Goal: Task Accomplishment & Management: Manage account settings

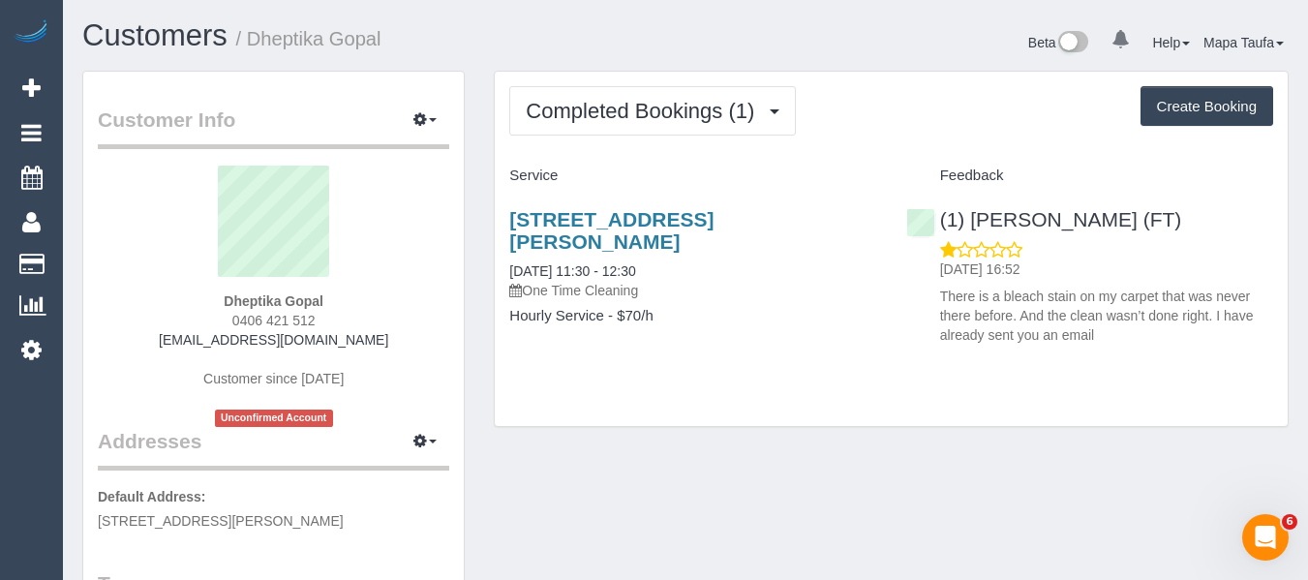
drag, startPoint x: 336, startPoint y: 313, endPoint x: 210, endPoint y: 320, distance: 126.1
click at [210, 320] on div "Dheptika Gopal 0406 421 512 dheptikagopal@gmail.com Customer since 2025 Unconfi…" at bounding box center [273, 296] width 351 height 261
copy span "0406 421 512"
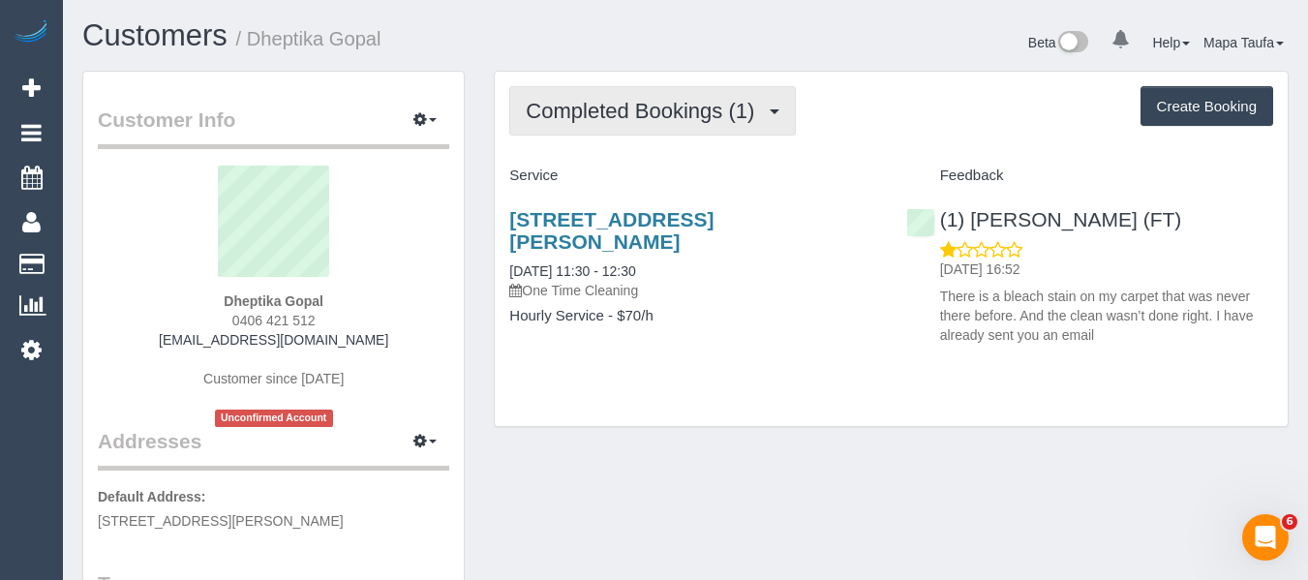
click at [667, 107] on span "Completed Bookings (1)" at bounding box center [645, 111] width 238 height 24
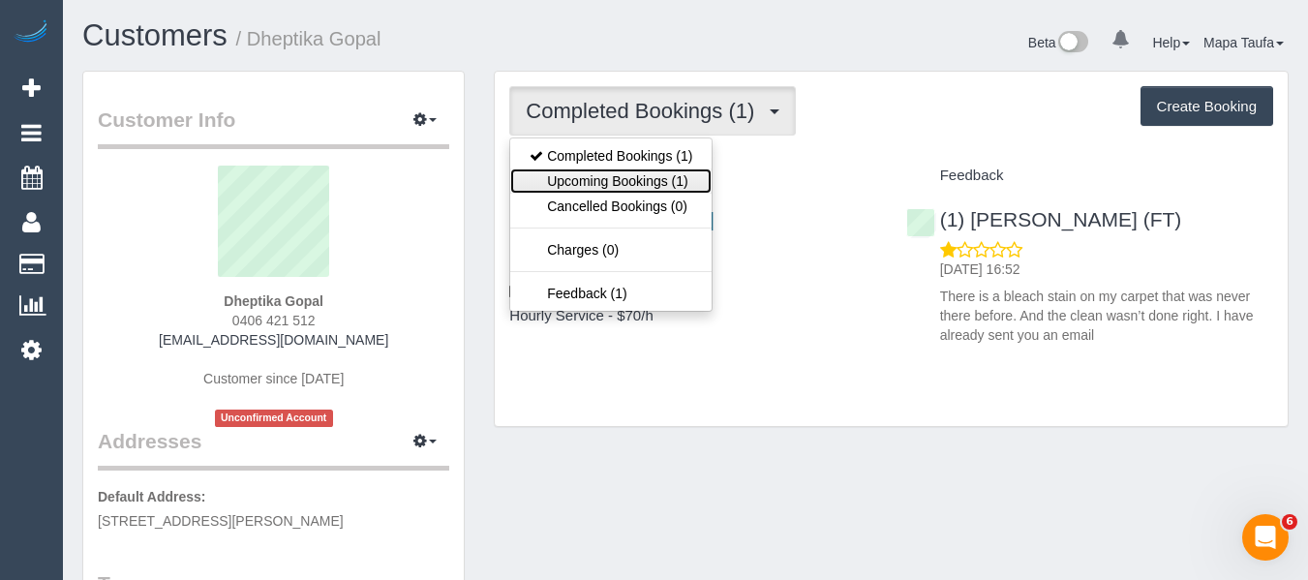
click at [663, 177] on link "Upcoming Bookings (1)" at bounding box center [610, 180] width 201 height 25
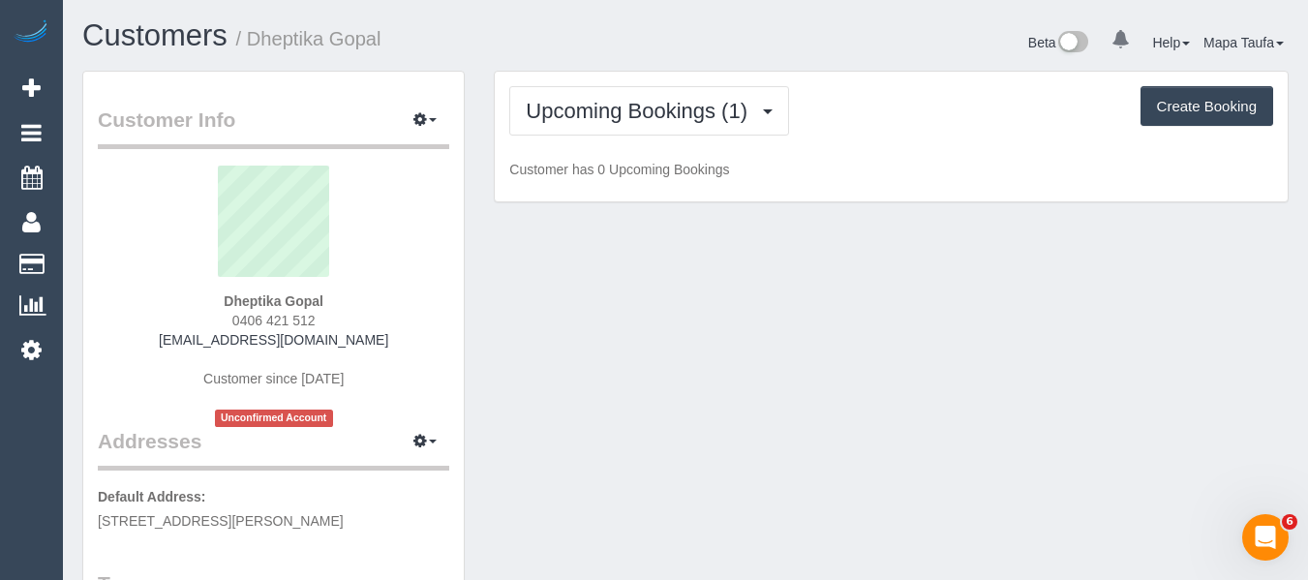
click at [986, 118] on div "Upcoming Bookings (1) Completed Bookings (1) Upcoming Bookings (1) Cancelled Bo…" at bounding box center [891, 110] width 764 height 49
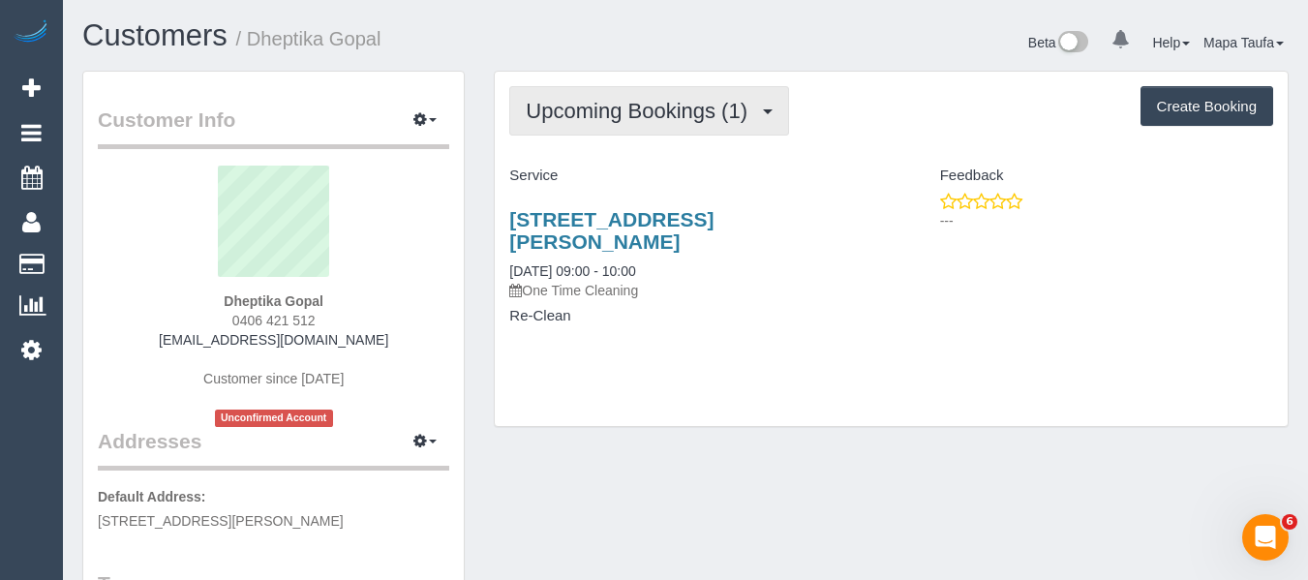
click at [599, 121] on span "Upcoming Bookings (1)" at bounding box center [641, 111] width 231 height 24
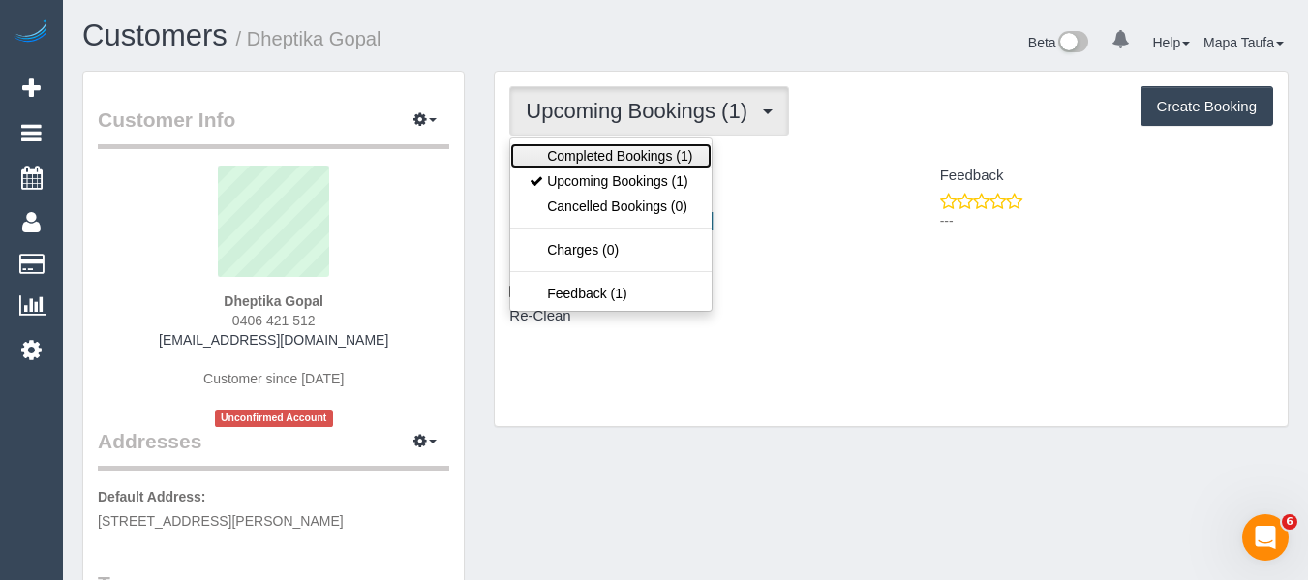
click at [585, 146] on link "Completed Bookings (1)" at bounding box center [610, 155] width 201 height 25
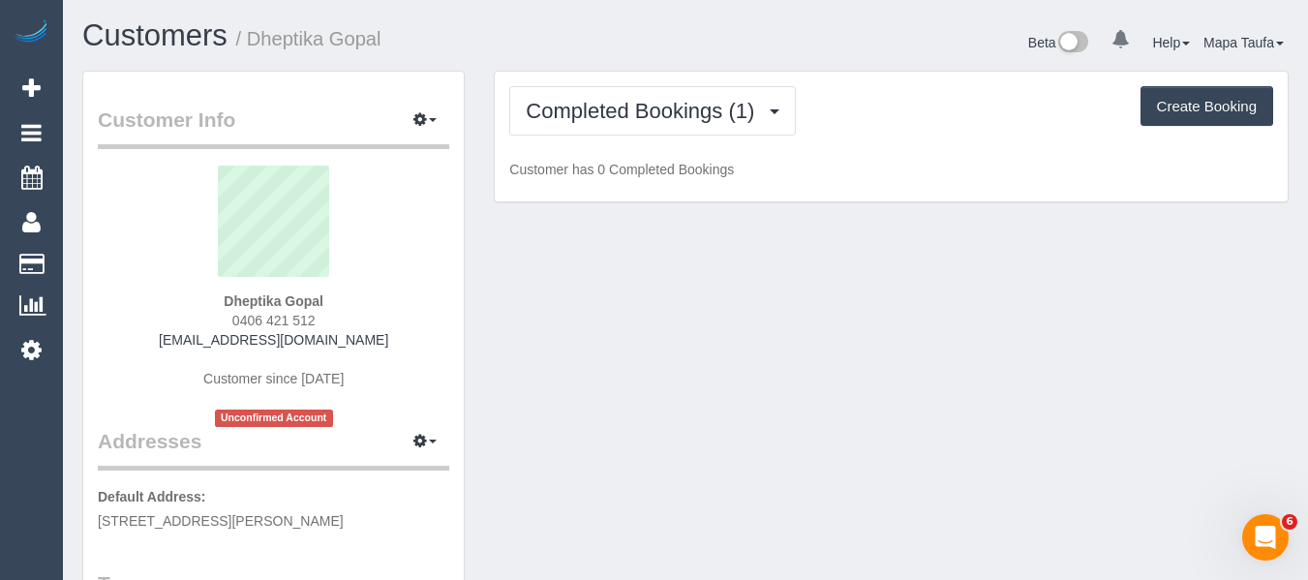
click at [847, 112] on div "Completed Bookings (1) Completed Bookings (1) Upcoming Bookings (1) Cancelled B…" at bounding box center [891, 110] width 764 height 49
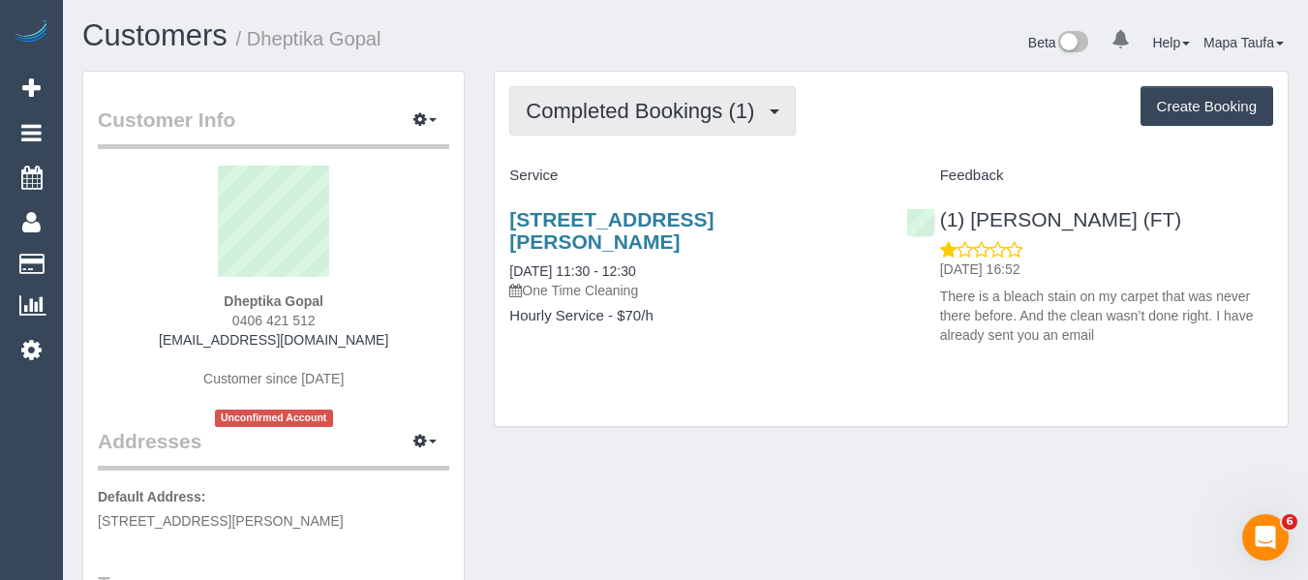
click at [645, 115] on span "Completed Bookings (1)" at bounding box center [645, 111] width 238 height 24
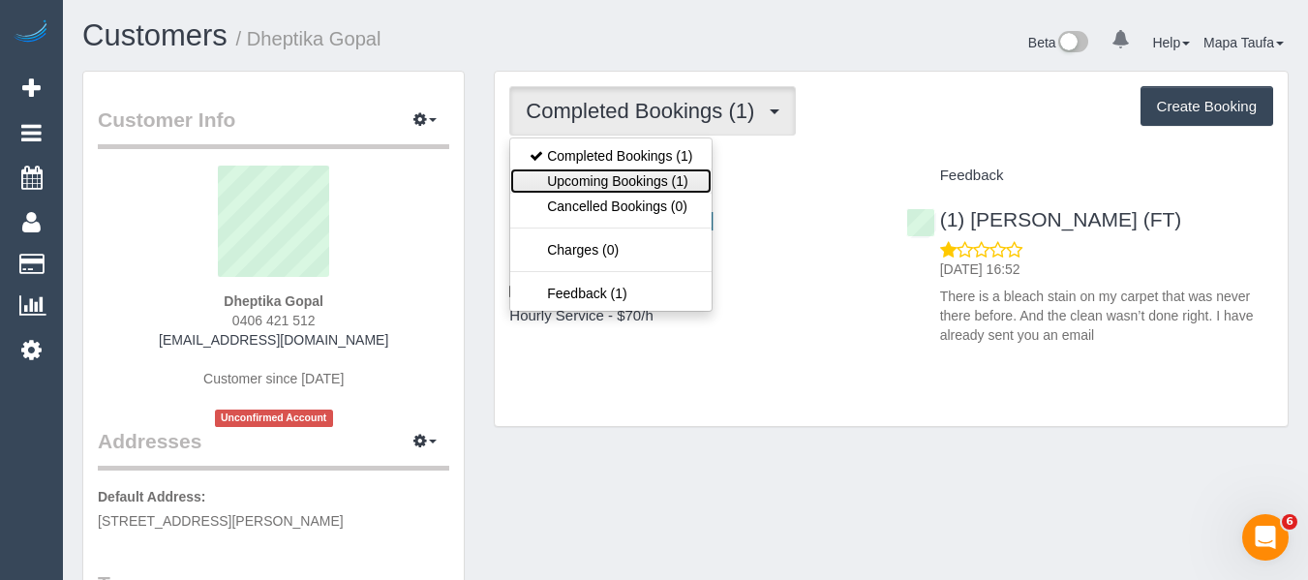
click at [627, 177] on link "Upcoming Bookings (1)" at bounding box center [610, 180] width 201 height 25
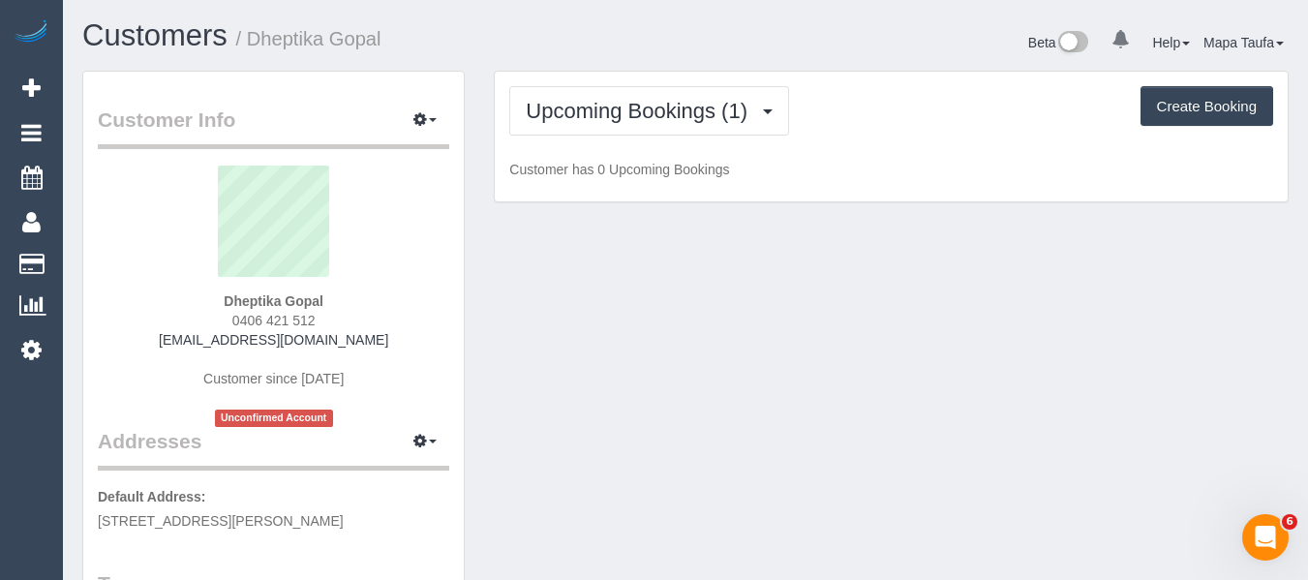
click at [882, 115] on div "Upcoming Bookings (1) Completed Bookings (1) Upcoming Bookings (1) Cancelled Bo…" at bounding box center [891, 110] width 764 height 49
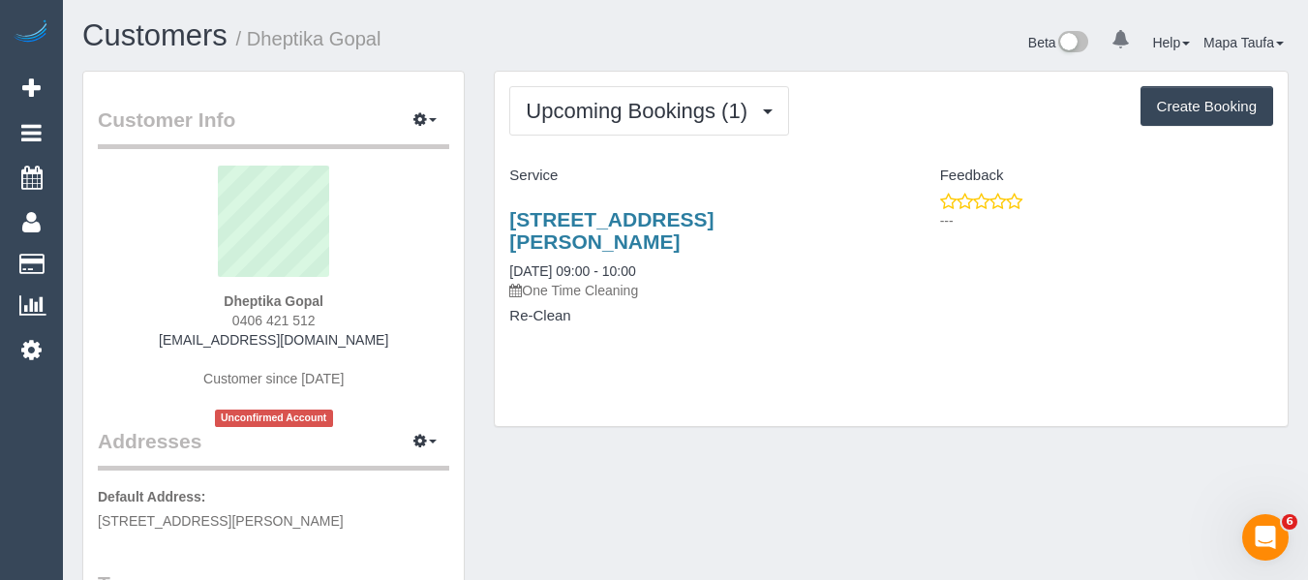
drag, startPoint x: 567, startPoint y: 173, endPoint x: 509, endPoint y: 174, distance: 58.1
click at [501, 173] on div "Service" at bounding box center [693, 176] width 396 height 33
click at [655, 230] on link "2a Broughton Avenue, Reservoir, VIC 3073" at bounding box center [611, 230] width 204 height 45
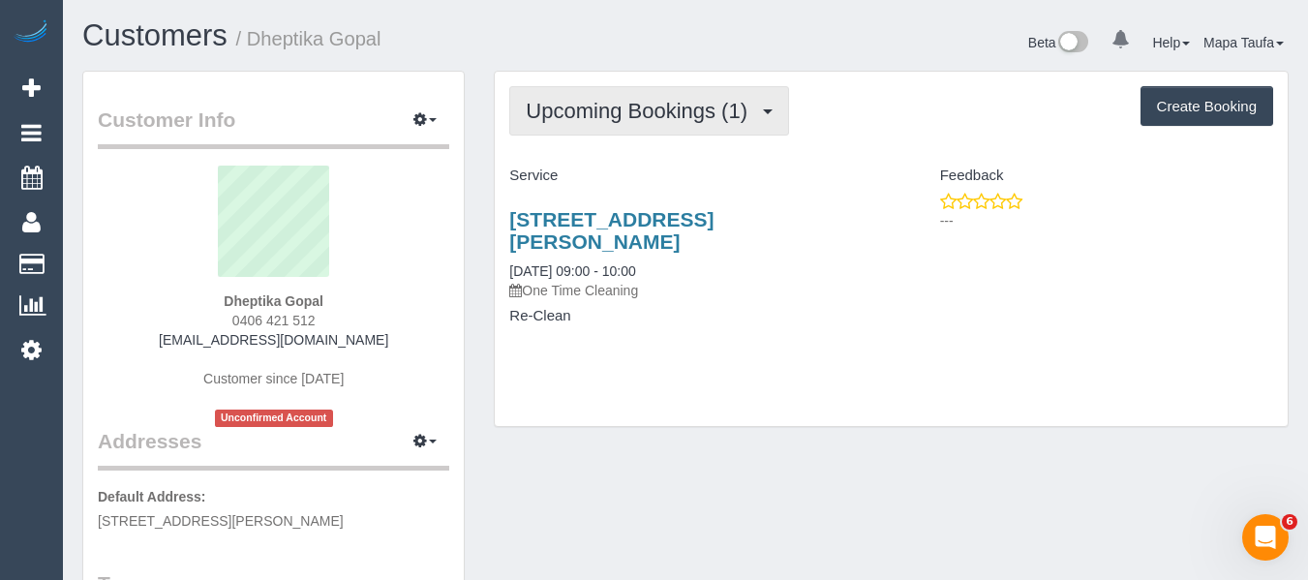
click at [576, 134] on button "Upcoming Bookings (1)" at bounding box center [649, 110] width 280 height 49
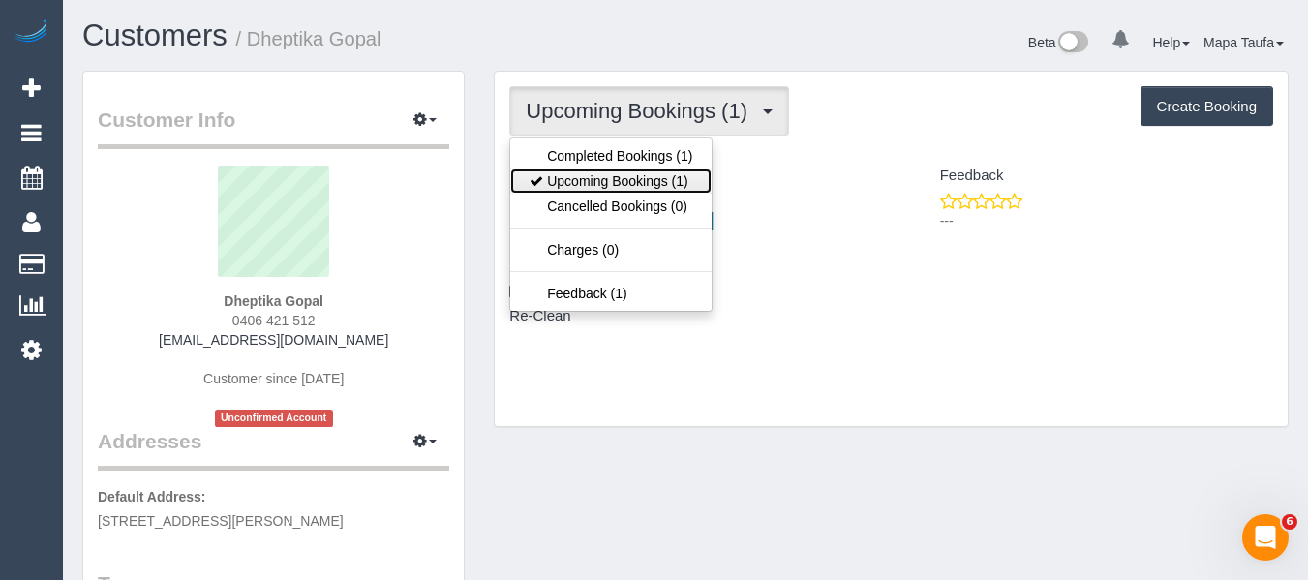
click at [581, 182] on link "Upcoming Bookings (1)" at bounding box center [610, 180] width 201 height 25
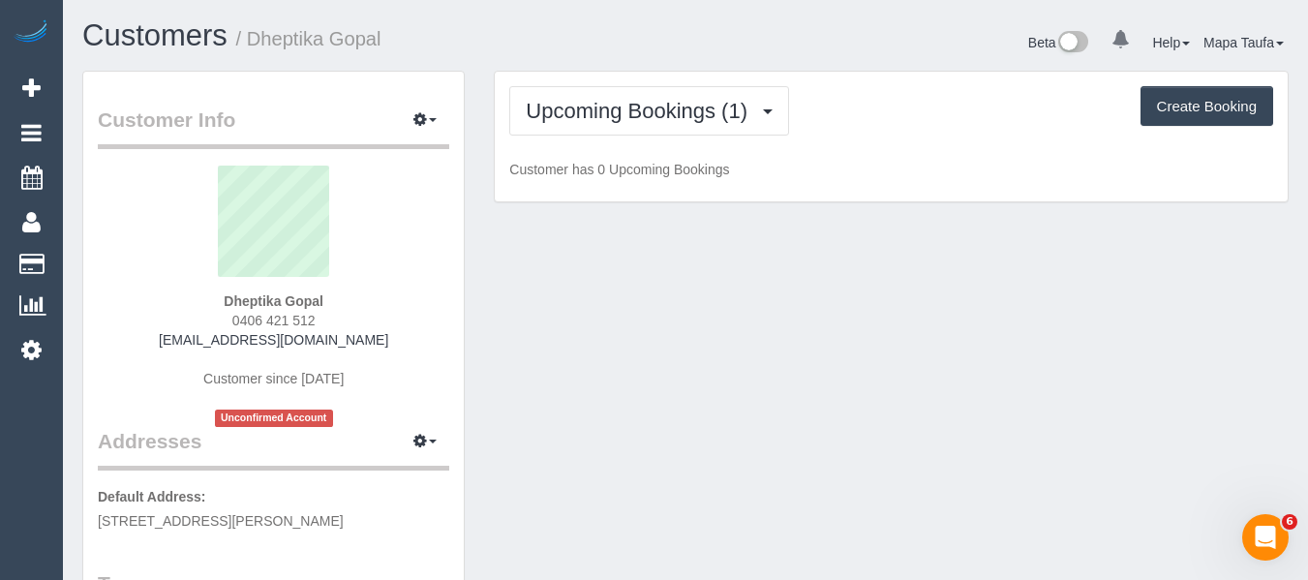
click at [553, 30] on h1 "Customers / Dheptika Gopal" at bounding box center [376, 35] width 589 height 33
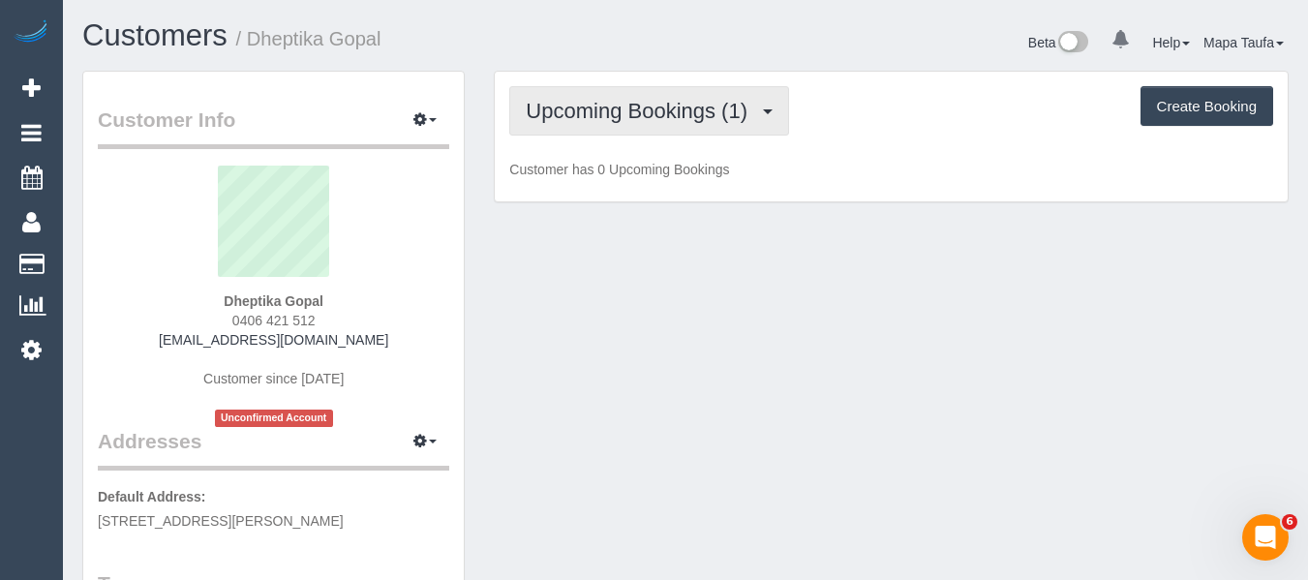
click at [600, 109] on span "Upcoming Bookings (1)" at bounding box center [641, 111] width 231 height 24
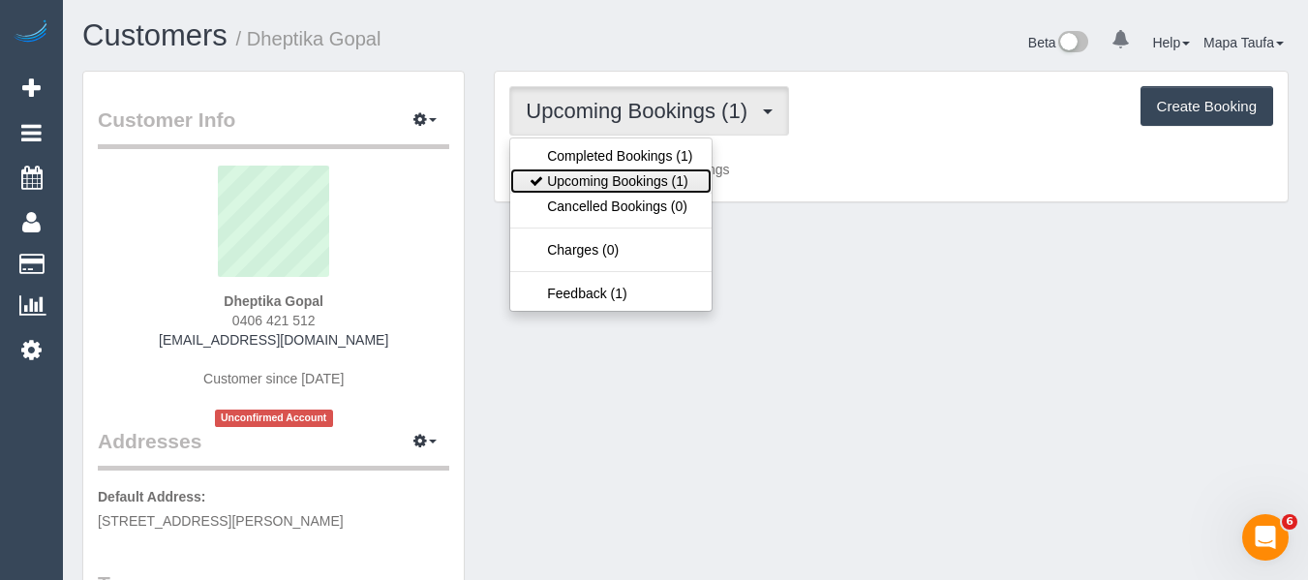
click at [589, 189] on link "Upcoming Bookings (1)" at bounding box center [610, 180] width 201 height 25
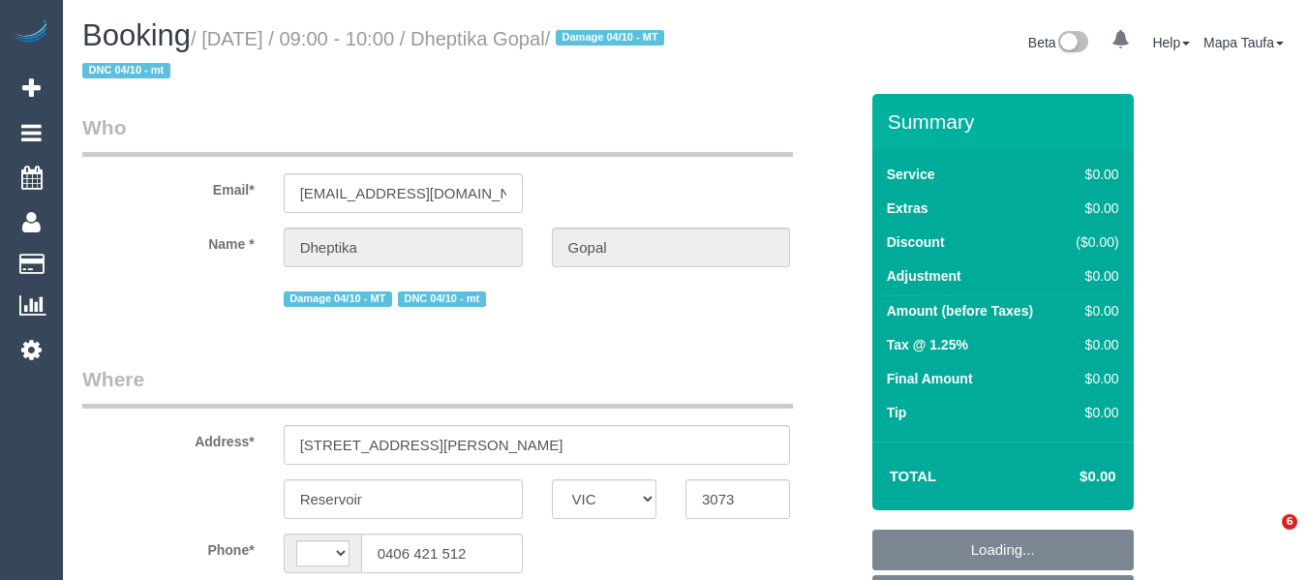
select select "VIC"
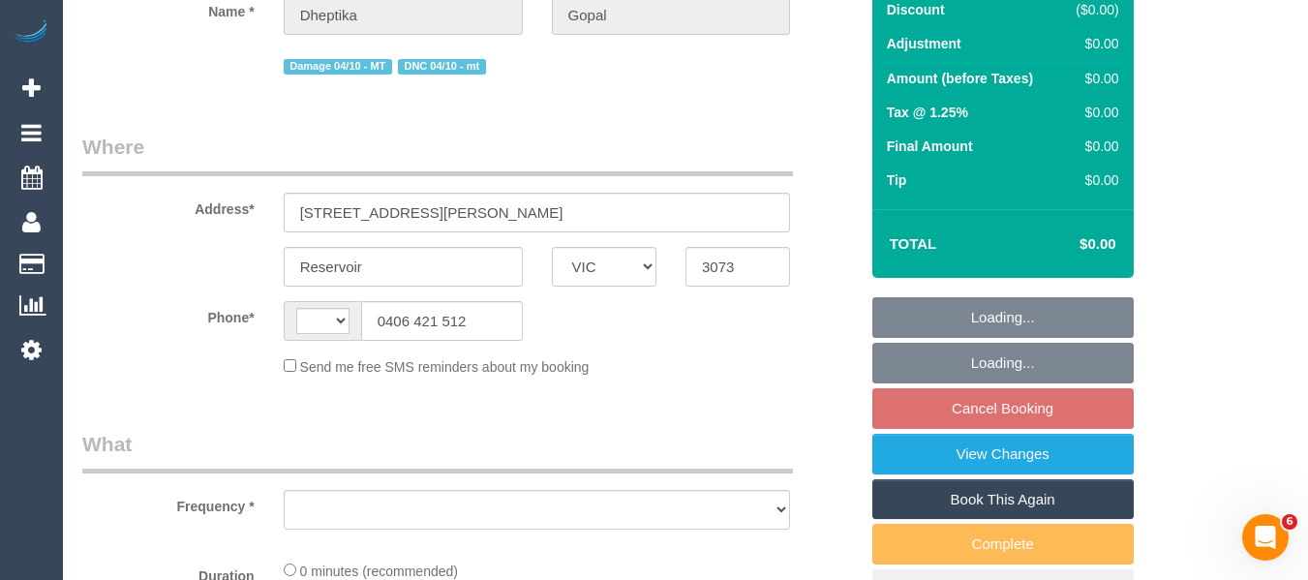
select select "string:AU"
select select "string:stripe-pm_1SCZYS2GScqysDRVflSFuu7y"
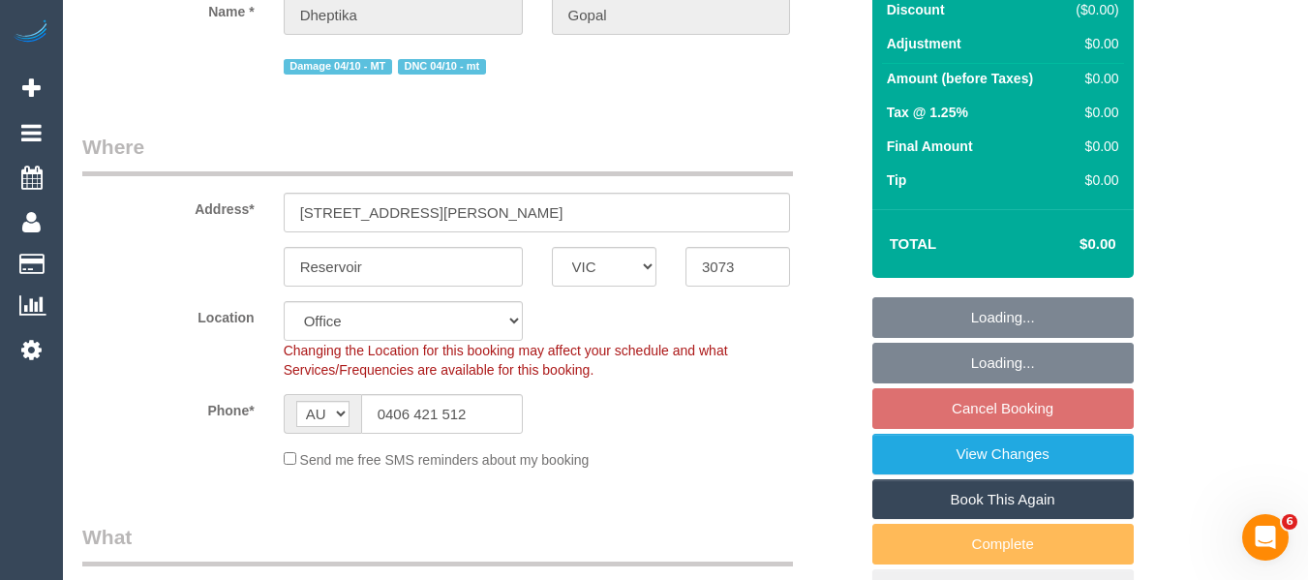
scroll to position [484, 0]
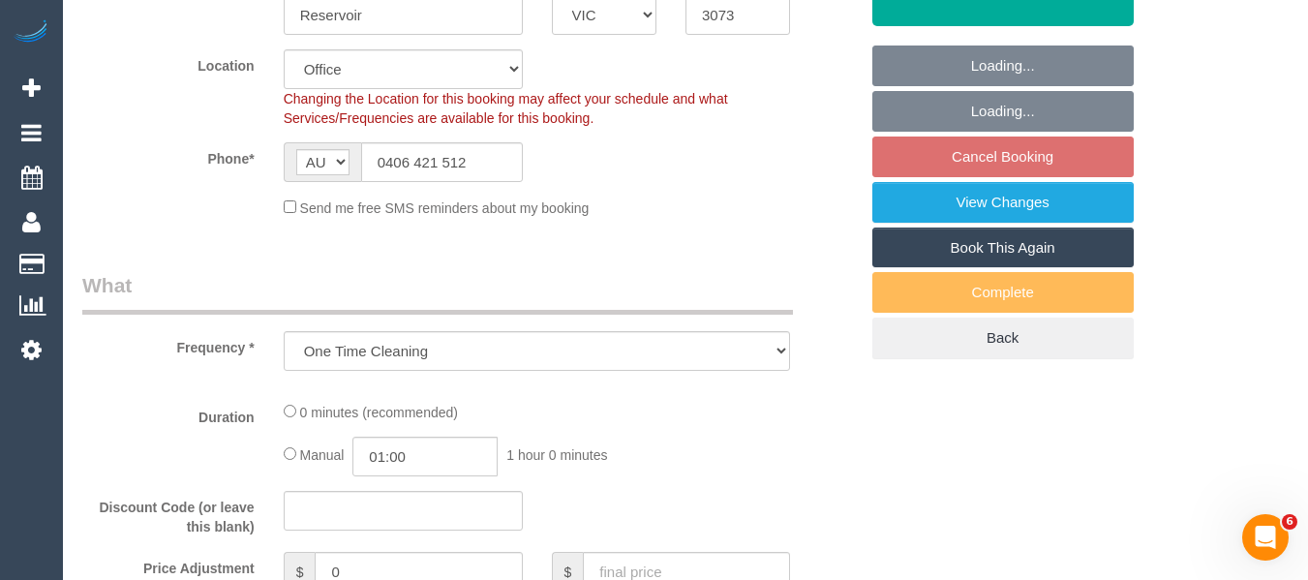
select select "object:778"
select select "number:28"
select select "number:14"
select select "number:19"
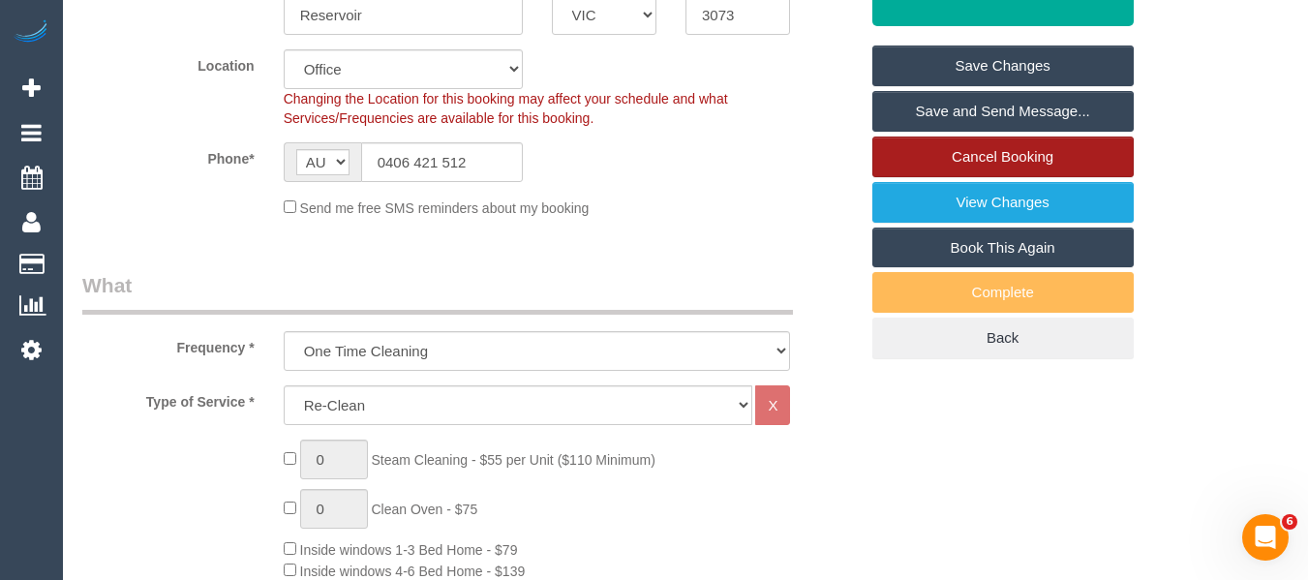
click at [993, 163] on link "Cancel Booking" at bounding box center [1002, 157] width 261 height 41
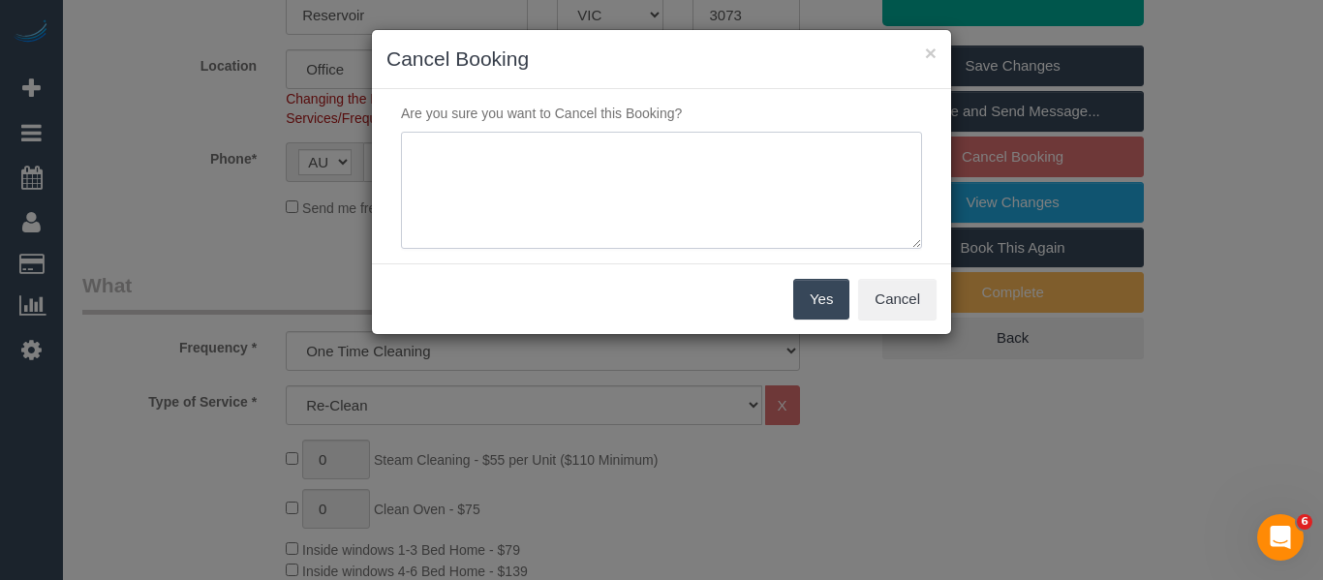
click at [668, 196] on textarea at bounding box center [661, 191] width 521 height 118
type textarea "not needed via phone -MT"
click at [816, 308] on button "Yes" at bounding box center [821, 299] width 56 height 41
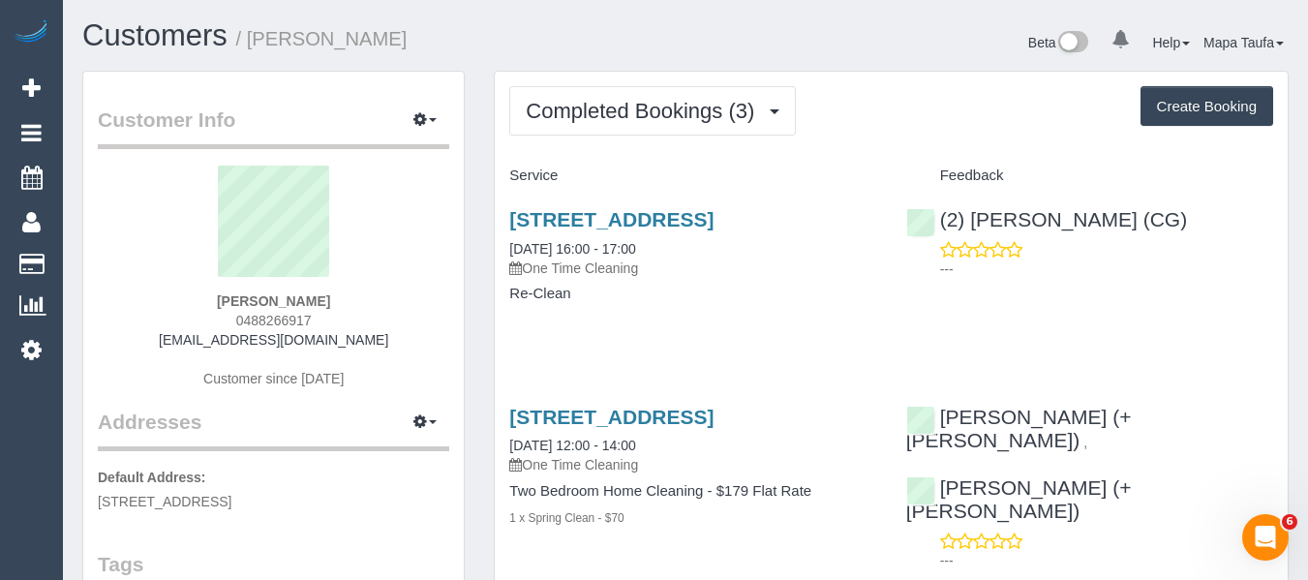
drag, startPoint x: 740, startPoint y: 236, endPoint x: 615, endPoint y: 196, distance: 131.4
click at [488, 218] on div "Completed Bookings (3) Completed Bookings (3) Upcoming Bookings (0) Cancelled B…" at bounding box center [891, 479] width 824 height 816
copy link "188 Macaulay Road, 205, North Melbourne, VIC 3051"
drag, startPoint x: 337, startPoint y: 299, endPoint x: 227, endPoint y: 288, distance: 111.0
click at [219, 296] on div "Louise Newton 0488266917 louiseandkarim@gmail.com Customer since 2021" at bounding box center [273, 287] width 351 height 242
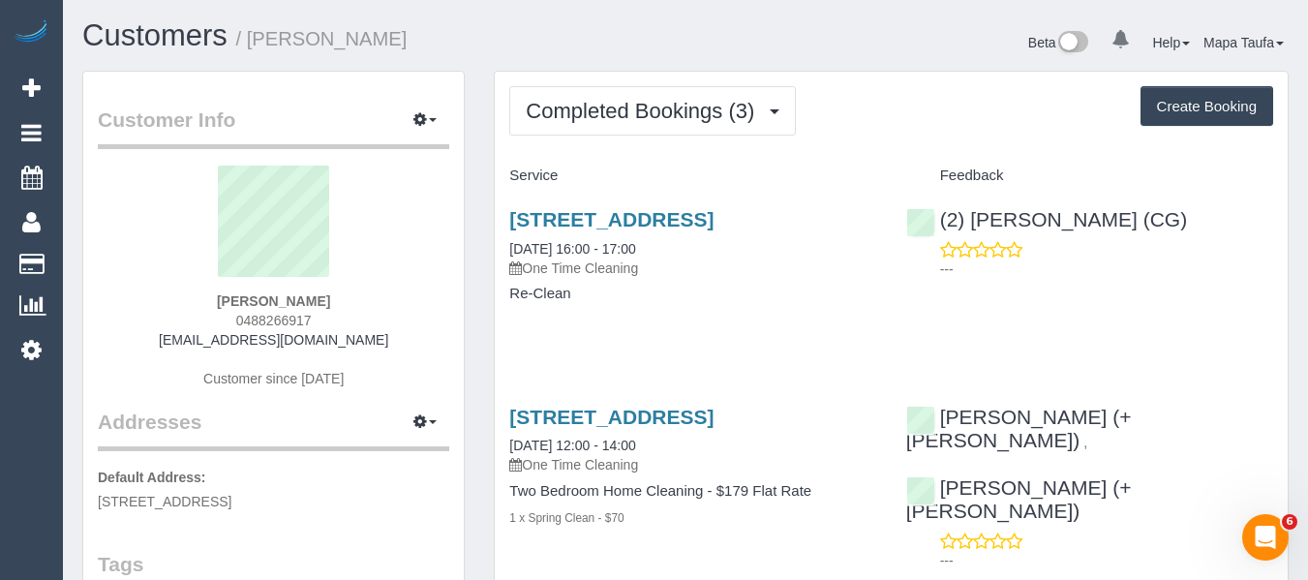
copy strong "Louise Newton"
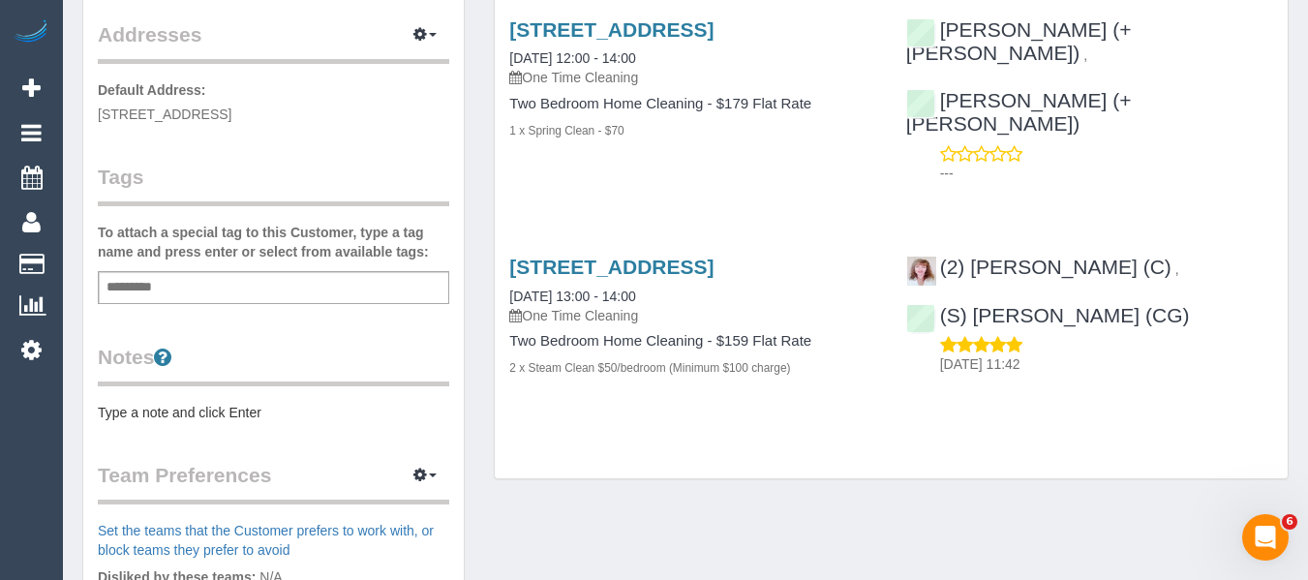
scroll to position [97, 0]
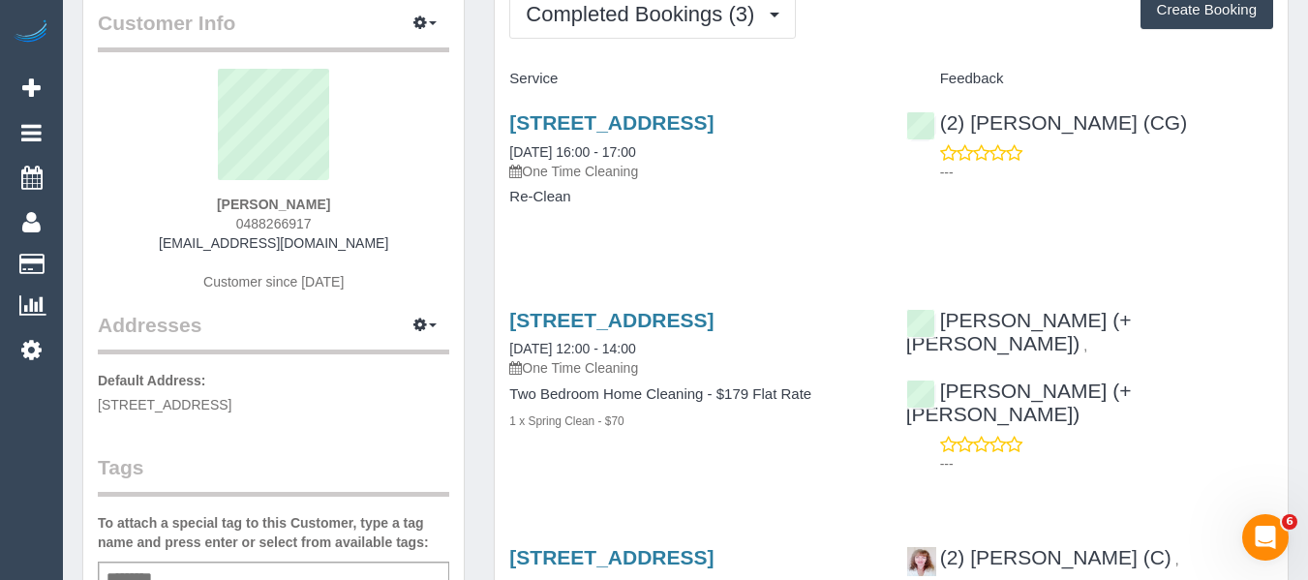
drag, startPoint x: 298, startPoint y: 196, endPoint x: 773, endPoint y: 83, distance: 487.6
click at [222, 201] on div "[PERSON_NAME] 0488266917 [EMAIL_ADDRESS][DOMAIN_NAME] Customer since [DATE]" at bounding box center [273, 190] width 351 height 242
copy strong "[PERSON_NAME]"
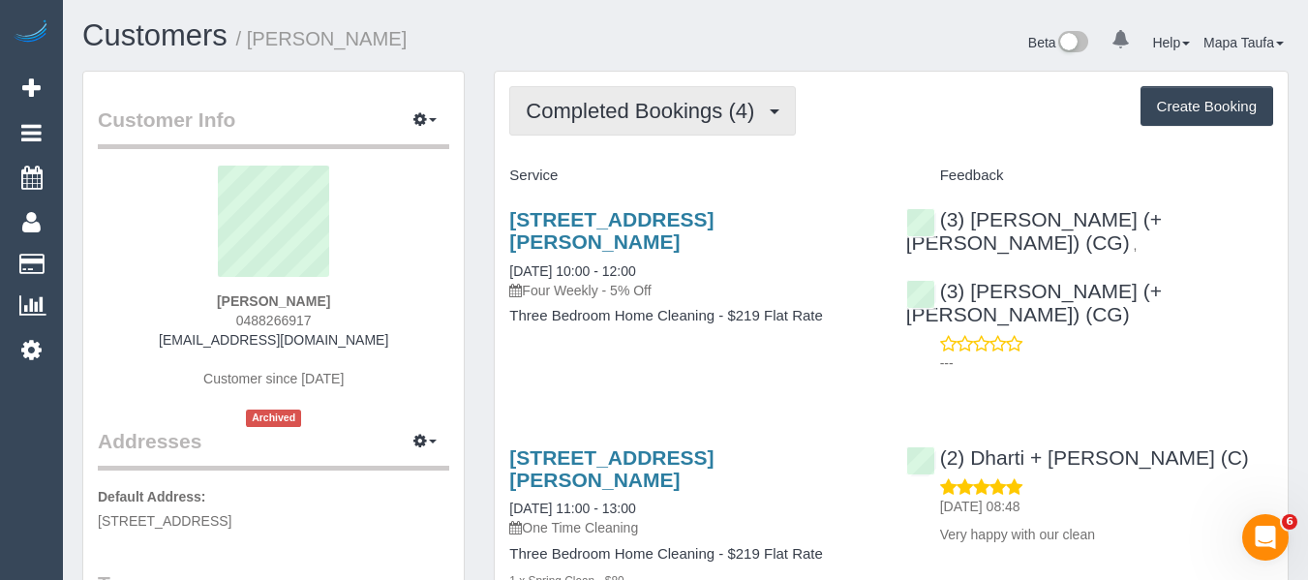
click at [622, 118] on span "Completed Bookings (4)" at bounding box center [645, 111] width 238 height 24
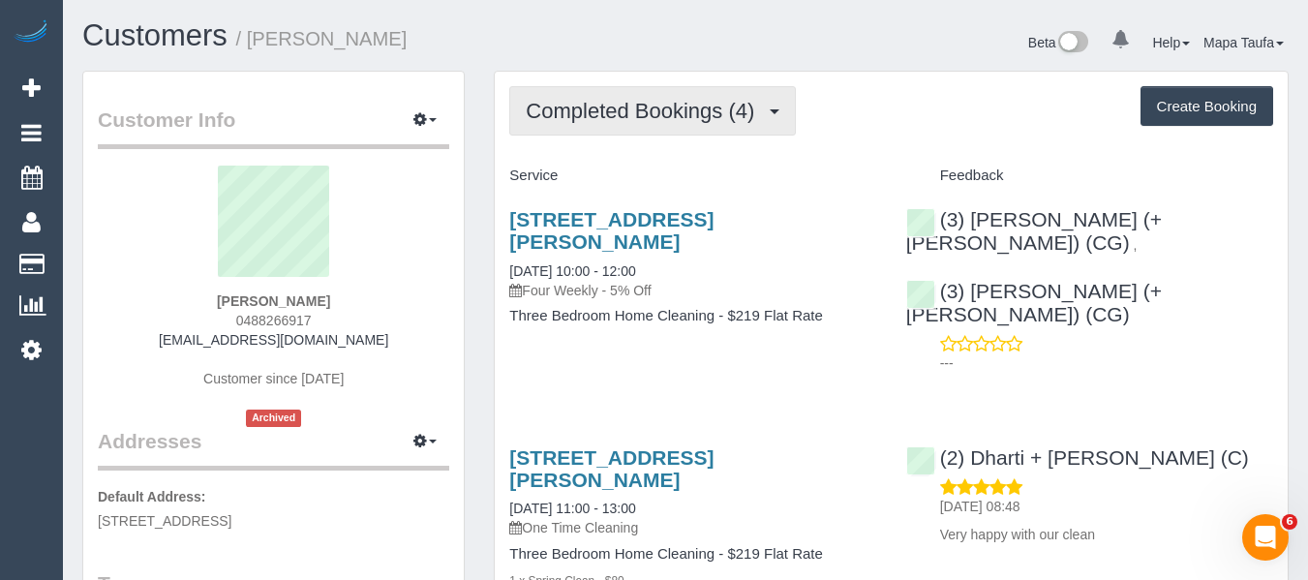
click at [587, 103] on span "Completed Bookings (4)" at bounding box center [645, 111] width 238 height 24
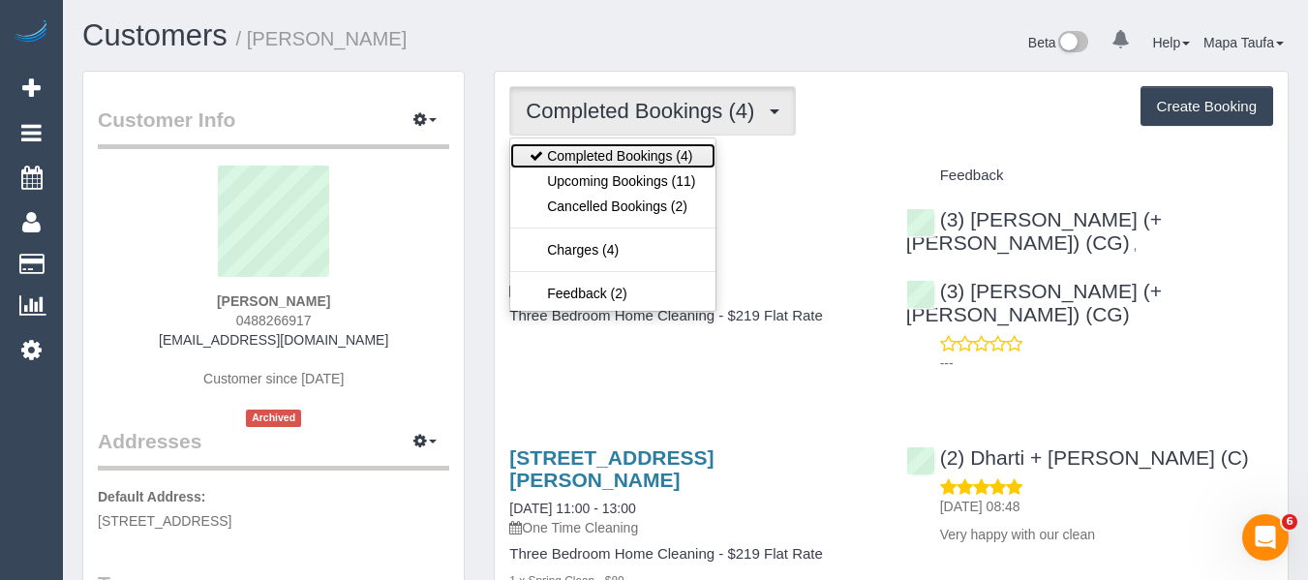
click at [594, 166] on link "Completed Bookings (4)" at bounding box center [612, 155] width 204 height 25
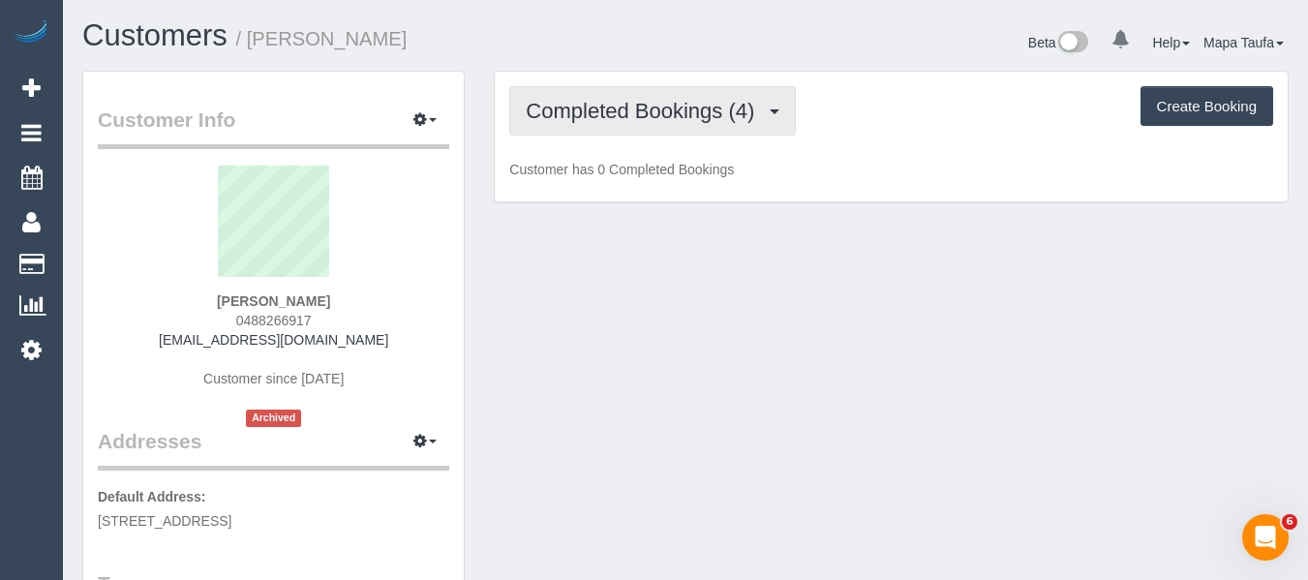
drag, startPoint x: 597, startPoint y: 120, endPoint x: 603, endPoint y: 156, distance: 36.3
click at [600, 121] on span "Completed Bookings (4)" at bounding box center [645, 111] width 238 height 24
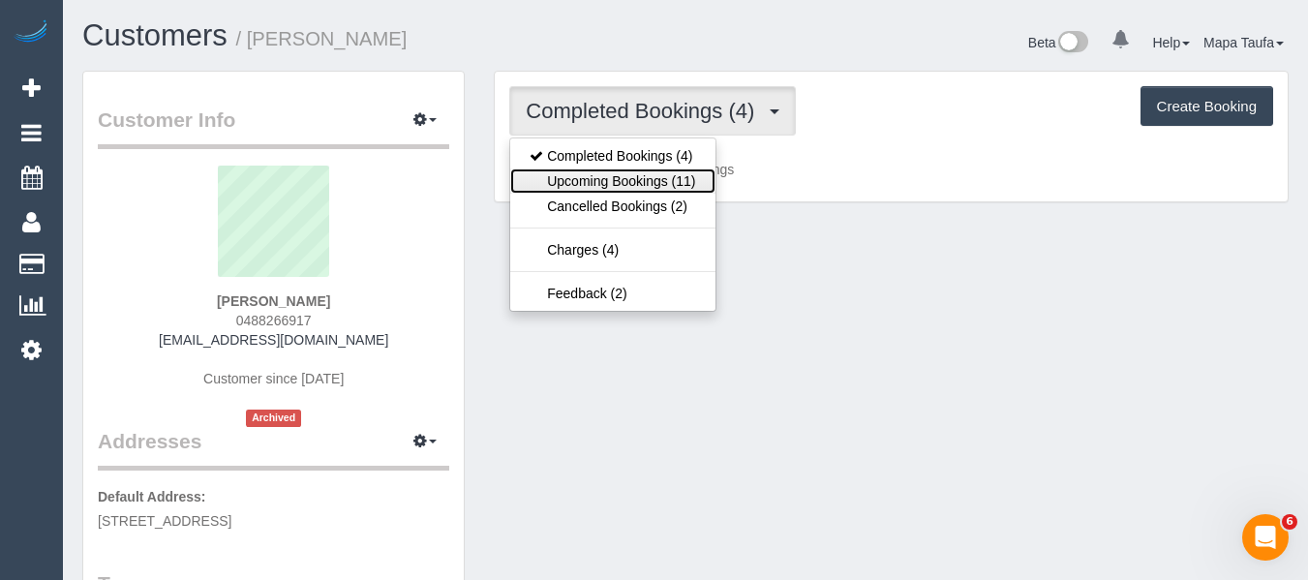
click at [602, 169] on link "Upcoming Bookings (11)" at bounding box center [612, 180] width 204 height 25
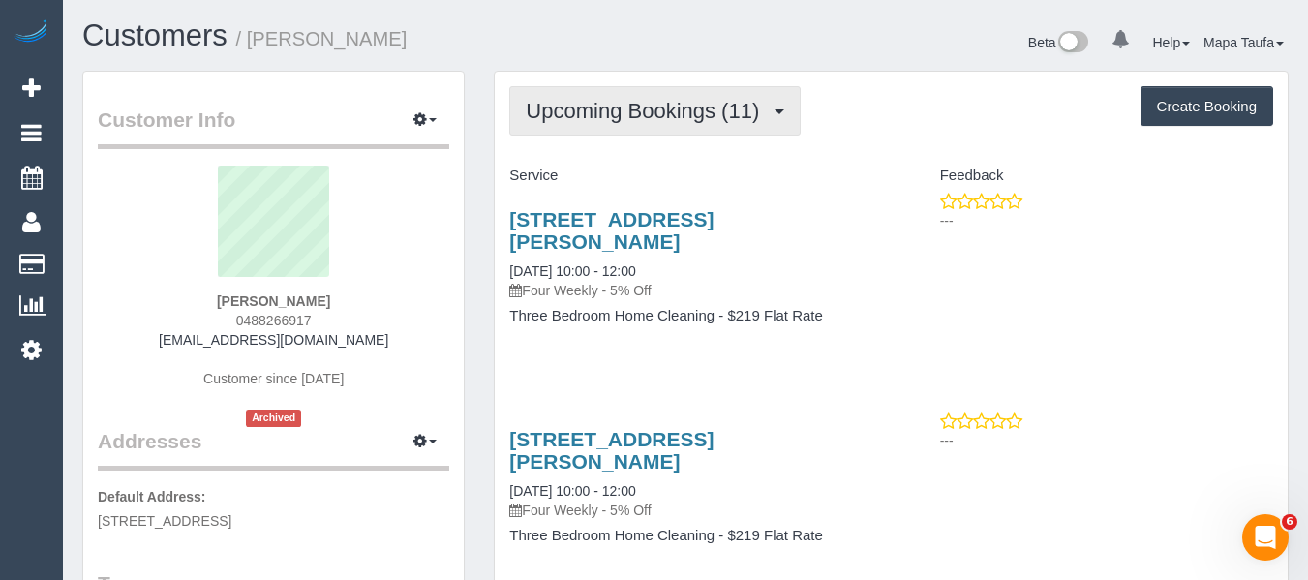
click at [637, 116] on span "Upcoming Bookings (11)" at bounding box center [647, 111] width 243 height 24
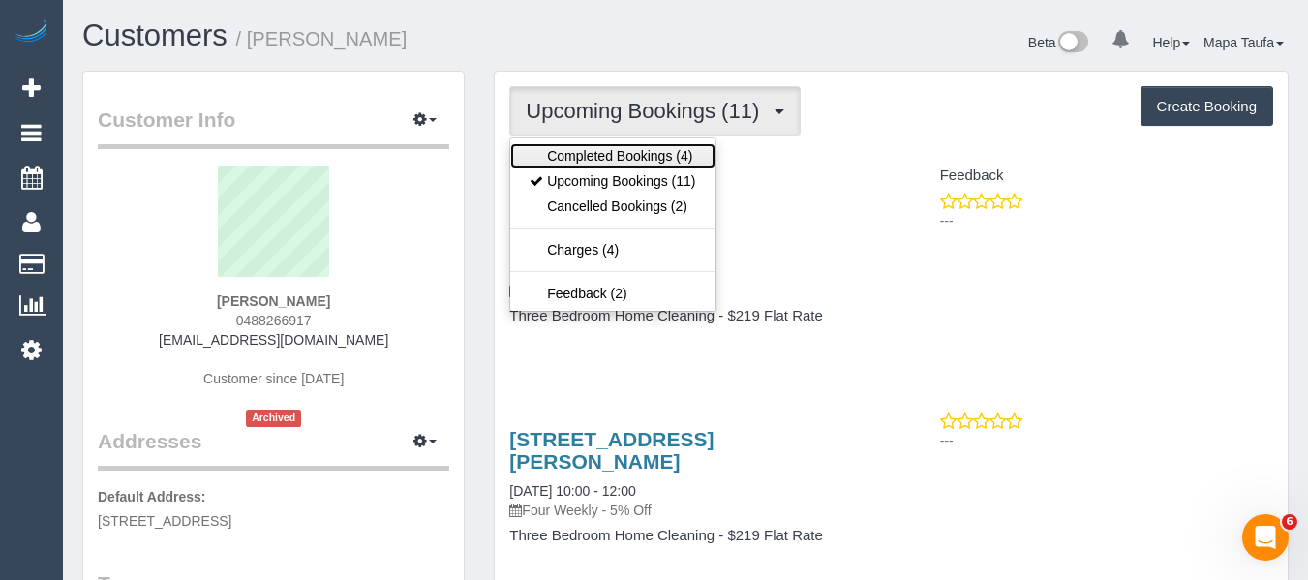
click at [625, 151] on link "Completed Bookings (4)" at bounding box center [612, 155] width 204 height 25
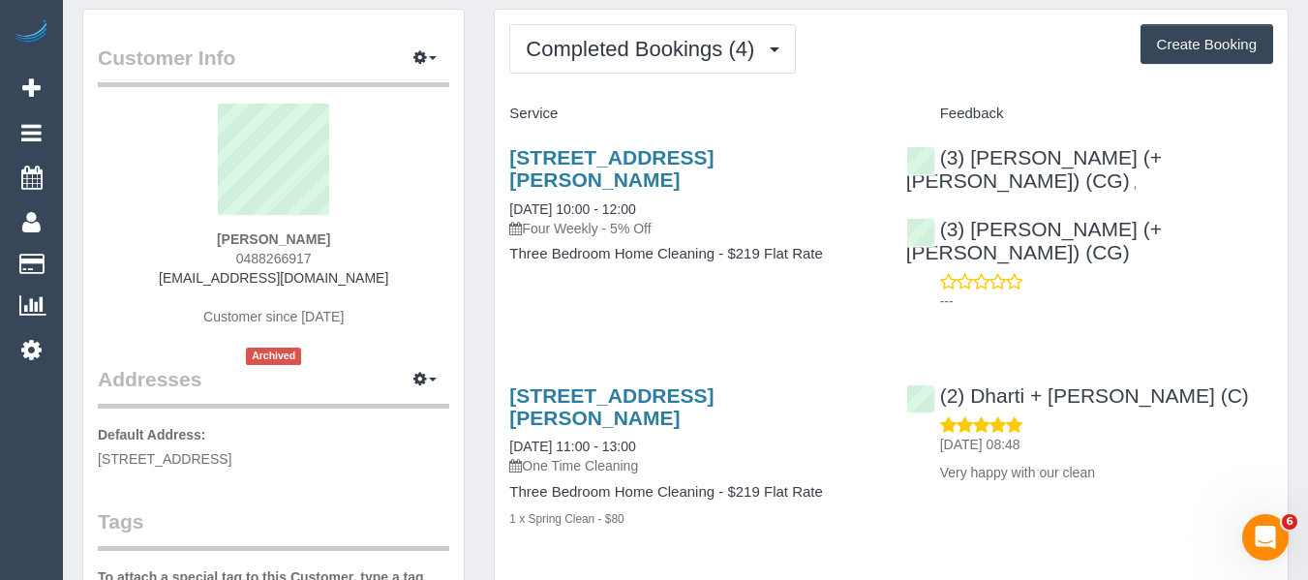
scroll to position [97, 0]
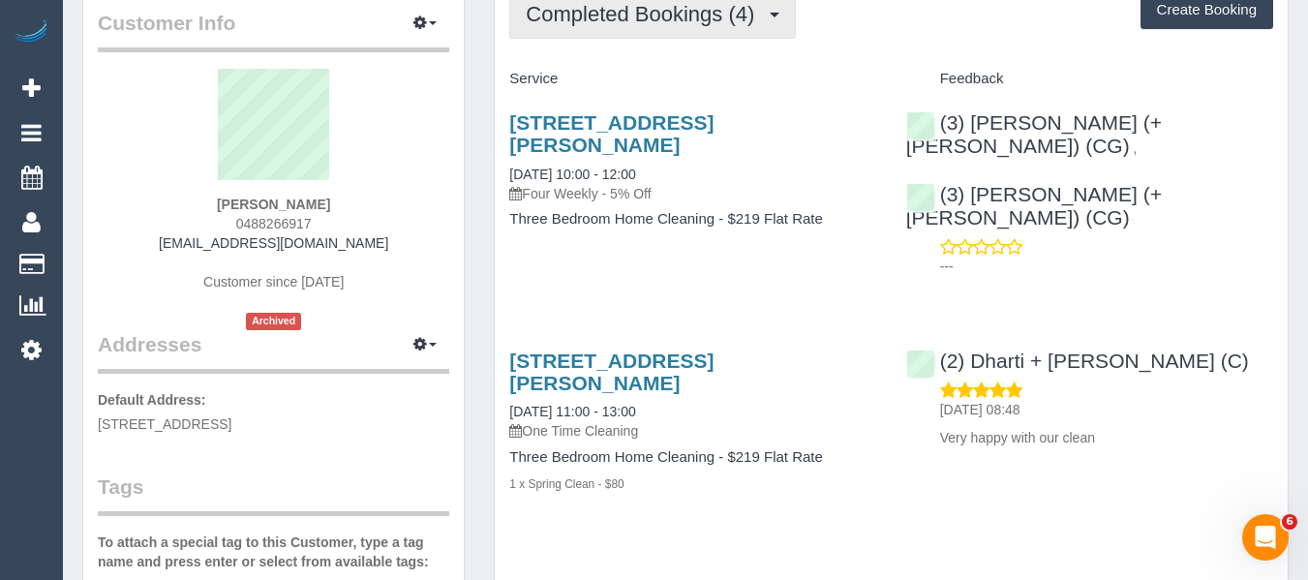
click at [627, 25] on button "Completed Bookings (4)" at bounding box center [652, 13] width 287 height 49
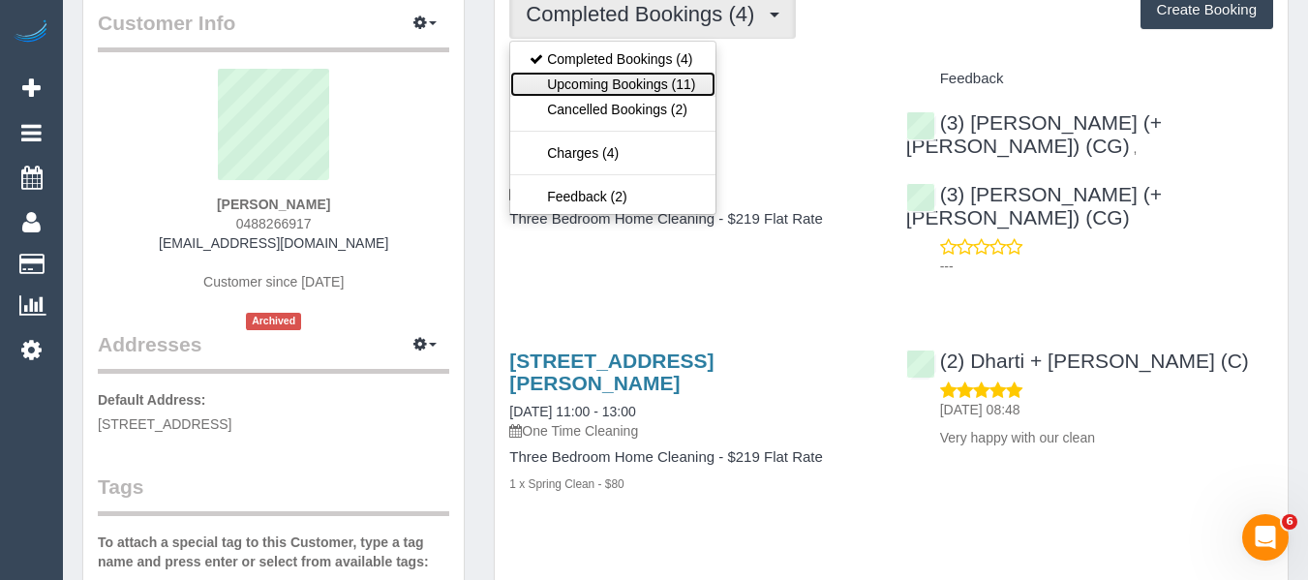
click at [617, 72] on link "Upcoming Bookings (11)" at bounding box center [612, 84] width 204 height 25
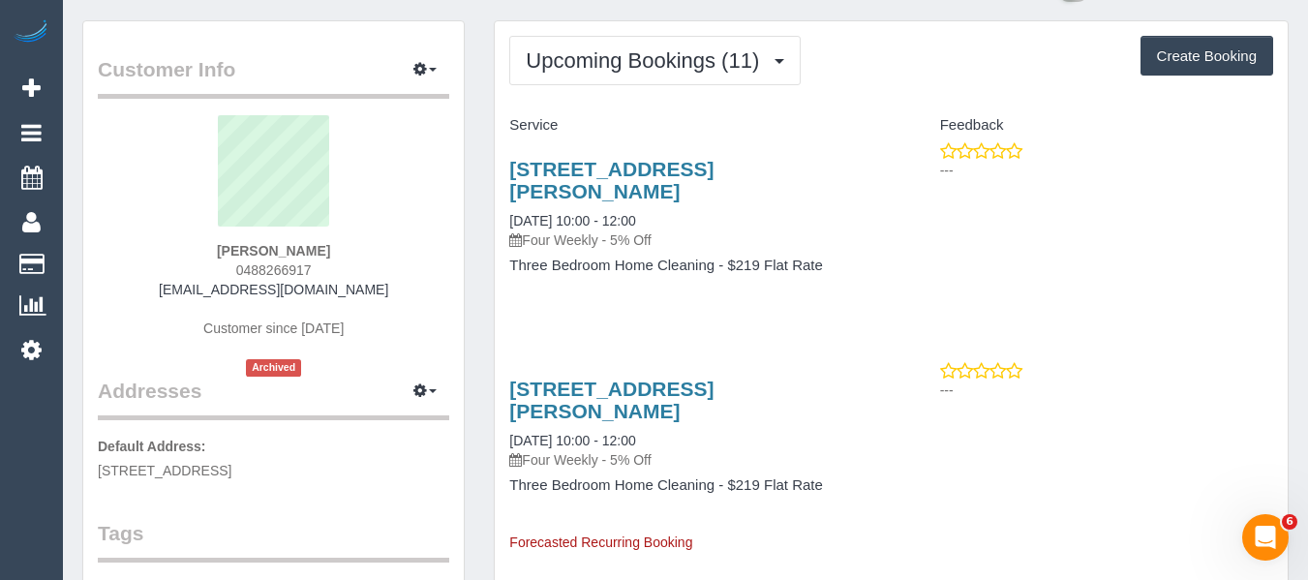
scroll to position [0, 0]
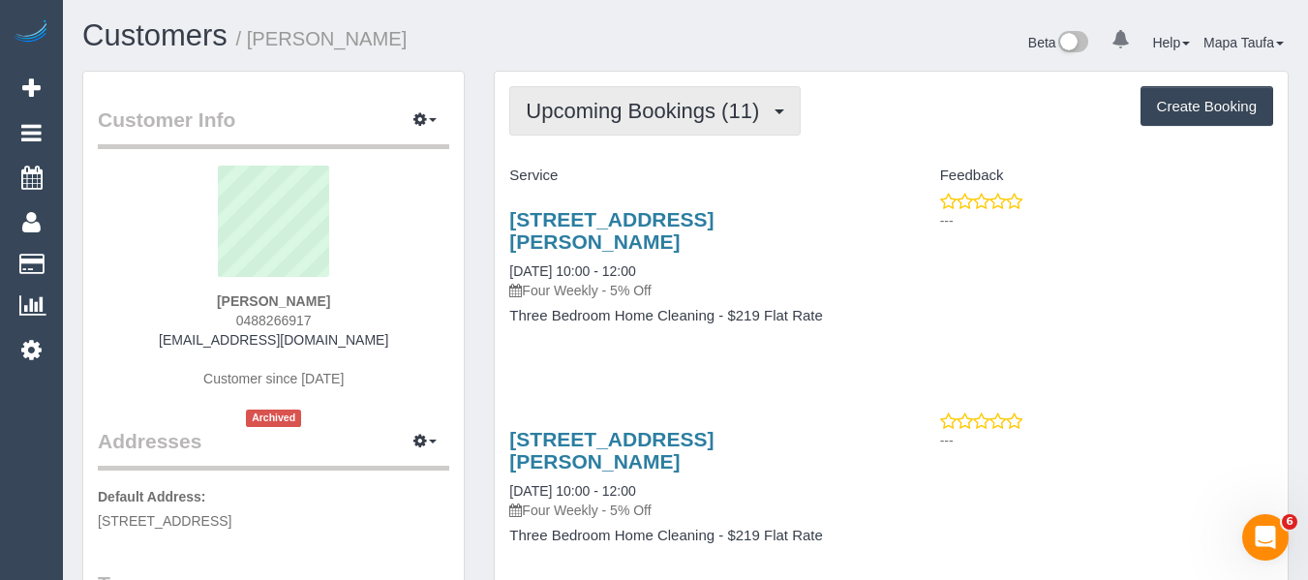
click at [602, 101] on span "Upcoming Bookings (11)" at bounding box center [647, 111] width 243 height 24
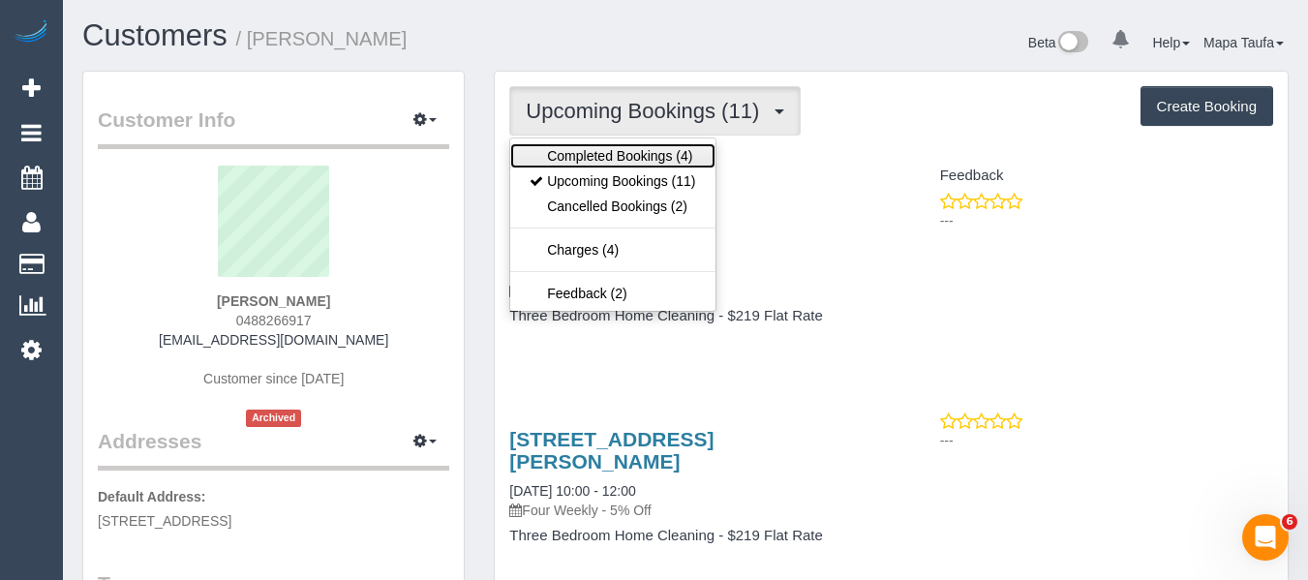
click at [612, 155] on link "Completed Bookings (4)" at bounding box center [612, 155] width 204 height 25
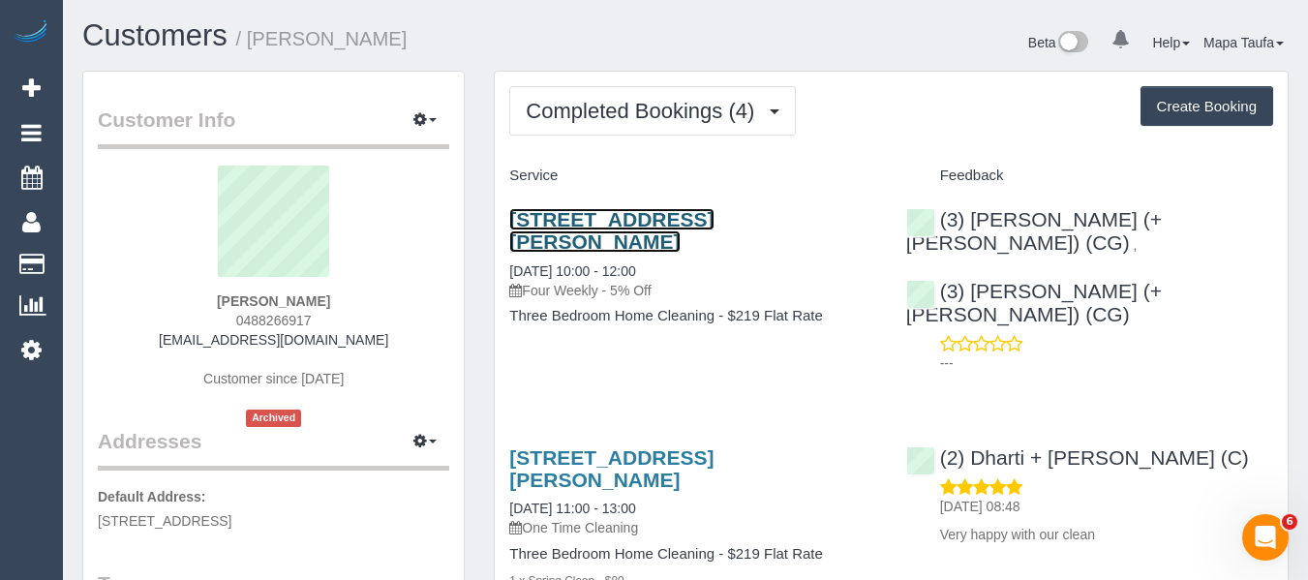
click at [595, 225] on link "138 Roberts Street, 3, Yarraville, VIC 3013" at bounding box center [611, 230] width 204 height 45
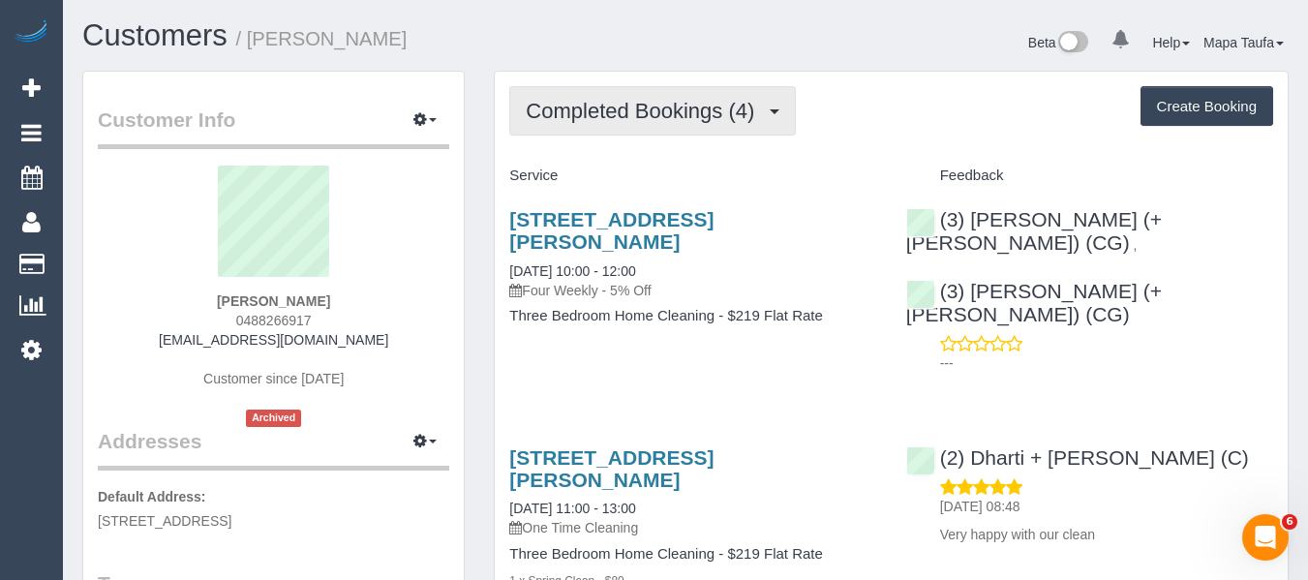
click at [677, 110] on span "Completed Bookings (4)" at bounding box center [645, 111] width 238 height 24
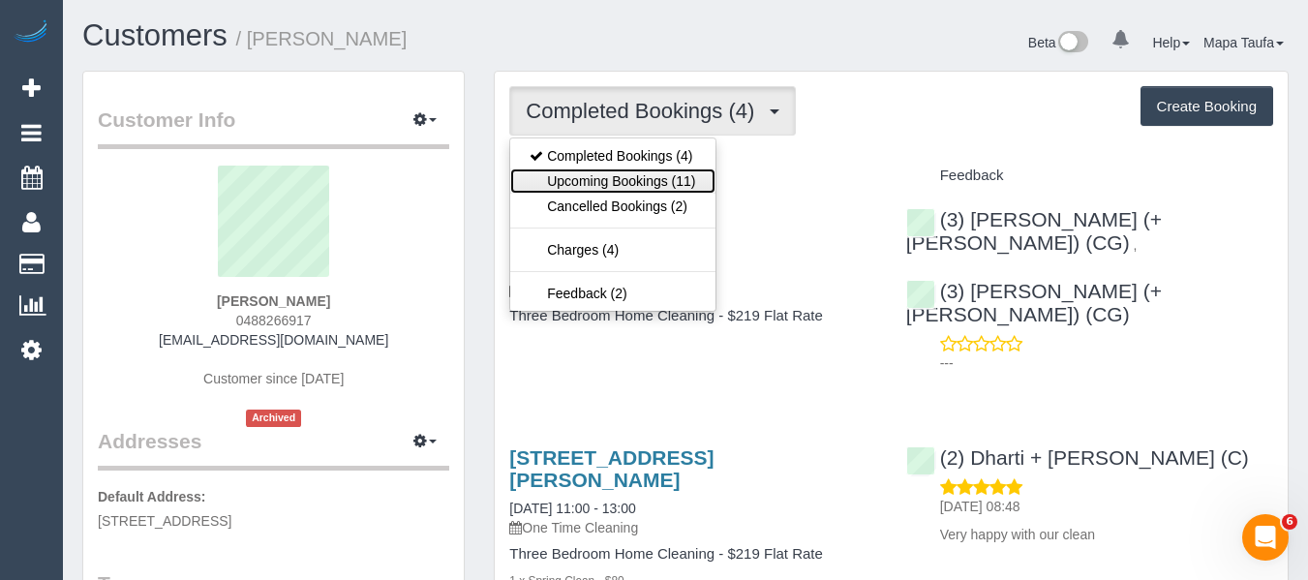
click at [642, 187] on link "Upcoming Bookings (11)" at bounding box center [612, 180] width 204 height 25
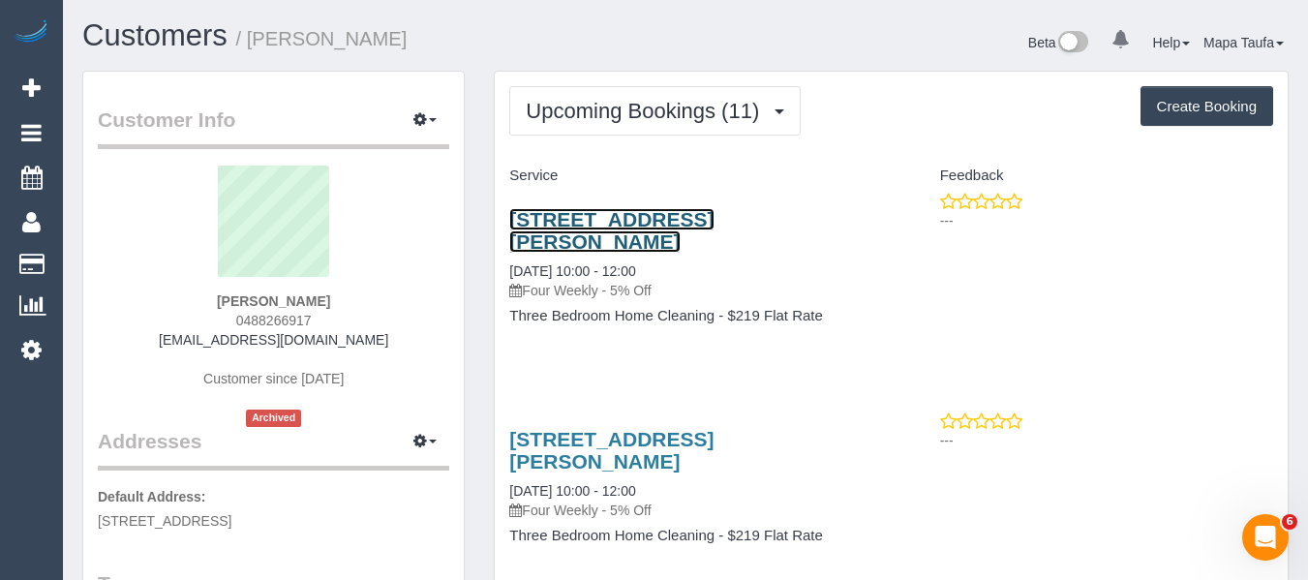
click at [600, 219] on link "138 Roberts Street, 3, Yarraville, VIC 3013" at bounding box center [611, 230] width 204 height 45
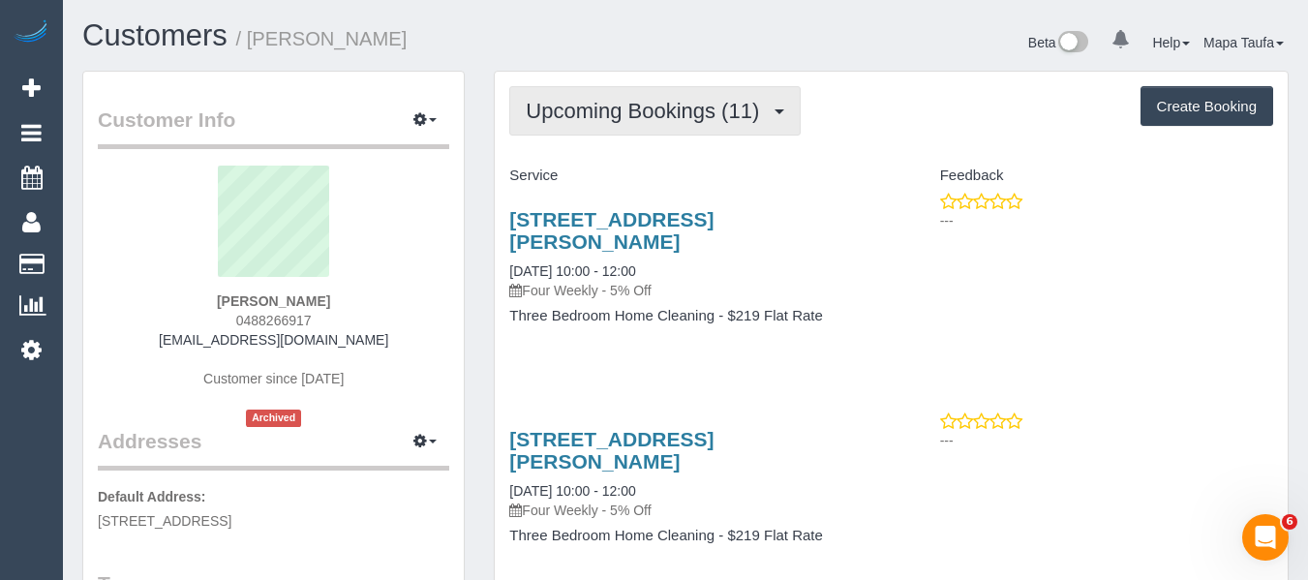
click at [637, 125] on button "Upcoming Bookings (11)" at bounding box center [654, 110] width 291 height 49
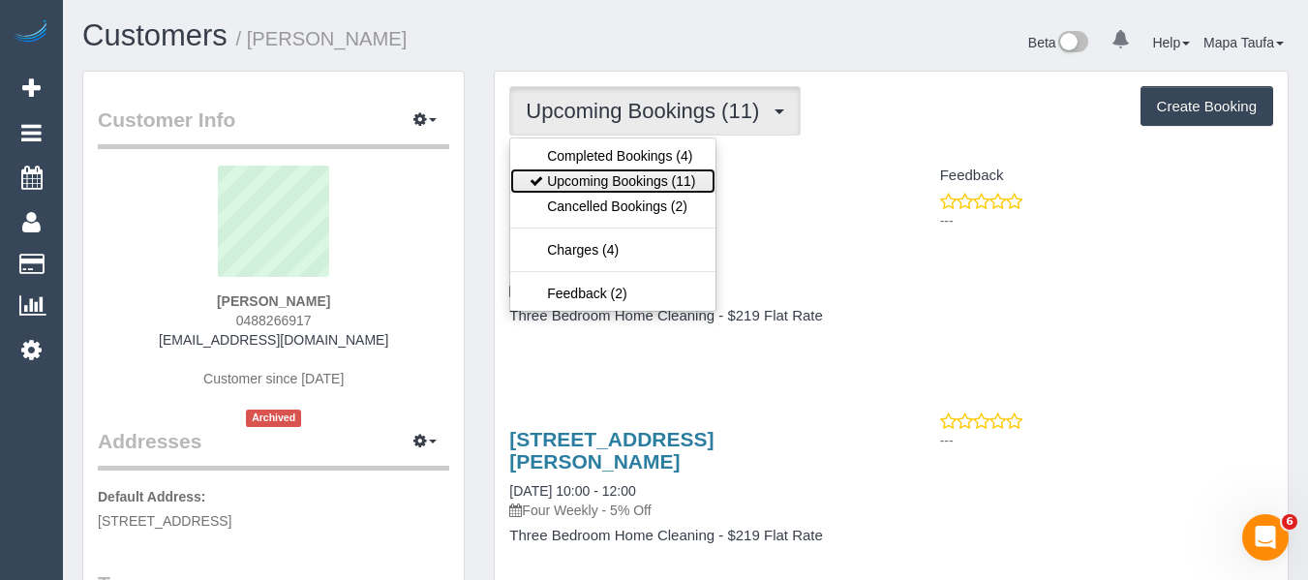
click at [624, 180] on link "Upcoming Bookings (11)" at bounding box center [612, 180] width 204 height 25
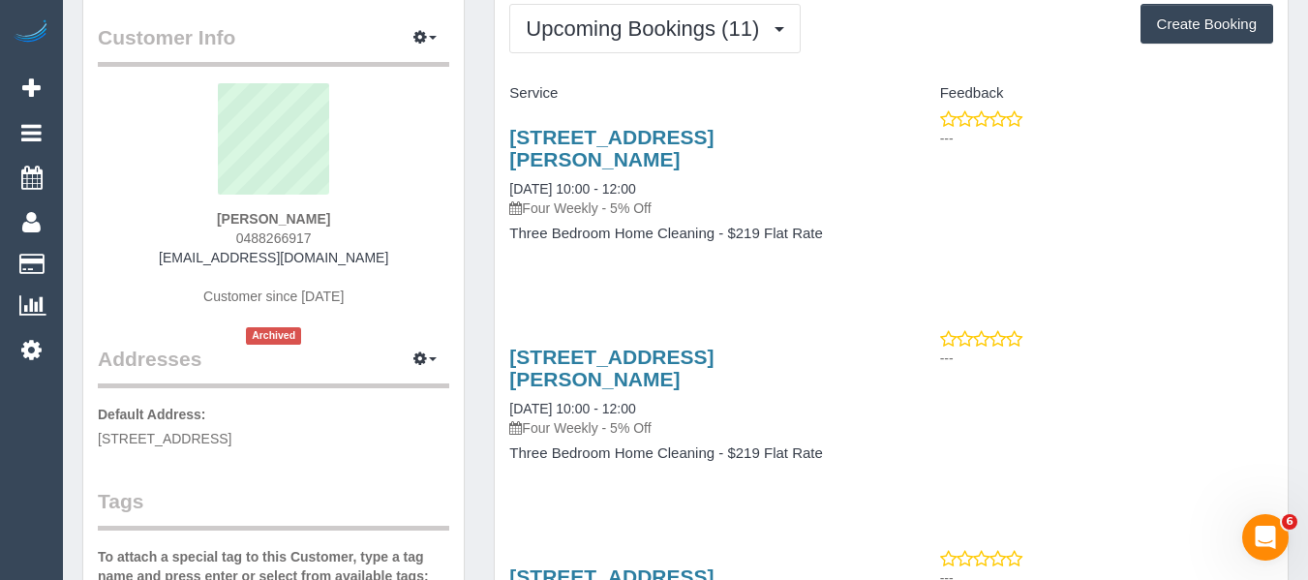
scroll to position [194, 0]
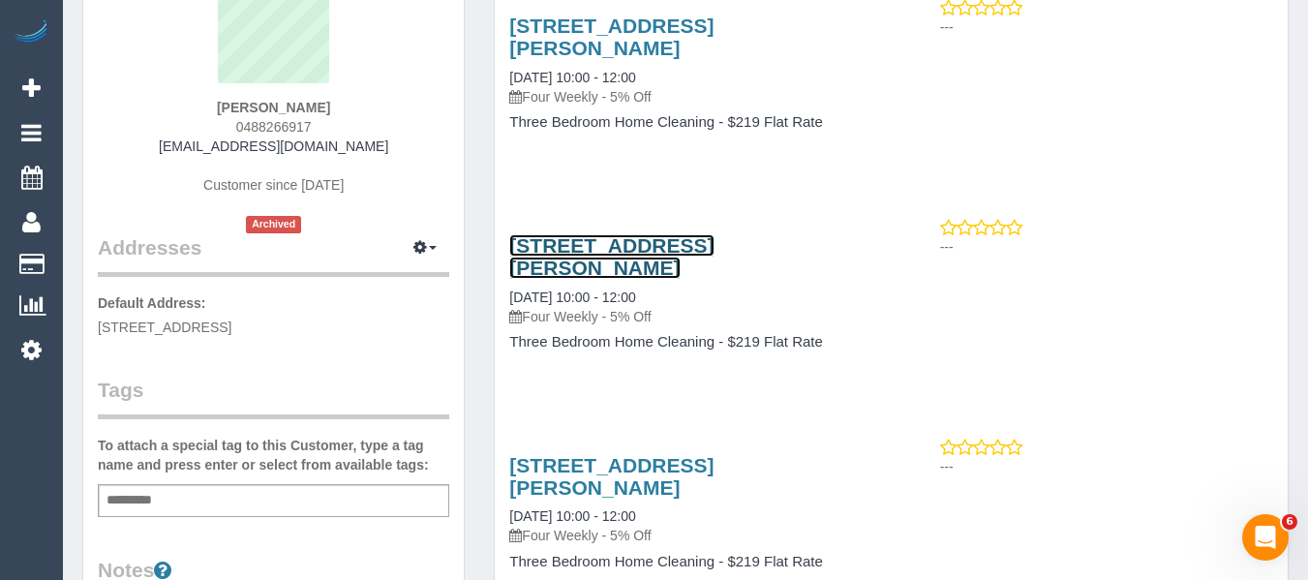
click at [635, 247] on link "138 Roberts Street, 3, Yarraville, VIC 3013" at bounding box center [611, 256] width 204 height 45
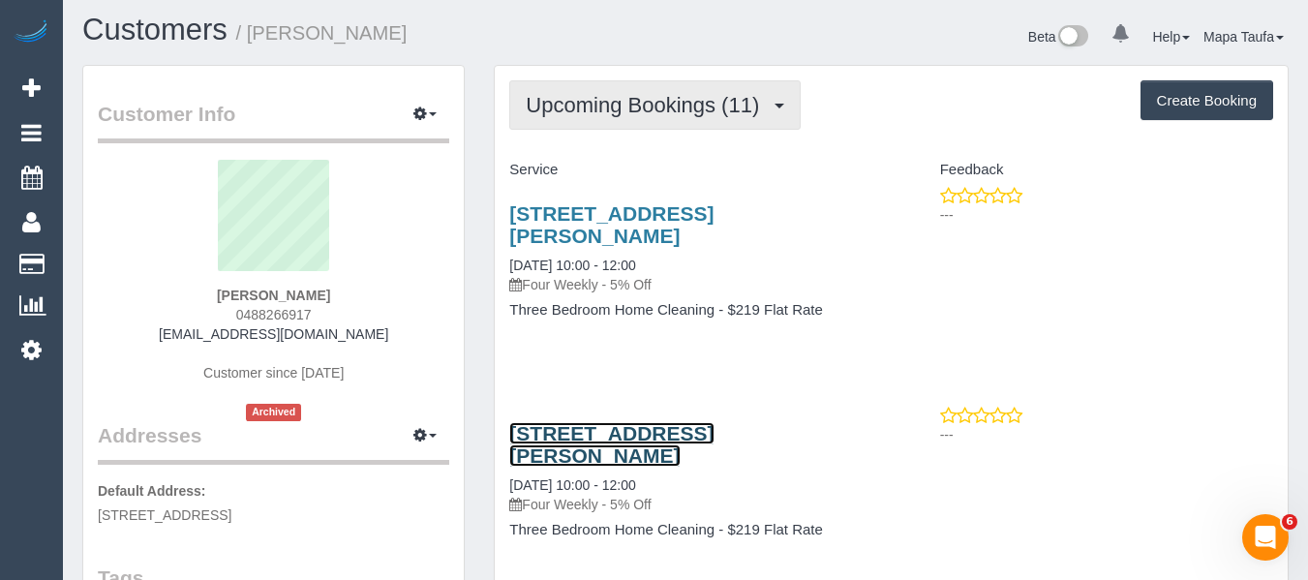
scroll to position [0, 0]
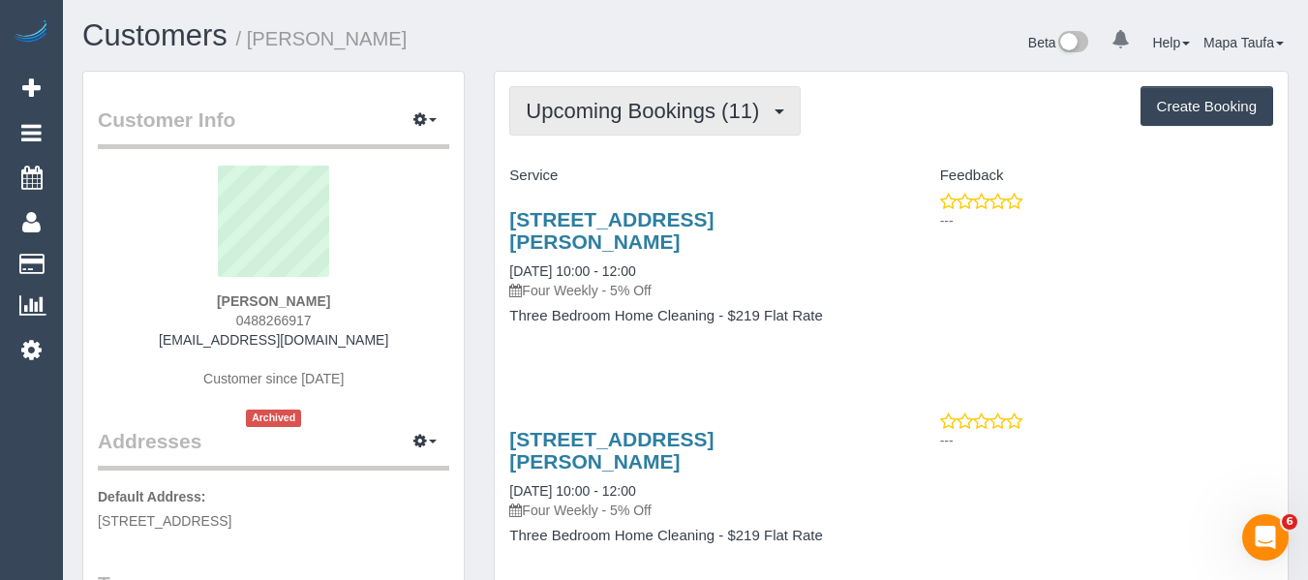
drag, startPoint x: 632, startPoint y: 106, endPoint x: 630, endPoint y: 126, distance: 20.4
click at [632, 106] on span "Upcoming Bookings (11)" at bounding box center [647, 111] width 243 height 24
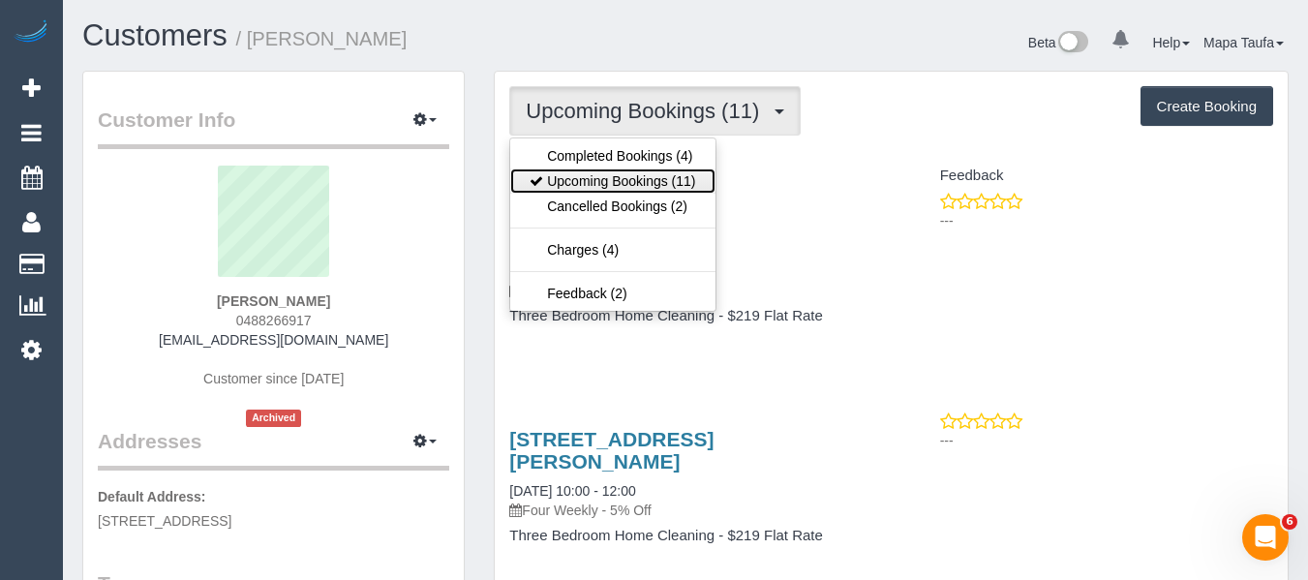
click at [617, 172] on link "Upcoming Bookings (11)" at bounding box center [612, 180] width 204 height 25
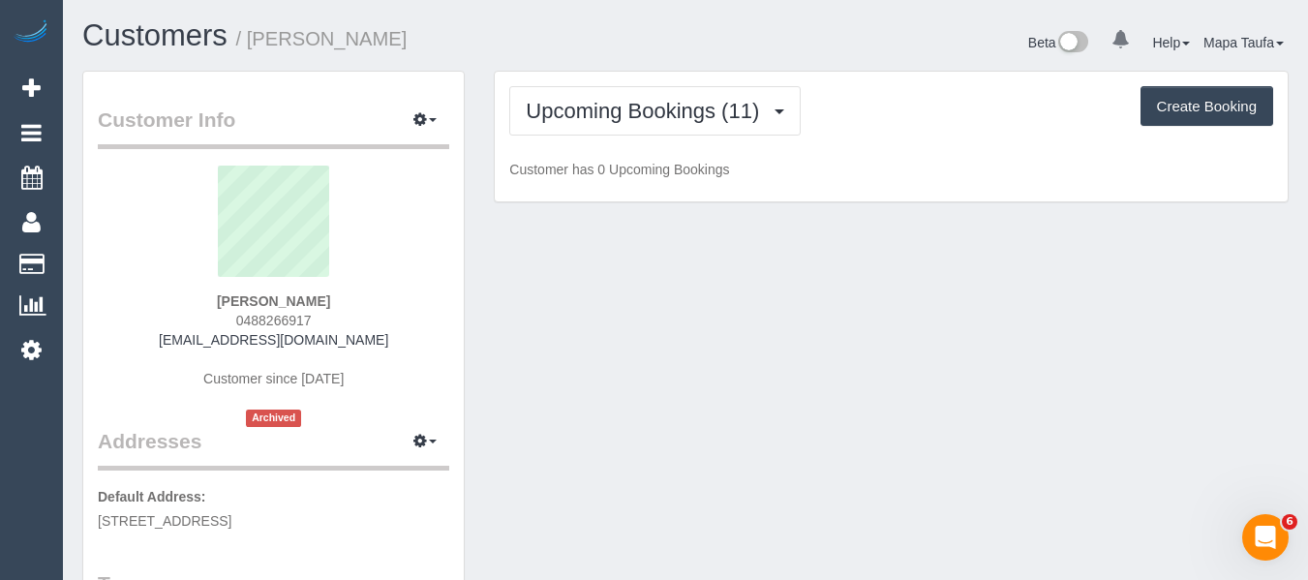
click at [900, 110] on div "Upcoming Bookings (11) Completed Bookings (4) Upcoming Bookings (11) Cancelled …" at bounding box center [891, 110] width 764 height 49
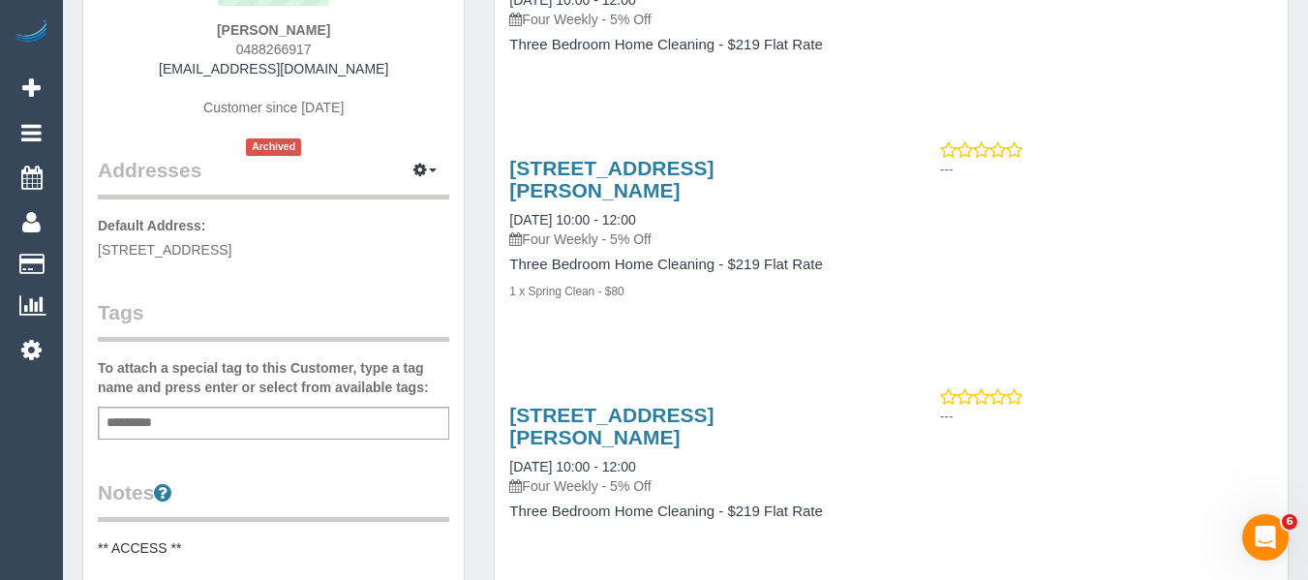
scroll to position [290, 0]
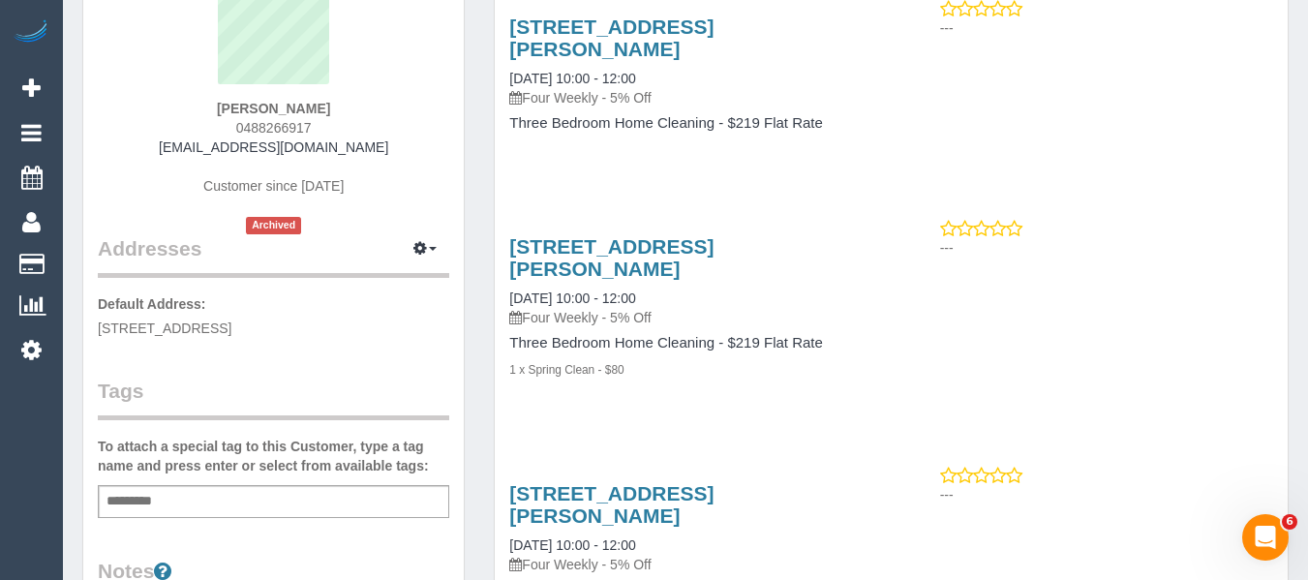
scroll to position [194, 0]
click at [812, 404] on div "138 Roberts Street, 3, Yarraville, VIC 3013 07/11/2025 10:00 - 12:00 Four Weekl…" at bounding box center [693, 317] width 396 height 198
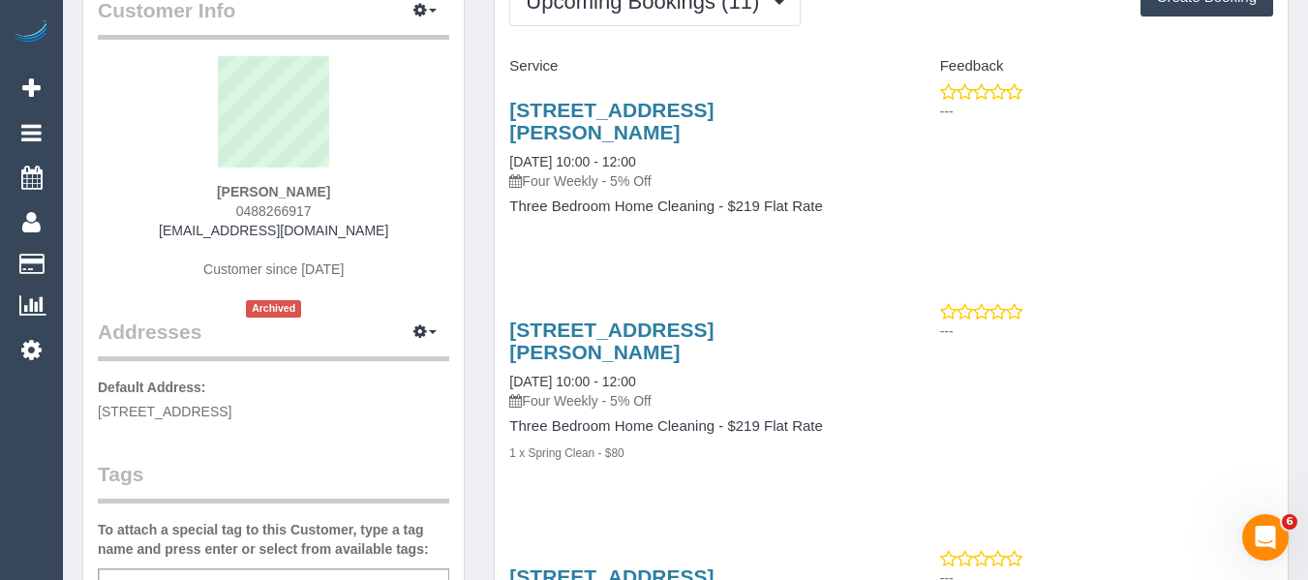
scroll to position [0, 0]
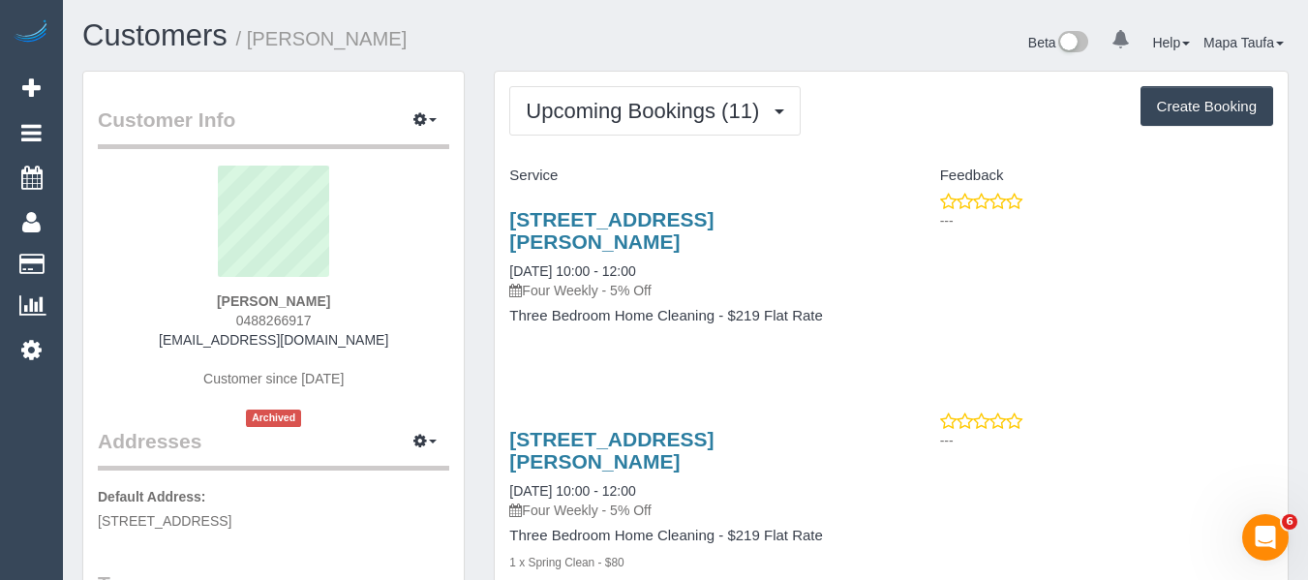
click at [881, 356] on div "138 Roberts Street, 3, Yarraville, VIC 3013 18/10/2025 10:00 - 12:00 Four Weekl…" at bounding box center [693, 277] width 396 height 171
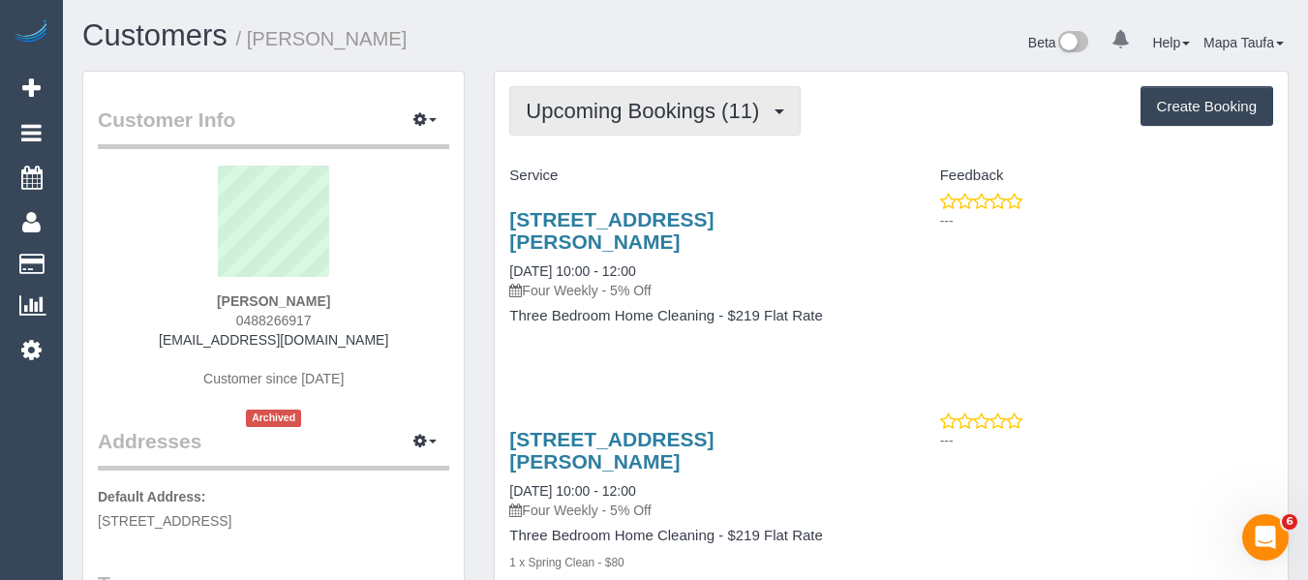
click at [614, 118] on span "Upcoming Bookings (11)" at bounding box center [647, 111] width 243 height 24
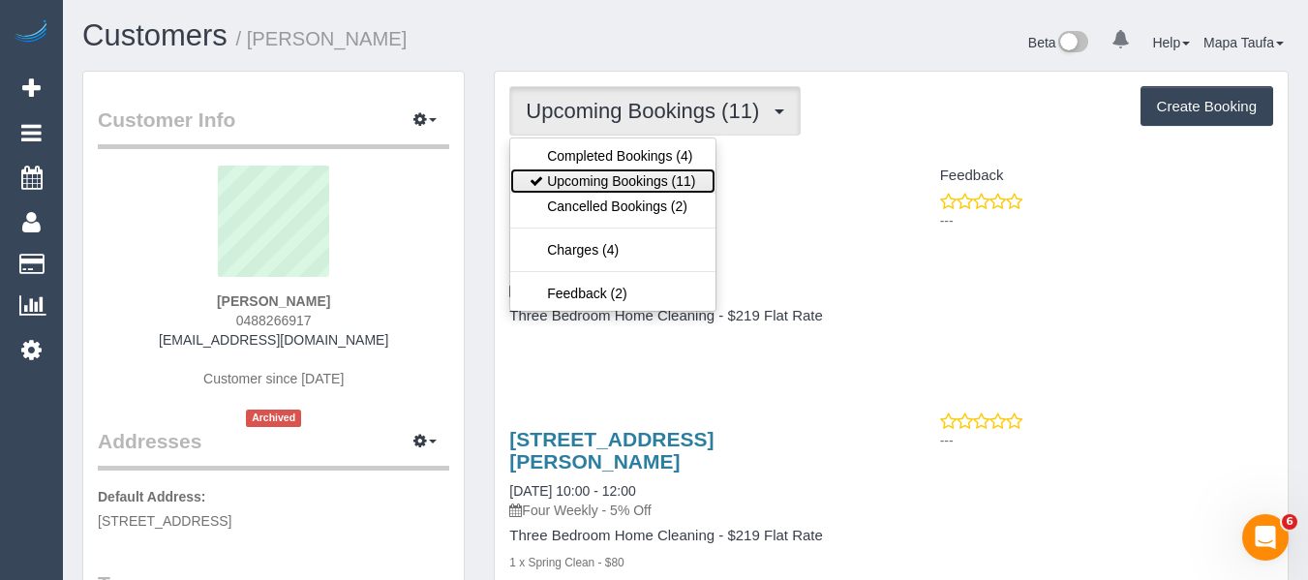
drag, startPoint x: 617, startPoint y: 179, endPoint x: 663, endPoint y: 151, distance: 54.3
click at [619, 180] on link "Upcoming Bookings (11)" at bounding box center [612, 180] width 204 height 25
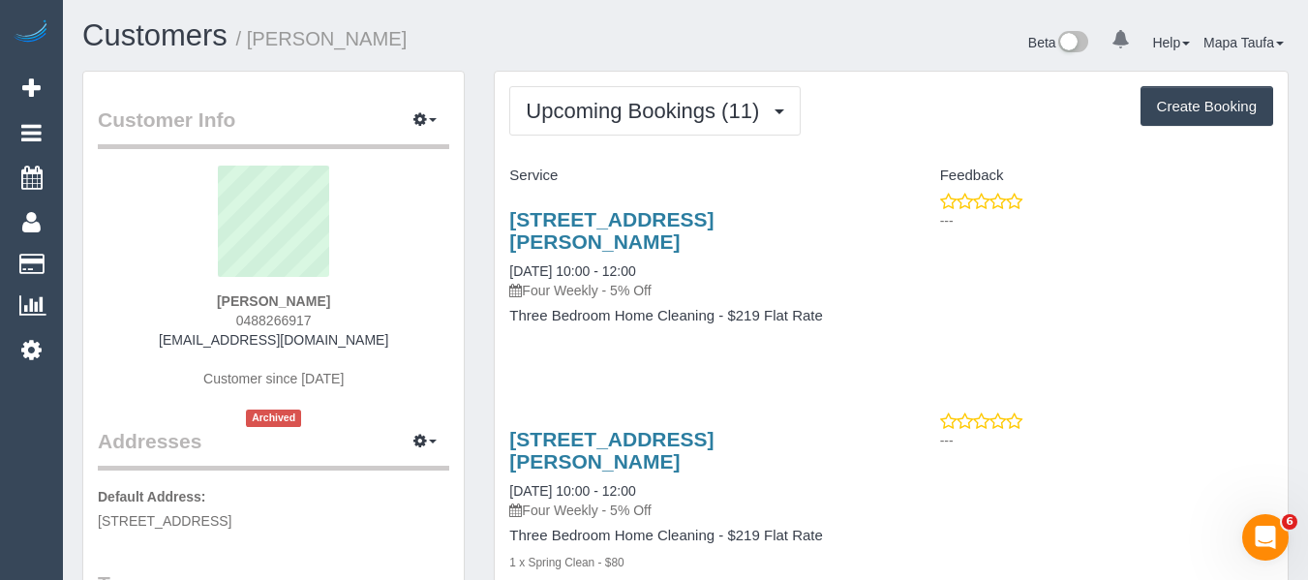
drag, startPoint x: 244, startPoint y: 303, endPoint x: 180, endPoint y: 303, distance: 63.9
click at [180, 303] on div "Louise Newton 0488266917 loumariesubs@gmail.com Customer since 2020 Archived" at bounding box center [273, 296] width 351 height 261
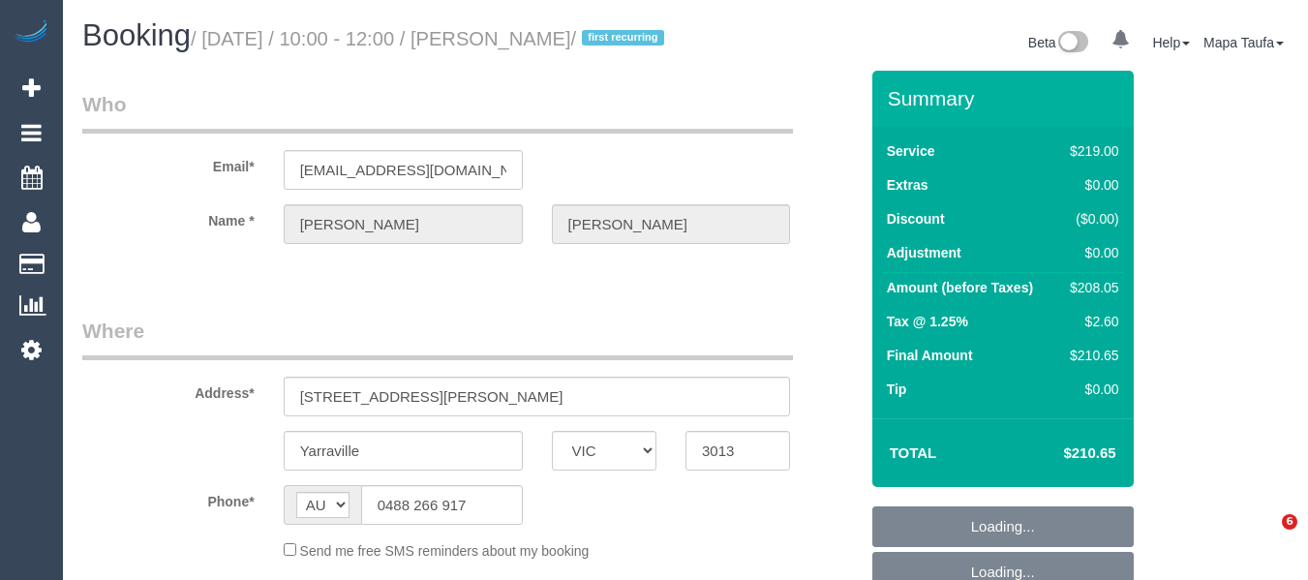
select select "VIC"
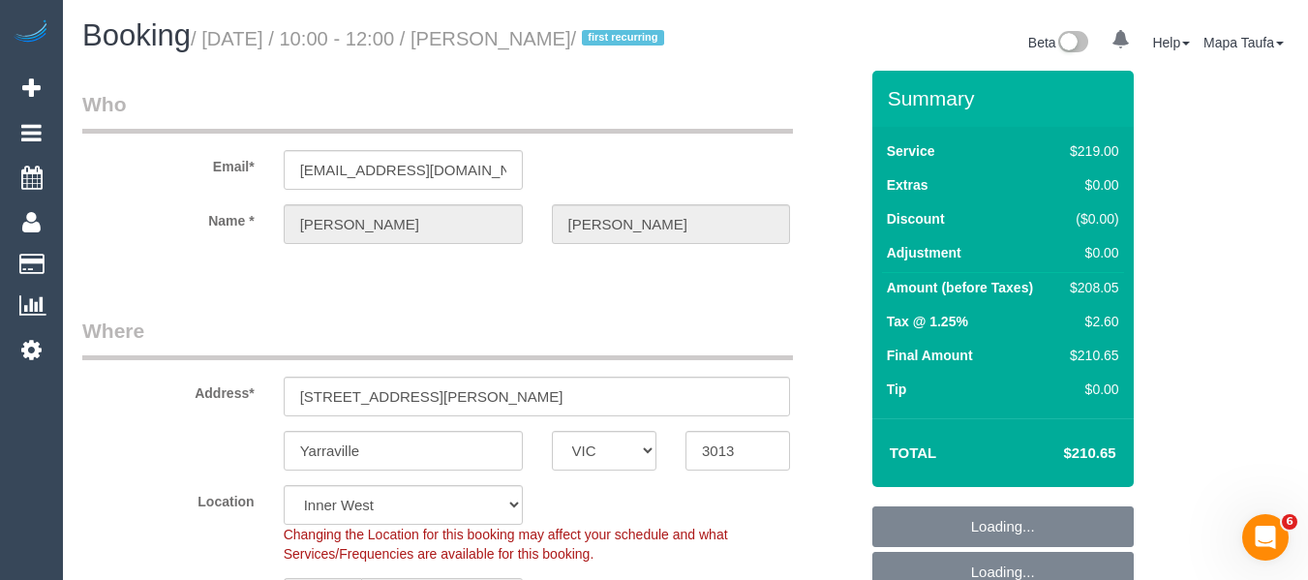
select select "object:575"
select select "number:27"
select select "number:14"
select select "number:18"
select select "number:36"
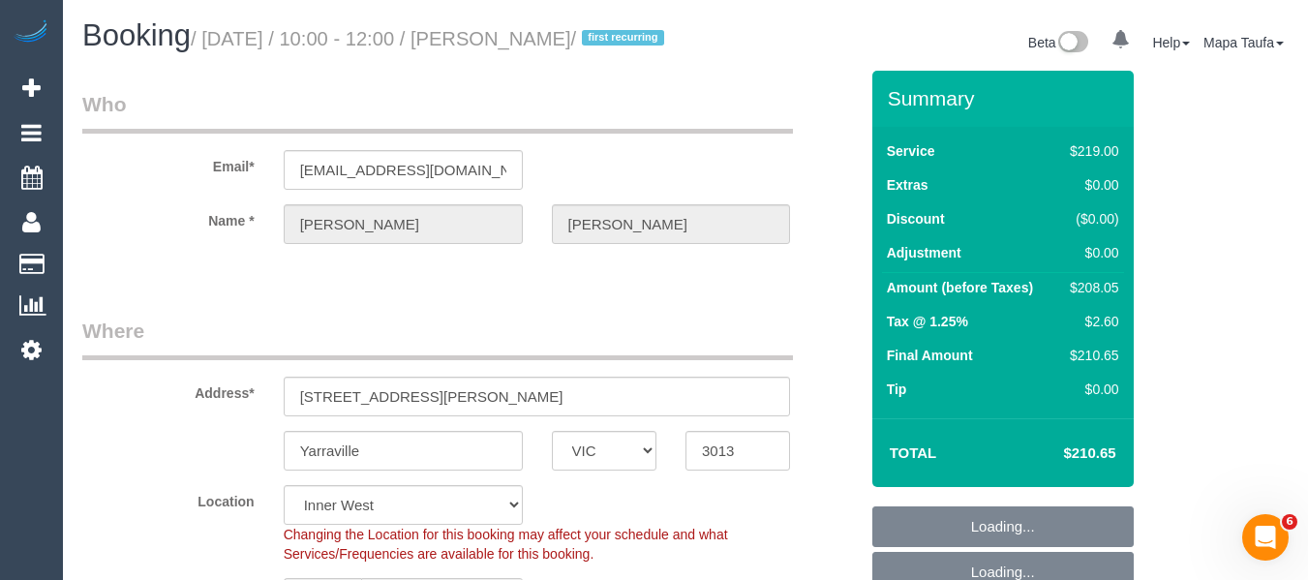
select select "string:stripe-pm_1S0pO02GScqysDRVSlgAx5fJ"
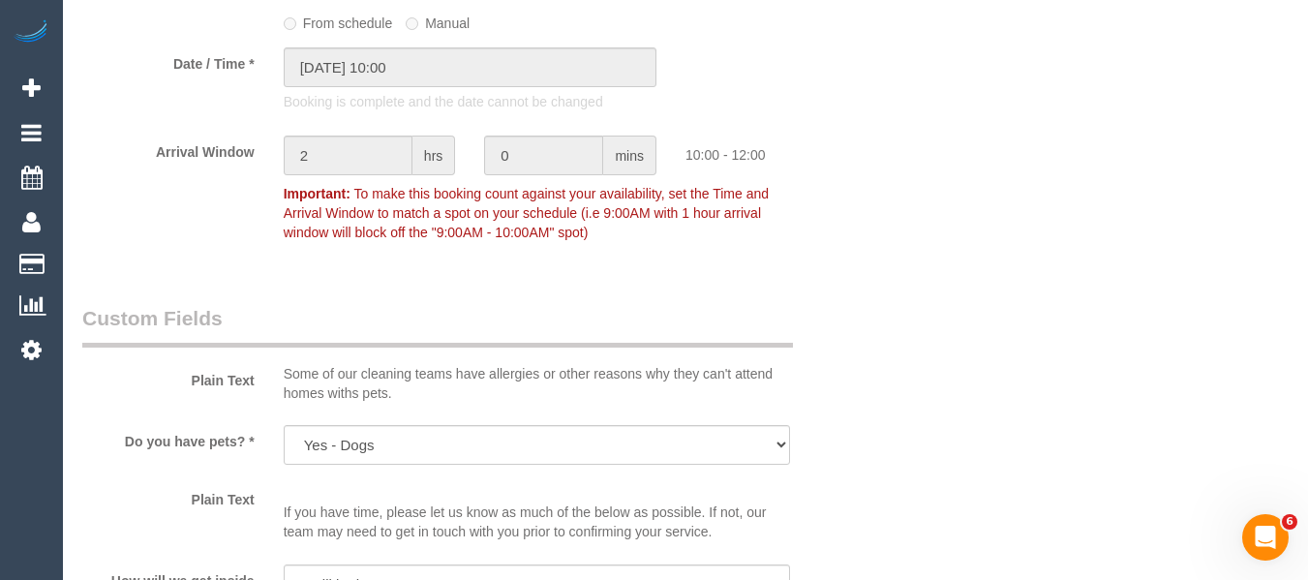
scroll to position [2630, 0]
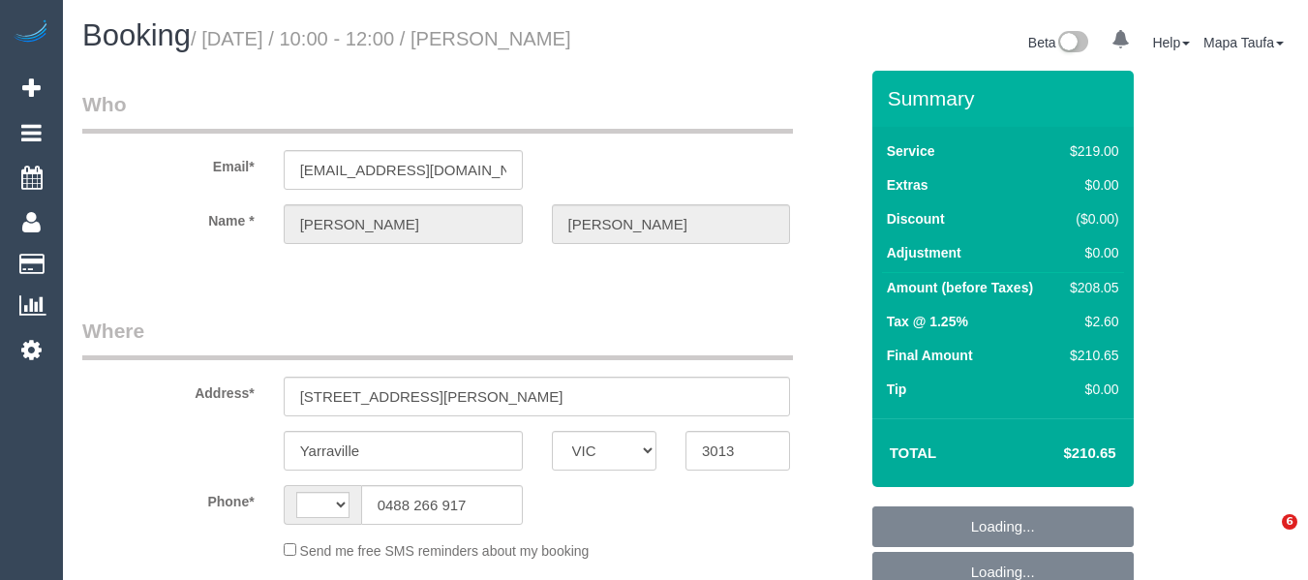
select select "VIC"
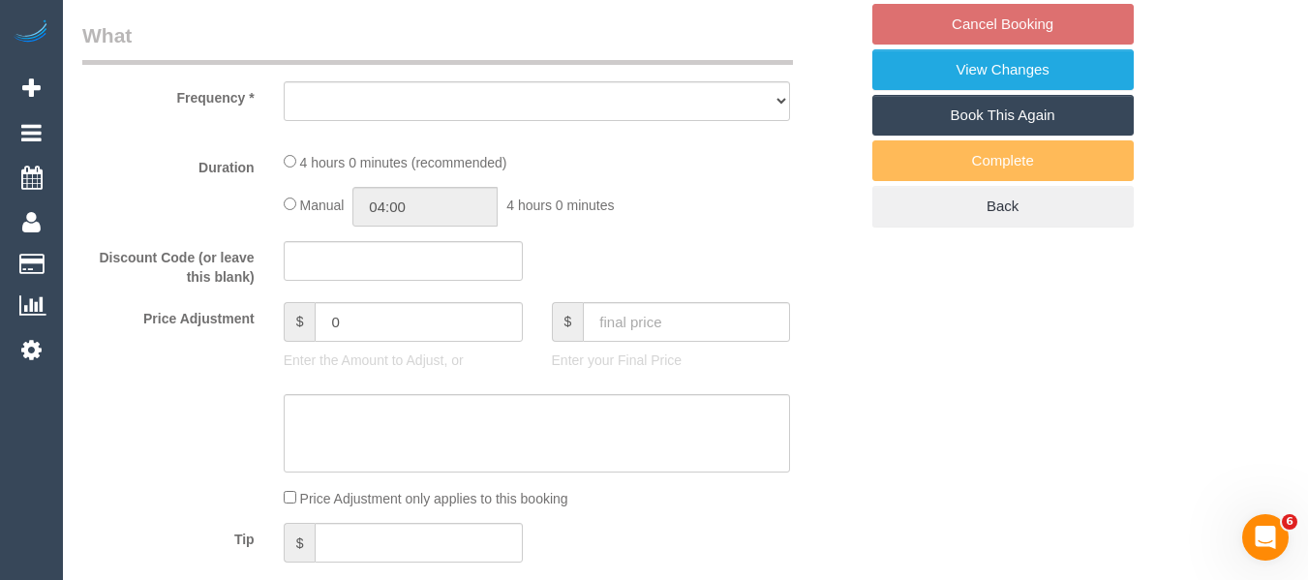
select select "string:stripe-pm_1S0pO02GScqysDRVSlgAx5fJ"
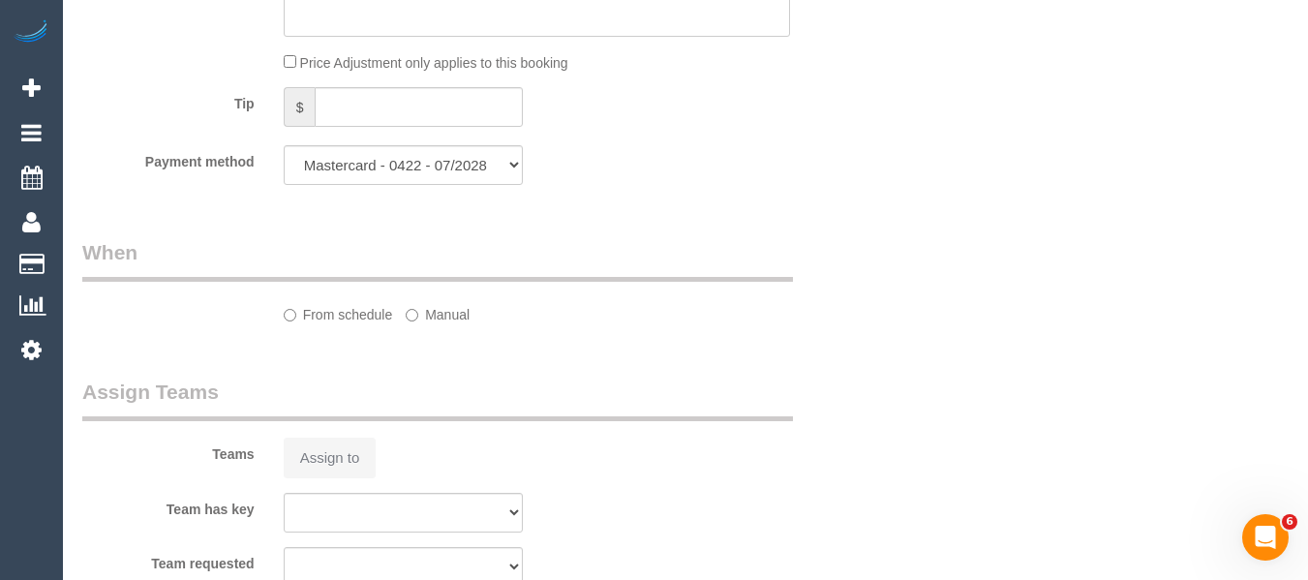
select select "string:AU"
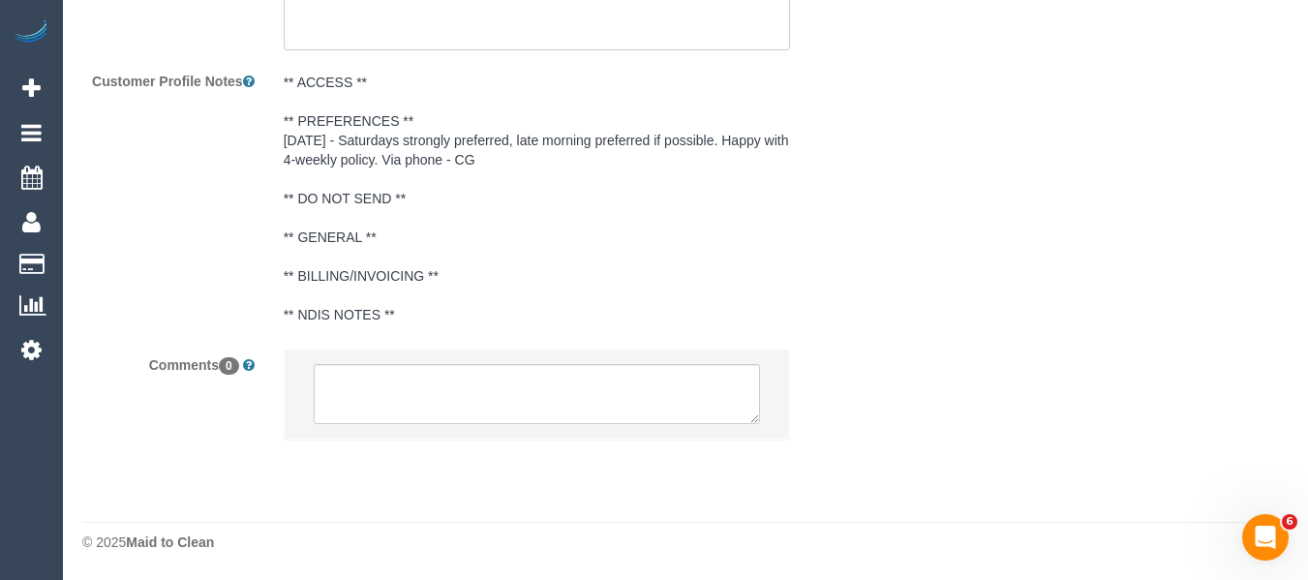
select select "object:522"
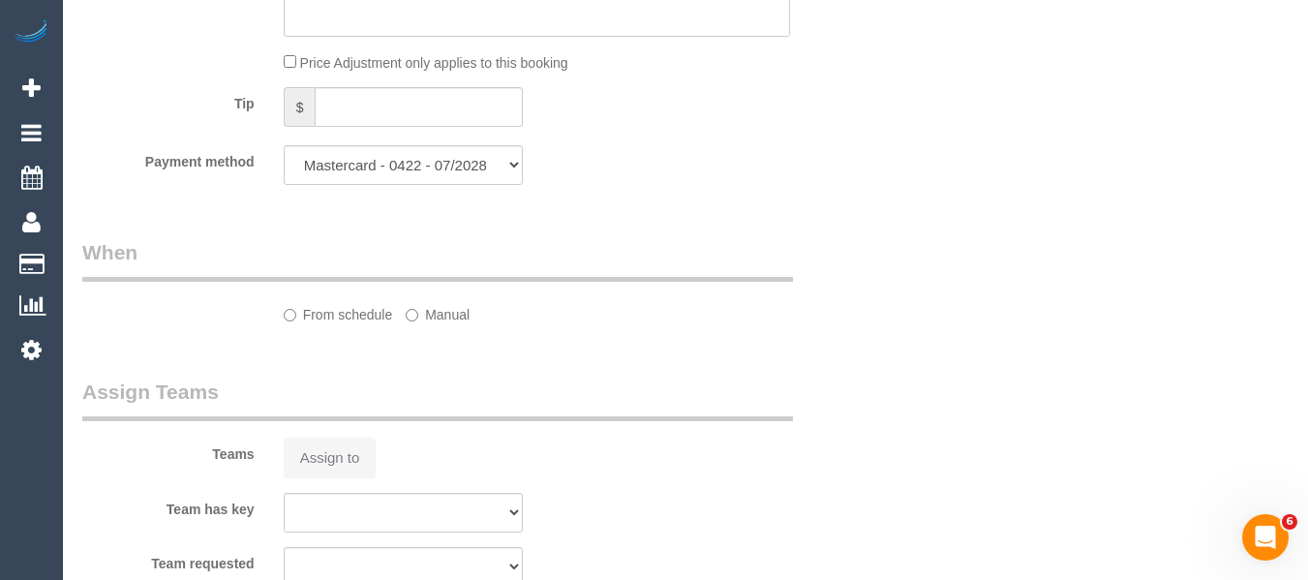
select select "spot3"
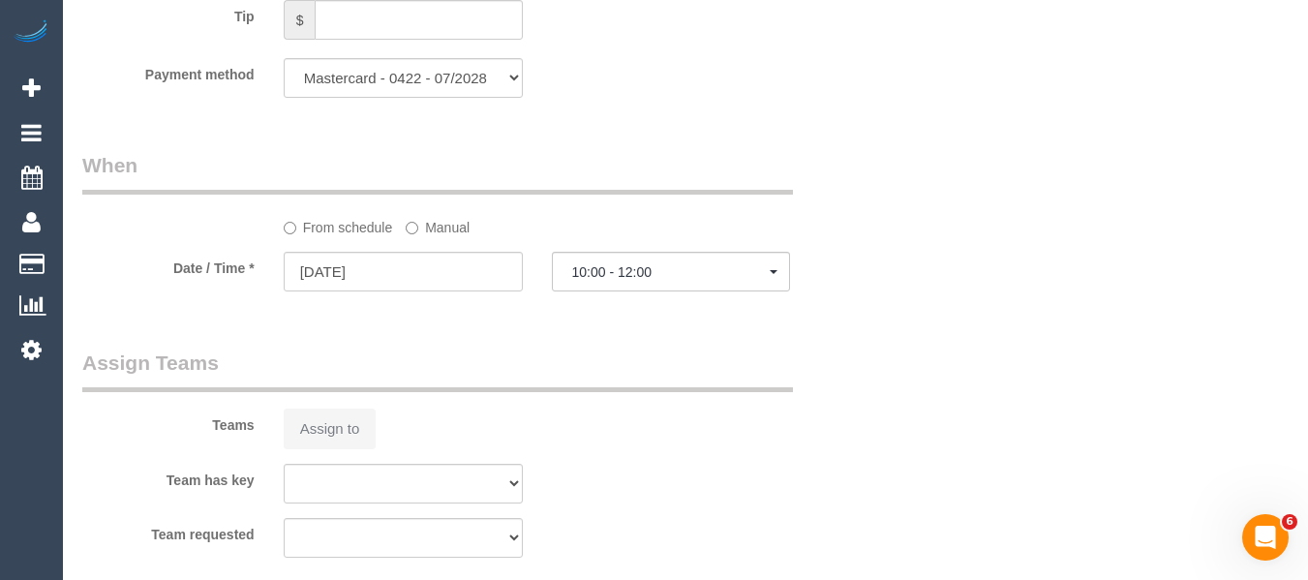
scroll to position [2149, 0]
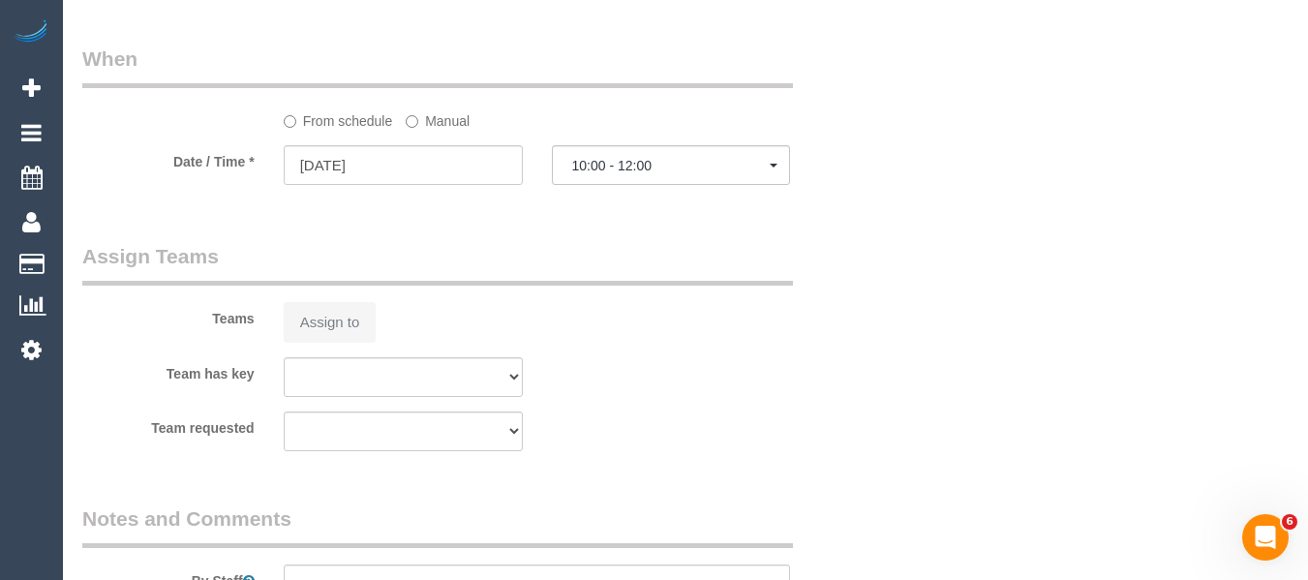
select select "number:27"
select select "number:14"
select select "number:18"
select select "number:36"
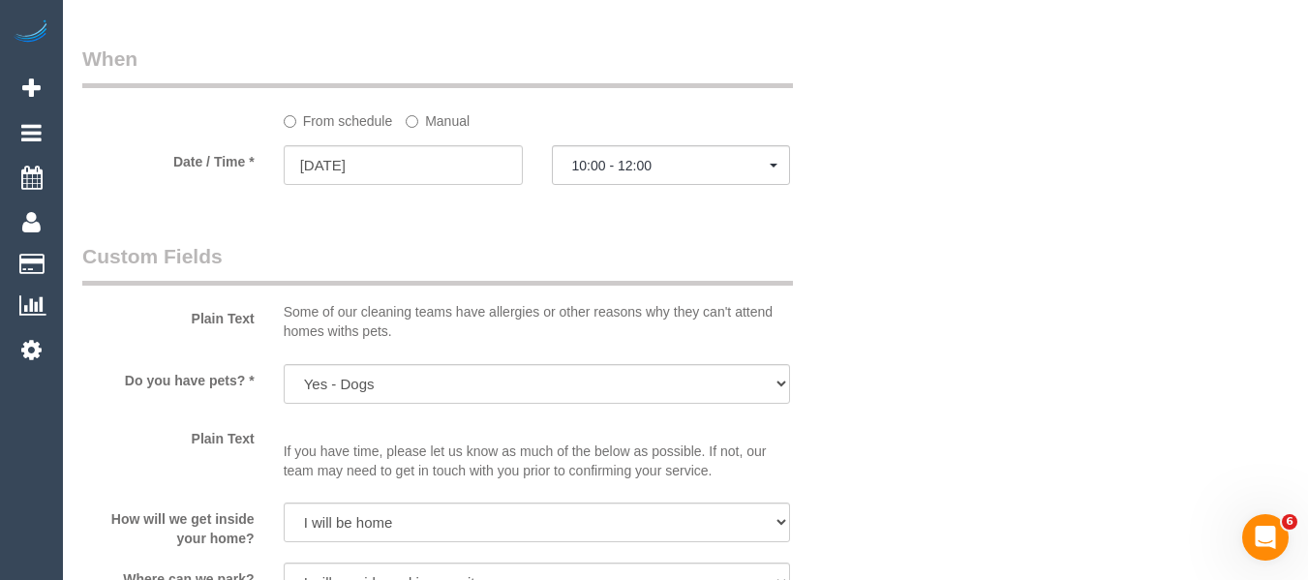
select select "object:1428"
click at [408, 158] on input "[DATE]" at bounding box center [403, 165] width 239 height 40
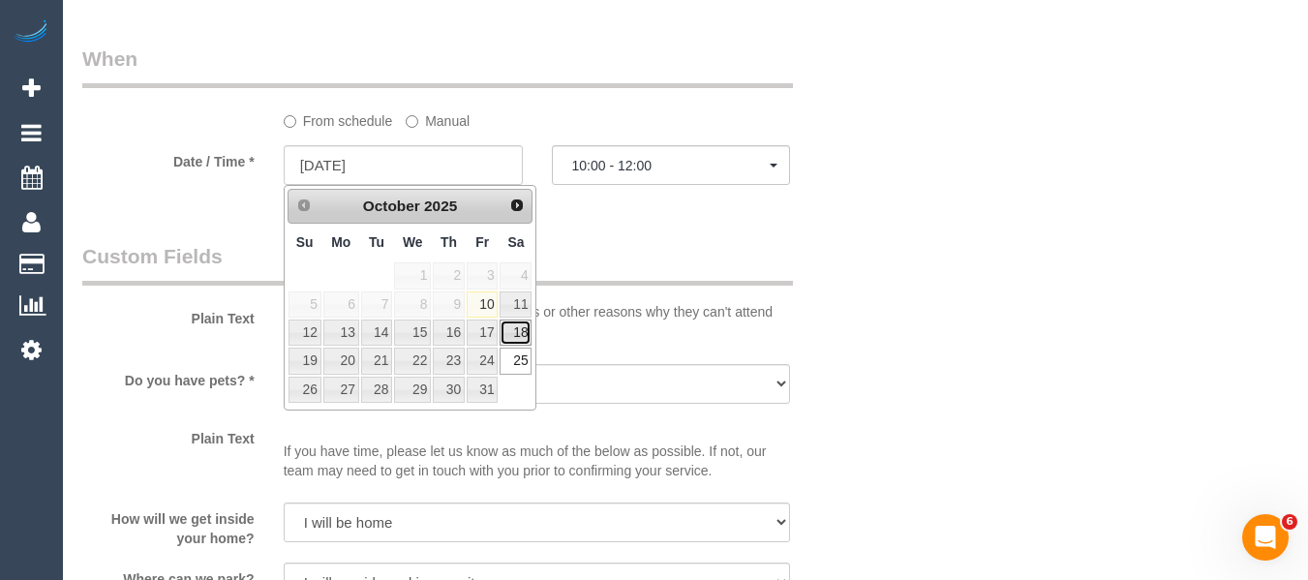
click at [520, 331] on link "18" at bounding box center [516, 333] width 32 height 26
type input "[DATE]"
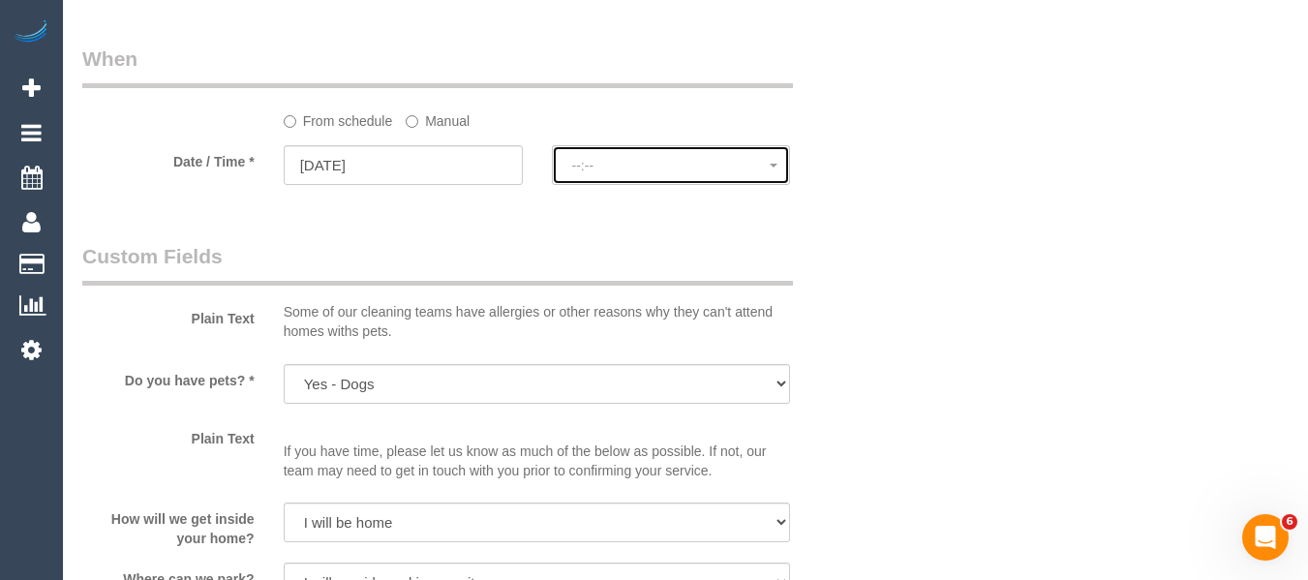
click at [638, 174] on button "--:--" at bounding box center [671, 165] width 239 height 40
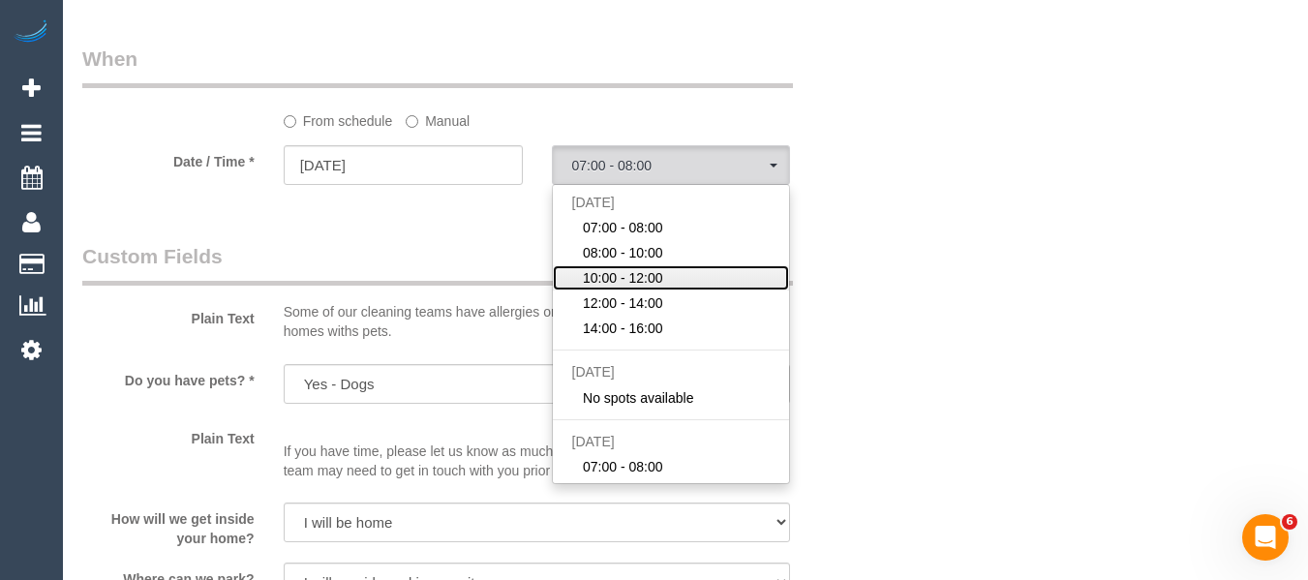
drag, startPoint x: 628, startPoint y: 278, endPoint x: 808, endPoint y: 10, distance: 322.5
click at [632, 273] on span "10:00 - 12:00" at bounding box center [623, 277] width 80 height 19
select select "spot24"
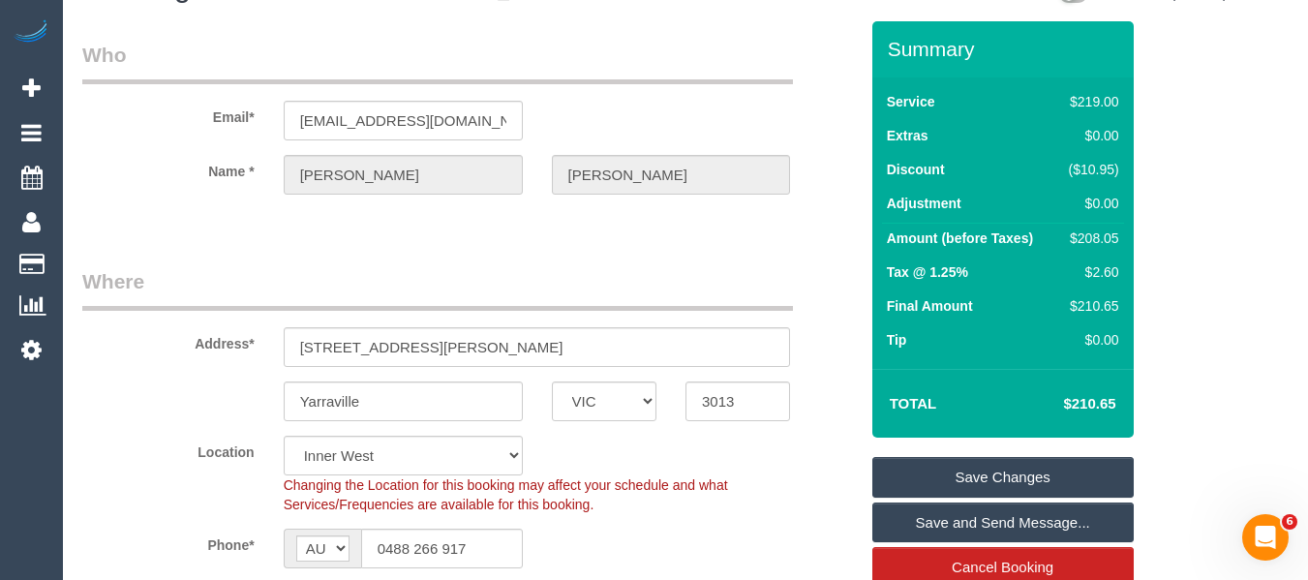
scroll to position [0, 0]
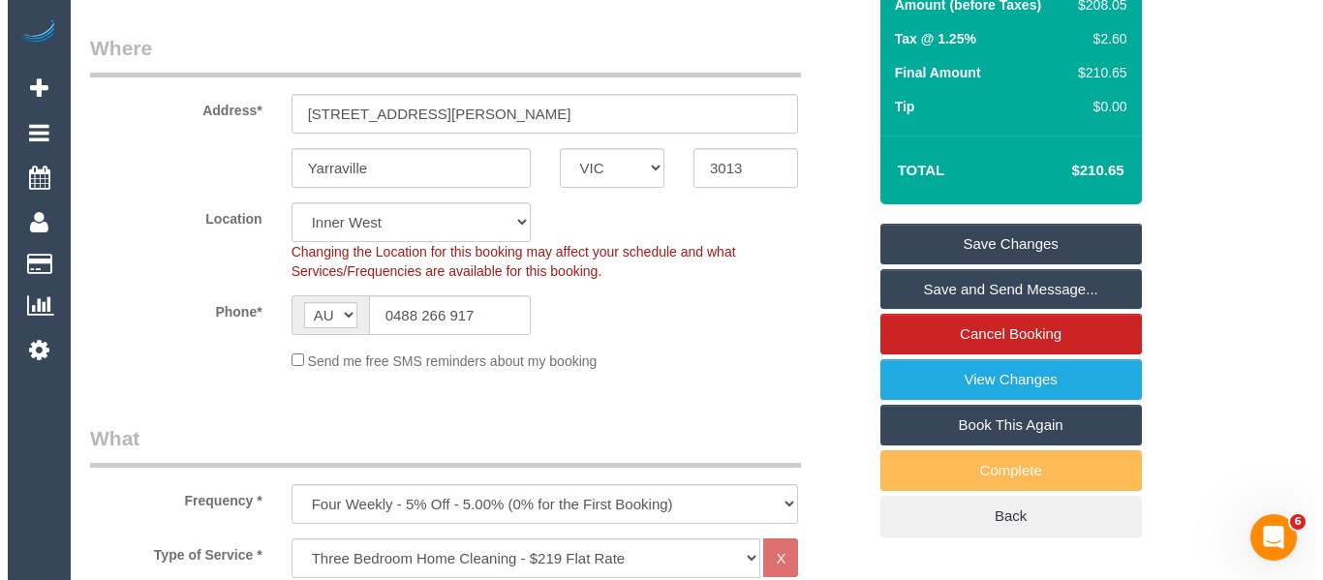
scroll to position [290, 0]
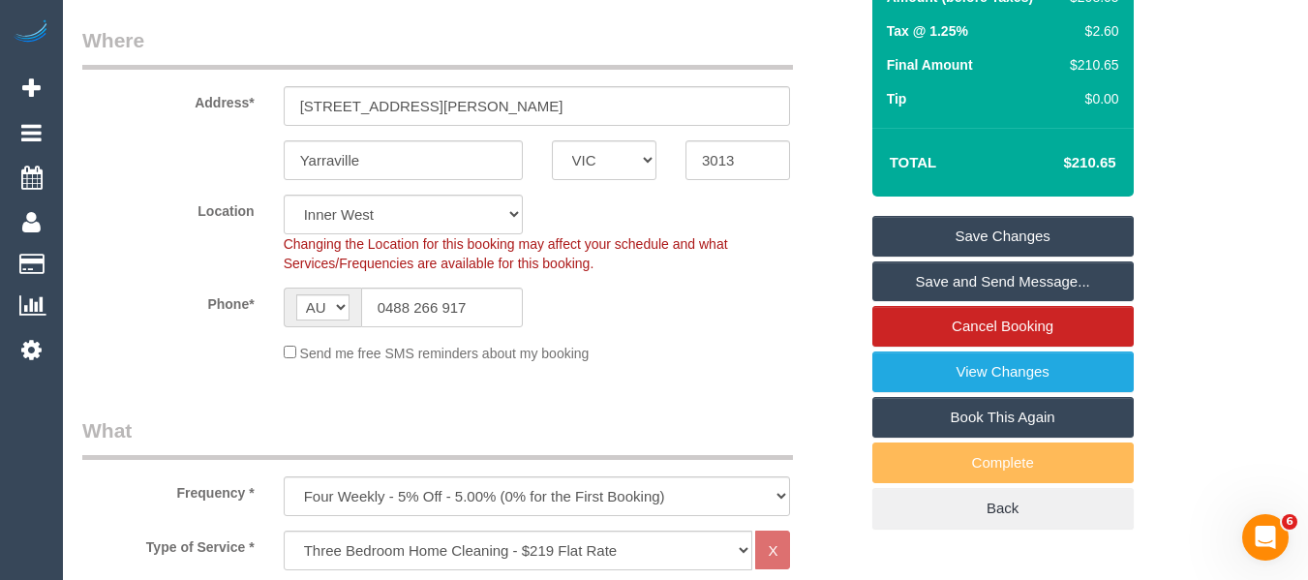
click at [750, 355] on div "Send me free SMS reminders about my booking" at bounding box center [537, 352] width 536 height 21
click at [954, 235] on link "Save Changes" at bounding box center [1002, 236] width 261 height 41
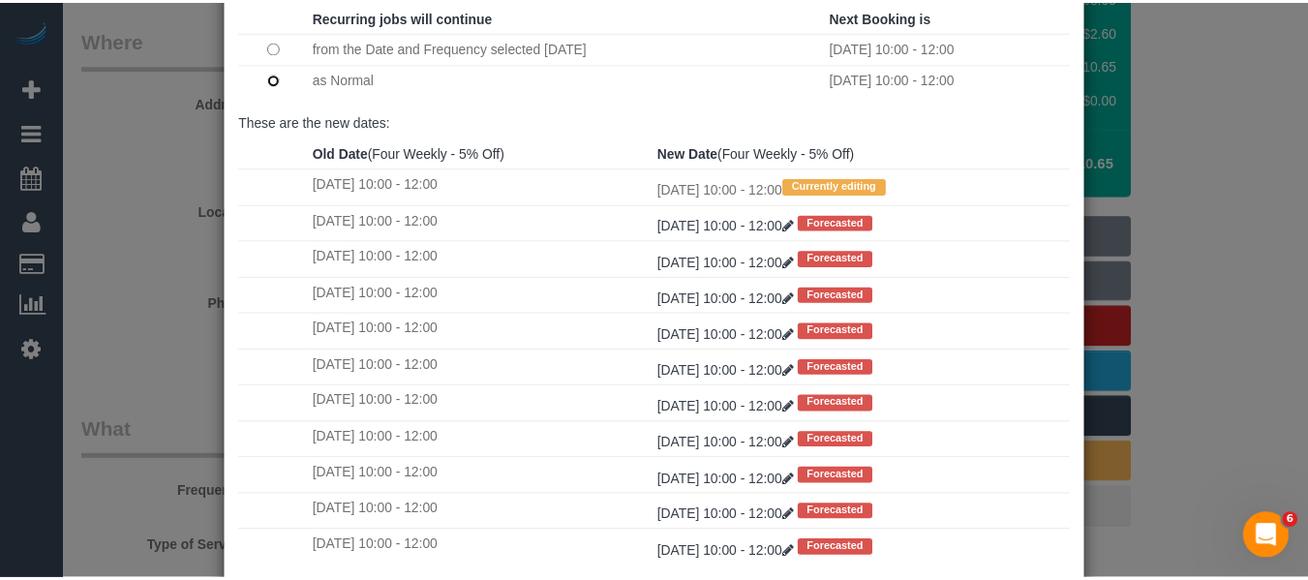
scroll to position [288, 0]
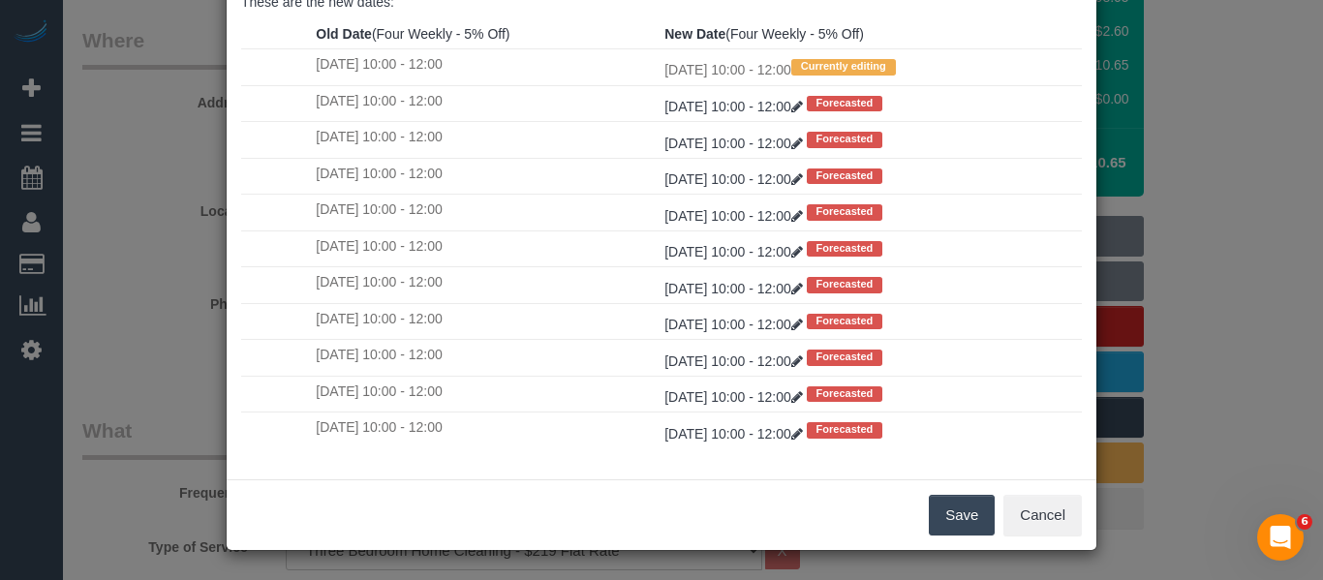
click at [959, 514] on button "Save" at bounding box center [962, 515] width 66 height 41
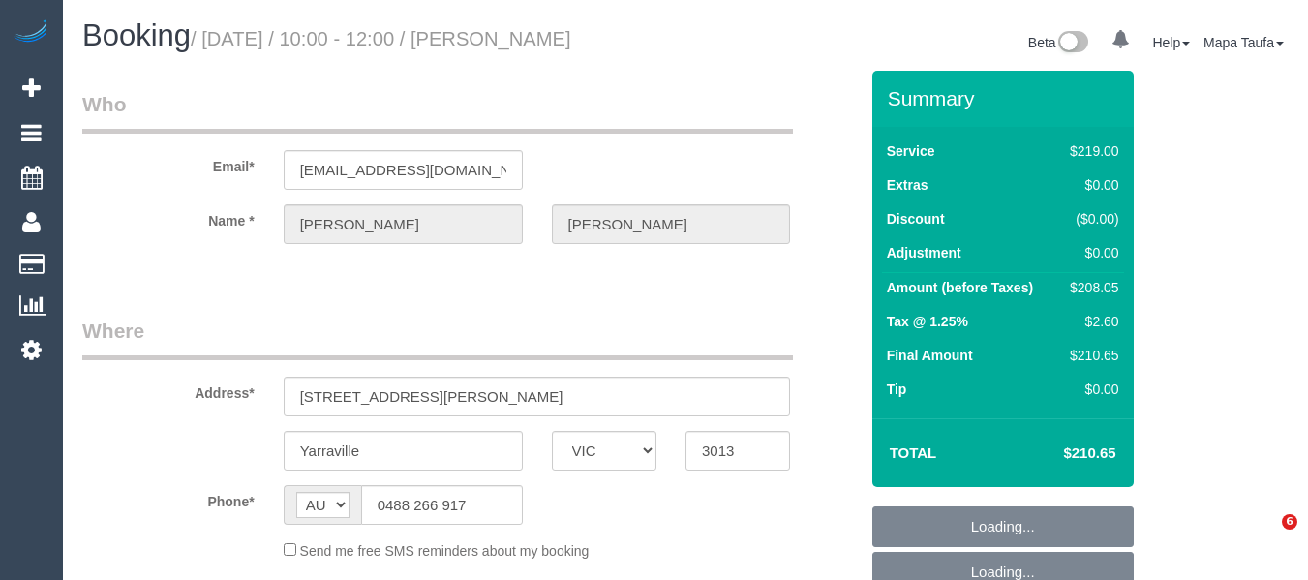
select select "VIC"
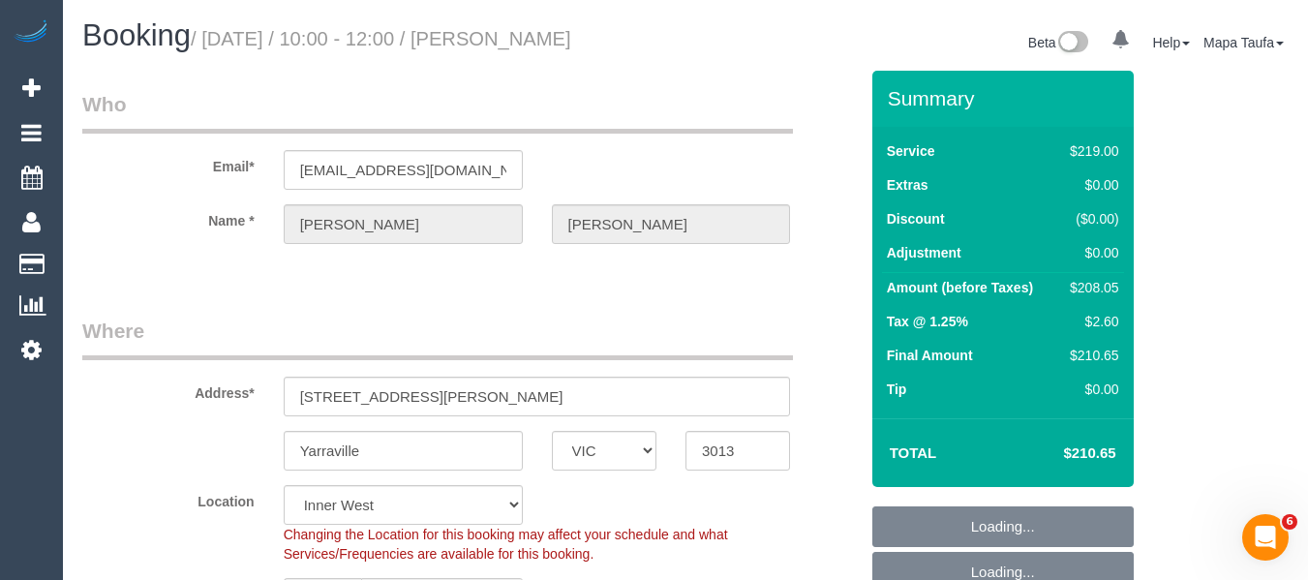
select select "string:stripe-pm_1S0pO02GScqysDRVSlgAx5fJ"
select select "object:631"
select select "number:27"
select select "number:14"
select select "number:18"
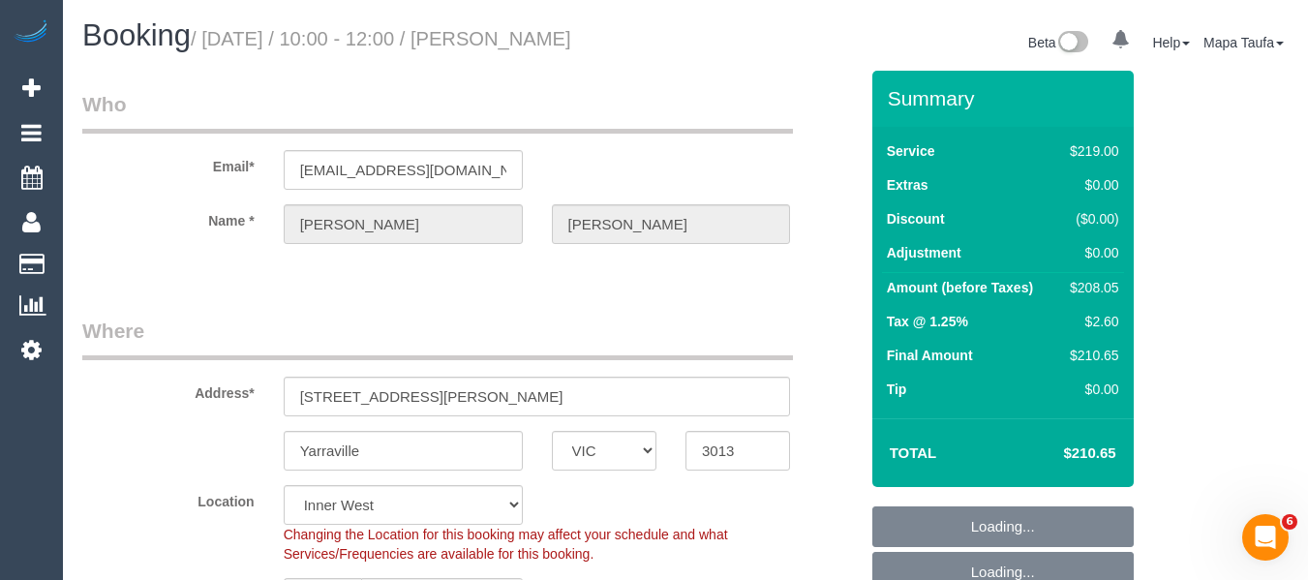
select select "number:36"
select select "spot3"
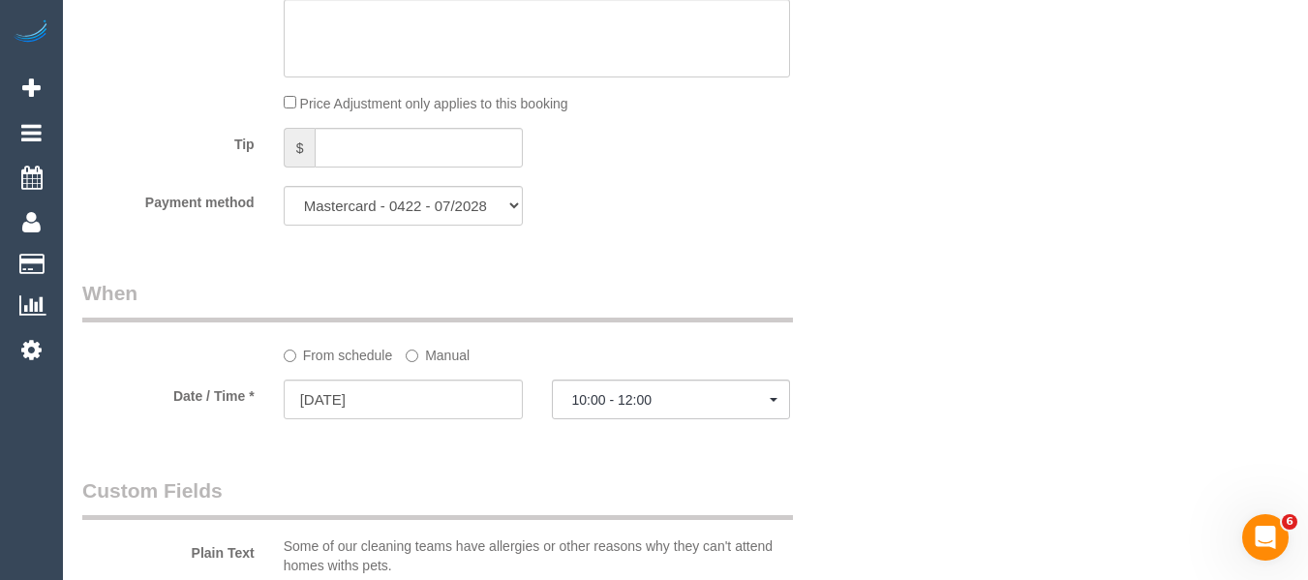
scroll to position [2033, 0]
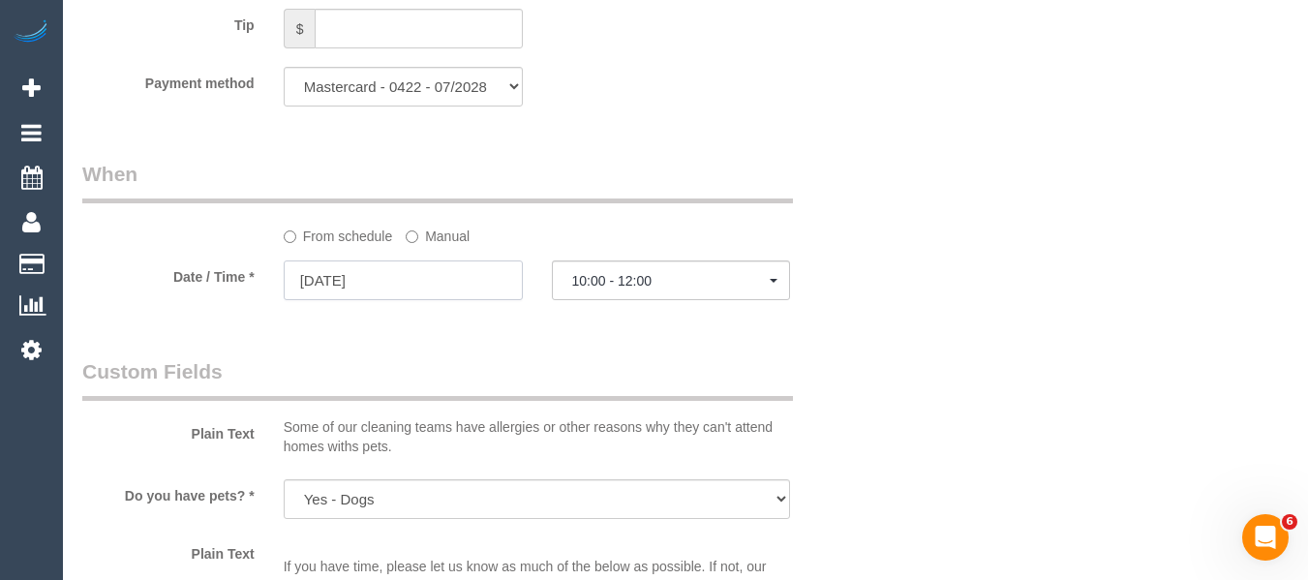
click at [361, 262] on input "[DATE]" at bounding box center [403, 280] width 239 height 40
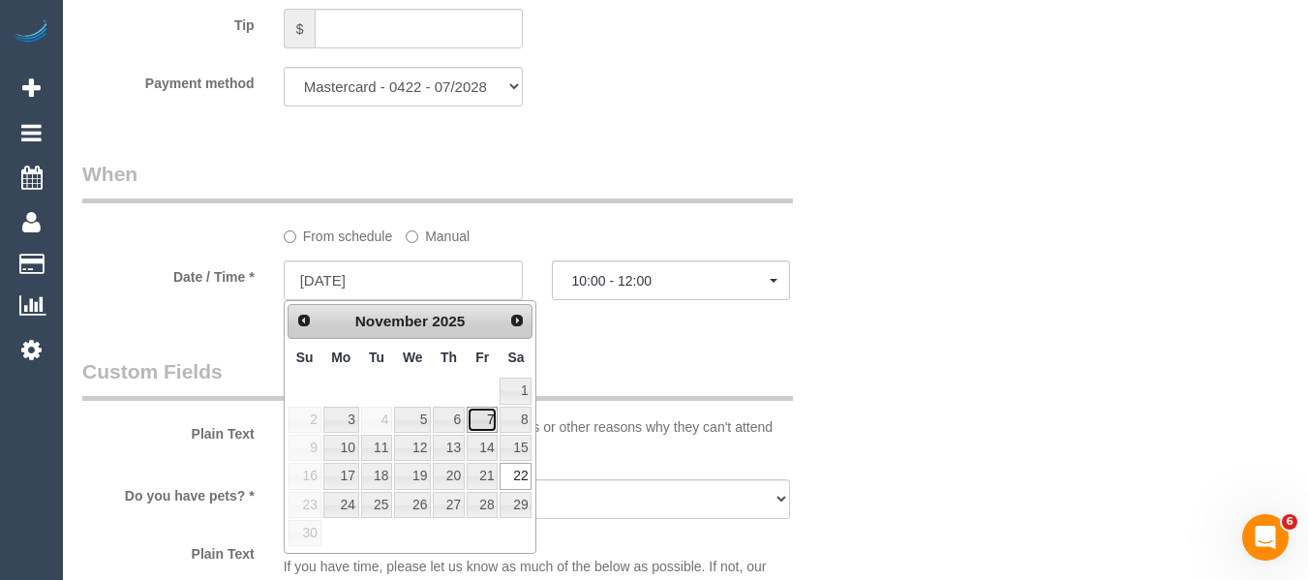
click at [494, 419] on link "7" at bounding box center [482, 420] width 31 height 26
type input "[DATE]"
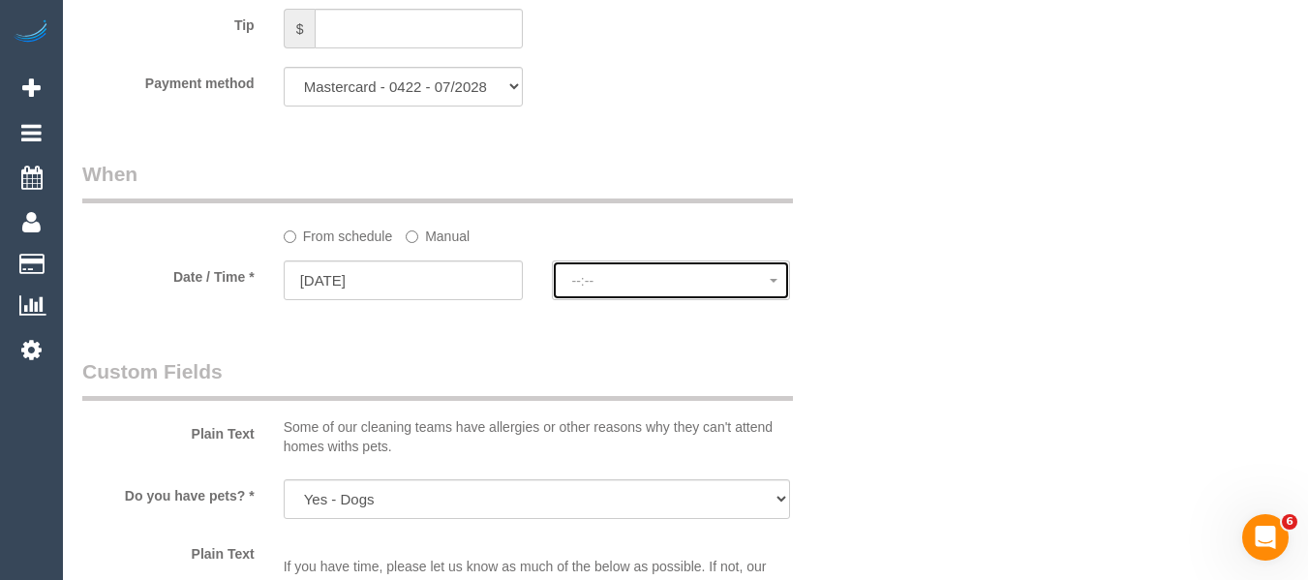
click at [631, 288] on button "--:--" at bounding box center [671, 280] width 239 height 40
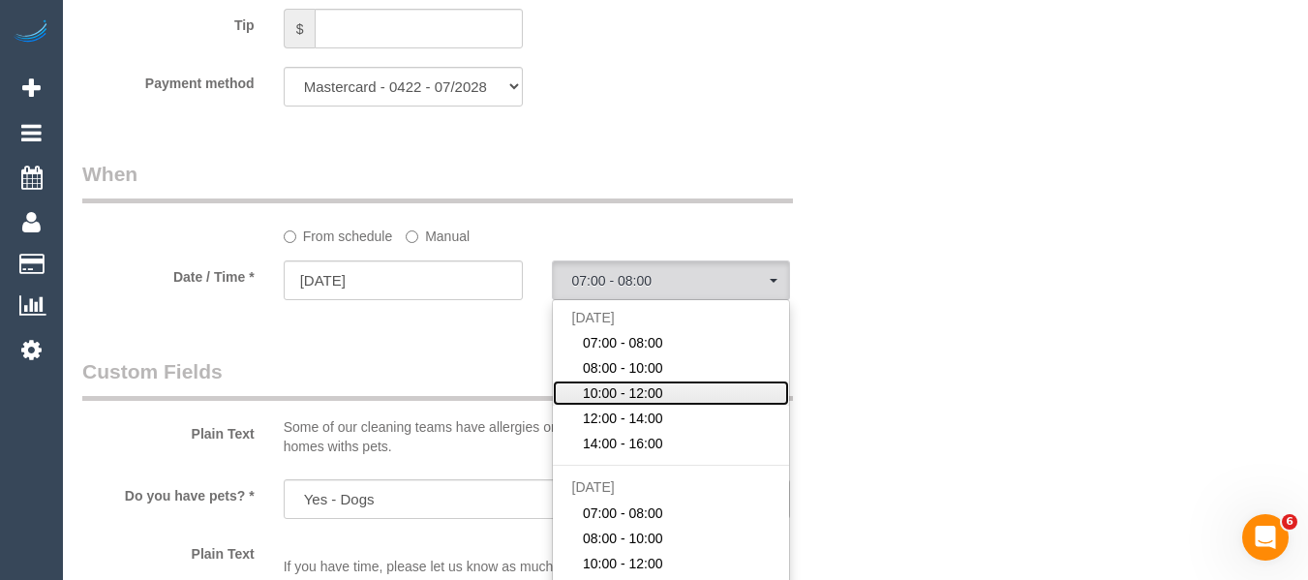
click at [699, 391] on link "10:00 - 12:00" at bounding box center [671, 393] width 237 height 25
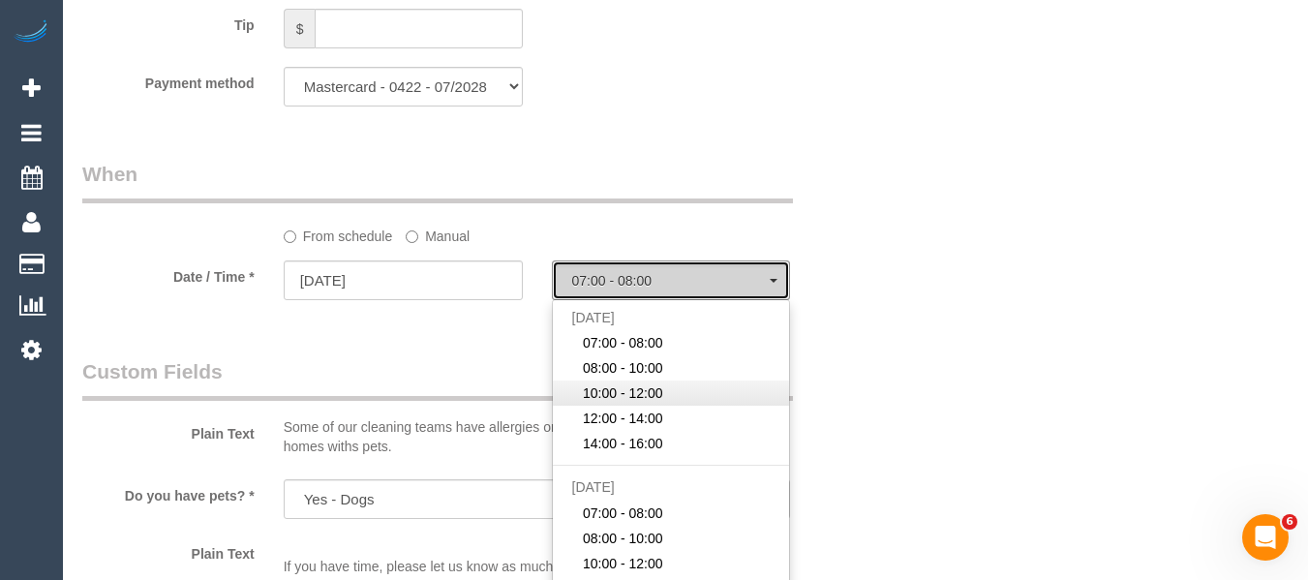
select select "spot24"
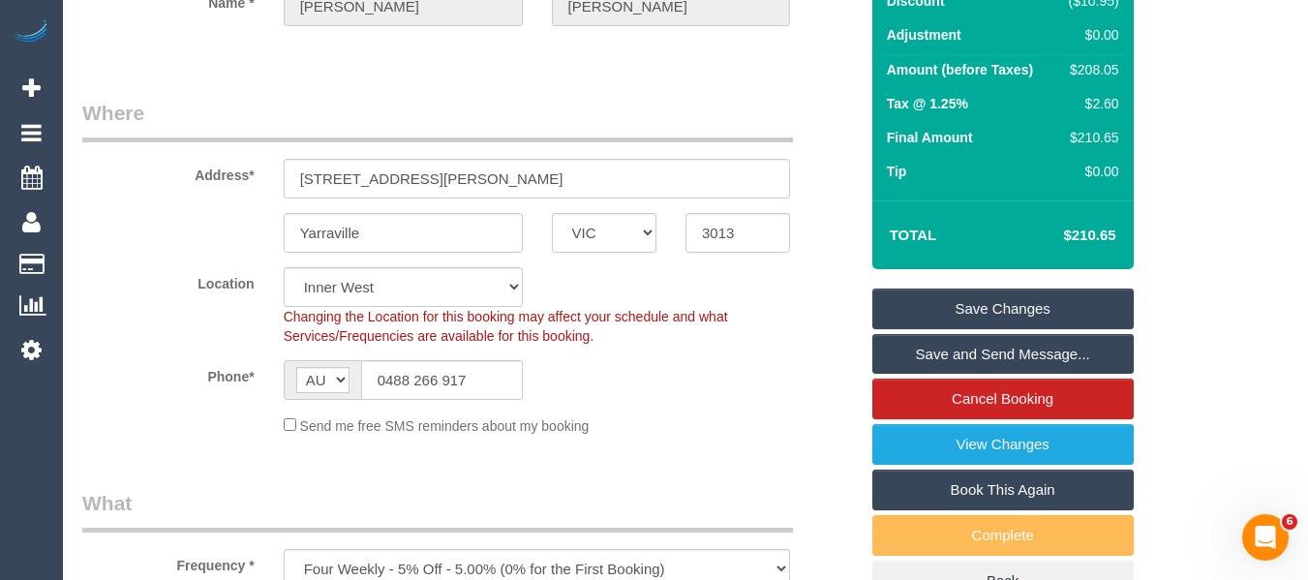
scroll to position [211, 0]
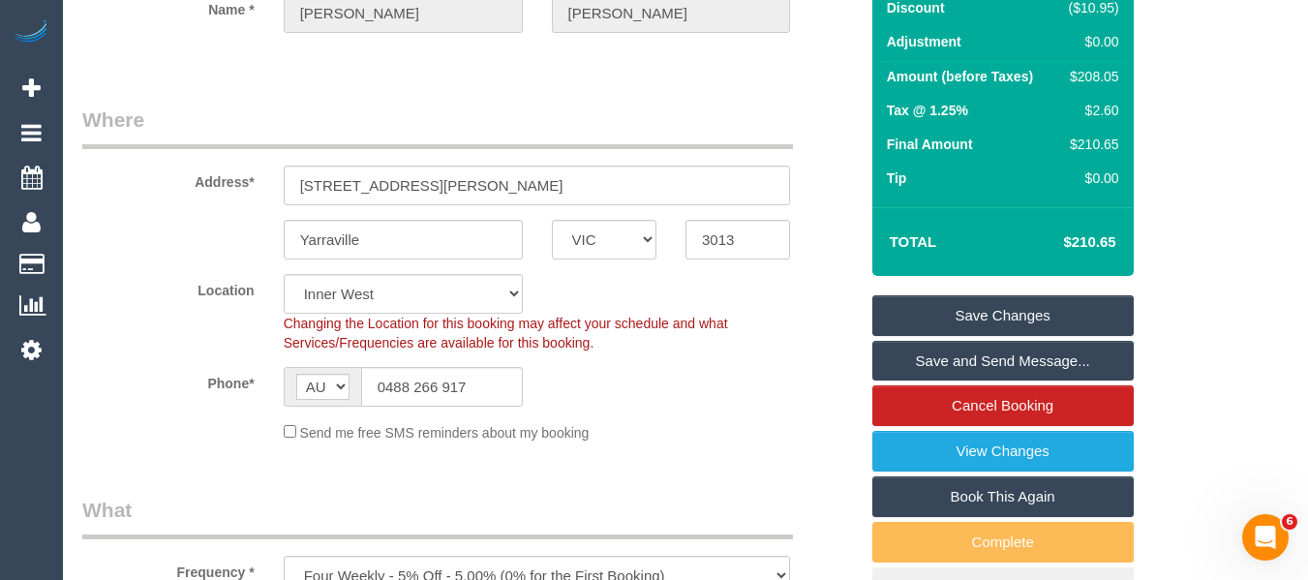
click at [1029, 321] on link "Save Changes" at bounding box center [1002, 315] width 261 height 41
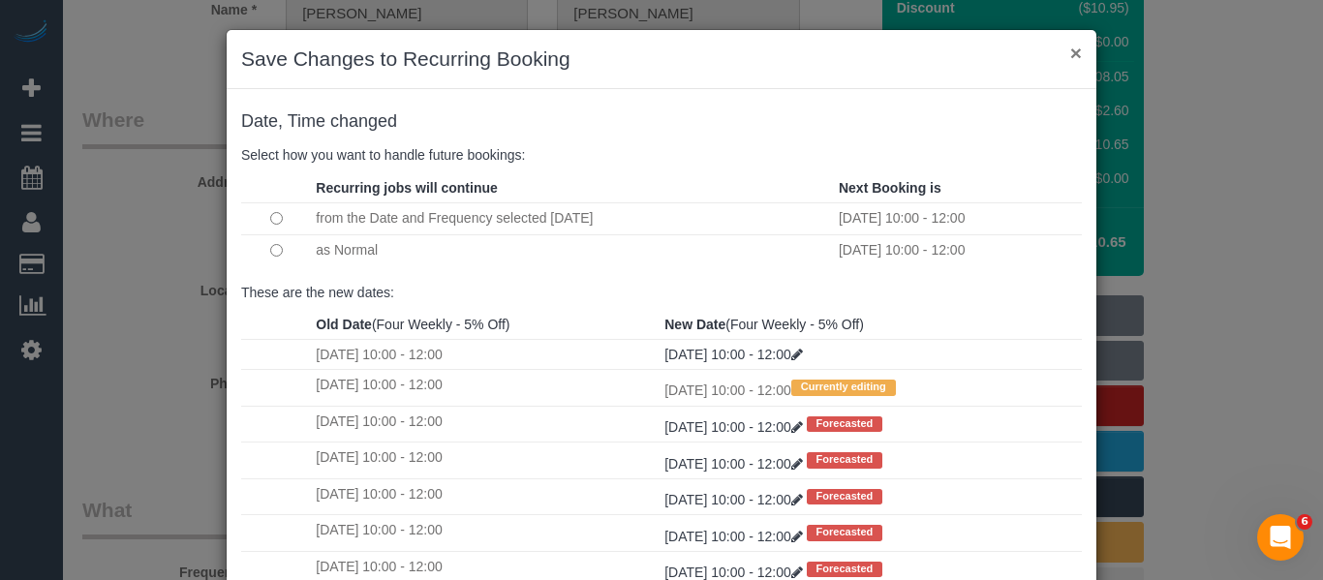
click at [1072, 57] on button "×" at bounding box center [1076, 53] width 12 height 20
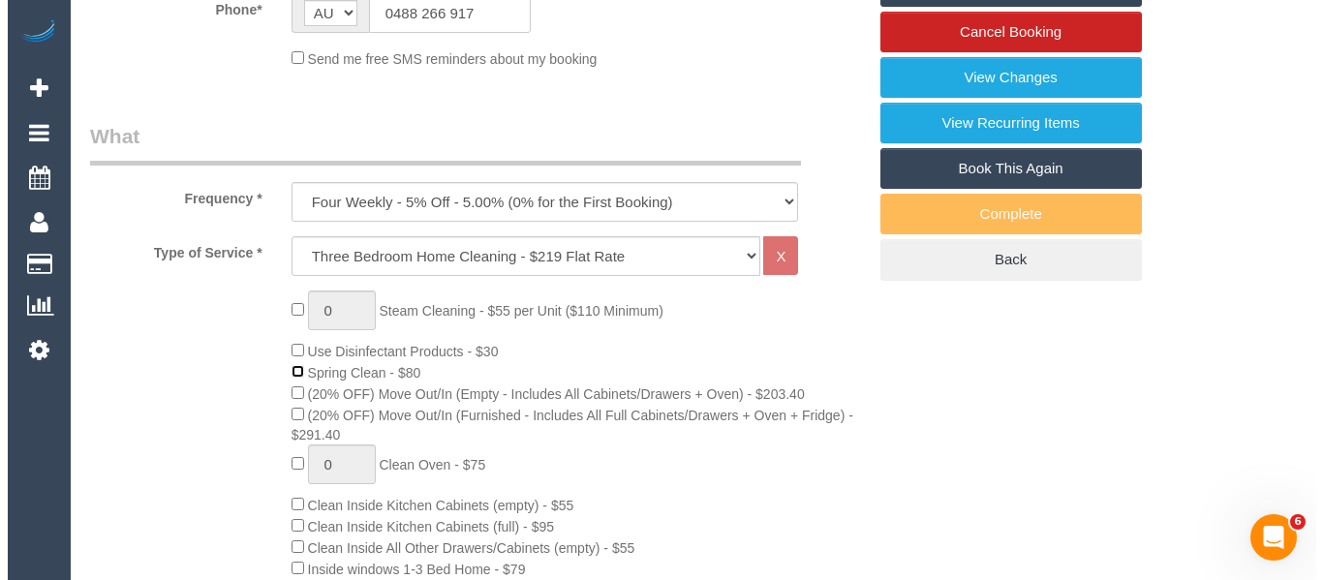
scroll to position [405, 0]
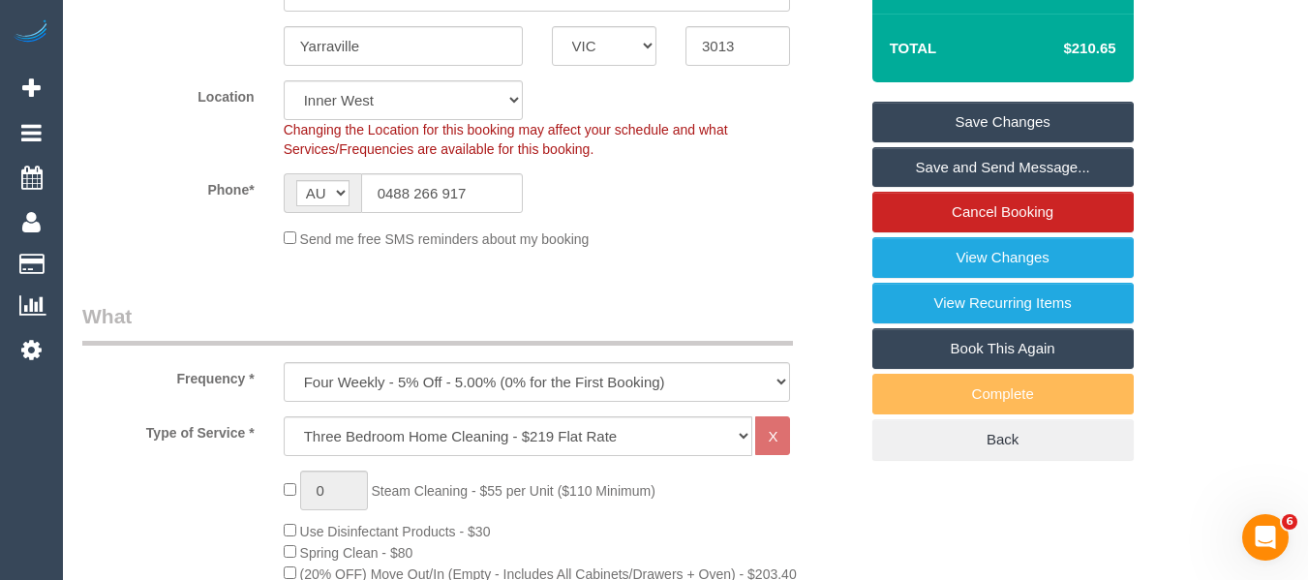
click at [1019, 111] on link "Save Changes" at bounding box center [1002, 122] width 261 height 41
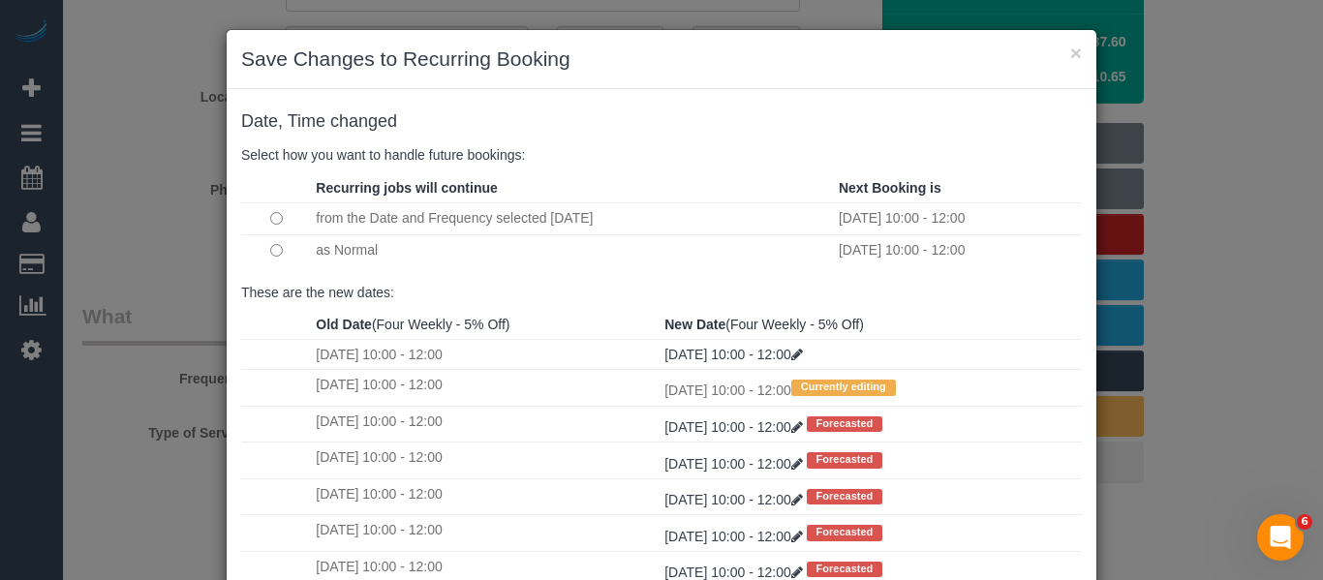
select select "spot45"
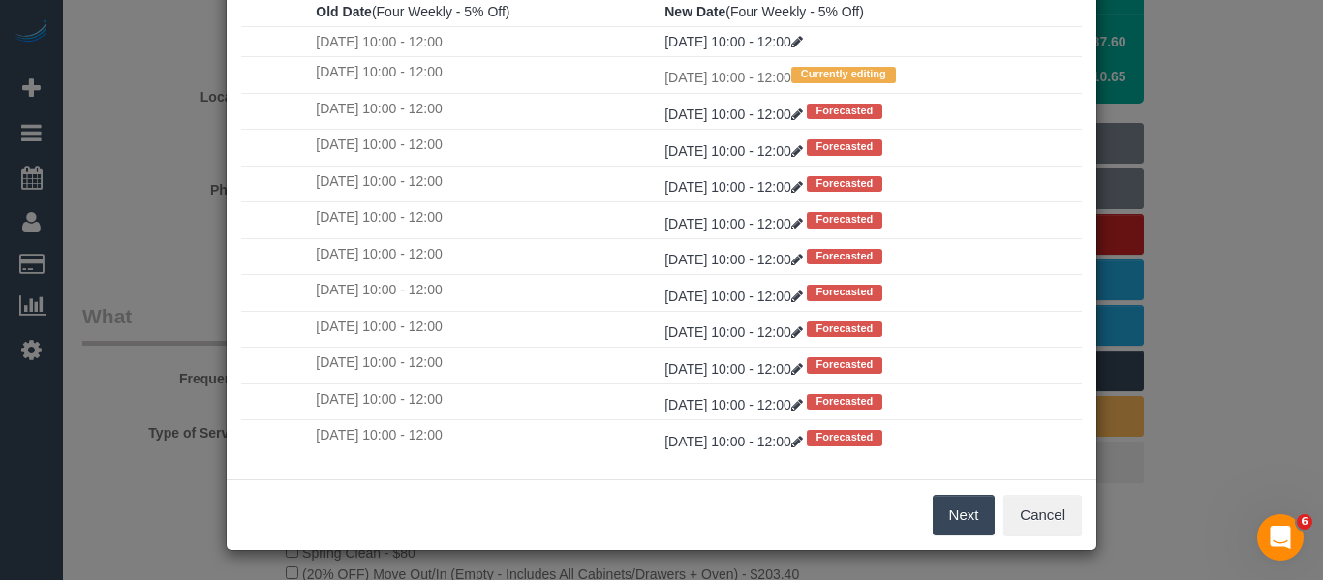
scroll to position [33, 0]
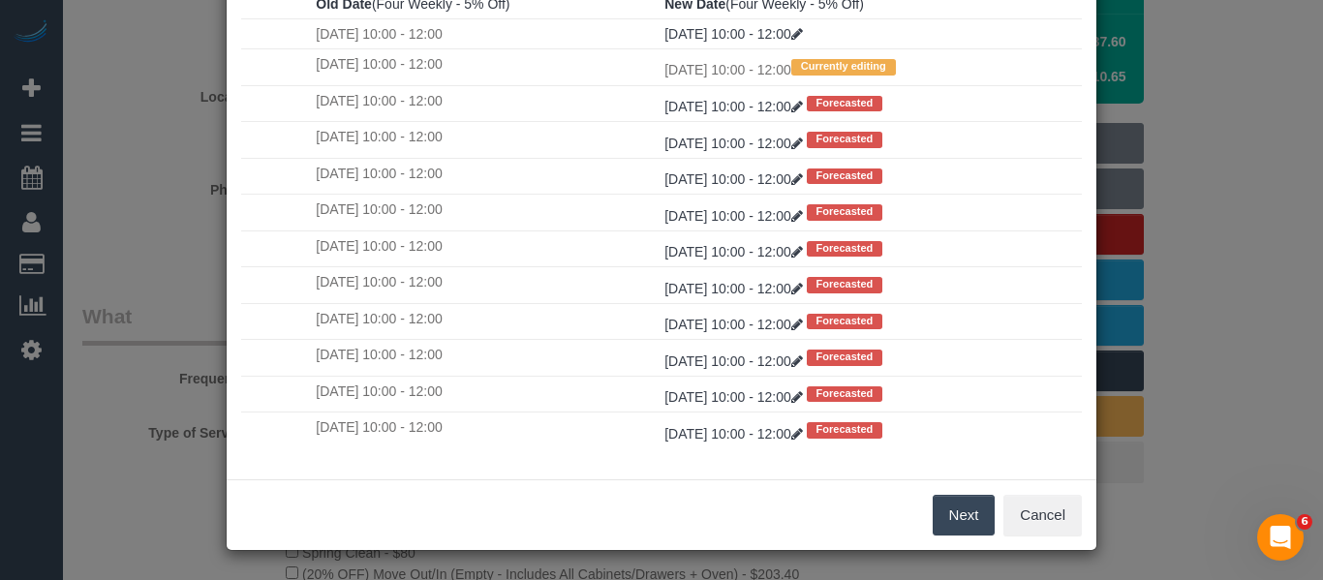
click at [955, 500] on button "Next" at bounding box center [963, 515] width 63 height 41
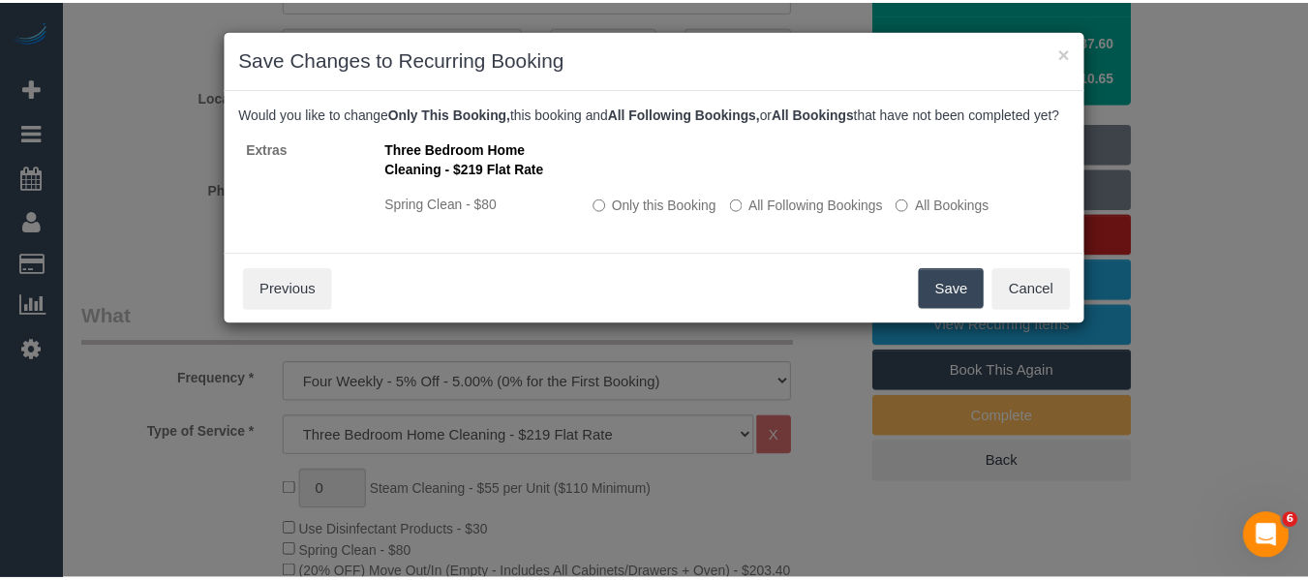
scroll to position [0, 0]
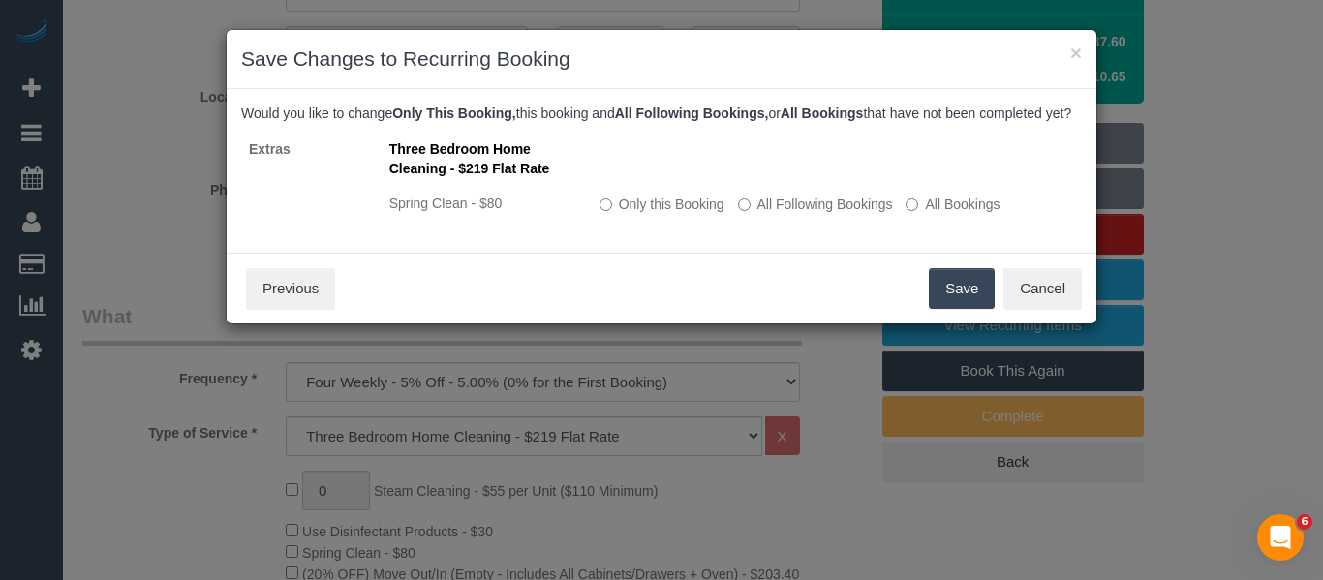
click at [969, 307] on button "Save" at bounding box center [962, 288] width 66 height 41
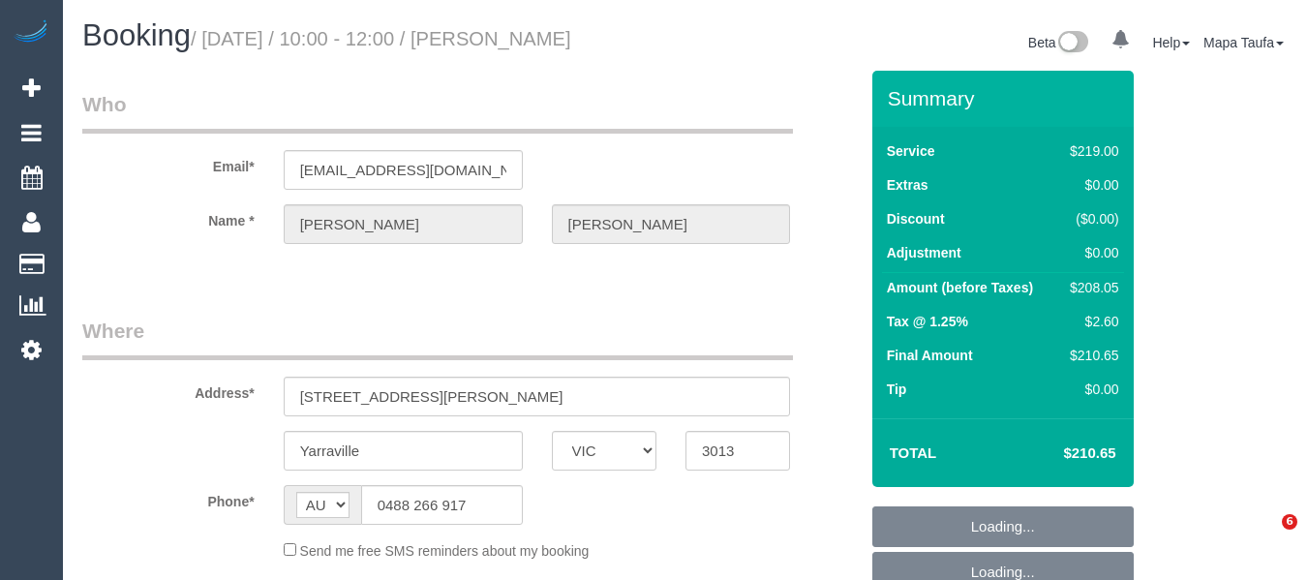
select select "VIC"
select select "object:524"
select select "string:stripe-pm_1S0pO02GScqysDRVSlgAx5fJ"
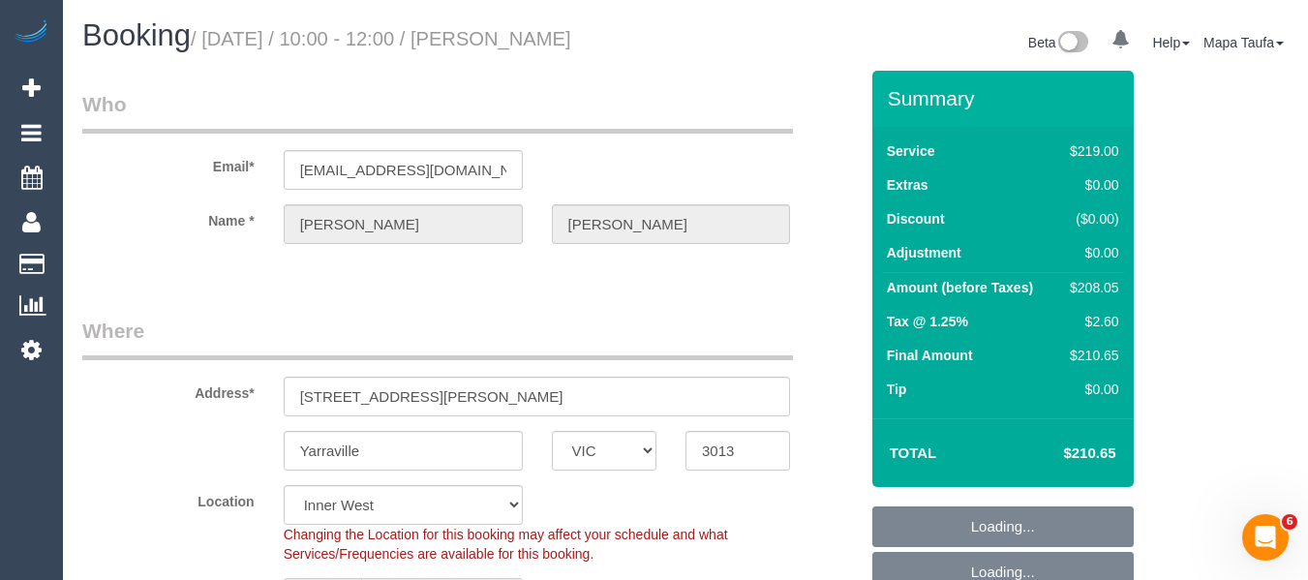
select select "object:631"
select select "spot3"
select select "number:27"
select select "number:14"
select select "number:18"
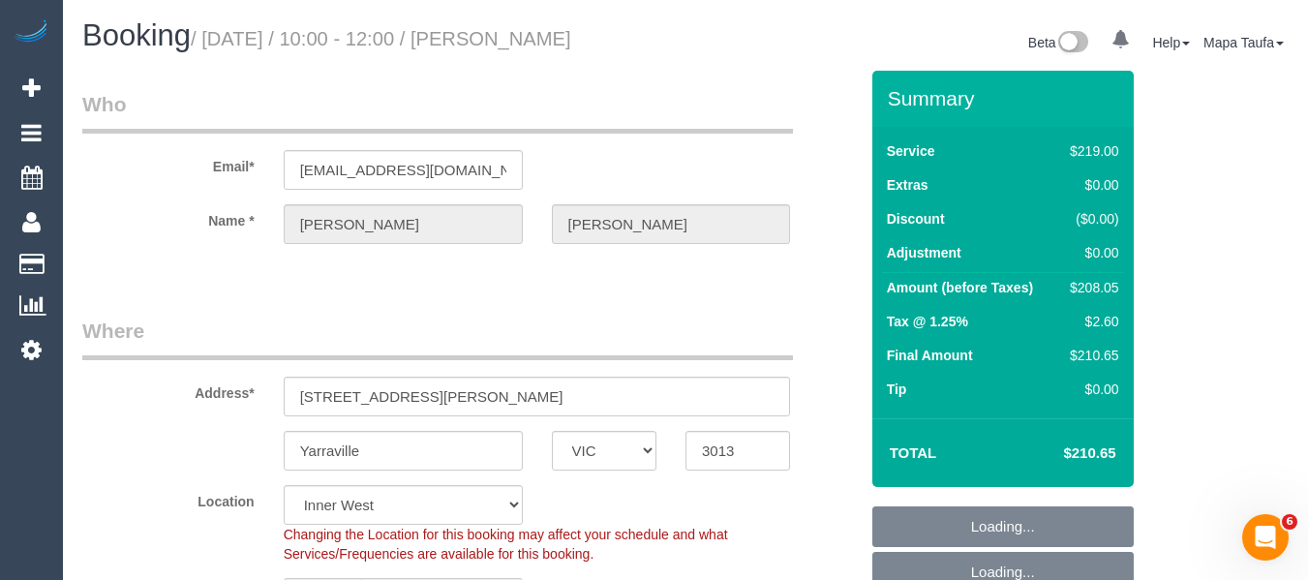
select select "number:36"
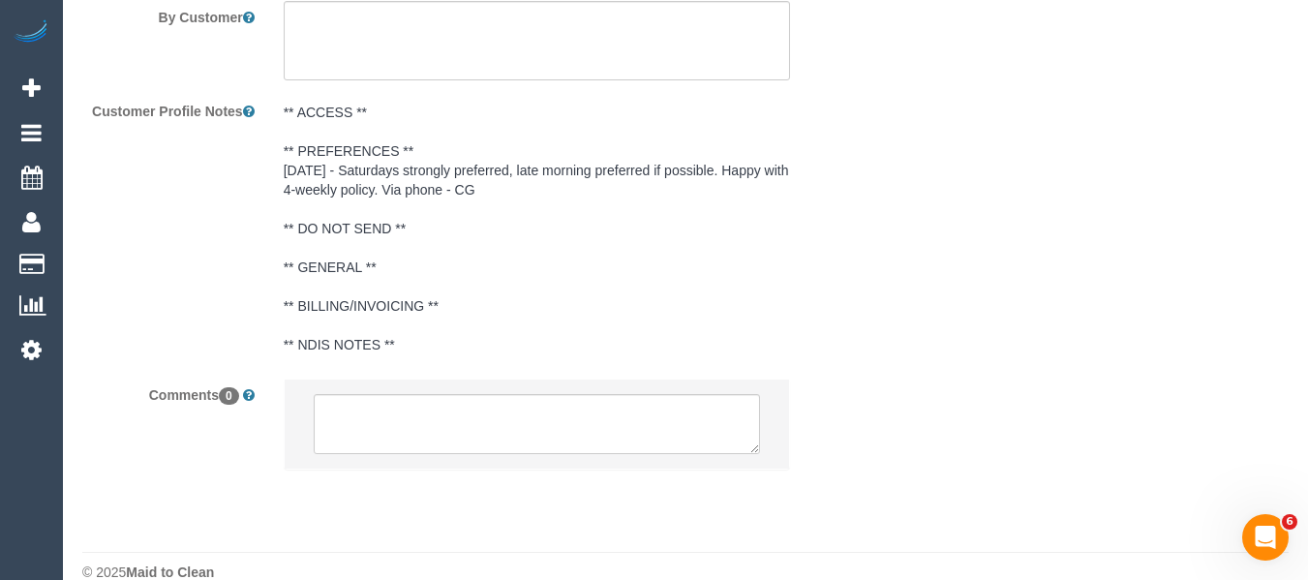
scroll to position [3582, 0]
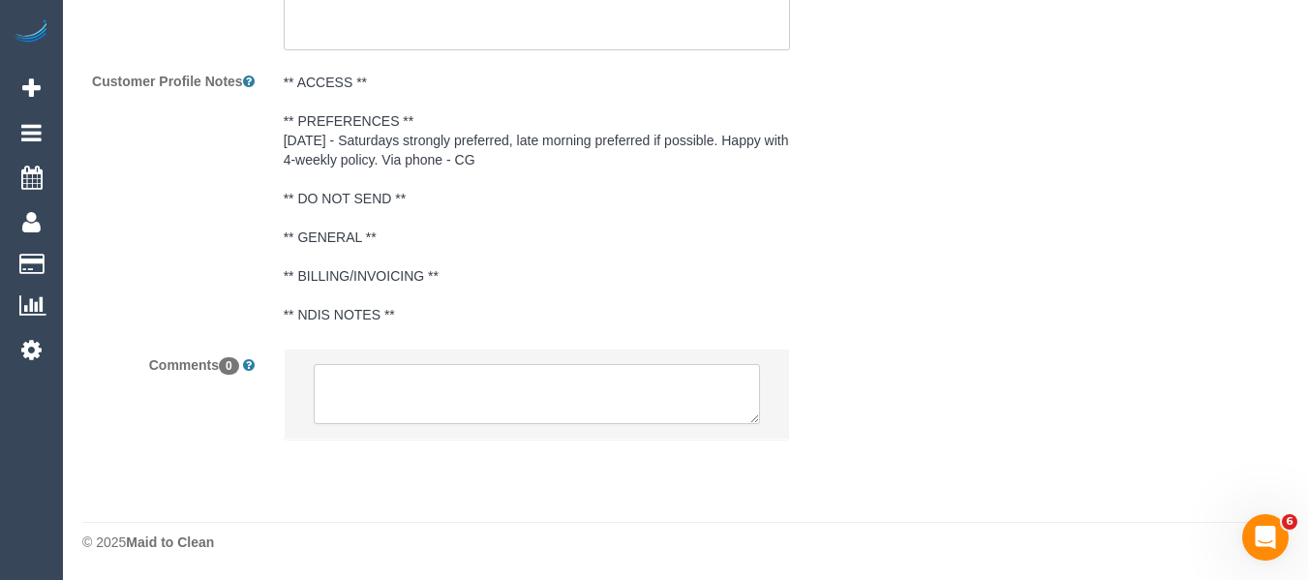
click at [592, 380] on textarea at bounding box center [537, 394] width 447 height 60
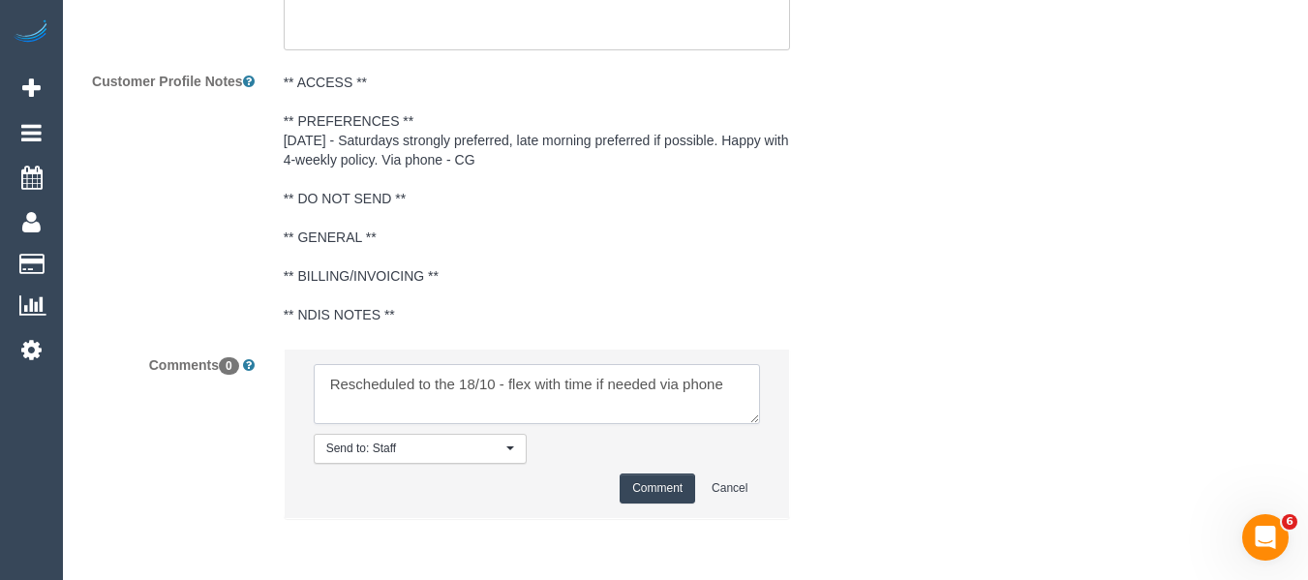
click at [567, 377] on textarea at bounding box center [537, 394] width 447 height 60
type textarea "Rescheduled to the 18/10 - flex with time if needed via phone"
click at [658, 497] on button "Comment" at bounding box center [658, 488] width 76 height 30
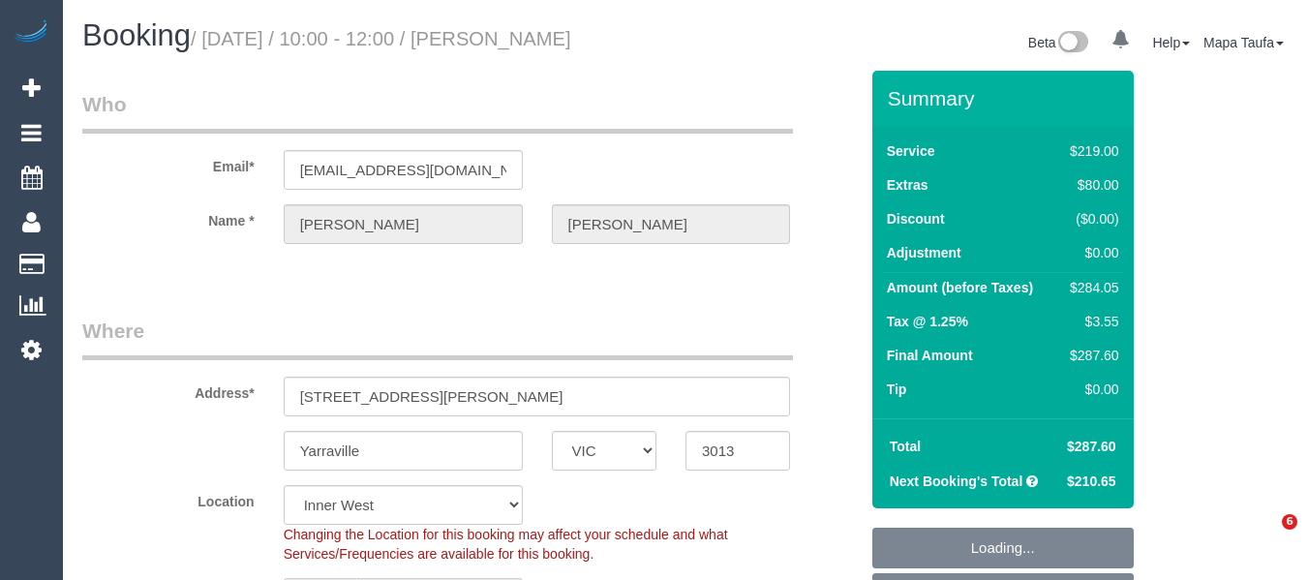
select select "VIC"
select select "string:stripe-pm_1S0pO02GScqysDRVSlgAx5fJ"
select select "number:27"
select select "number:14"
select select "number:18"
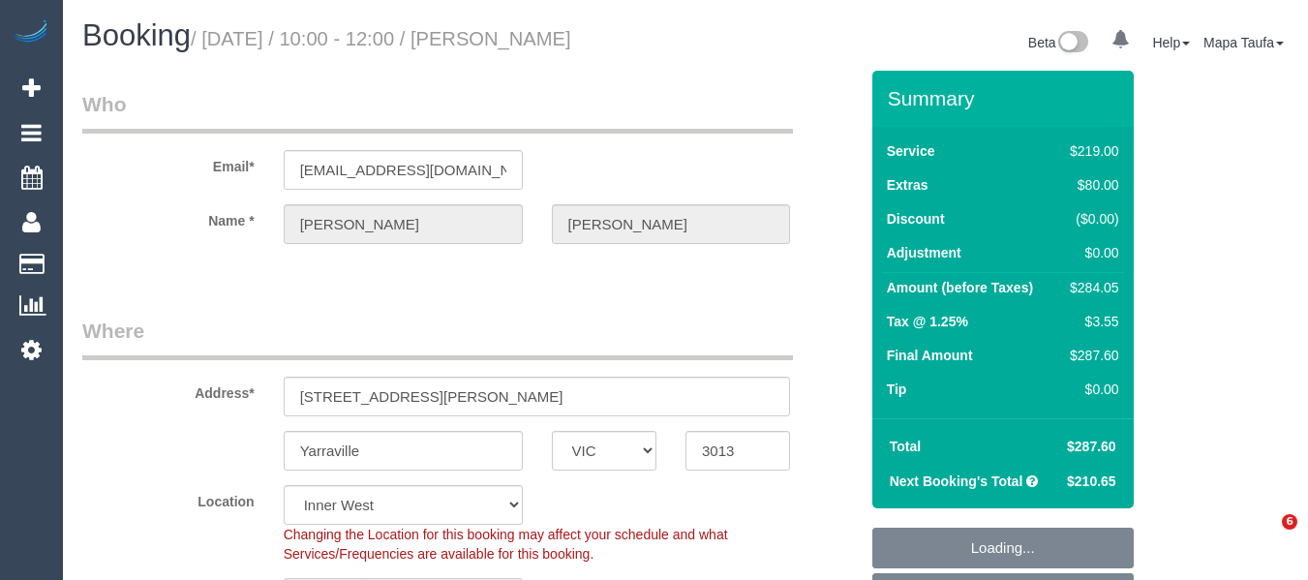
select select "number:36"
select select "spot3"
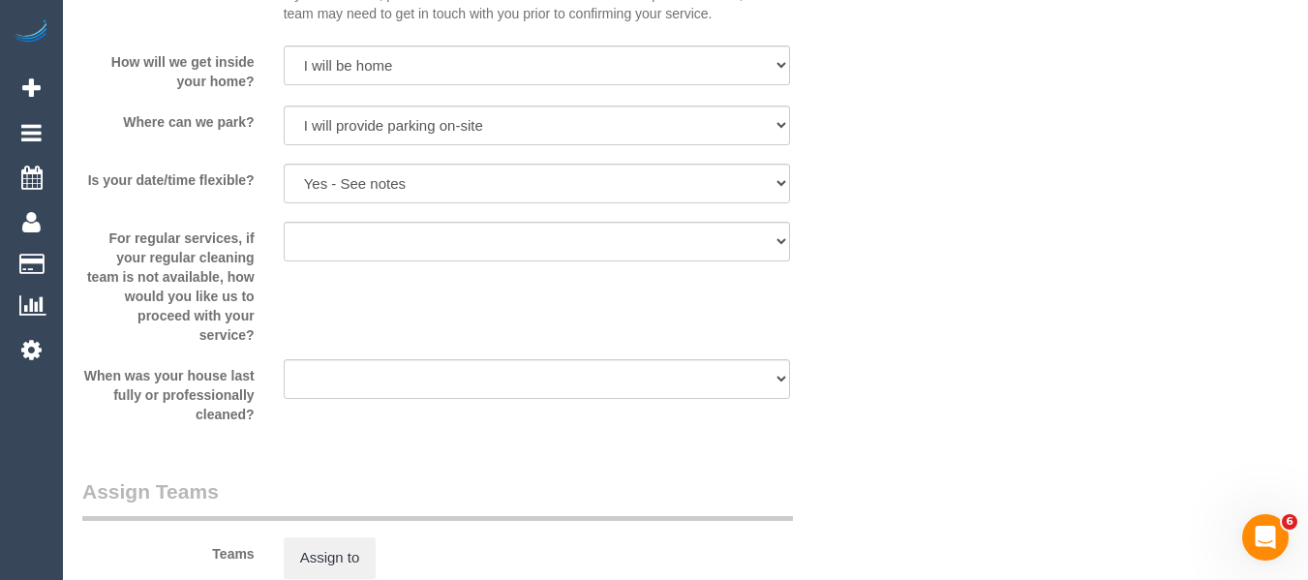
scroll to position [3449, 0]
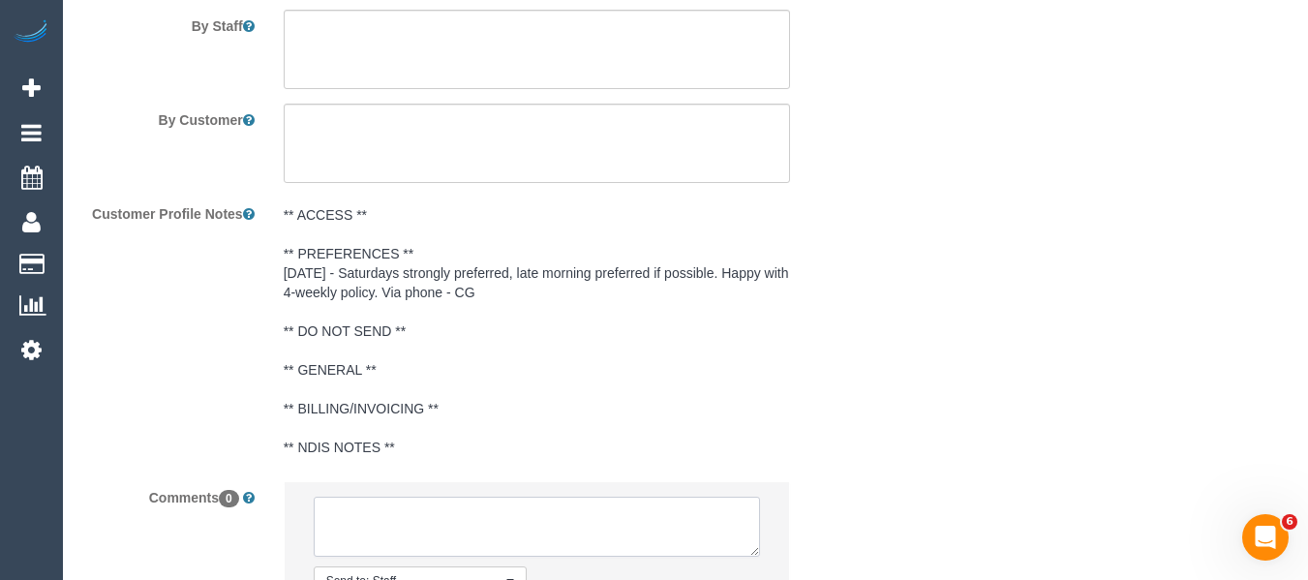
click at [498, 512] on textarea at bounding box center [537, 527] width 447 height 60
paste textarea "Rescheduled to the 18/10 - flex with time if needed via phone"
drag, startPoint x: 495, startPoint y: 514, endPoint x: 463, endPoint y: 514, distance: 32.0
click at [463, 514] on textarea at bounding box center [537, 527] width 447 height 60
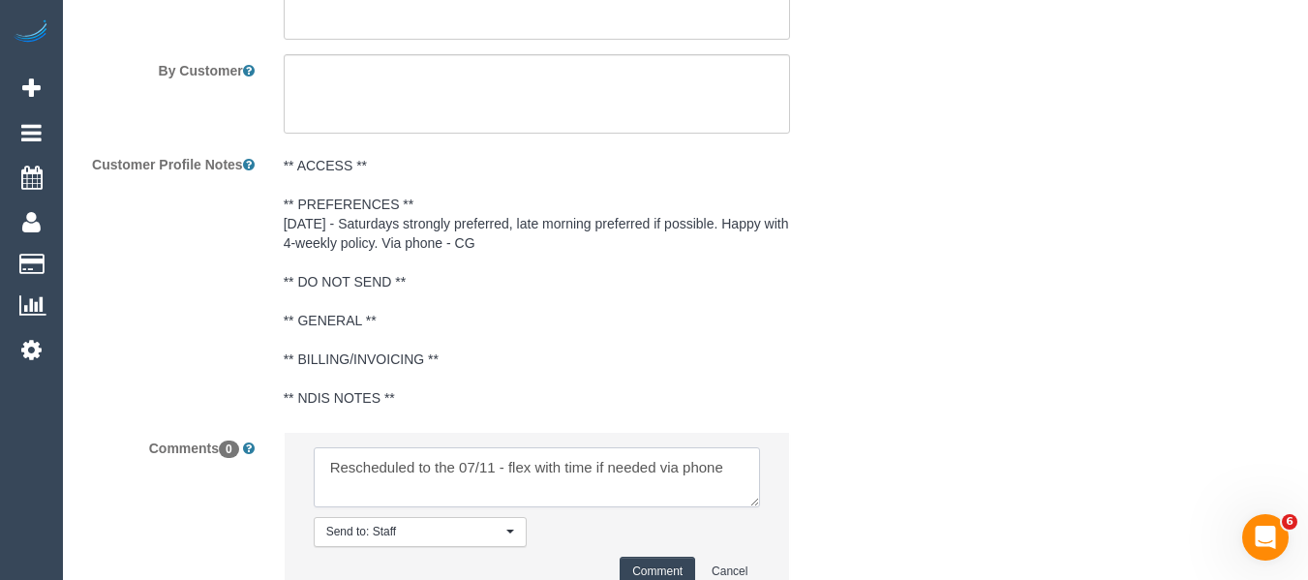
scroll to position [3546, 0]
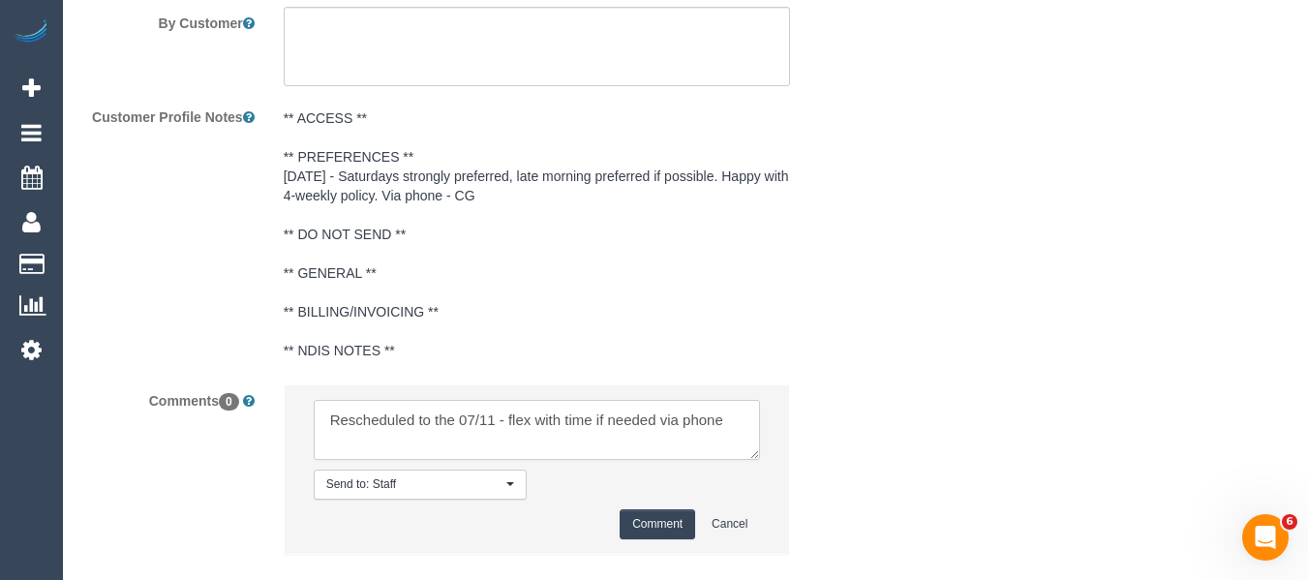
type textarea "Rescheduled to the 07/11 - flex with time if needed via phone"
click at [649, 524] on button "Comment" at bounding box center [658, 524] width 76 height 30
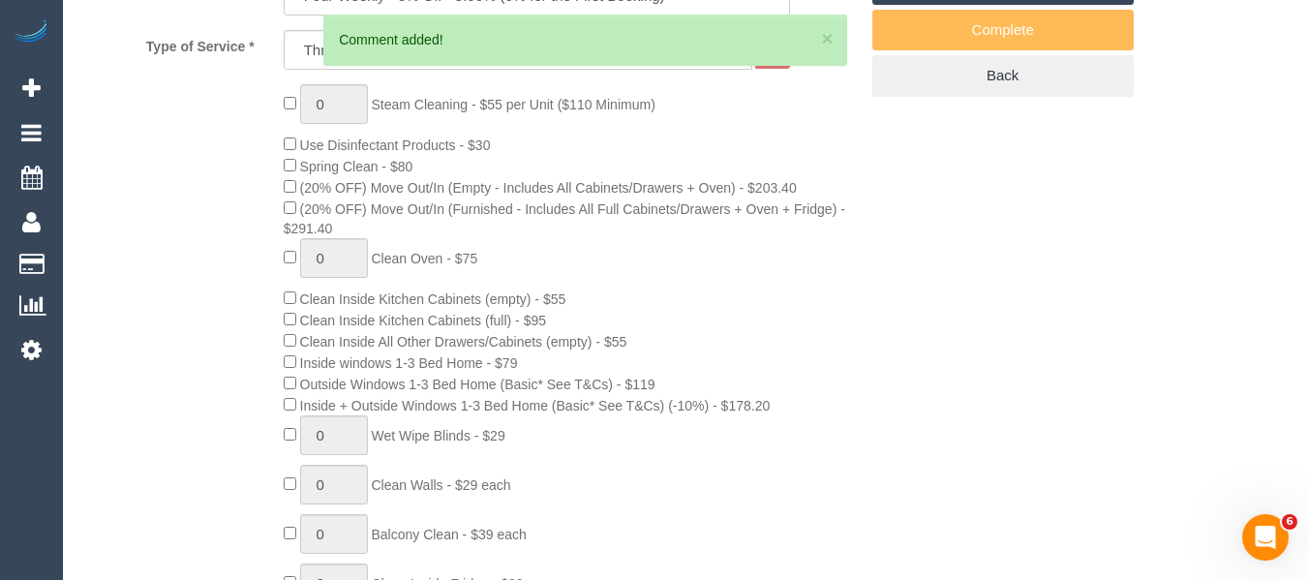
scroll to position [401, 0]
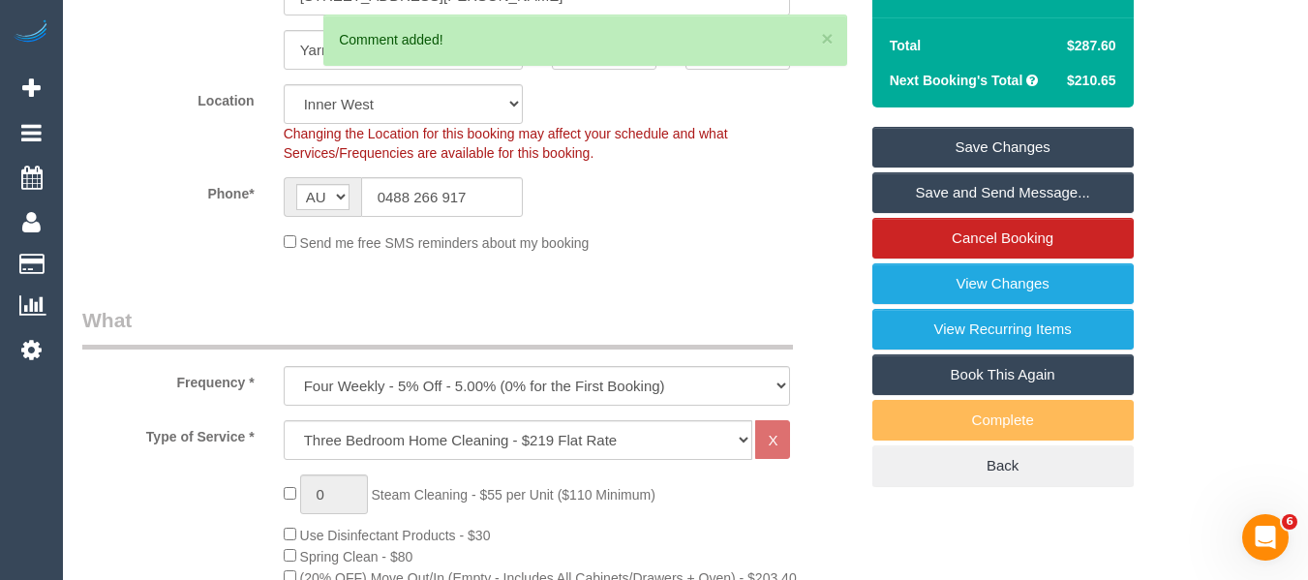
click at [1019, 138] on link "Save Changes" at bounding box center [1002, 147] width 261 height 41
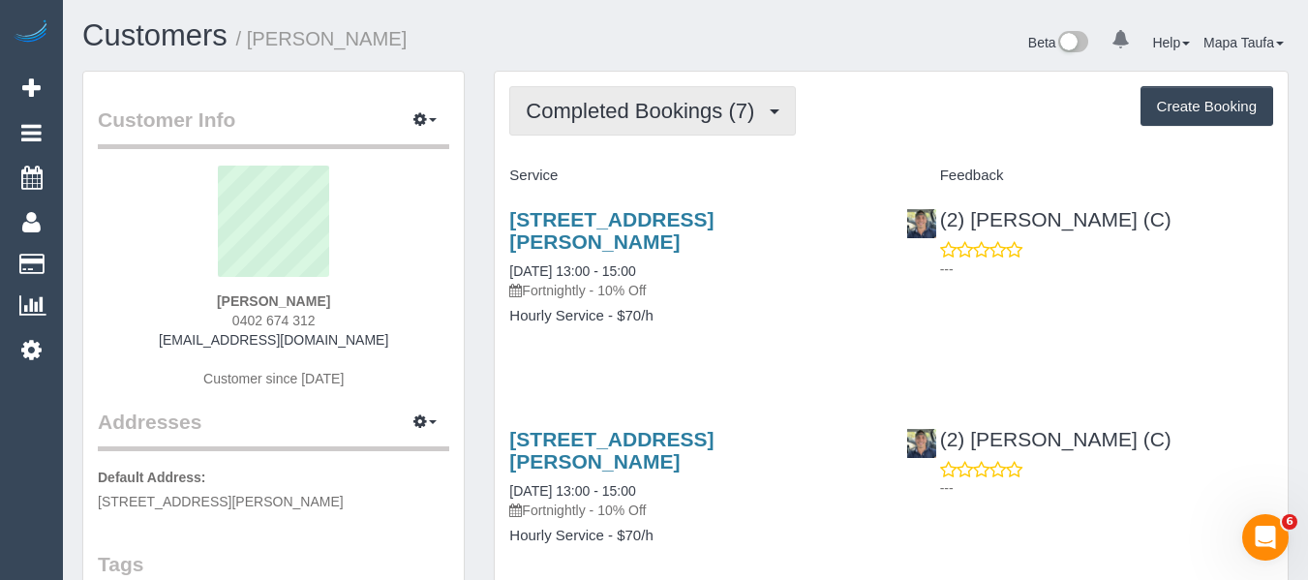
click at [606, 107] on span "Completed Bookings (7)" at bounding box center [645, 111] width 238 height 24
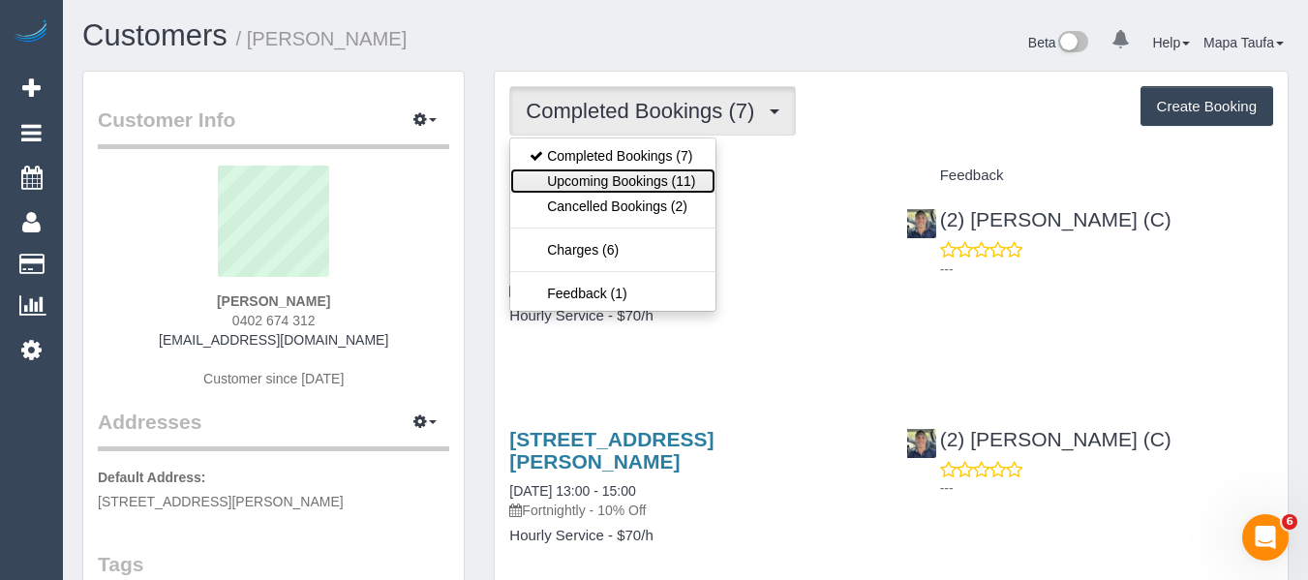
click at [608, 173] on link "Upcoming Bookings (11)" at bounding box center [612, 180] width 204 height 25
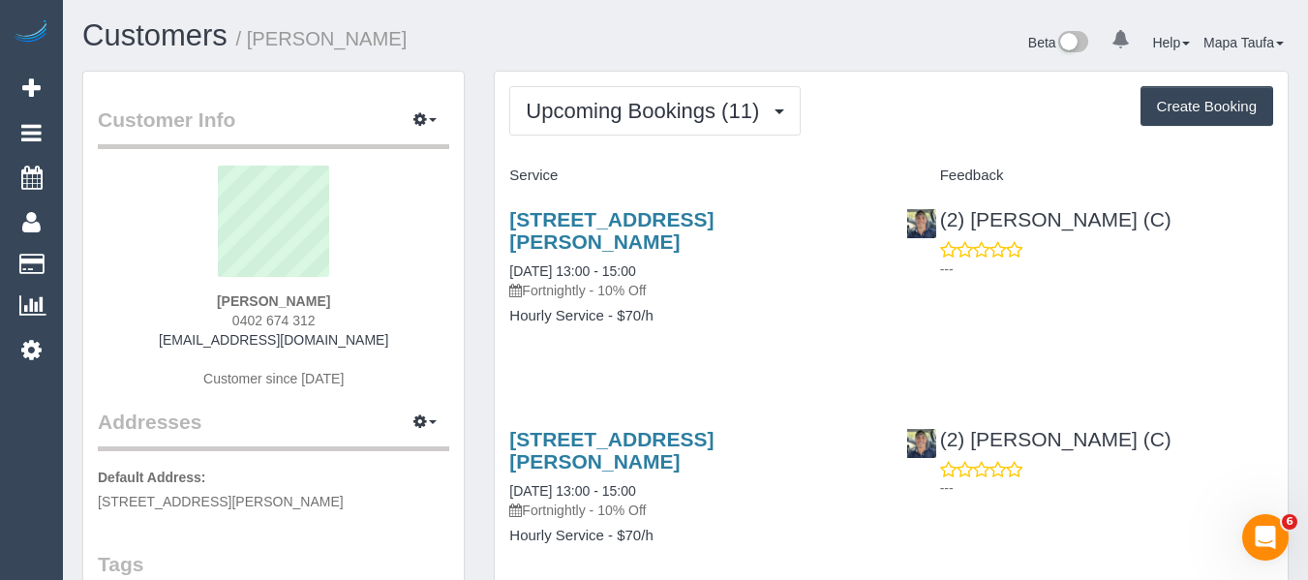
drag, startPoint x: 337, startPoint y: 315, endPoint x: 245, endPoint y: 323, distance: 92.4
click at [246, 323] on div "[PERSON_NAME] 0402 674 312 [EMAIL_ADDRESS][DOMAIN_NAME] Customer since [DATE]" at bounding box center [273, 287] width 351 height 242
click at [367, 324] on div "[PERSON_NAME] 0402 674 312 [EMAIL_ADDRESS][DOMAIN_NAME] Customer since [DATE]" at bounding box center [273, 287] width 351 height 242
drag, startPoint x: 345, startPoint y: 320, endPoint x: 235, endPoint y: 326, distance: 109.6
click at [216, 320] on div "[PERSON_NAME] 0402 674 312 [EMAIL_ADDRESS][DOMAIN_NAME] Customer since [DATE]" at bounding box center [273, 287] width 351 height 242
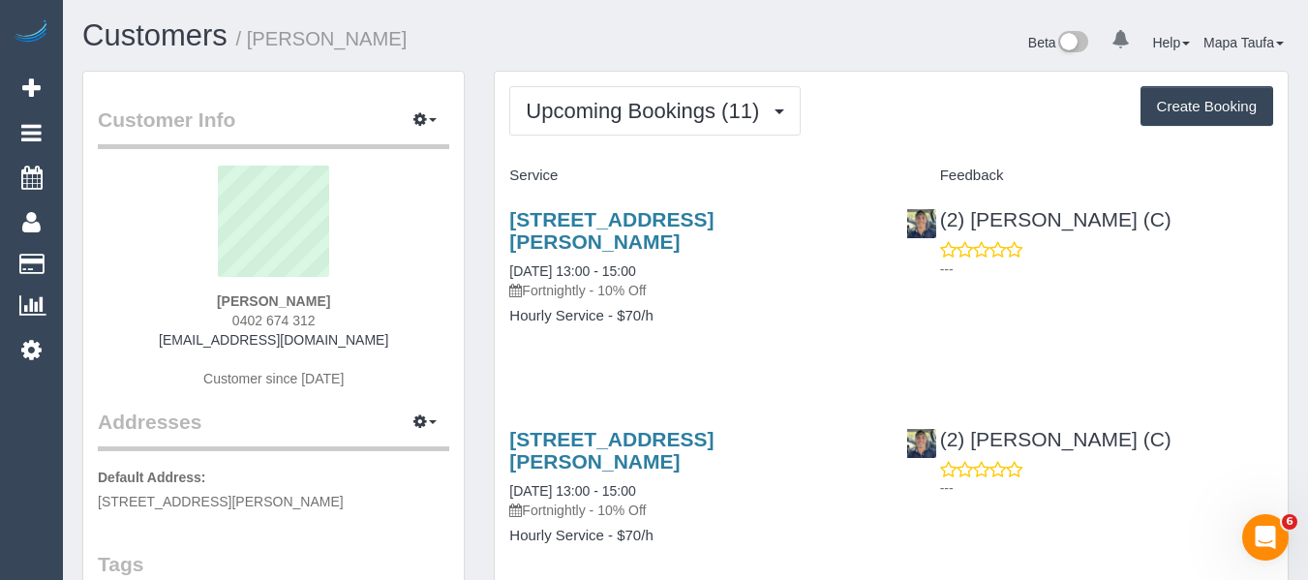
copy span "0402 674 312"
drag, startPoint x: 360, startPoint y: 290, endPoint x: 366, endPoint y: 305, distance: 16.5
click at [360, 290] on div "[PERSON_NAME] 0402 674 312 [EMAIL_ADDRESS][DOMAIN_NAME] Customer since [DATE]" at bounding box center [273, 287] width 351 height 242
drag, startPoint x: 231, startPoint y: 306, endPoint x: 158, endPoint y: 307, distance: 73.6
click at [161, 306] on div "[PERSON_NAME] 0402 674 312 [EMAIL_ADDRESS][DOMAIN_NAME] Customer since [DATE]" at bounding box center [273, 287] width 351 height 242
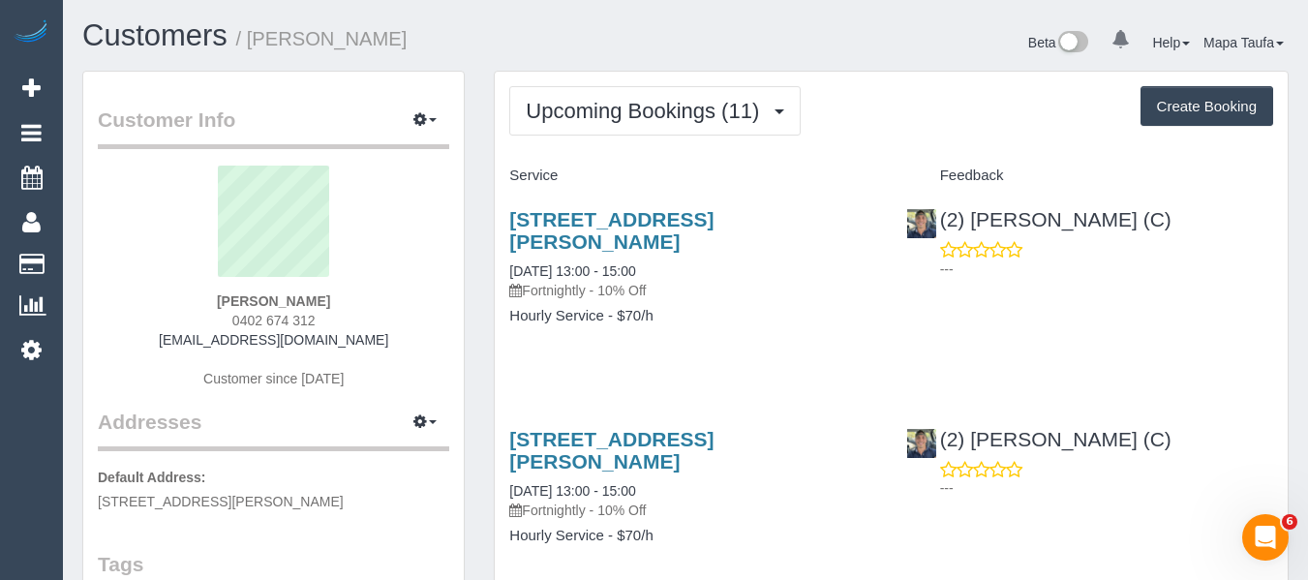
copy strong "[PERSON_NAME]"
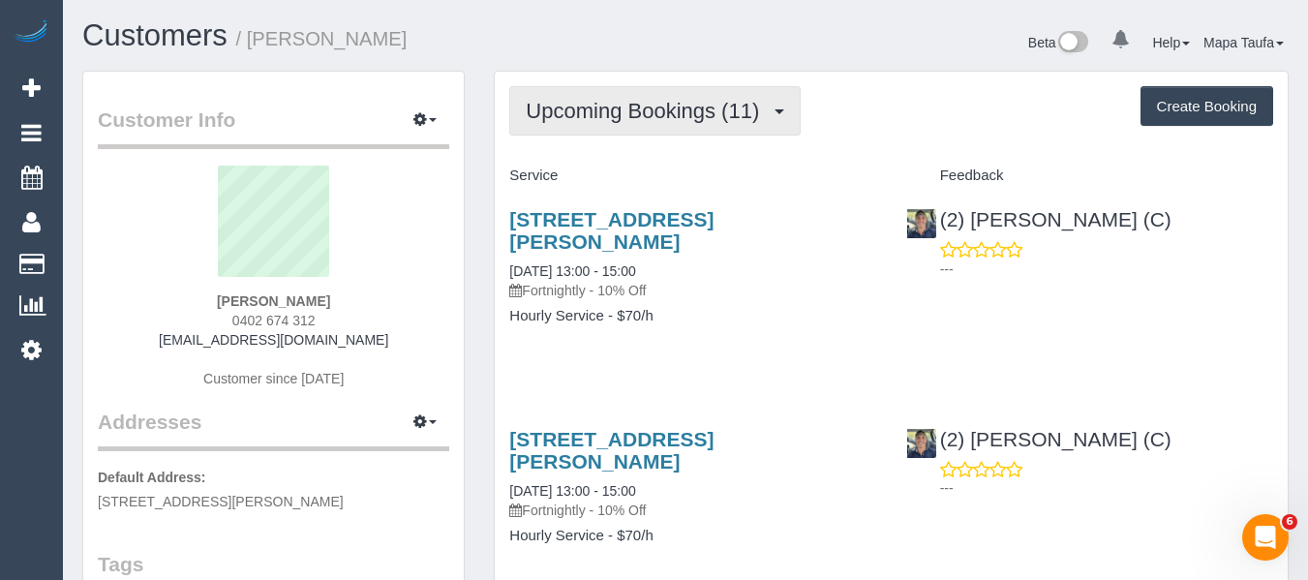
click at [602, 115] on span "Upcoming Bookings (11)" at bounding box center [647, 111] width 243 height 24
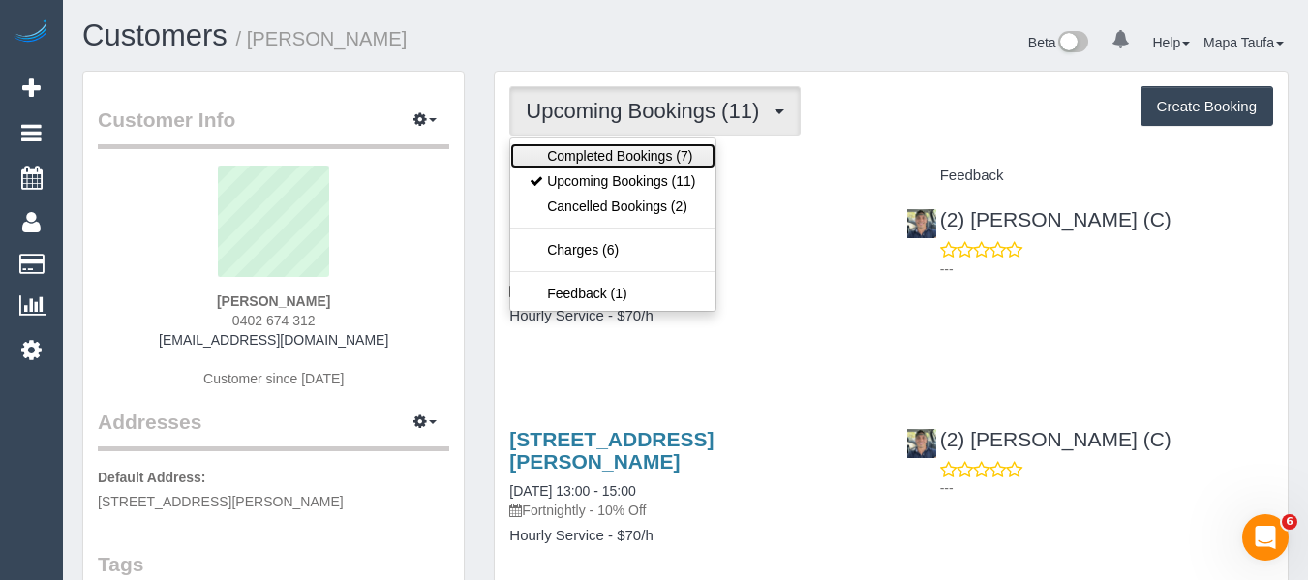
click at [601, 153] on link "Completed Bookings (7)" at bounding box center [612, 155] width 204 height 25
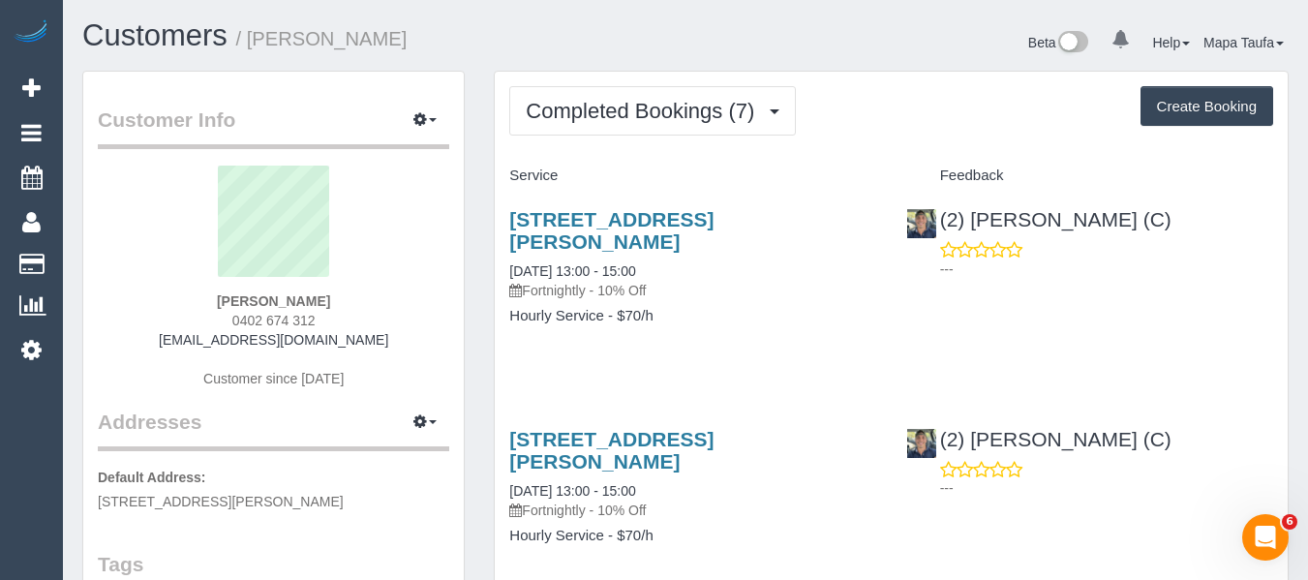
click at [416, 282] on sui-profile-pic at bounding box center [273, 229] width 322 height 126
drag, startPoint x: 1165, startPoint y: 215, endPoint x: 968, endPoint y: 217, distance: 196.6
click at [968, 217] on div "(2) Eray Mertturk (C) ---" at bounding box center [1090, 239] width 396 height 95
copy link "Eray Mertturk (C)"
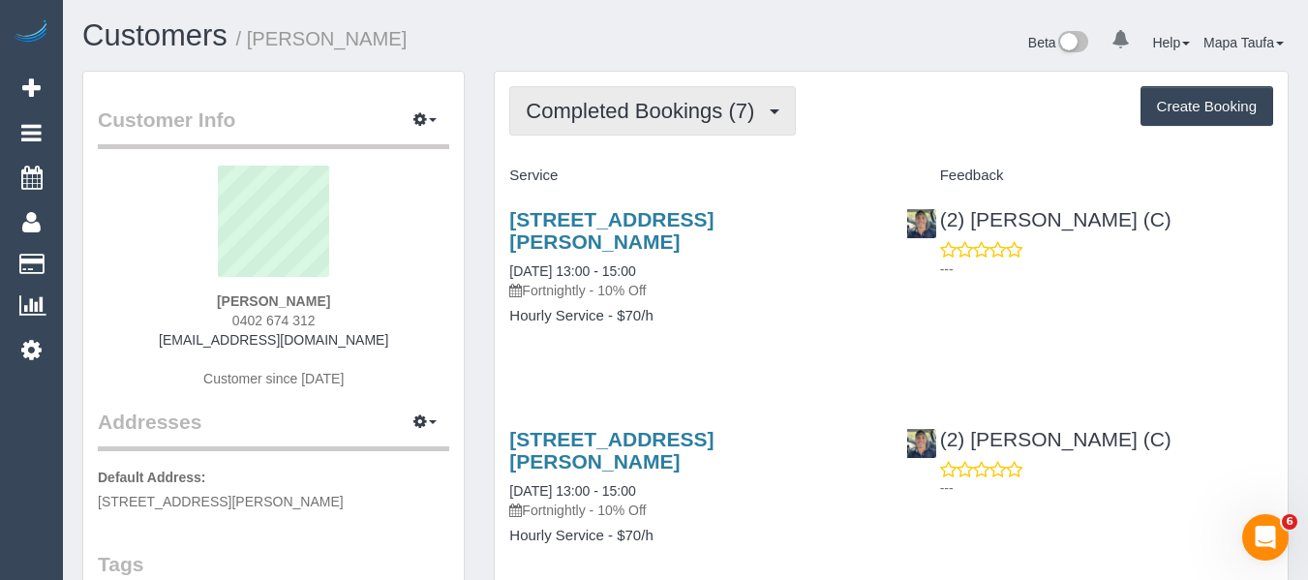
click at [568, 128] on button "Completed Bookings (7)" at bounding box center [652, 110] width 287 height 49
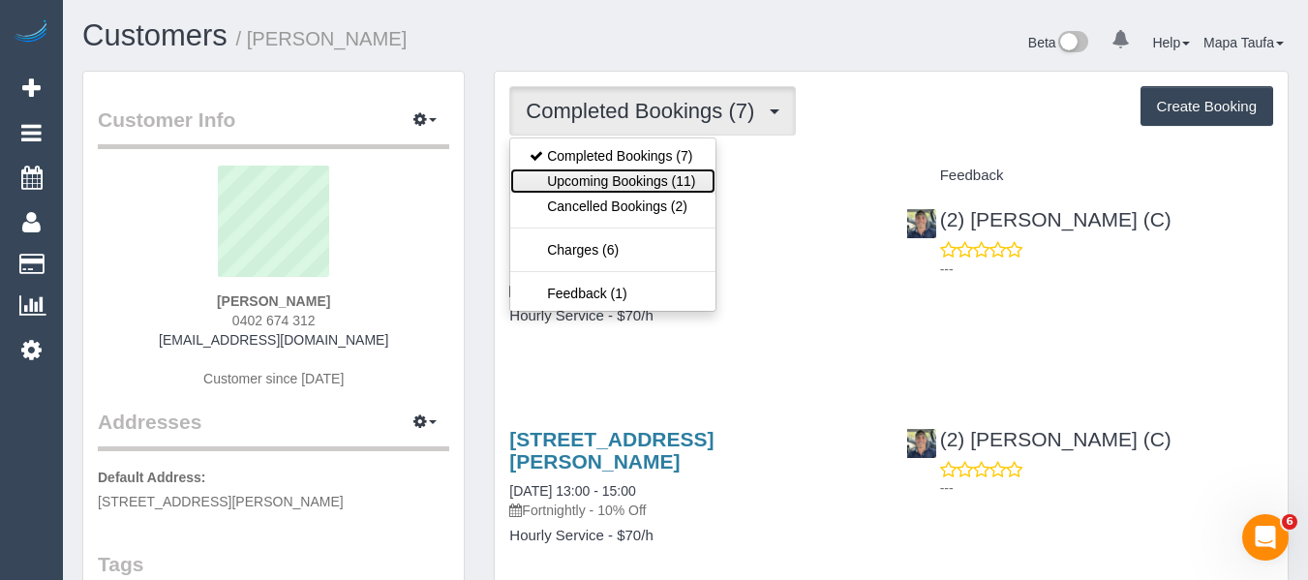
click at [567, 168] on link "Upcoming Bookings (11)" at bounding box center [612, 180] width 204 height 25
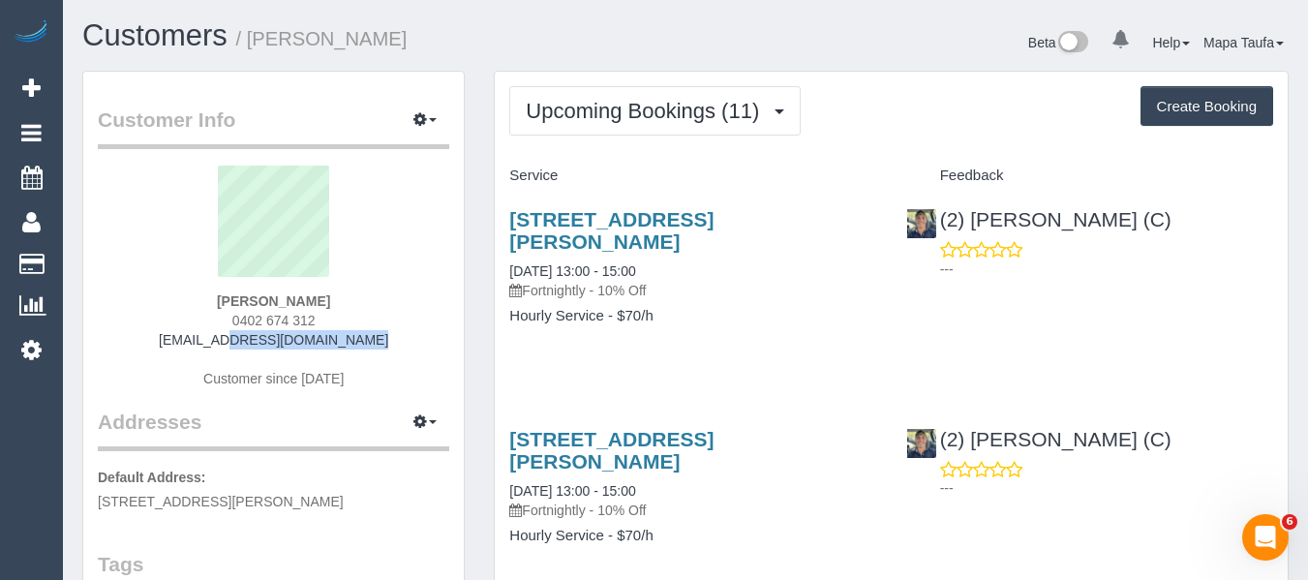
drag, startPoint x: 363, startPoint y: 330, endPoint x: 213, endPoint y: 346, distance: 150.9
click at [201, 341] on div "Danielle Winterbottom 0402 674 312 dcalleja4@gmail.com Customer since 2025" at bounding box center [273, 287] width 351 height 242
copy link "[EMAIL_ADDRESS][DOMAIN_NAME]"
click at [384, 304] on div "Danielle Winterbottom 0402 674 312 dcalleja4@gmail.com Customer since 2025" at bounding box center [273, 287] width 351 height 242
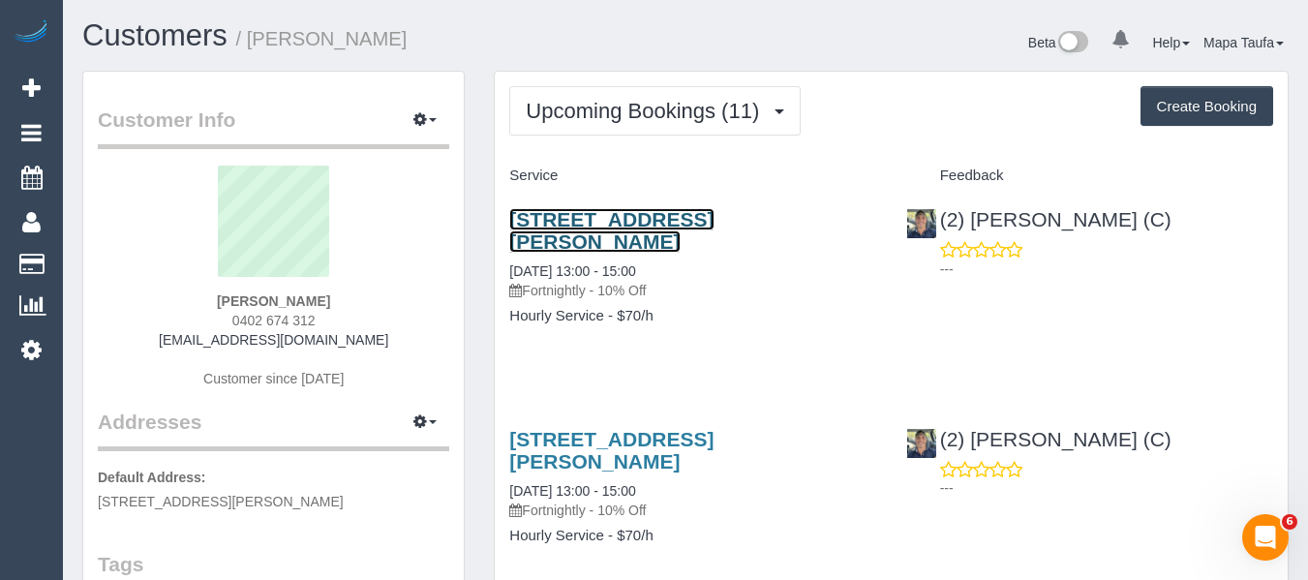
click at [653, 219] on link "12 Sanderson Street, Yarraville, VIC 3013" at bounding box center [611, 230] width 204 height 45
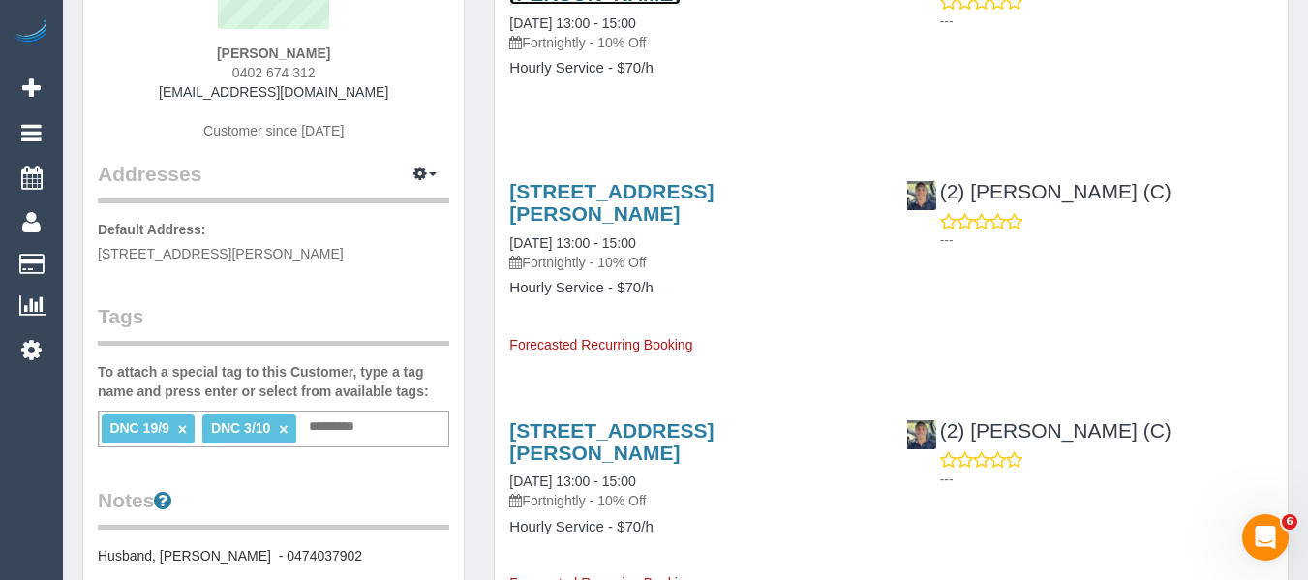
scroll to position [97, 0]
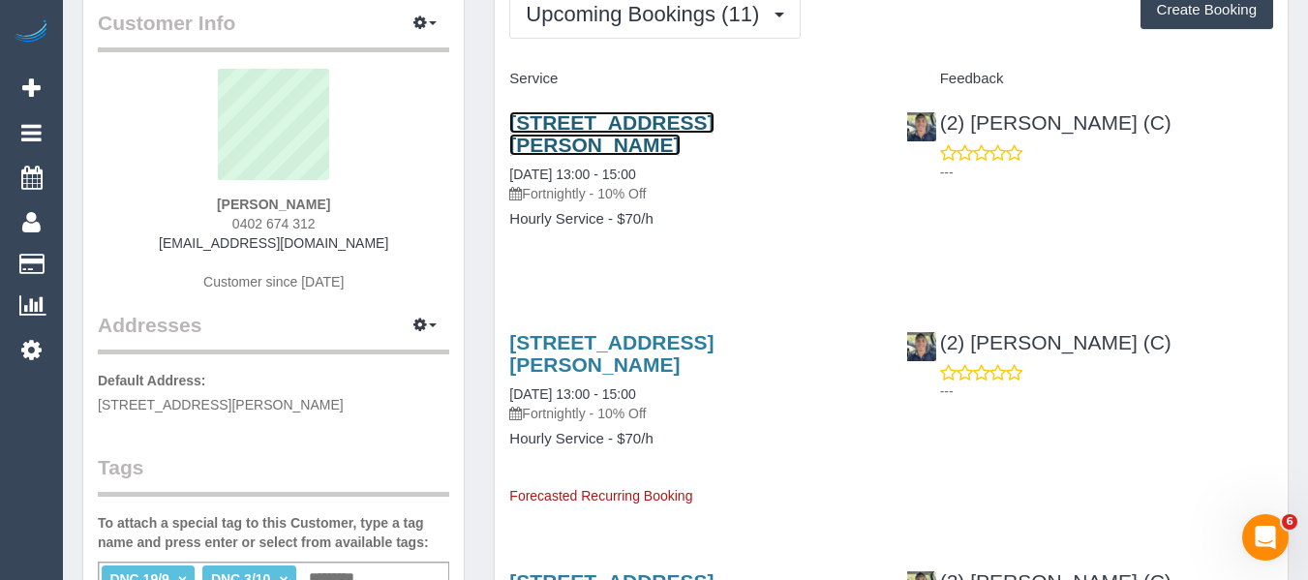
click at [575, 125] on link "12 Sanderson Street, Yarraville, VIC 3013" at bounding box center [611, 133] width 204 height 45
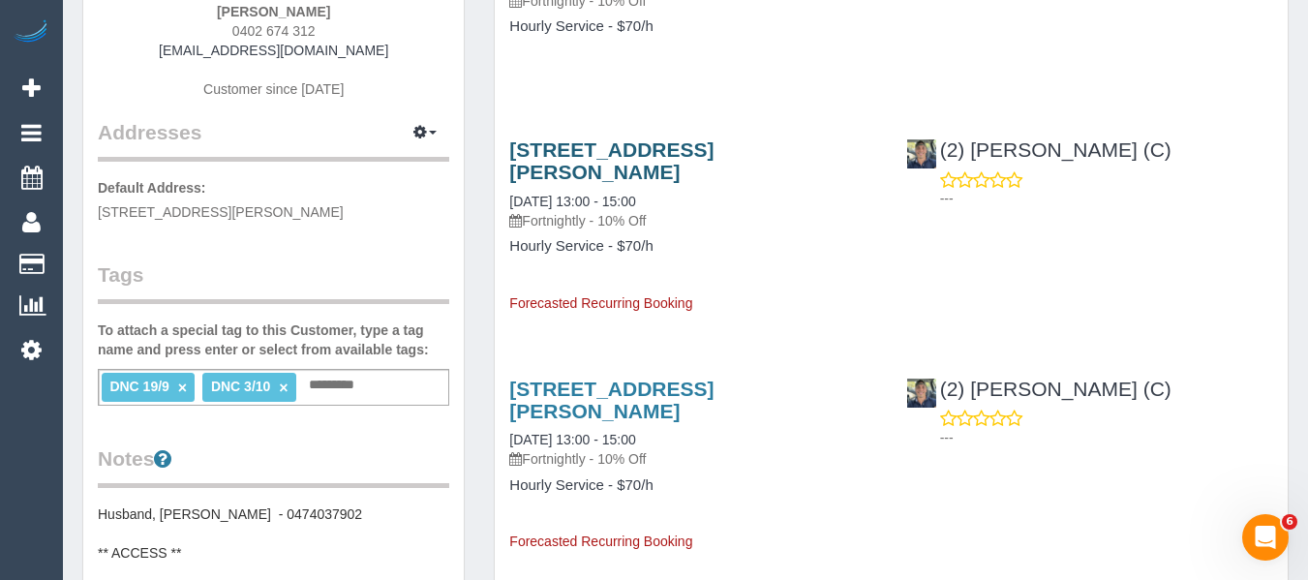
scroll to position [290, 0]
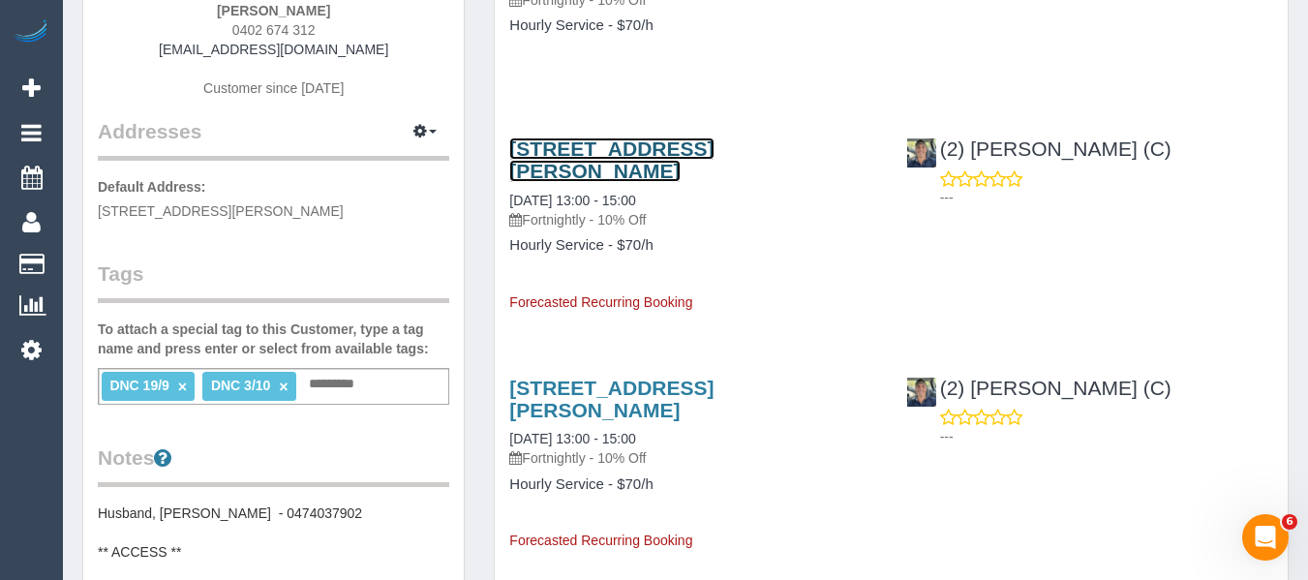
click at [550, 160] on link "12 Sanderson Street, Yarraville, VIC 3013" at bounding box center [611, 159] width 204 height 45
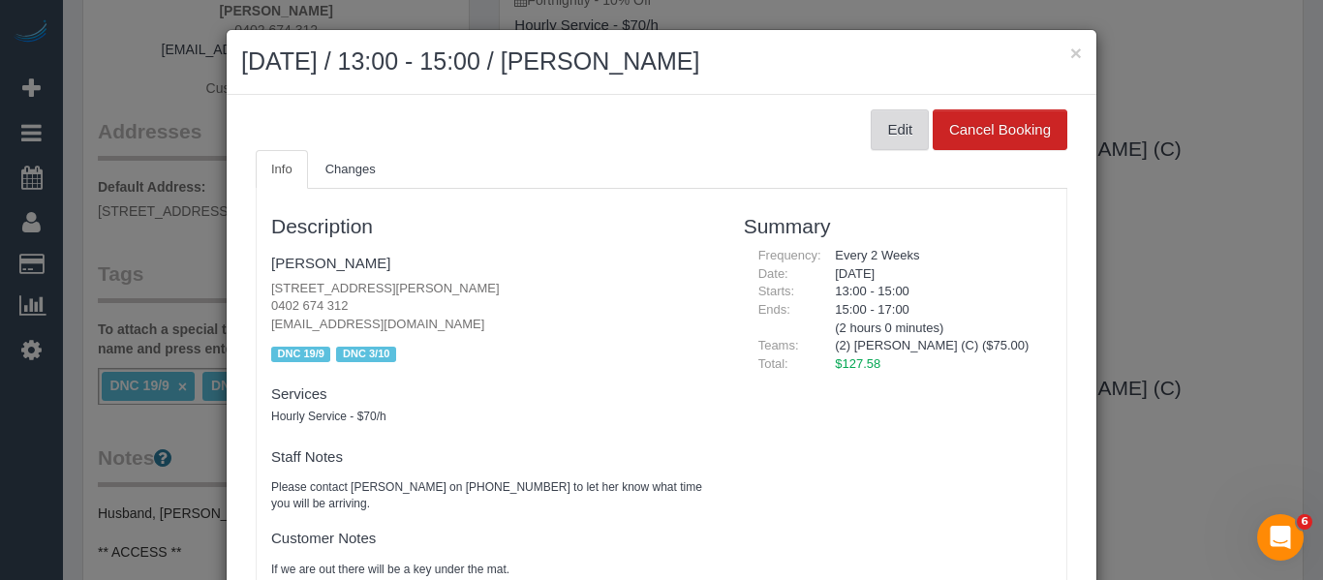
click at [875, 132] on button "Edit" at bounding box center [899, 129] width 58 height 41
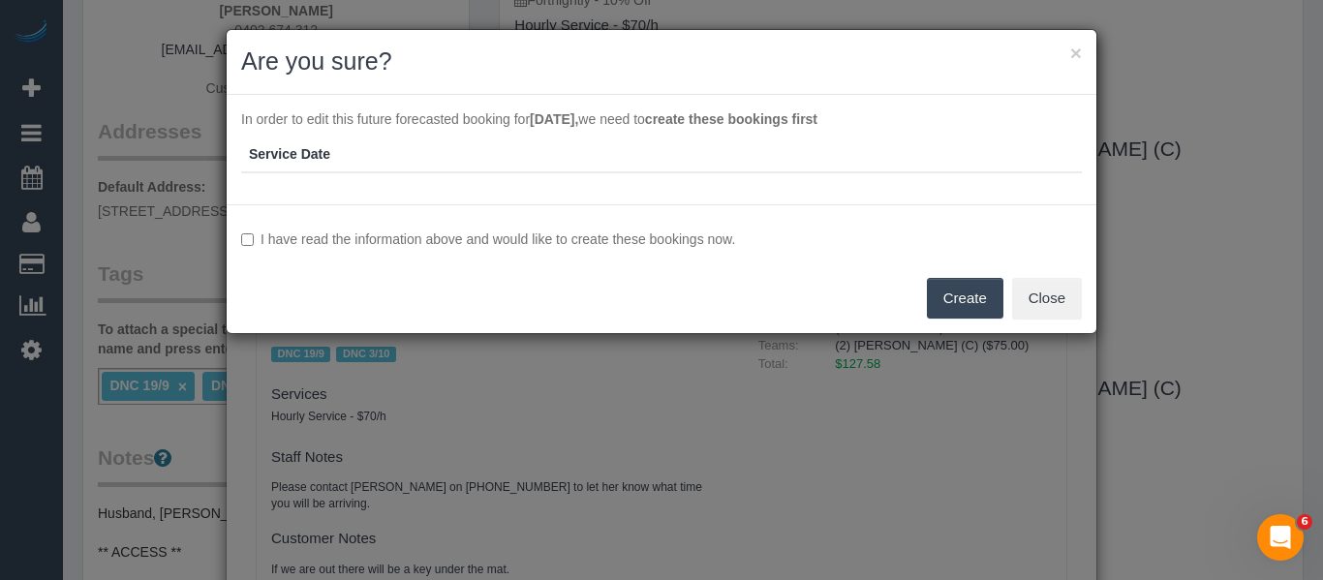
click at [517, 239] on label "I have read the information above and would like to create these bookings now." at bounding box center [661, 238] width 840 height 19
click at [940, 292] on button "Create" at bounding box center [965, 298] width 76 height 41
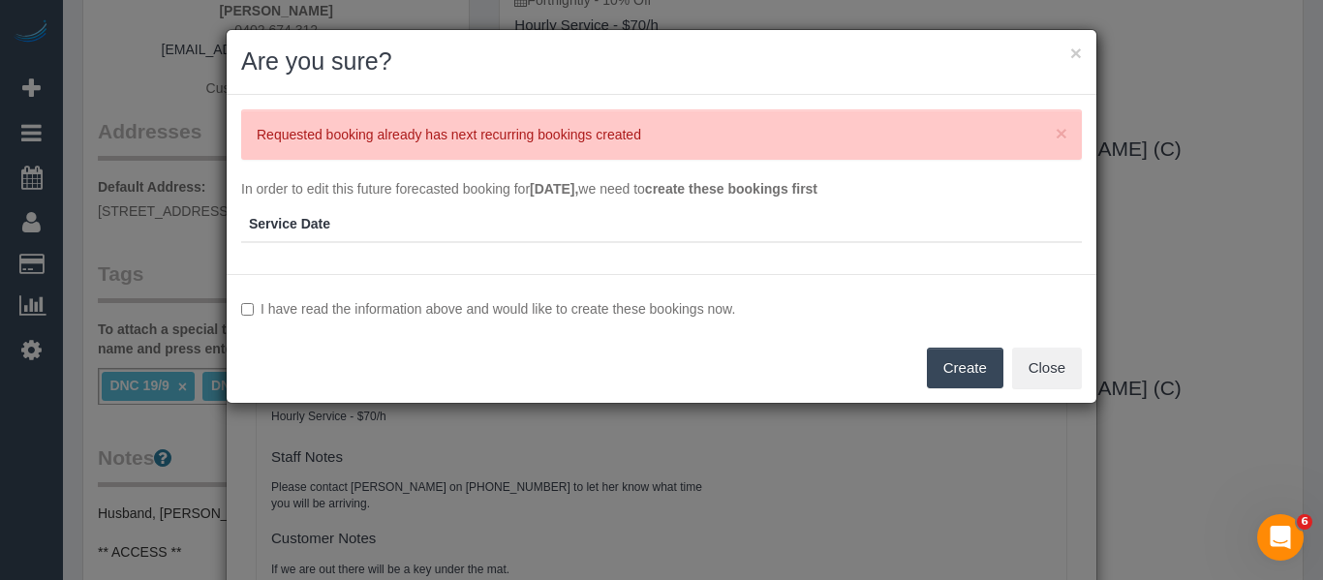
click at [968, 360] on button "Create" at bounding box center [965, 368] width 76 height 41
click at [1032, 363] on button "Close" at bounding box center [1047, 368] width 70 height 41
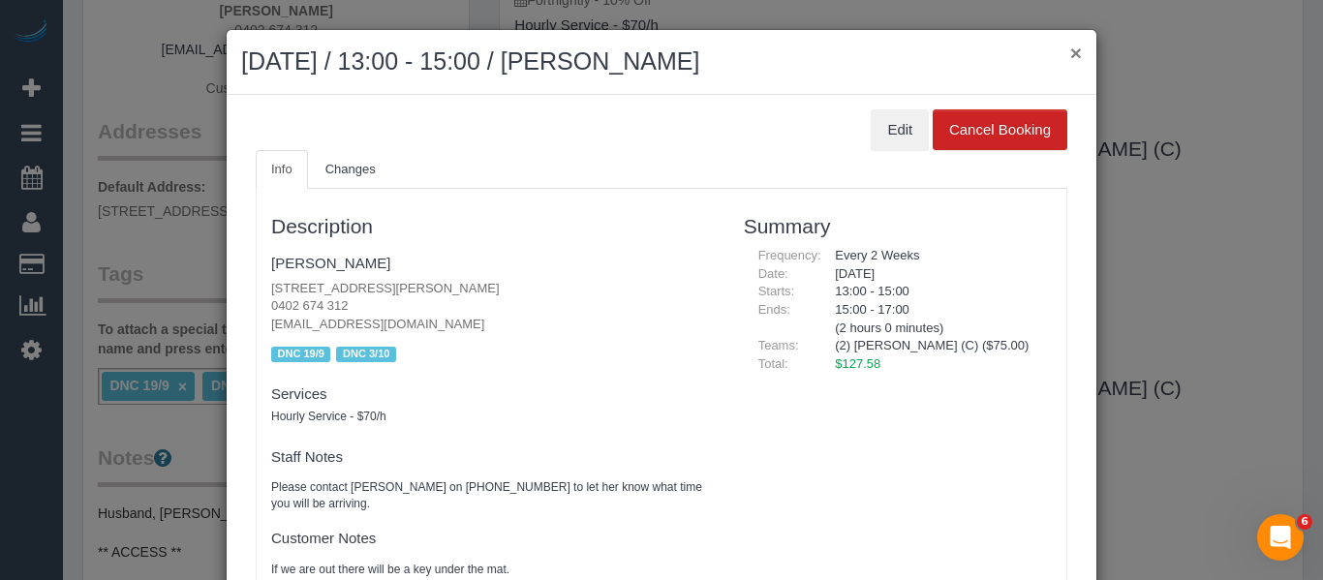
click at [1070, 50] on button "×" at bounding box center [1076, 53] width 12 height 20
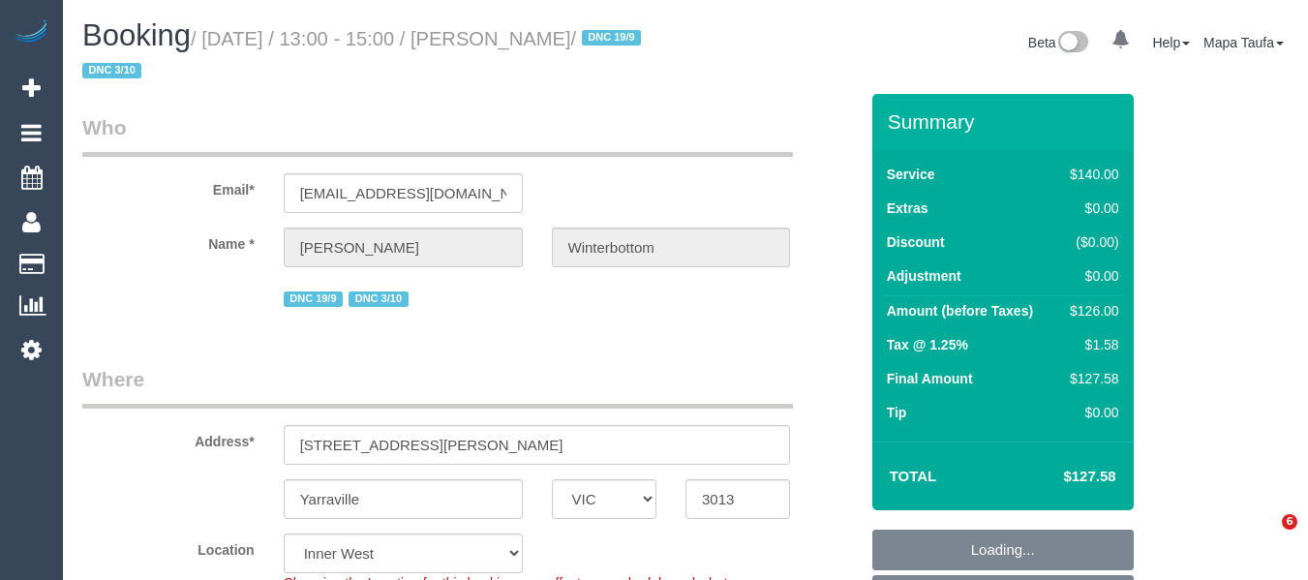
select select "VIC"
select select "object:870"
select select "string:AU"
select select "string:stripe-pm_1S2jDN2GScqysDRV9m49Sp1n"
select select "number:27"
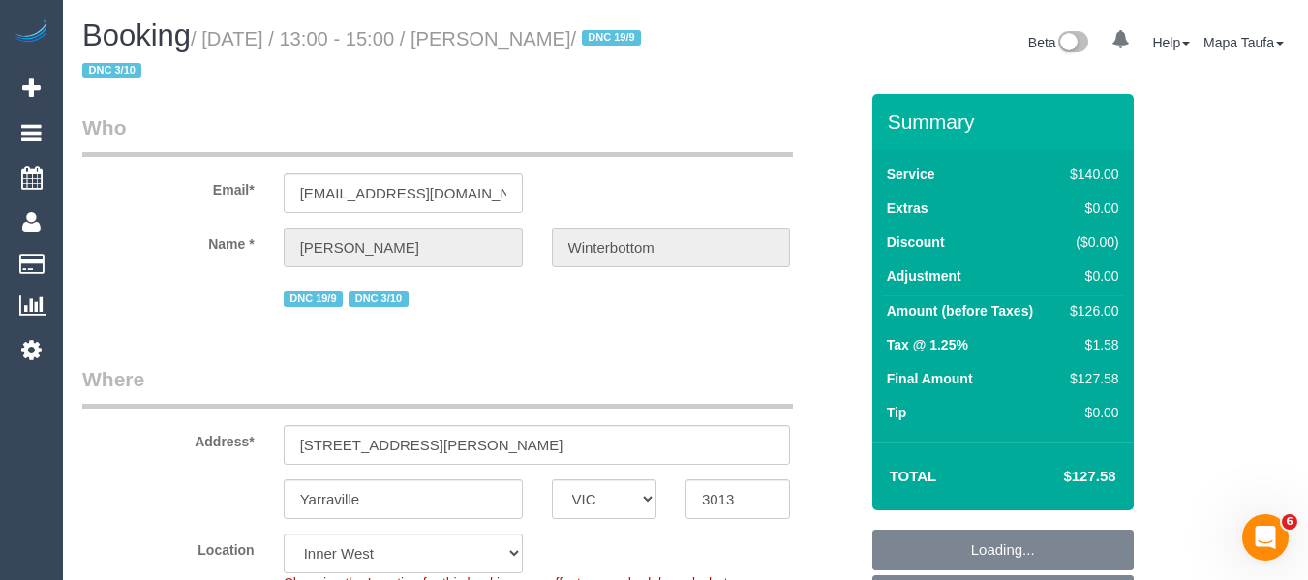
select select "number:14"
select select "number:19"
select select "number:22"
select select "number:35"
select select "number:26"
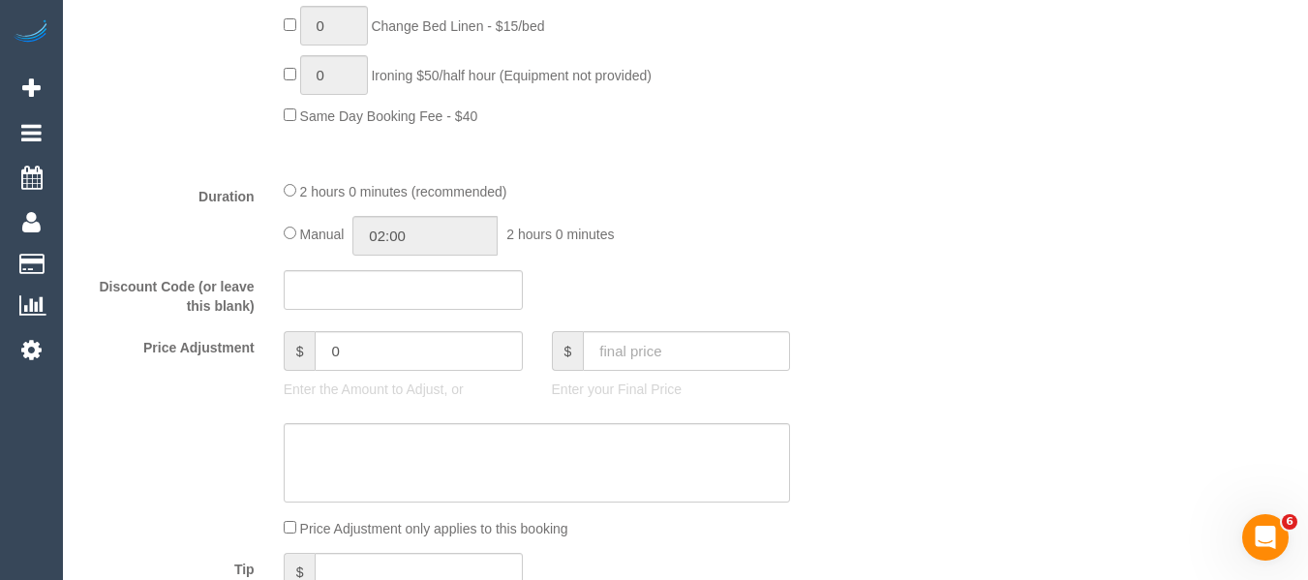
scroll to position [1547, 0]
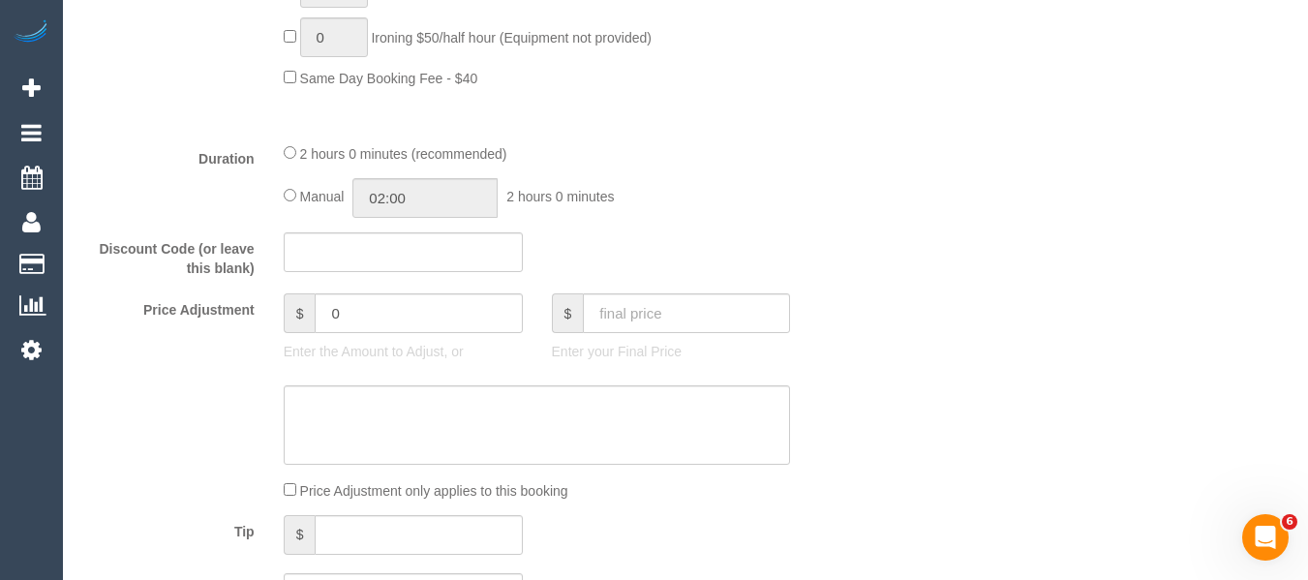
drag, startPoint x: 348, startPoint y: 329, endPoint x: 297, endPoint y: 327, distance: 50.4
click at [297, 327] on div "$ 0 Enter the Amount to Adjust, or" at bounding box center [403, 331] width 268 height 77
click at [382, 304] on input "0" at bounding box center [418, 313] width 207 height 40
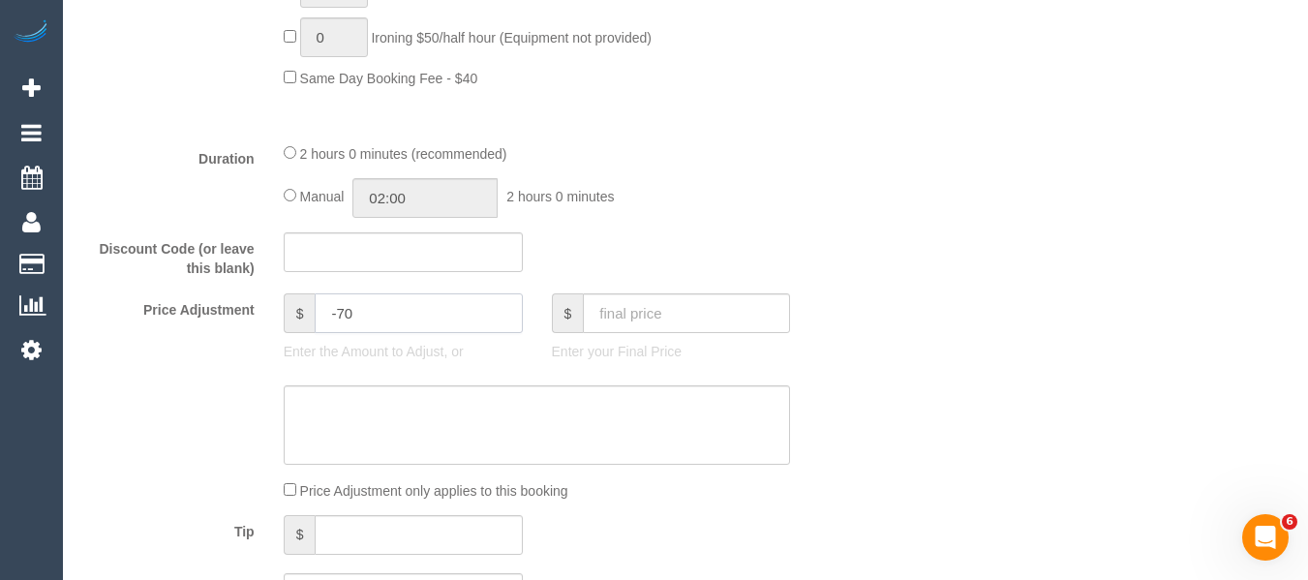
type input "-70"
click at [413, 408] on textarea at bounding box center [537, 424] width 507 height 79
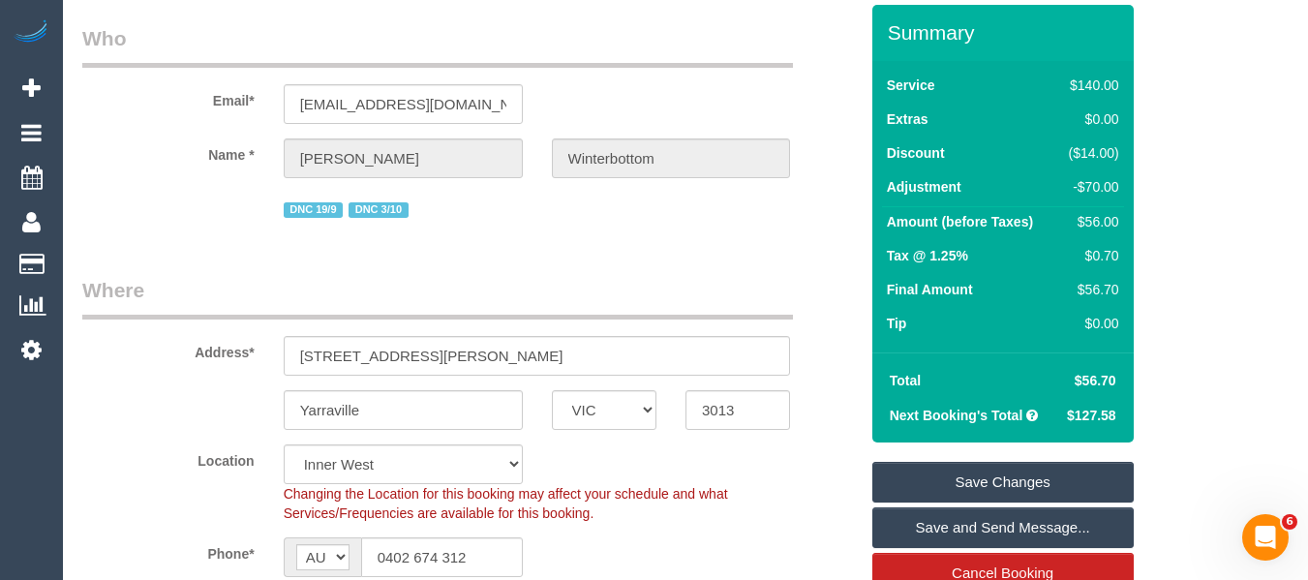
scroll to position [194, 0]
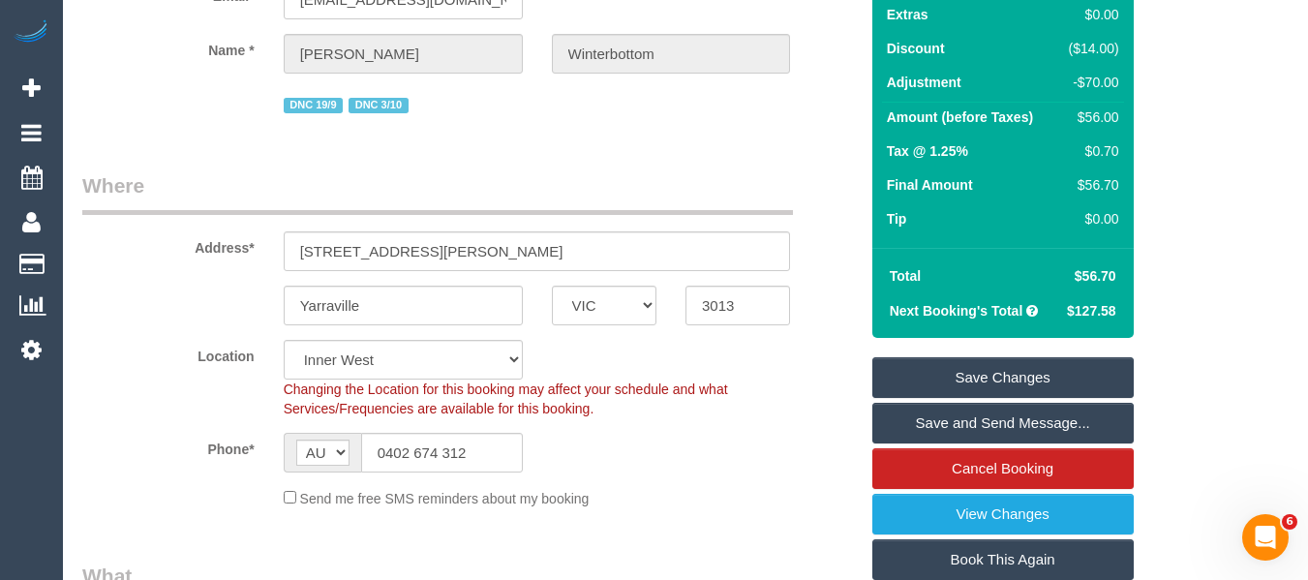
type textarea "discount for cleaner leaving services early previously - cleaners earnings not …"
click at [923, 372] on link "Save Changes" at bounding box center [1002, 377] width 261 height 41
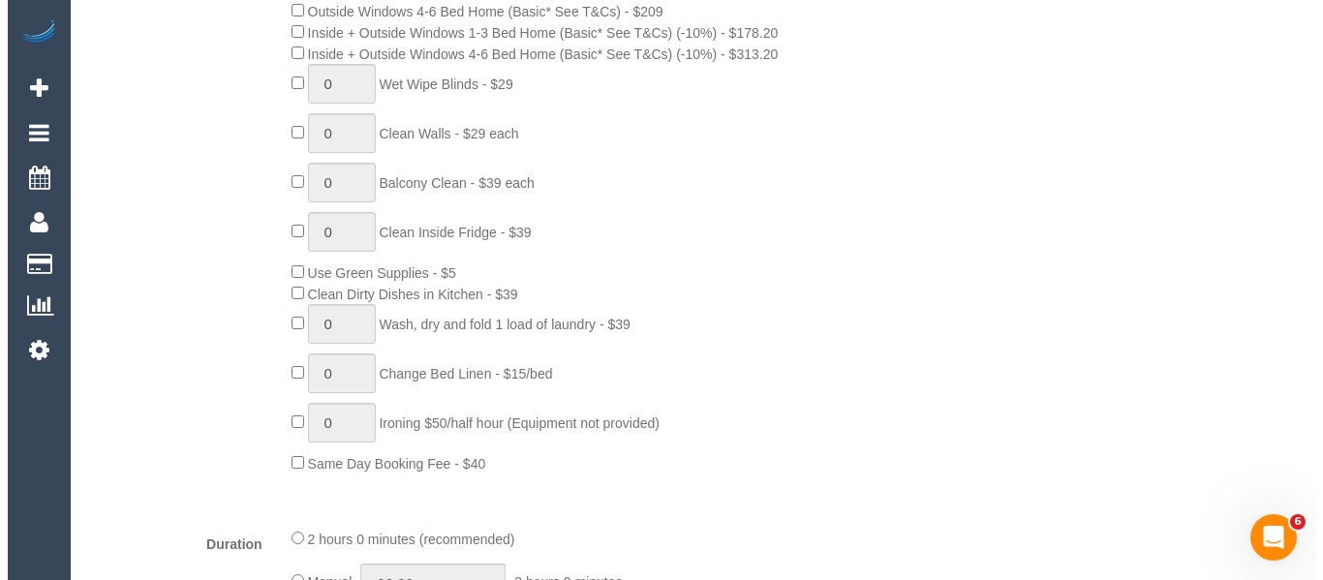
scroll to position [1549, 0]
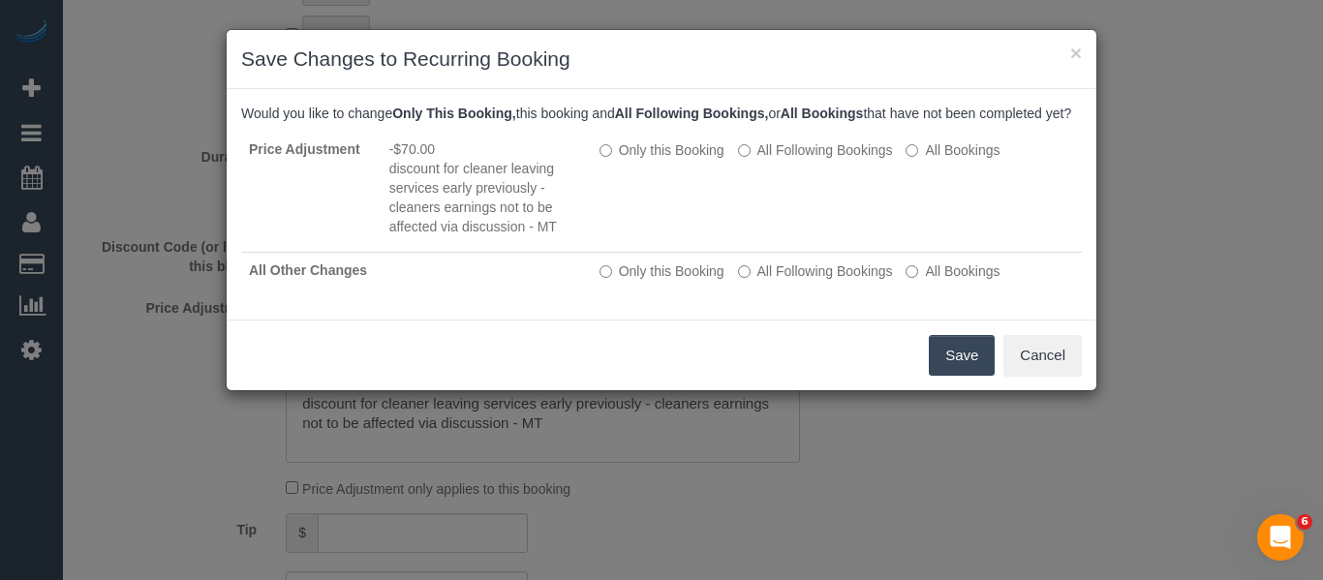
click at [944, 357] on button "Save" at bounding box center [962, 355] width 66 height 41
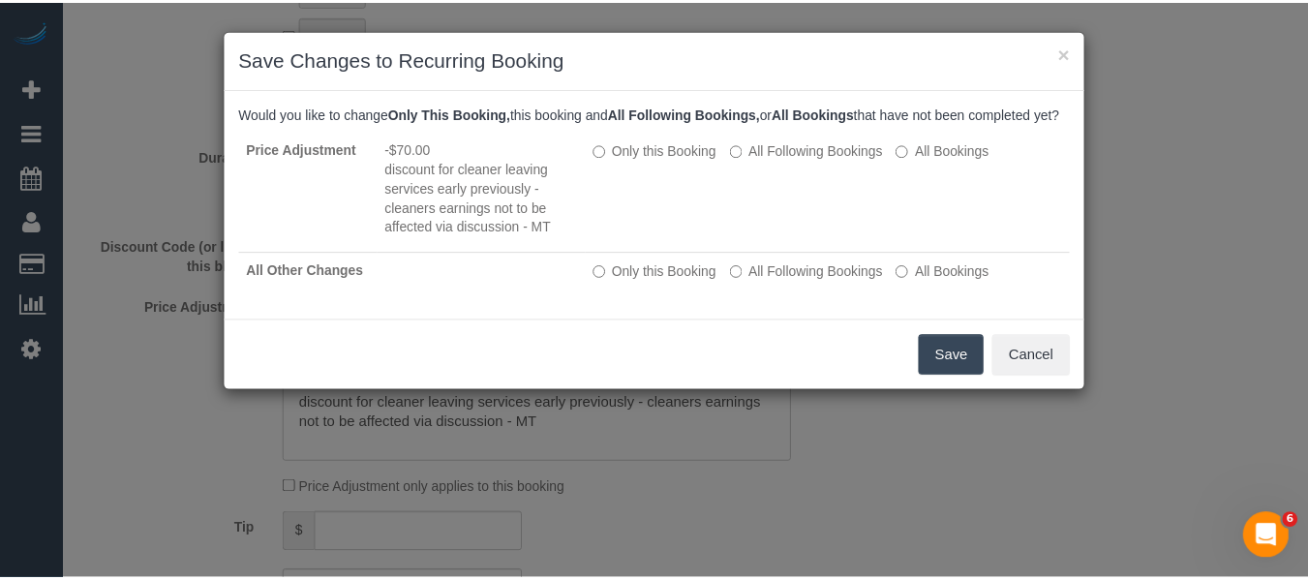
scroll to position [282, 0]
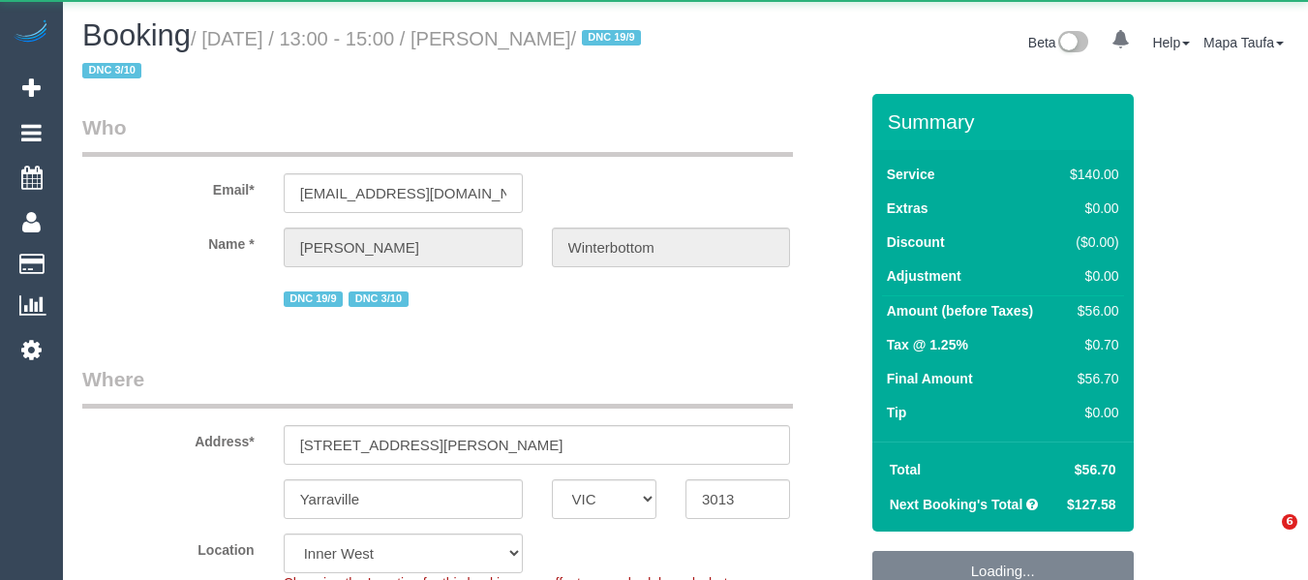
select select "VIC"
select select "object:873"
select select "string:stripe-pm_1S2jDN2GScqysDRV9m49Sp1n"
select select "number:27"
select select "number:14"
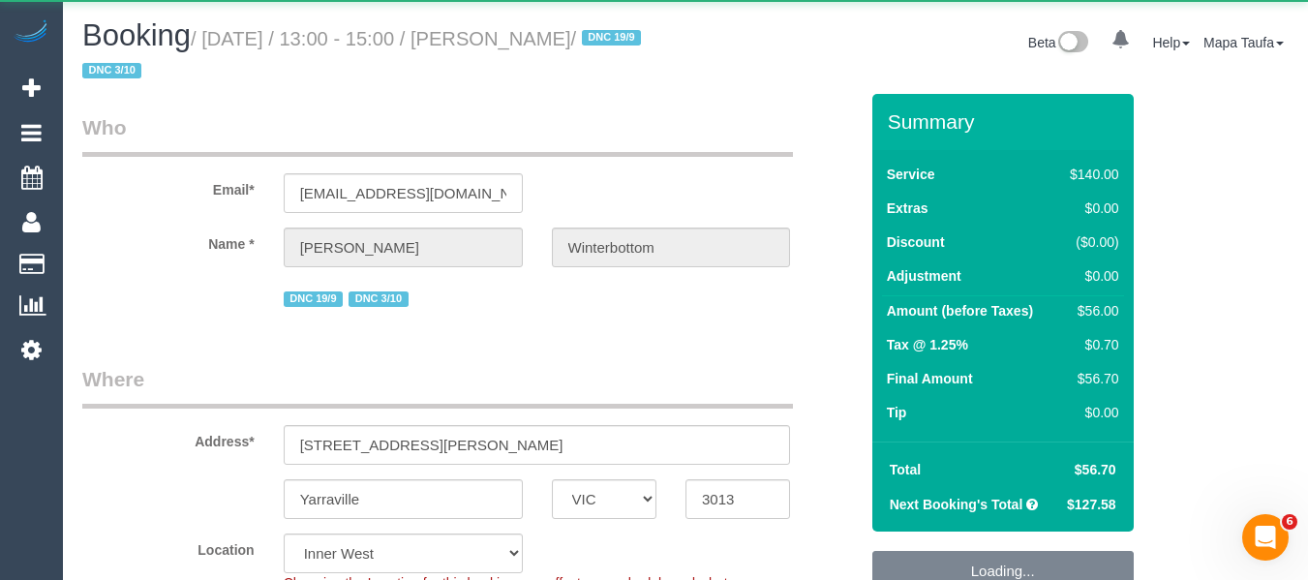
select select "number:19"
select select "number:22"
select select "number:35"
select select "number:26"
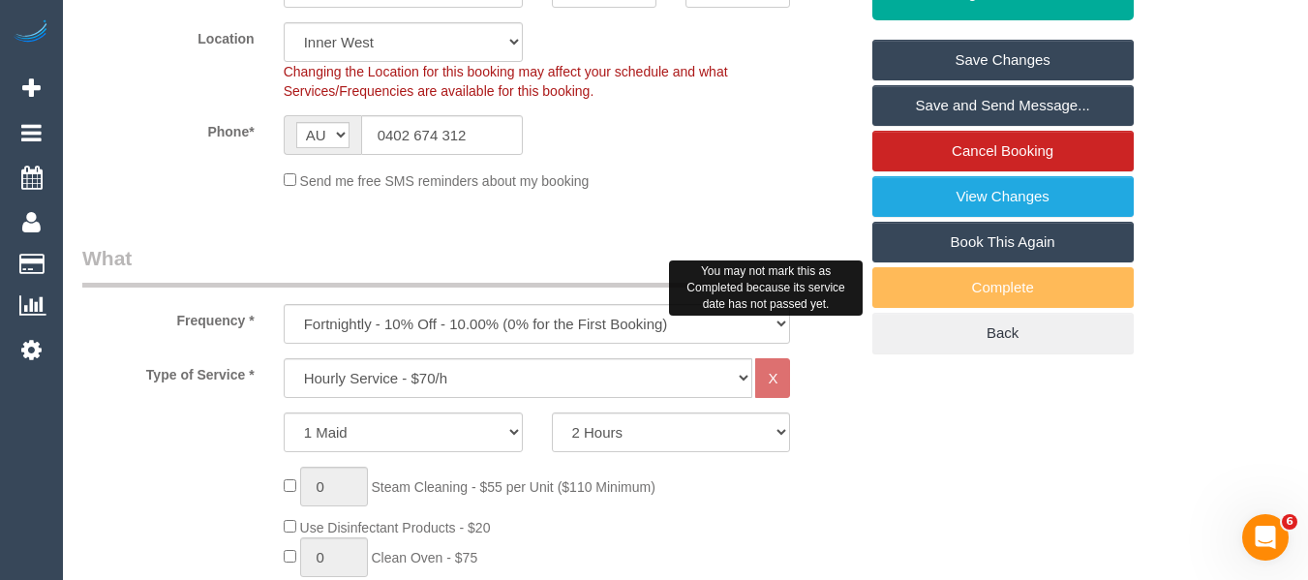
scroll to position [523, 0]
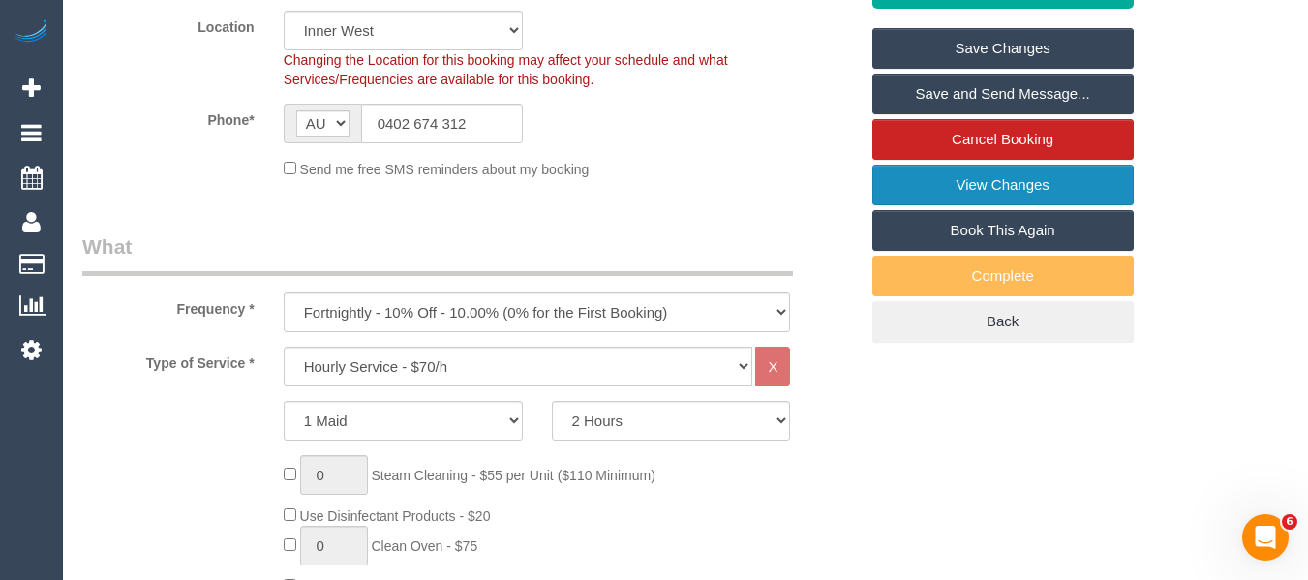
click at [913, 190] on link "View Changes" at bounding box center [1002, 185] width 261 height 41
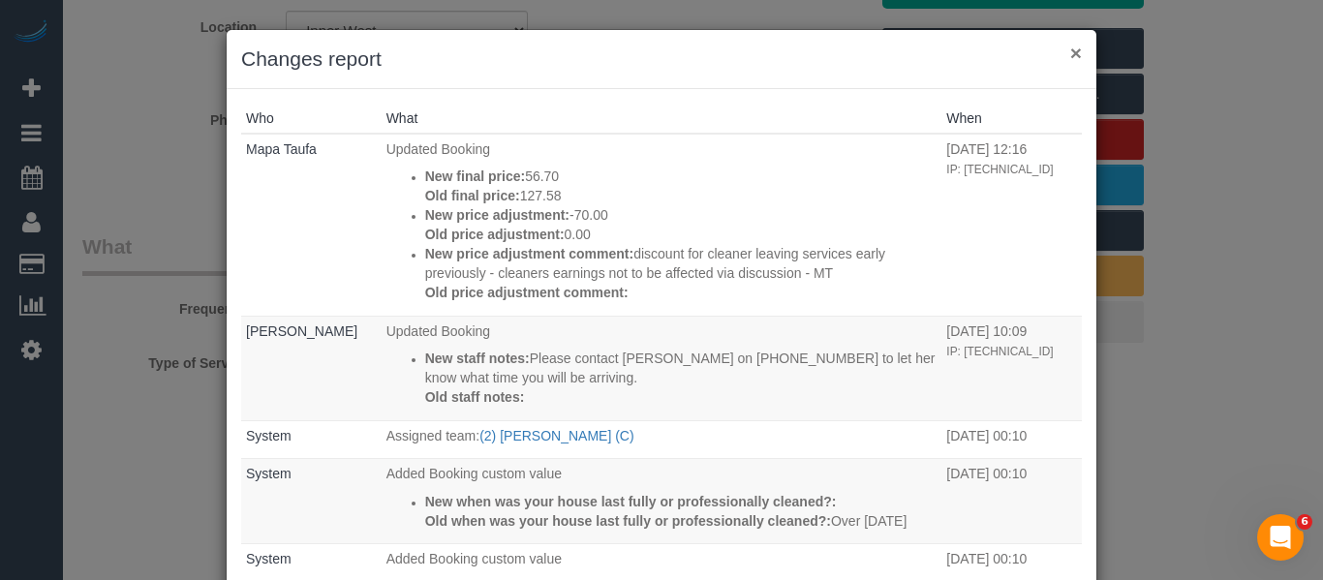
drag, startPoint x: 1070, startPoint y: 58, endPoint x: 1038, endPoint y: 71, distance: 34.3
click at [1070, 58] on button "×" at bounding box center [1076, 53] width 12 height 20
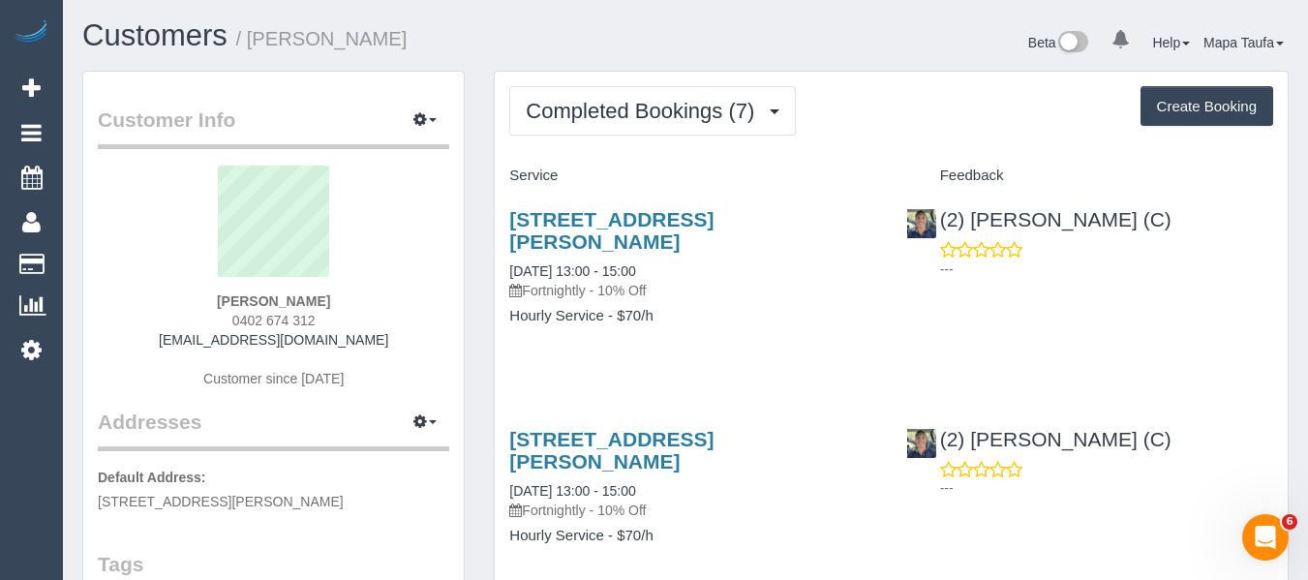
drag, startPoint x: 620, startPoint y: 151, endPoint x: 620, endPoint y: 140, distance: 10.7
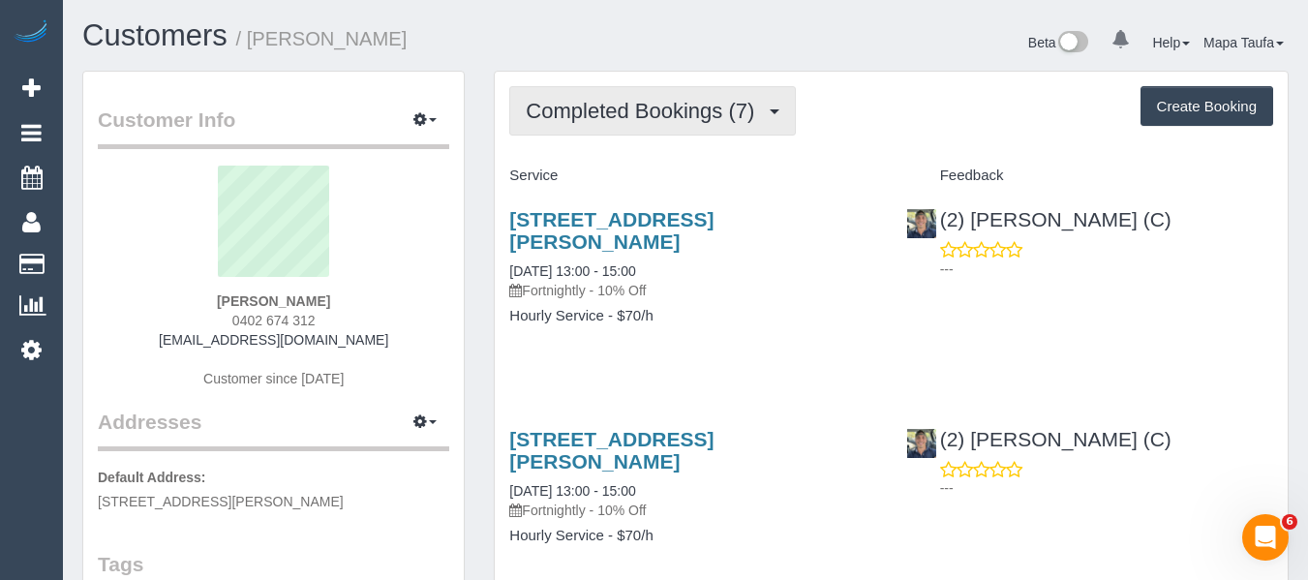
click at [621, 121] on span "Completed Bookings (7)" at bounding box center [645, 111] width 238 height 24
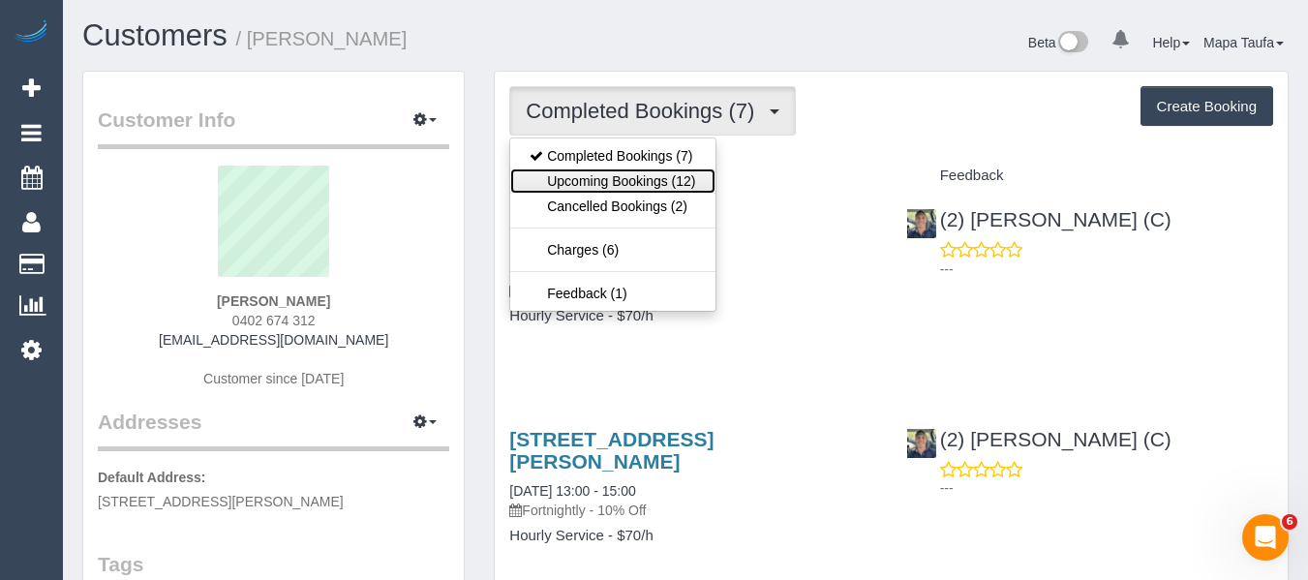
click at [644, 183] on link "Upcoming Bookings (12)" at bounding box center [612, 180] width 204 height 25
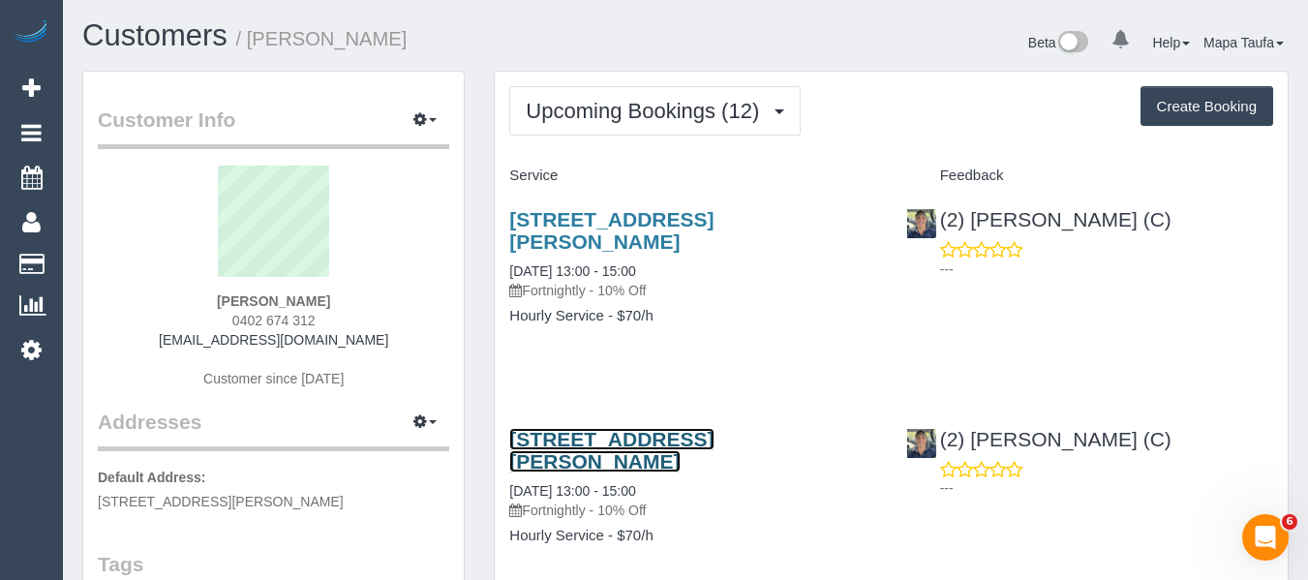
click at [580, 444] on link "12 Sanderson Street, Yarraville, VIC 3013" at bounding box center [611, 450] width 204 height 45
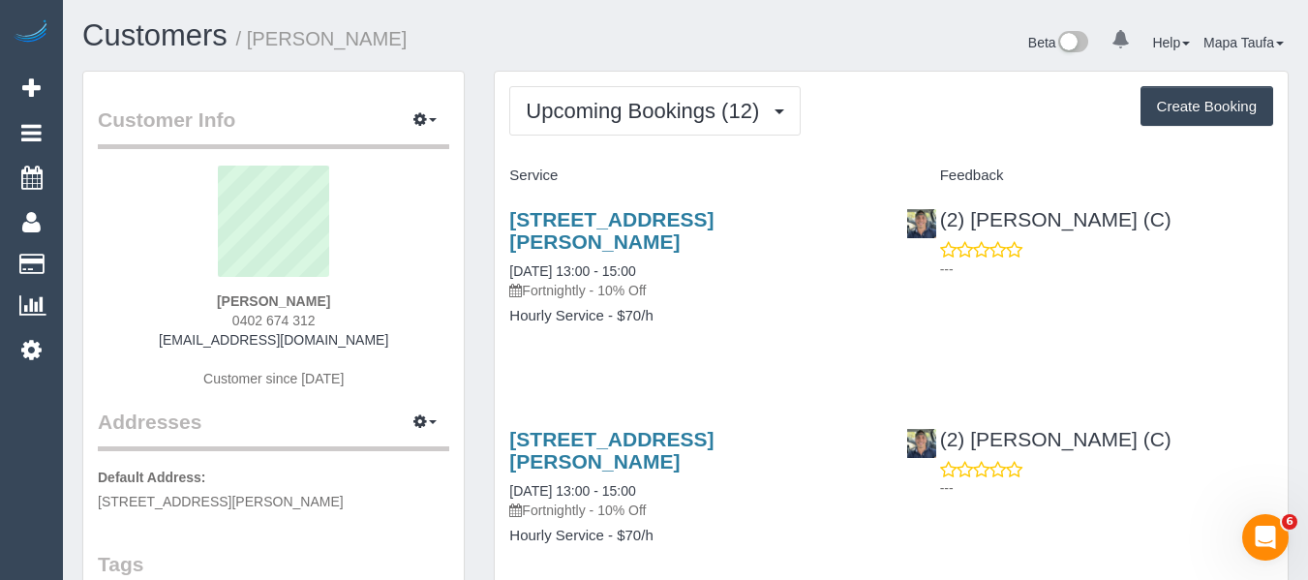
scroll to position [387, 0]
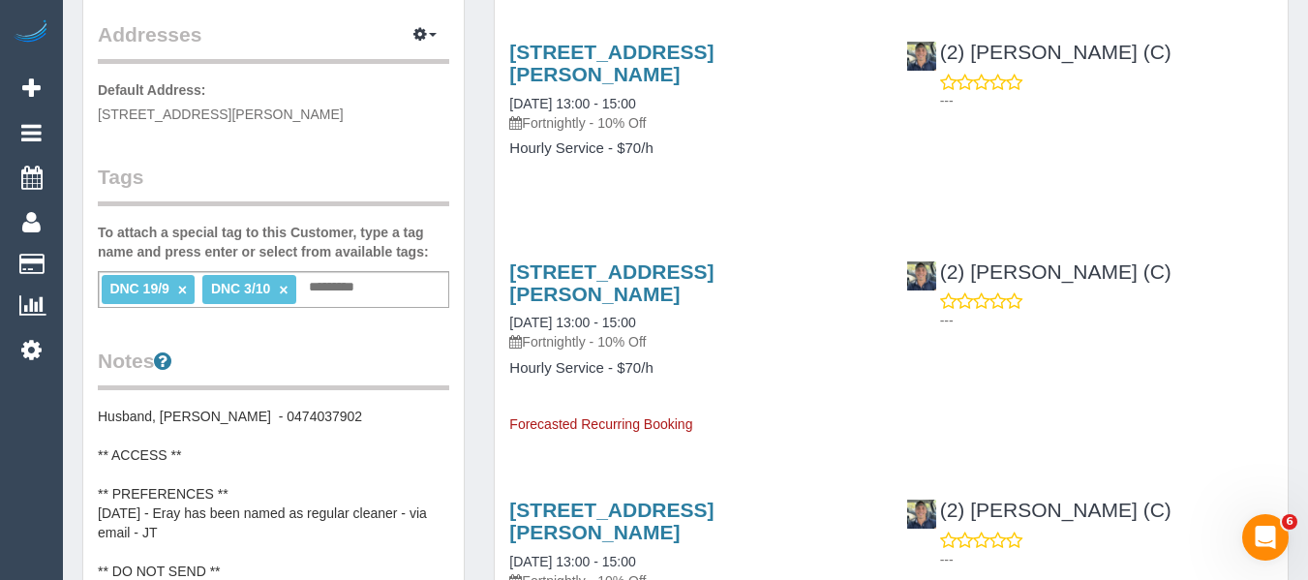
click at [178, 290] on link "×" at bounding box center [182, 290] width 9 height 16
click at [184, 287] on link "×" at bounding box center [182, 290] width 9 height 16
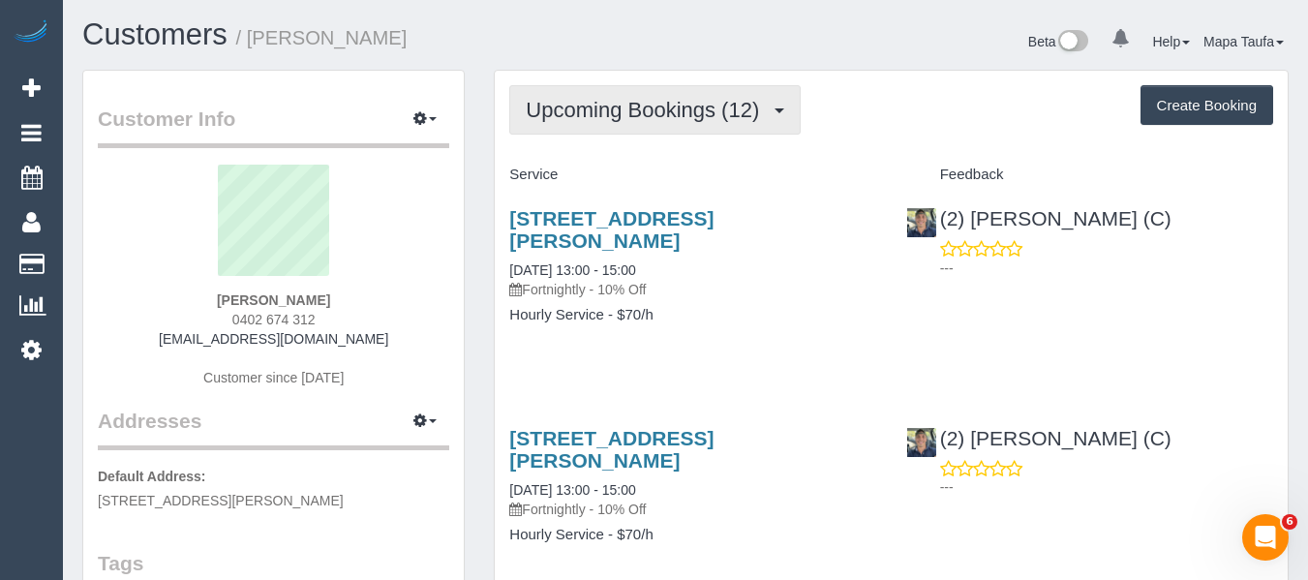
scroll to position [0, 0]
click at [531, 126] on button "Upcoming Bookings (12)" at bounding box center [654, 110] width 291 height 49
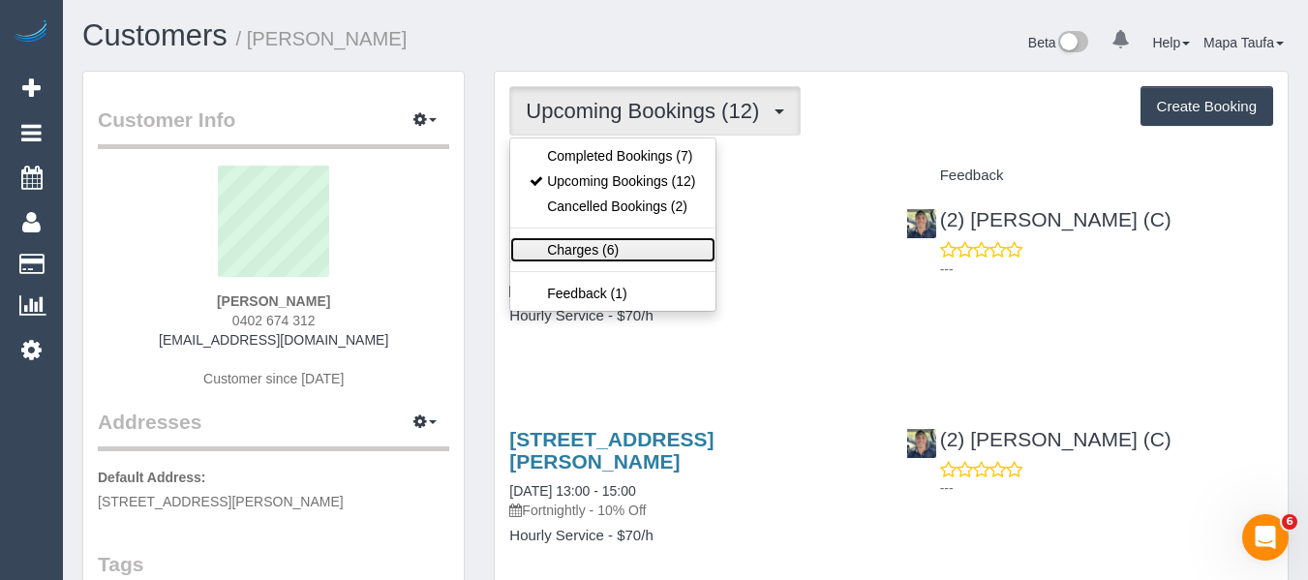
click at [565, 256] on link "Charges (6)" at bounding box center [612, 249] width 204 height 25
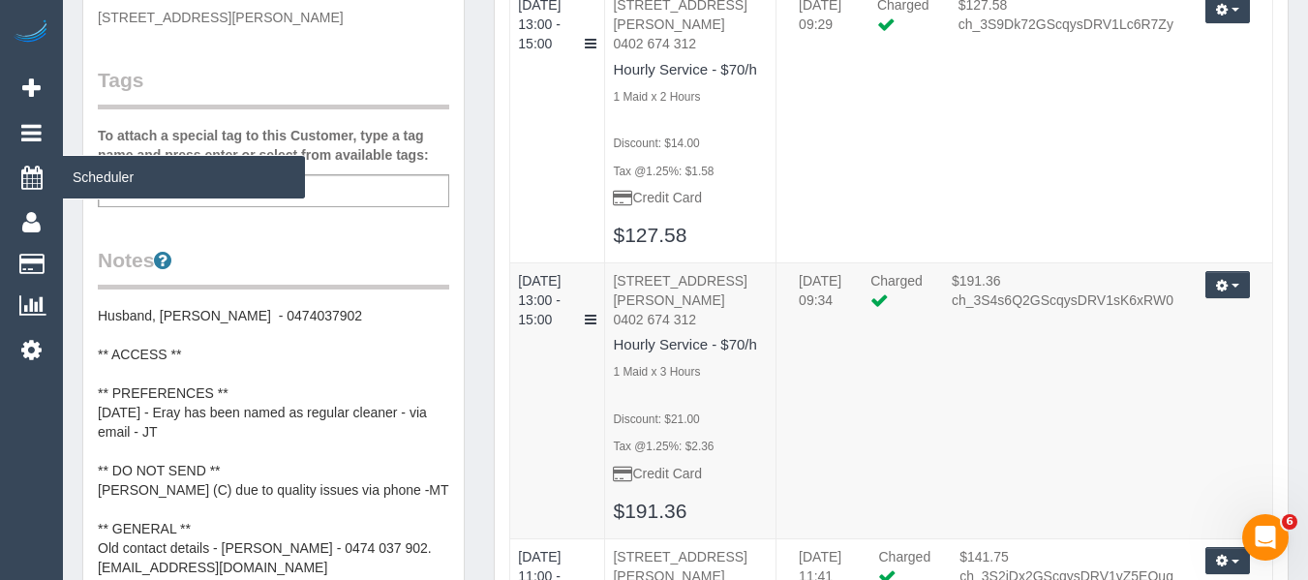
scroll to position [194, 0]
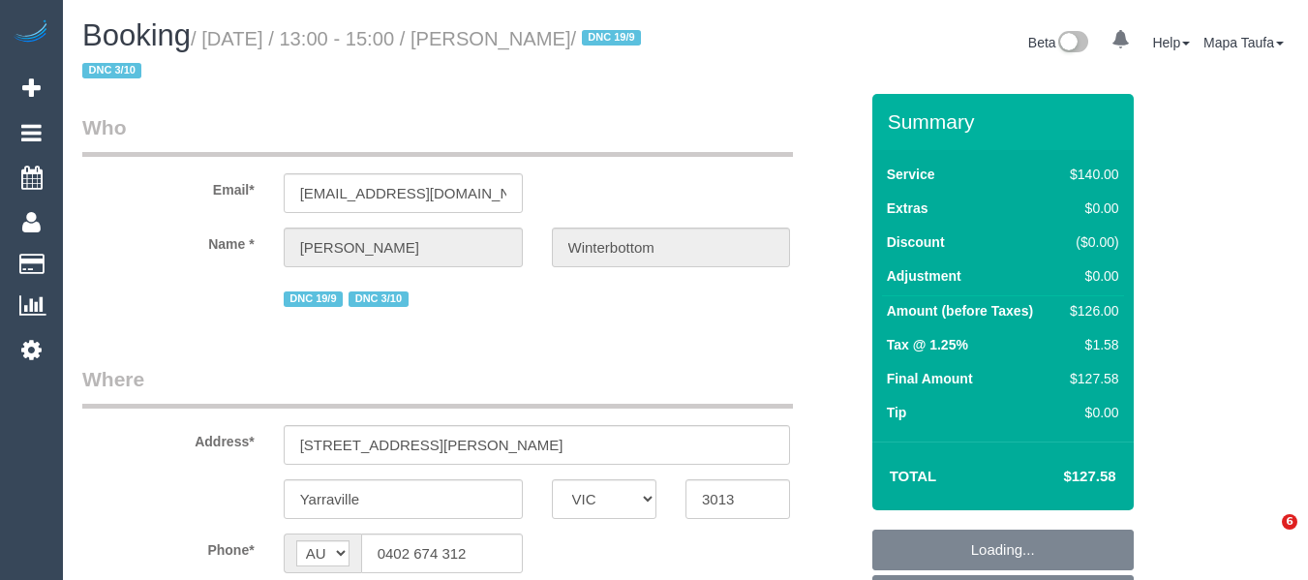
select select "VIC"
select select "string:stripe-pm_1S2jDN2GScqysDRV9m49Sp1n"
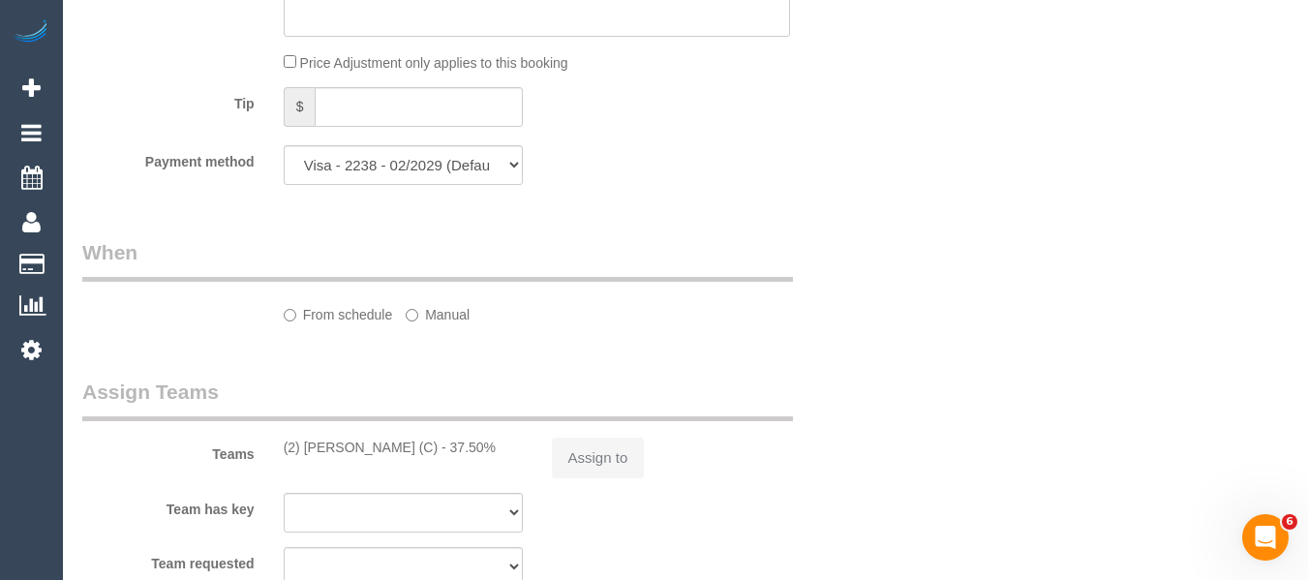
select select "object:548"
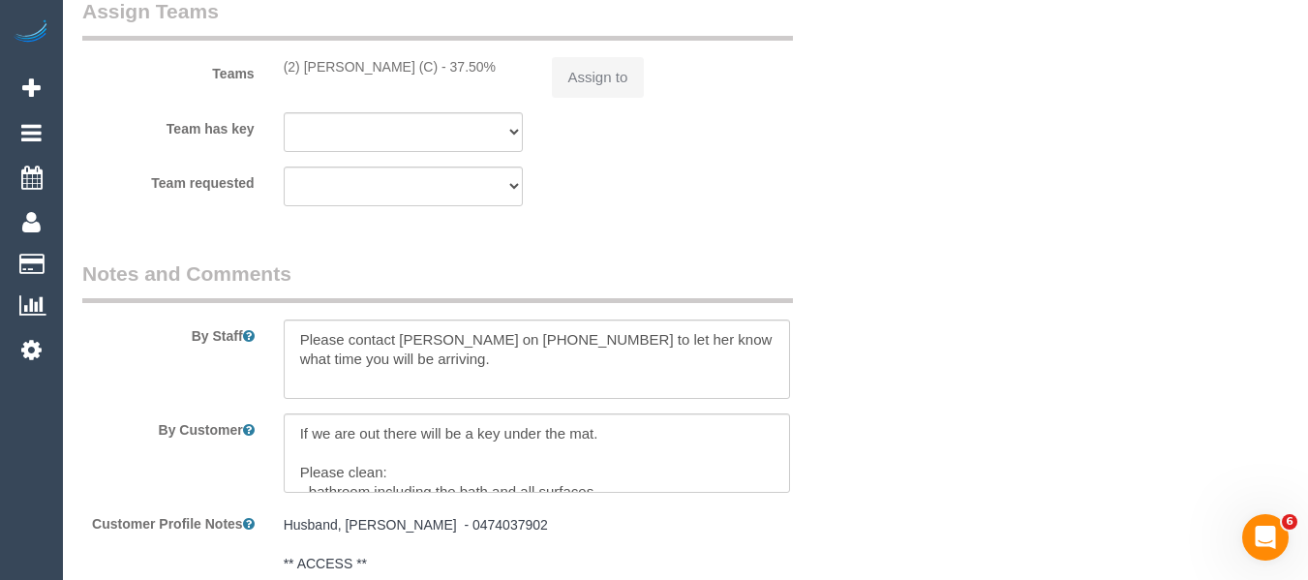
select select "number:27"
select select "number:14"
select select "number:19"
select select "number:22"
select select "number:35"
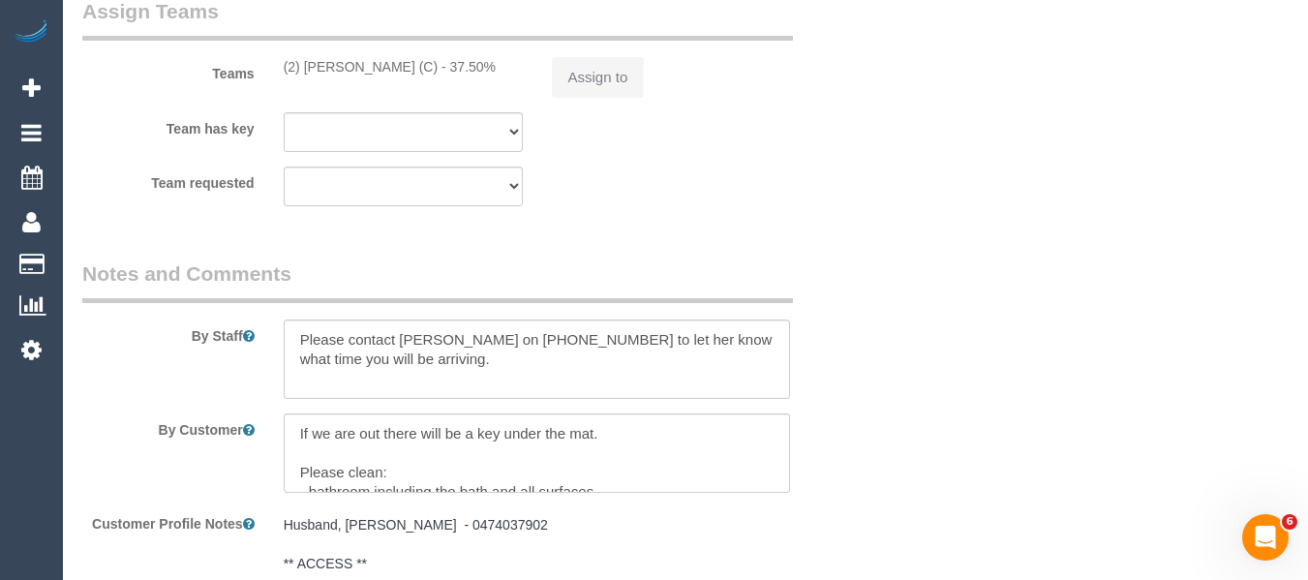
select select "number:26"
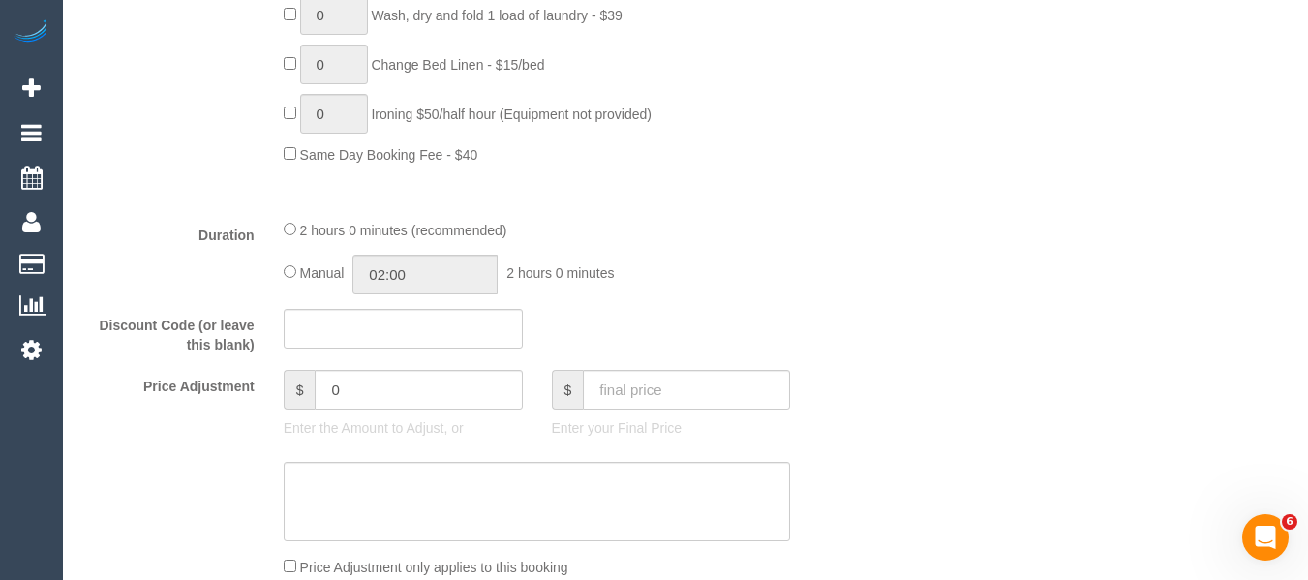
scroll to position [1463, 0]
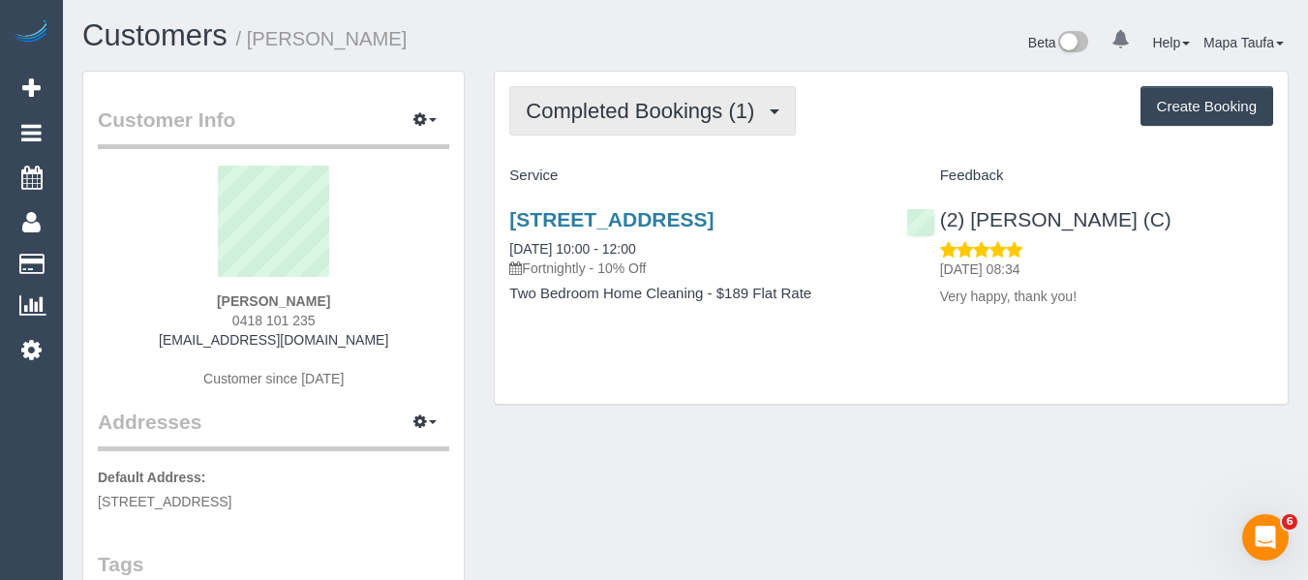
click at [724, 105] on span "Completed Bookings (1)" at bounding box center [645, 111] width 238 height 24
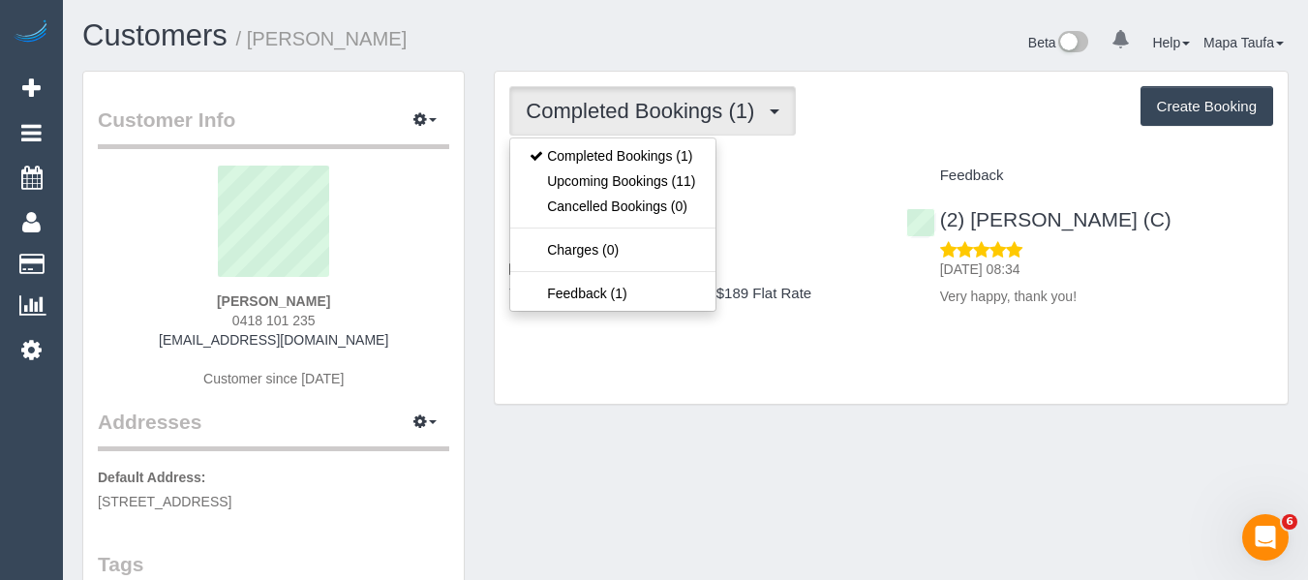
click at [865, 133] on div "Completed Bookings (1) Completed Bookings (1) Upcoming Bookings (11) Cancelled …" at bounding box center [891, 110] width 764 height 49
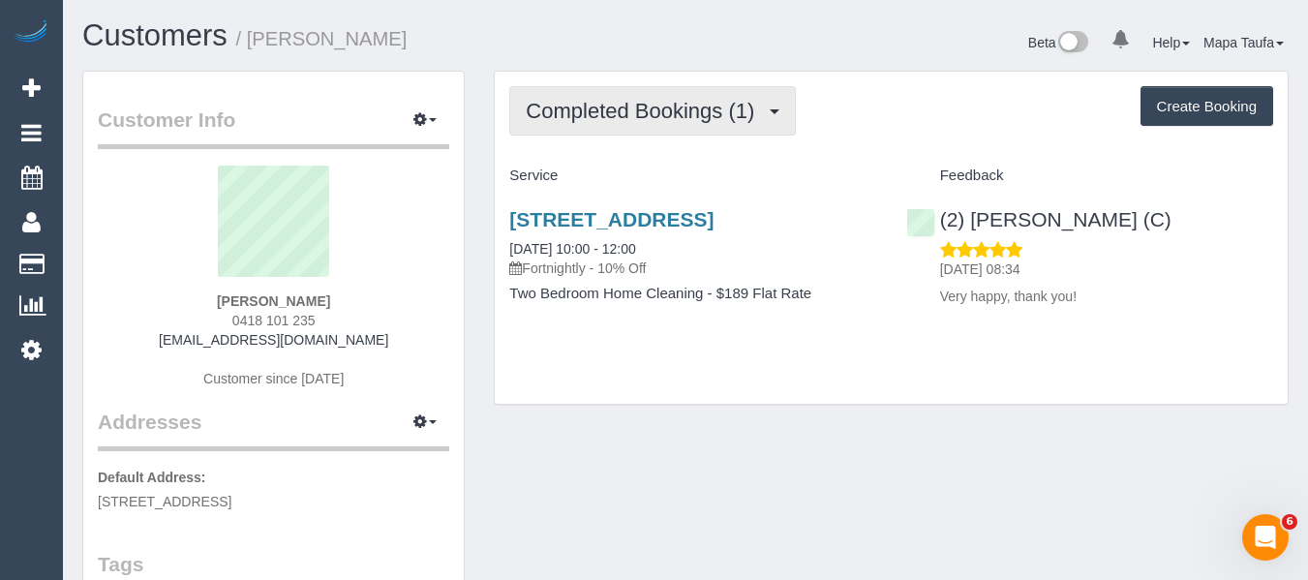
click at [690, 107] on span "Completed Bookings (1)" at bounding box center [645, 111] width 238 height 24
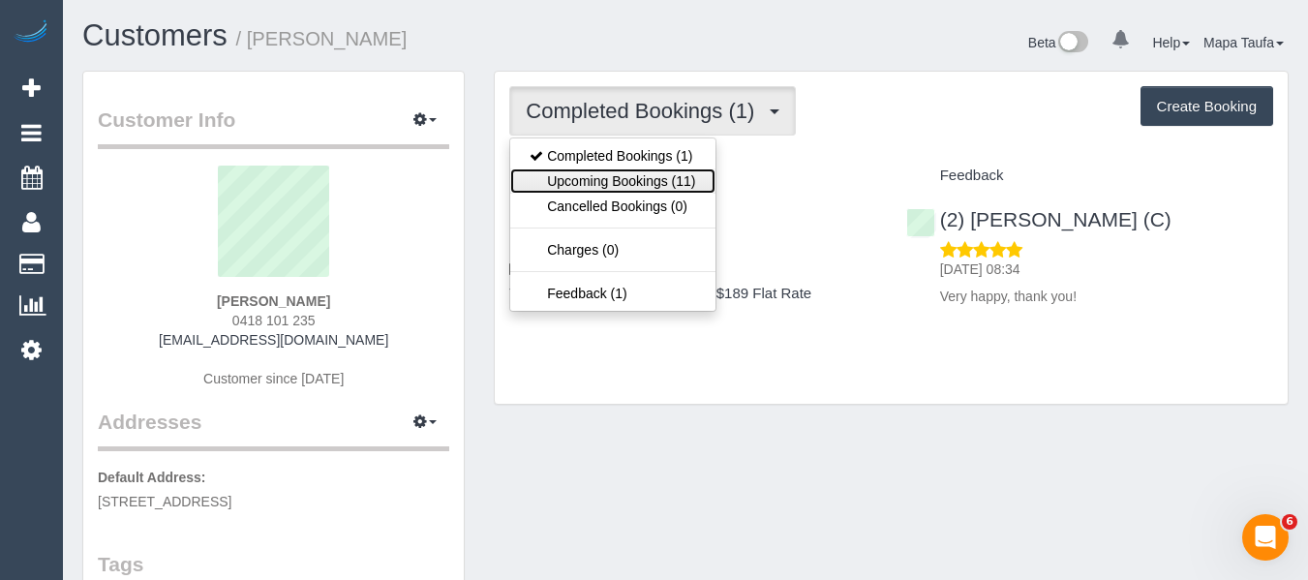
click at [686, 177] on link "Upcoming Bookings (11)" at bounding box center [612, 180] width 204 height 25
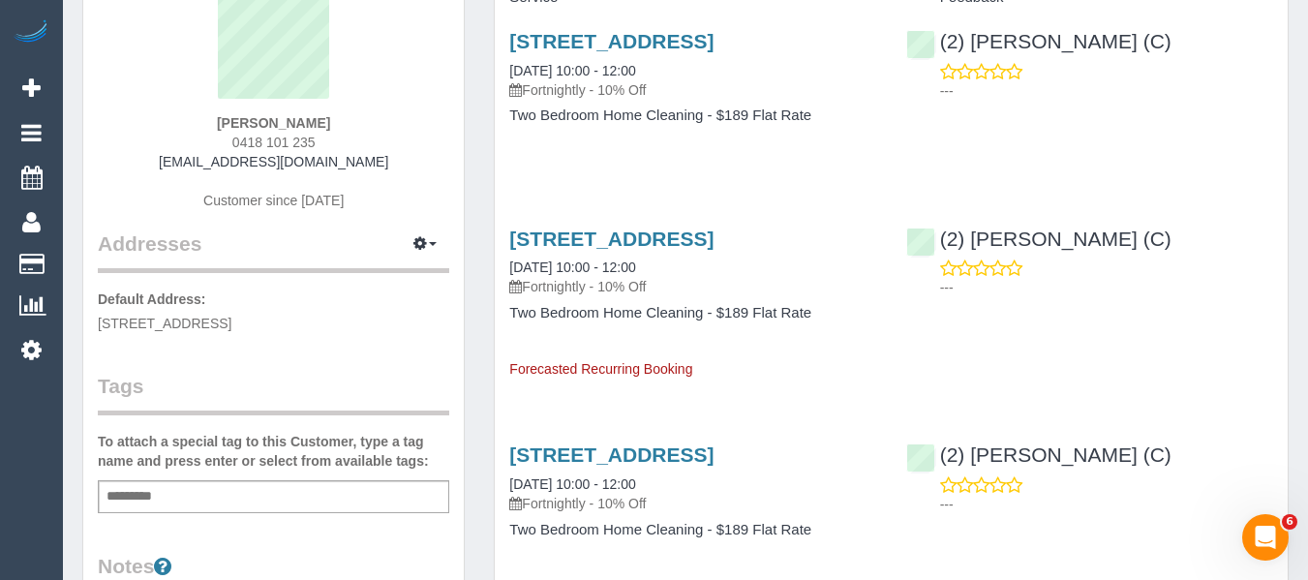
scroll to position [97, 0]
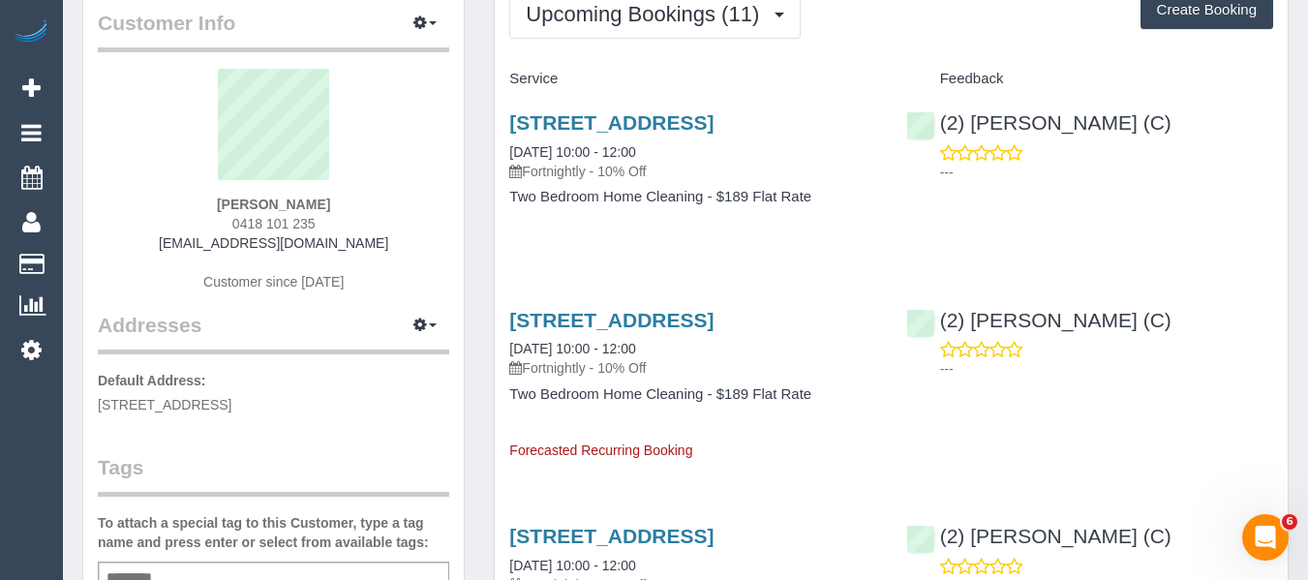
click at [655, 118] on link "[STREET_ADDRESS]" at bounding box center [611, 122] width 204 height 22
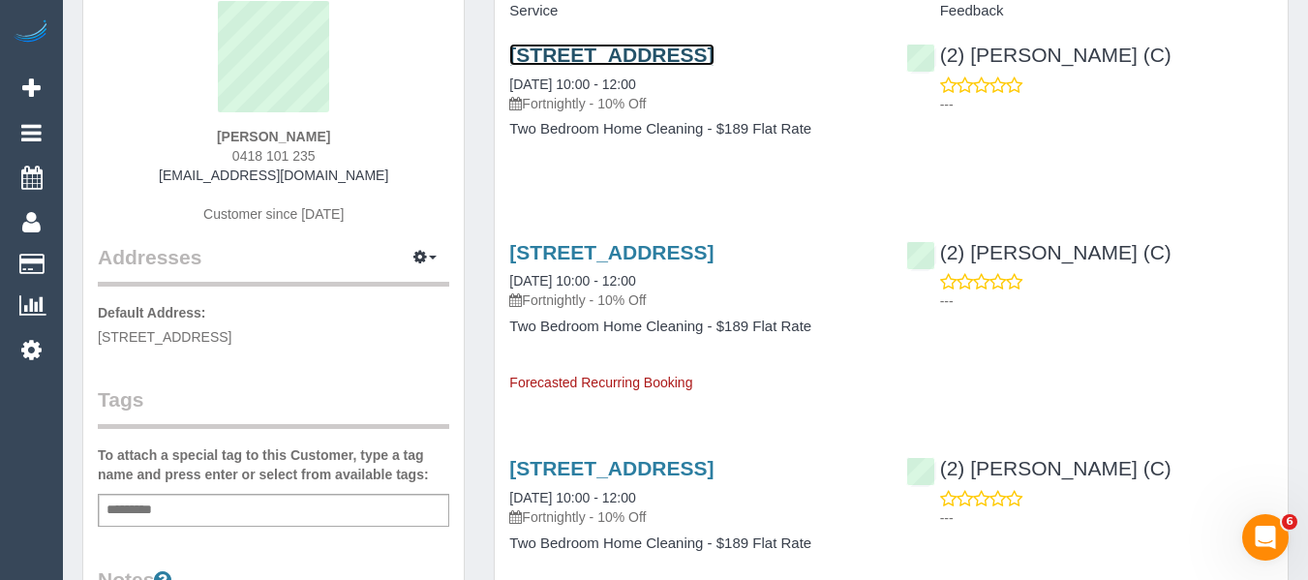
scroll to position [194, 0]
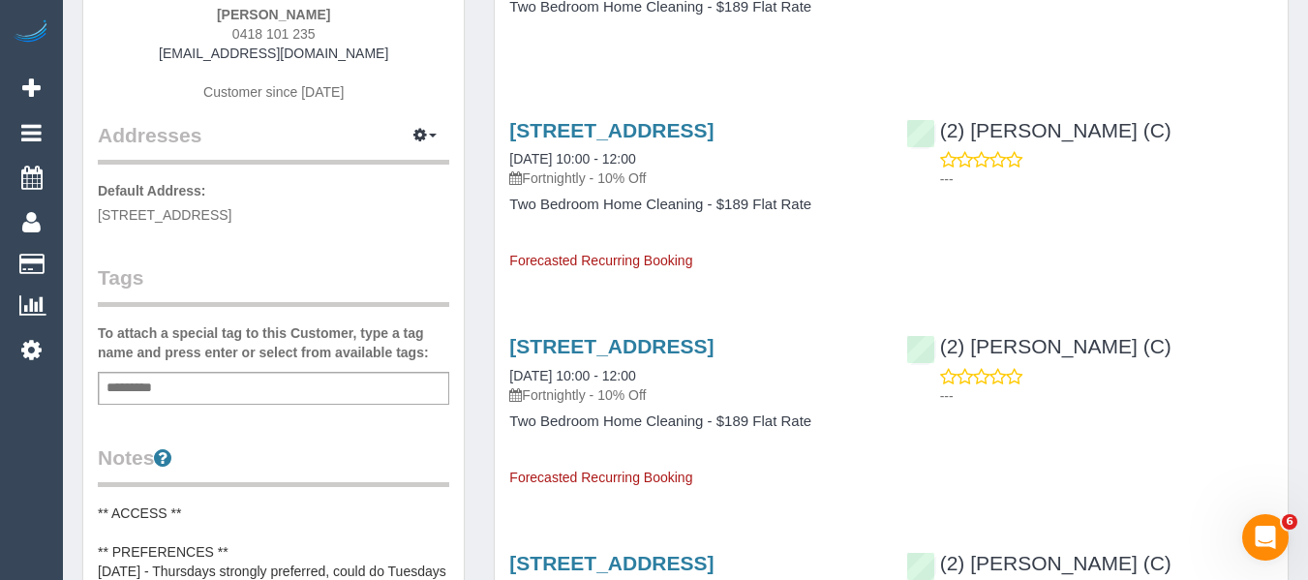
scroll to position [97, 0]
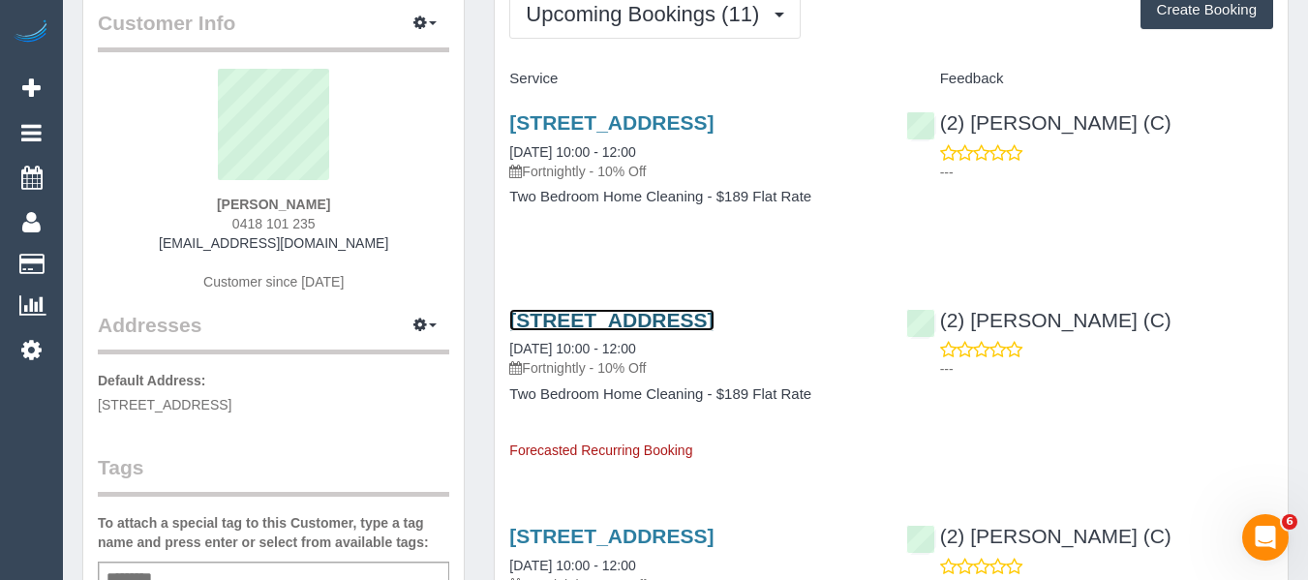
click at [571, 322] on link "35 May Street, Fitzroy North, VIC 3068" at bounding box center [611, 320] width 204 height 22
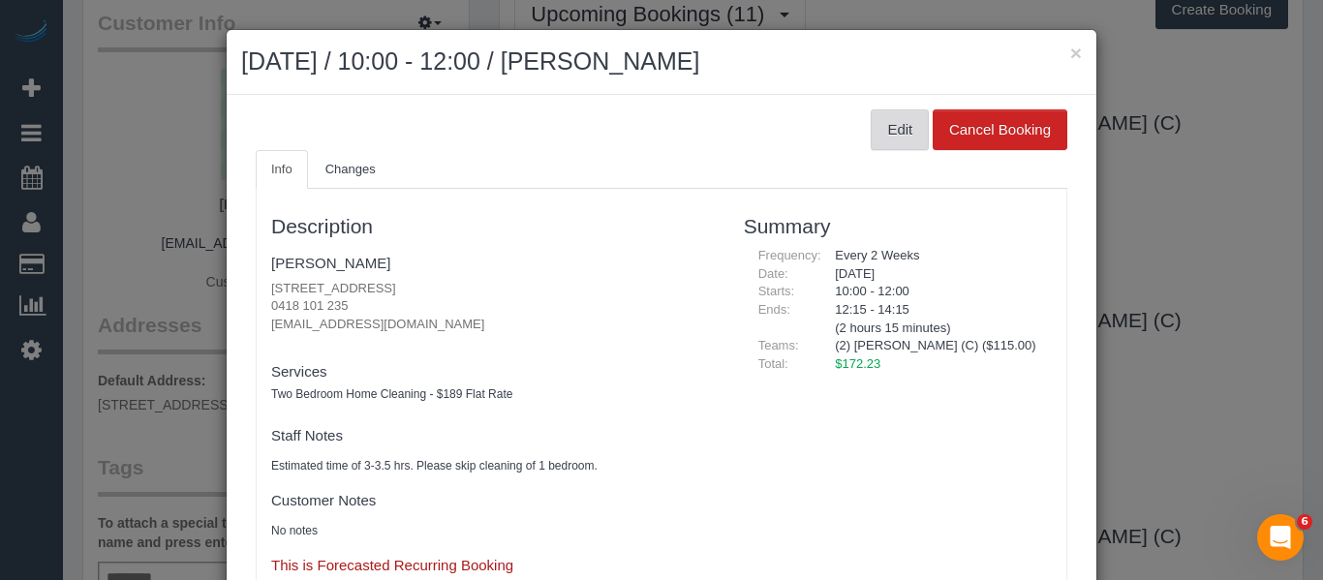
drag, startPoint x: 867, startPoint y: 139, endPoint x: 890, endPoint y: 143, distance: 23.6
click at [870, 139] on button "Edit" at bounding box center [899, 129] width 58 height 41
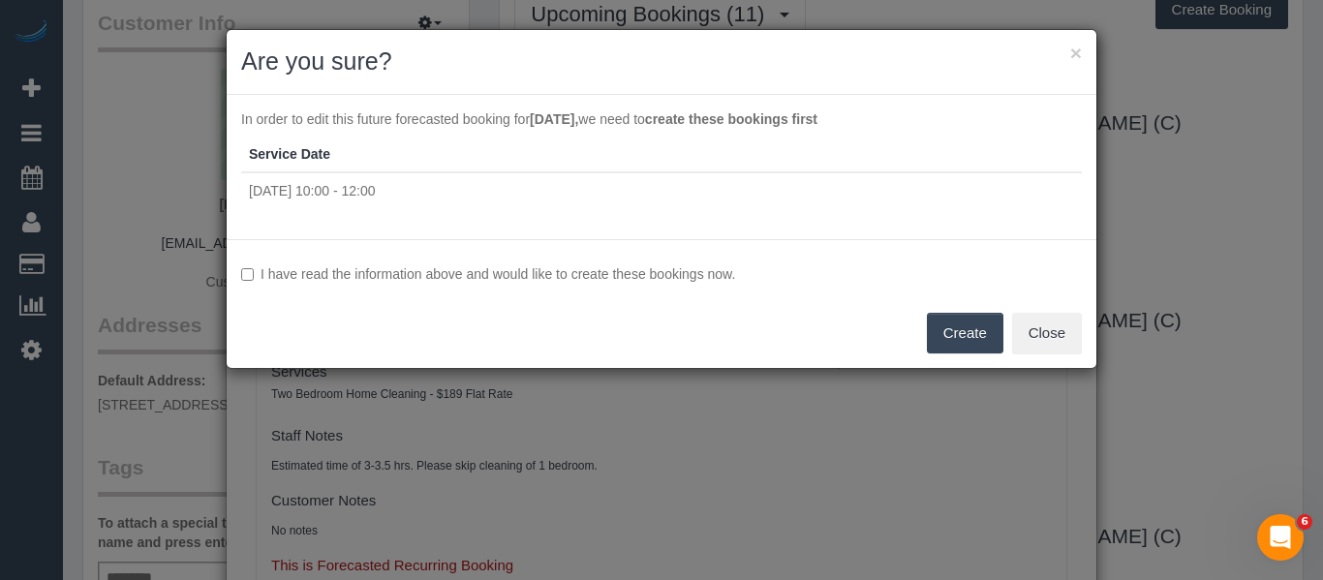
click at [624, 273] on label "I have read the information above and would like to create these bookings now." at bounding box center [661, 273] width 840 height 19
click at [962, 324] on button "Create" at bounding box center [965, 333] width 76 height 41
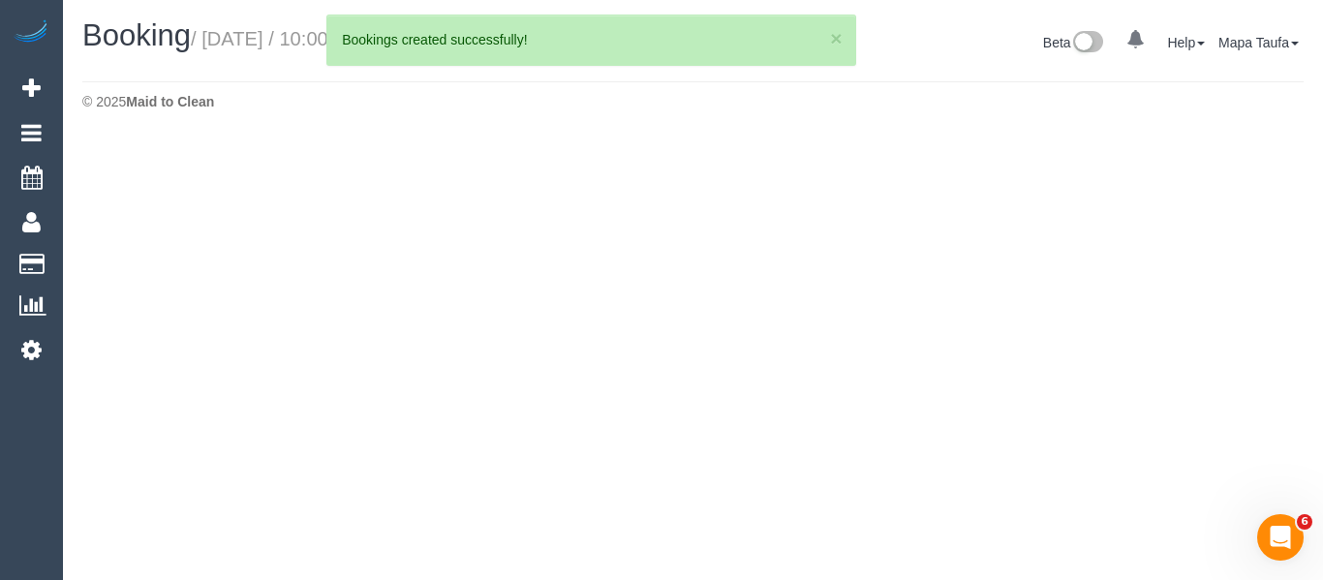
select select "VIC"
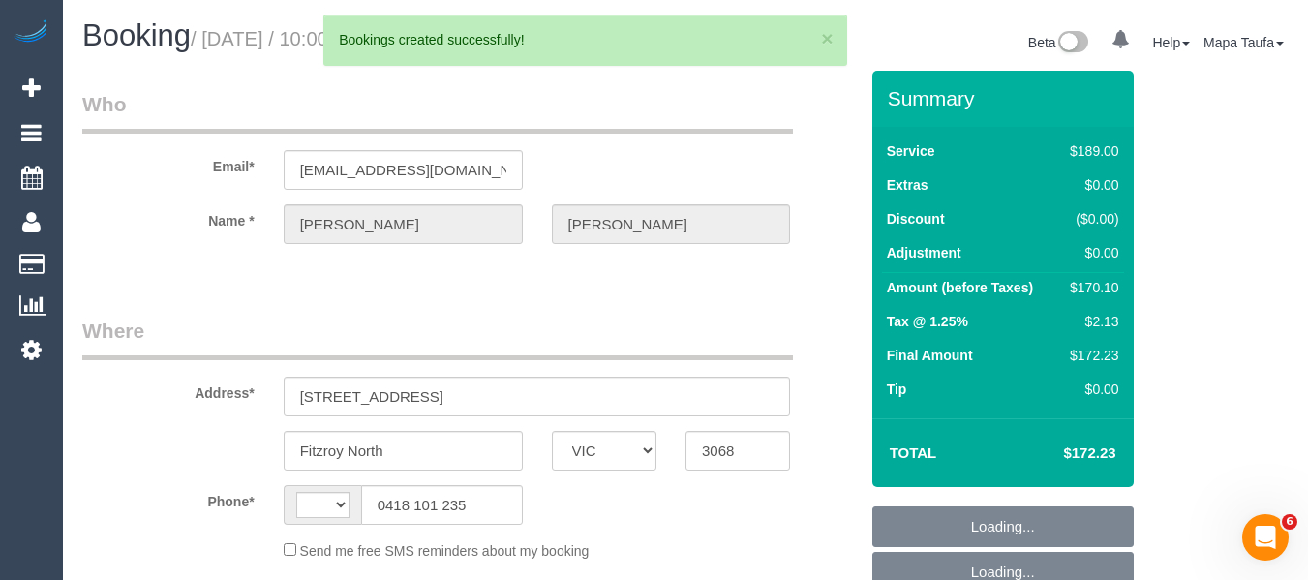
select select "string:AU"
select select "number:28"
select select "number:14"
select select "number:19"
select select "number:36"
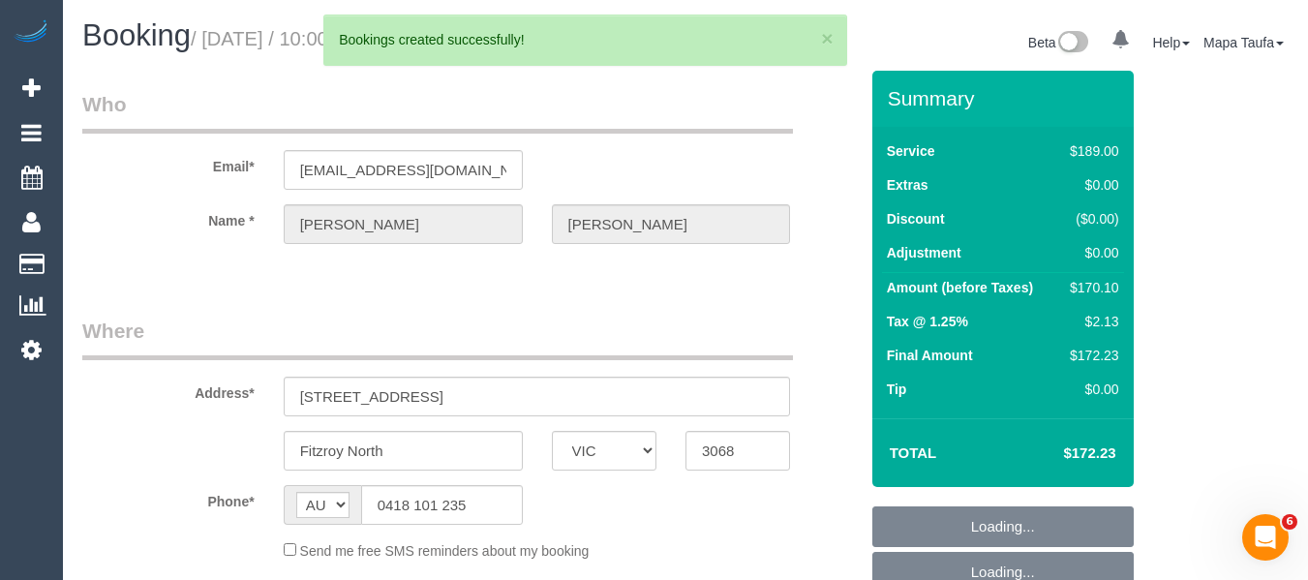
select select "number:34"
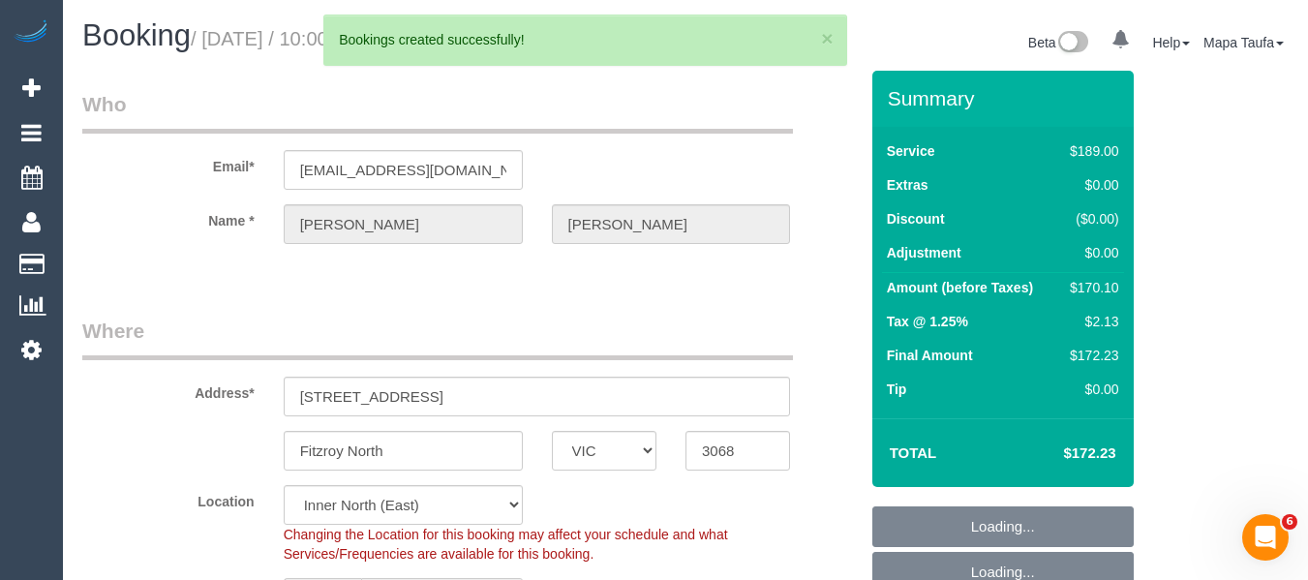
select select "object:2813"
select select "string:stripe-pm_1SDFdy2GScqysDRVj9DhVcI3"
select select "spot3"
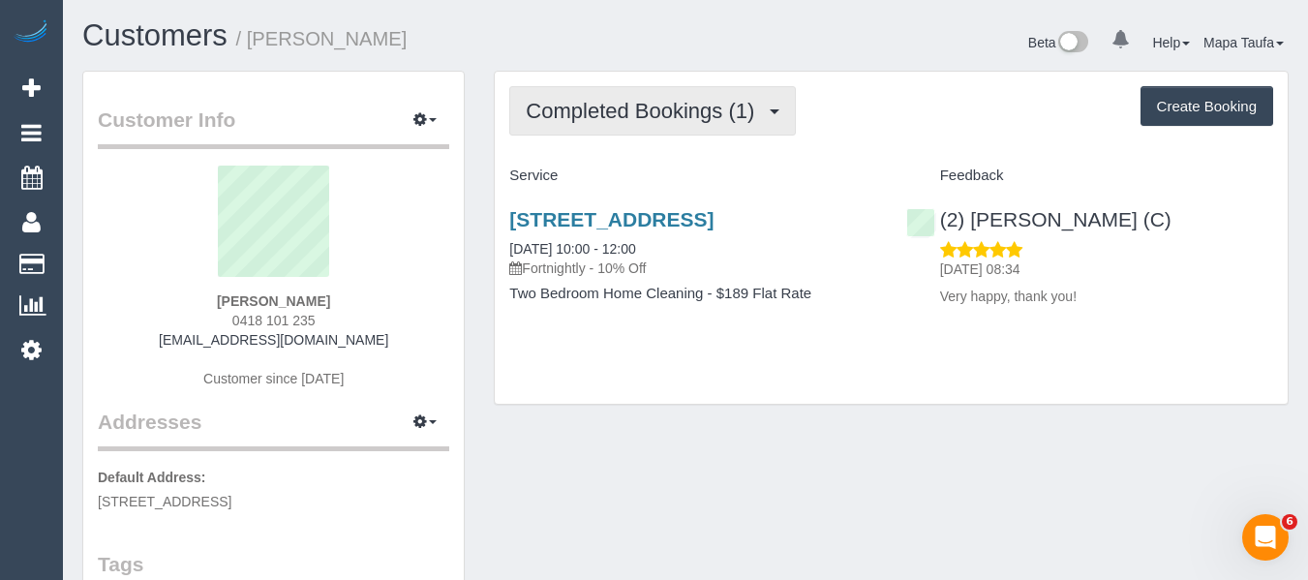
click at [647, 120] on span "Completed Bookings (1)" at bounding box center [645, 111] width 238 height 24
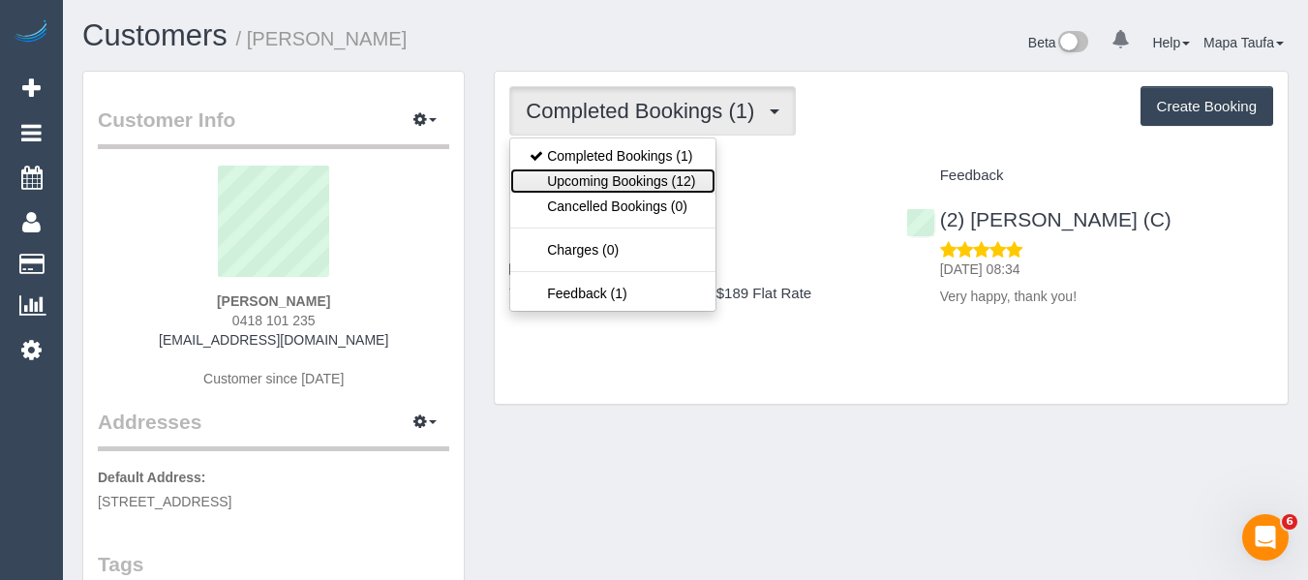
click at [634, 171] on link "Upcoming Bookings (12)" at bounding box center [612, 180] width 204 height 25
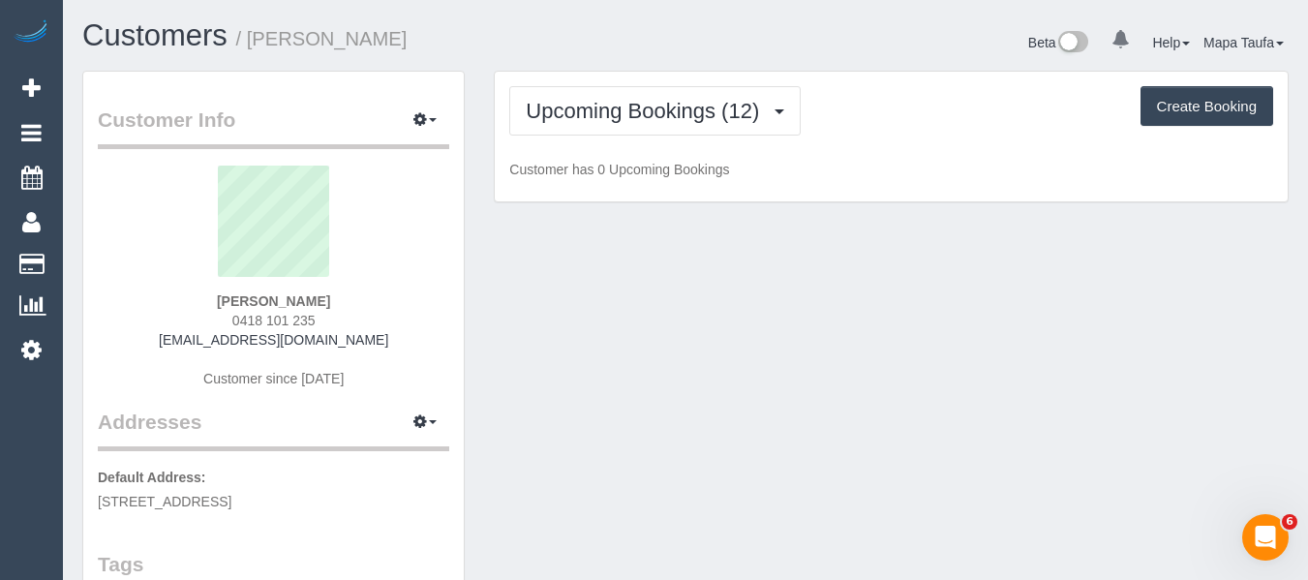
click at [920, 136] on div "Upcoming Bookings (12) Completed Bookings (1) Upcoming Bookings (12) Cancelled …" at bounding box center [891, 137] width 793 height 131
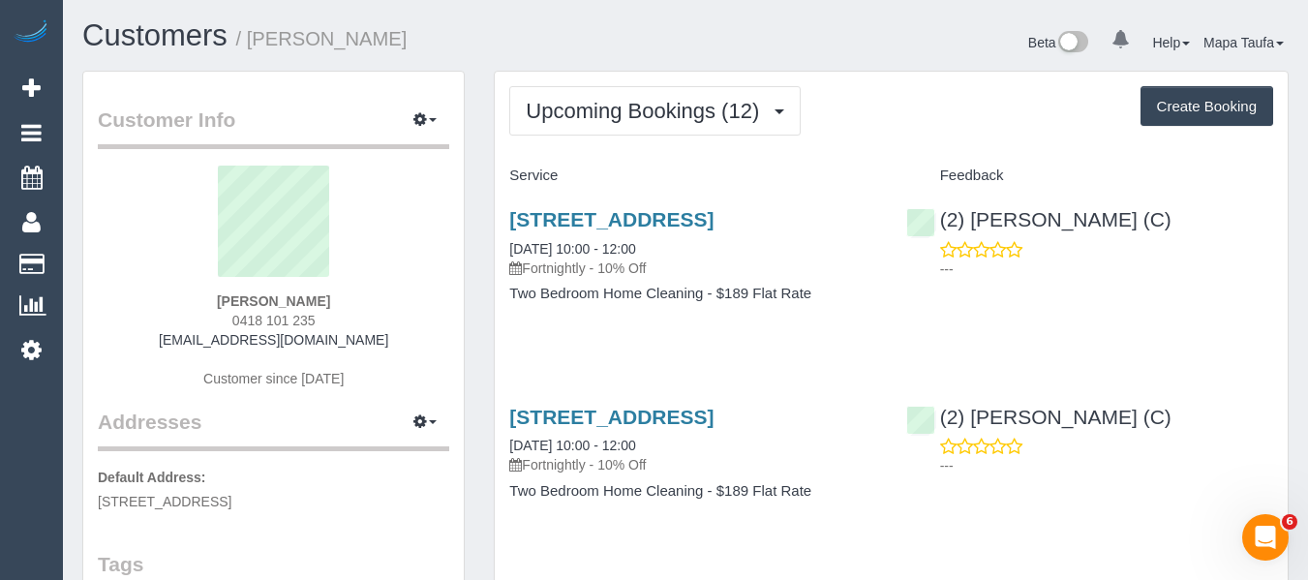
drag, startPoint x: 1077, startPoint y: 224, endPoint x: 975, endPoint y: 176, distance: 112.2
click at [970, 221] on div "(2) Joanne Power (C) ---" at bounding box center [1090, 239] width 396 height 95
copy link "[PERSON_NAME] (C)"
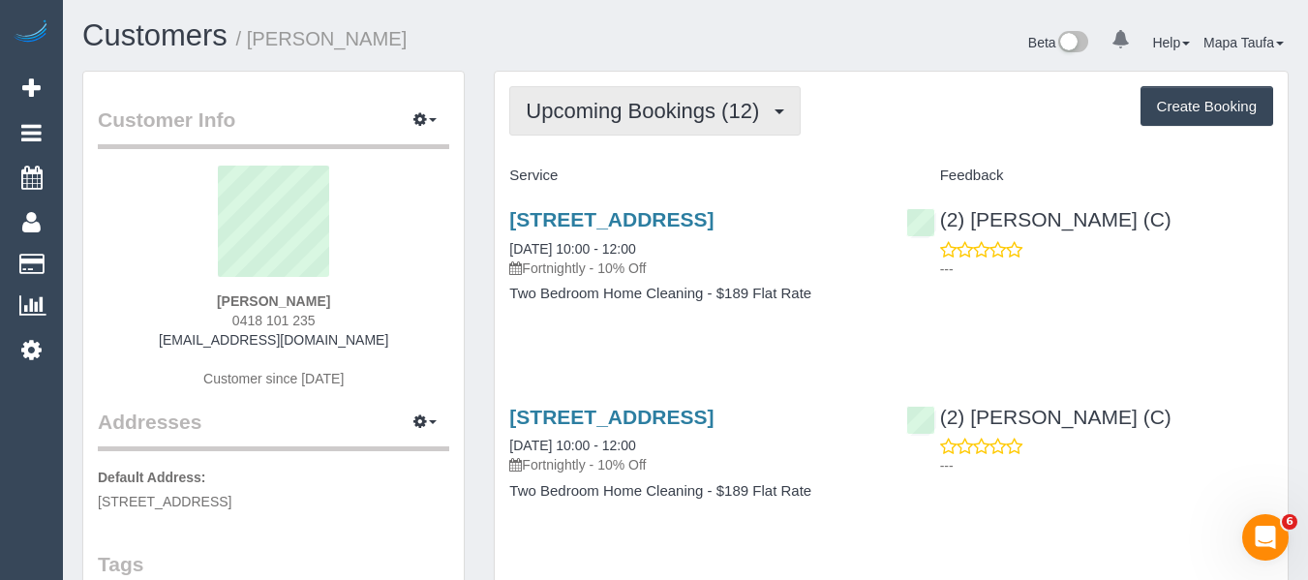
drag, startPoint x: 666, startPoint y: 133, endPoint x: 661, endPoint y: 143, distance: 11.7
click at [666, 134] on button "Upcoming Bookings (12)" at bounding box center [654, 110] width 291 height 49
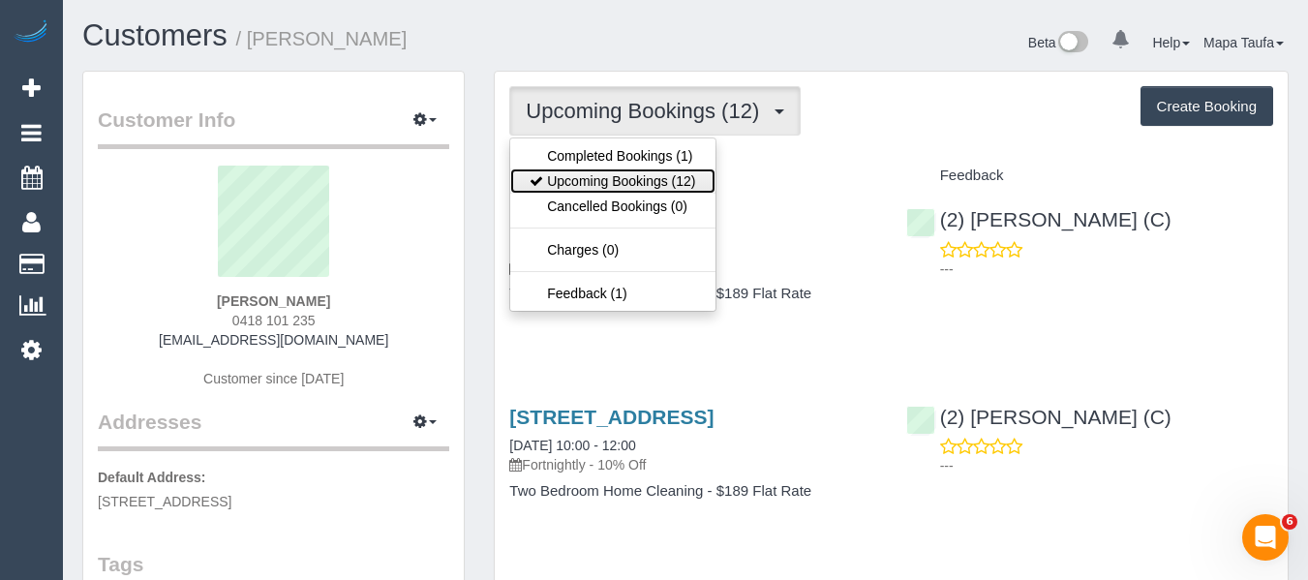
click at [647, 170] on link "Upcoming Bookings (12)" at bounding box center [612, 180] width 204 height 25
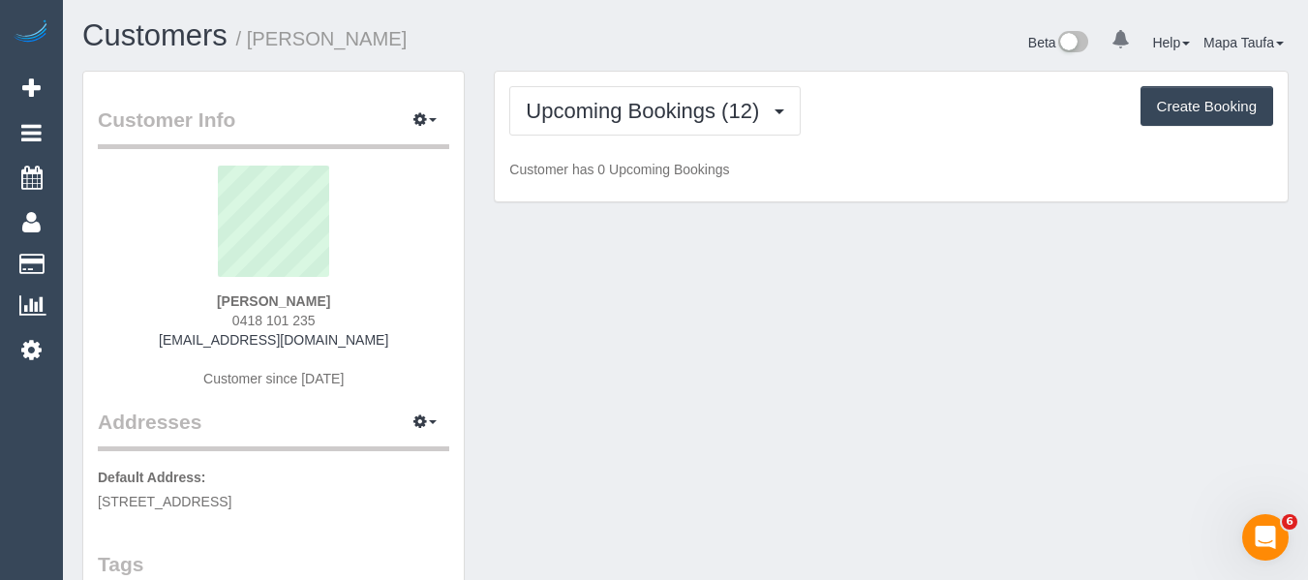
click at [890, 103] on div "Upcoming Bookings (12) Completed Bookings (1) Upcoming Bookings (12) Cancelled …" at bounding box center [891, 110] width 764 height 49
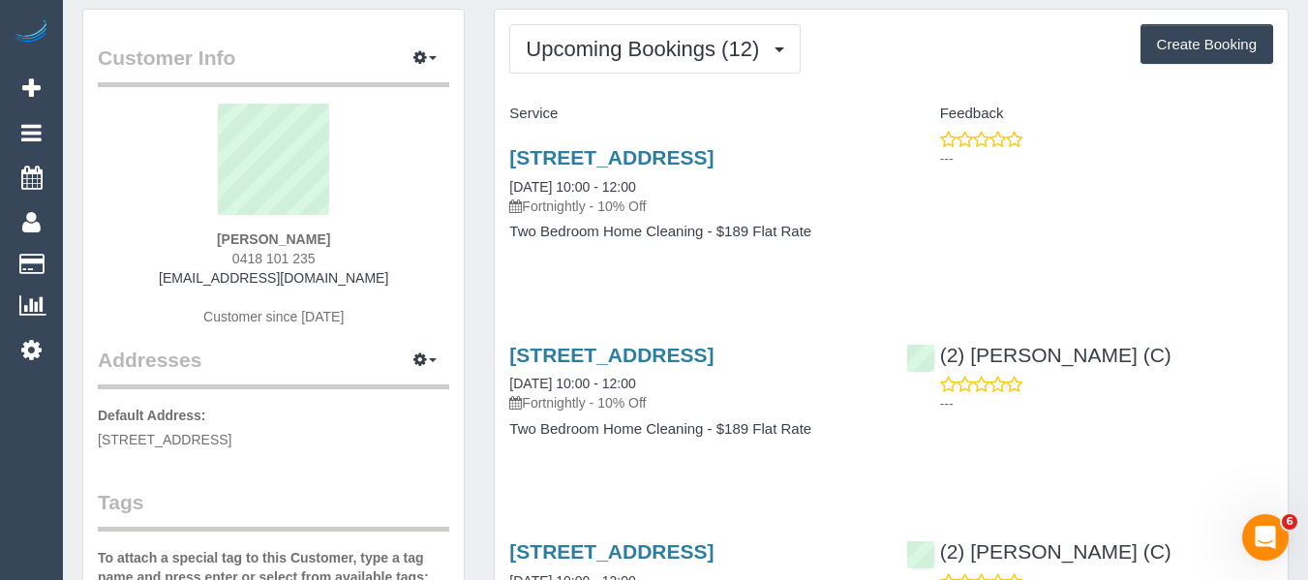
scroll to position [97, 0]
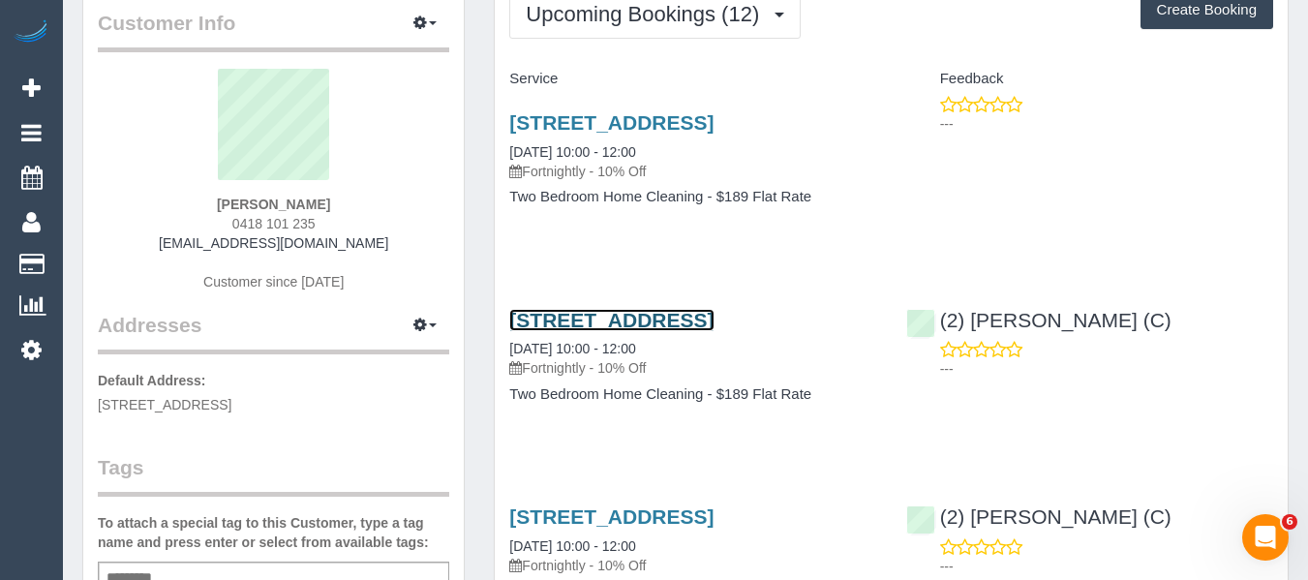
click at [622, 319] on link "35 May Street, Fitzroy North, VIC 3068" at bounding box center [611, 320] width 204 height 22
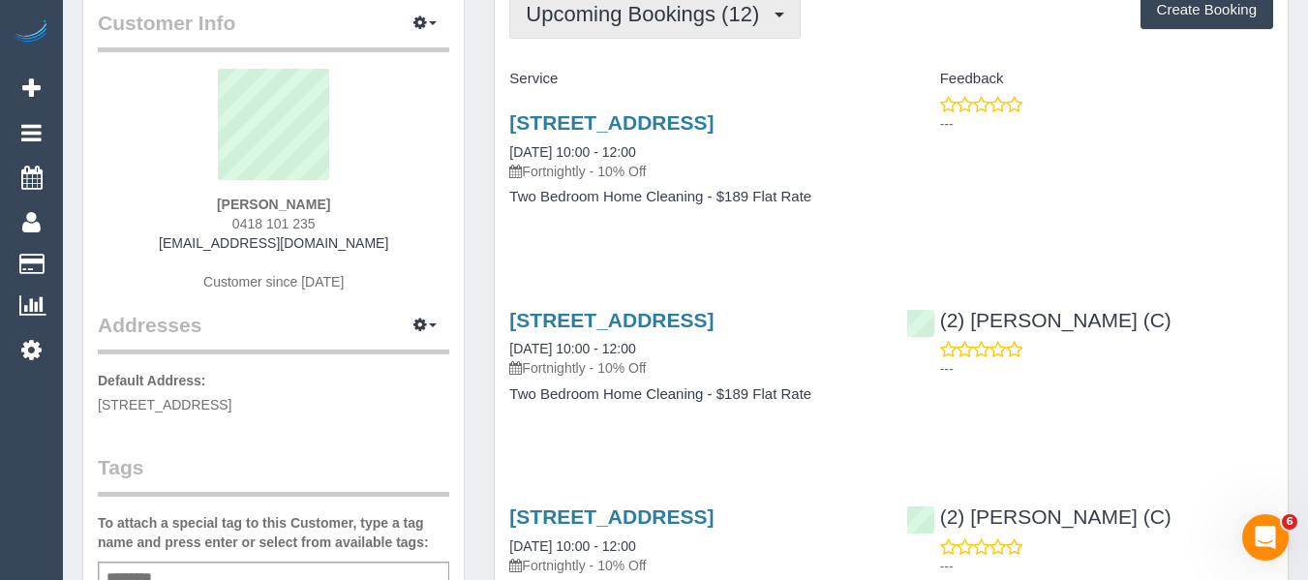
drag, startPoint x: 667, startPoint y: 24, endPoint x: 656, endPoint y: 46, distance: 23.8
click at [666, 24] on span "Upcoming Bookings (12)" at bounding box center [647, 14] width 243 height 24
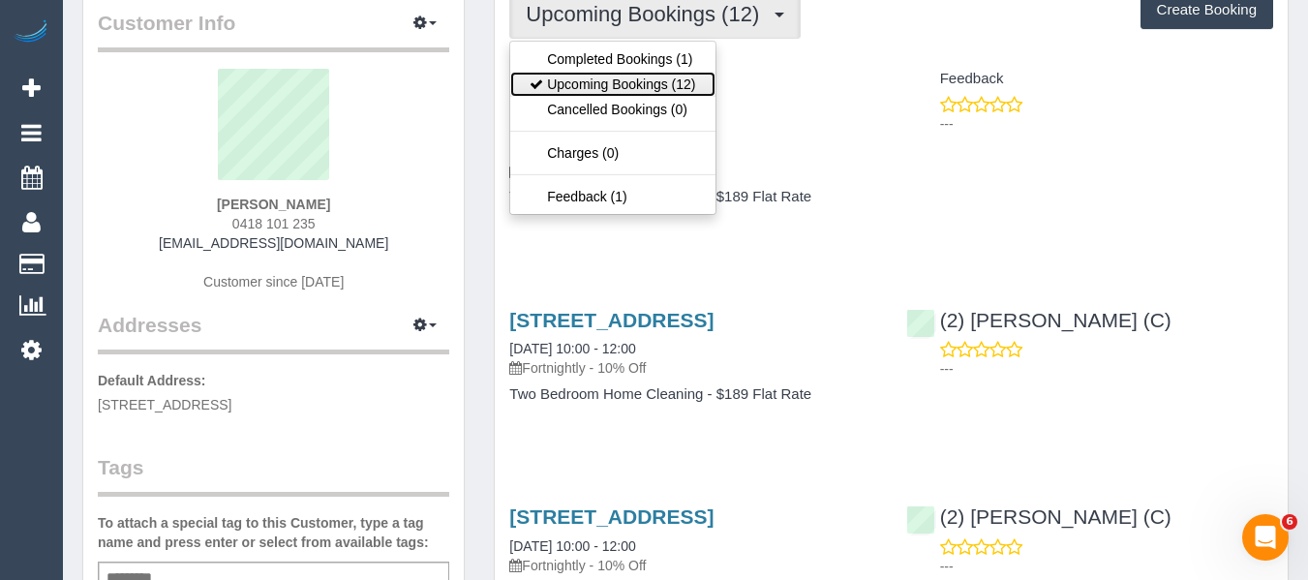
drag, startPoint x: 634, startPoint y: 82, endPoint x: 718, endPoint y: 112, distance: 89.4
click at [634, 82] on link "Upcoming Bookings (12)" at bounding box center [612, 84] width 204 height 25
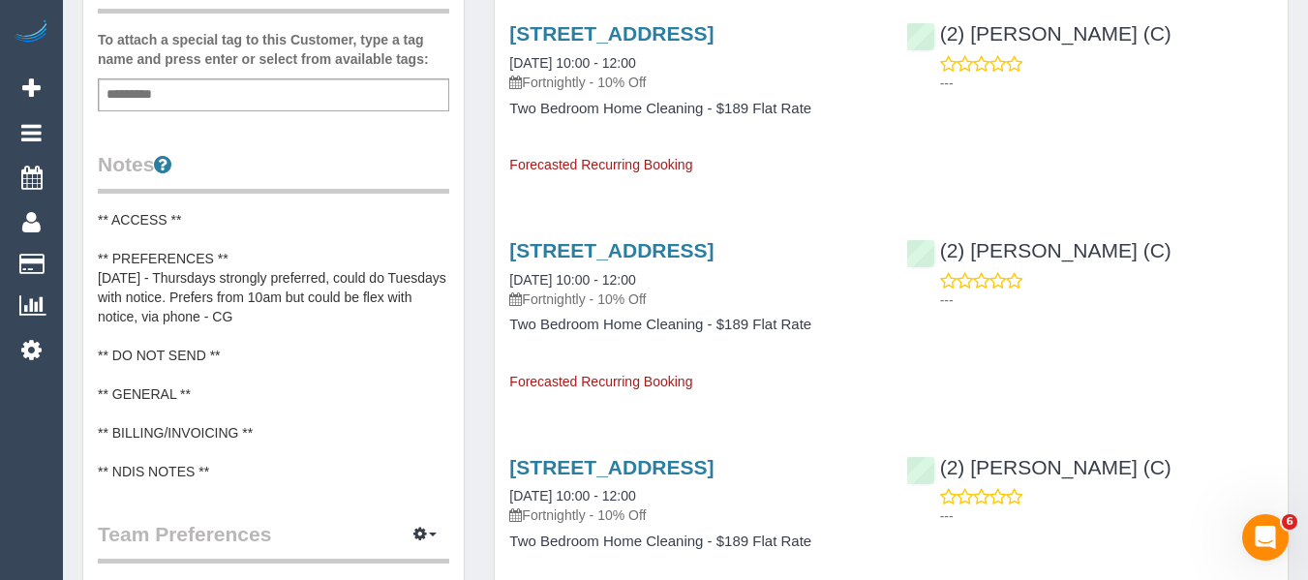
scroll to position [581, 0]
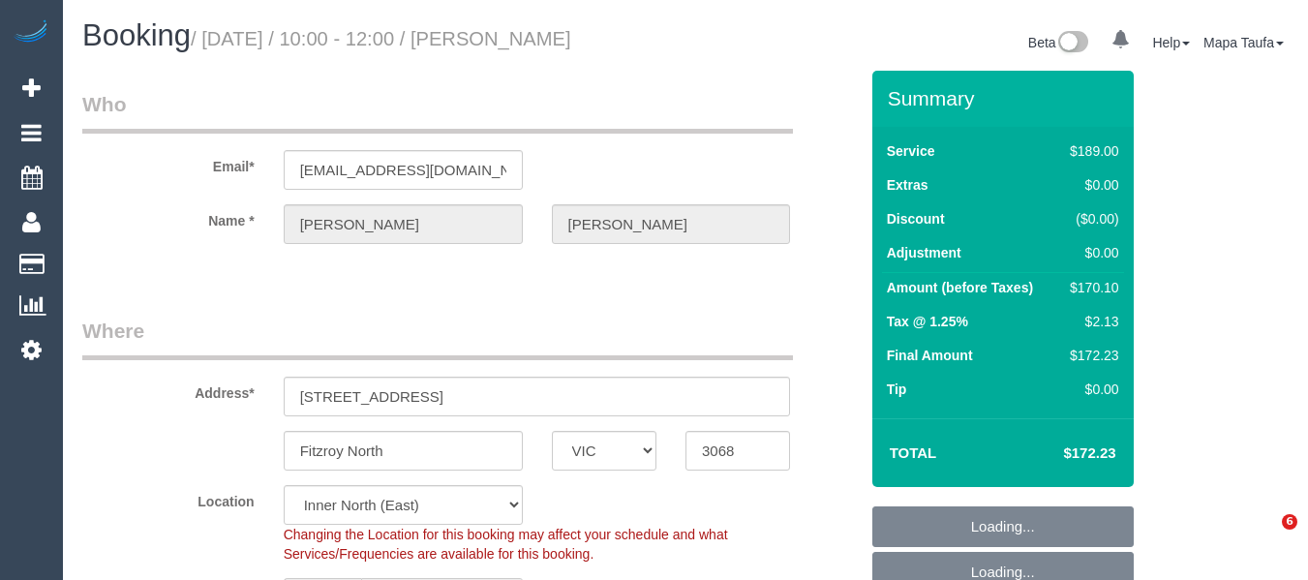
select select "VIC"
select select "spot3"
select select "number:28"
select select "number:14"
select select "number:19"
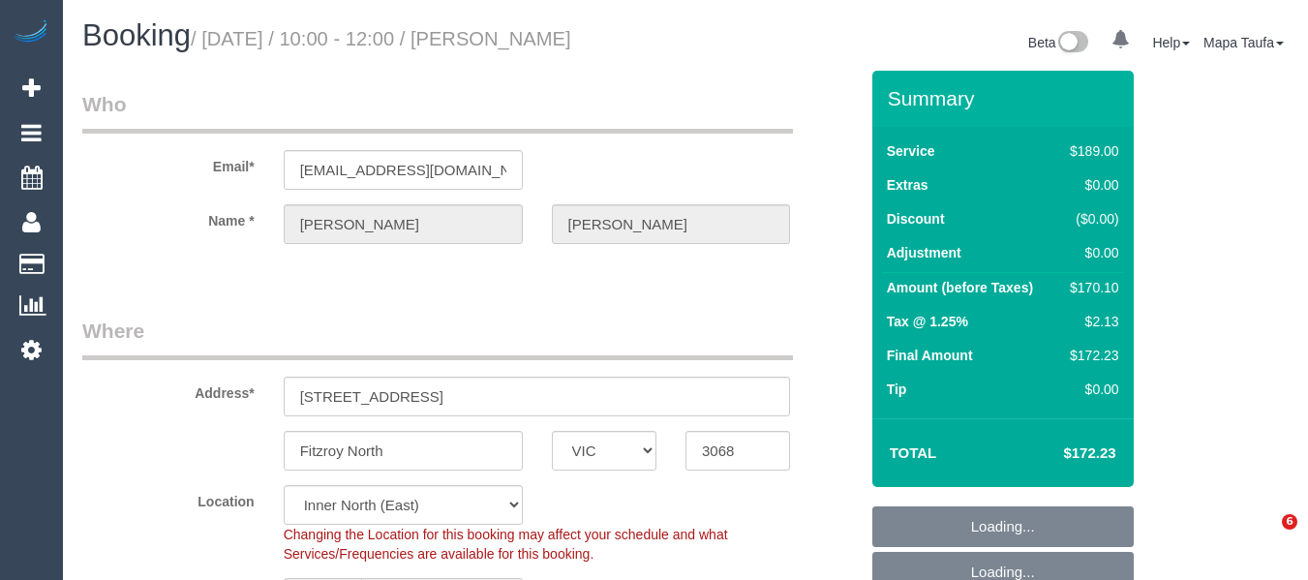
select select "number:36"
select select "number:34"
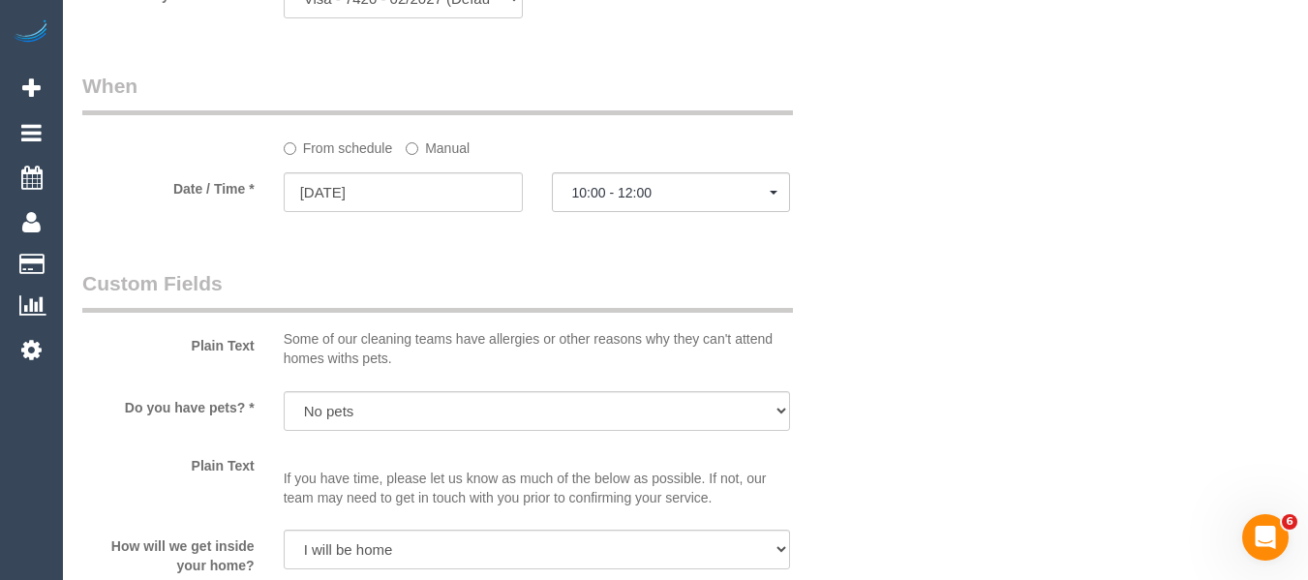
scroll to position [2099, 0]
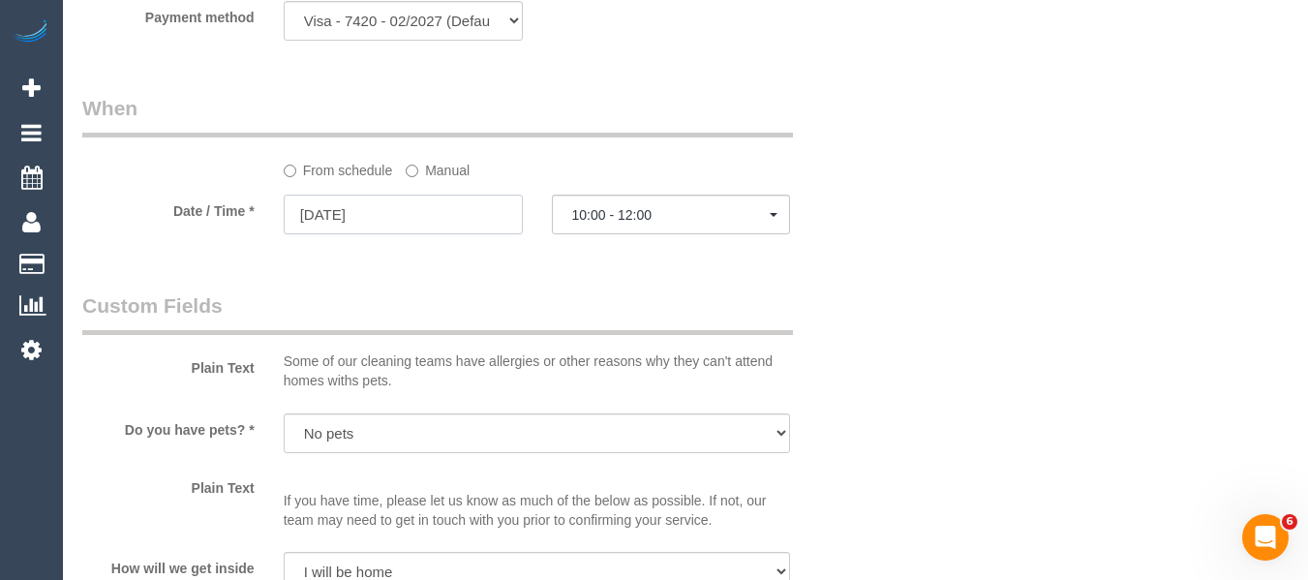
click at [396, 212] on input "[DATE]" at bounding box center [403, 215] width 239 height 40
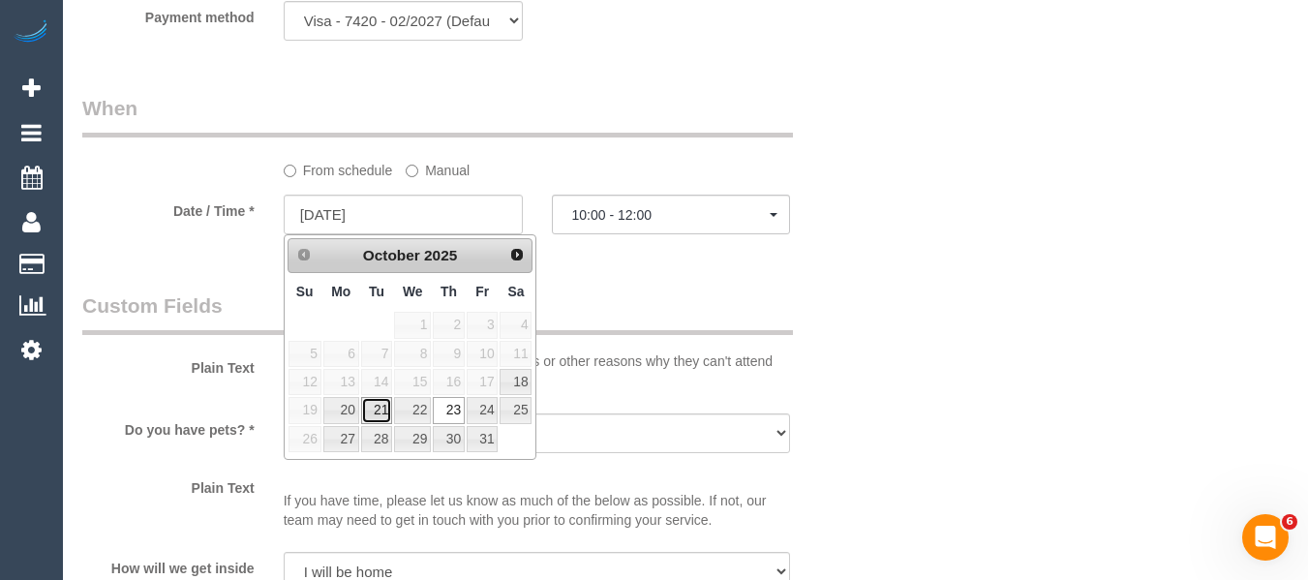
click at [377, 411] on link "21" at bounding box center [376, 410] width 31 height 26
type input "[DATE]"
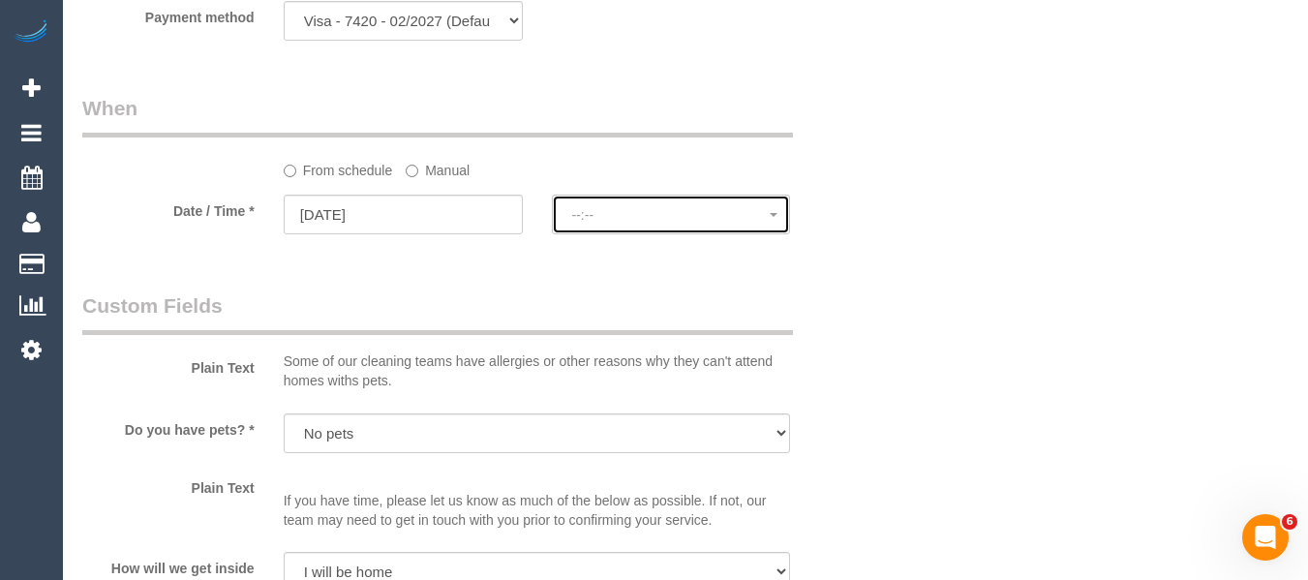
click at [594, 225] on button "--:--" at bounding box center [671, 215] width 239 height 40
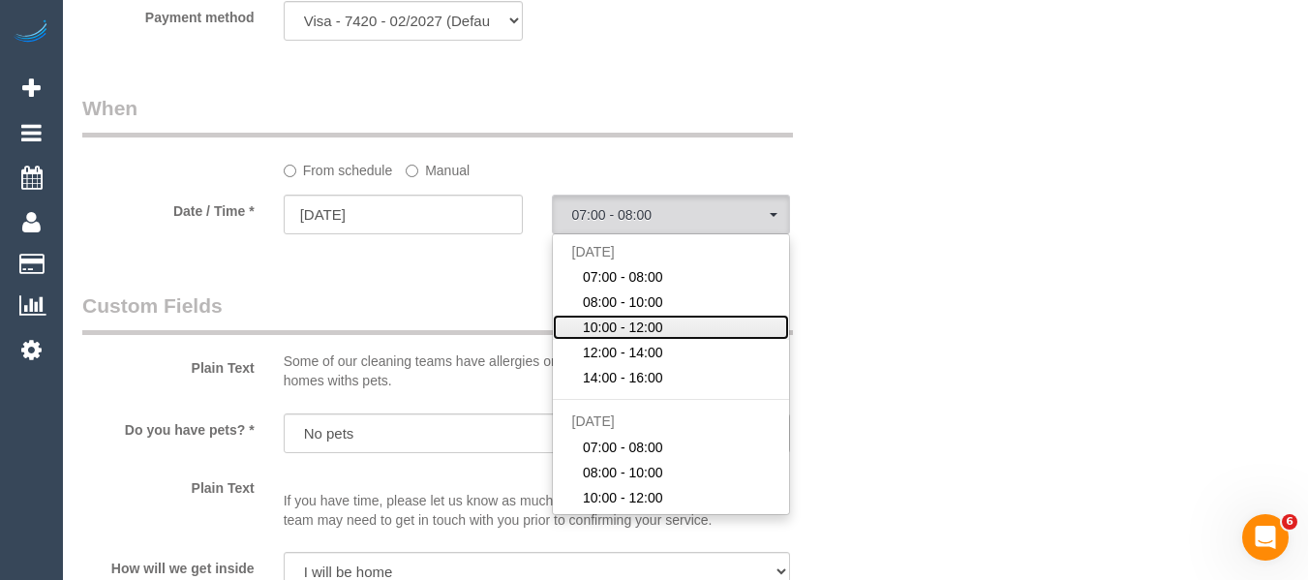
click at [614, 324] on span "10:00 - 12:00" at bounding box center [623, 327] width 80 height 19
select select "spot24"
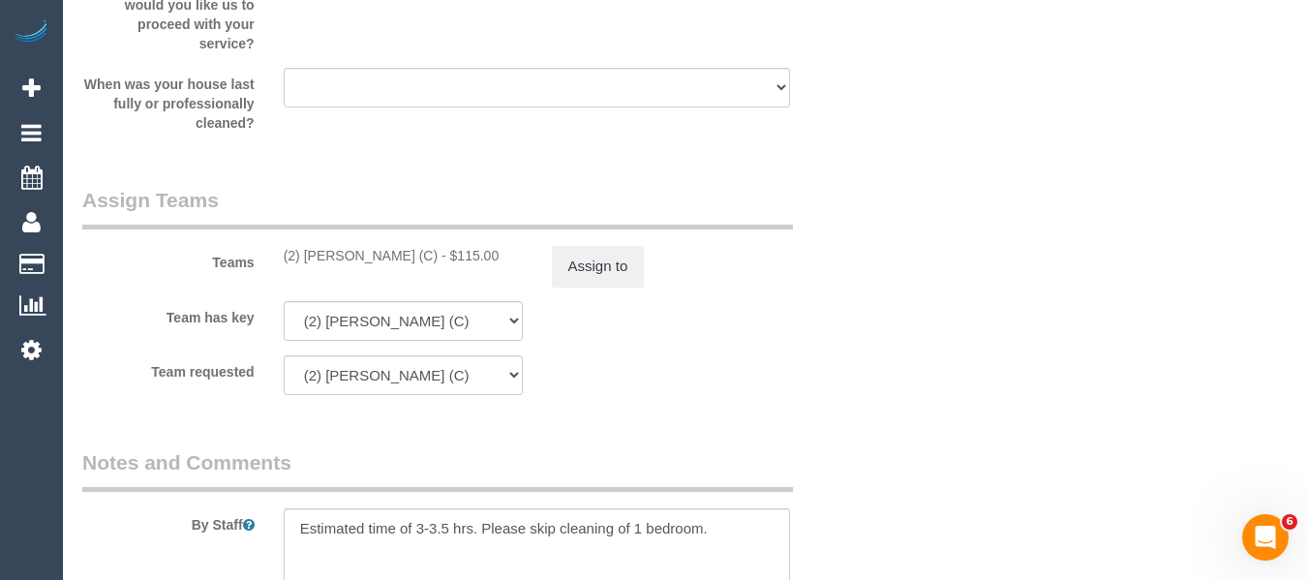
scroll to position [2754, 0]
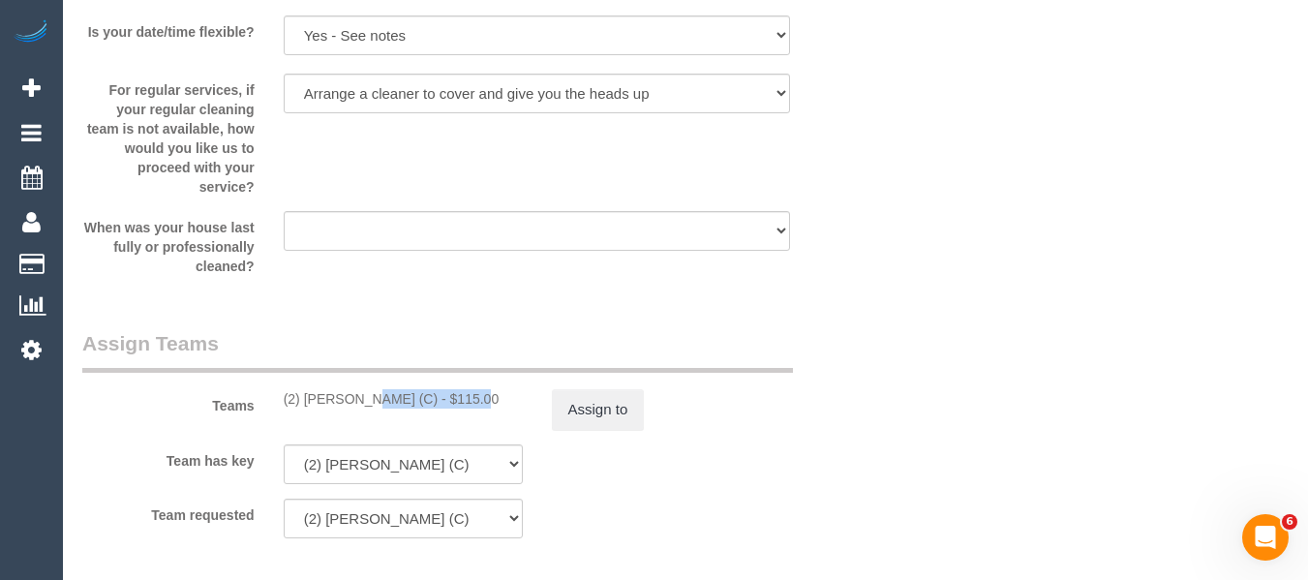
drag, startPoint x: 411, startPoint y: 398, endPoint x: 422, endPoint y: 397, distance: 11.7
click at [304, 394] on div "(2) [PERSON_NAME] (C) - $115.00" at bounding box center [403, 398] width 239 height 19
copy div "[PERSON_NAME] (C)"
click at [577, 402] on button "Assign to" at bounding box center [598, 409] width 93 height 41
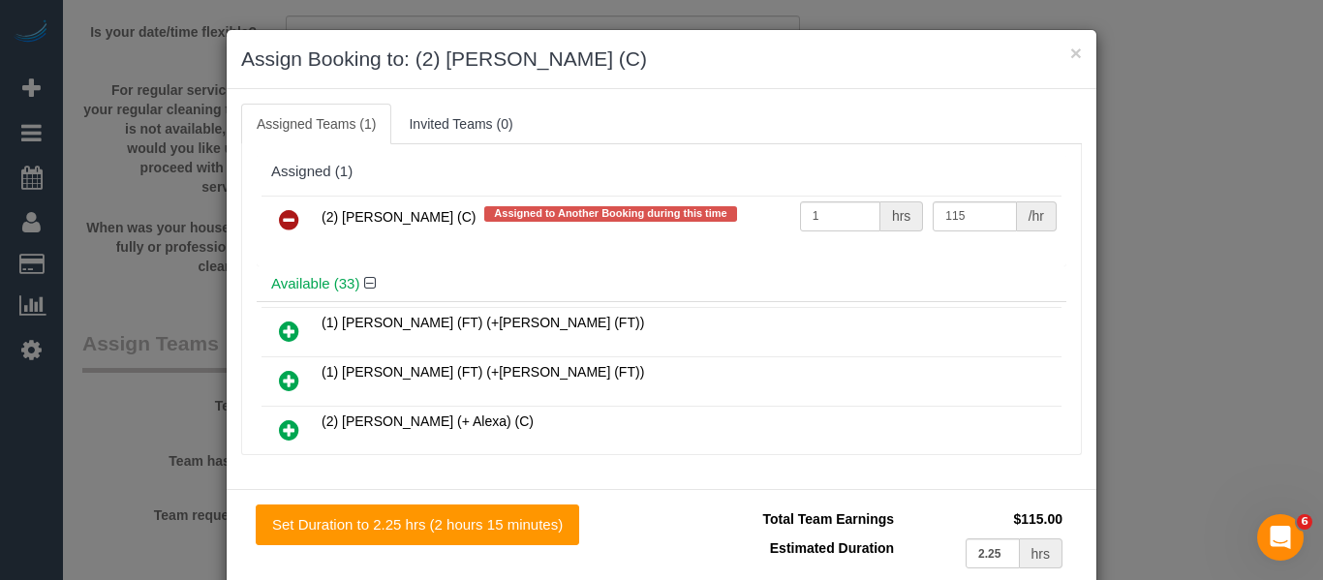
click at [279, 227] on icon at bounding box center [289, 219] width 20 height 23
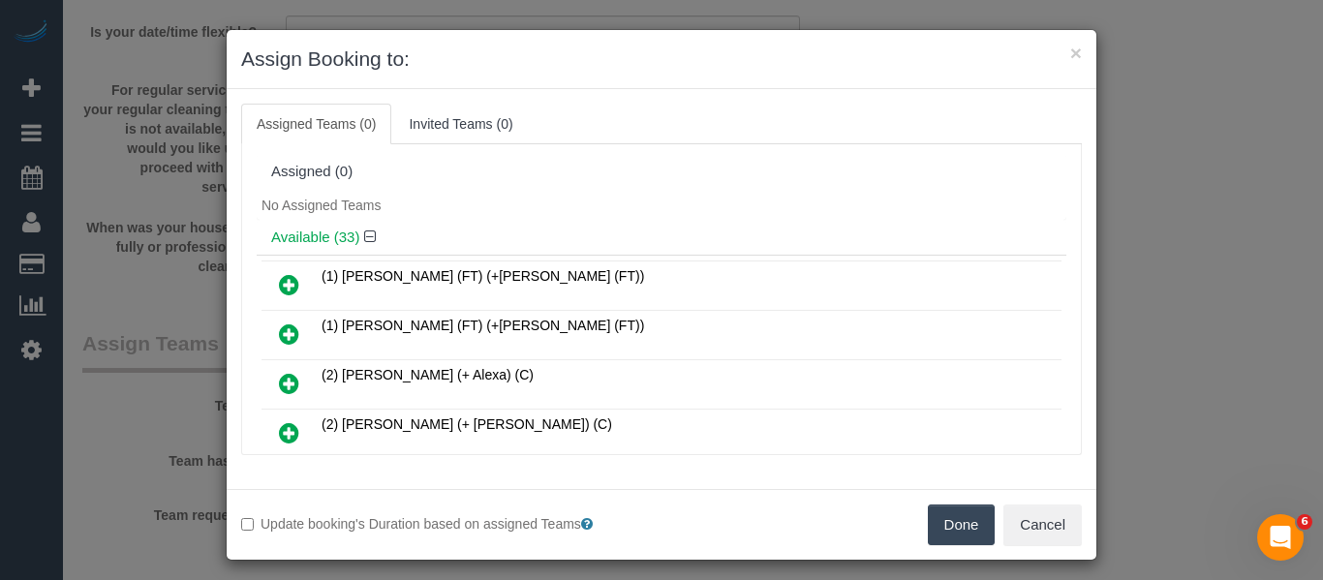
click at [947, 520] on button "Done" at bounding box center [962, 524] width 68 height 41
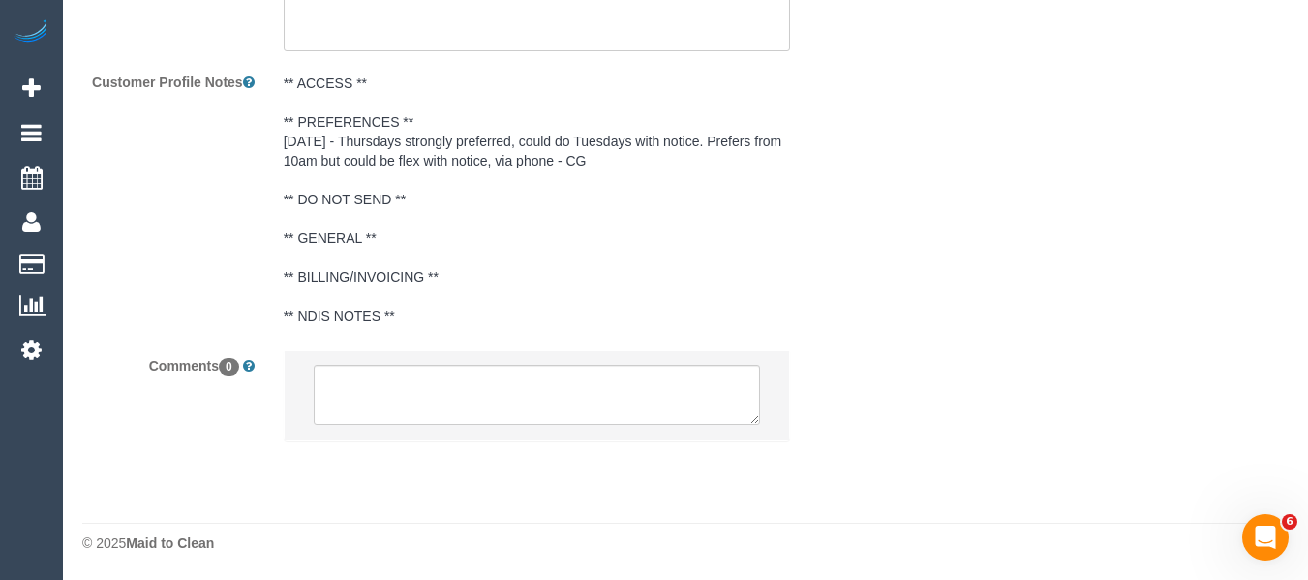
scroll to position [3528, 0]
click at [362, 421] on textarea at bounding box center [537, 394] width 447 height 60
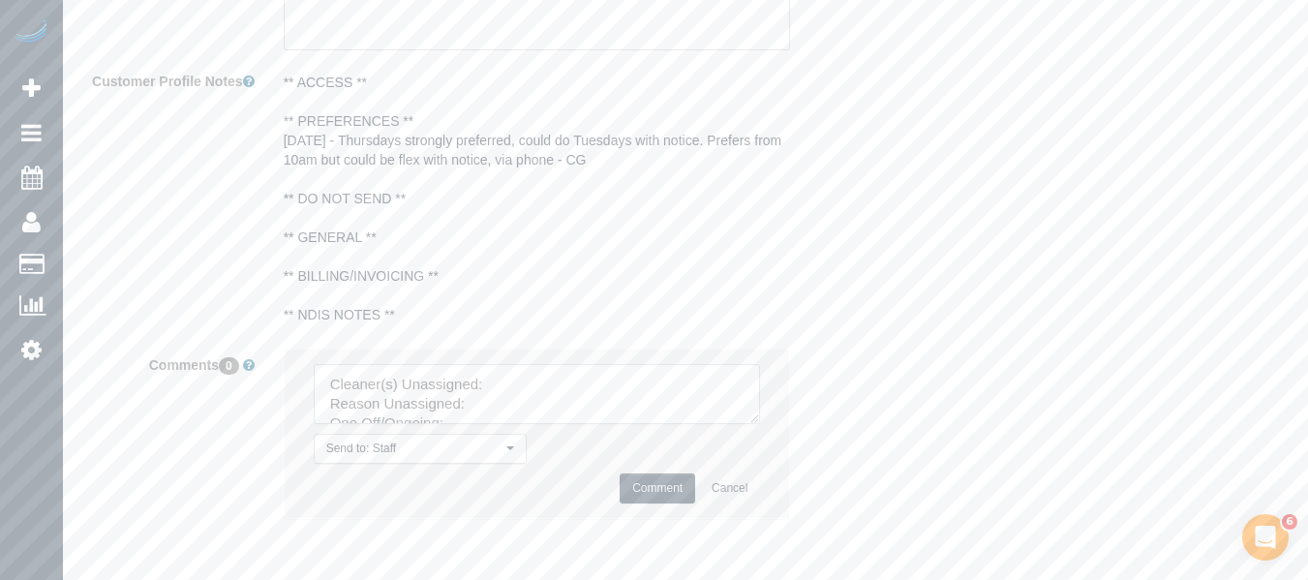
drag, startPoint x: 750, startPoint y: 418, endPoint x: 763, endPoint y: 547, distance: 129.4
click at [761, 424] on textarea at bounding box center [537, 394] width 447 height 60
drag, startPoint x: 567, startPoint y: 394, endPoint x: 542, endPoint y: 410, distance: 29.6
click at [564, 397] on textarea at bounding box center [551, 463] width 474 height 198
paste textarea "[PERSON_NAME] (C)"
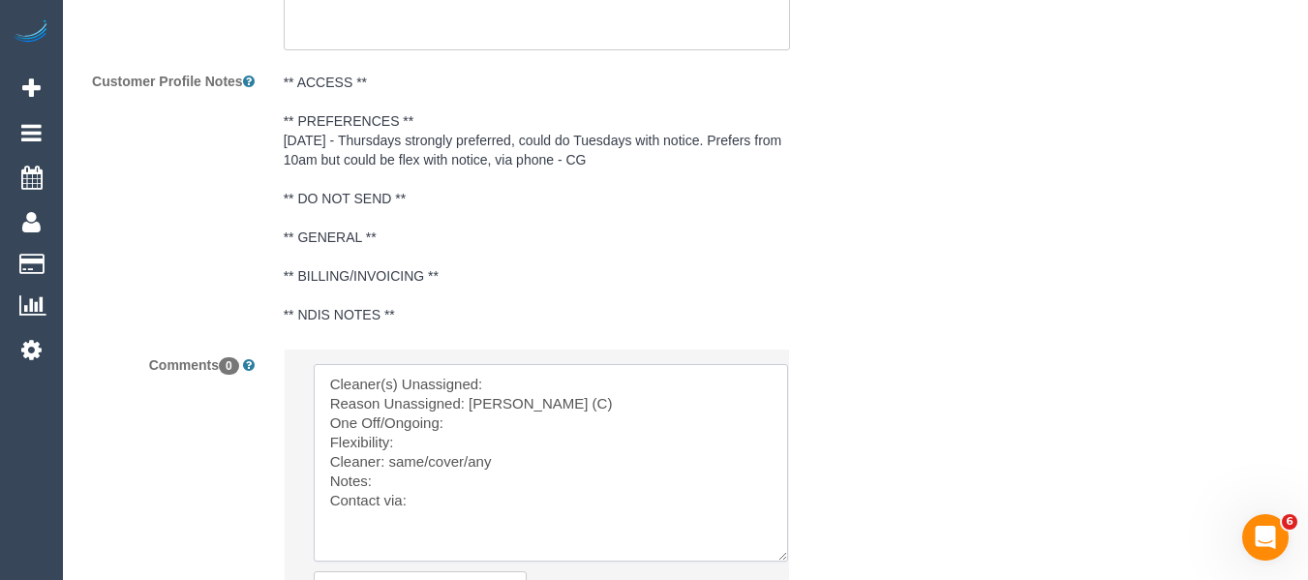
click at [539, 411] on textarea at bounding box center [551, 463] width 474 height 198
click at [543, 381] on textarea at bounding box center [551, 463] width 474 height 198
paste textarea "[PERSON_NAME] (C)"
click at [527, 401] on textarea at bounding box center [551, 463] width 474 height 198
click at [496, 438] on textarea at bounding box center [551, 463] width 474 height 198
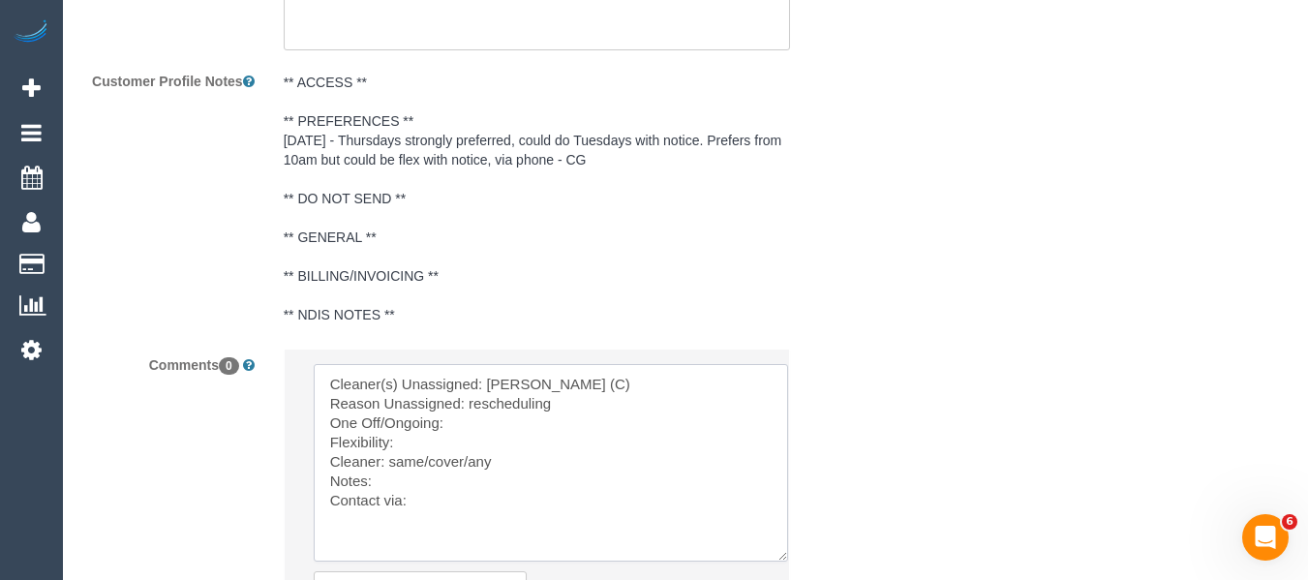
click at [507, 429] on textarea at bounding box center [551, 463] width 474 height 198
click at [465, 451] on textarea at bounding box center [551, 463] width 474 height 198
click at [457, 474] on textarea at bounding box center [551, 463] width 474 height 198
click at [472, 458] on textarea at bounding box center [551, 463] width 474 height 198
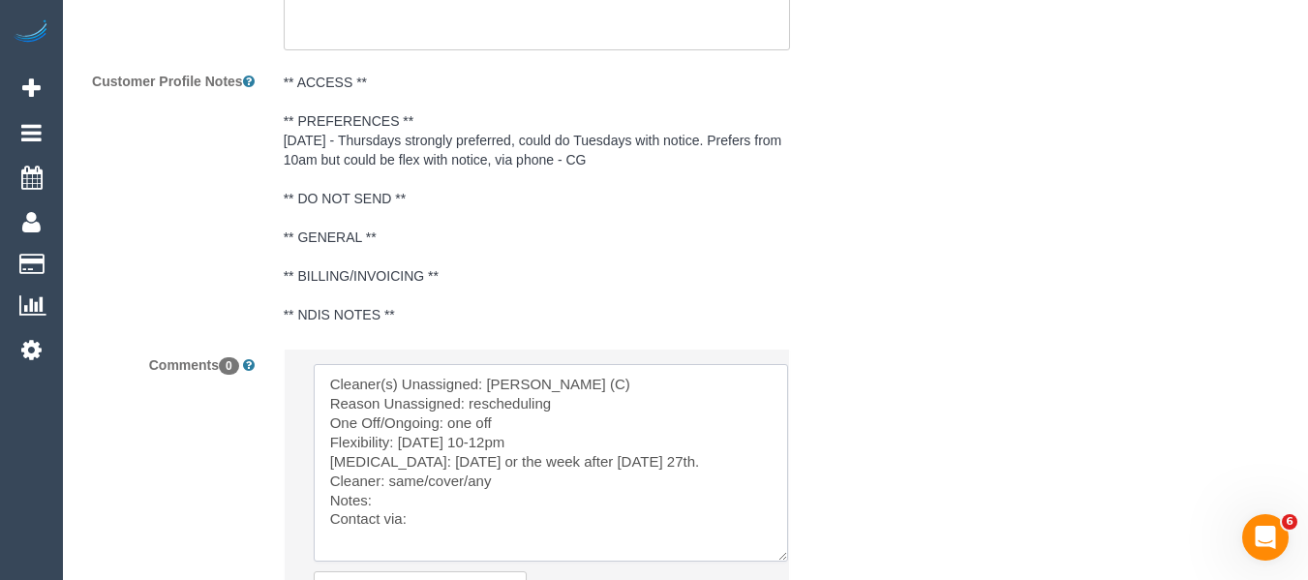
drag, startPoint x: 430, startPoint y: 479, endPoint x: 391, endPoint y: 483, distance: 38.9
click at [391, 483] on textarea at bounding box center [551, 463] width 474 height 198
paste textarea "Joanne Power (C)"
click at [454, 526] on textarea at bounding box center [551, 463] width 474 height 198
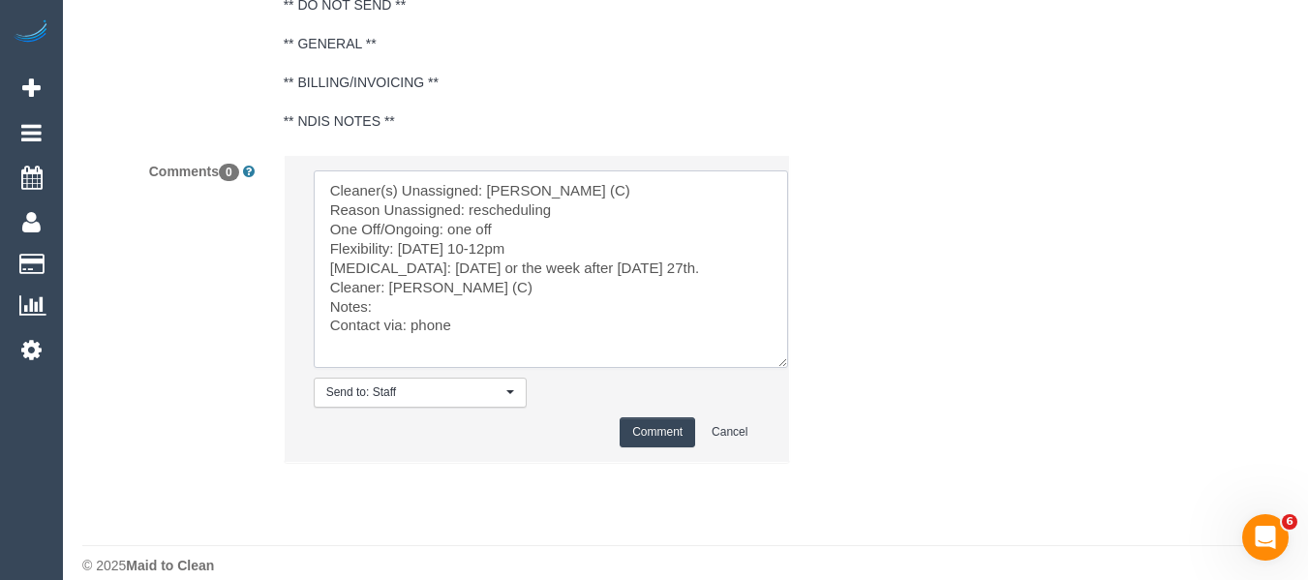
type textarea "Cleaner(s) Unassigned: Joanne Power (C) Reason Unassigned: rescheduling One Off…"
click at [656, 445] on button "Comment" at bounding box center [658, 432] width 76 height 30
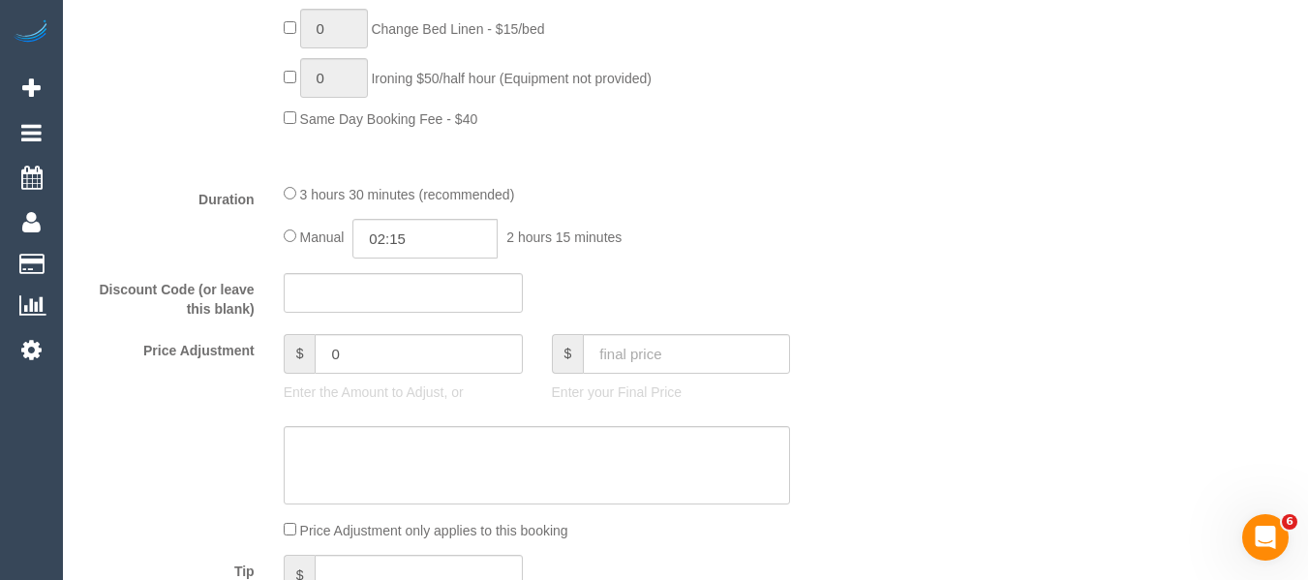
scroll to position [1560, 0]
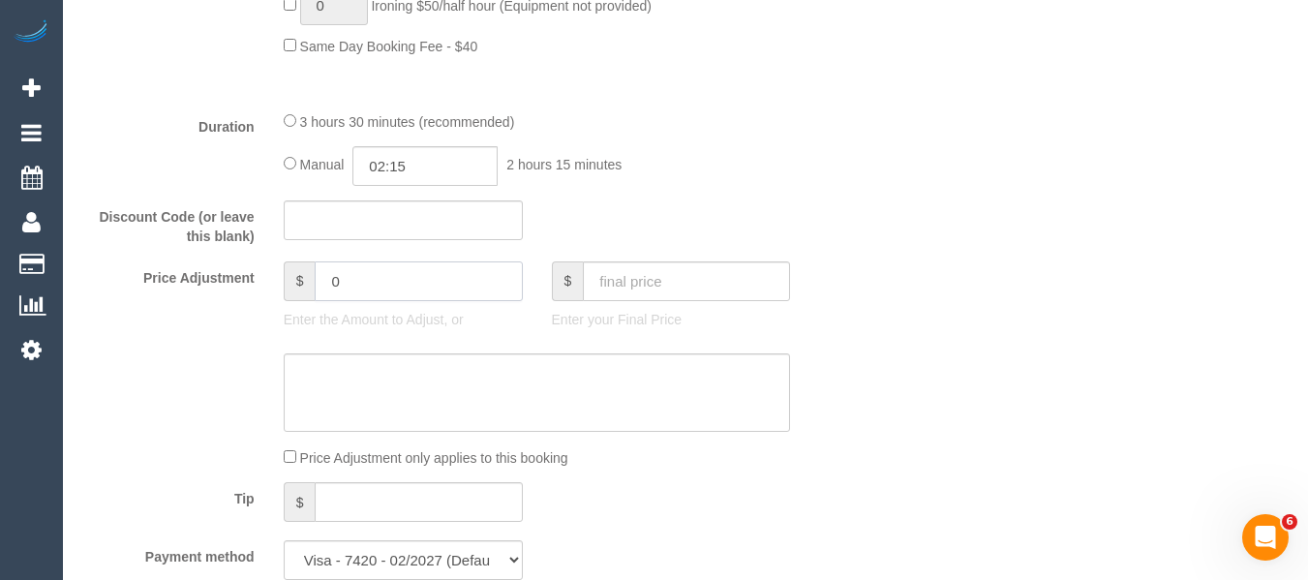
drag, startPoint x: 245, startPoint y: 275, endPoint x: 226, endPoint y: 278, distance: 19.6
click at [227, 278] on div "Price Adjustment $ 0 Enter the Amount to Adjust, or $ Enter your Final Price" at bounding box center [470, 299] width 805 height 77
type input "-10"
click at [577, 392] on textarea at bounding box center [537, 392] width 507 height 79
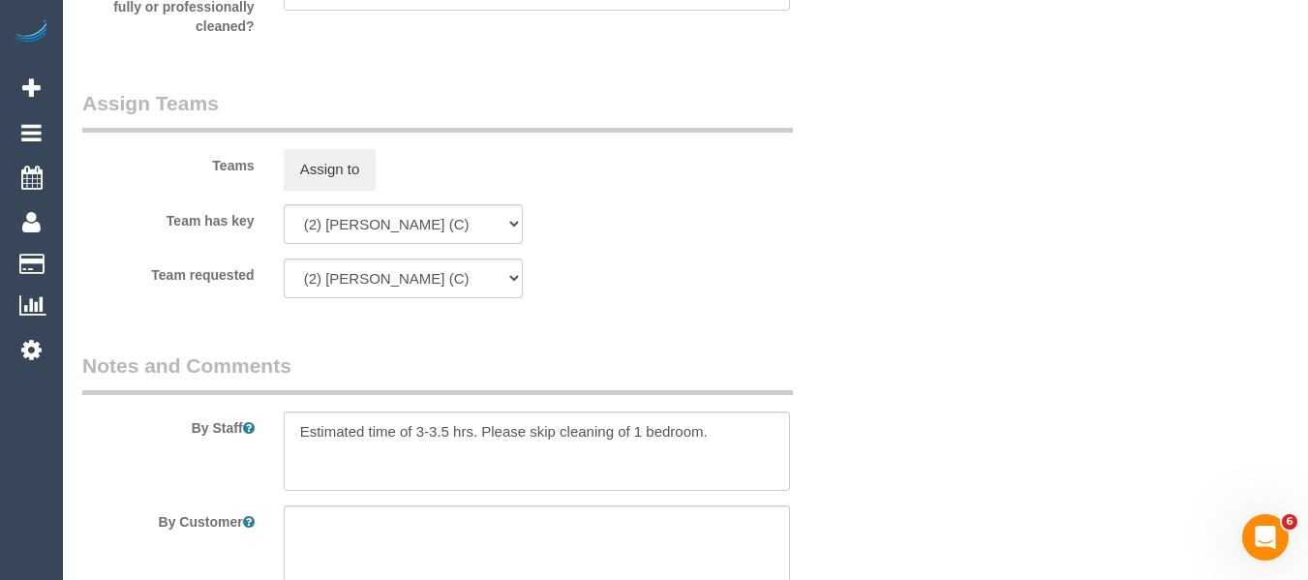
scroll to position [3012, 0]
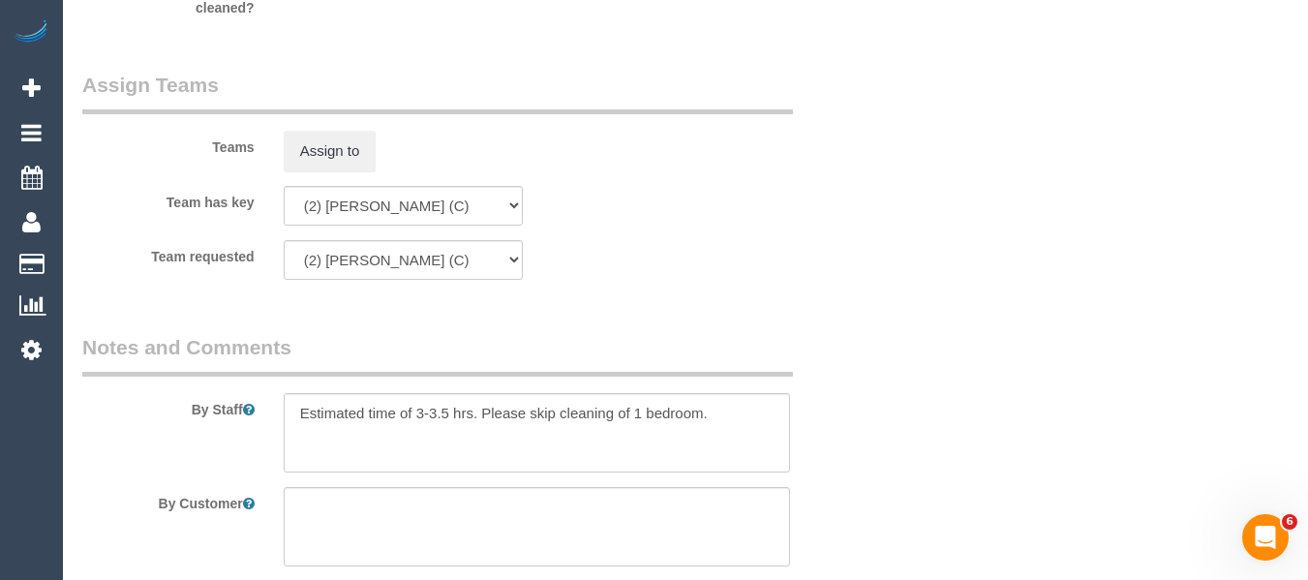
type textarea "skip one bedroom - MT"
click at [713, 413] on textarea at bounding box center [537, 432] width 507 height 79
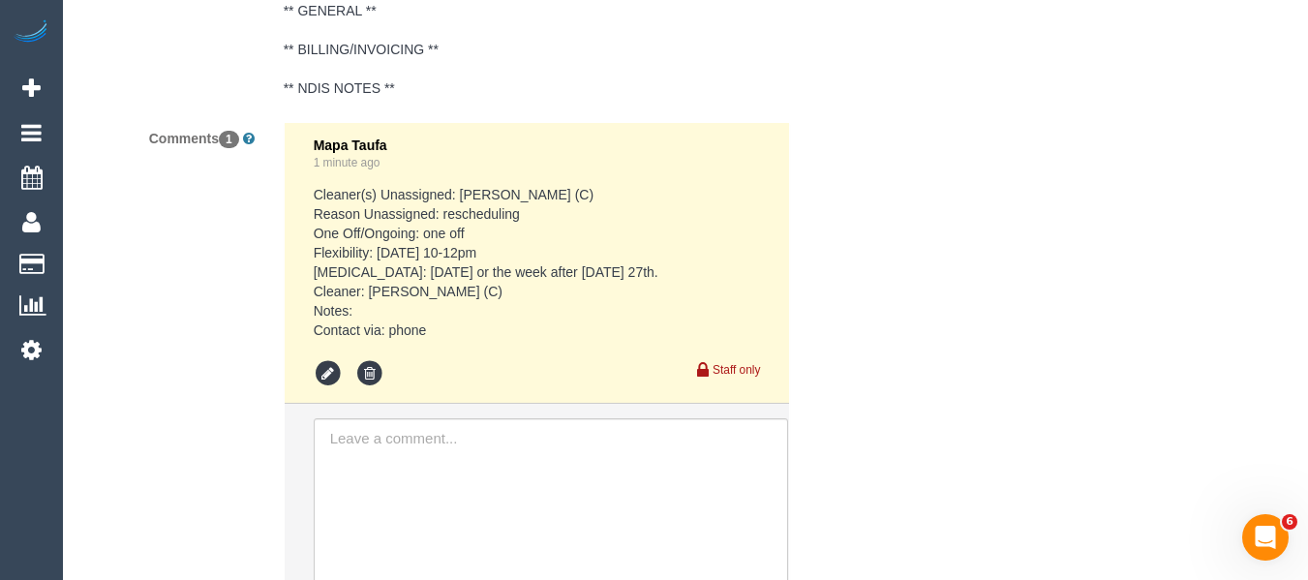
scroll to position [3753, 0]
click at [320, 369] on icon at bounding box center [328, 375] width 29 height 29
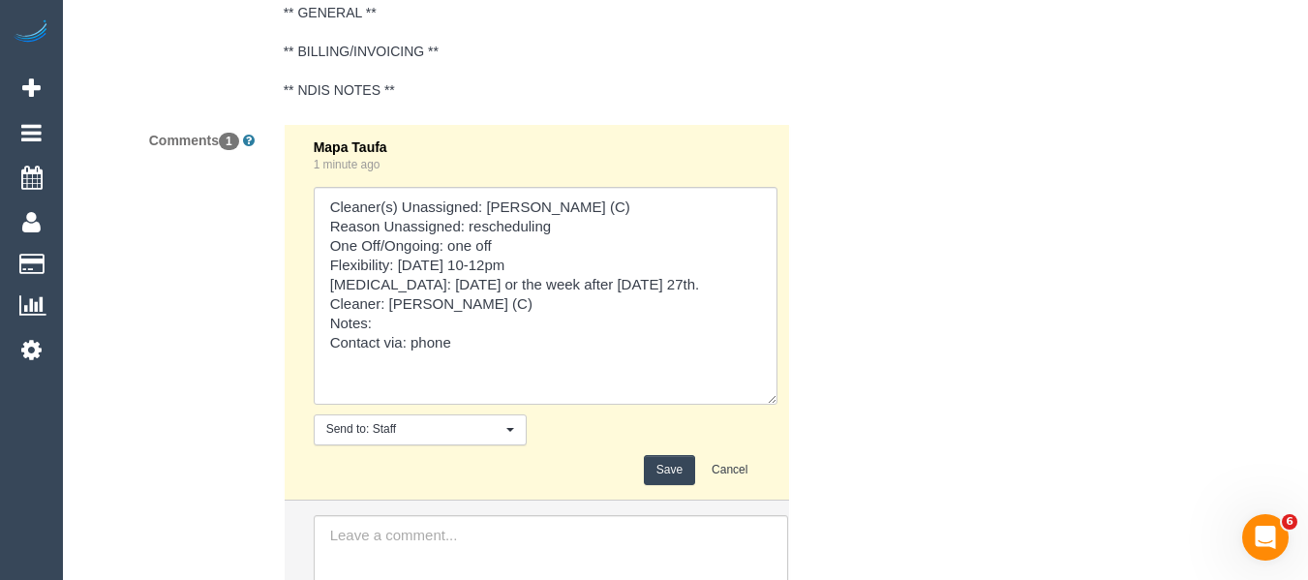
drag, startPoint x: 751, startPoint y: 285, endPoint x: 522, endPoint y: 333, distance: 234.5
click at [747, 405] on textarea at bounding box center [546, 296] width 464 height 218
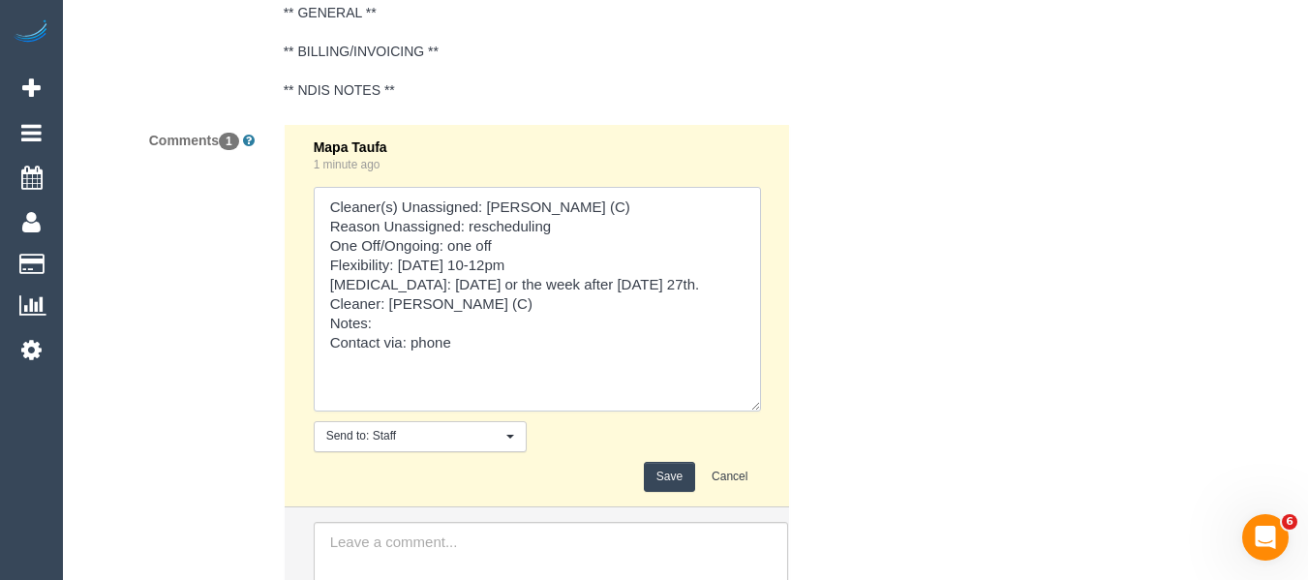
drag, startPoint x: 523, startPoint y: 299, endPoint x: 514, endPoint y: 304, distance: 10.0
click at [515, 304] on textarea at bounding box center [537, 299] width 447 height 225
type textarea "Cleaner(s) Unassigned: Joanne Power (C) Reason Unassigned: rescheduling One Off…"
click at [662, 474] on button "Save" at bounding box center [669, 477] width 51 height 30
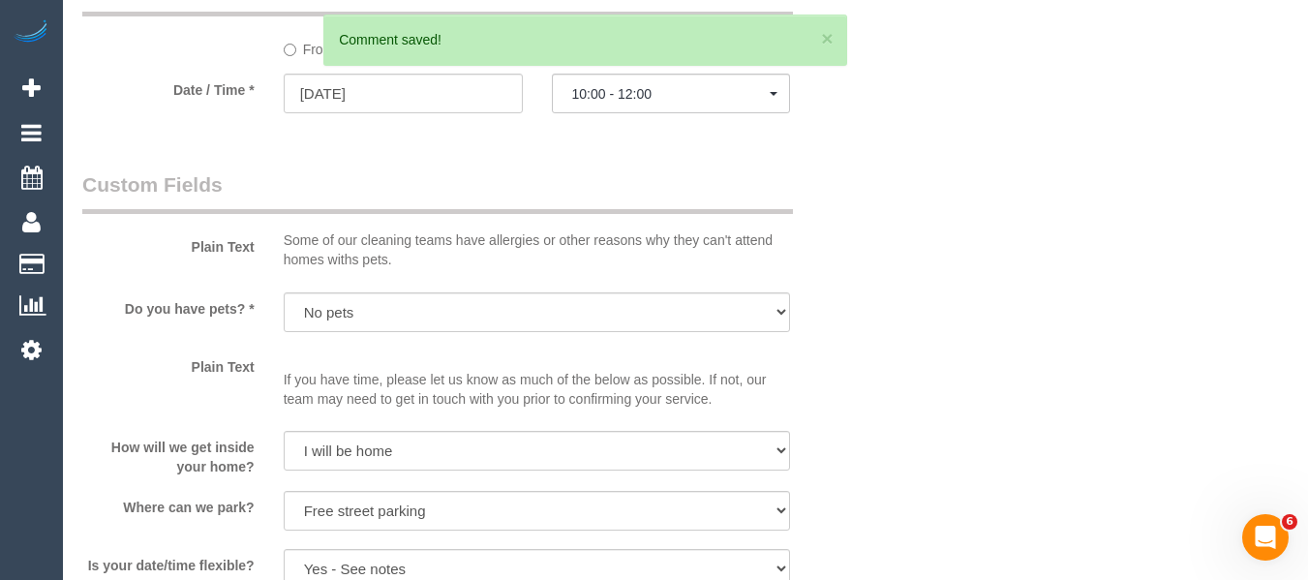
scroll to position [1769, 0]
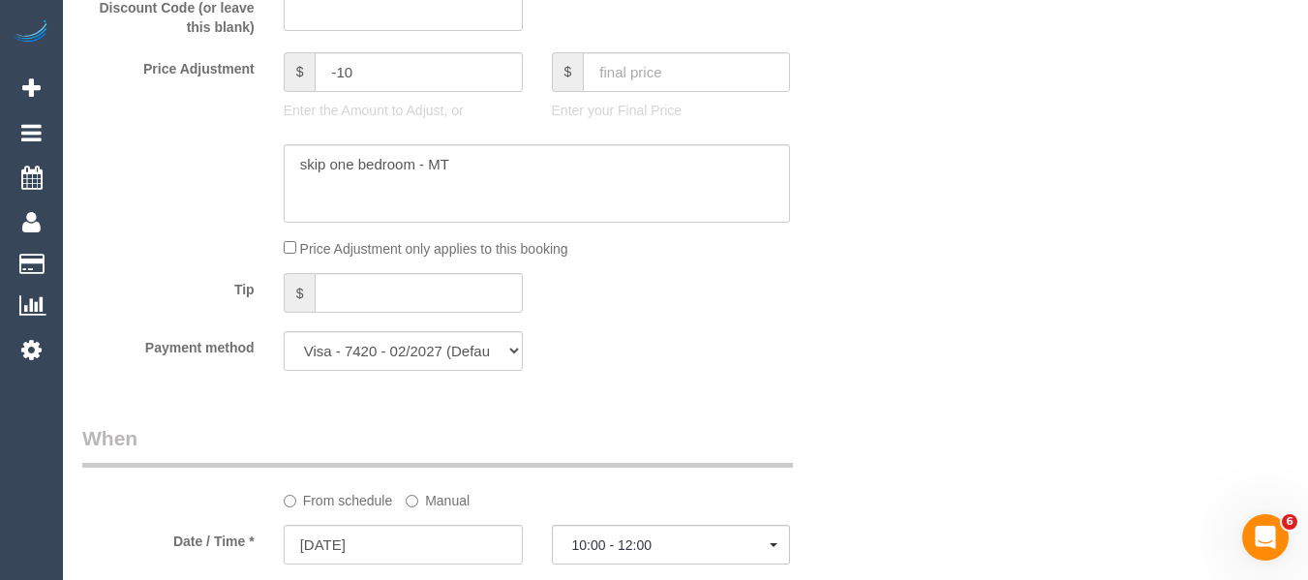
drag, startPoint x: 888, startPoint y: 335, endPoint x: 1322, endPoint y: 234, distance: 445.3
click at [890, 333] on div "Who Email* donnabellarine@gmail.com Name * Donna Cameron Where Address* 35 May …" at bounding box center [685, 540] width 1206 height 4476
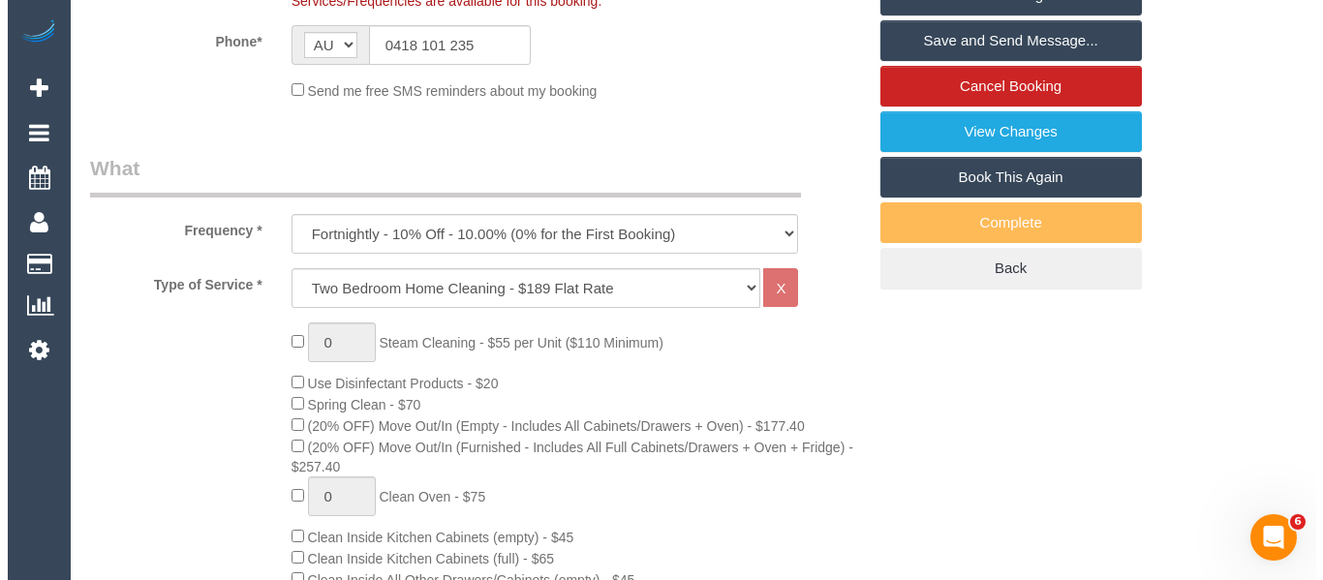
scroll to position [397, 0]
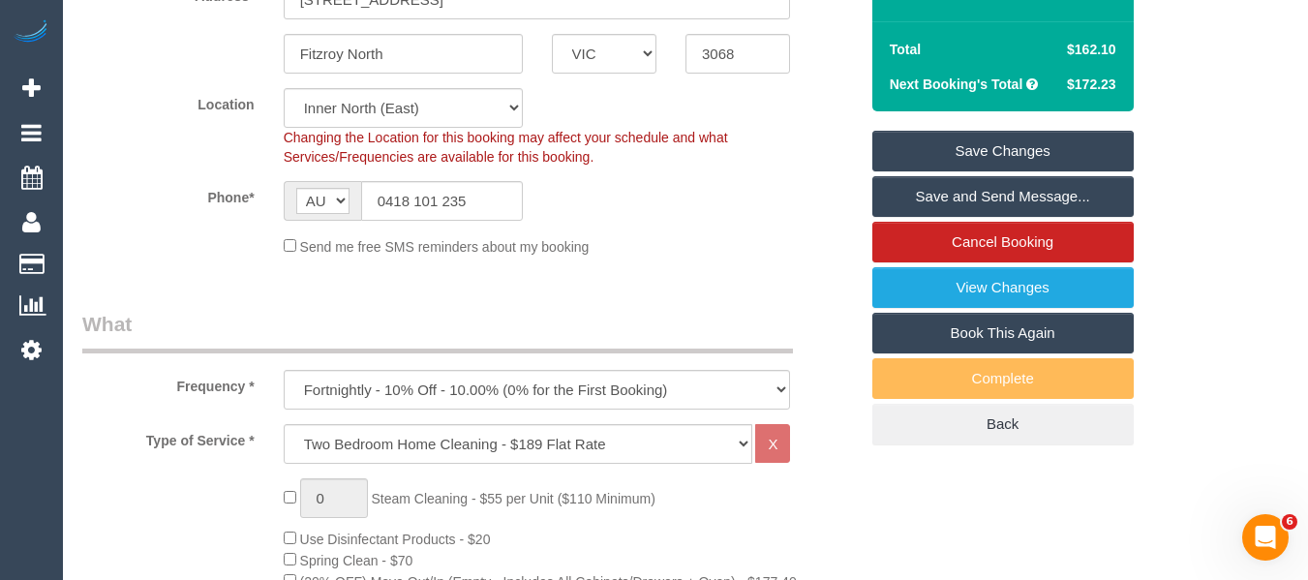
click at [1055, 148] on link "Save Changes" at bounding box center [1002, 151] width 261 height 41
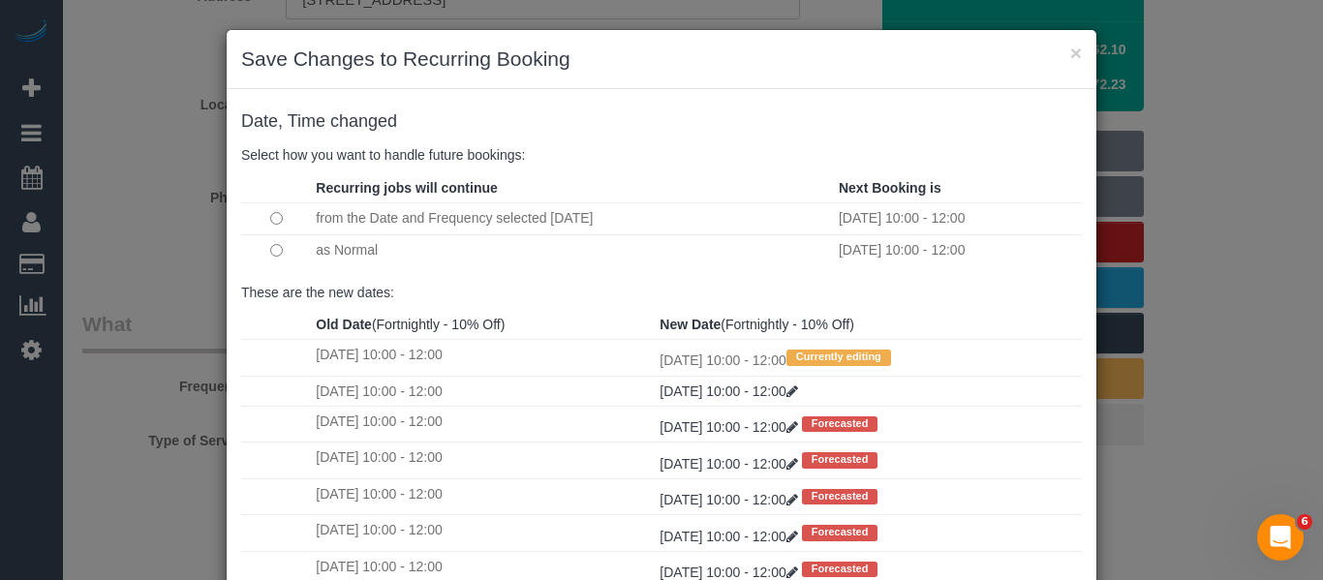
click at [271, 259] on td at bounding box center [276, 250] width 70 height 32
click at [277, 256] on td at bounding box center [276, 250] width 70 height 32
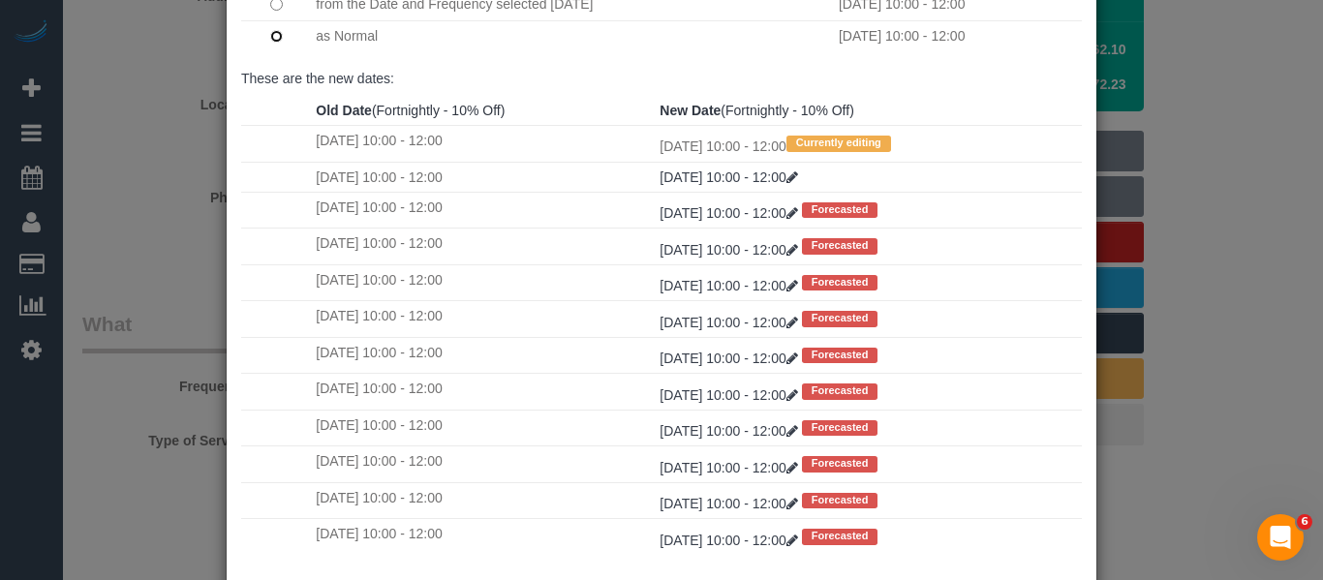
scroll to position [288, 0]
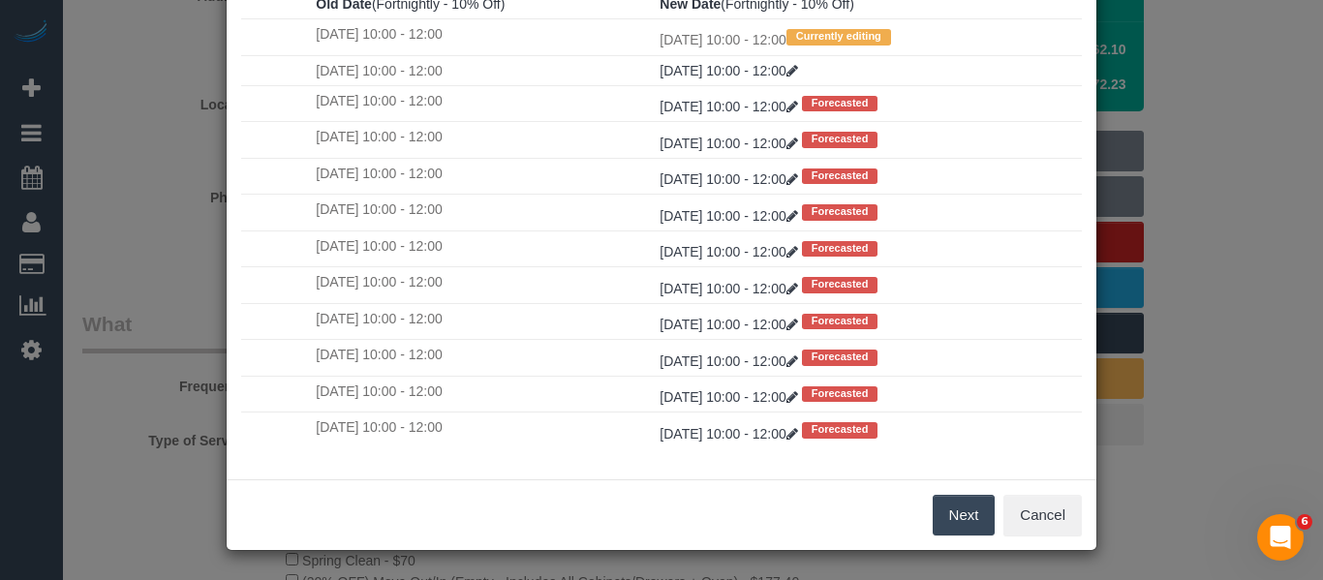
click at [946, 519] on button "Next" at bounding box center [963, 515] width 63 height 41
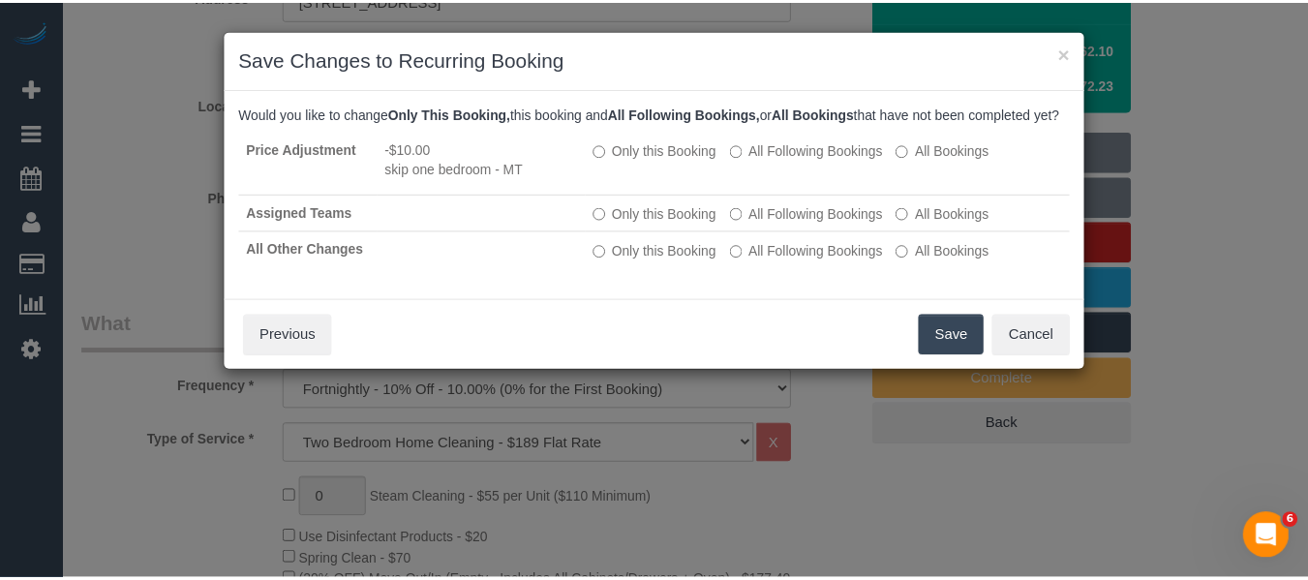
scroll to position [0, 0]
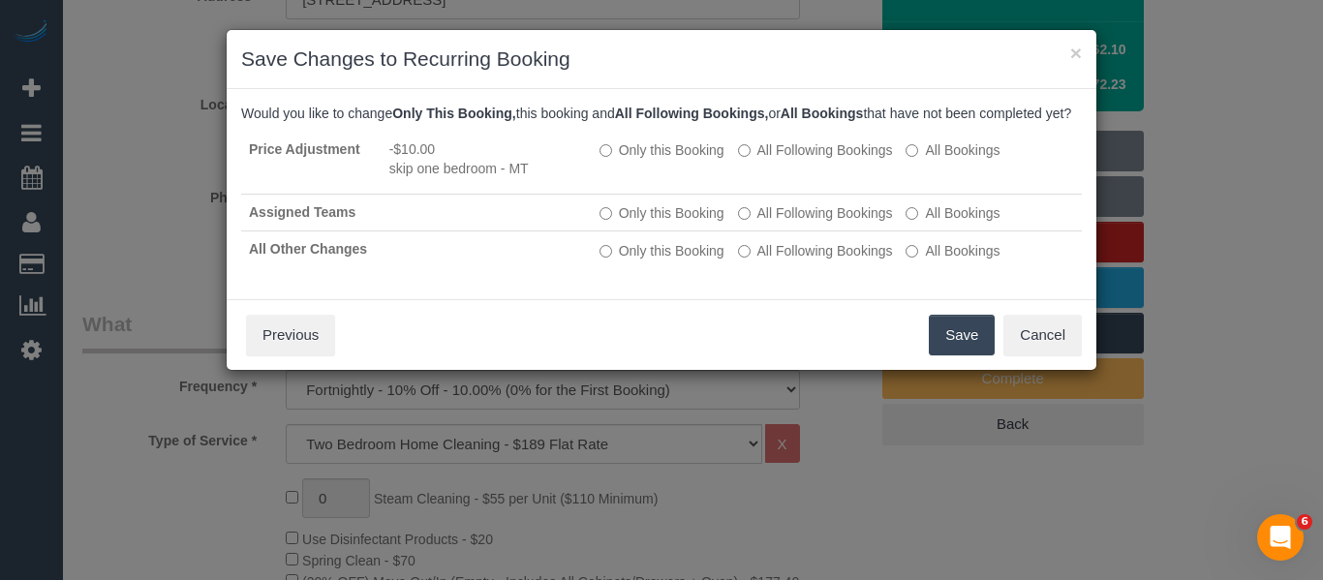
click at [956, 347] on button "Save" at bounding box center [962, 335] width 66 height 41
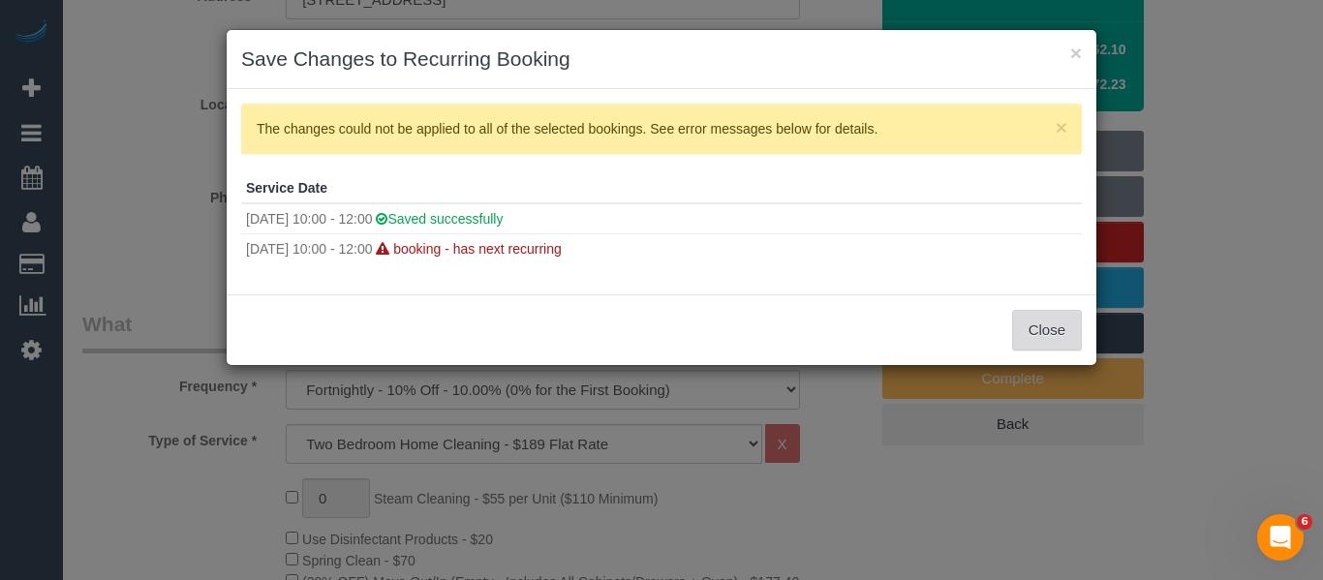
click at [1048, 325] on button "Close" at bounding box center [1047, 330] width 70 height 41
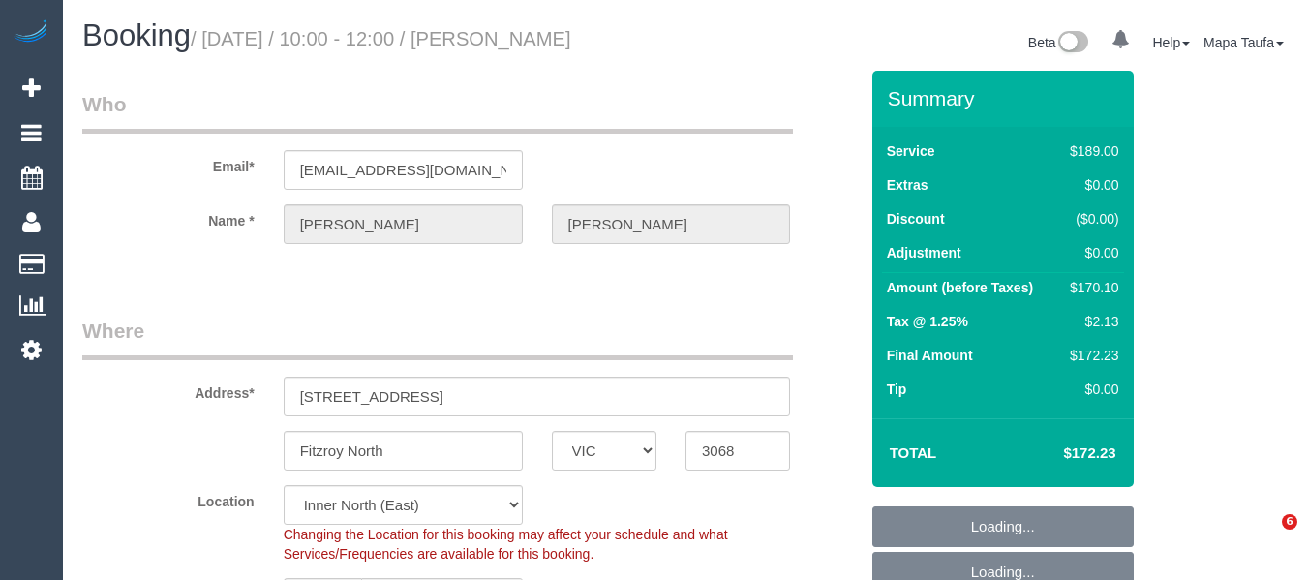
select select "VIC"
select select "spot3"
select select "number:28"
select select "number:14"
select select "number:19"
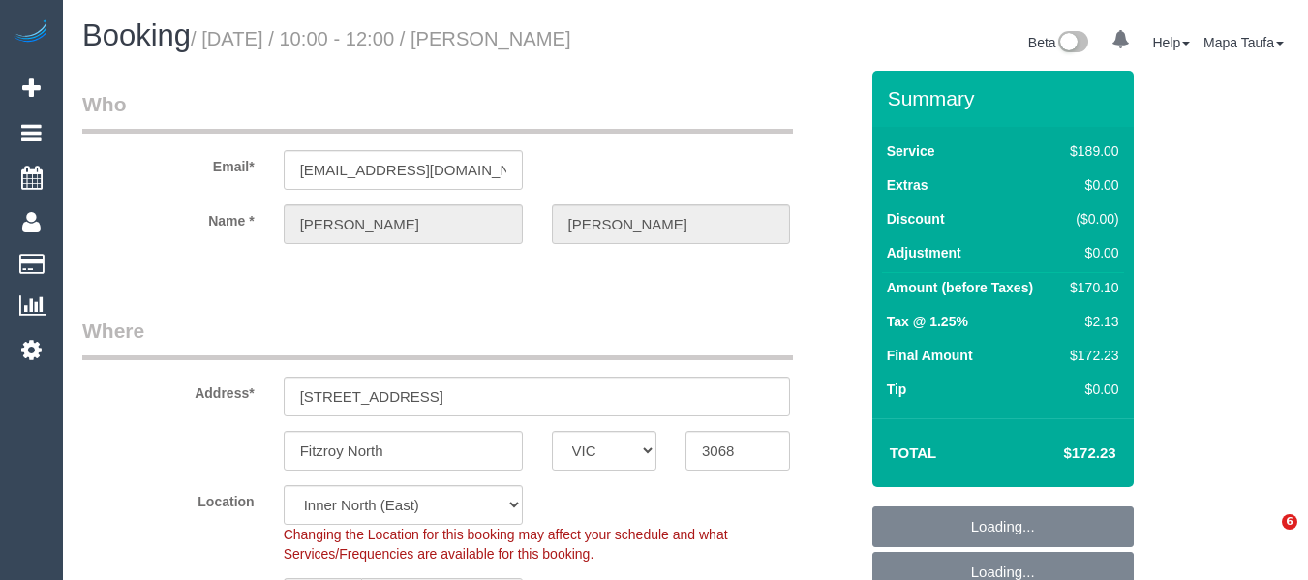
select select "number:36"
select select "number:34"
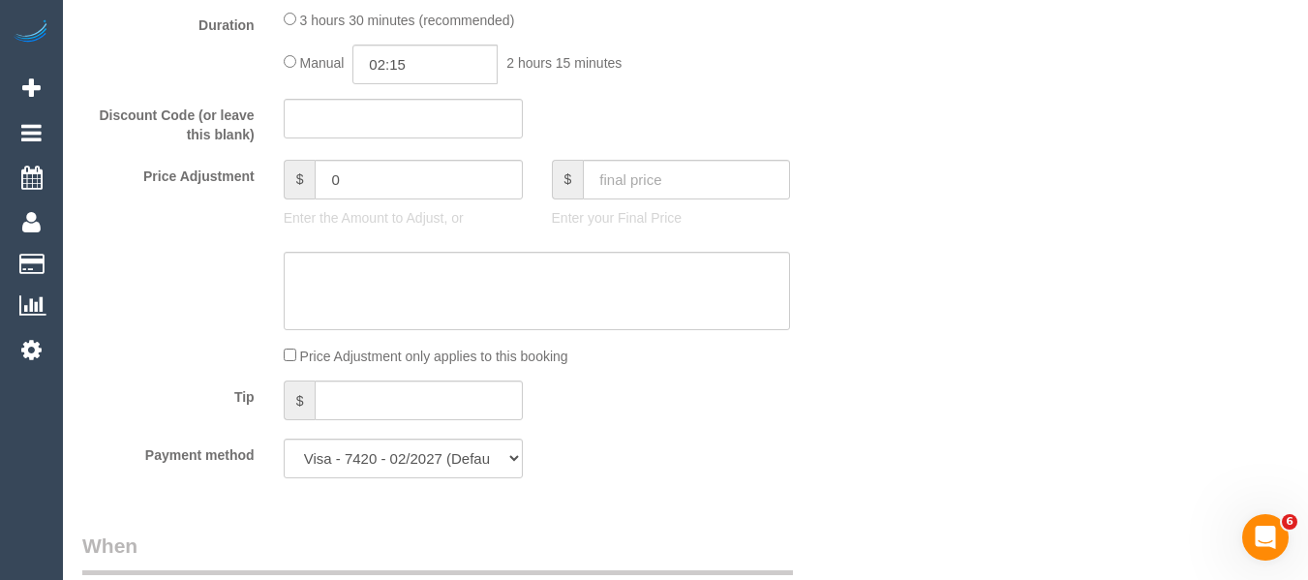
scroll to position [1581, 0]
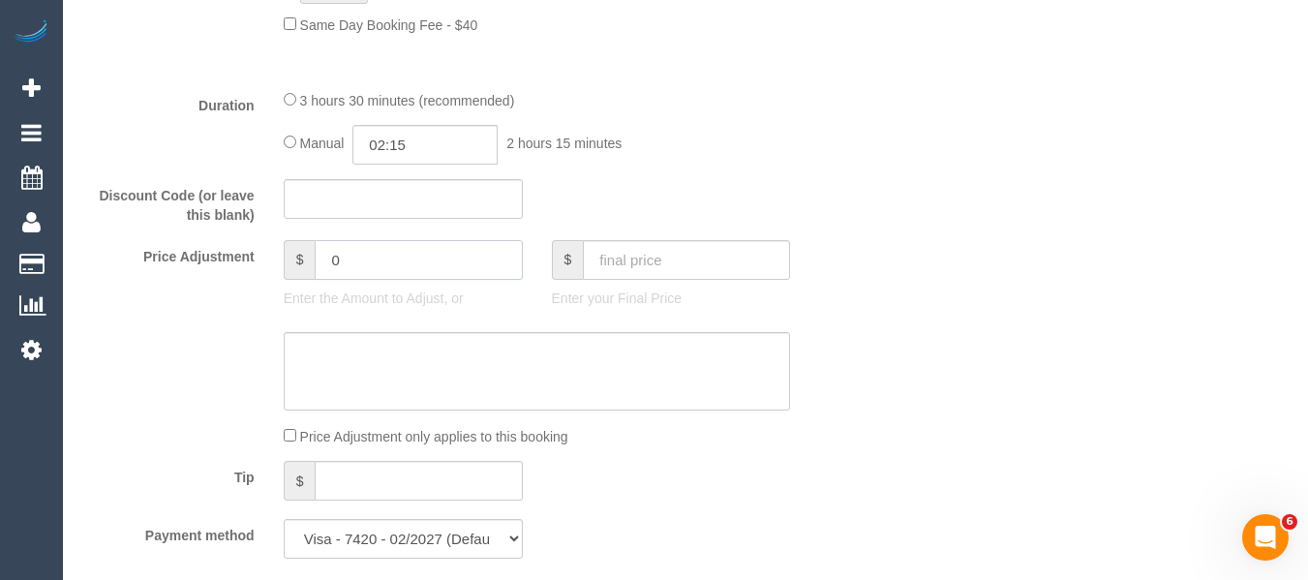
drag, startPoint x: 412, startPoint y: 268, endPoint x: 245, endPoint y: 273, distance: 166.6
click at [245, 273] on div "Price Adjustment $ 0 Enter the Amount to Adjust, or $ Enter your Final Price" at bounding box center [470, 278] width 805 height 77
drag, startPoint x: 403, startPoint y: 282, endPoint x: 198, endPoint y: 263, distance: 205.1
click at [198, 263] on div "Price Adjustment $ 010 Enter the Amount to Adjust, or $ Enter your Final Price" at bounding box center [470, 278] width 805 height 77
type input "1"
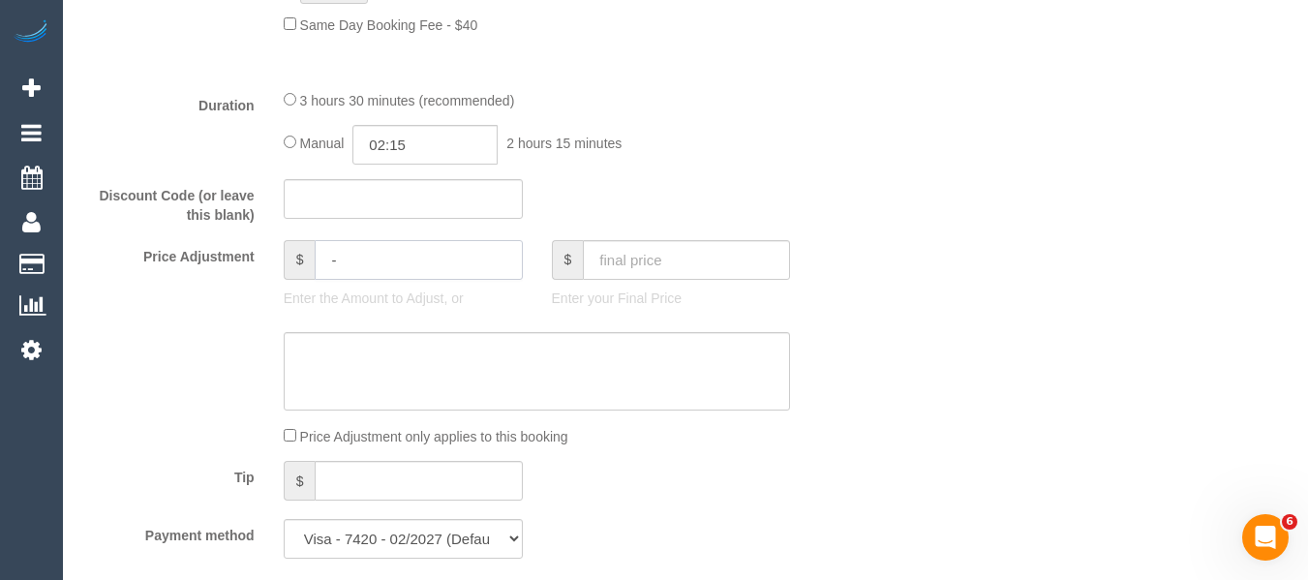
type input "-1"
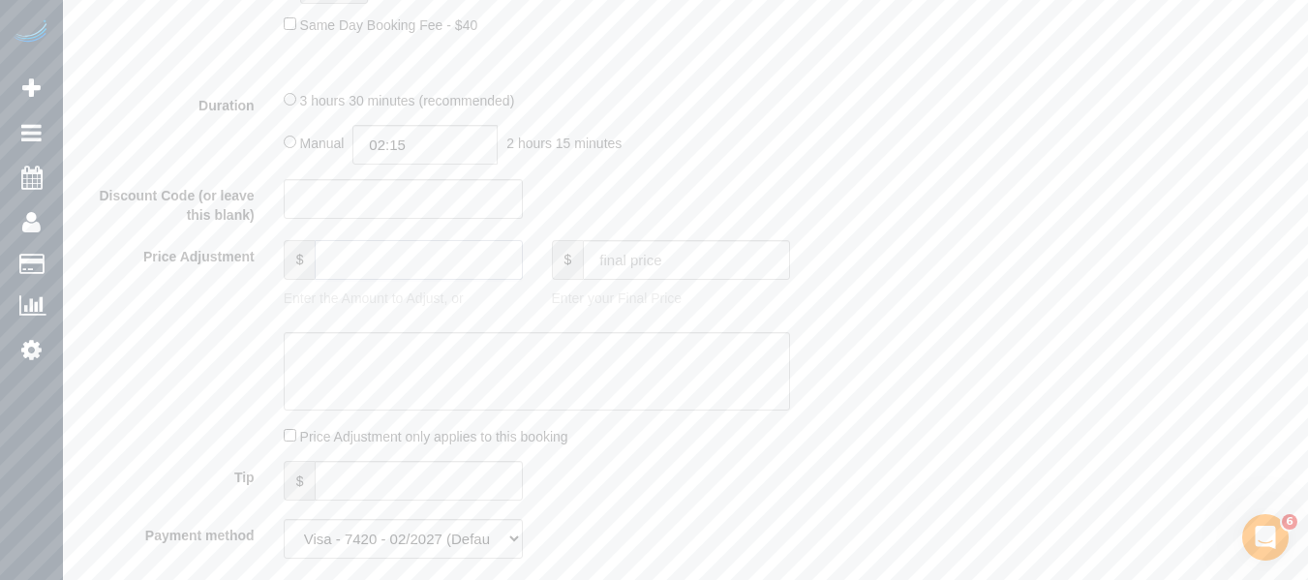
type input "0"
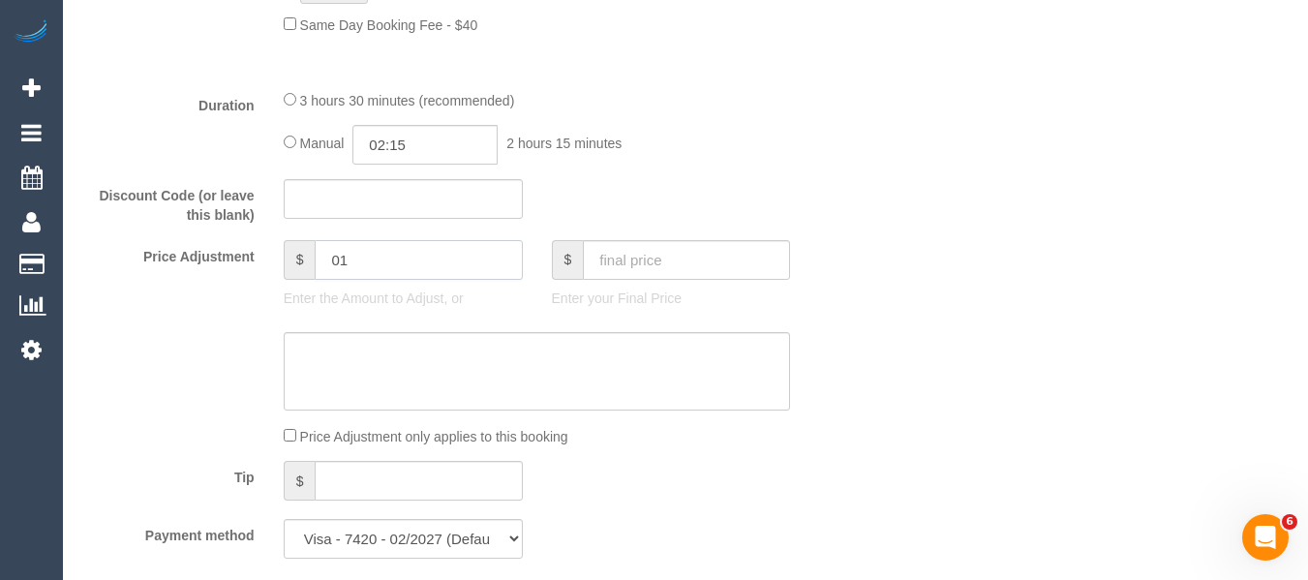
type input "0"
type input "-10"
click at [565, 412] on textarea at bounding box center [537, 371] width 507 height 79
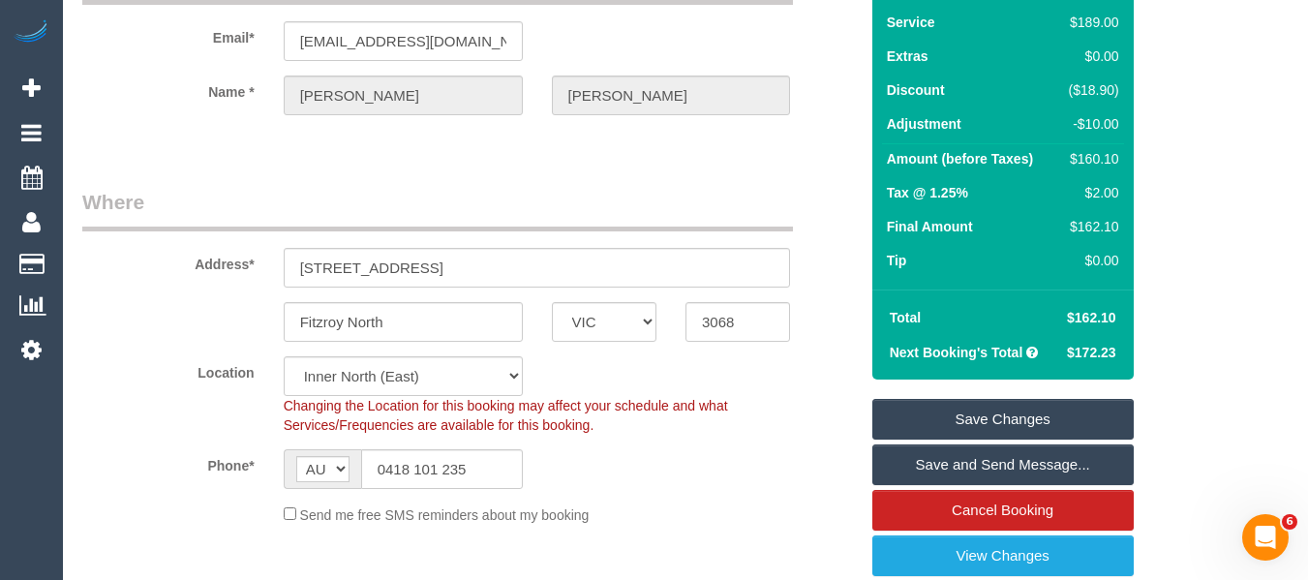
type textarea "skipping on bedroom - MT"
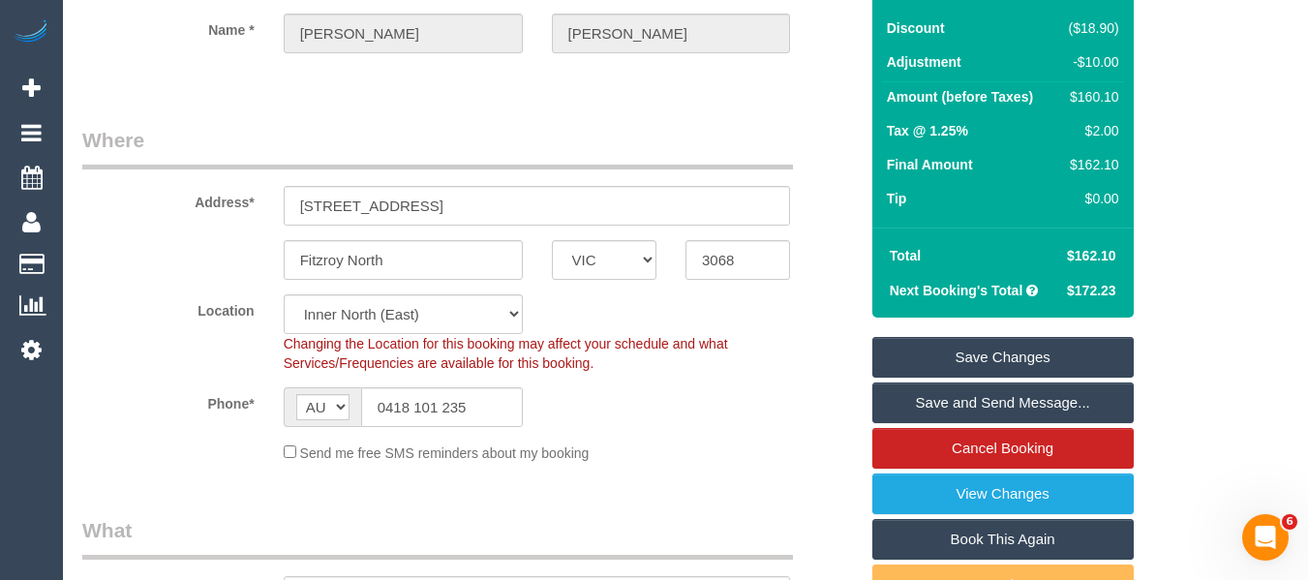
scroll to position [162, 0]
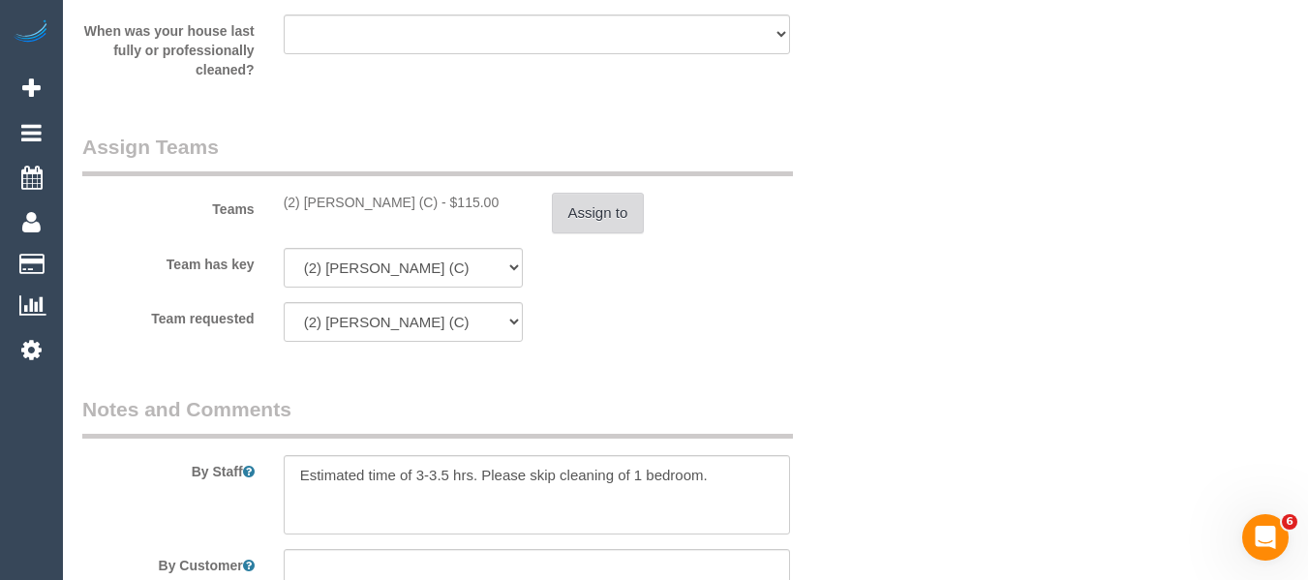
click at [583, 233] on button "Assign to" at bounding box center [598, 213] width 93 height 41
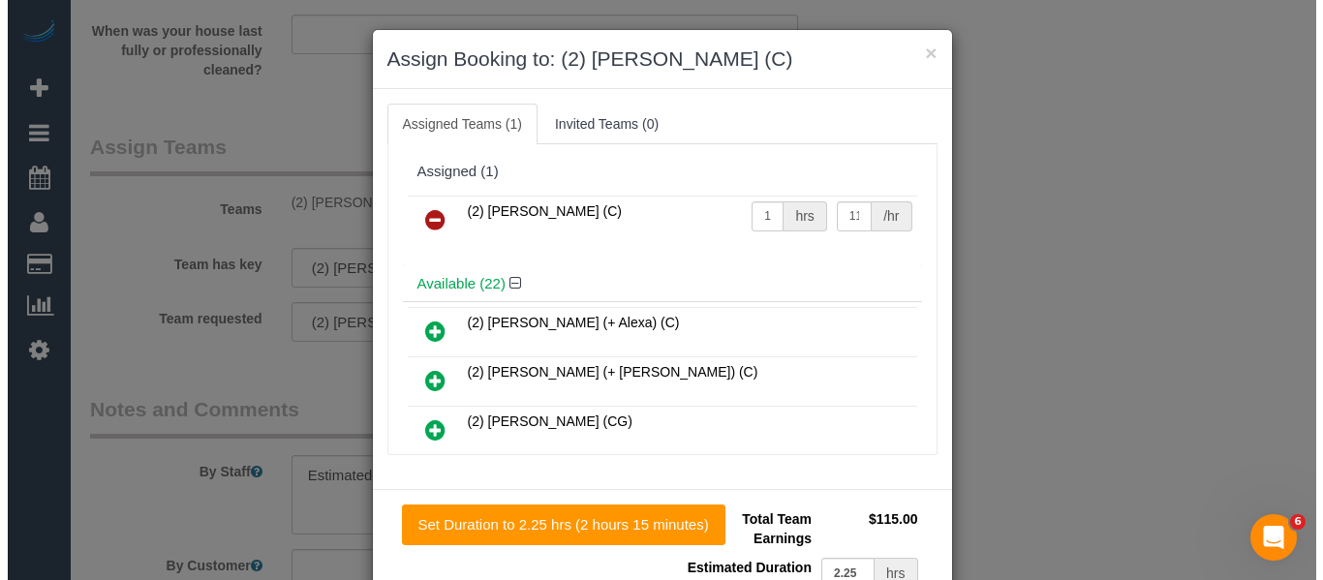
scroll to position [2926, 0]
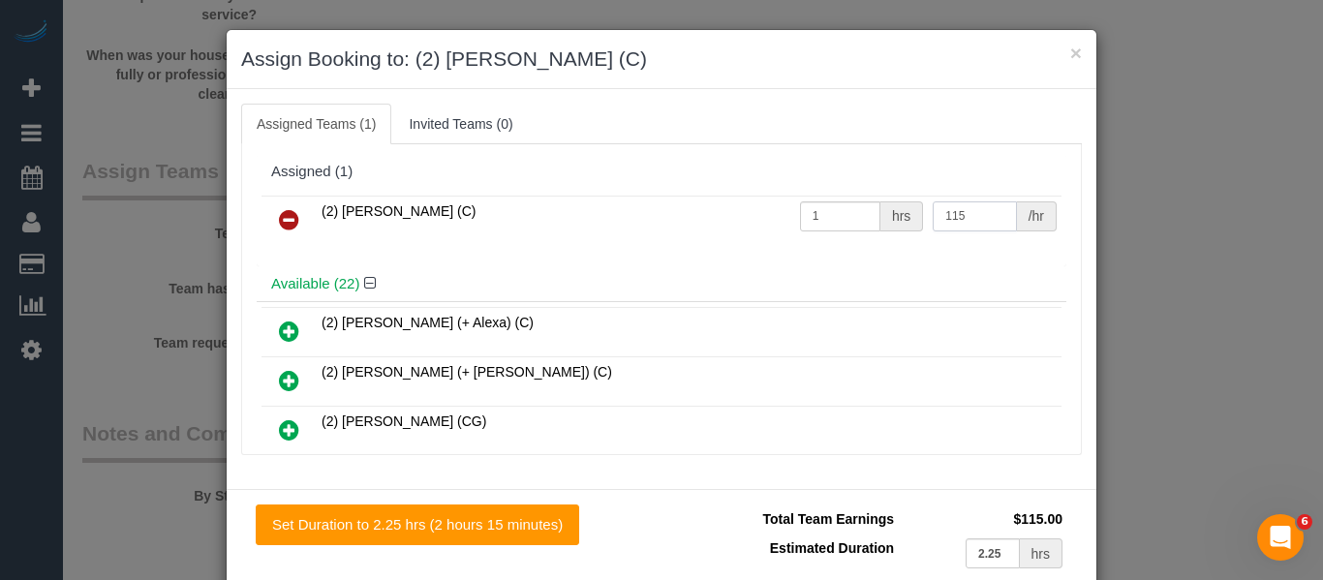
drag, startPoint x: 913, startPoint y: 203, endPoint x: 819, endPoint y: 203, distance: 93.9
click at [815, 202] on tr "(2) Joanne Power (C) 1 hrs 115 /hr" at bounding box center [661, 220] width 800 height 49
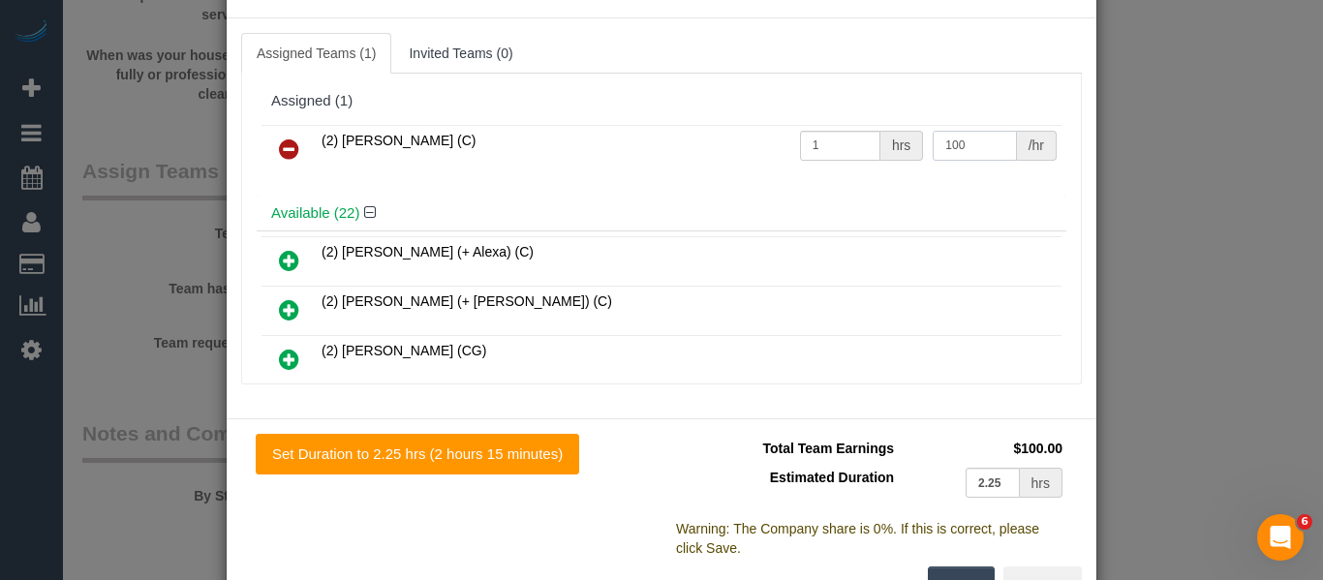
scroll to position [141, 0]
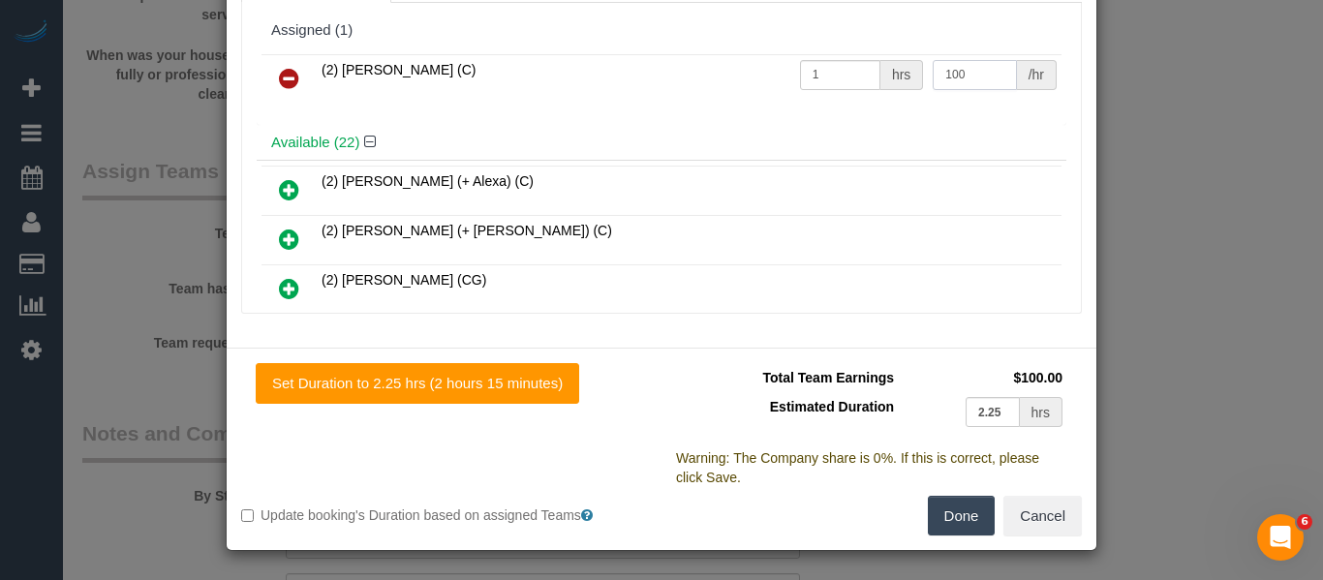
type input "100"
drag, startPoint x: 968, startPoint y: 523, endPoint x: 958, endPoint y: 531, distance: 13.2
click at [975, 523] on button "Done" at bounding box center [962, 516] width 68 height 41
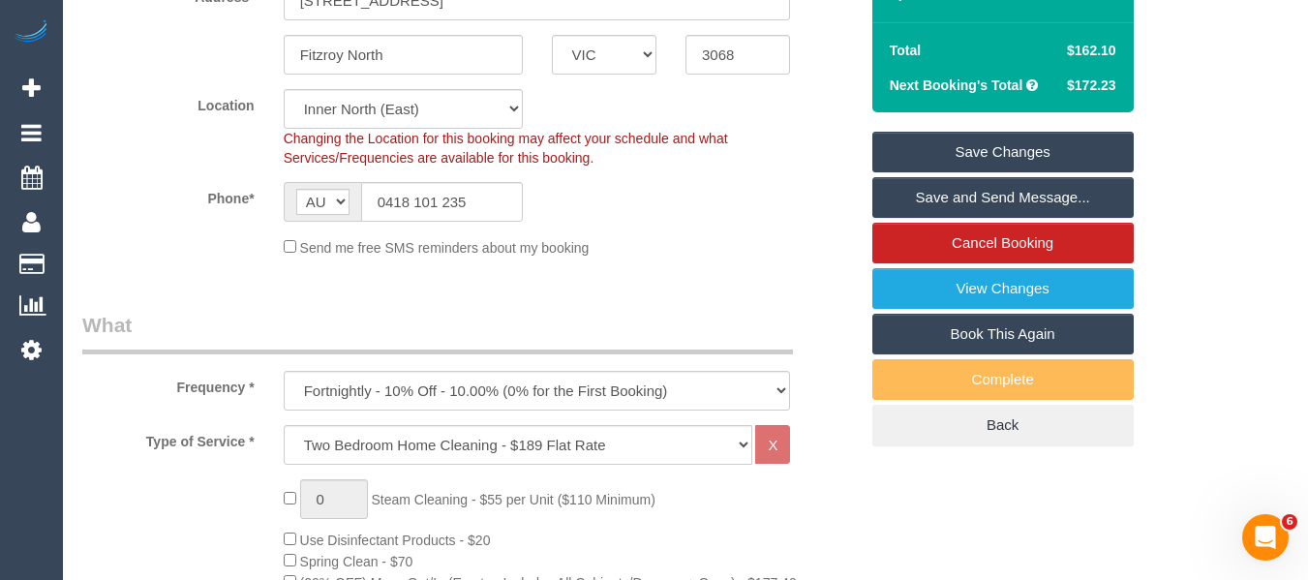
scroll to position [389, 0]
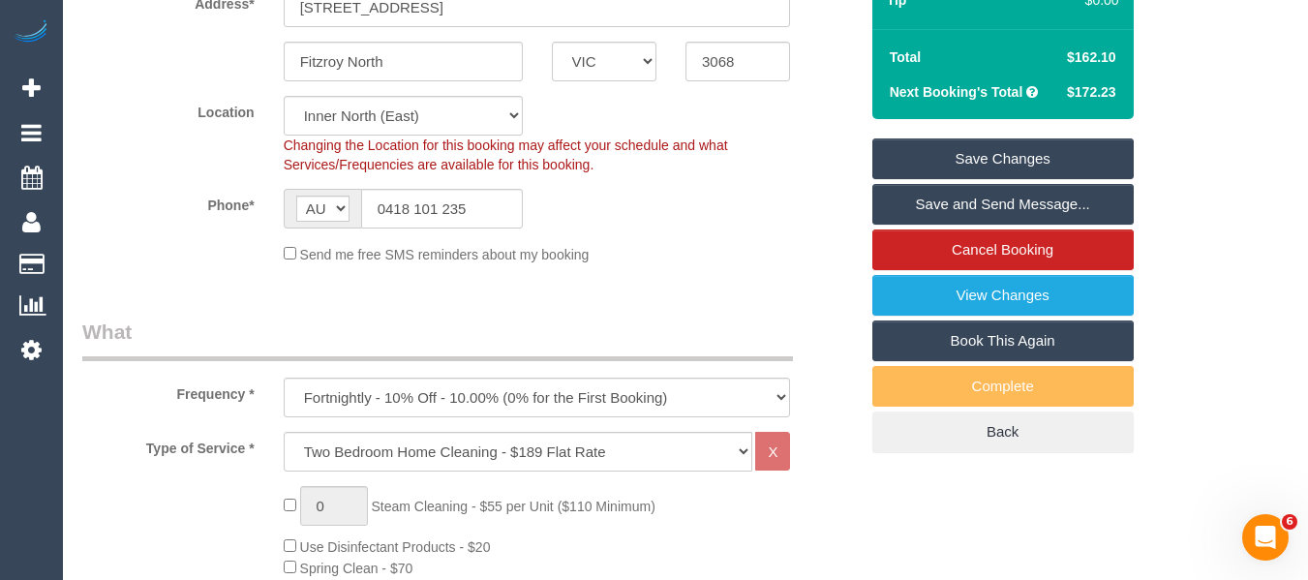
click at [1060, 179] on link "Save Changes" at bounding box center [1002, 158] width 261 height 41
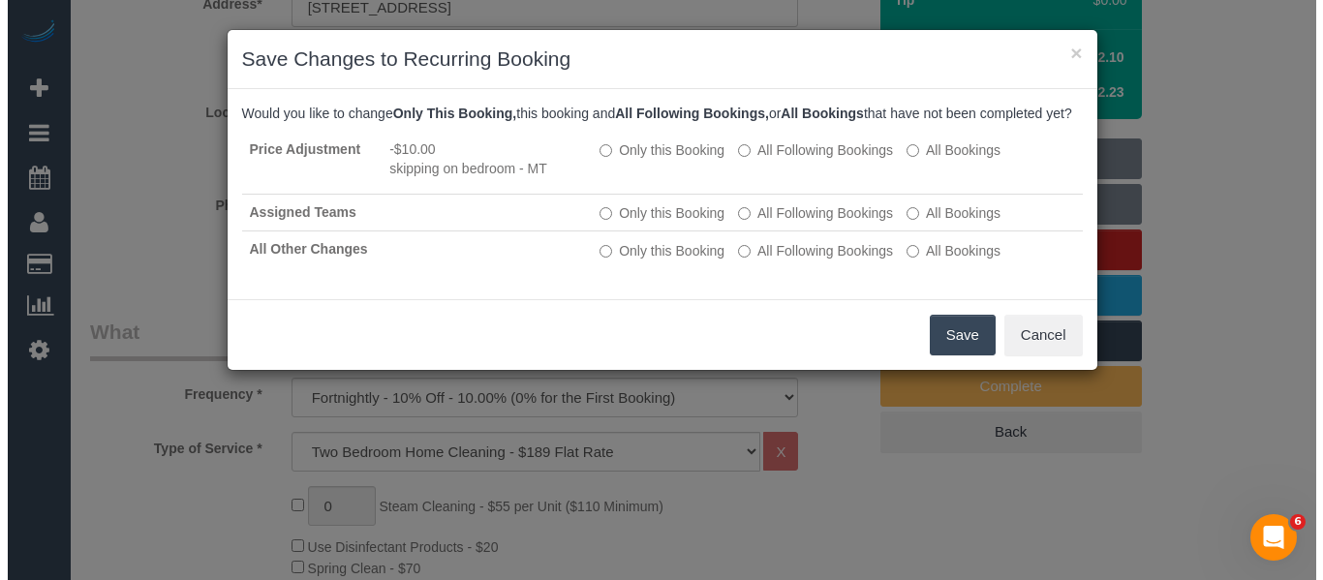
scroll to position [366, 0]
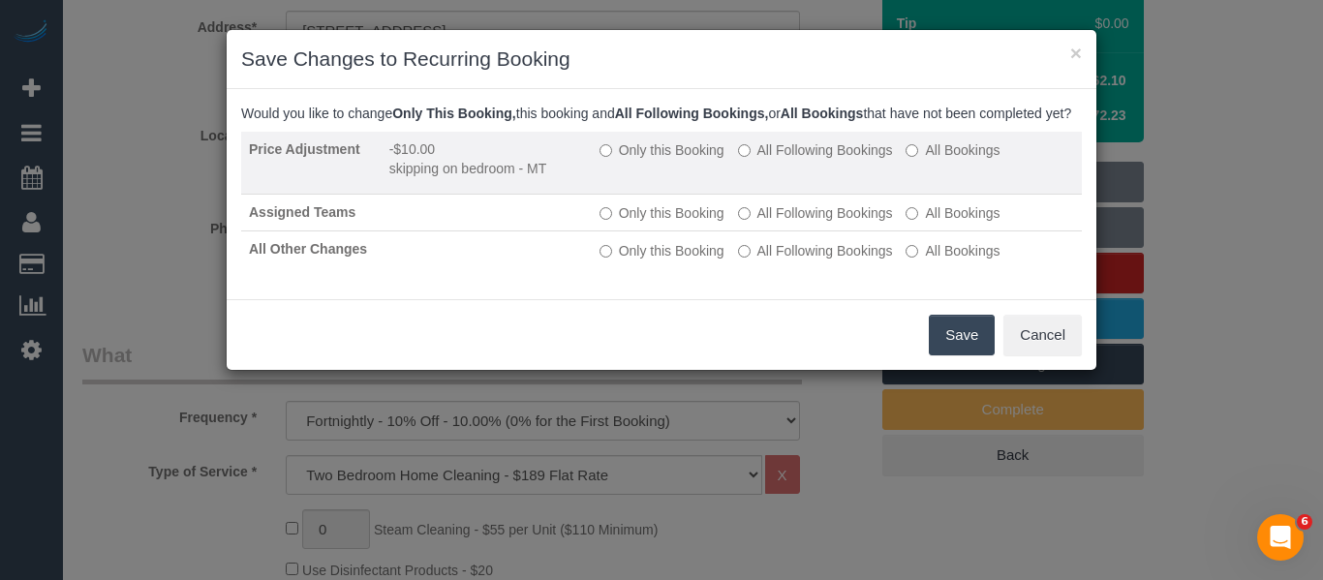
click at [783, 160] on label "All Following Bookings" at bounding box center [815, 149] width 155 height 19
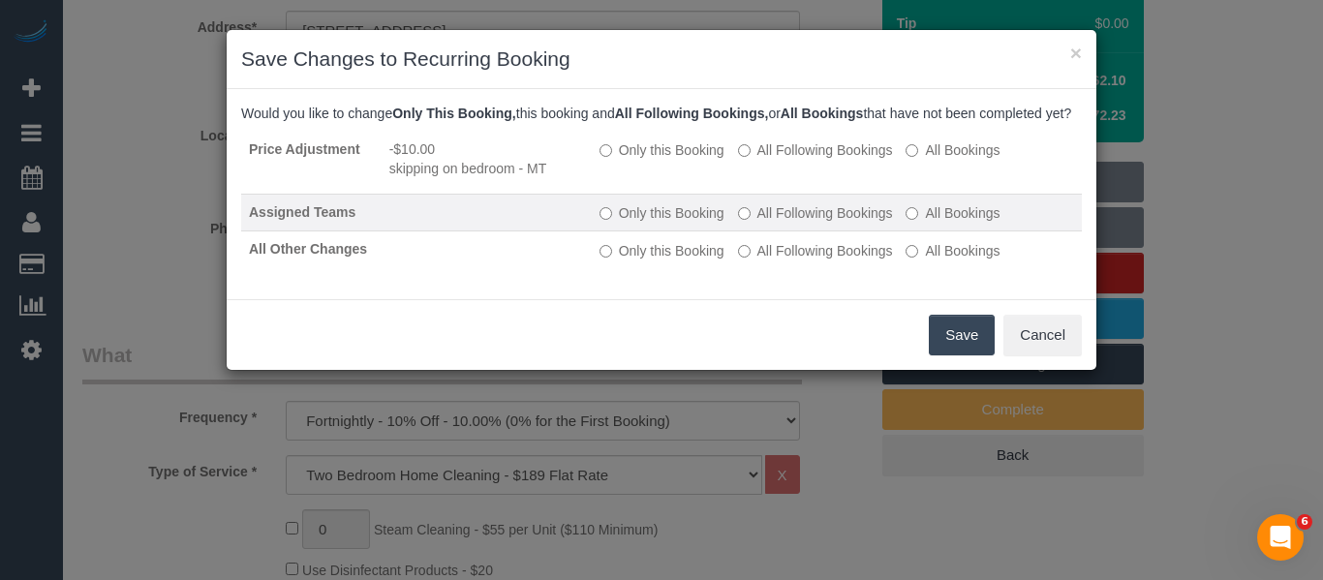
click at [765, 222] on td "Only this Booking All Following Bookings All Bookings" at bounding box center [837, 213] width 490 height 37
click at [771, 231] on td "Only this Booking All Following Bookings All Bookings" at bounding box center [837, 213] width 490 height 37
click at [774, 223] on label "All Following Bookings" at bounding box center [815, 212] width 155 height 19
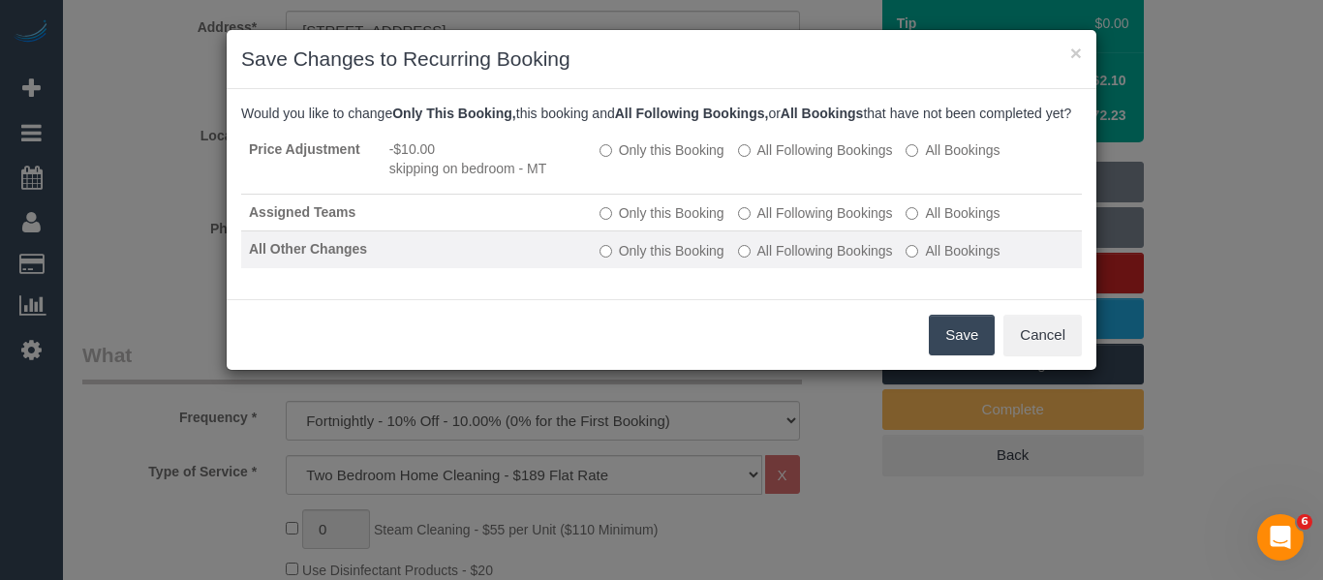
click at [774, 260] on label "All Following Bookings" at bounding box center [815, 250] width 155 height 19
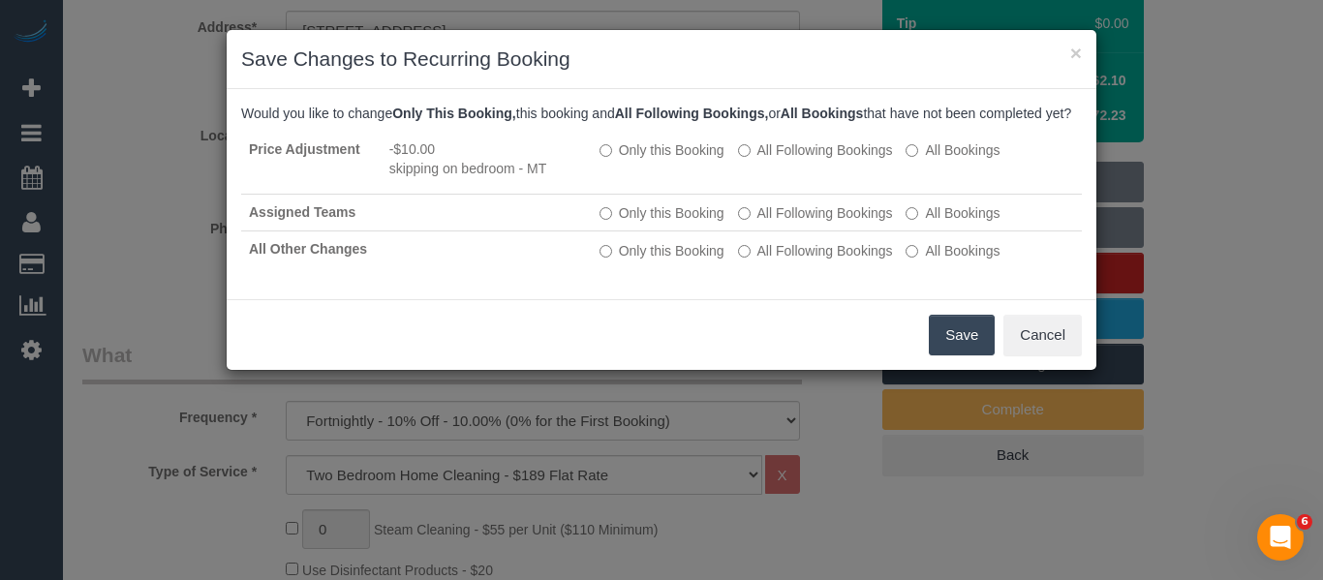
drag, startPoint x: 945, startPoint y: 351, endPoint x: 863, endPoint y: 346, distance: 82.4
click at [945, 351] on button "Save" at bounding box center [962, 335] width 66 height 41
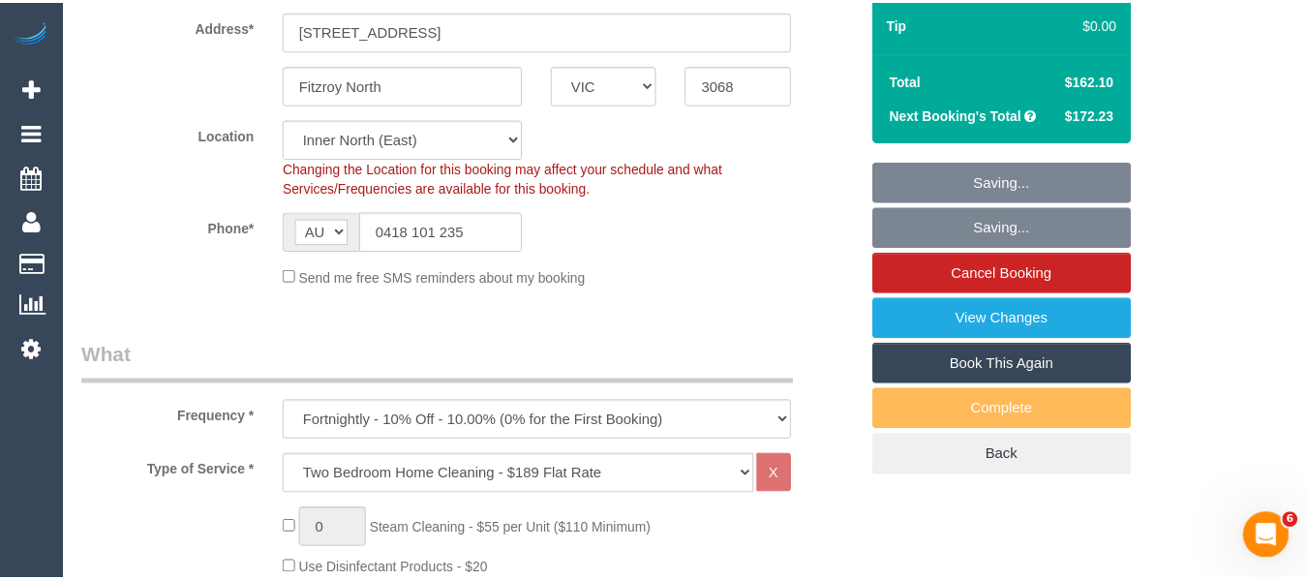
scroll to position [389, 0]
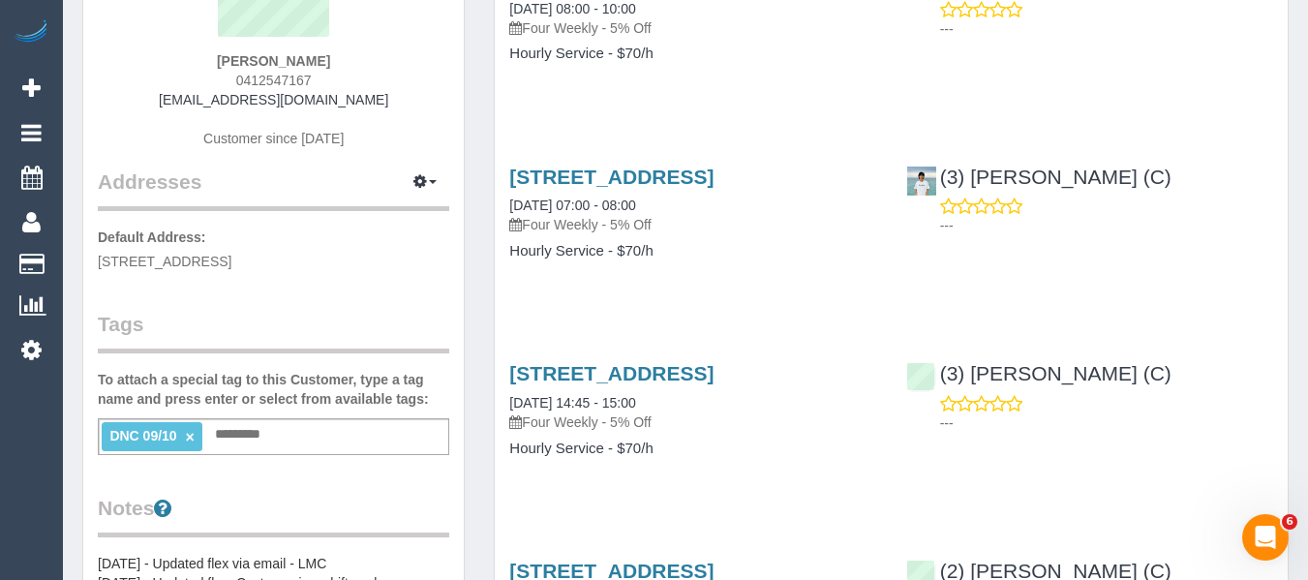
scroll to position [97, 0]
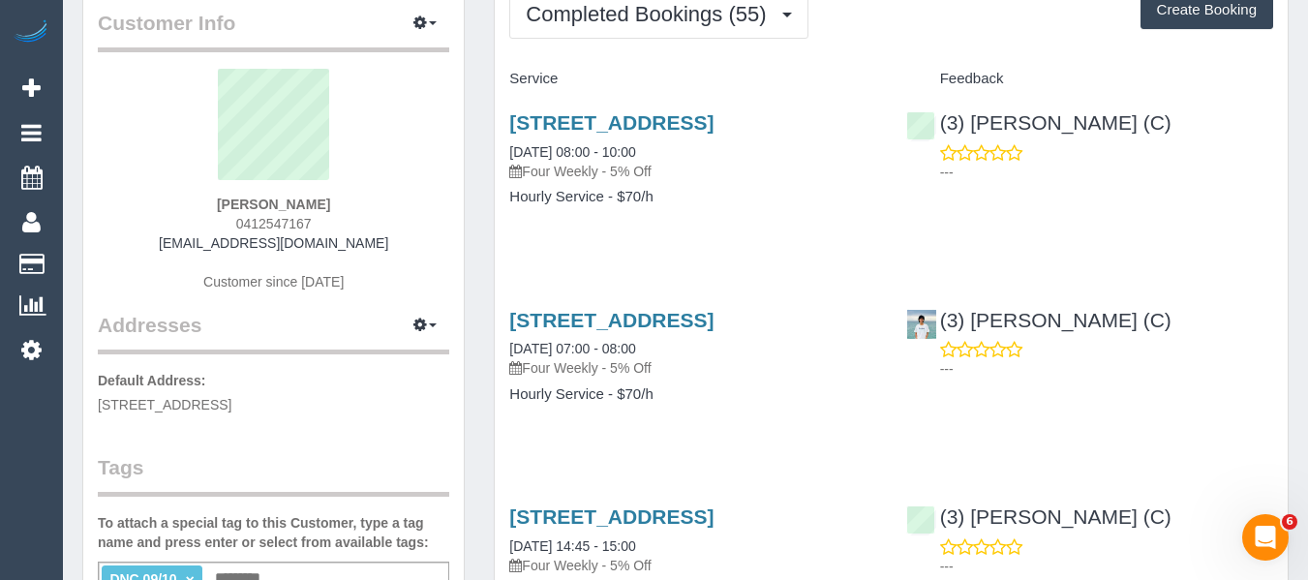
click at [574, 134] on h3 "112 Empress Rd, Surrey Hills, VIC 3127" at bounding box center [692, 122] width 367 height 22
click at [557, 129] on link "112 Empress Rd, Surrey Hills, VIC 3127" at bounding box center [611, 122] width 204 height 22
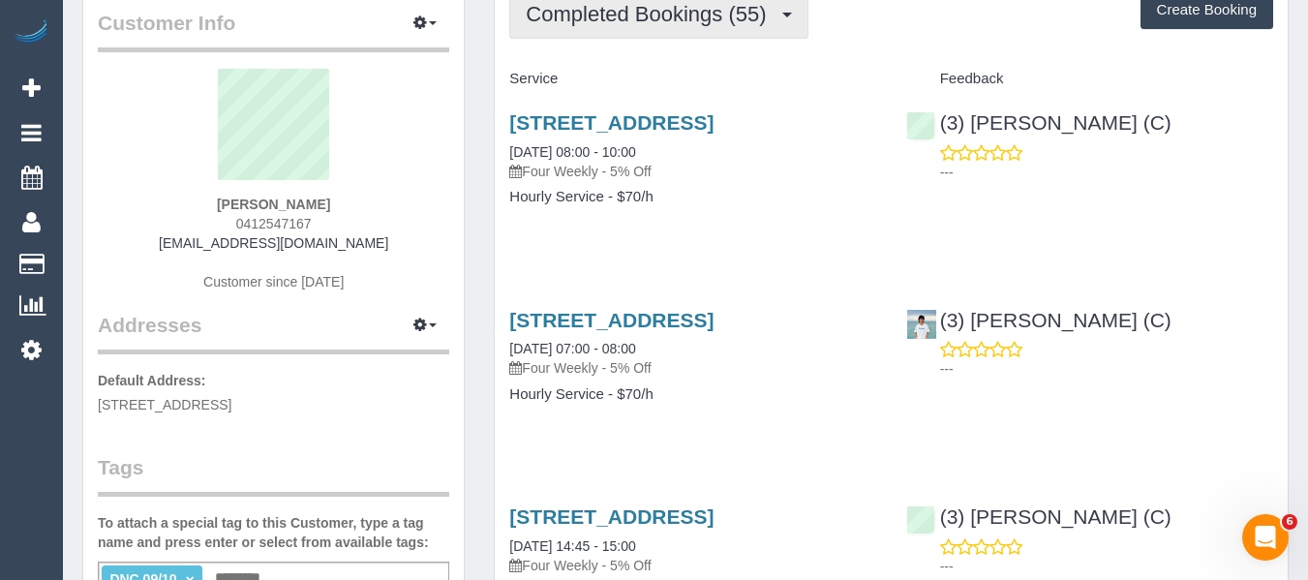
click at [592, 38] on button "Completed Bookings (55)" at bounding box center [658, 13] width 298 height 49
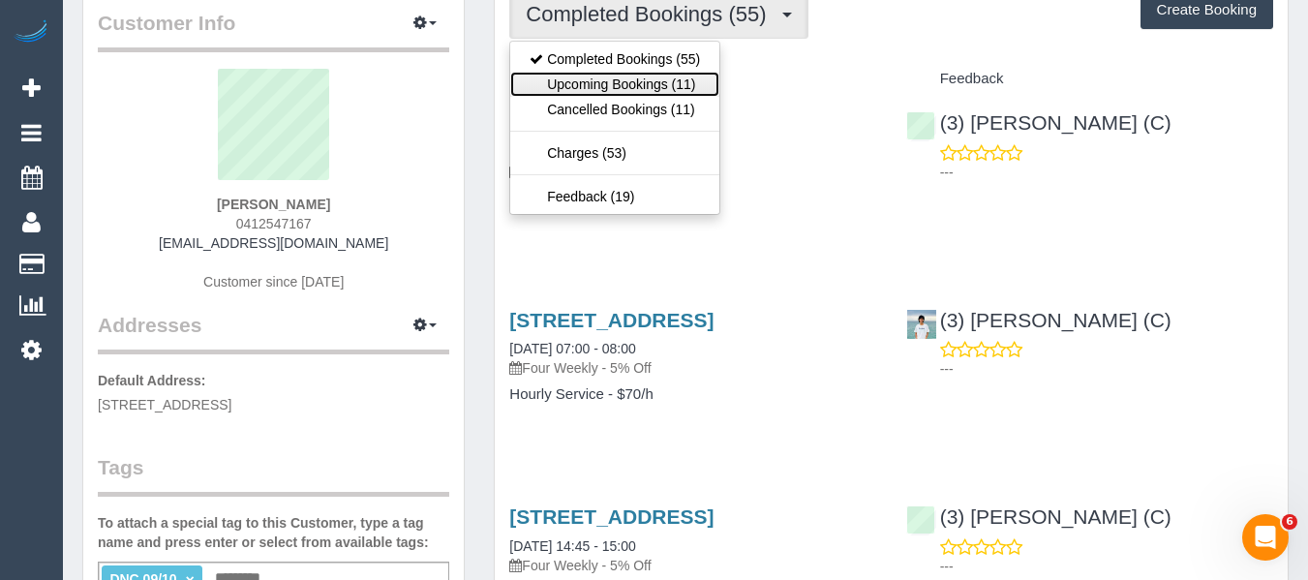
click at [590, 72] on link "Upcoming Bookings (11)" at bounding box center [614, 84] width 209 height 25
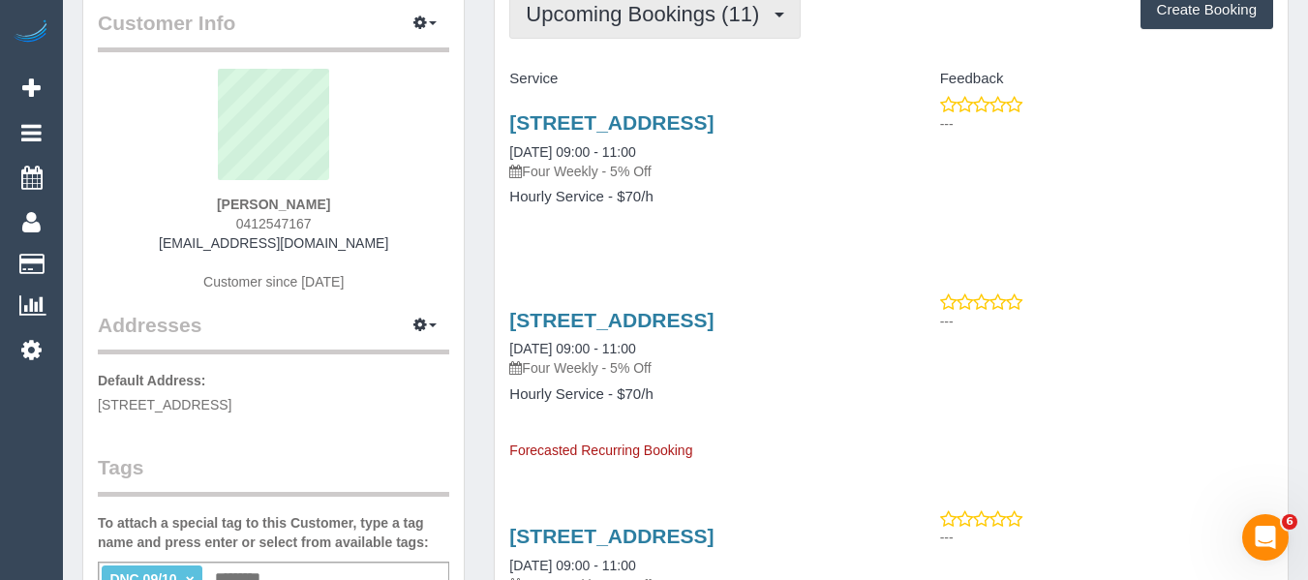
click at [584, 27] on button "Upcoming Bookings (11)" at bounding box center [654, 13] width 291 height 49
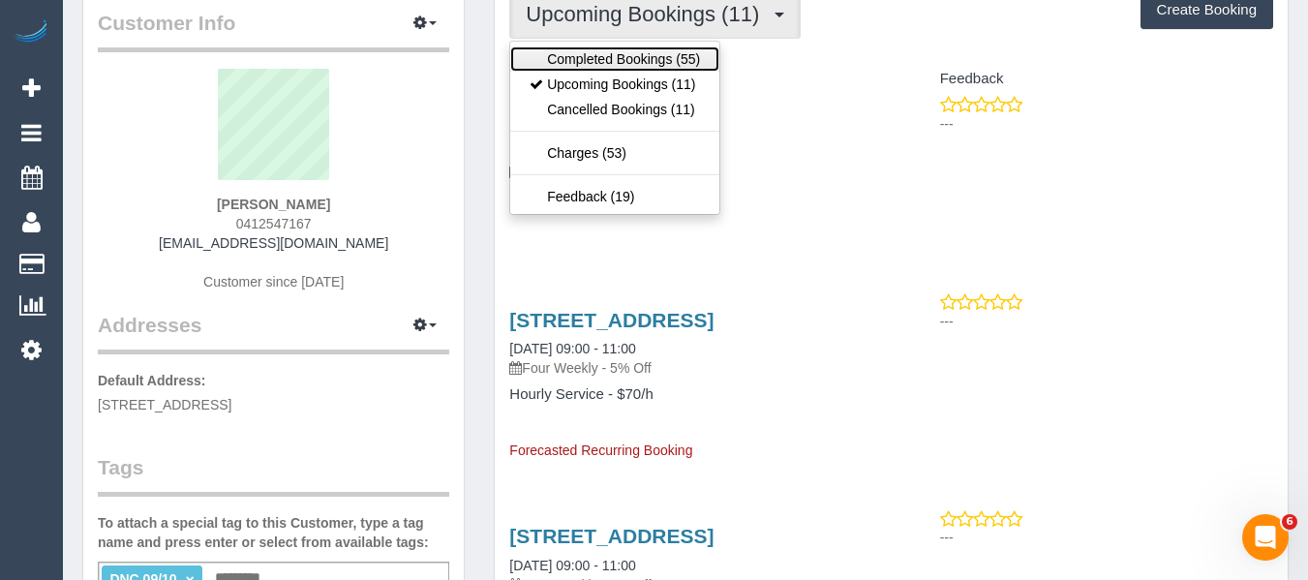
click at [582, 47] on link "Completed Bookings (55)" at bounding box center [614, 58] width 209 height 25
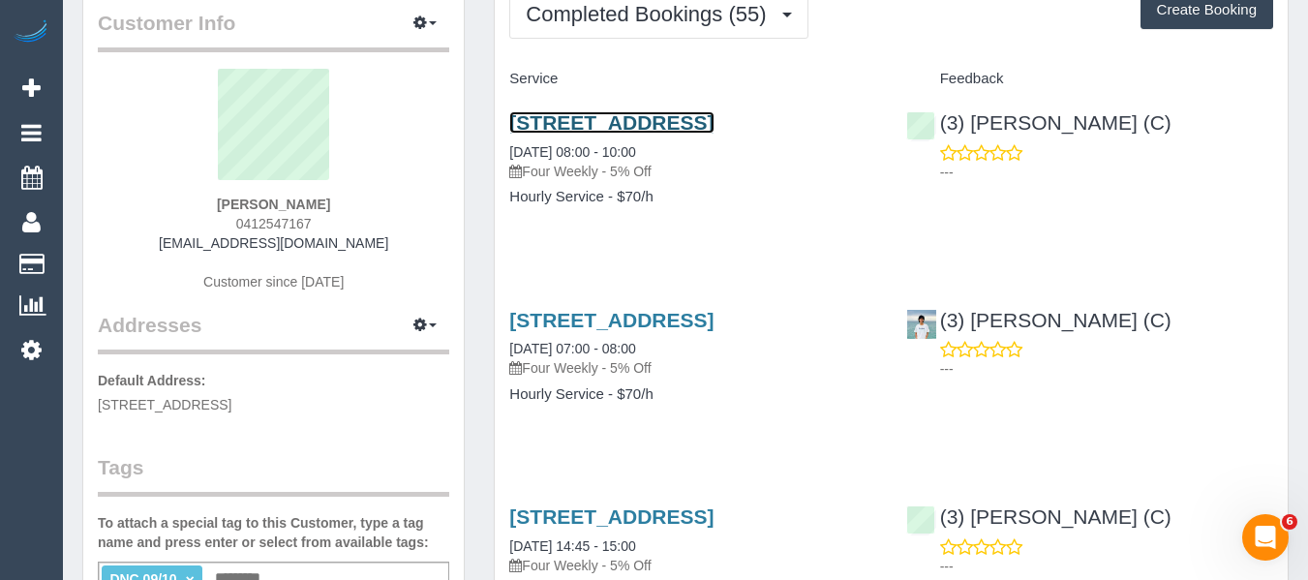
click at [682, 125] on link "112 Empress Rd, Surrey Hills, VIC 3127" at bounding box center [611, 122] width 204 height 22
drag, startPoint x: 1222, startPoint y: 113, endPoint x: 962, endPoint y: 41, distance: 269.5
click at [1052, 124] on div "(3) Kaveen Wijesuriya (C) ---" at bounding box center [1090, 142] width 396 height 95
copy link "Wijesuriya (C)"
drag, startPoint x: 379, startPoint y: 207, endPoint x: 205, endPoint y: 195, distance: 173.8
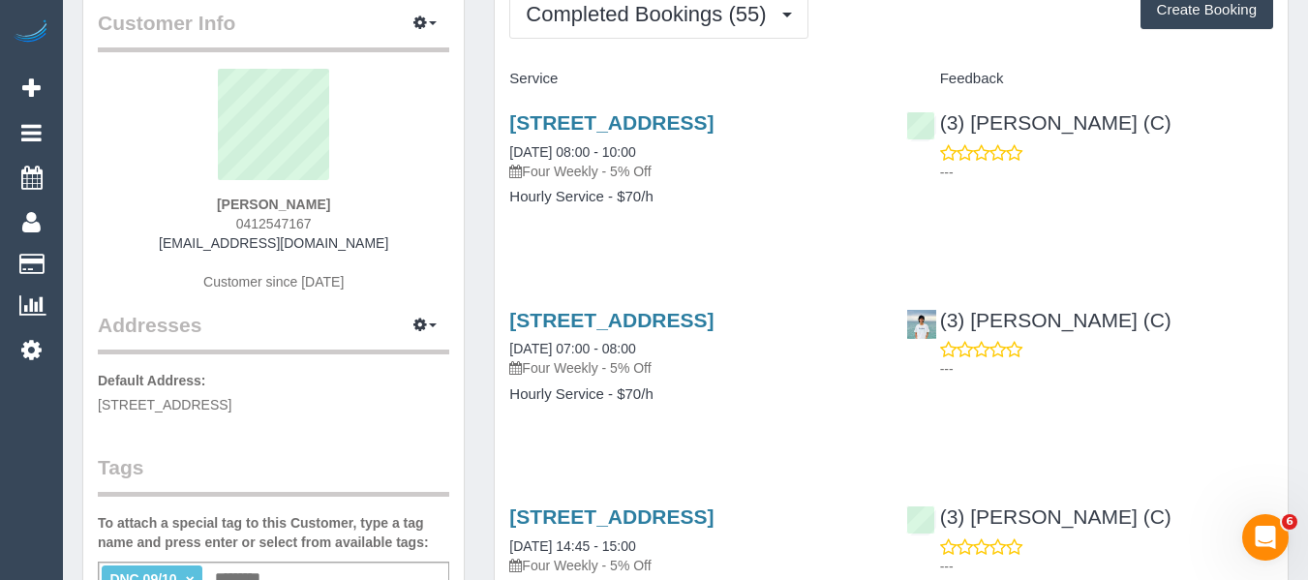
click at [217, 189] on div "Amanda Harper 0412547167 dawsharper@hotmail.com Customer since 2020" at bounding box center [273, 190] width 351 height 242
copy div "Amanda Harper"
drag, startPoint x: 627, startPoint y: 145, endPoint x: 503, endPoint y: 121, distance: 126.3
click at [503, 121] on div "112 Empress Rd, Surrey Hills, VIC 3127 09/10/2025 08:00 - 10:00 Four Weekly - 5…" at bounding box center [693, 169] width 396 height 149
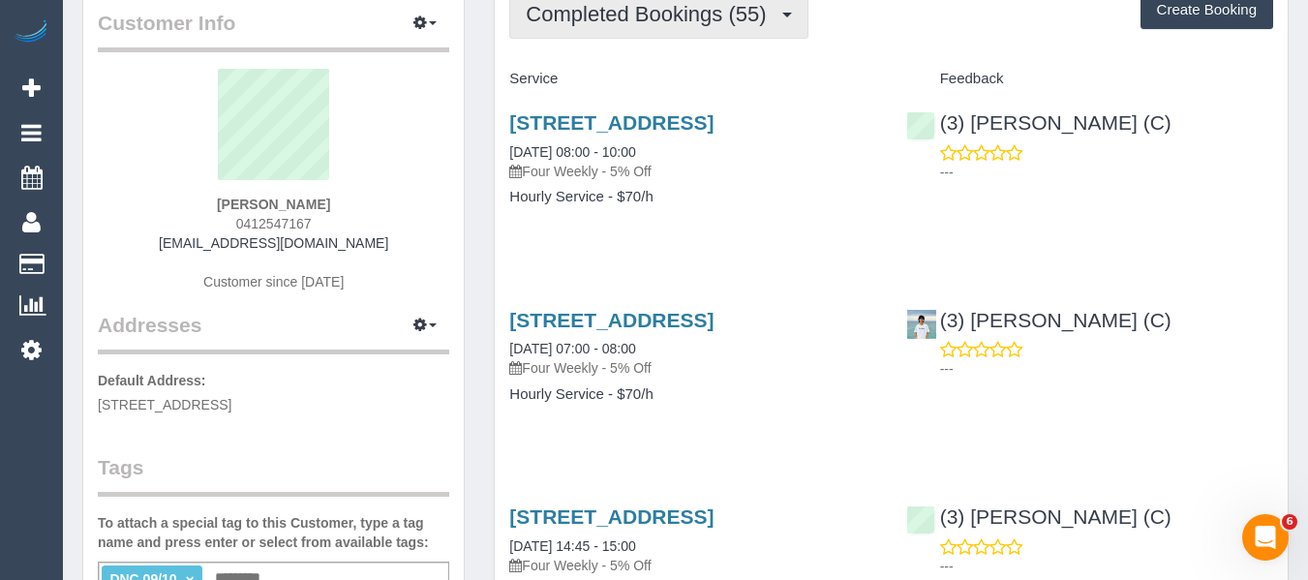
copy link "112 Empress Rd, Surrey Hills, VIC 3127"
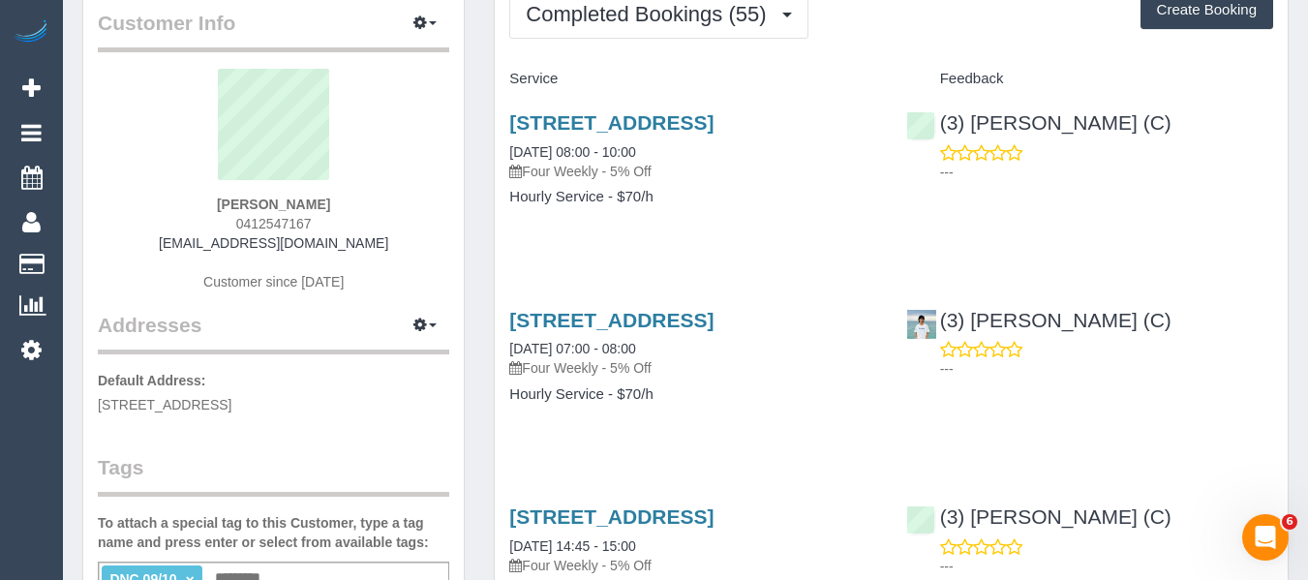
drag, startPoint x: 328, startPoint y: 223, endPoint x: 258, endPoint y: 246, distance: 74.4
click at [193, 213] on div "Amanda Harper 0412547167 dawsharper@hotmail.com Customer since 2020" at bounding box center [273, 190] width 351 height 242
click at [337, 209] on div "Amanda Harper 0412547167 dawsharper@hotmail.com Customer since 2020" at bounding box center [273, 190] width 351 height 242
click at [342, 222] on div "Amanda Harper 0412547167 dawsharper@hotmail.com Customer since 2020" at bounding box center [273, 190] width 351 height 242
drag, startPoint x: 339, startPoint y: 224, endPoint x: 231, endPoint y: 223, distance: 107.5
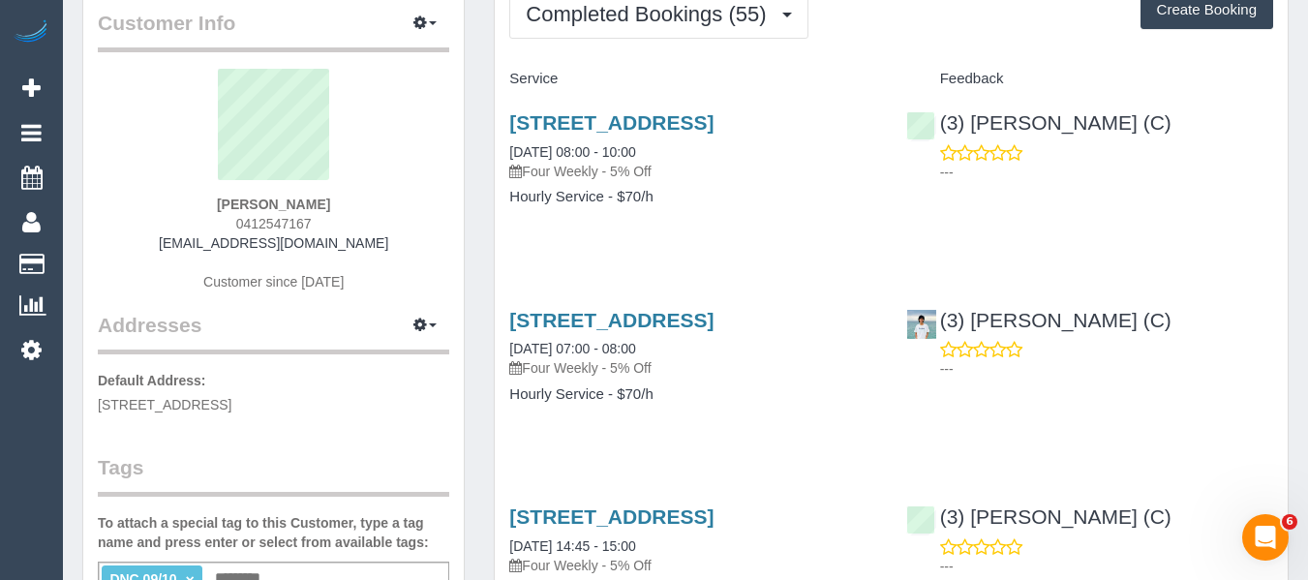
click at [235, 223] on div "Amanda Harper 0412547167 dawsharper@hotmail.com Customer since 2020" at bounding box center [273, 190] width 351 height 242
copy span "0412547167"
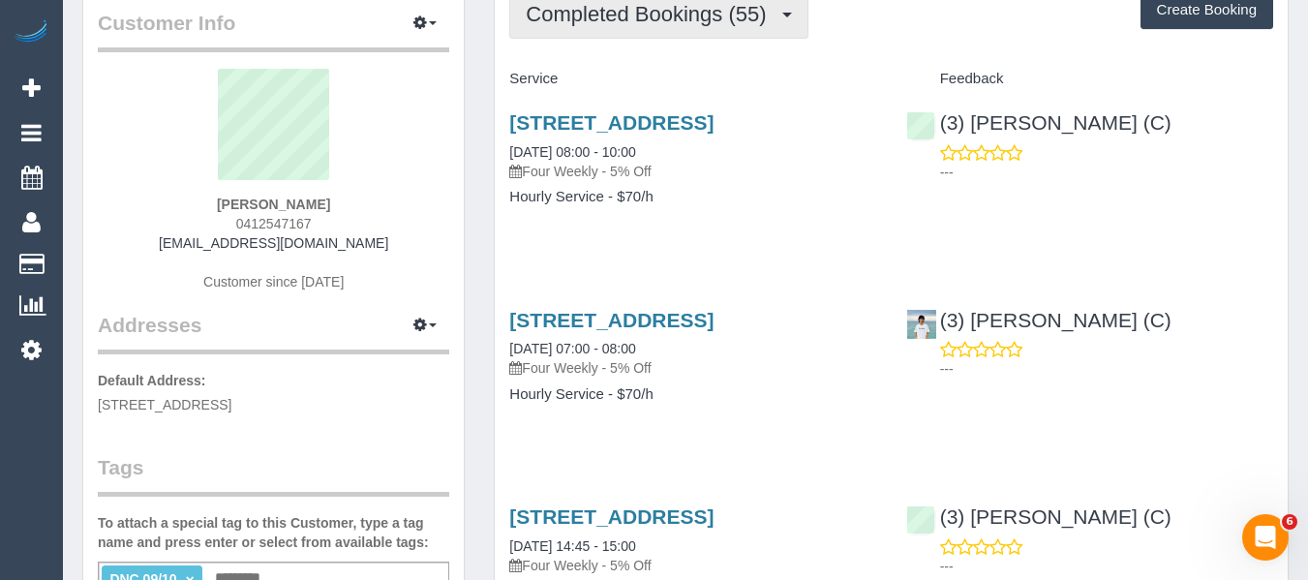
drag, startPoint x: 603, startPoint y: 2, endPoint x: 599, endPoint y: 21, distance: 19.7
click at [603, 2] on span "Completed Bookings (55)" at bounding box center [651, 14] width 250 height 24
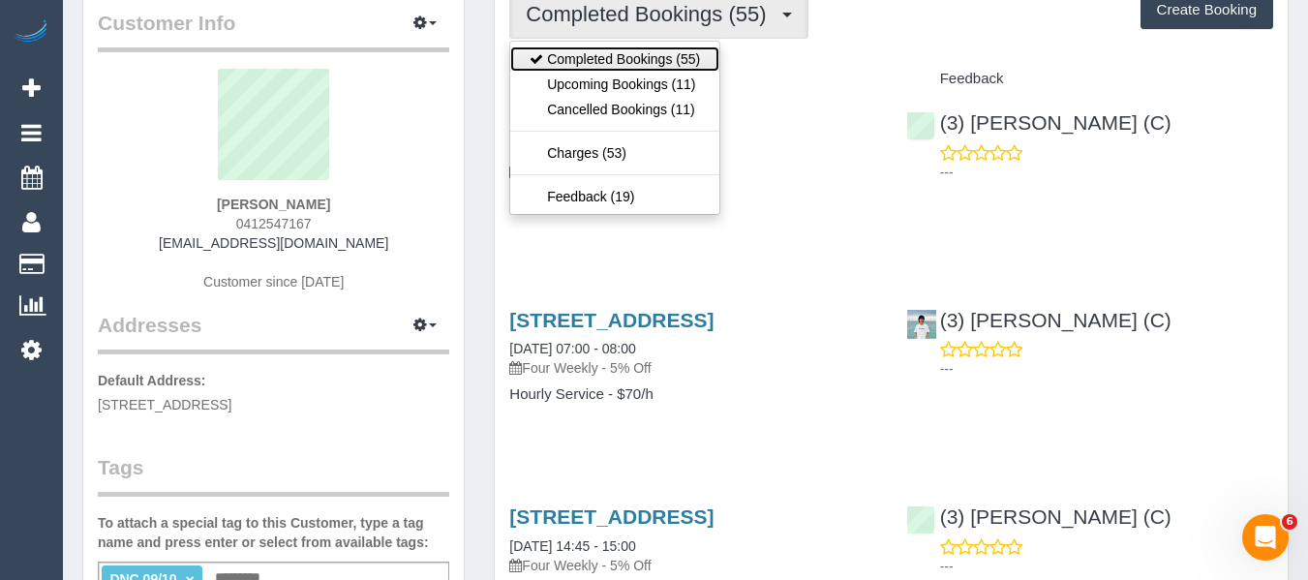
click at [592, 70] on link "Completed Bookings (55)" at bounding box center [614, 58] width 209 height 25
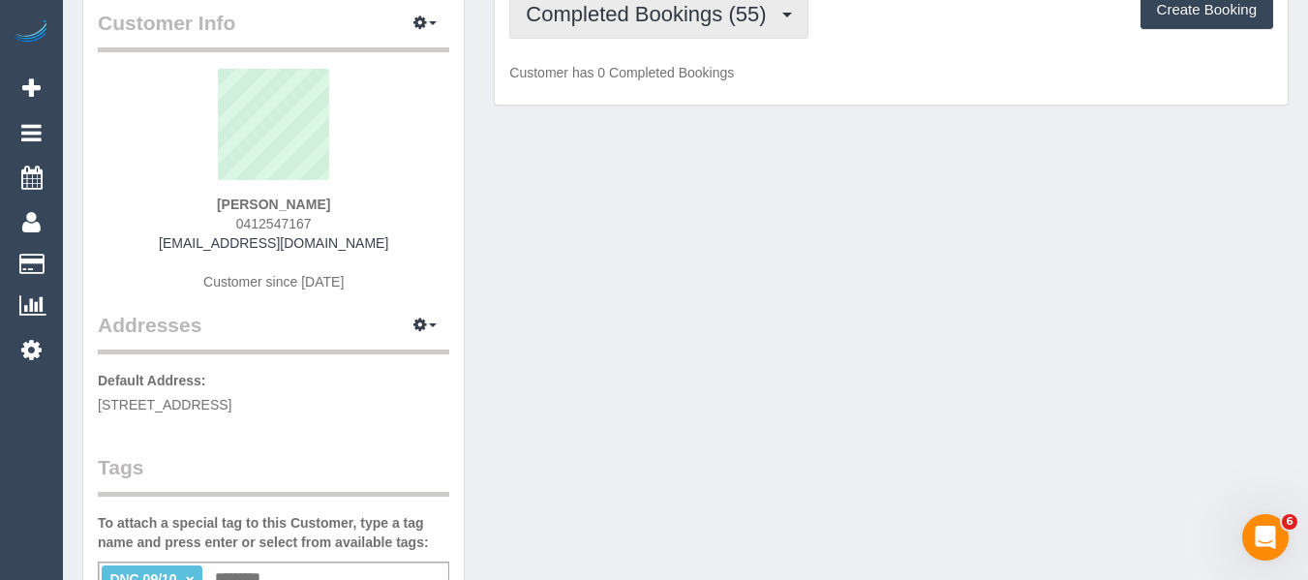
click at [577, 22] on span "Completed Bookings (55)" at bounding box center [651, 14] width 250 height 24
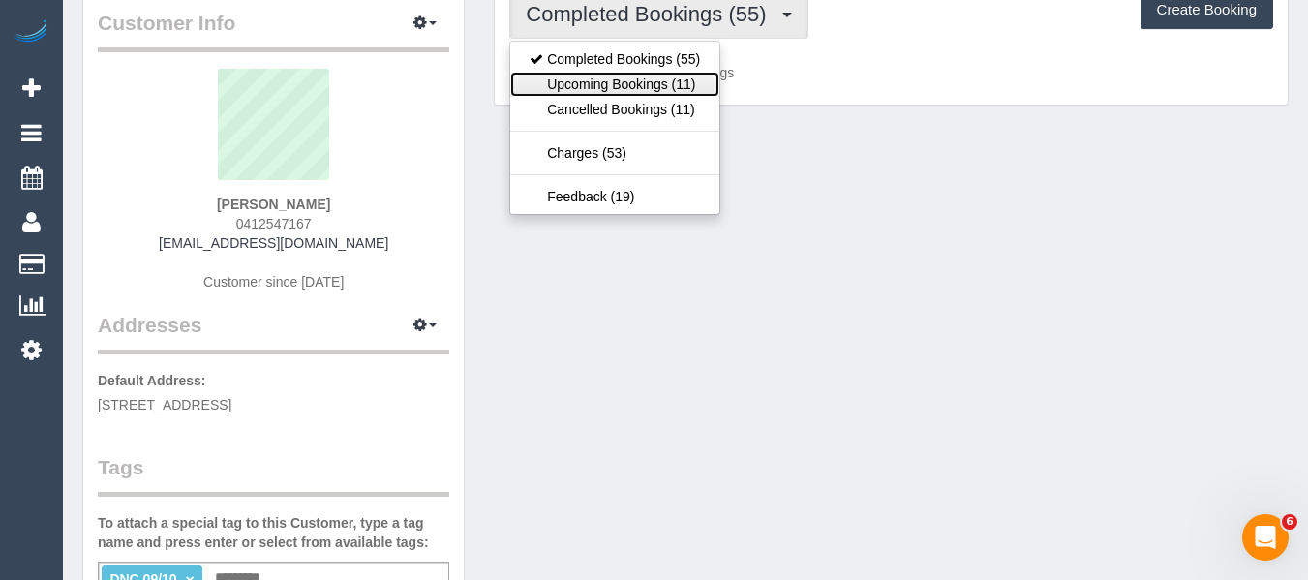
click at [578, 82] on link "Upcoming Bookings (11)" at bounding box center [614, 84] width 209 height 25
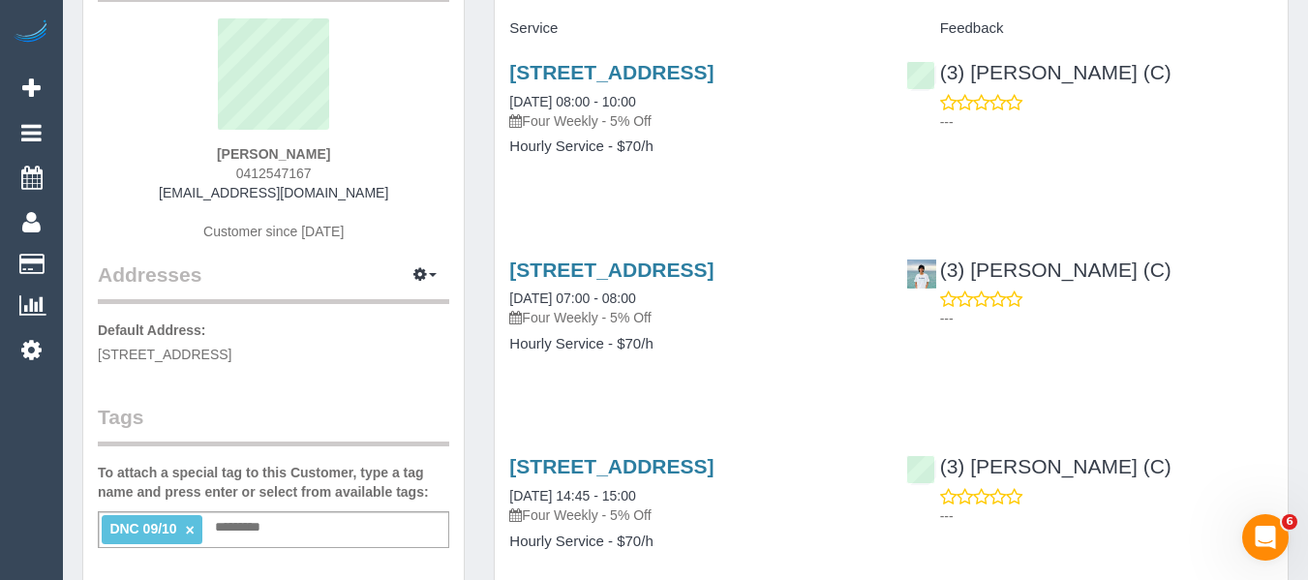
scroll to position [194, 0]
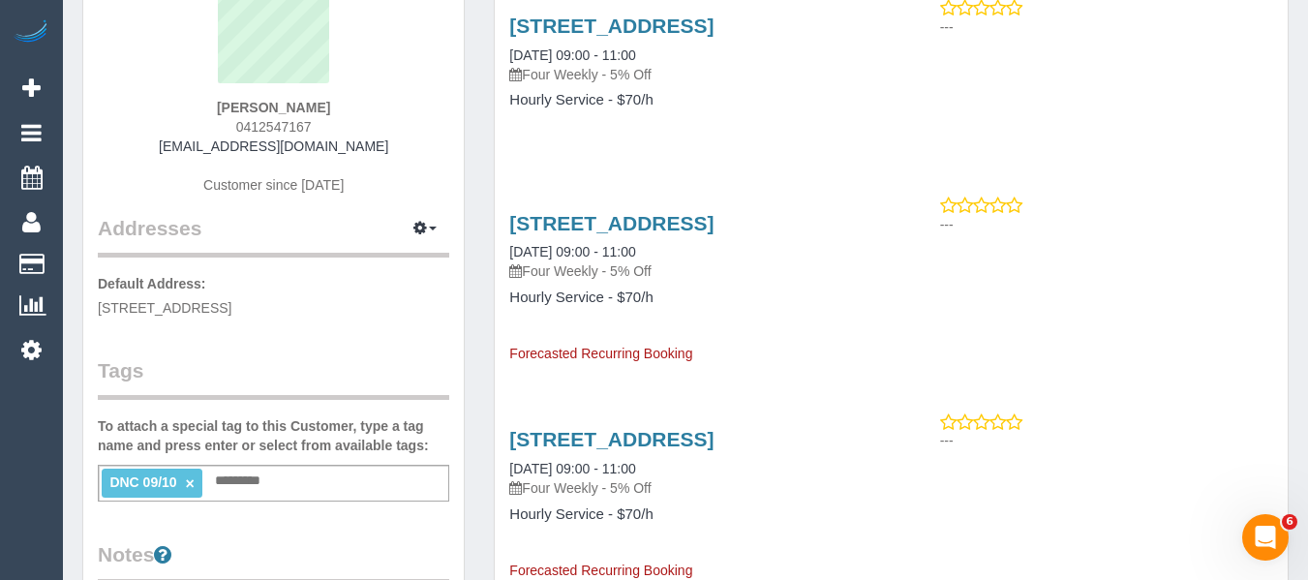
click at [192, 479] on link "×" at bounding box center [190, 483] width 9 height 16
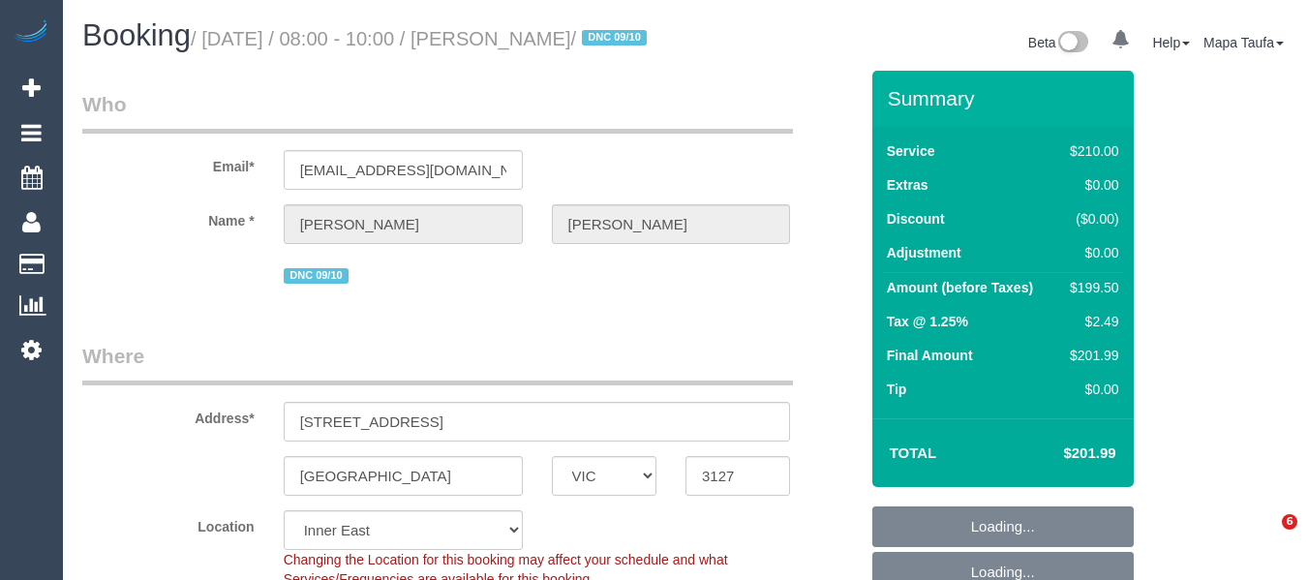
select select "VIC"
select select "180"
select select "number:28"
select select "number:14"
select select "number:19"
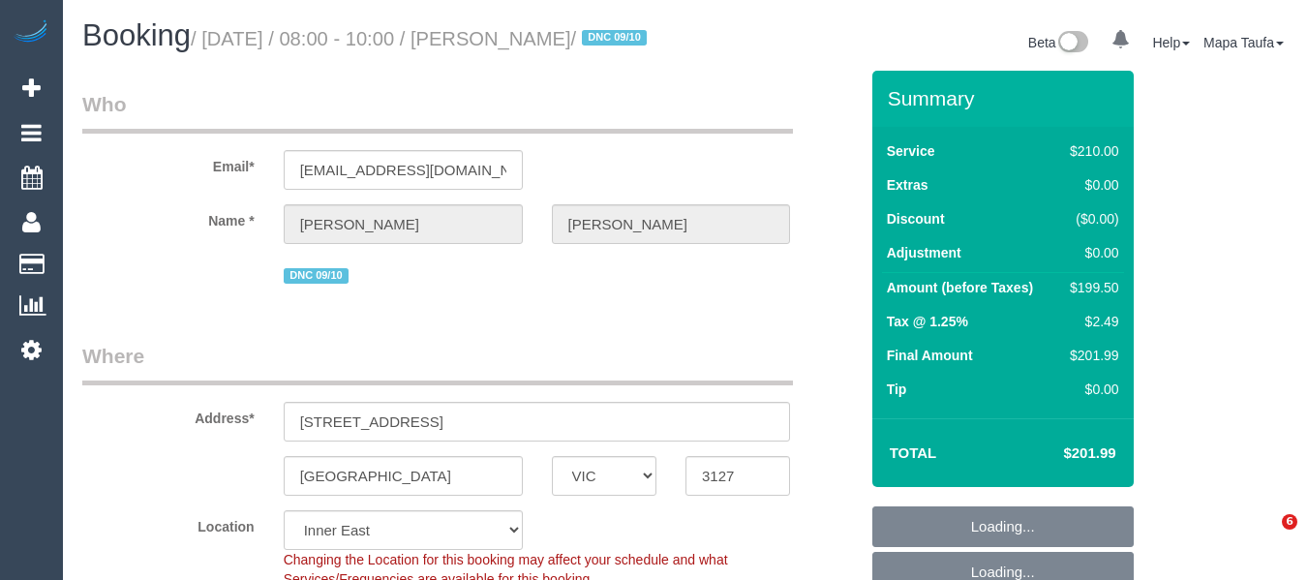
select select "number:24"
select select "number:12"
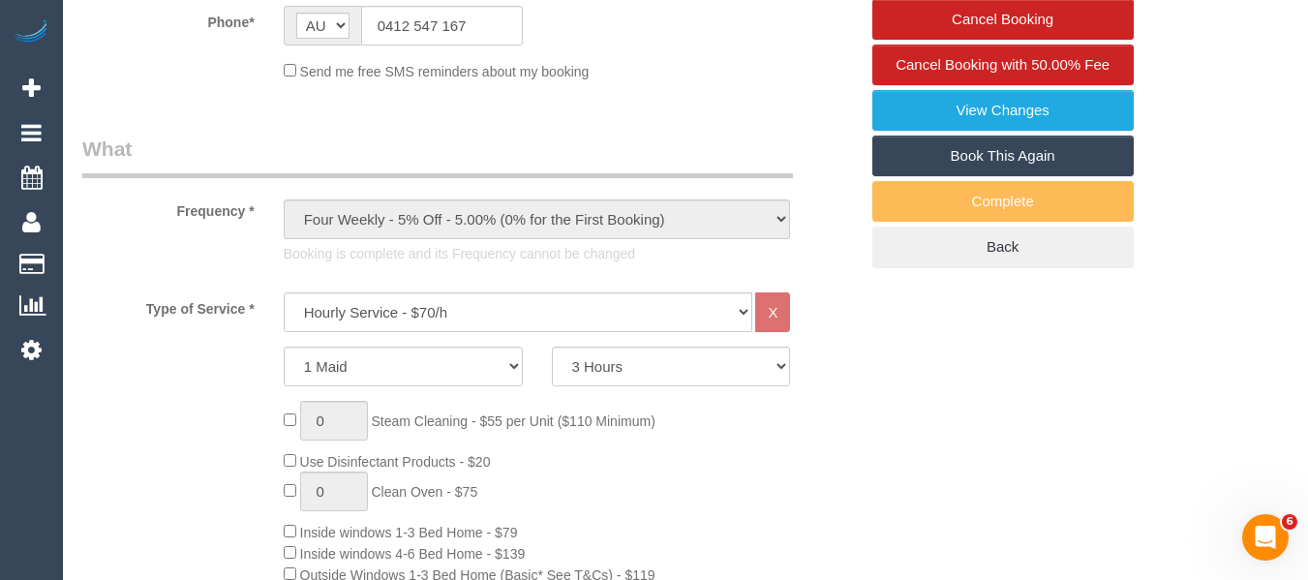
scroll to position [775, 0]
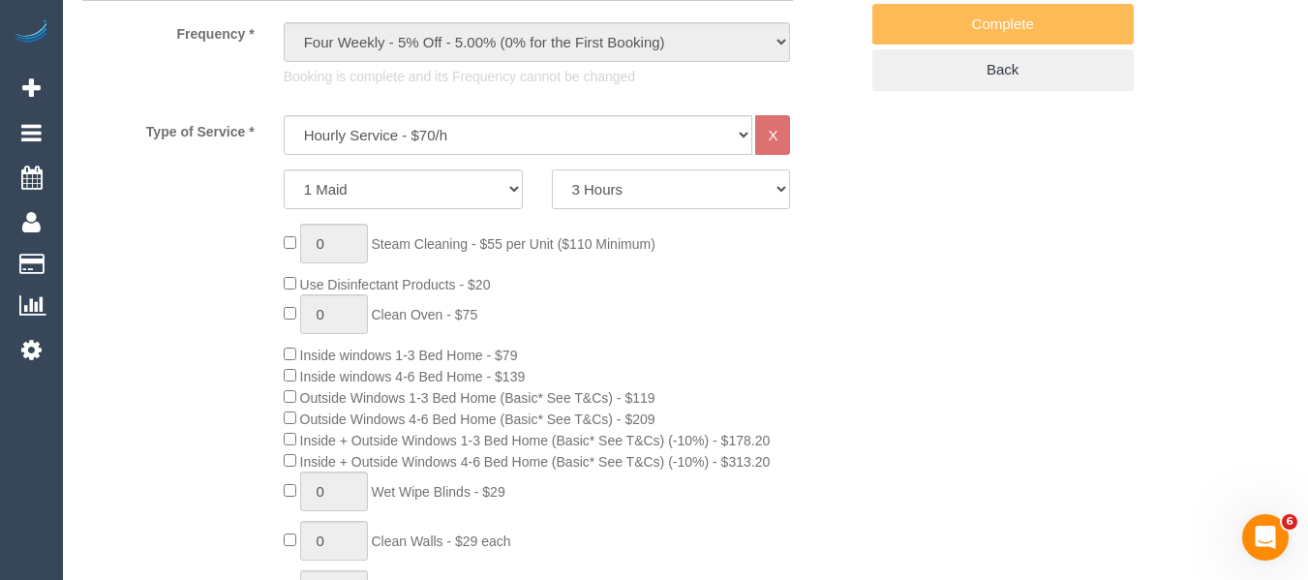
click at [622, 209] on select "2 Hours 2.5 Hours 3 Hours 3.5 Hours 4 Hours 4.5 Hours 5 Hours 5.5 Hours 6 Hours…" at bounding box center [671, 189] width 239 height 40
click at [606, 209] on select "2 Hours 2.5 Hours 3 Hours 3.5 Hours 4 Hours 4.5 Hours 5 Hours 5.5 Hours 6 Hours…" at bounding box center [671, 189] width 239 height 40
select select "120"
click at [552, 193] on select "2 Hours 2.5 Hours 3 Hours 3.5 Hours 4 Hours 4.5 Hours 5 Hours 5.5 Hours 6 Hours…" at bounding box center [671, 189] width 239 height 40
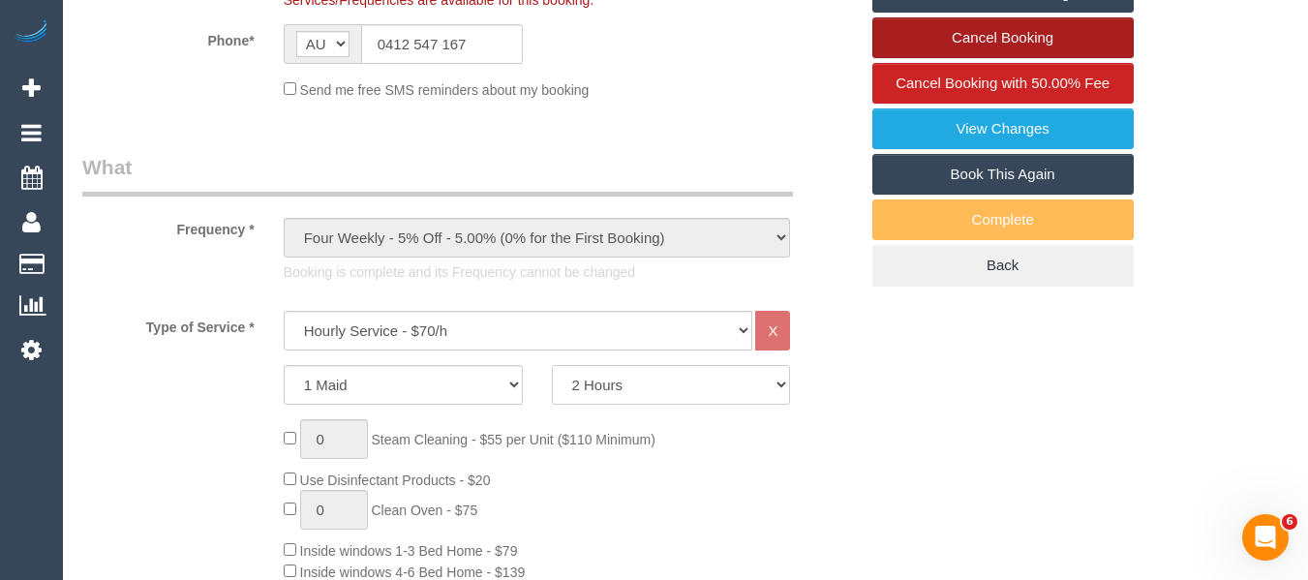
scroll to position [387, 0]
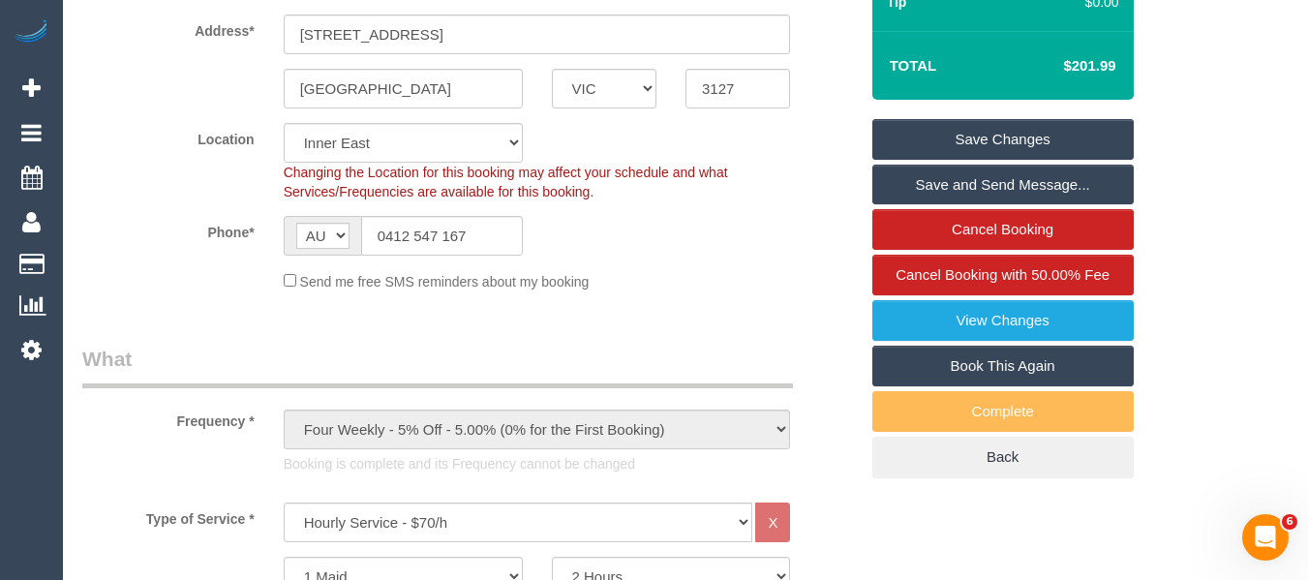
click at [978, 160] on link "Save Changes" at bounding box center [1002, 139] width 261 height 41
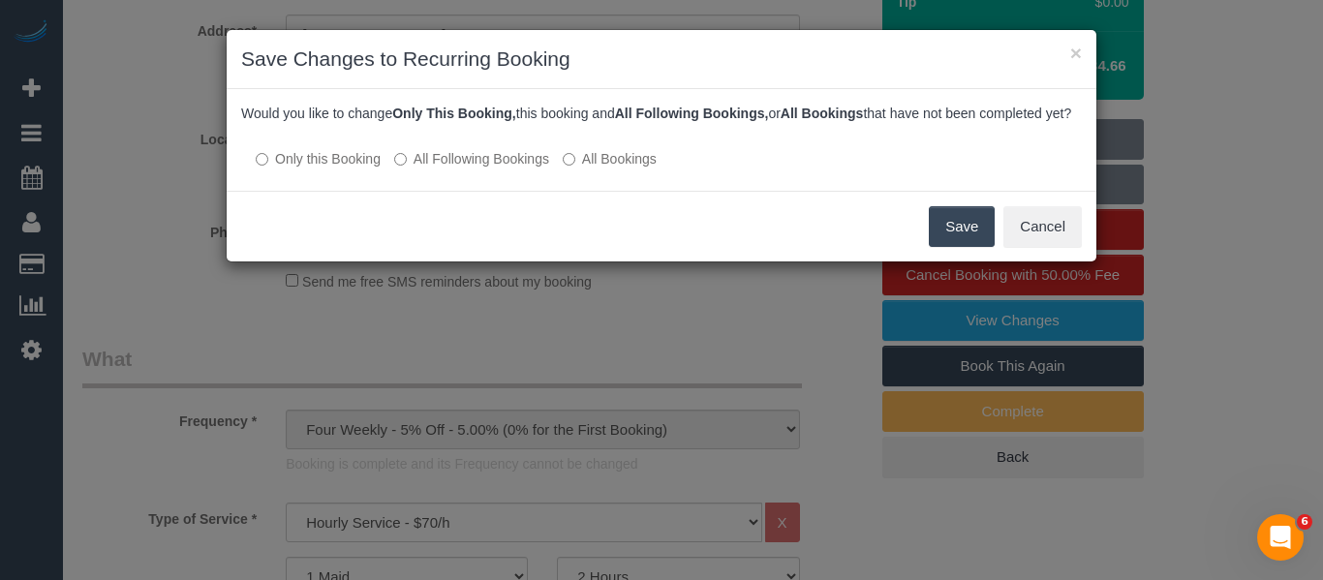
click at [958, 237] on button "Save" at bounding box center [962, 226] width 66 height 41
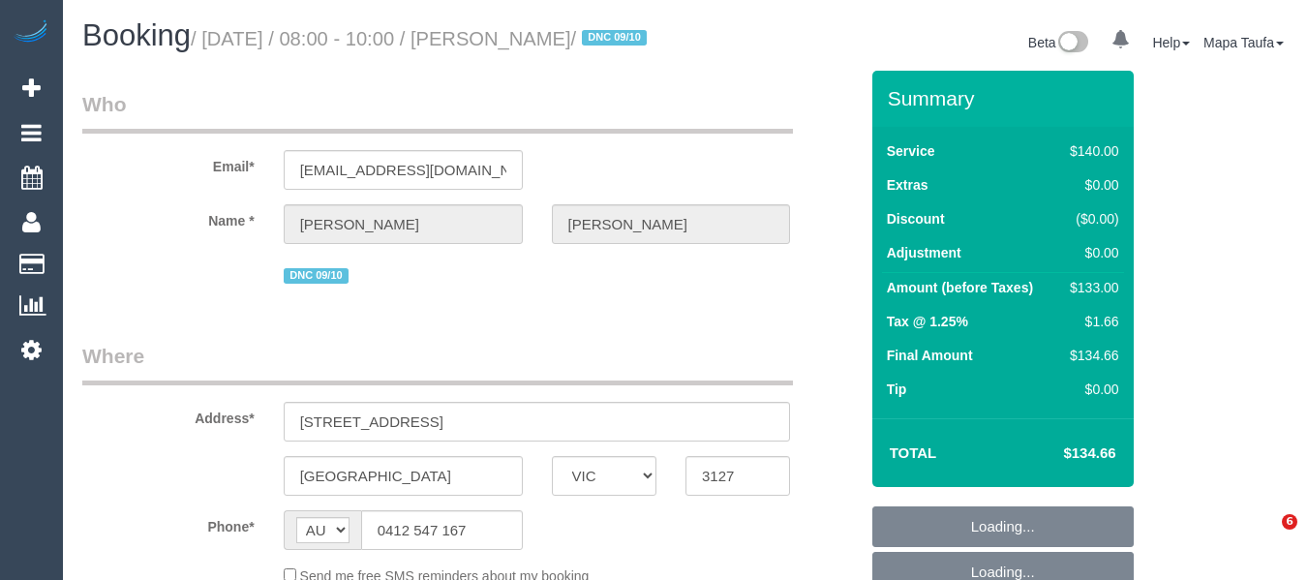
select select "VIC"
select select "string:stripe-pm_1MAR652GScqysDRVf1j1z59r"
select select "number:28"
select select "number:14"
select select "number:19"
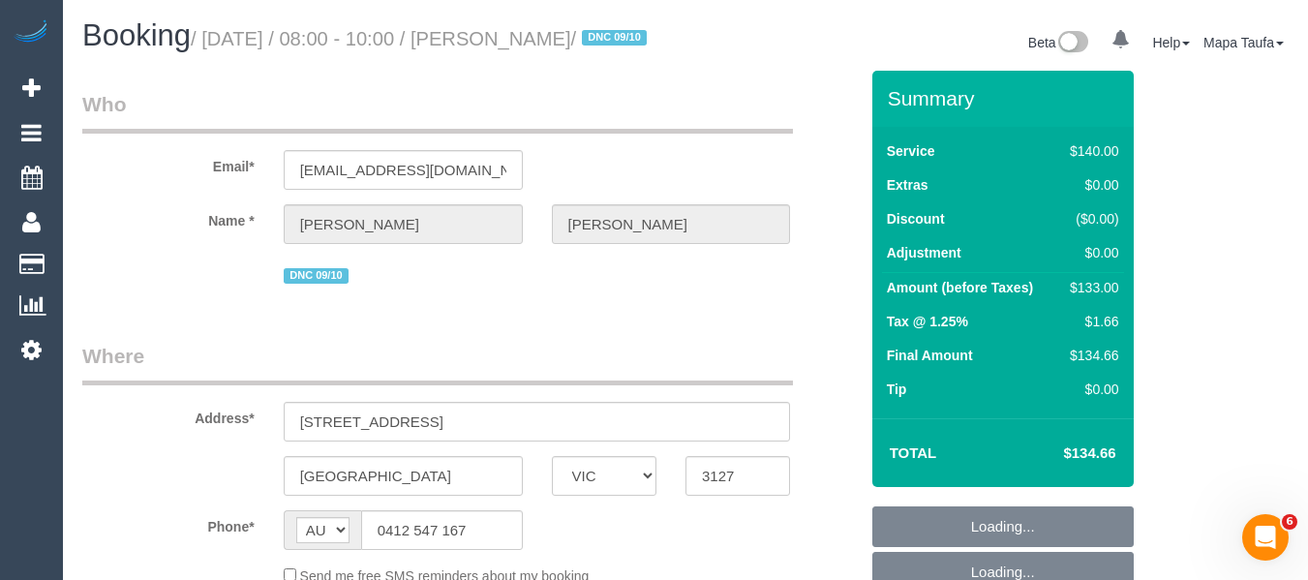
select select "number:24"
select select "number:12"
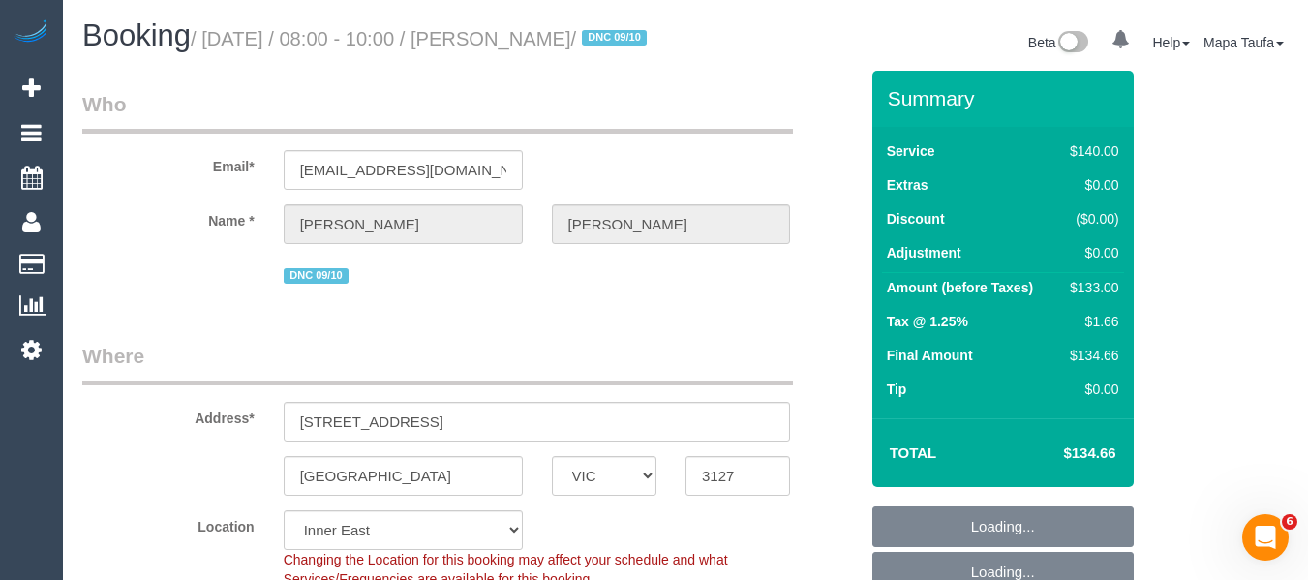
select select "object:896"
drag, startPoint x: 1292, startPoint y: 145, endPoint x: 1304, endPoint y: 121, distance: 27.3
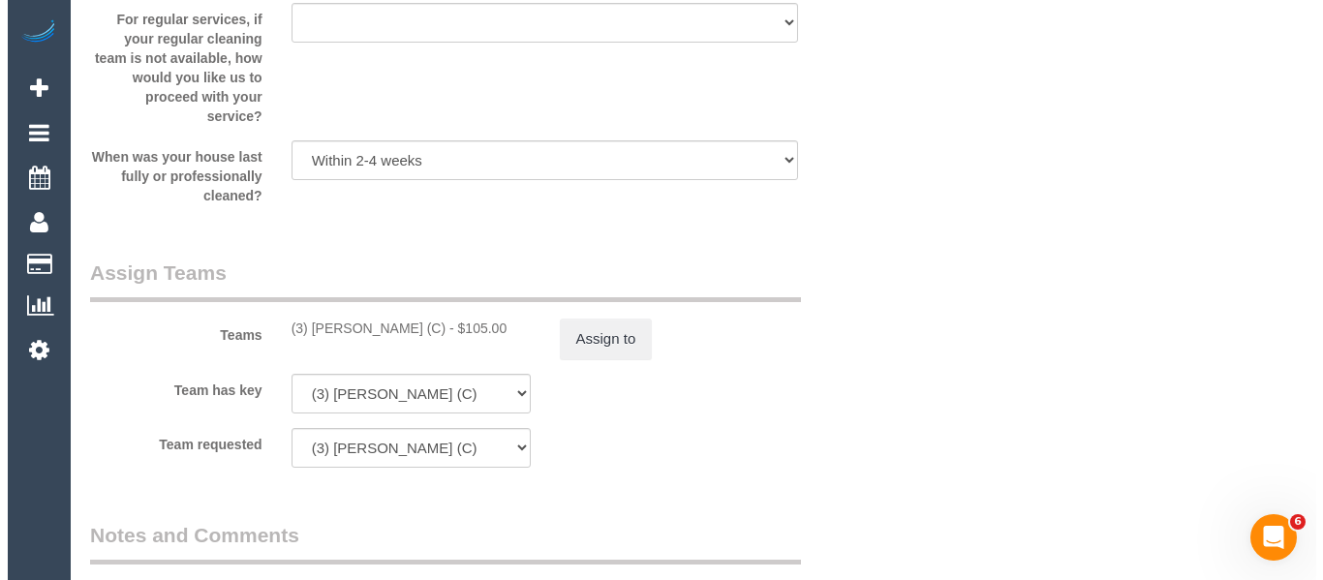
scroll to position [3085, 0]
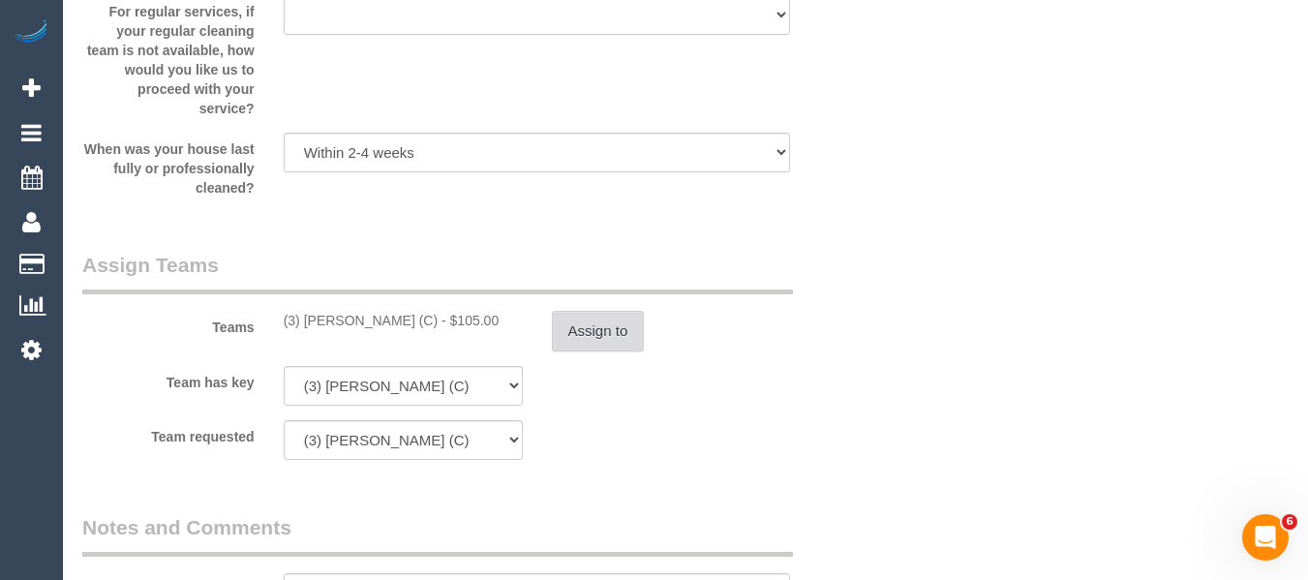
click at [604, 348] on button "Assign to" at bounding box center [598, 331] width 93 height 41
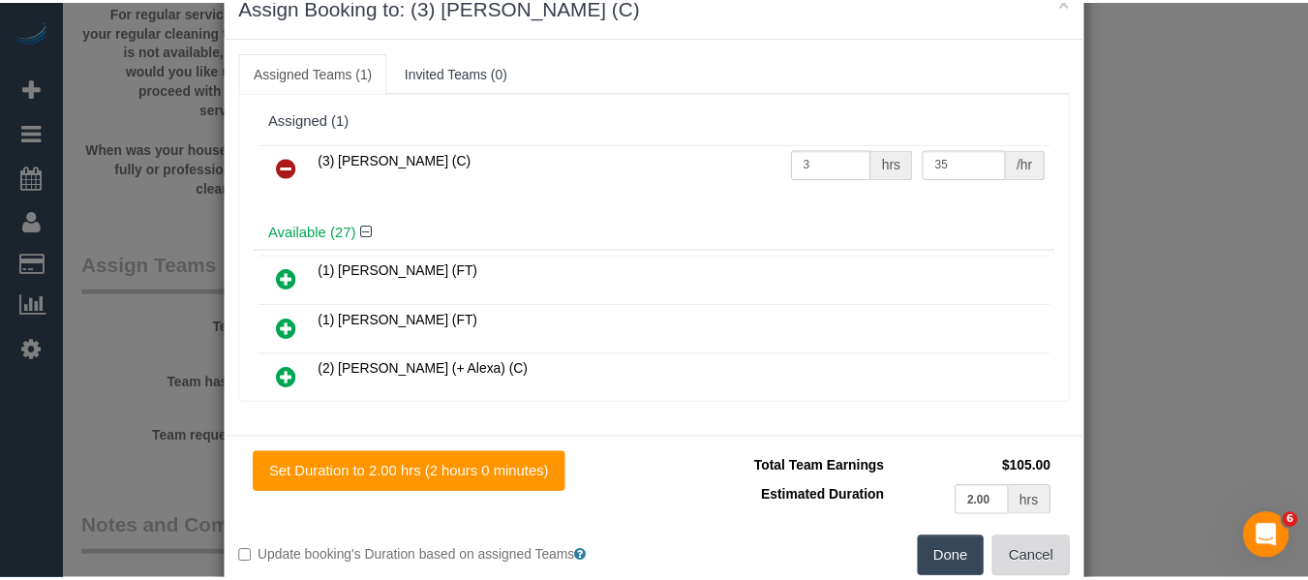
scroll to position [95, 0]
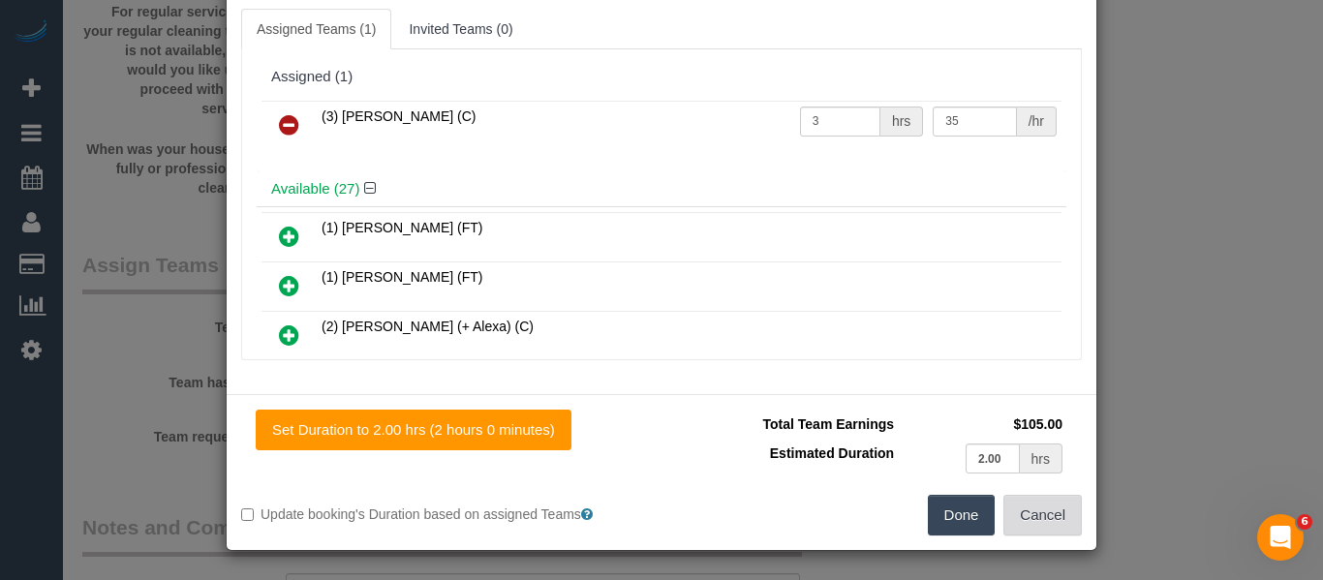
drag, startPoint x: 1028, startPoint y: 519, endPoint x: 994, endPoint y: 117, distance: 403.3
click at [1028, 513] on button "Cancel" at bounding box center [1042, 515] width 78 height 41
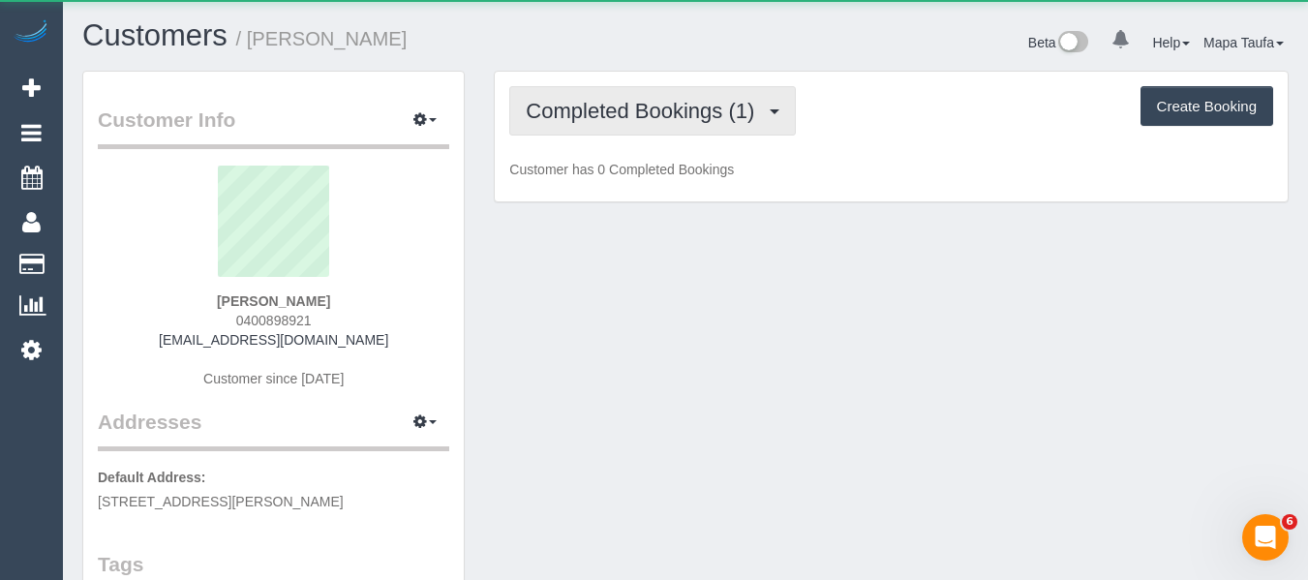
click at [666, 98] on button "Completed Bookings (1)" at bounding box center [652, 110] width 287 height 49
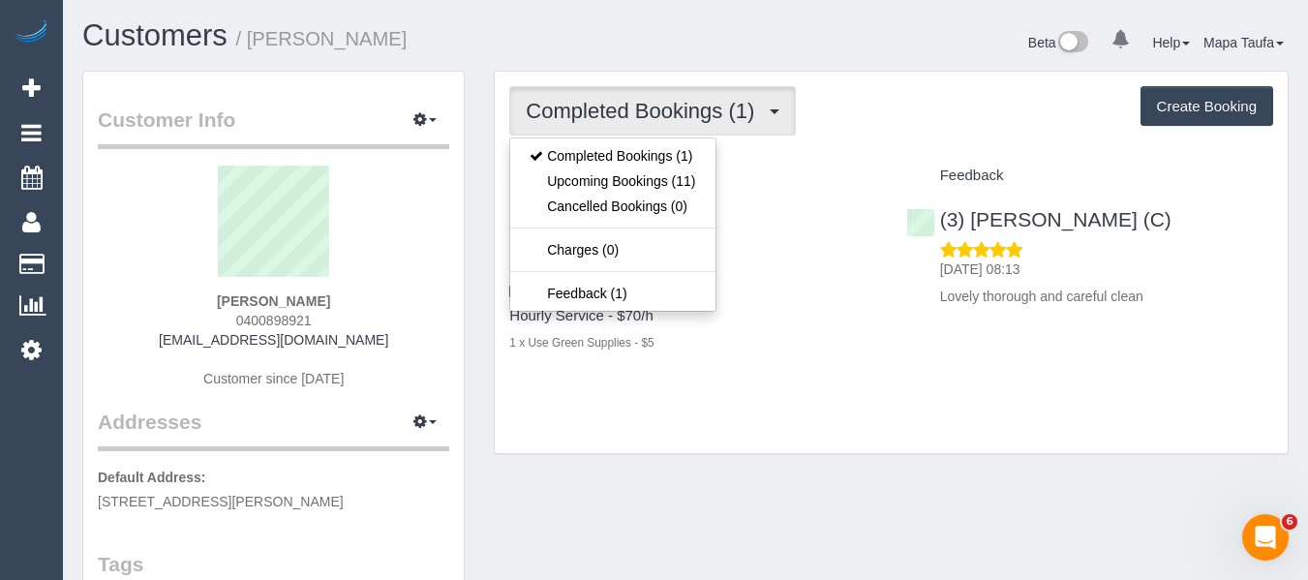
click at [892, 107] on div "Completed Bookings (1) Completed Bookings (1) Upcoming Bookings (11) Cancelled …" at bounding box center [891, 110] width 764 height 49
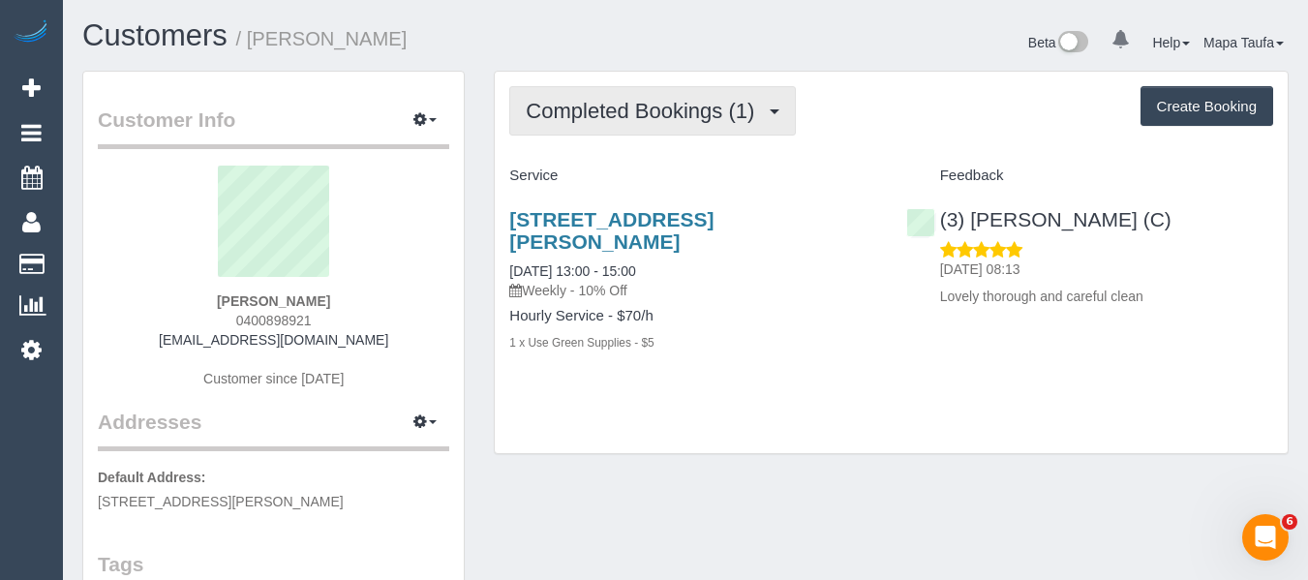
click at [750, 110] on span "Completed Bookings (1)" at bounding box center [645, 111] width 238 height 24
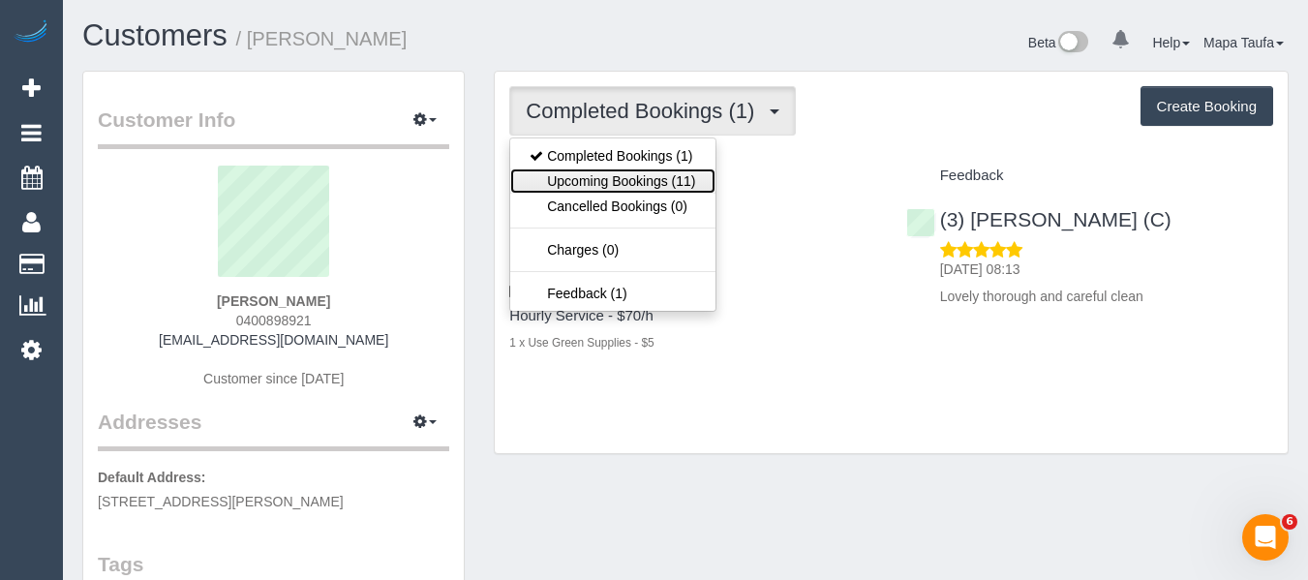
click at [679, 184] on link "Upcoming Bookings (11)" at bounding box center [612, 180] width 204 height 25
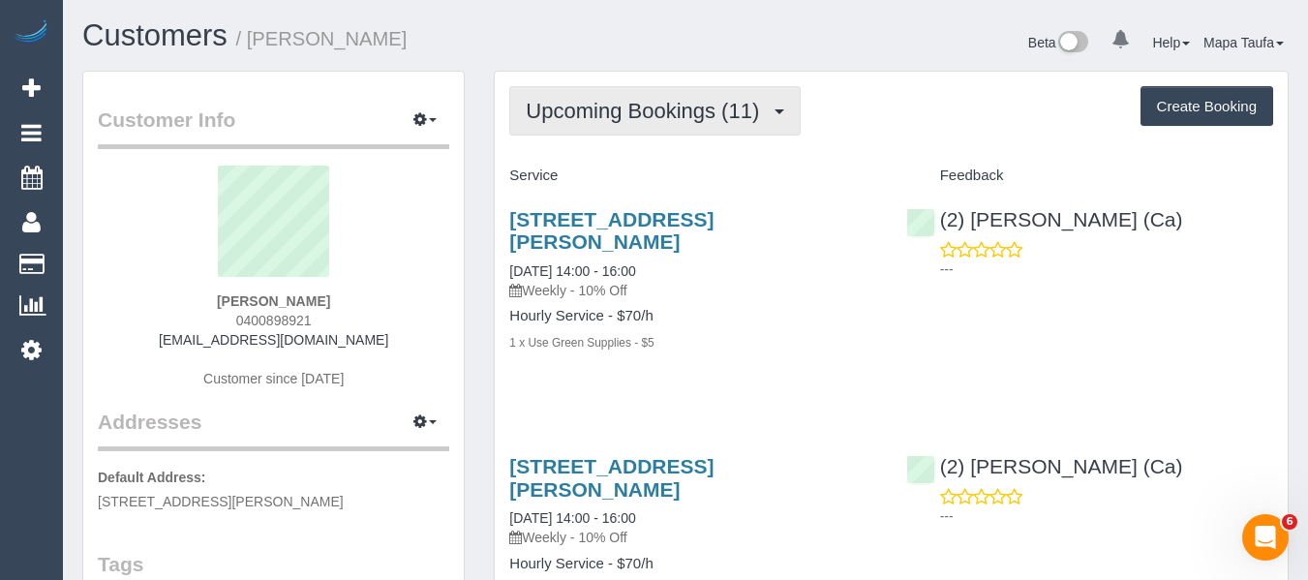
click at [637, 118] on span "Upcoming Bookings (11)" at bounding box center [647, 111] width 243 height 24
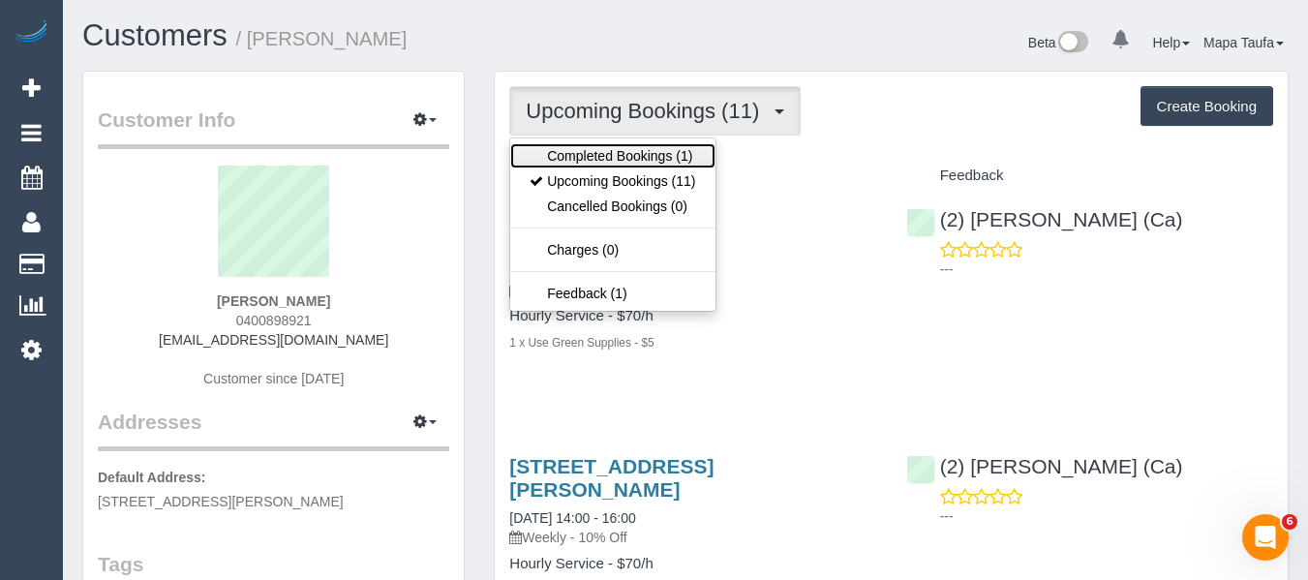
click at [622, 148] on link "Completed Bookings (1)" at bounding box center [612, 155] width 204 height 25
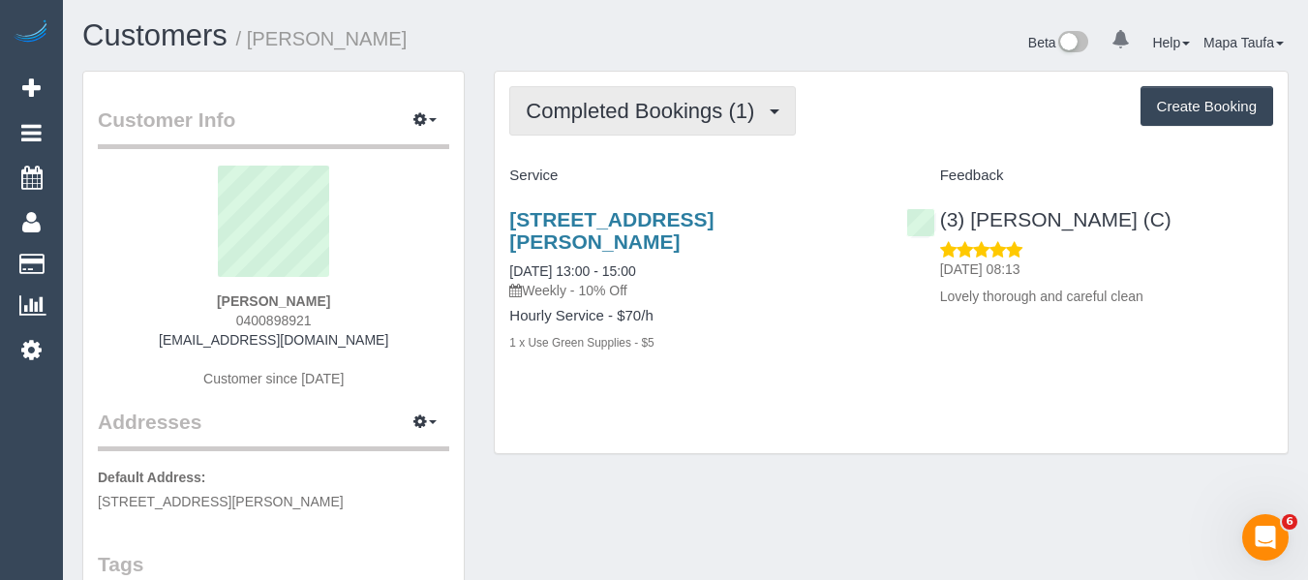
click at [626, 113] on span "Completed Bookings (1)" at bounding box center [645, 111] width 238 height 24
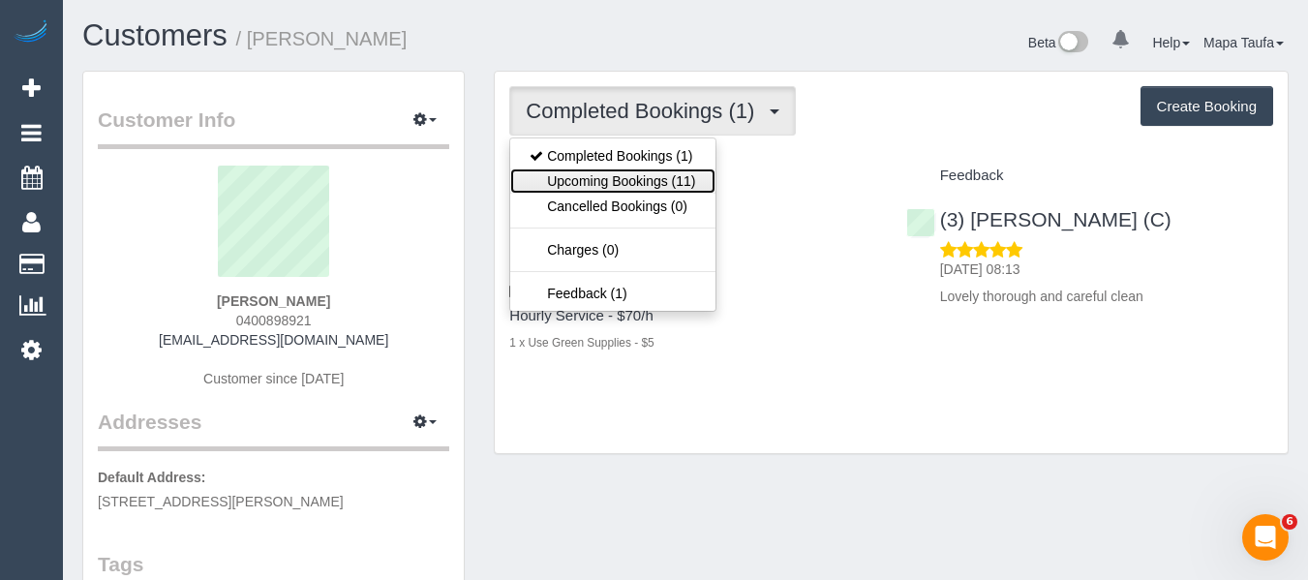
click at [616, 169] on link "Upcoming Bookings (11)" at bounding box center [612, 180] width 204 height 25
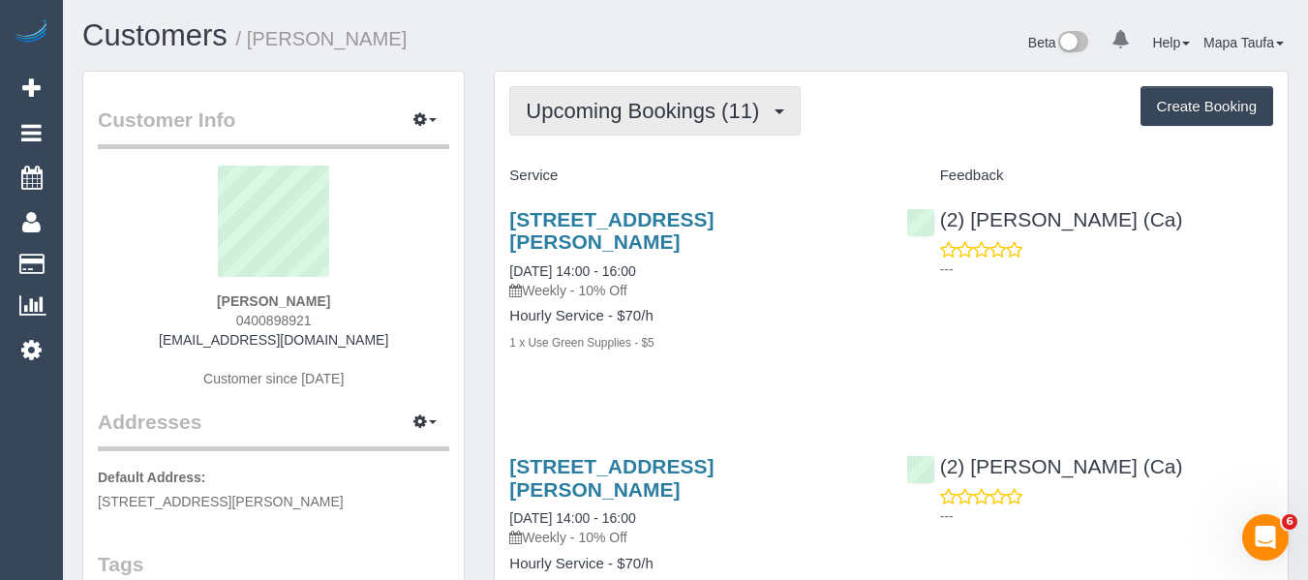
click at [629, 103] on span "Upcoming Bookings (11)" at bounding box center [647, 111] width 243 height 24
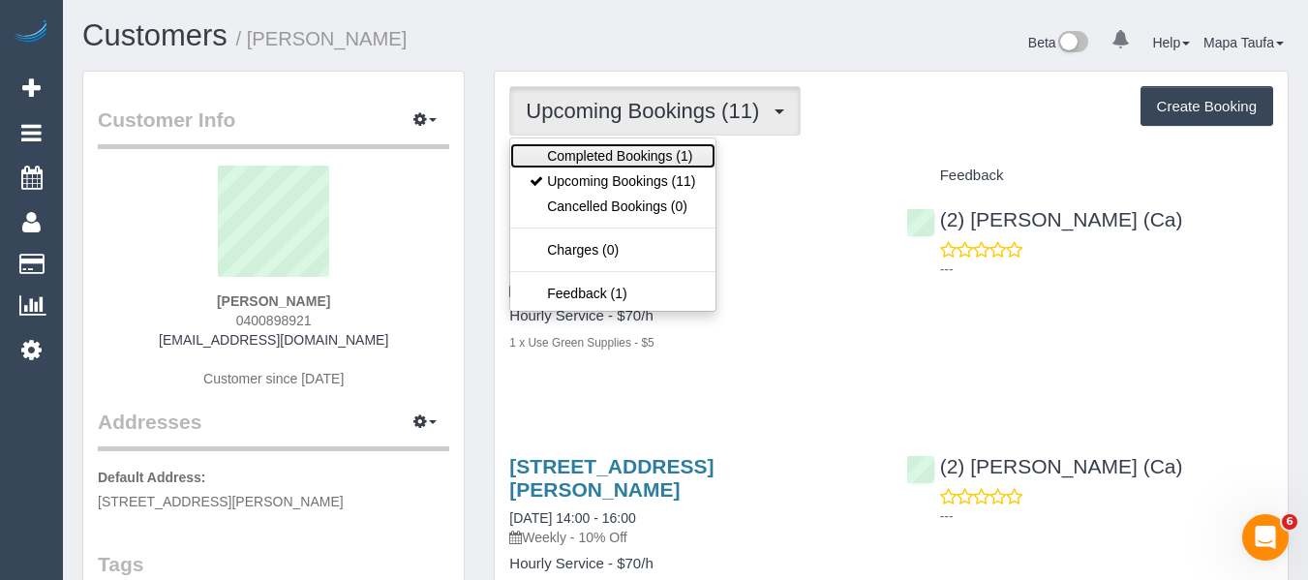
click at [622, 143] on link "Completed Bookings (1)" at bounding box center [612, 155] width 204 height 25
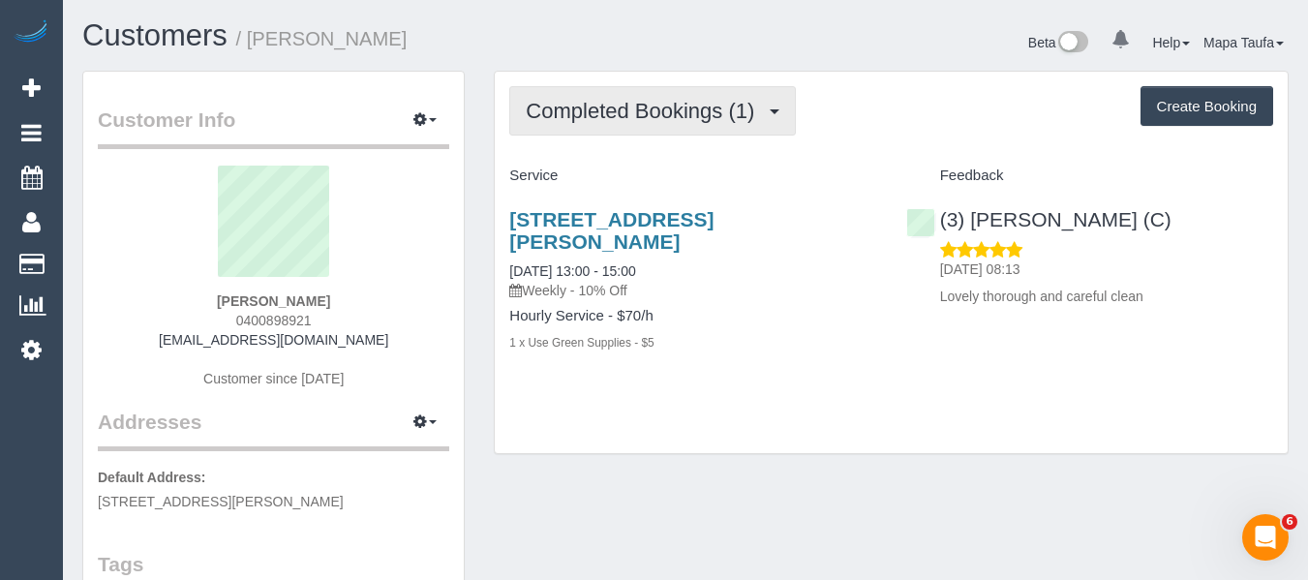
click at [662, 110] on span "Completed Bookings (1)" at bounding box center [645, 111] width 238 height 24
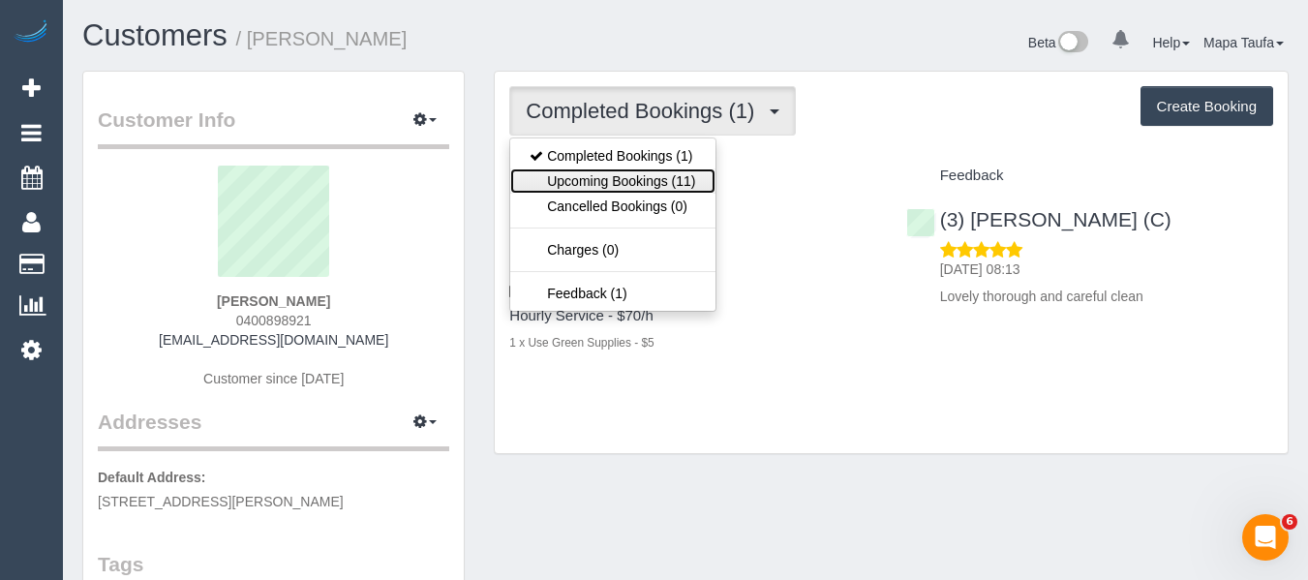
click at [629, 170] on link "Upcoming Bookings (11)" at bounding box center [612, 180] width 204 height 25
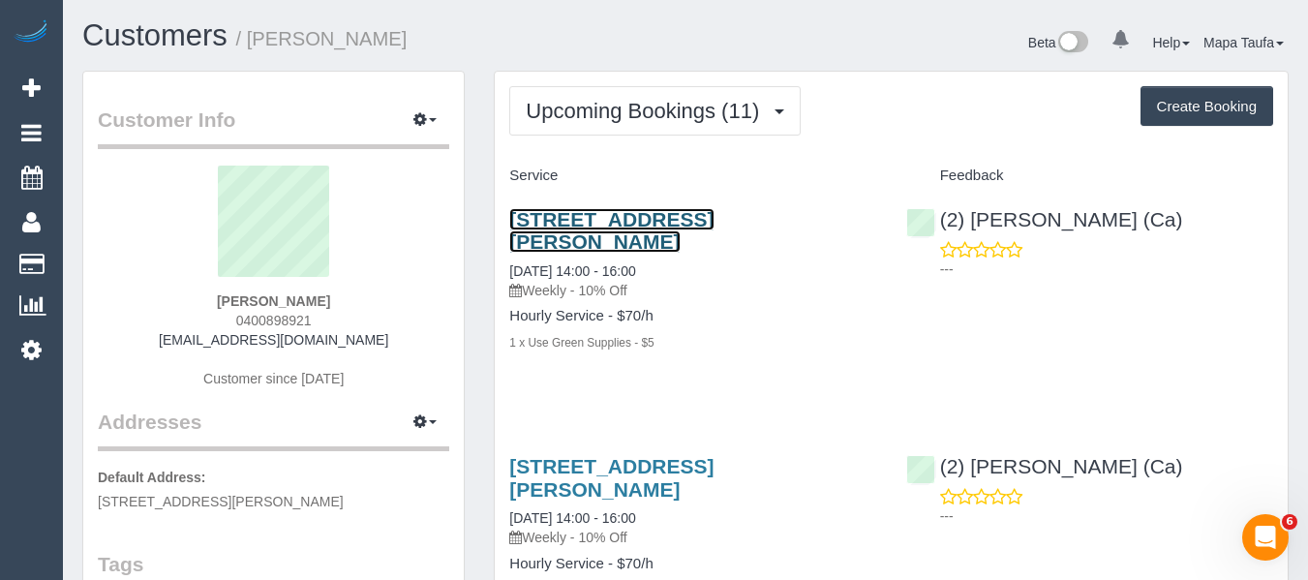
click at [617, 216] on link "186 Clarke St, Northcote, VIC 3070" at bounding box center [611, 230] width 204 height 45
drag, startPoint x: 208, startPoint y: 336, endPoint x: 155, endPoint y: 340, distance: 53.4
click at [158, 338] on div "Lin Greenwood 0400898921 tlgreenwood@bigpond.com Customer since 2025" at bounding box center [273, 287] width 351 height 242
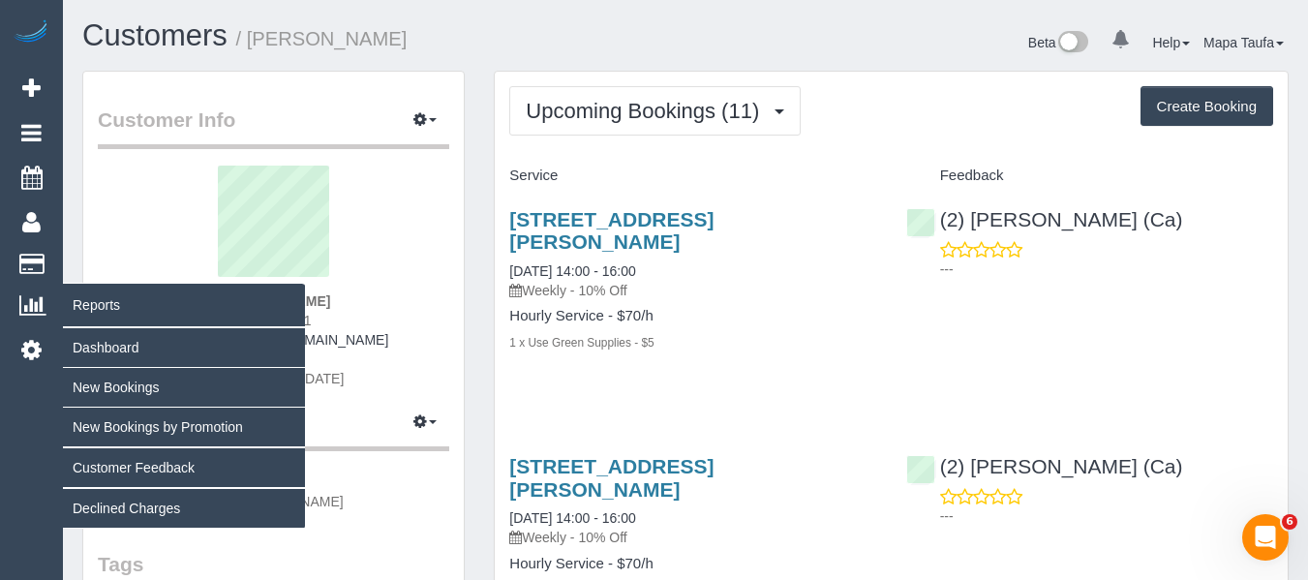
copy link "tlgreenwood@bigpond.com"
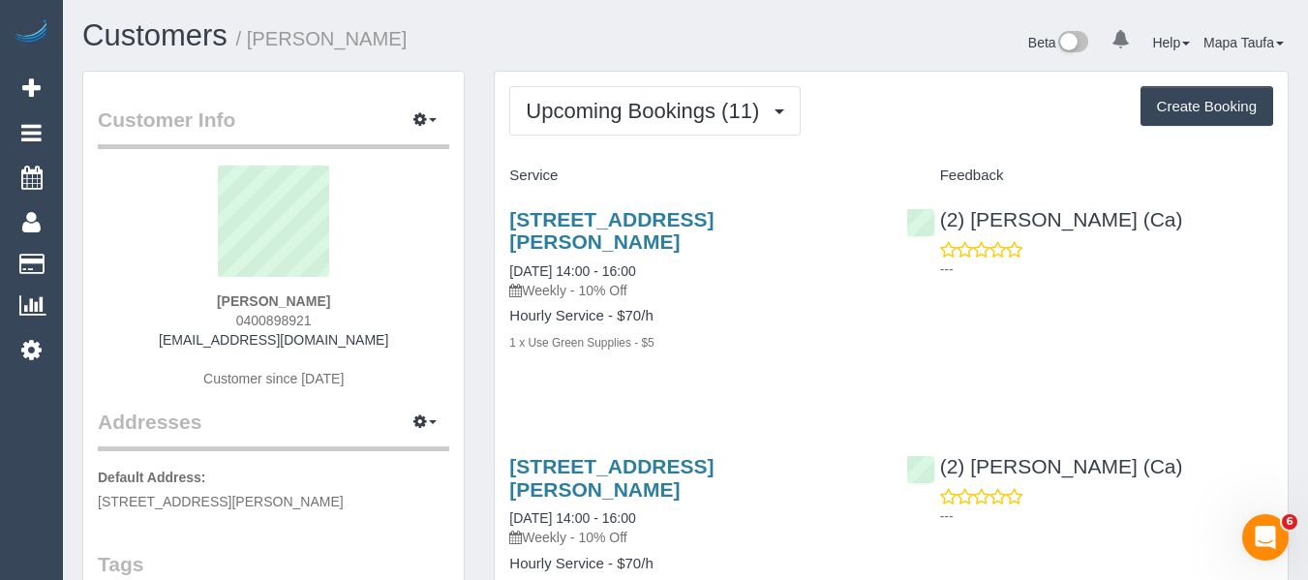
scroll to position [97, 0]
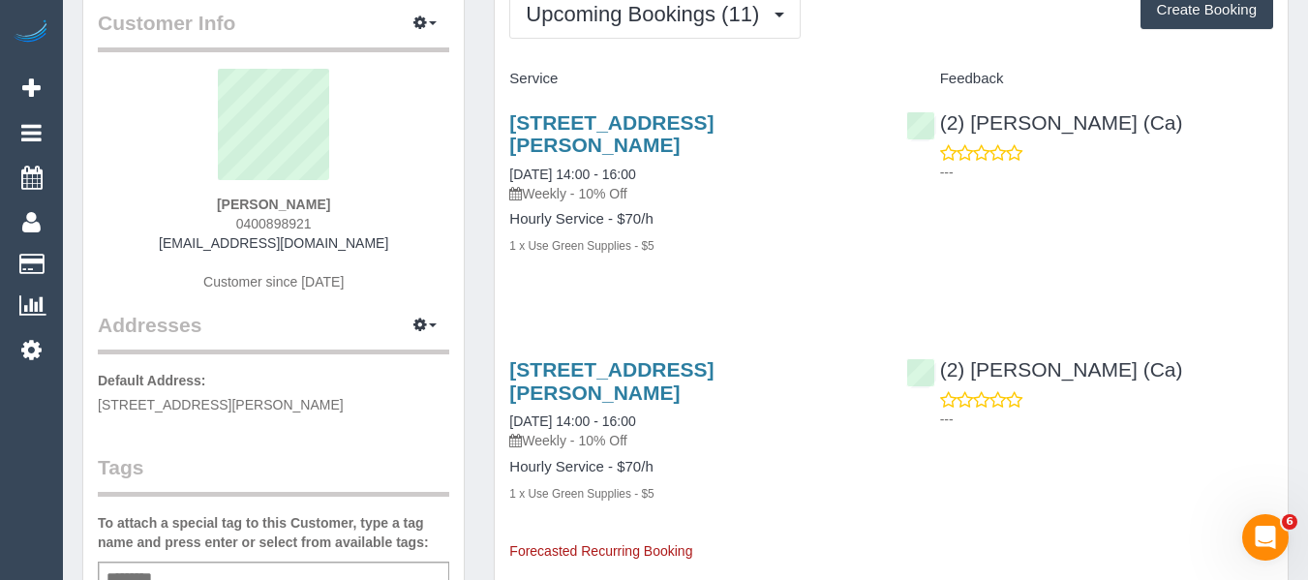
click at [850, 265] on div "186 Clarke St, Northcote, VIC 3070 14/10/2025 14:00 - 16:00 Weekly - 10% Off Ho…" at bounding box center [693, 194] width 396 height 198
click at [691, 121] on link "186 Clarke St, Northcote, VIC 3070" at bounding box center [611, 133] width 204 height 45
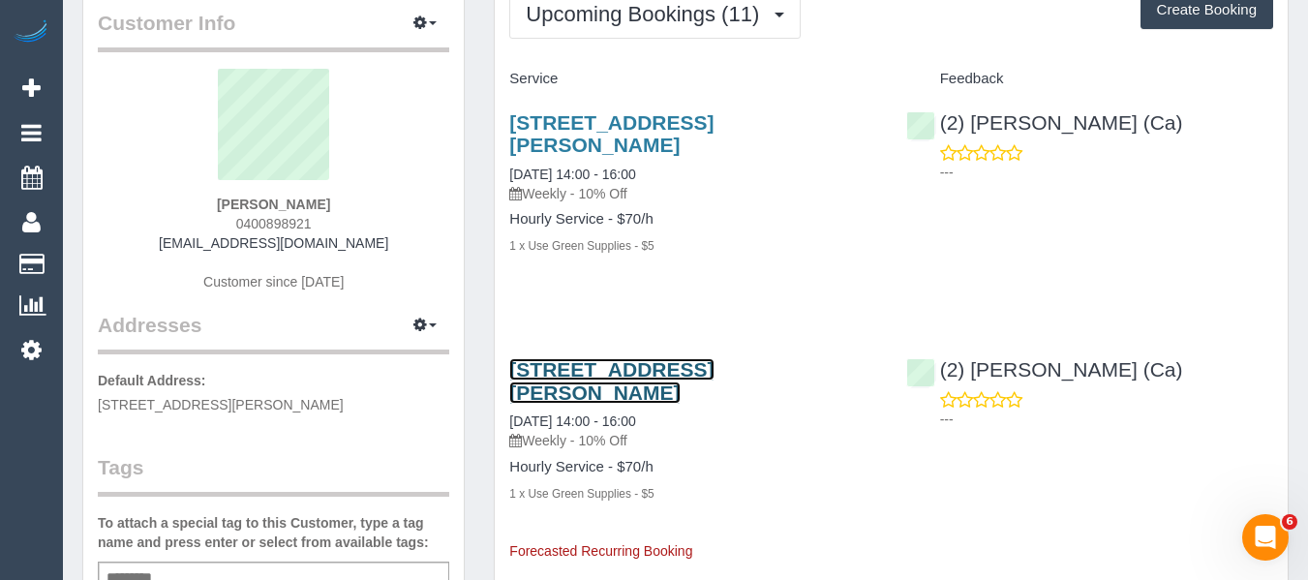
click at [643, 358] on link "186 Clarke St, Northcote, VIC 3070" at bounding box center [611, 380] width 204 height 45
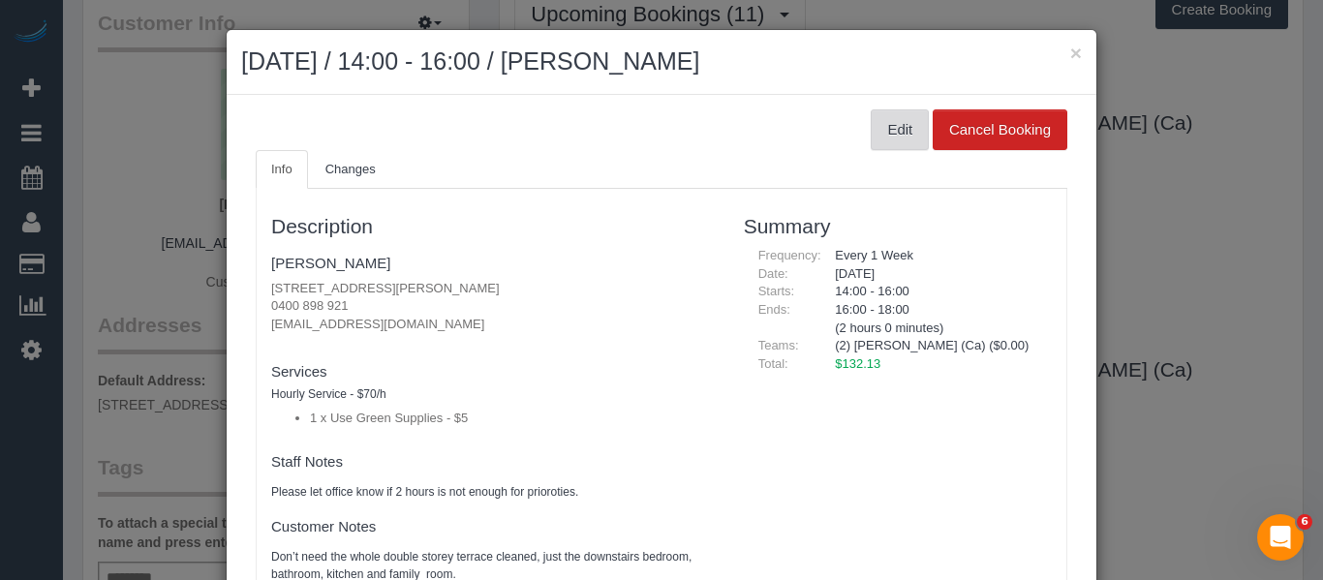
click at [870, 144] on button "Edit" at bounding box center [899, 129] width 58 height 41
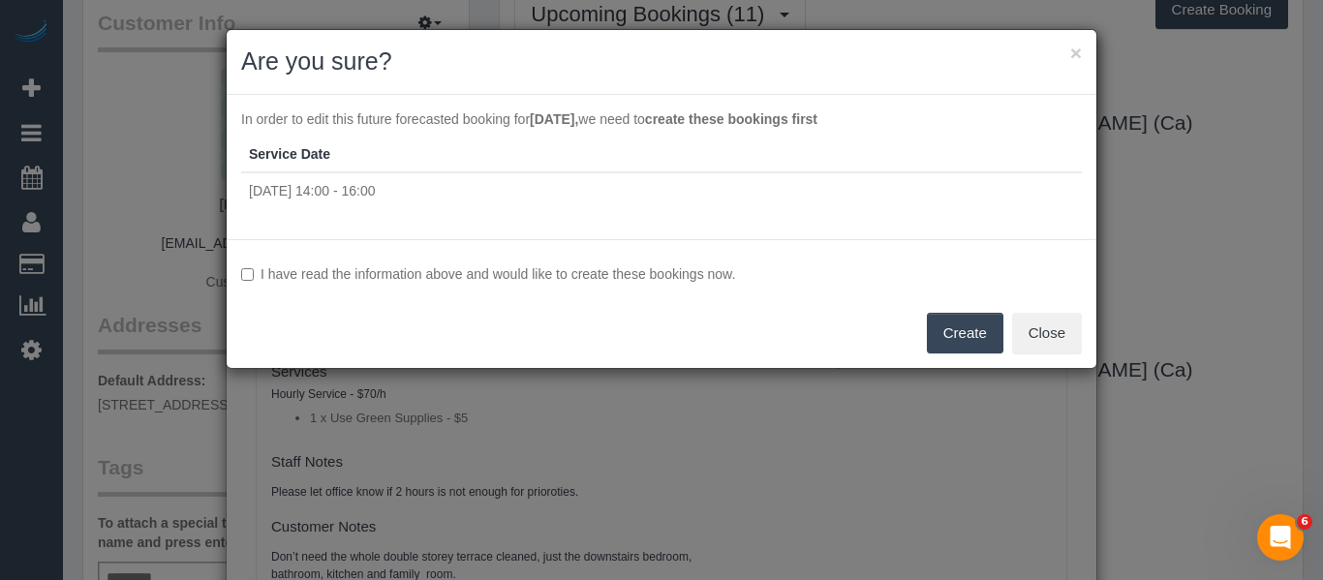
click at [500, 261] on div "I have read the information above and would like to create these bookings now. …" at bounding box center [661, 303] width 869 height 129
click at [507, 274] on label "I have read the information above and would like to create these bookings now." at bounding box center [661, 273] width 840 height 19
click at [976, 326] on button "Create" at bounding box center [965, 333] width 76 height 41
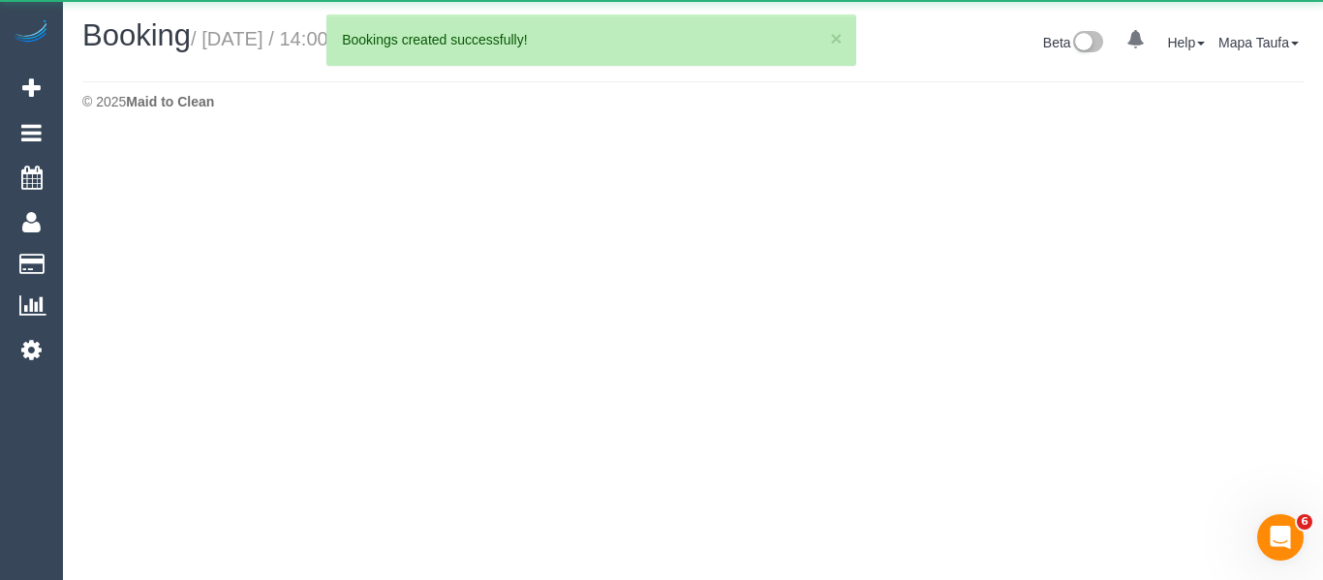
select select "VIC"
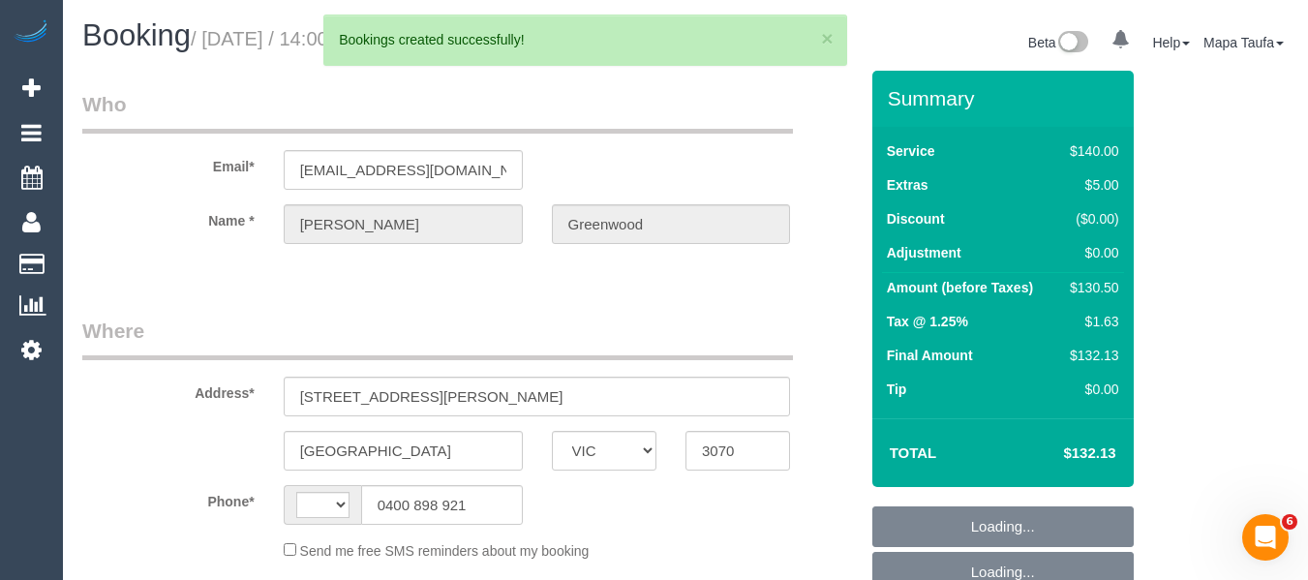
select select "string:AU"
select select "object:2560"
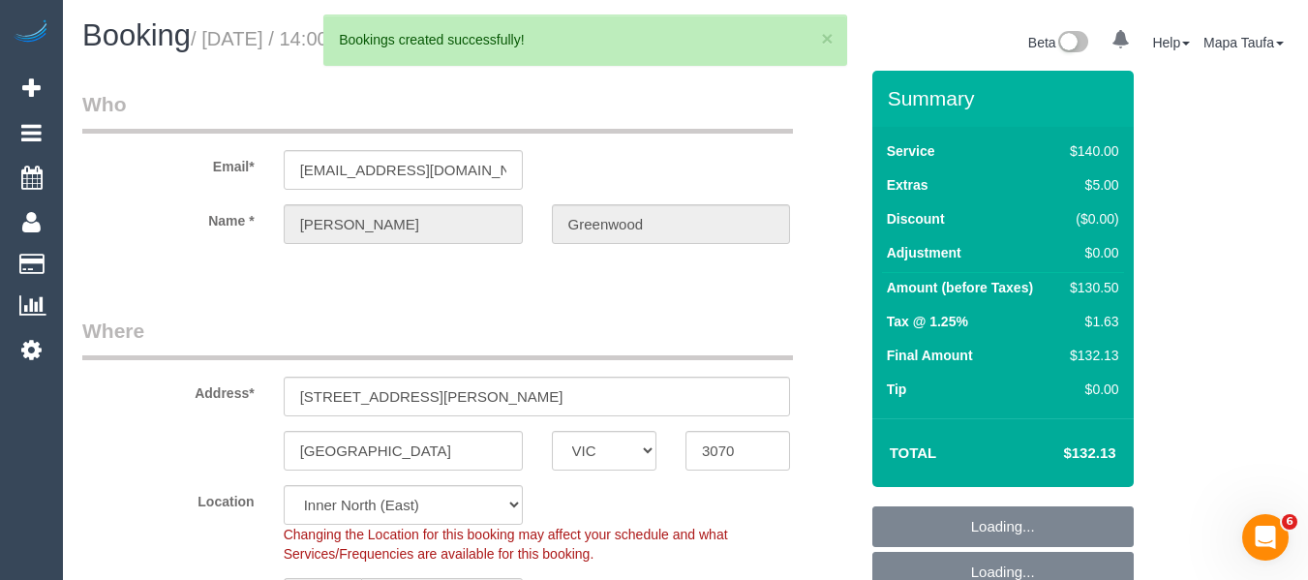
select select "string:stripe-pm_1SDGMS2GScqysDRVAAKW28ZD"
select select "object:2814"
select select "number:28"
select select "number:14"
select select "number:19"
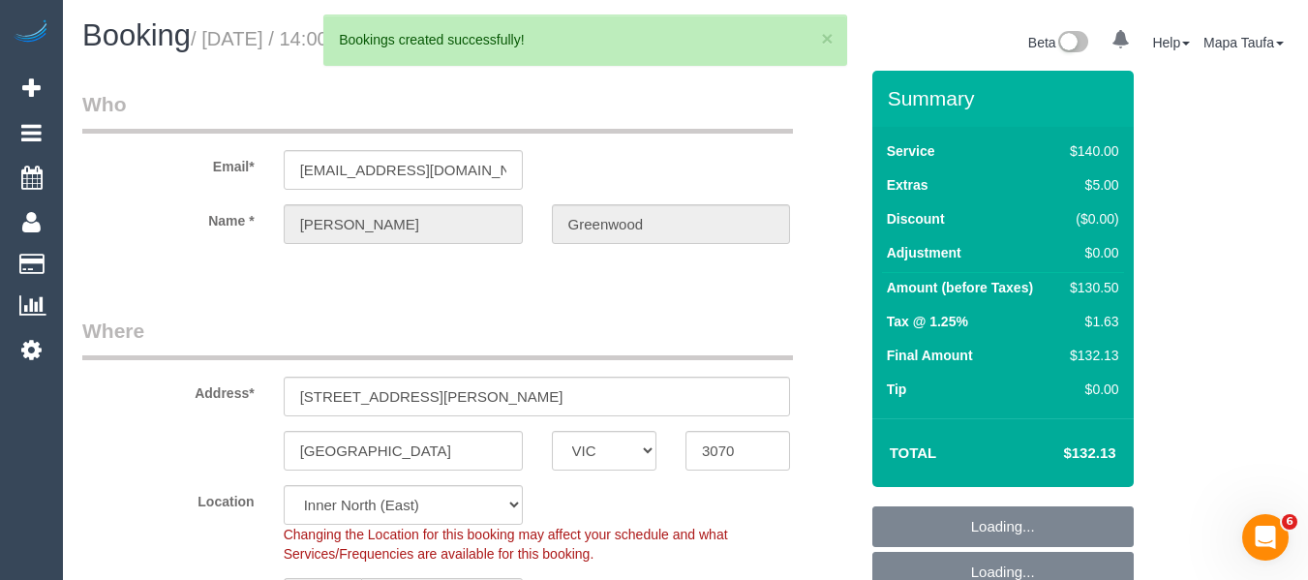
select select "number:23"
select select "number:34"
select select "number:26"
select select "spot5"
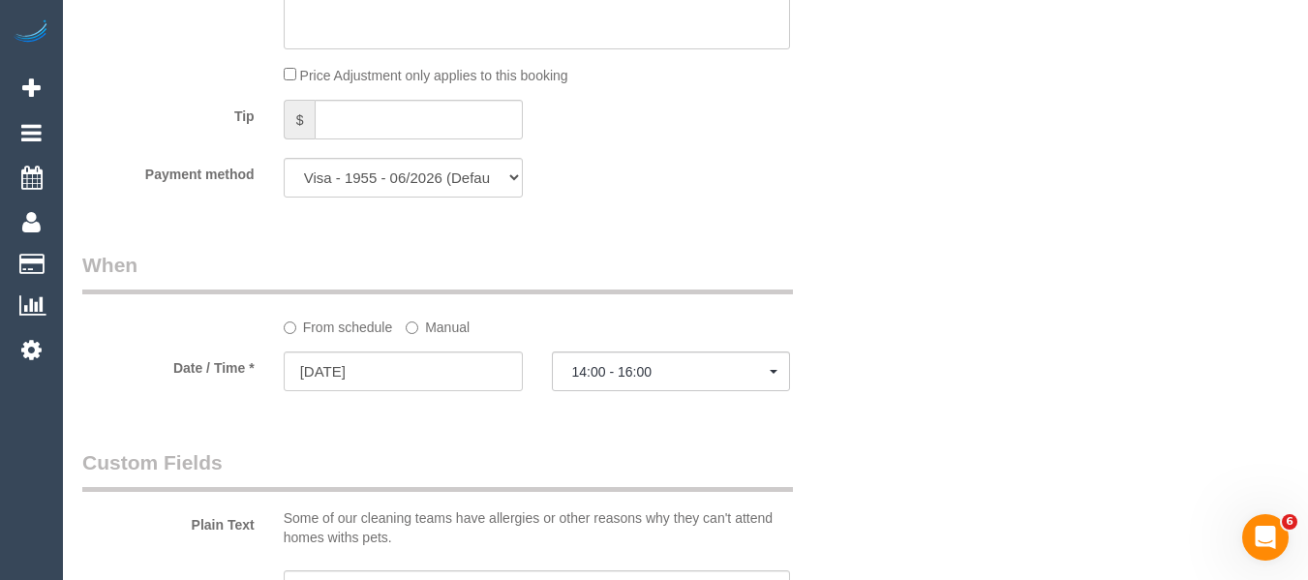
scroll to position [1907, 0]
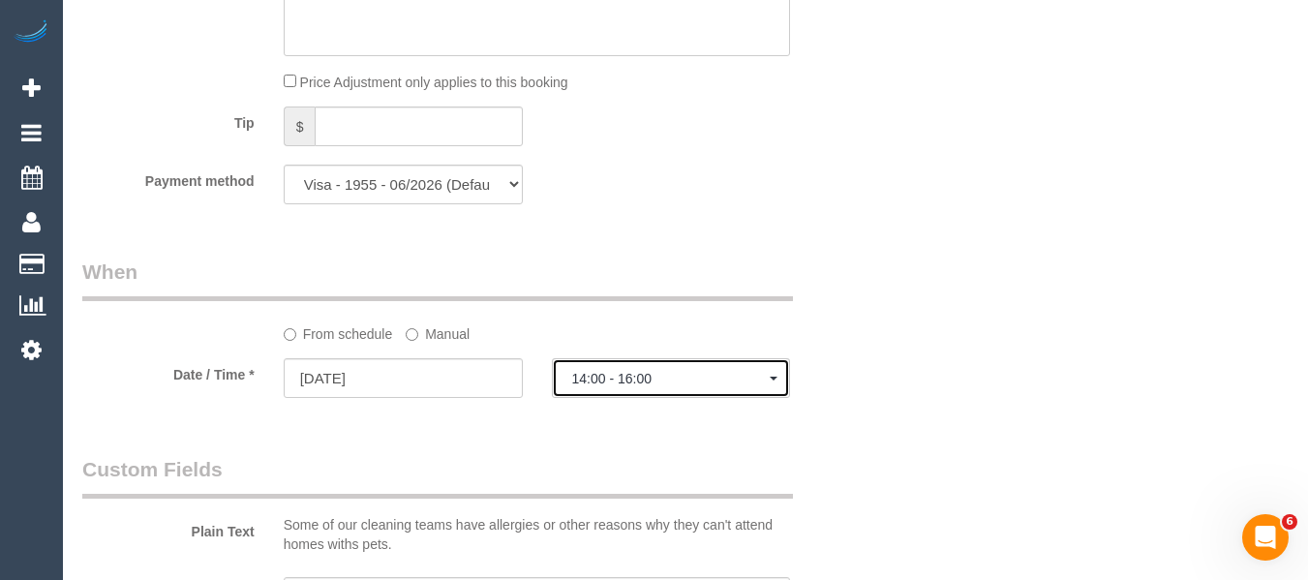
click at [577, 378] on span "14:00 - 16:00" at bounding box center [671, 378] width 198 height 15
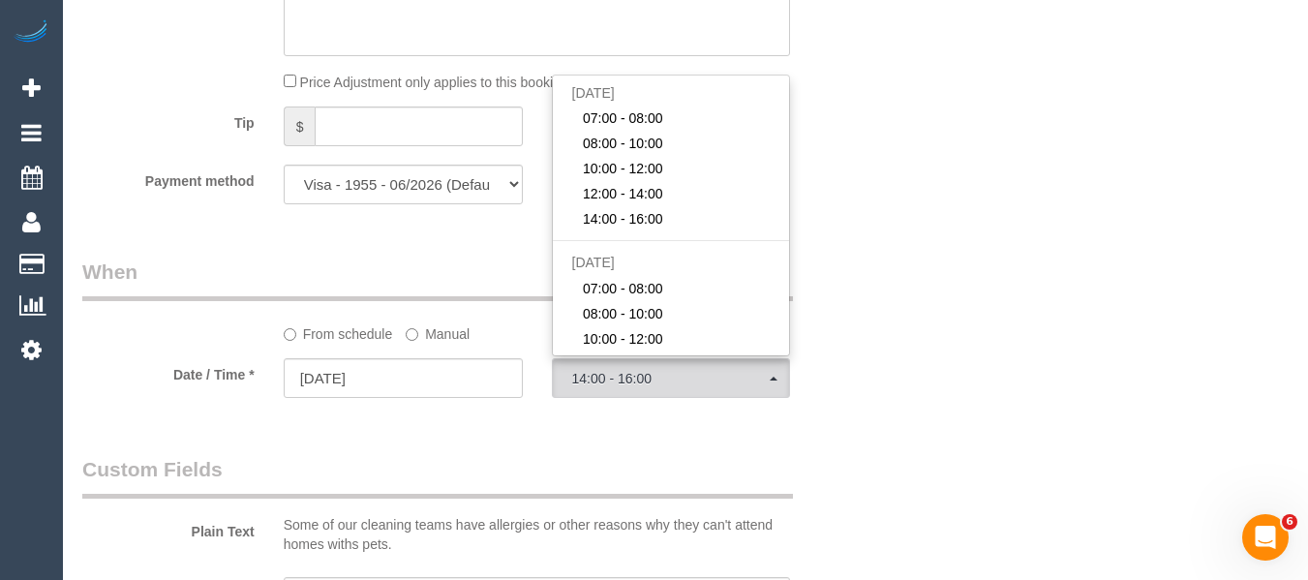
click at [450, 336] on label "Manual" at bounding box center [438, 331] width 64 height 26
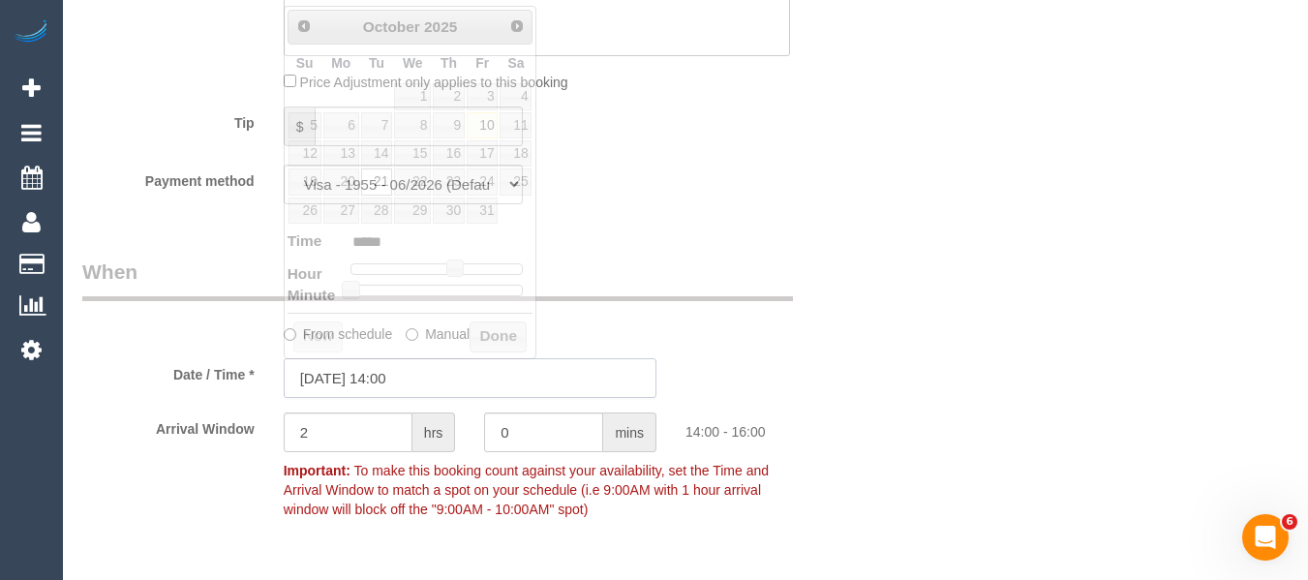
click at [445, 362] on input "21/10/2025 14:00" at bounding box center [470, 378] width 373 height 40
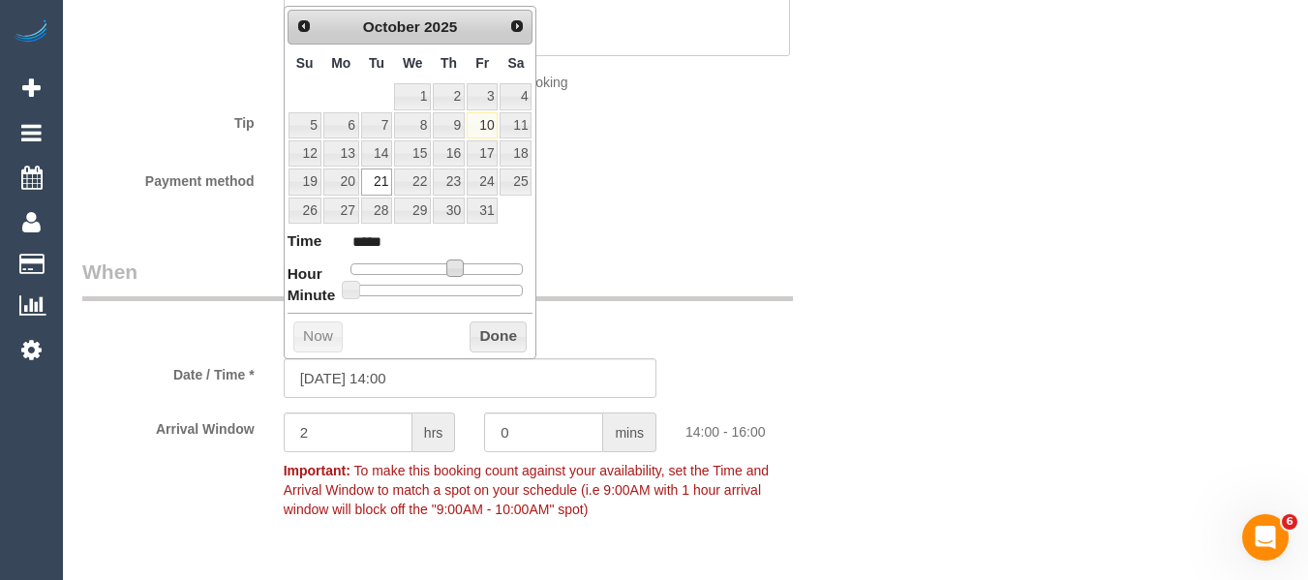
type input "21/10/2025 13:00"
type input "*****"
type input "21/10/2025 12:00"
type input "*****"
type input "21/10/2025 11:00"
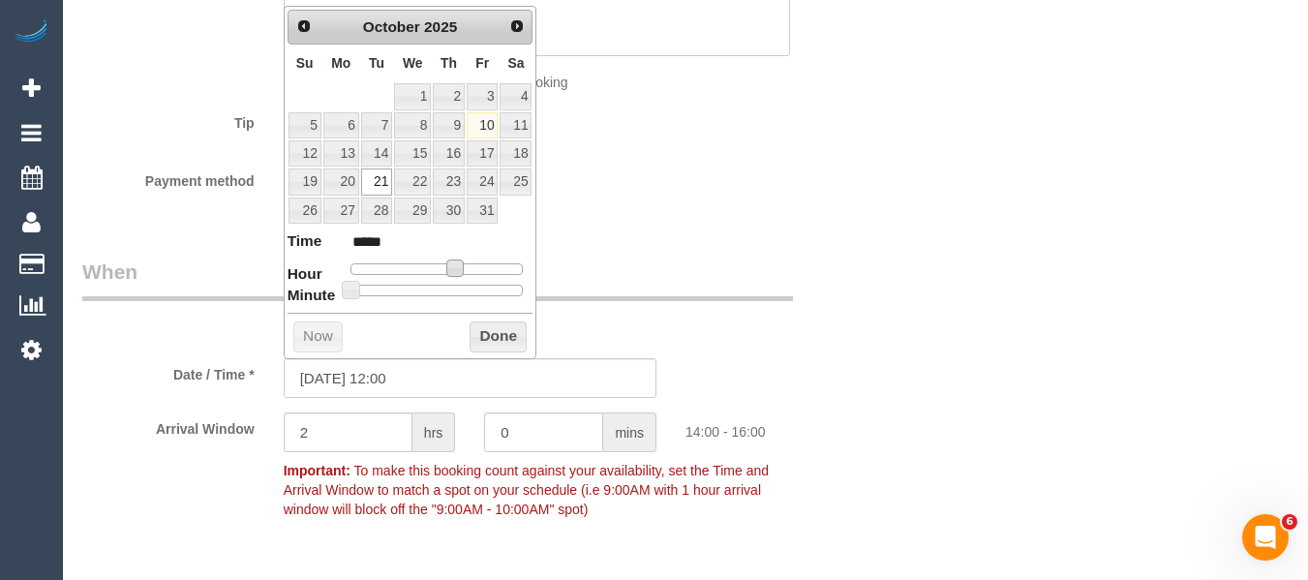
type input "*****"
type input "21/10/2025 10:00"
type input "*****"
type input "21/10/2025 11:00"
type input "*****"
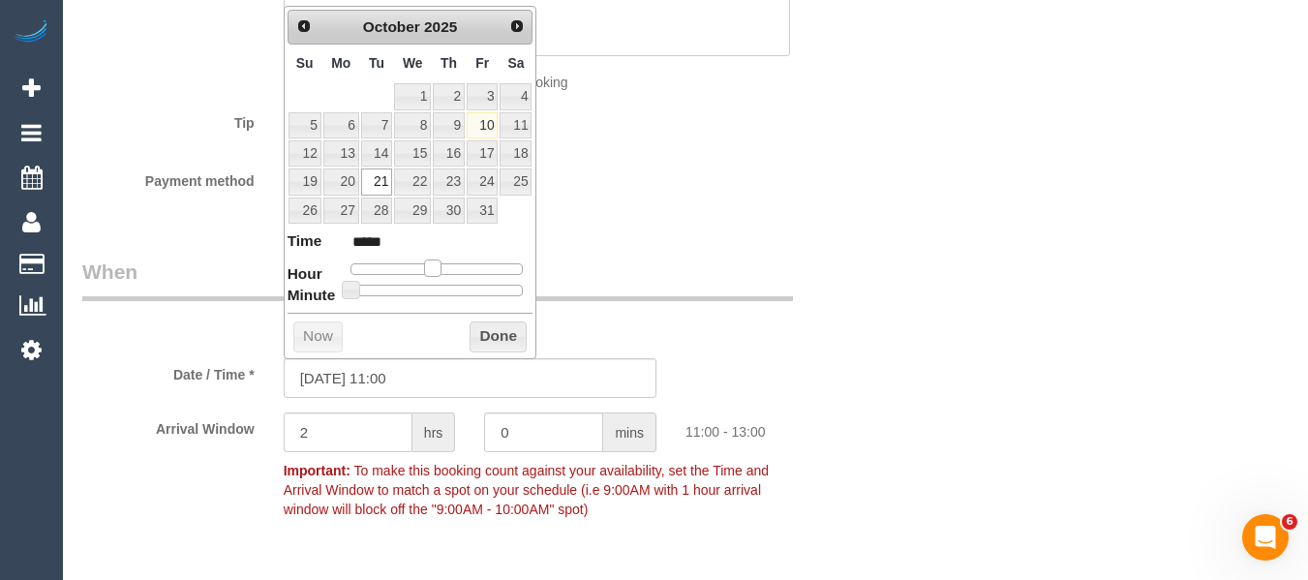
click at [435, 271] on span at bounding box center [432, 267] width 17 height 17
click at [494, 322] on button "Done" at bounding box center [498, 336] width 57 height 31
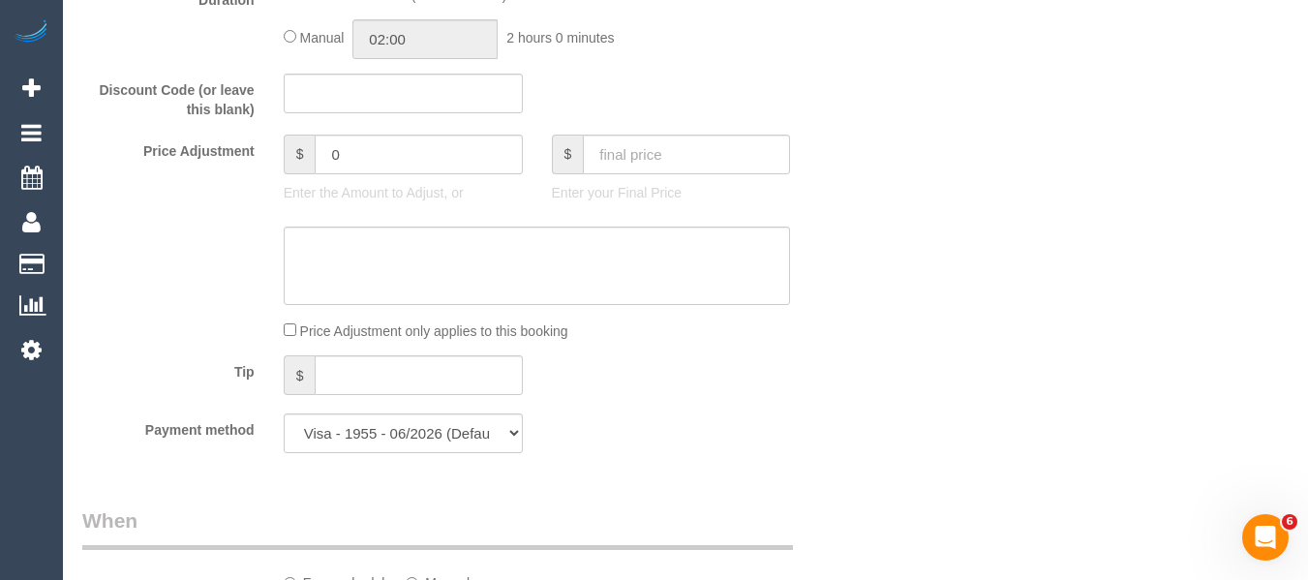
scroll to position [3566, 0]
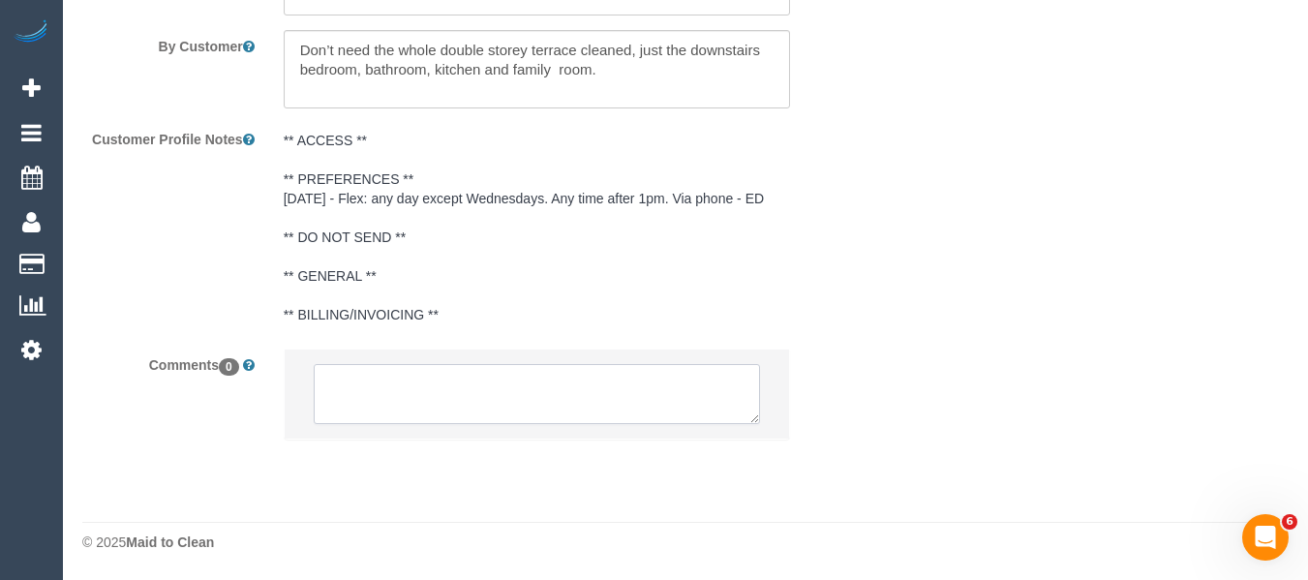
click at [567, 405] on textarea at bounding box center [537, 394] width 447 height 60
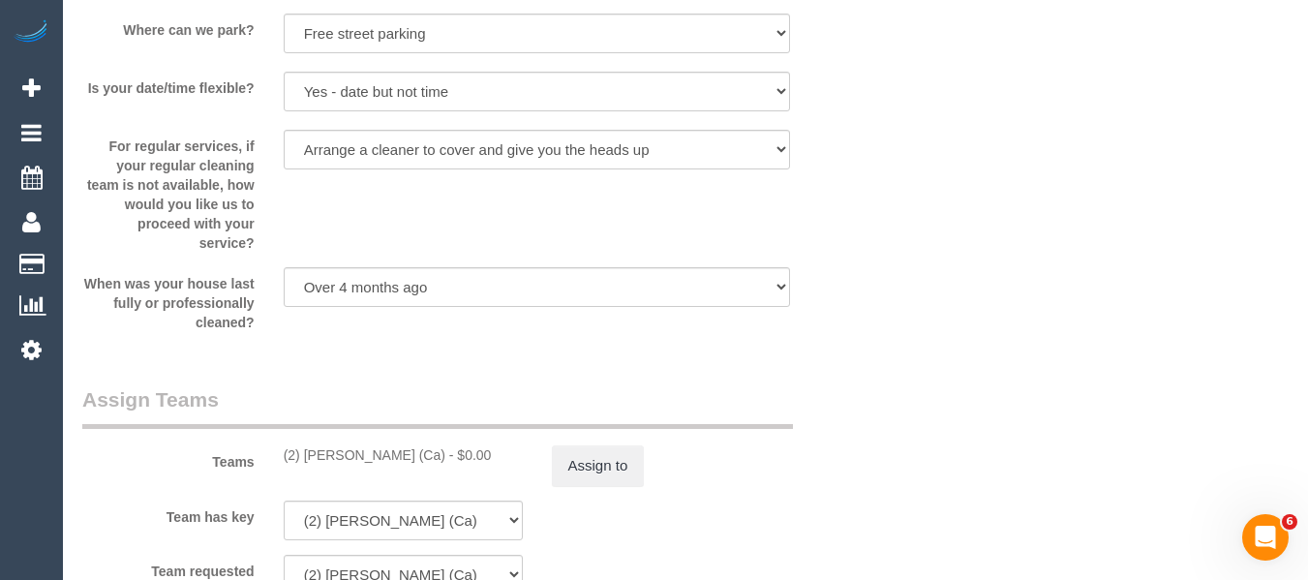
scroll to position [2791, 0]
type textarea "Cleaner(s) Unassigned: Reason Unassigned: One Off/Ongoing: Flexibility: Cleaner…"
drag, startPoint x: 432, startPoint y: 460, endPoint x: 306, endPoint y: 460, distance: 125.9
click at [306, 460] on div "(2) Sandy Evagorou (Ca) - $0.00" at bounding box center [403, 457] width 239 height 19
copy div "Sandy Evagorou (Ca)"
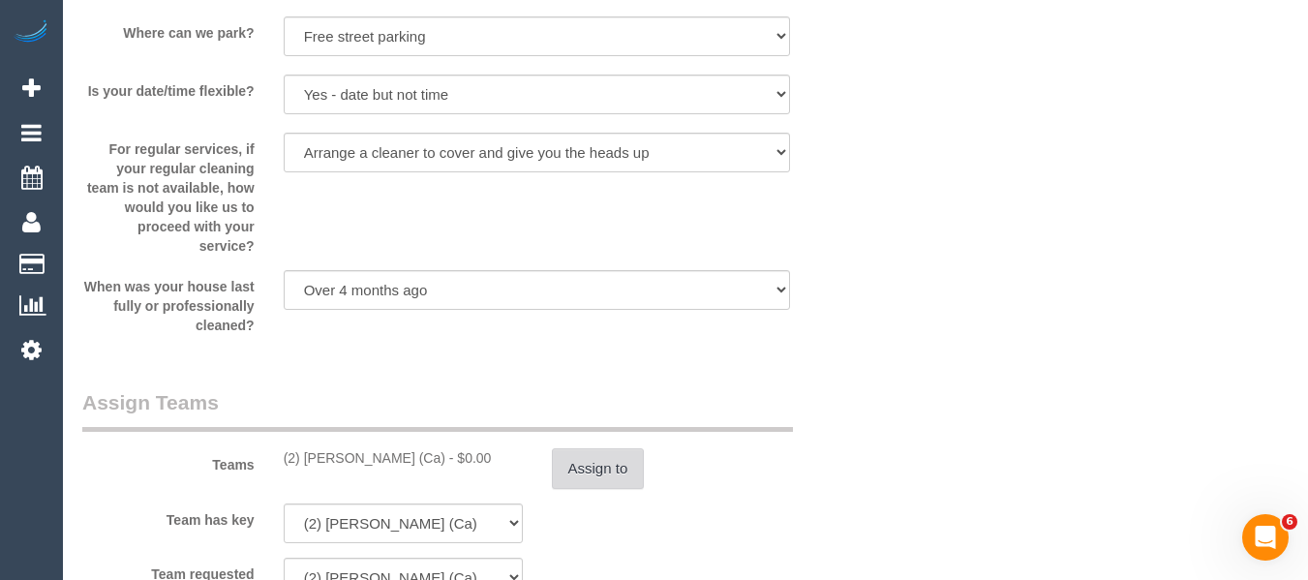
click at [581, 469] on button "Assign to" at bounding box center [598, 468] width 93 height 41
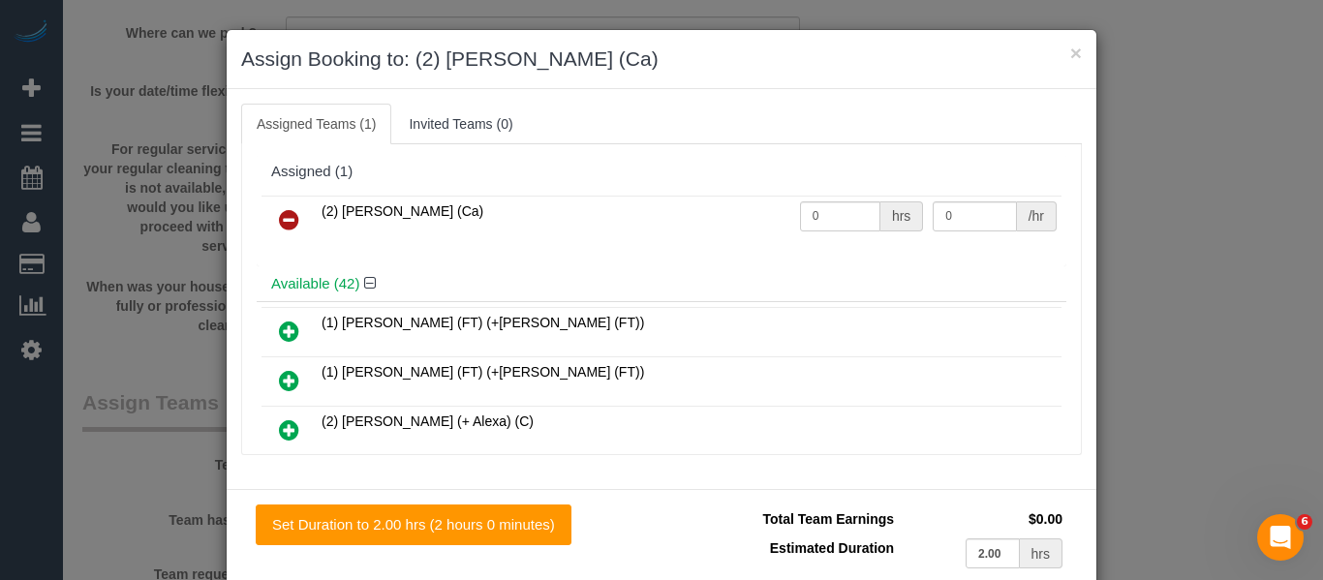
click at [282, 215] on icon at bounding box center [289, 219] width 20 height 23
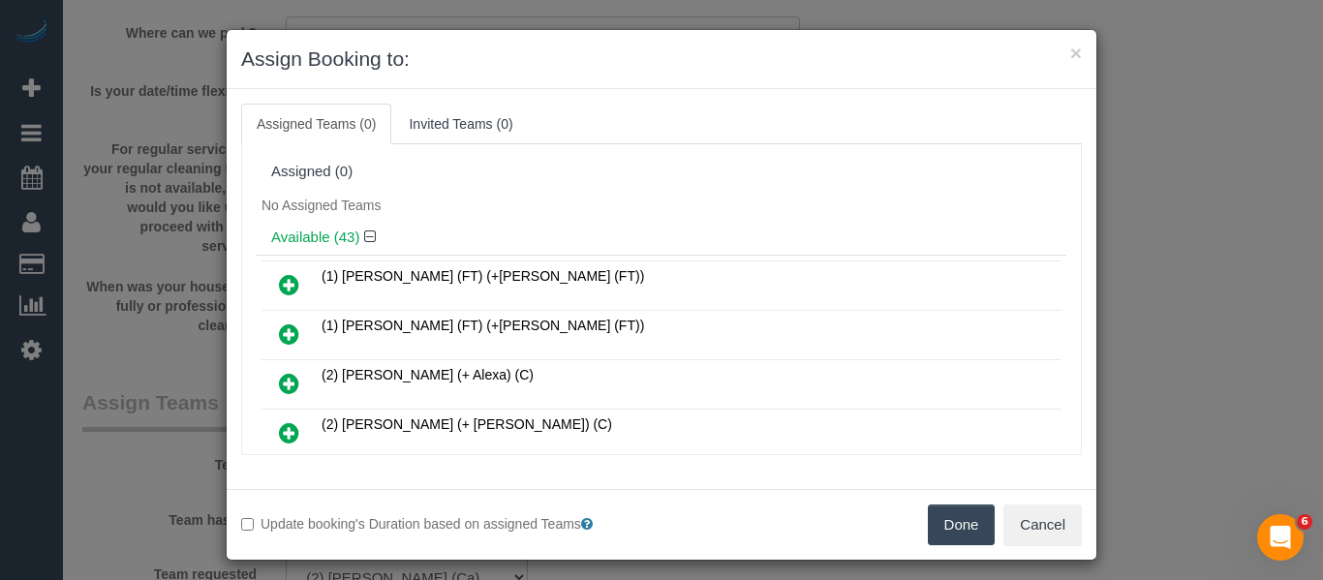
drag, startPoint x: 933, startPoint y: 523, endPoint x: 930, endPoint y: 537, distance: 15.0
click at [939, 523] on button "Done" at bounding box center [962, 524] width 68 height 41
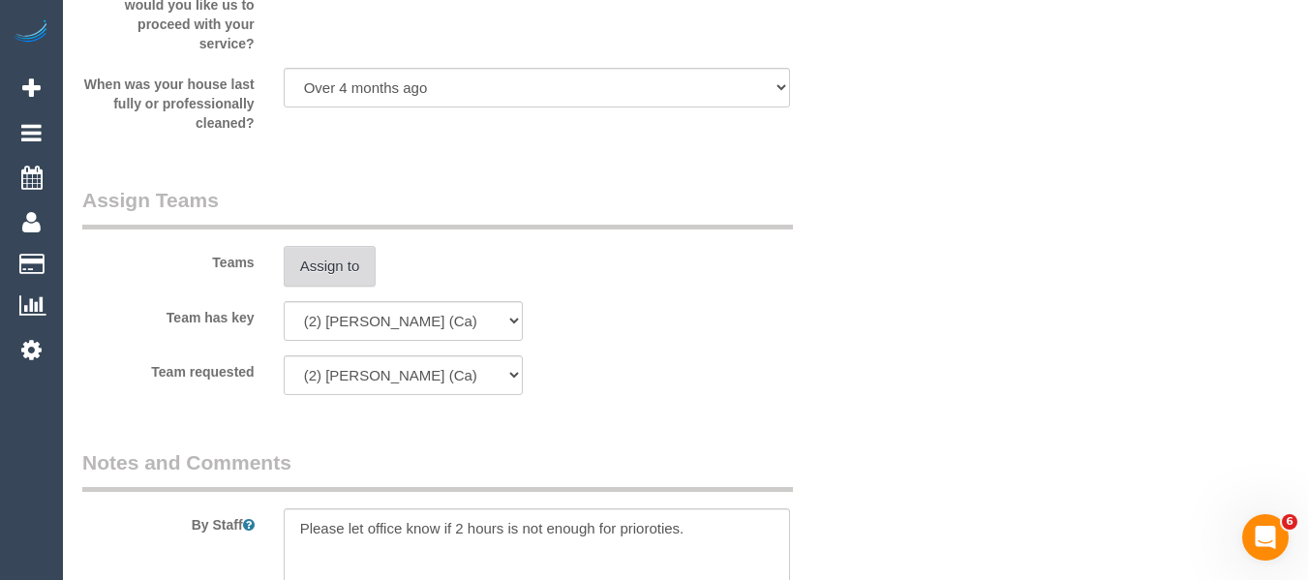
scroll to position [3646, 0]
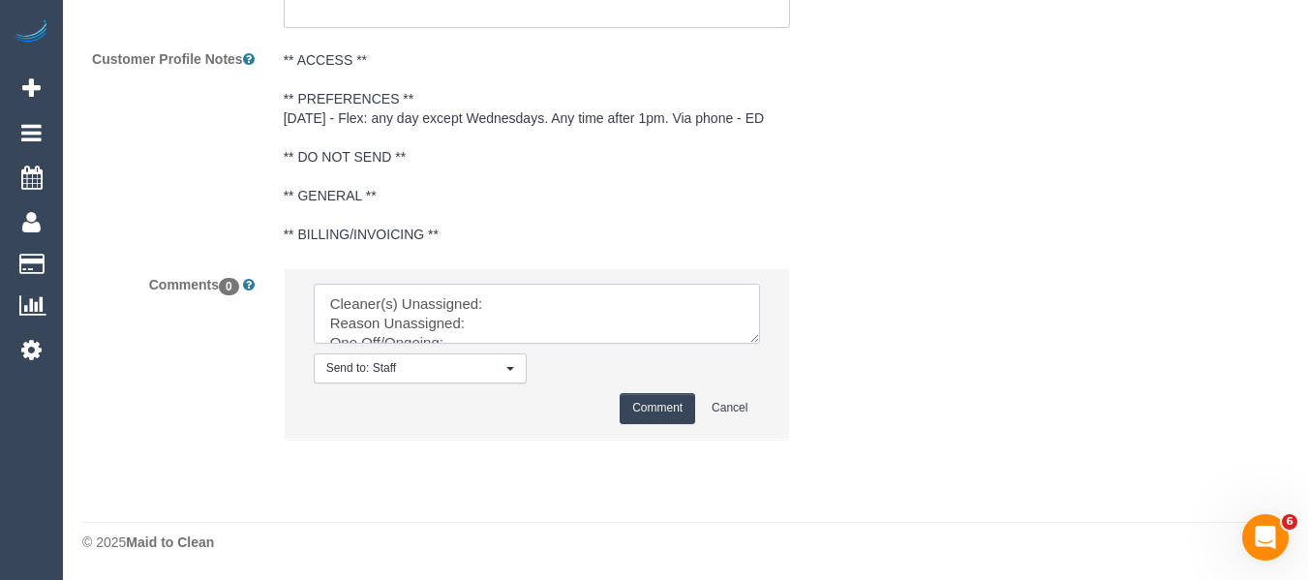
click at [519, 291] on textarea at bounding box center [537, 314] width 447 height 60
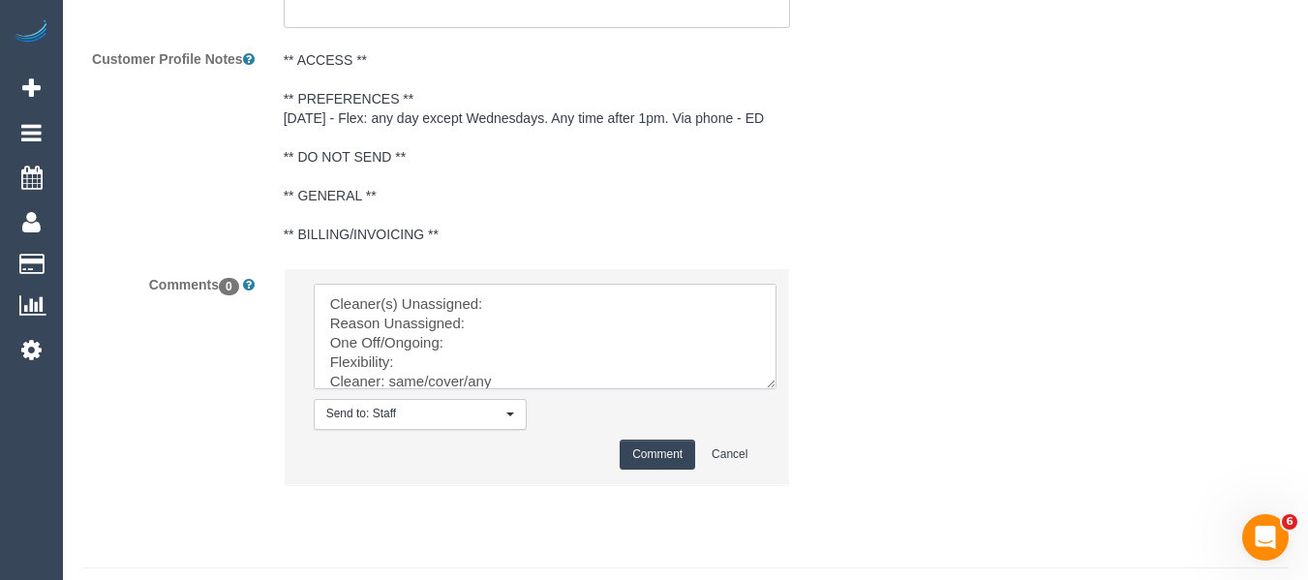
drag, startPoint x: 755, startPoint y: 367, endPoint x: 621, endPoint y: 379, distance: 135.1
click at [777, 389] on textarea at bounding box center [545, 337] width 463 height 106
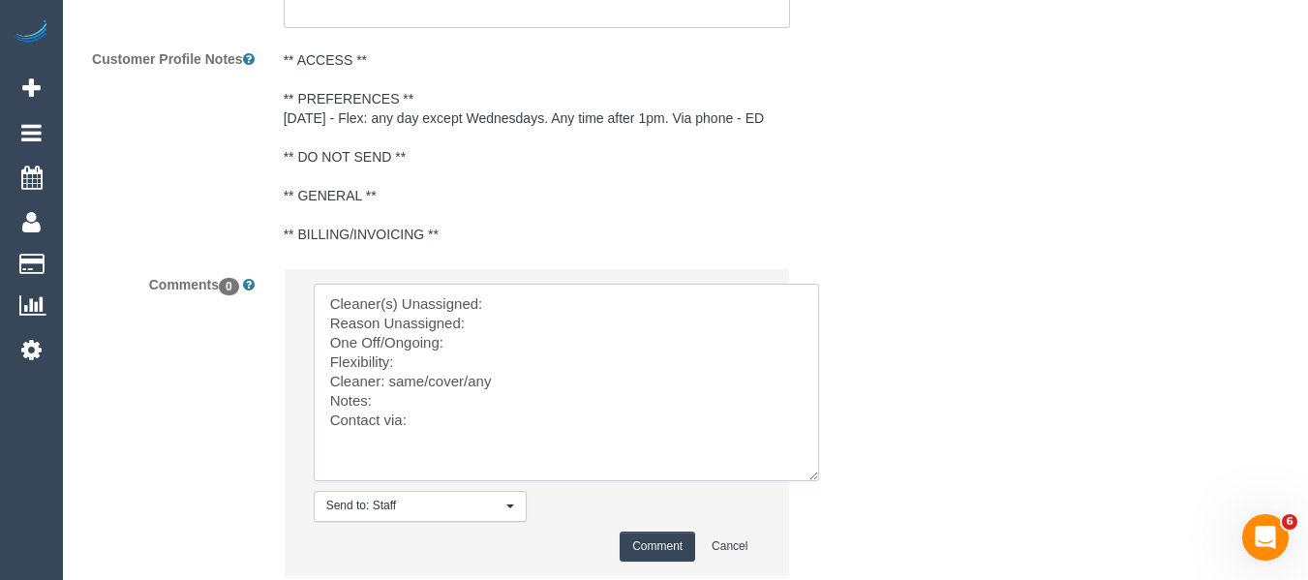
click at [563, 308] on textarea at bounding box center [566, 383] width 505 height 198
paste textarea "Sandy Evagorou (Ca)"
click at [518, 324] on textarea at bounding box center [566, 383] width 505 height 198
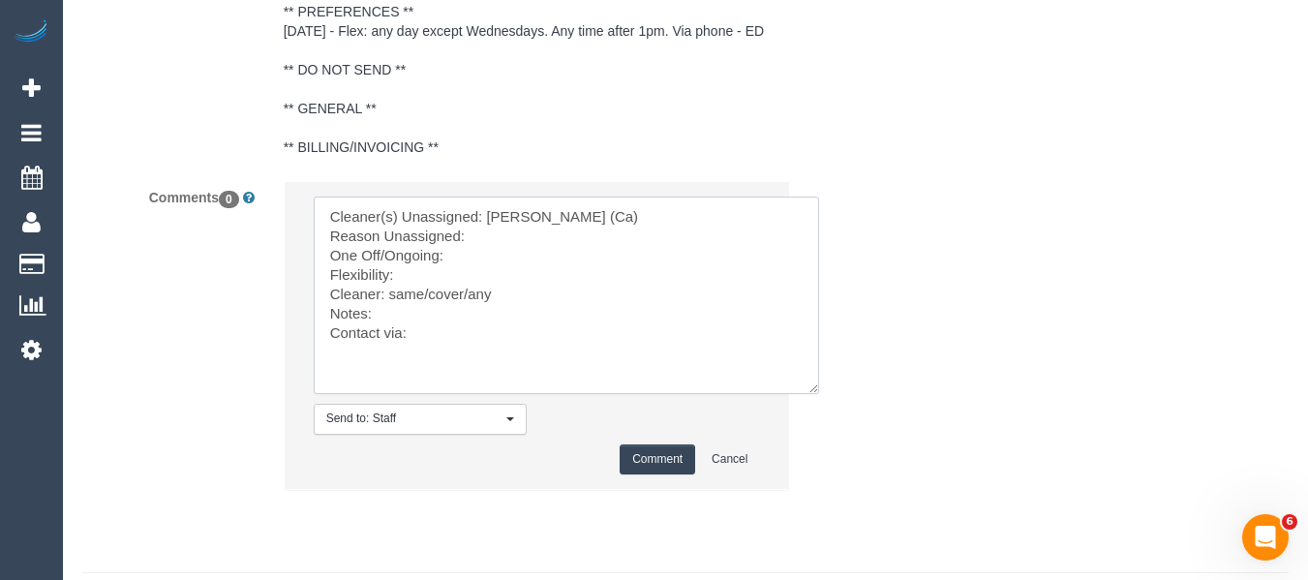
scroll to position [3784, 0]
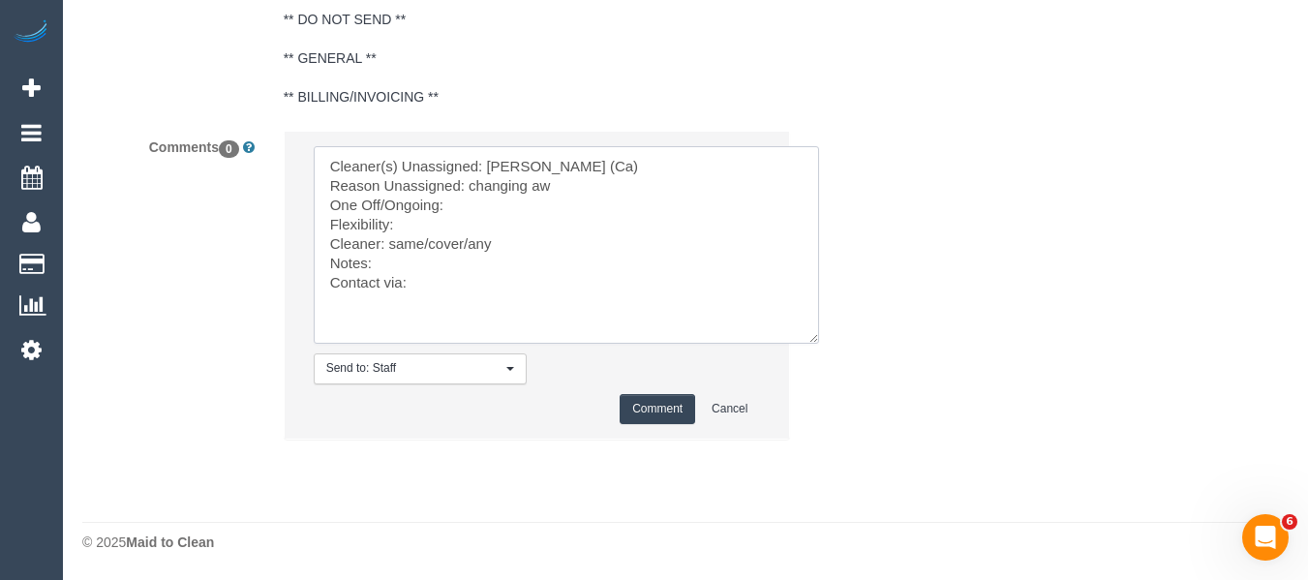
click at [525, 214] on textarea at bounding box center [566, 245] width 505 height 198
click at [445, 229] on textarea at bounding box center [566, 245] width 505 height 198
drag, startPoint x: 469, startPoint y: 246, endPoint x: 394, endPoint y: 235, distance: 75.3
click at [394, 235] on textarea at bounding box center [566, 245] width 505 height 198
click at [422, 285] on textarea at bounding box center [566, 245] width 505 height 198
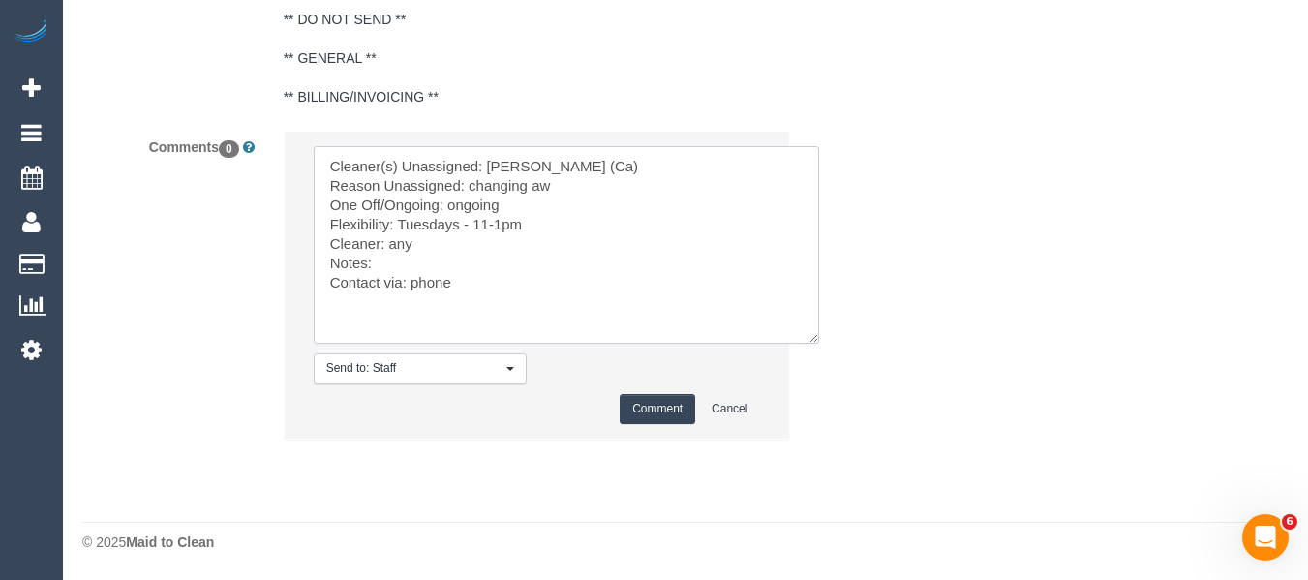
type textarea "Cleaner(s) Unassigned: Sandy Evagorou (Ca) Reason Unassigned: changing aw One O…"
click at [657, 418] on button "Comment" at bounding box center [658, 409] width 76 height 30
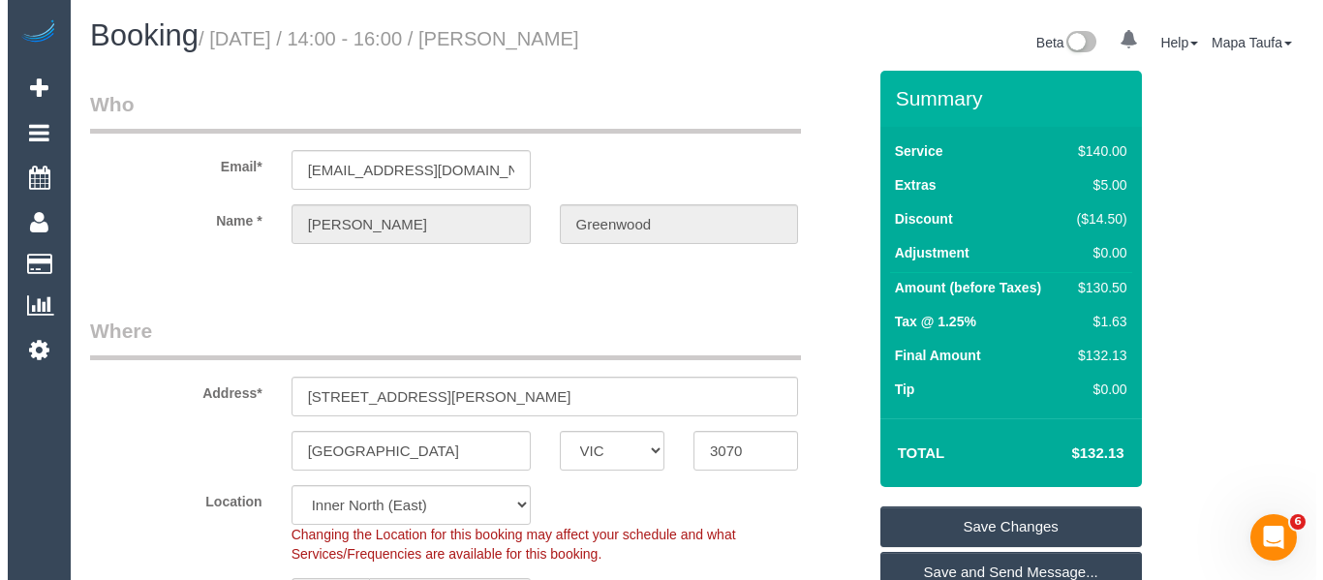
scroll to position [194, 0]
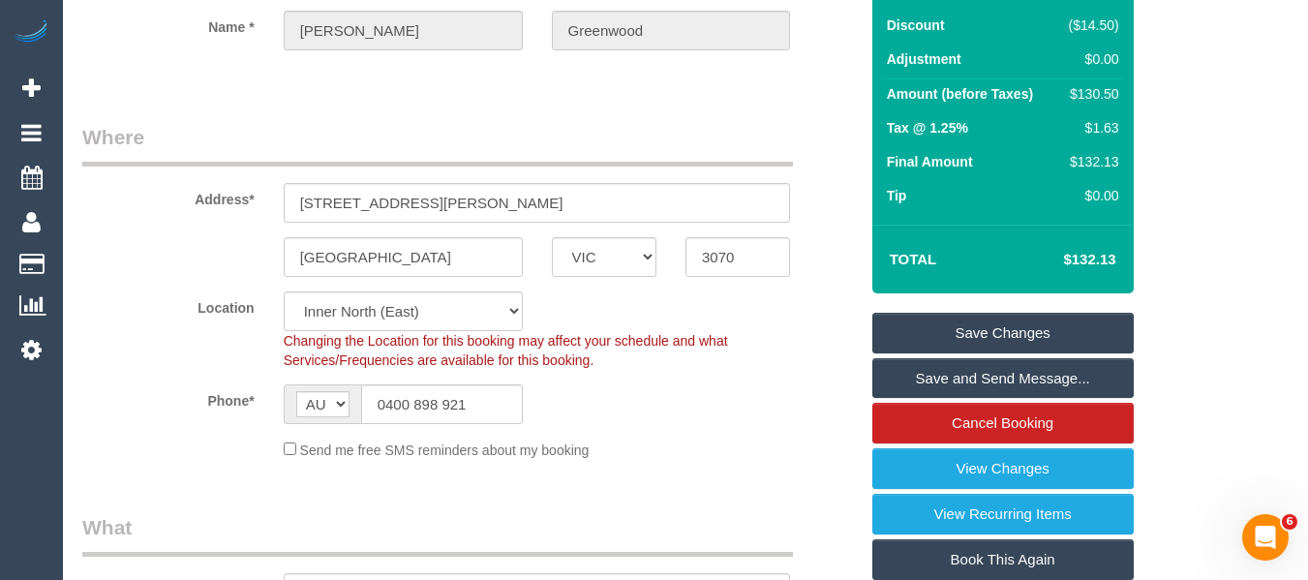
click at [1015, 334] on link "Save Changes" at bounding box center [1002, 333] width 261 height 41
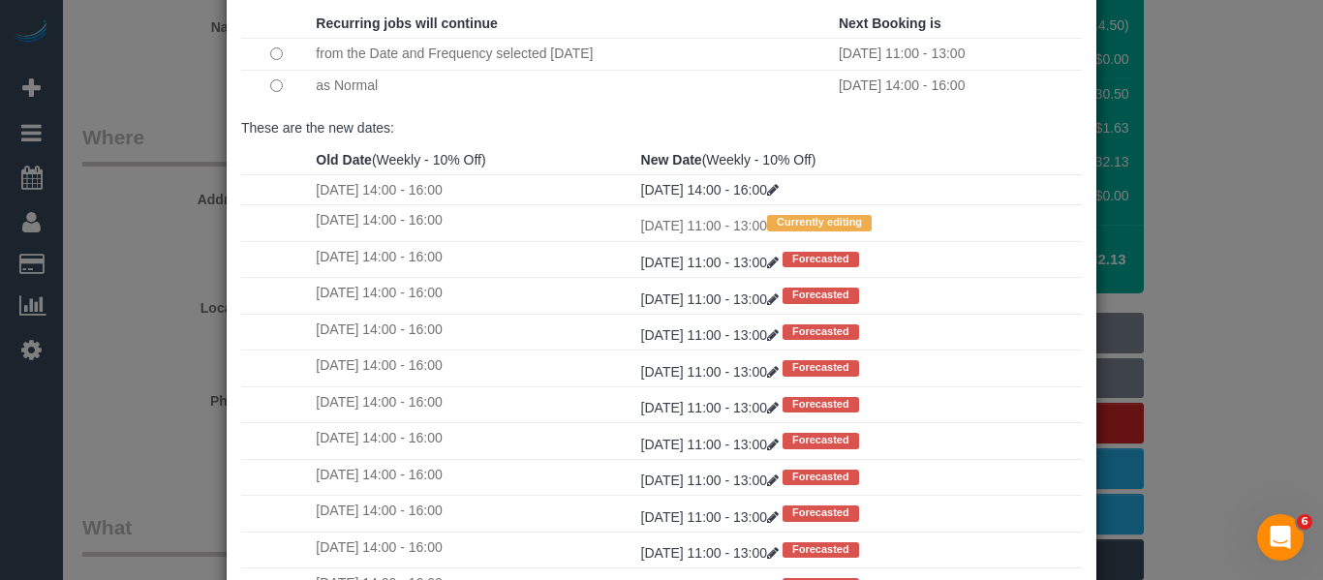
scroll to position [288, 0]
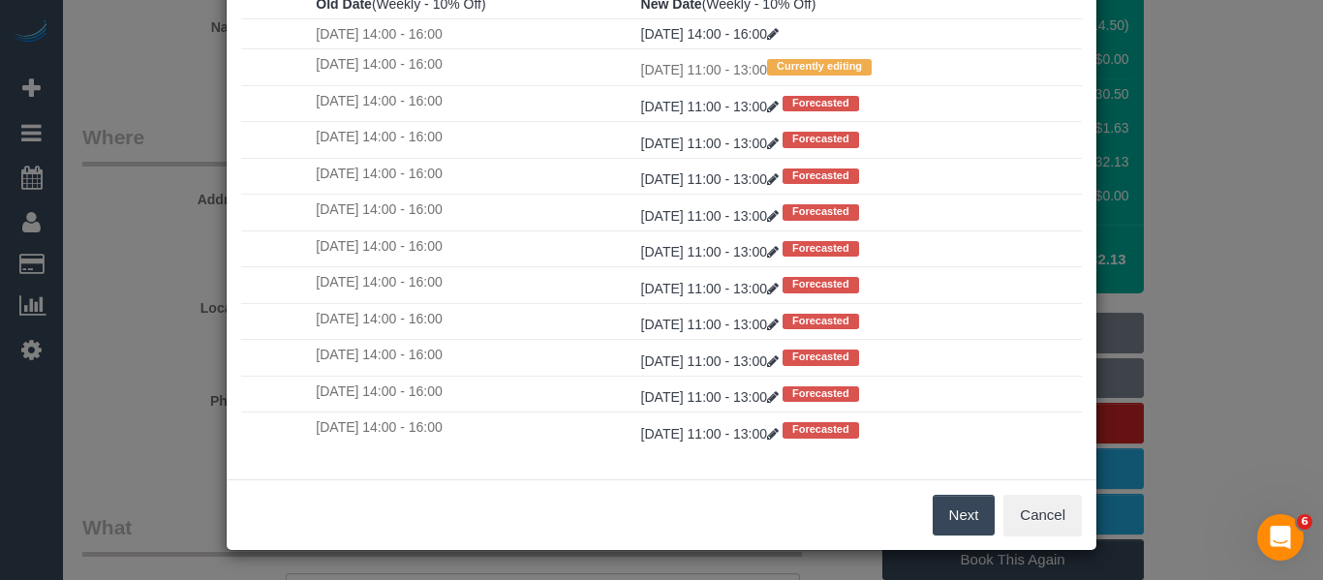
click at [955, 520] on button "Next" at bounding box center [963, 515] width 63 height 41
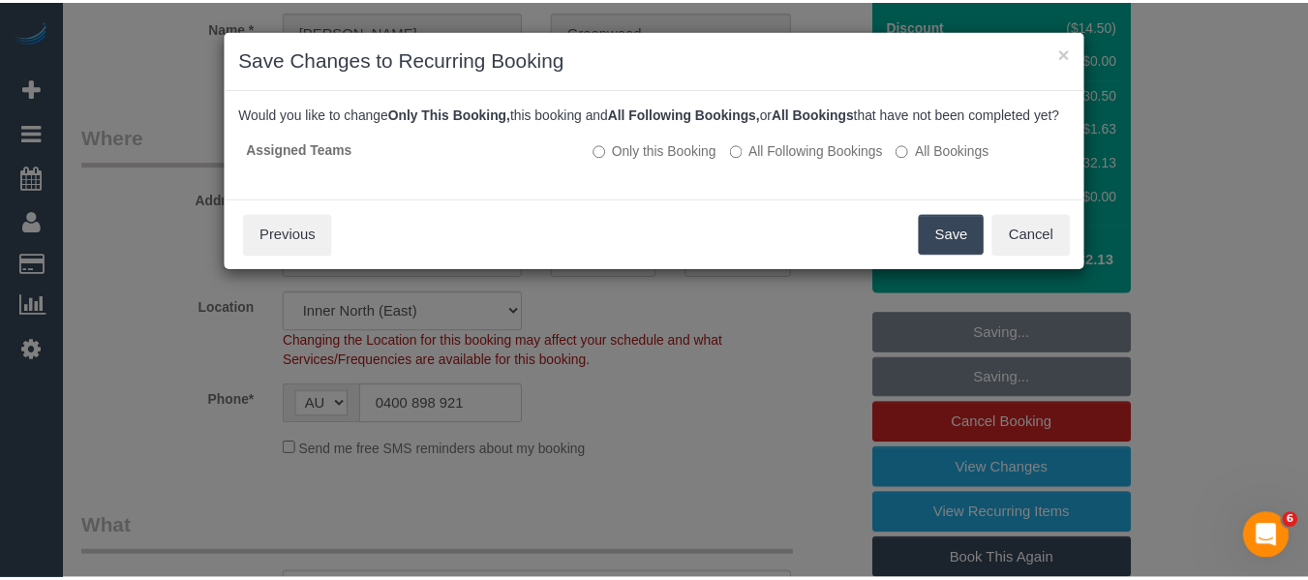
scroll to position [0, 0]
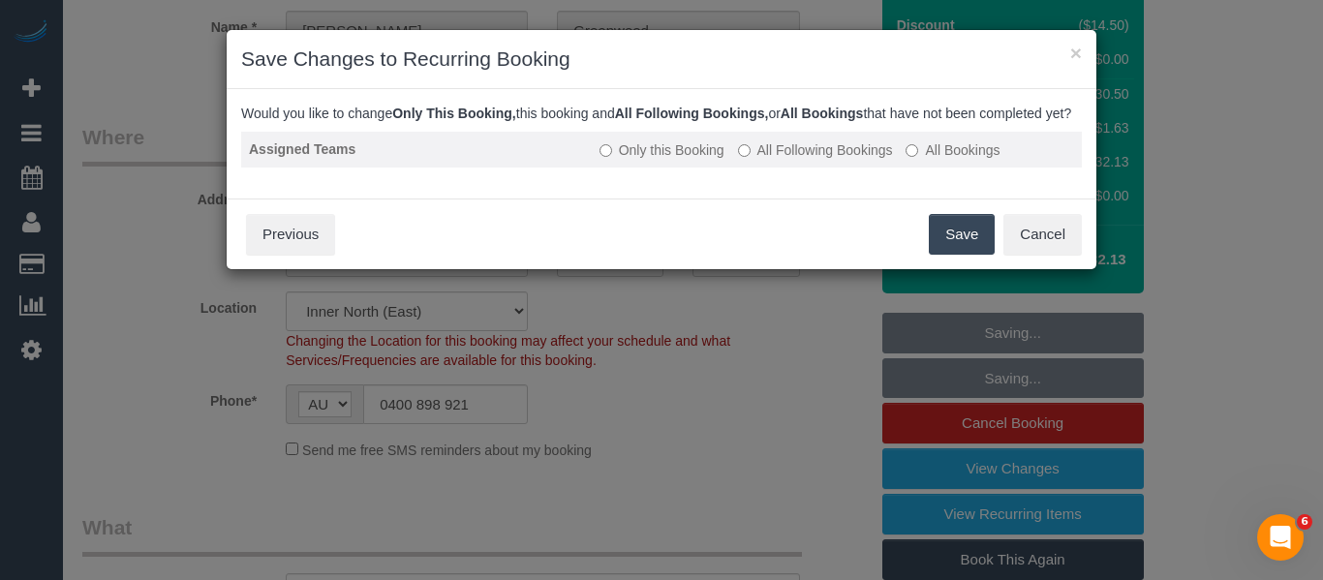
click at [800, 160] on label "All Following Bookings" at bounding box center [815, 149] width 155 height 19
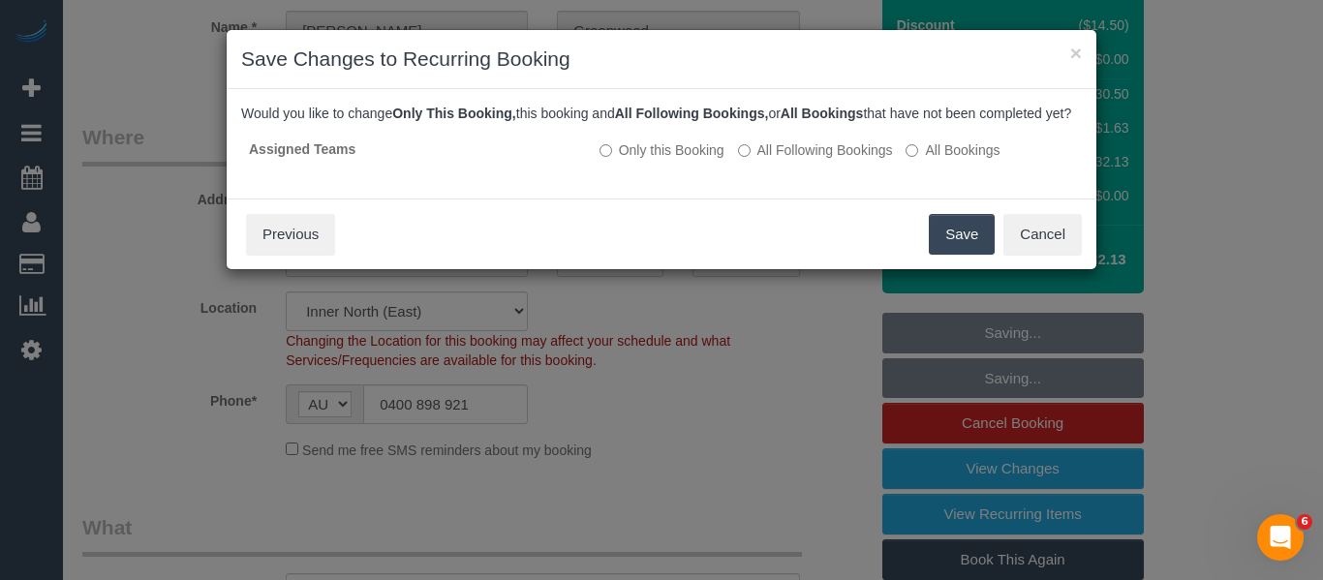
click at [947, 255] on button "Save" at bounding box center [962, 234] width 66 height 41
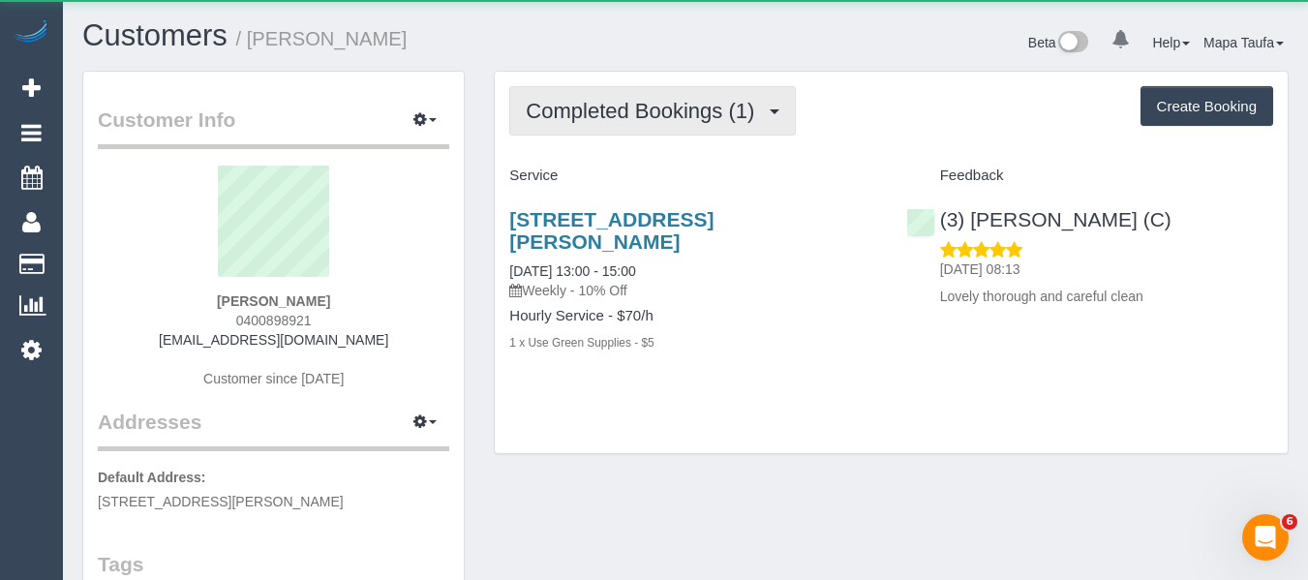
click at [697, 107] on span "Completed Bookings (1)" at bounding box center [645, 111] width 238 height 24
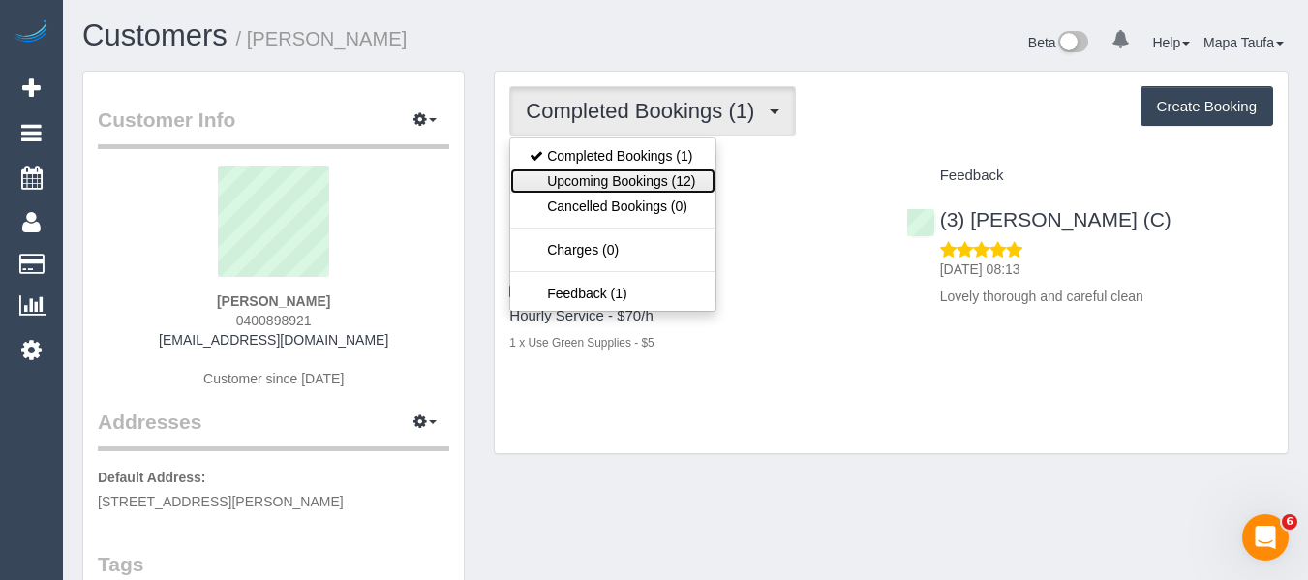
click at [669, 177] on link "Upcoming Bookings (12)" at bounding box center [612, 180] width 204 height 25
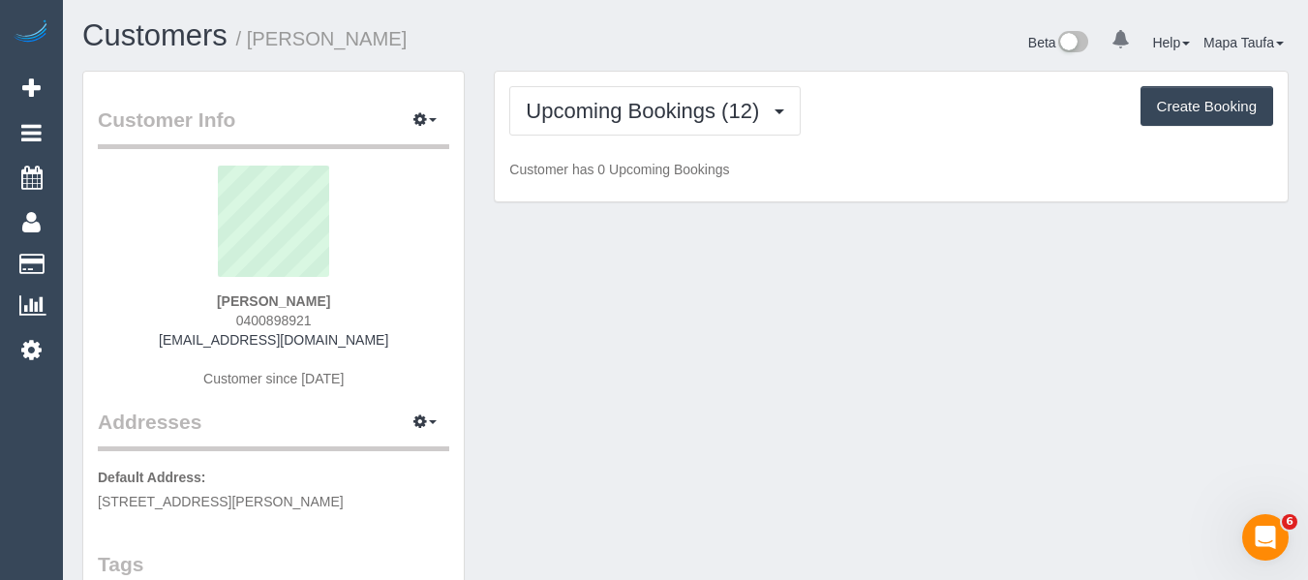
click at [930, 119] on div "Upcoming Bookings (12) Completed Bookings (1) Upcoming Bookings (12) Cancelled …" at bounding box center [891, 110] width 764 height 49
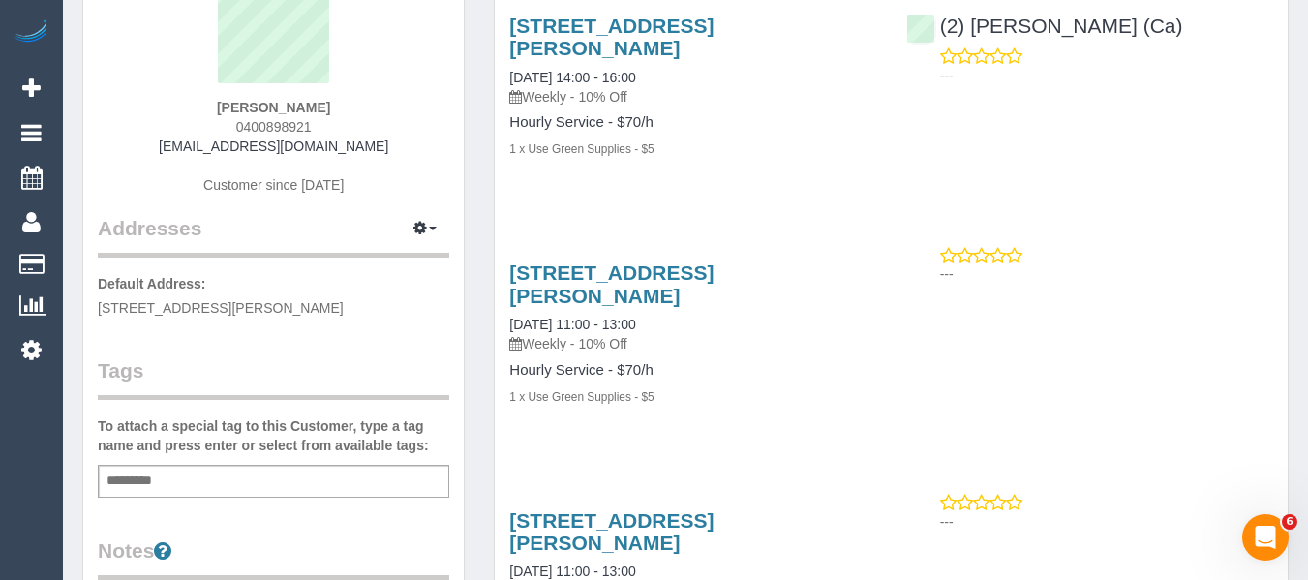
scroll to position [97, 0]
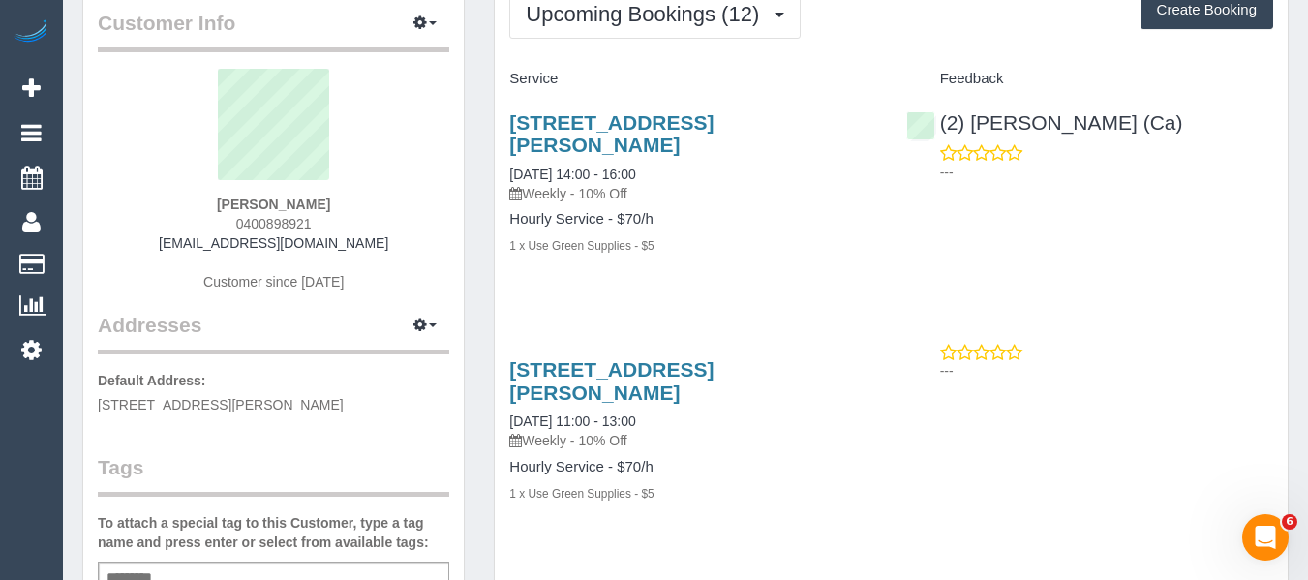
click at [760, 235] on div "1 x Use Green Supplies - $5" at bounding box center [692, 244] width 367 height 19
drag, startPoint x: 377, startPoint y: 245, endPoint x: 144, endPoint y: 256, distance: 232.6
click at [144, 255] on div "Lin Greenwood 0400898921 tlgreenwood@bigpond.com Customer since 2025" at bounding box center [273, 190] width 351 height 242
click at [385, 232] on div "Lin Greenwood 0400898921 tlgreenwood@bigpond.com Customer since 2025" at bounding box center [273, 190] width 351 height 242
drag, startPoint x: 390, startPoint y: 242, endPoint x: 184, endPoint y: 251, distance: 206.4
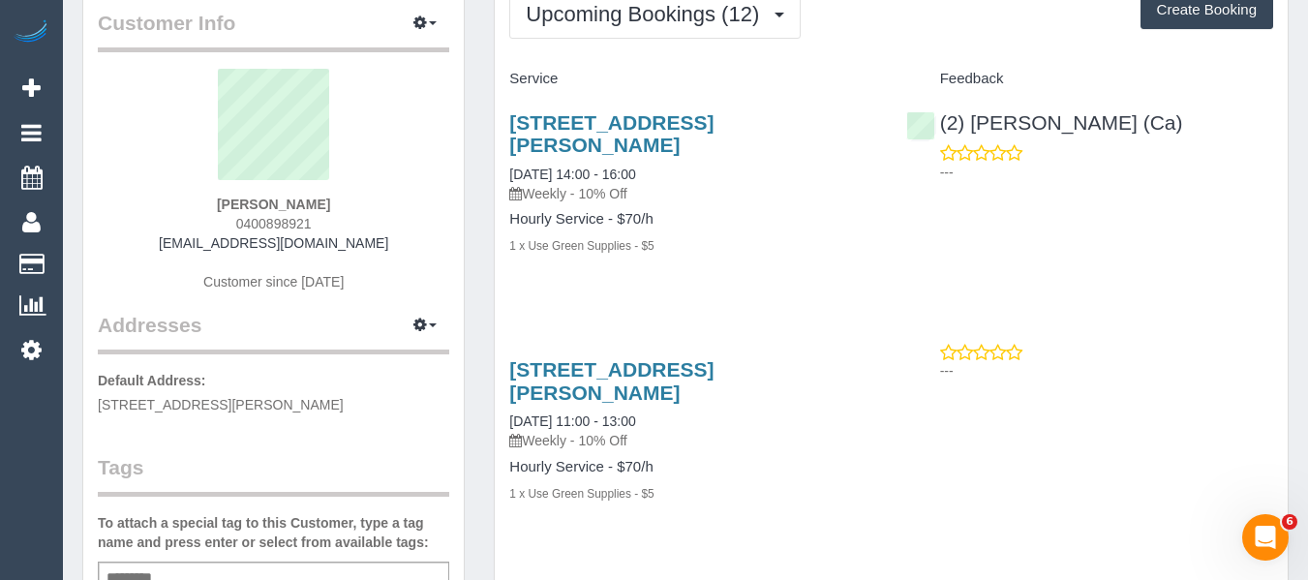
click at [176, 250] on div "Lin Greenwood 0400898921 tlgreenwood@bigpond.com Customer since 2025" at bounding box center [273, 190] width 351 height 242
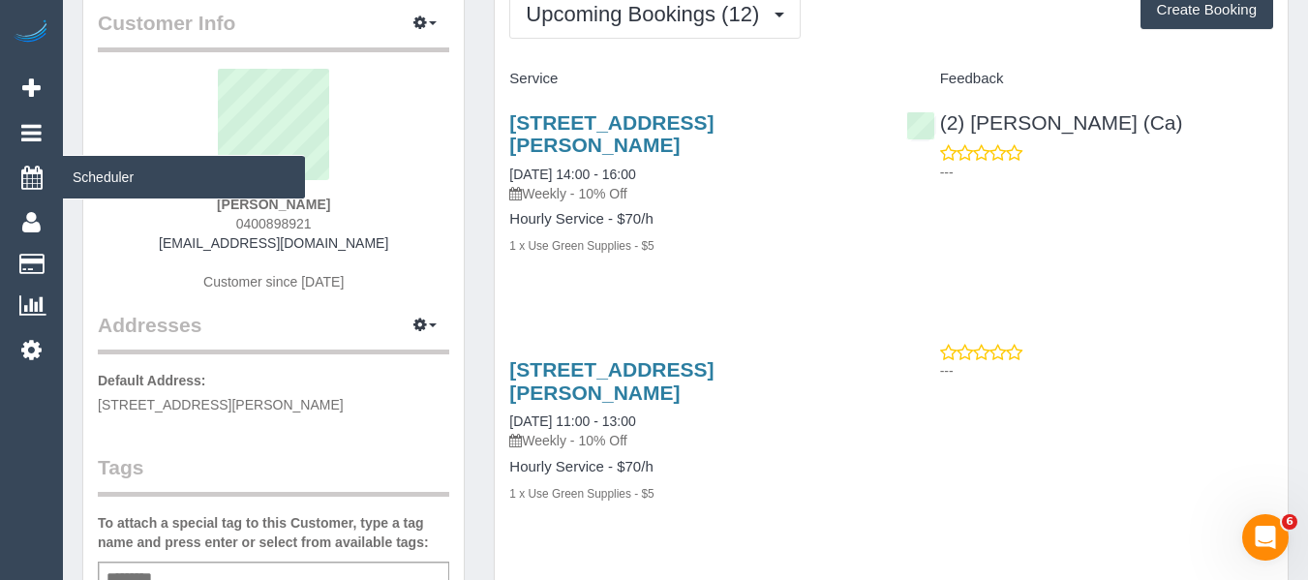
copy link "tlgreenwood@bigpond.com"
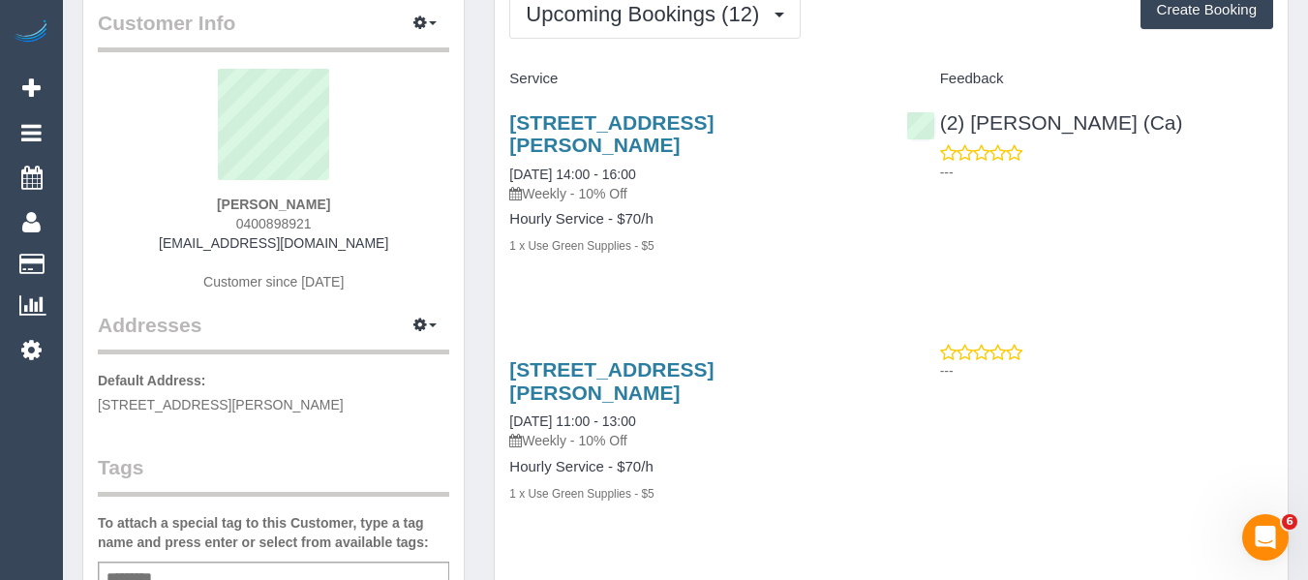
click at [410, 178] on sui-profile-pic at bounding box center [273, 132] width 322 height 126
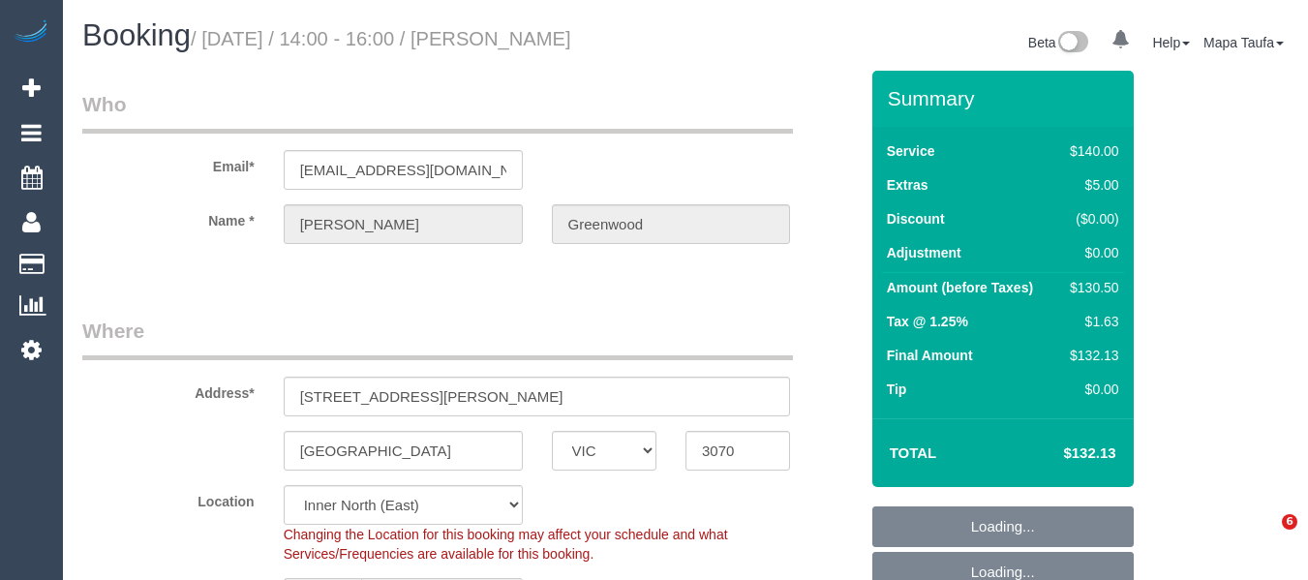
select select "VIC"
select select "object:681"
select select "string:AU"
select select "number:28"
select select "number:14"
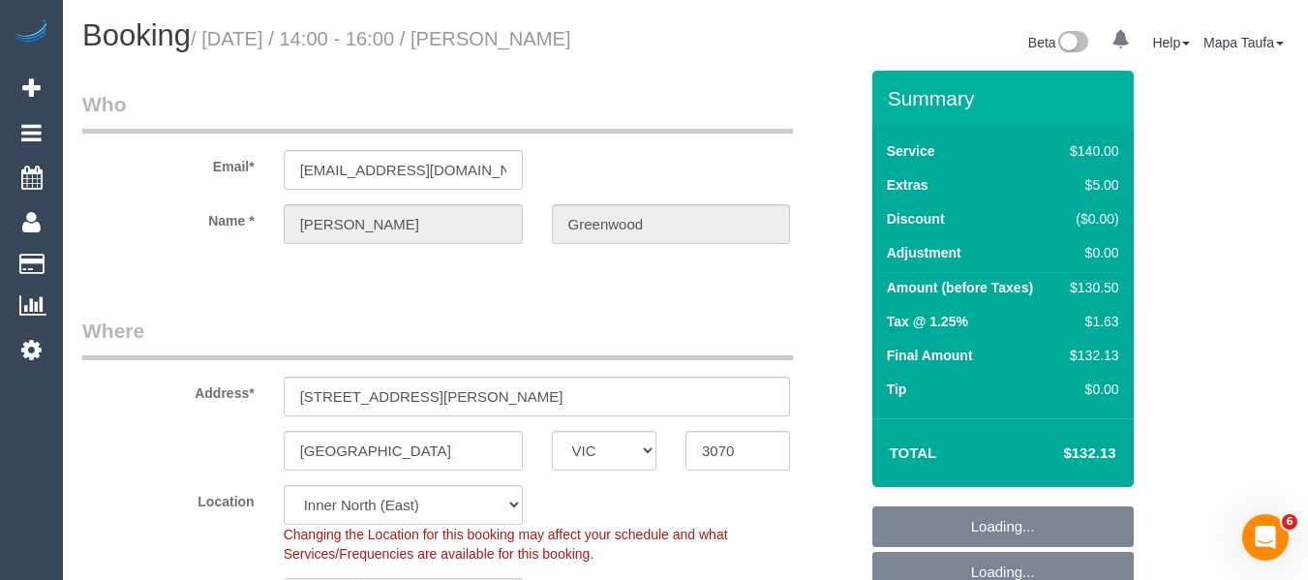
select select "number:19"
select select "number:23"
select select "number:34"
select select "number:26"
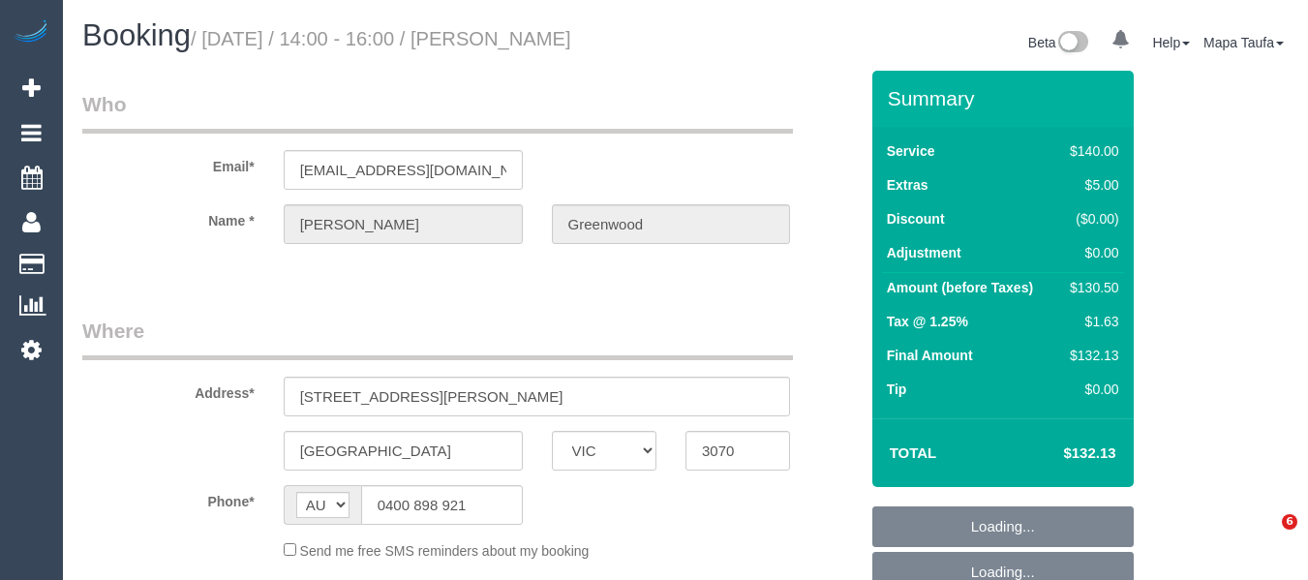
select select "VIC"
select select "string:stripe-pm_1SDGMS2GScqysDRVAAKW28ZD"
select select "number:28"
select select "number:14"
select select "number:19"
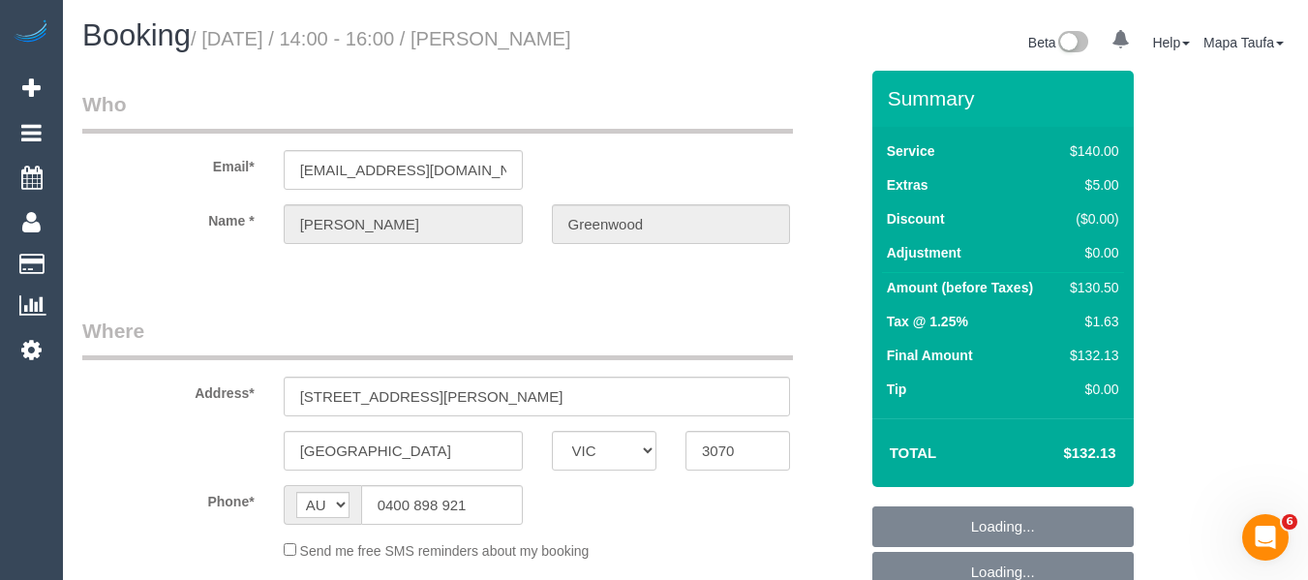
select select "number:23"
select select "number:34"
select select "number:26"
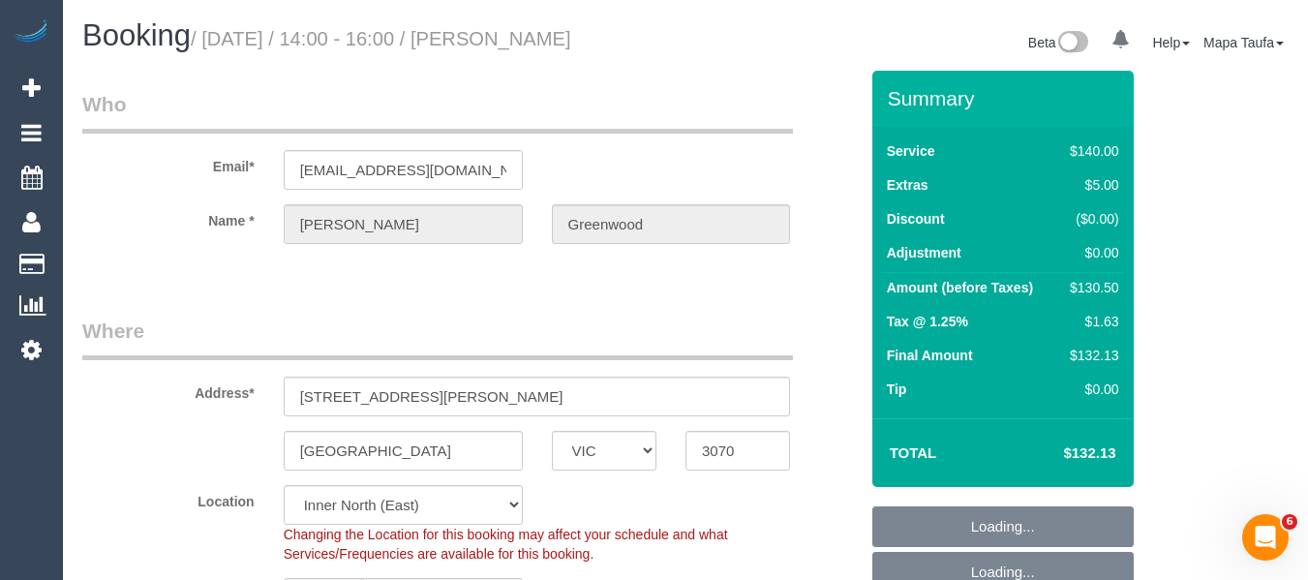
select select "object:1602"
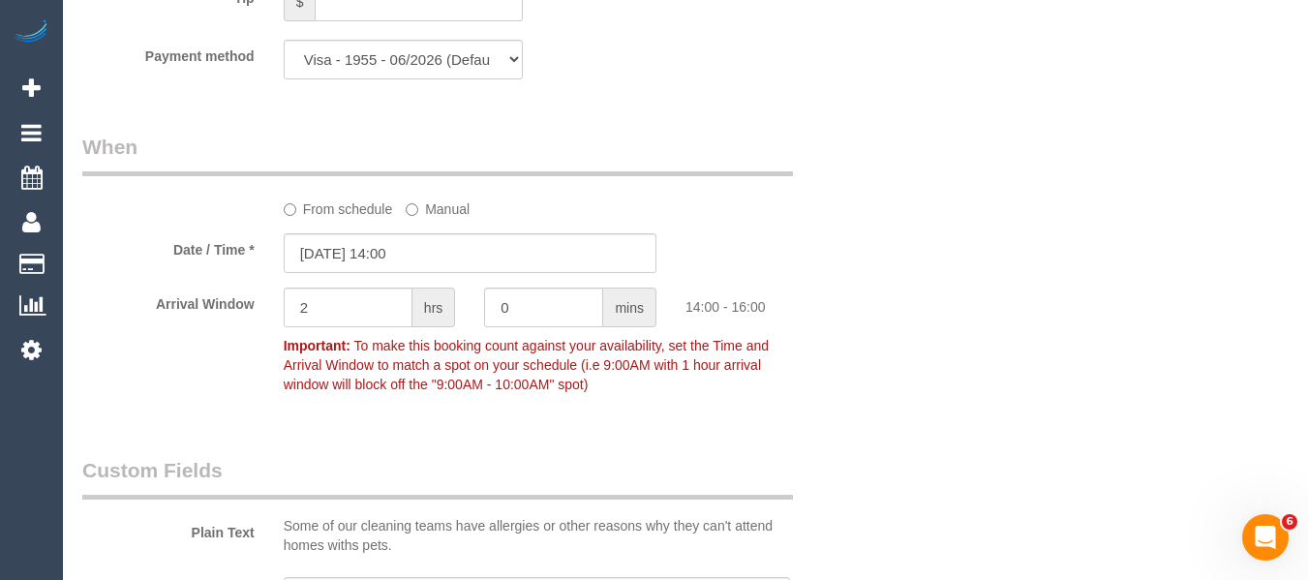
scroll to position [1997, 0]
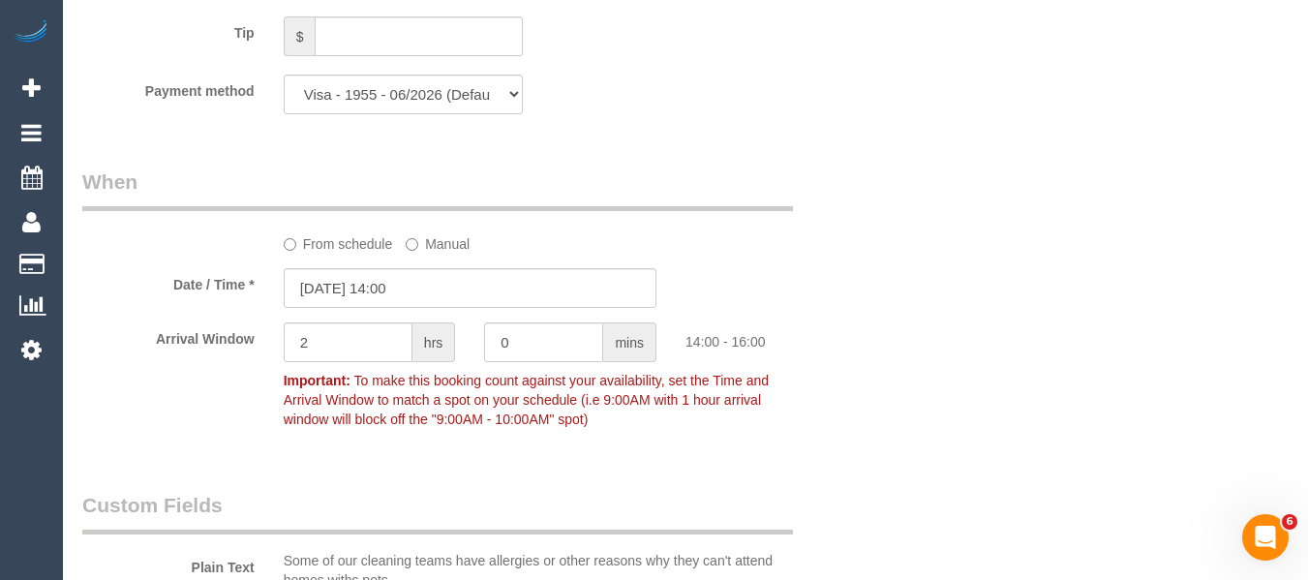
click at [372, 247] on label "From schedule" at bounding box center [338, 241] width 109 height 26
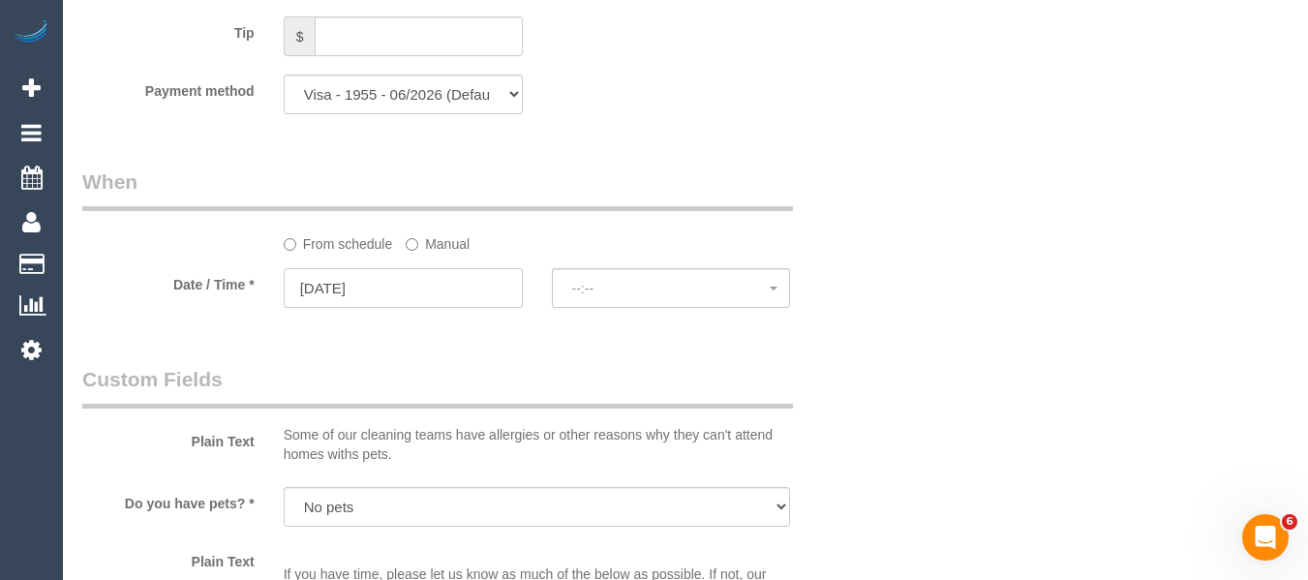
click at [371, 277] on input "[DATE]" at bounding box center [403, 288] width 239 height 40
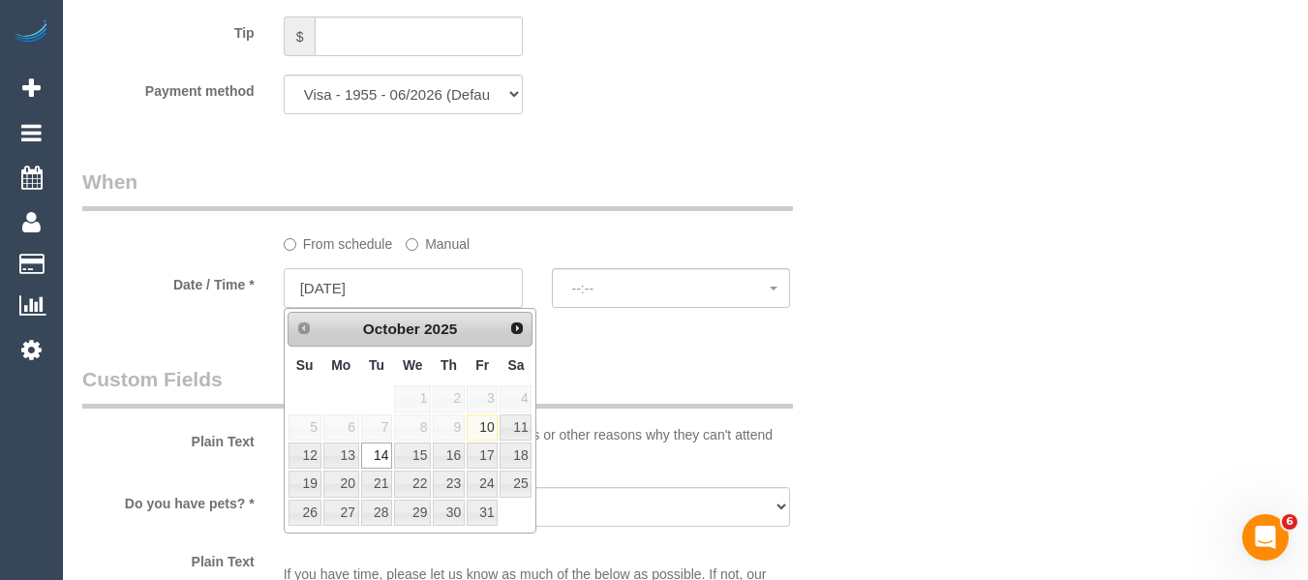
select select "spot10"
click at [613, 310] on div at bounding box center [671, 308] width 239 height 7
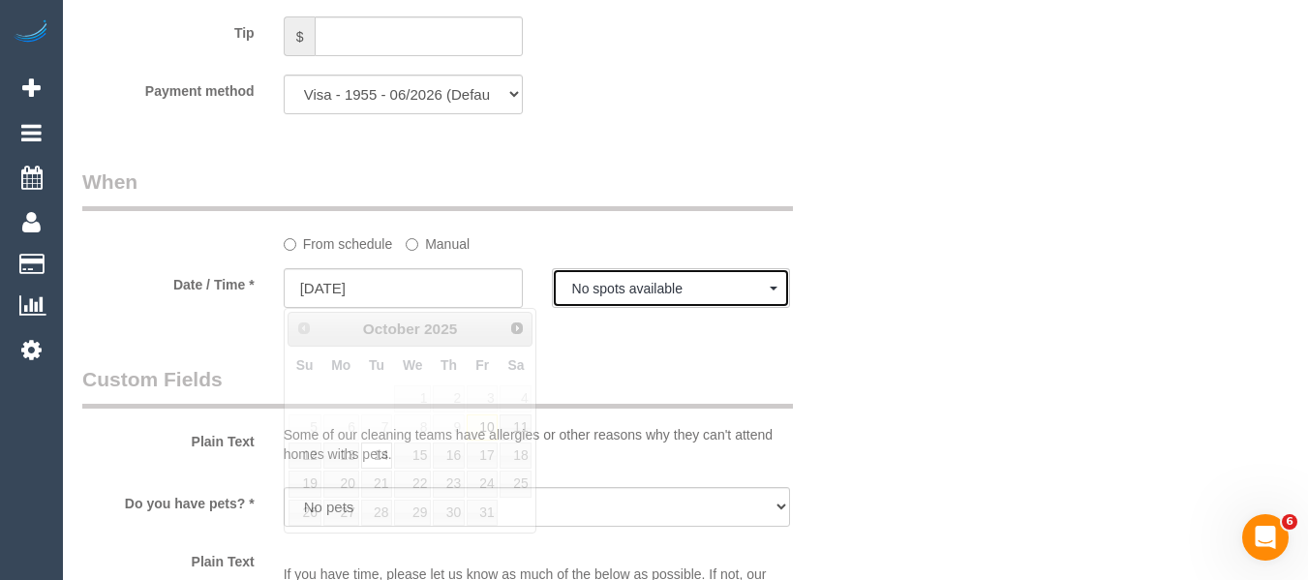
click at [613, 301] on button "No spots available" at bounding box center [671, 288] width 239 height 40
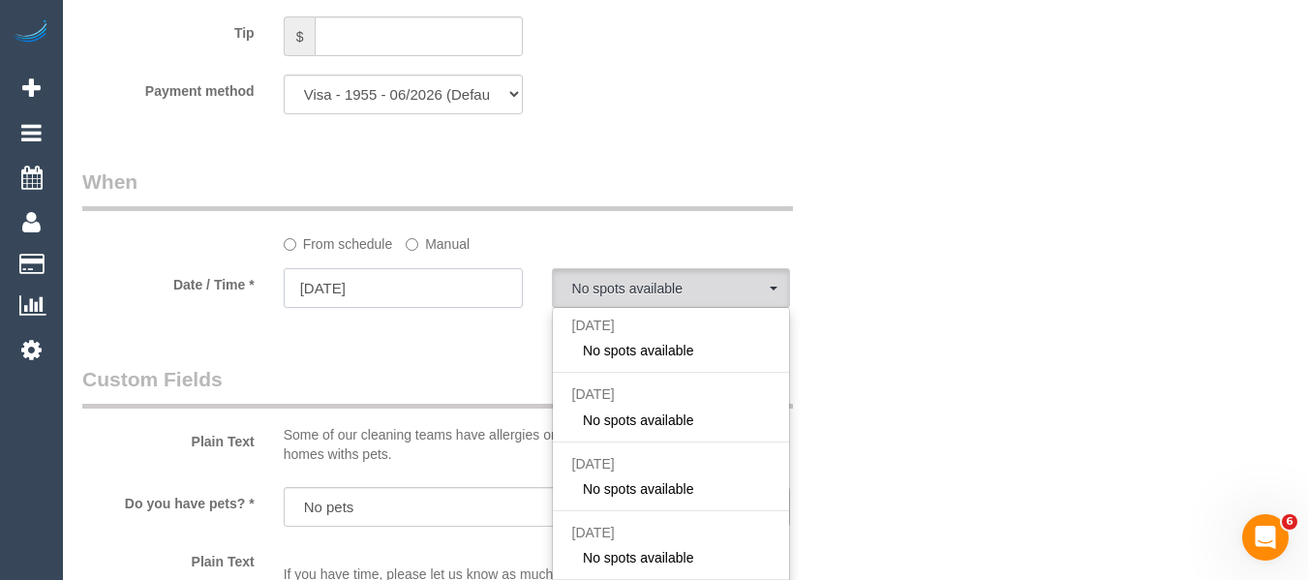
click at [400, 282] on input "[DATE]" at bounding box center [403, 288] width 239 height 40
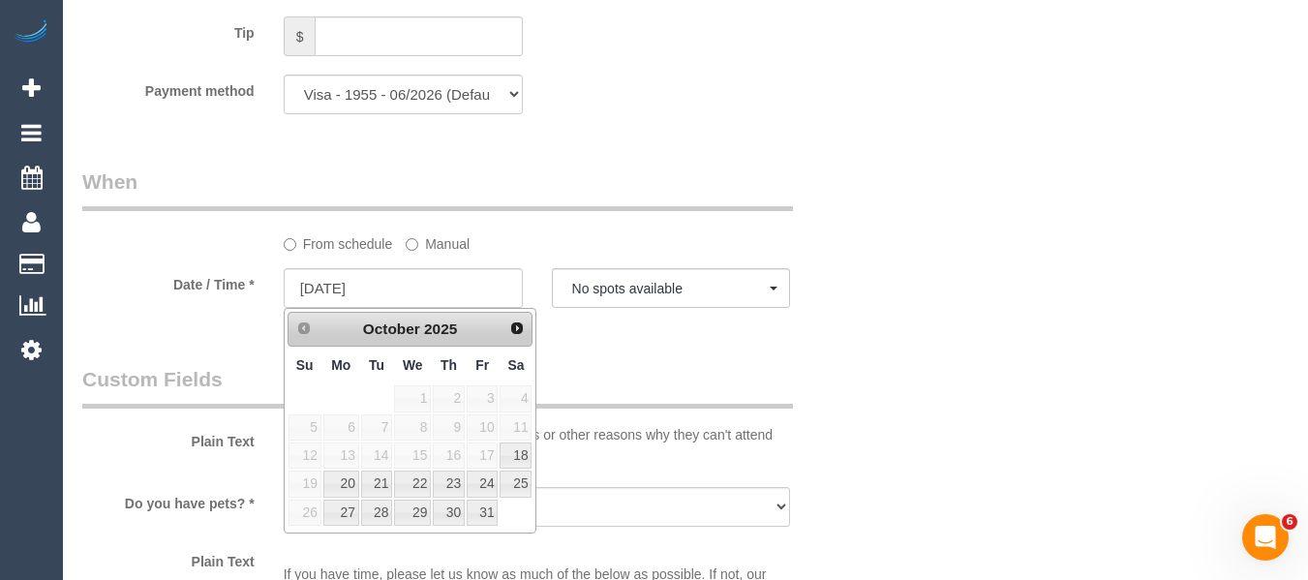
click at [760, 239] on div "From schedule Manual" at bounding box center [537, 241] width 536 height 26
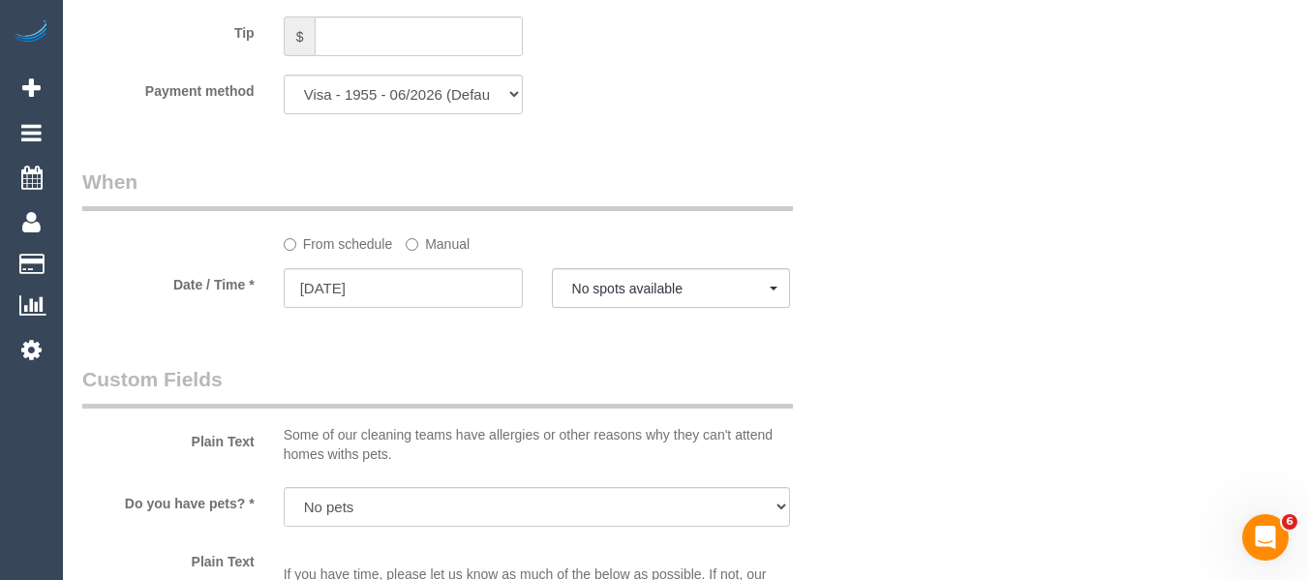
click at [413, 261] on sui-booking-spot "From schedule Manual Date / Time * [DATE] No spots available [DATE] No spots av…" at bounding box center [470, 240] width 776 height 144
click at [423, 293] on input "[DATE]" at bounding box center [403, 288] width 239 height 40
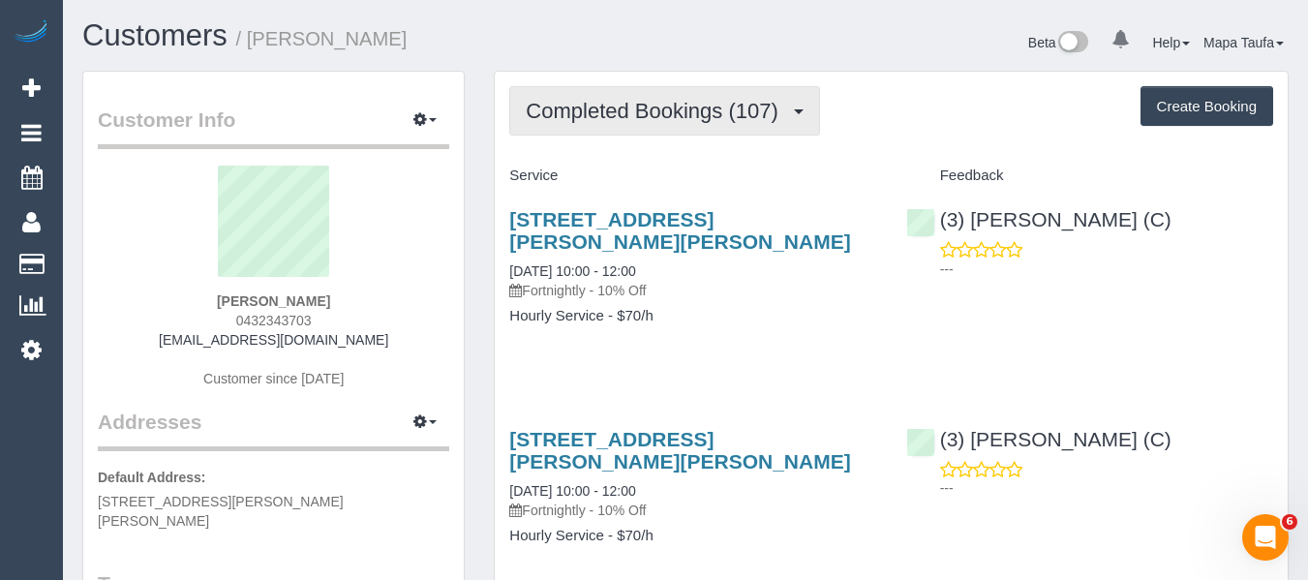
click at [596, 115] on span "Completed Bookings (107)" at bounding box center [656, 111] width 261 height 24
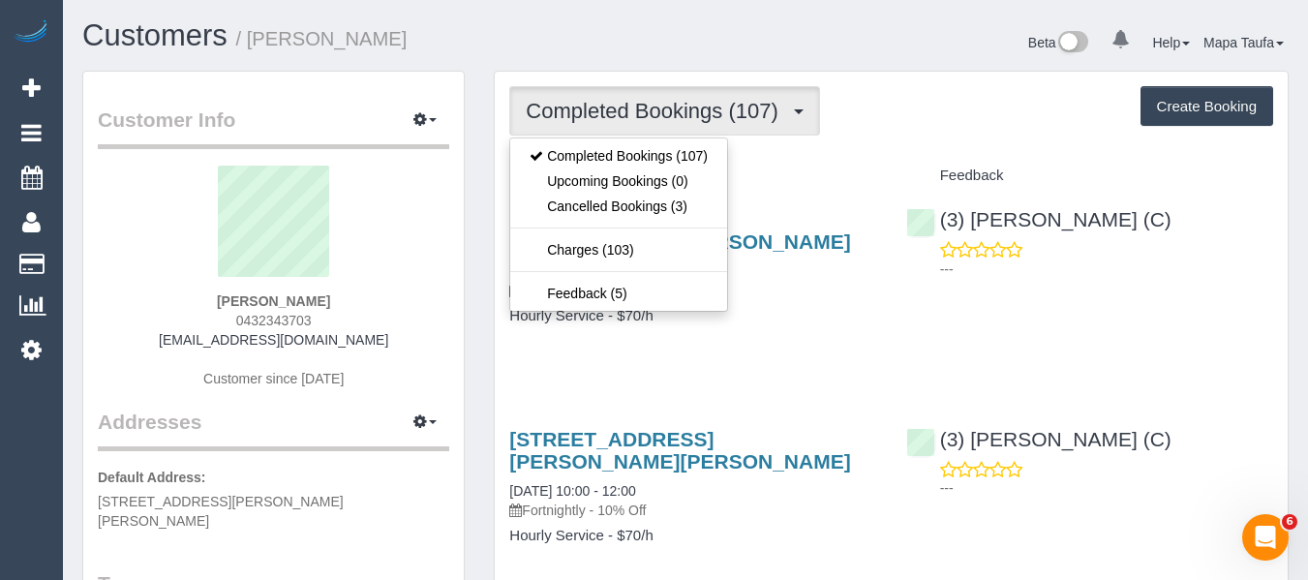
click at [853, 170] on h4 "Service" at bounding box center [692, 176] width 367 height 16
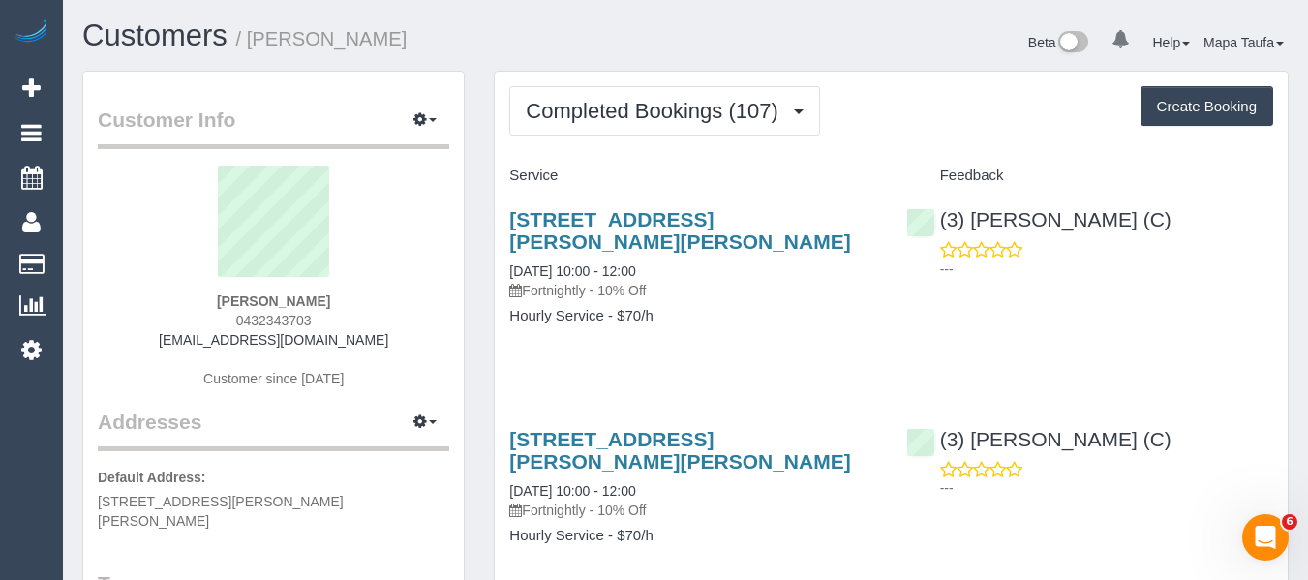
drag, startPoint x: 324, startPoint y: 325, endPoint x: 193, endPoint y: 326, distance: 131.7
click at [195, 323] on div "[PERSON_NAME] 0432343703 [EMAIL_ADDRESS][DOMAIN_NAME] Customer since [DATE]" at bounding box center [273, 287] width 351 height 242
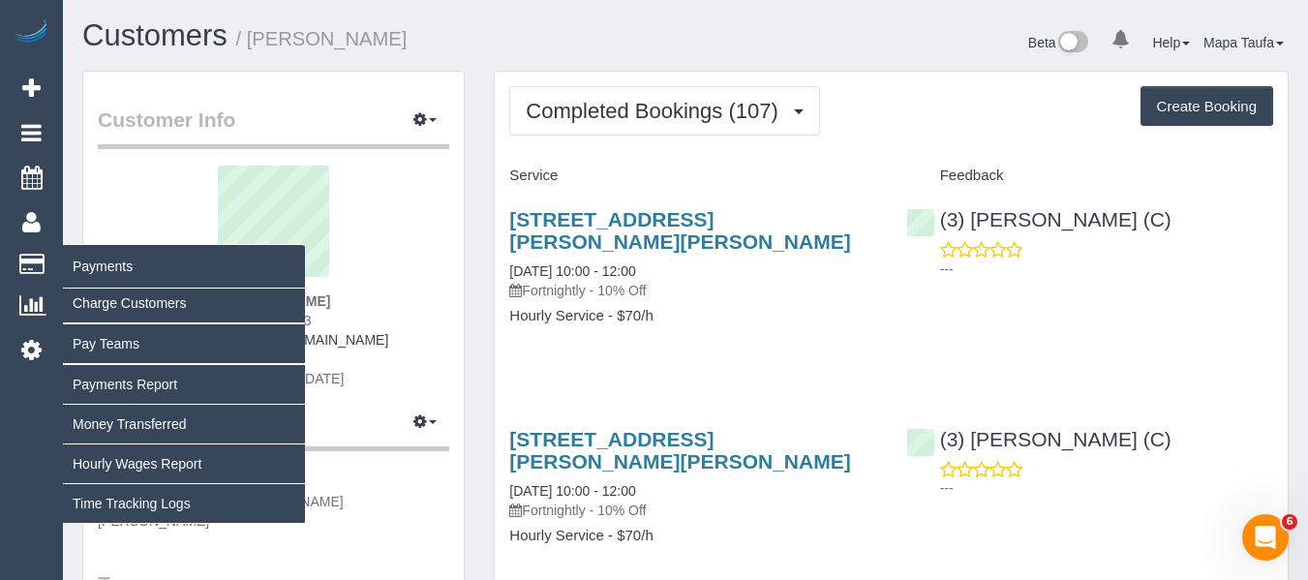
copy span "0432343703"
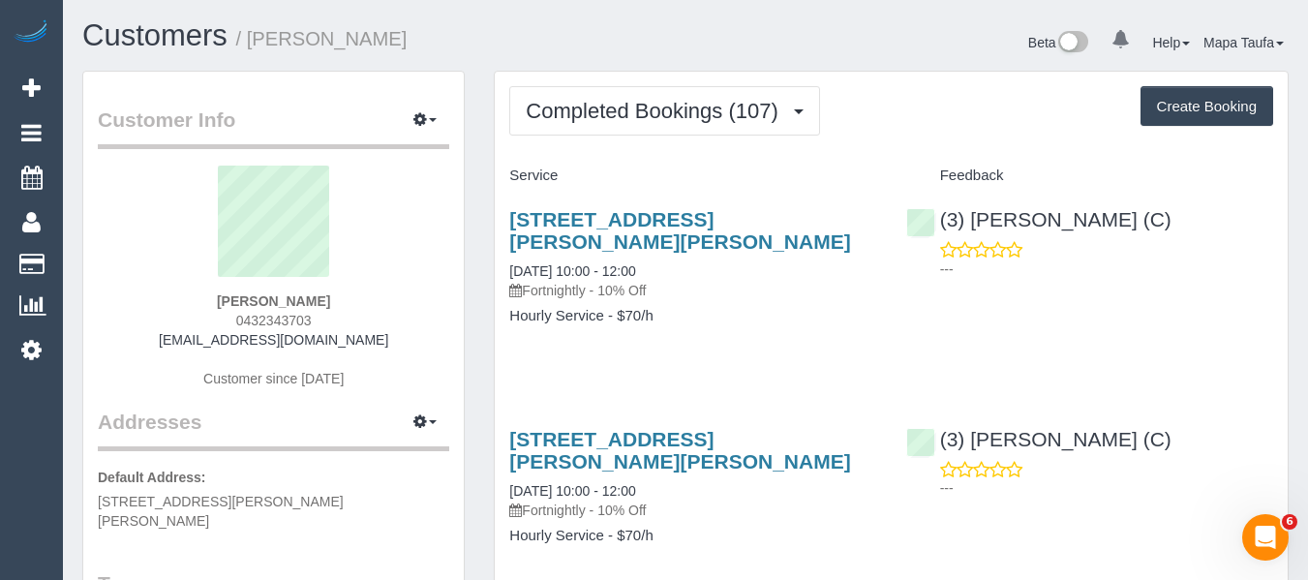
drag, startPoint x: 389, startPoint y: 344, endPoint x: 155, endPoint y: 346, distance: 234.3
click at [171, 343] on div "[PERSON_NAME] 0432343703 [EMAIL_ADDRESS][DOMAIN_NAME] Customer since [DATE]" at bounding box center [273, 287] width 351 height 242
copy link "[EMAIL_ADDRESS][DOMAIN_NAME]"
click at [443, 259] on div "[PERSON_NAME] 0432343703 [EMAIL_ADDRESS][DOMAIN_NAME] Customer since [DATE]" at bounding box center [273, 287] width 351 height 242
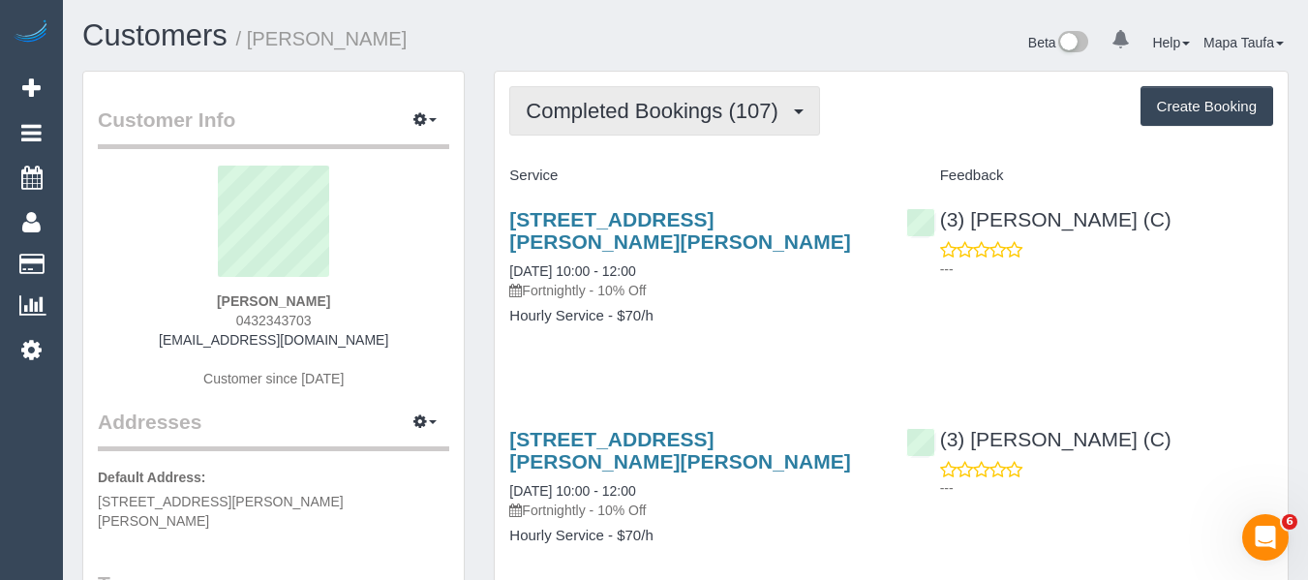
click at [588, 108] on span "Completed Bookings (107)" at bounding box center [656, 111] width 261 height 24
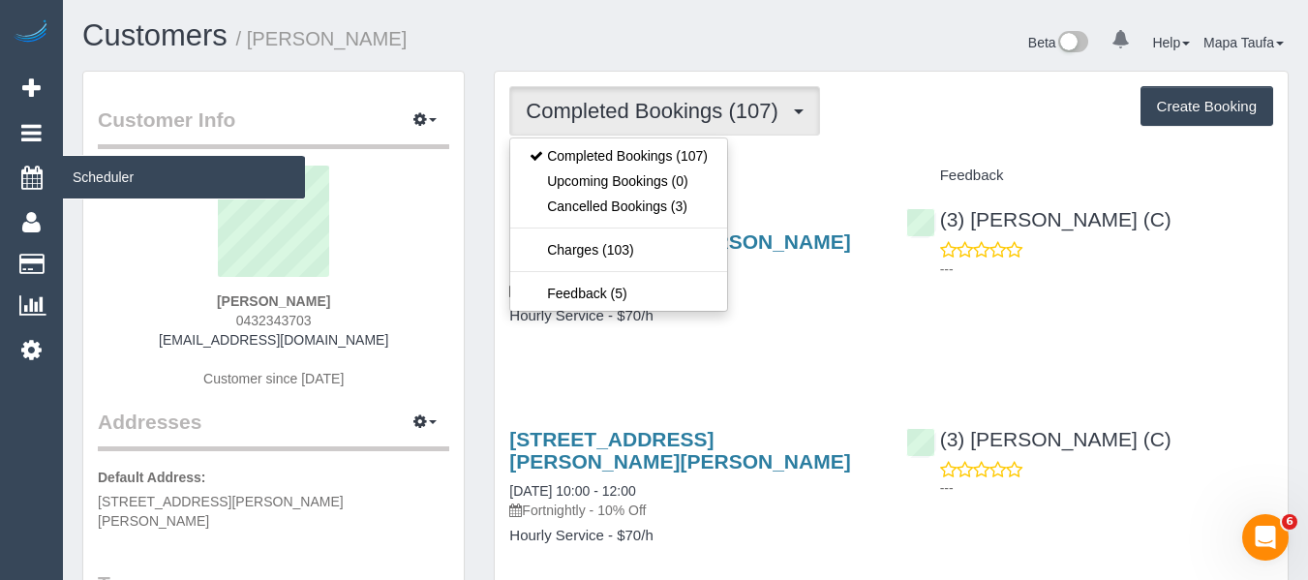
drag, startPoint x: 853, startPoint y: 167, endPoint x: 55, endPoint y: 190, distance: 798.2
click at [841, 170] on div "Service" at bounding box center [693, 176] width 396 height 33
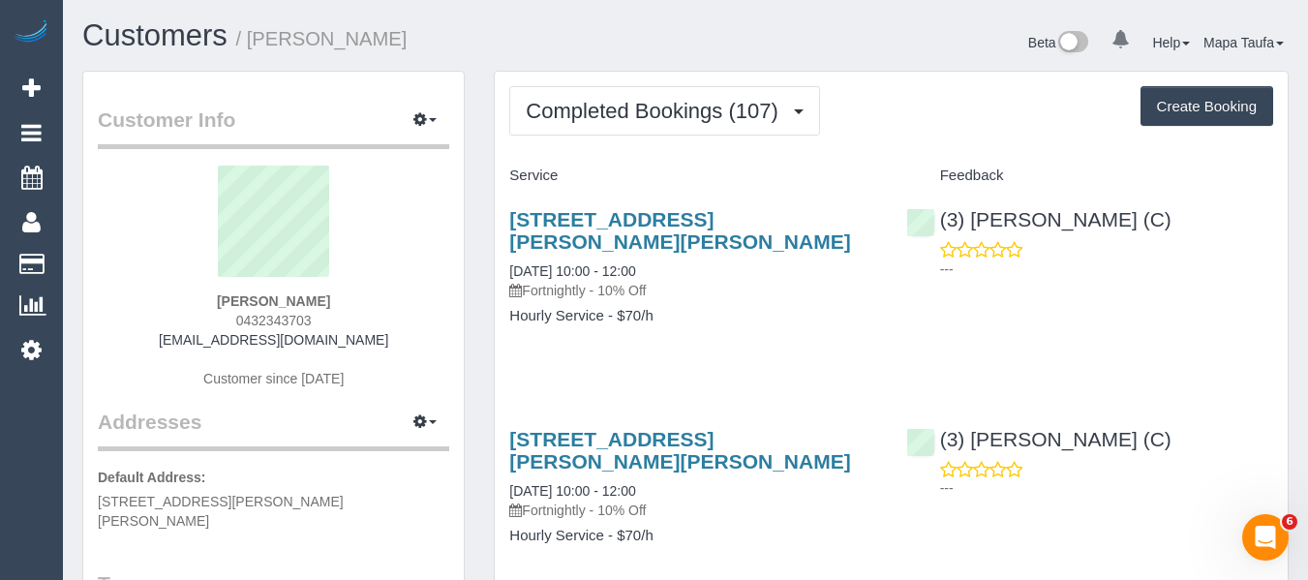
drag, startPoint x: 345, startPoint y: 314, endPoint x: 203, endPoint y: 319, distance: 141.4
click at [212, 314] on div "Shannon Sweeney 0432343703 shannonsweeney@outlook.com Customer since 2023" at bounding box center [273, 287] width 351 height 242
copy span "0432343703"
click at [401, 359] on div "Shannon Sweeney 0432343703 shannonsweeney@outlook.com Customer since 2023" at bounding box center [273, 287] width 351 height 242
drag, startPoint x: 396, startPoint y: 343, endPoint x: 45, endPoint y: 342, distance: 351.5
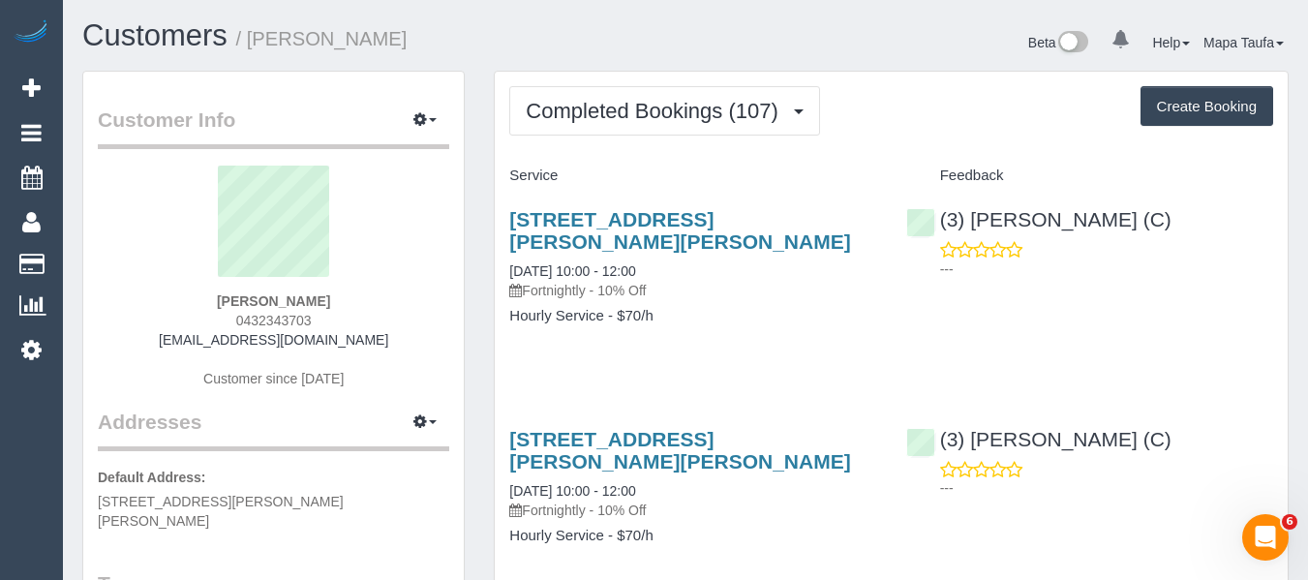
click at [343, 301] on div "Shannon Sweeney 0432343703 shannonsweeney@outlook.com Customer since 2023" at bounding box center [273, 287] width 351 height 242
drag, startPoint x: 395, startPoint y: 342, endPoint x: 200, endPoint y: 342, distance: 194.6
click at [200, 342] on div "Shannon Sweeney 0432343703 shannonsweeney@outlook.com Customer since 2023" at bounding box center [273, 287] width 351 height 242
click at [377, 347] on div "Shannon Sweeney 0432343703 shannonsweeney@outlook.com Customer since 2023" at bounding box center [273, 287] width 351 height 242
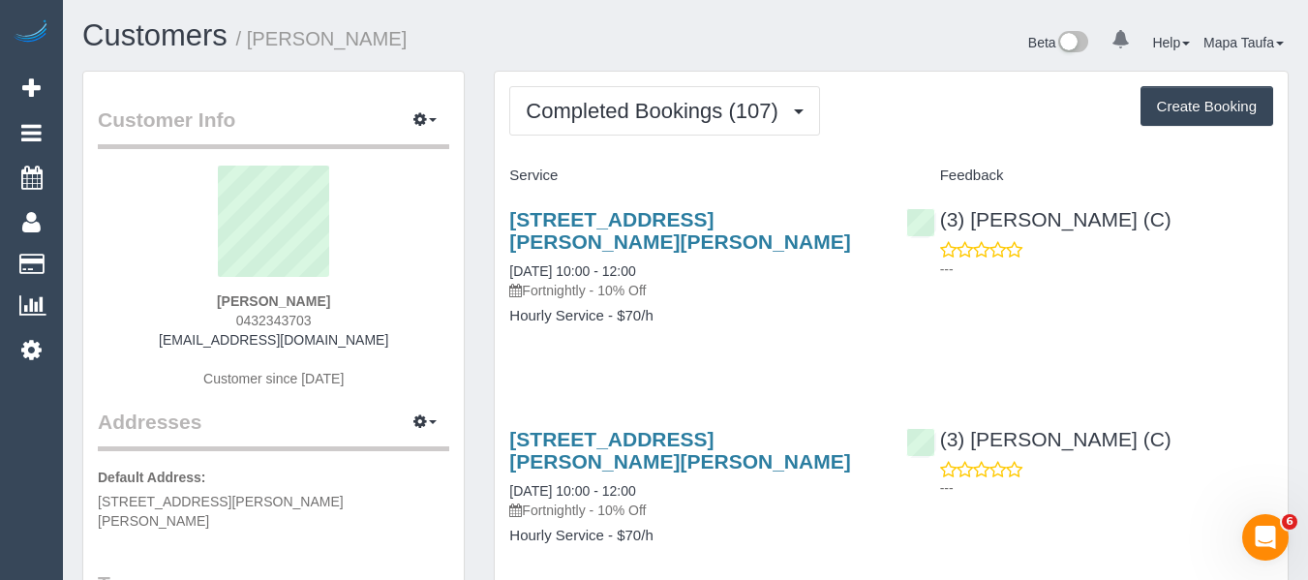
drag, startPoint x: 284, startPoint y: 342, endPoint x: 195, endPoint y: 351, distance: 89.5
click at [176, 344] on div "Shannon Sweeney 0432343703 shannonsweeney@outlook.com Customer since 2023" at bounding box center [273, 287] width 351 height 242
drag, startPoint x: 376, startPoint y: 309, endPoint x: 105, endPoint y: 301, distance: 271.2
click at [105, 300] on div "Shannon Sweeney 0432343703 shannonsweeney@outlook.com Customer since 2023" at bounding box center [273, 287] width 351 height 242
copy strong "Shannon Sweeney"
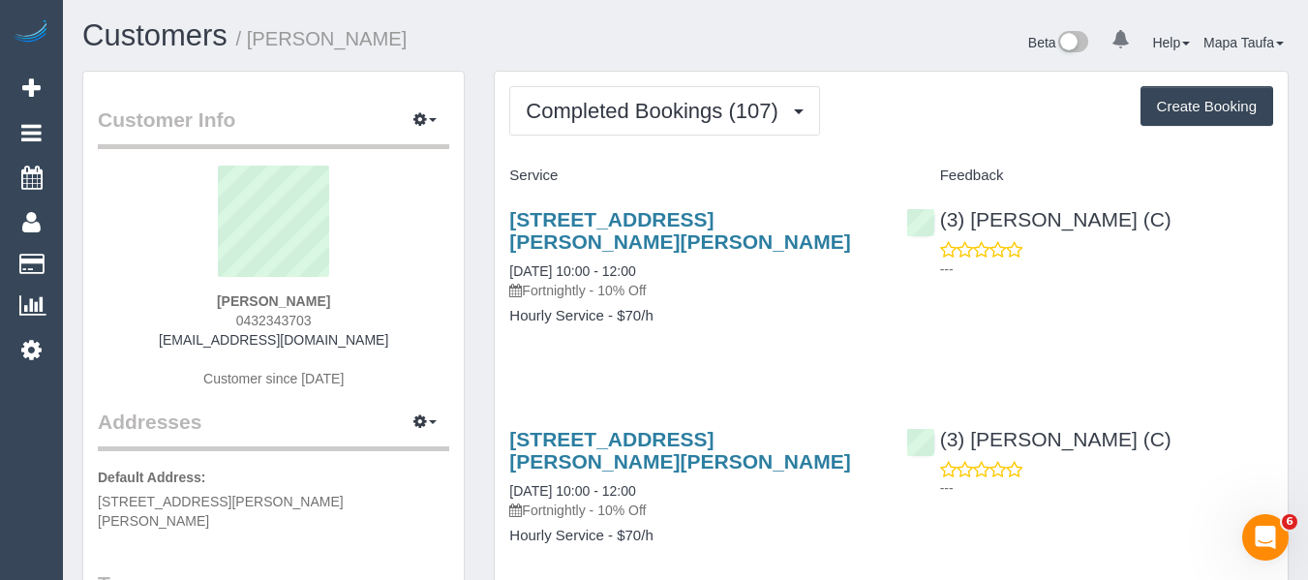
drag, startPoint x: 285, startPoint y: 285, endPoint x: 231, endPoint y: 294, distance: 54.1
click at [234, 294] on strong "Shannon Sweeney" at bounding box center [273, 300] width 113 height 15
drag, startPoint x: 183, startPoint y: 302, endPoint x: 415, endPoint y: 311, distance: 232.5
click at [420, 308] on div "Shannon Sweeney 0432343703 shannonsweeney@outlook.com Customer since 2023" at bounding box center [273, 287] width 351 height 242
copy strong "Shannon Sweeney"
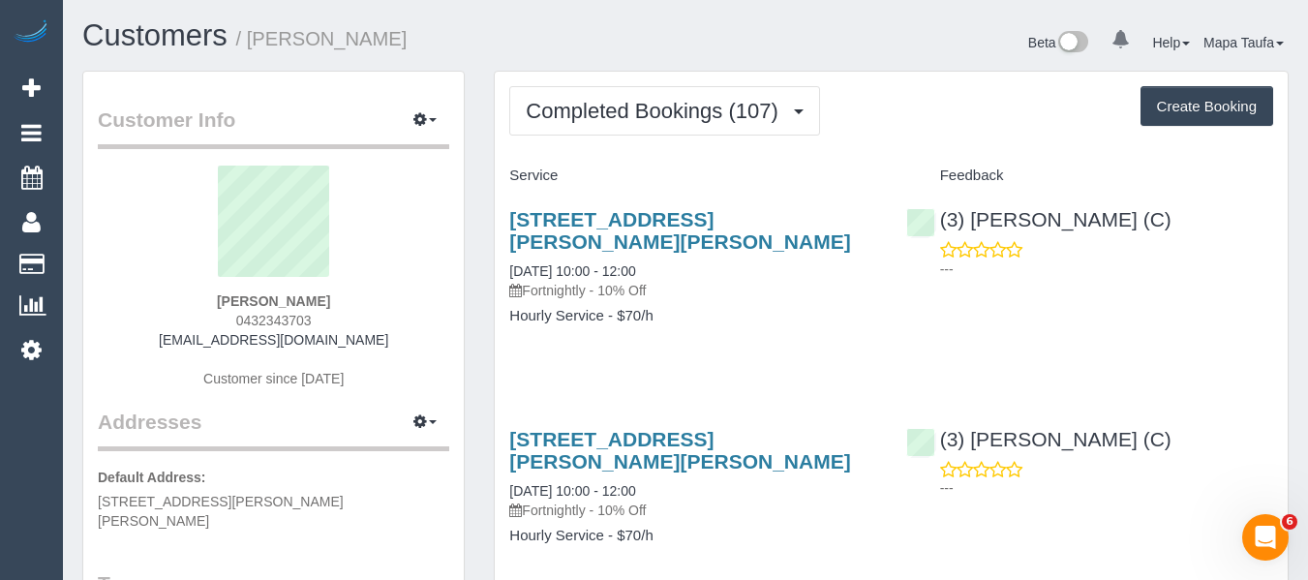
drag, startPoint x: 1226, startPoint y: 223, endPoint x: 919, endPoint y: 167, distance: 312.0
click at [970, 221] on div "(3) Denuwan Lamahewa (C) ---" at bounding box center [1090, 239] width 396 height 95
copy link "Denuwan Lamahewa (C)"
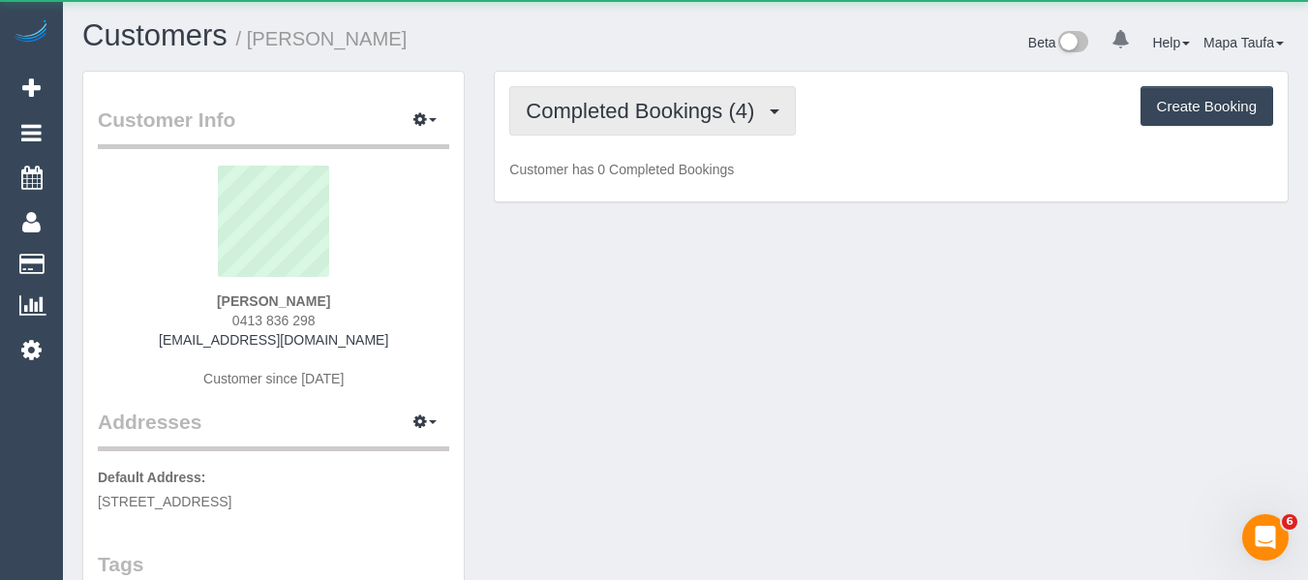
click at [665, 116] on span "Completed Bookings (4)" at bounding box center [645, 111] width 238 height 24
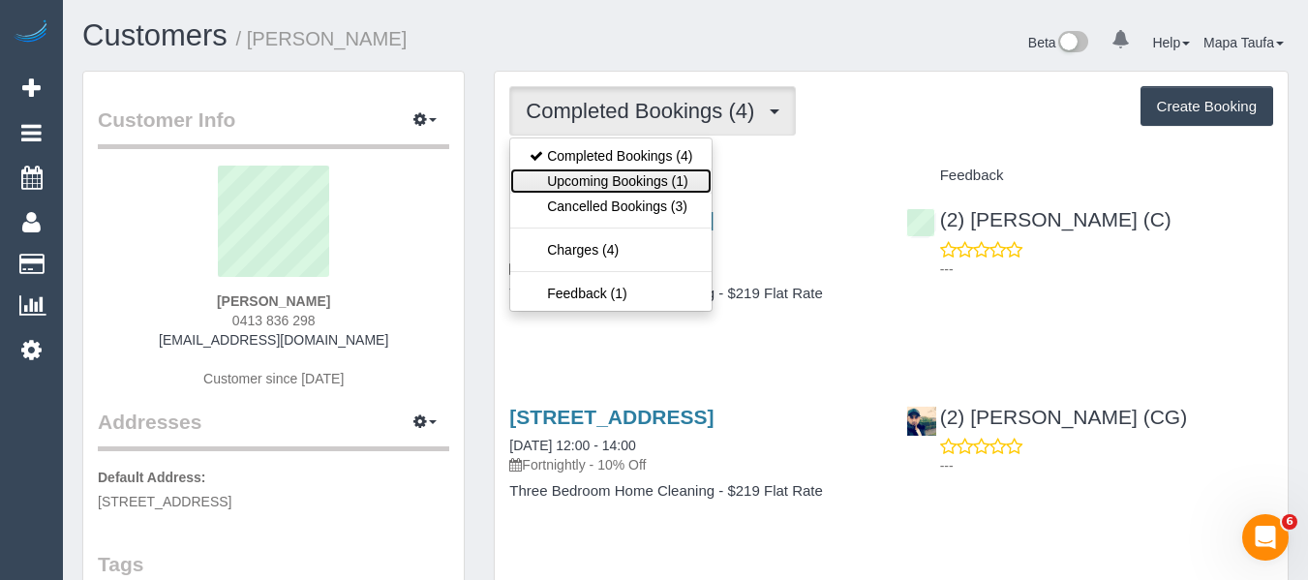
click at [655, 173] on link "Upcoming Bookings (1)" at bounding box center [610, 180] width 201 height 25
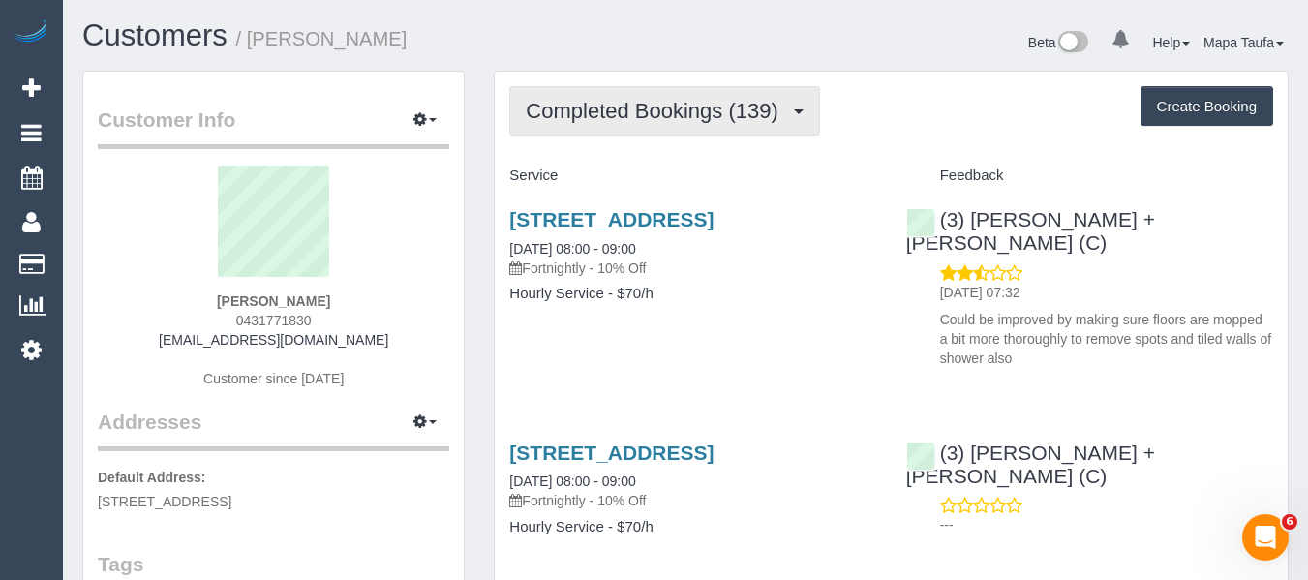
click at [688, 117] on span "Completed Bookings (139)" at bounding box center [656, 111] width 261 height 24
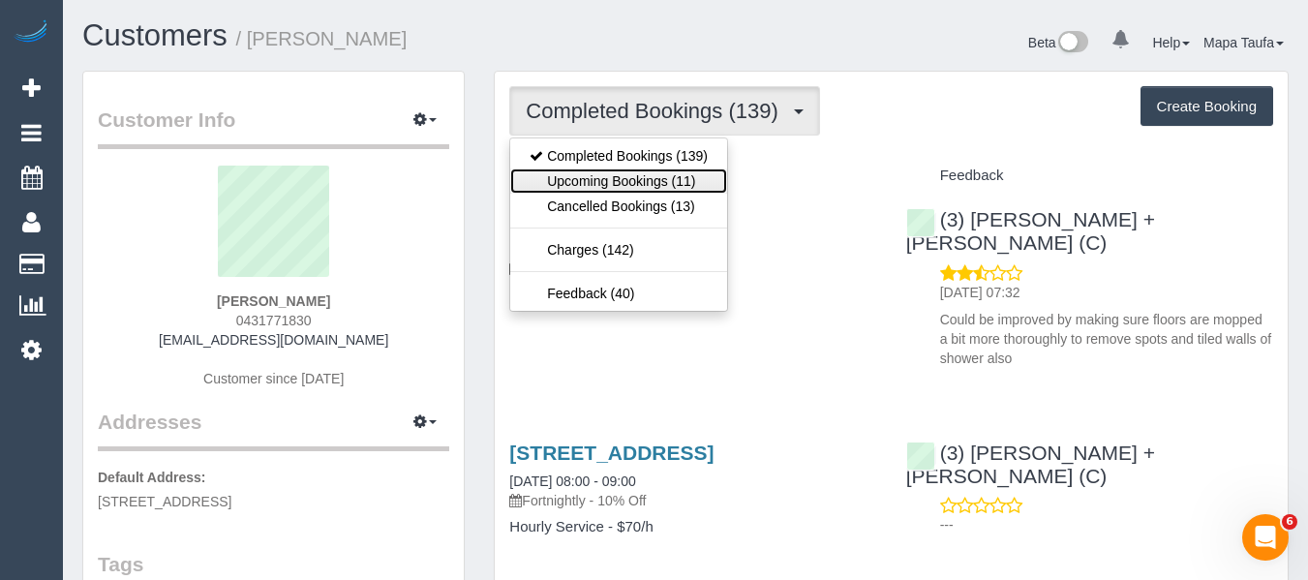
click at [661, 180] on link "Upcoming Bookings (11)" at bounding box center [618, 180] width 217 height 25
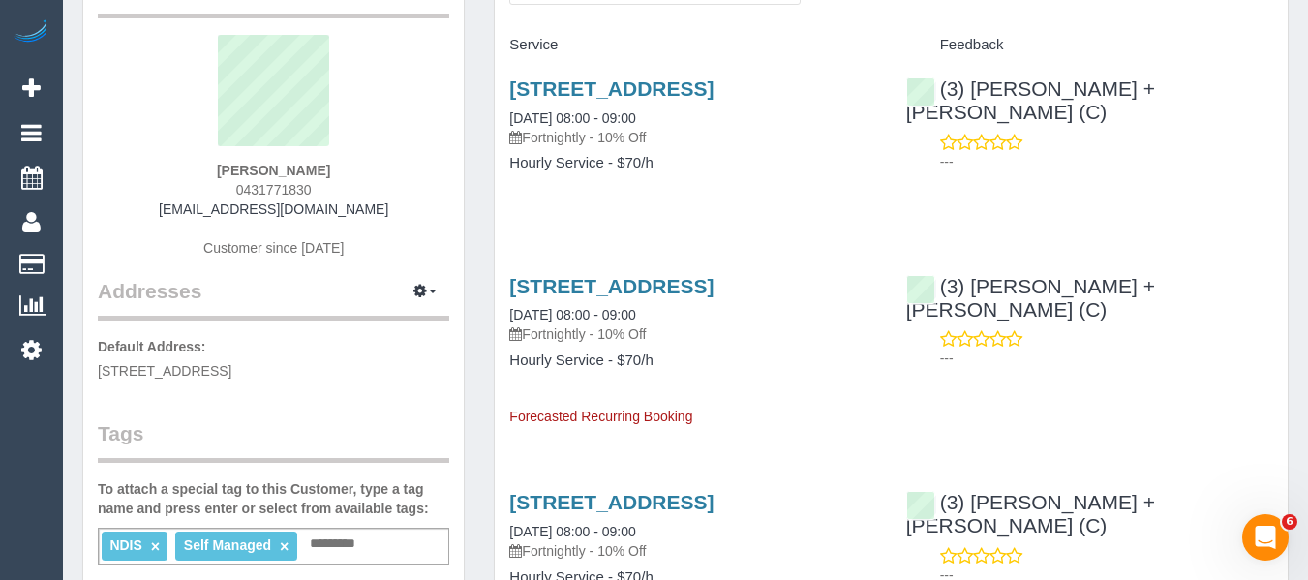
scroll to position [97, 0]
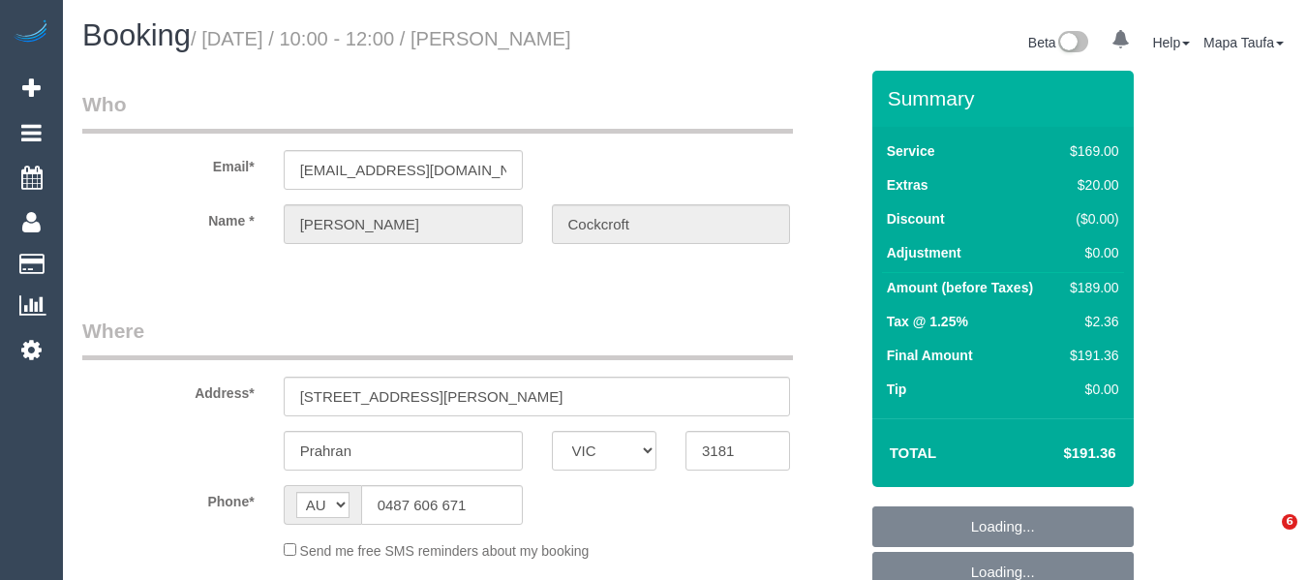
select select "VIC"
select select "number:29"
select select "number:14"
select select "number:19"
select select "number:25"
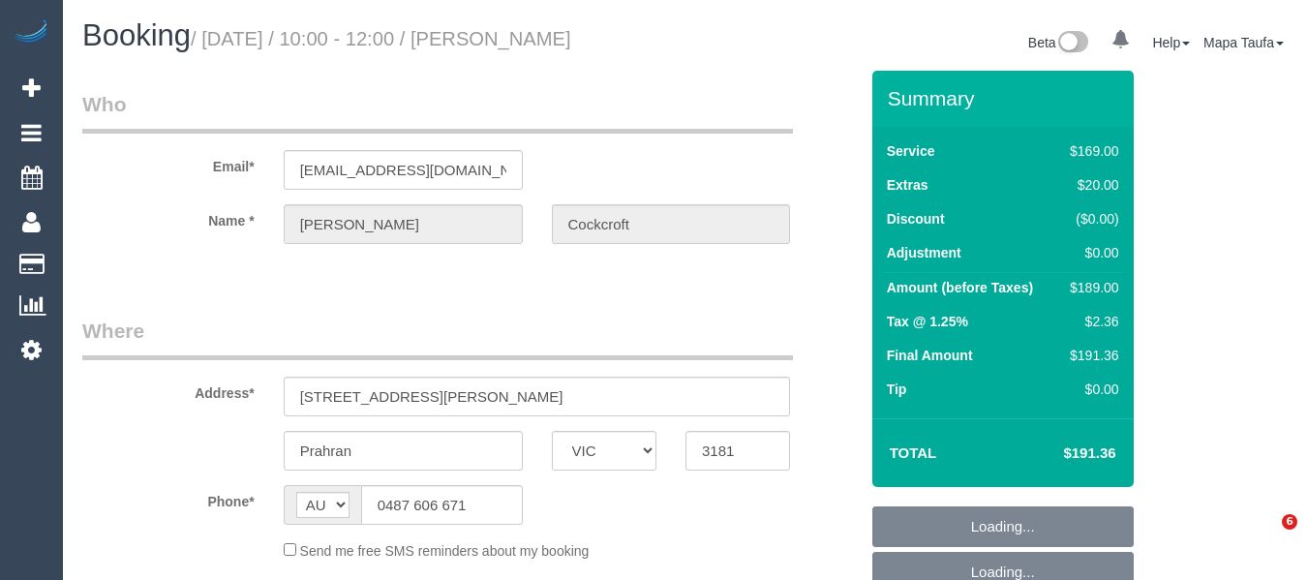
select select "number:33"
select select "number:13"
select select "object:1420"
select select "string:stripe-pm_1SB1DU2GScqysDRVIbhsmPno"
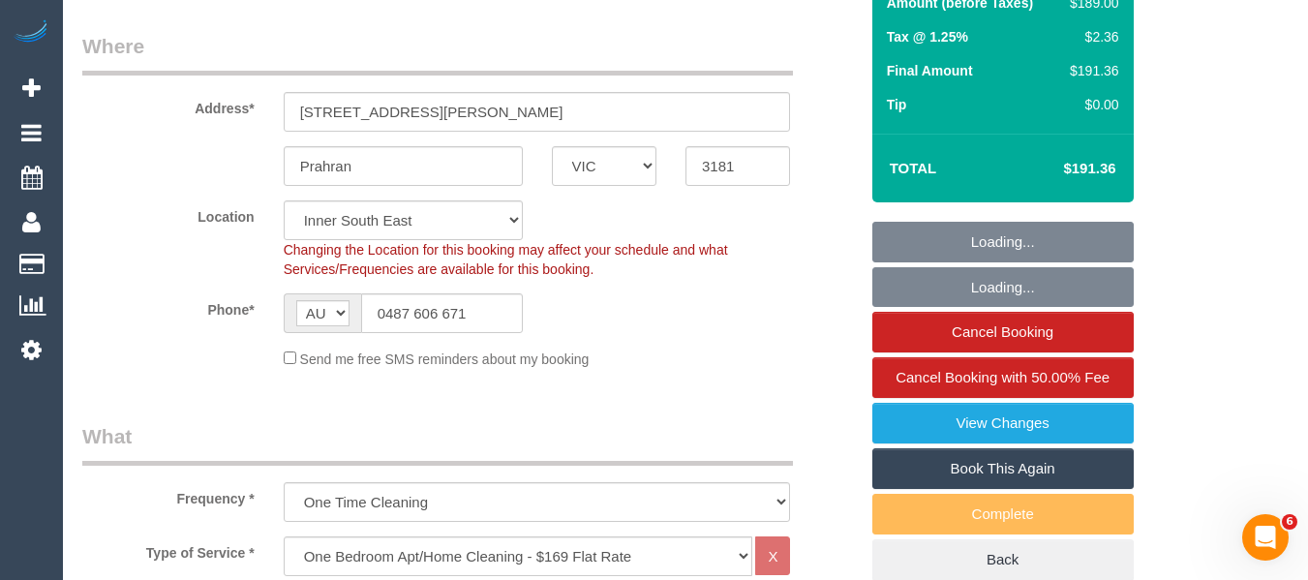
scroll to position [290, 0]
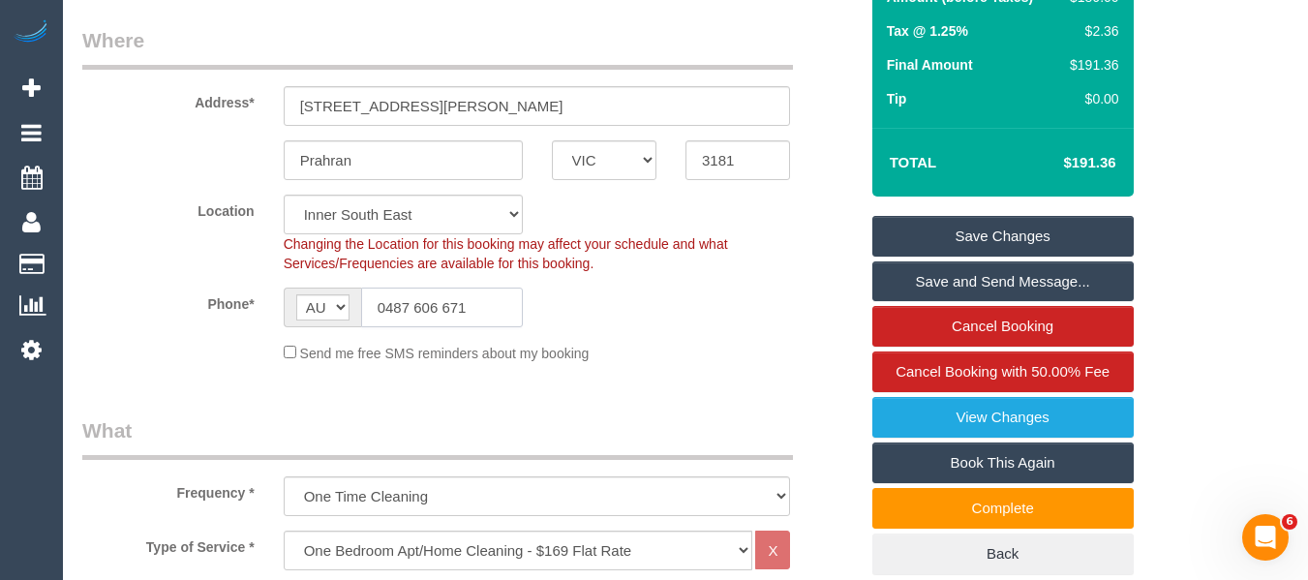
click at [464, 311] on input "0487 606 671" at bounding box center [442, 308] width 162 height 40
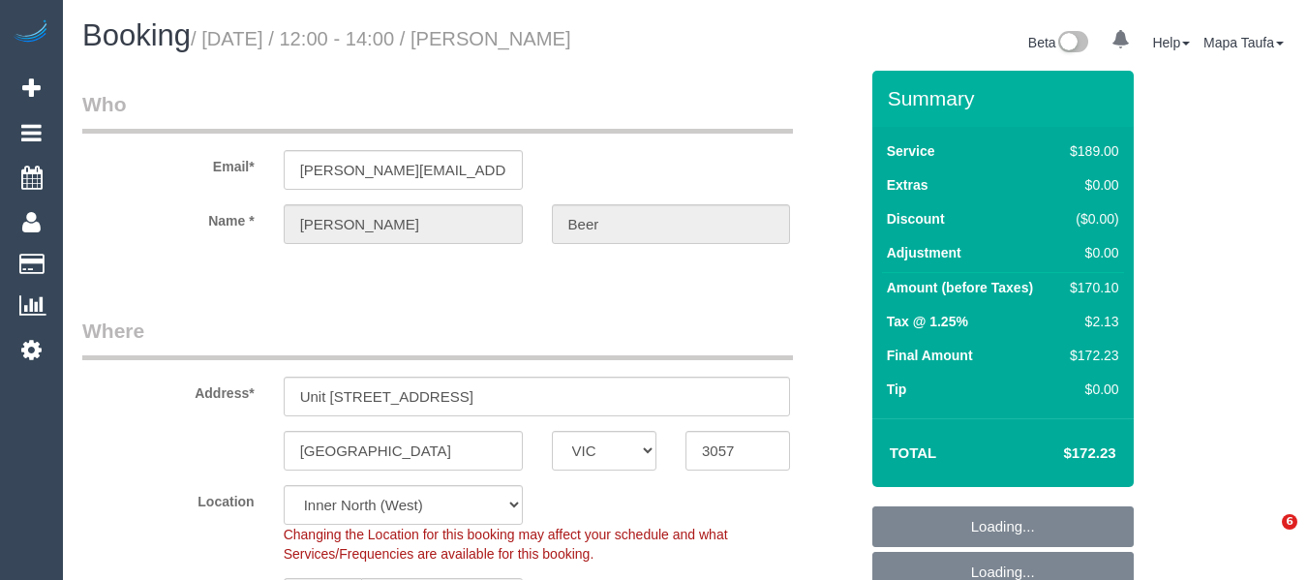
select select "VIC"
select select "number:28"
select select "number:14"
select select "number:21"
select select "number:22"
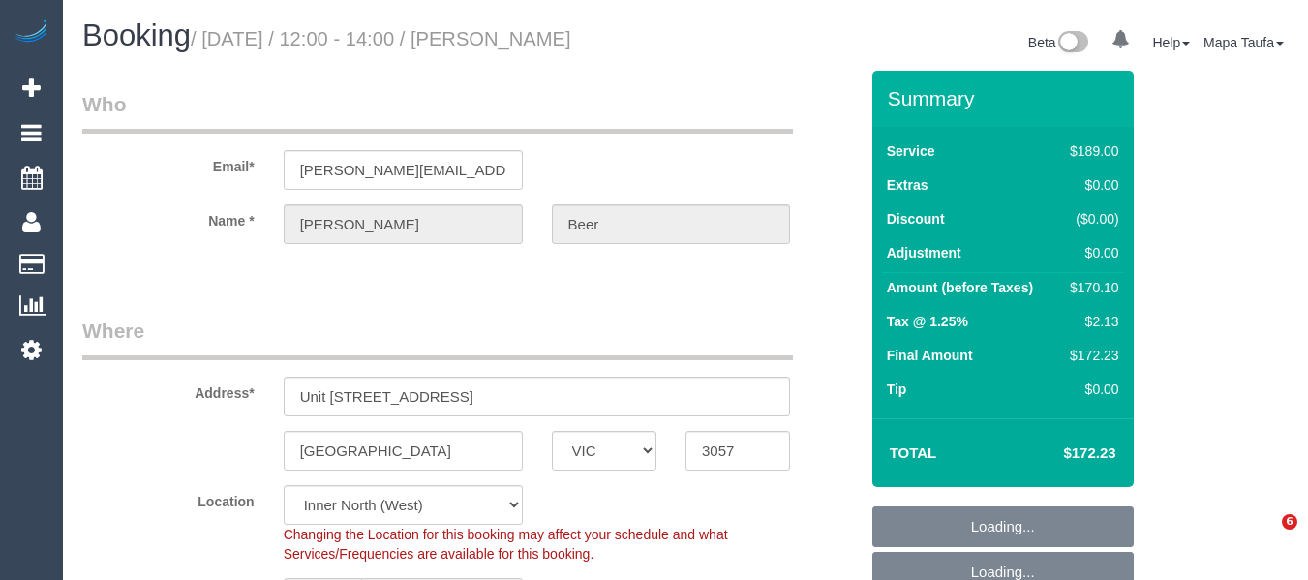
select select "number:34"
select select "number:26"
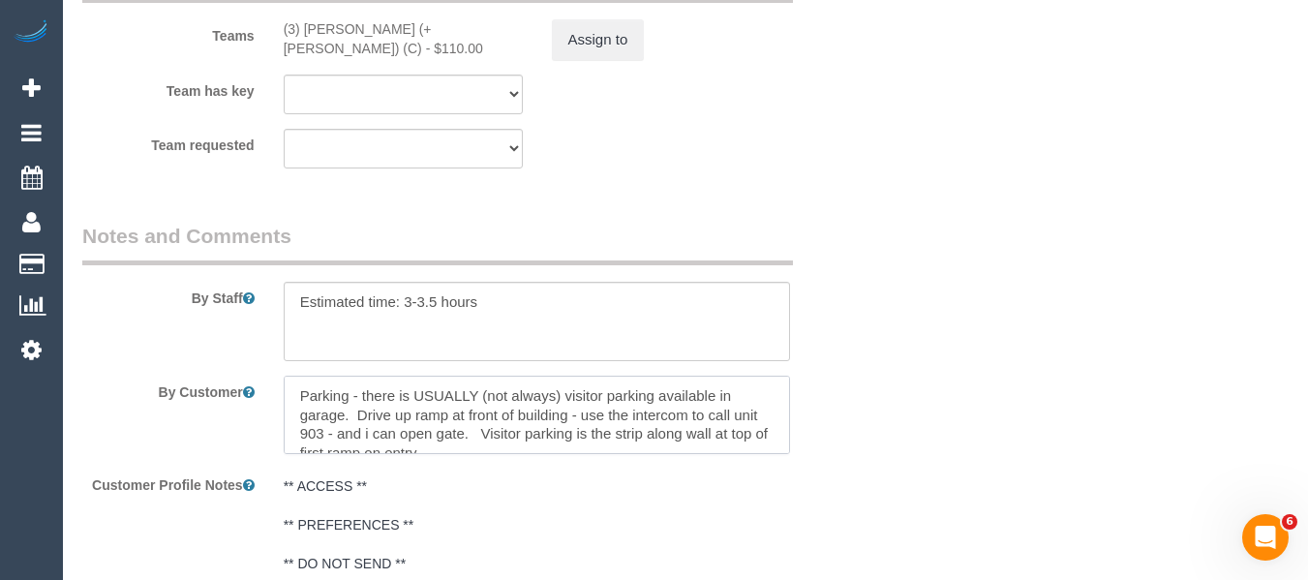
drag, startPoint x: 474, startPoint y: 437, endPoint x: 351, endPoint y: 416, distance: 124.6
click at [351, 416] on textarea at bounding box center [537, 415] width 507 height 79
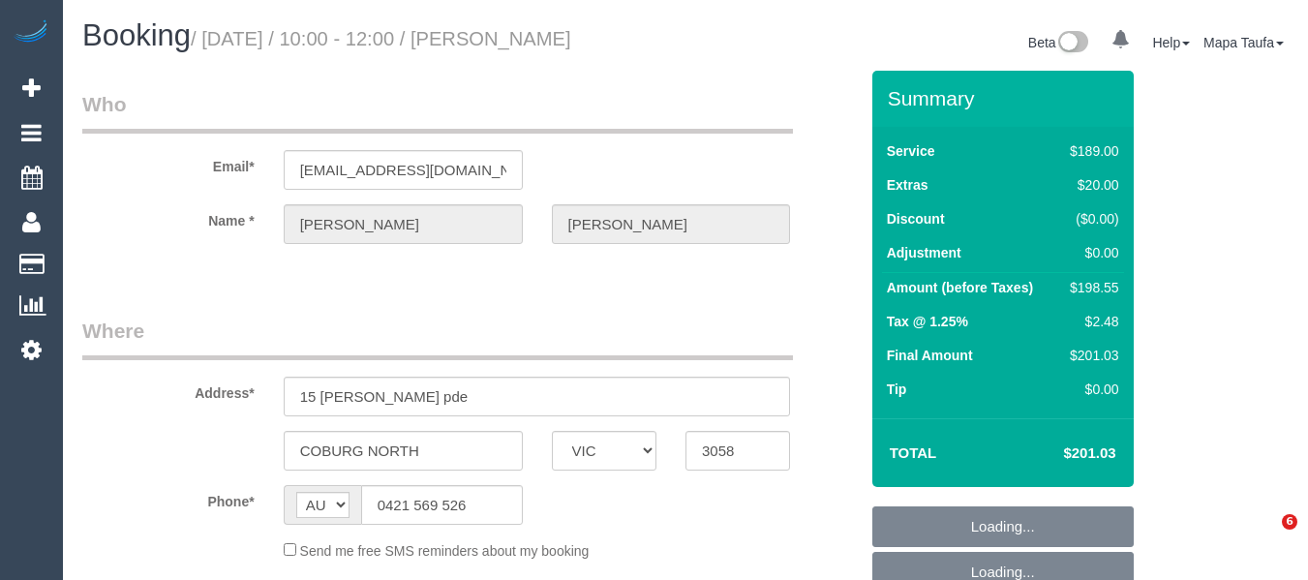
select select "VIC"
select select "string:stripe-pm_1RNwNW2GScqysDRVotgZRWj8"
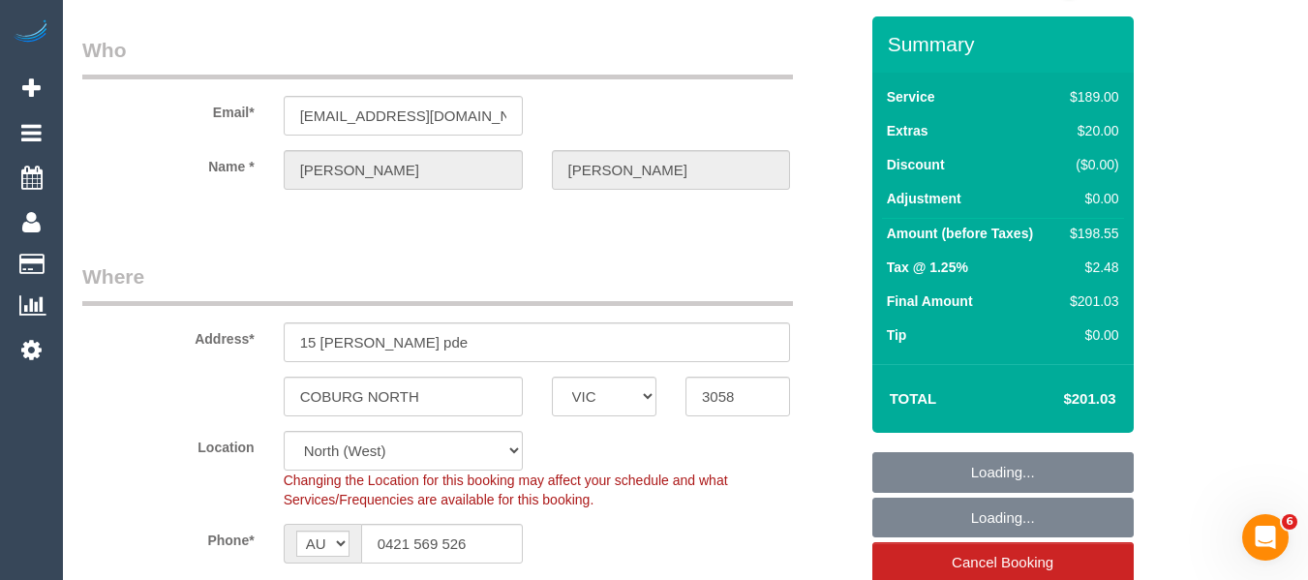
select select "object:7560"
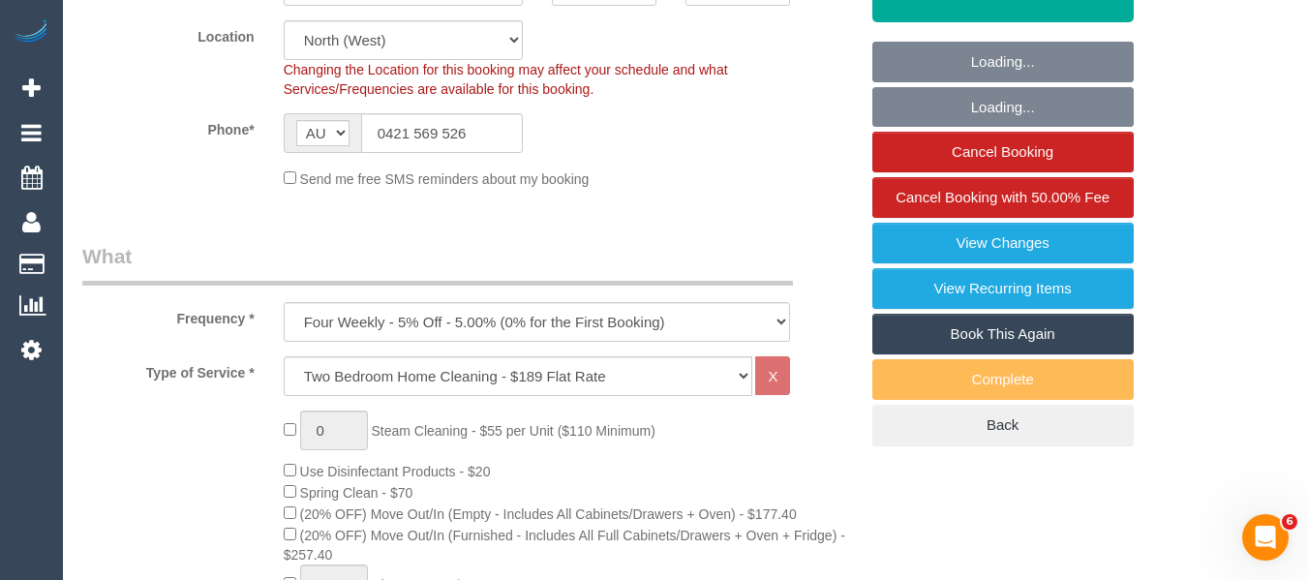
select select "number:29"
select select "number:14"
select select "number:19"
select select "number:24"
select select "number:35"
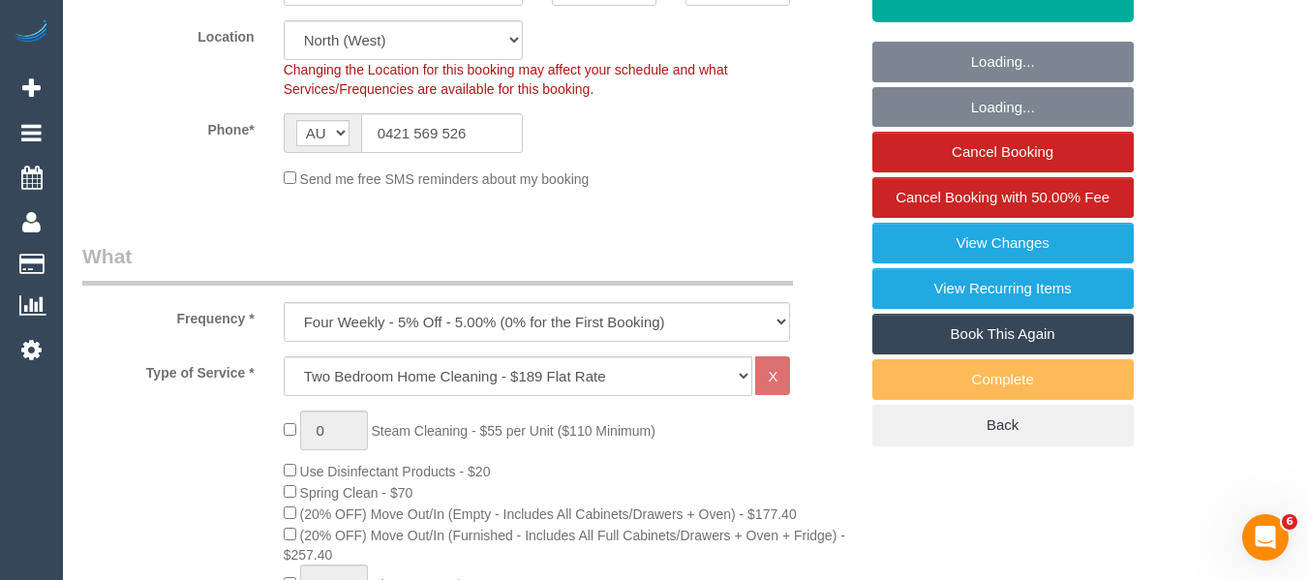
select select "number:13"
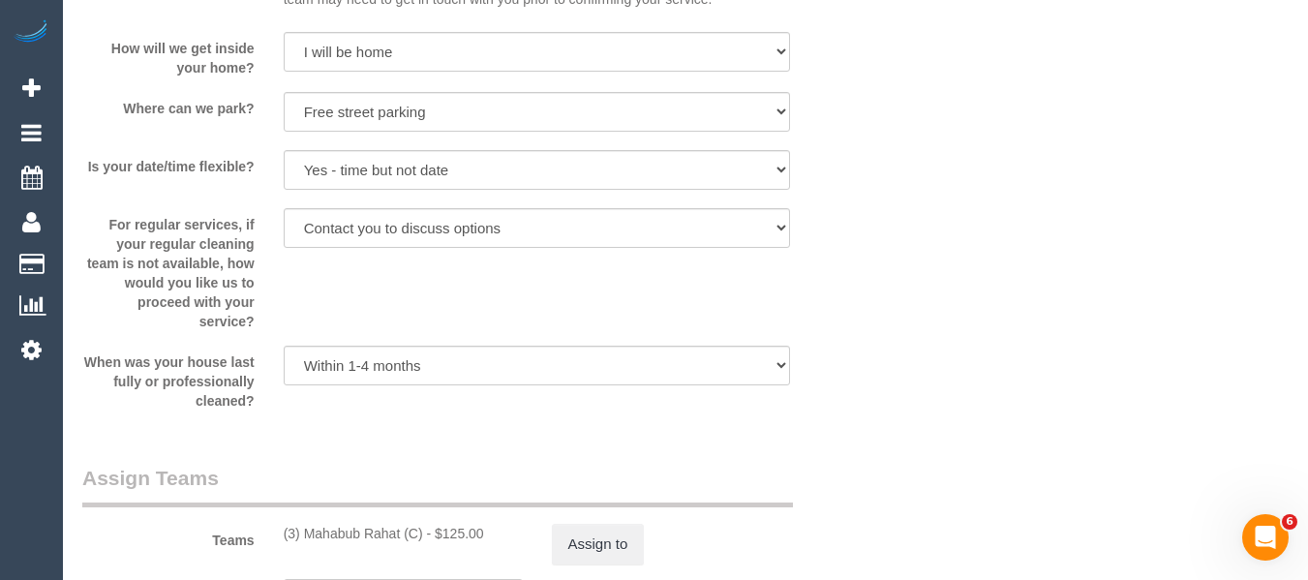
scroll to position [2712, 0]
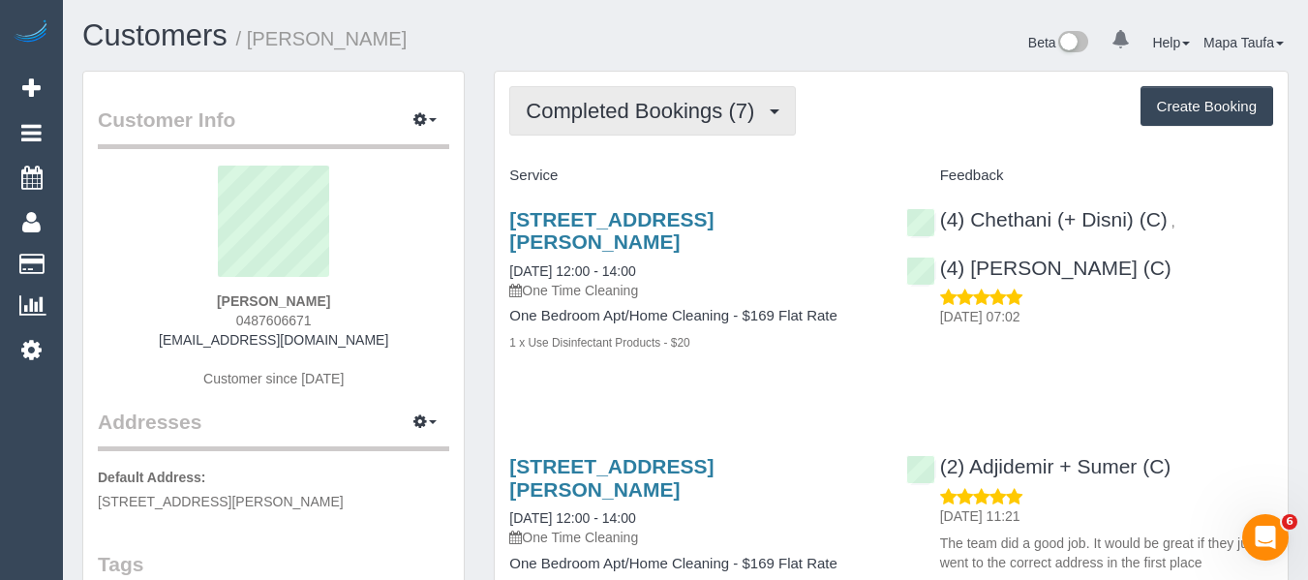
click at [609, 116] on span "Completed Bookings (7)" at bounding box center [645, 111] width 238 height 24
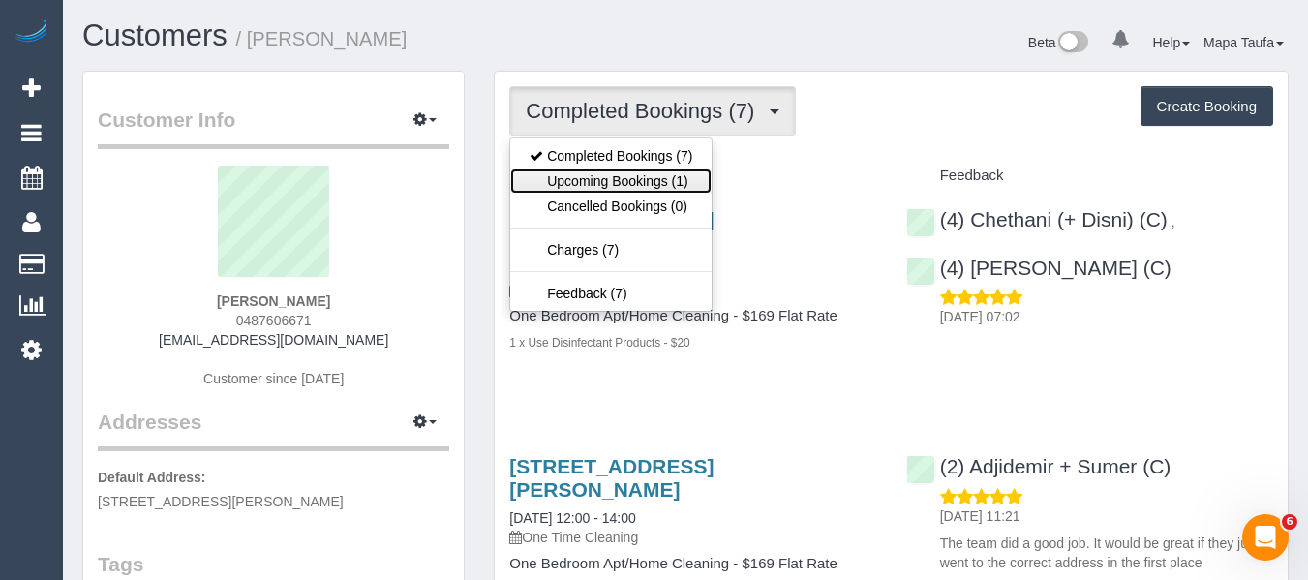
click at [595, 180] on link "Upcoming Bookings (1)" at bounding box center [610, 180] width 201 height 25
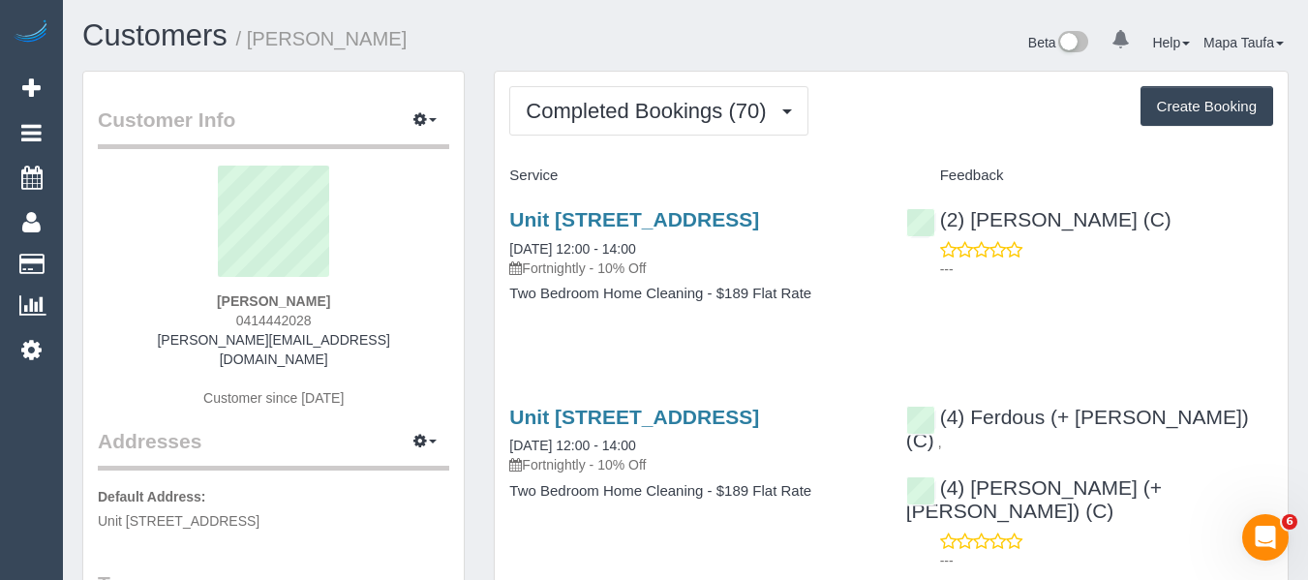
drag, startPoint x: 274, startPoint y: 317, endPoint x: 209, endPoint y: 318, distance: 64.9
click at [211, 317] on div "[PERSON_NAME] 0414442028 [PERSON_NAME][EMAIL_ADDRESS][DOMAIN_NAME] Customer sin…" at bounding box center [273, 296] width 351 height 261
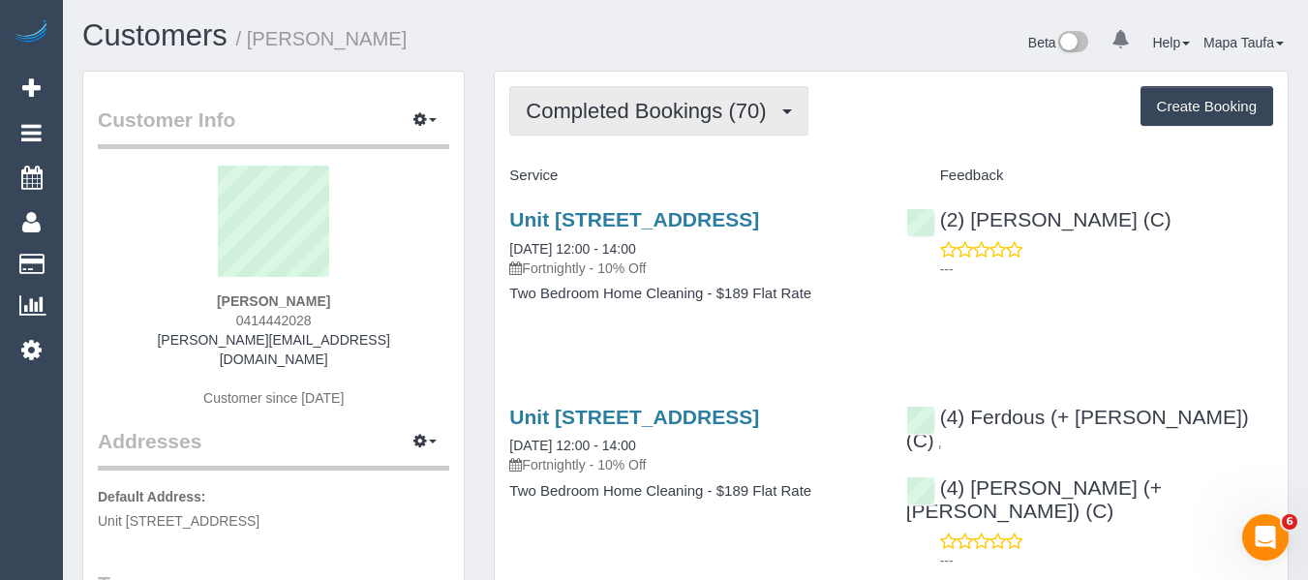
click at [616, 117] on span "Completed Bookings (70)" at bounding box center [651, 111] width 250 height 24
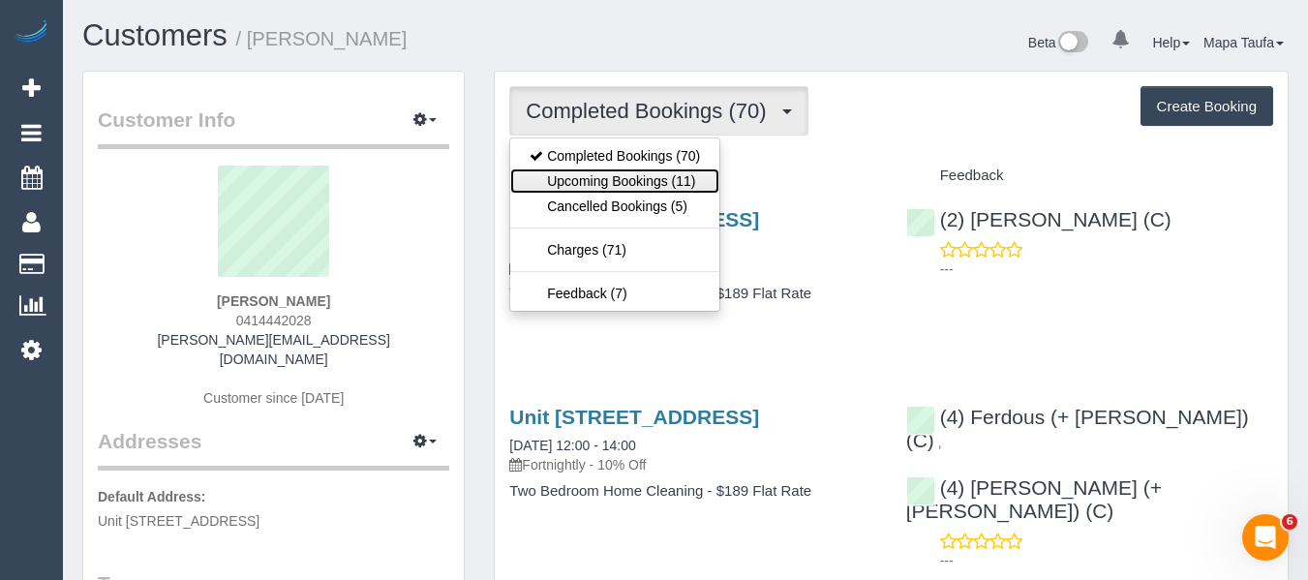
click at [627, 177] on link "Upcoming Bookings (11)" at bounding box center [614, 180] width 209 height 25
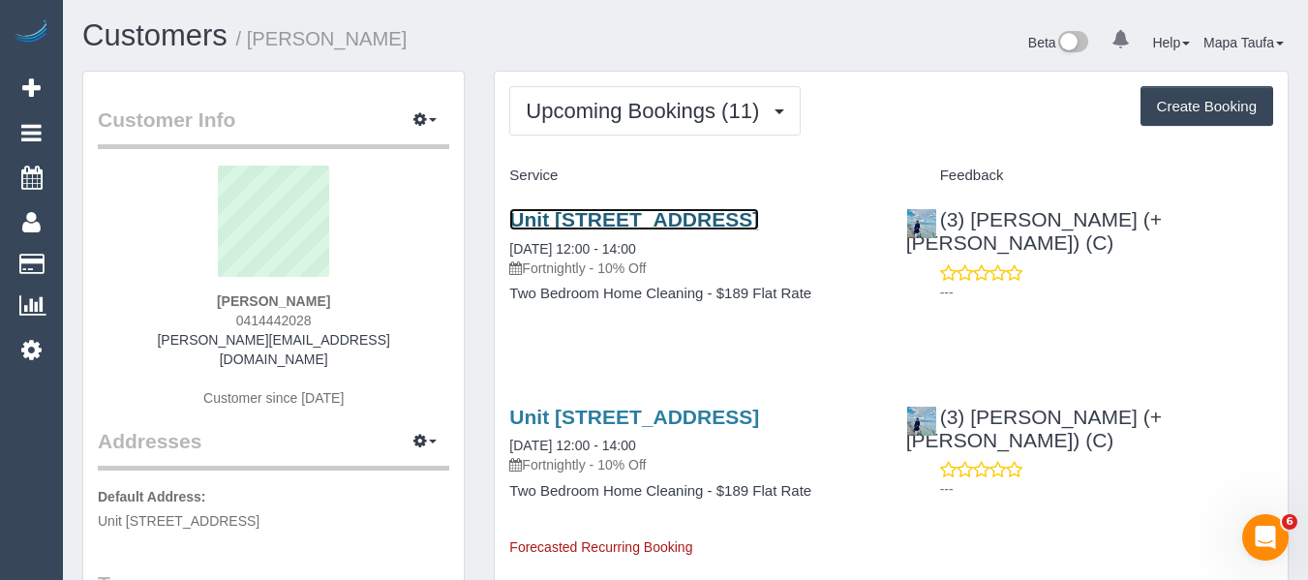
click at [596, 217] on link "Unit [STREET_ADDRESS]" at bounding box center [634, 219] width 250 height 22
click at [336, 307] on div "[PERSON_NAME] 0414442028 [PERSON_NAME][EMAIL_ADDRESS][DOMAIN_NAME] Customer sin…" at bounding box center [273, 296] width 351 height 261
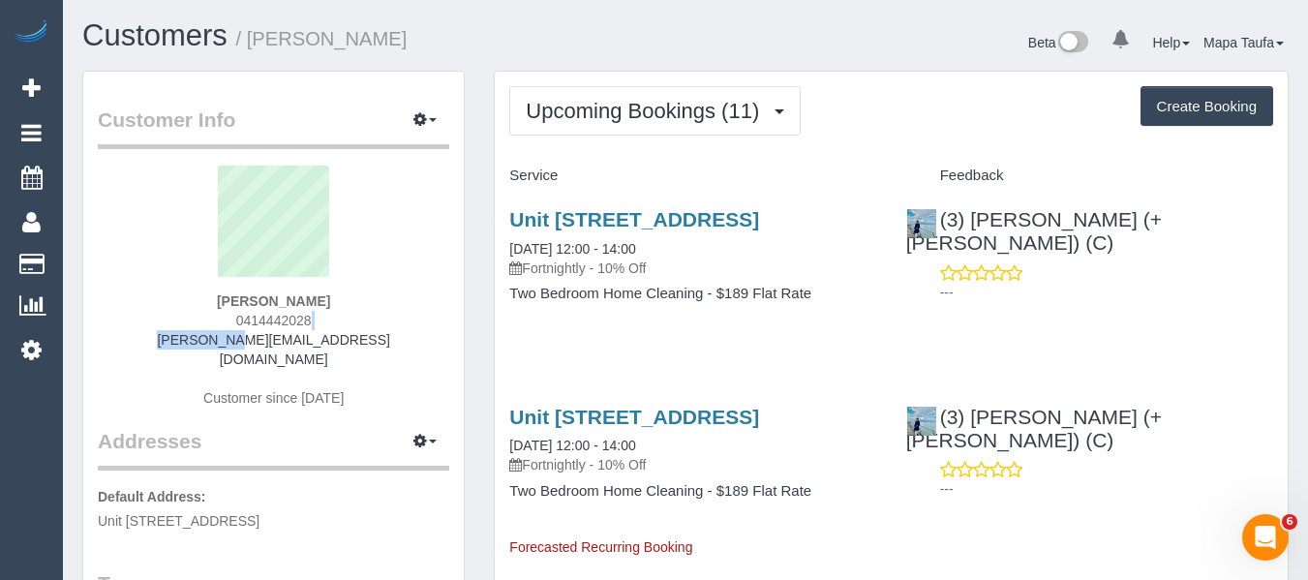
drag, startPoint x: 274, startPoint y: 329, endPoint x: 259, endPoint y: 328, distance: 15.5
click at [211, 334] on div "Stephen Beer 0414442028 steve@beschdah.com Customer since 2022" at bounding box center [273, 296] width 351 height 261
drag, startPoint x: 376, startPoint y: 316, endPoint x: 355, endPoint y: 320, distance: 20.7
click at [375, 318] on div "Stephen Beer 0414442028 steve@beschdah.com Customer since 2022" at bounding box center [273, 296] width 351 height 261
click at [352, 320] on div "Stephen Beer 0414442028 steve@beschdah.com Customer since 2022" at bounding box center [273, 296] width 351 height 261
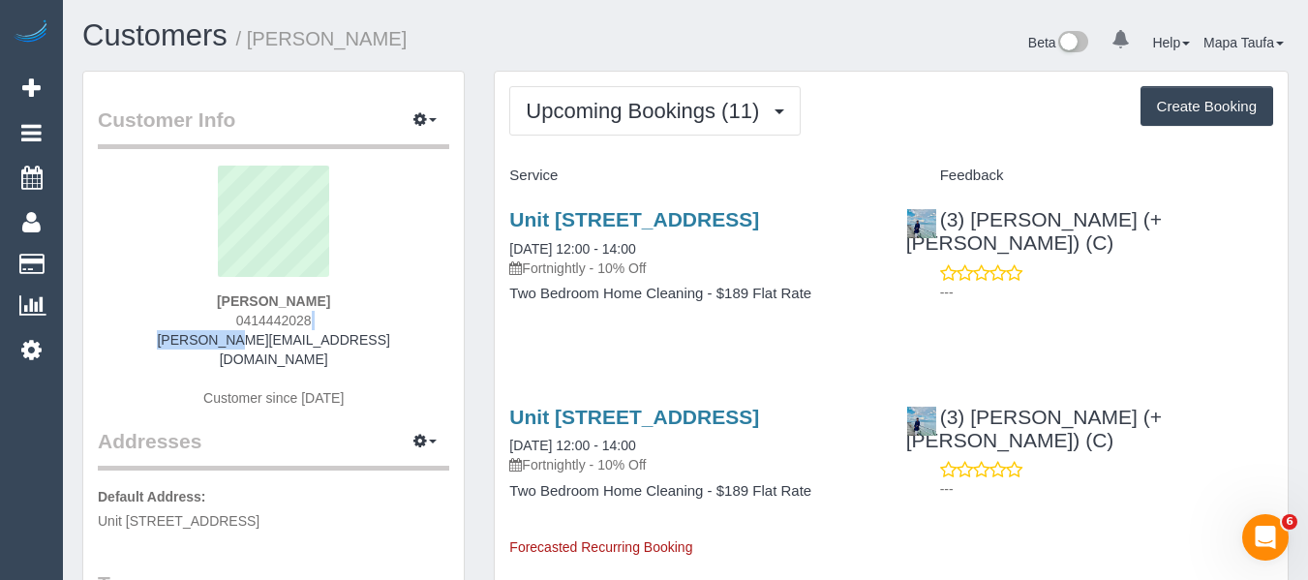
click at [351, 314] on div "Stephen Beer 0414442028 steve@beschdah.com Customer since 2022" at bounding box center [273, 296] width 351 height 261
click at [344, 311] on div "Stephen Beer 0414442028 steve@beschdah.com Customer since 2022" at bounding box center [273, 296] width 351 height 261
drag, startPoint x: 327, startPoint y: 315, endPoint x: 267, endPoint y: 320, distance: 60.3
click at [230, 324] on div "Stephen Beer 0414442028 steve@beschdah.com Customer since 2022" at bounding box center [273, 296] width 351 height 261
copy span "0414442028"
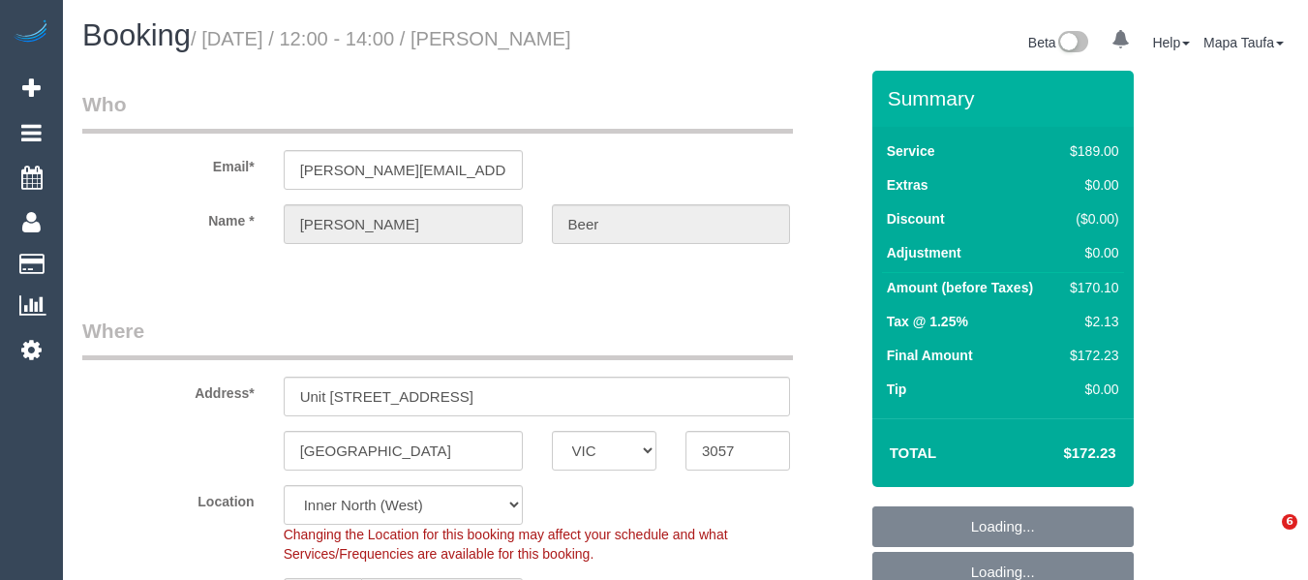
select select "VIC"
select select "number:28"
select select "number:14"
select select "number:21"
select select "number:22"
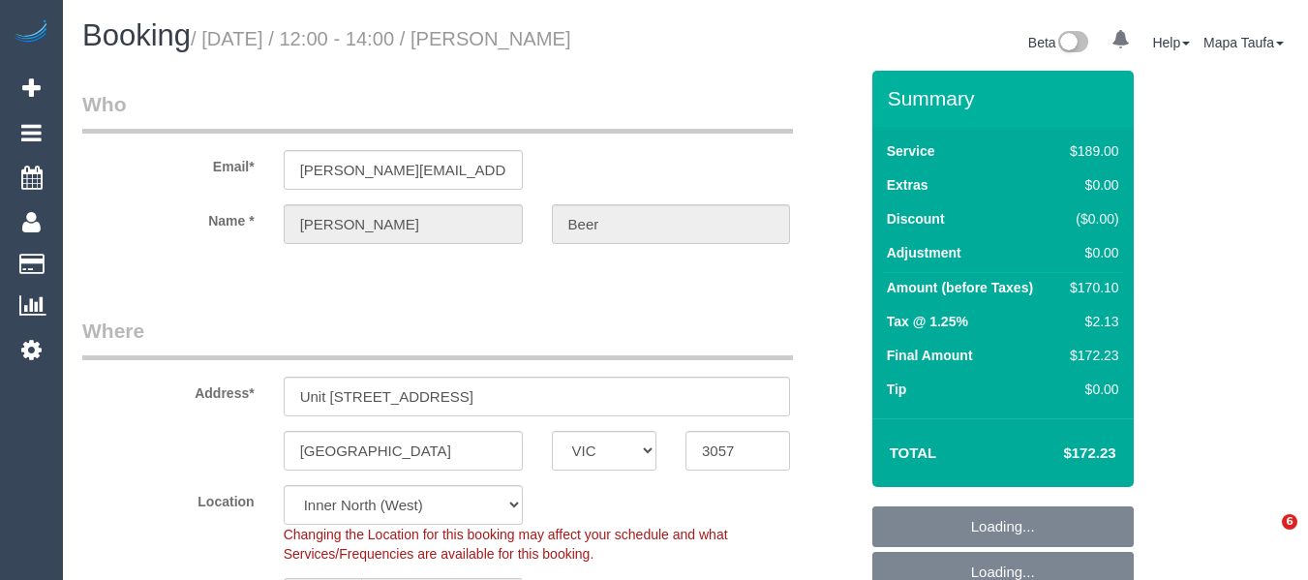
select select "number:34"
select select "number:26"
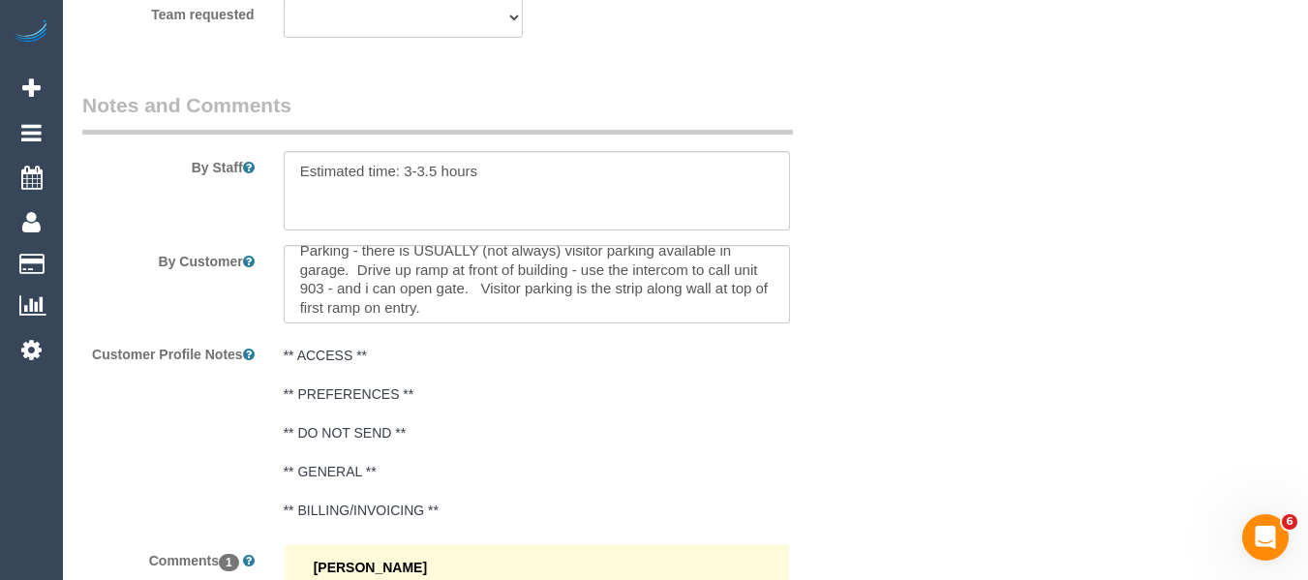
scroll to position [19, 0]
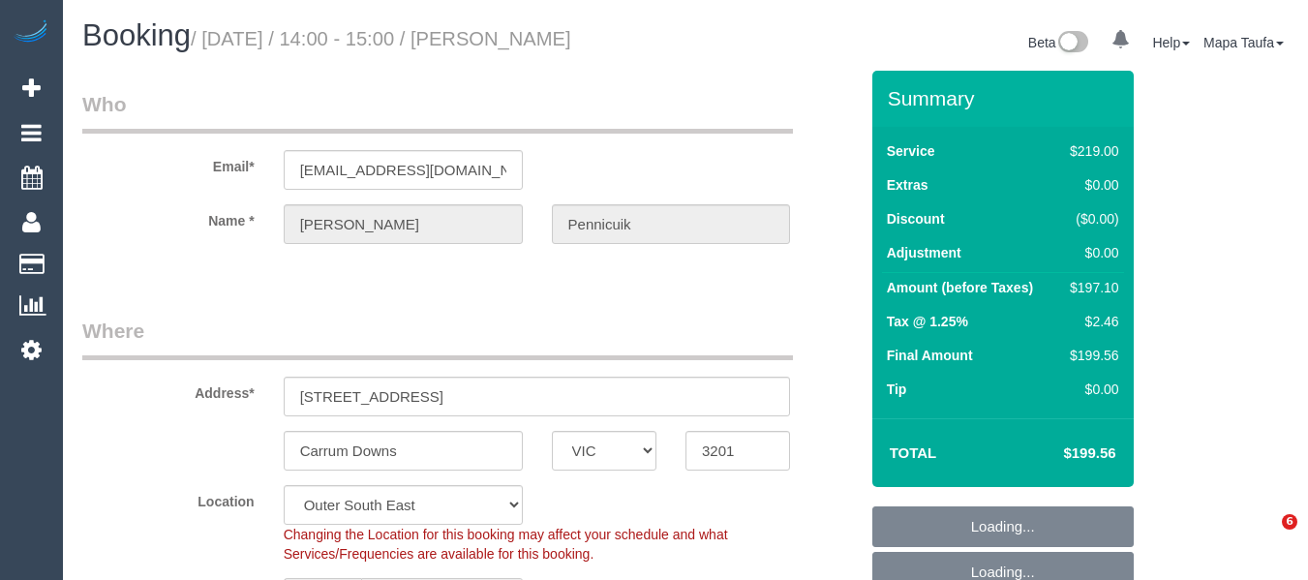
select select "VIC"
select select "number:28"
select select "number:15"
select select "number:19"
select select "number:22"
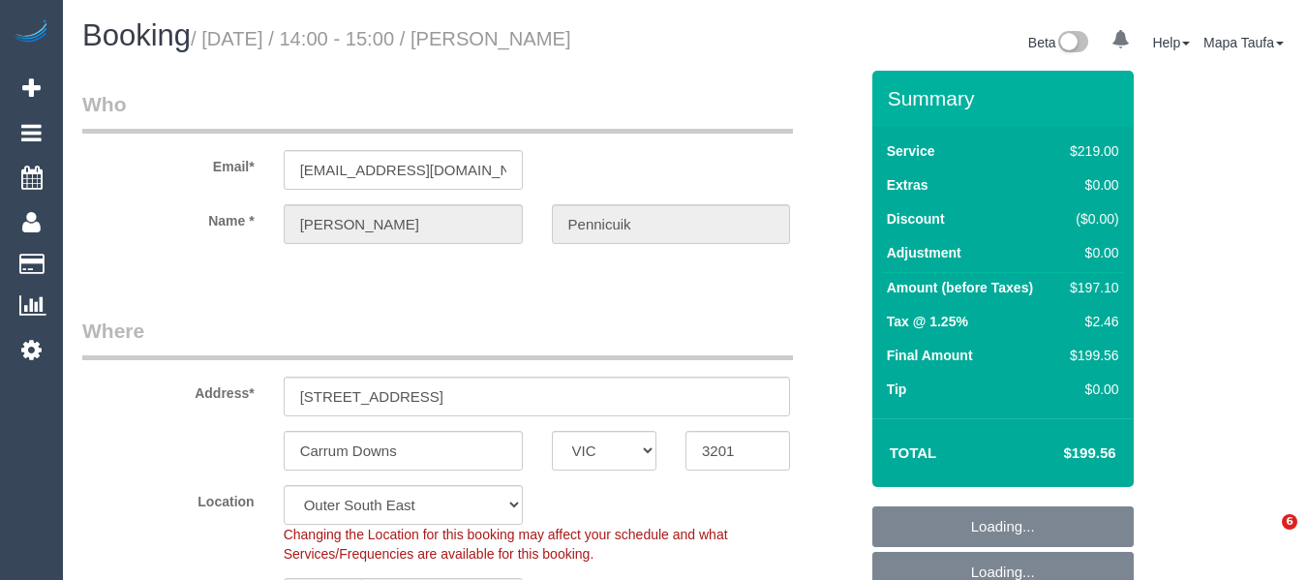
select select "number:35"
select select "number:26"
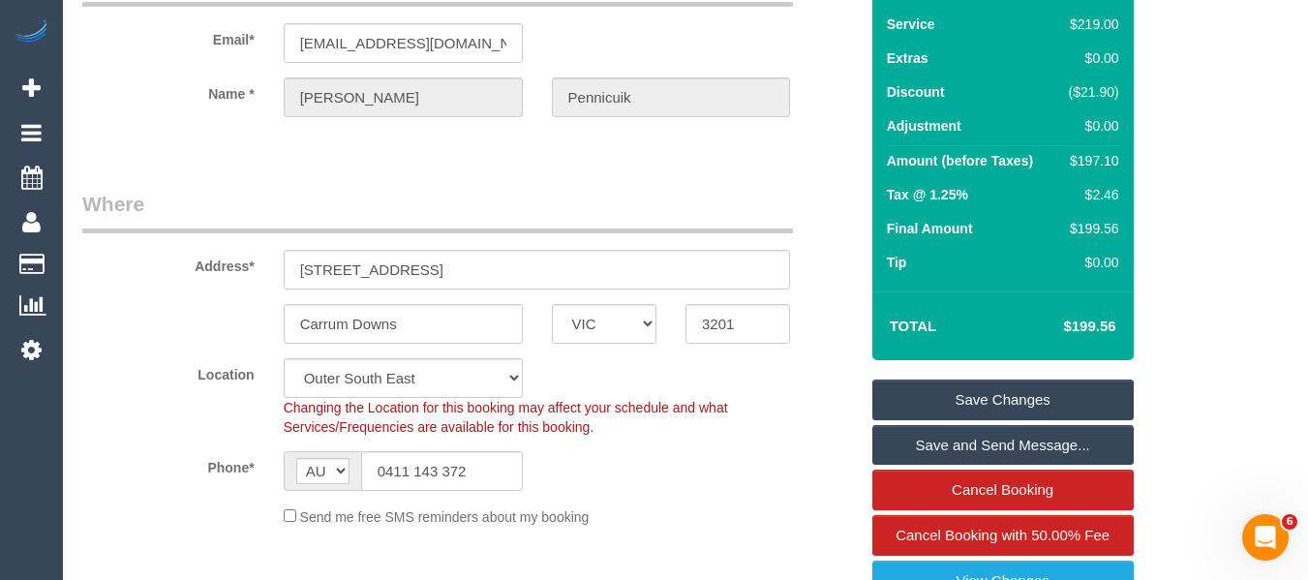
scroll to position [290, 0]
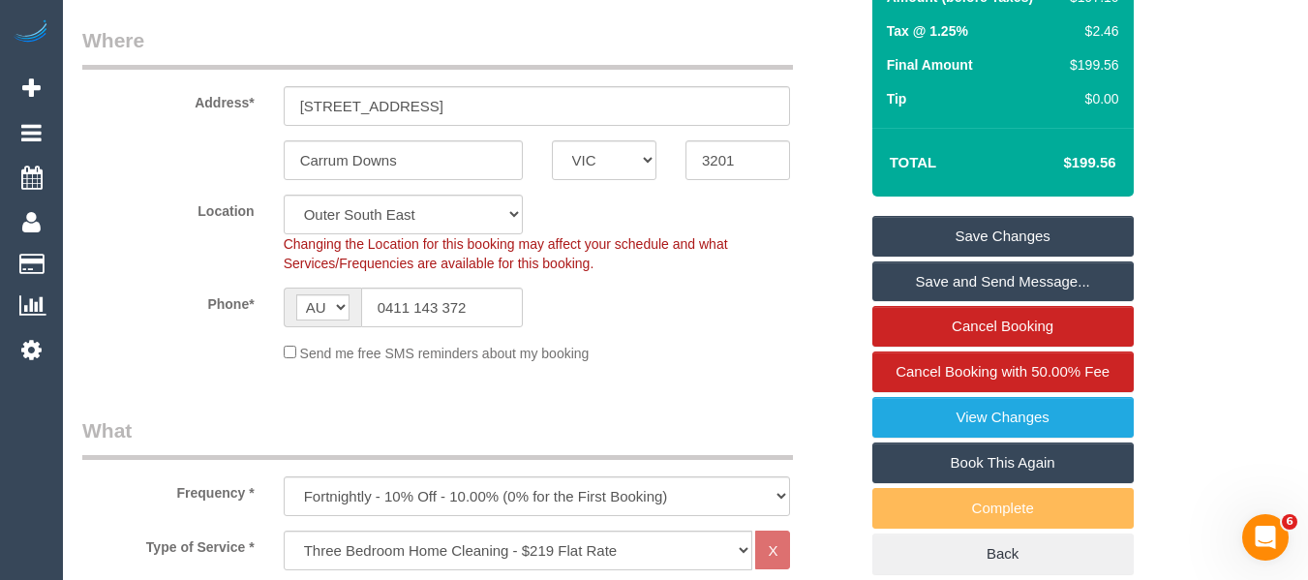
click at [439, 336] on sui-booking-location "Location Office City East (North) East (South) Inner East Inner North (East) In…" at bounding box center [470, 279] width 776 height 168
click at [452, 311] on input "0411 143 372" at bounding box center [442, 308] width 162 height 40
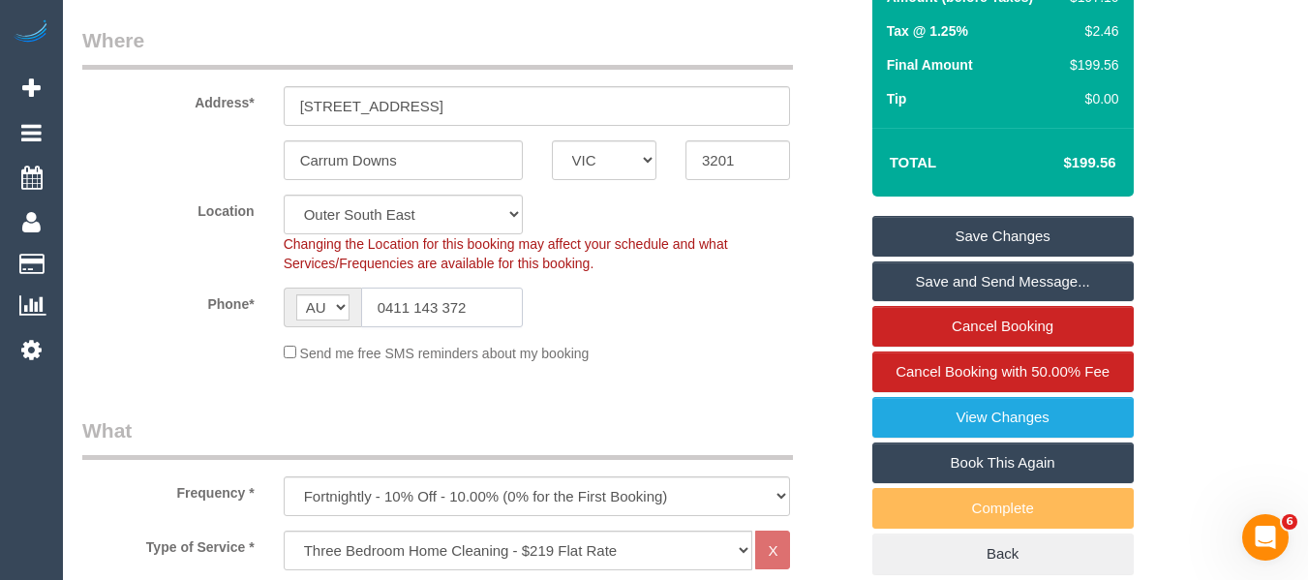
click at [452, 311] on input "0411 143 372" at bounding box center [442, 308] width 162 height 40
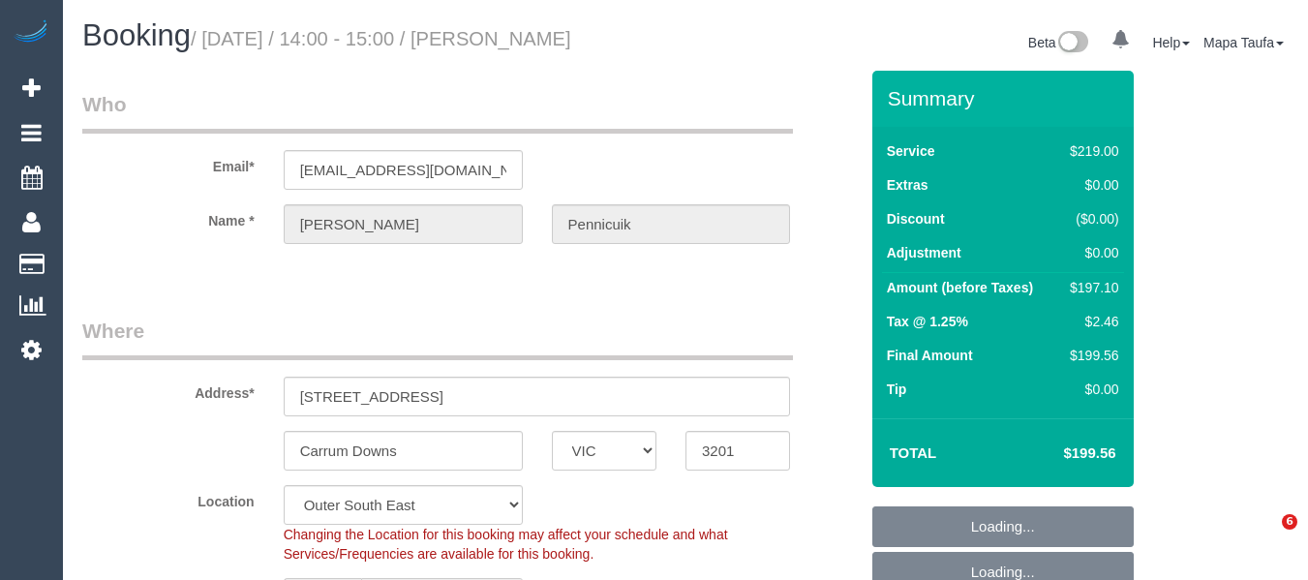
select select "VIC"
select select "number:28"
select select "number:15"
select select "number:19"
select select "number:22"
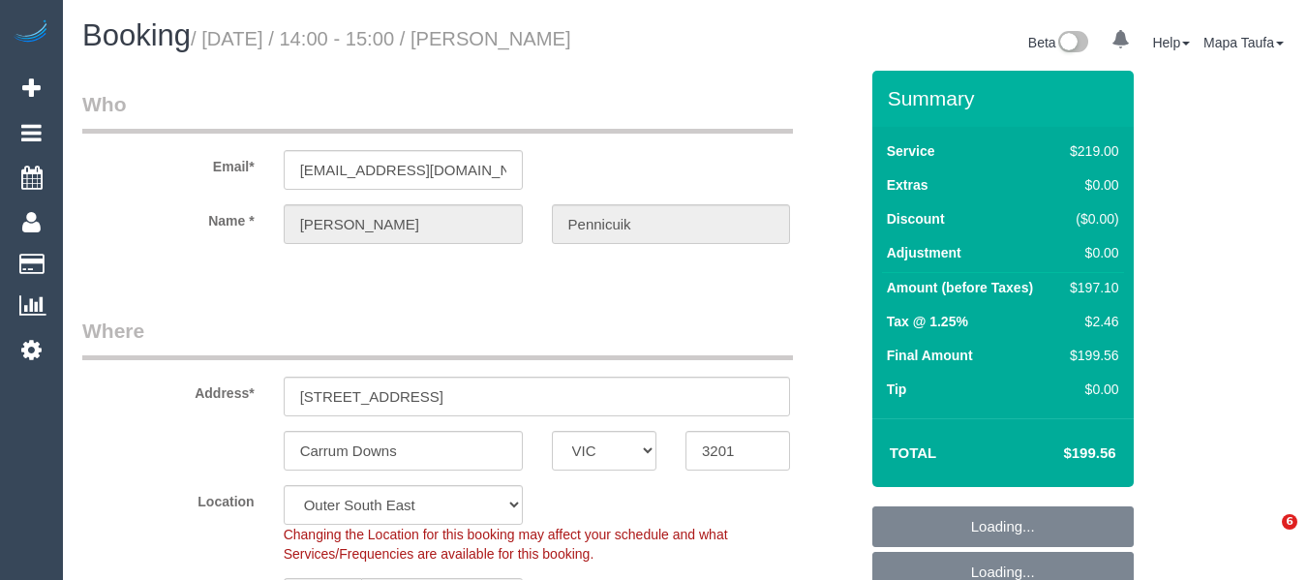
select select "number:35"
select select "number:26"
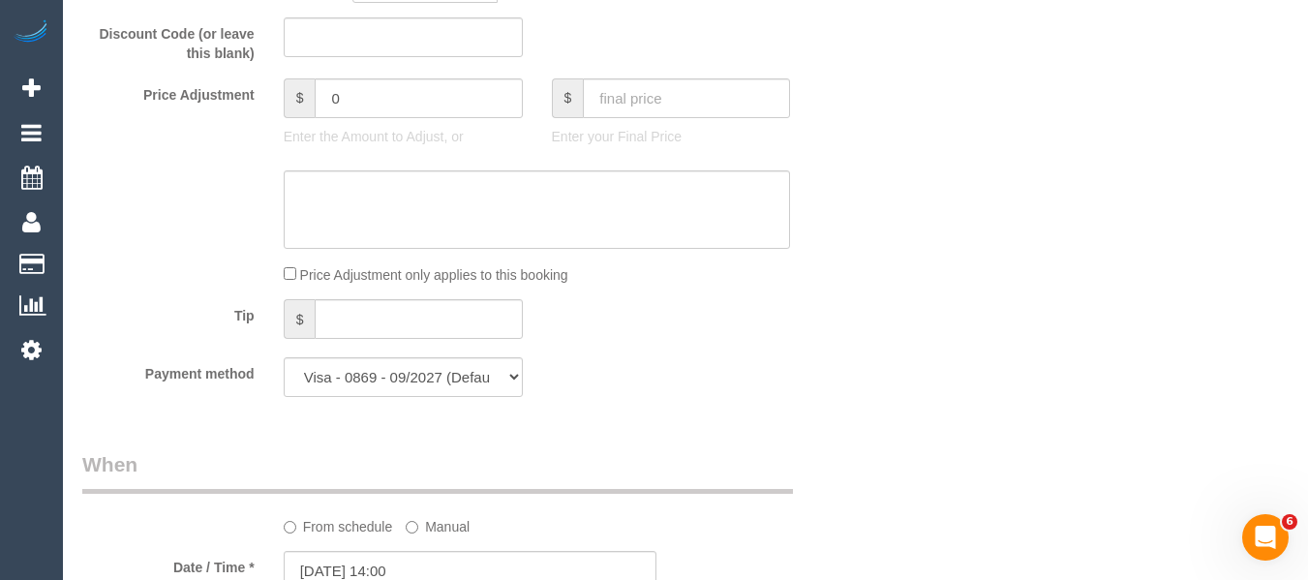
scroll to position [2130, 0]
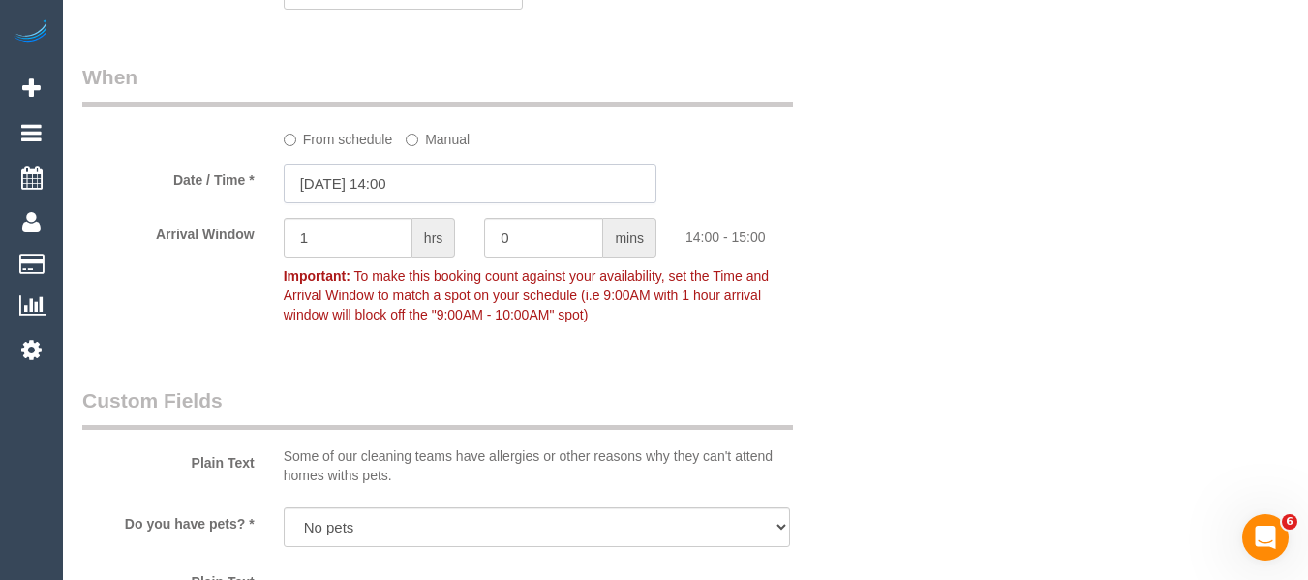
click at [379, 192] on input "[DATE] 14:00" at bounding box center [470, 184] width 373 height 40
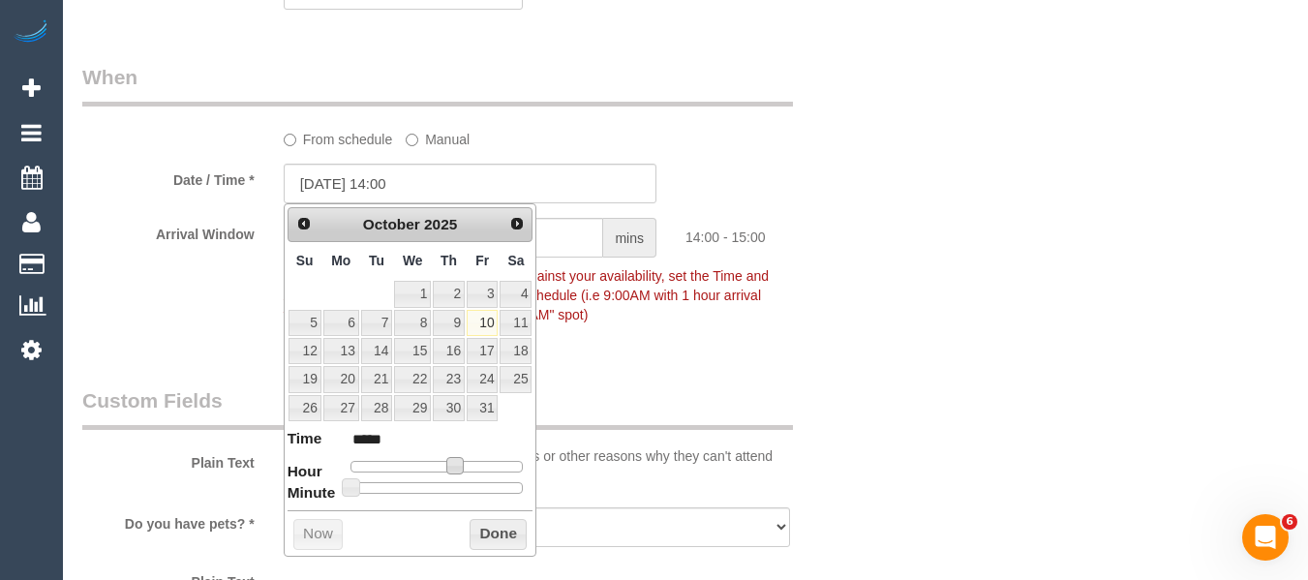
type input "[DATE] 13:00"
type input "*****"
type input "[DATE] 12:00"
type input "*****"
type input "[DATE] 13:00"
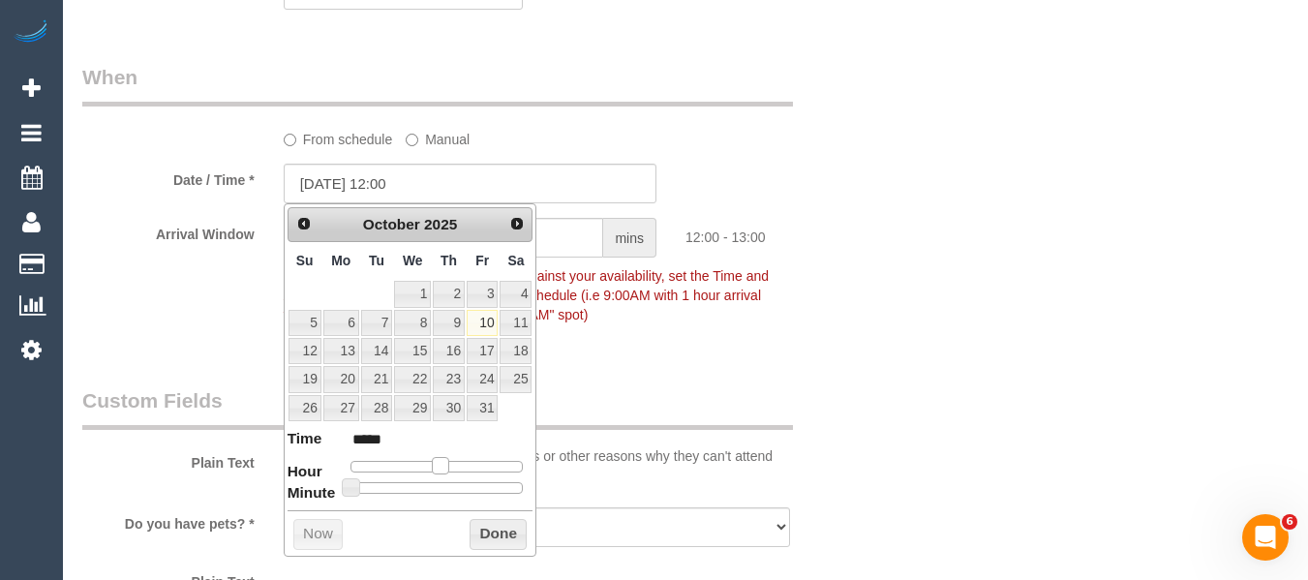
type input "*****"
type input "[DATE] 14:00"
type input "*****"
type input "[DATE] 13:00"
type input "*****"
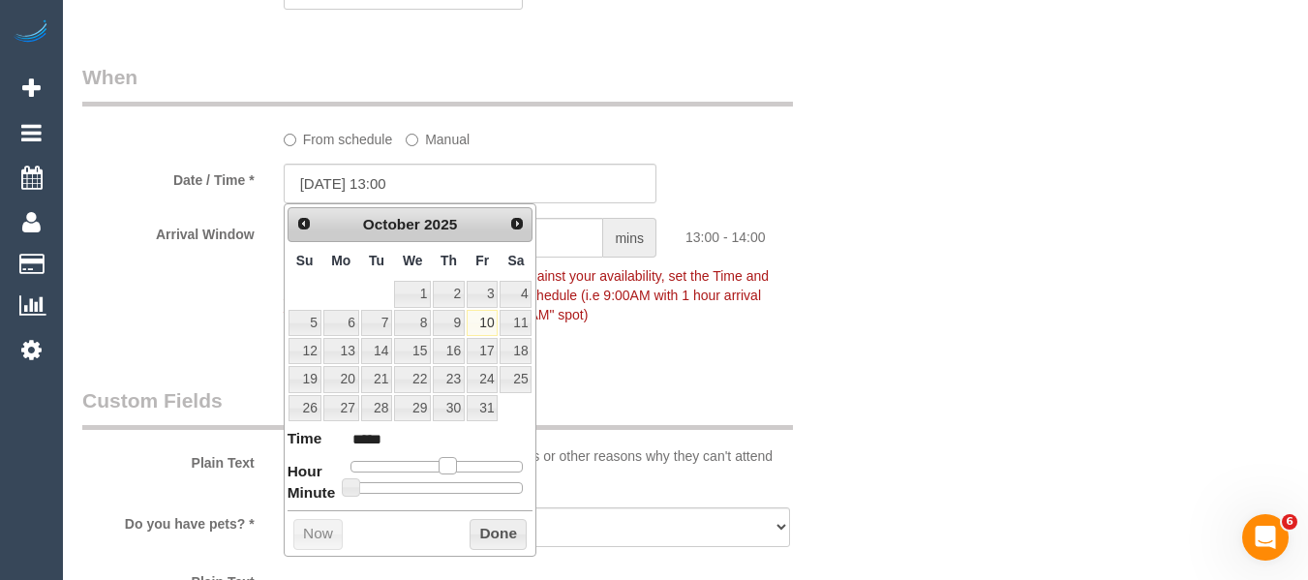
drag, startPoint x: 451, startPoint y: 466, endPoint x: 411, endPoint y: 486, distance: 45.5
click at [445, 467] on span at bounding box center [447, 465] width 17 height 17
type input "[DATE] 13:05"
type input "*****"
type input "[DATE] 13:10"
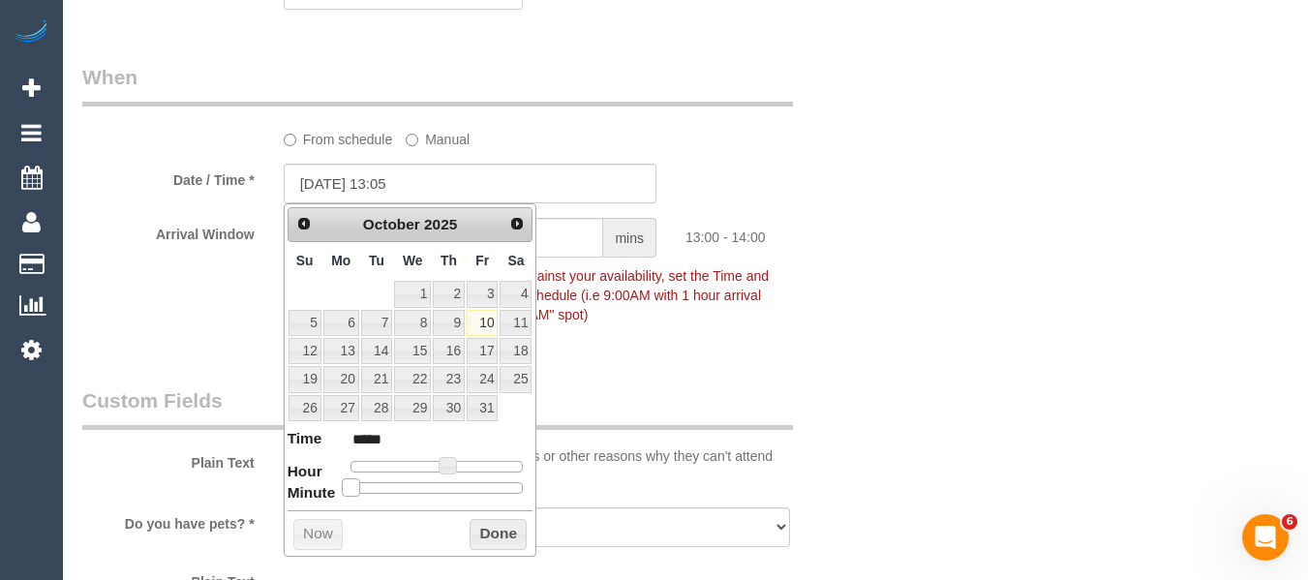
type input "*****"
type input "[DATE] 13:15"
type input "*****"
type input "[DATE] 13:20"
type input "*****"
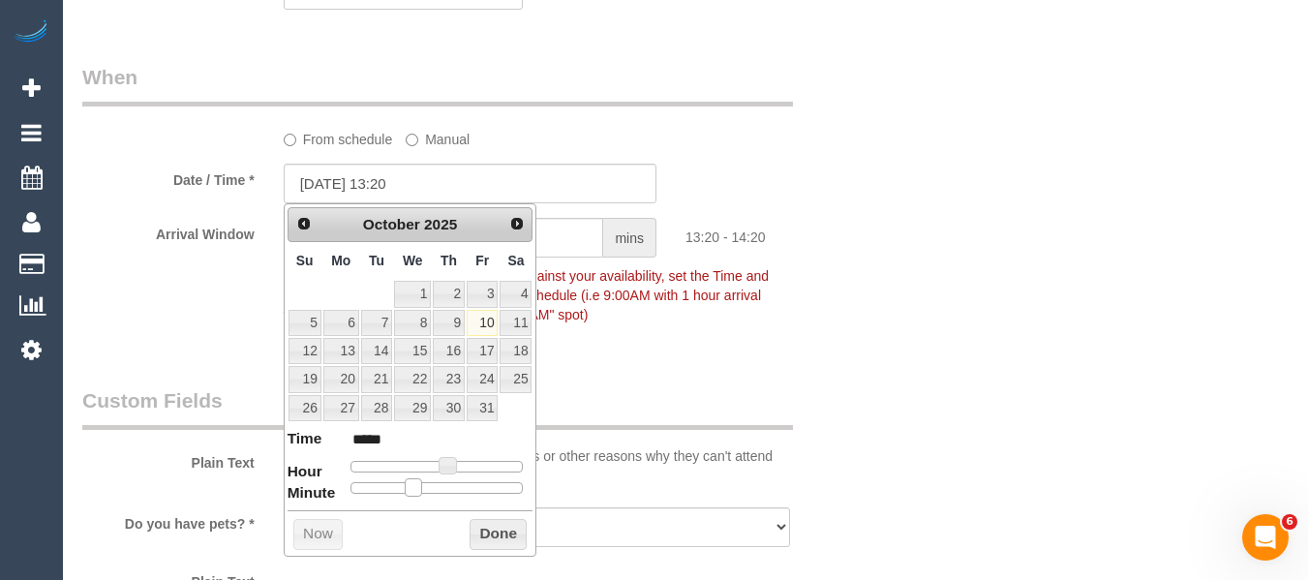
type input "[DATE] 13:25"
type input "*****"
type input "[DATE] 13:30"
type input "*****"
drag, startPoint x: 349, startPoint y: 492, endPoint x: 447, endPoint y: 489, distance: 98.8
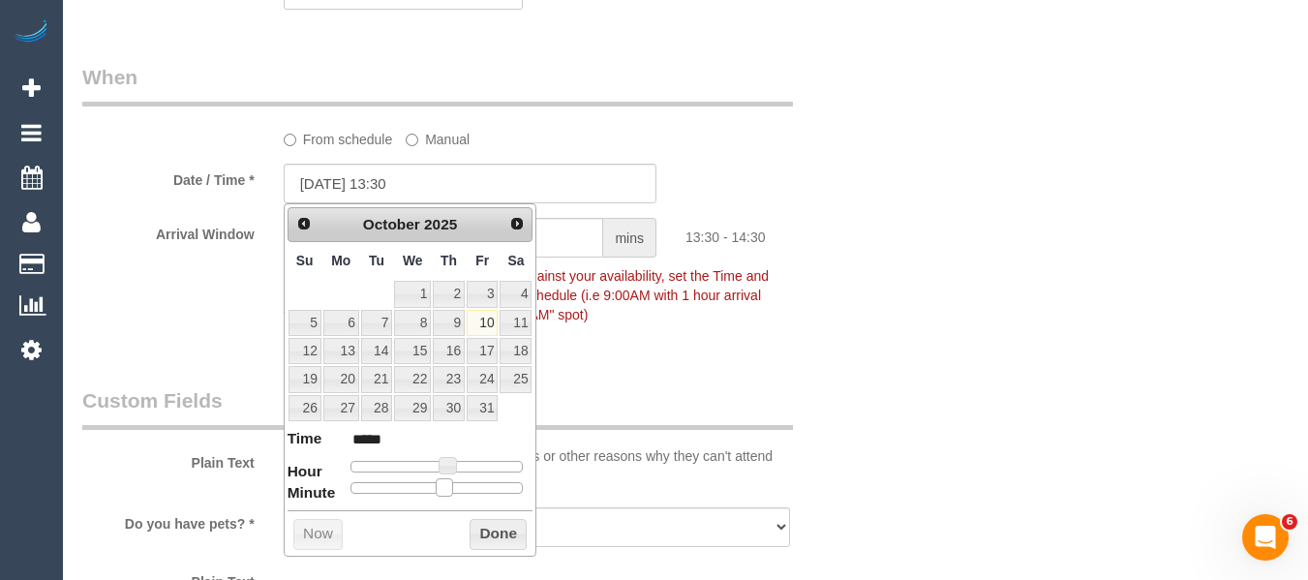
click at [447, 489] on span at bounding box center [444, 486] width 17 height 17
drag, startPoint x: 483, startPoint y: 533, endPoint x: 448, endPoint y: 551, distance: 39.4
click at [484, 534] on button "Done" at bounding box center [498, 534] width 57 height 31
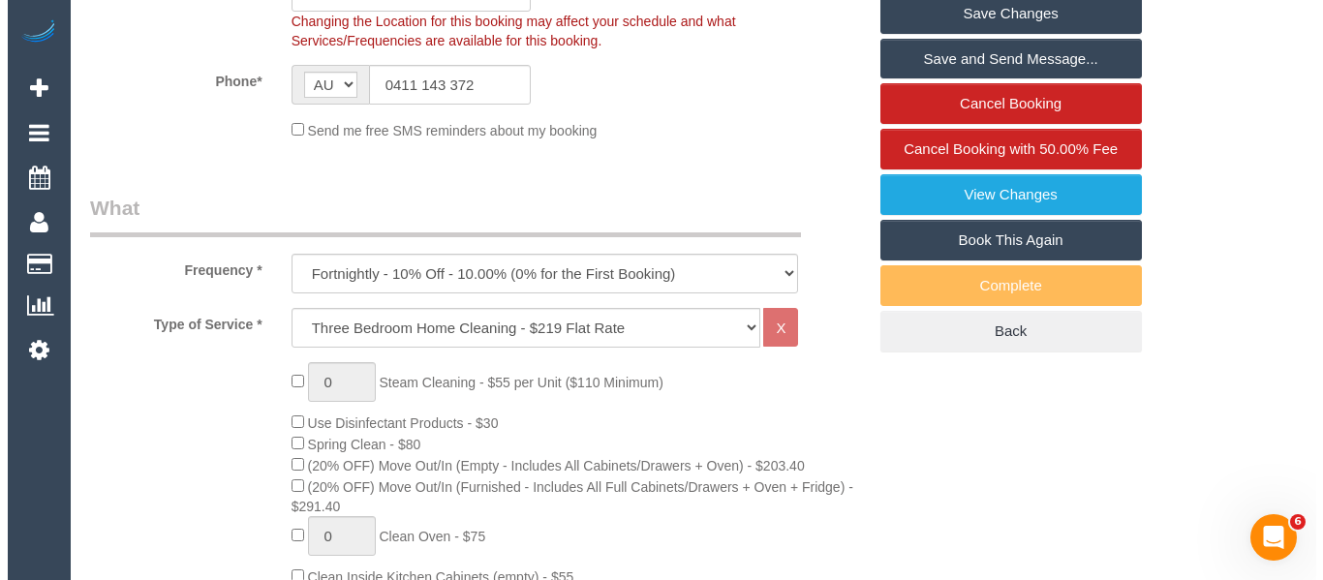
scroll to position [409, 0]
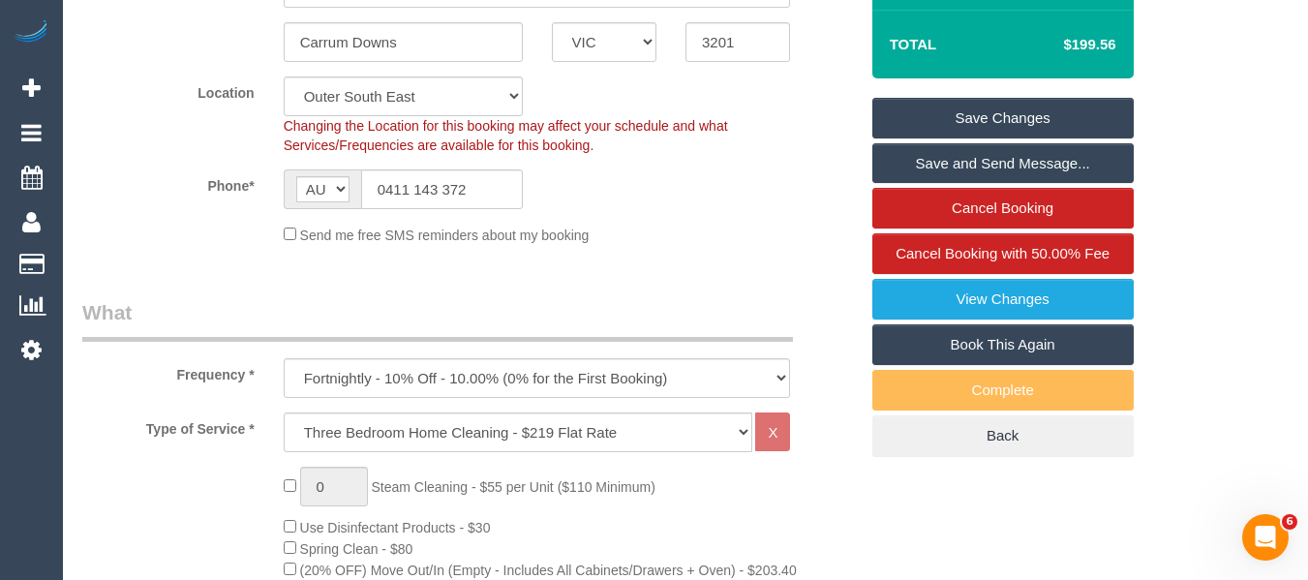
click at [1055, 109] on link "Save Changes" at bounding box center [1002, 118] width 261 height 41
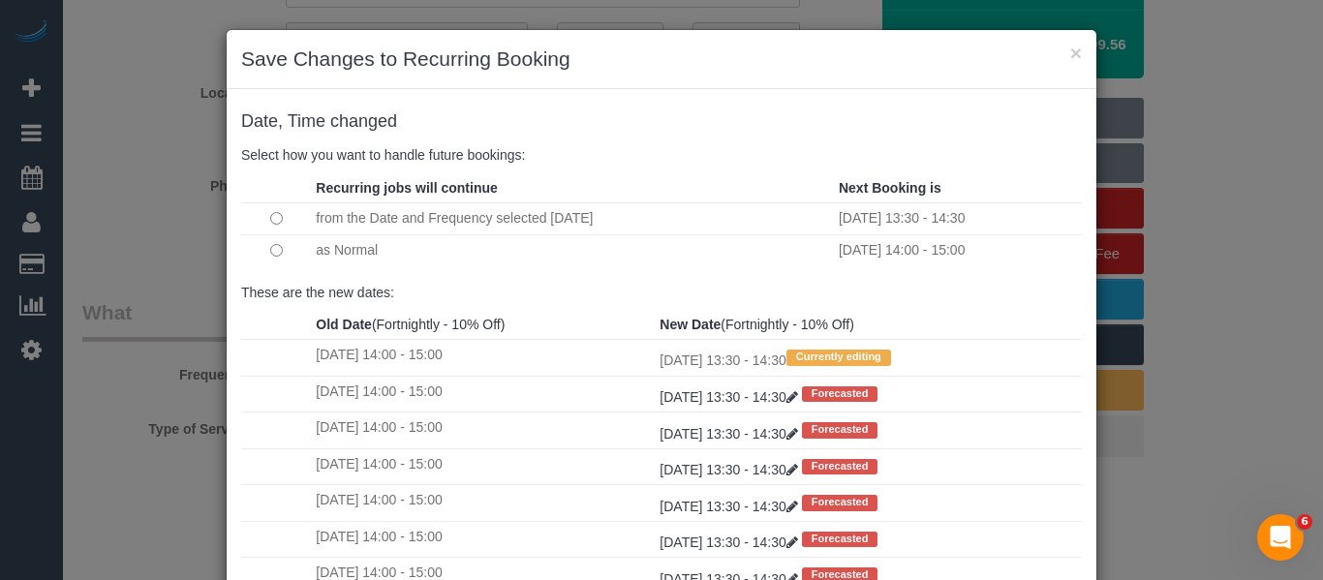
click at [275, 252] on td at bounding box center [276, 250] width 70 height 32
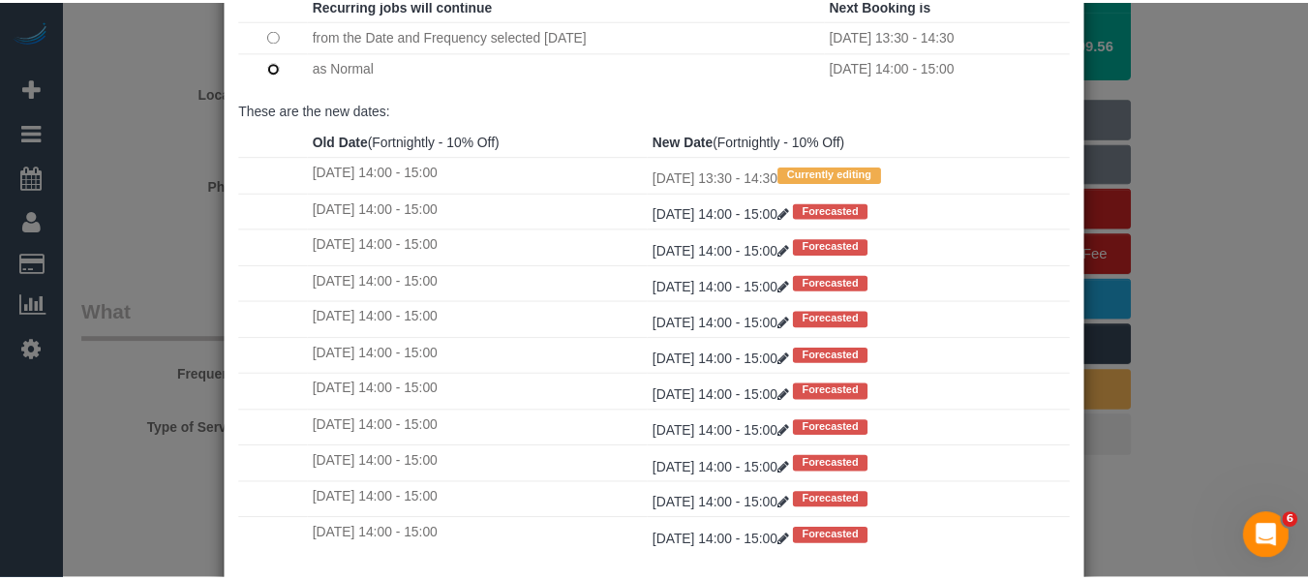
scroll to position [288, 0]
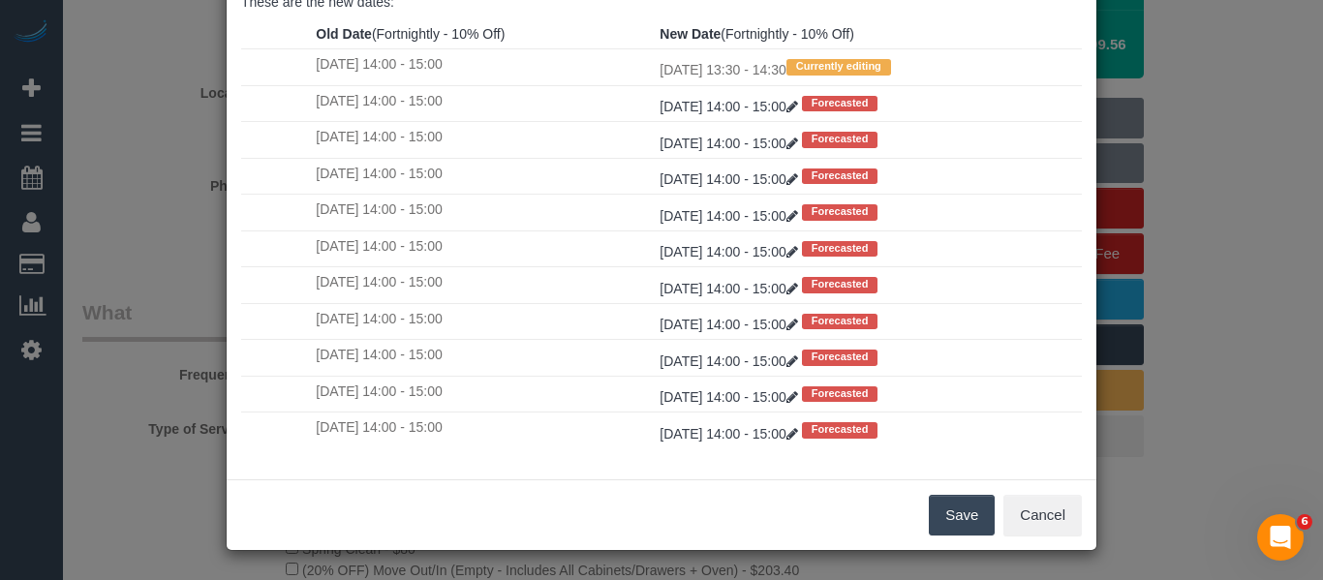
click at [953, 503] on button "Save" at bounding box center [962, 515] width 66 height 41
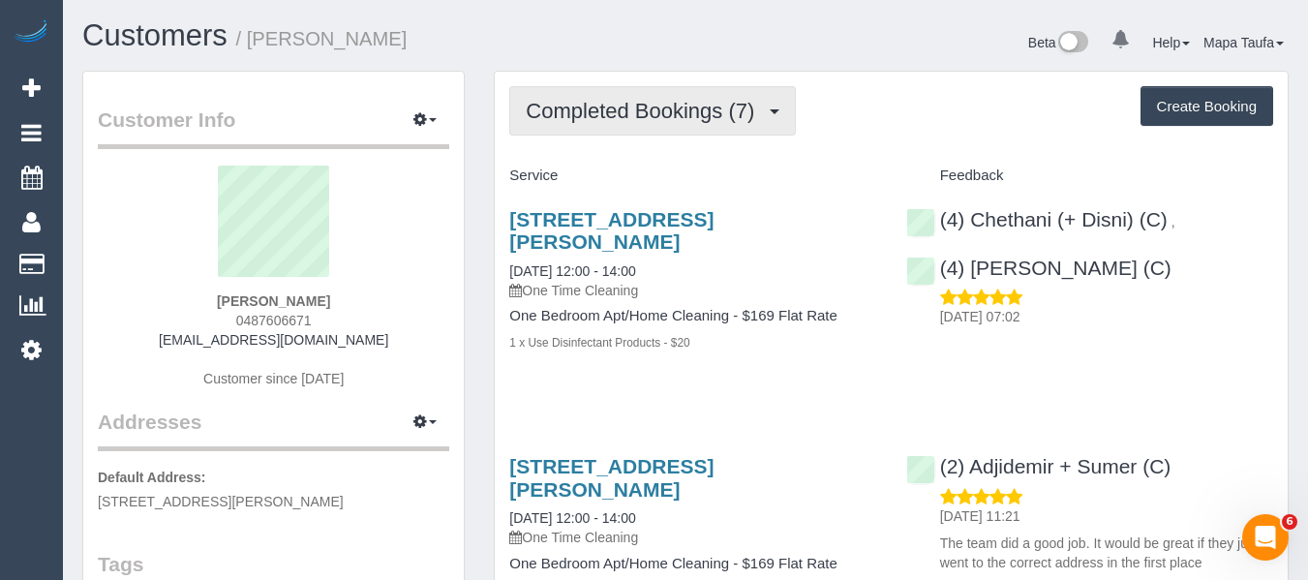
drag, startPoint x: 631, startPoint y: 120, endPoint x: 632, endPoint y: 167, distance: 46.5
click at [629, 122] on span "Completed Bookings (7)" at bounding box center [645, 111] width 238 height 24
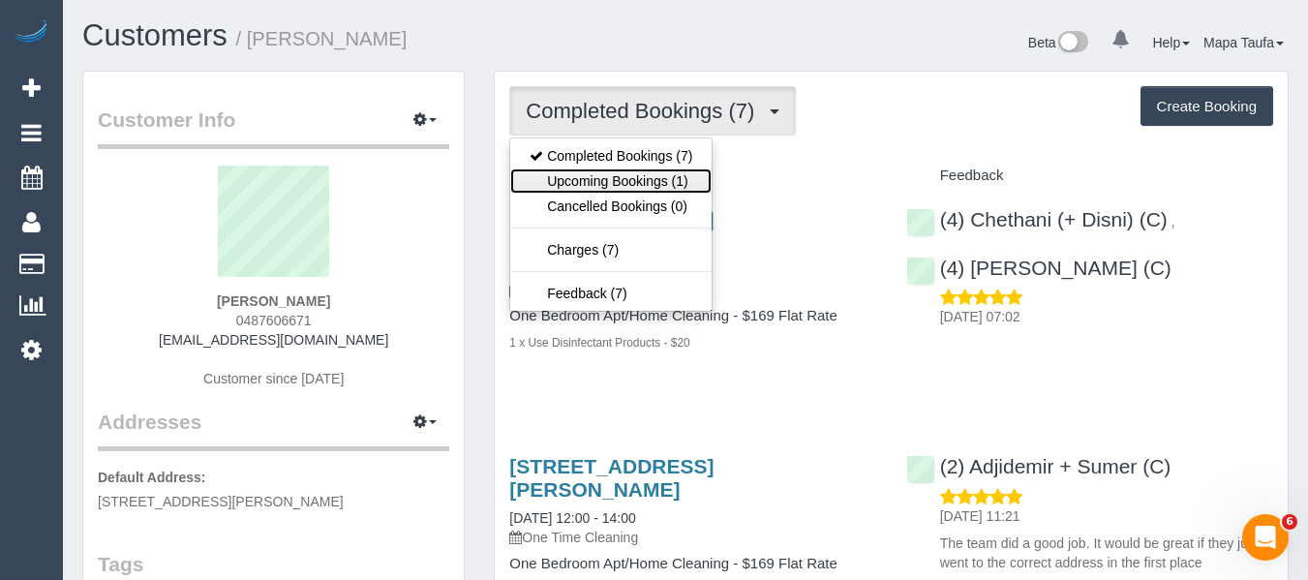
click at [633, 180] on link "Upcoming Bookings (1)" at bounding box center [610, 180] width 201 height 25
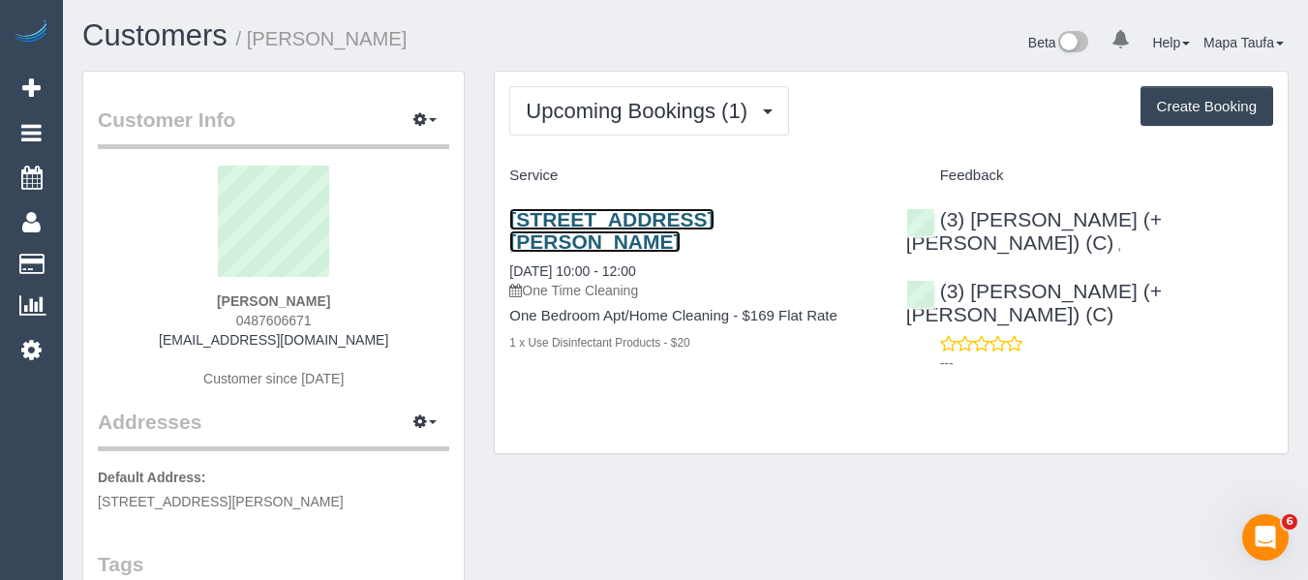
click at [630, 224] on link "6 Williams Road, Unit 2, Prahran, VIC 3181" at bounding box center [611, 230] width 204 height 45
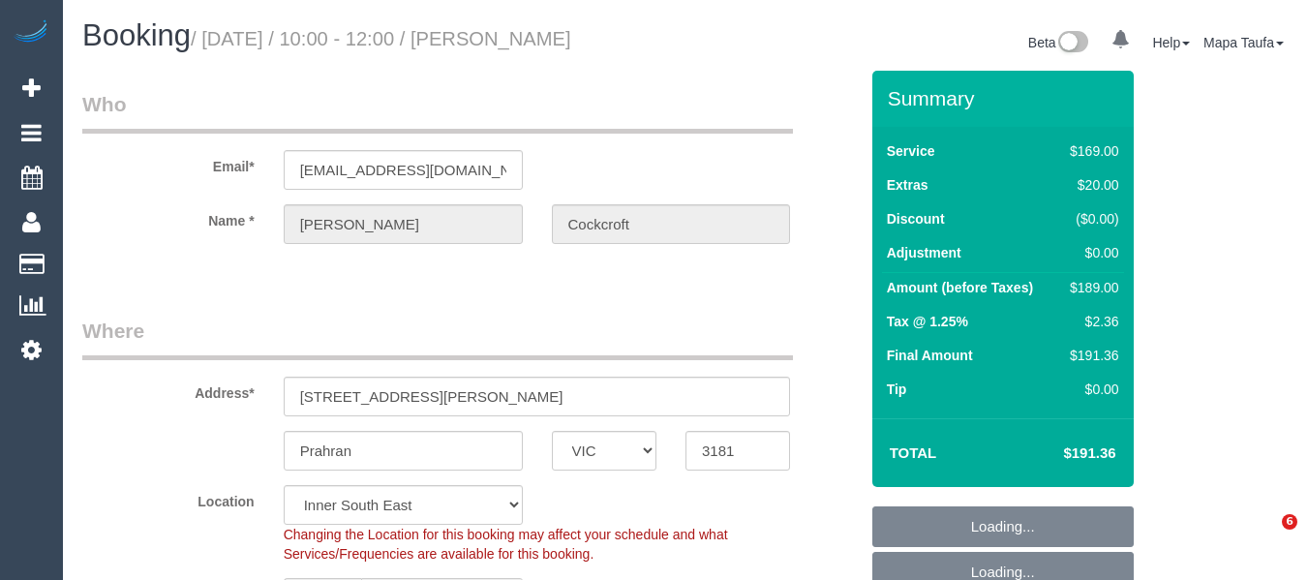
select select "VIC"
select select "number:29"
select select "number:14"
select select "number:19"
select select "number:25"
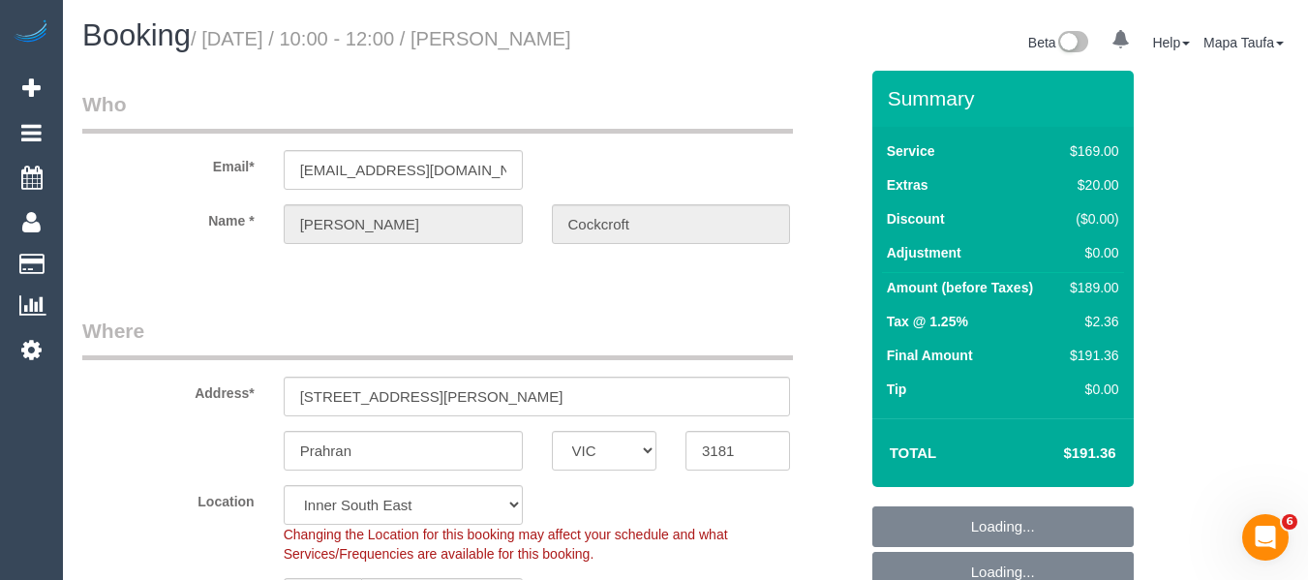
select select "number:33"
select select "number:13"
select select "object:1420"
select select "string:stripe-pm_1SB1DU2GScqysDRVIbhsmPno"
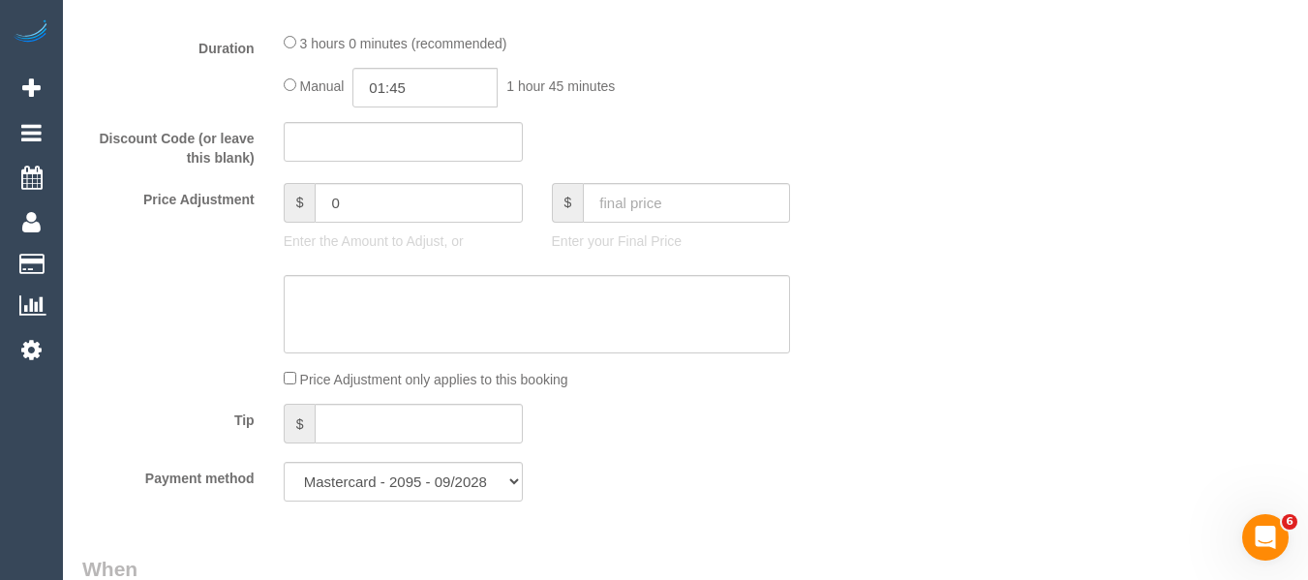
scroll to position [1662, 0]
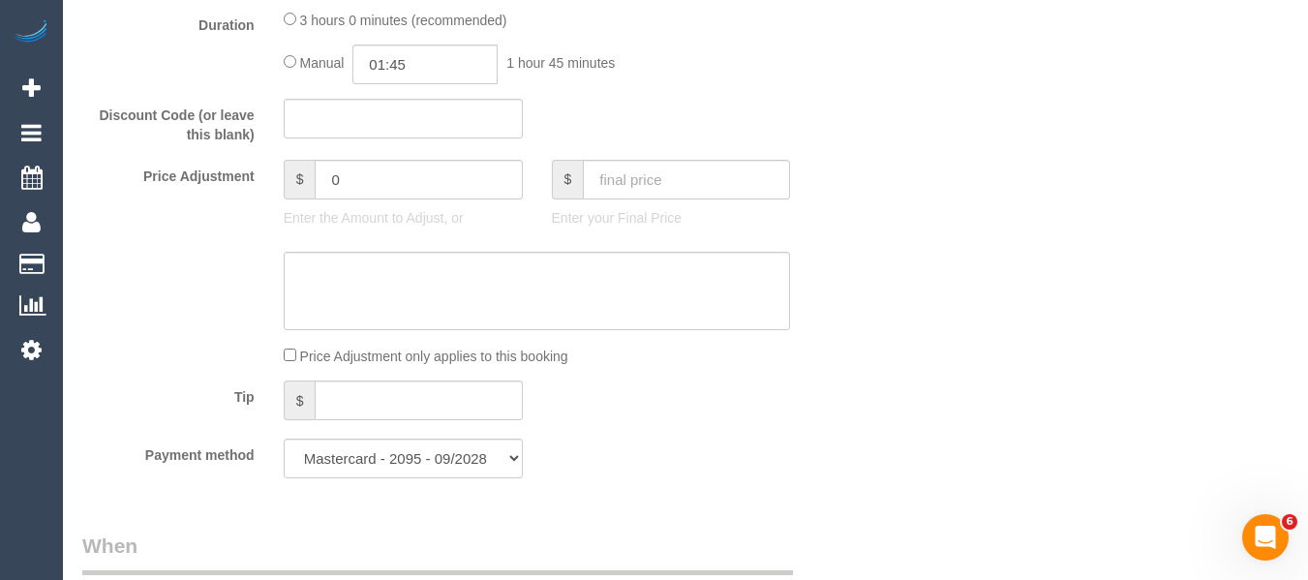
click at [214, 177] on label "Price Adjustment" at bounding box center [168, 173] width 201 height 26
drag, startPoint x: 395, startPoint y: 184, endPoint x: 264, endPoint y: 184, distance: 130.7
click at [266, 184] on div "Price Adjustment $ 0 Enter the Amount to Adjust, or $ Enter your Final Price" at bounding box center [470, 198] width 805 height 77
type input "-30"
click at [395, 310] on textarea at bounding box center [537, 291] width 507 height 79
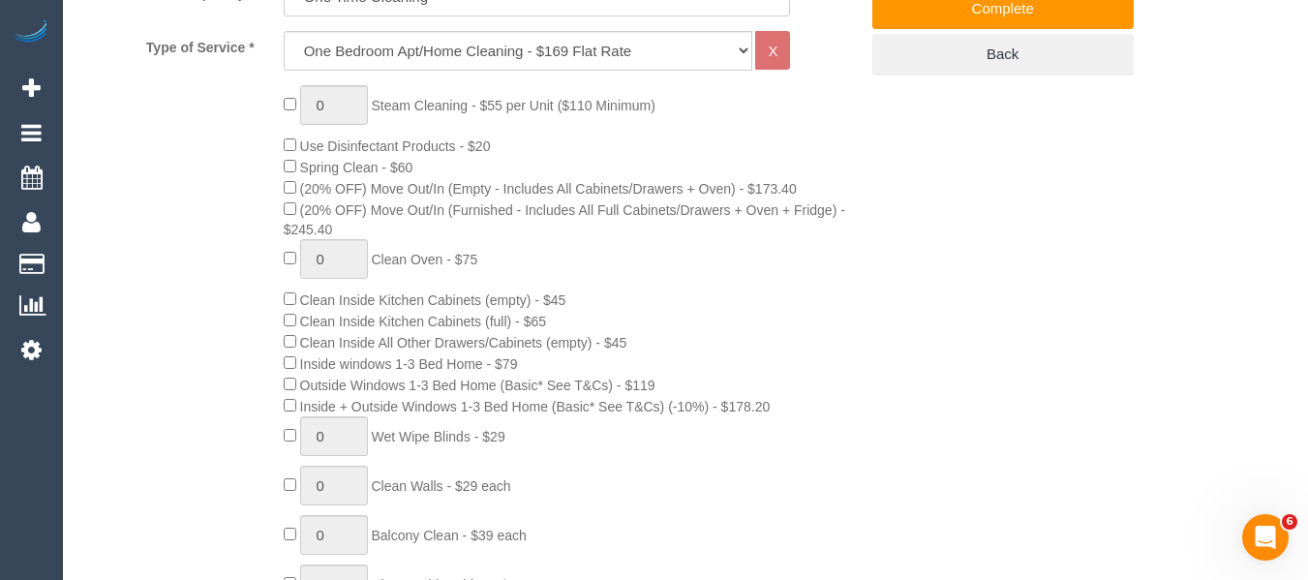
scroll to position [403, 0]
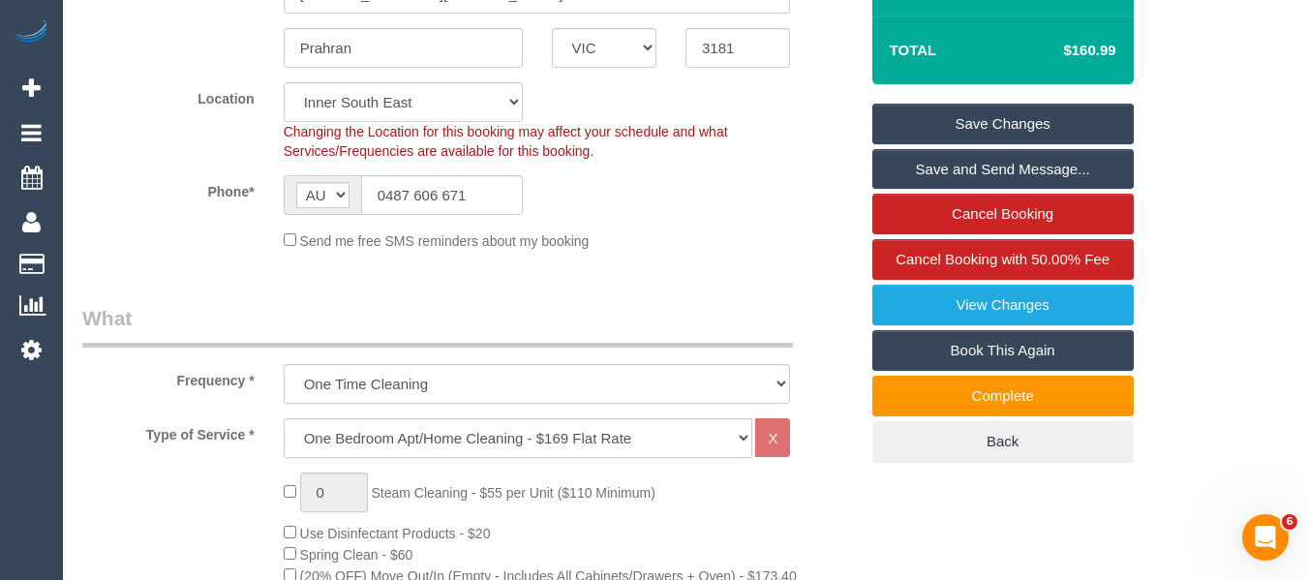
type textarea "discount for cleaners being an hour late - MT"
click at [927, 119] on link "Save Changes" at bounding box center [1002, 124] width 261 height 41
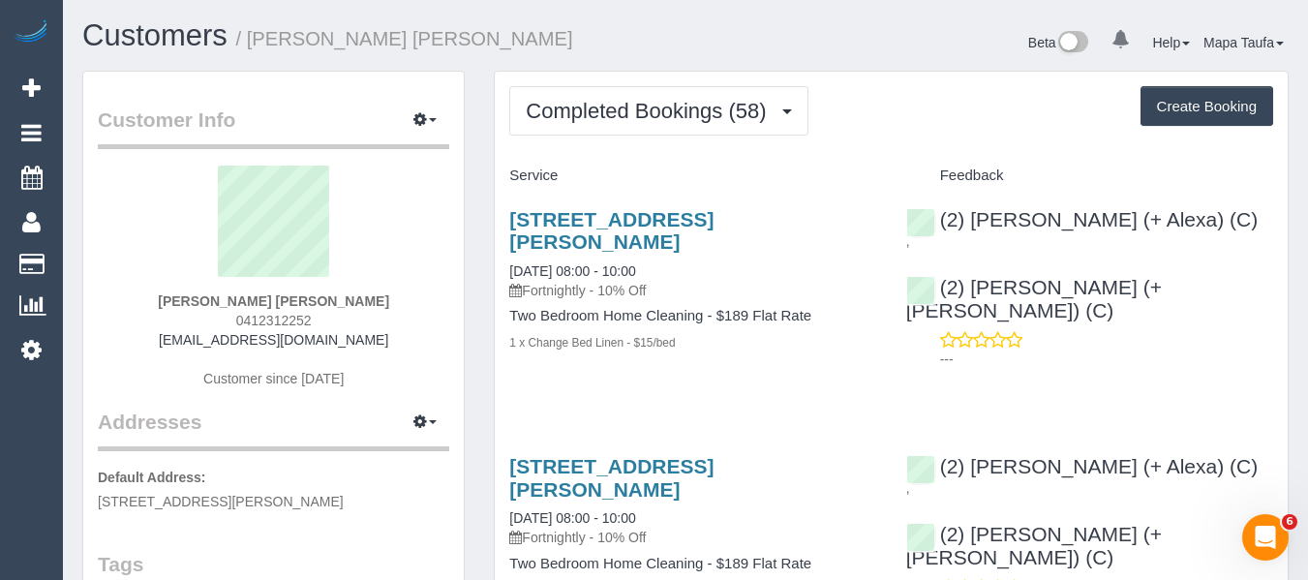
click at [1229, 219] on div "(2) Alejandro (+ Alexa) (C) , (2) Alexa (+ Alejandro) (C) ---" at bounding box center [1090, 285] width 396 height 186
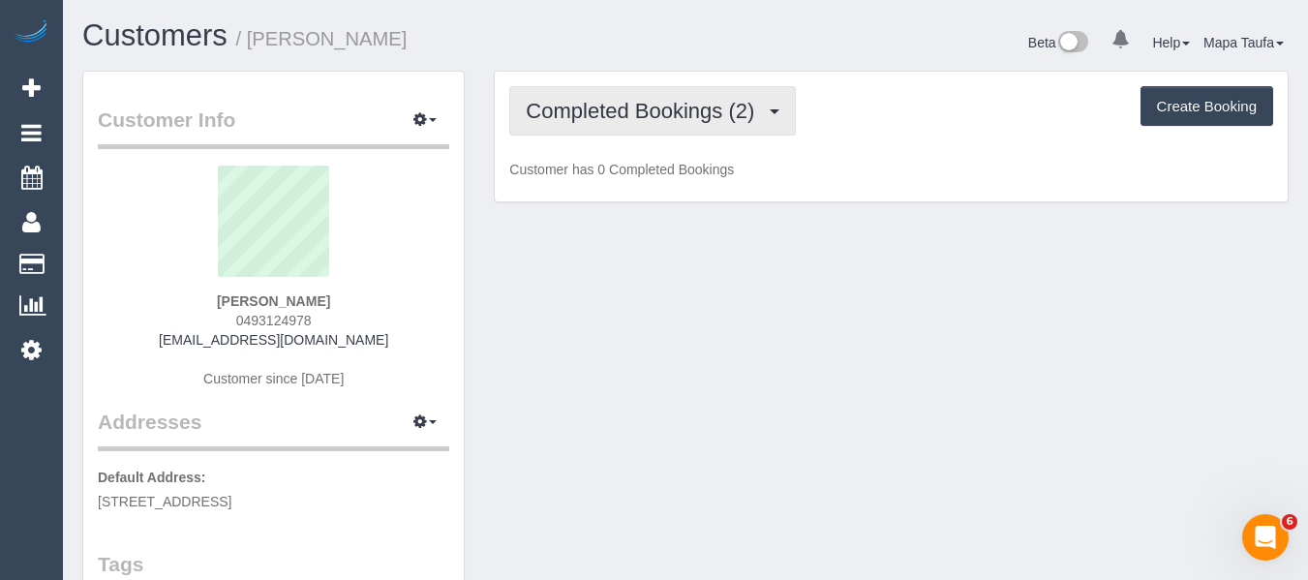
drag, startPoint x: 592, startPoint y: 122, endPoint x: 592, endPoint y: 142, distance: 20.3
click at [589, 124] on button "Completed Bookings (2)" at bounding box center [652, 110] width 287 height 49
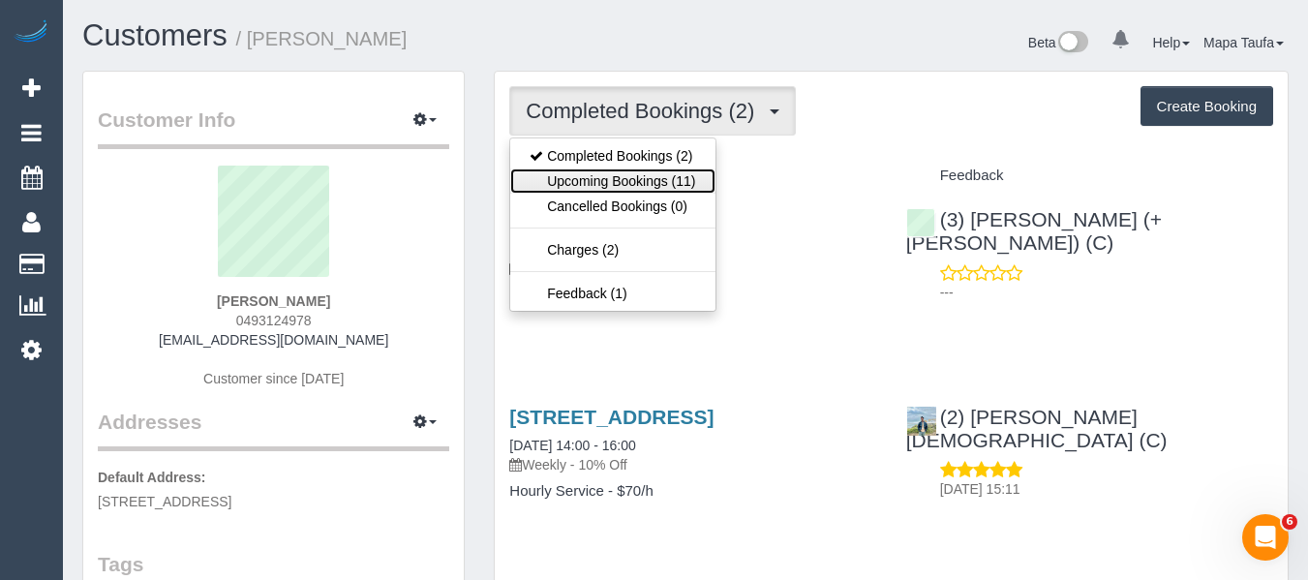
click at [594, 175] on link "Upcoming Bookings (11)" at bounding box center [612, 180] width 204 height 25
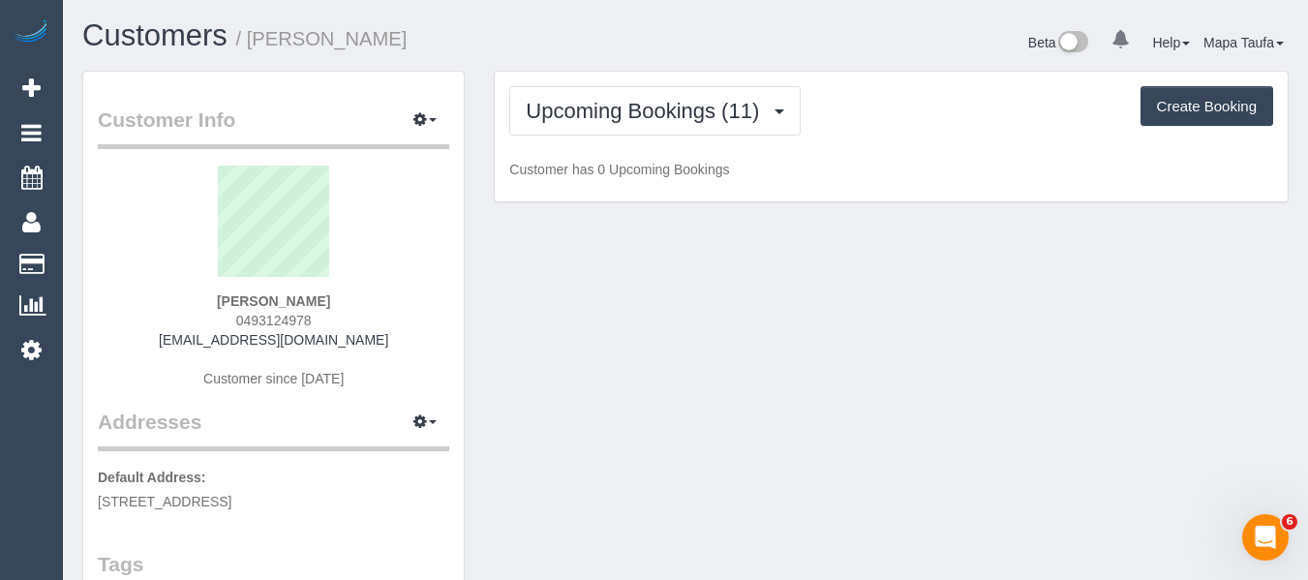
click at [592, 72] on div "Upcoming Bookings (11) Completed Bookings (2) Upcoming Bookings (11) Cancelled …" at bounding box center [891, 137] width 793 height 131
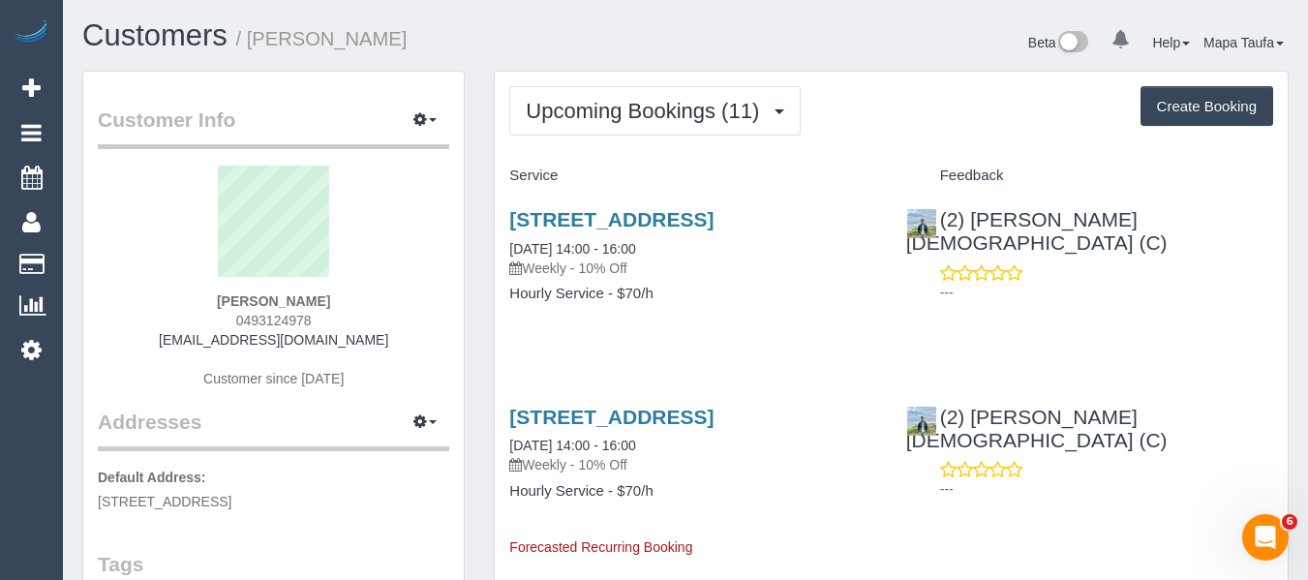
click at [583, 43] on h1 "Customers / Candice Rademaker" at bounding box center [376, 35] width 589 height 33
click at [584, 225] on link "729 Brunswick Street N, Fitzroy North, VIC 3068" at bounding box center [611, 219] width 204 height 22
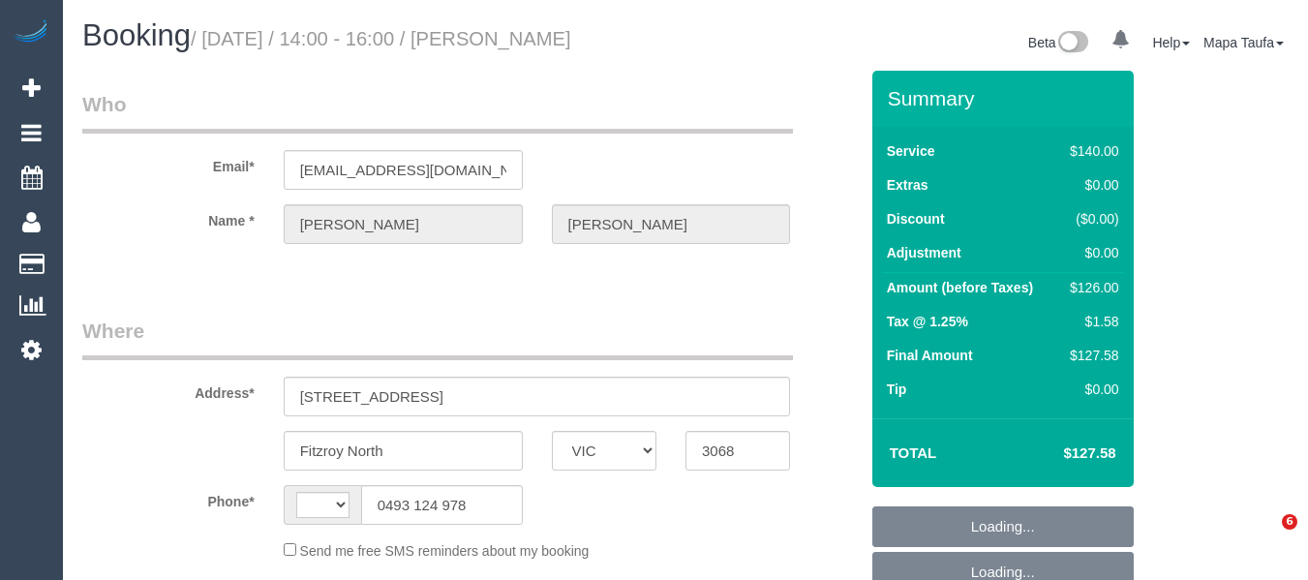
select select "VIC"
select select "string:stripe-pm_1SAO8z2GScqysDRVCBufQs4j"
select select "number:28"
select select "number:14"
select select "number:21"
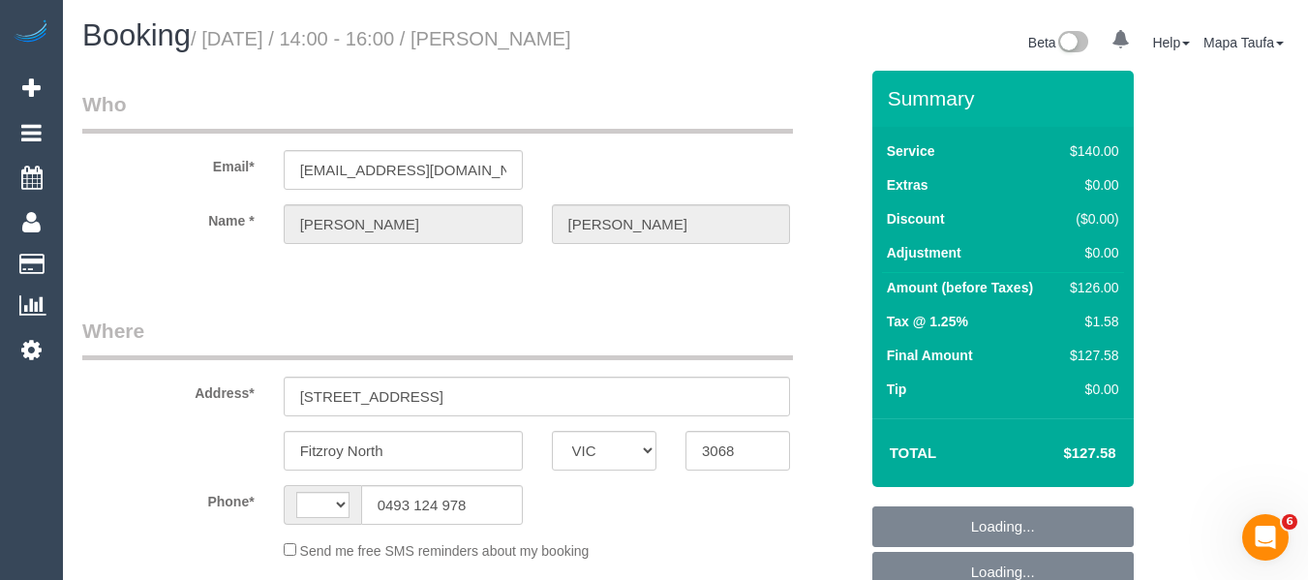
select select "number:24"
select select "number:34"
select select "number:13"
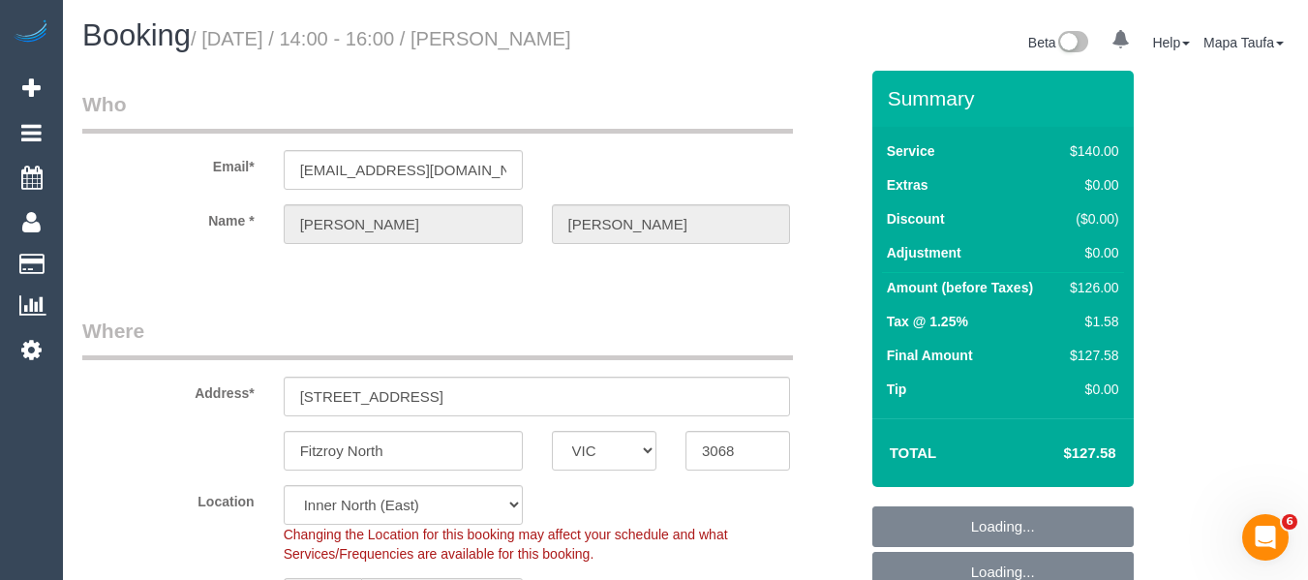
select select "string:AU"
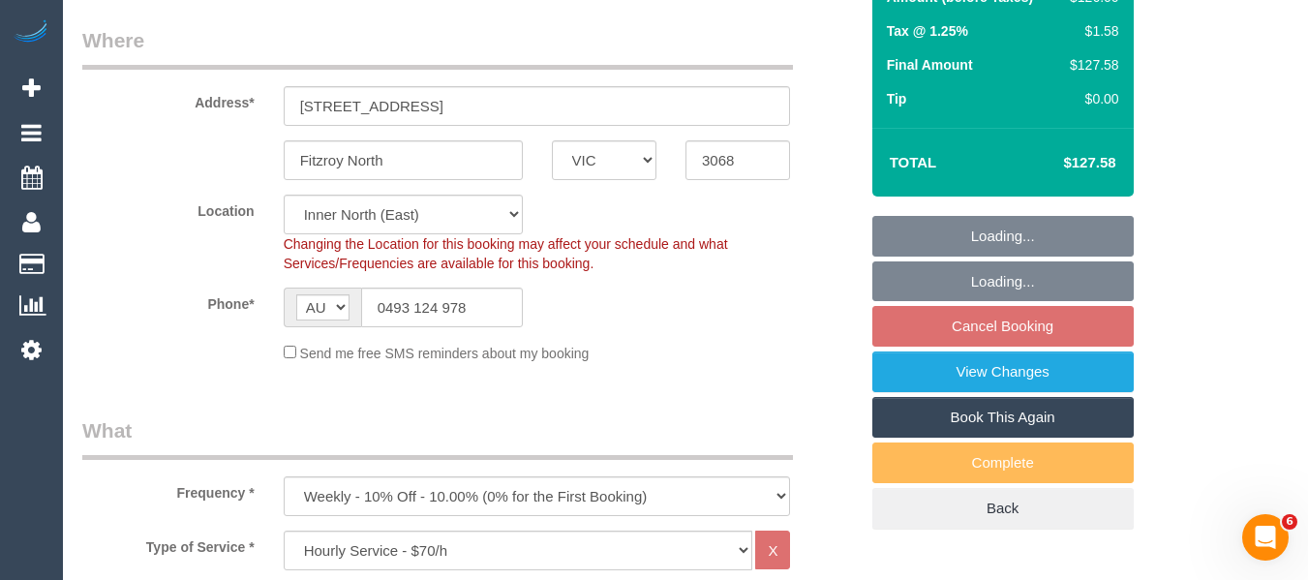
select select "object:857"
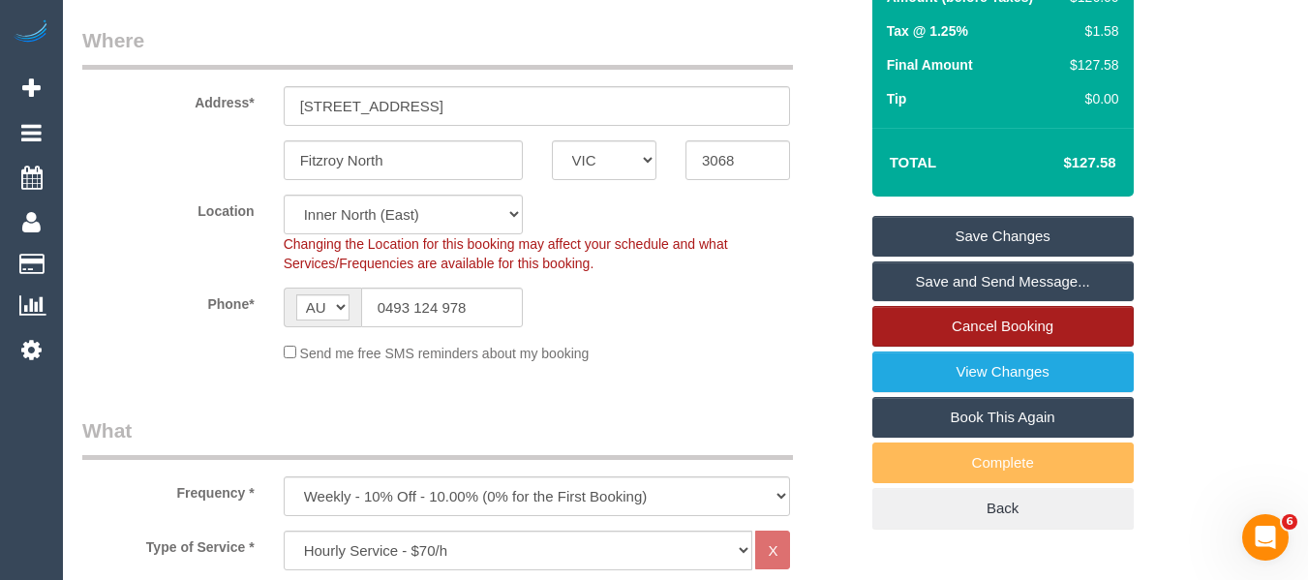
click at [958, 345] on link "Cancel Booking" at bounding box center [1002, 326] width 261 height 41
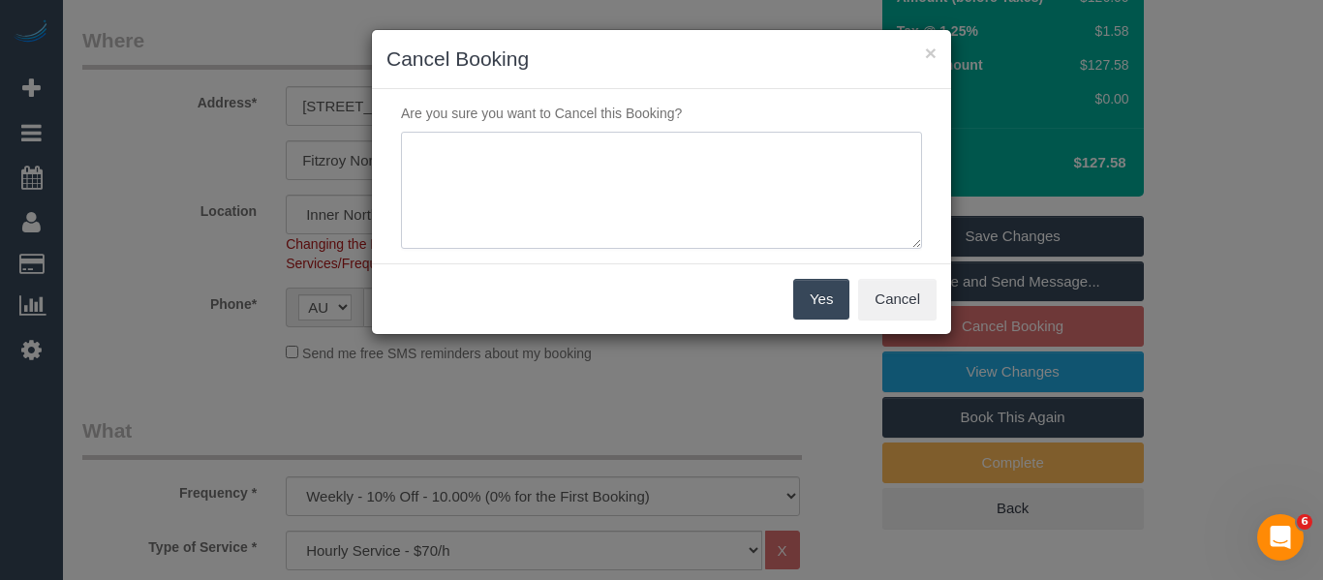
click at [672, 225] on textarea at bounding box center [661, 191] width 521 height 118
type textarea "service not needed via text -MT"
click at [801, 294] on button "Yes" at bounding box center [821, 299] width 56 height 41
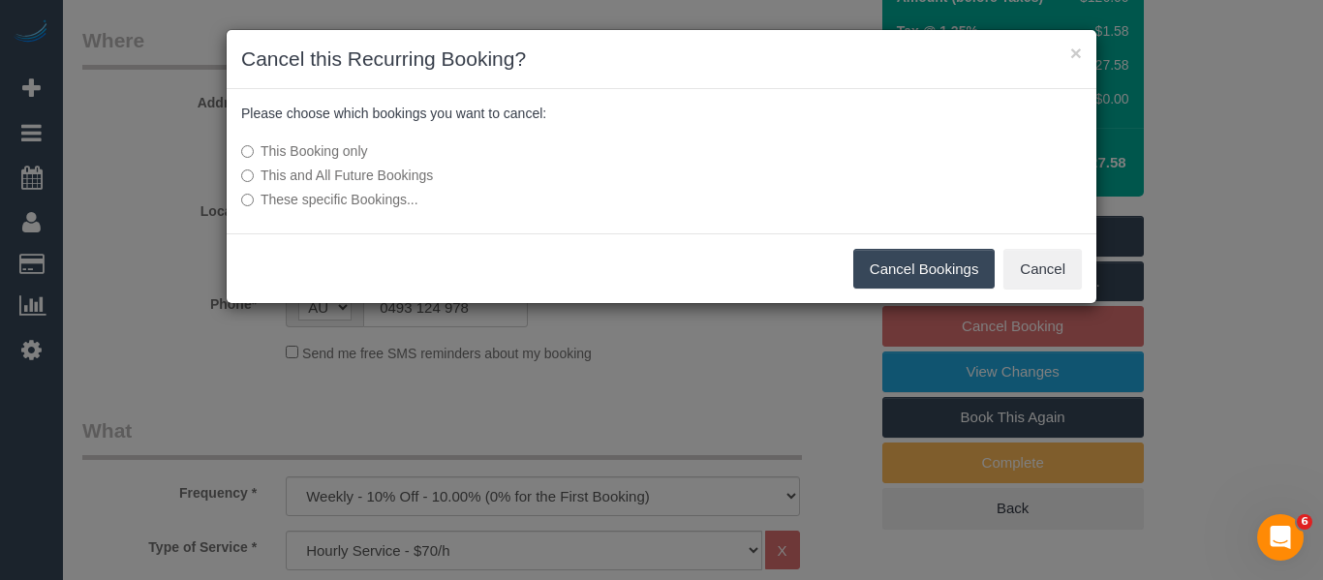
click at [891, 255] on button "Cancel Bookings" at bounding box center [924, 269] width 142 height 41
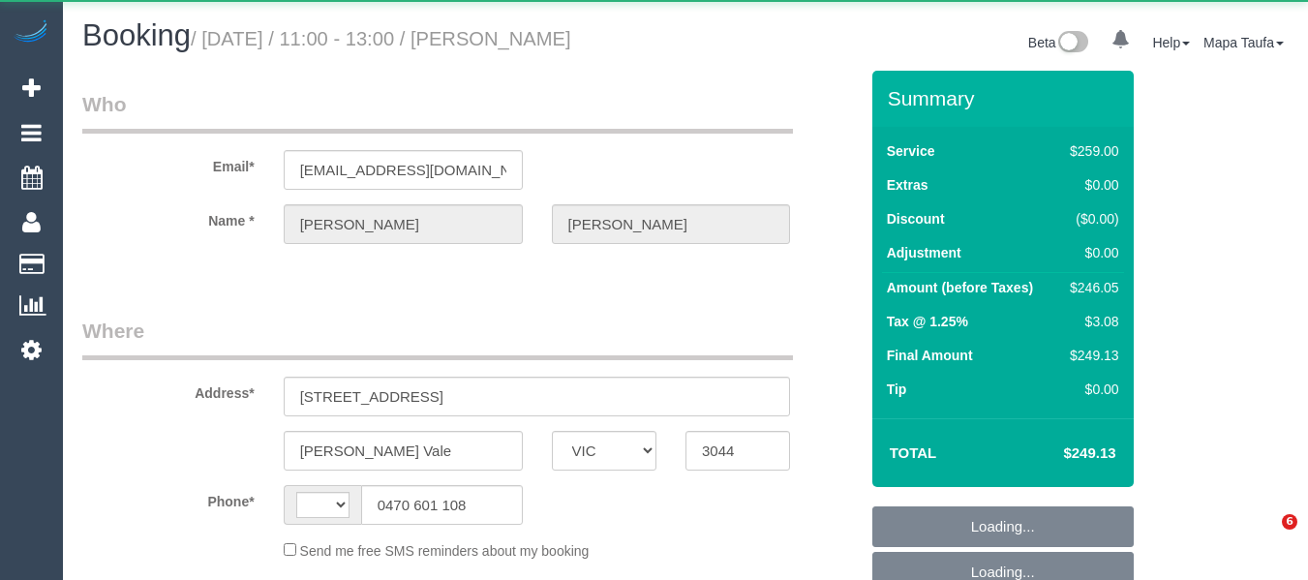
select select "VIC"
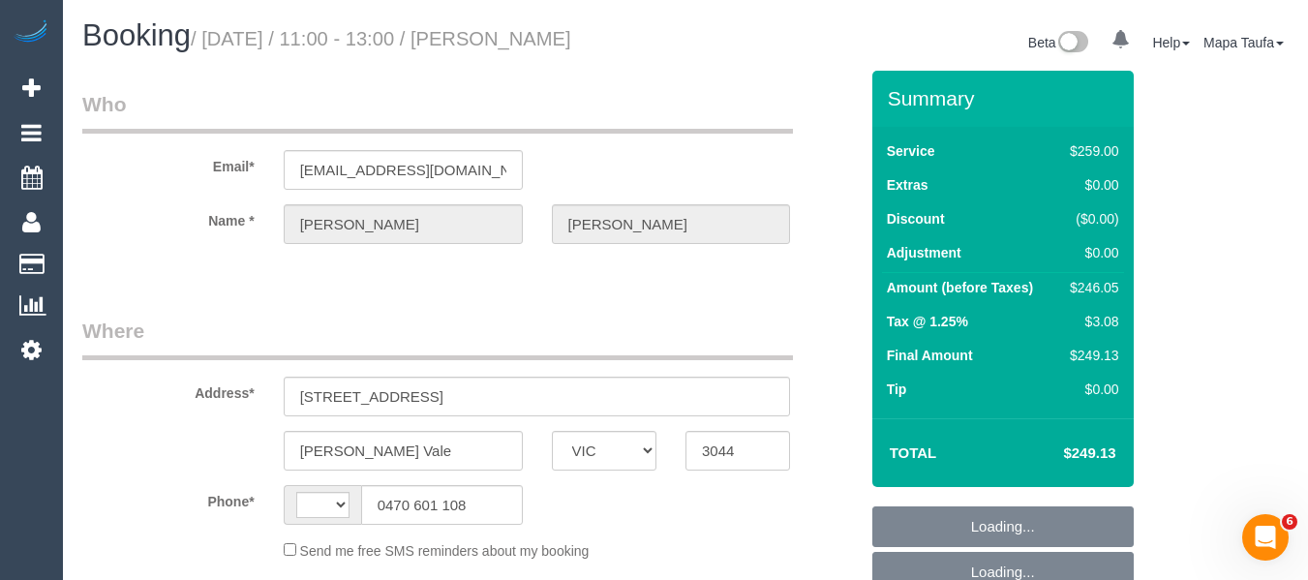
select select "object:412"
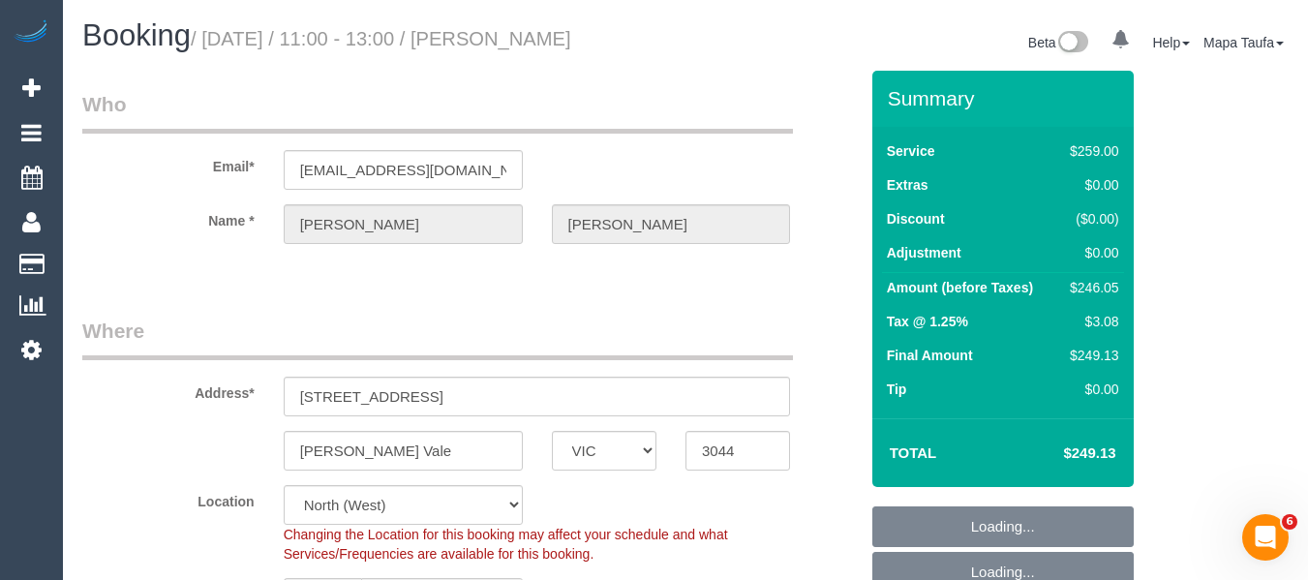
select select "string:AU"
select select "string:stripe-pm_1RVQDe2GScqysDRViUg6hm8Z"
select select "number:28"
select select "number:14"
select select "number:19"
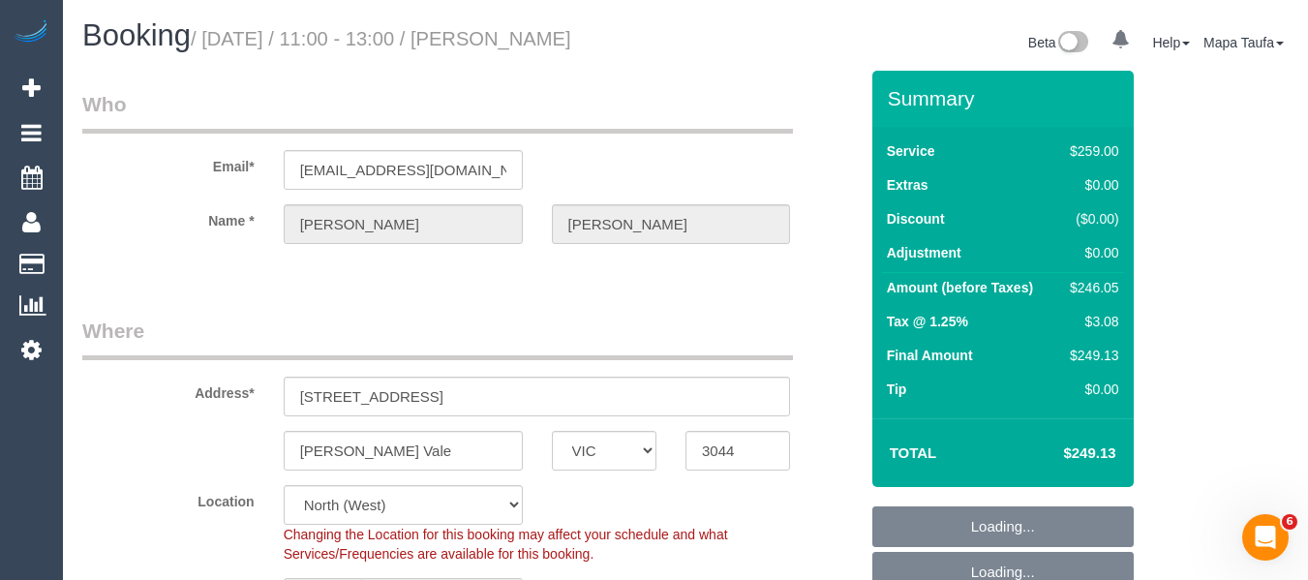
select select "number:25"
select select "number:34"
select select "number:13"
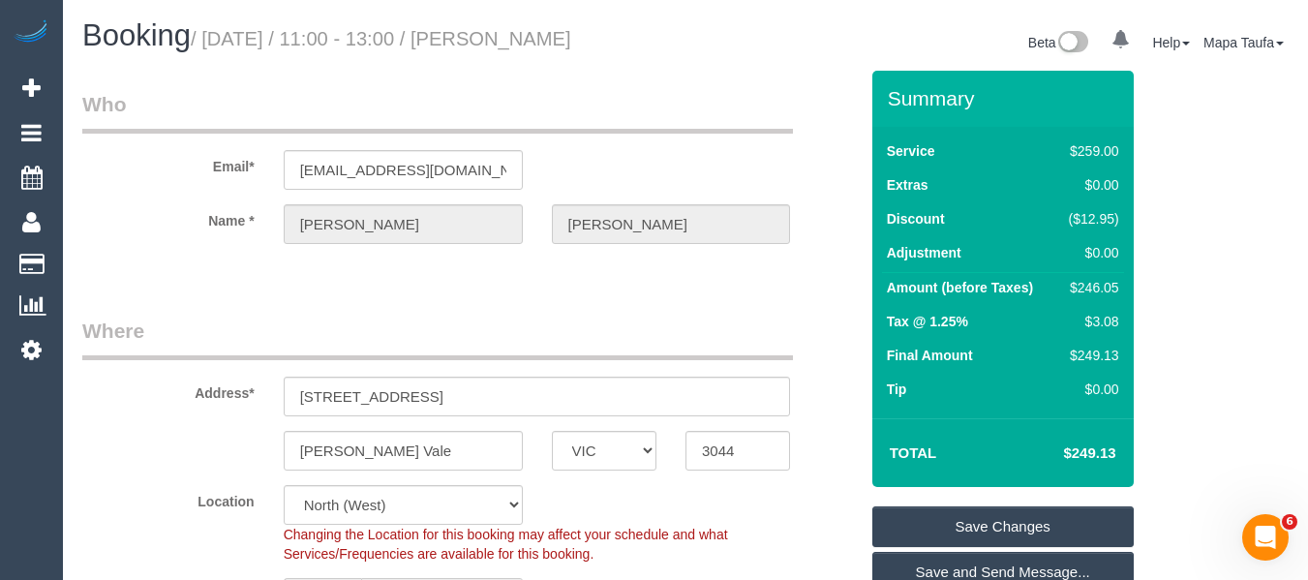
select select "object:1498"
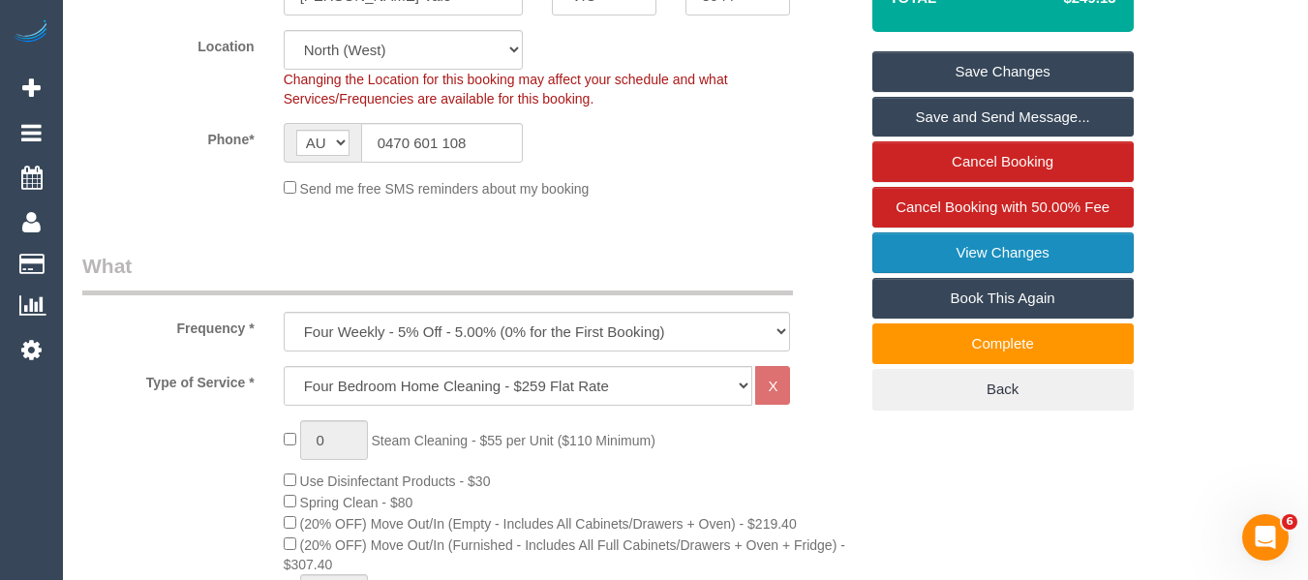
scroll to position [424, 0]
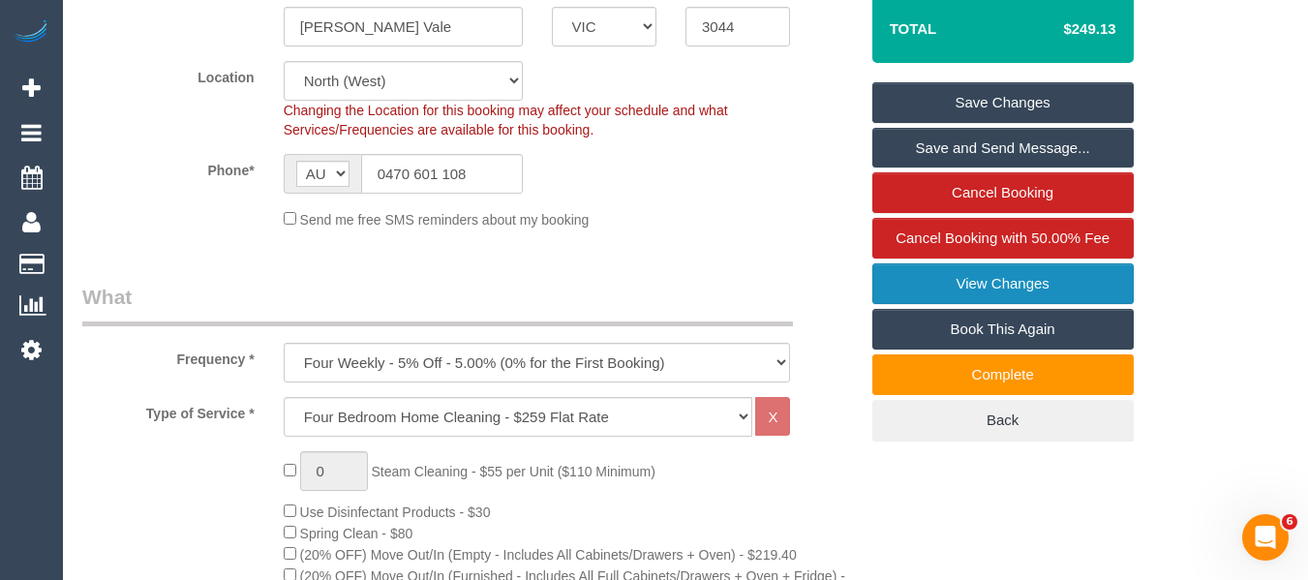
click at [1070, 286] on link "View Changes" at bounding box center [1002, 283] width 261 height 41
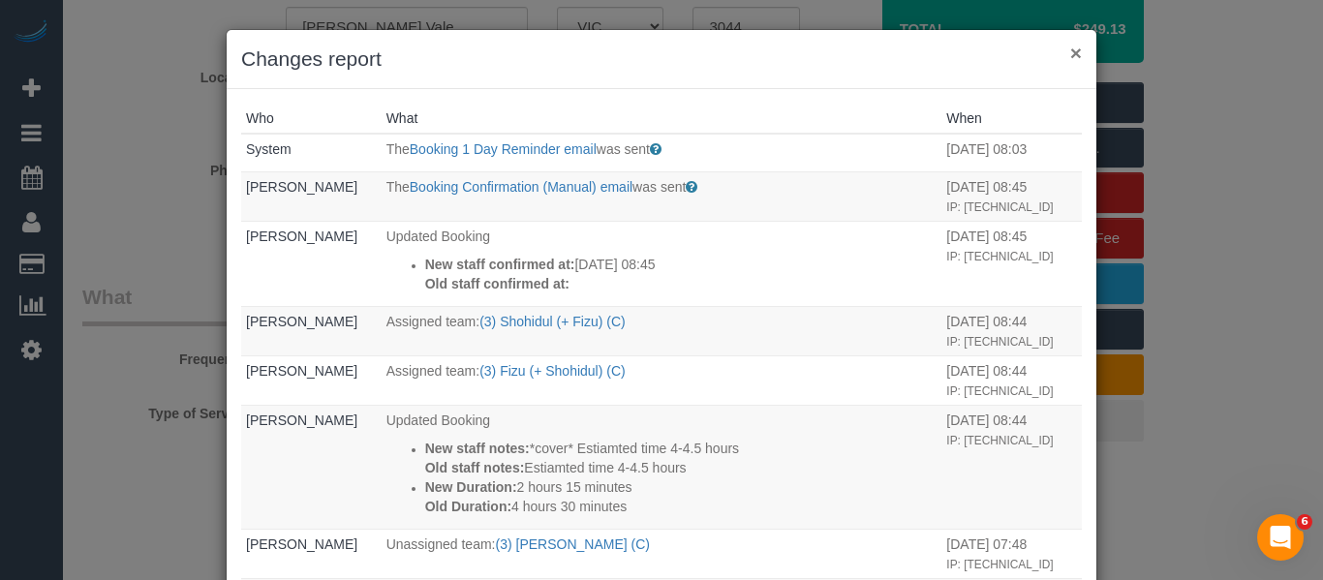
click at [1070, 56] on button "×" at bounding box center [1076, 53] width 12 height 20
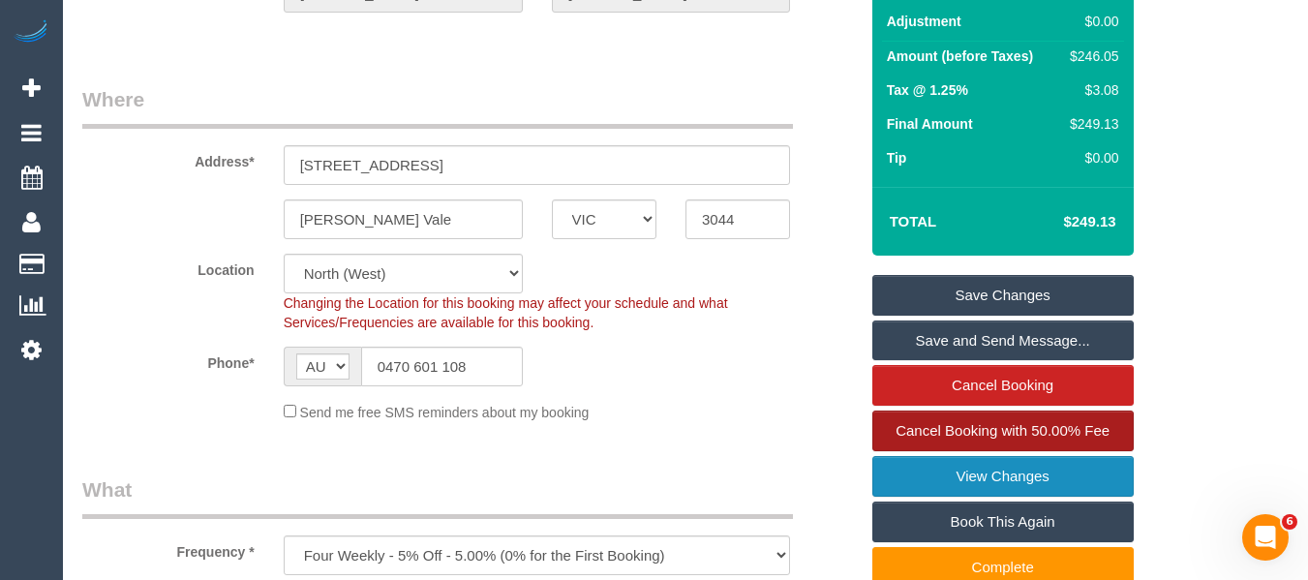
scroll to position [363, 0]
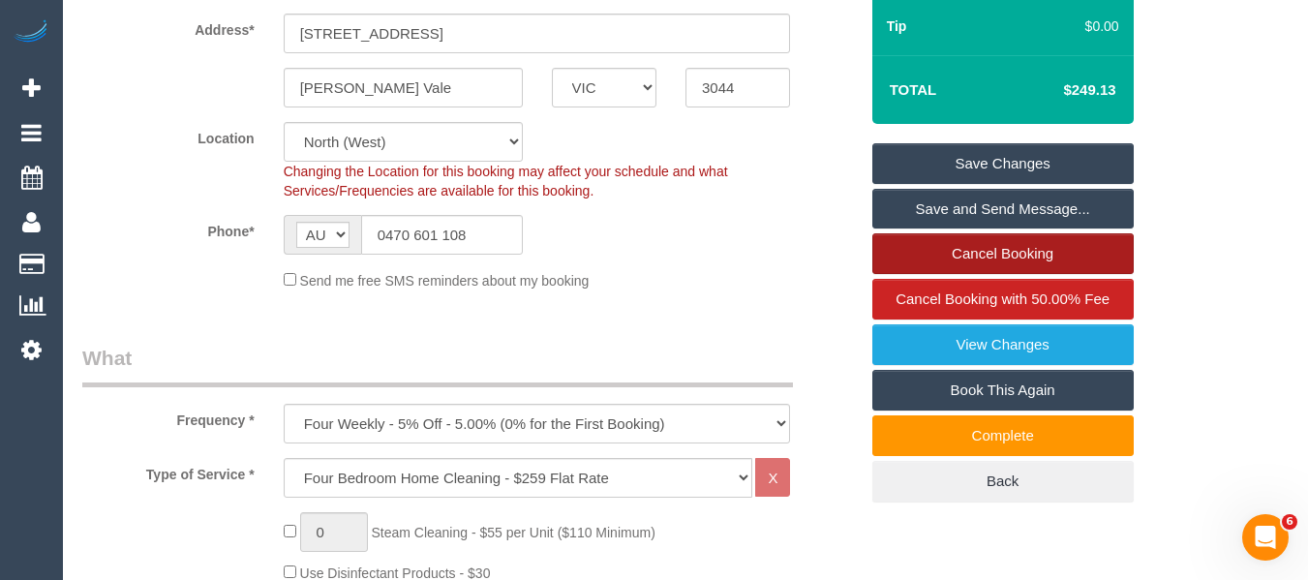
click at [1011, 261] on link "Cancel Booking" at bounding box center [1002, 253] width 261 height 41
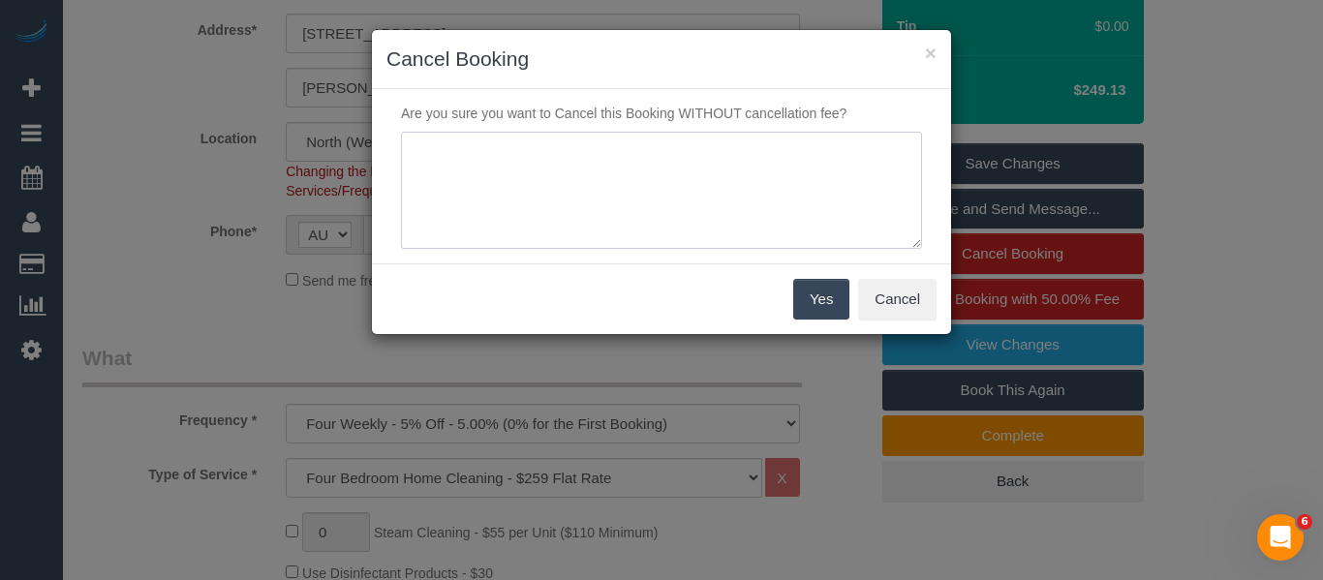
click at [614, 197] on textarea at bounding box center [661, 191] width 521 height 118
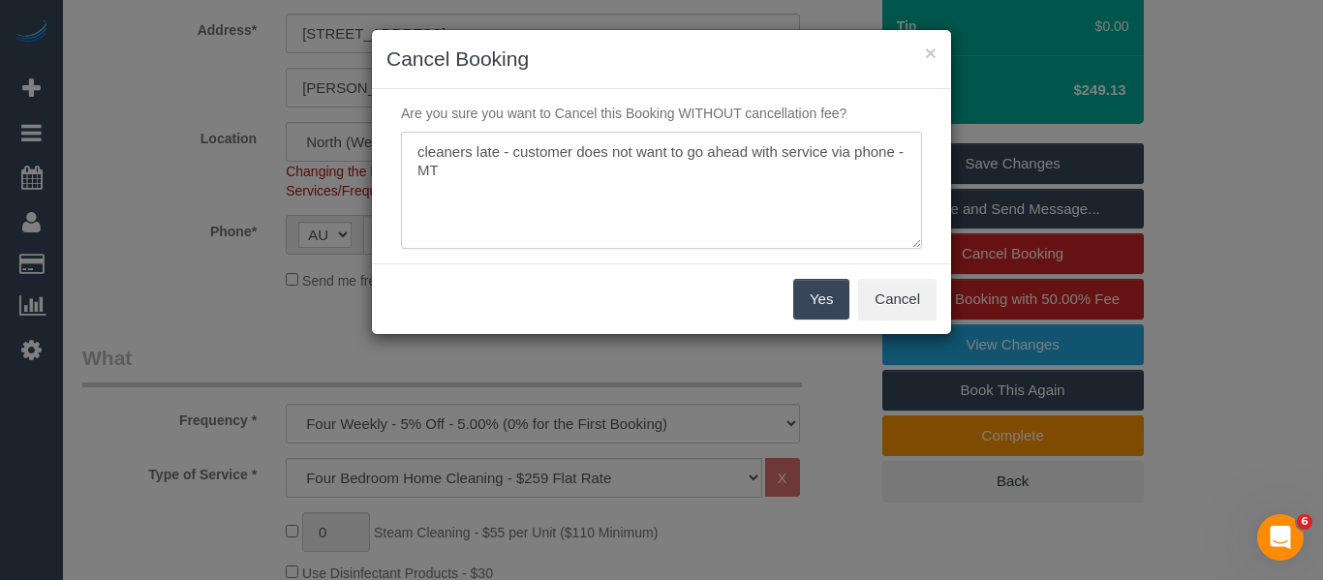
type textarea "cleaners late - customer does not want to go ahead with service via phone -MT"
click at [822, 292] on button "Yes" at bounding box center [821, 299] width 56 height 41
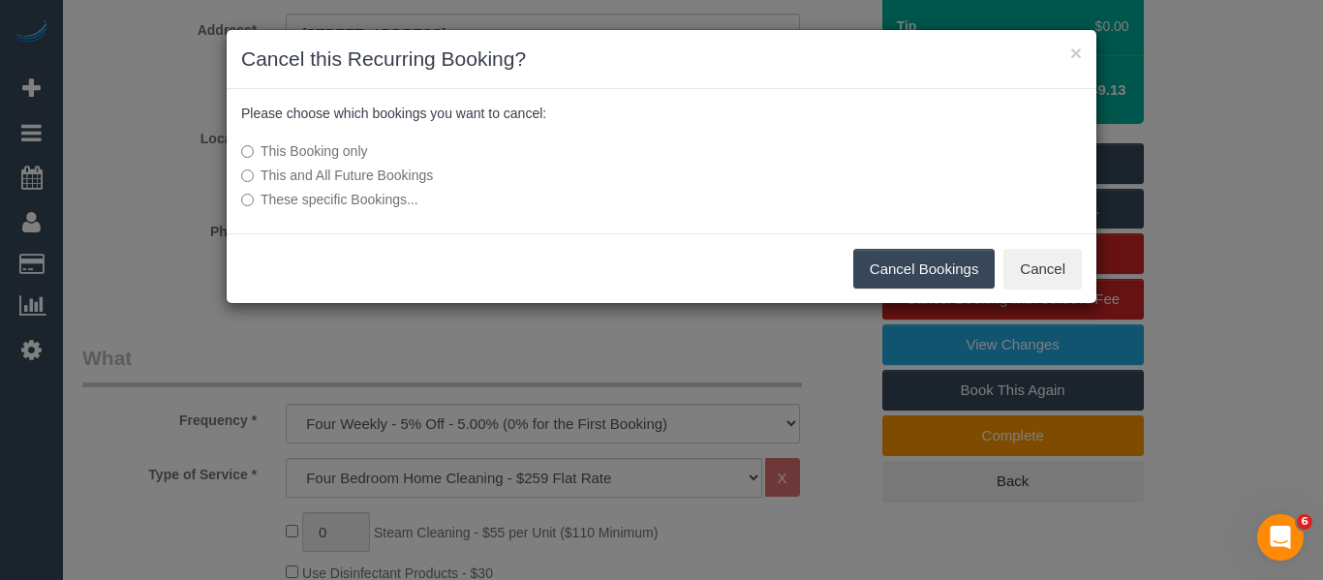
click at [885, 260] on button "Cancel Bookings" at bounding box center [924, 269] width 142 height 41
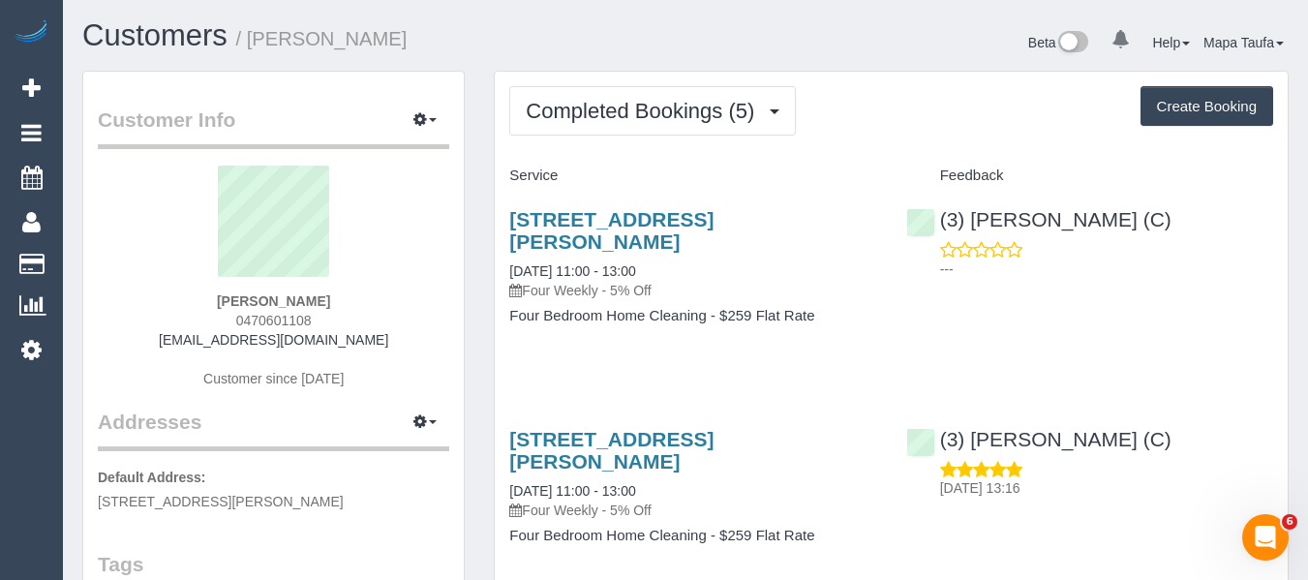
drag, startPoint x: 340, startPoint y: 328, endPoint x: 239, endPoint y: 319, distance: 101.2
click at [239, 319] on div "Prabhat Dinkar 0470601108 pdemail123@gmail.com Customer since 2025" at bounding box center [273, 287] width 351 height 242
copy span "0470601108"
click at [1089, 352] on div "76 Derby Street, Pascoe Vale, VIC 3044 12/09/2025 11:00 - 13:00 Four Weekly - 5…" at bounding box center [891, 277] width 793 height 171
drag, startPoint x: 262, startPoint y: 318, endPoint x: 241, endPoint y: 314, distance: 21.7
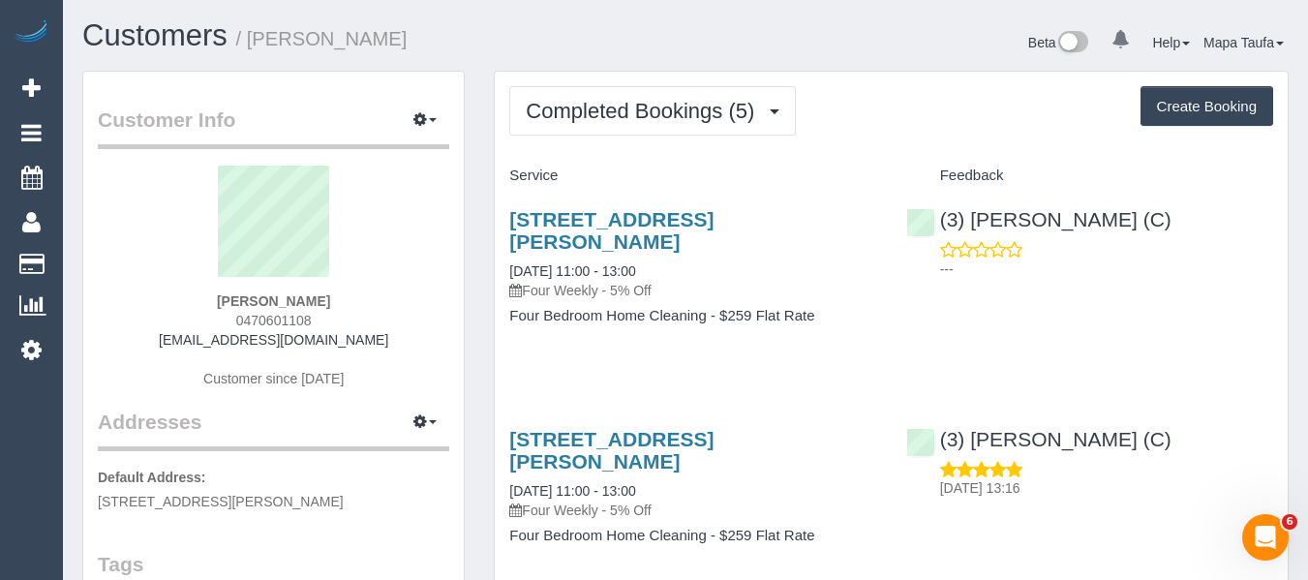
click at [228, 315] on div "Prabhat Dinkar 0470601108 pdemail123@gmail.com Customer since 2025" at bounding box center [273, 287] width 351 height 242
copy span "0470601108"
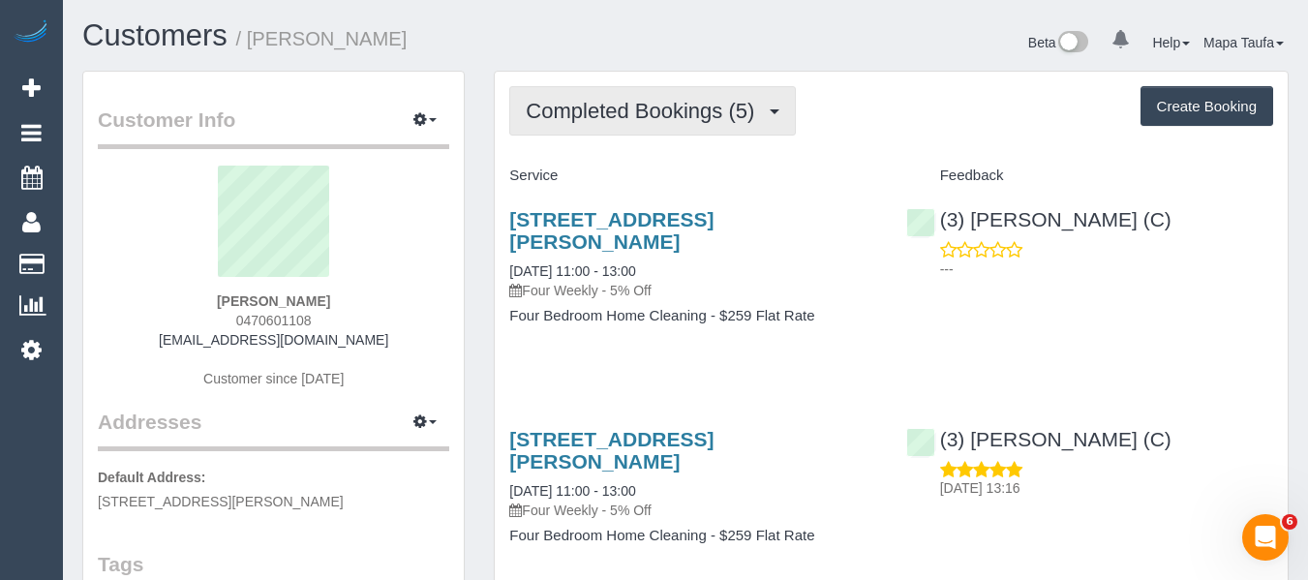
click at [640, 106] on span "Completed Bookings (5)" at bounding box center [645, 111] width 238 height 24
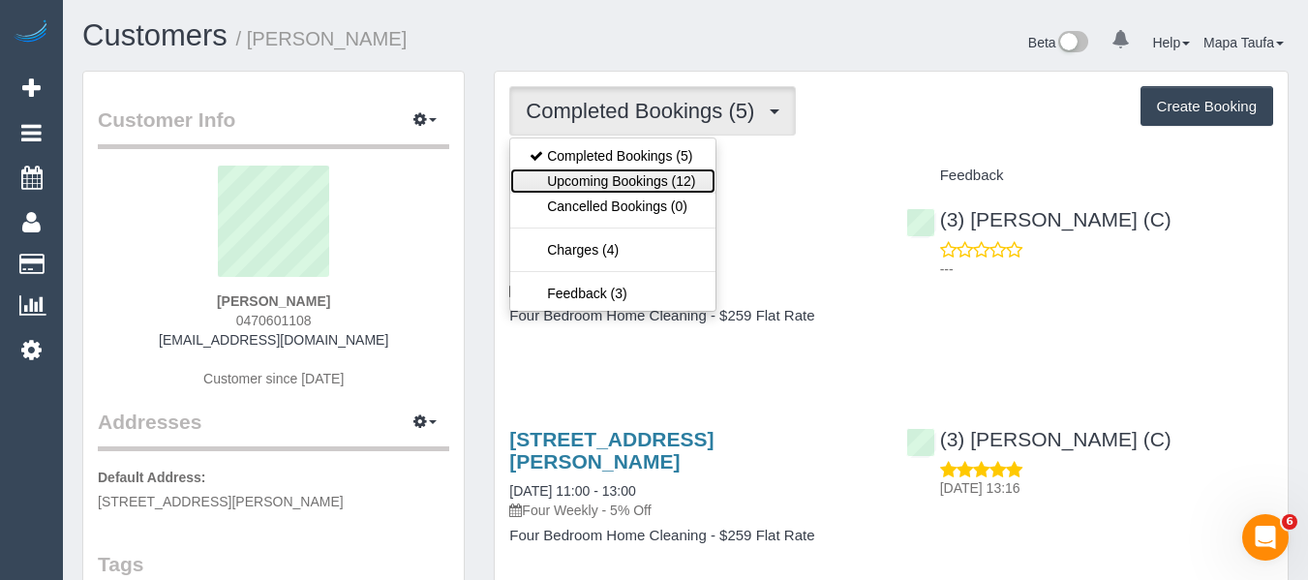
click at [609, 177] on link "Upcoming Bookings (12)" at bounding box center [612, 180] width 204 height 25
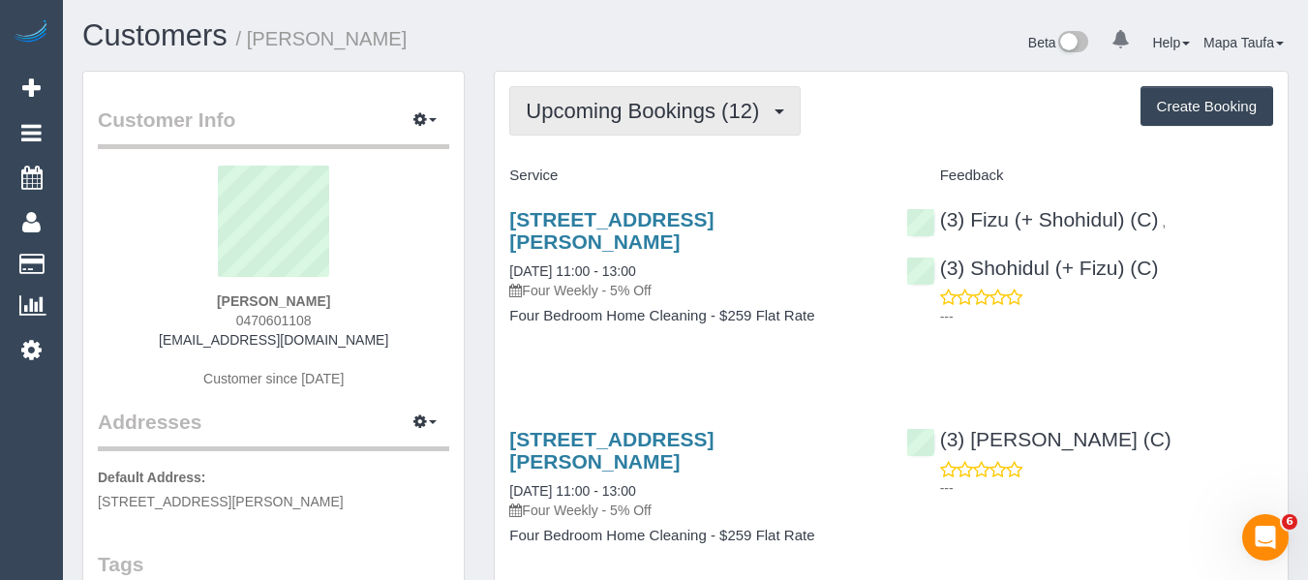
click at [619, 120] on span "Upcoming Bookings (12)" at bounding box center [647, 111] width 243 height 24
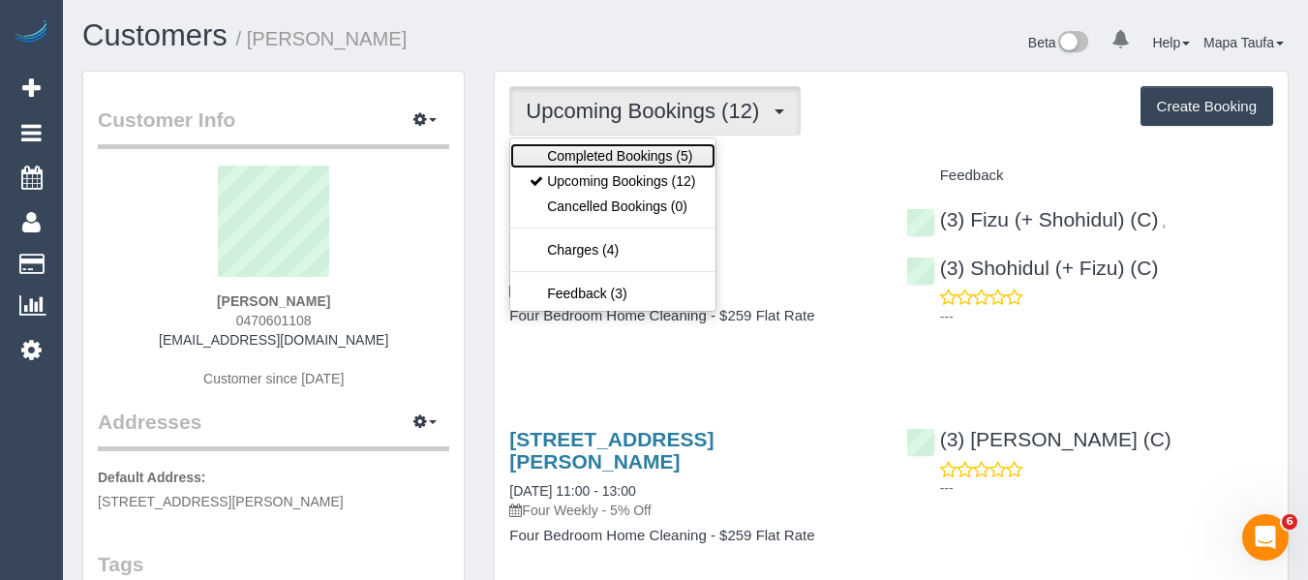
click at [619, 147] on link "Completed Bookings (5)" at bounding box center [612, 155] width 204 height 25
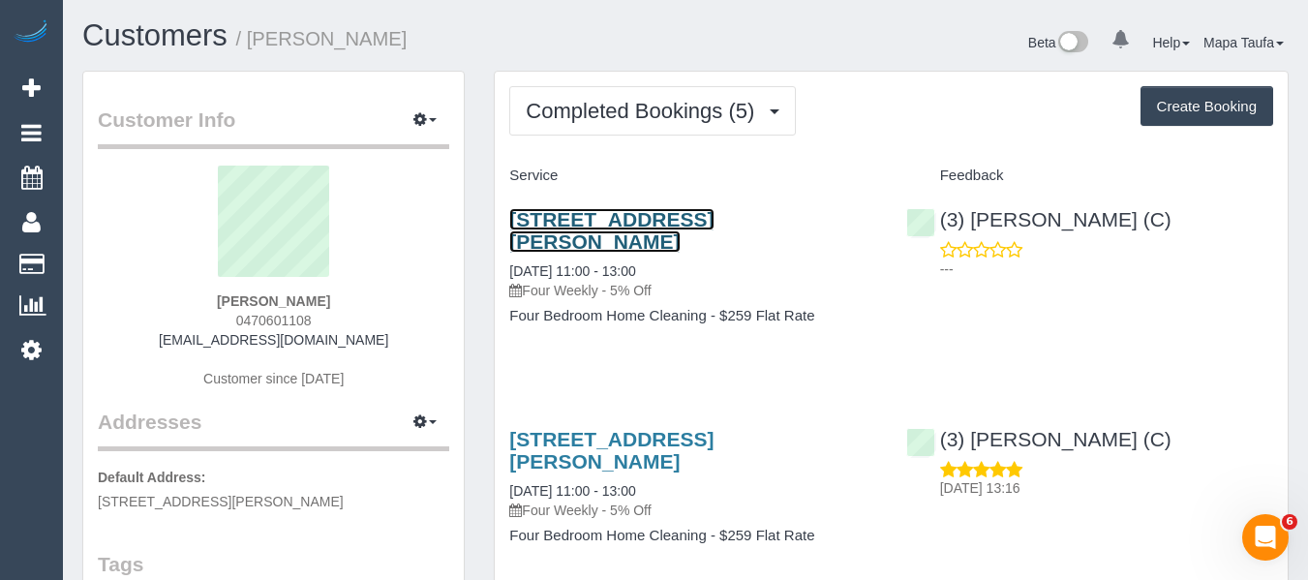
click at [633, 212] on link "76 Derby Street, Pascoe Vale, VIC 3044" at bounding box center [611, 230] width 204 height 45
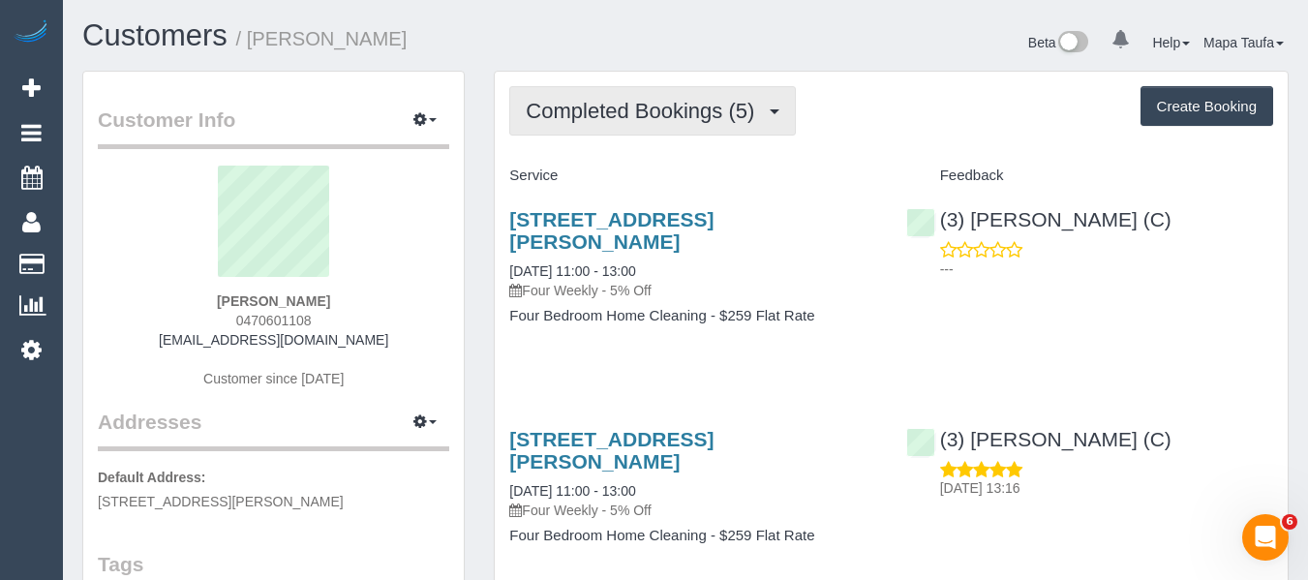
click at [551, 107] on span "Completed Bookings (5)" at bounding box center [645, 111] width 238 height 24
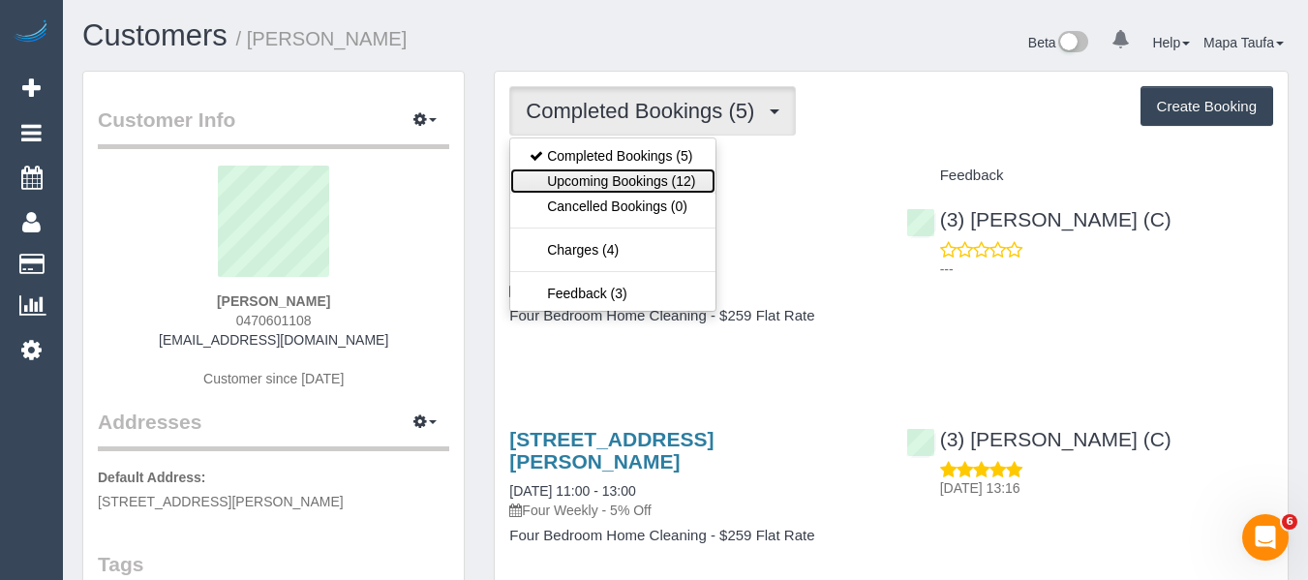
click at [561, 174] on link "Upcoming Bookings (12)" at bounding box center [612, 180] width 204 height 25
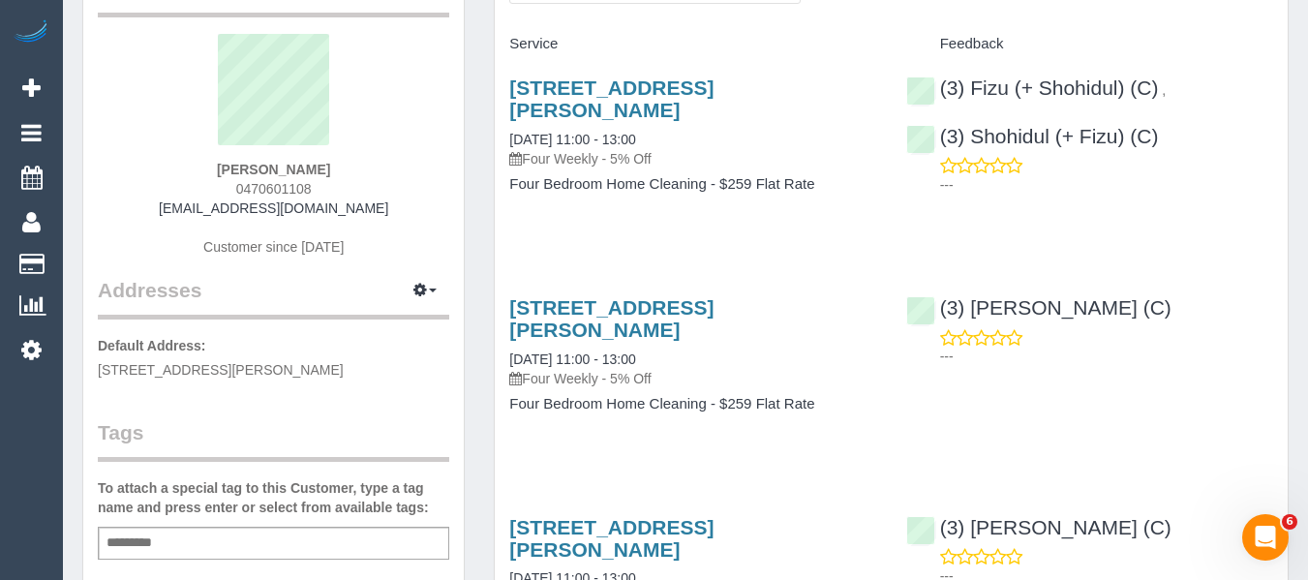
scroll to position [97, 0]
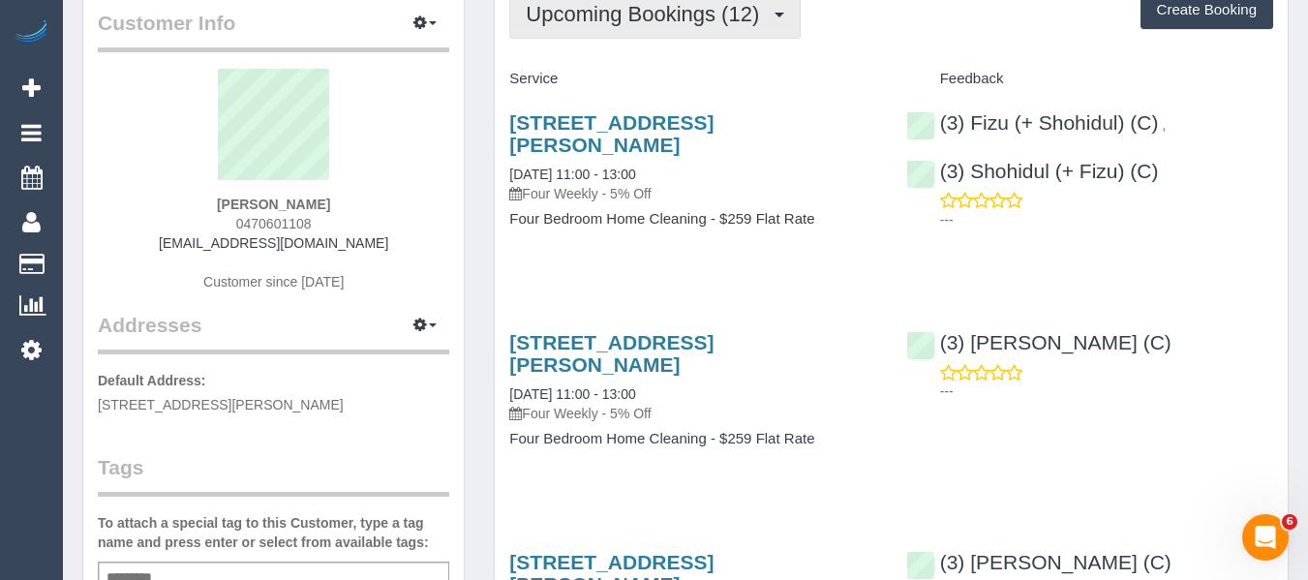
click at [626, 28] on button "Upcoming Bookings (12)" at bounding box center [654, 13] width 291 height 49
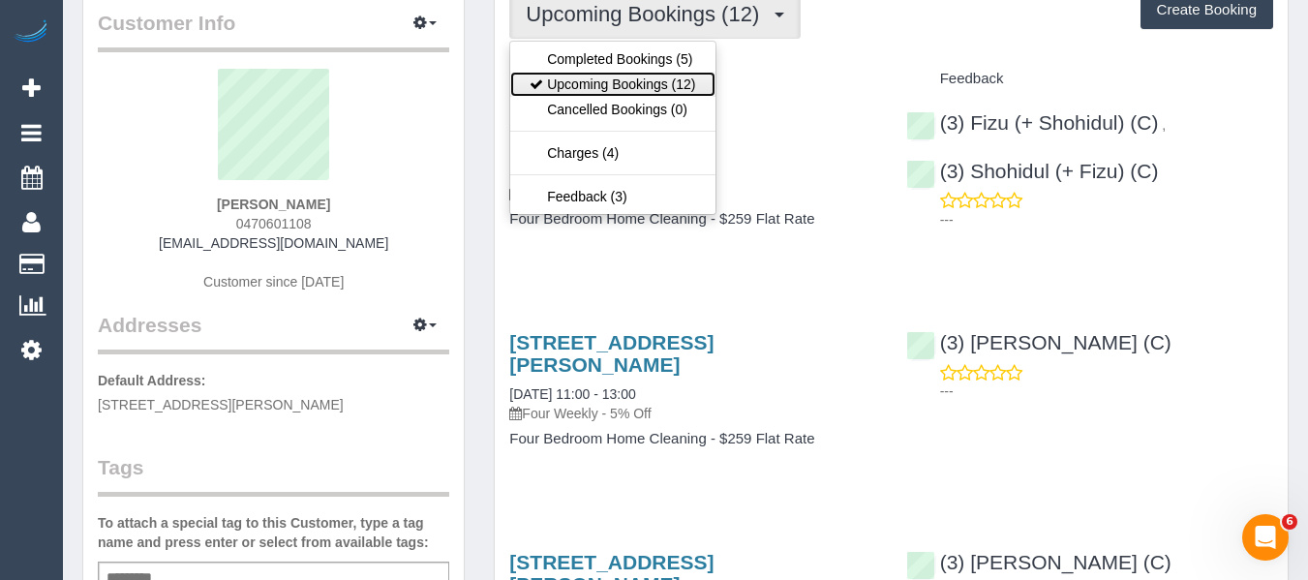
click at [626, 87] on link "Upcoming Bookings (12)" at bounding box center [612, 84] width 204 height 25
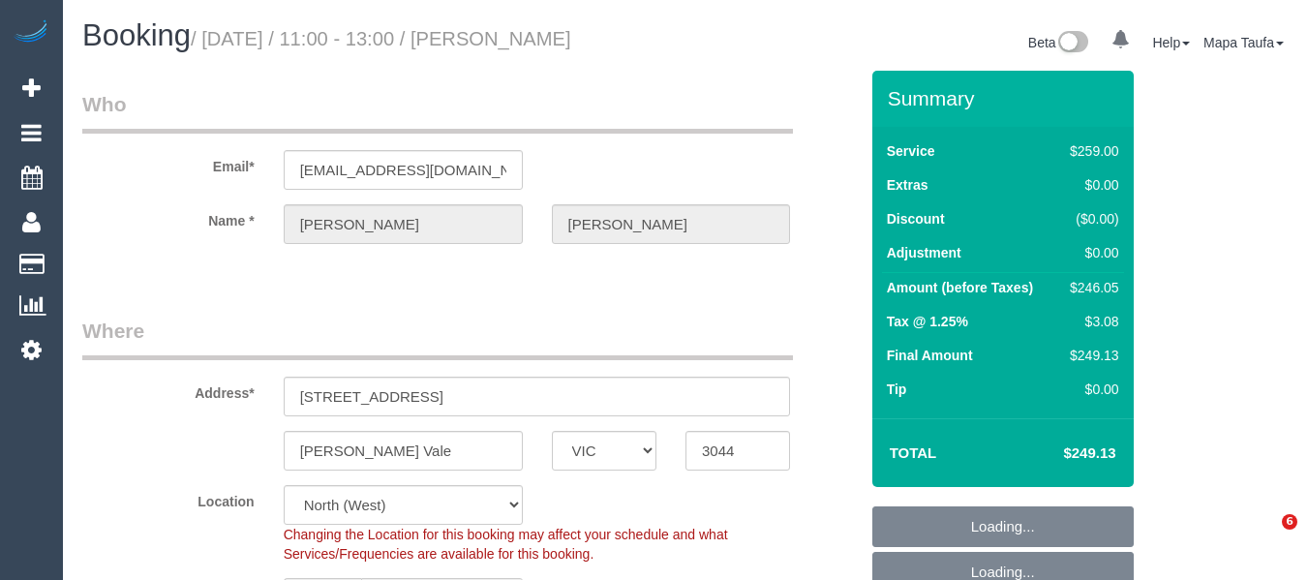
select select "VIC"
select select "number:28"
select select "number:14"
select select "number:19"
select select "number:25"
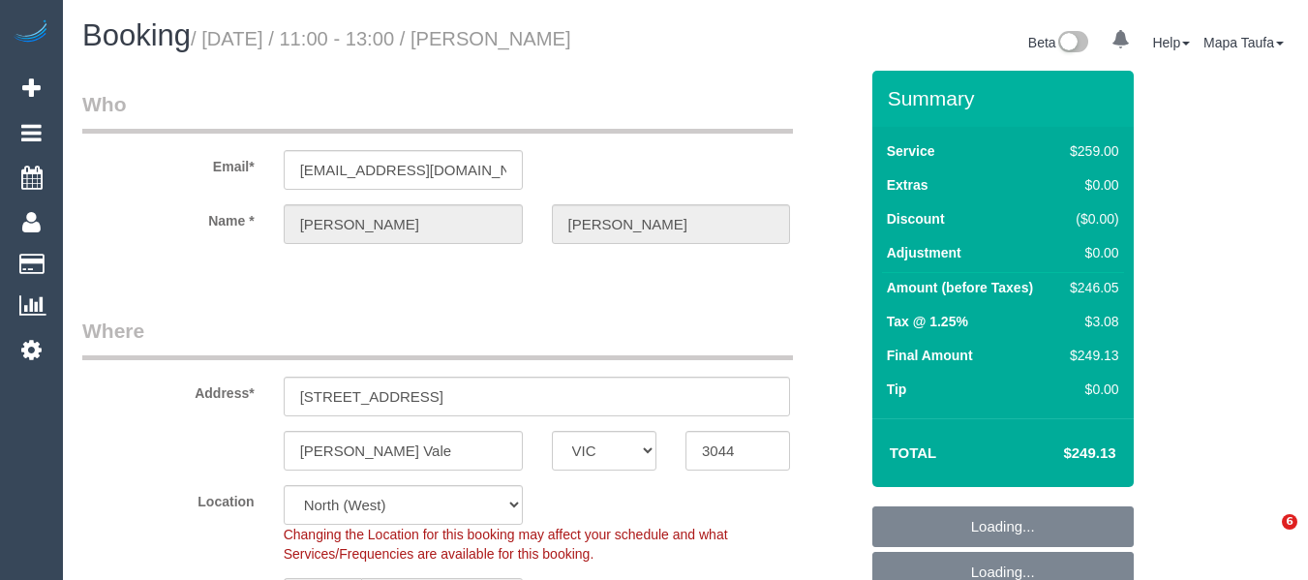
select select "number:34"
select select "number:13"
select select "object:1500"
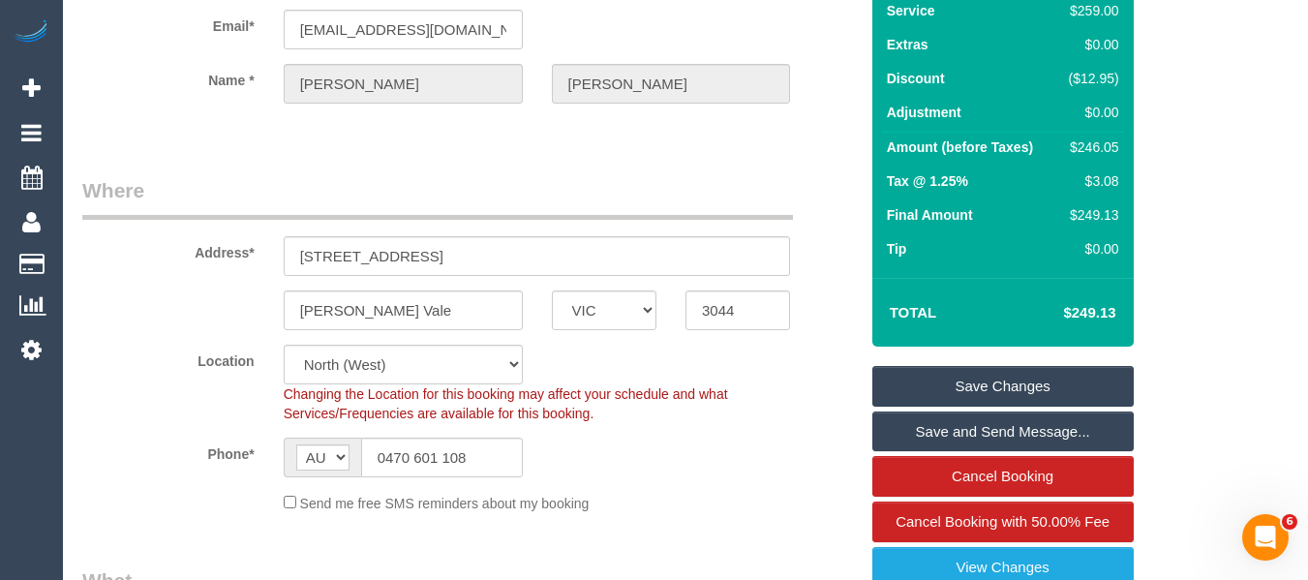
scroll to position [290, 0]
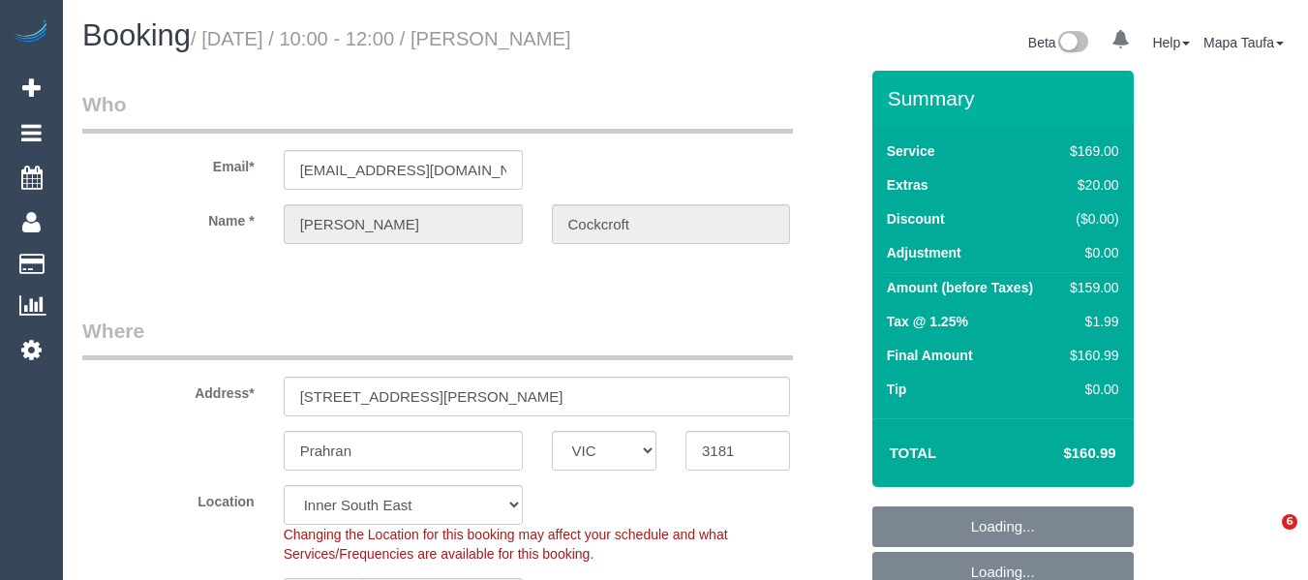
select select "VIC"
select select "string:stripe-pm_1SB1DU2GScqysDRVIbhsmPno"
select select "number:29"
select select "number:14"
select select "number:19"
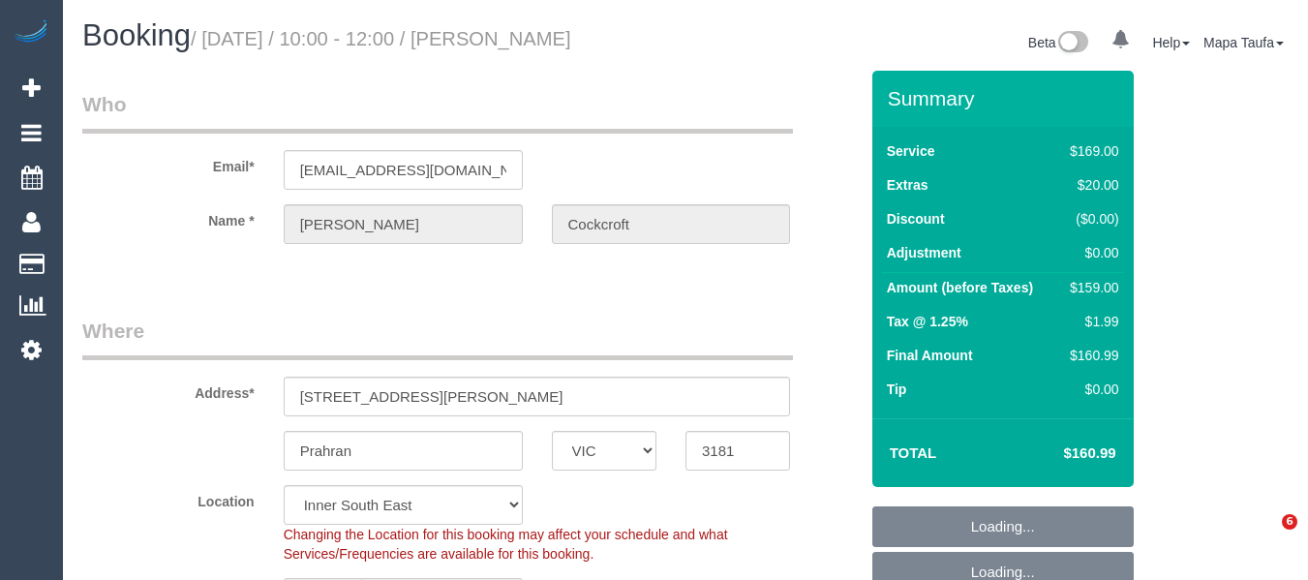
select select "number:25"
select select "number:33"
select select "number:13"
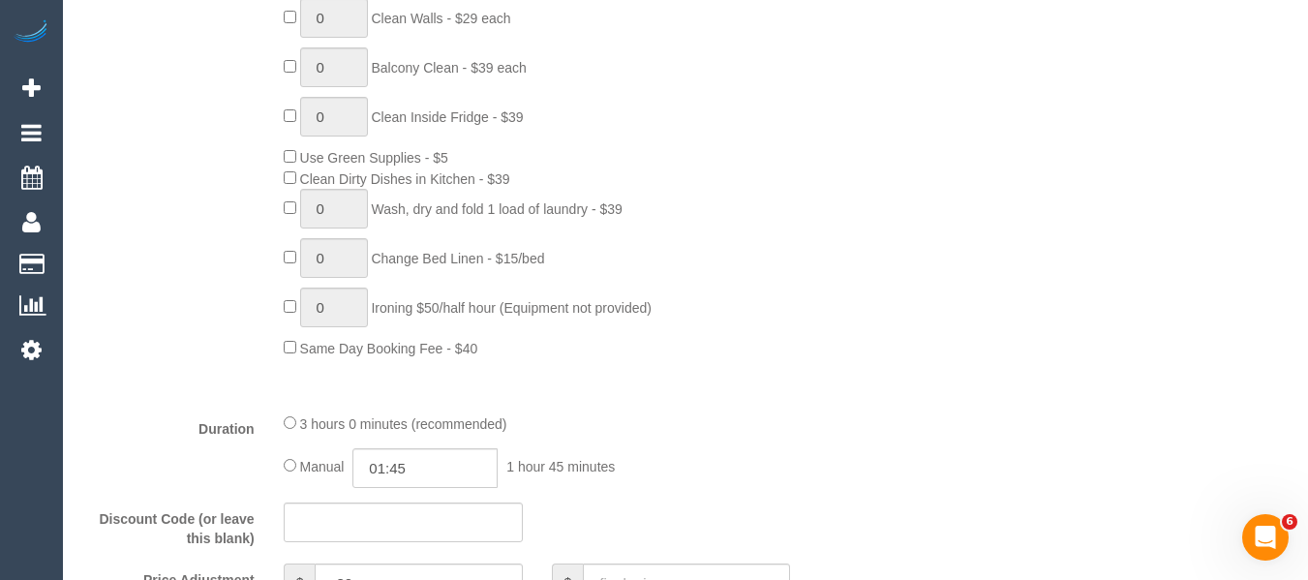
scroll to position [1273, 0]
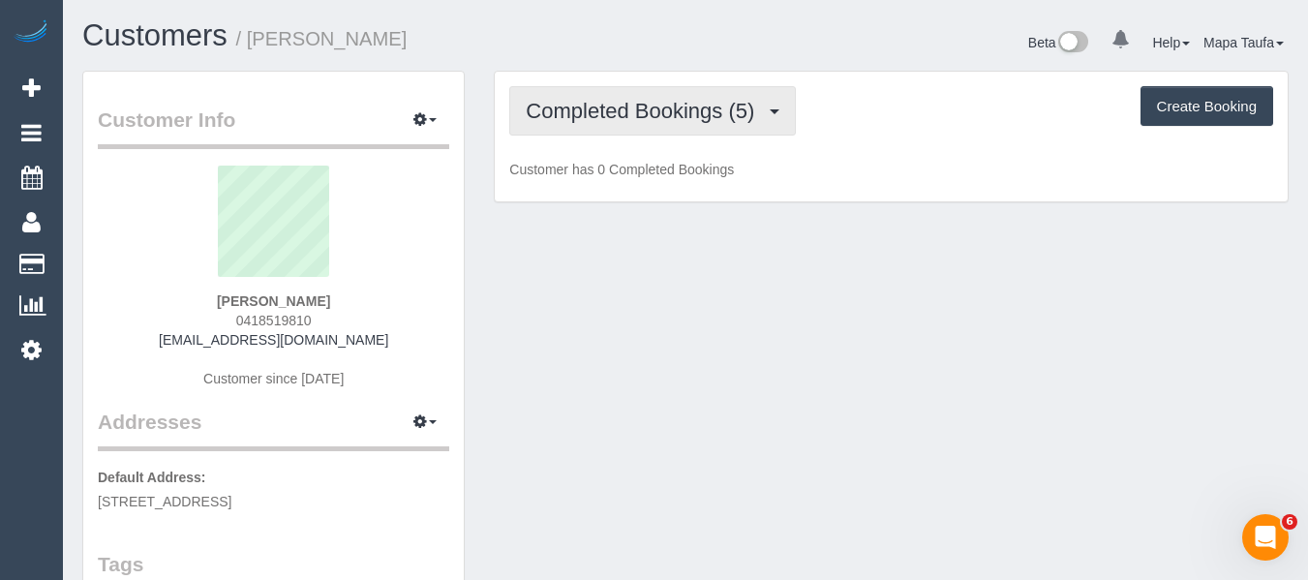
drag, startPoint x: 658, startPoint y: 119, endPoint x: 648, endPoint y: 132, distance: 16.5
click at [658, 119] on span "Completed Bookings (5)" at bounding box center [645, 111] width 238 height 24
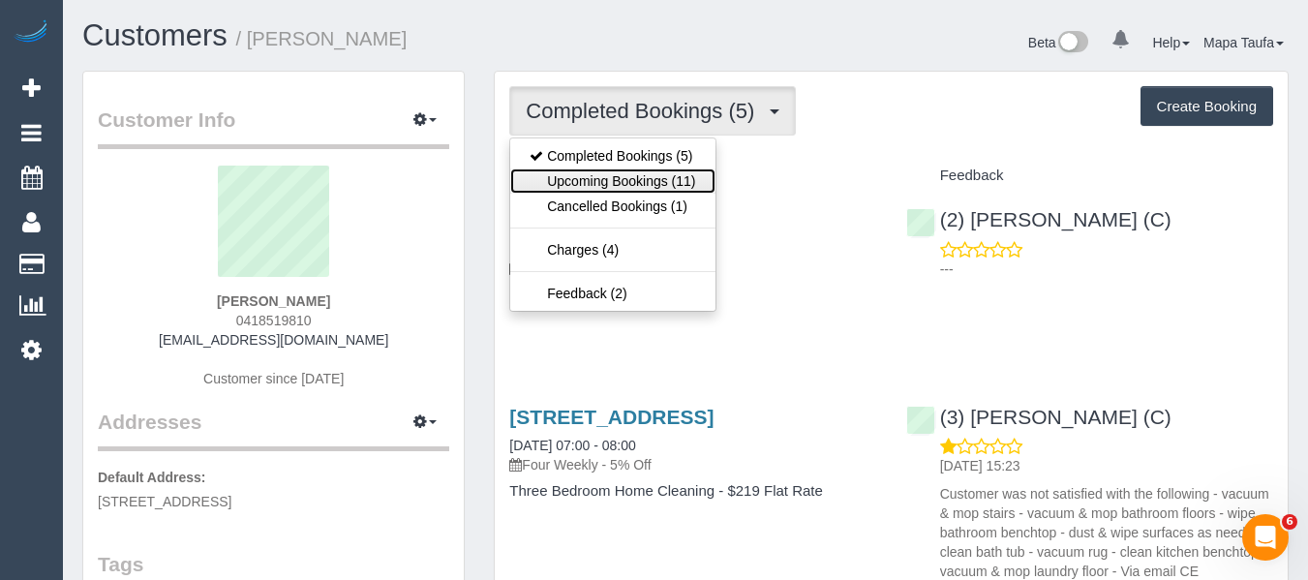
click at [641, 175] on link "Upcoming Bookings (11)" at bounding box center [612, 180] width 204 height 25
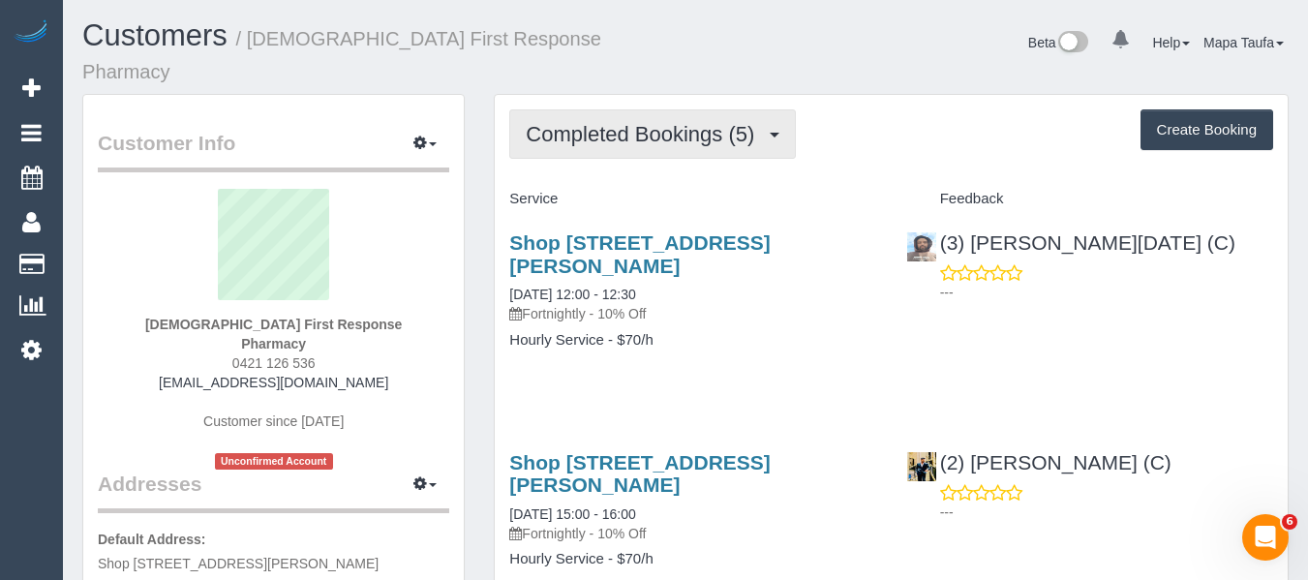
click at [662, 122] on span "Completed Bookings (5)" at bounding box center [645, 134] width 238 height 24
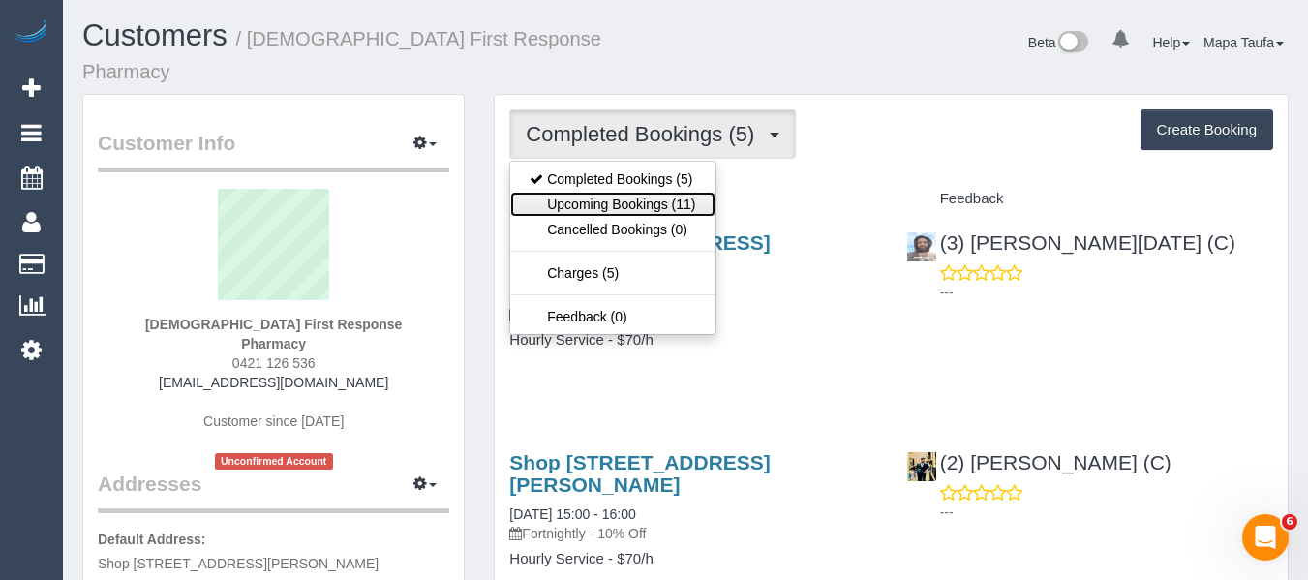
click at [647, 192] on link "Upcoming Bookings (11)" at bounding box center [612, 204] width 204 height 25
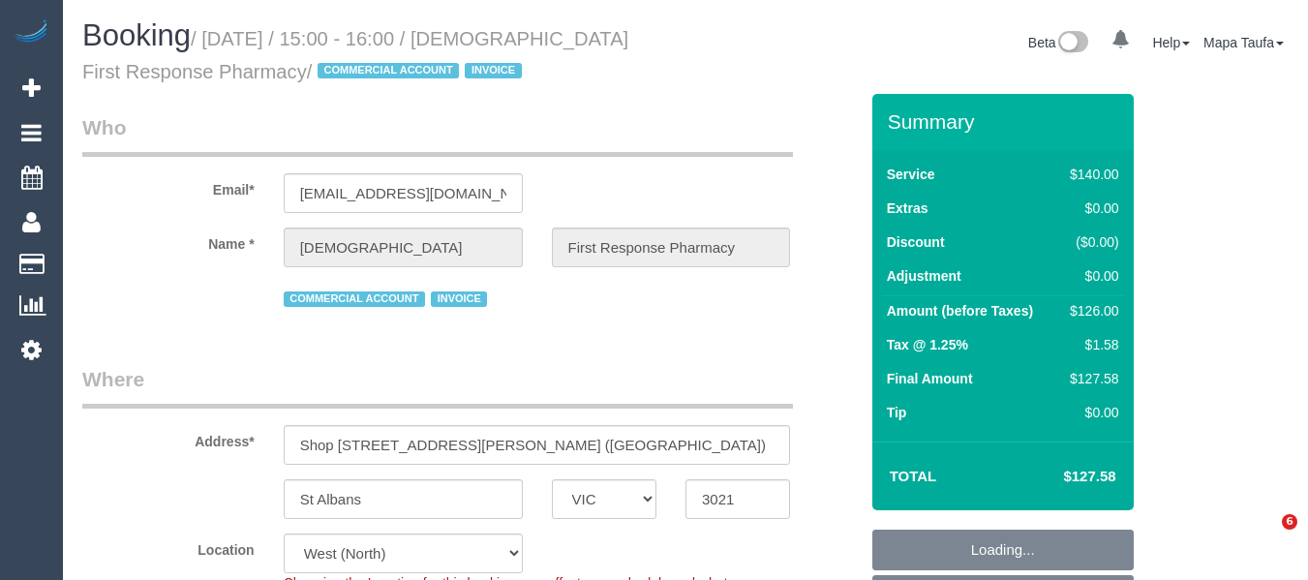
select select "VIC"
select select "number:28"
select select "number:14"
select select "number:19"
select select "number:25"
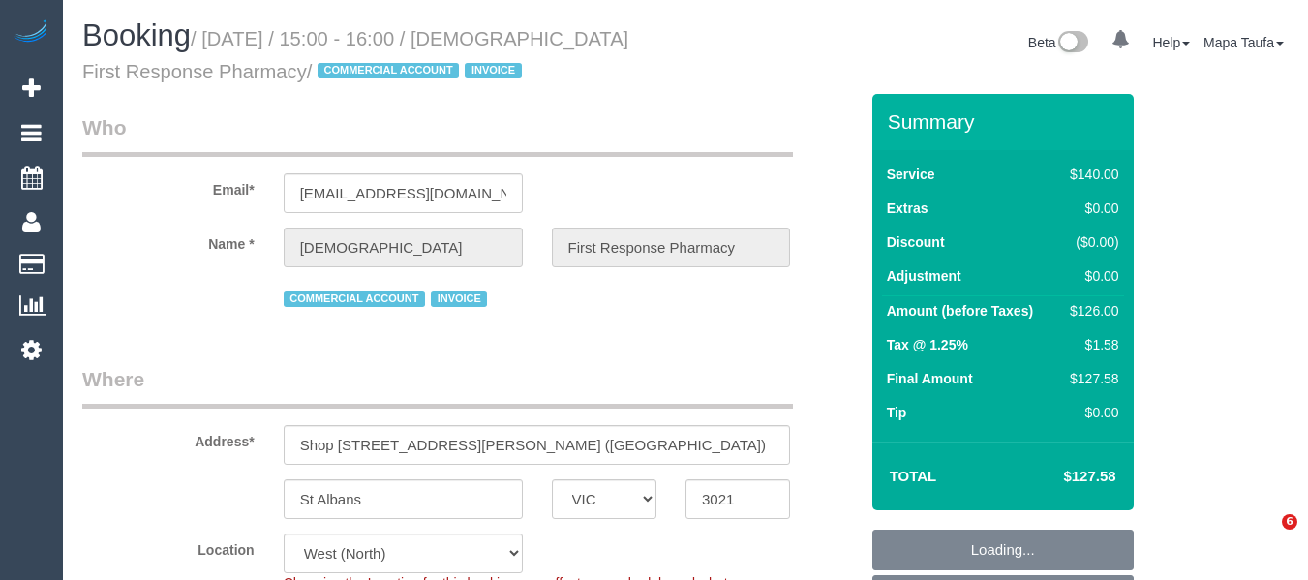
select select "number:35"
select select "number:26"
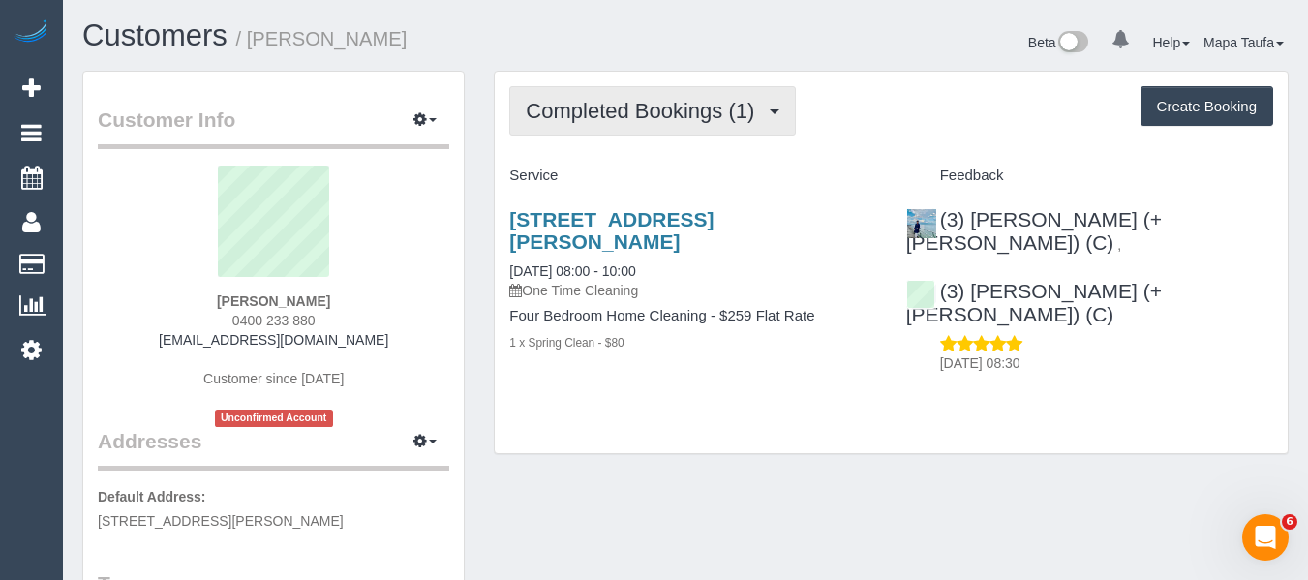
drag, startPoint x: 664, startPoint y: 115, endPoint x: 628, endPoint y: 167, distance: 62.6
click at [655, 123] on button "Completed Bookings (1)" at bounding box center [652, 110] width 287 height 49
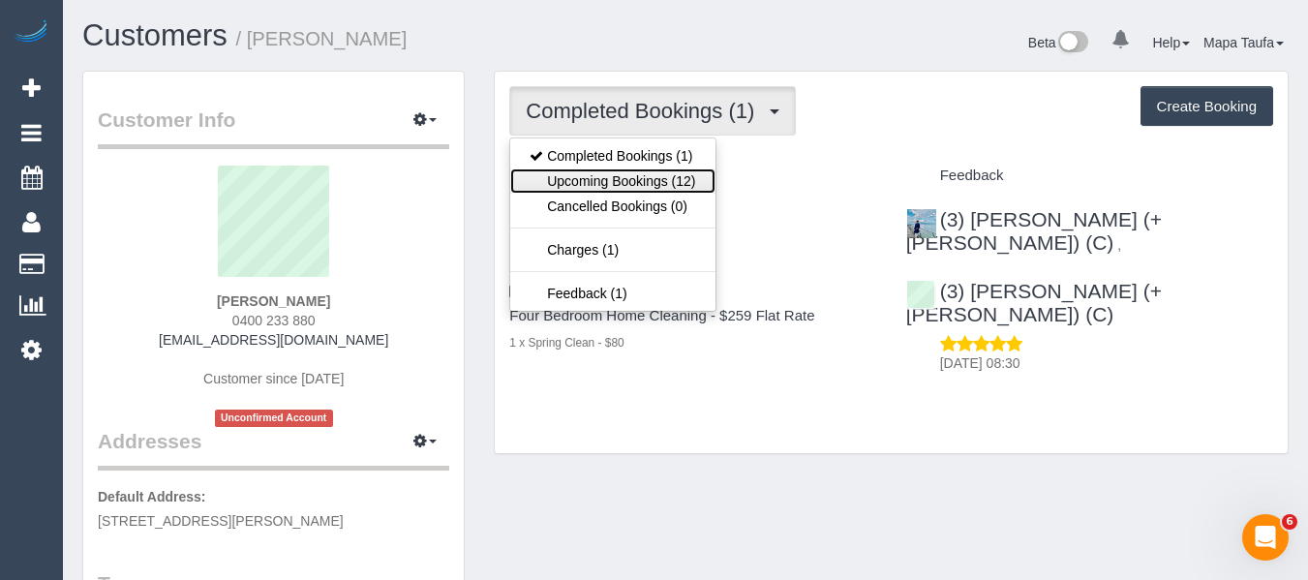
click at [624, 191] on link "Upcoming Bookings (12)" at bounding box center [612, 180] width 204 height 25
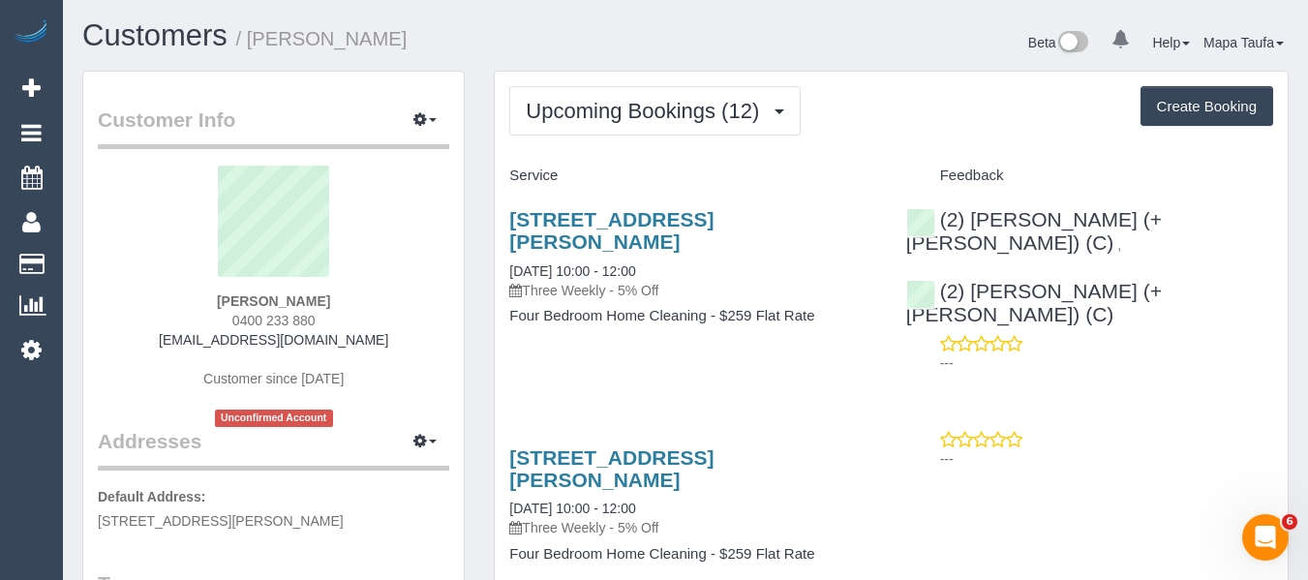
drag, startPoint x: 127, startPoint y: 219, endPoint x: 140, endPoint y: 219, distance: 13.6
click at [127, 219] on sui-profile-pic at bounding box center [273, 229] width 322 height 126
drag, startPoint x: 332, startPoint y: 317, endPoint x: 181, endPoint y: 330, distance: 151.7
click at [192, 324] on div "Tom Curzon 0400 233 880 tommycurz@gmail.com Customer since 2025 Unconfirmed Acc…" at bounding box center [273, 296] width 351 height 261
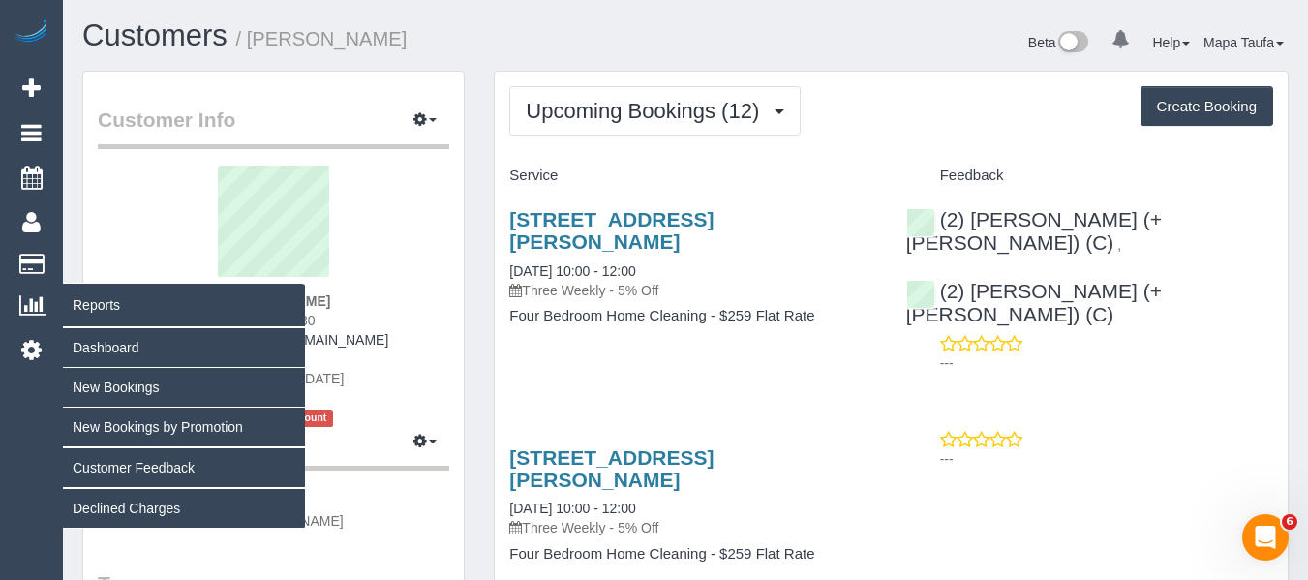
copy span "0400 233 880"
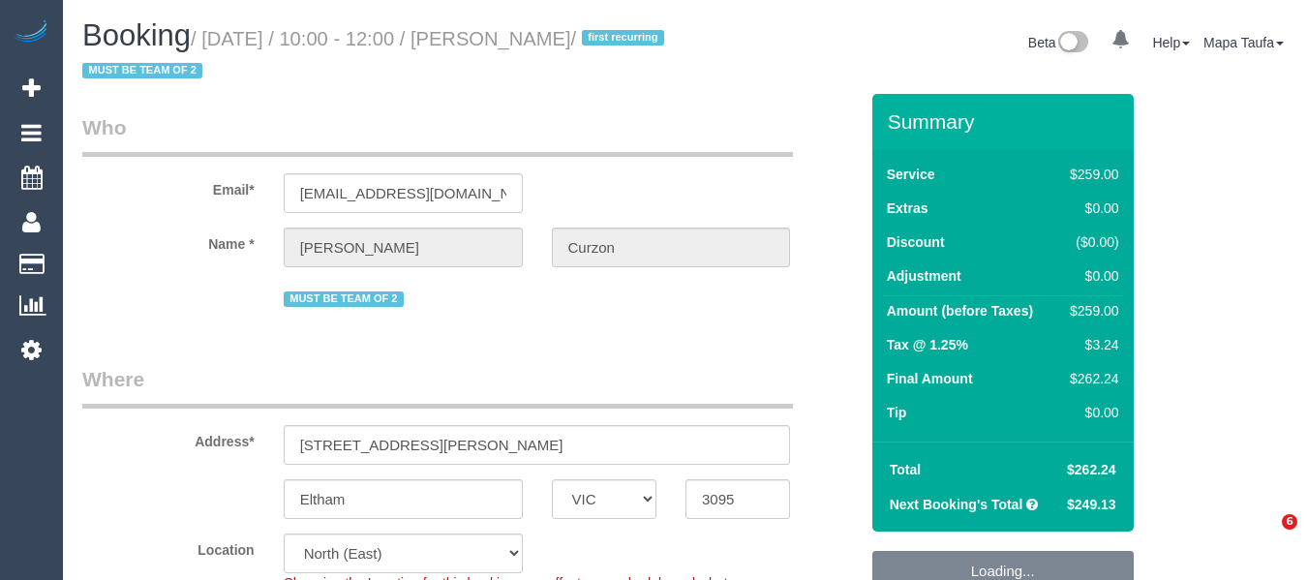
select select "VIC"
select select "number:27"
select select "number:14"
select select "number:18"
select select "number:24"
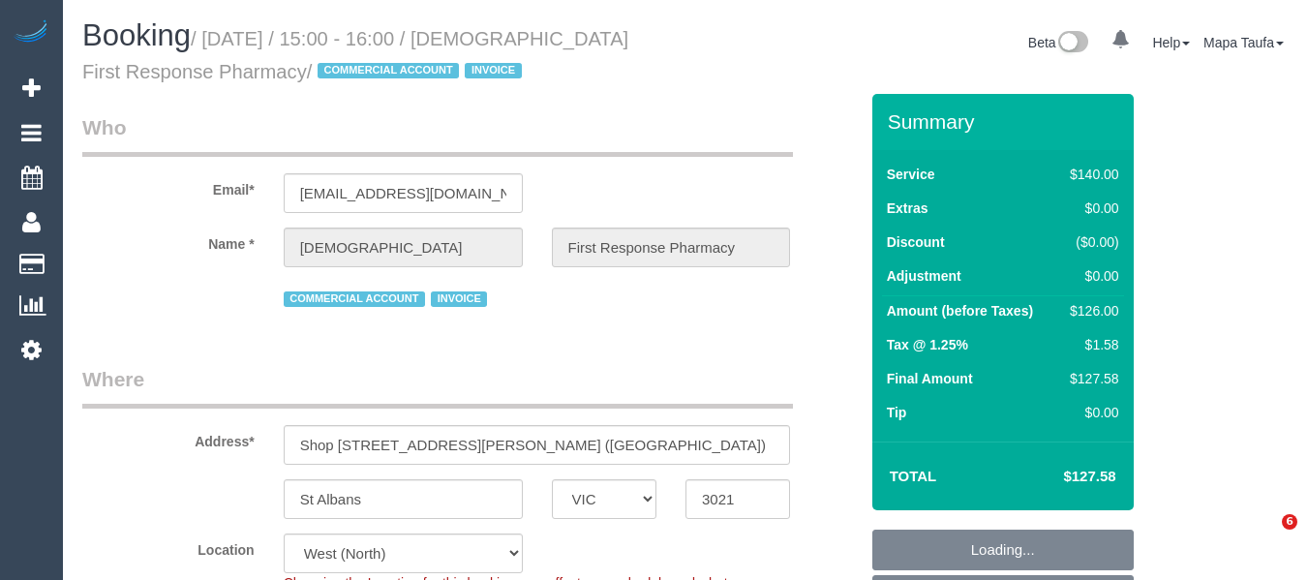
select select "VIC"
select select "number:28"
select select "number:14"
select select "number:19"
select select "number:25"
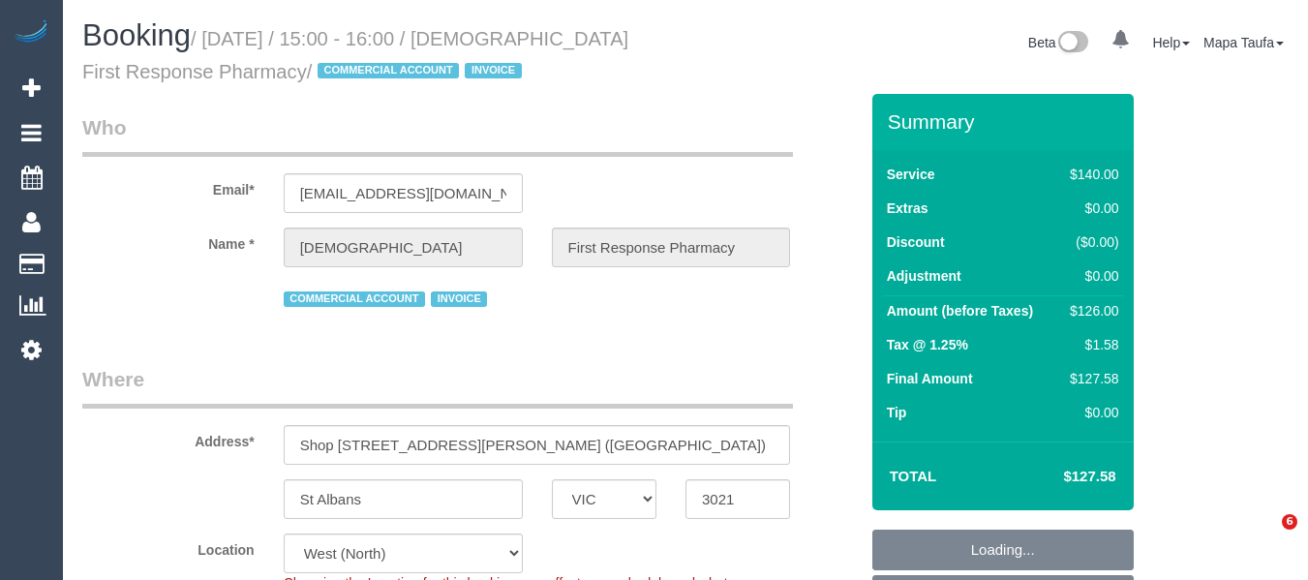
select select "number:35"
select select "number:26"
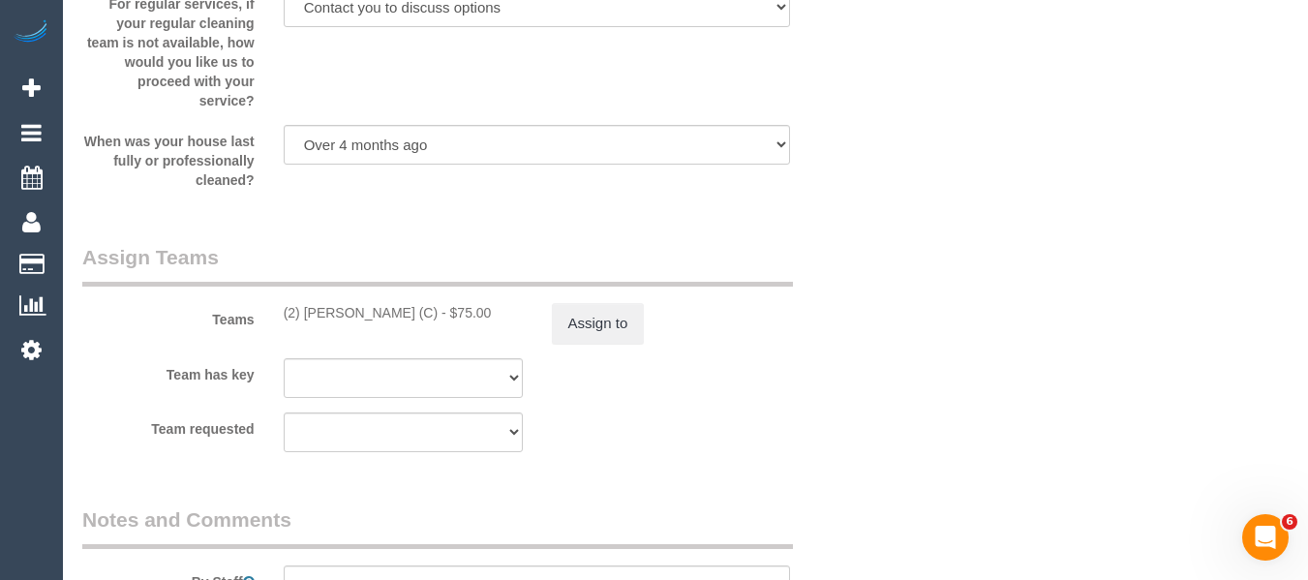
scroll to position [3019, 0]
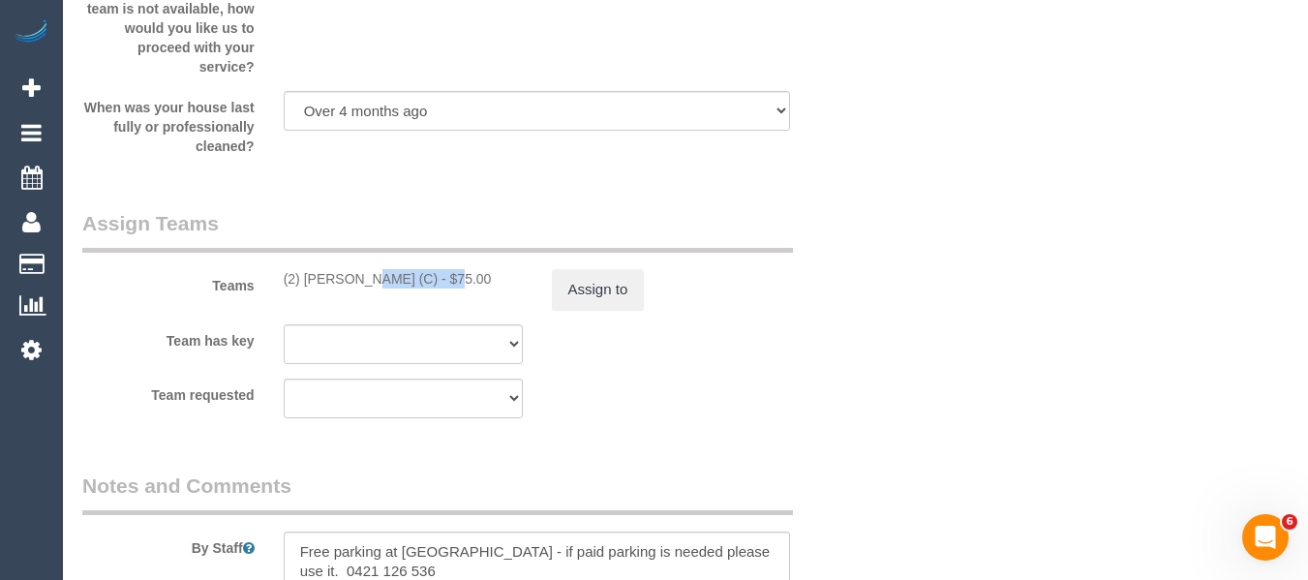
drag, startPoint x: 334, startPoint y: 266, endPoint x: 304, endPoint y: 265, distance: 30.0
click at [304, 265] on div "Teams (2) Ashik Miah (C) - $75.00 Assign to" at bounding box center [470, 259] width 805 height 101
click at [637, 290] on button "Assign to" at bounding box center [598, 289] width 93 height 41
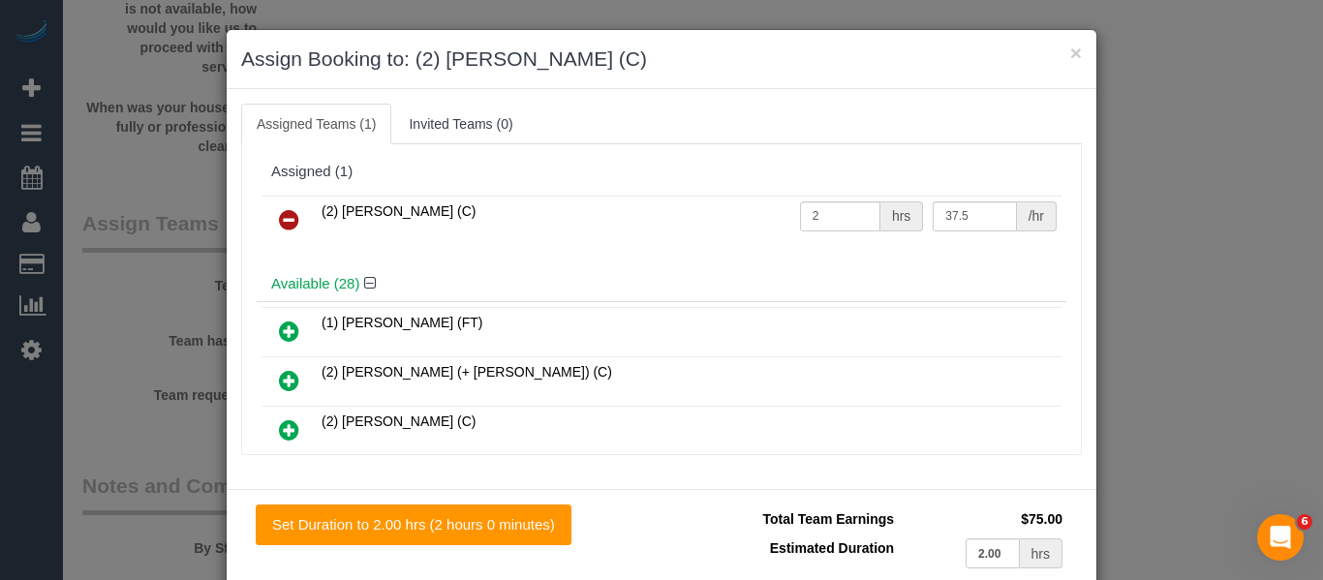
click at [267, 199] on td at bounding box center [288, 220] width 55 height 49
click at [279, 210] on icon at bounding box center [289, 219] width 20 height 23
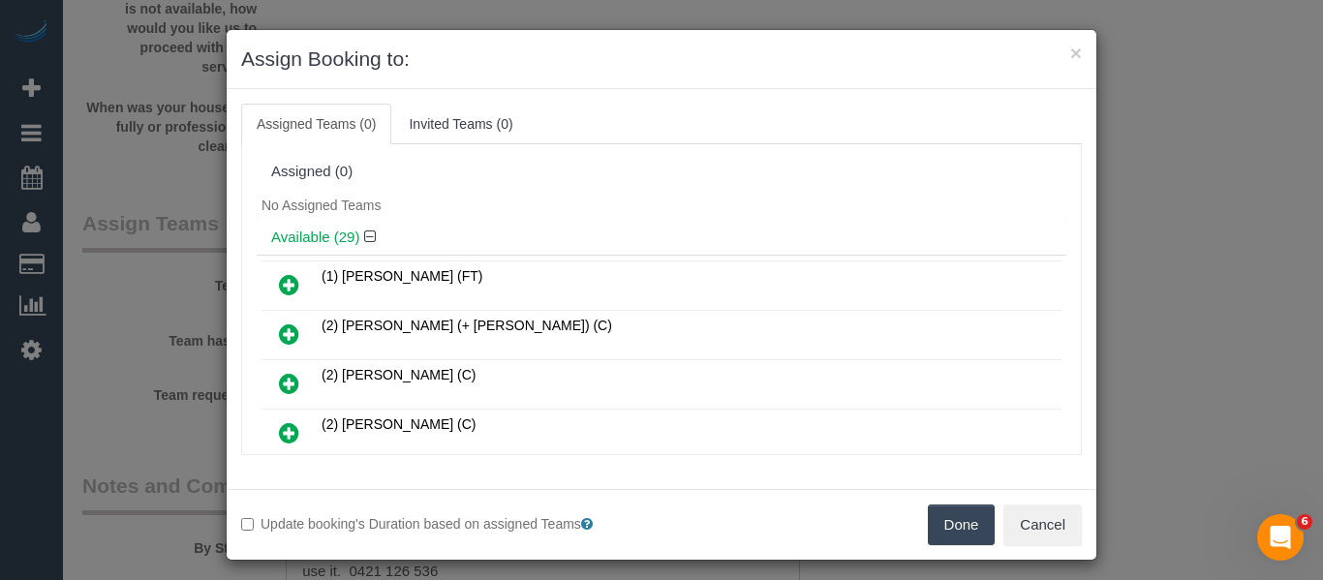
click at [956, 518] on button "Done" at bounding box center [962, 524] width 68 height 41
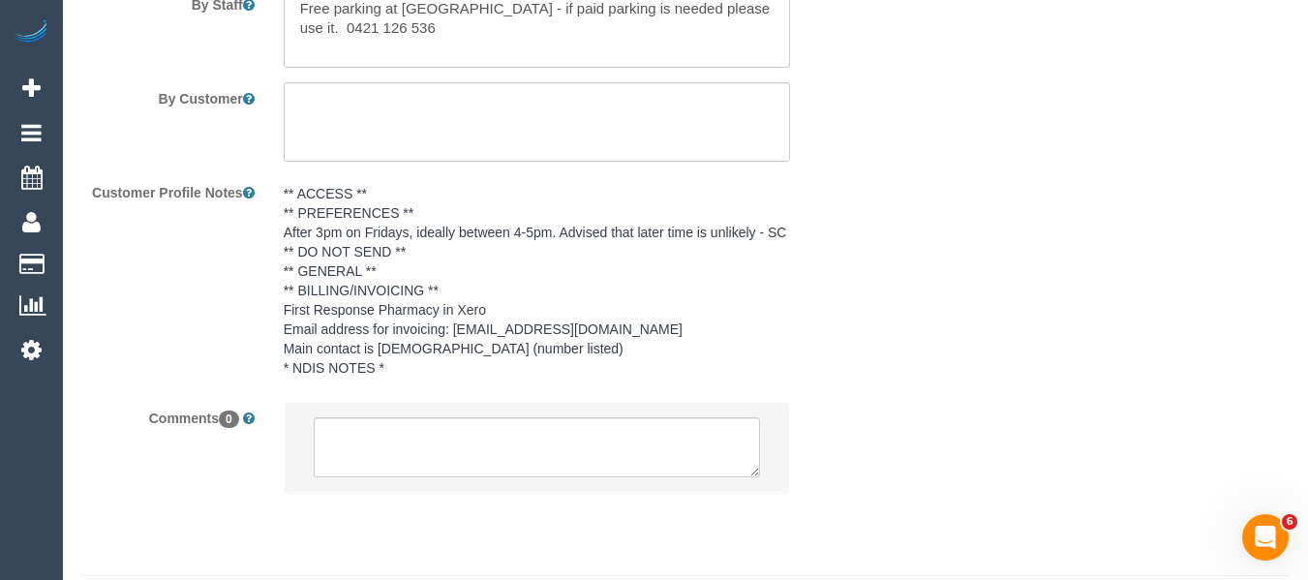
scroll to position [3615, 0]
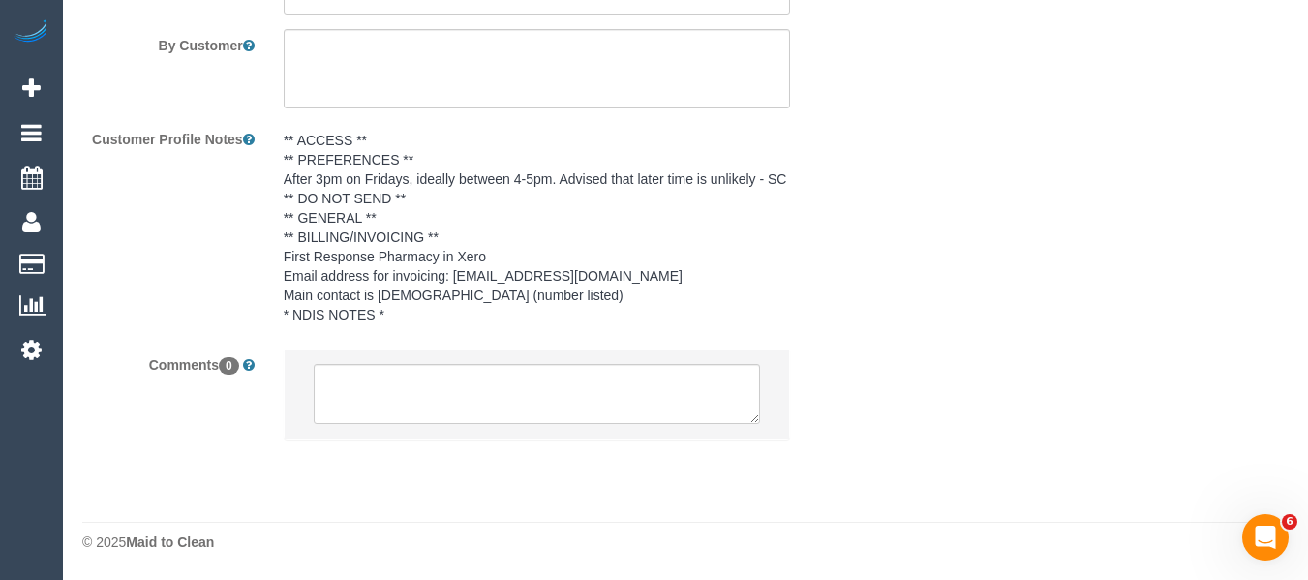
click at [84, 181] on div "Customer Profile Notes ** ACCESS ** ** PREFERENCES ** After 3pm on Fridays, ide…" at bounding box center [470, 228] width 805 height 211
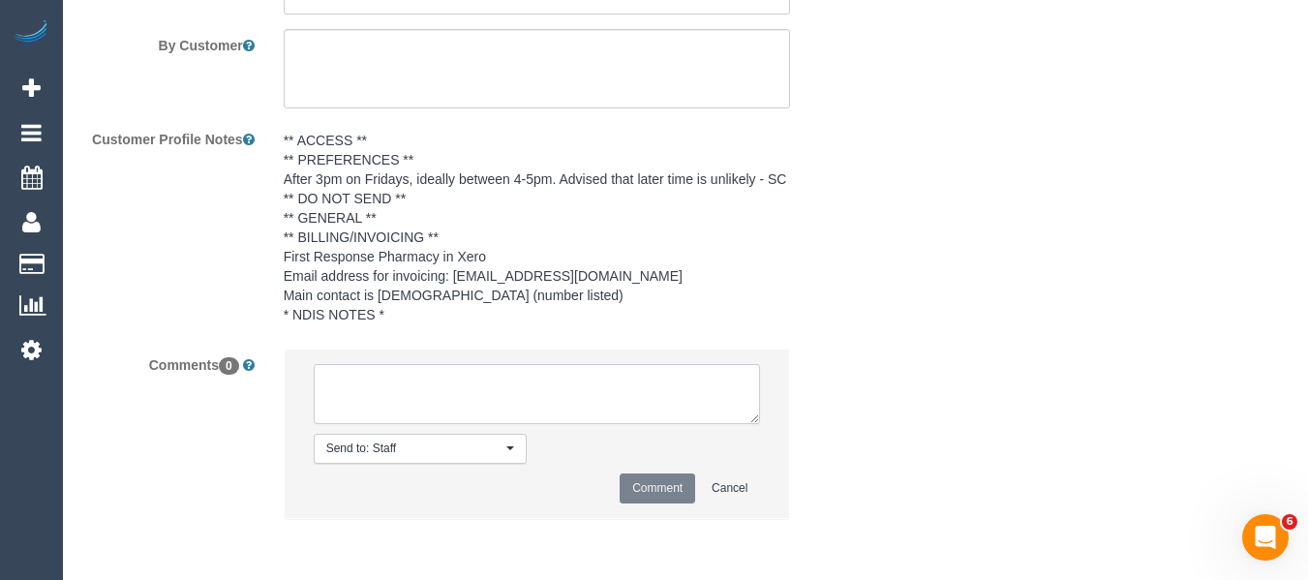
click at [398, 422] on textarea at bounding box center [537, 394] width 447 height 60
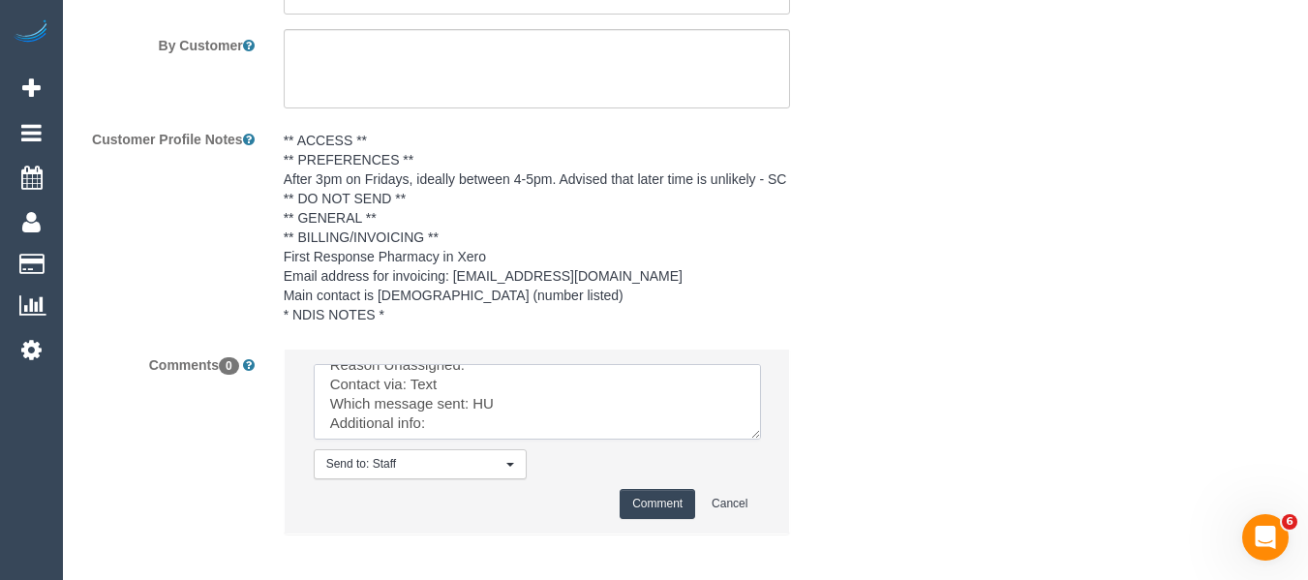
scroll to position [0, 0]
drag, startPoint x: 749, startPoint y: 433, endPoint x: 750, endPoint y: 488, distance: 55.2
click at [761, 440] on textarea at bounding box center [537, 402] width 447 height 76
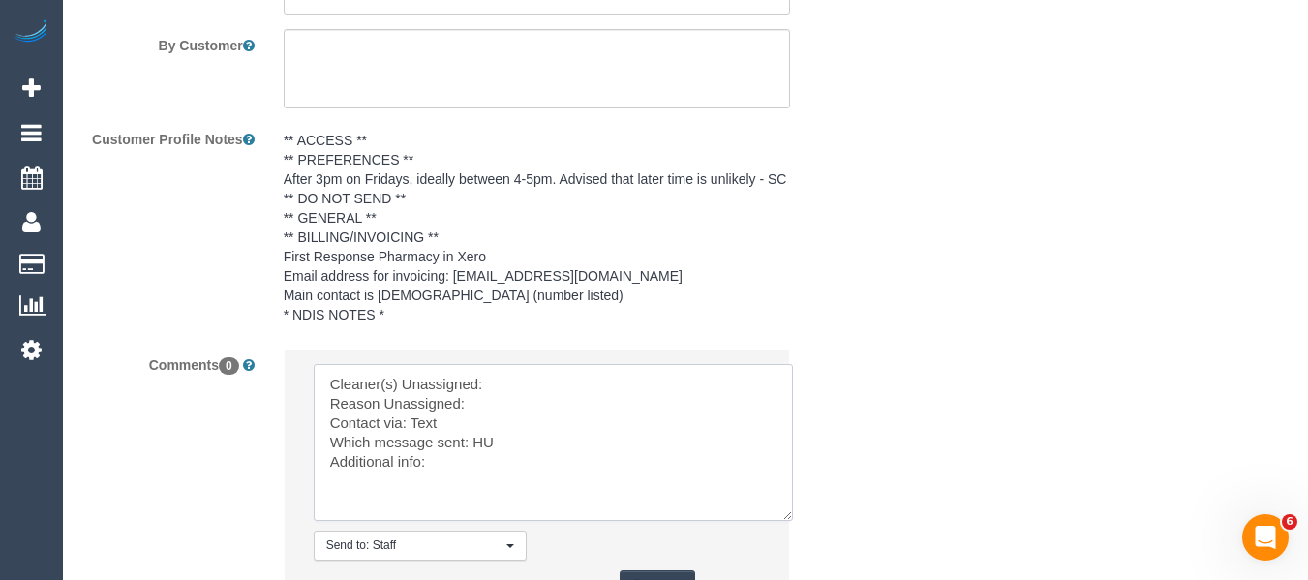
click at [556, 371] on textarea at bounding box center [553, 442] width 479 height 157
paste textarea "Ashik Miah (C"
click at [531, 401] on textarea at bounding box center [553, 442] width 479 height 157
click at [481, 443] on textarea at bounding box center [553, 442] width 479 height 157
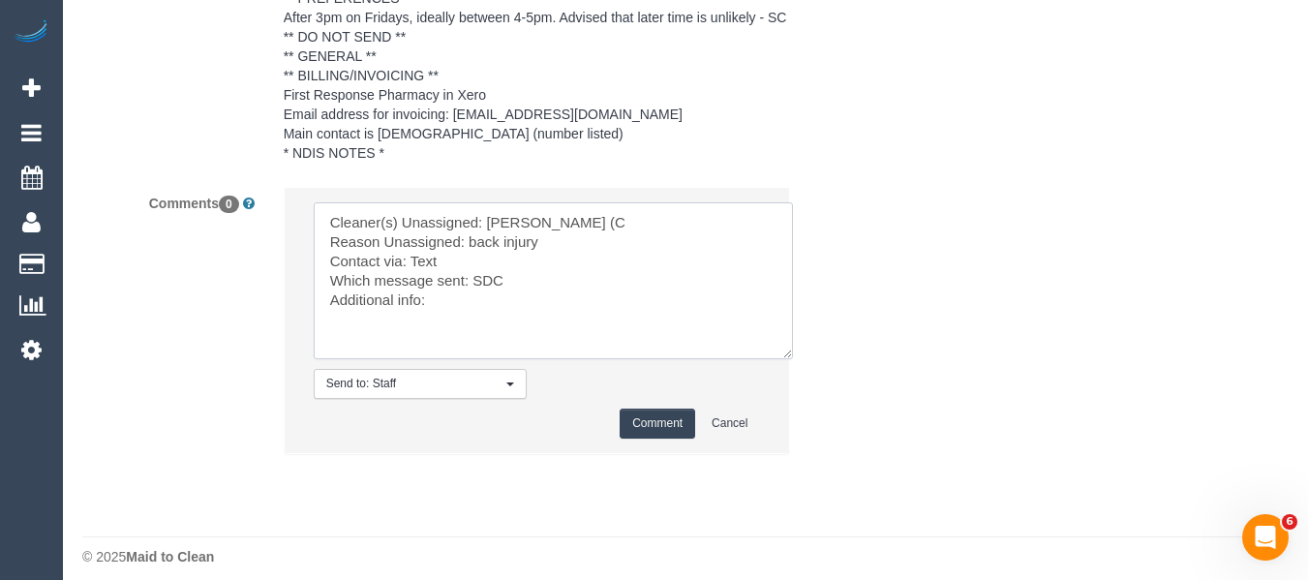
scroll to position [3792, 0]
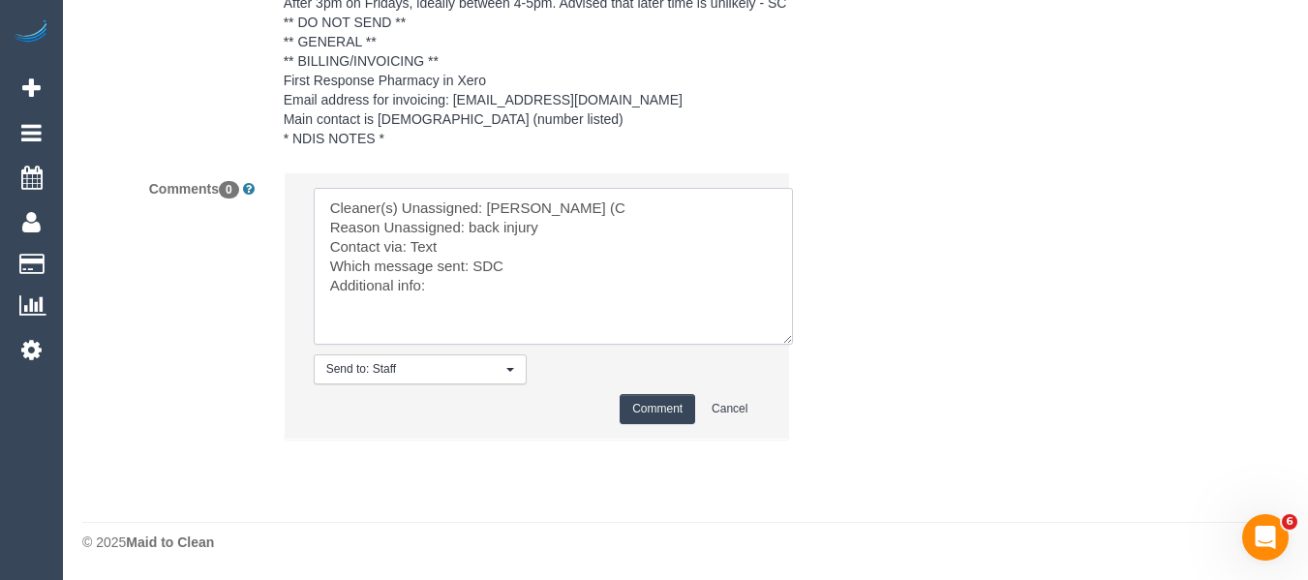
type textarea "Cleaner(s) Unassigned: Ashik Miah (C Reason Unassigned: back injury Contact via…"
click at [644, 408] on button "Comment" at bounding box center [658, 409] width 76 height 30
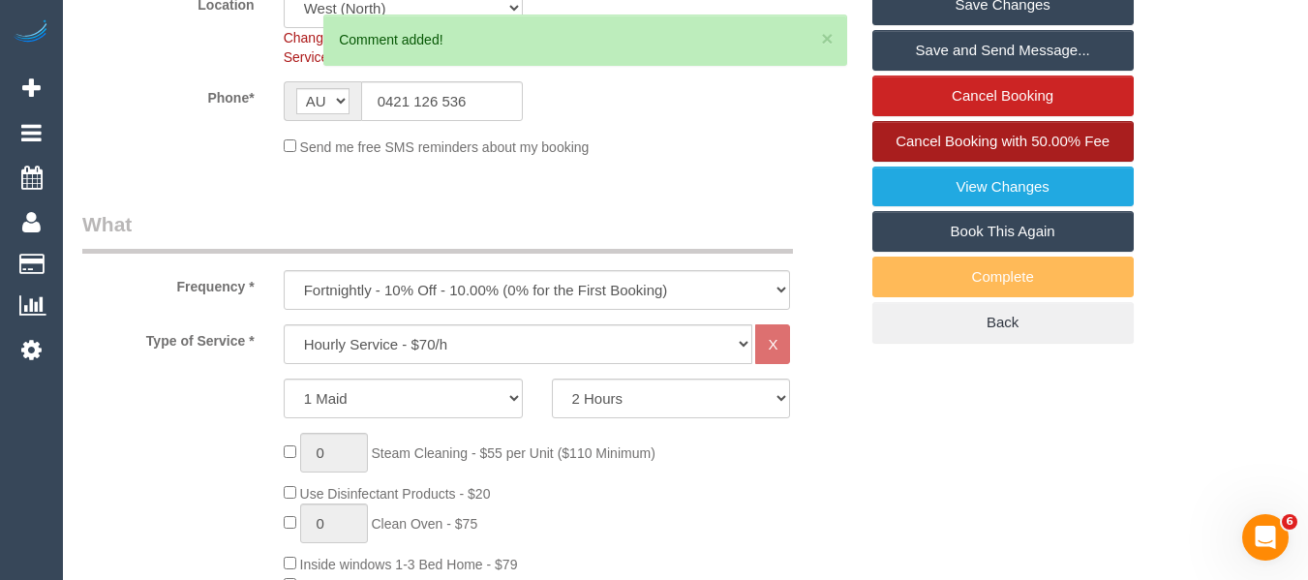
scroll to position [411, 0]
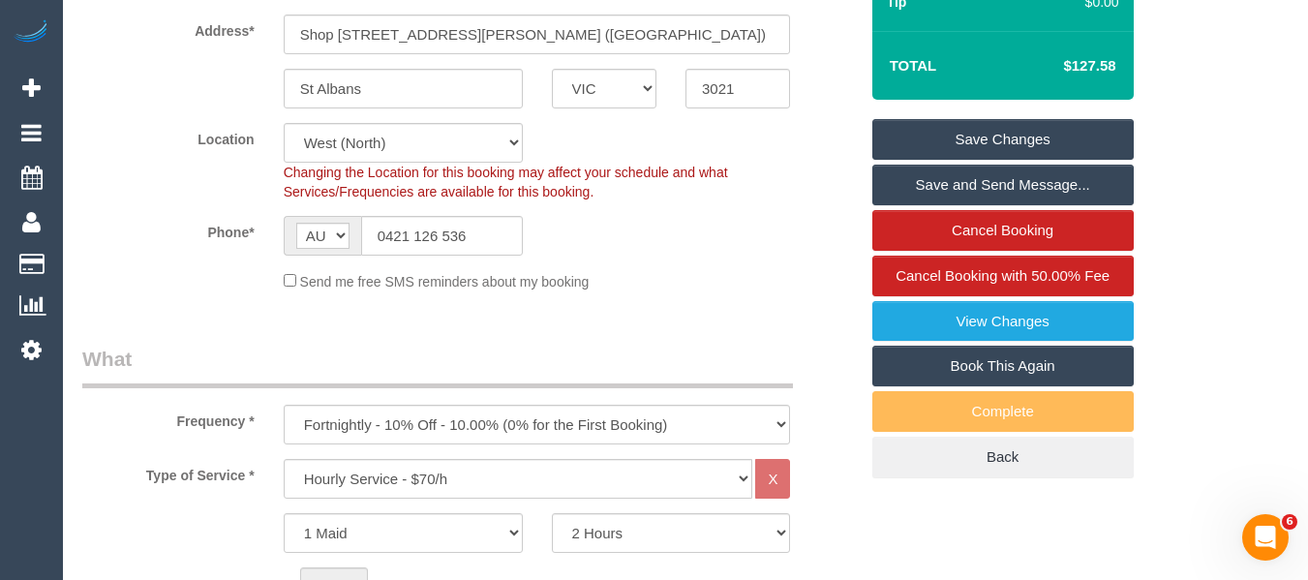
click at [969, 137] on link "Save Changes" at bounding box center [1002, 139] width 261 height 41
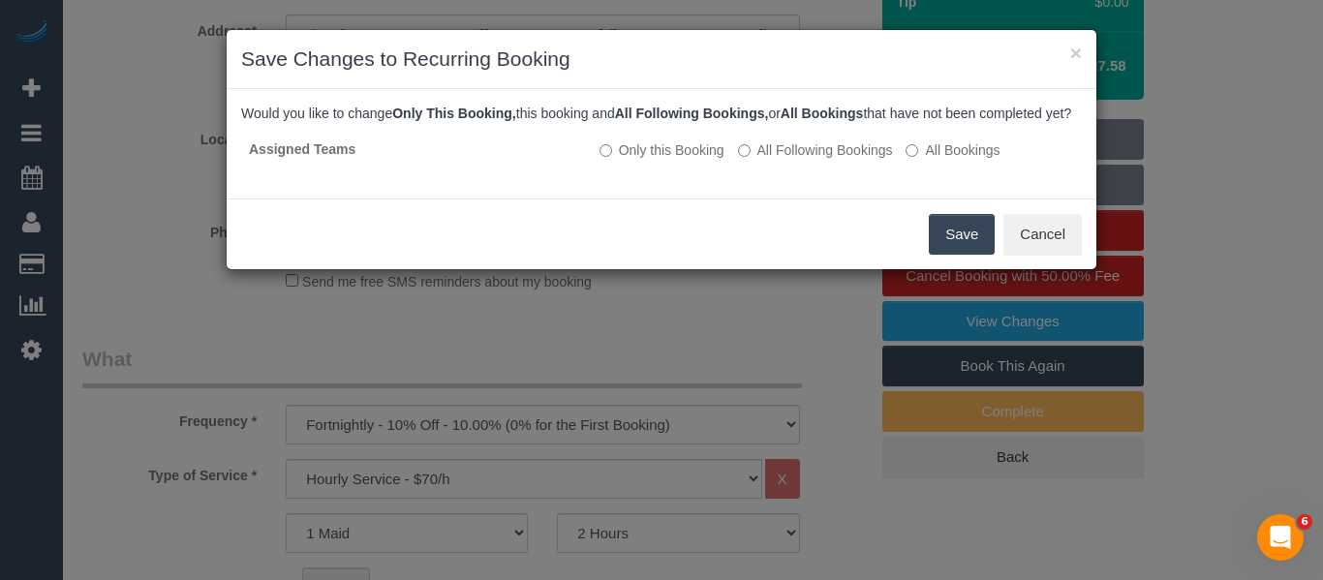
click at [972, 252] on button "Save" at bounding box center [962, 234] width 66 height 41
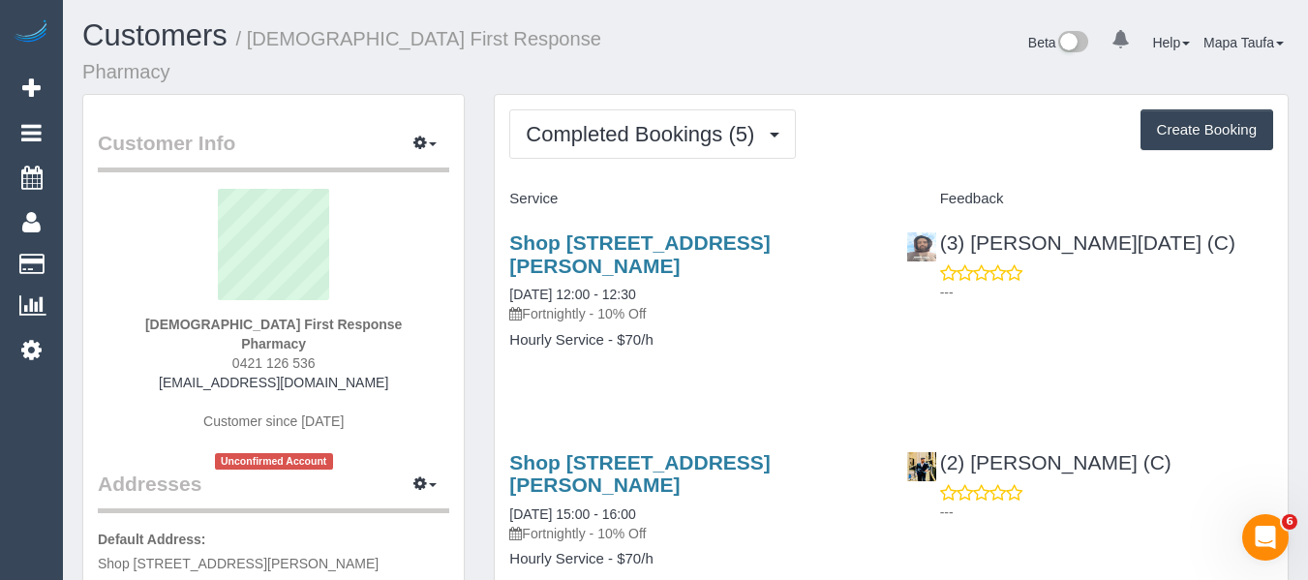
drag, startPoint x: 339, startPoint y: 321, endPoint x: 217, endPoint y: 327, distance: 122.1
click at [219, 324] on div "Christian First Response Pharmacy 0421 126 536 sunshine@firstresponsepharmacy.c…" at bounding box center [273, 329] width 351 height 281
copy span "0421 126 536"
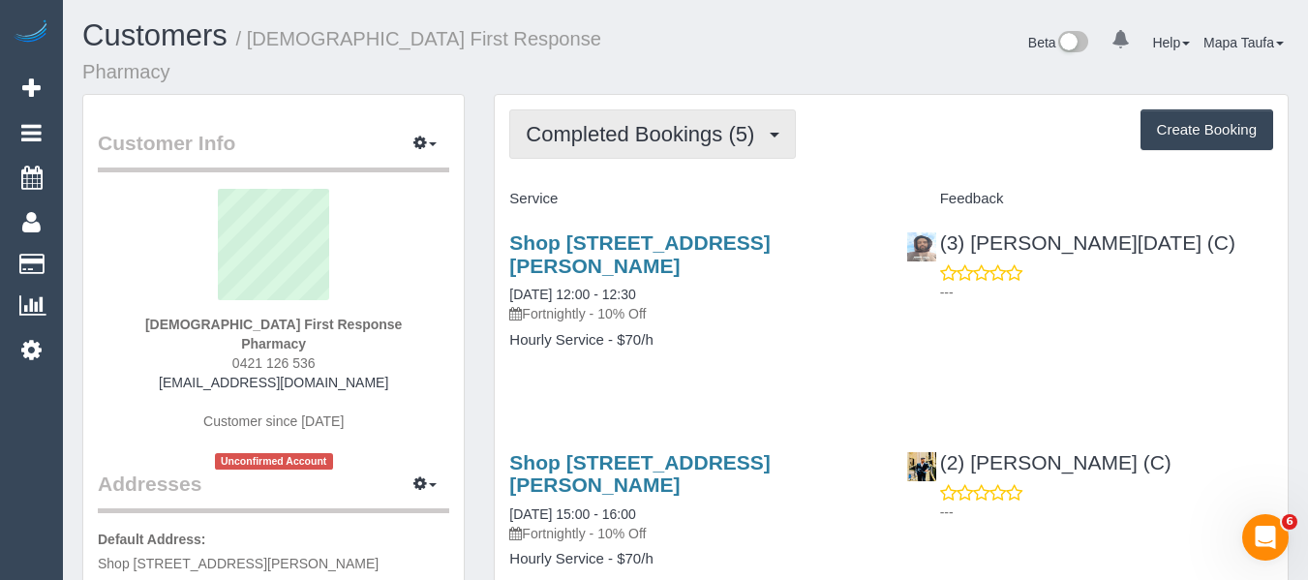
drag, startPoint x: 662, startPoint y: 115, endPoint x: 661, endPoint y: 140, distance: 25.2
click at [662, 122] on span "Completed Bookings (5)" at bounding box center [645, 134] width 238 height 24
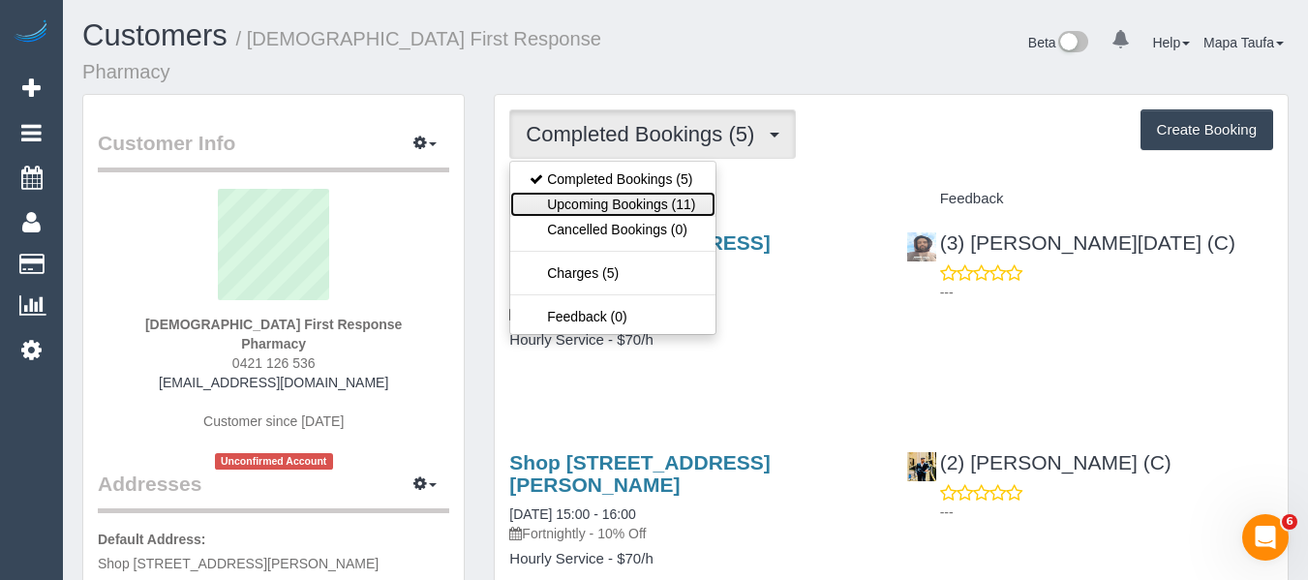
click at [646, 192] on link "Upcoming Bookings (11)" at bounding box center [612, 204] width 204 height 25
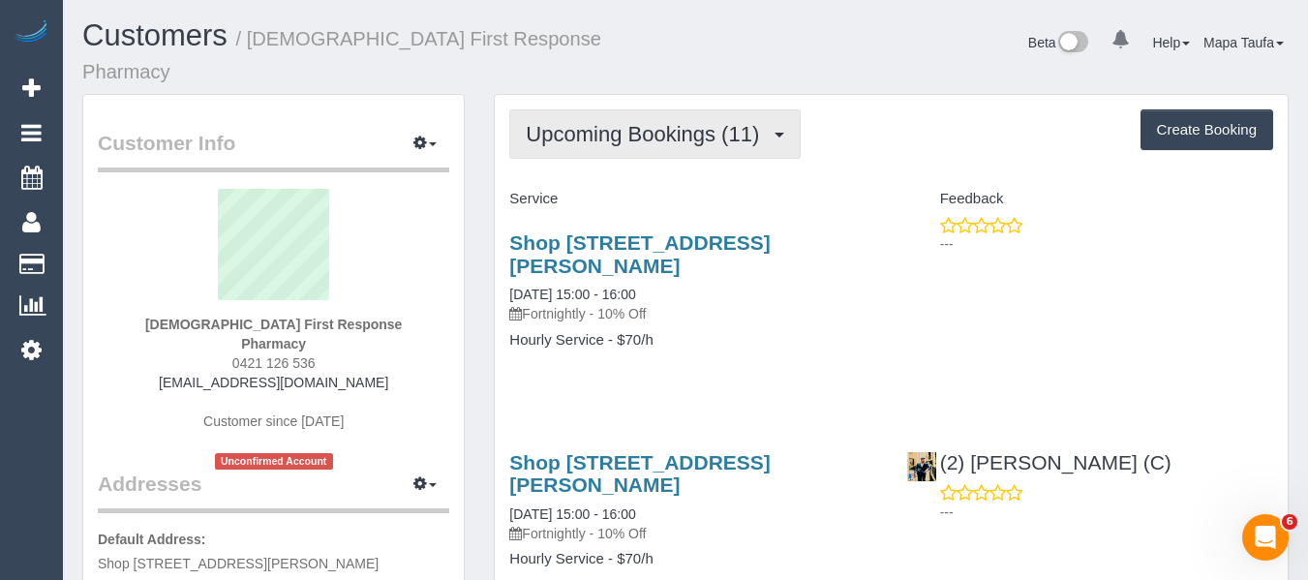
click at [568, 122] on span "Upcoming Bookings (11)" at bounding box center [647, 134] width 243 height 24
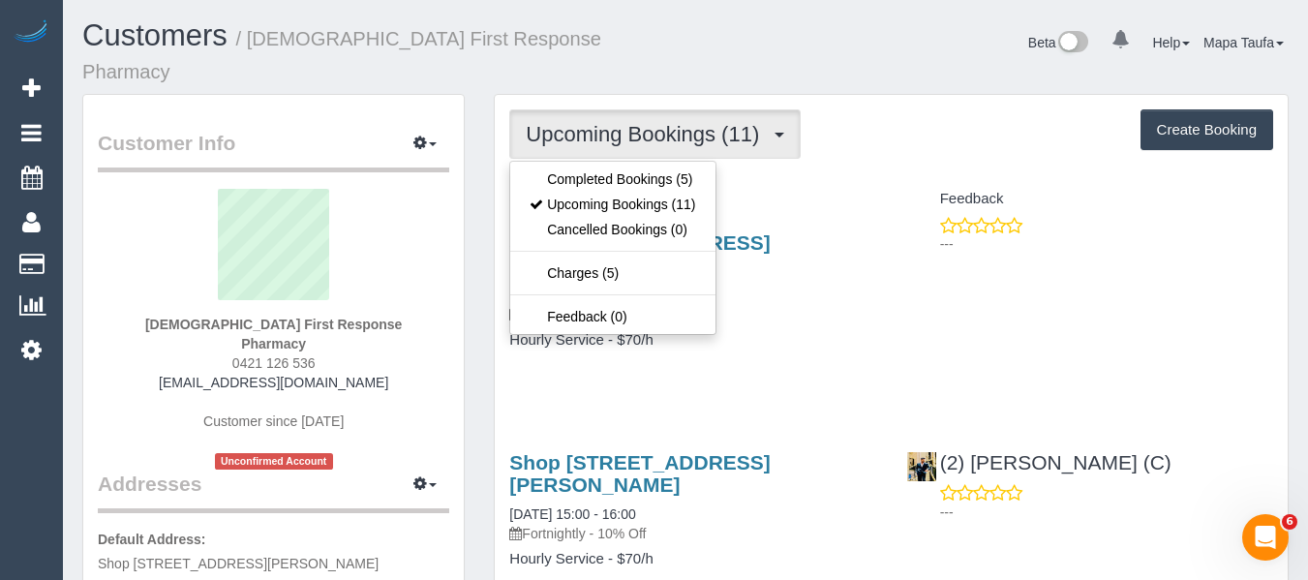
drag, startPoint x: 918, startPoint y: 289, endPoint x: 132, endPoint y: 419, distance: 797.0
click at [916, 289] on div "Shop 2 176 Furlong Road (Sunshine Hospital), St Albans, VIC 3021 10/10/2025 15:…" at bounding box center [891, 300] width 793 height 171
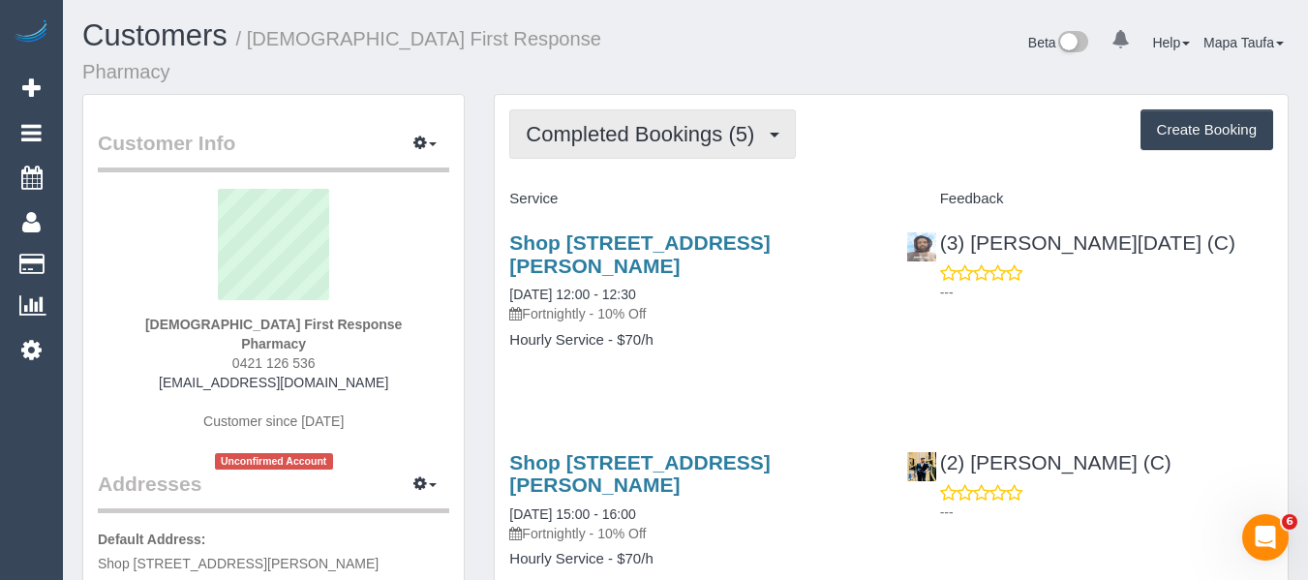
click at [630, 122] on span "Completed Bookings (5)" at bounding box center [645, 134] width 238 height 24
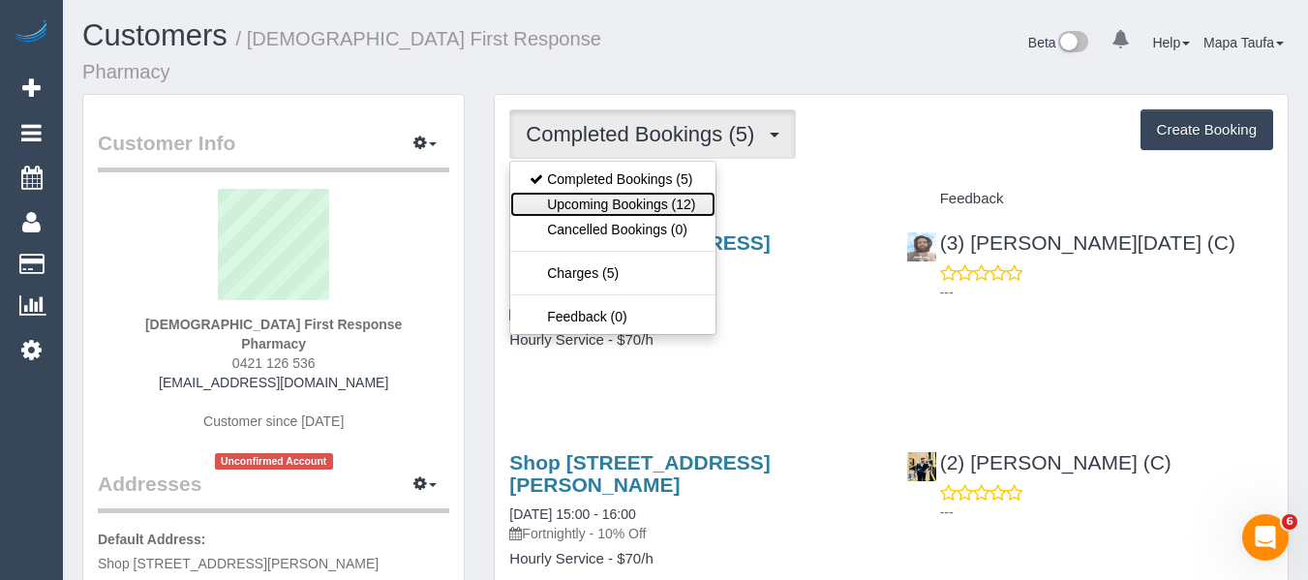
click at [635, 192] on link "Upcoming Bookings (12)" at bounding box center [612, 204] width 204 height 25
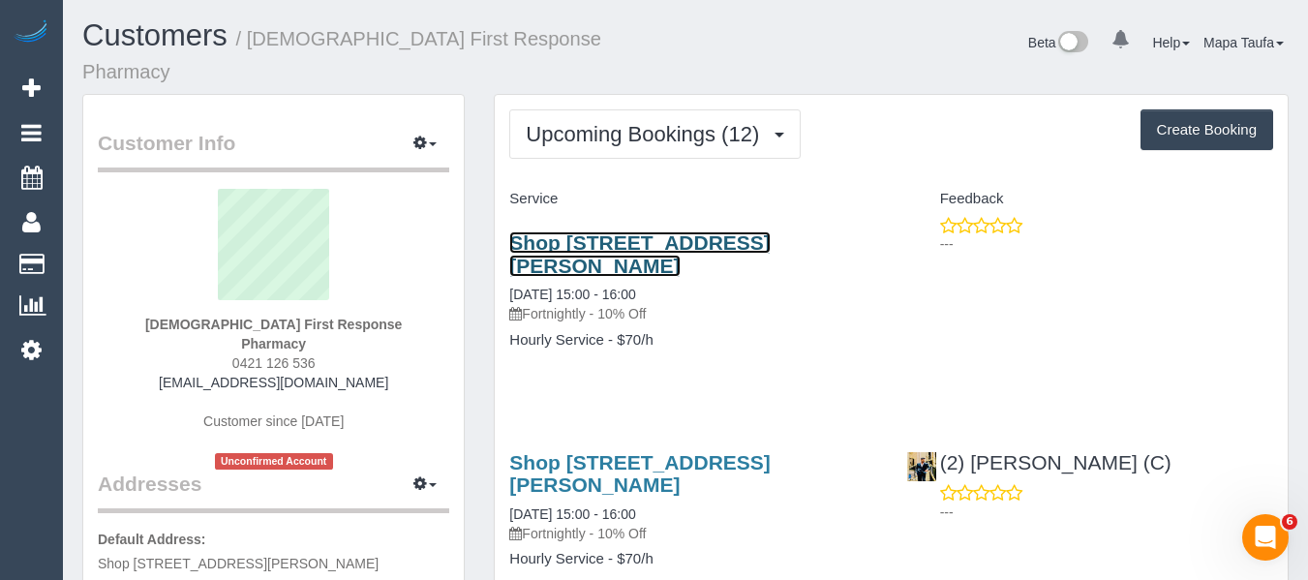
click at [609, 231] on link "Shop 2 176 Furlong Road (Sunshine Hospital), St Albans, VIC 3021" at bounding box center [639, 253] width 261 height 45
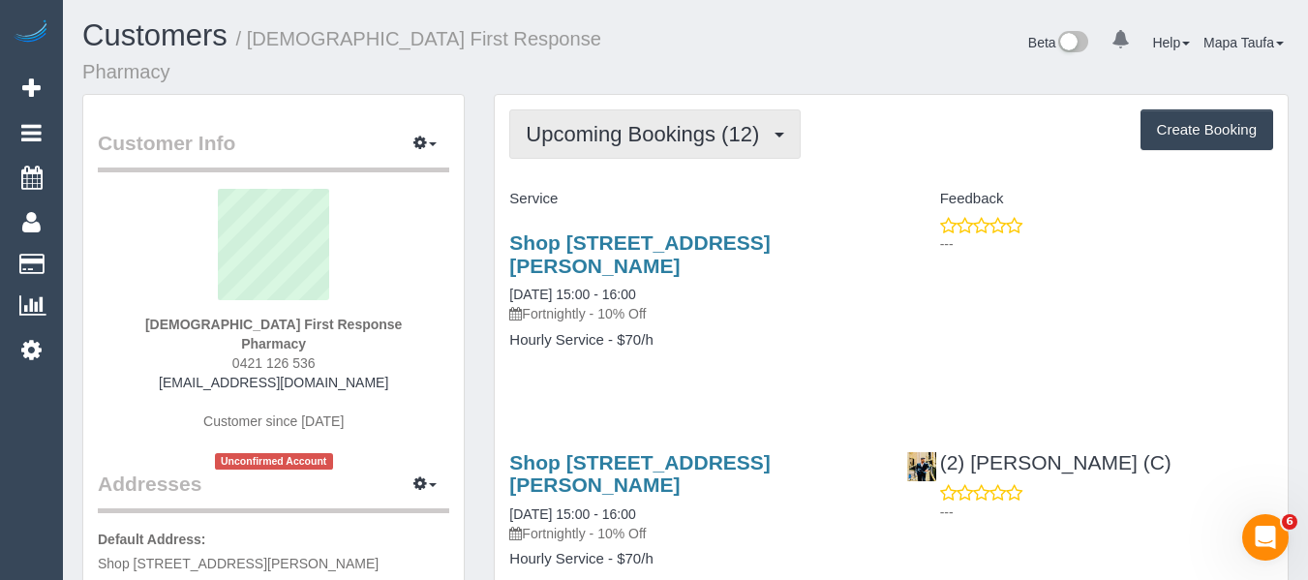
click at [561, 109] on button "Upcoming Bookings (12)" at bounding box center [654, 133] width 291 height 49
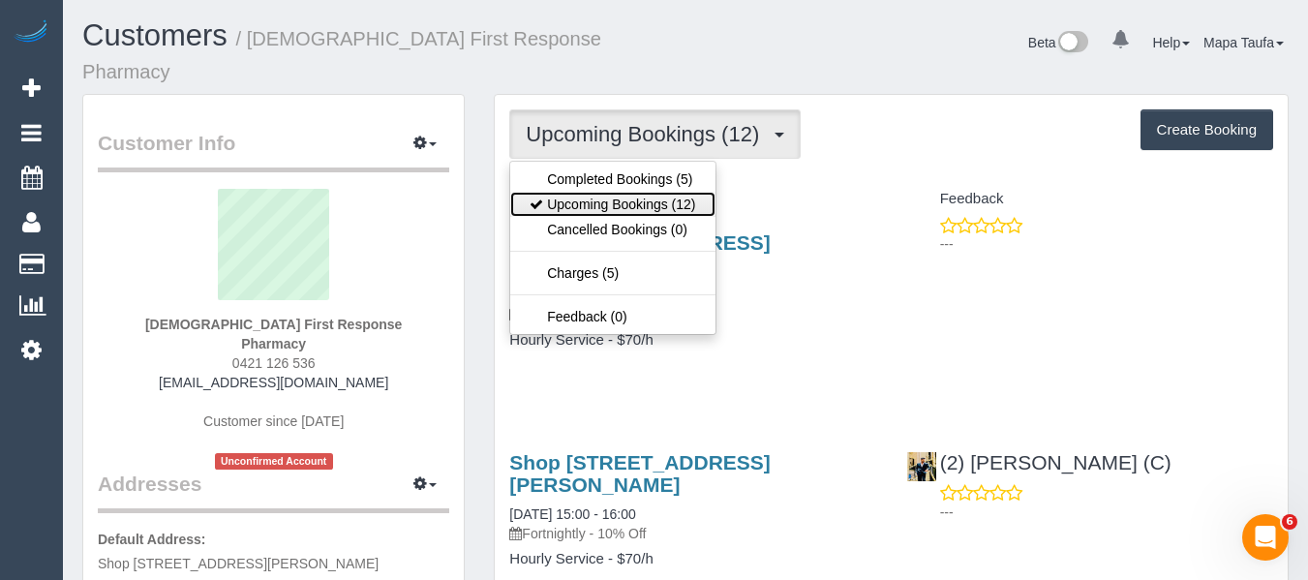
click at [577, 192] on link "Upcoming Bookings (12)" at bounding box center [612, 204] width 204 height 25
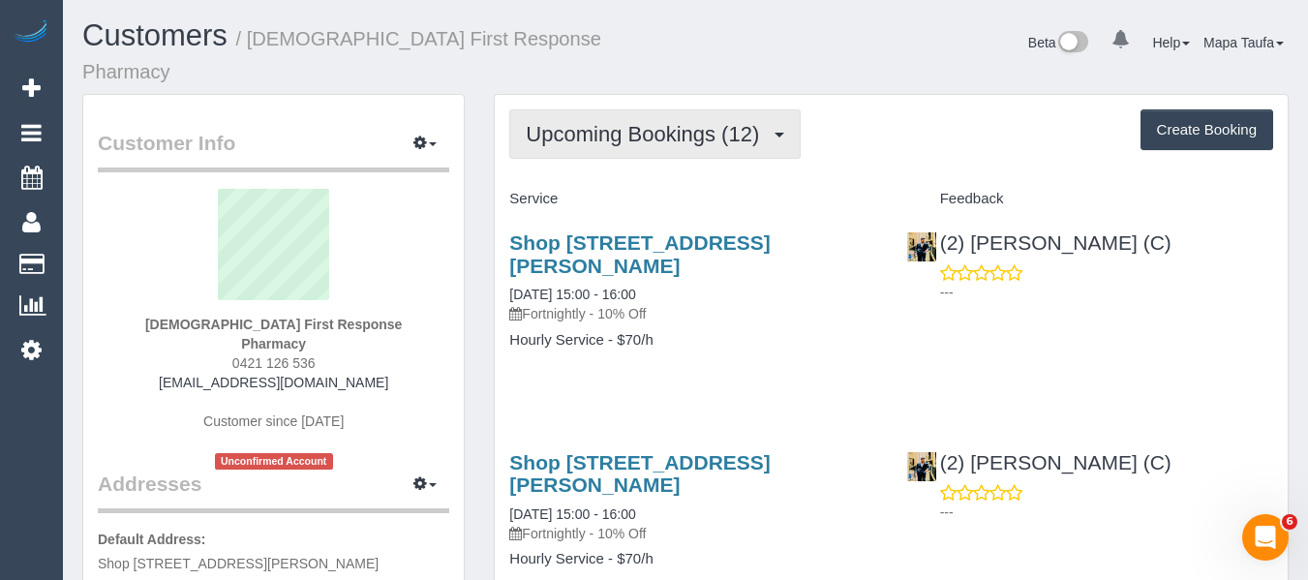
drag, startPoint x: 626, startPoint y: 93, endPoint x: 625, endPoint y: 103, distance: 9.7
click at [626, 109] on button "Upcoming Bookings (12)" at bounding box center [654, 133] width 291 height 49
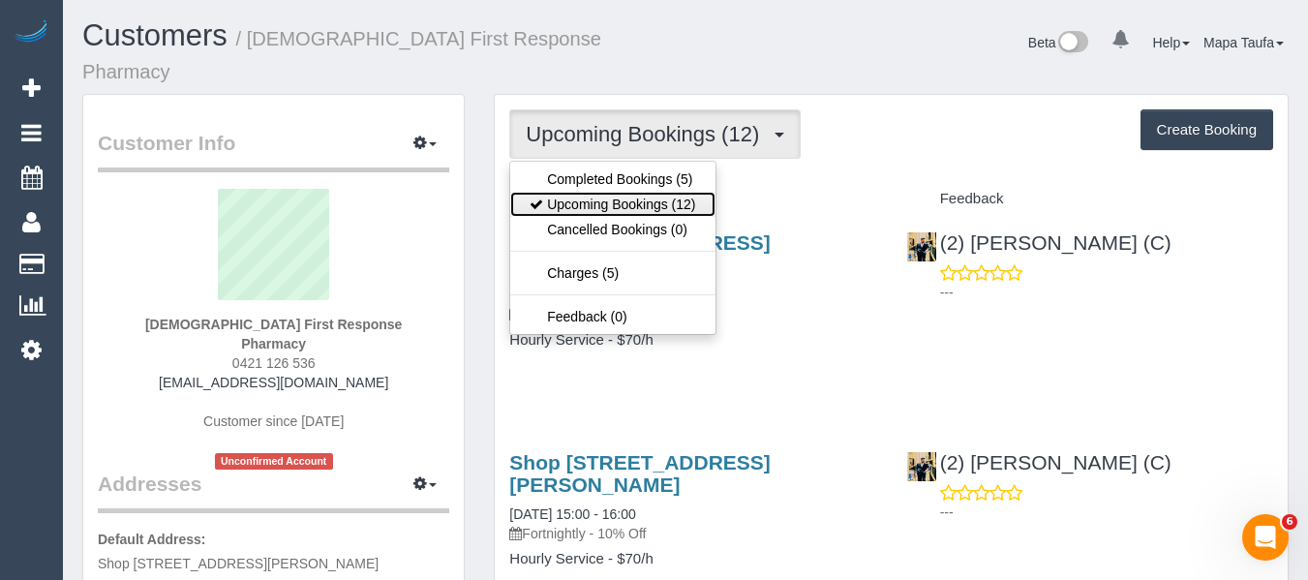
click at [613, 192] on link "Upcoming Bookings (12)" at bounding box center [612, 204] width 204 height 25
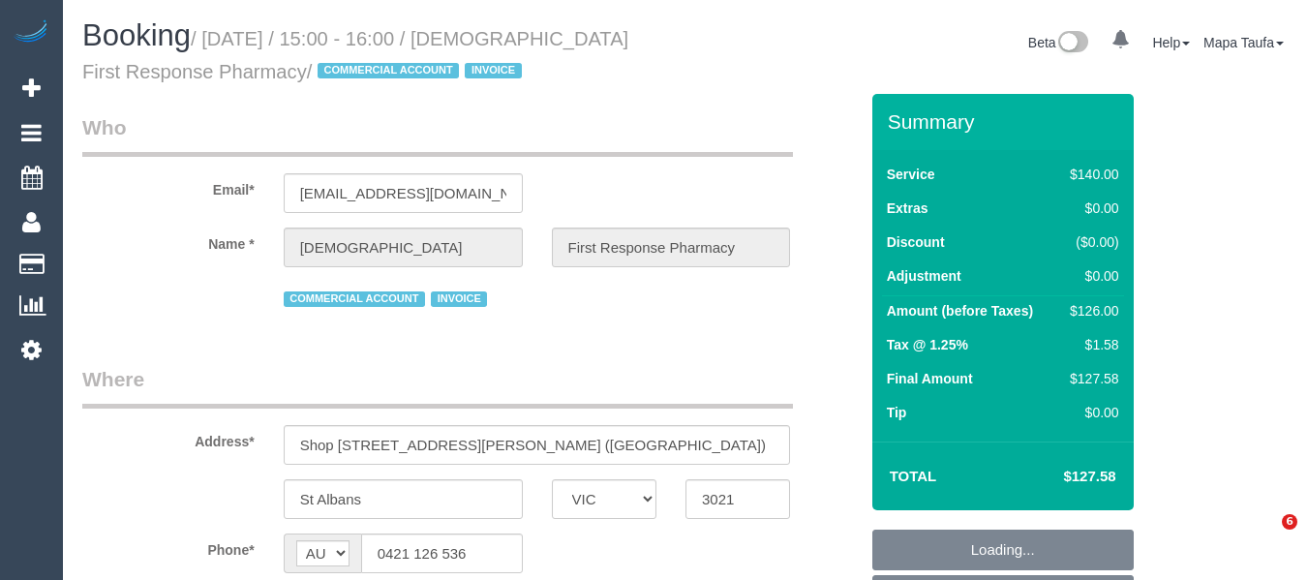
select select "VIC"
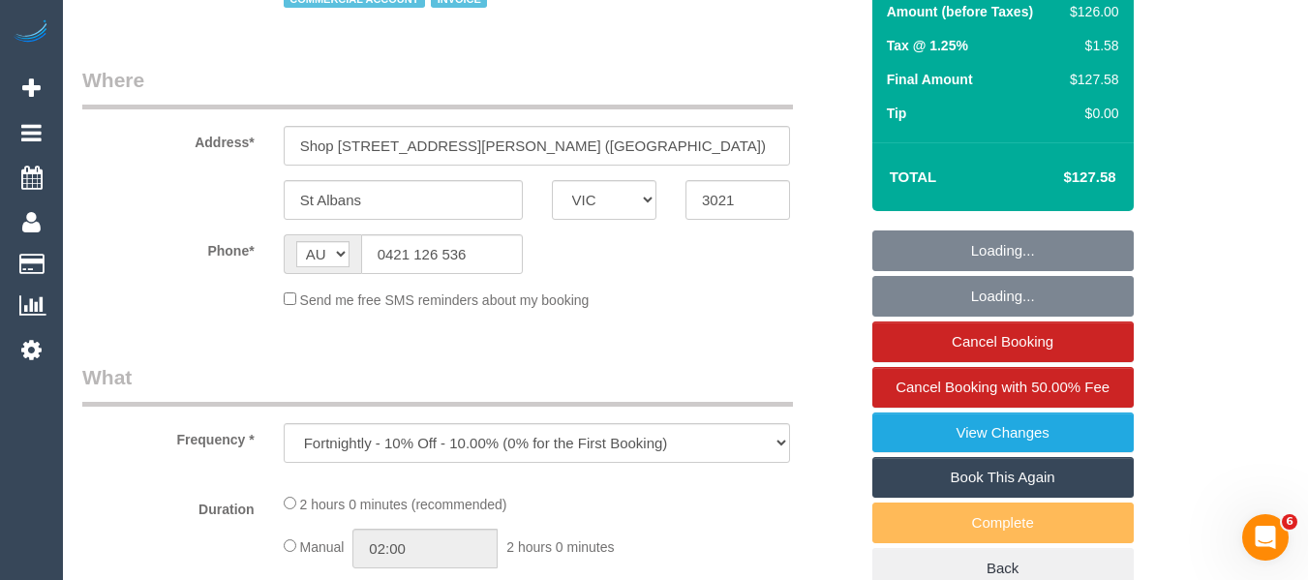
select select "number:28"
select select "number:14"
select select "number:19"
select select "number:25"
select select "number:35"
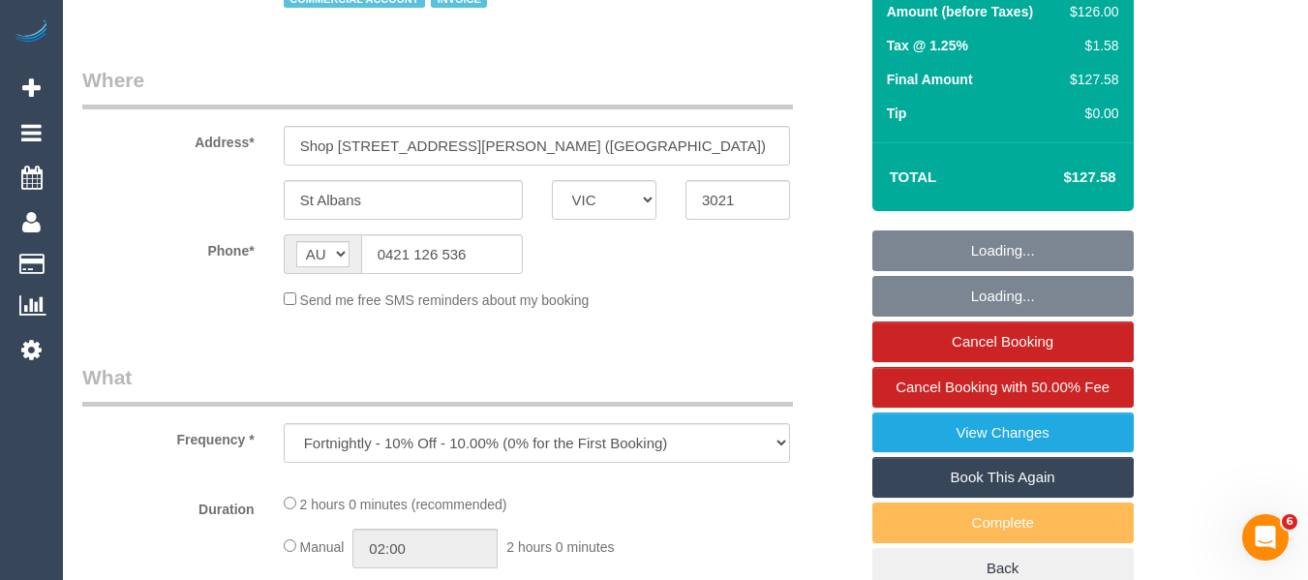
select select "number:26"
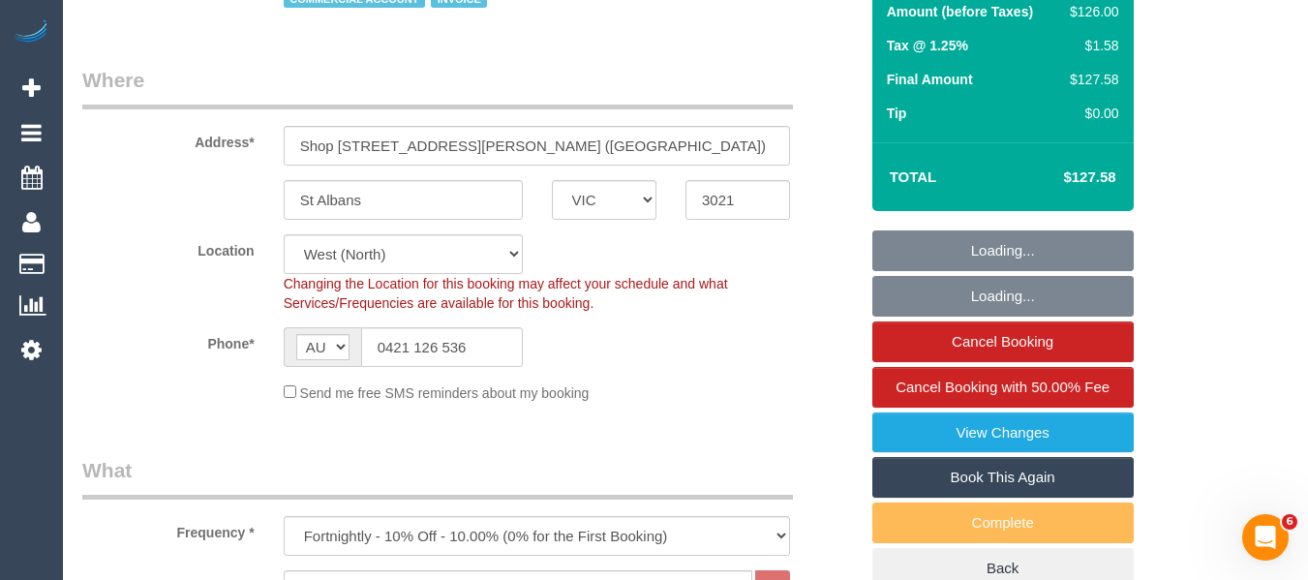
scroll to position [484, 0]
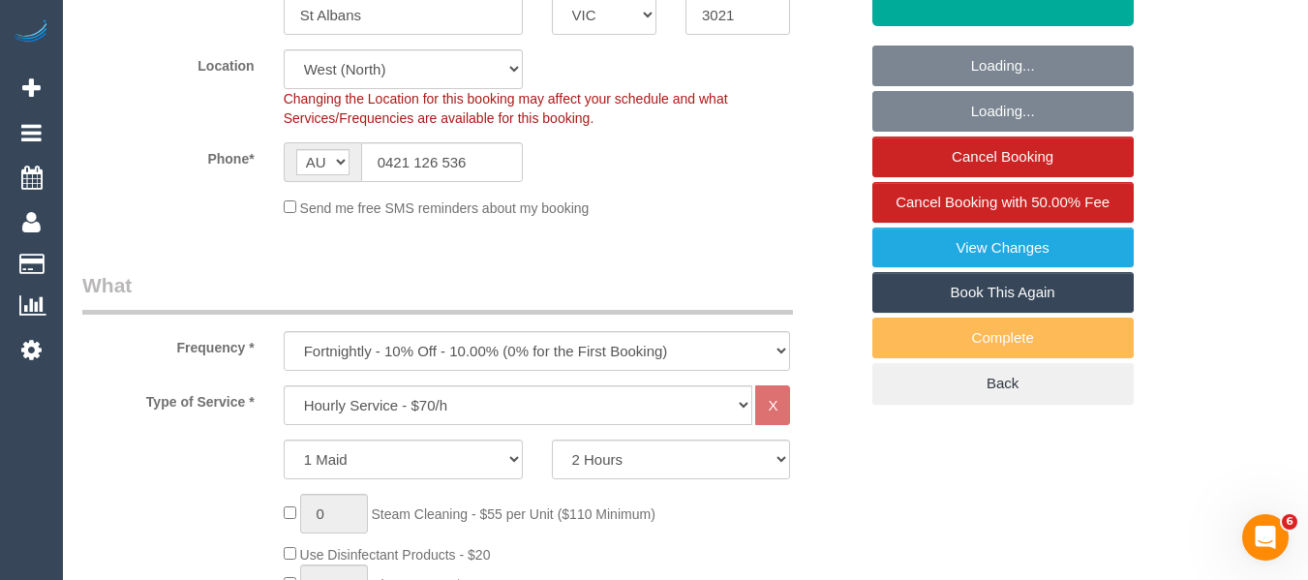
select select "object:873"
click at [1013, 151] on link "Cancel Booking" at bounding box center [1002, 157] width 261 height 41
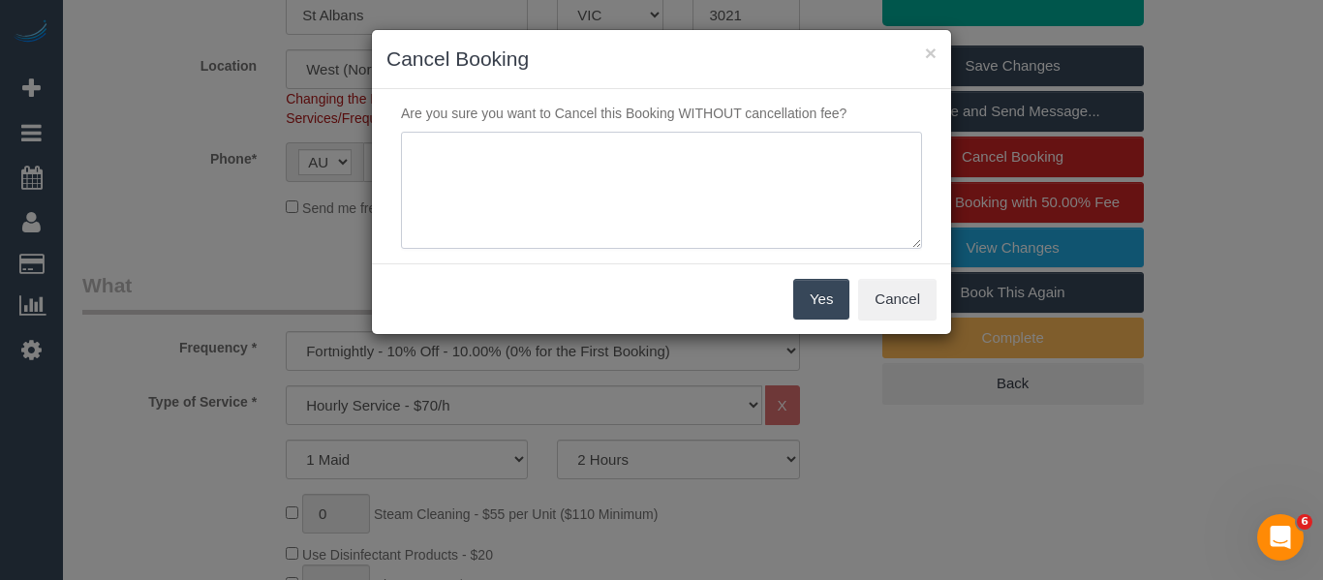
click at [648, 198] on textarea at bounding box center [661, 191] width 521 height 118
type textarea "service not needed via text -MT"
click at [825, 296] on button "Yes" at bounding box center [821, 299] width 56 height 41
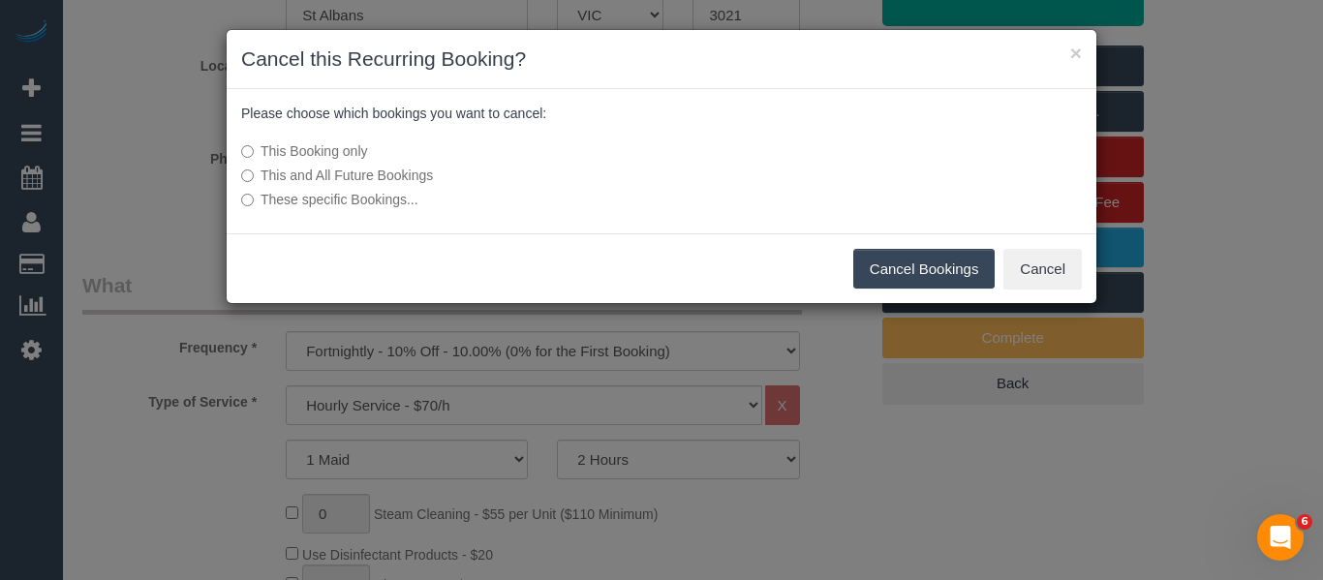
click at [953, 274] on button "Cancel Bookings" at bounding box center [924, 269] width 142 height 41
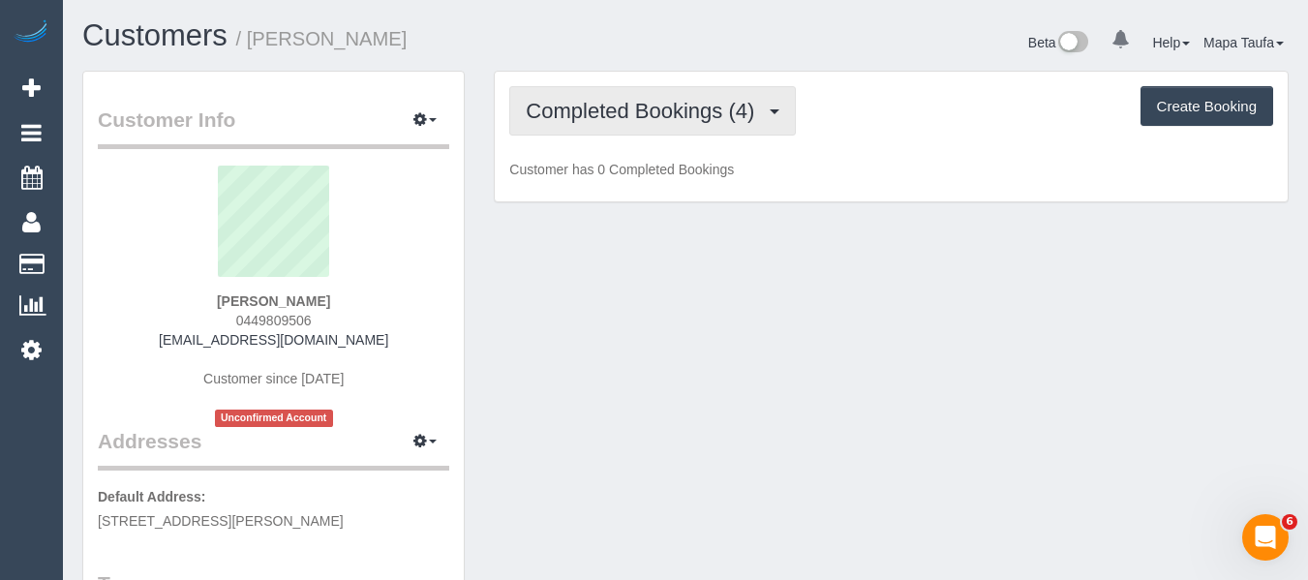
click at [600, 110] on span "Completed Bookings (4)" at bounding box center [645, 111] width 238 height 24
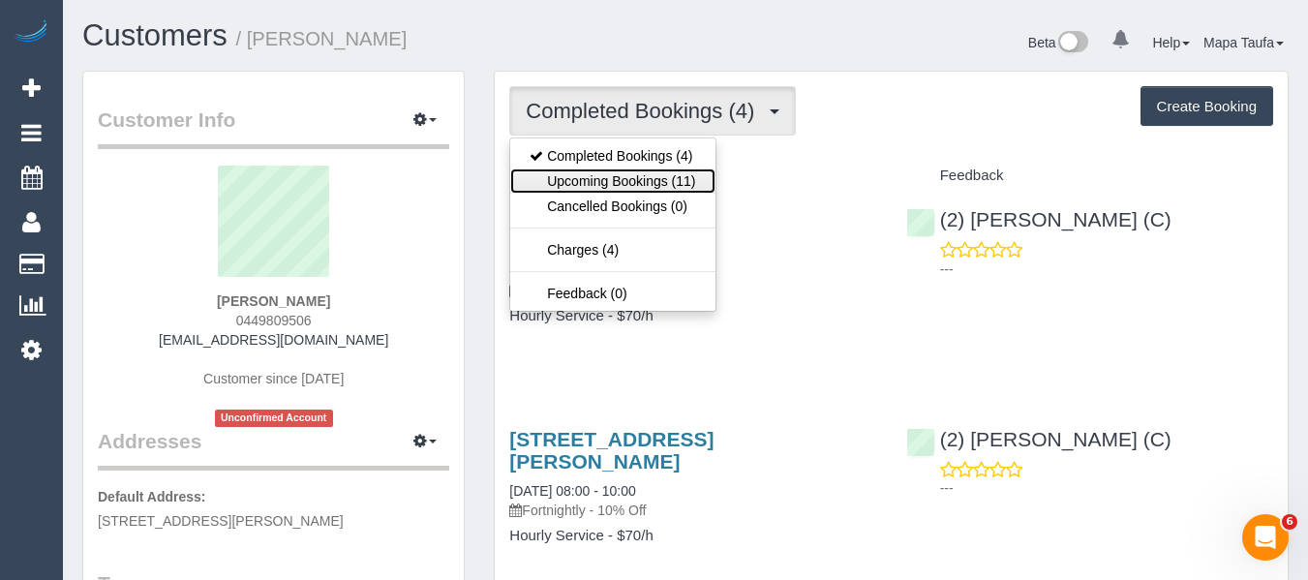
click at [625, 173] on link "Upcoming Bookings (11)" at bounding box center [612, 180] width 204 height 25
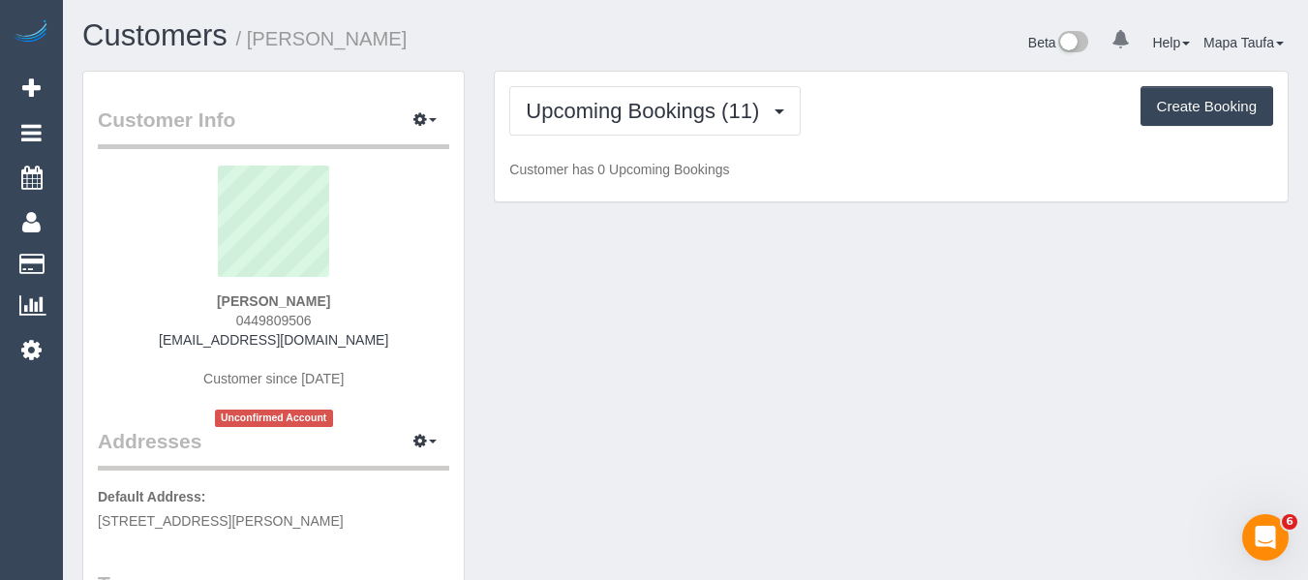
click at [896, 107] on div "Upcoming Bookings (11) Completed Bookings (4) Upcoming Bookings (11) Cancelled …" at bounding box center [891, 110] width 764 height 49
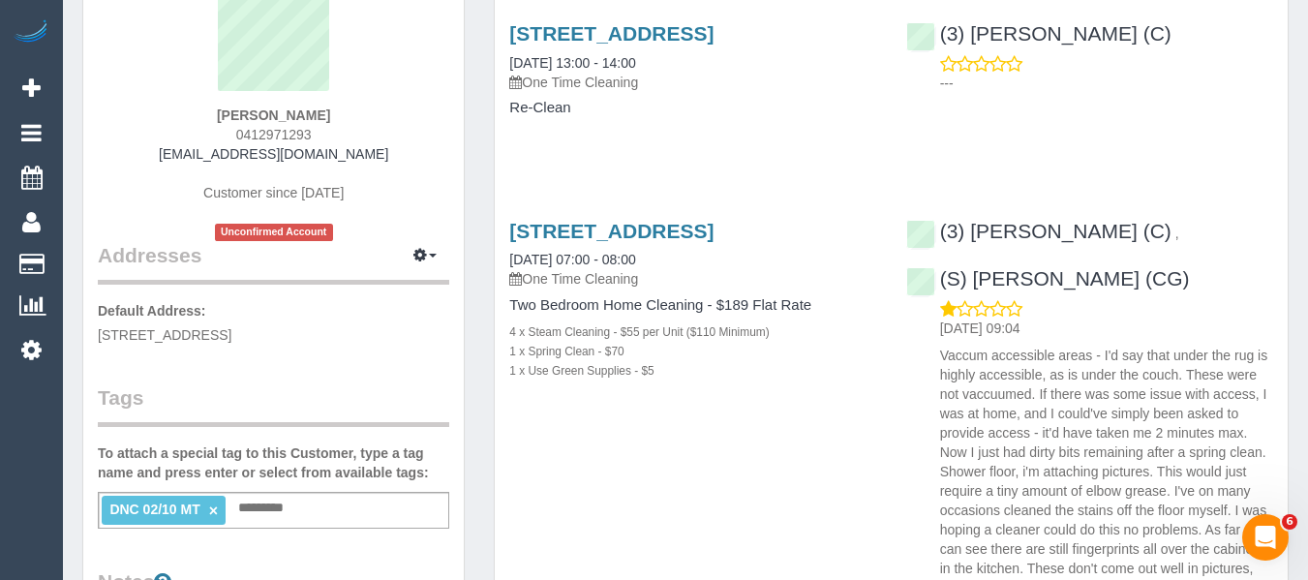
scroll to position [290, 0]
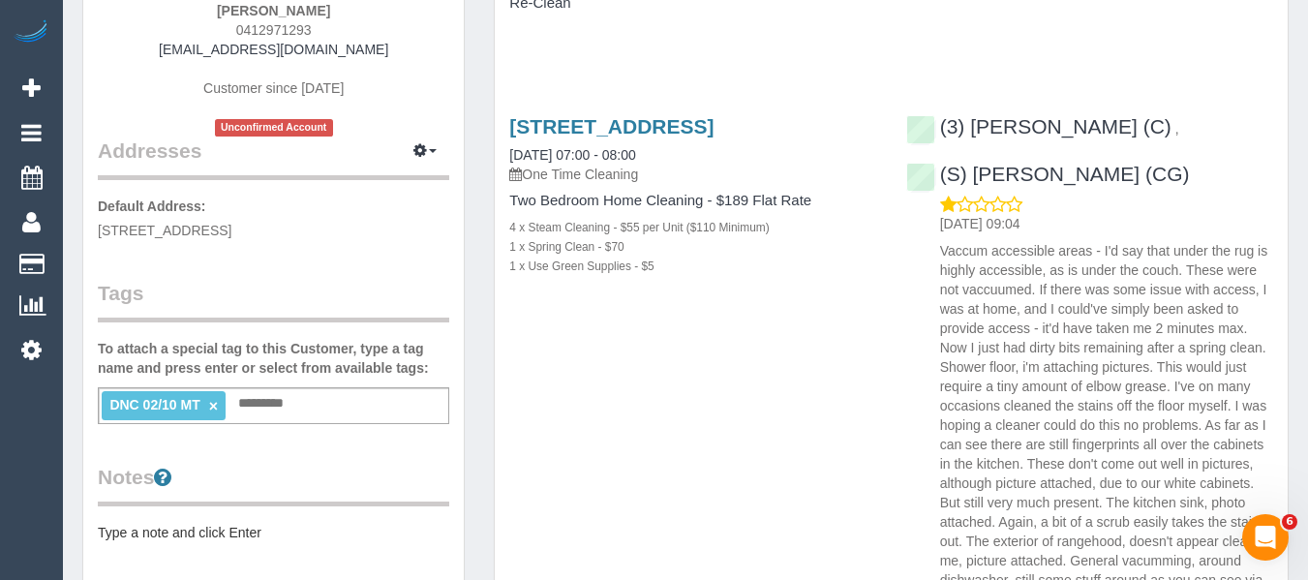
click at [215, 395] on li "DNC 02/10 MT ×" at bounding box center [164, 405] width 124 height 29
click at [214, 401] on link "×" at bounding box center [213, 406] width 9 height 16
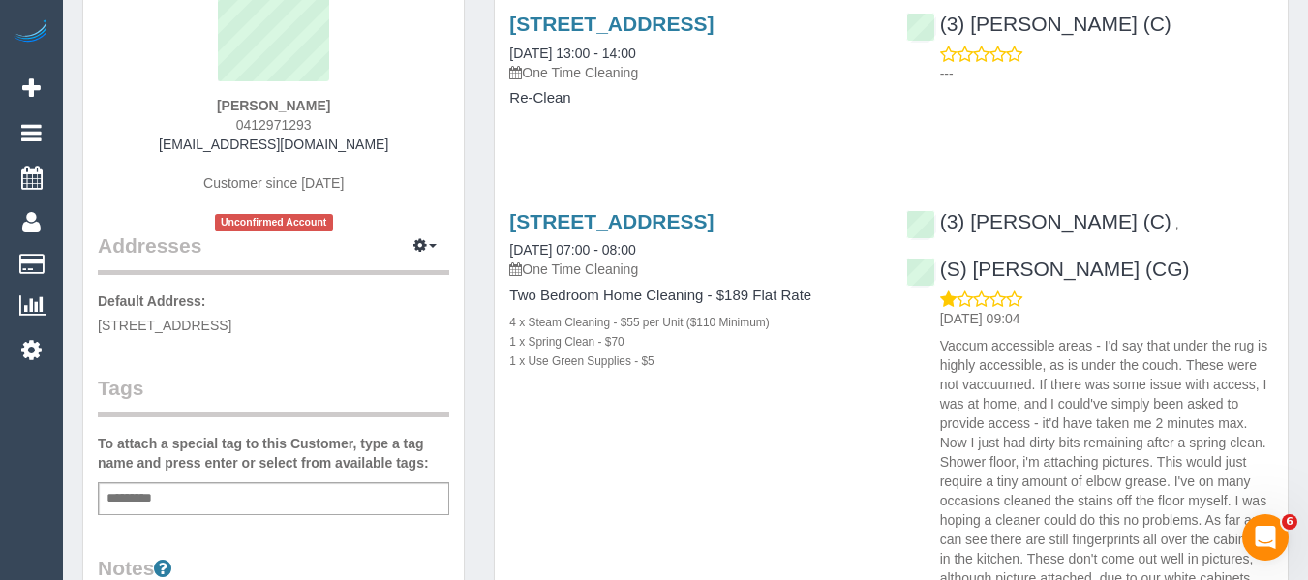
scroll to position [0, 0]
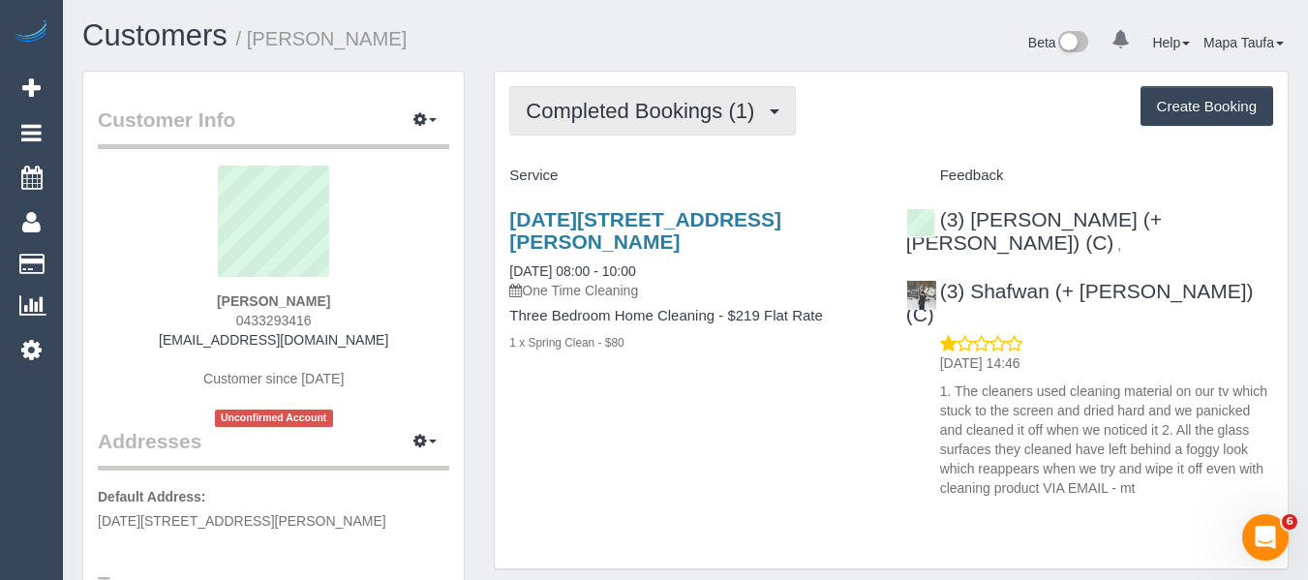
drag, startPoint x: 594, startPoint y: 115, endPoint x: 585, endPoint y: 123, distance: 11.7
click at [589, 119] on span "Completed Bookings (1)" at bounding box center [645, 111] width 238 height 24
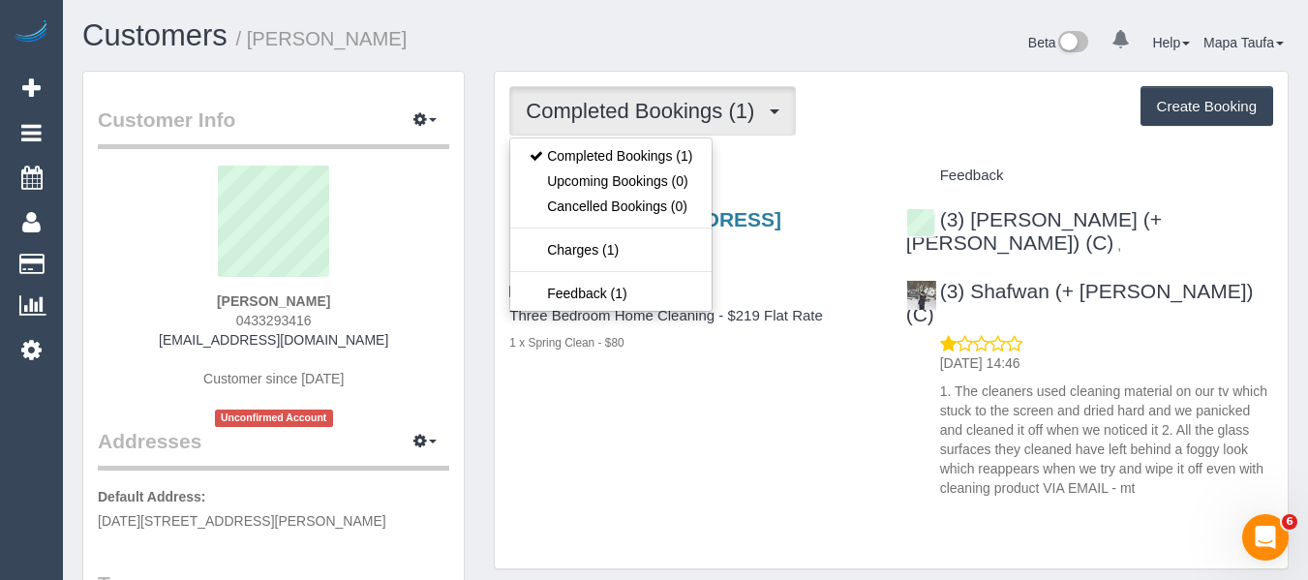
click at [251, 241] on sui-profile-pic at bounding box center [273, 229] width 322 height 126
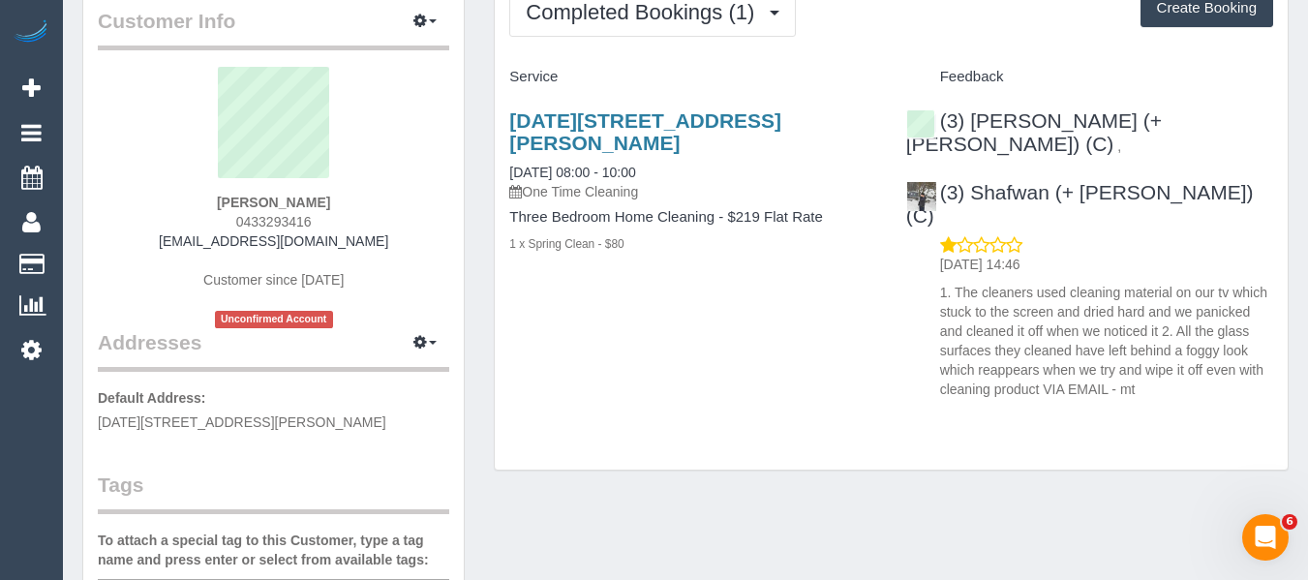
scroll to position [290, 0]
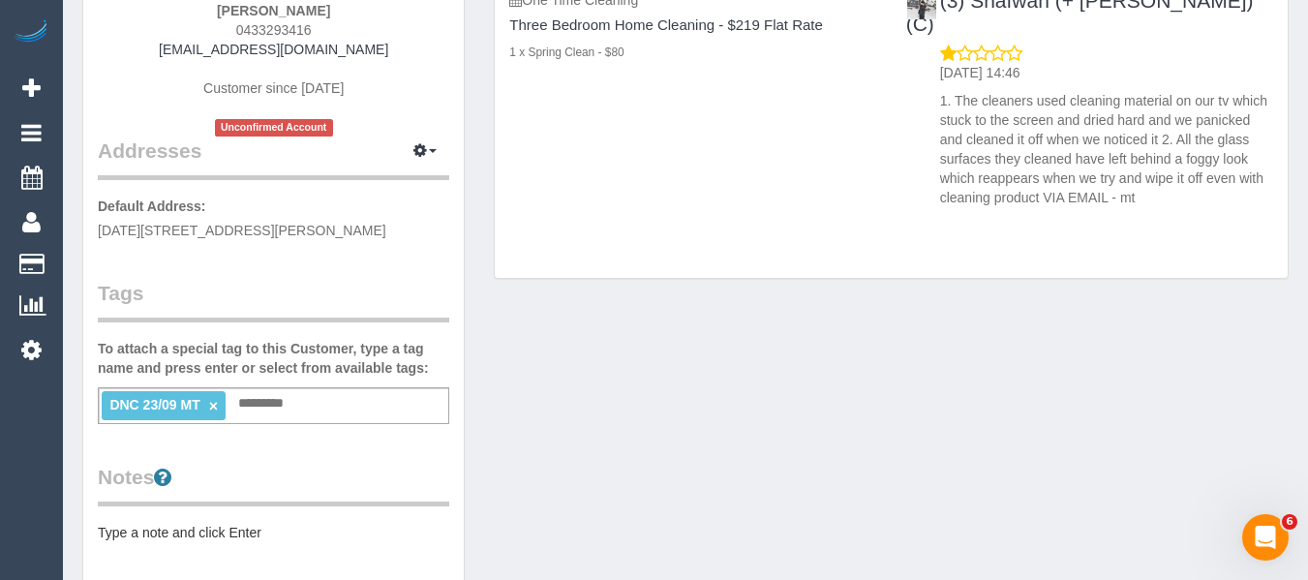
click at [217, 405] on link "×" at bounding box center [213, 406] width 9 height 16
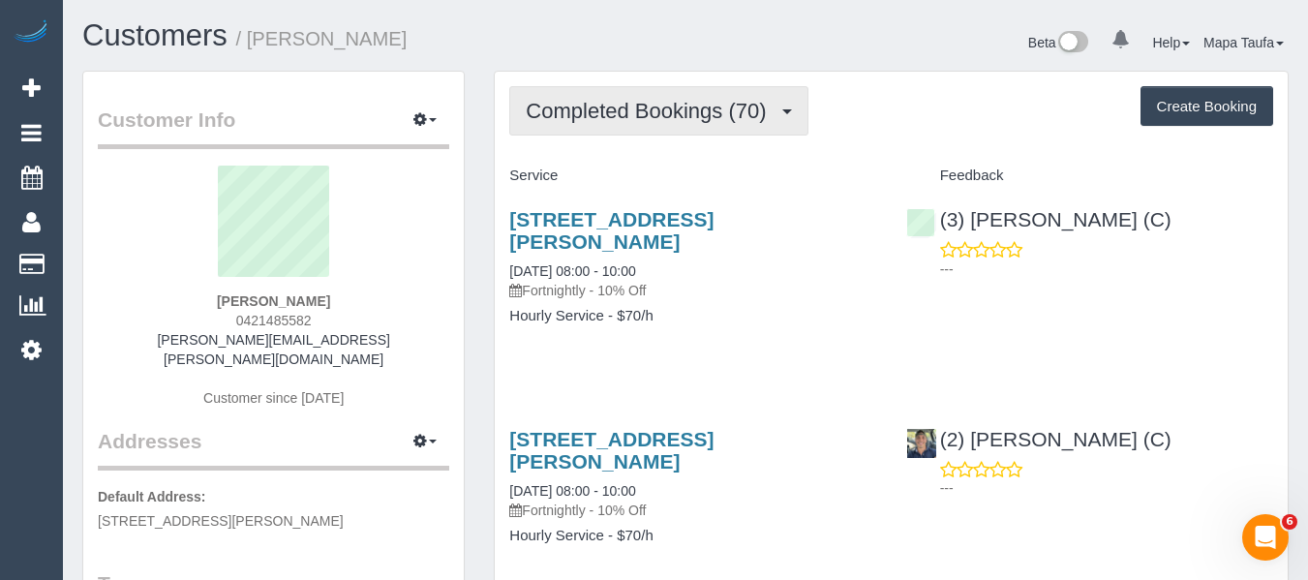
click at [557, 128] on button "Completed Bookings (70)" at bounding box center [658, 110] width 298 height 49
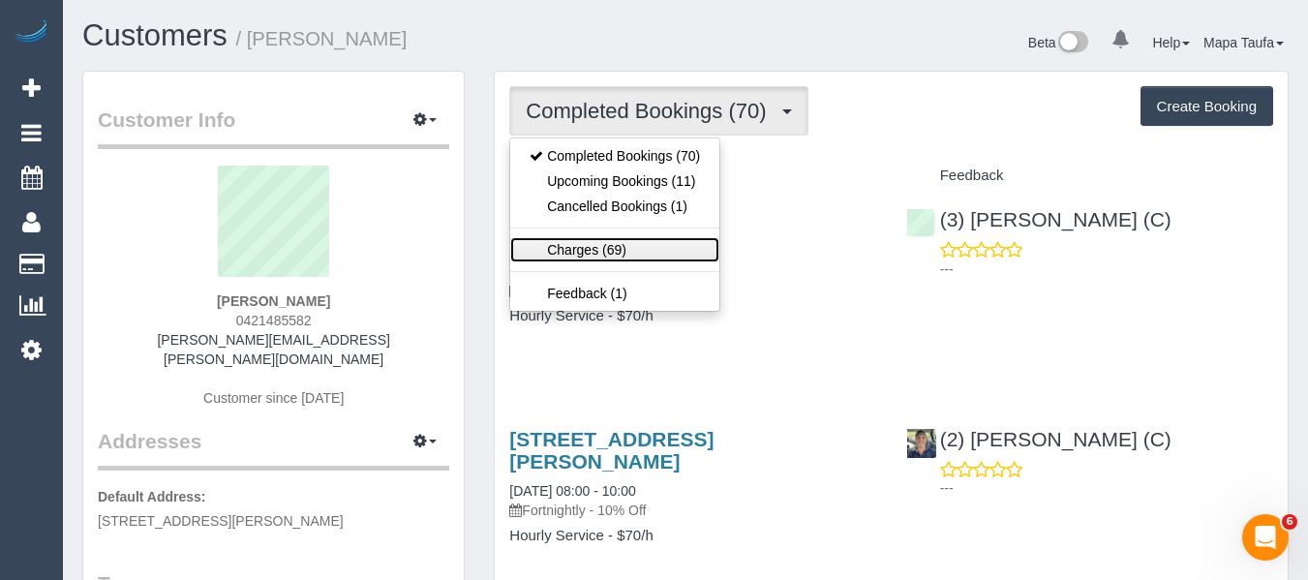
click at [591, 244] on link "Charges (69)" at bounding box center [614, 249] width 209 height 25
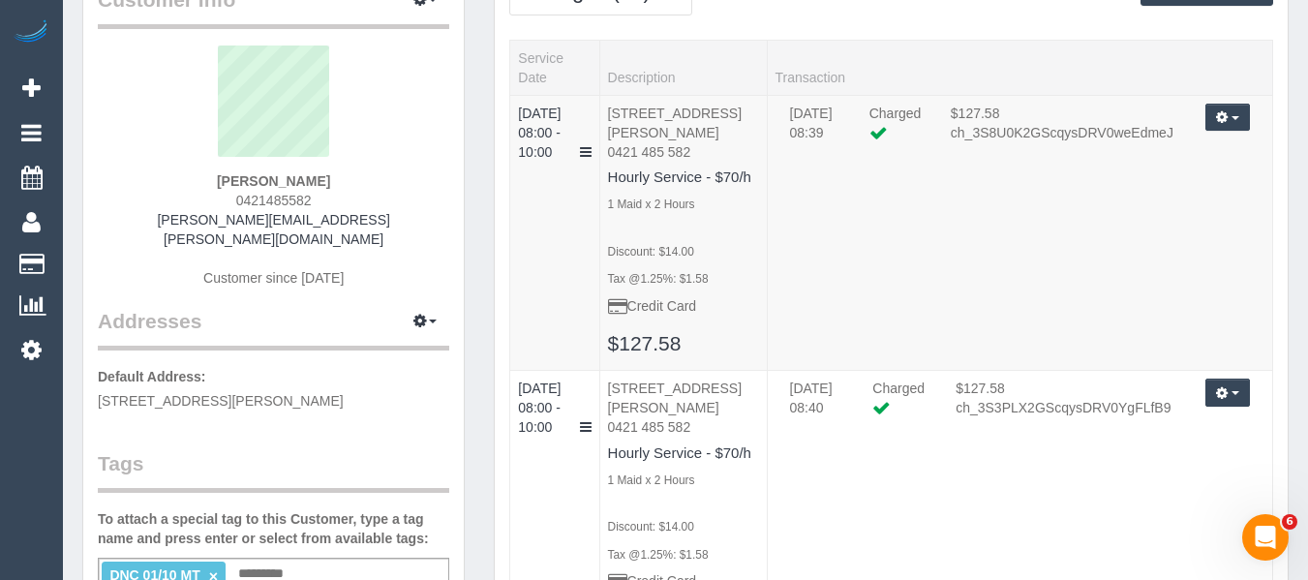
scroll to position [97, 0]
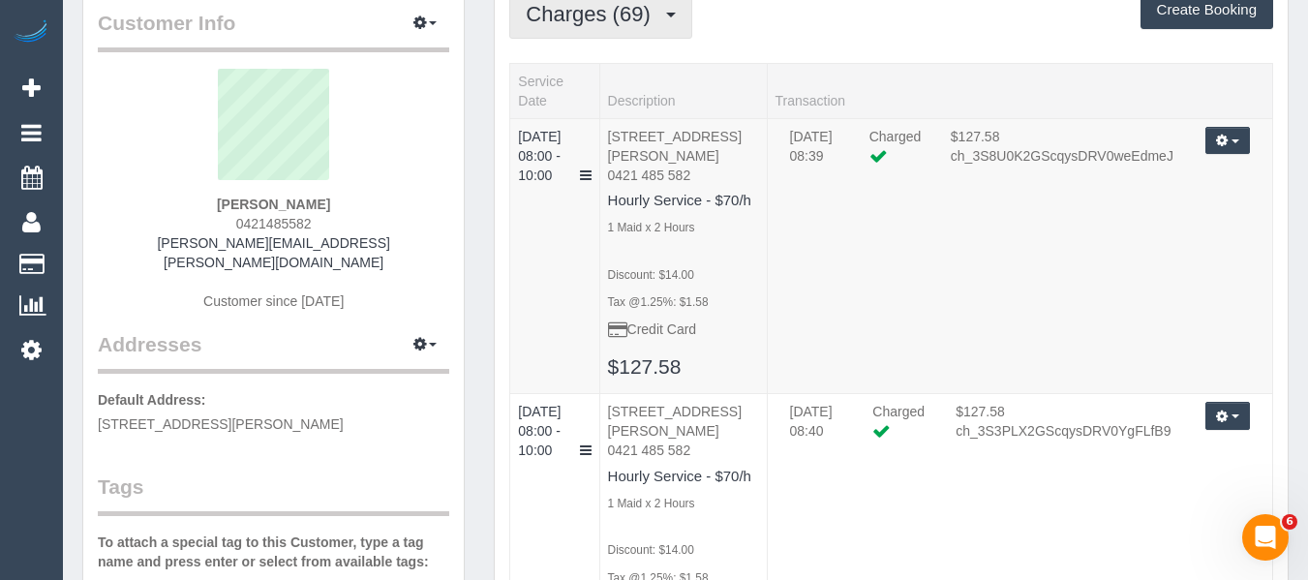
click at [597, 34] on button "Charges (69)" at bounding box center [600, 13] width 183 height 49
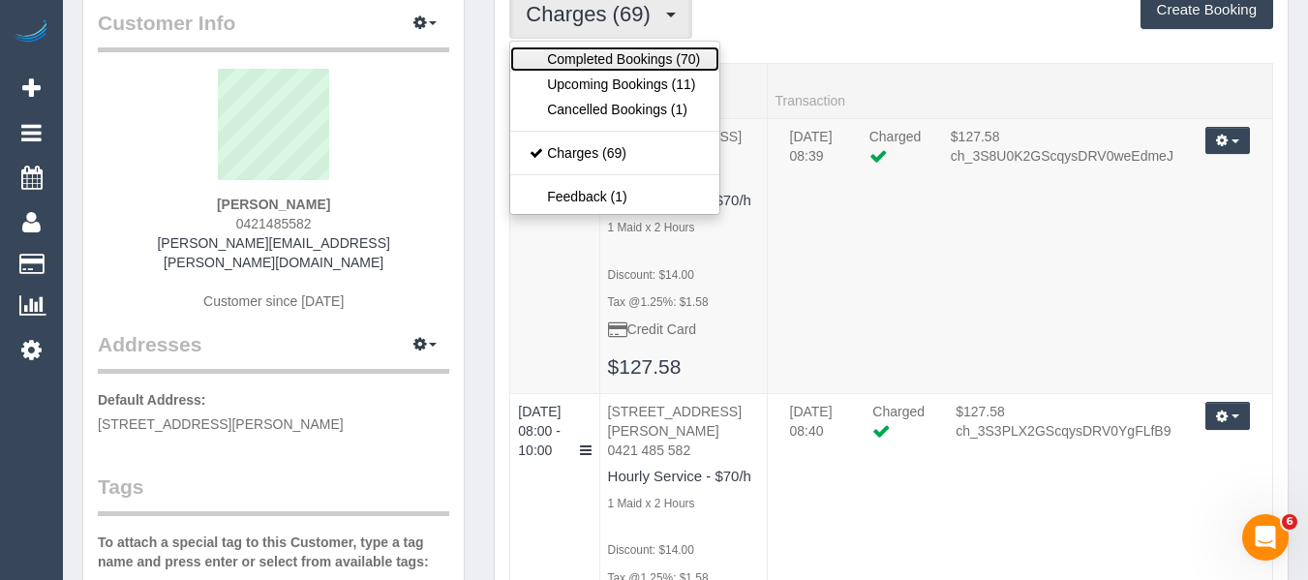
click at [589, 57] on link "Completed Bookings (70)" at bounding box center [614, 58] width 209 height 25
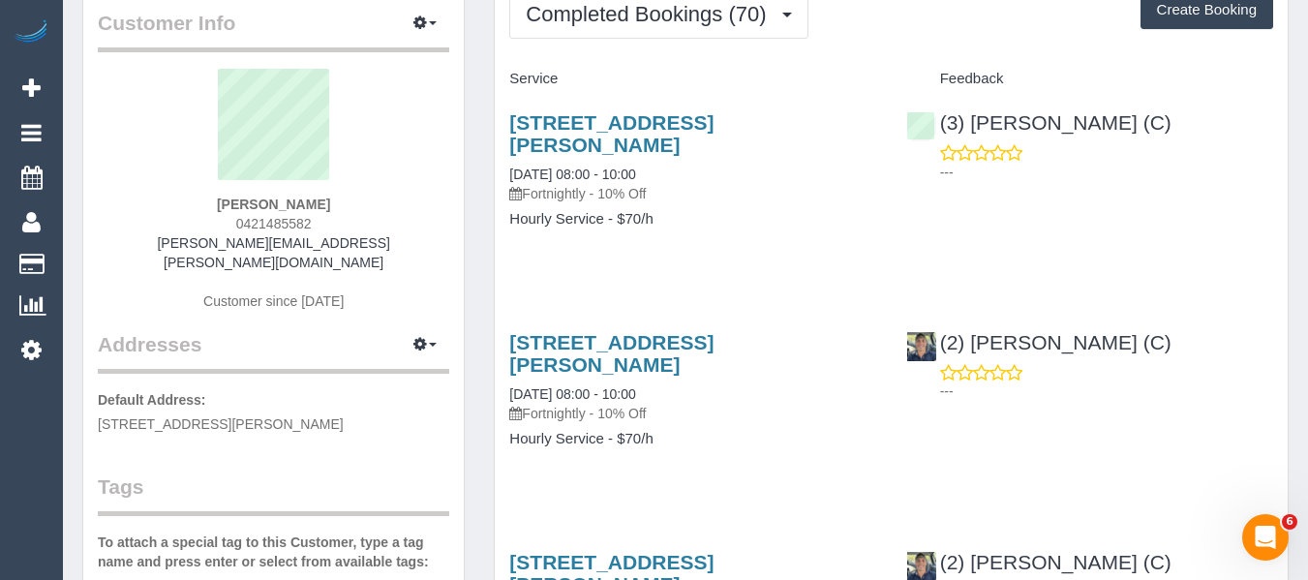
drag, startPoint x: 260, startPoint y: 223, endPoint x: 228, endPoint y: 214, distance: 34.1
click at [226, 216] on div "Maurice Mulcahy 0421485582 maurice.mulcahy@au.ey.com Customer since 2023" at bounding box center [273, 199] width 351 height 261
copy span "0421485582"
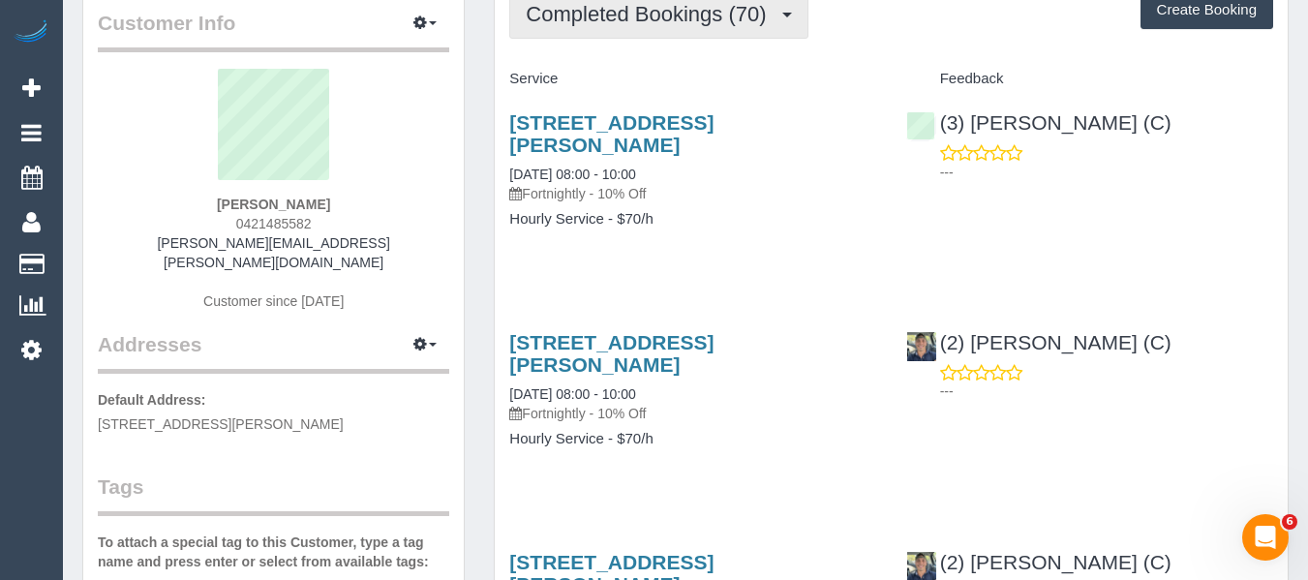
click at [621, 15] on span "Completed Bookings (70)" at bounding box center [651, 14] width 250 height 24
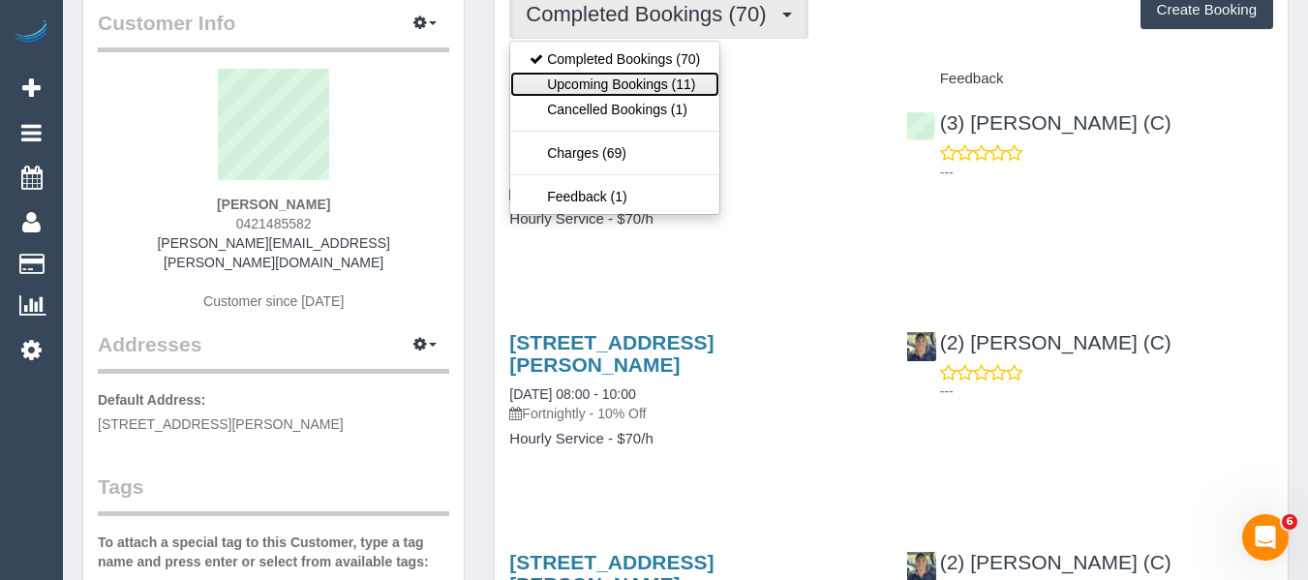
click at [645, 83] on link "Upcoming Bookings (11)" at bounding box center [614, 84] width 209 height 25
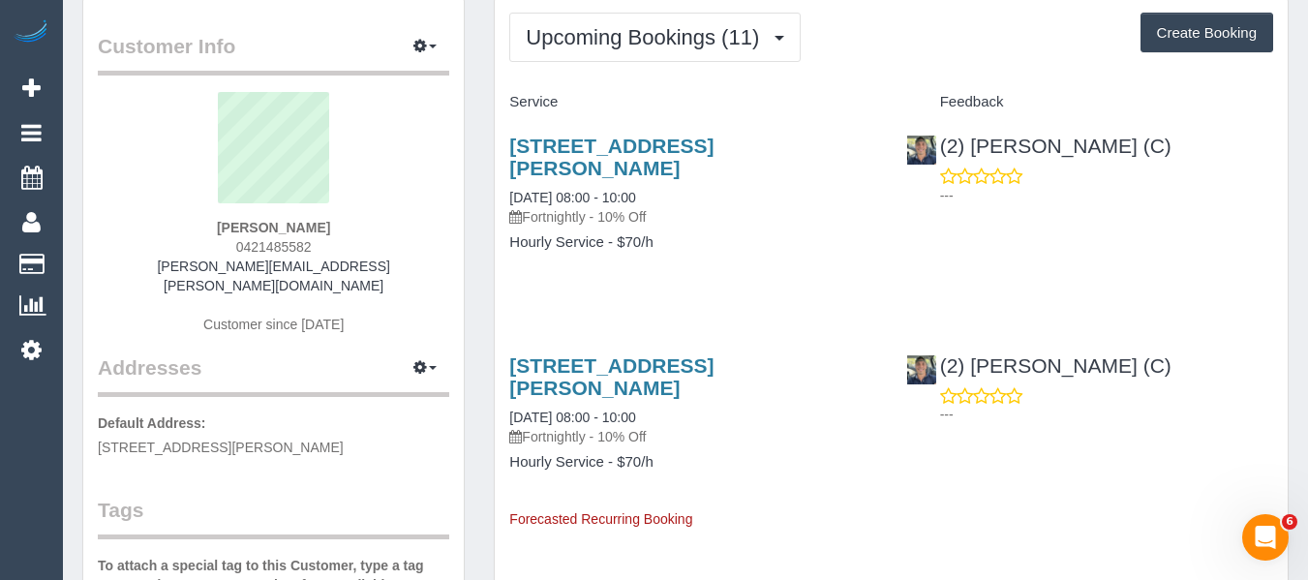
scroll to position [0, 0]
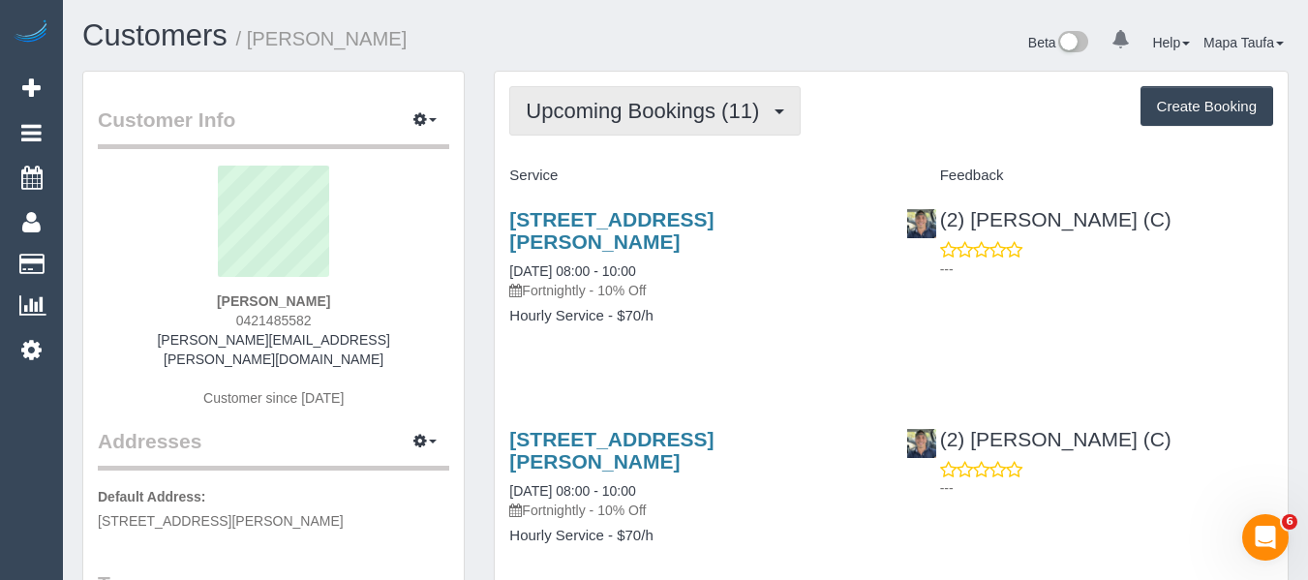
click at [611, 112] on span "Upcoming Bookings (11)" at bounding box center [647, 111] width 243 height 24
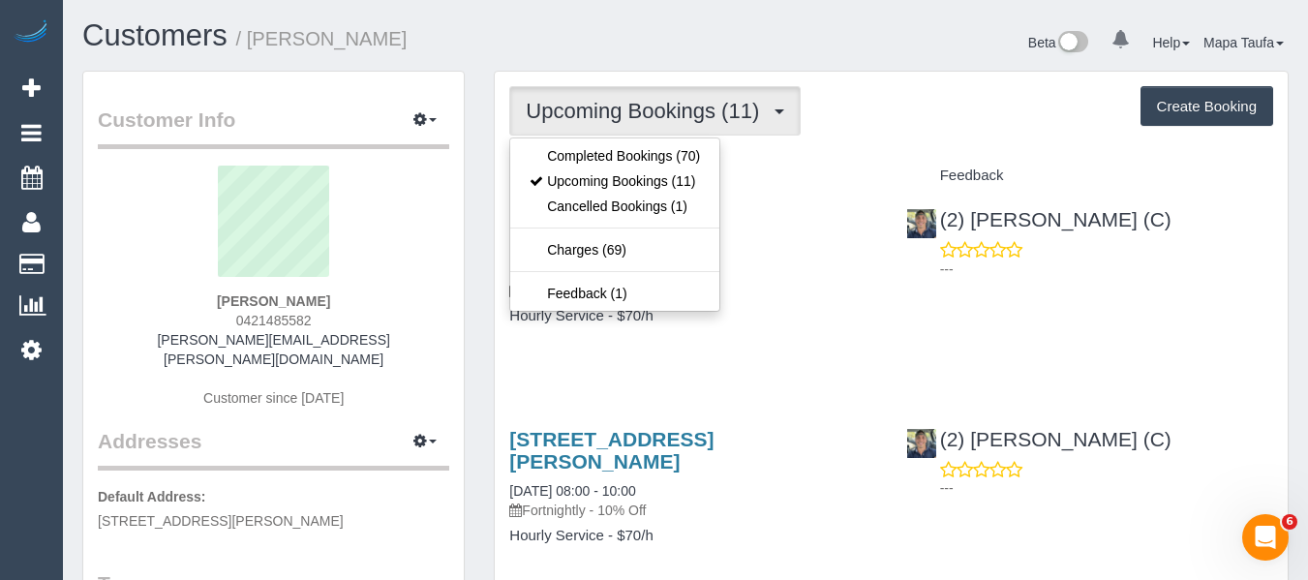
click at [610, 139] on ul "Completed Bookings (70) Upcoming Bookings (11) Cancelled Bookings (1) Charges (…" at bounding box center [614, 224] width 211 height 174
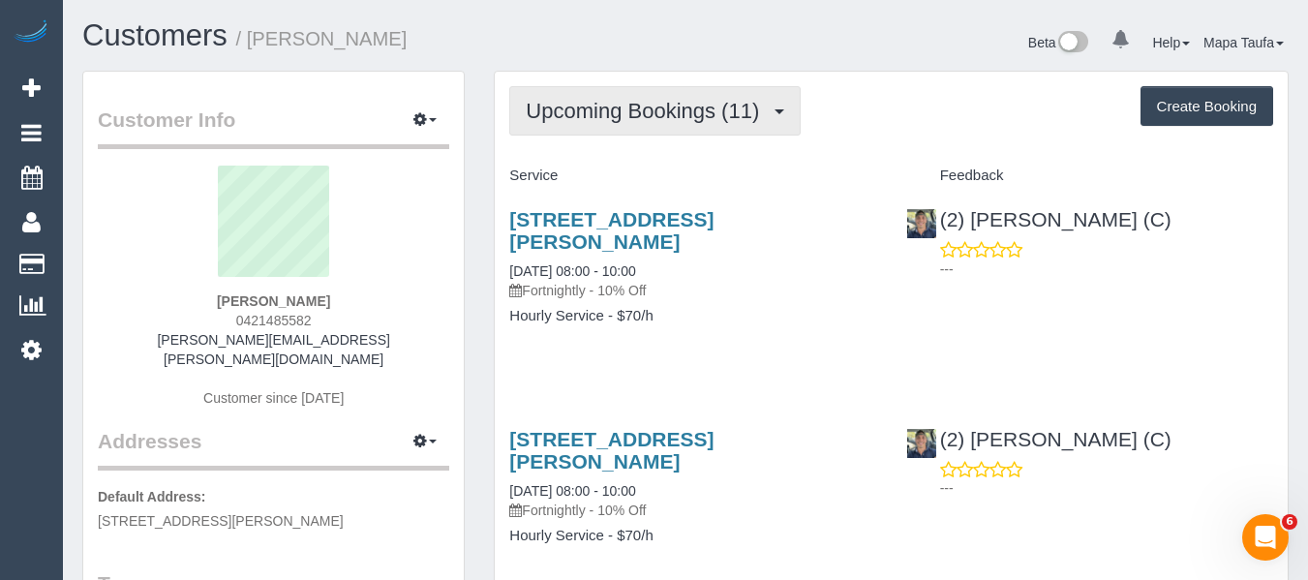
drag, startPoint x: 610, startPoint y: 127, endPoint x: 610, endPoint y: 141, distance: 14.5
click at [610, 130] on button "Upcoming Bookings (11)" at bounding box center [654, 110] width 291 height 49
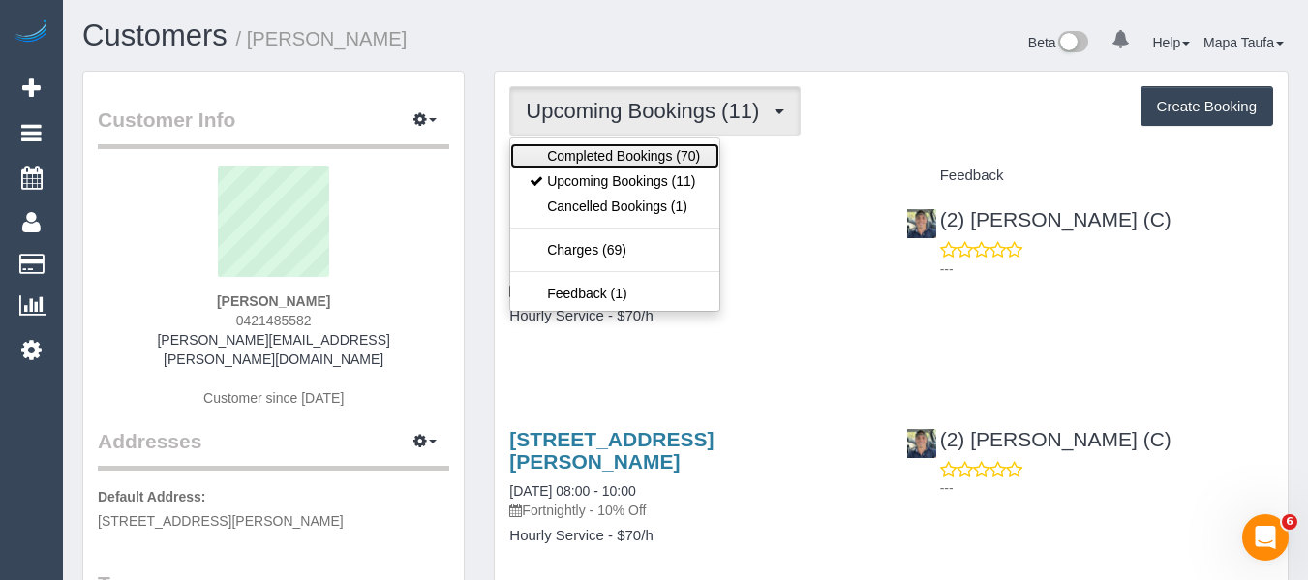
click at [607, 149] on link "Completed Bookings (70)" at bounding box center [614, 155] width 209 height 25
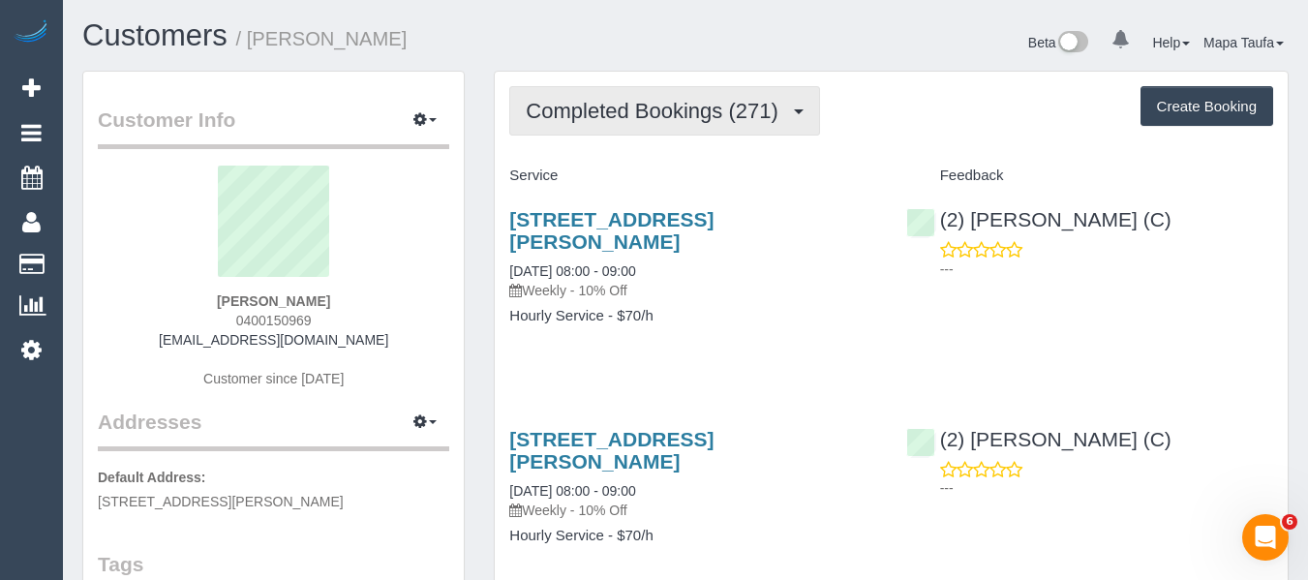
click at [583, 86] on button "Completed Bookings (271)" at bounding box center [664, 110] width 311 height 49
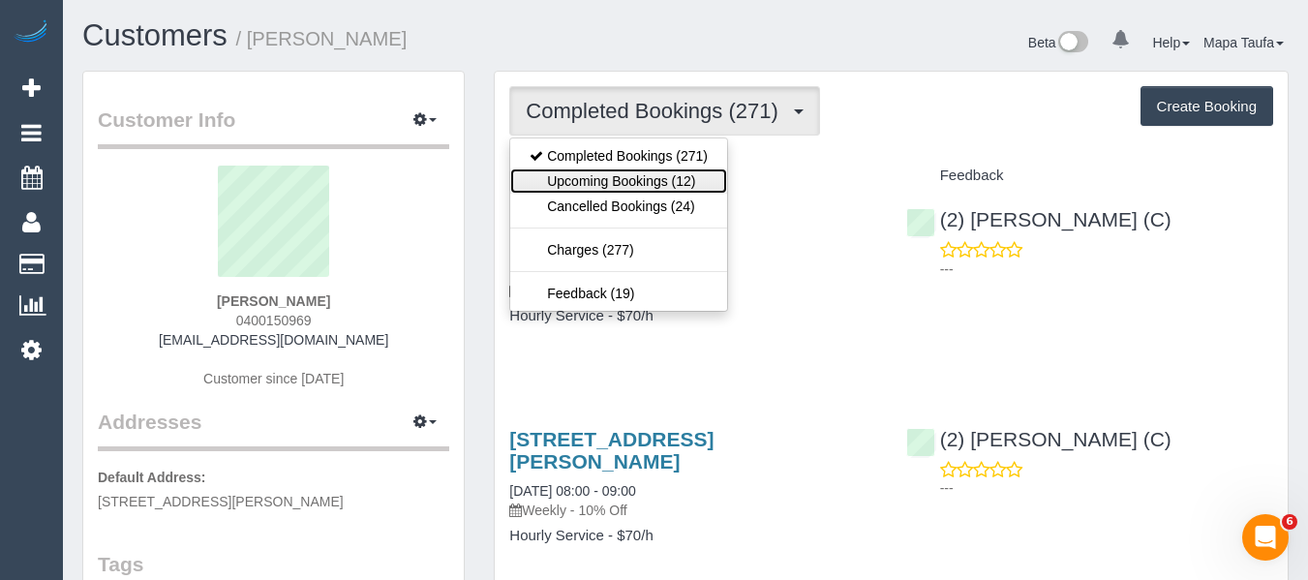
click at [658, 168] on link "Upcoming Bookings (12)" at bounding box center [618, 180] width 217 height 25
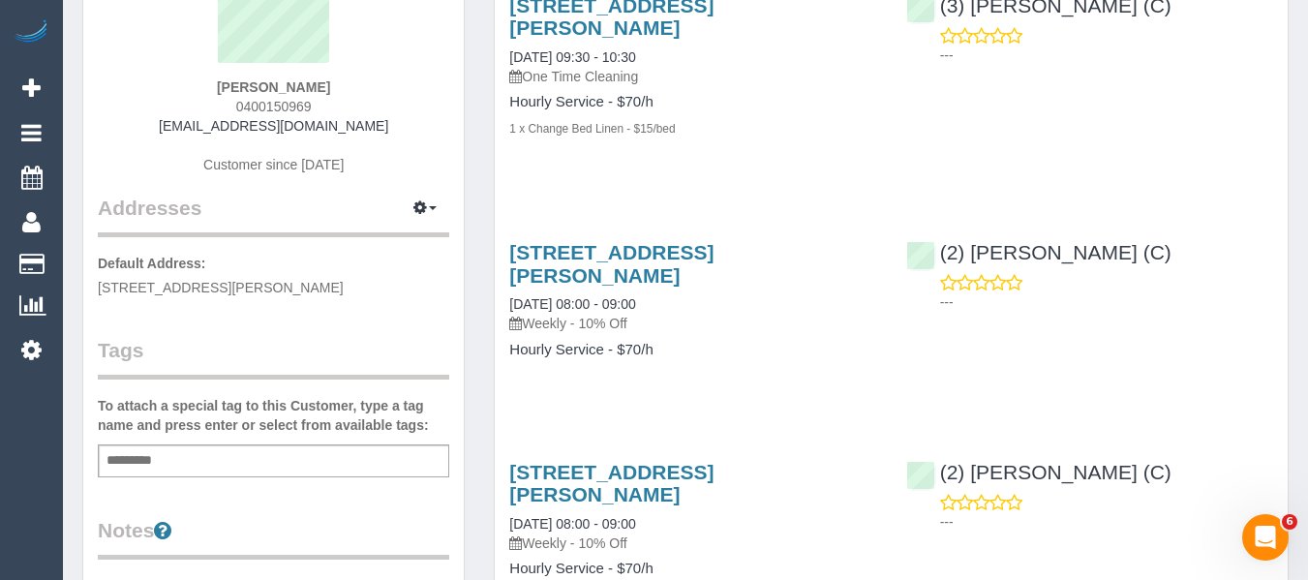
scroll to position [97, 0]
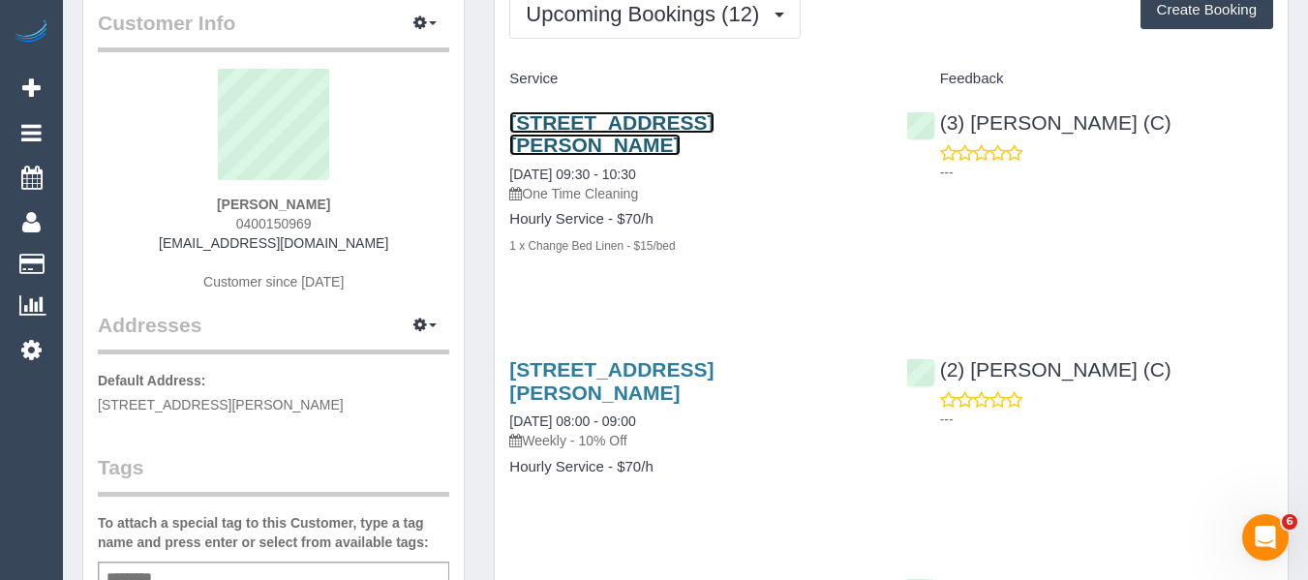
click at [591, 126] on link "37 Earlsfield Rd, Hampton, VIC 3188" at bounding box center [611, 133] width 204 height 45
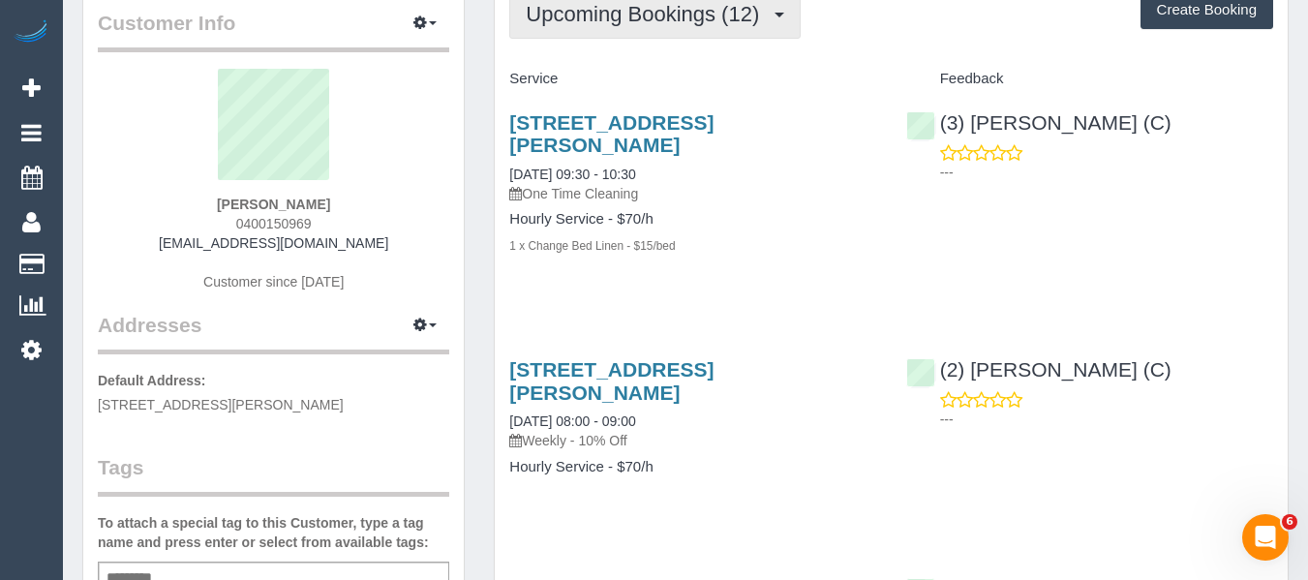
drag, startPoint x: 615, startPoint y: 29, endPoint x: 620, endPoint y: 86, distance: 57.3
click at [615, 28] on button "Upcoming Bookings (12)" at bounding box center [654, 13] width 291 height 49
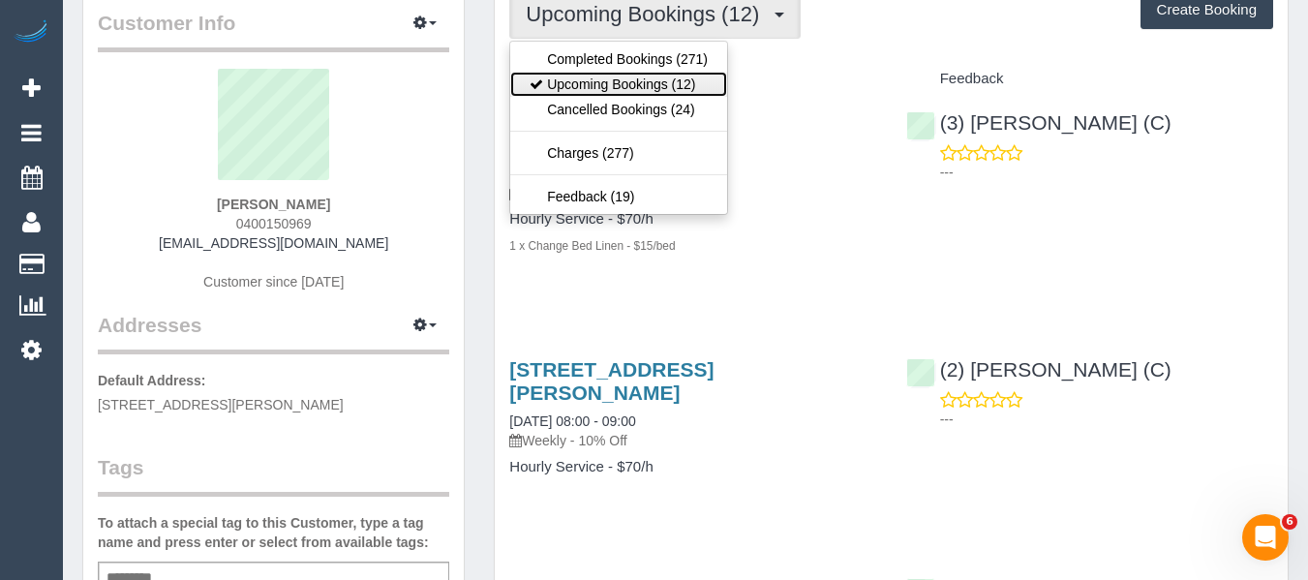
click at [621, 91] on link "Upcoming Bookings (12)" at bounding box center [618, 84] width 217 height 25
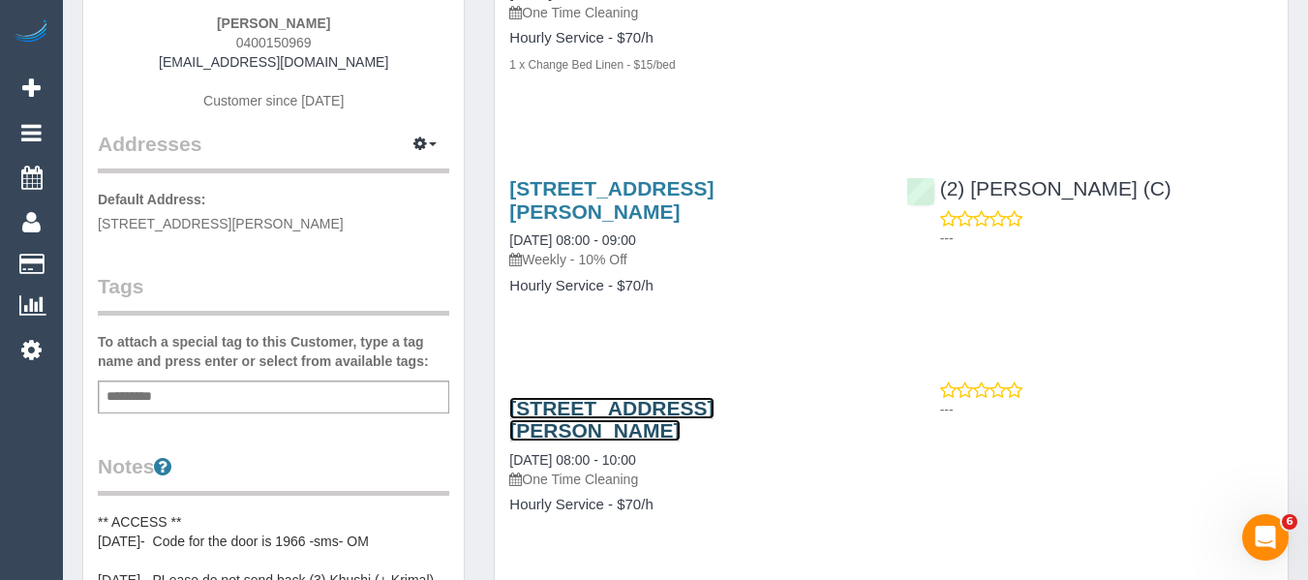
scroll to position [194, 0]
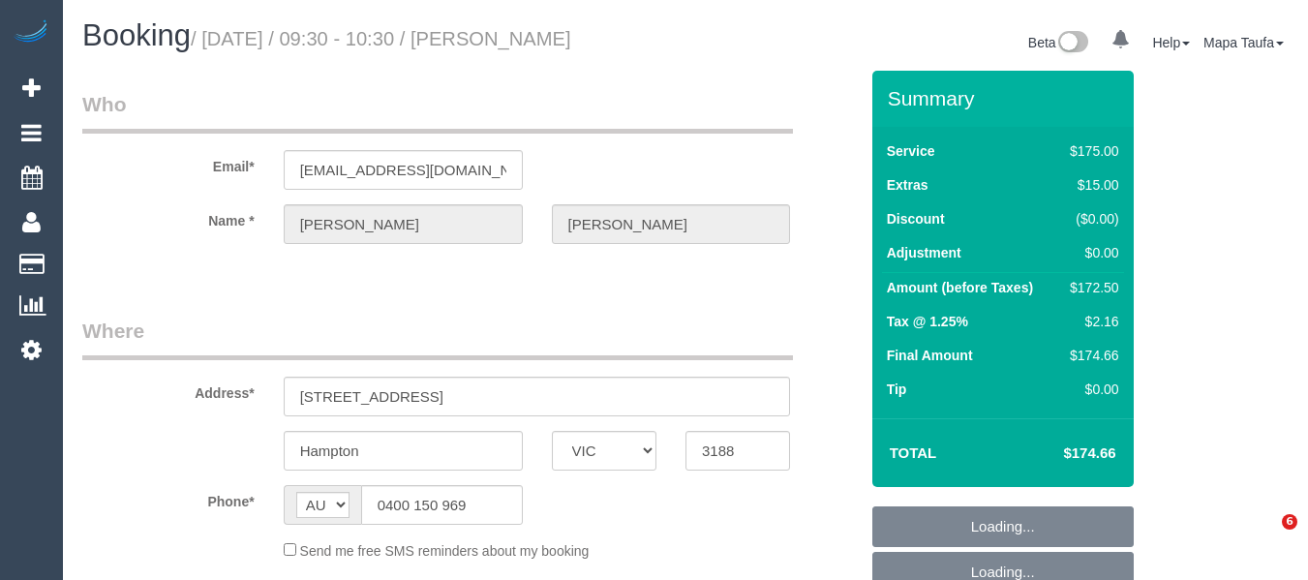
select select "VIC"
select select "string:stripe-pm_1FRCUP2GScqysDRVU3rOEBmN"
select select "150"
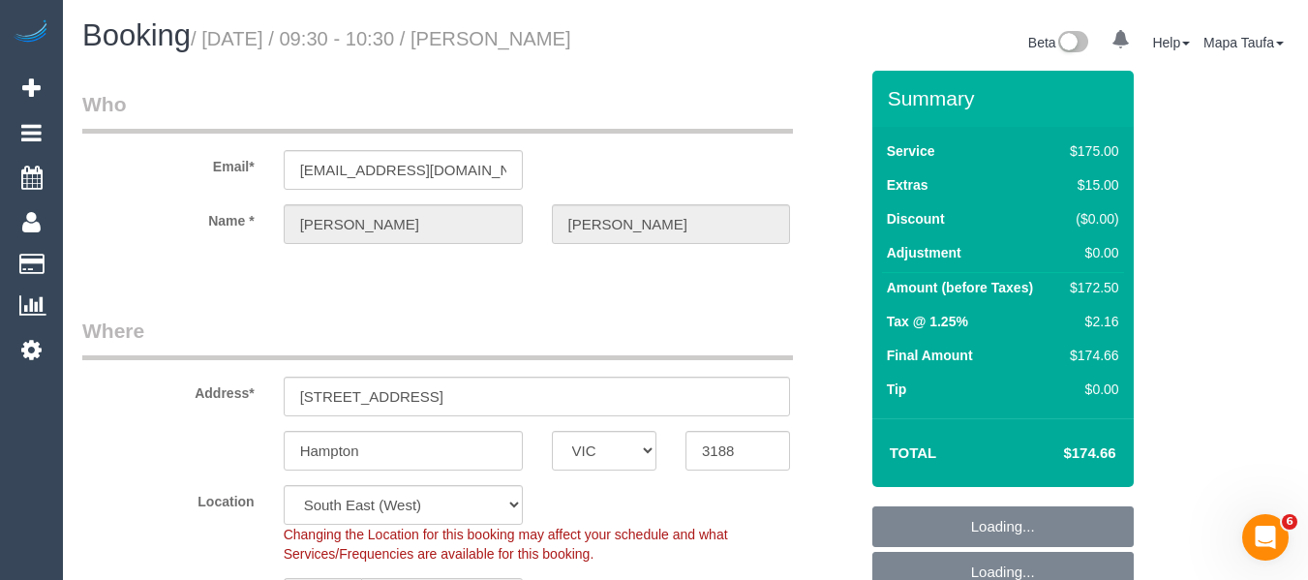
select select "object:917"
select select "number:27"
select select "number:14"
select select "number:19"
select select "number:22"
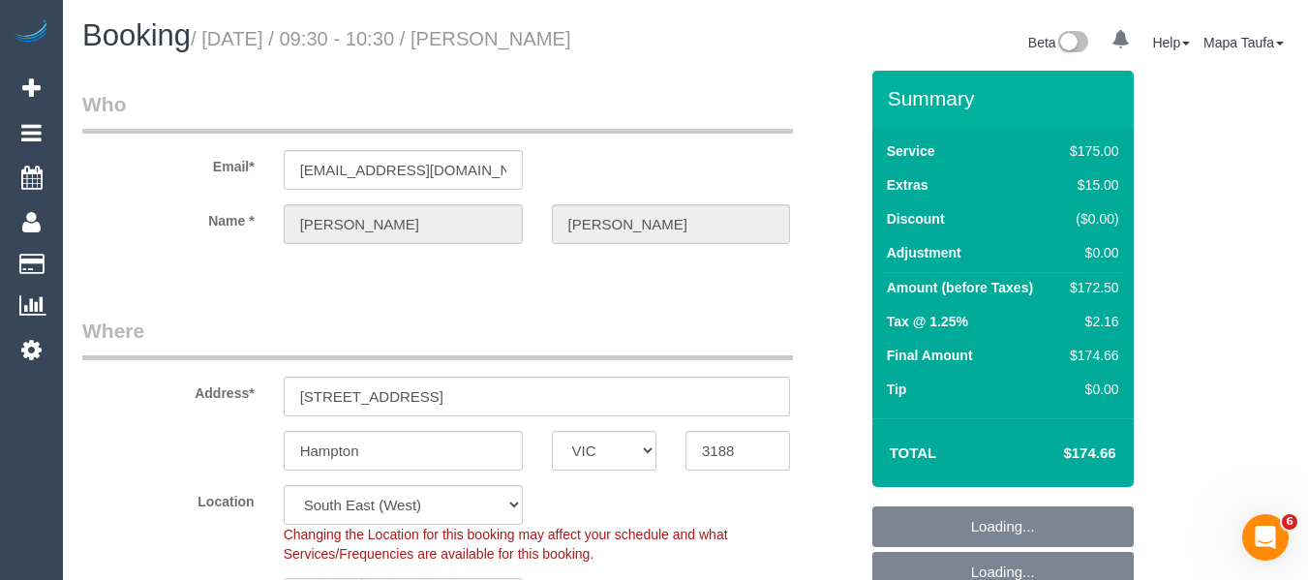
select select "number:11"
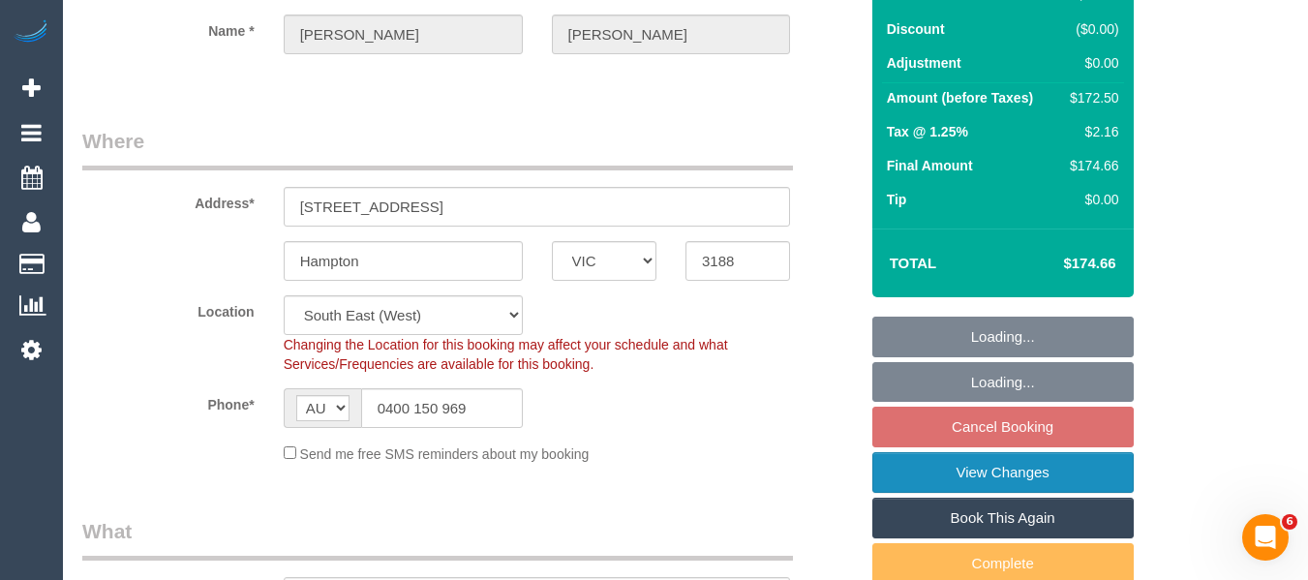
scroll to position [387, 0]
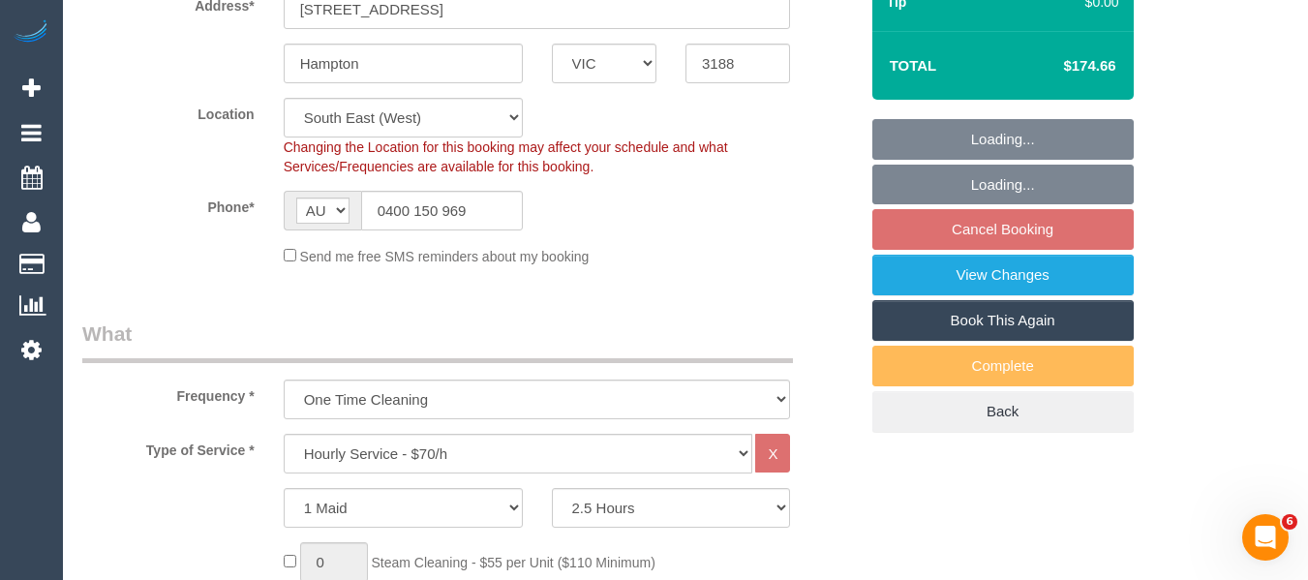
click at [993, 318] on link "Book This Again" at bounding box center [1002, 320] width 261 height 41
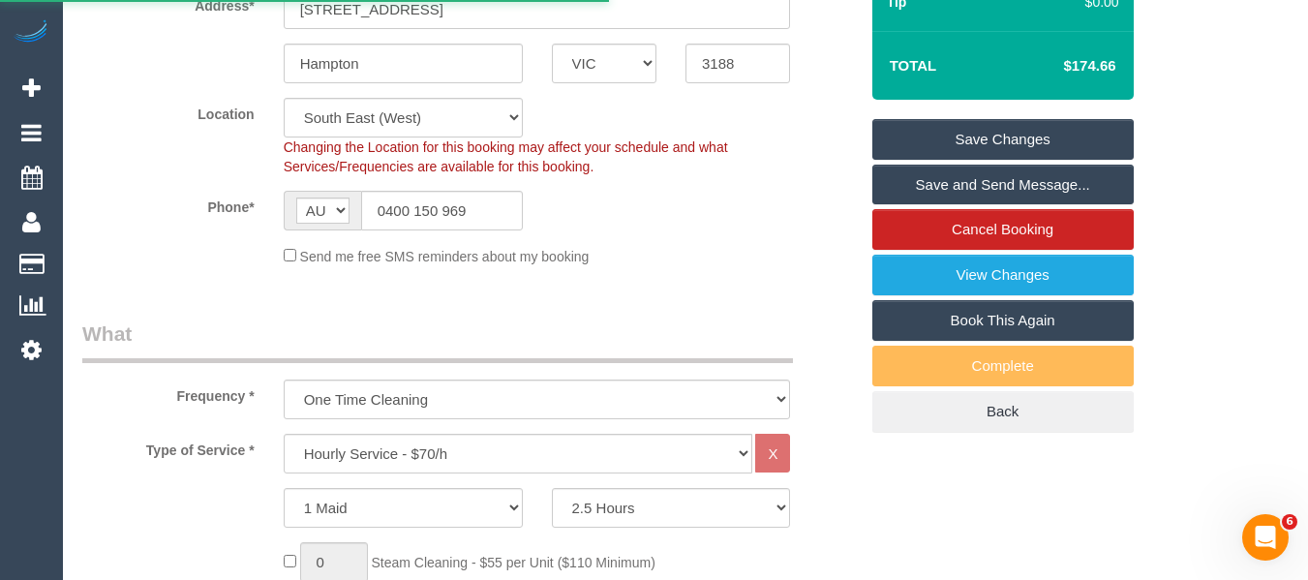
select select "VIC"
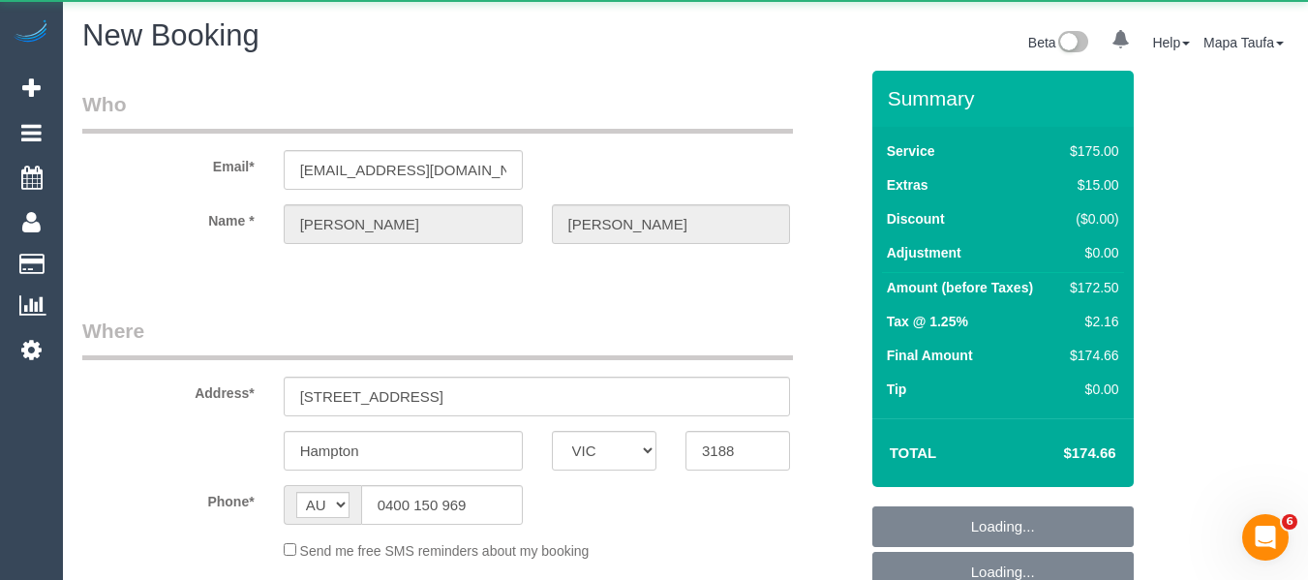
select select "object:2199"
select select "string:stripe-pm_1FRCUP2GScqysDRVU3rOEBmN"
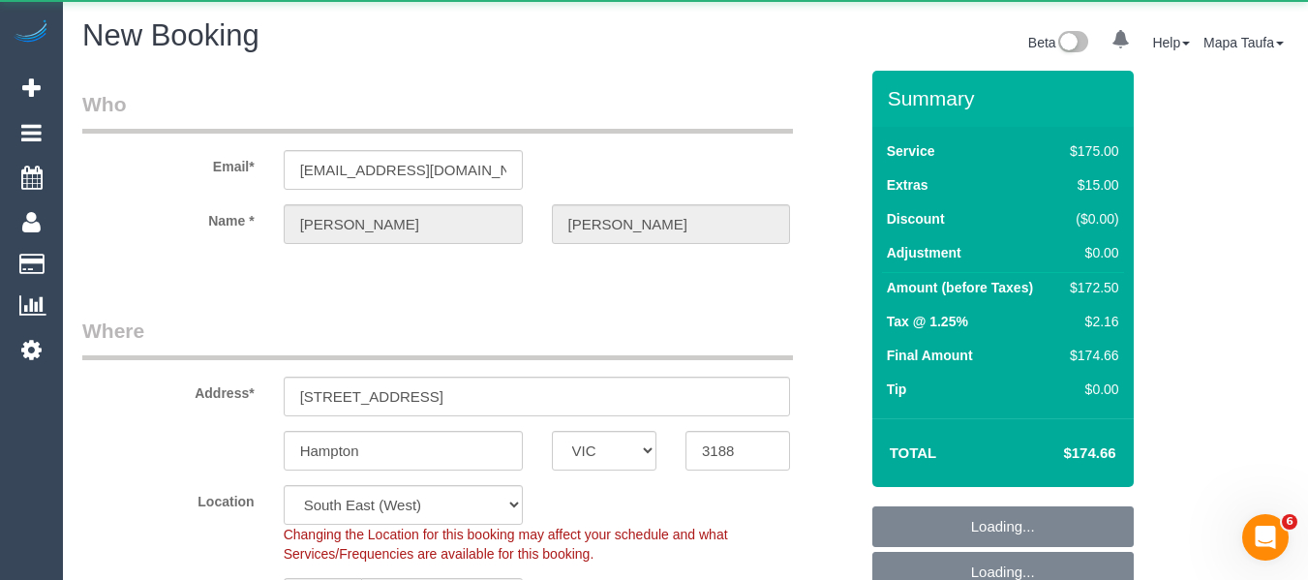
select select "150"
select select "number:27"
select select "number:14"
select select "number:19"
select select "number:22"
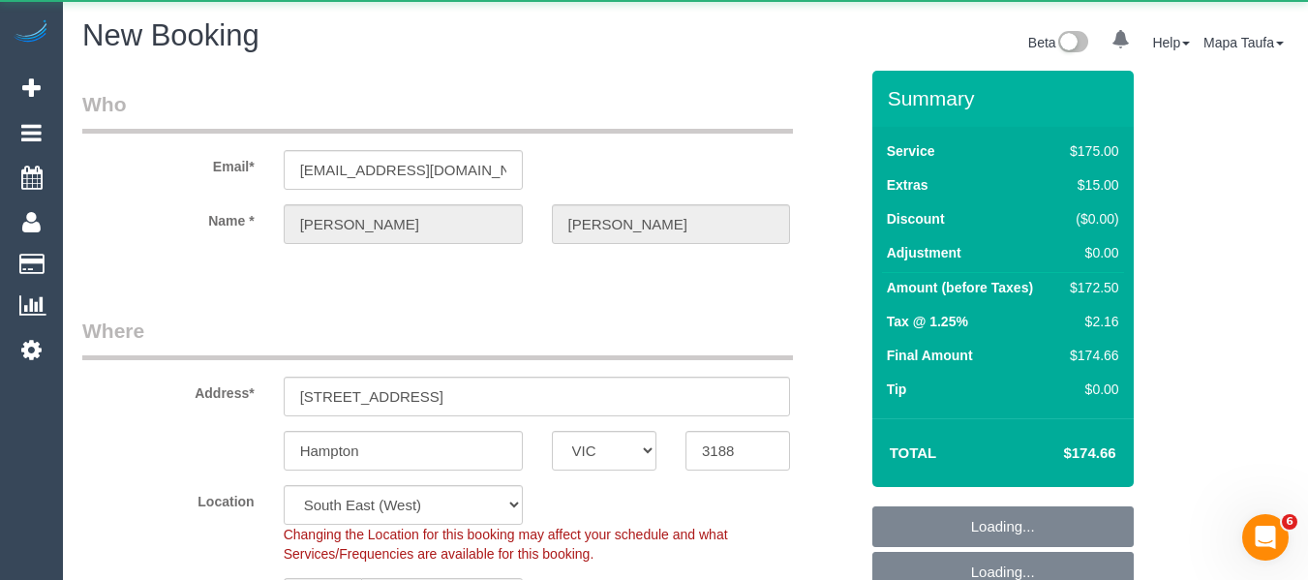
select select "number:11"
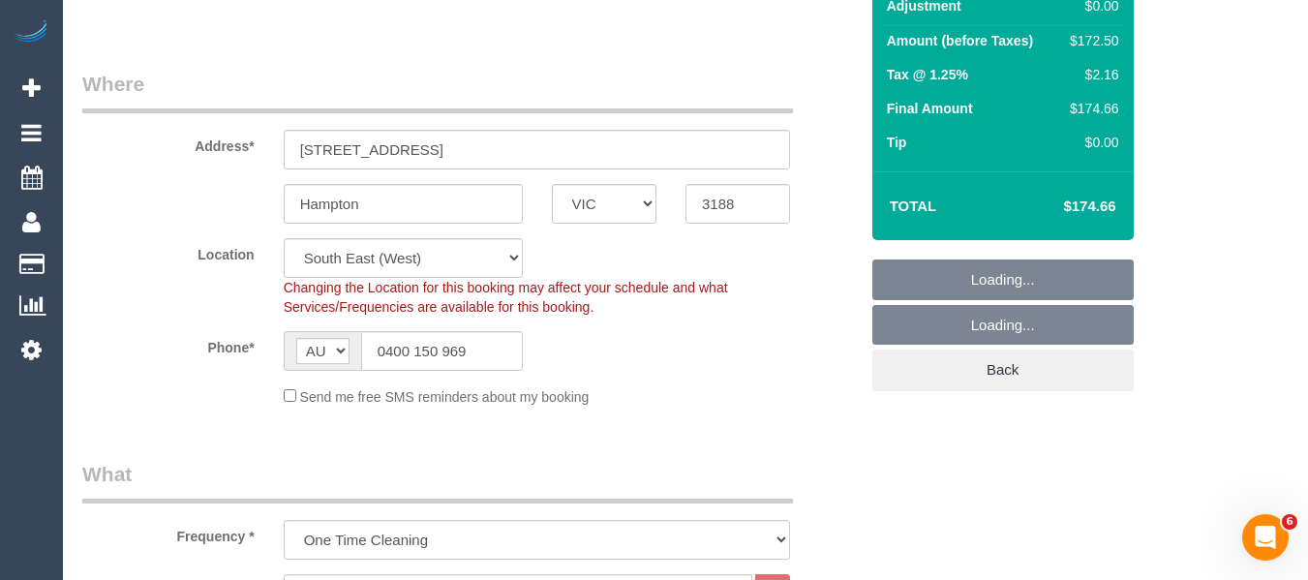
scroll to position [484, 0]
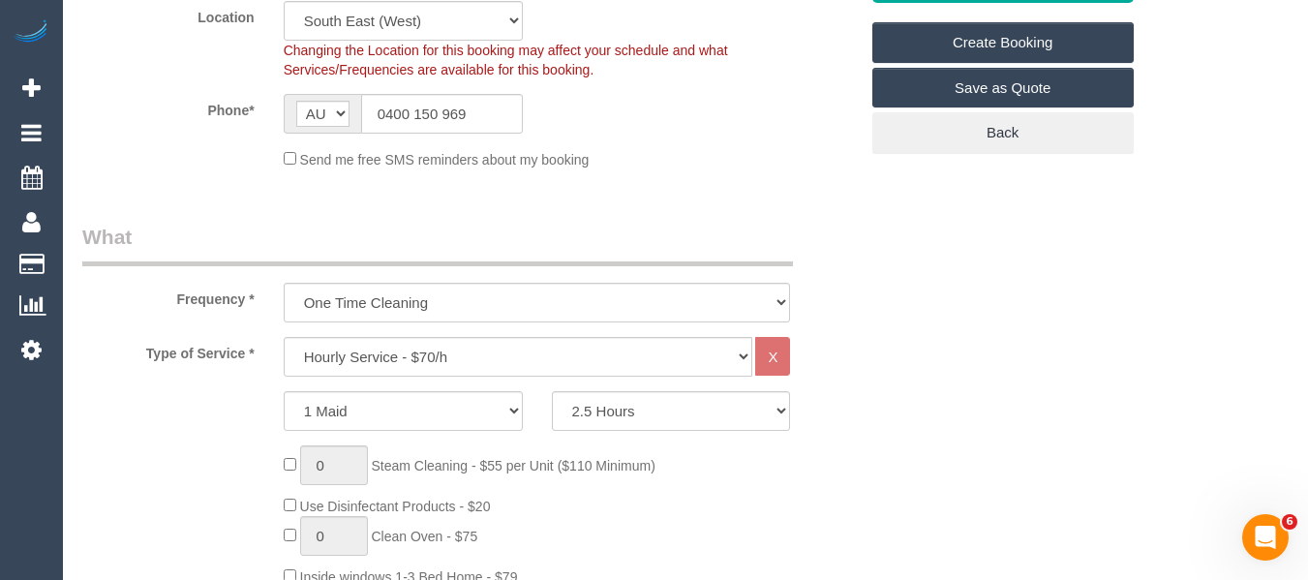
select select "object:3072"
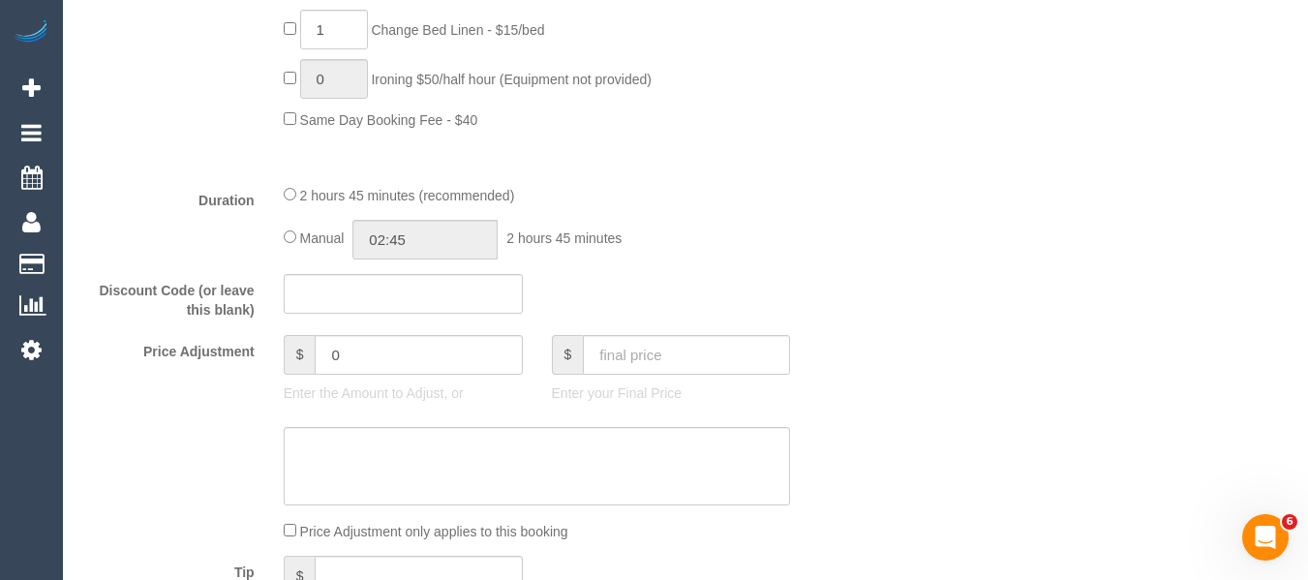
scroll to position [1489, 0]
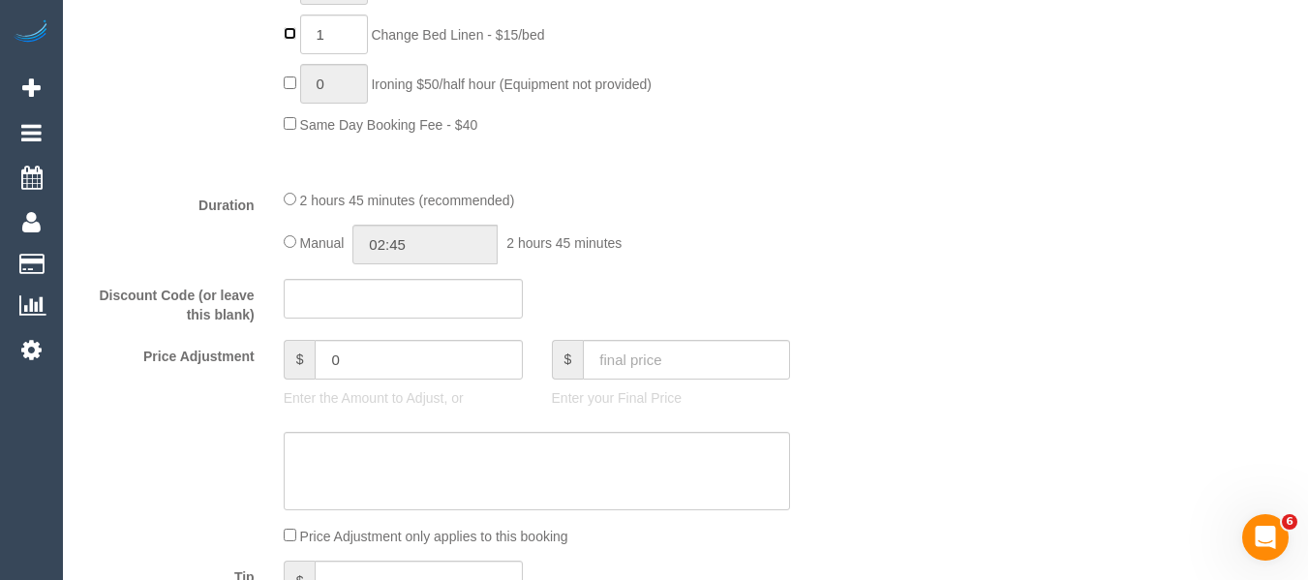
type input "0"
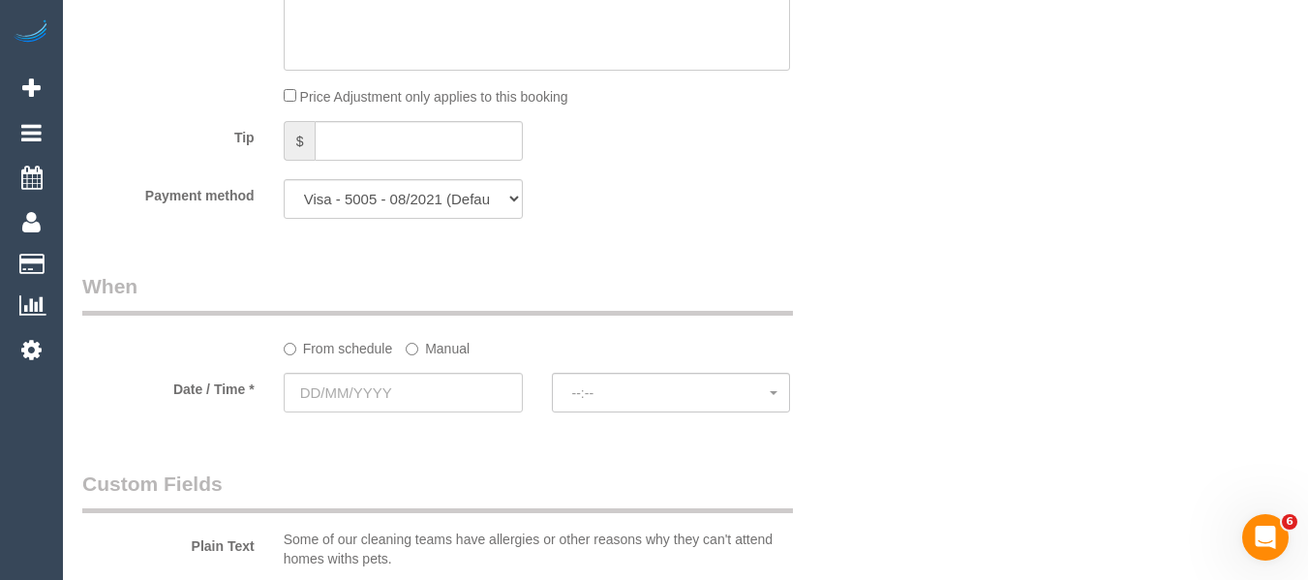
scroll to position [1973, 0]
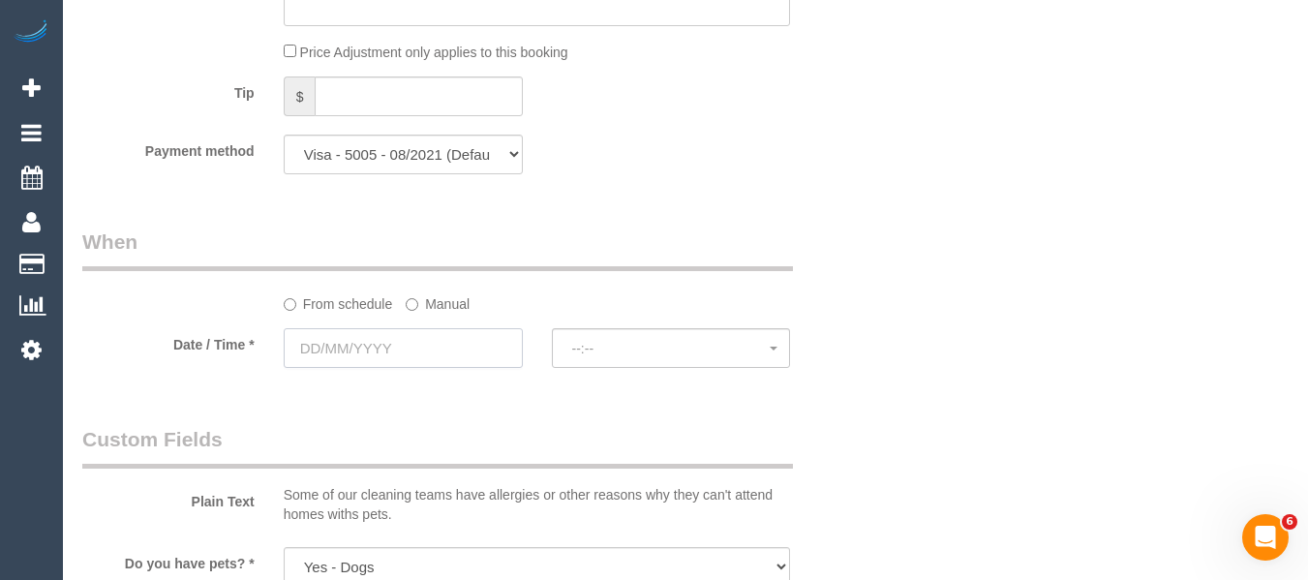
click at [475, 359] on input "text" at bounding box center [403, 348] width 239 height 40
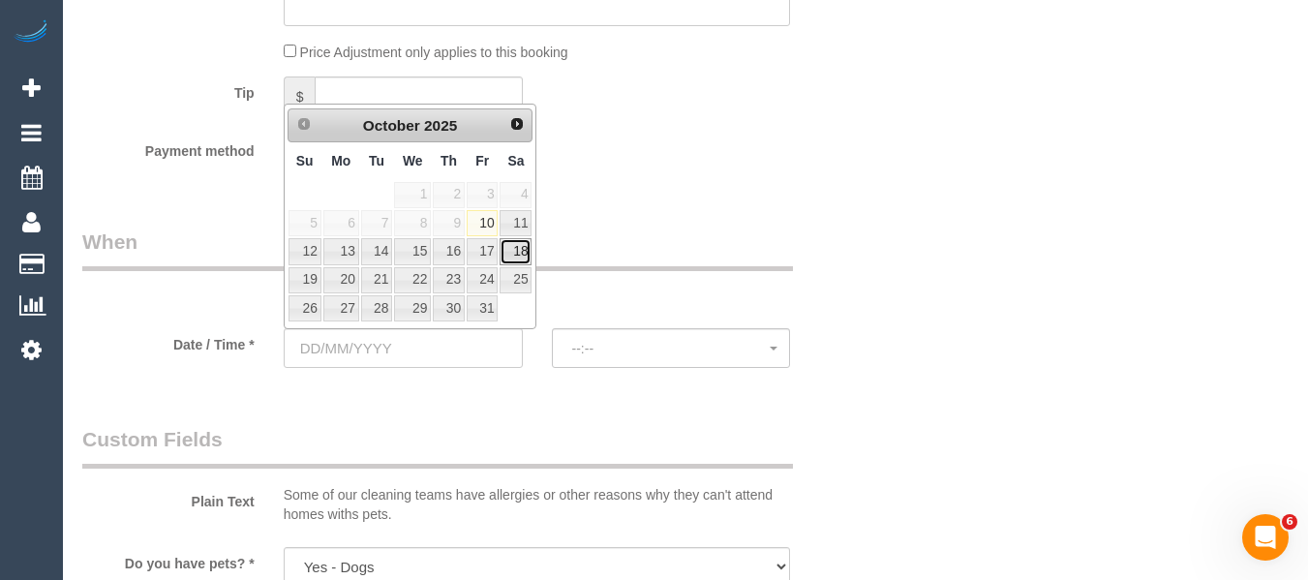
click at [522, 250] on link "18" at bounding box center [516, 251] width 32 height 26
type input "18/10/2025"
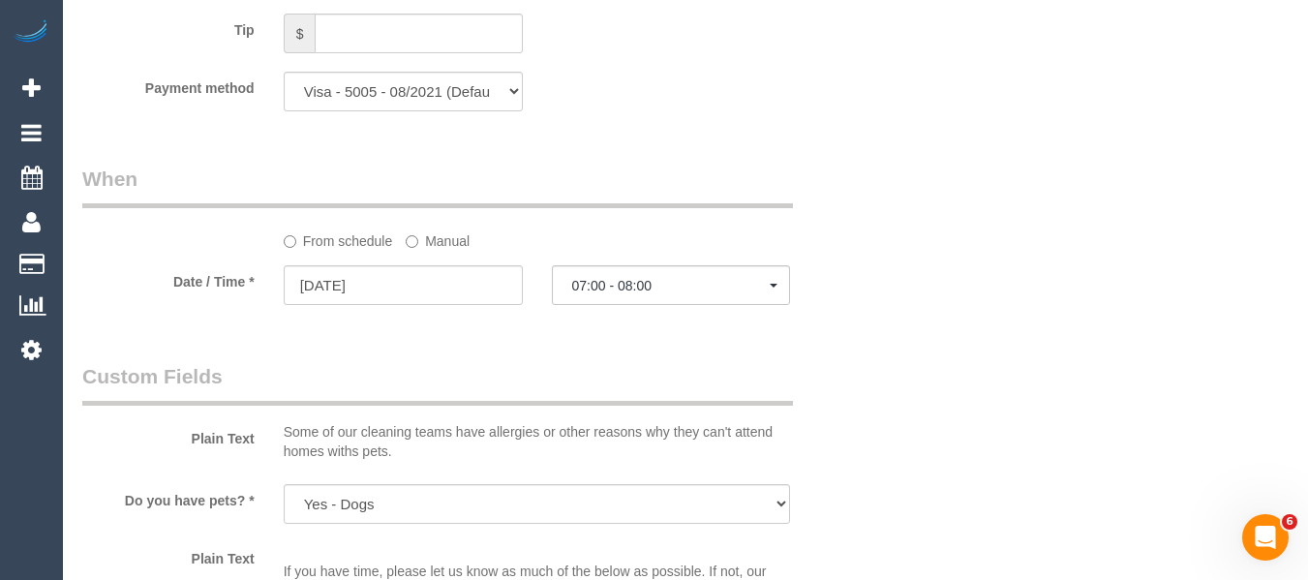
scroll to position [2070, 0]
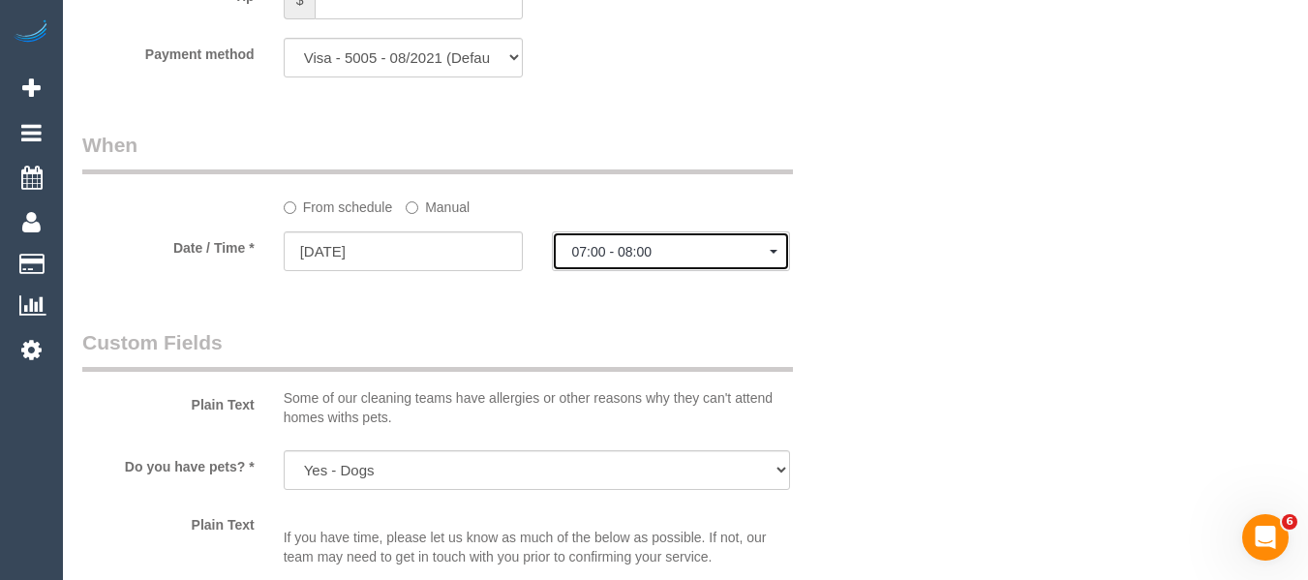
click at [594, 231] on button "07:00 - 08:00" at bounding box center [671, 251] width 239 height 40
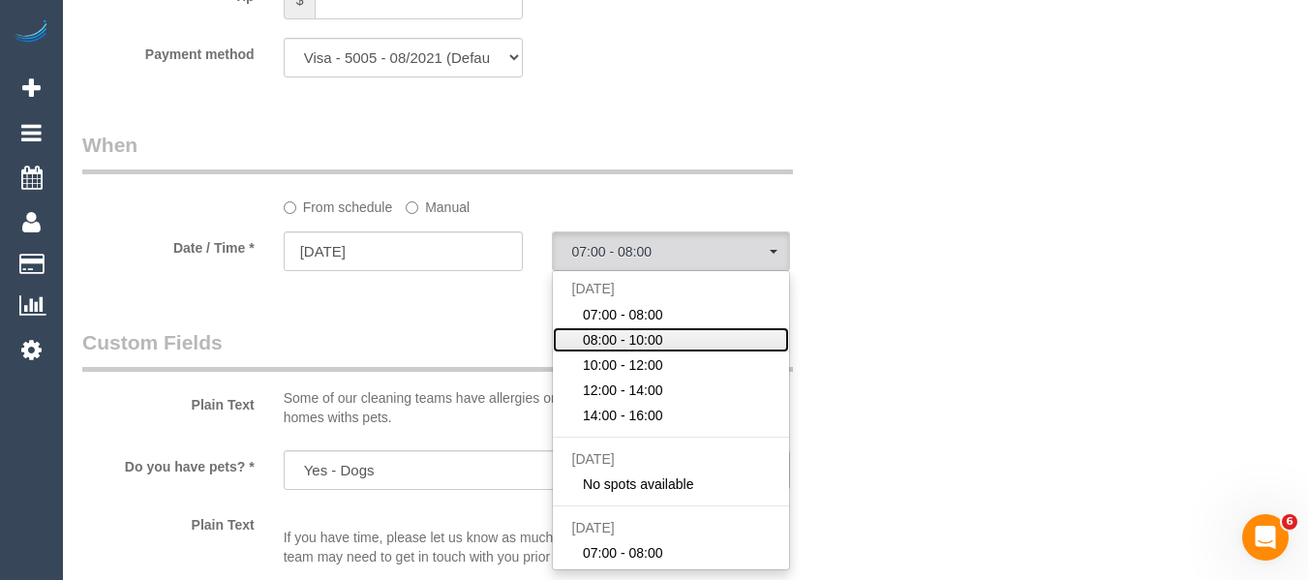
click at [619, 344] on span "08:00 - 10:00" at bounding box center [623, 339] width 80 height 19
select select "spot7"
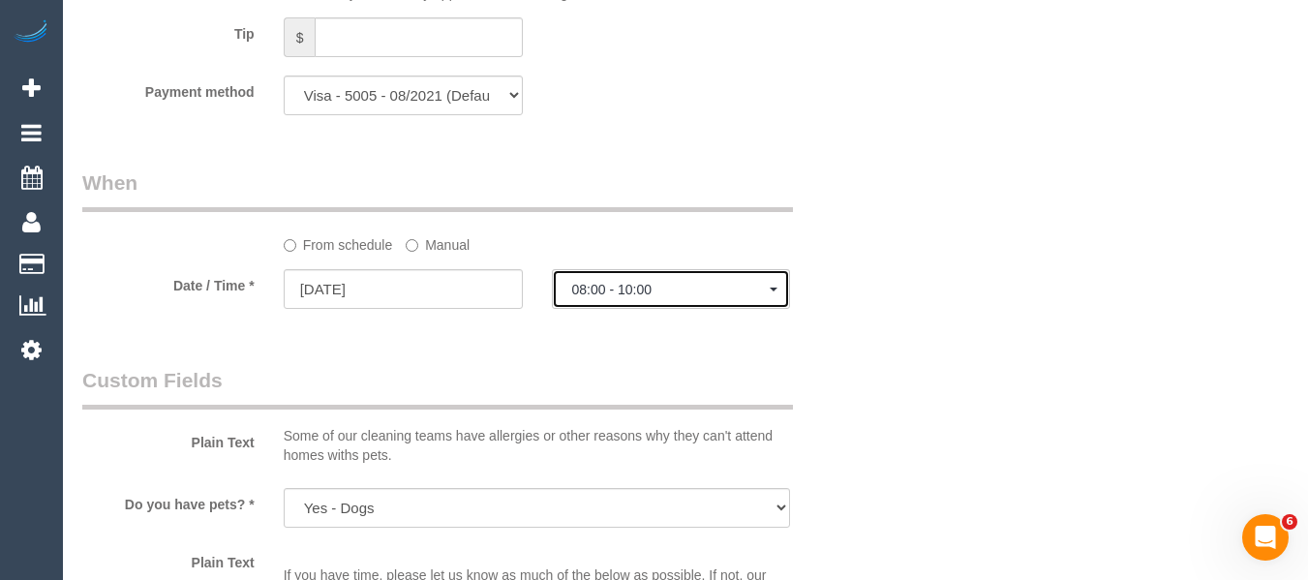
scroll to position [1732, 0]
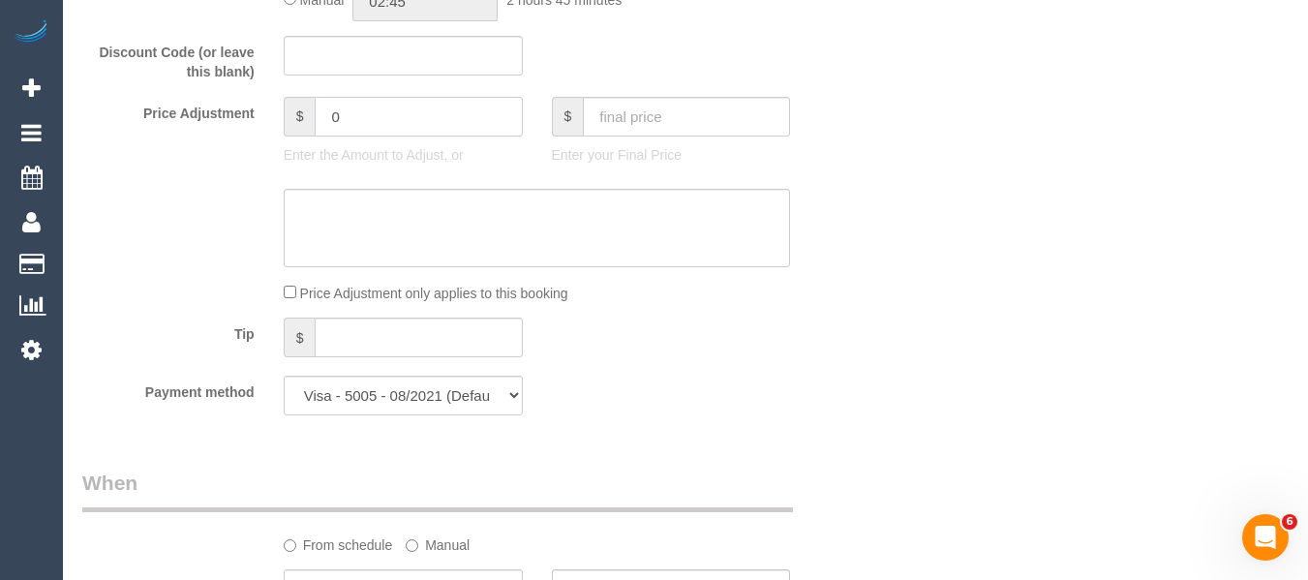
click at [364, 106] on input "0" at bounding box center [418, 117] width 207 height 40
paste input "-17.5"
type input "-17.5"
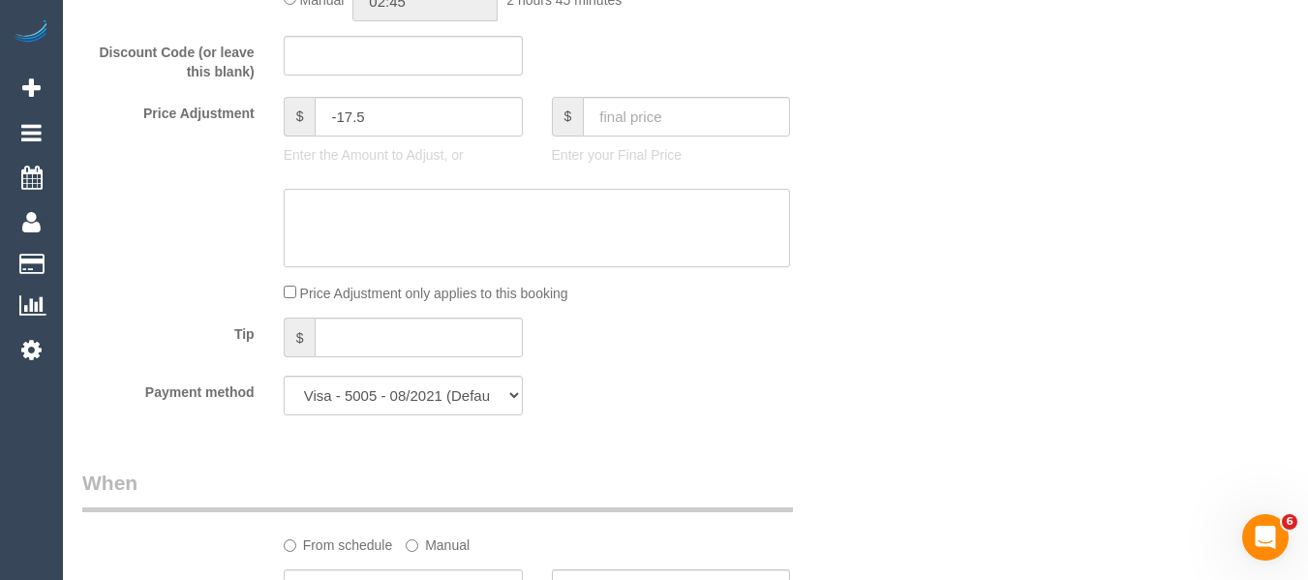
click at [378, 216] on textarea at bounding box center [537, 228] width 507 height 79
paste textarea "regular booking discount -MT"
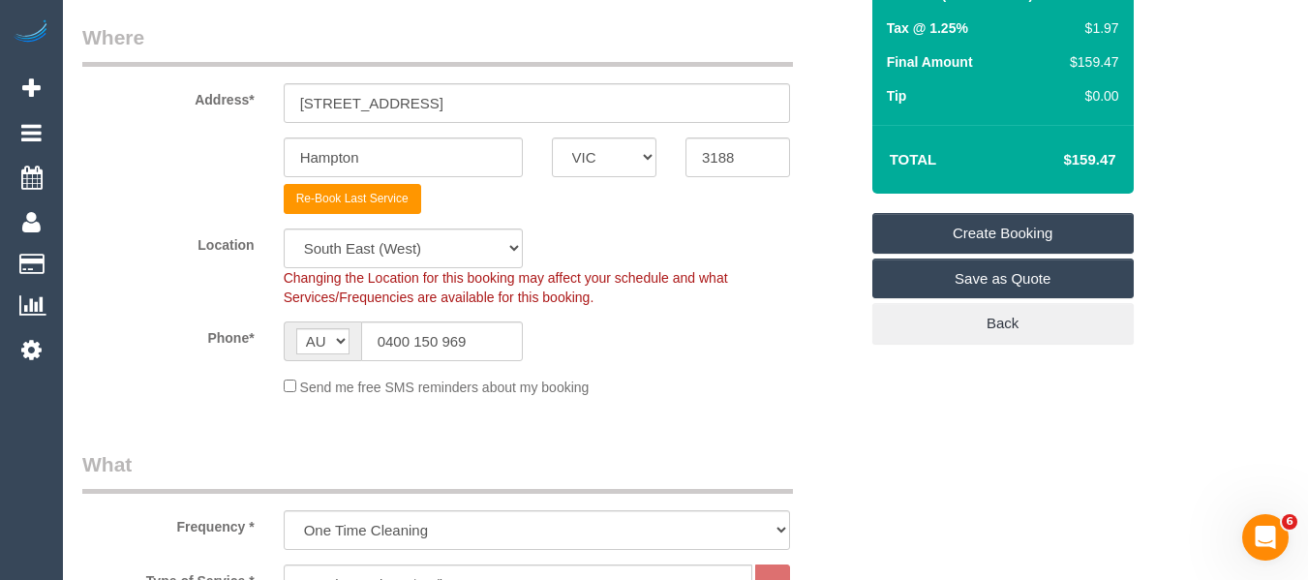
scroll to position [251, 0]
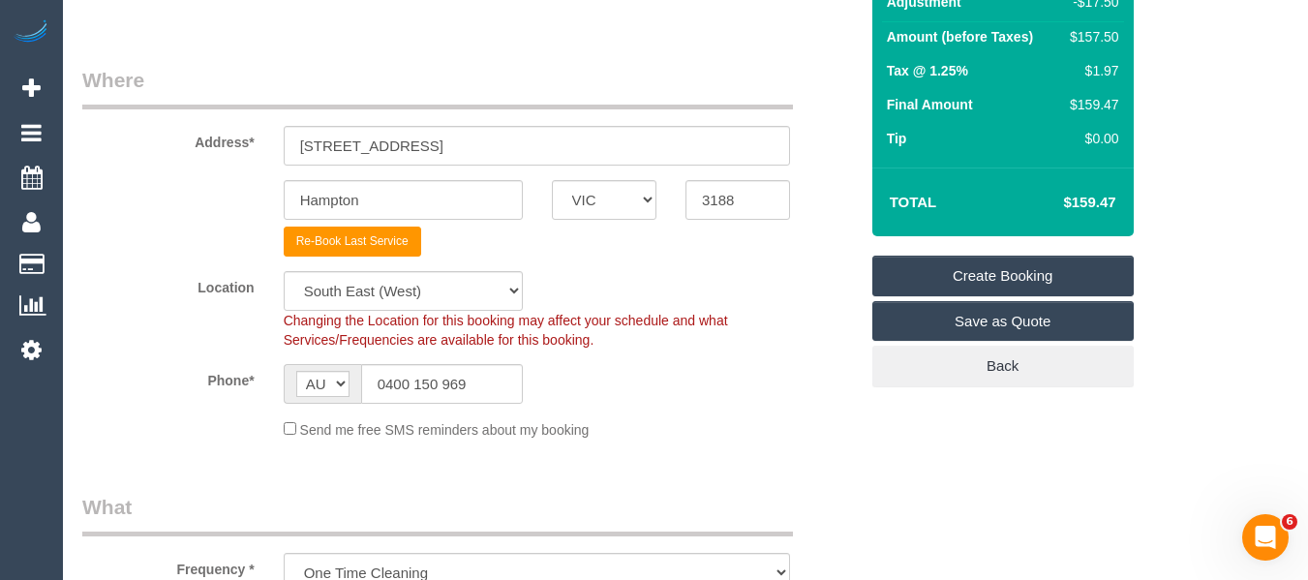
type textarea "regular booking discount -MT"
click at [1038, 264] on link "Create Booking" at bounding box center [1002, 276] width 261 height 41
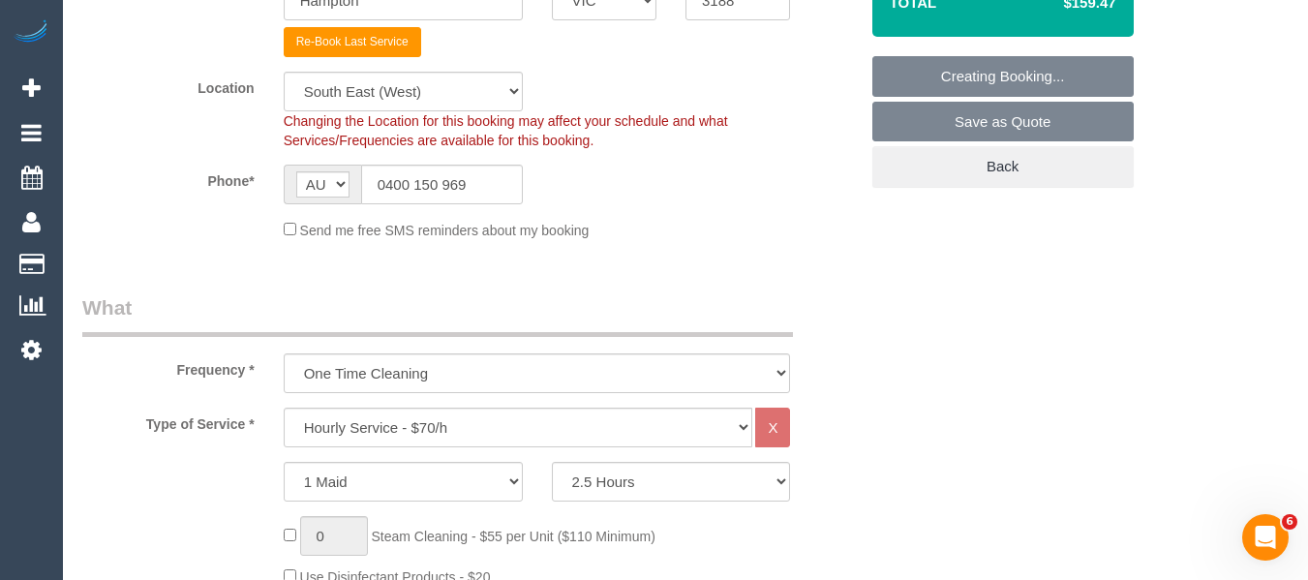
scroll to position [541, 0]
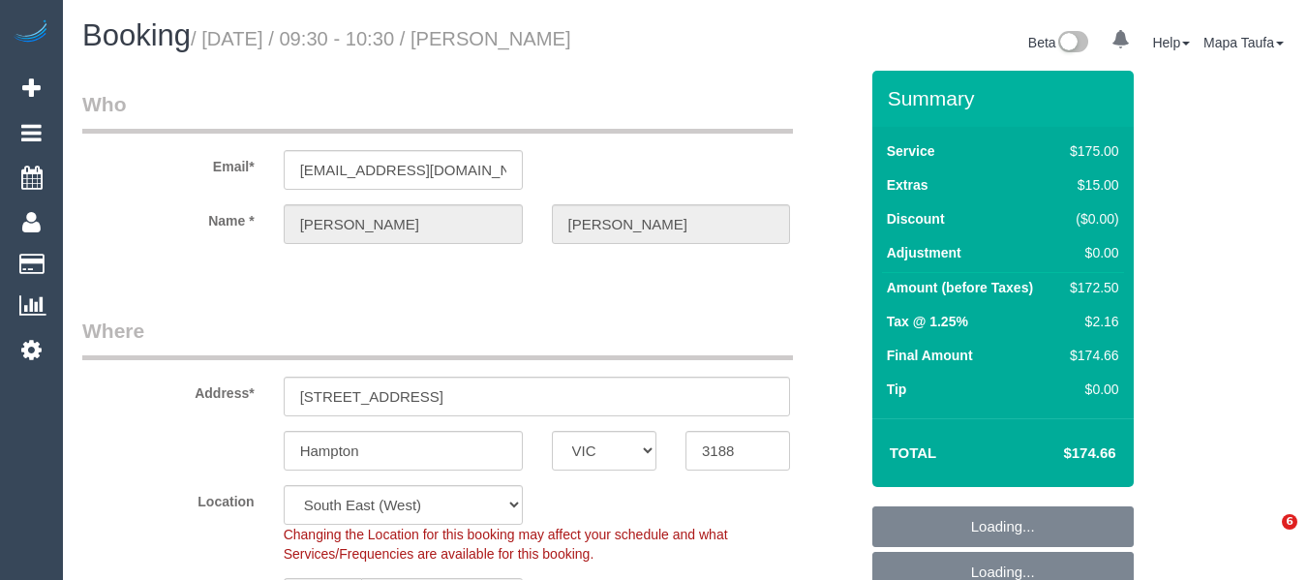
select select "VIC"
select select "150"
select select "number:27"
select select "number:14"
select select "number:19"
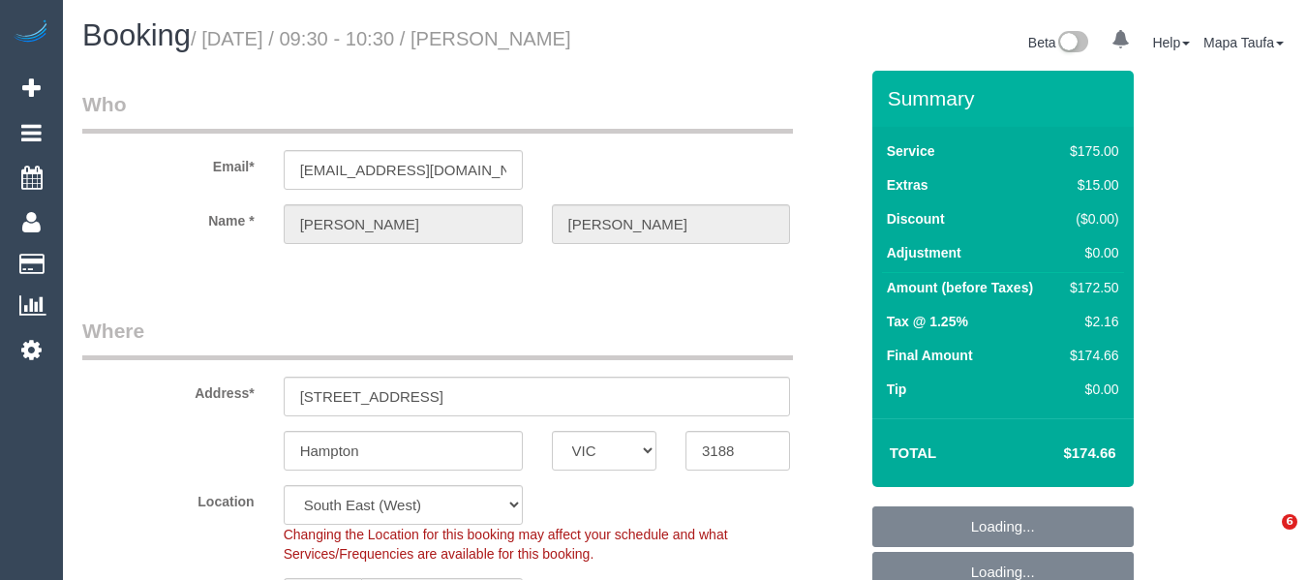
select select "number:22"
select select "number:11"
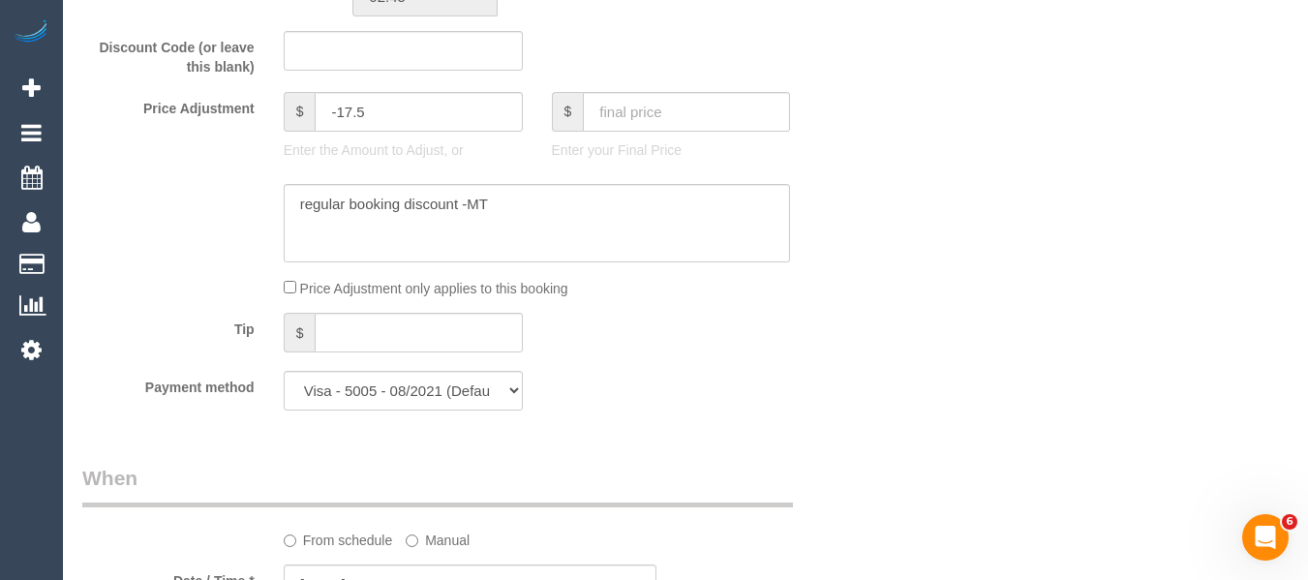
scroll to position [1632, 0]
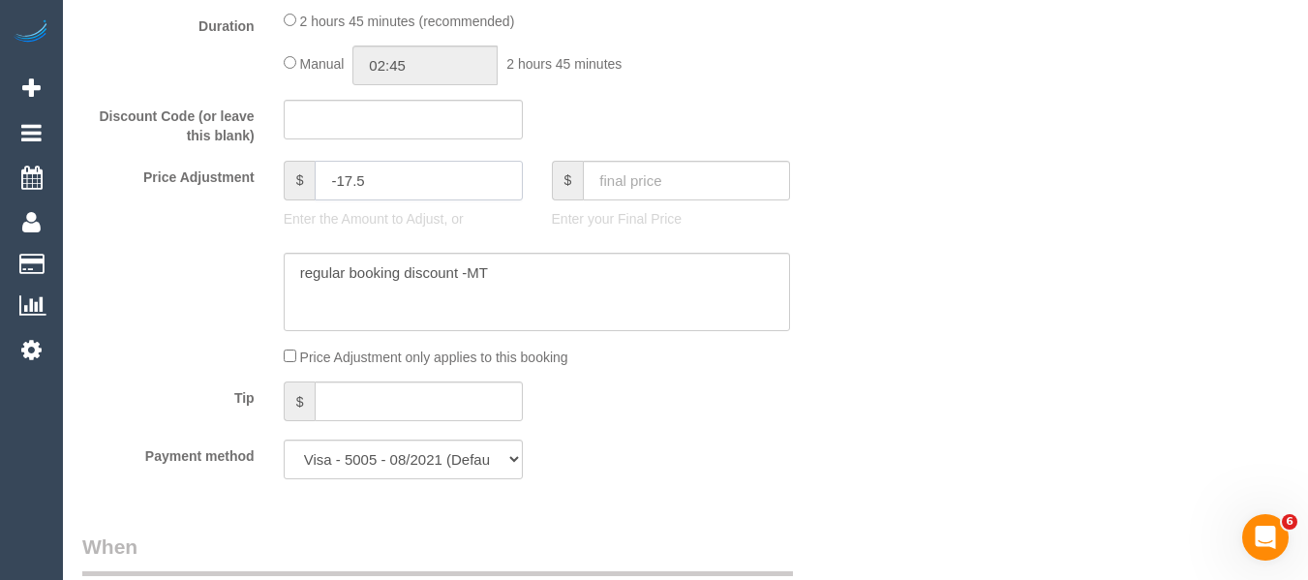
drag, startPoint x: 328, startPoint y: 190, endPoint x: 274, endPoint y: 190, distance: 54.2
click at [274, 188] on div "$ -17.5 Enter the Amount to Adjust, or" at bounding box center [403, 199] width 268 height 77
click at [400, 283] on textarea at bounding box center [537, 292] width 507 height 79
click at [399, 283] on textarea at bounding box center [537, 292] width 507 height 79
click at [397, 283] on textarea at bounding box center [537, 292] width 507 height 79
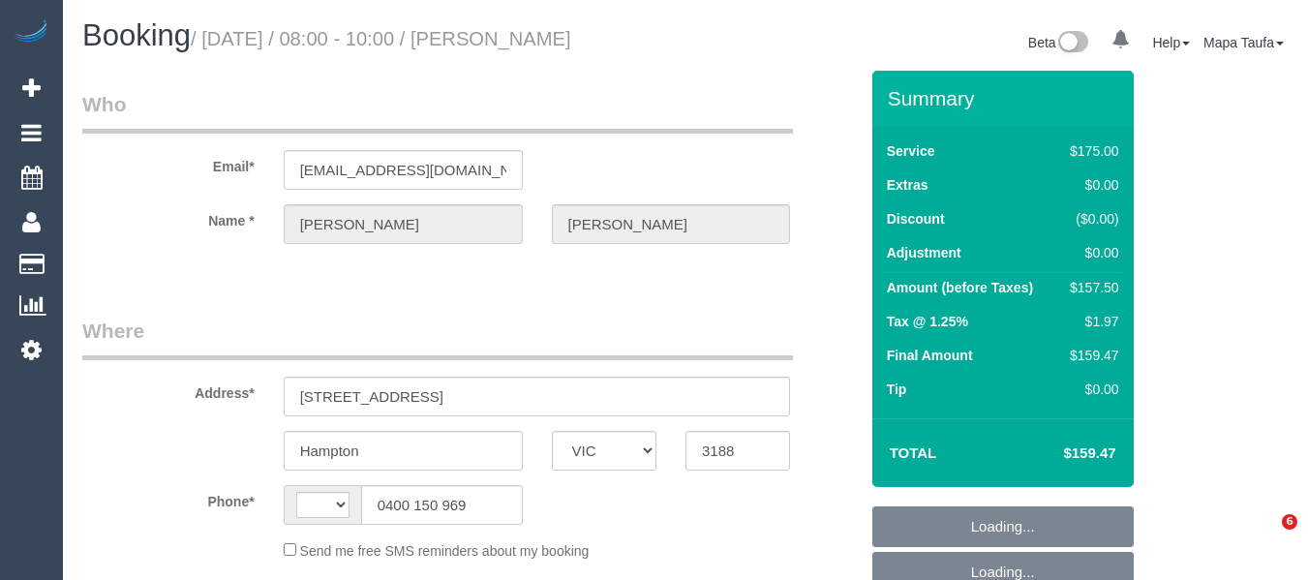
select select "VIC"
select select "string:stripe-pm_1FRCUP2GScqysDRVU3rOEBmN"
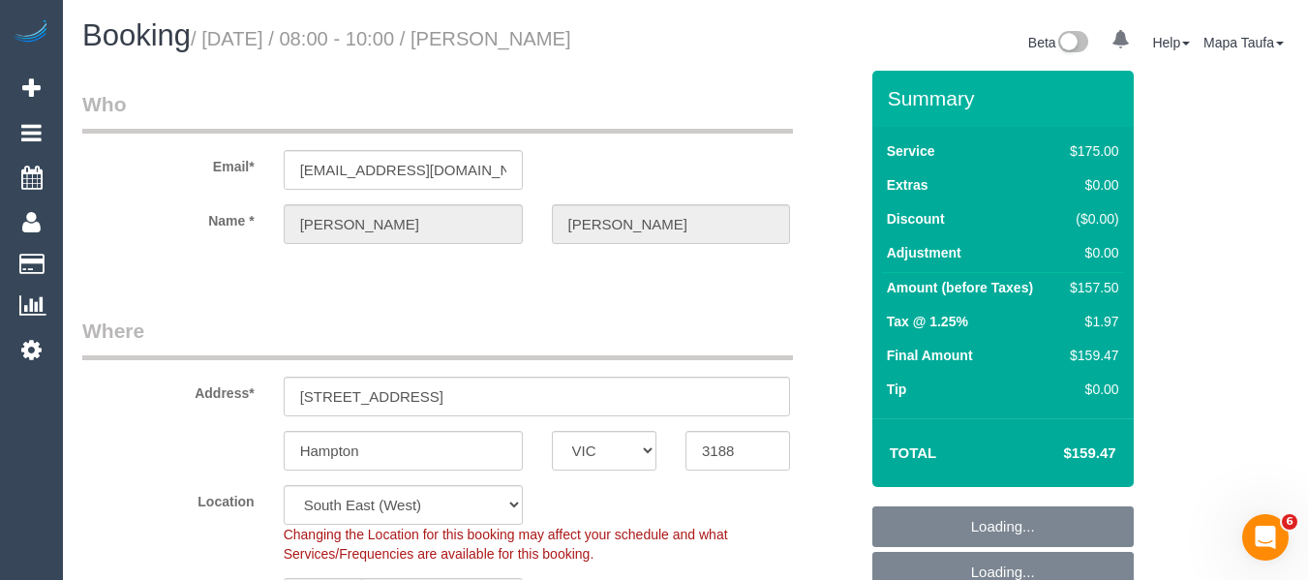
select select "object:705"
select select "string:AU"
select select "150"
select select "spot2"
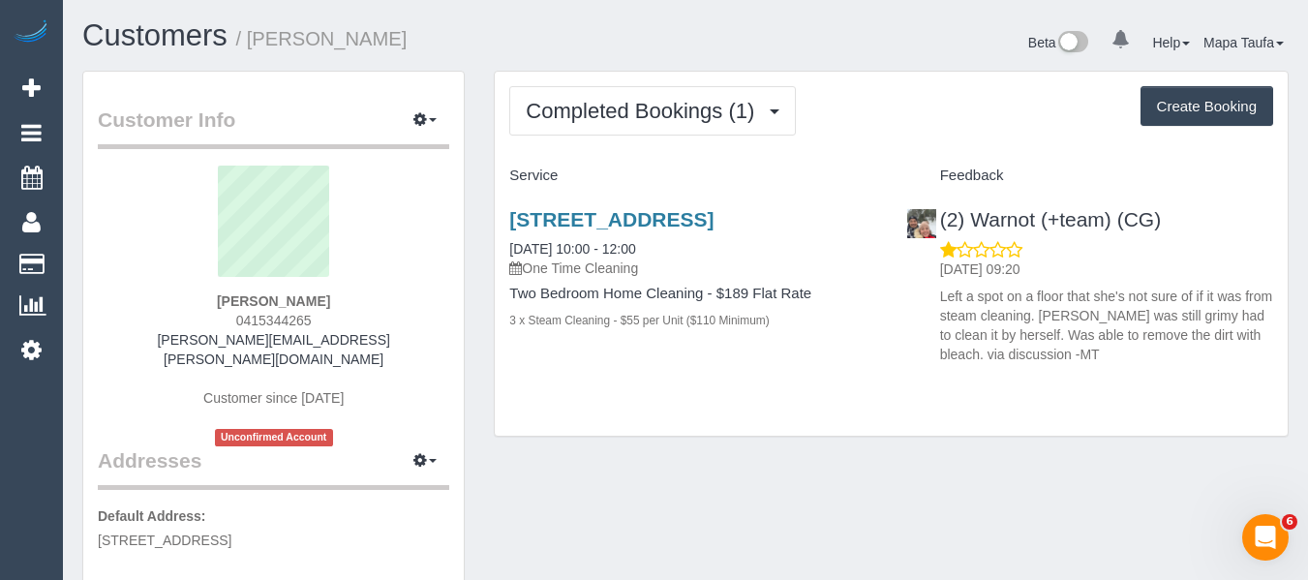
drag, startPoint x: 335, startPoint y: 329, endPoint x: 239, endPoint y: 324, distance: 96.0
click at [222, 320] on div "[PERSON_NAME] 0415344265 [PERSON_NAME][EMAIL_ADDRESS][PERSON_NAME][DOMAIN_NAME]…" at bounding box center [273, 306] width 351 height 281
copy span "0415344265"
click at [587, 216] on link "204 Park Street, Fitzroy North, VIC 3068" at bounding box center [611, 219] width 204 height 22
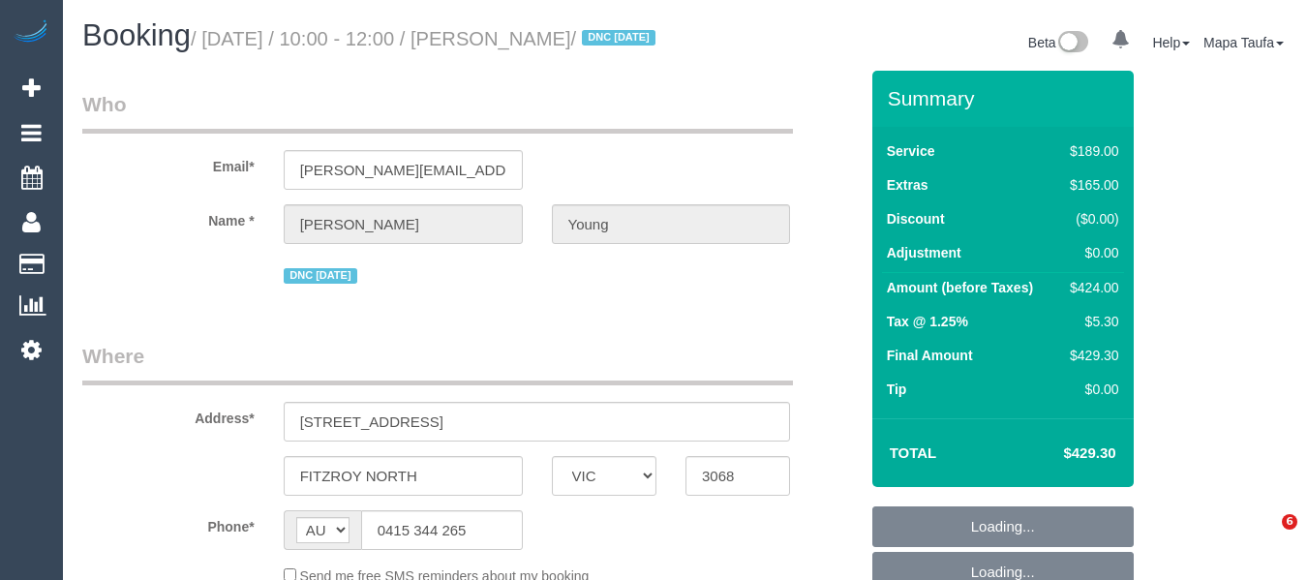
select select "VIC"
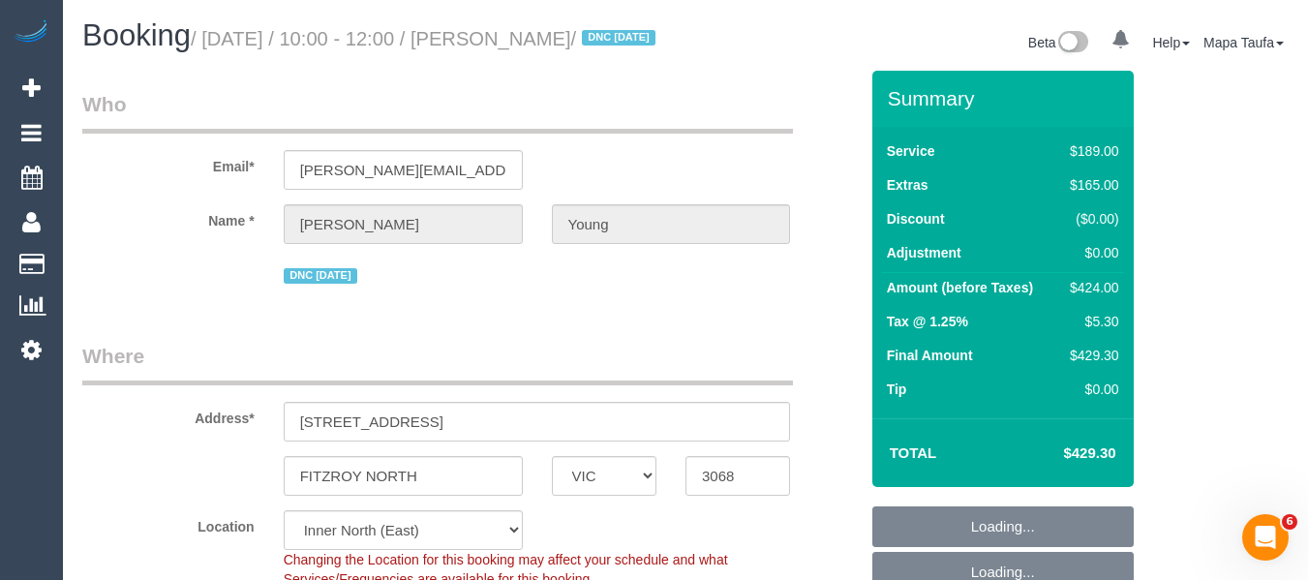
select select "object:598"
select select "string:stripe-pm_1Ry0dJ2GScqysDRVMUxMlHop"
select select "number:27"
select select "number:15"
select select "number:19"
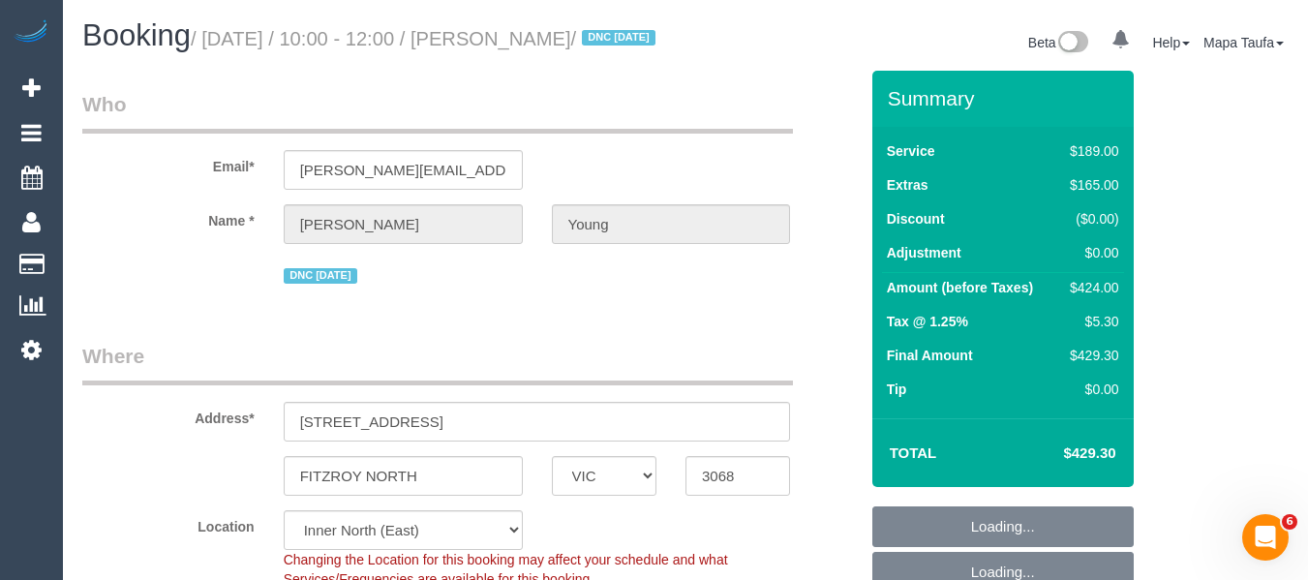
select select "number:22"
select select "number:33"
select select "number:26"
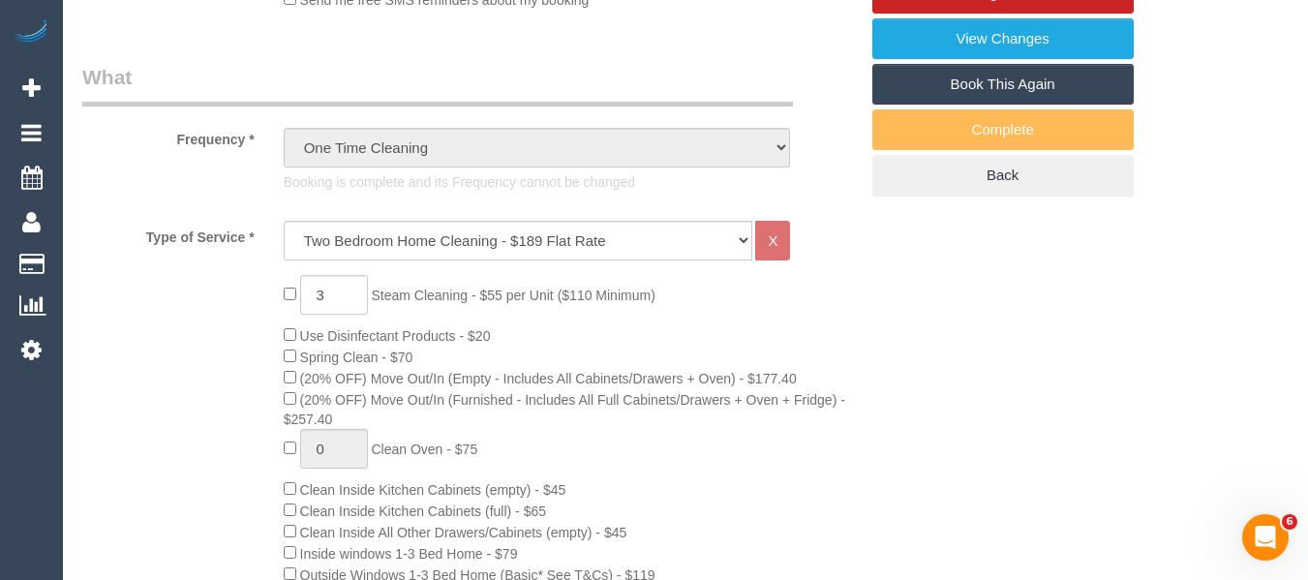
scroll to position [381, 0]
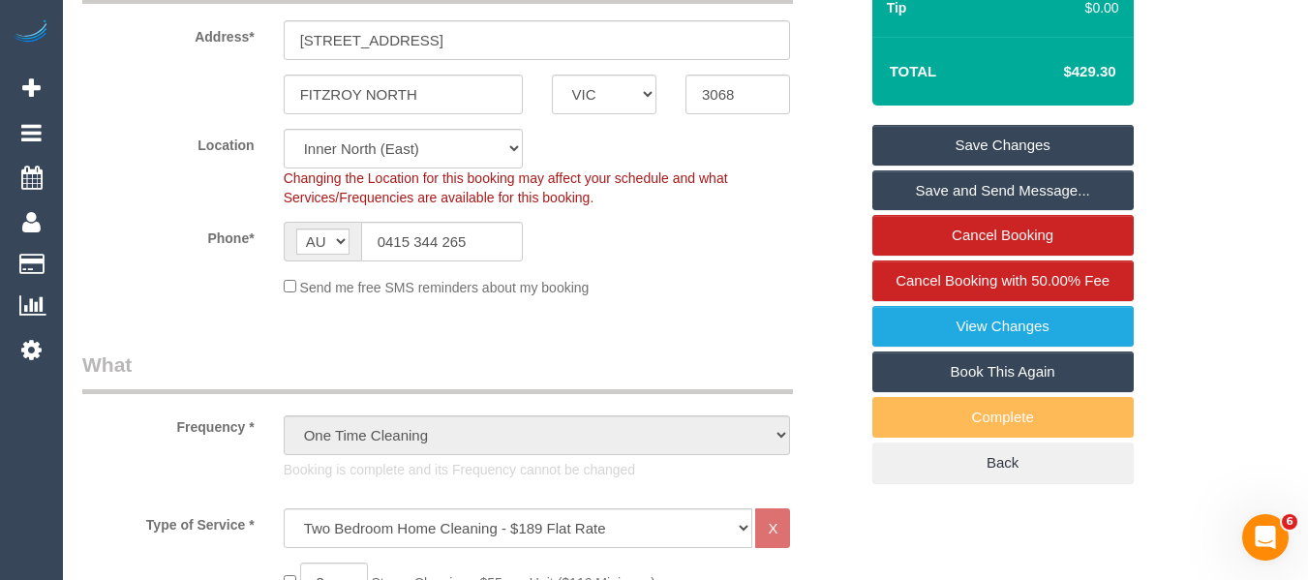
drag, startPoint x: 1126, startPoint y: 90, endPoint x: 1156, endPoint y: 88, distance: 30.1
click at [1074, 88] on div "Total $429.30" at bounding box center [1002, 71] width 261 height 69
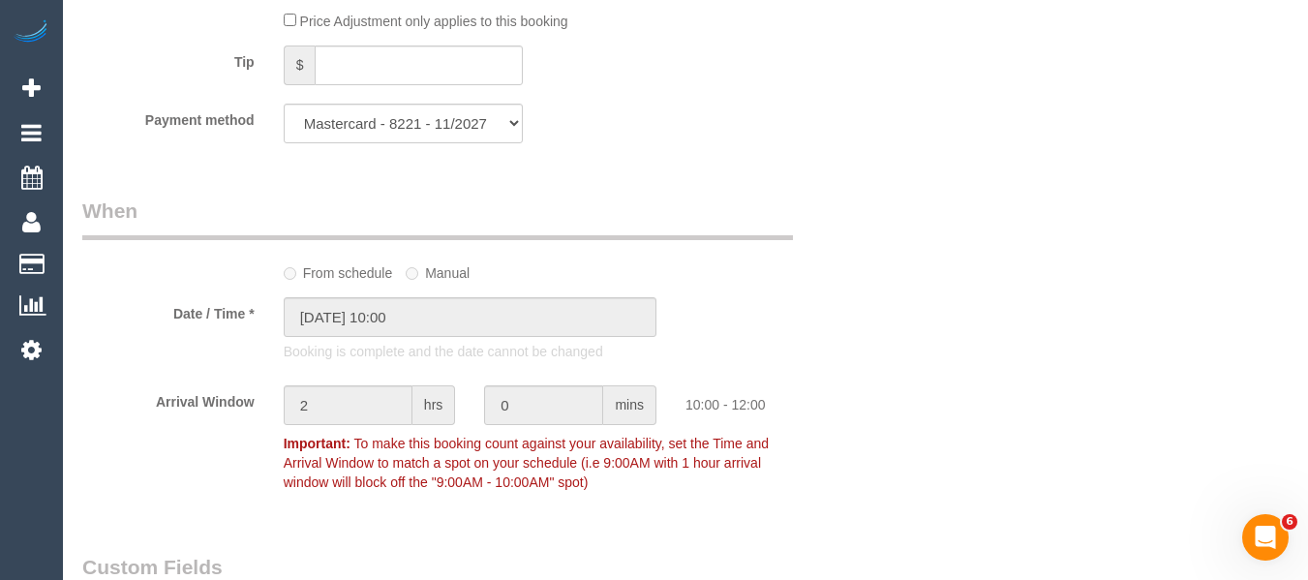
scroll to position [1895, 0]
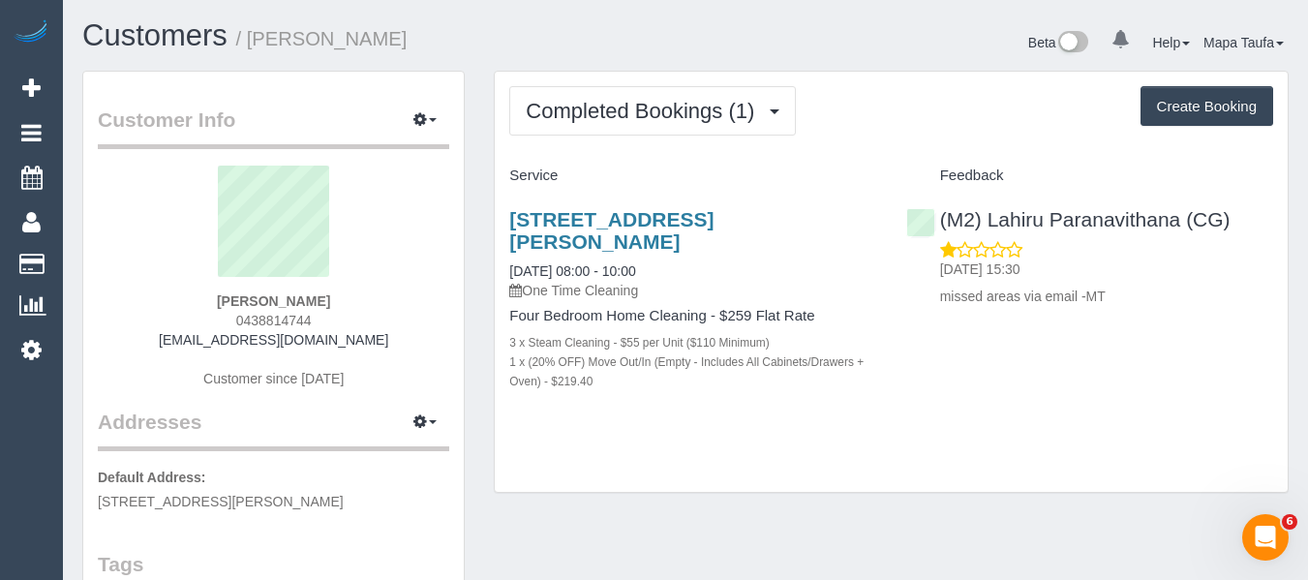
drag, startPoint x: 321, startPoint y: 321, endPoint x: 212, endPoint y: 321, distance: 109.4
click at [214, 321] on div "Emma Doran 0438814744 emmadoran@hotmail.com Customer since 2025" at bounding box center [273, 287] width 351 height 242
copy span "0438814744"
click at [547, 214] on link "12 Josephine Street, Oak Park, VIC 3046" at bounding box center [611, 230] width 204 height 45
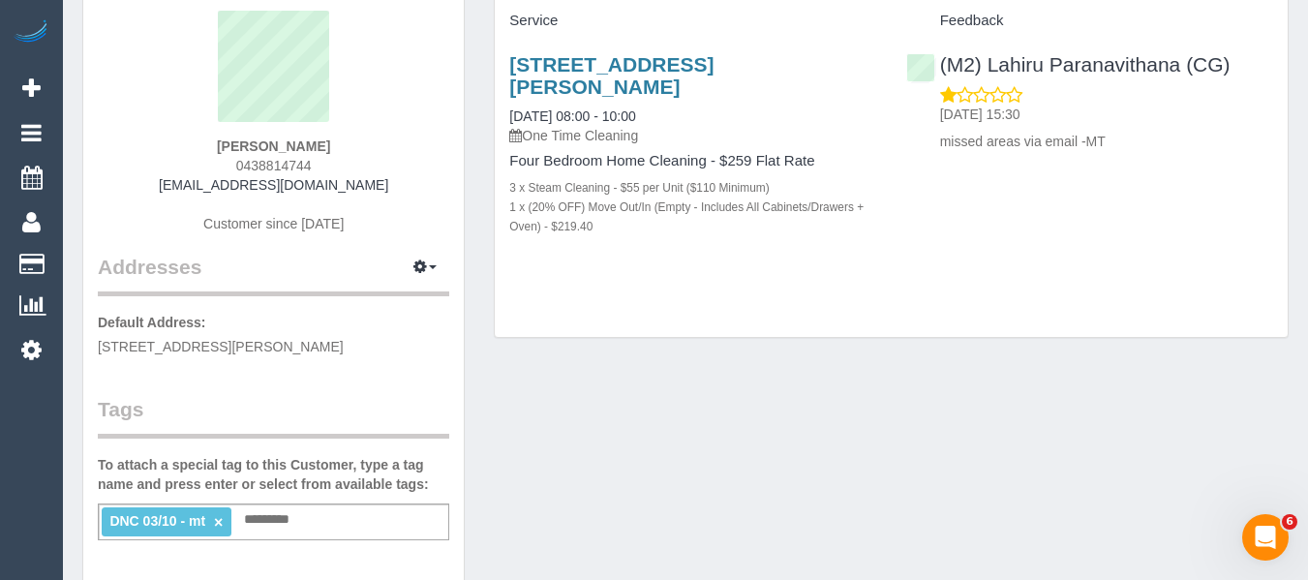
scroll to position [290, 0]
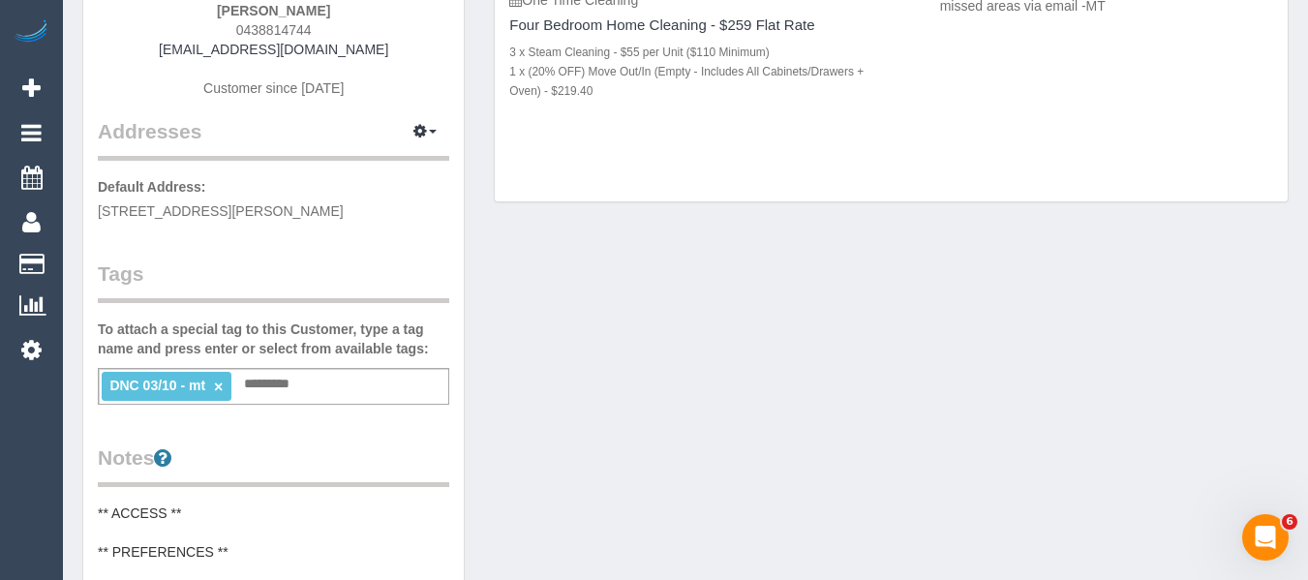
click at [214, 386] on link "×" at bounding box center [218, 387] width 9 height 16
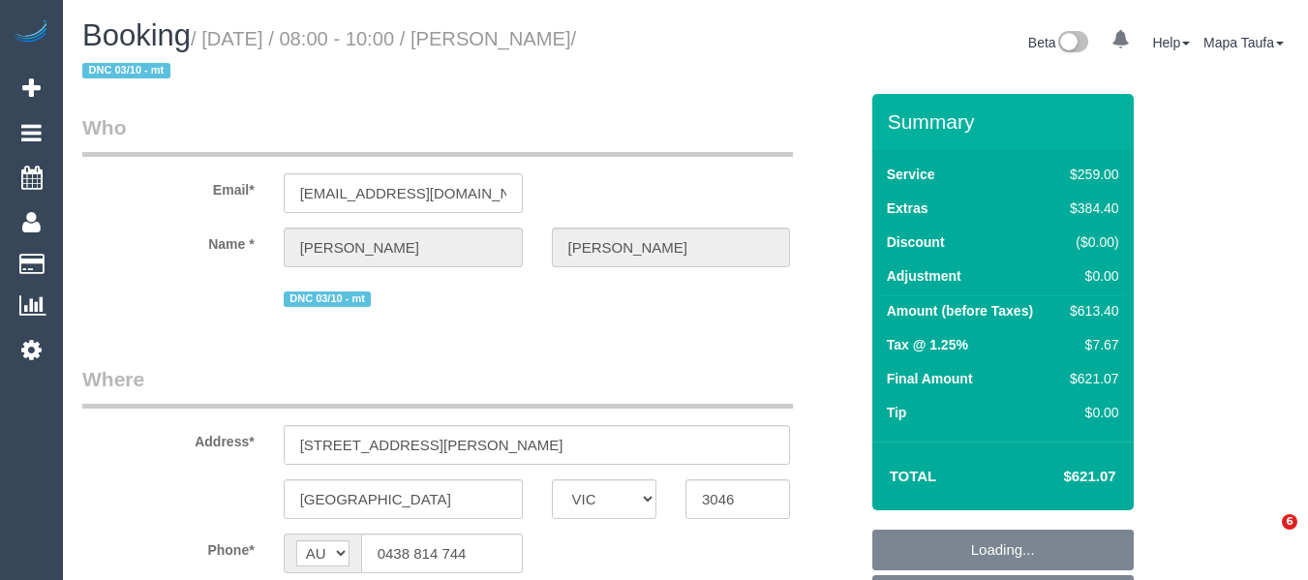
select select "VIC"
select select "number:27"
select select "number:14"
select select "number:18"
select select "number:36"
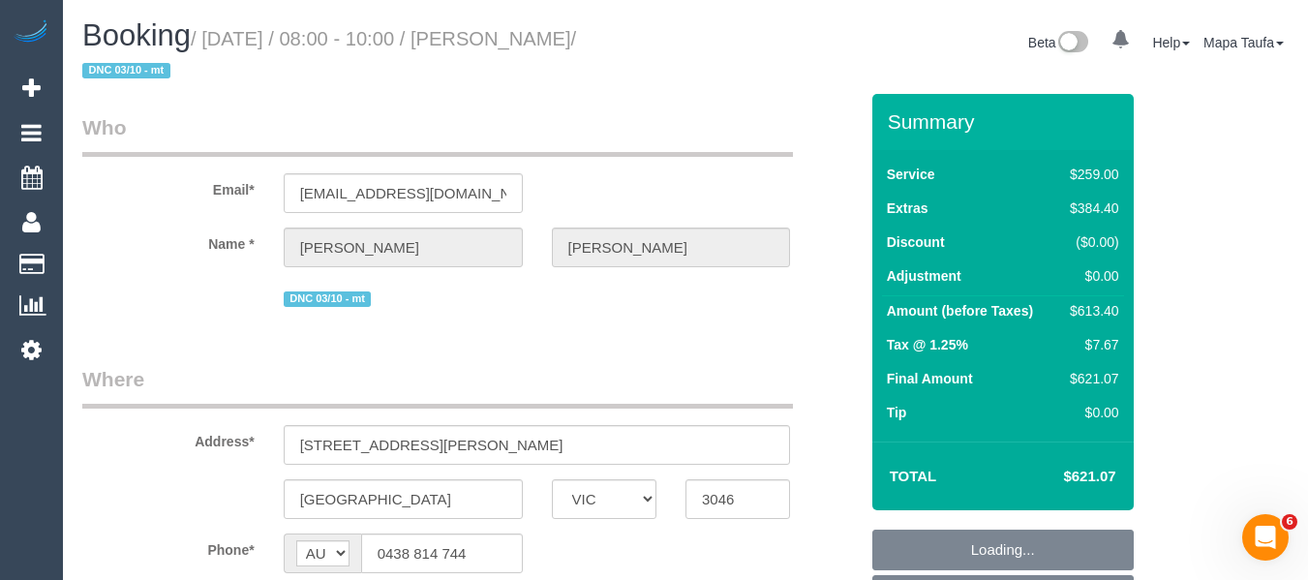
select select "number:26"
select select "string:stripe-pm_1Rzvuk2GScqysDRVV0sV43t2"
select select "object:1509"
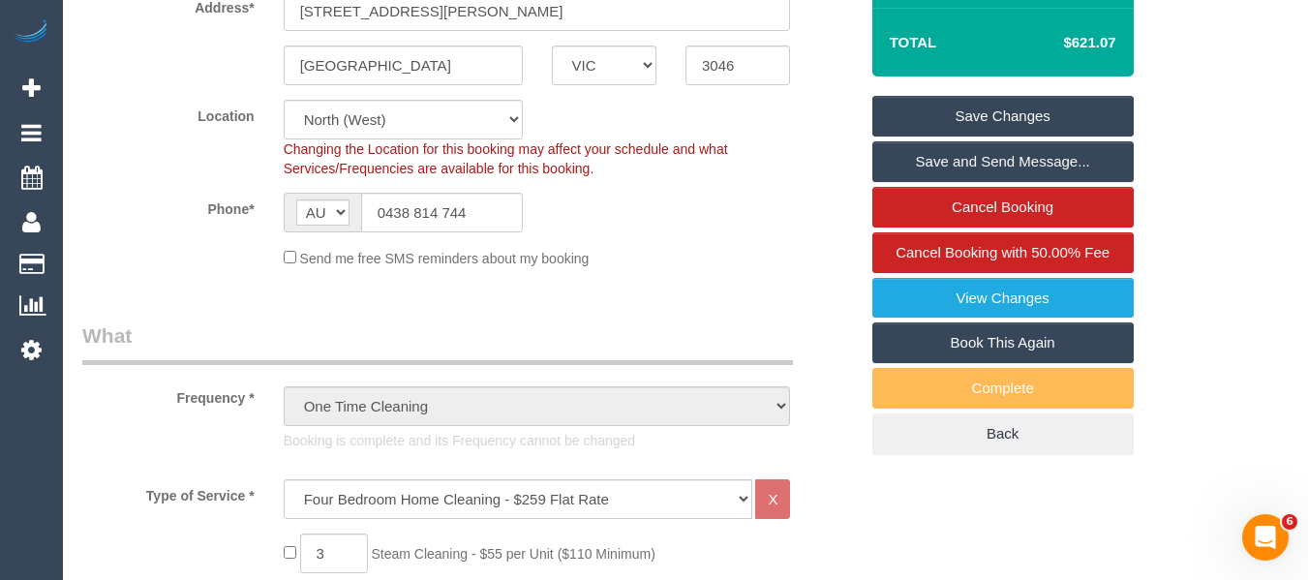
scroll to position [327, 0]
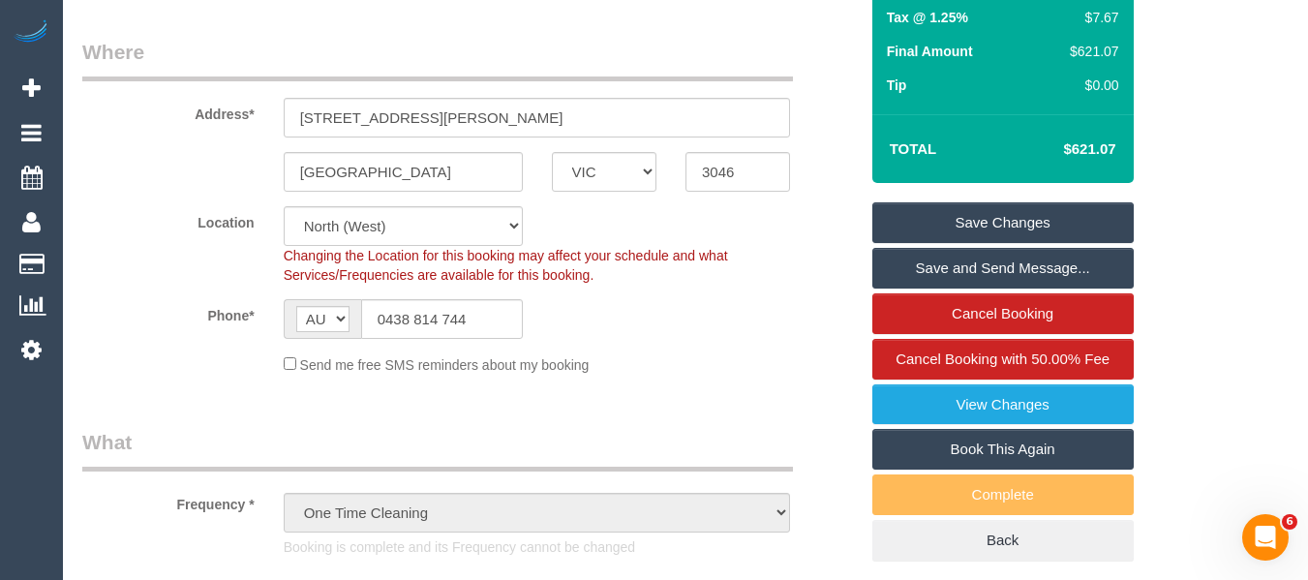
drag, startPoint x: 1134, startPoint y: 148, endPoint x: 1073, endPoint y: 144, distance: 61.1
click at [1073, 144] on div "Summary Service $259.00 Extras $384.40 Discount ($30.00) Adjustment $0.00 Amoun…" at bounding box center [1009, 184] width 302 height 834
copy table "Total $"
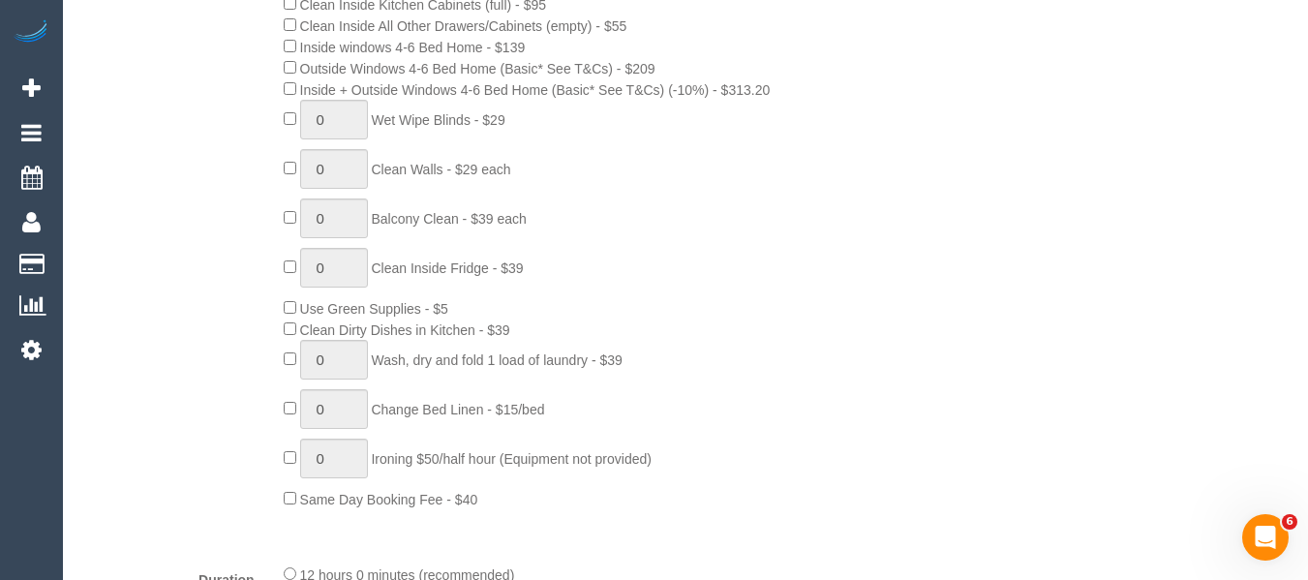
scroll to position [1586, 0]
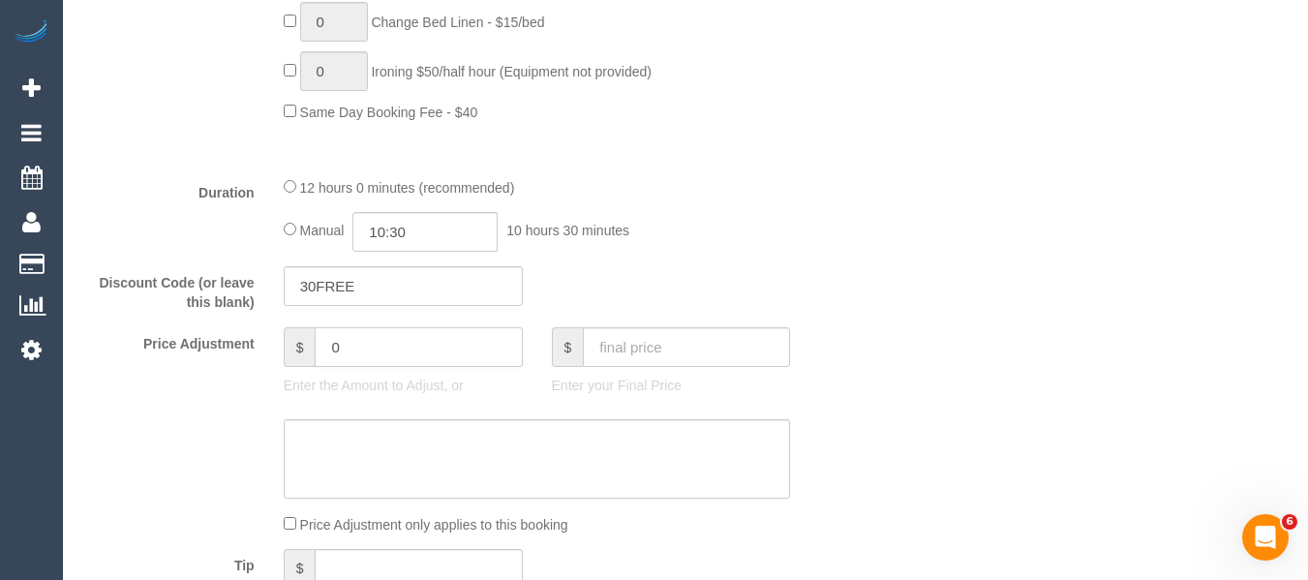
drag, startPoint x: 370, startPoint y: 343, endPoint x: 255, endPoint y: 342, distance: 115.2
click at [255, 342] on div "Price Adjustment $ 0 Enter the Amount to Adjust, or $ Enter your Final Price" at bounding box center [470, 365] width 805 height 77
type input "-124"
click at [363, 413] on sui-booking-price-adjustment "Price Adjustment $ -124 Enter the Amount to Adjust, or $ Enter your Final Price…" at bounding box center [470, 430] width 776 height 207
drag, startPoint x: 358, startPoint y: 415, endPoint x: 358, endPoint y: 433, distance: 17.4
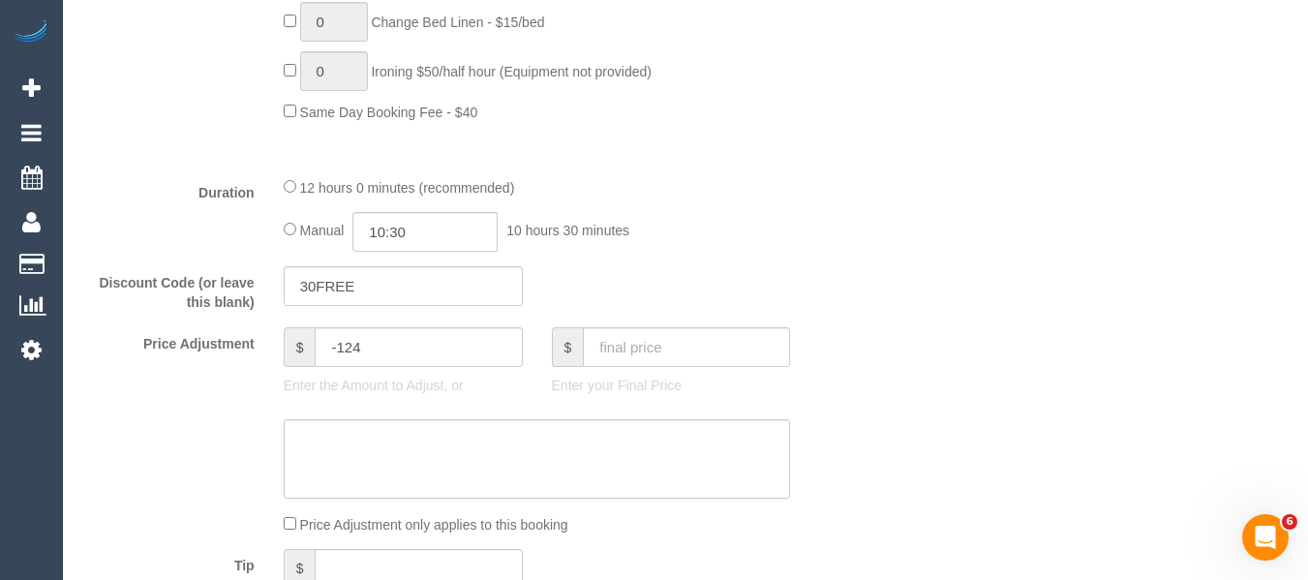
click at [358, 427] on sui-booking-price-adjustment "Price Adjustment $ -124 Enter the Amount to Adjust, or $ Enter your Final Price…" at bounding box center [470, 430] width 776 height 207
click at [358, 434] on textarea at bounding box center [537, 458] width 507 height 79
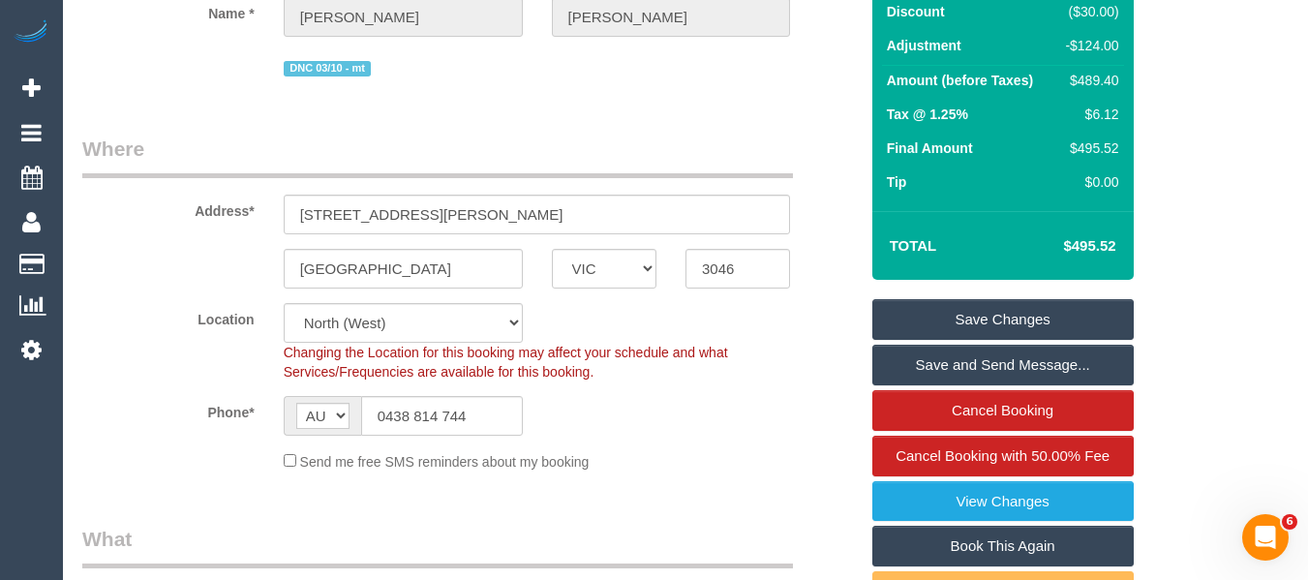
type textarea "20% discount for having to re-clean areas via phone -MT"
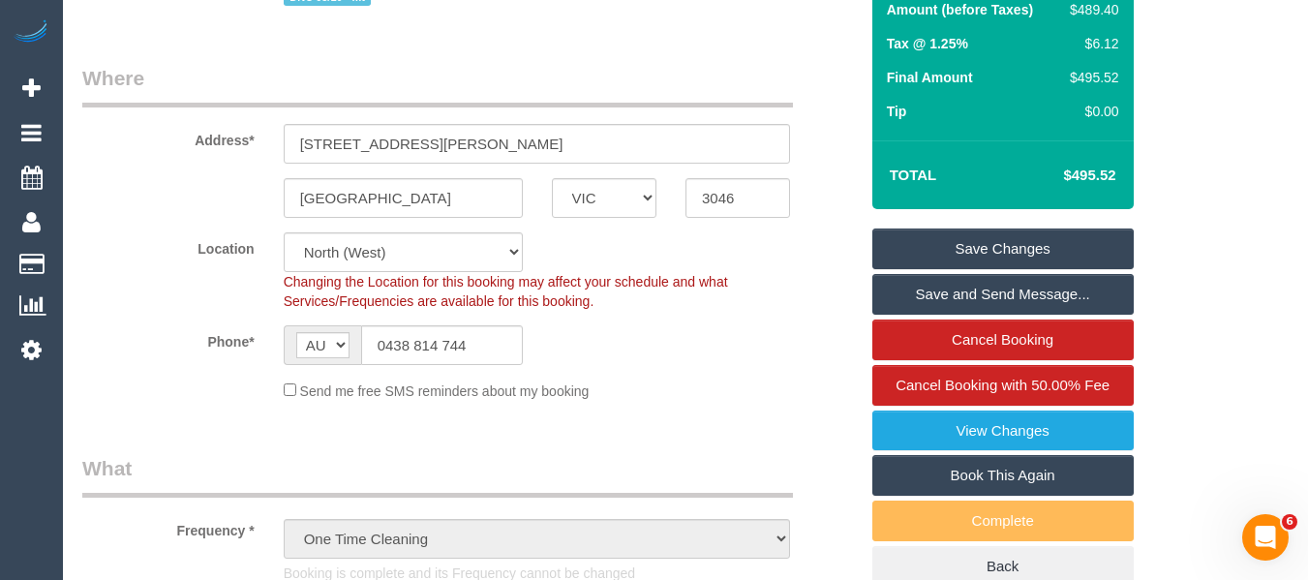
scroll to position [318, 0]
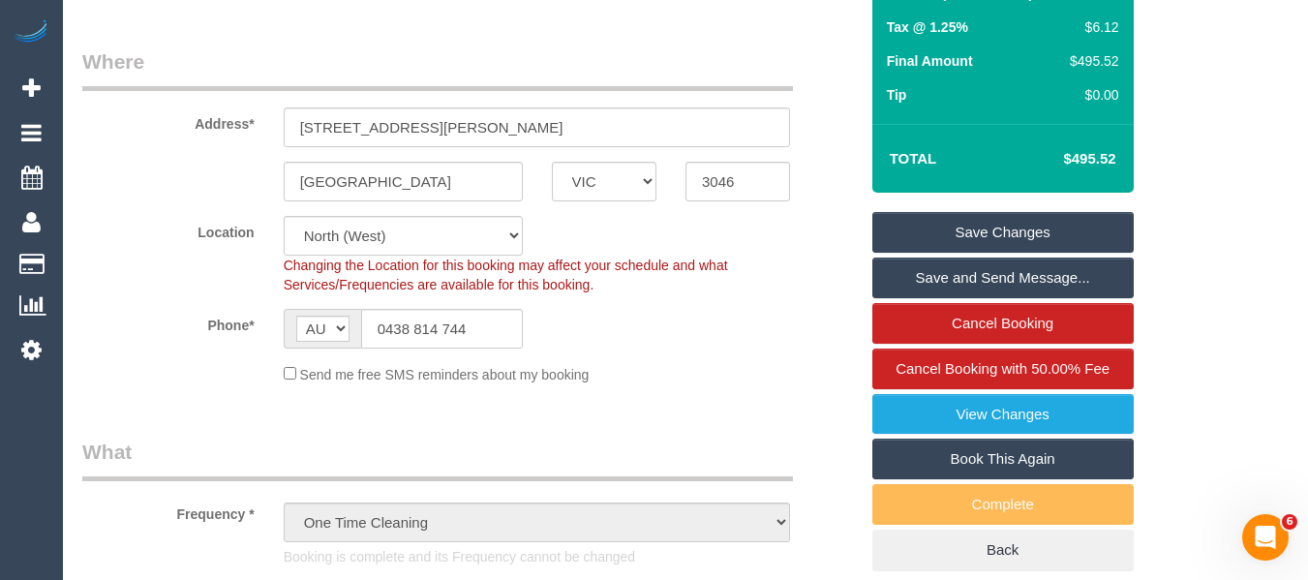
click at [1017, 242] on link "Save Changes" at bounding box center [1002, 232] width 261 height 41
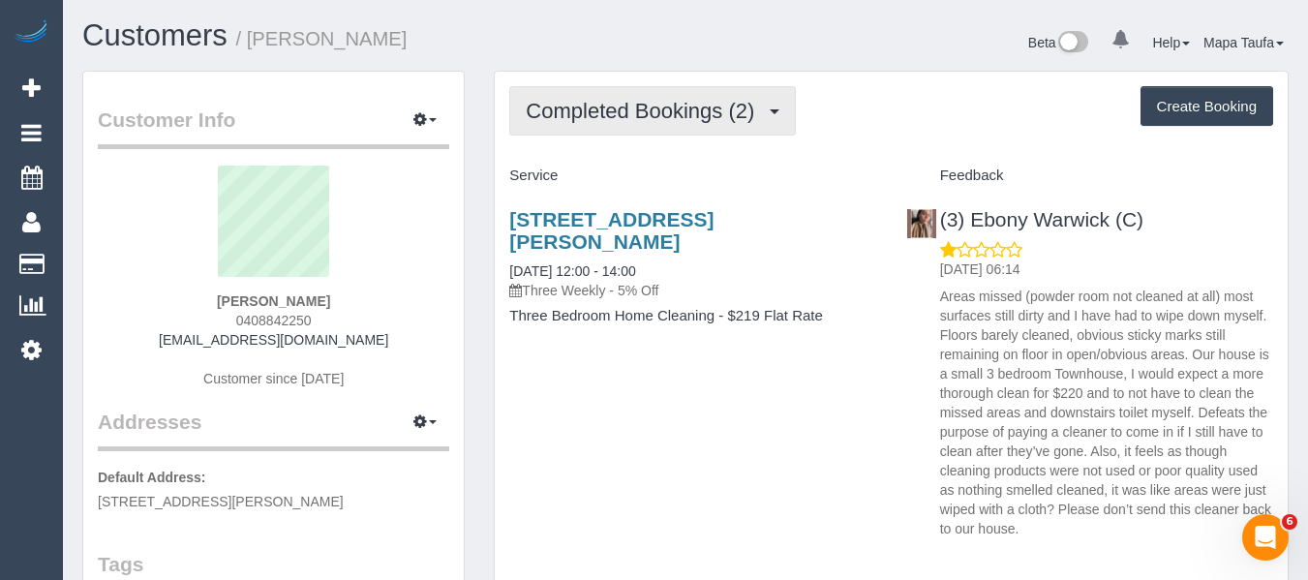
click at [650, 135] on button "Completed Bookings (2)" at bounding box center [652, 110] width 287 height 49
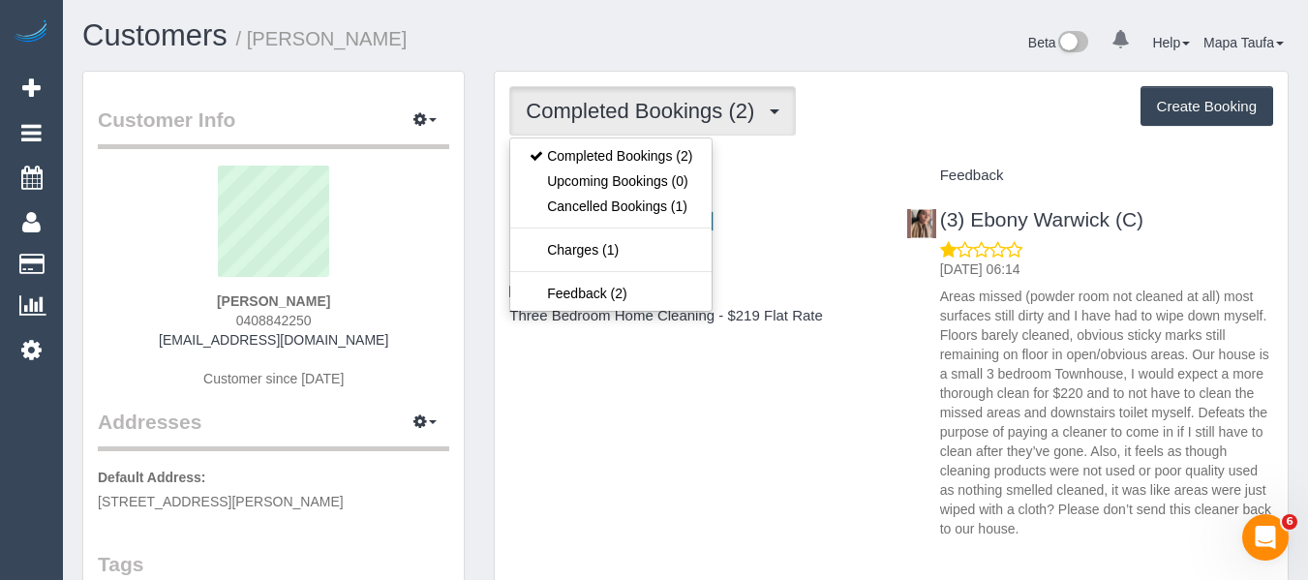
drag, startPoint x: 805, startPoint y: 167, endPoint x: 525, endPoint y: 176, distance: 280.0
click at [805, 168] on div "Service" at bounding box center [693, 176] width 396 height 33
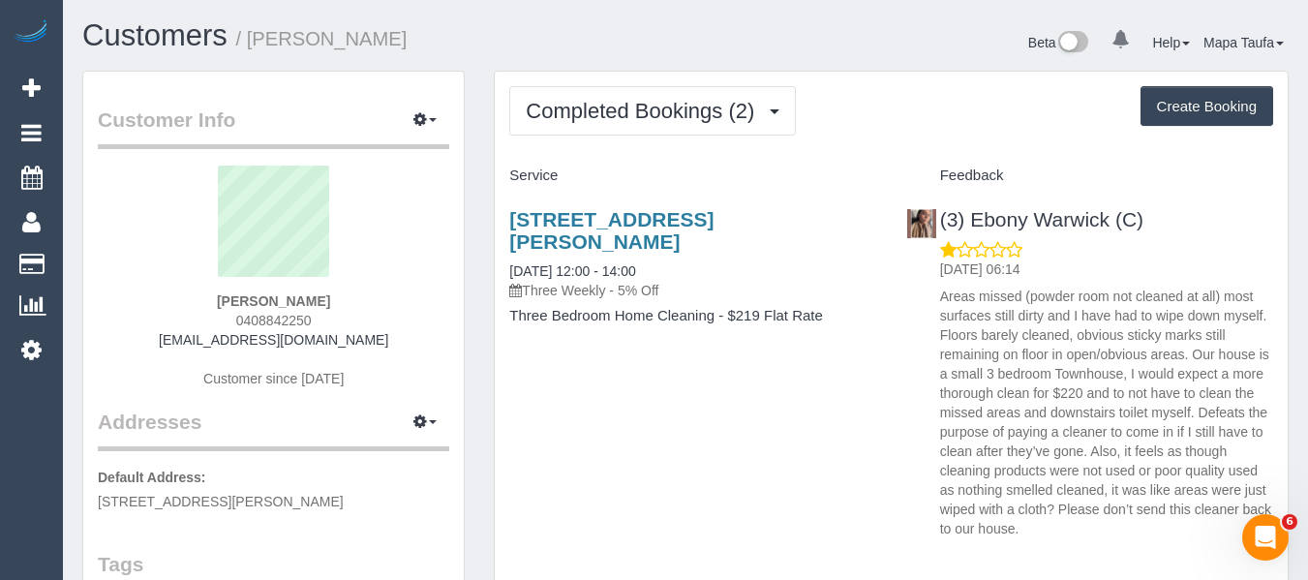
drag, startPoint x: 328, startPoint y: 320, endPoint x: 226, endPoint y: 322, distance: 102.7
click at [226, 322] on div "[PERSON_NAME] 0408842250 [EMAIL_ADDRESS][DOMAIN_NAME] Customer since [DATE]" at bounding box center [273, 287] width 351 height 242
copy span "0408842250"
click at [848, 438] on div "30 Rayner Street, 2, Altona, VIC 3018 06/10/2025 12:00 - 14:00 Three Weekly - 5…" at bounding box center [891, 369] width 793 height 355
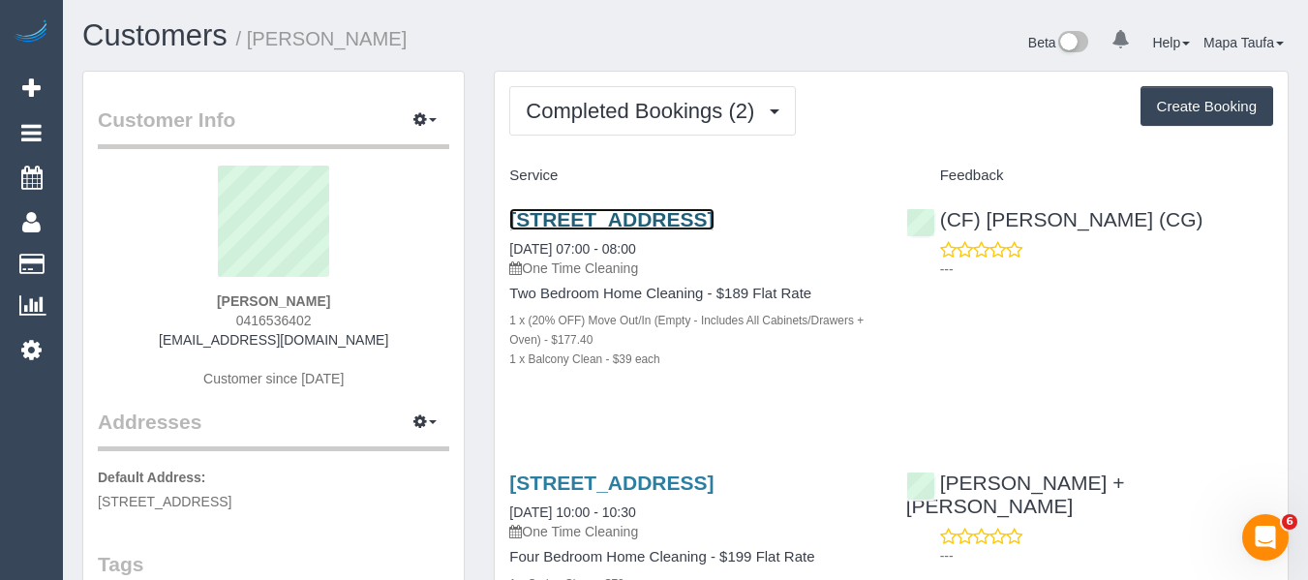
click at [547, 212] on link "2/384 Nepean Hwy, 2, Parkdale, VIC 3195" at bounding box center [611, 219] width 204 height 22
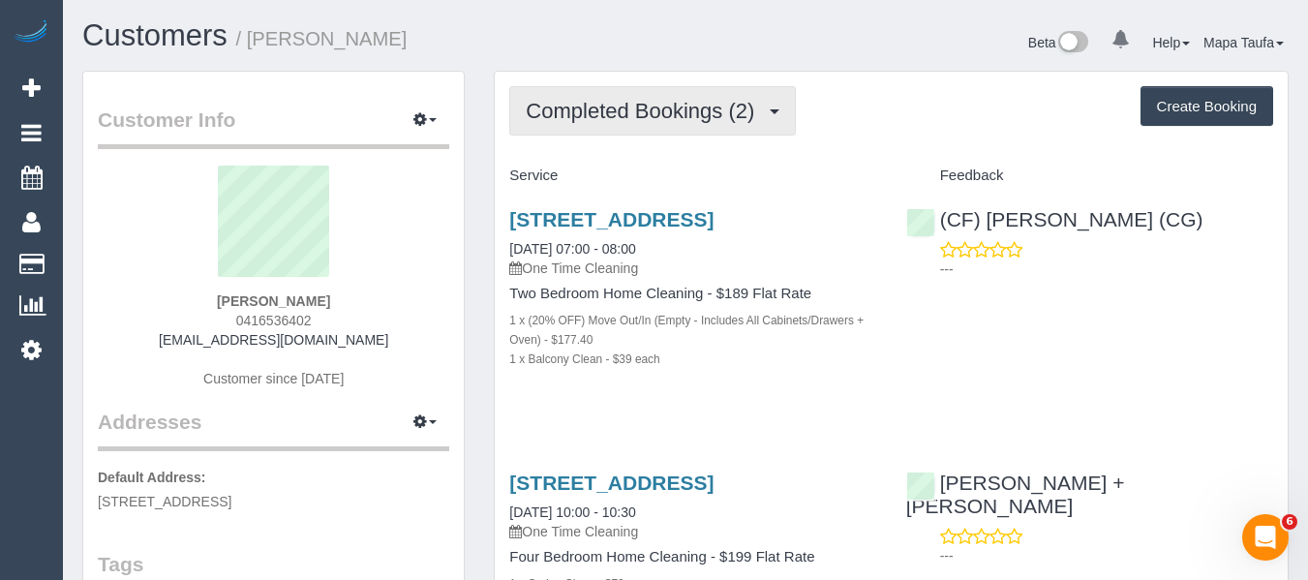
click at [557, 127] on button "Completed Bookings (2)" at bounding box center [652, 110] width 287 height 49
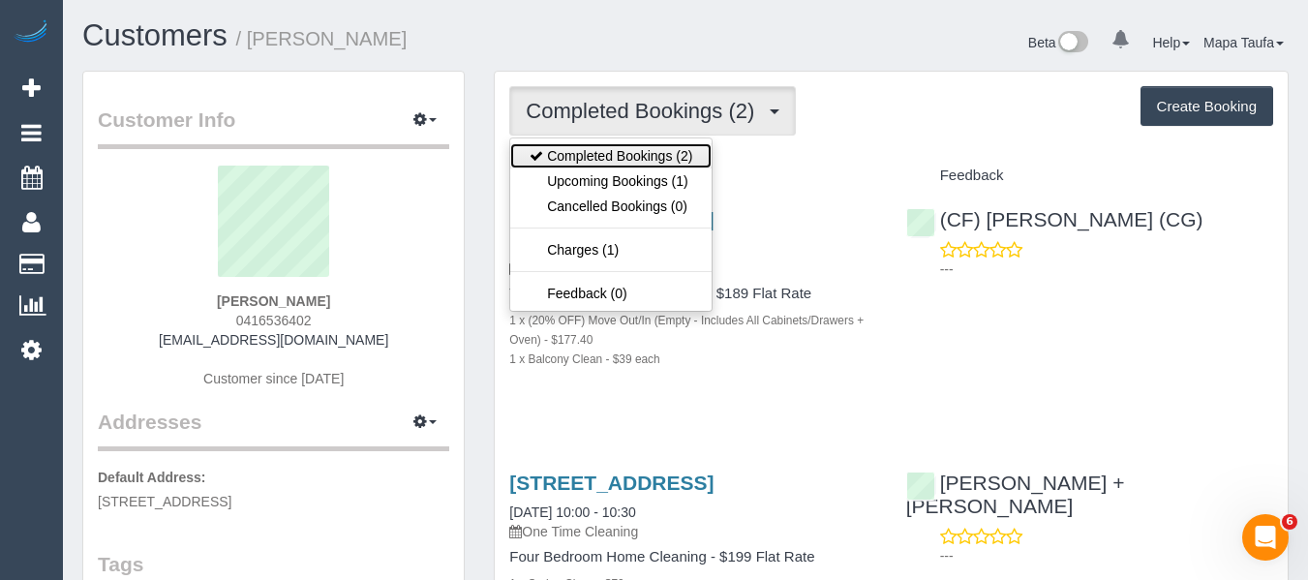
click at [563, 148] on link "Completed Bookings (2)" at bounding box center [610, 155] width 201 height 25
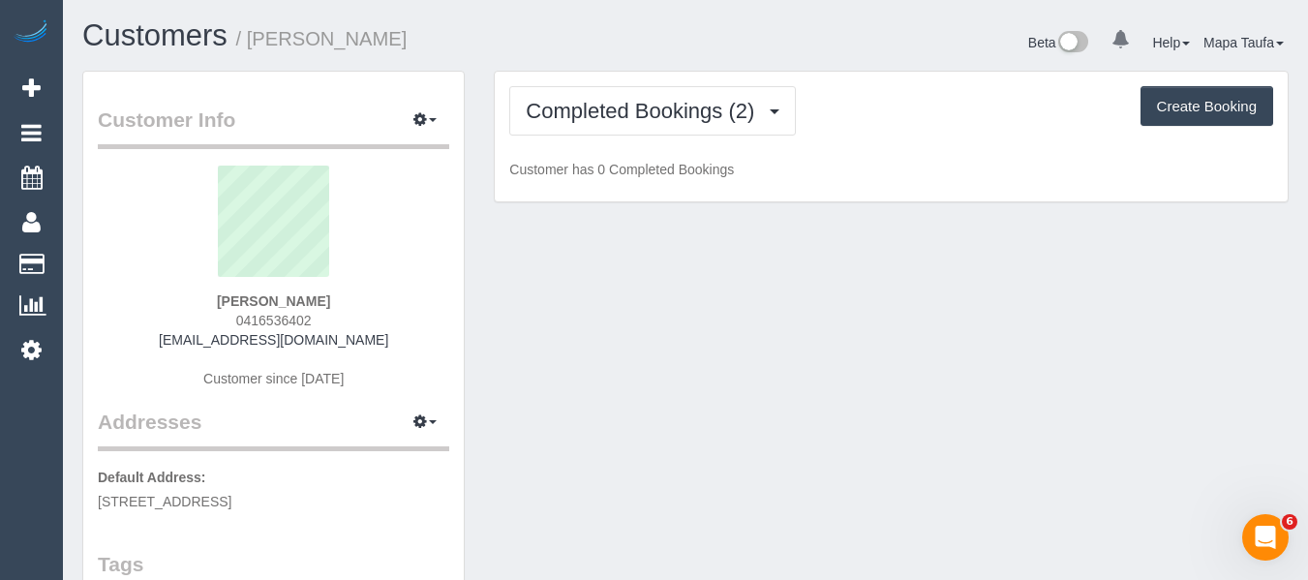
click at [939, 137] on div "Completed Bookings (2) Completed Bookings (2) Upcoming Bookings (1) Cancelled B…" at bounding box center [891, 137] width 793 height 131
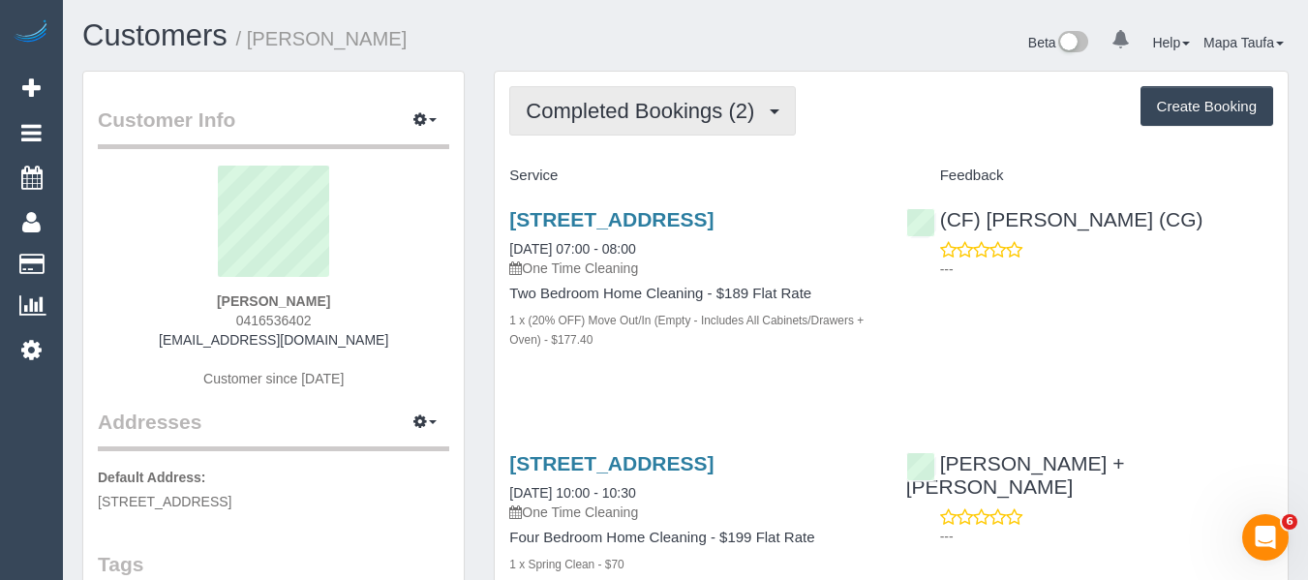
click at [589, 101] on span "Completed Bookings (2)" at bounding box center [645, 111] width 238 height 24
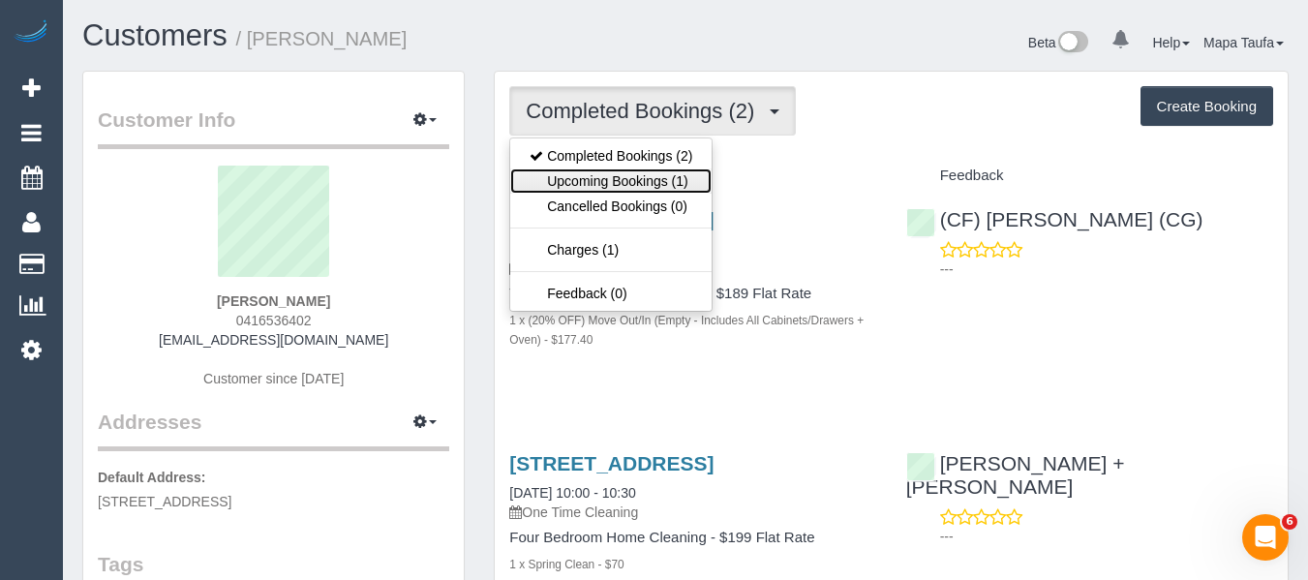
click at [557, 169] on link "Upcoming Bookings (1)" at bounding box center [610, 180] width 201 height 25
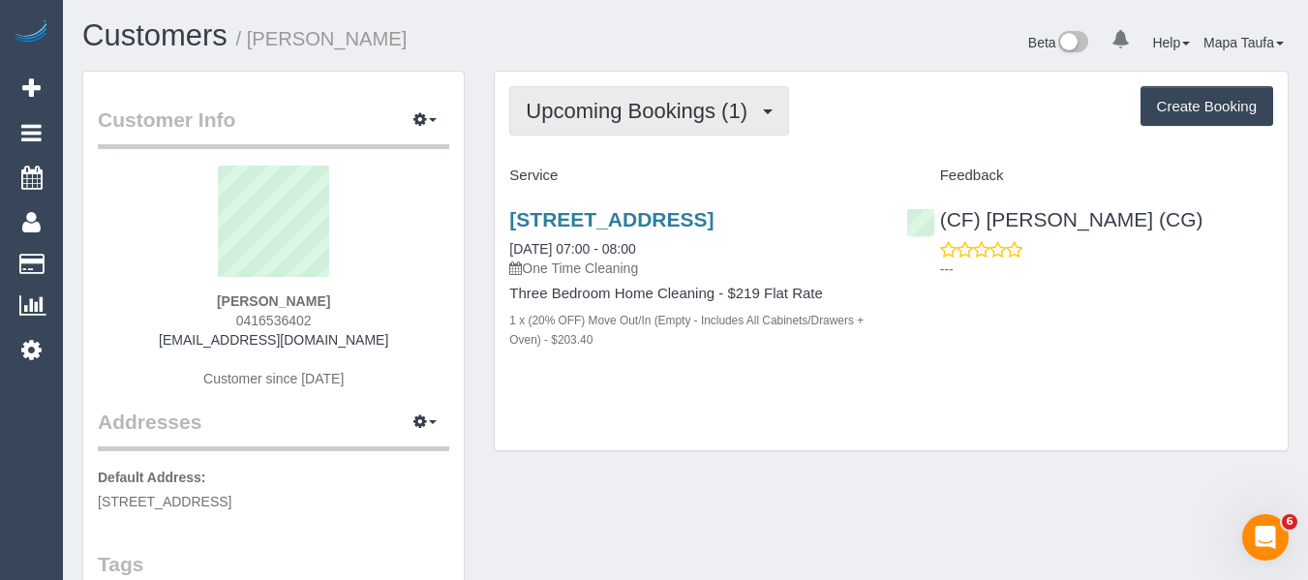
click at [565, 100] on span "Upcoming Bookings (1)" at bounding box center [641, 111] width 231 height 24
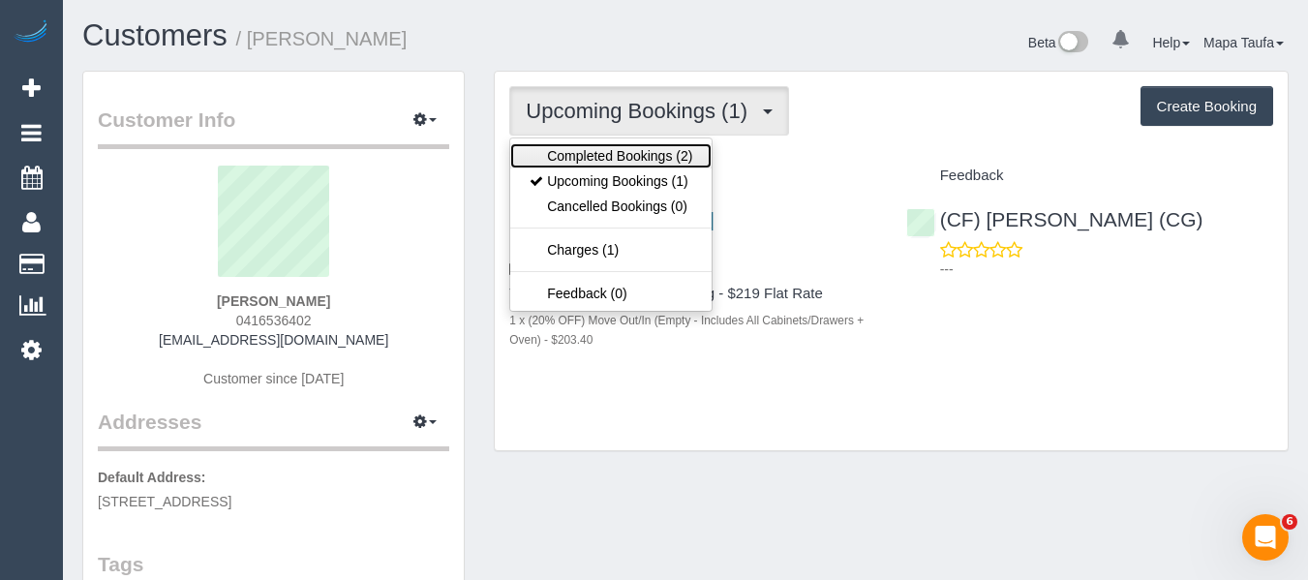
click at [587, 150] on link "Completed Bookings (2)" at bounding box center [610, 155] width 201 height 25
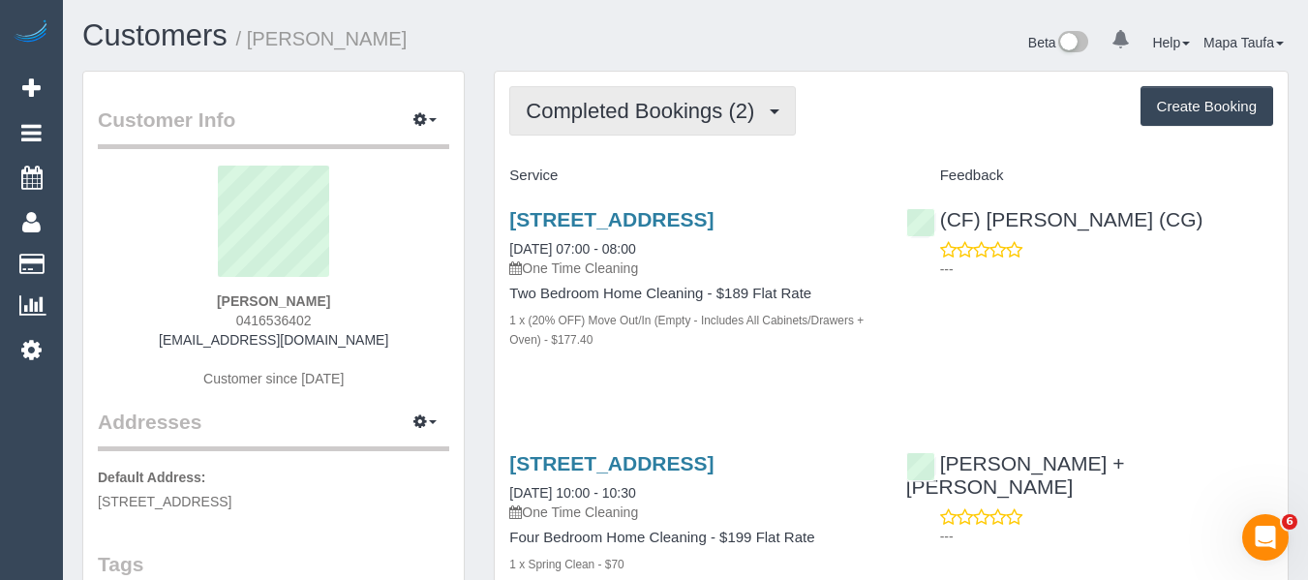
click at [587, 102] on span "Completed Bookings (2)" at bounding box center [645, 111] width 238 height 24
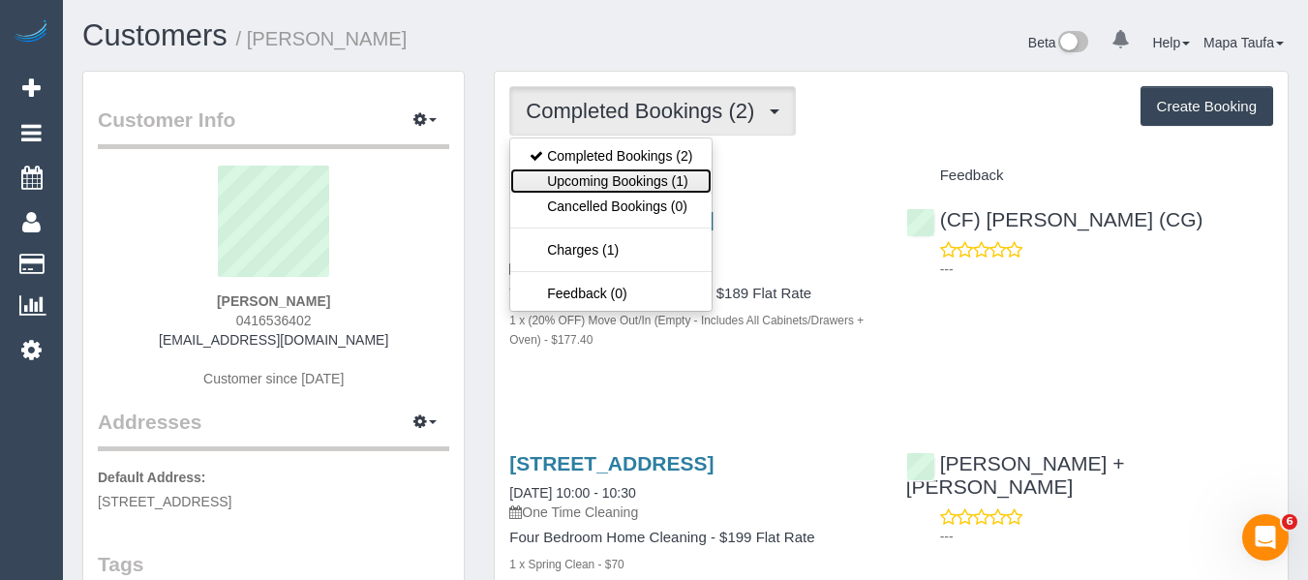
click at [600, 178] on link "Upcoming Bookings (1)" at bounding box center [610, 180] width 201 height 25
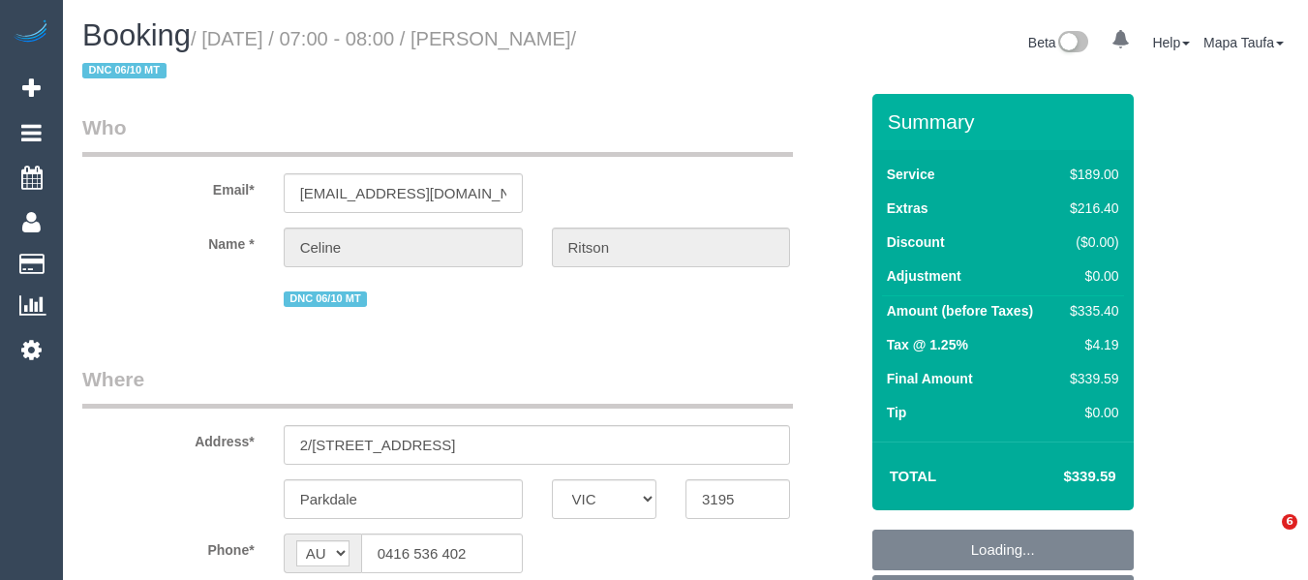
select select "VIC"
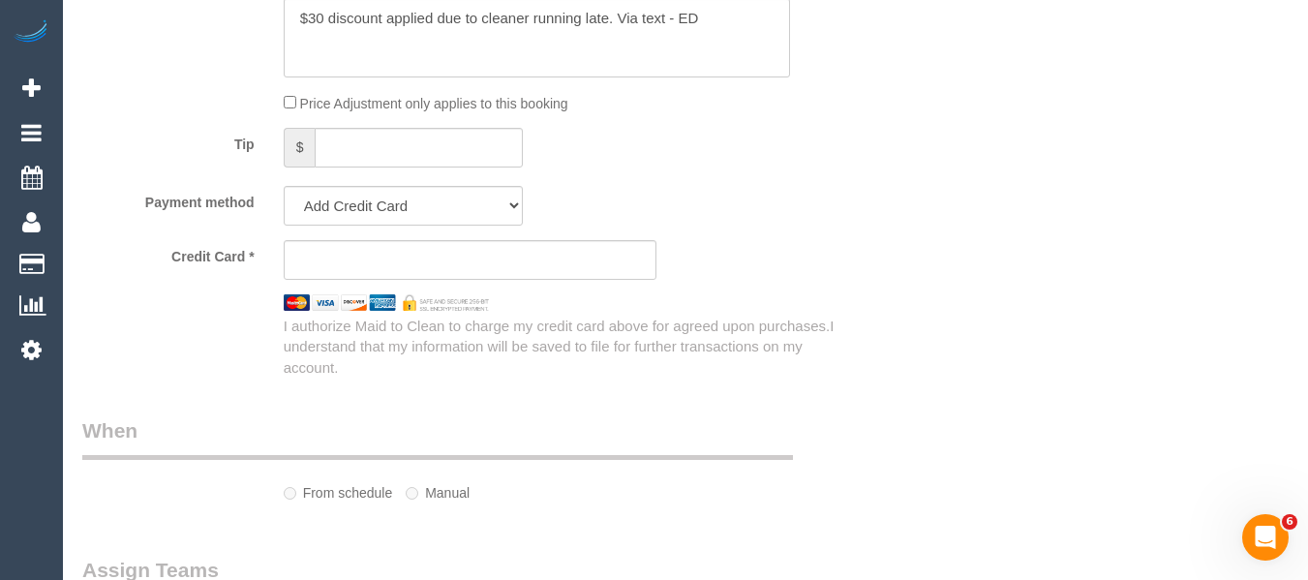
select select "object:570"
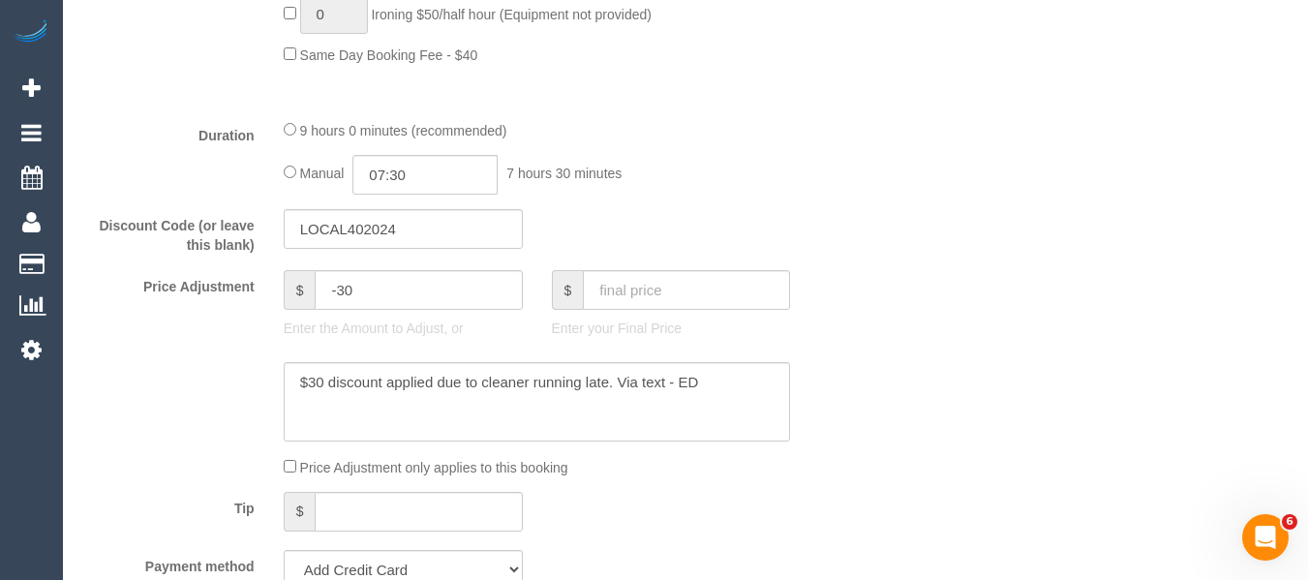
select select "string:stripe-pm_1SEyVL2GScqysDRVbraLFOsh"
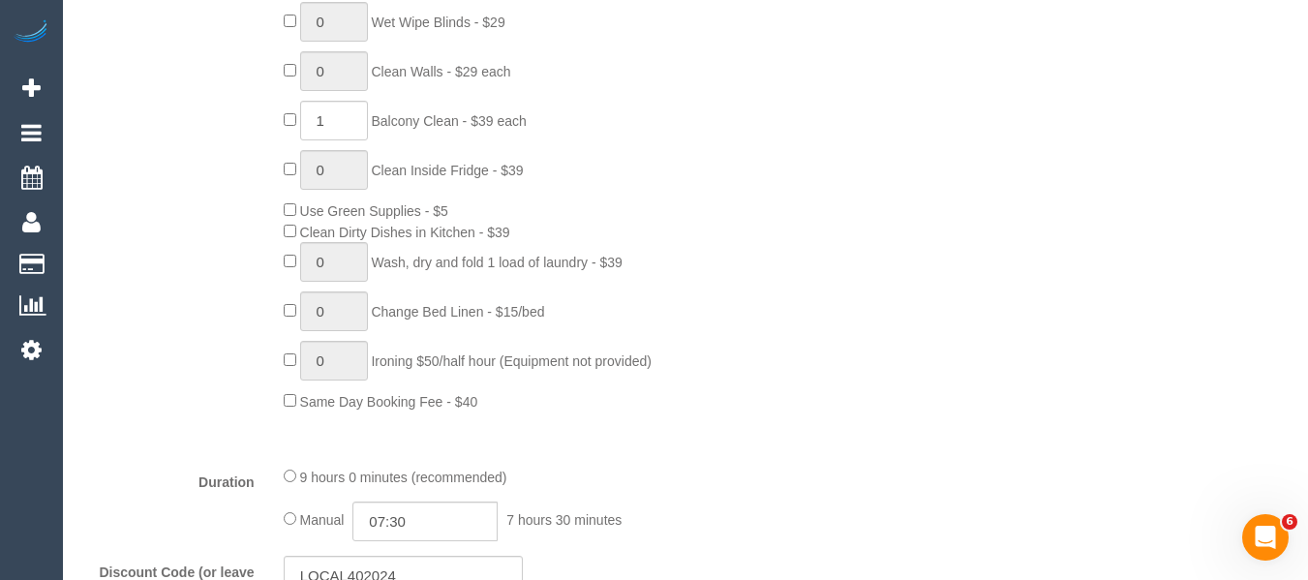
select select "object:1368"
select select "number:28"
select select "number:14"
select select "number:19"
select select "number:25"
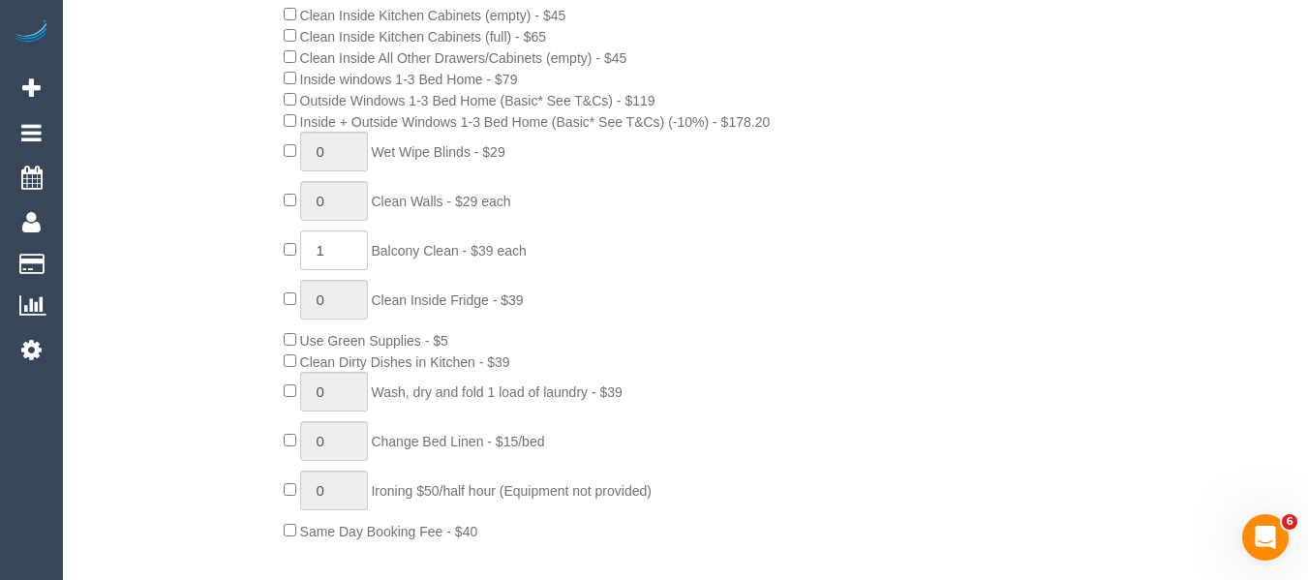
scroll to position [1121, 0]
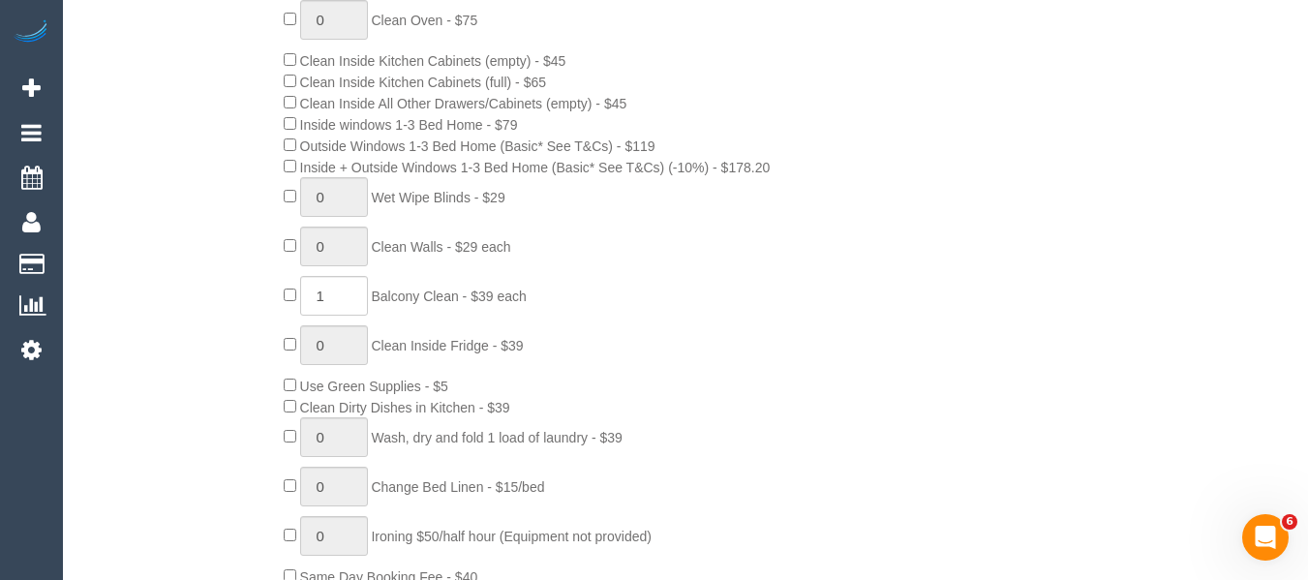
click at [288, 286] on div "0 Steam Cleaning - $55 per Unit ($110 Minimum) Use Disinfectant Products - $20 …" at bounding box center [570, 216] width 603 height 741
type input "0"
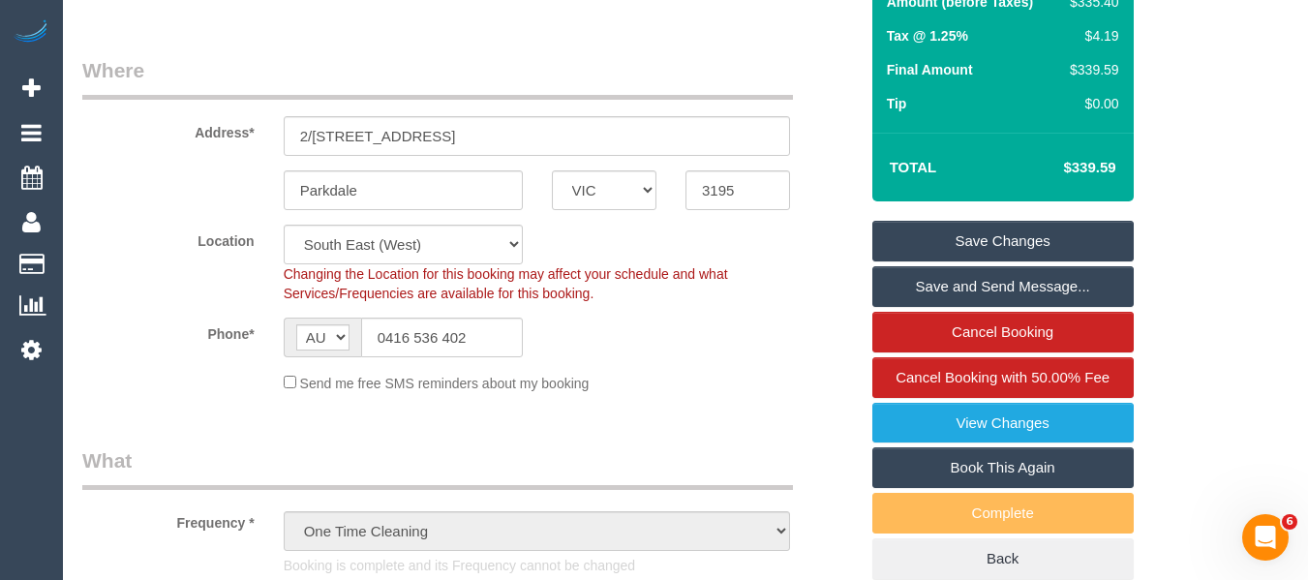
scroll to position [153, 0]
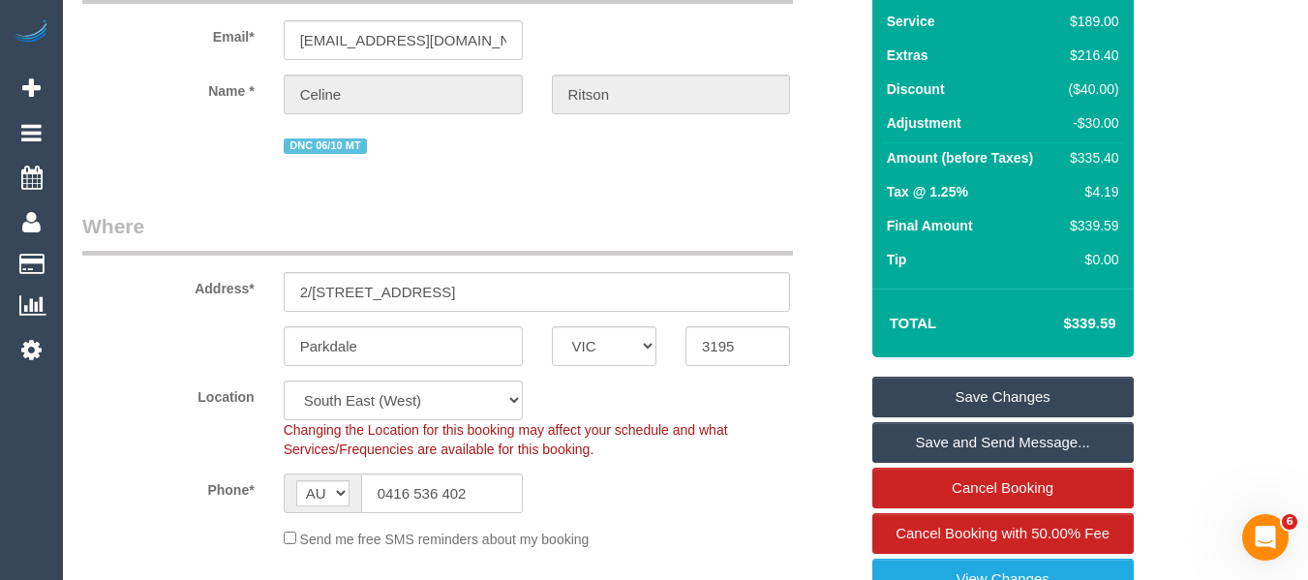
click at [1012, 389] on link "Save Changes" at bounding box center [1002, 397] width 261 height 41
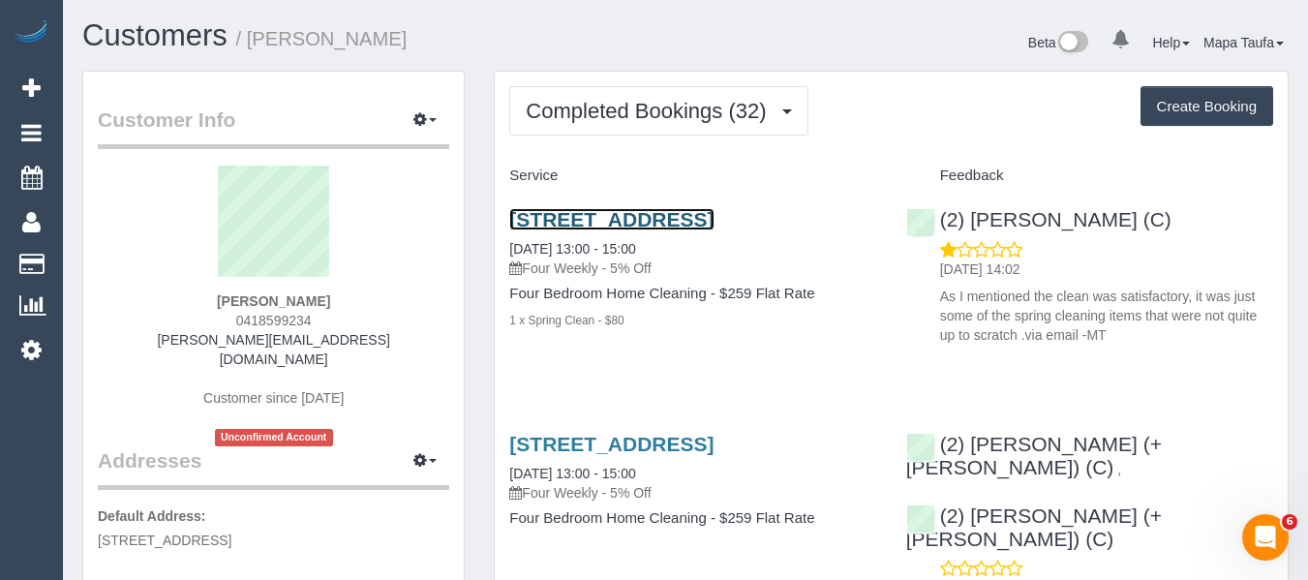
click at [525, 210] on link "[STREET_ADDRESS]" at bounding box center [611, 219] width 204 height 22
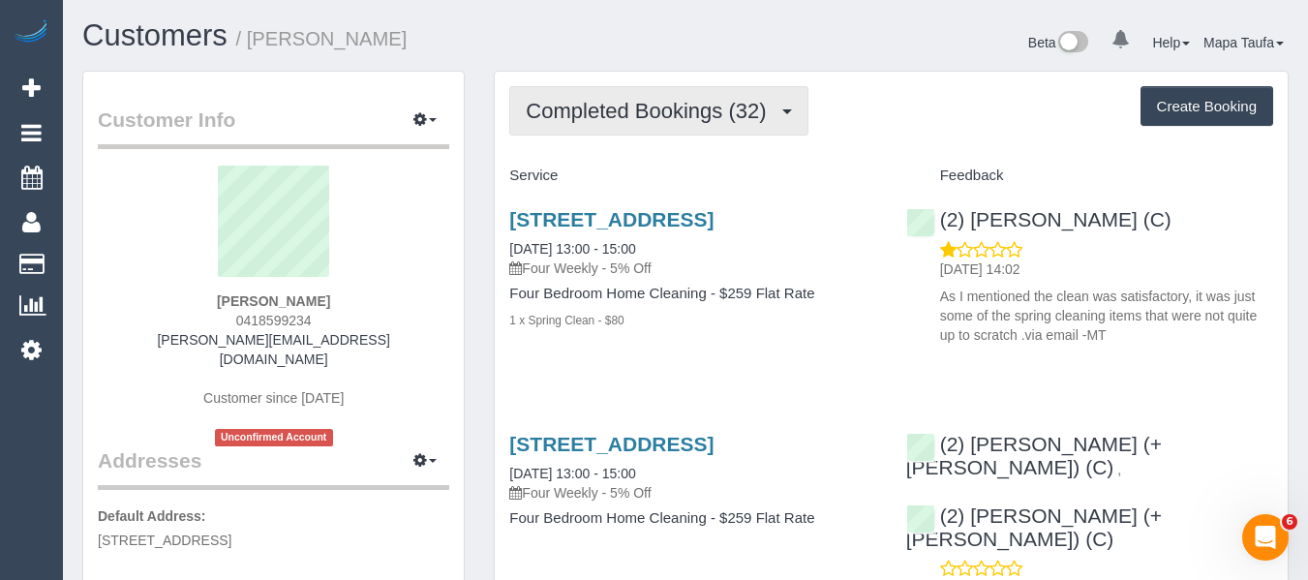
drag, startPoint x: 722, startPoint y: 116, endPoint x: 697, endPoint y: 145, distance: 38.4
click at [715, 124] on button "Completed Bookings (32)" at bounding box center [658, 110] width 298 height 49
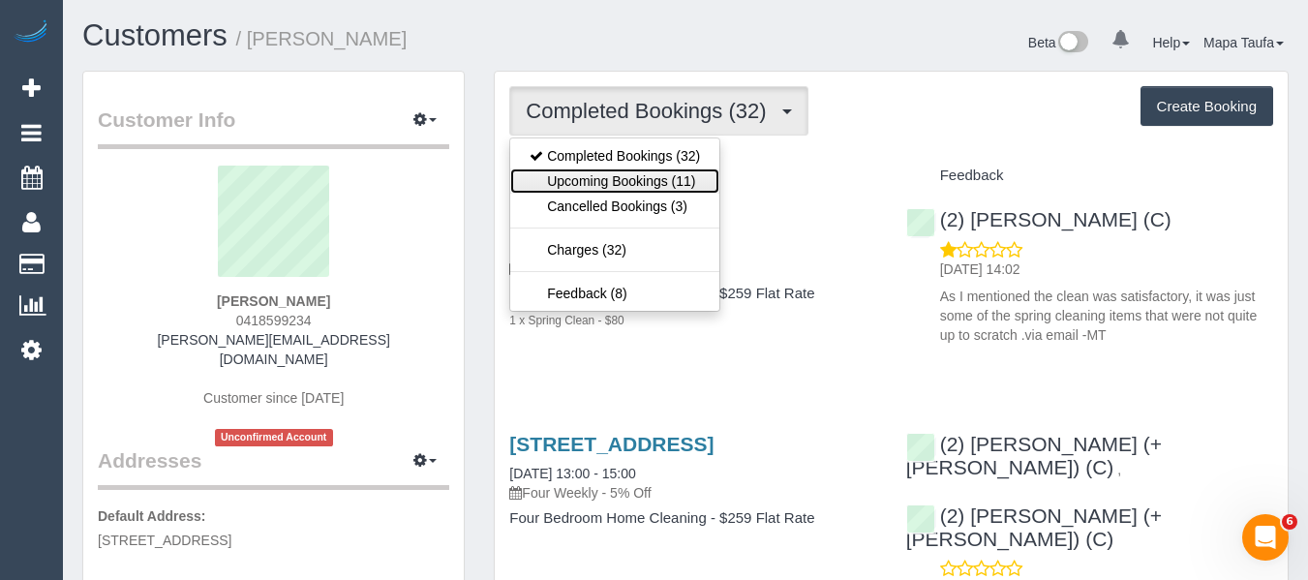
click at [683, 179] on link "Upcoming Bookings (11)" at bounding box center [614, 180] width 209 height 25
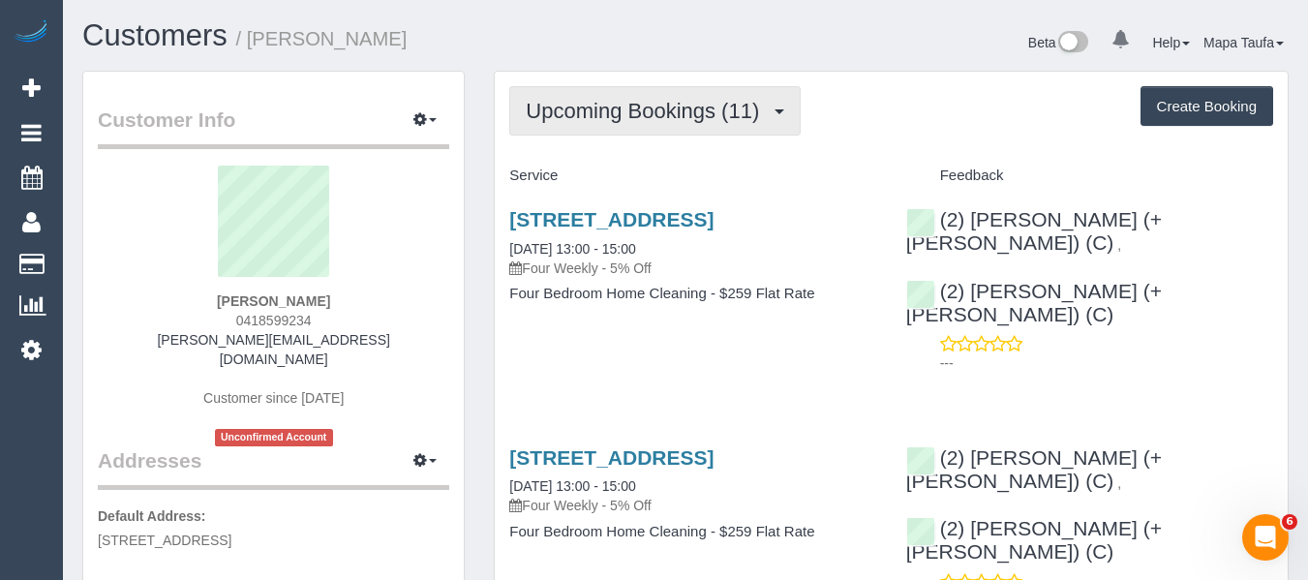
click at [721, 108] on span "Upcoming Bookings (11)" at bounding box center [647, 111] width 243 height 24
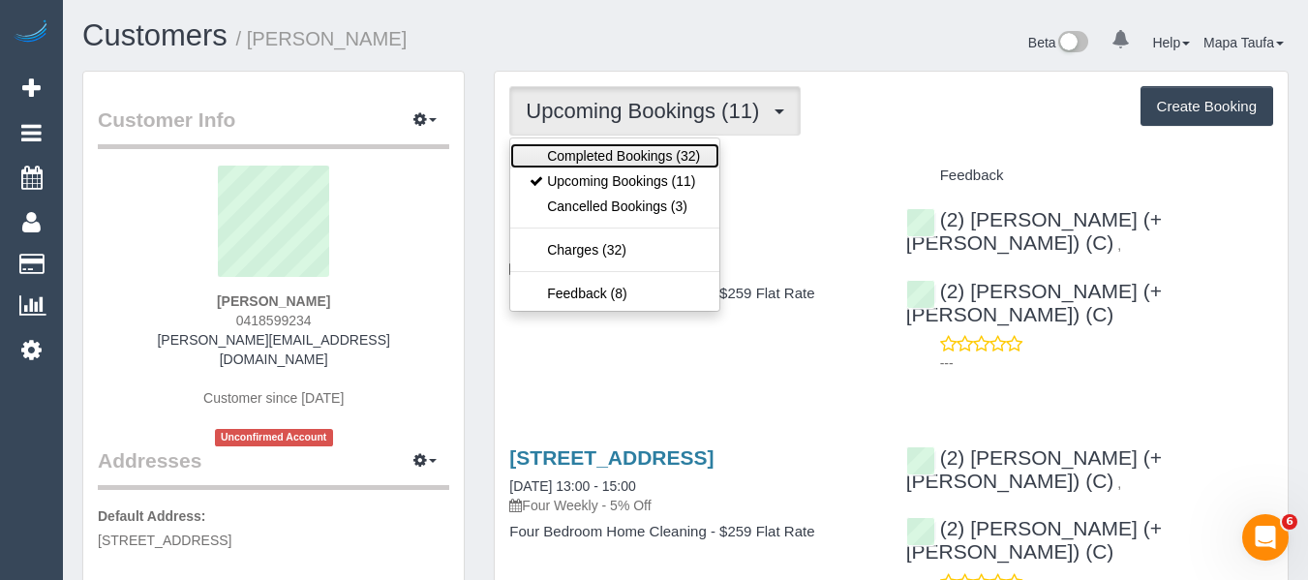
click at [670, 150] on link "Completed Bookings (32)" at bounding box center [614, 155] width 209 height 25
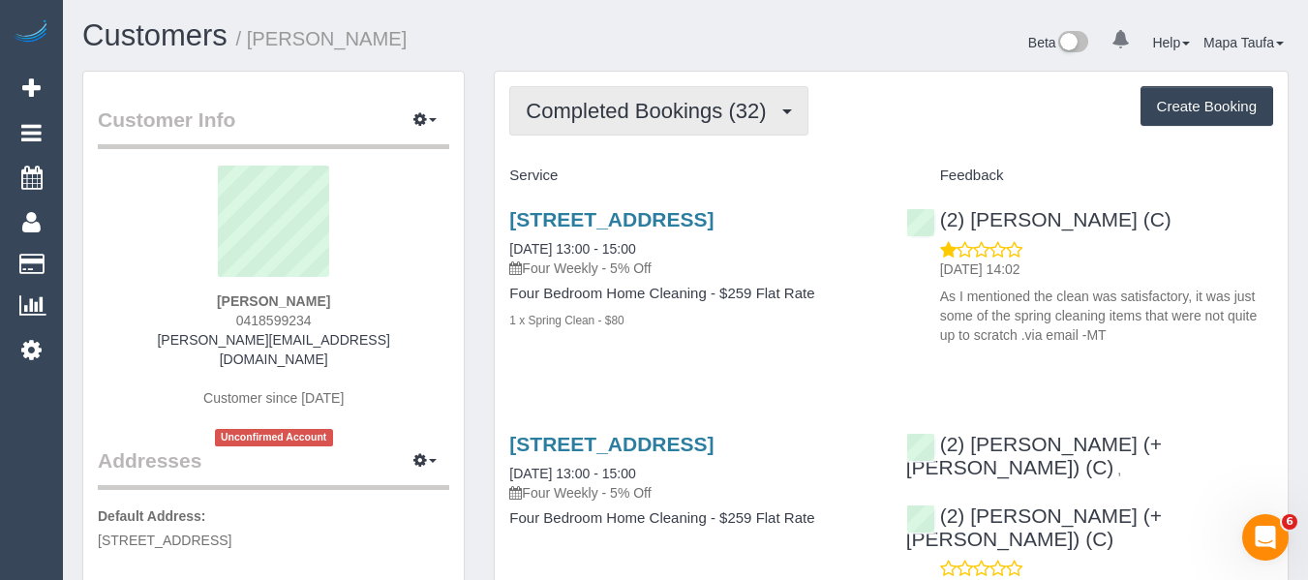
click at [572, 119] on span "Completed Bookings (32)" at bounding box center [651, 111] width 250 height 24
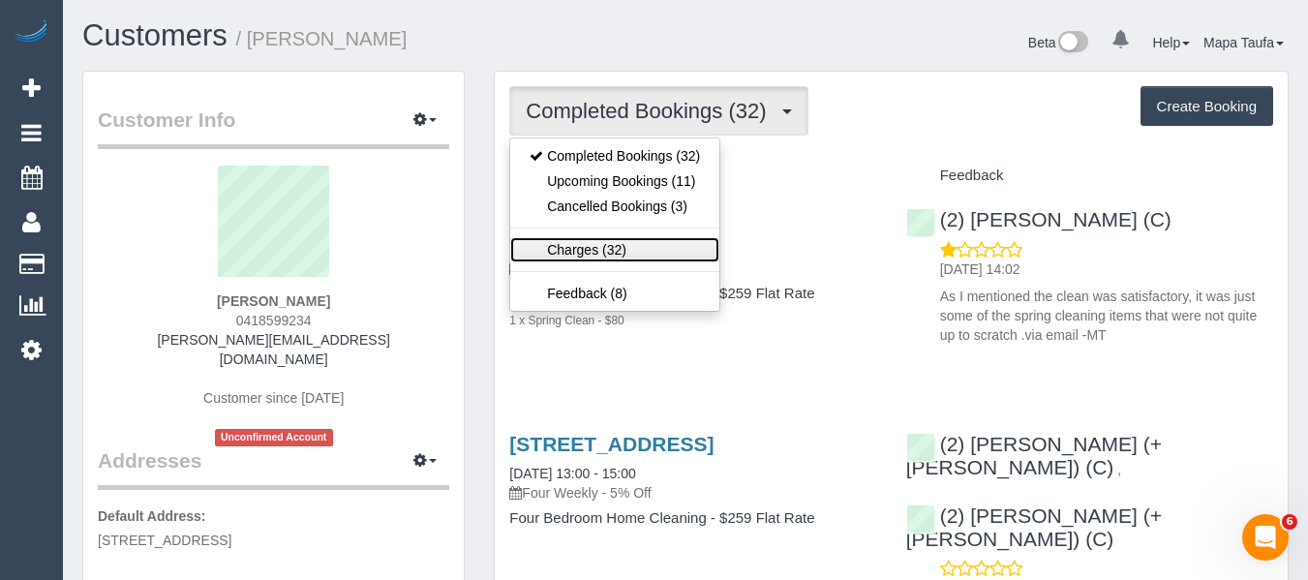
click at [595, 247] on link "Charges (32)" at bounding box center [614, 249] width 209 height 25
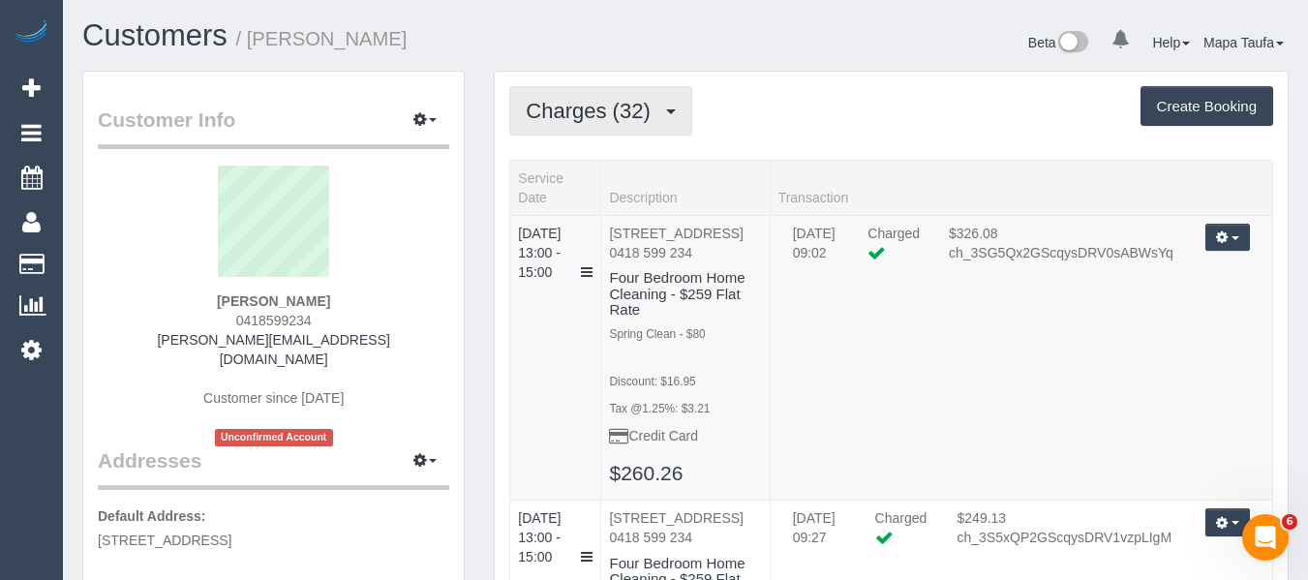
click at [625, 107] on span "Charges (32)" at bounding box center [593, 111] width 134 height 24
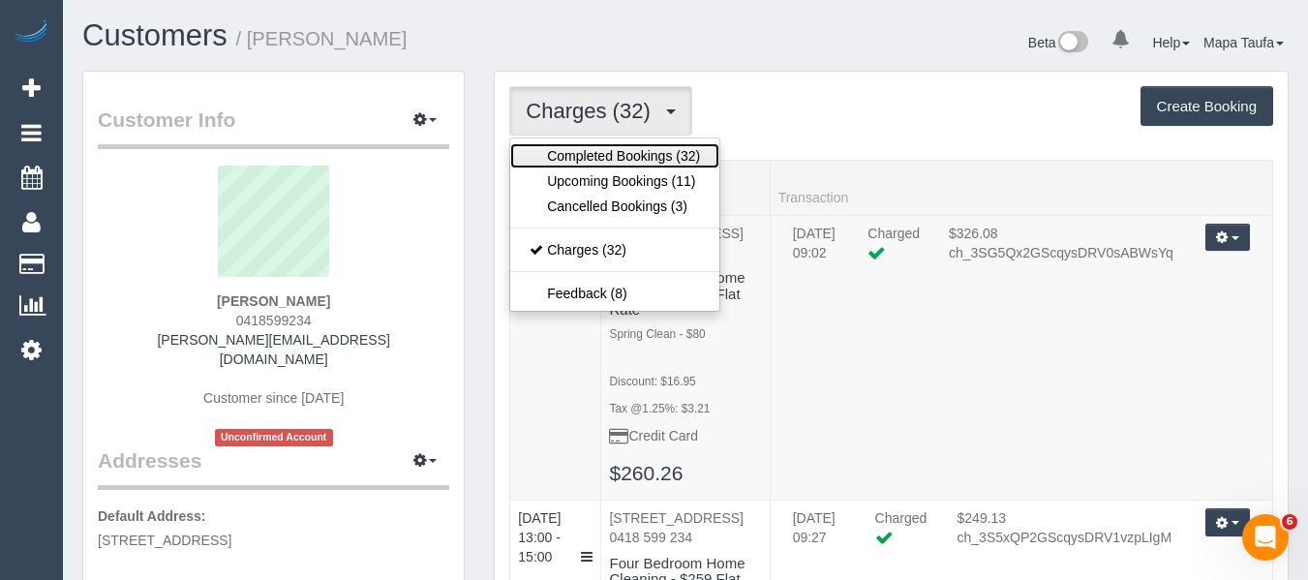
drag, startPoint x: 601, startPoint y: 154, endPoint x: 617, endPoint y: 153, distance: 15.5
click at [602, 155] on link "Completed Bookings (32)" at bounding box center [614, 155] width 209 height 25
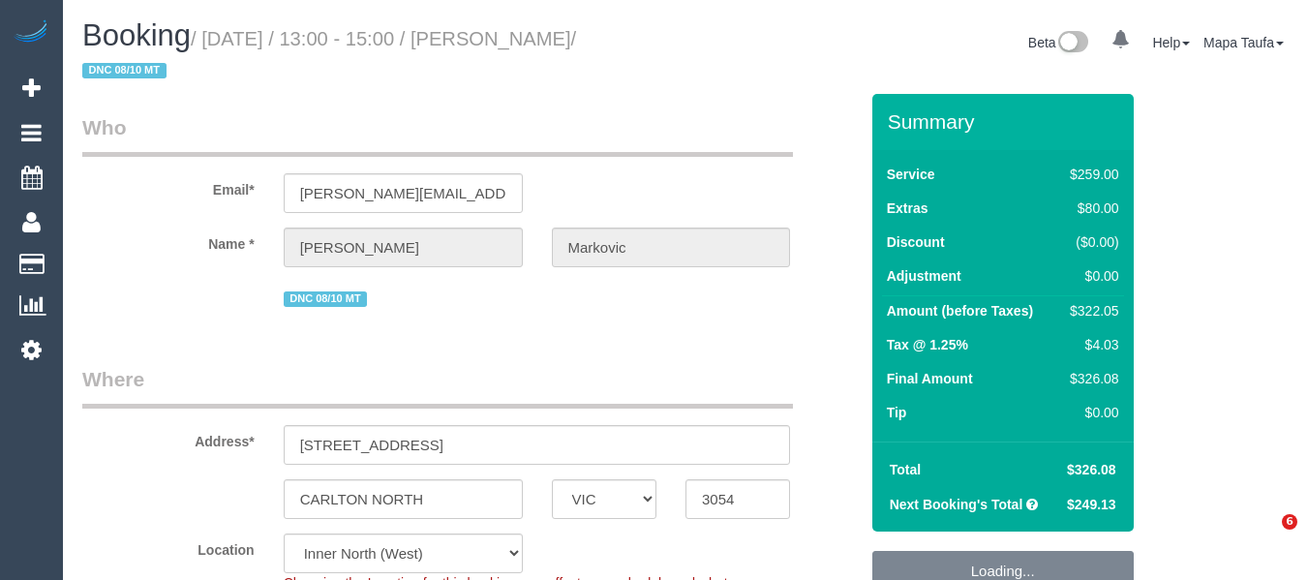
select select "VIC"
select select "string:stripe-pm_1PJ4b72GScqysDRVHrg6wv8R"
select select "number:27"
select select "number:14"
select select "number:19"
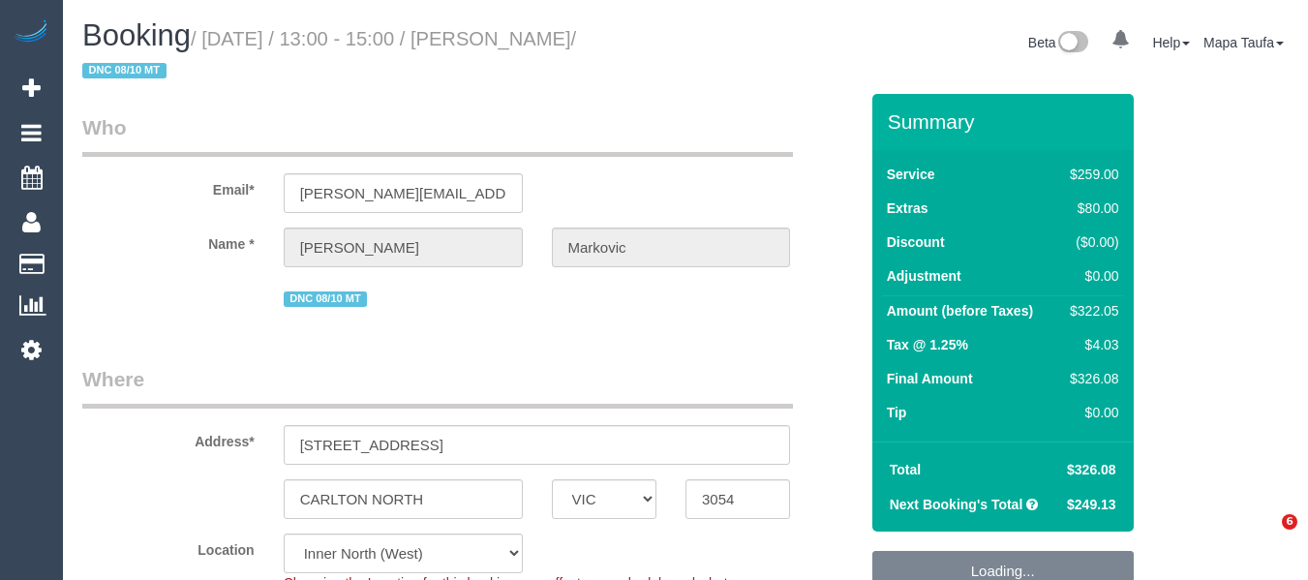
select select "number:24"
select select "number:33"
select select "number:12"
select select "object:1706"
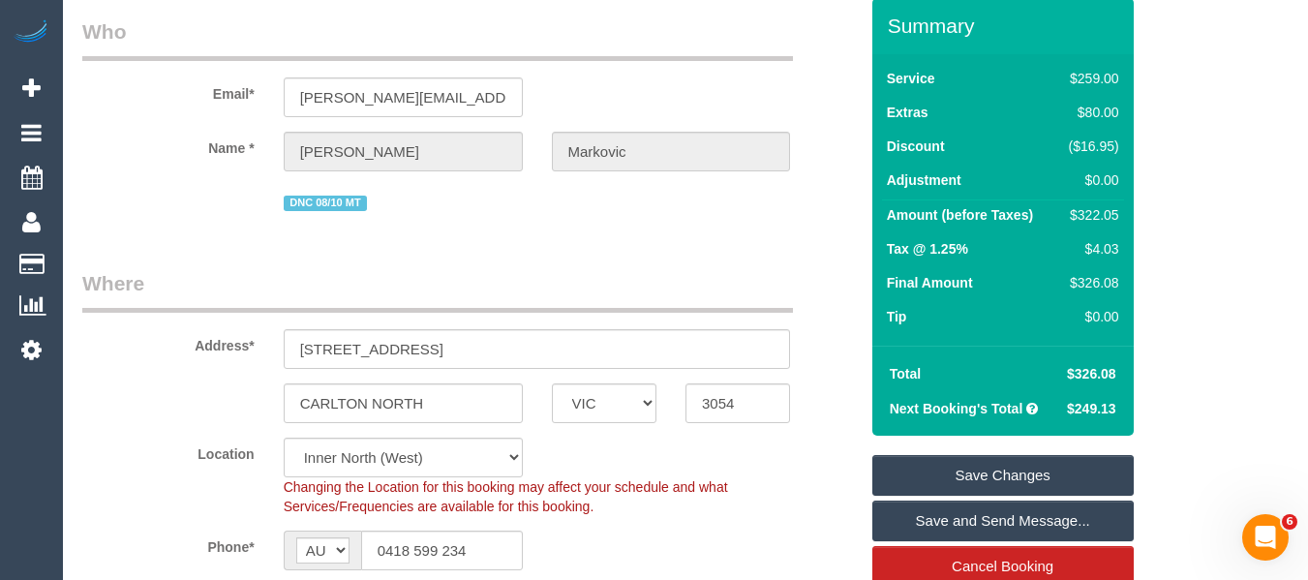
scroll to position [97, 0]
drag, startPoint x: 1113, startPoint y: 380, endPoint x: 1071, endPoint y: 373, distance: 43.1
click at [1071, 373] on span "$326.08" at bounding box center [1091, 372] width 49 height 15
copy span "326.08"
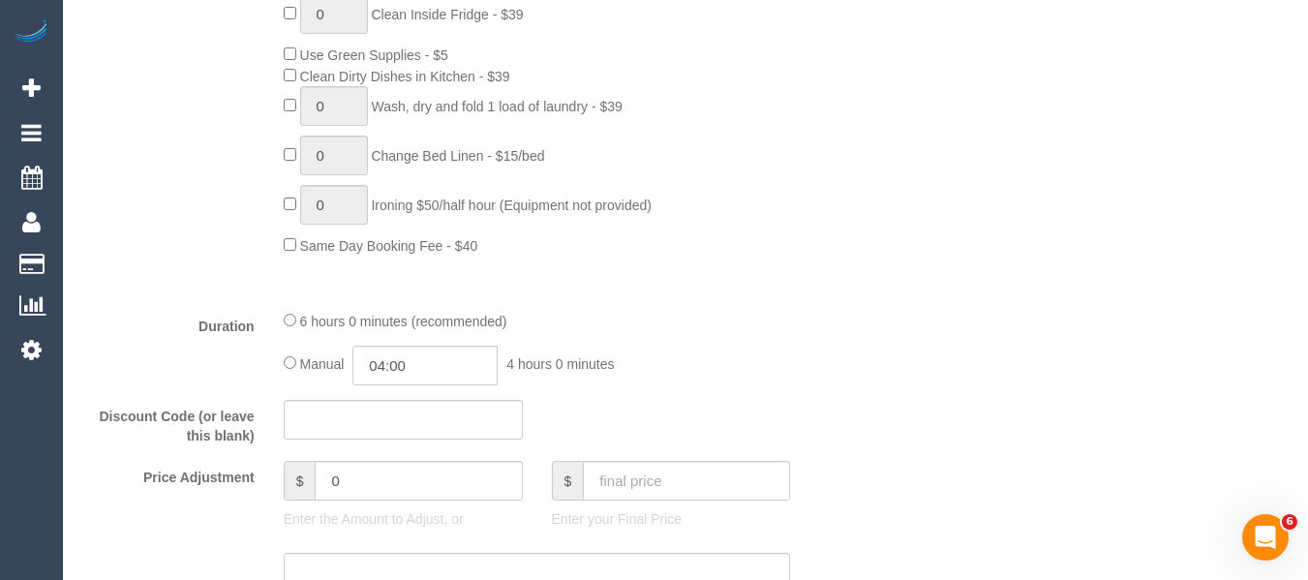
scroll to position [1743, 0]
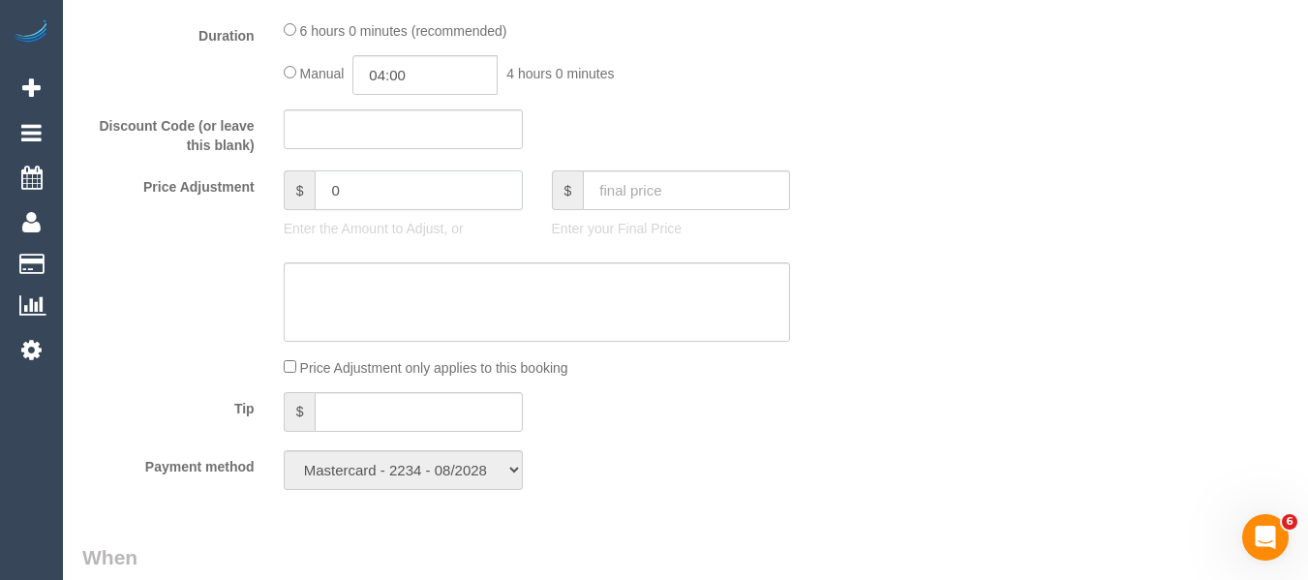
drag, startPoint x: 379, startPoint y: 197, endPoint x: 282, endPoint y: 187, distance: 97.3
click at [282, 187] on div "$ 0 Enter the Amount to Adjust, or" at bounding box center [403, 208] width 268 height 77
type input "-65"
type textarea "d"
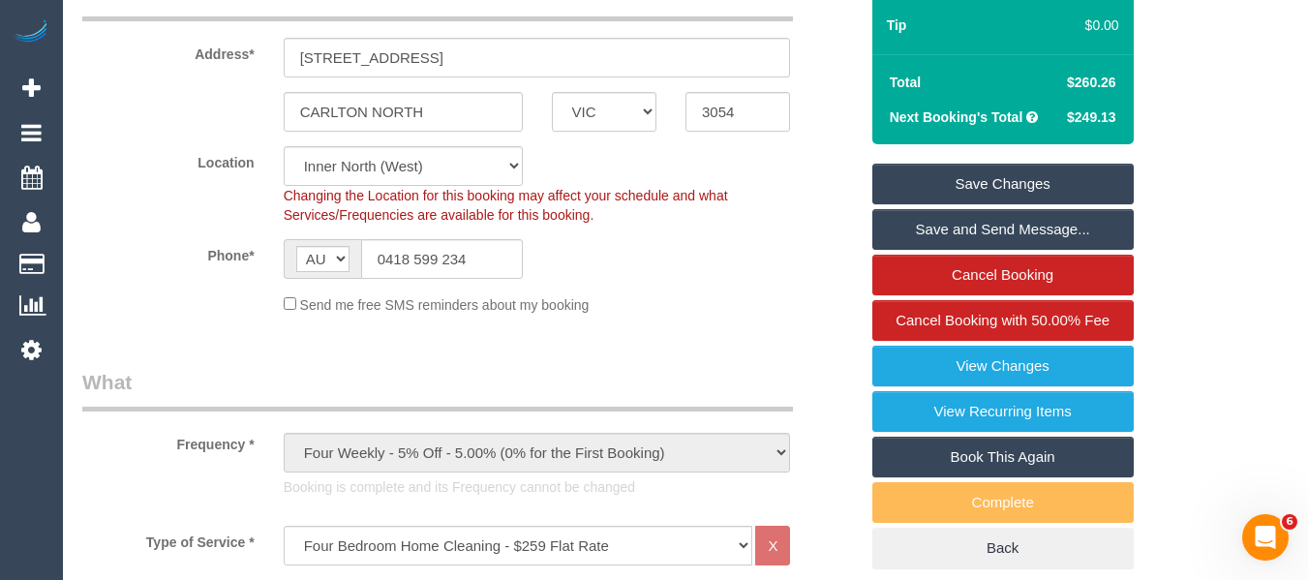
type textarea "20% discount for complaint - MT"
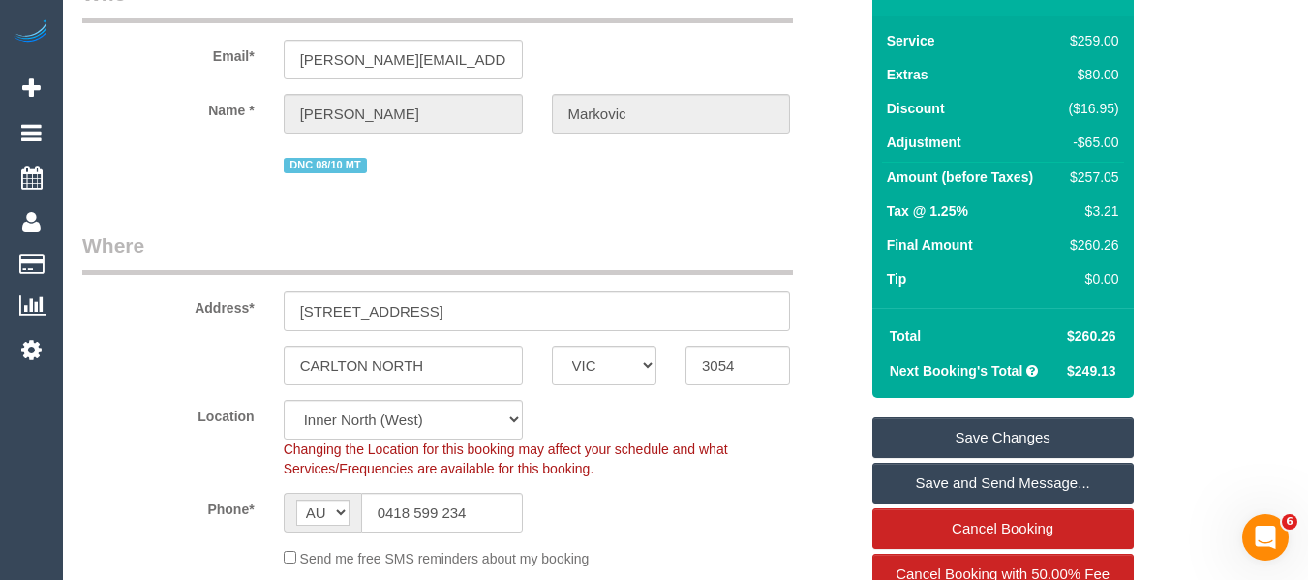
scroll to position [217, 0]
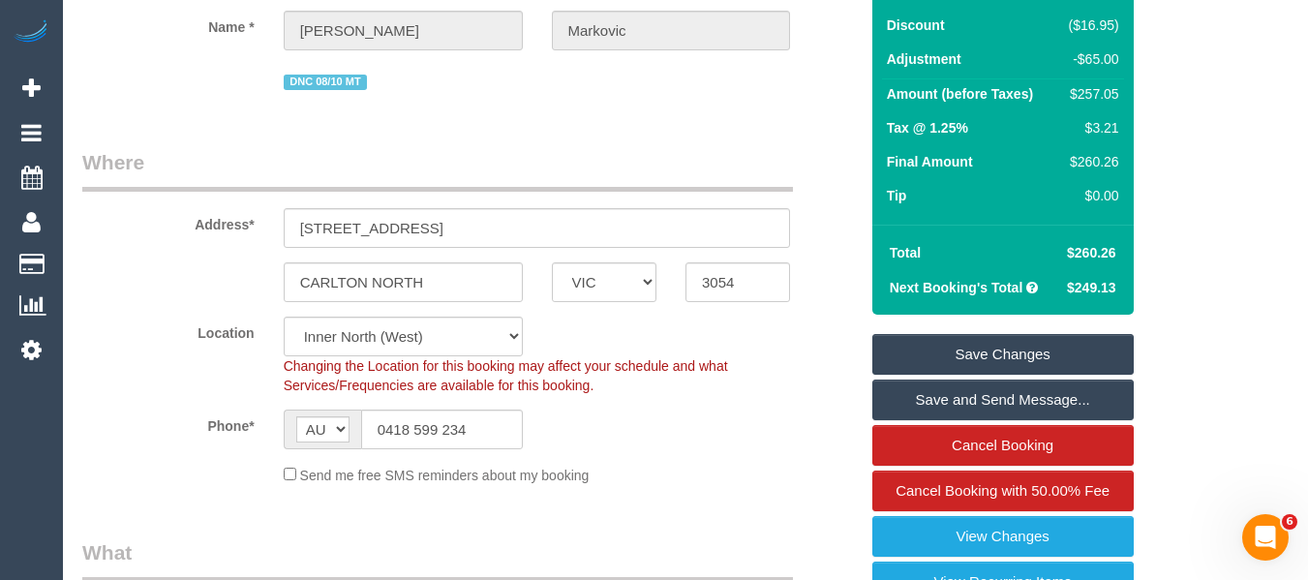
click at [1033, 346] on link "Save Changes" at bounding box center [1002, 354] width 261 height 41
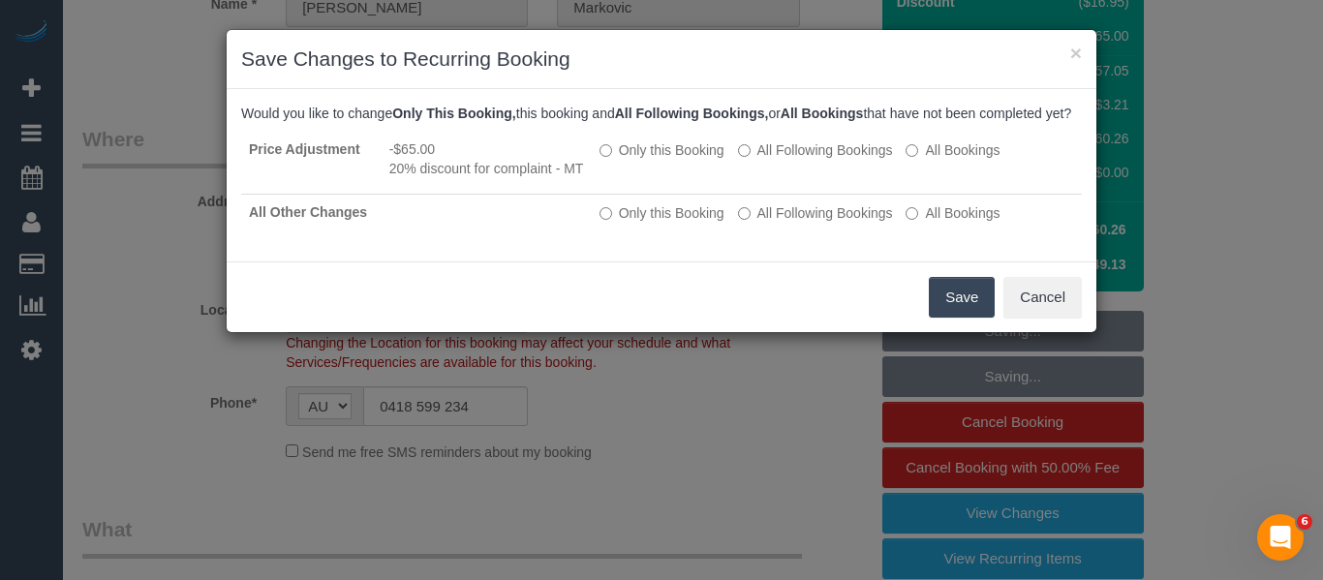
click at [960, 311] on button "Save" at bounding box center [962, 297] width 66 height 41
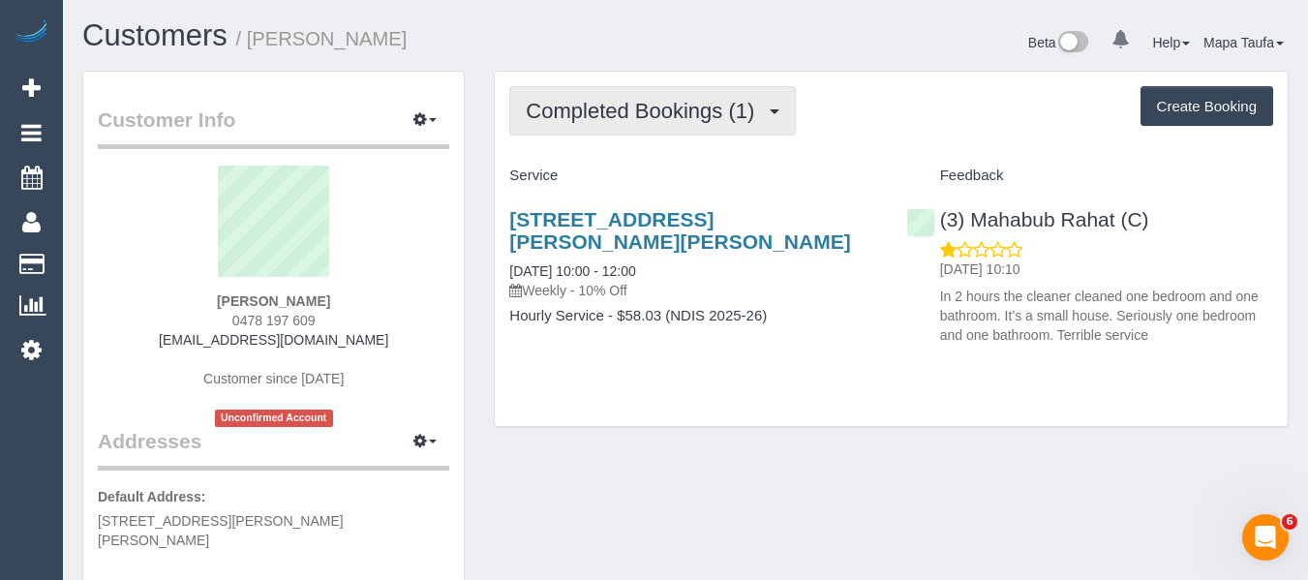
click at [558, 107] on span "Completed Bookings (1)" at bounding box center [645, 111] width 238 height 24
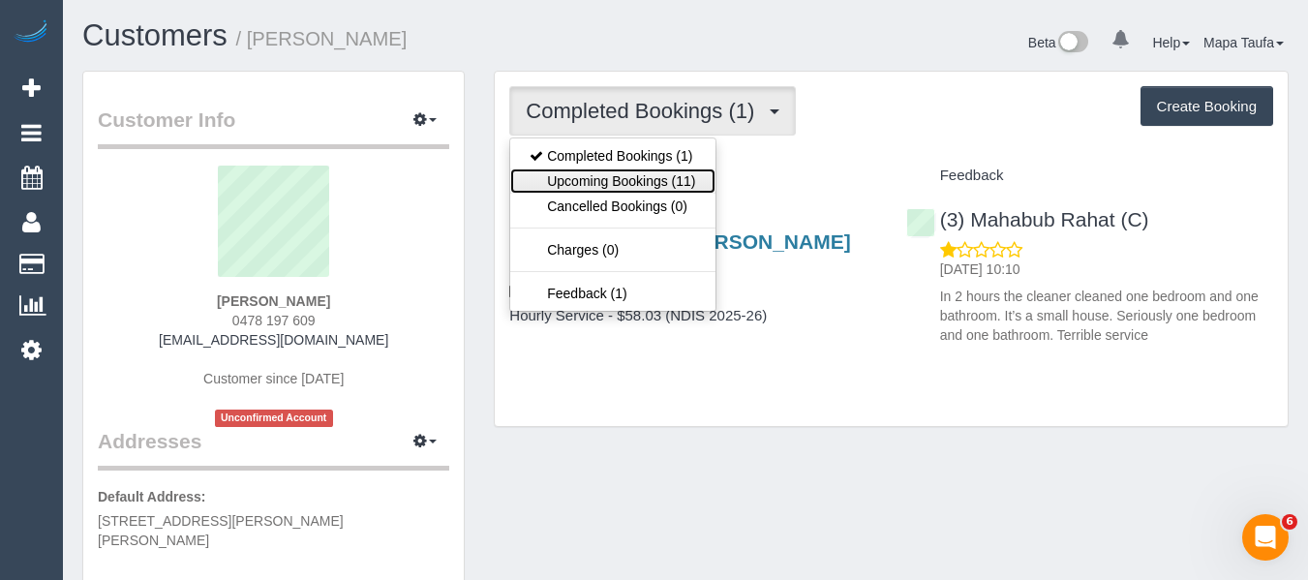
click at [651, 172] on link "Upcoming Bookings (11)" at bounding box center [612, 180] width 204 height 25
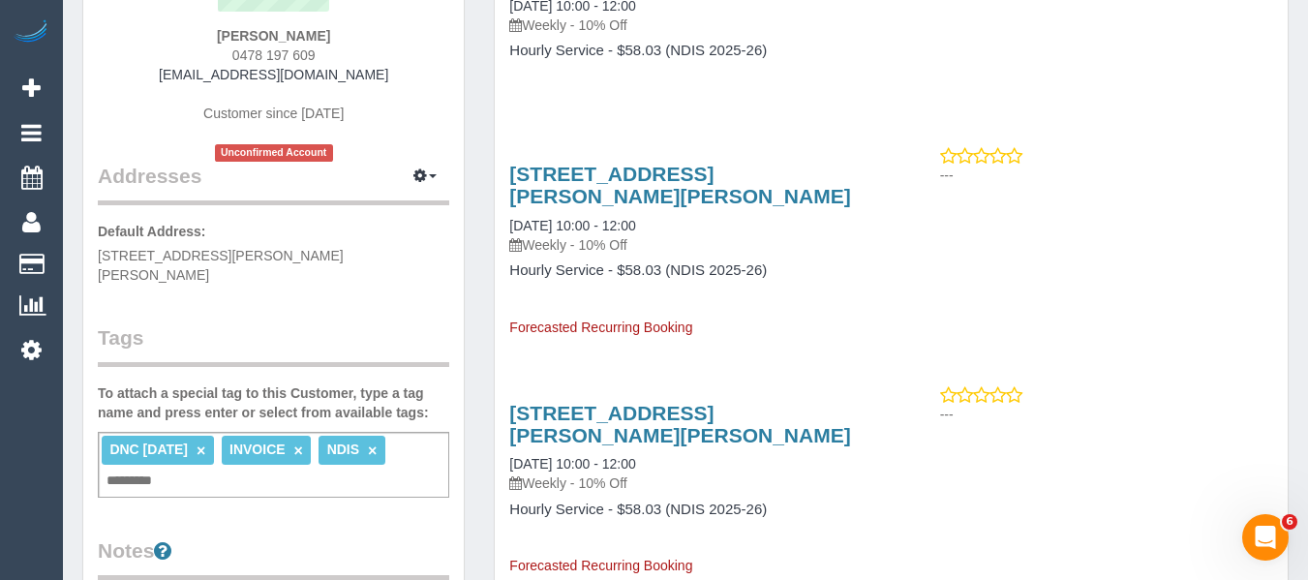
scroll to position [97, 0]
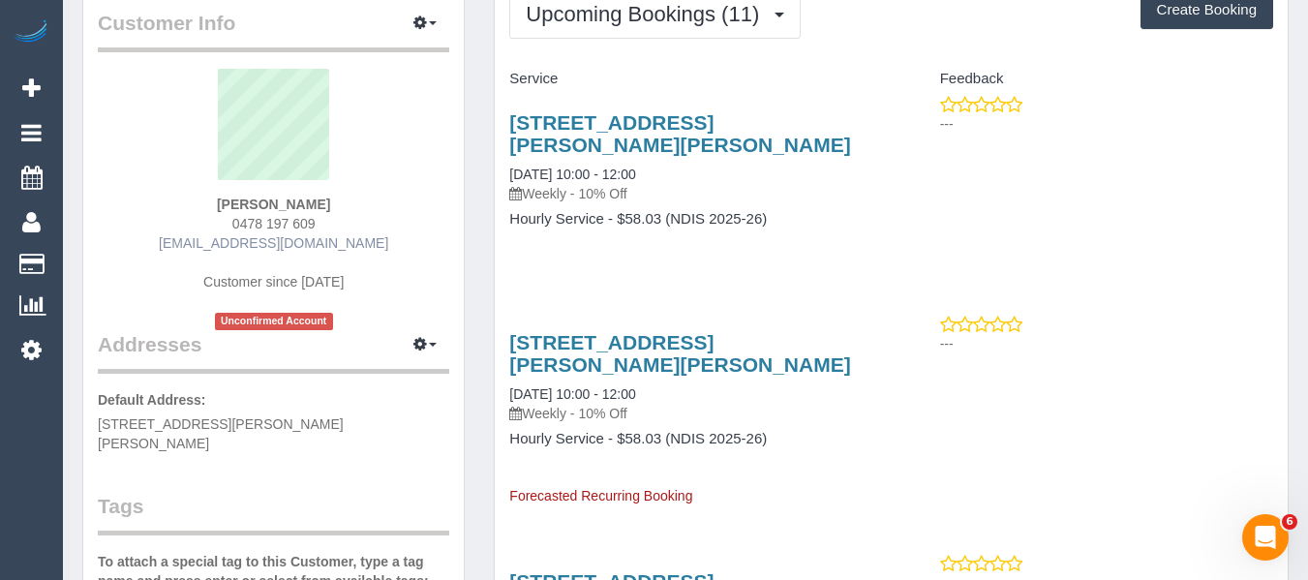
drag, startPoint x: 330, startPoint y: 226, endPoint x: 191, endPoint y: 237, distance: 139.9
click at [191, 233] on div "Joanne Hunter 0478 197 609 joannehunter725@gmail.com Customer since 2025 Unconf…" at bounding box center [273, 199] width 351 height 261
copy div "j"
click at [375, 217] on div "Joanne Hunter 0478 197 609 joannehunter725@gmail.com Customer since 2025 Unconf…" at bounding box center [273, 199] width 351 height 261
click at [343, 217] on div "Joanne Hunter 0478 197 609 joannehunter725@gmail.com Customer since 2025 Unconf…" at bounding box center [273, 199] width 351 height 261
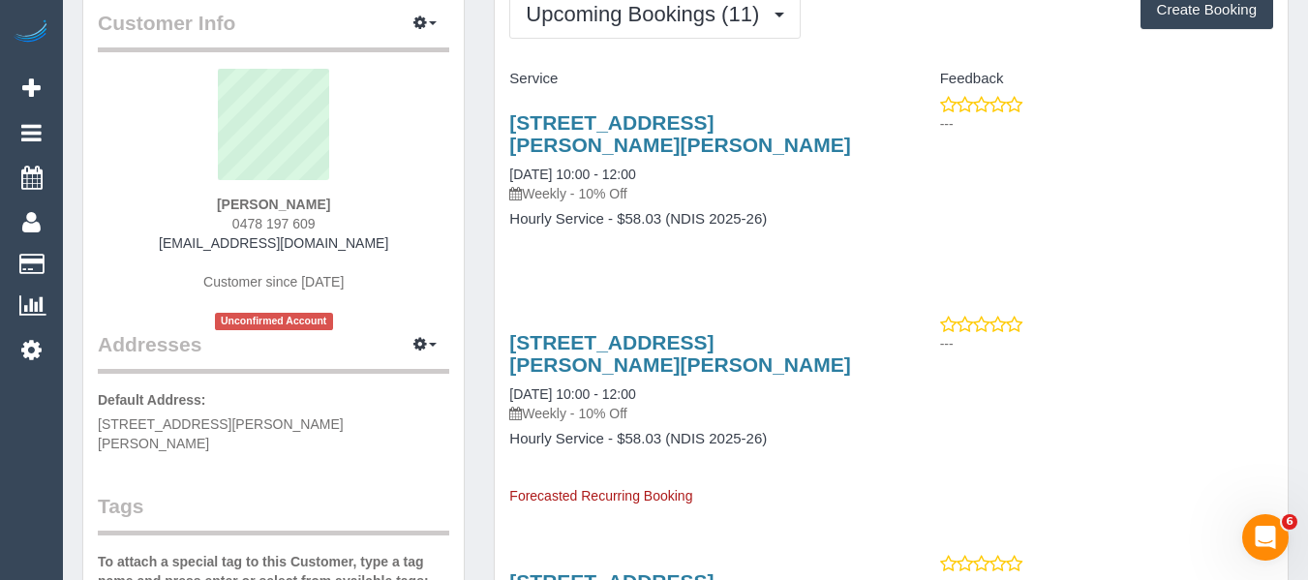
click at [222, 219] on div "Joanne Hunter 0478 197 609 joannehunter725@gmail.com Customer since 2025 Unconf…" at bounding box center [273, 199] width 351 height 261
copy span "0478 197 609"
drag, startPoint x: 361, startPoint y: 203, endPoint x: 350, endPoint y: 203, distance: 11.6
click at [359, 203] on div "Joanne Hunter 0478 197 609 joannehunter725@gmail.com Customer since 2025 Unconf…" at bounding box center [273, 199] width 351 height 261
drag, startPoint x: 346, startPoint y: 201, endPoint x: 207, endPoint y: 214, distance: 139.0
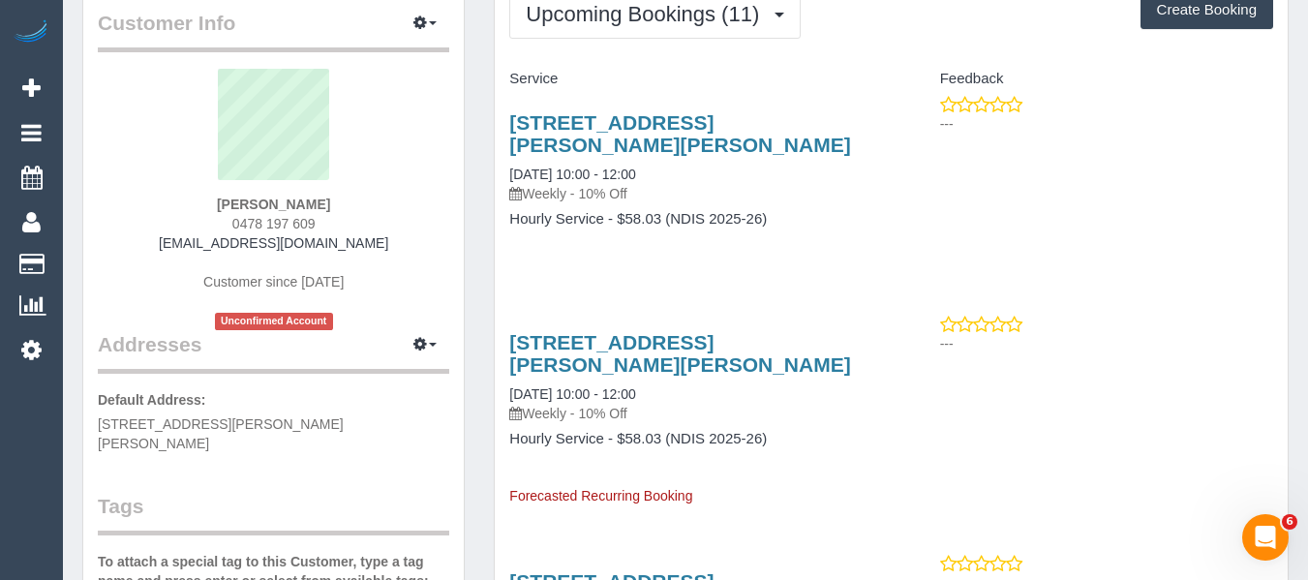
click at [208, 203] on div "Joanne Hunter 0478 197 609 joannehunter725@gmail.com Customer since 2025 Unconf…" at bounding box center [273, 199] width 351 height 261
copy strong "Joanne Hunter"
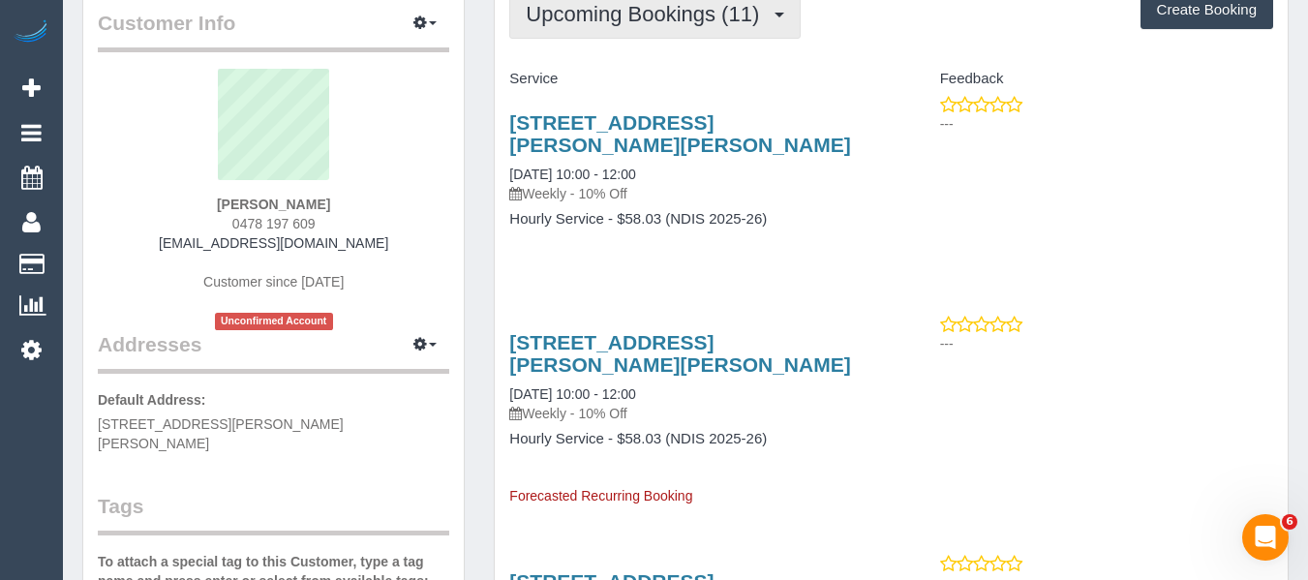
drag, startPoint x: 566, startPoint y: 9, endPoint x: 576, endPoint y: 24, distance: 18.3
click at [567, 9] on span "Upcoming Bookings (11)" at bounding box center [647, 14] width 243 height 24
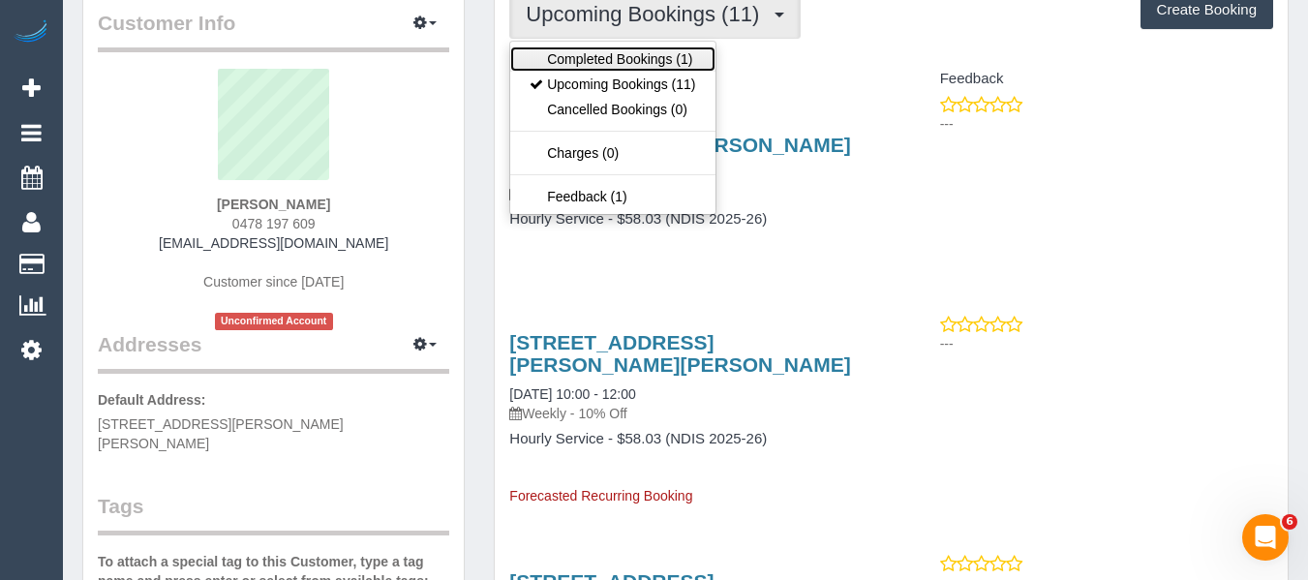
click at [590, 56] on link "Completed Bookings (1)" at bounding box center [612, 58] width 204 height 25
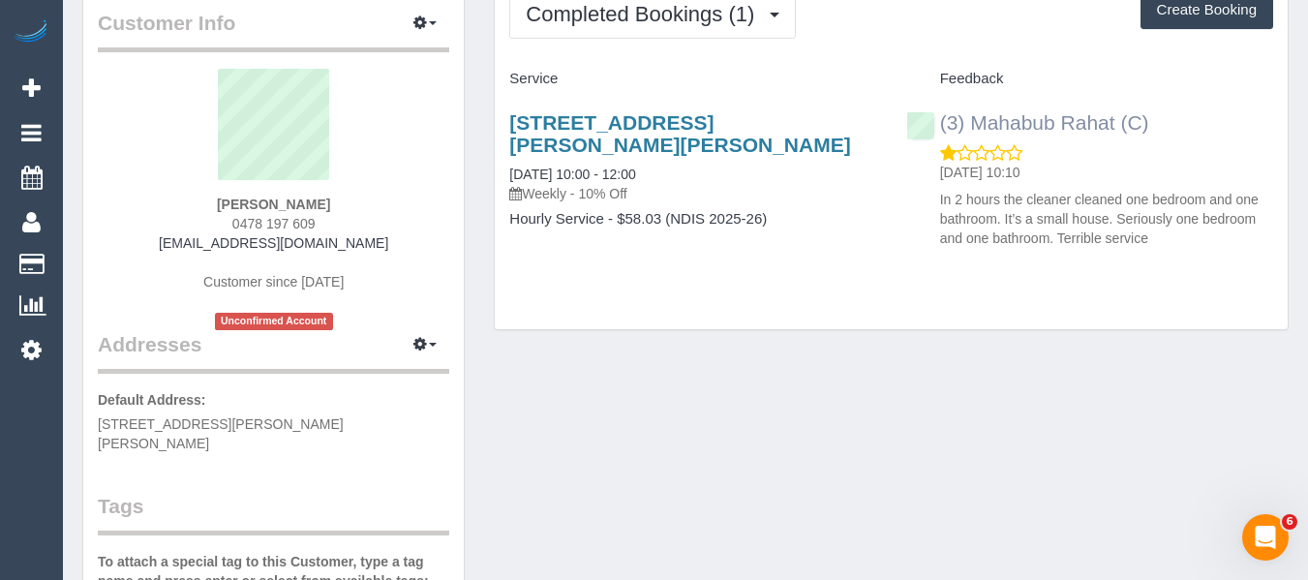
drag, startPoint x: 1052, startPoint y: 116, endPoint x: 977, endPoint y: 118, distance: 75.5
click at [977, 118] on div "(3) Mahabub Rahat (C) 10/10/2025 10:10 In 2 hours the cleaner cleaned one bedro…" at bounding box center [1090, 176] width 396 height 162
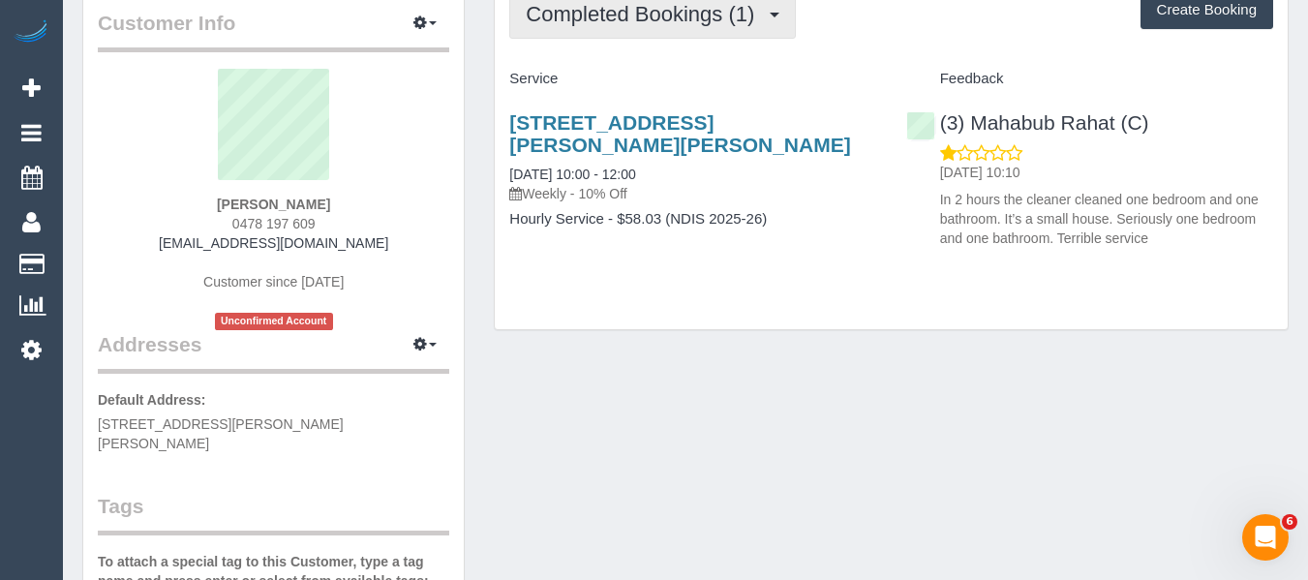
copy link "Mahabub Rahat (C)"
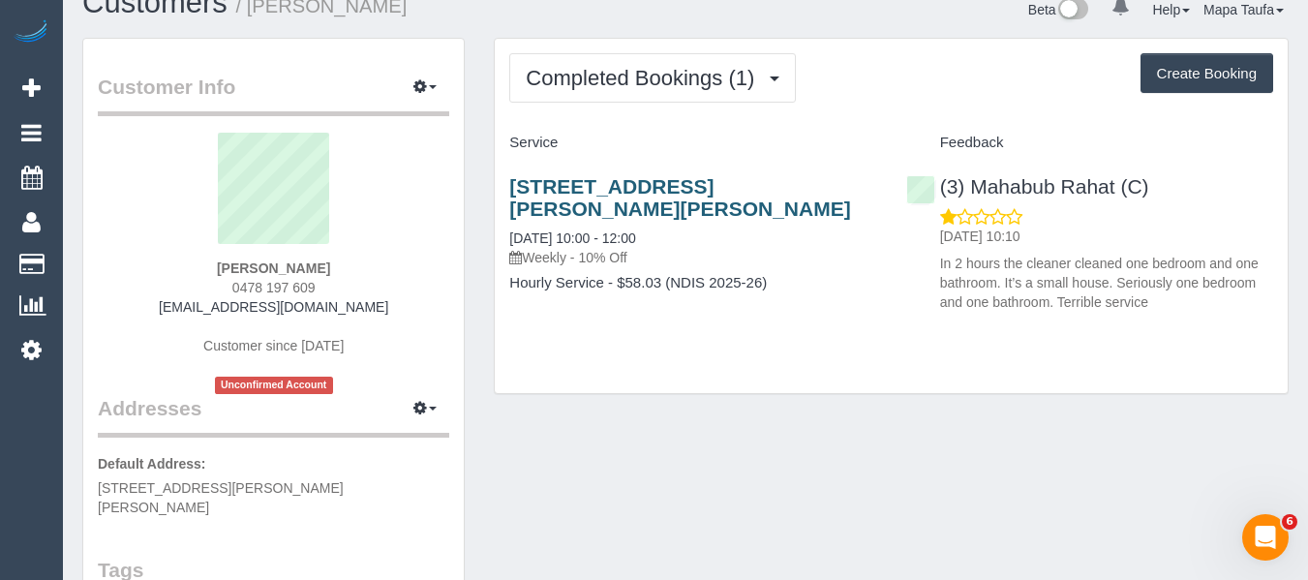
scroll to position [0, 0]
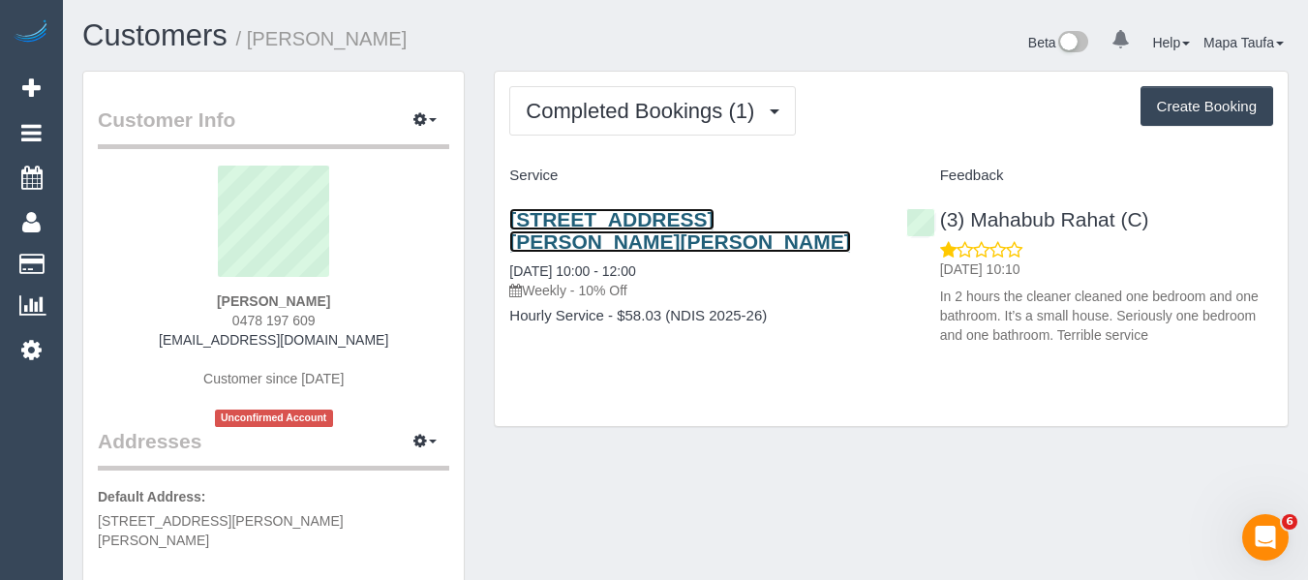
click at [556, 221] on link "15 Mccracken Avenue, Pascoe Vale, VIC 3044" at bounding box center [679, 230] width 341 height 45
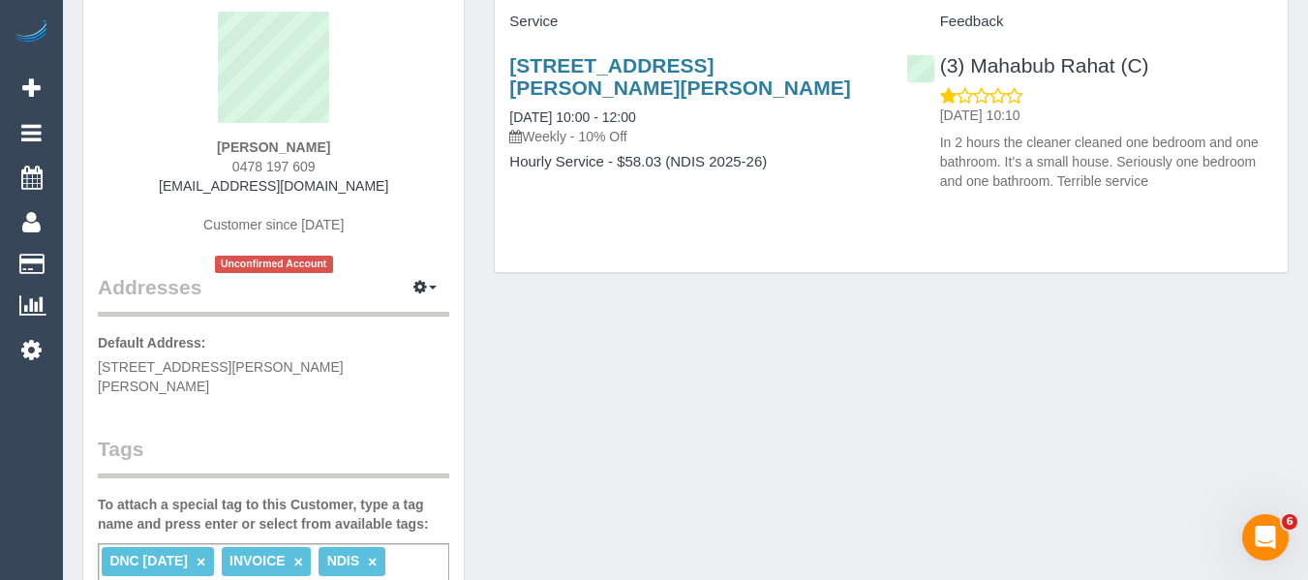
scroll to position [290, 0]
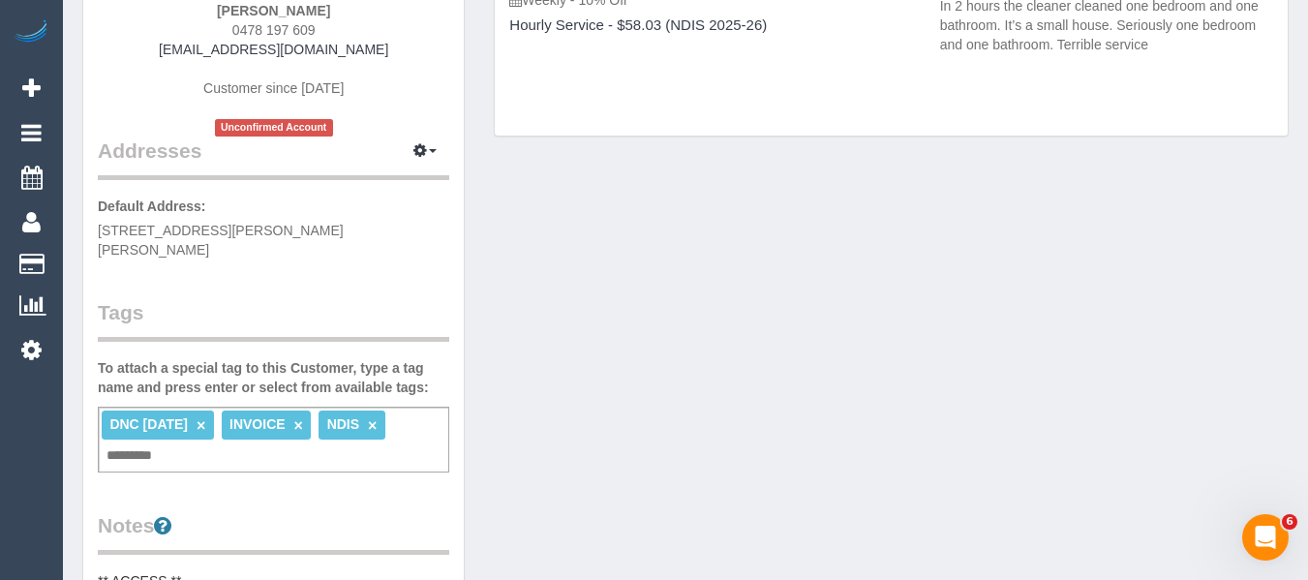
click at [199, 417] on link "×" at bounding box center [201, 425] width 9 height 16
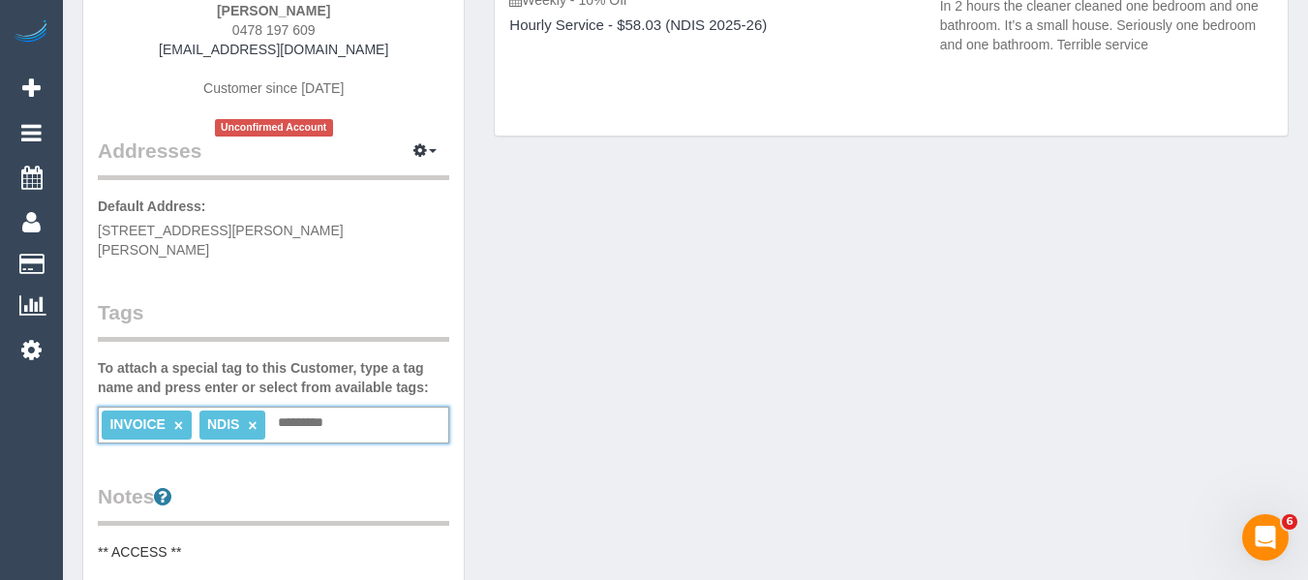
click at [336, 412] on input "text" at bounding box center [306, 423] width 66 height 25
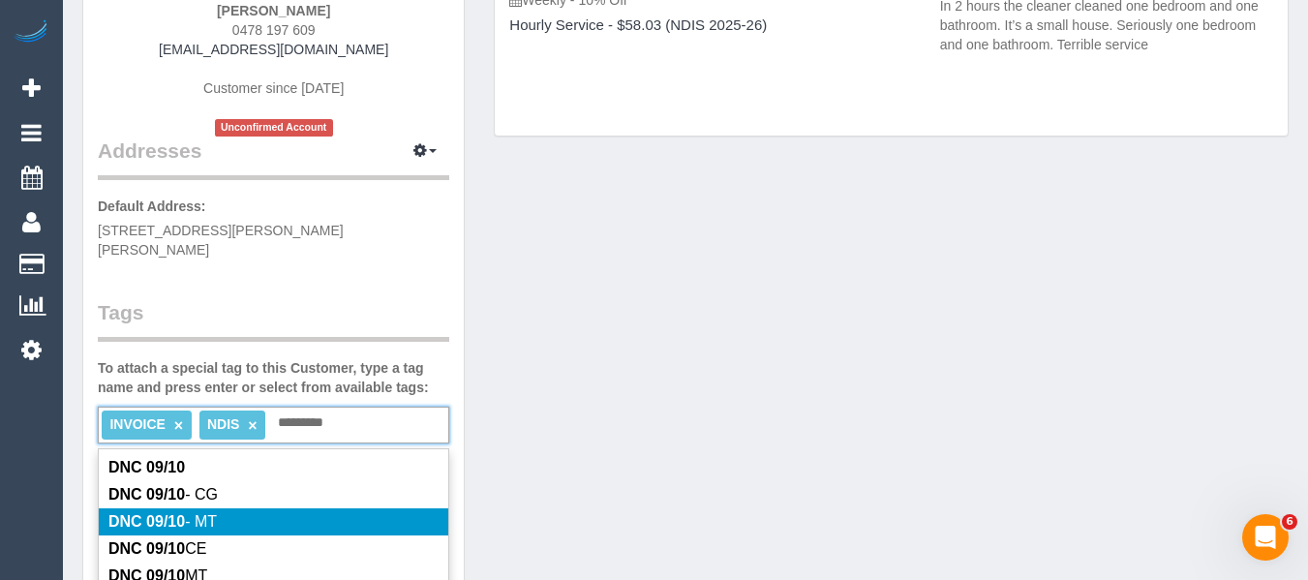
type input "*********"
click at [217, 513] on span "DNC 09/10 - MT" at bounding box center [162, 521] width 108 height 16
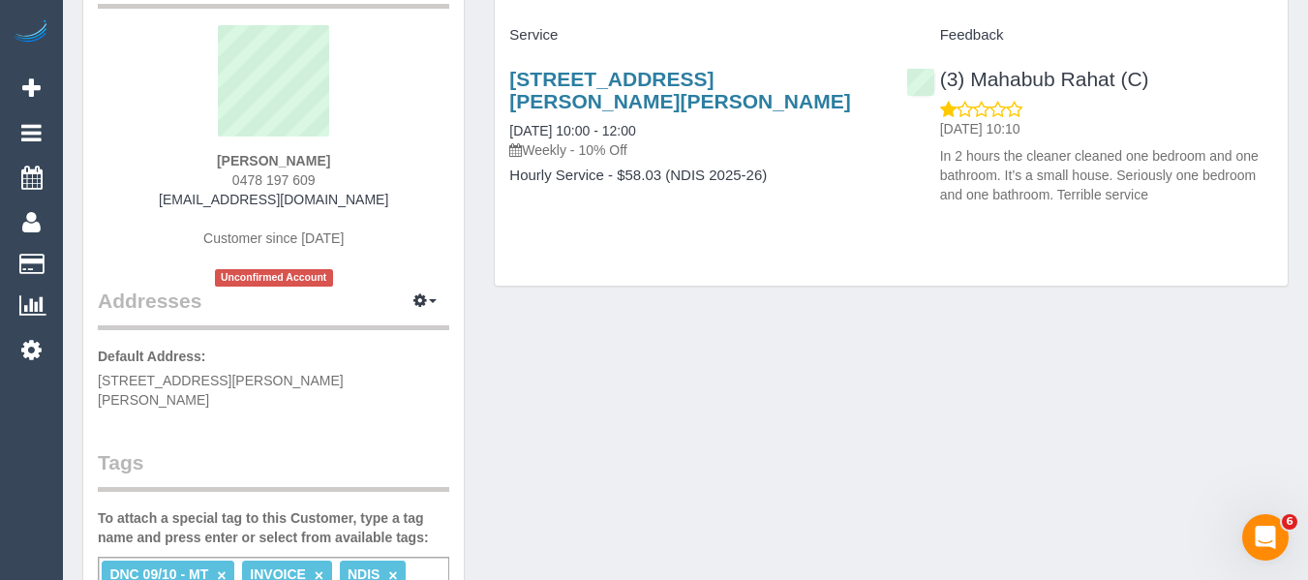
scroll to position [0, 0]
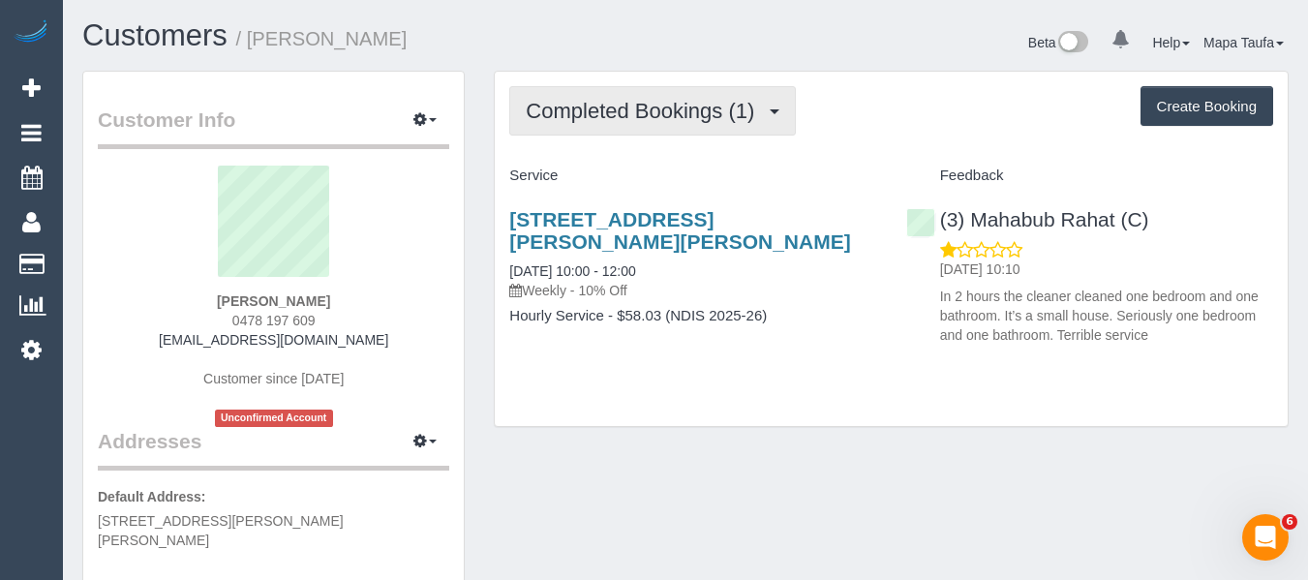
click at [605, 108] on span "Completed Bookings (1)" at bounding box center [645, 111] width 238 height 24
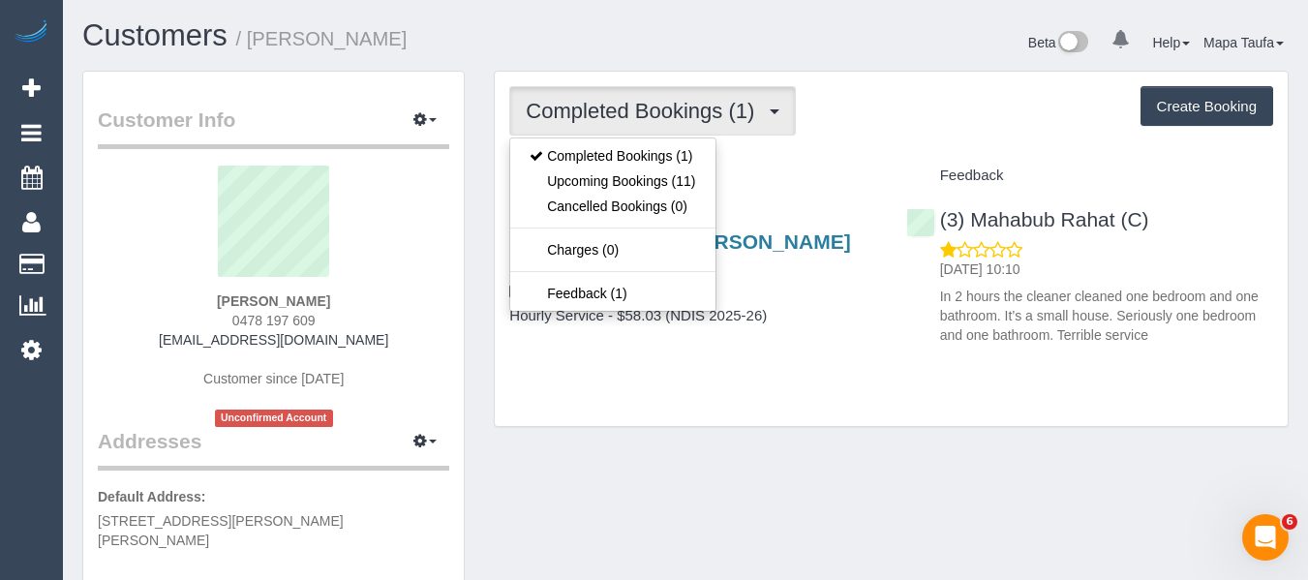
drag, startPoint x: 839, startPoint y: 148, endPoint x: 78, endPoint y: 156, distance: 760.1
click at [837, 148] on div "Completed Bookings (1) Completed Bookings (1) Upcoming Bookings (11) Cancelled …" at bounding box center [891, 249] width 793 height 354
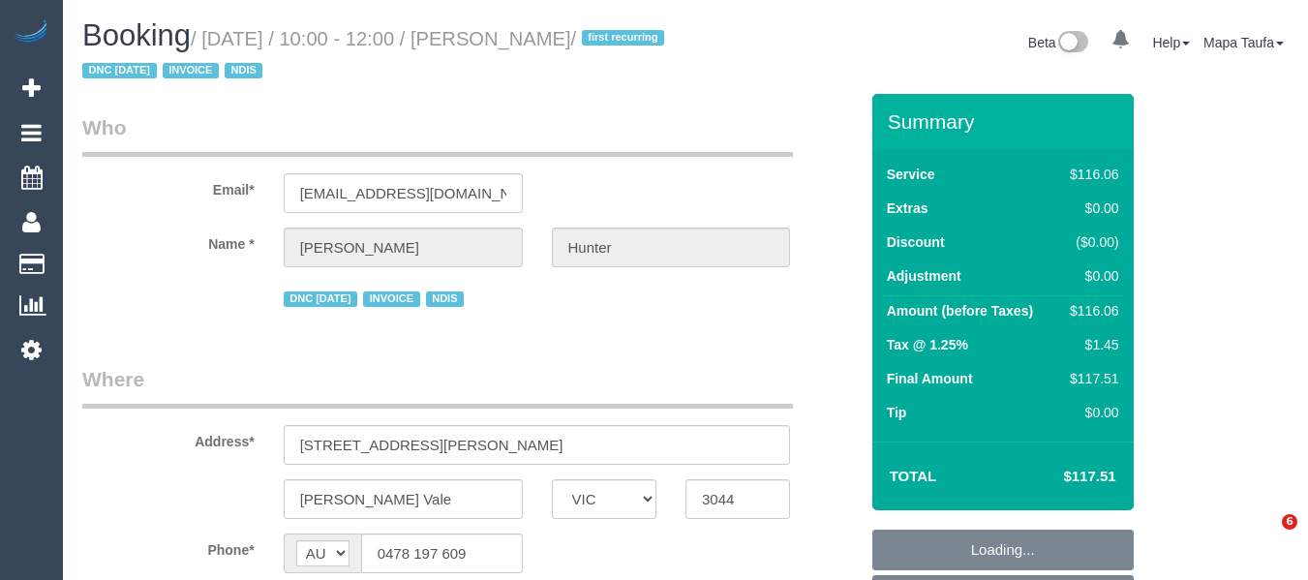
select select "VIC"
select select "object:563"
select select "number:29"
select select "number:14"
select select "number:19"
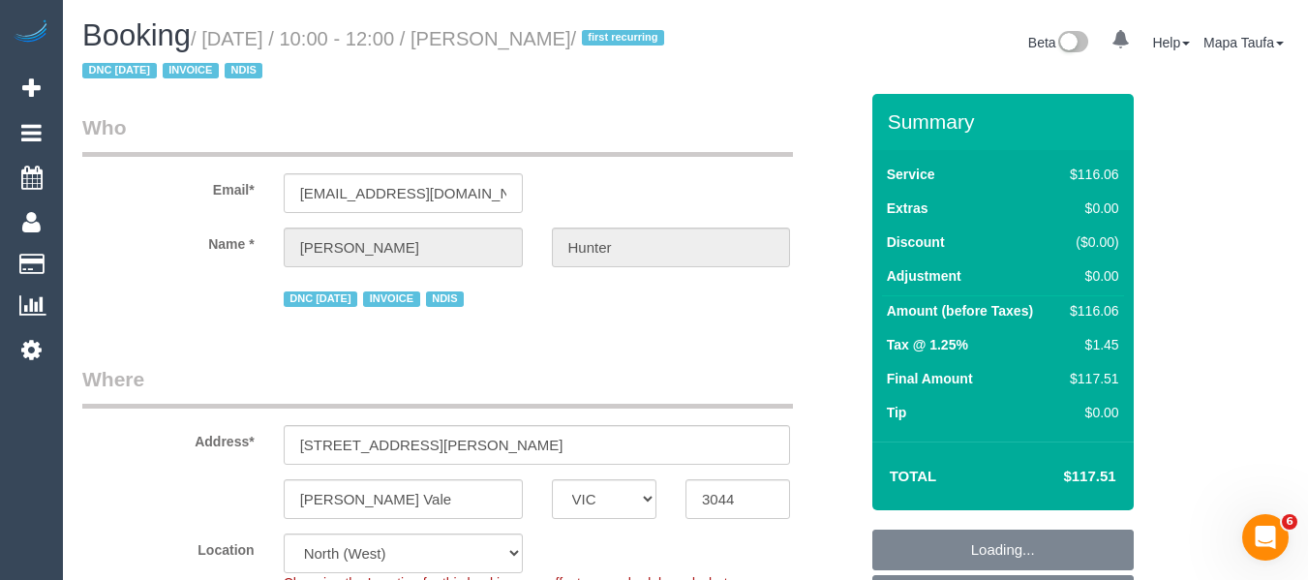
select select "number:25"
select select "number:34"
select select "object:1462"
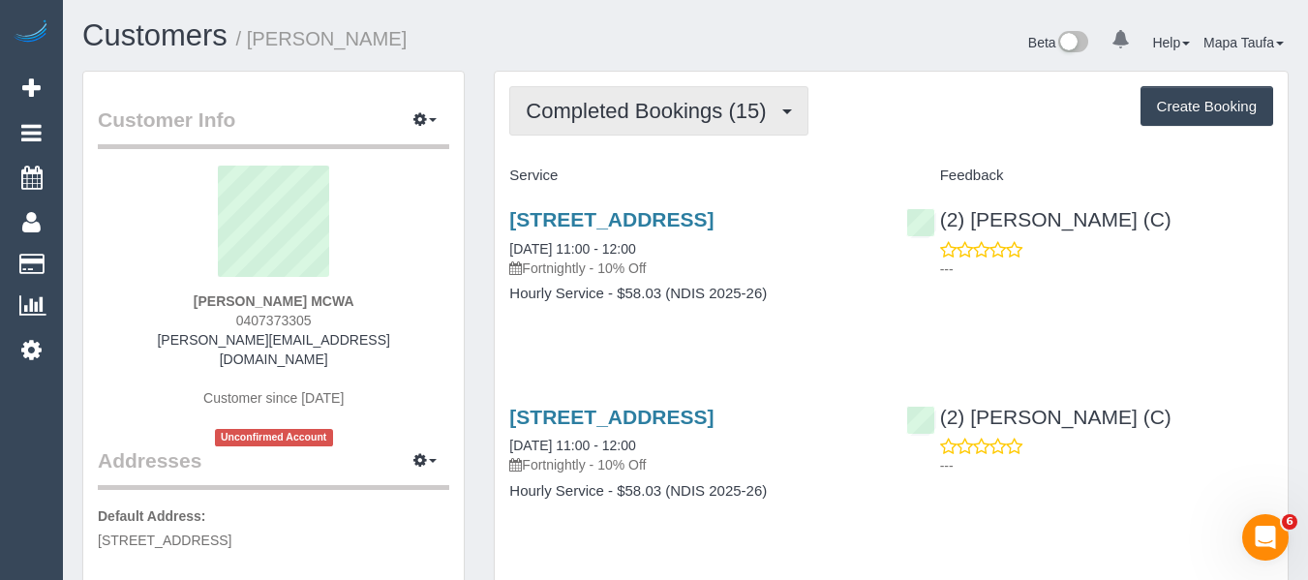
click at [571, 104] on span "Completed Bookings (15)" at bounding box center [651, 111] width 250 height 24
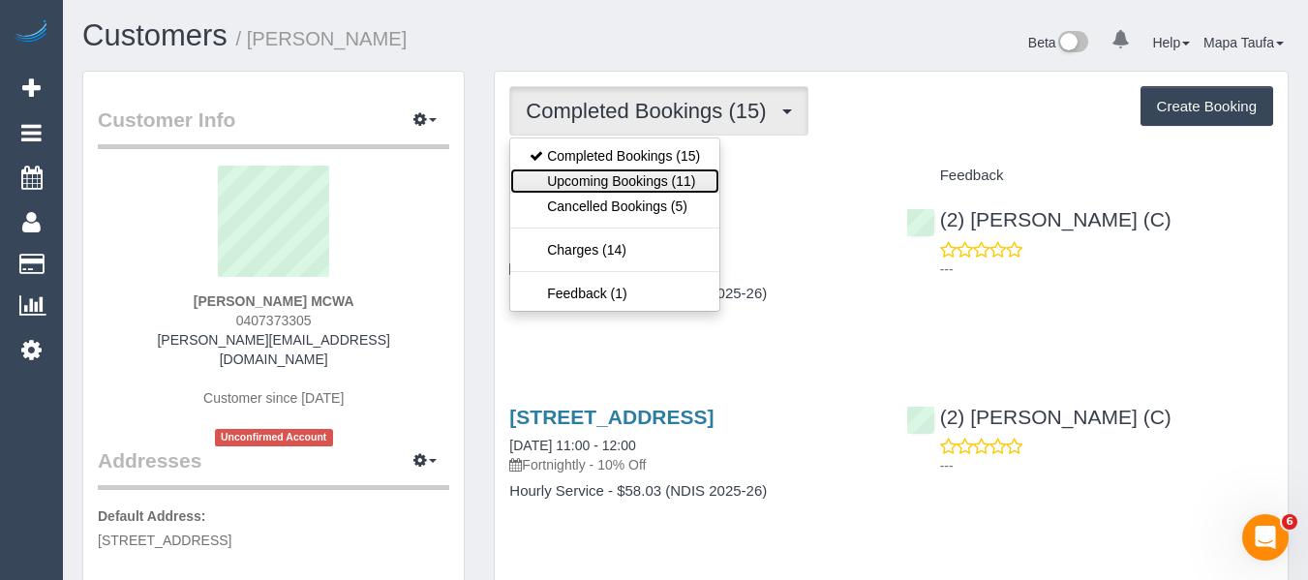
click at [599, 182] on link "Upcoming Bookings (11)" at bounding box center [614, 180] width 209 height 25
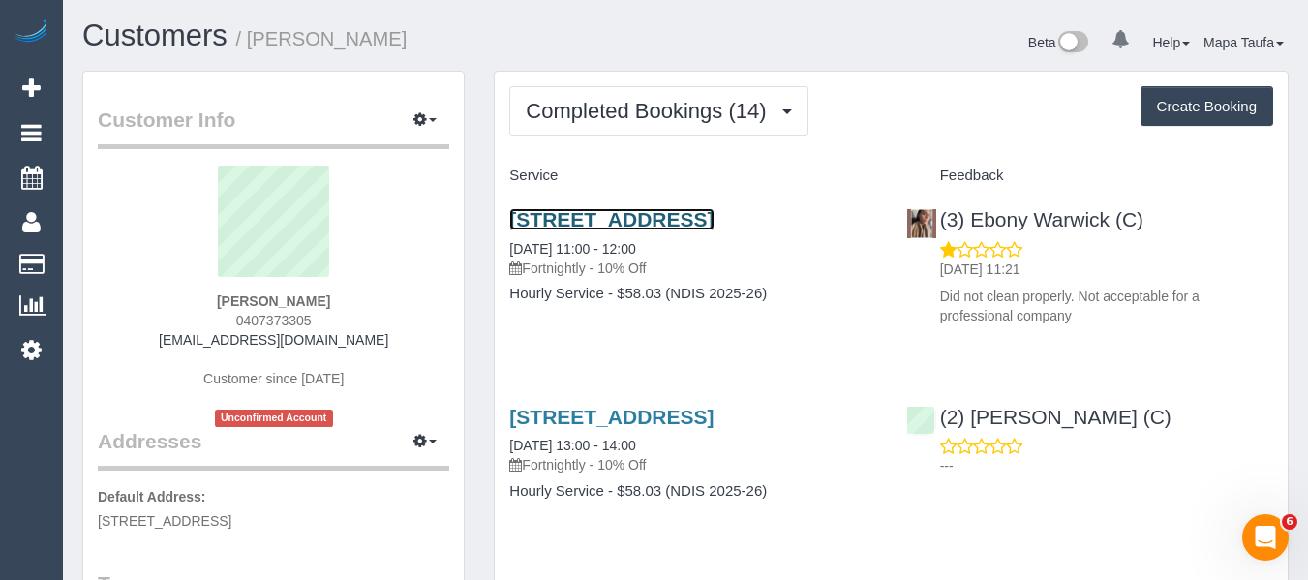
click at [604, 226] on link "[STREET_ADDRESS]" at bounding box center [611, 219] width 204 height 22
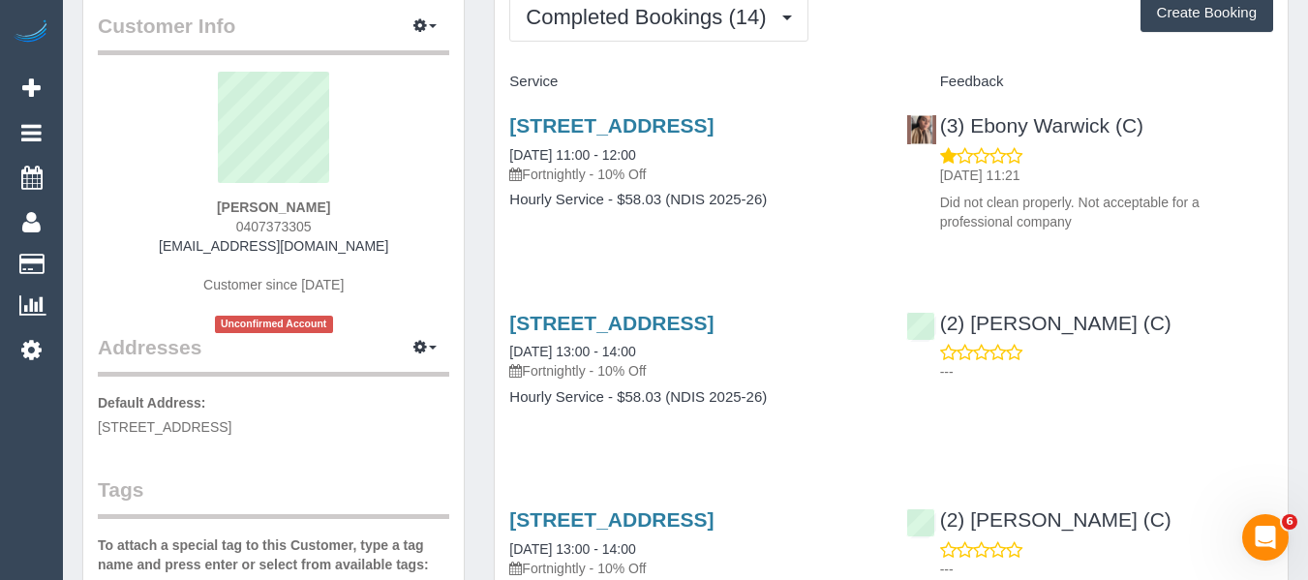
scroll to position [290, 0]
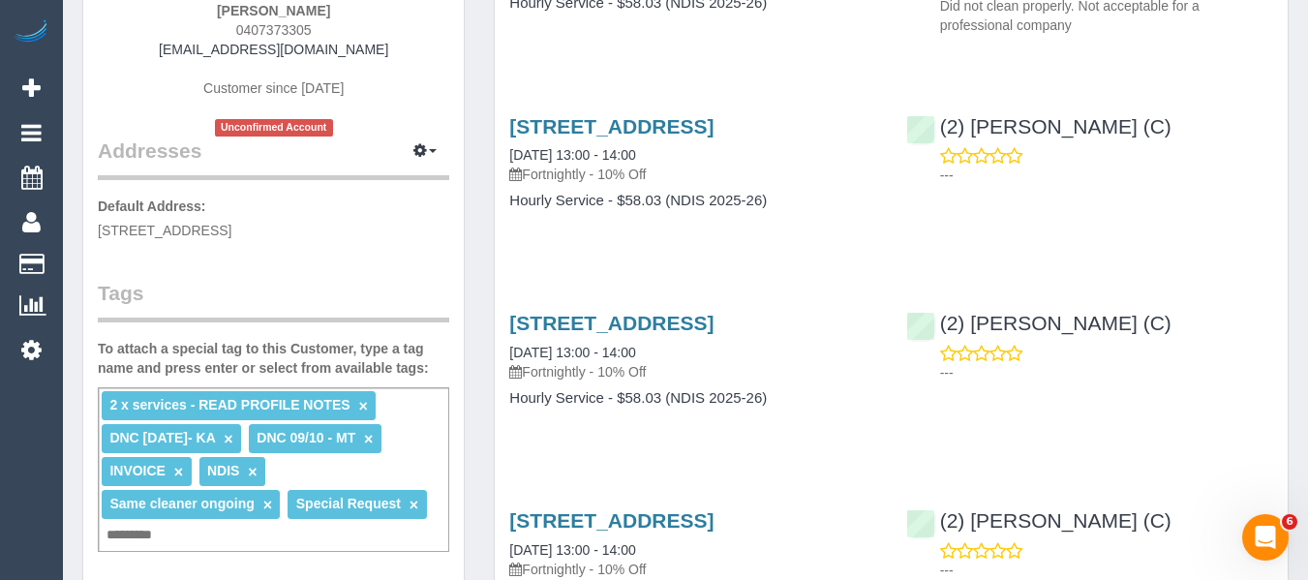
click at [232, 443] on link "×" at bounding box center [228, 439] width 9 height 16
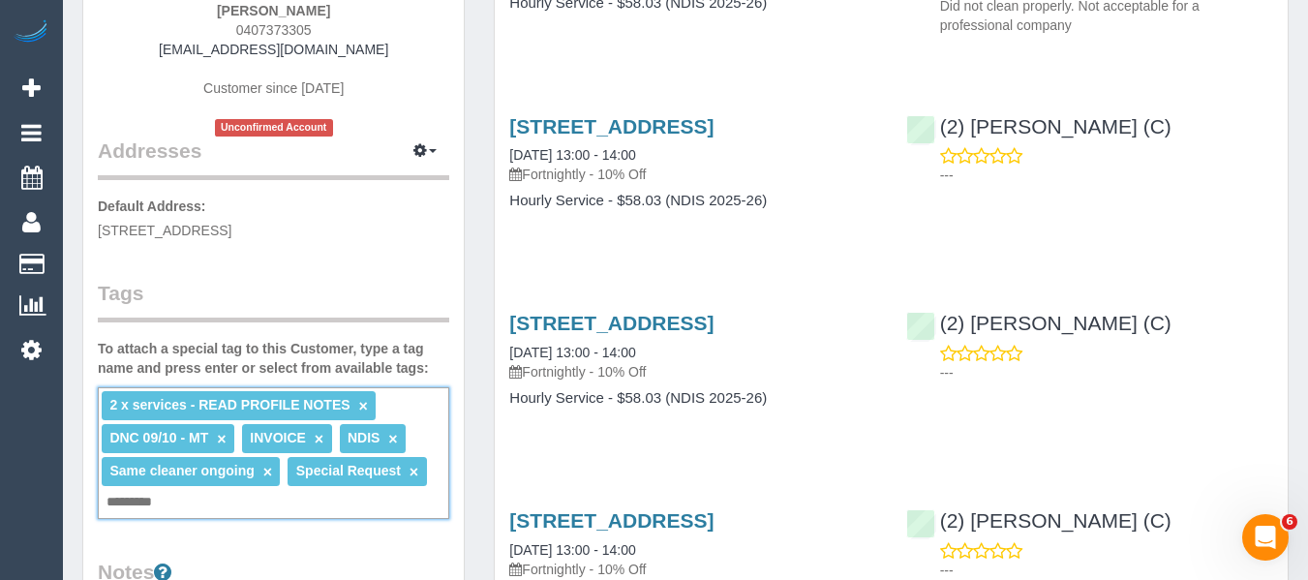
click at [222, 437] on link "×" at bounding box center [221, 439] width 9 height 16
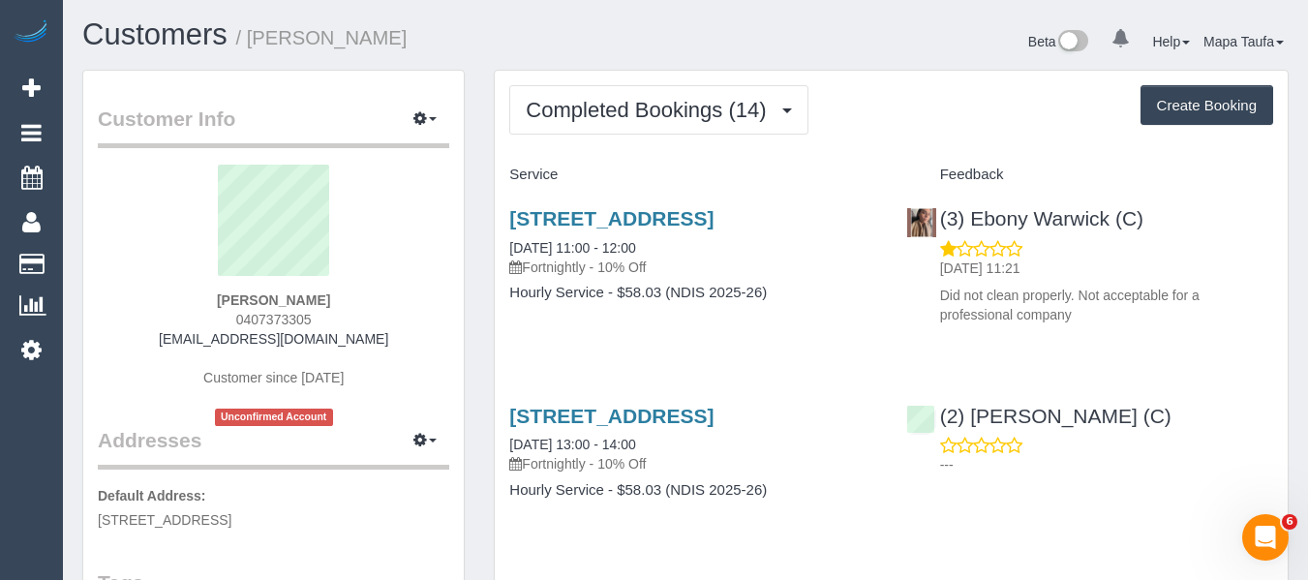
scroll to position [0, 0]
click at [412, 324] on div "Giovanna Lagamba MCWA 0407373305 irenecris88@gmail.com Customer since 2024 Unco…" at bounding box center [273, 296] width 351 height 261
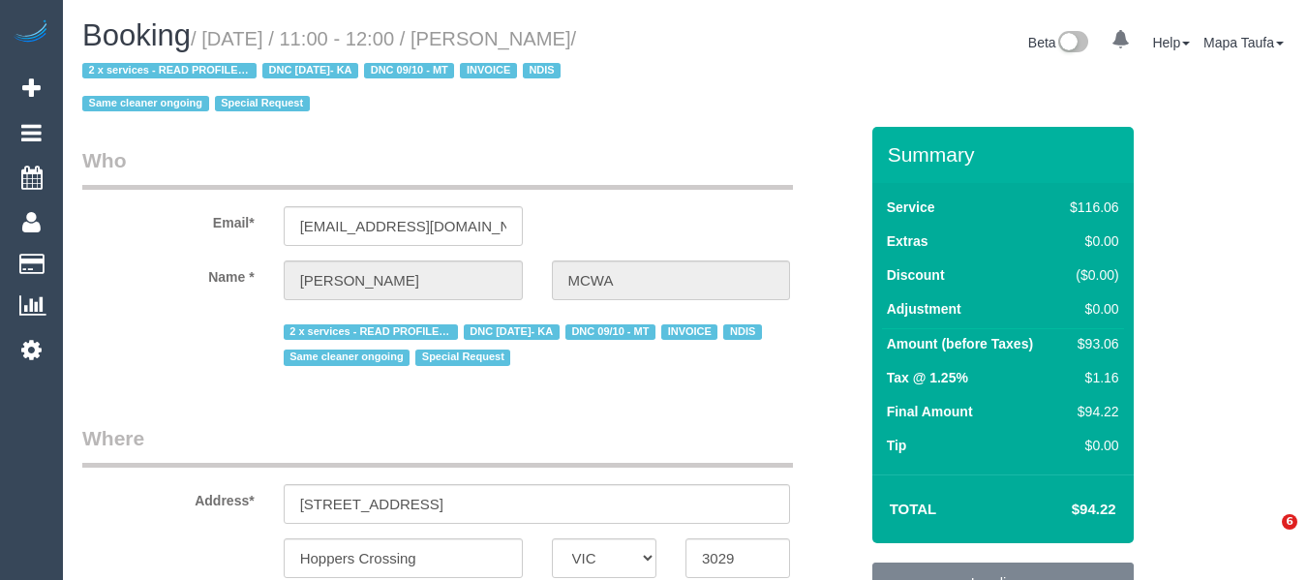
select select "VIC"
select select "object:862"
select select "string:AU"
select select "number:28"
select select "number:14"
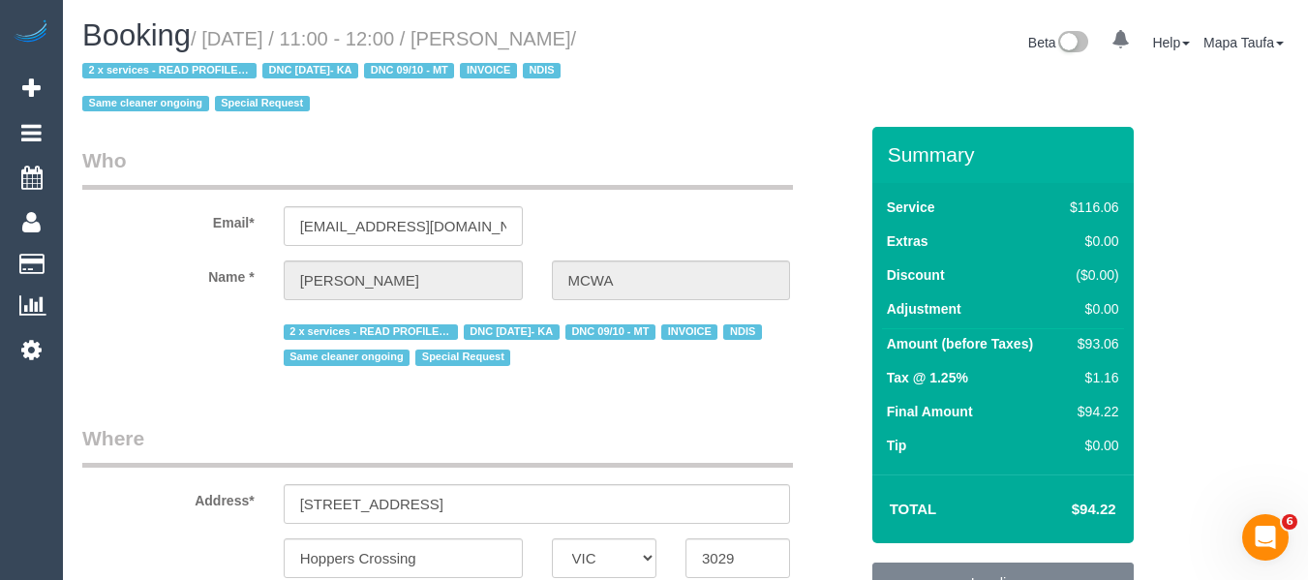
select select "number:19"
select select "number:36"
select select "number:35"
select select "number:12"
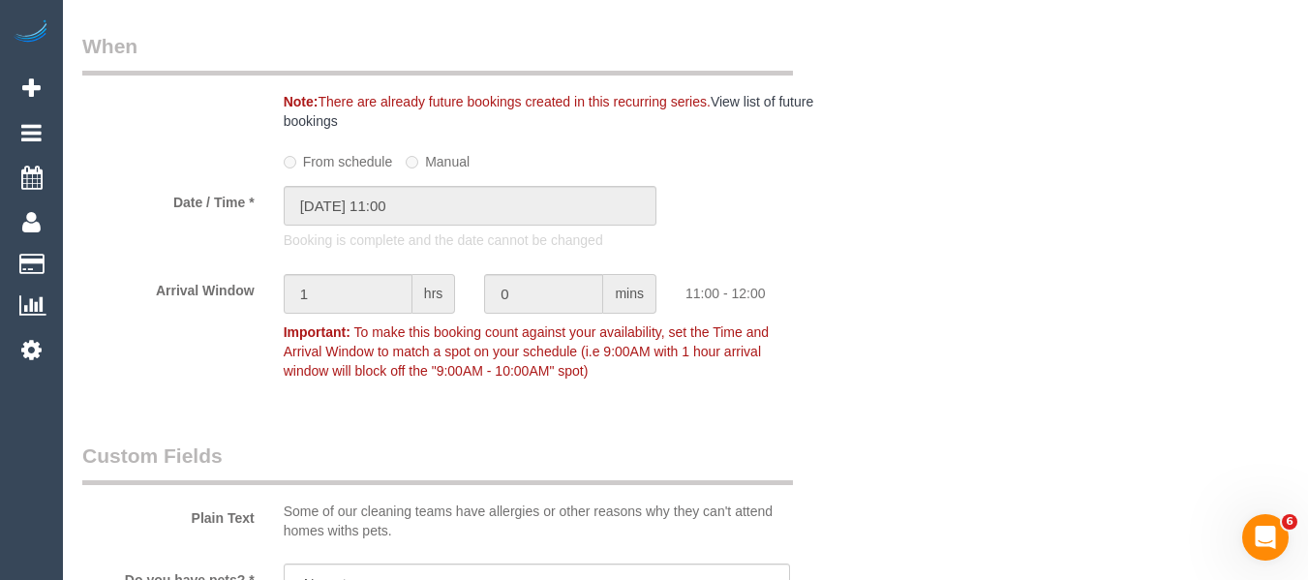
scroll to position [1147, 0]
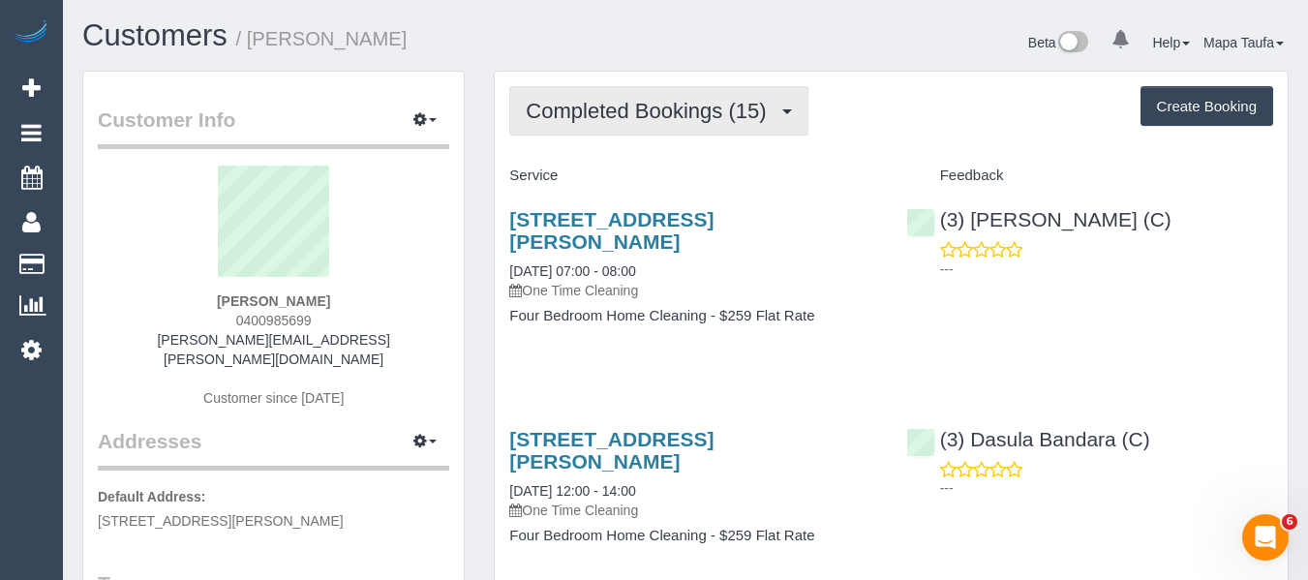
drag, startPoint x: 586, startPoint y: 123, endPoint x: 586, endPoint y: 150, distance: 27.1
click at [580, 125] on button "Completed Bookings (15)" at bounding box center [658, 110] width 298 height 49
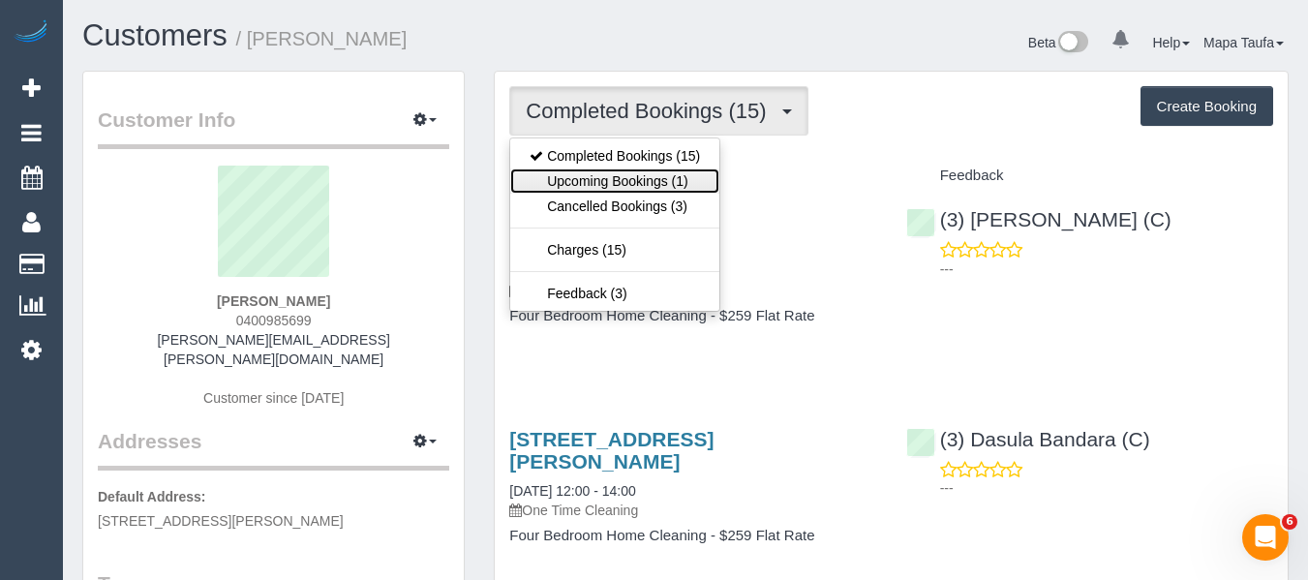
click at [588, 172] on link "Upcoming Bookings (1)" at bounding box center [614, 180] width 209 height 25
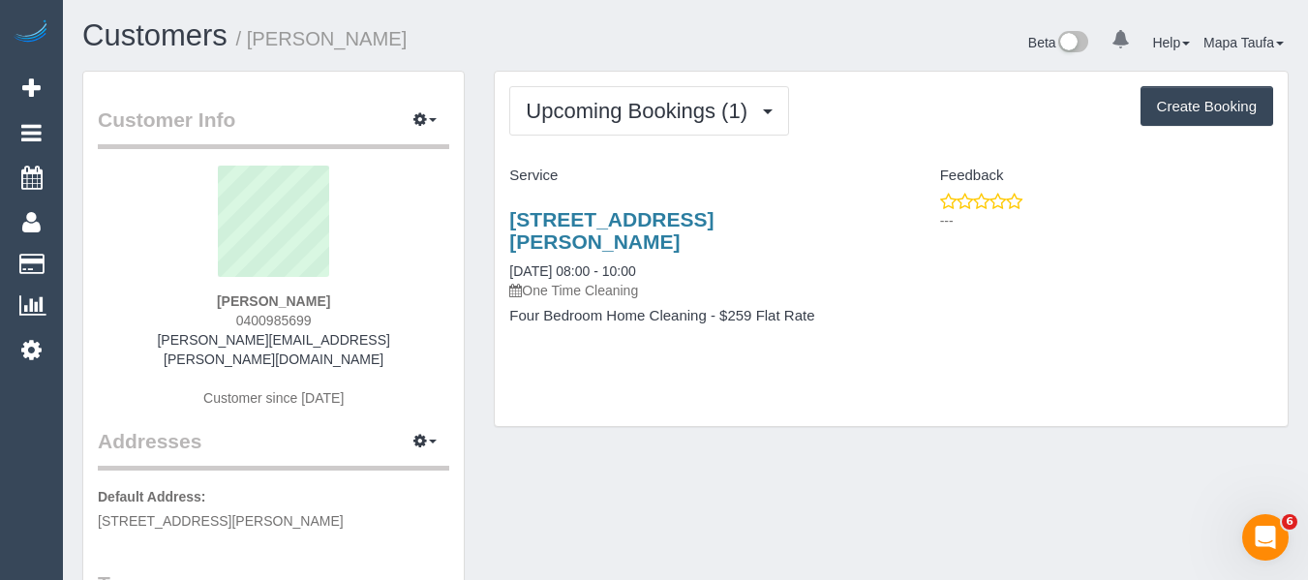
drag, startPoint x: 352, startPoint y: 299, endPoint x: 186, endPoint y: 300, distance: 166.5
click at [208, 294] on div "Michelle Maddern 0400985699 michelle@maddern.com Customer since 2020" at bounding box center [273, 296] width 351 height 261
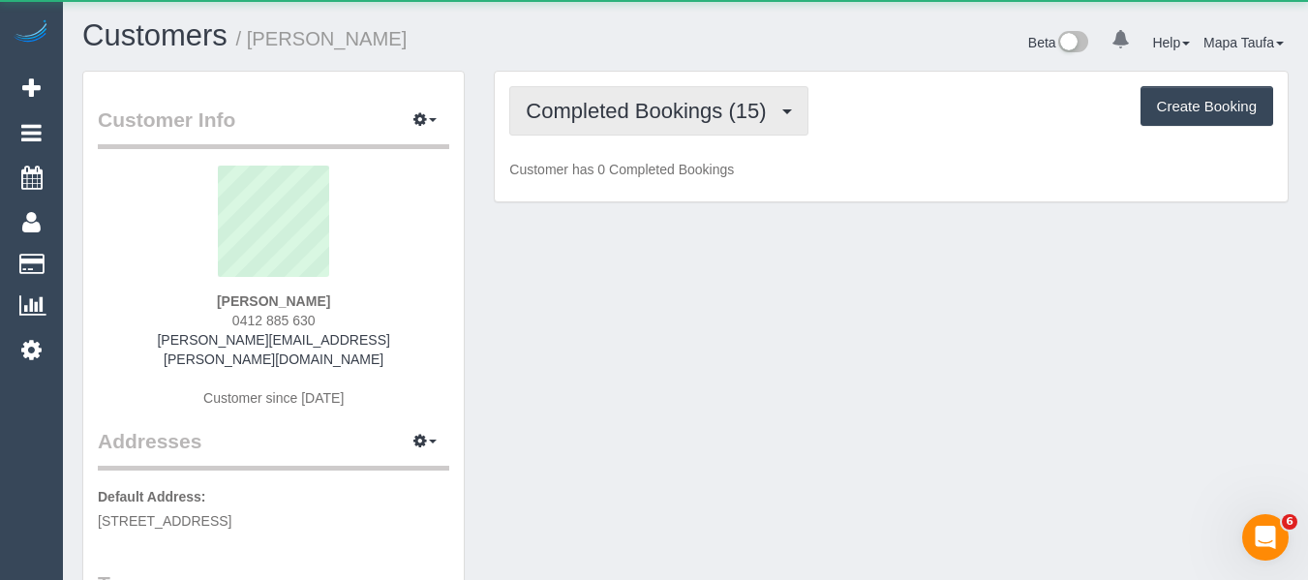
click at [617, 108] on span "Completed Bookings (15)" at bounding box center [651, 111] width 250 height 24
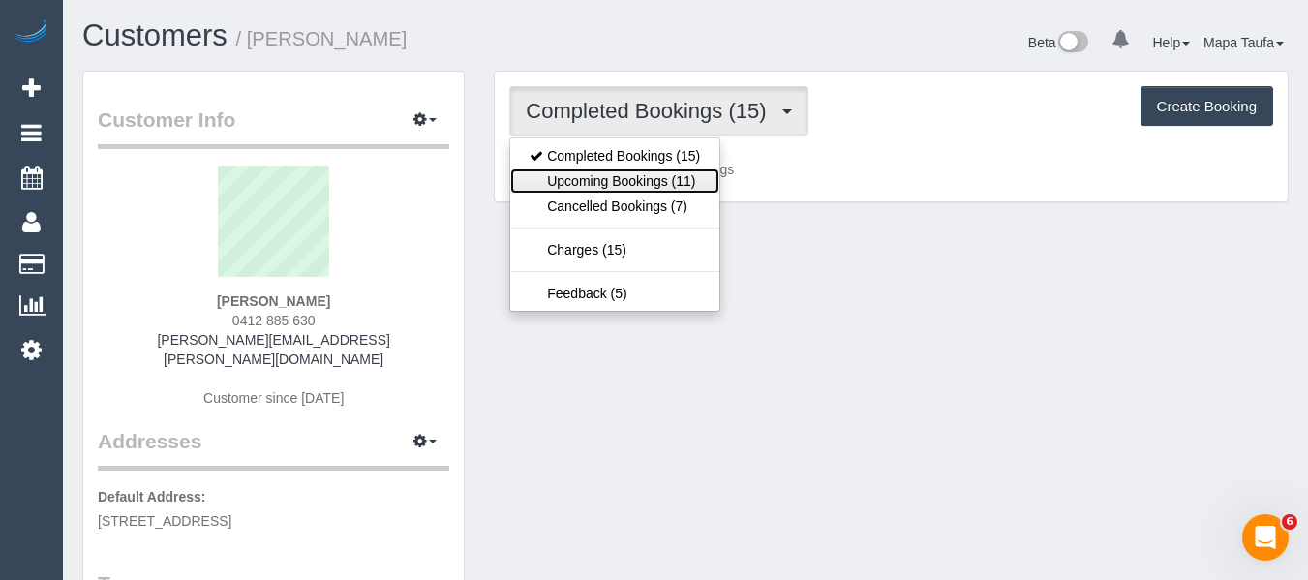
click at [628, 174] on link "Upcoming Bookings (11)" at bounding box center [614, 180] width 209 height 25
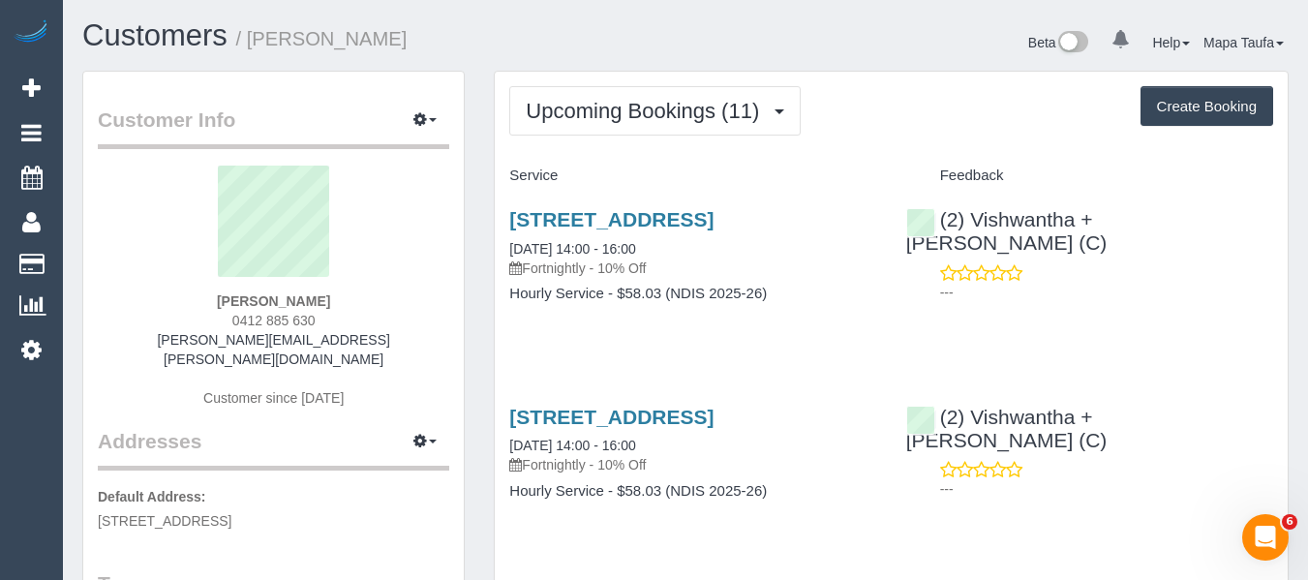
click at [632, 63] on div "Customers / [PERSON_NAME] Beta 0 Your Notifications You have 0 alerts Help Help…" at bounding box center [686, 44] width 1236 height 51
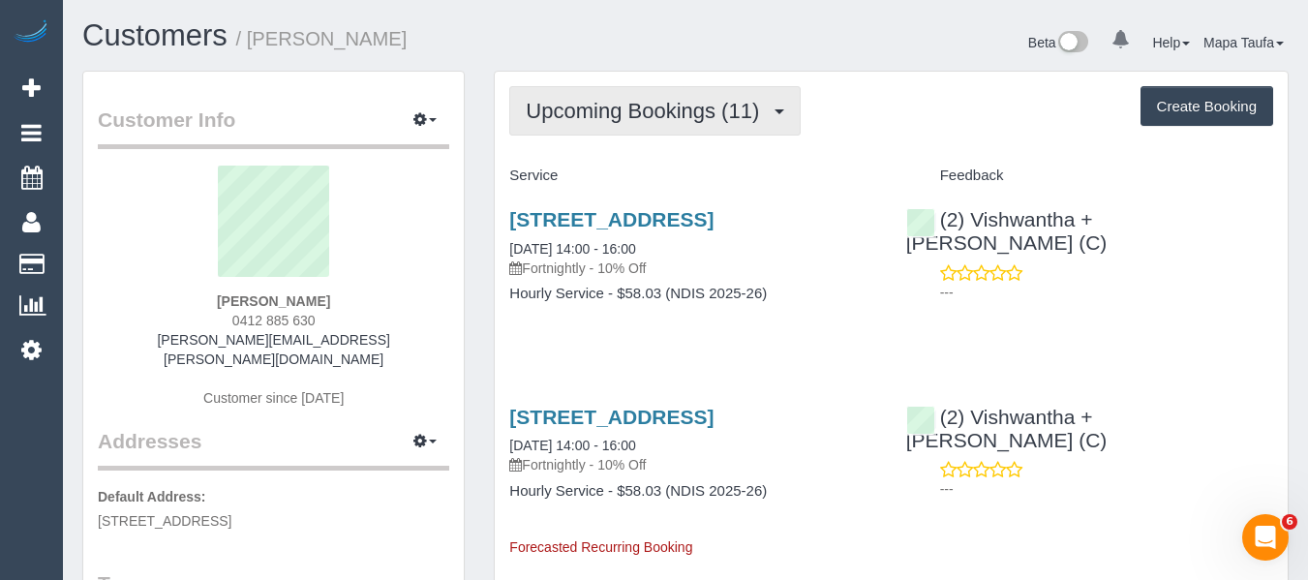
click at [614, 94] on button "Upcoming Bookings (11)" at bounding box center [654, 110] width 291 height 49
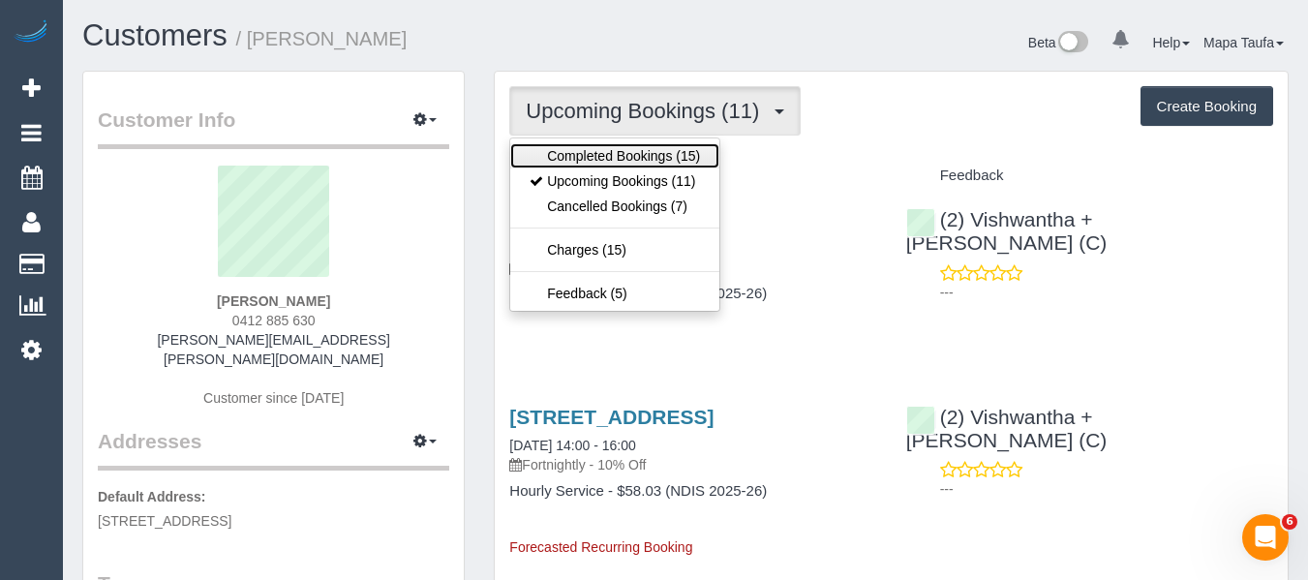
click at [595, 144] on link "Completed Bookings (15)" at bounding box center [614, 155] width 209 height 25
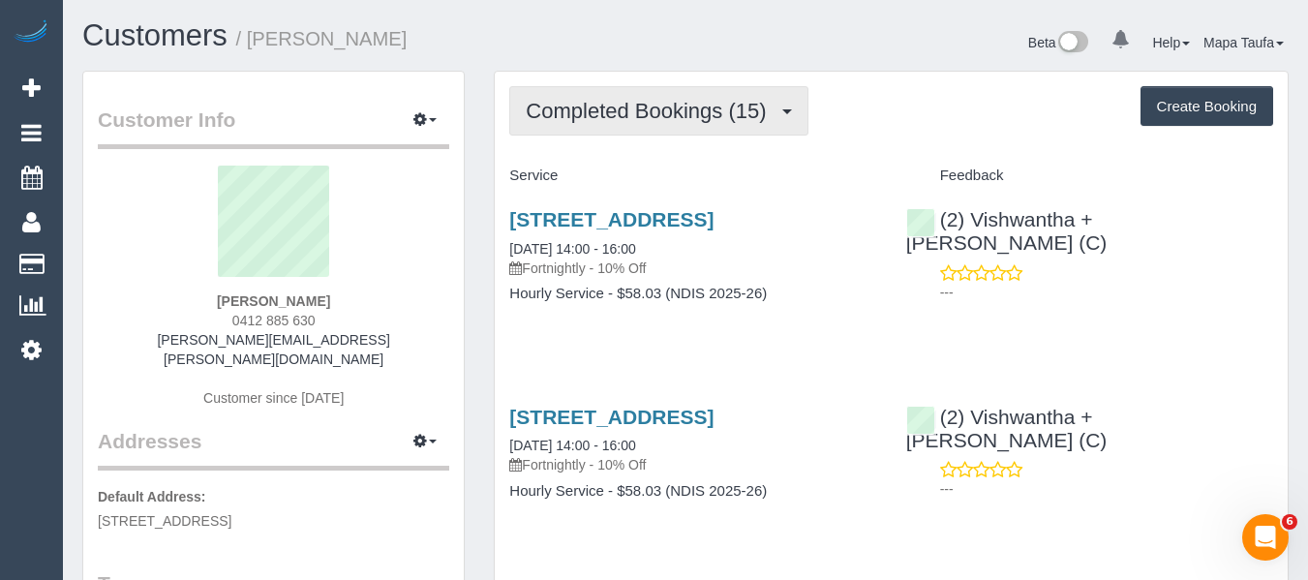
click at [608, 110] on span "Completed Bookings (15)" at bounding box center [651, 111] width 250 height 24
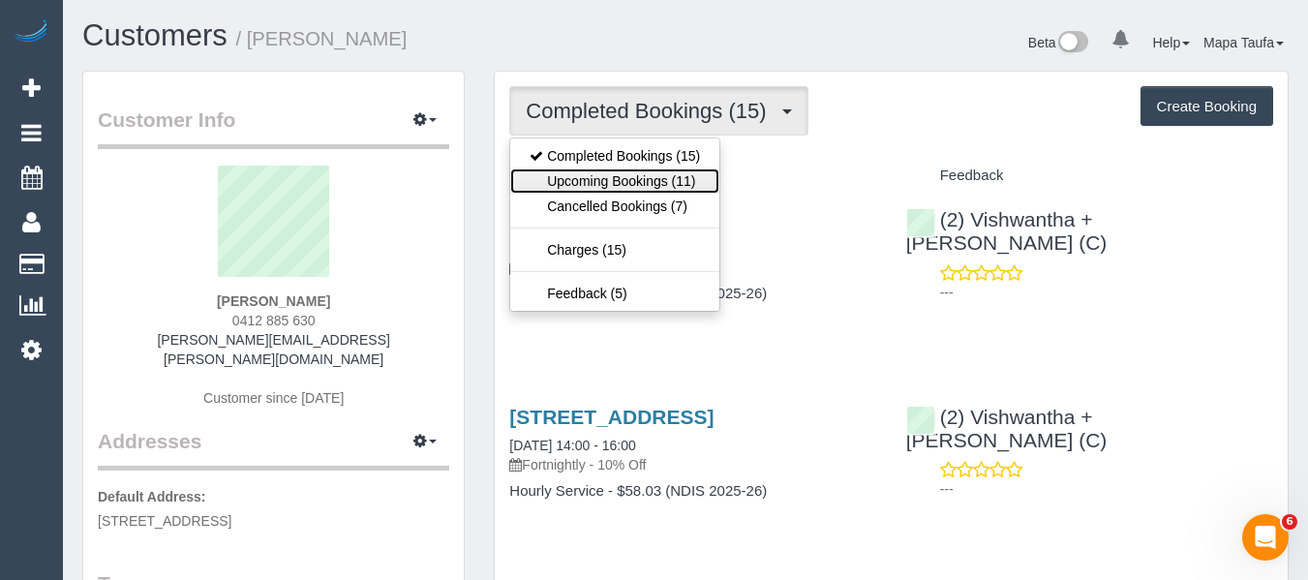
click at [595, 176] on link "Upcoming Bookings (11)" at bounding box center [614, 180] width 209 height 25
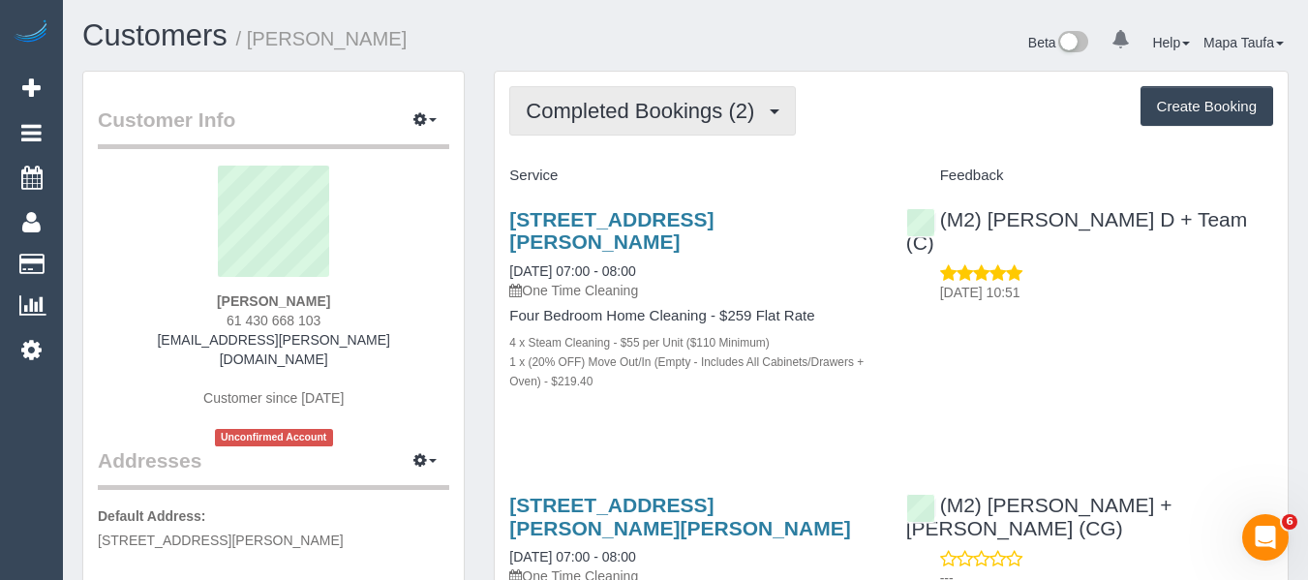
click at [586, 119] on span "Completed Bookings (2)" at bounding box center [645, 111] width 238 height 24
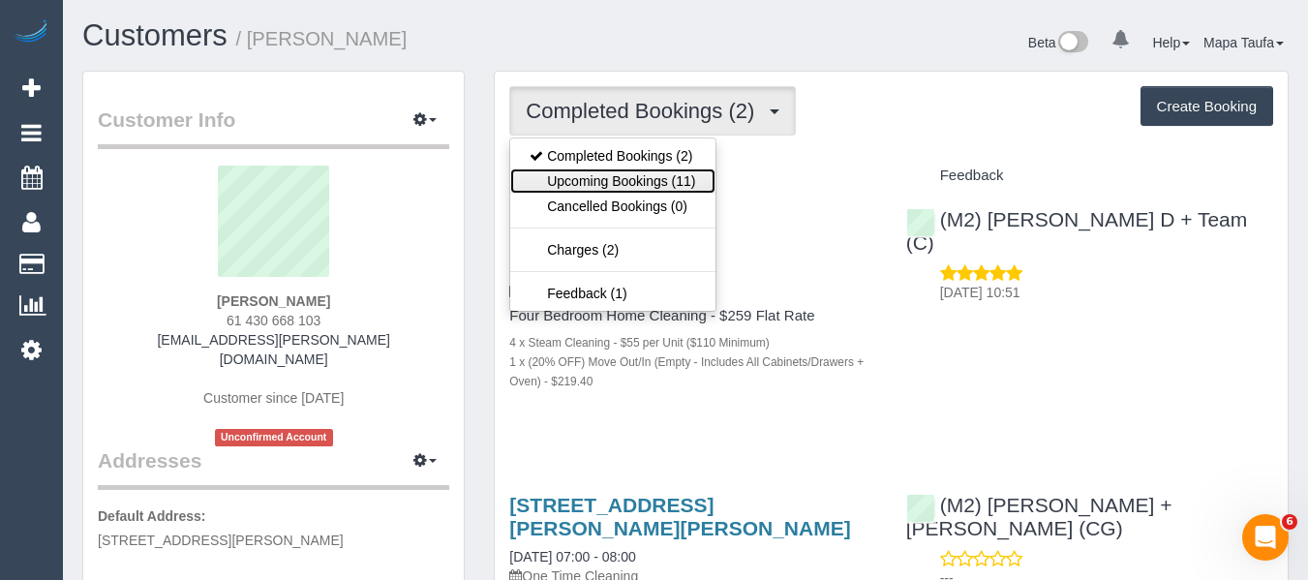
click at [580, 169] on link "Upcoming Bookings (11)" at bounding box center [612, 180] width 204 height 25
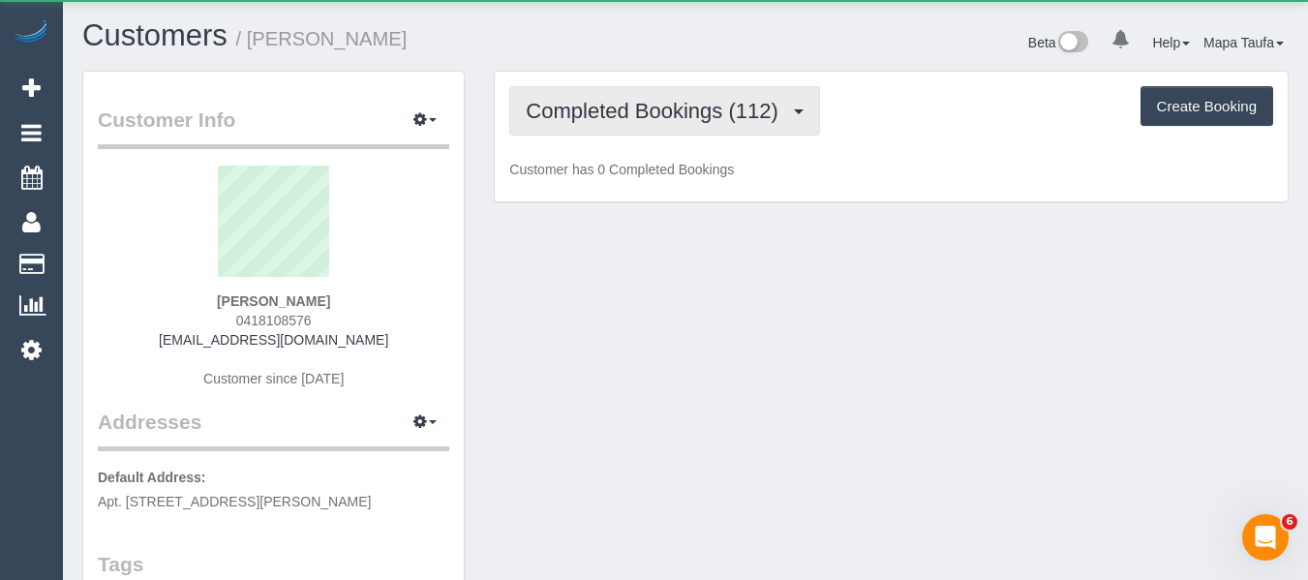
click at [655, 127] on button "Completed Bookings (112)" at bounding box center [664, 110] width 311 height 49
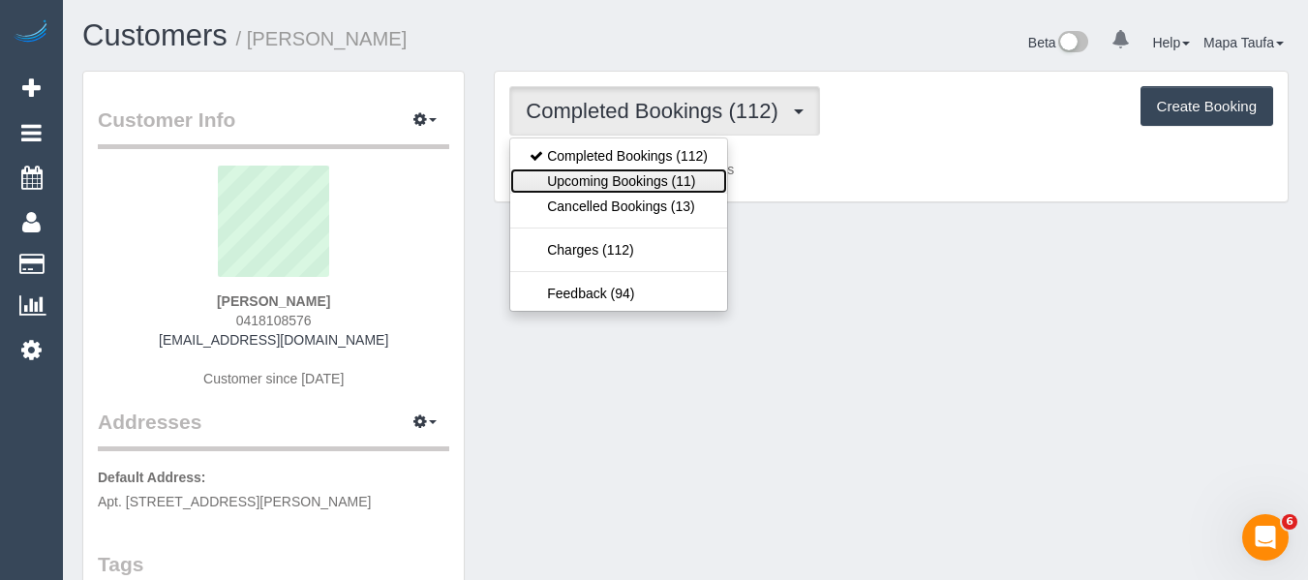
click at [657, 182] on link "Upcoming Bookings (11)" at bounding box center [618, 180] width 217 height 25
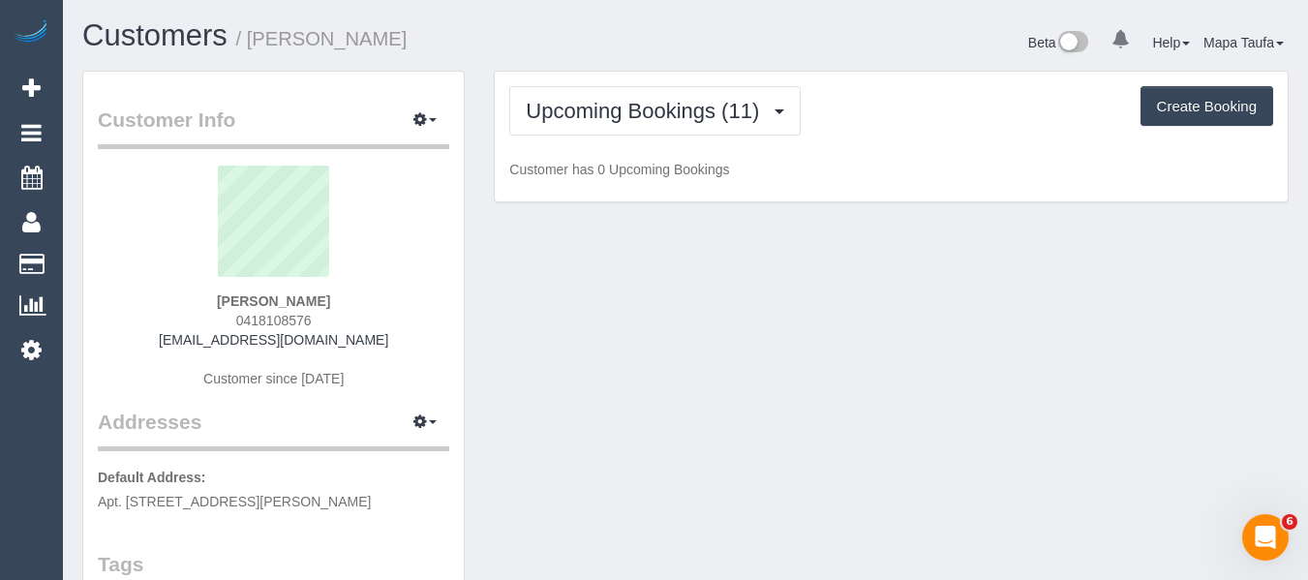
click at [957, 118] on div "Upcoming Bookings (11) Completed Bookings (112) Upcoming Bookings (11) Cancelle…" at bounding box center [891, 110] width 764 height 49
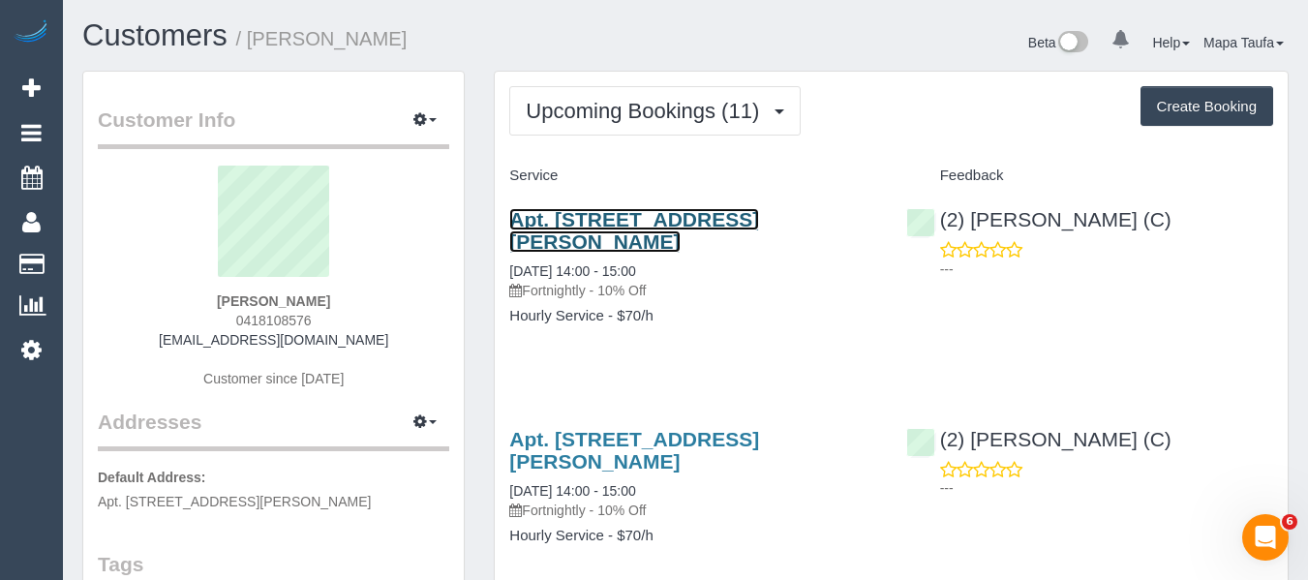
click at [696, 221] on link "Apt. 1104 The Grace, 128 Albert Road, South Melbourne, VIC 3205" at bounding box center [634, 230] width 250 height 45
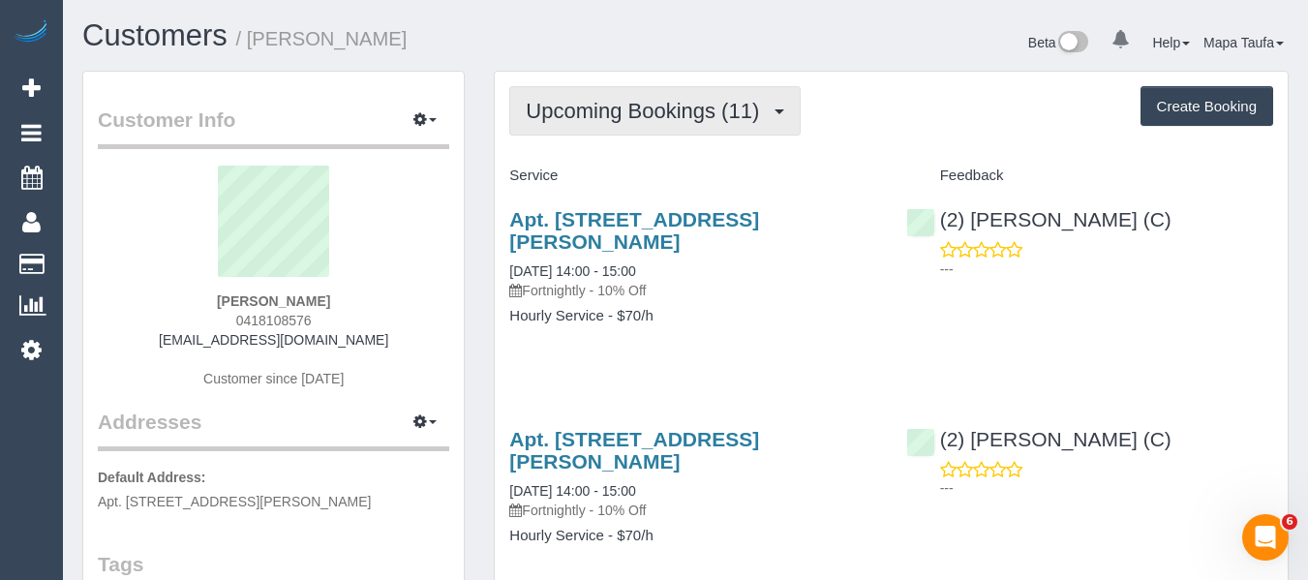
click at [713, 92] on button "Upcoming Bookings (11)" at bounding box center [654, 110] width 291 height 49
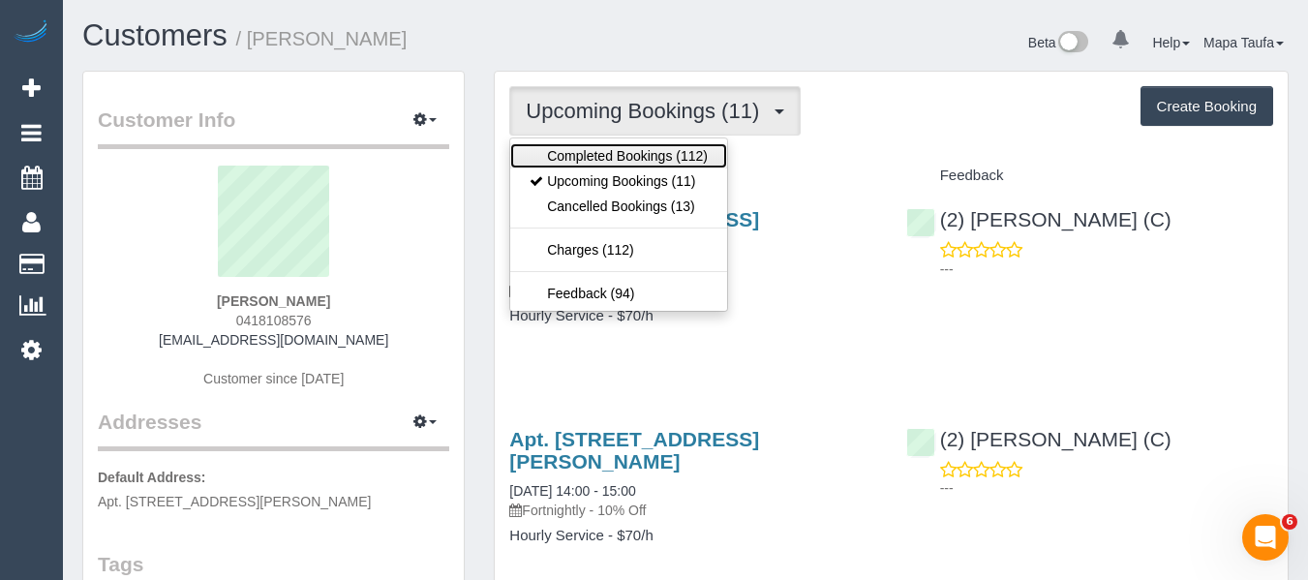
drag, startPoint x: 666, startPoint y: 146, endPoint x: 677, endPoint y: 143, distance: 11.0
click at [666, 146] on link "Completed Bookings (112)" at bounding box center [618, 155] width 217 height 25
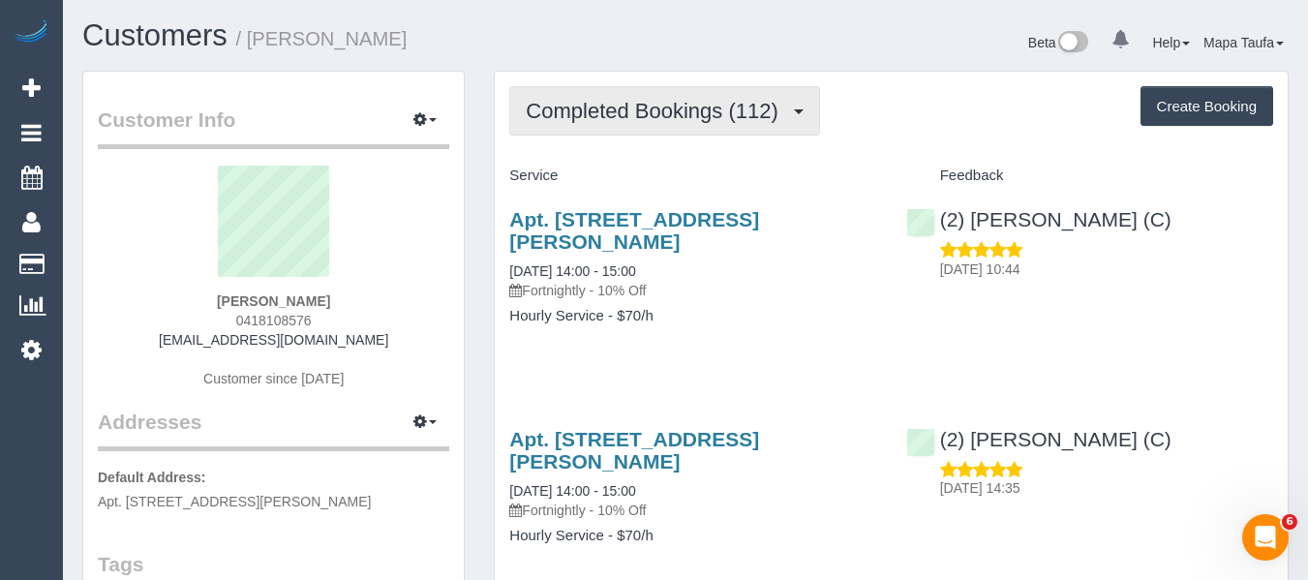
click at [732, 124] on button "Completed Bookings (112)" at bounding box center [664, 110] width 311 height 49
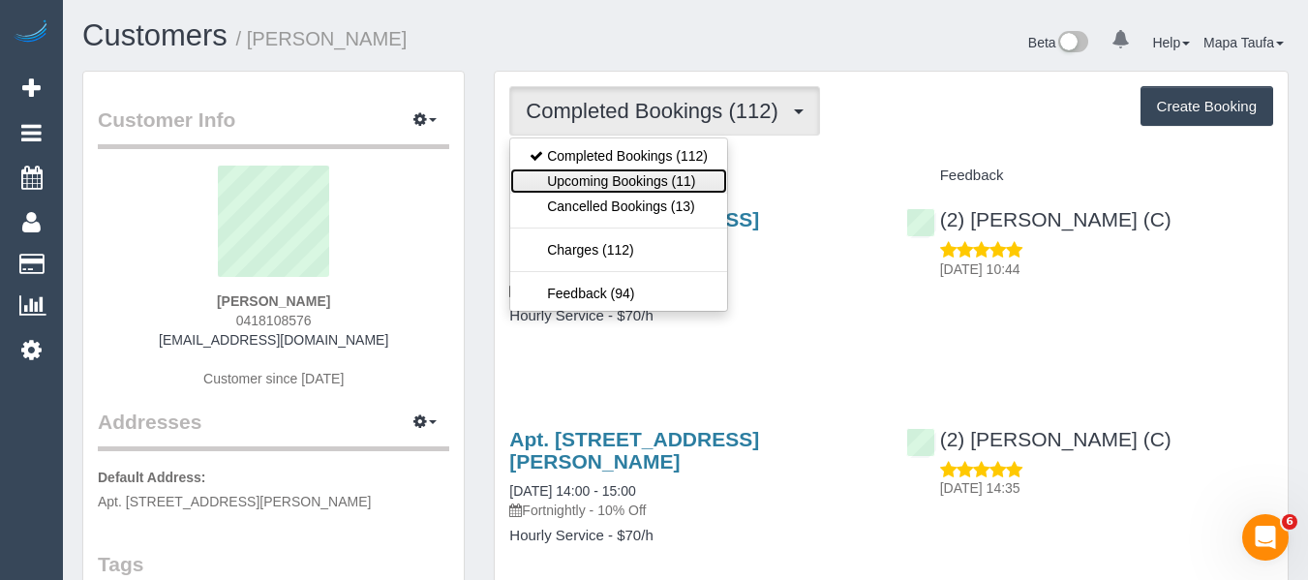
click at [680, 178] on link "Upcoming Bookings (11)" at bounding box center [618, 180] width 217 height 25
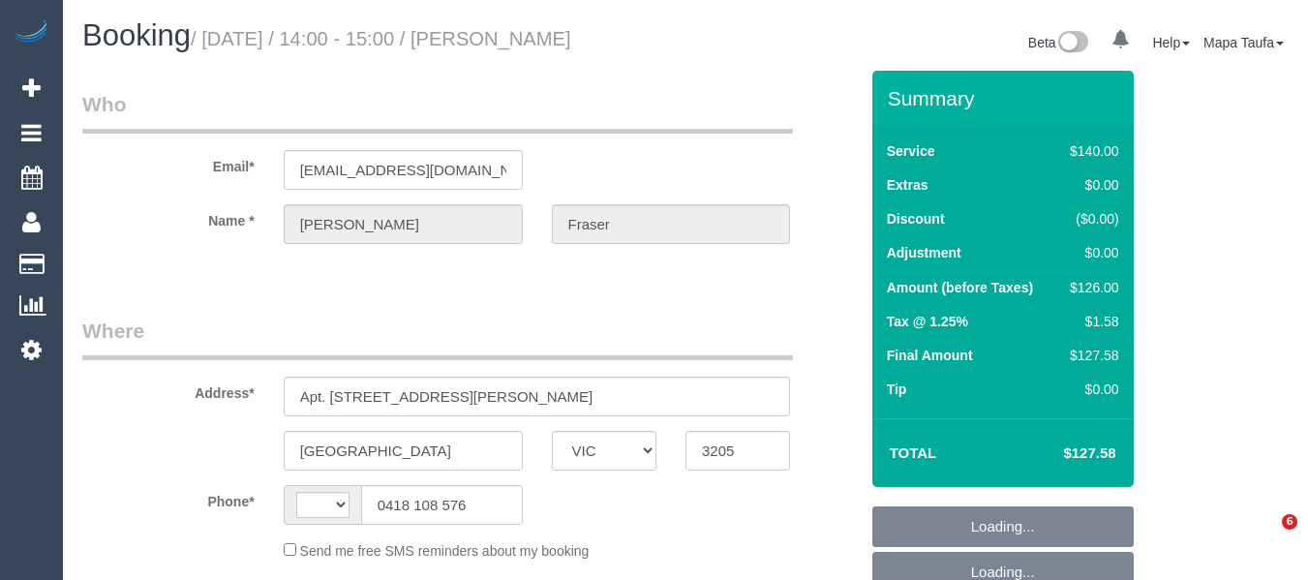
select select "VIC"
select select "number:28"
select select "number:14"
select select "number:19"
select select "number:24"
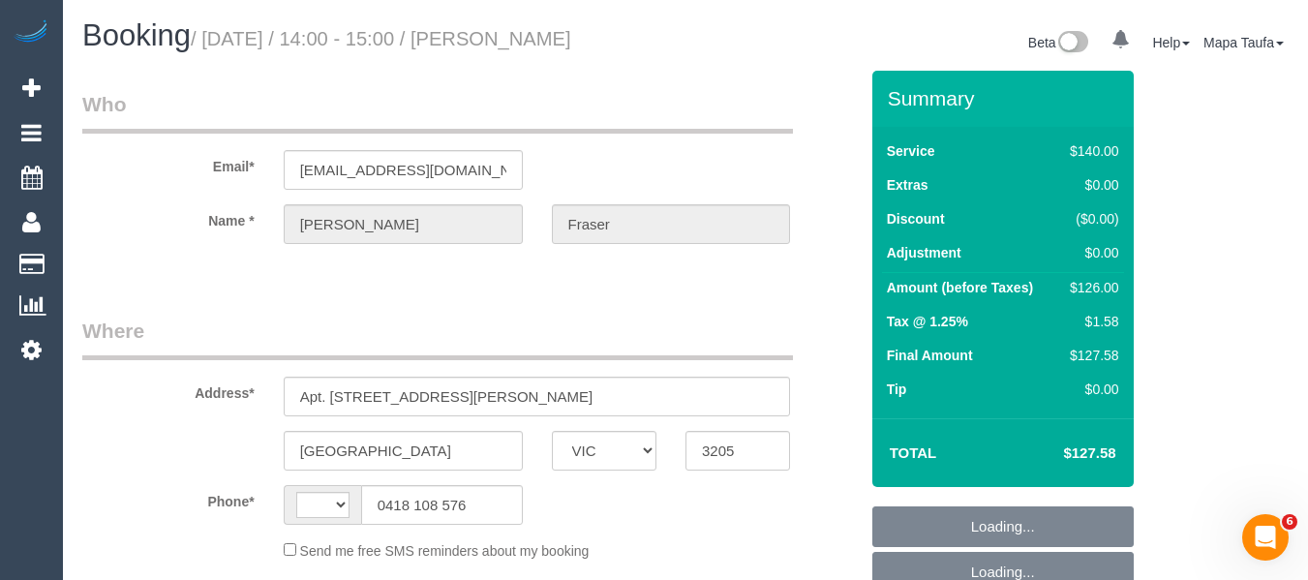
select select "number:11"
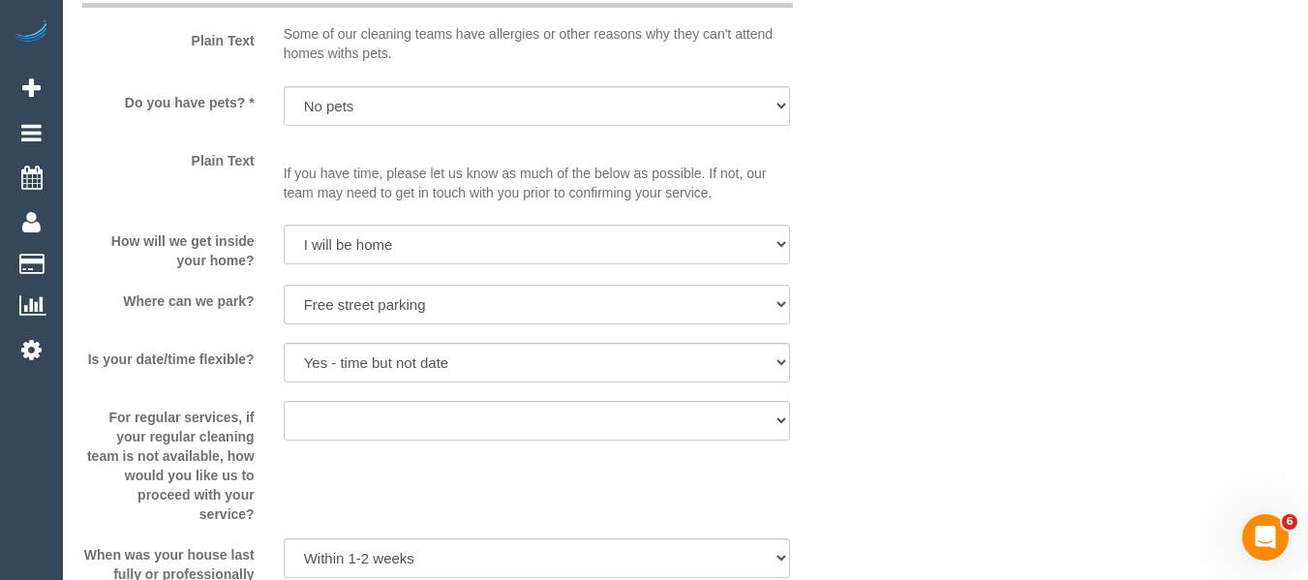
select select "string:AU"
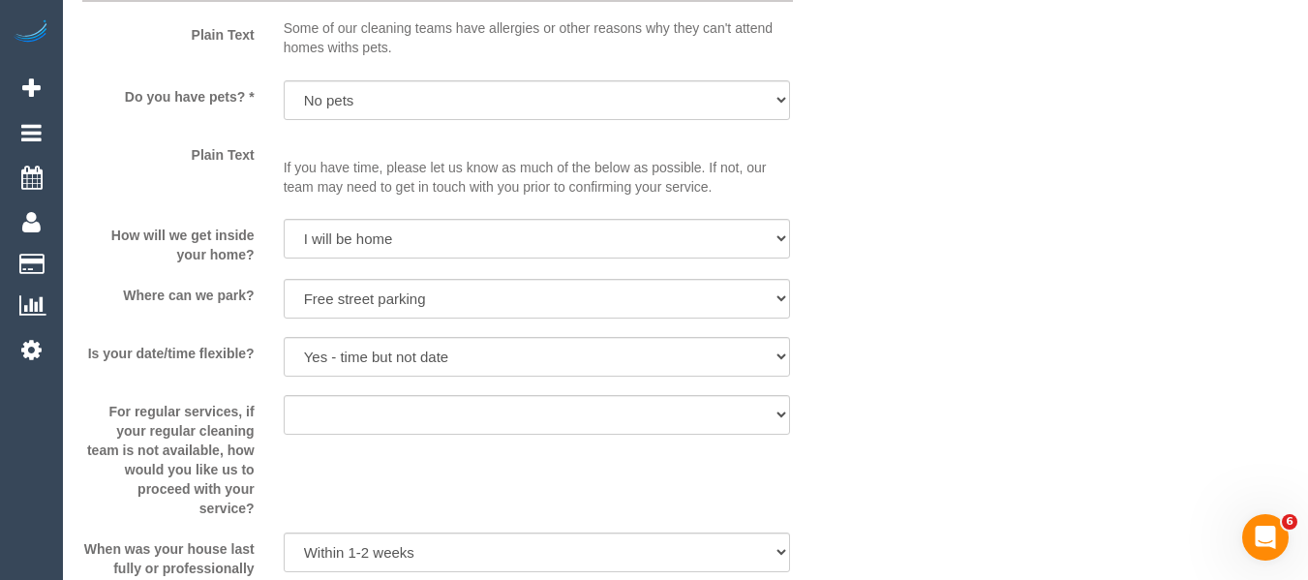
select select "object:857"
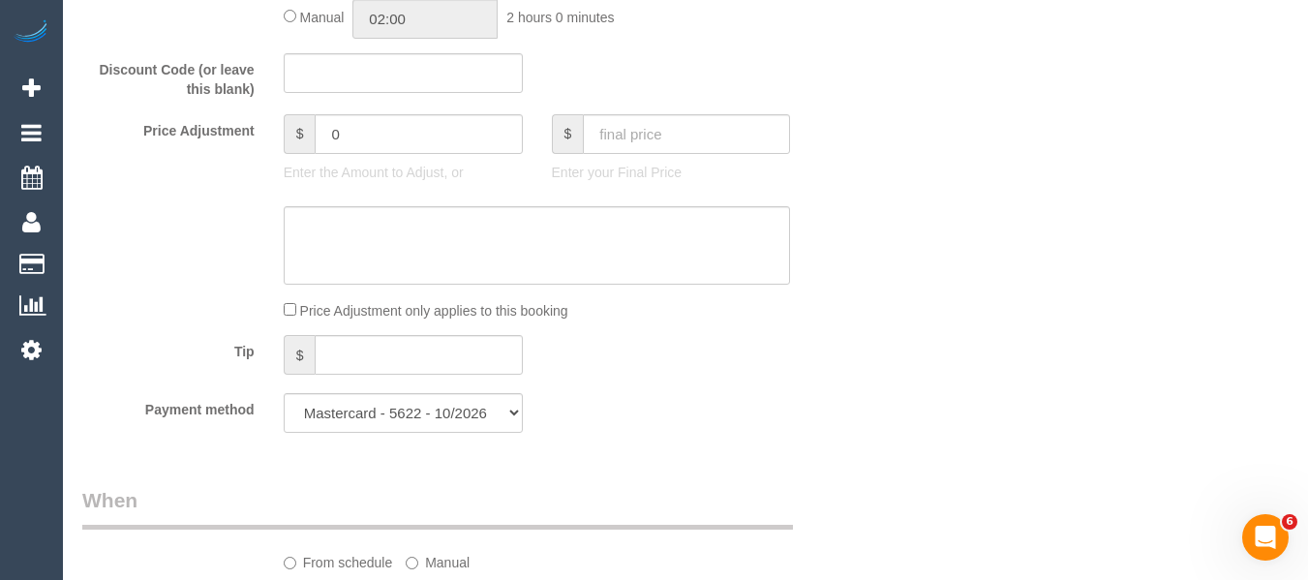
select select "string:stripe-pm_1IzuZF2GScqysDRVhKHplSNL"
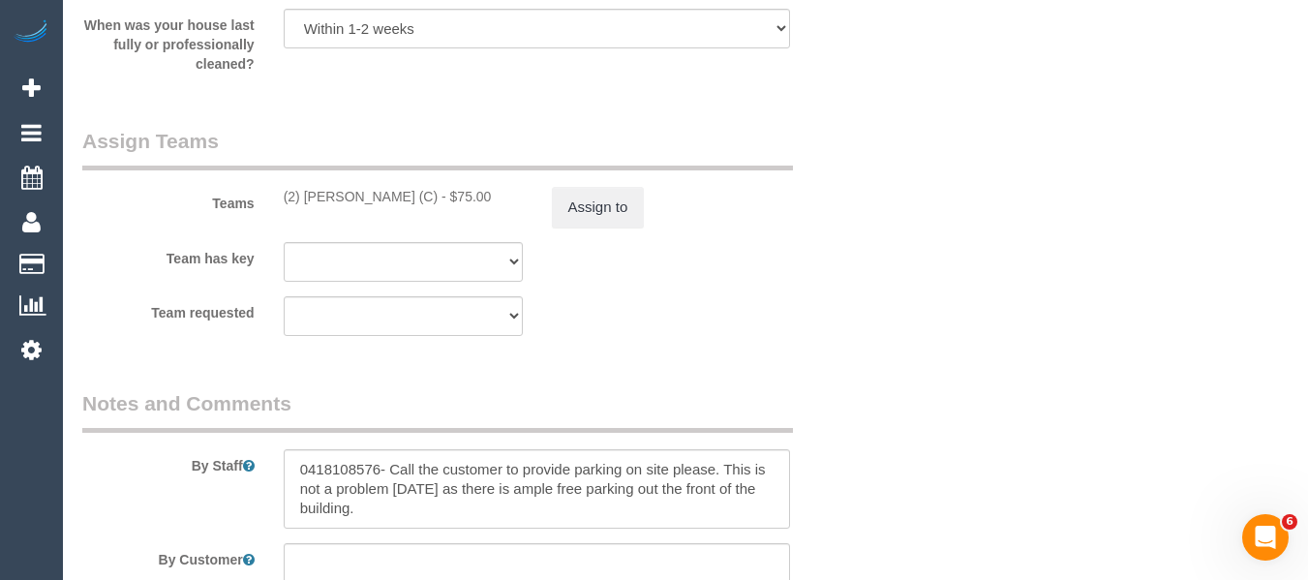
scroll to position [3167, 0]
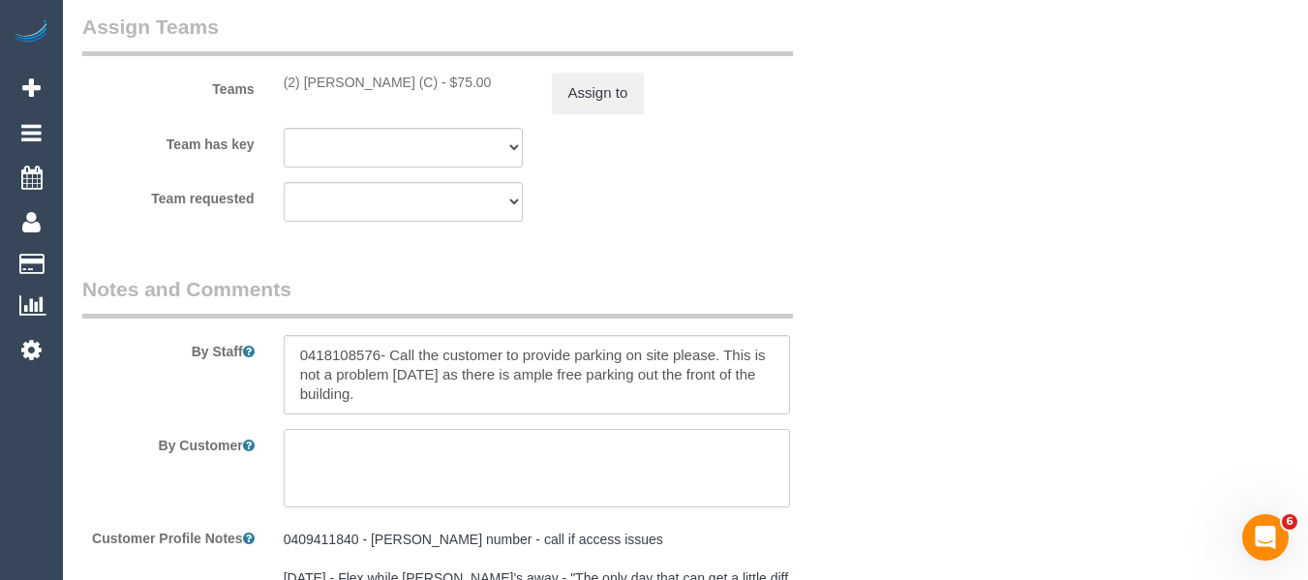
click at [409, 442] on textarea at bounding box center [537, 468] width 507 height 79
type textarea "0409411840"
click at [335, 357] on textarea at bounding box center [537, 374] width 507 height 79
paste textarea "09411840"
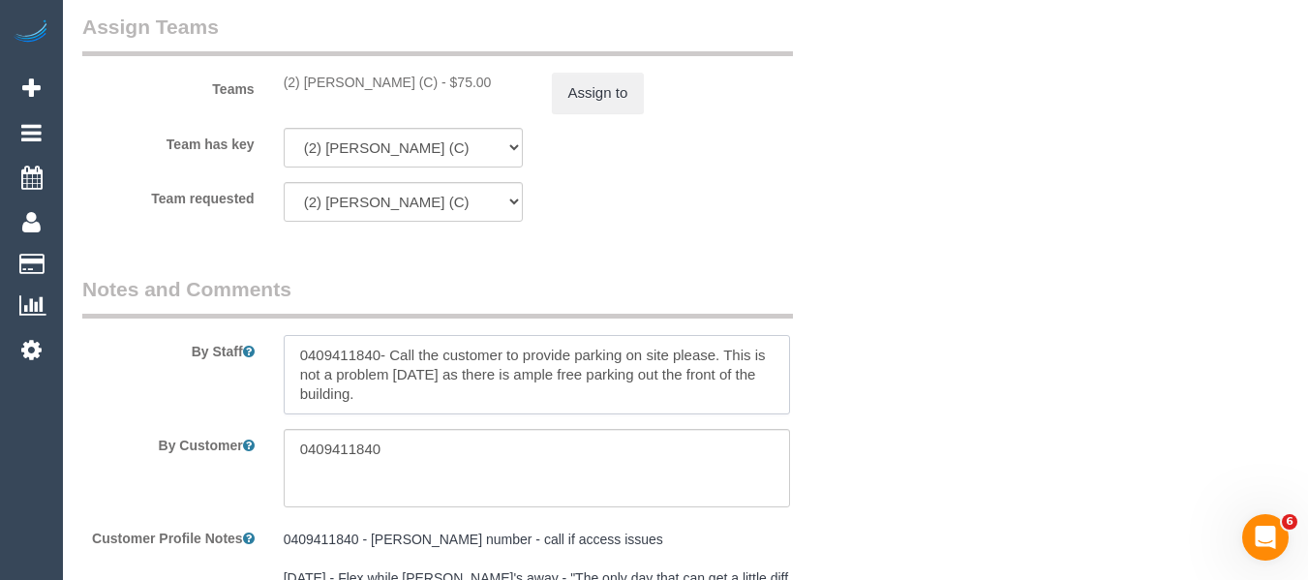
type textarea "0409411840- Call the customer to provide parking on site please. This is not a …"
drag, startPoint x: 364, startPoint y: 443, endPoint x: 252, endPoint y: 444, distance: 112.3
click at [252, 444] on div "By Customer" at bounding box center [470, 468] width 805 height 79
drag, startPoint x: 439, startPoint y: 364, endPoint x: 421, endPoint y: 361, distance: 17.7
click at [437, 362] on textarea at bounding box center [537, 374] width 507 height 79
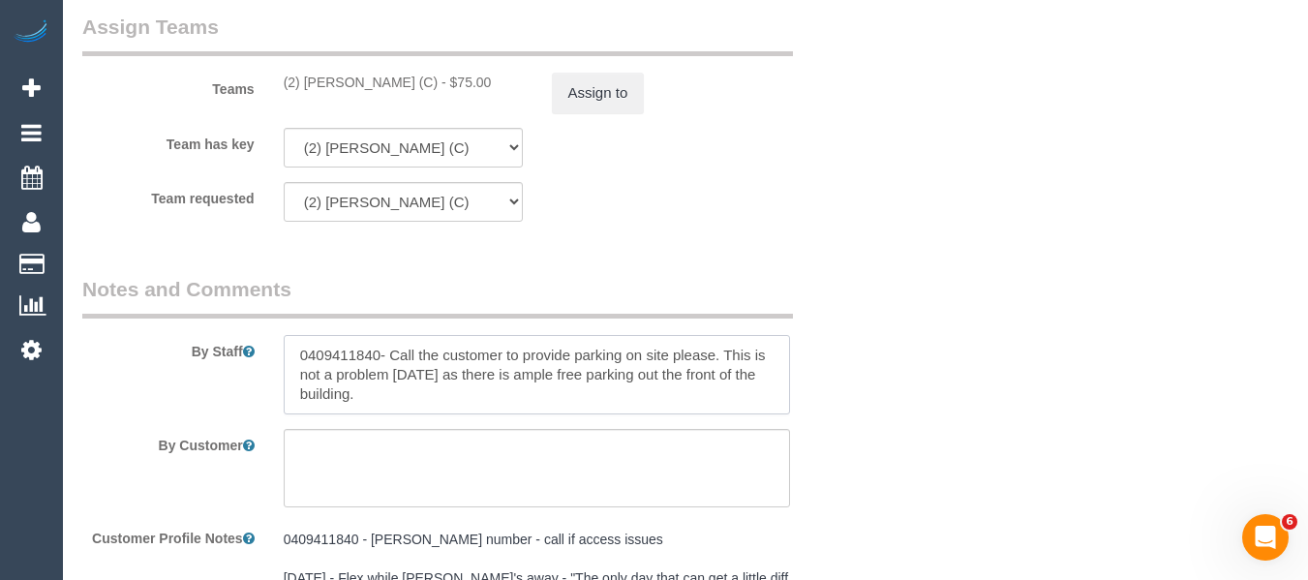
click at [381, 352] on textarea at bounding box center [537, 374] width 507 height 79
type textarea "0409411840 customers wife will let you in- Call the customer to provide parking…"
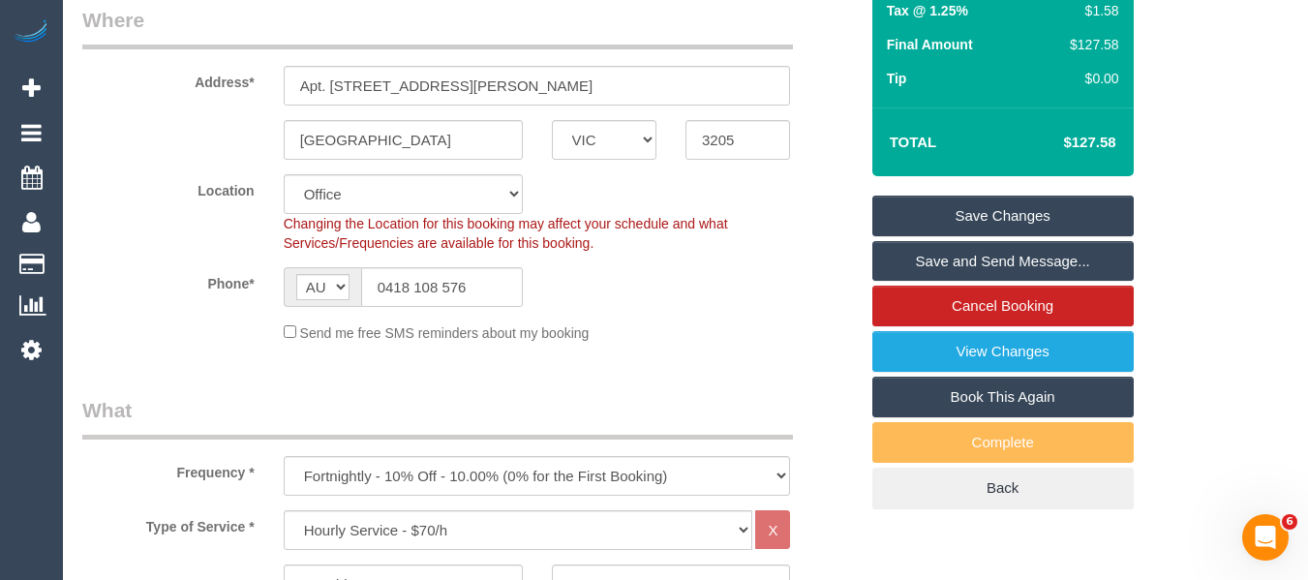
scroll to position [269, 0]
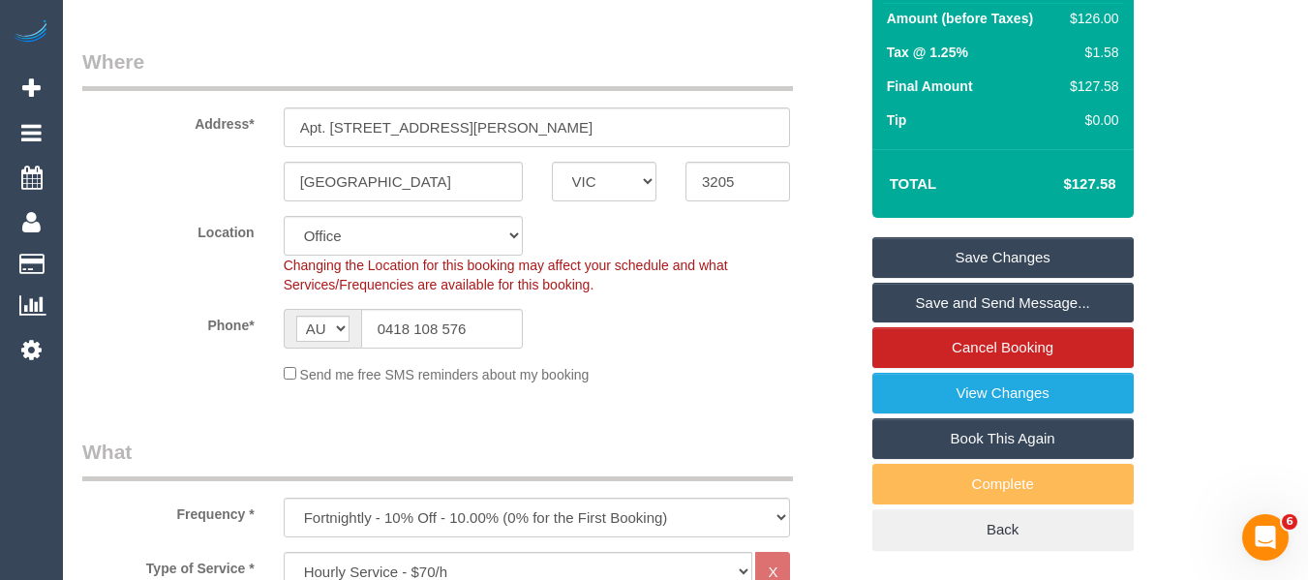
click at [1048, 250] on link "Save Changes" at bounding box center [1002, 257] width 261 height 41
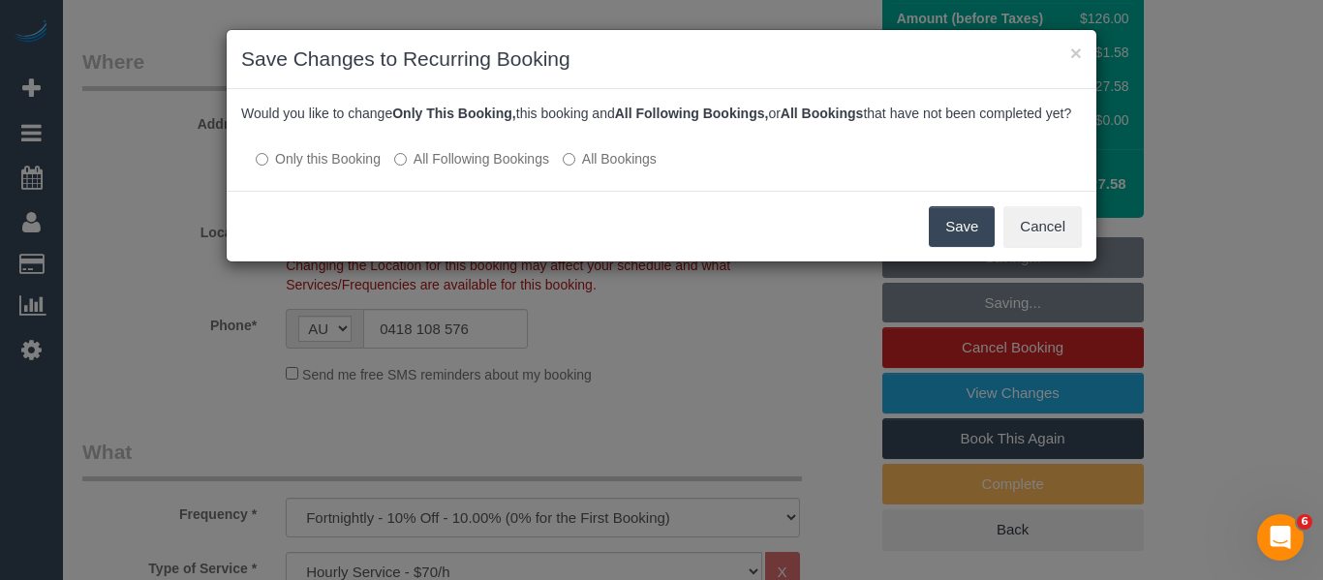
click at [961, 247] on button "Save" at bounding box center [962, 226] width 66 height 41
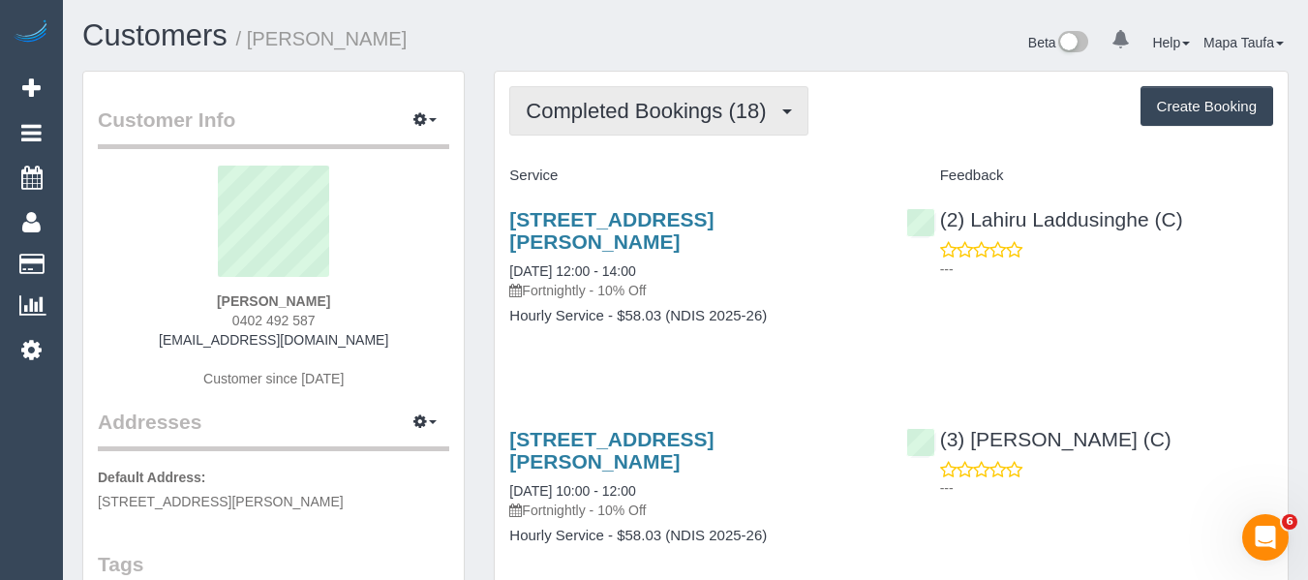
click at [701, 118] on span "Completed Bookings (18)" at bounding box center [651, 111] width 250 height 24
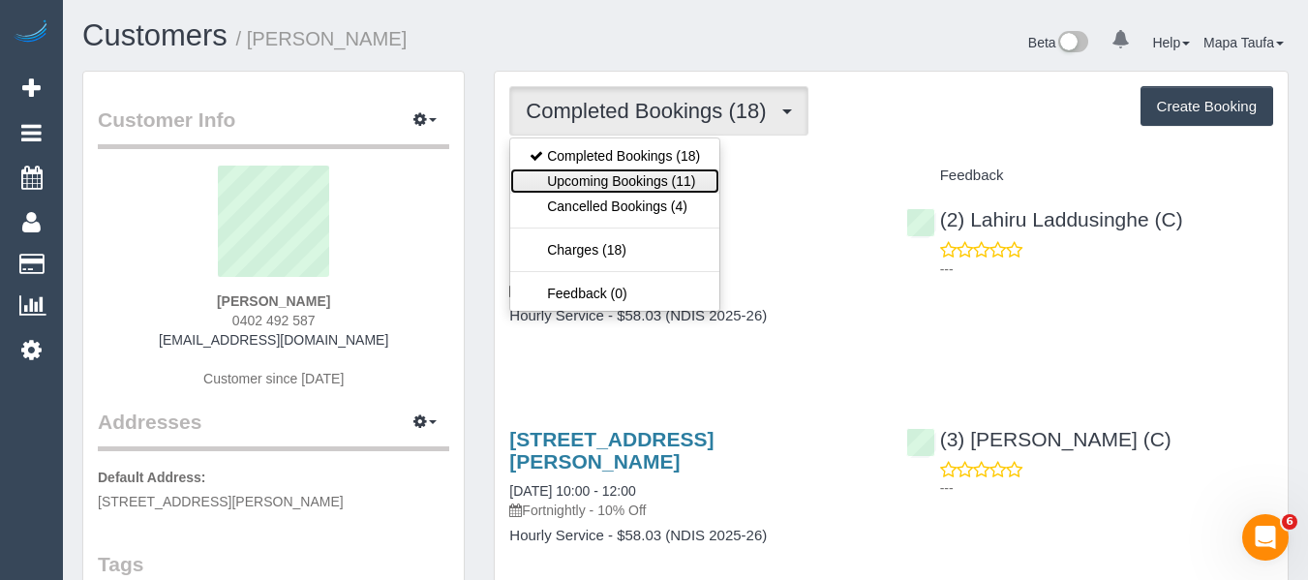
click at [652, 178] on link "Upcoming Bookings (11)" at bounding box center [614, 180] width 209 height 25
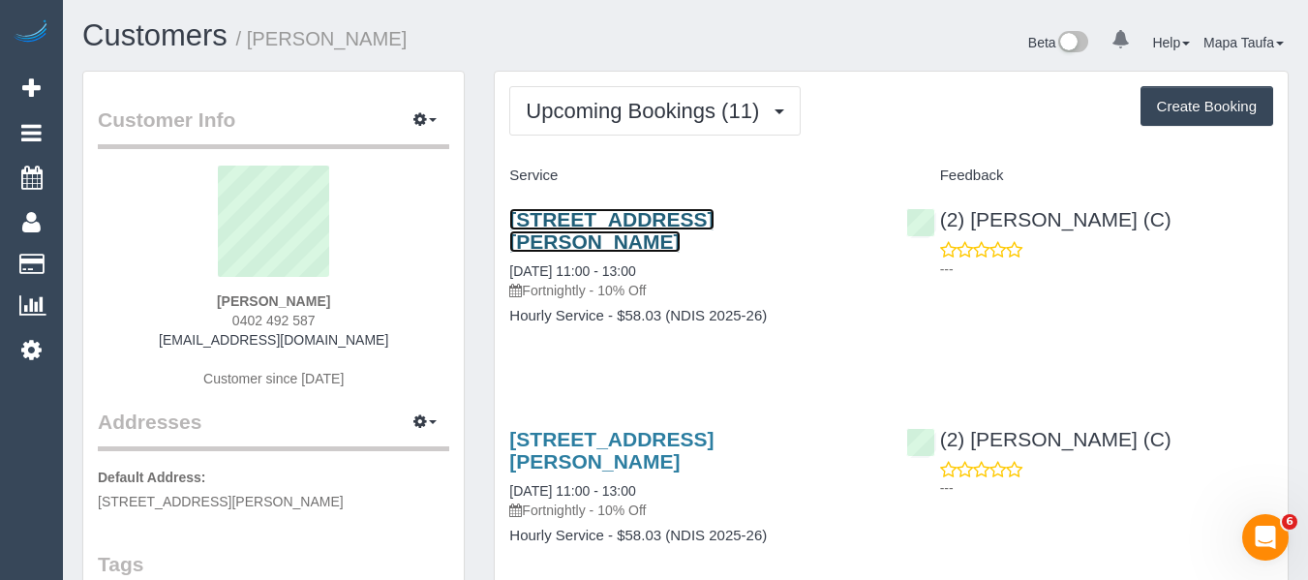
click at [592, 236] on link "[STREET_ADDRESS][PERSON_NAME]" at bounding box center [611, 230] width 204 height 45
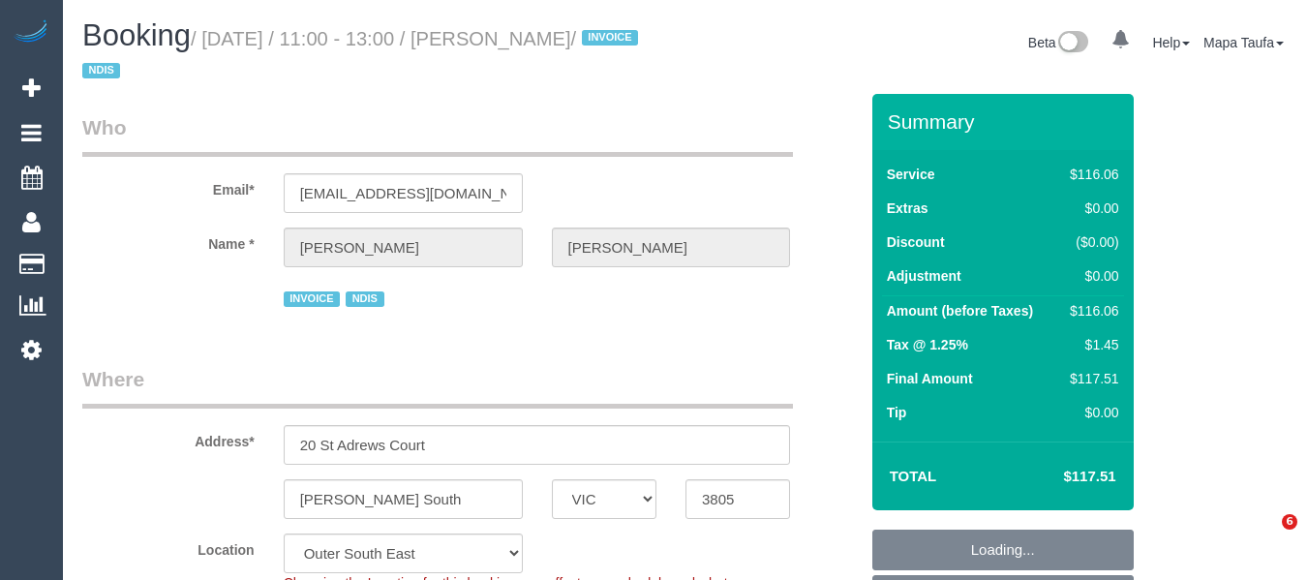
select select "VIC"
select select "number:27"
select select "number:14"
select select "number:18"
select select "number:22"
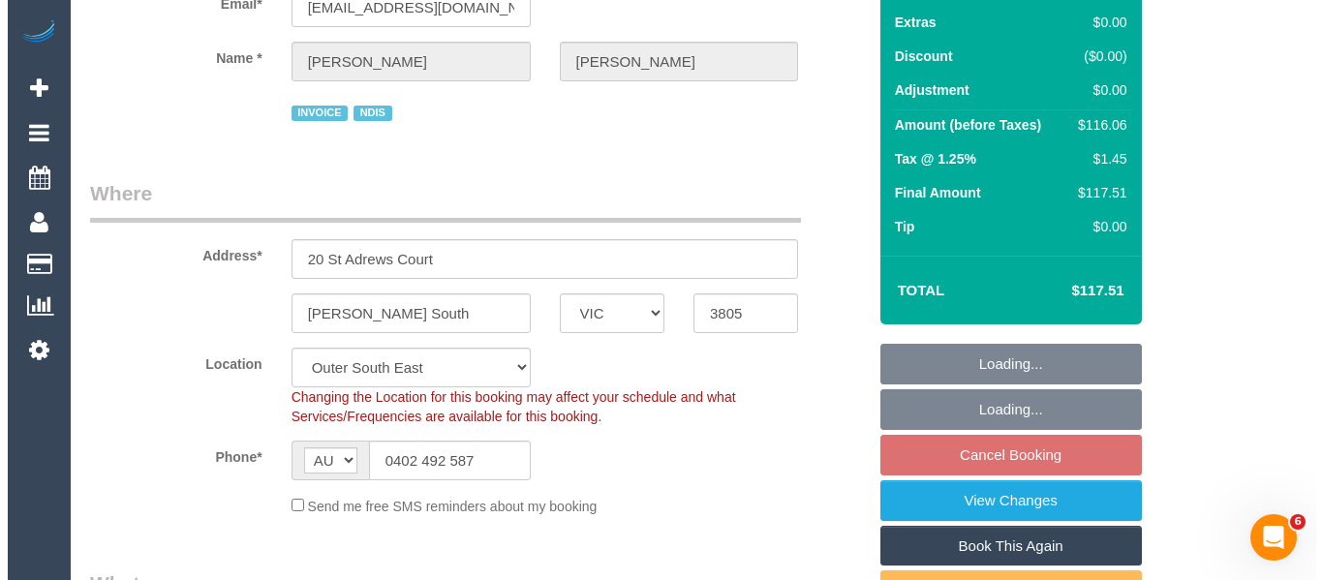
scroll to position [484, 0]
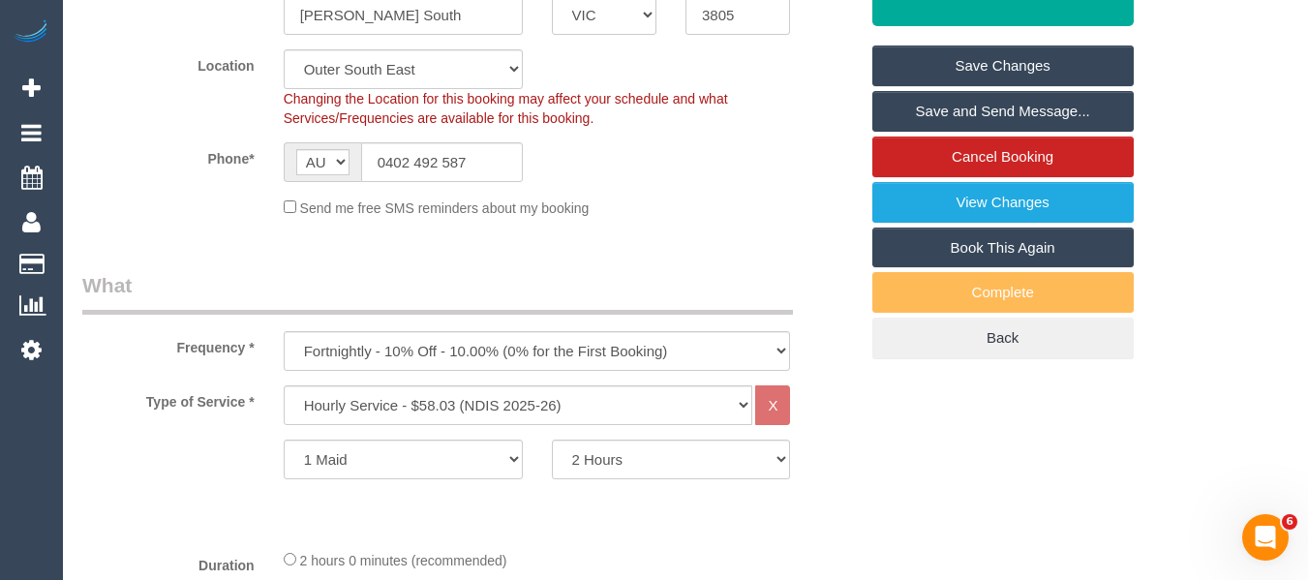
click at [927, 101] on link "Save and Send Message..." at bounding box center [1002, 111] width 261 height 41
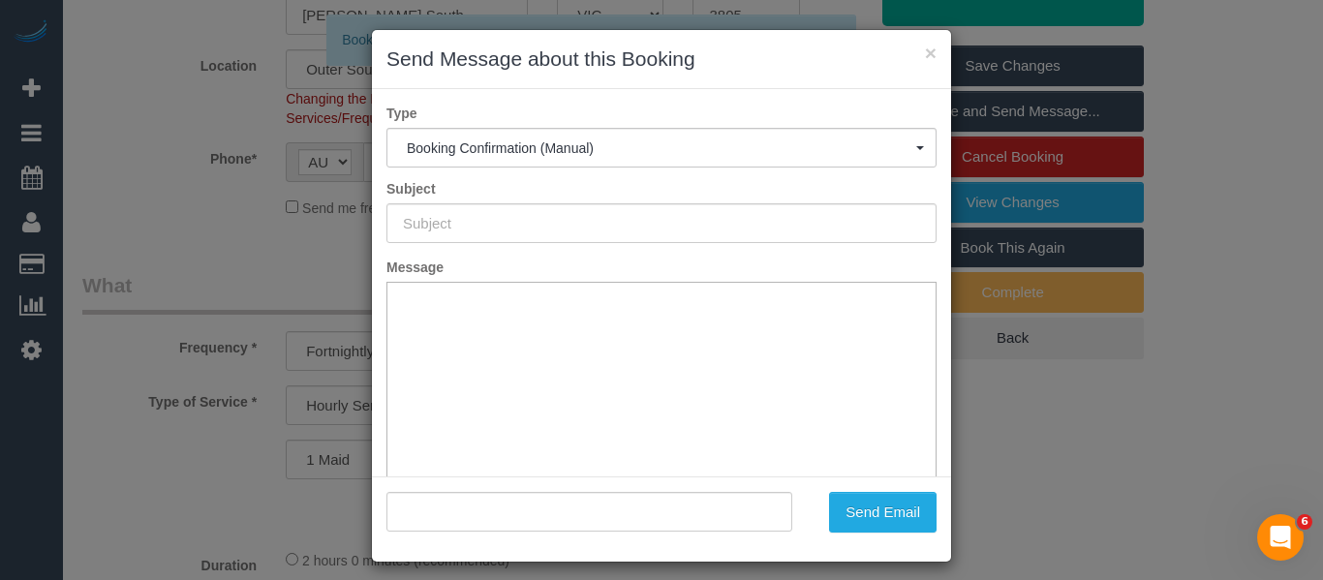
scroll to position [0, 0]
type input "Booking Confirmed"
type input ""Hayden McLean" <haddos@live.com.au>"
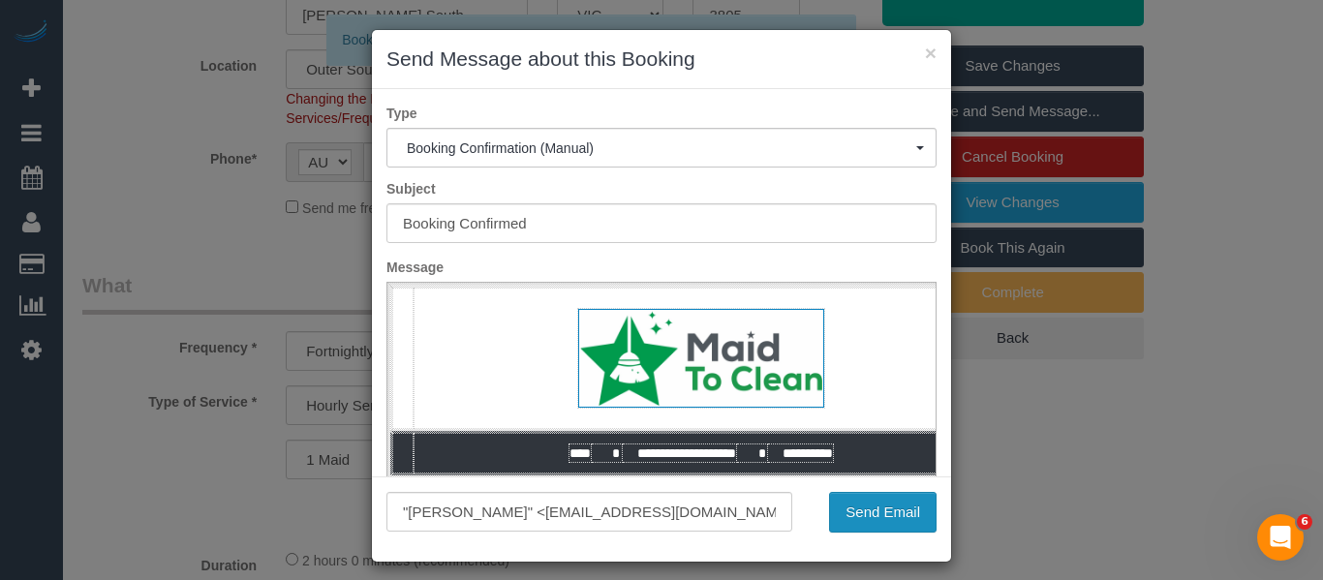
click at [870, 503] on button "Send Email" at bounding box center [882, 512] width 107 height 41
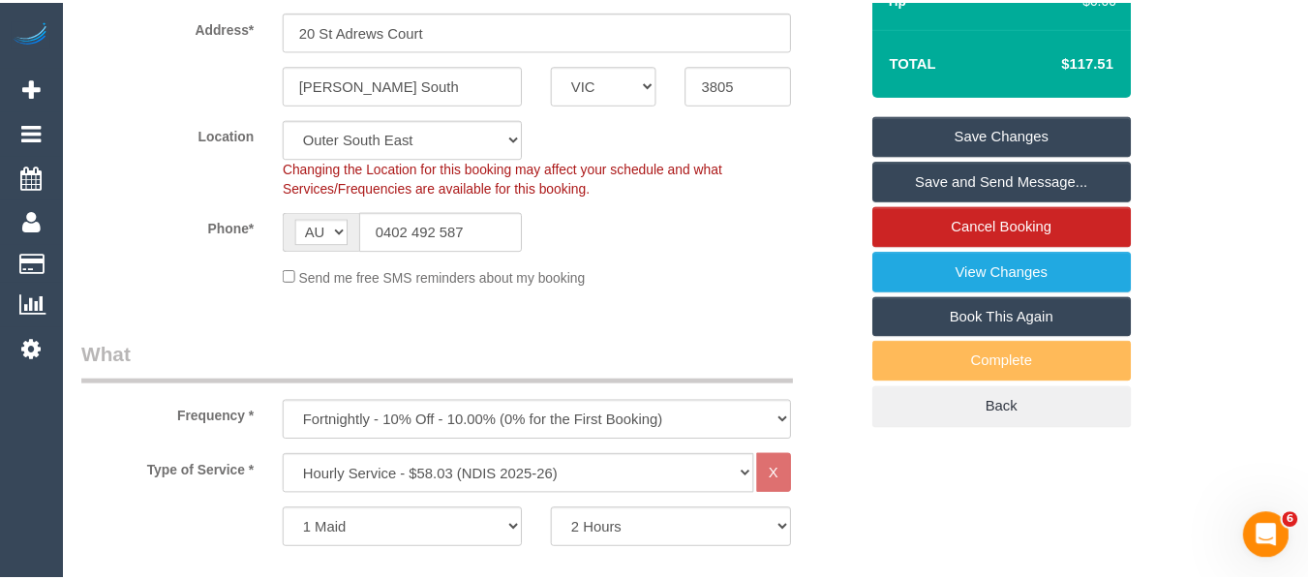
scroll to position [554, 0]
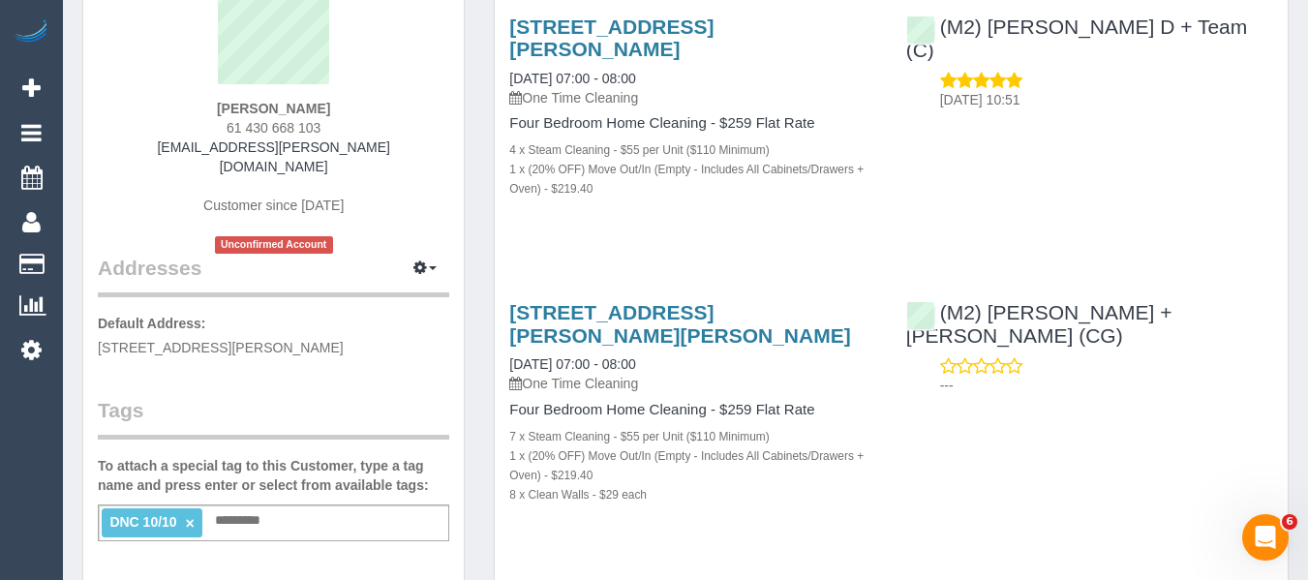
scroll to position [194, 0]
click at [191, 514] on link "×" at bounding box center [190, 522] width 9 height 16
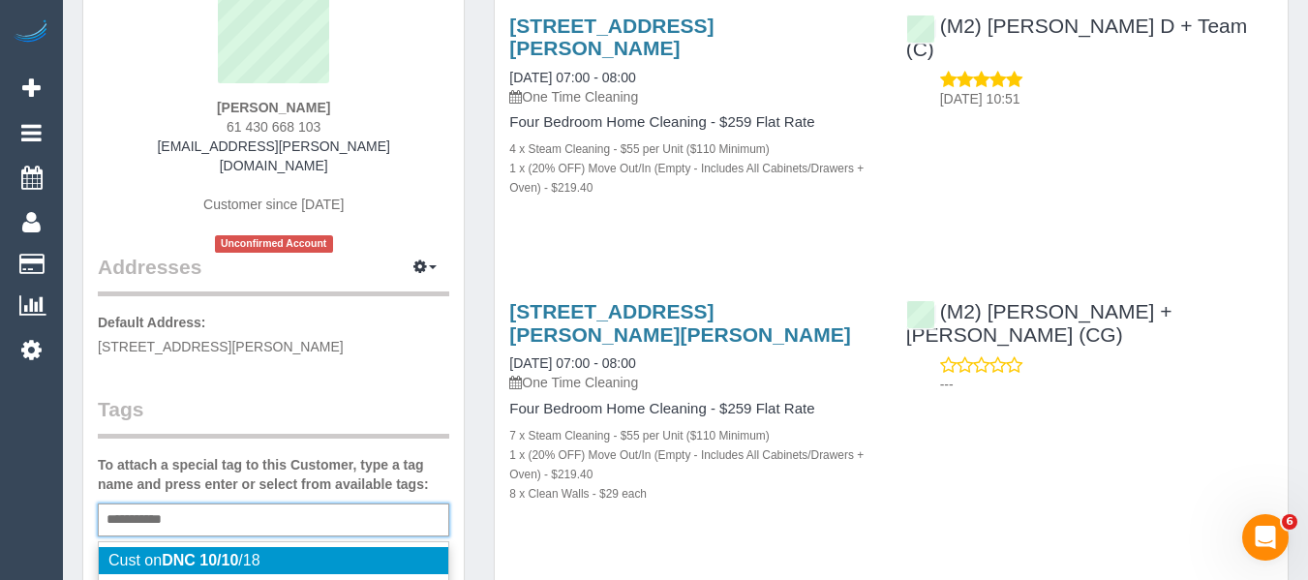
type input "**********"
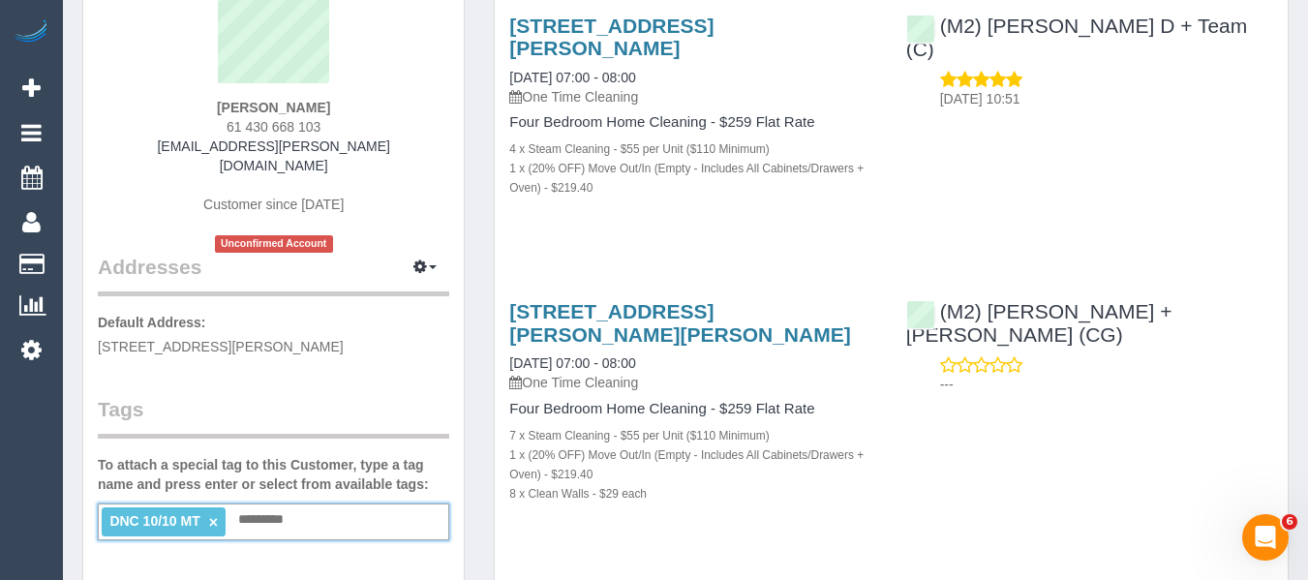
scroll to position [0, 0]
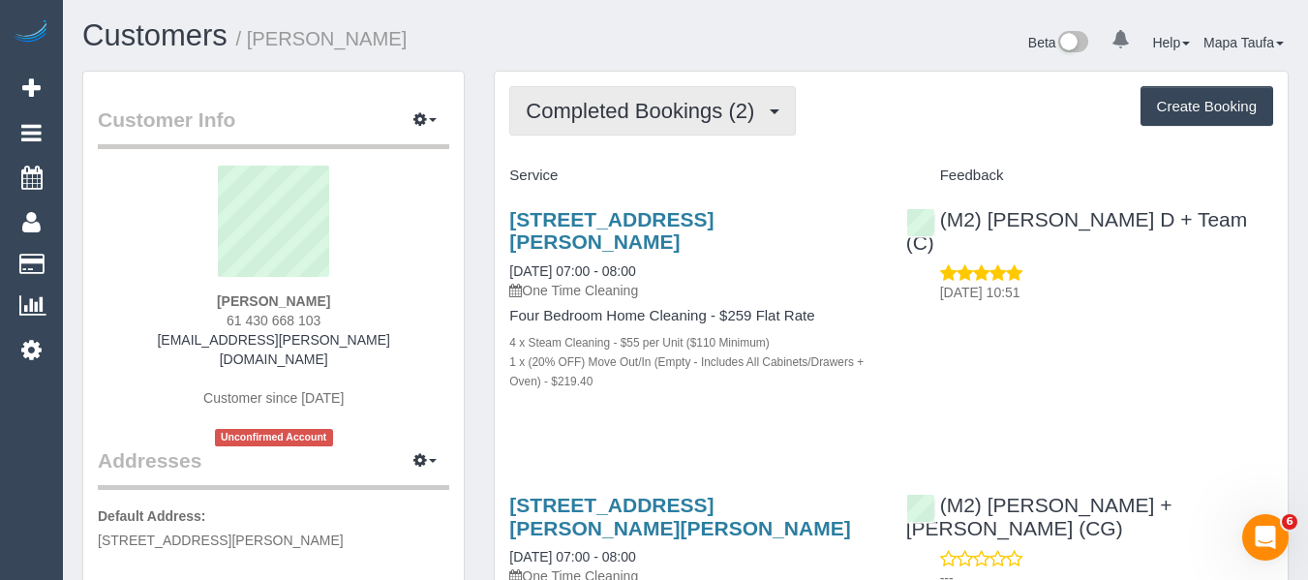
click at [595, 114] on span "Completed Bookings (2)" at bounding box center [645, 111] width 238 height 24
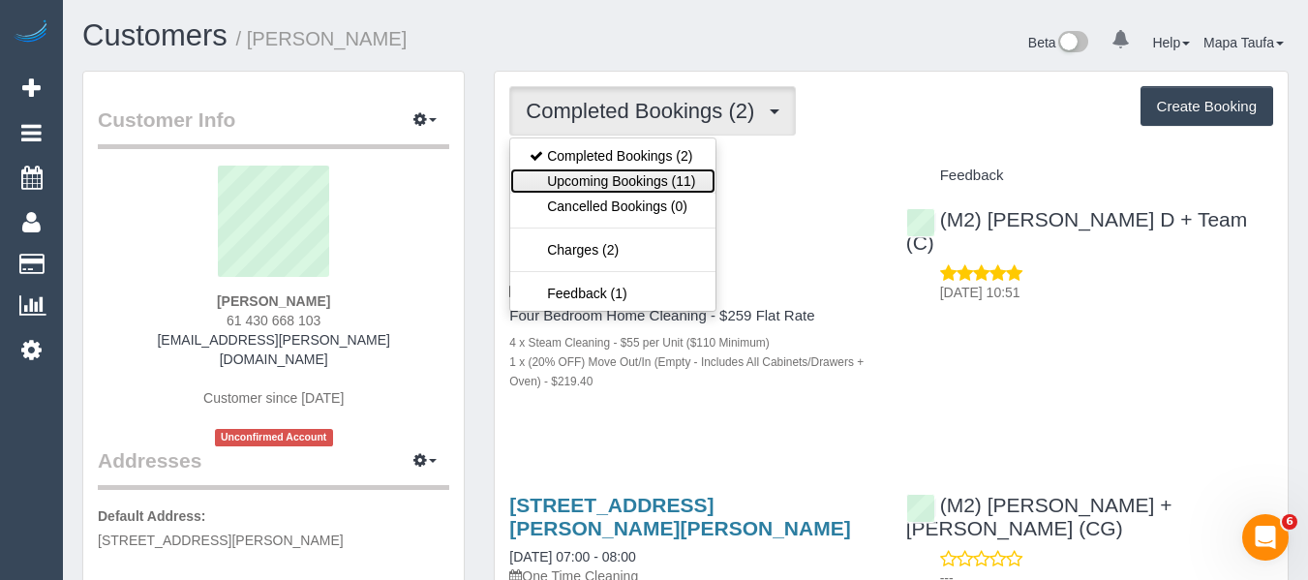
click at [597, 176] on link "Upcoming Bookings (11)" at bounding box center [612, 180] width 204 height 25
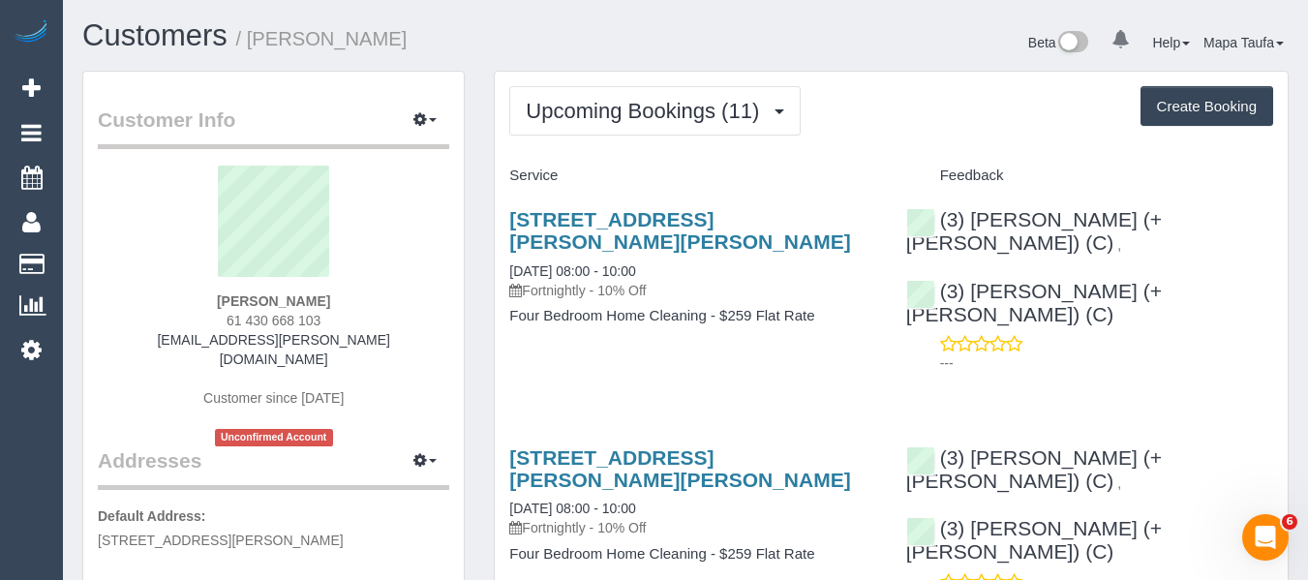
drag, startPoint x: 310, startPoint y: 299, endPoint x: 195, endPoint y: 291, distance: 115.5
click at [197, 290] on div "[PERSON_NAME] 61 430 668 103 [EMAIL_ADDRESS][PERSON_NAME][DOMAIN_NAME] Customer…" at bounding box center [273, 306] width 351 height 281
copy div "[PERSON_NAME]"
drag, startPoint x: 1175, startPoint y: 209, endPoint x: 841, endPoint y: 116, distance: 346.7
click at [973, 213] on div "(3) Farhan (+ Intisar) (C) ," at bounding box center [1089, 231] width 367 height 46
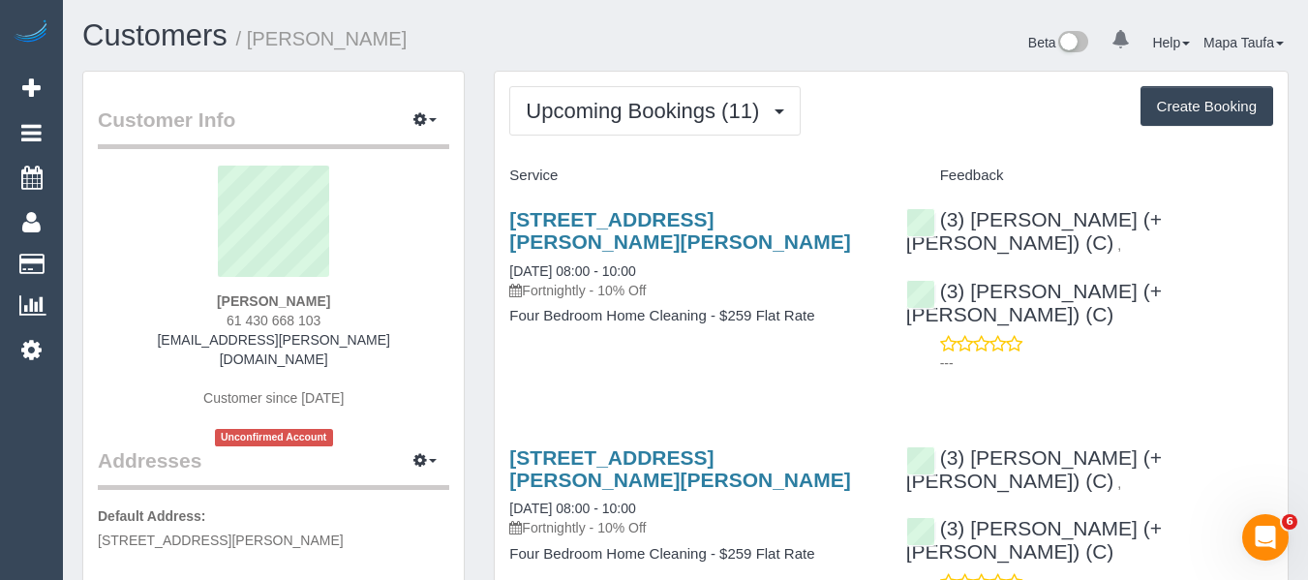
copy div "Farhan (+ Intisar) (C) ,"
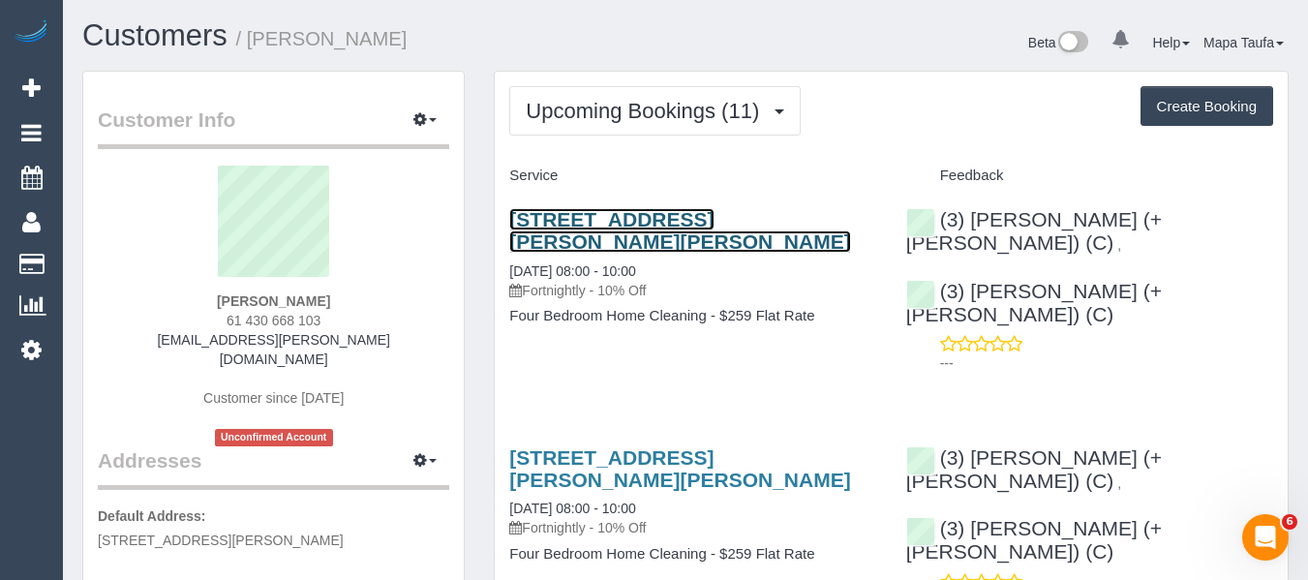
click at [618, 217] on link "32 Graham Street, Albert Park, VIC 3206" at bounding box center [679, 230] width 341 height 45
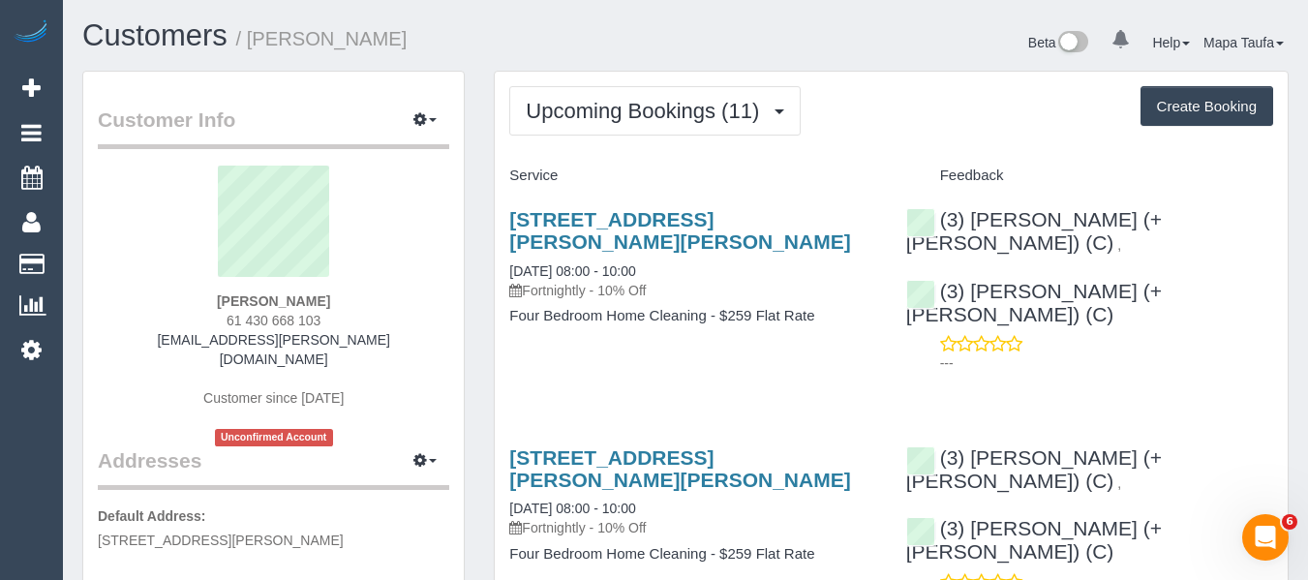
drag, startPoint x: 304, startPoint y: 301, endPoint x: 158, endPoint y: 303, distance: 146.2
click at [170, 296] on div "Jade Bennett 61 430 668 103 jadey.bennett@gmail.com Customer since 2025 Unconfi…" at bounding box center [273, 306] width 351 height 281
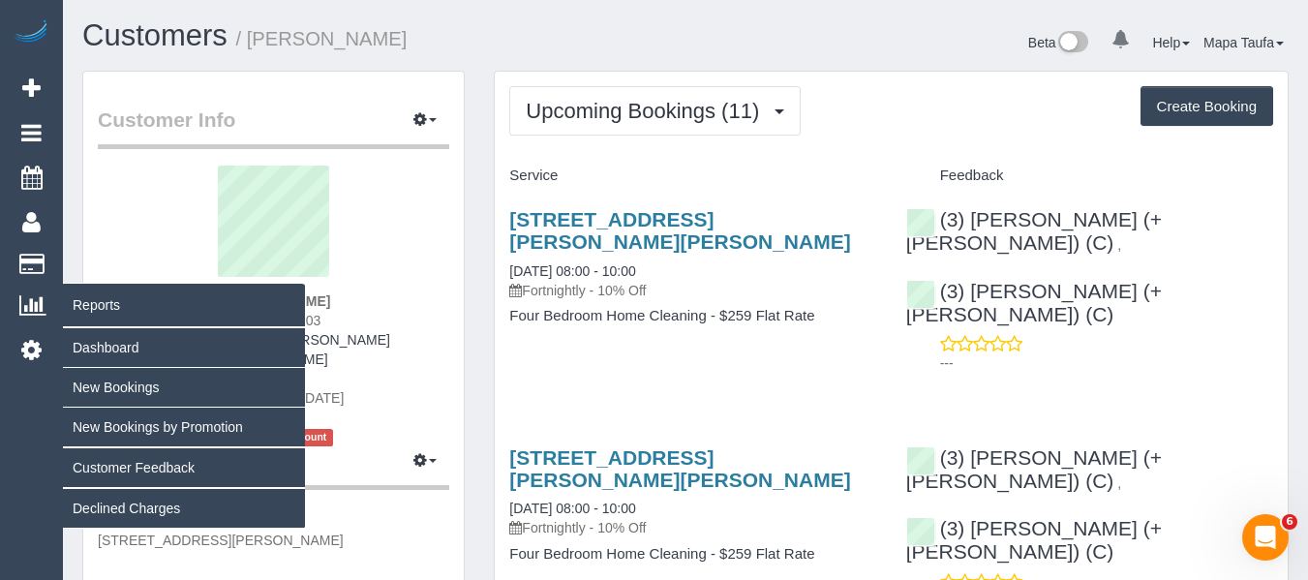
copy strong "Jade Bennett"
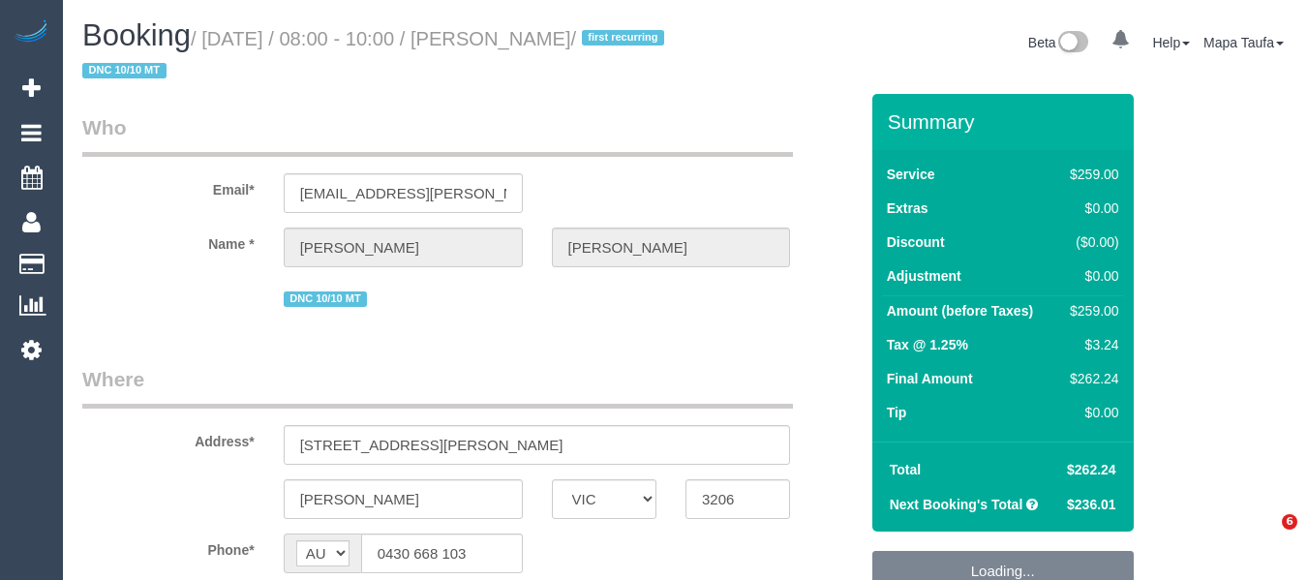
select select "VIC"
select select "string:stripe-pm_1S4rt52GScqysDRVnhxRJnn7"
select select "object:881"
select select "number:28"
select select "number:14"
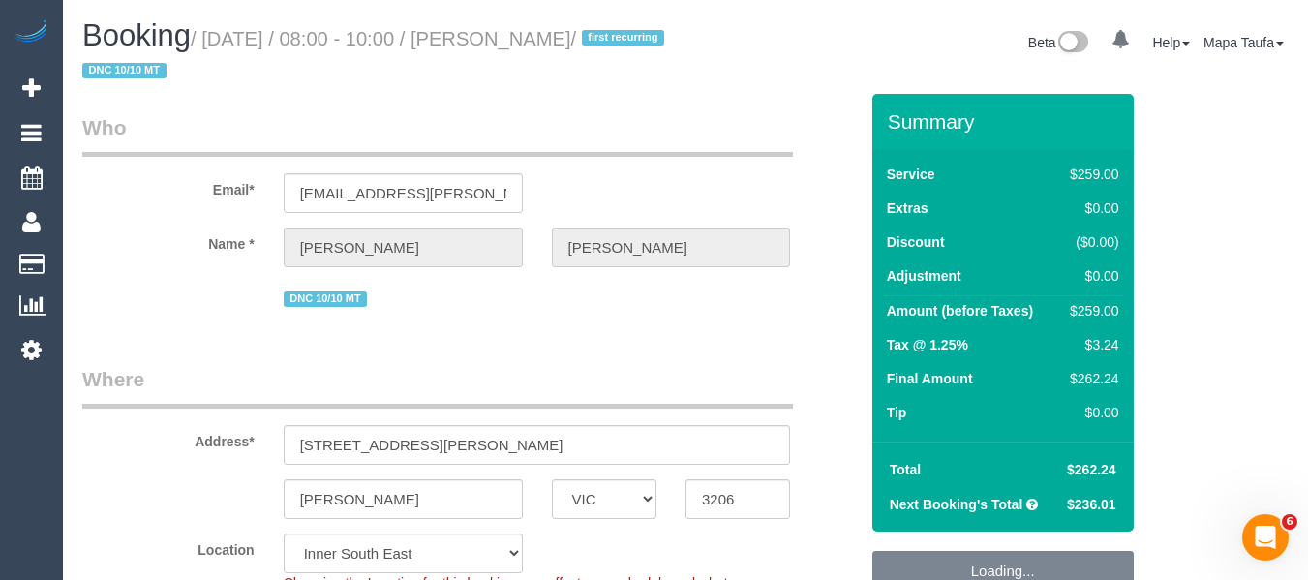
select select "number:19"
select select "number:36"
select select "object:886"
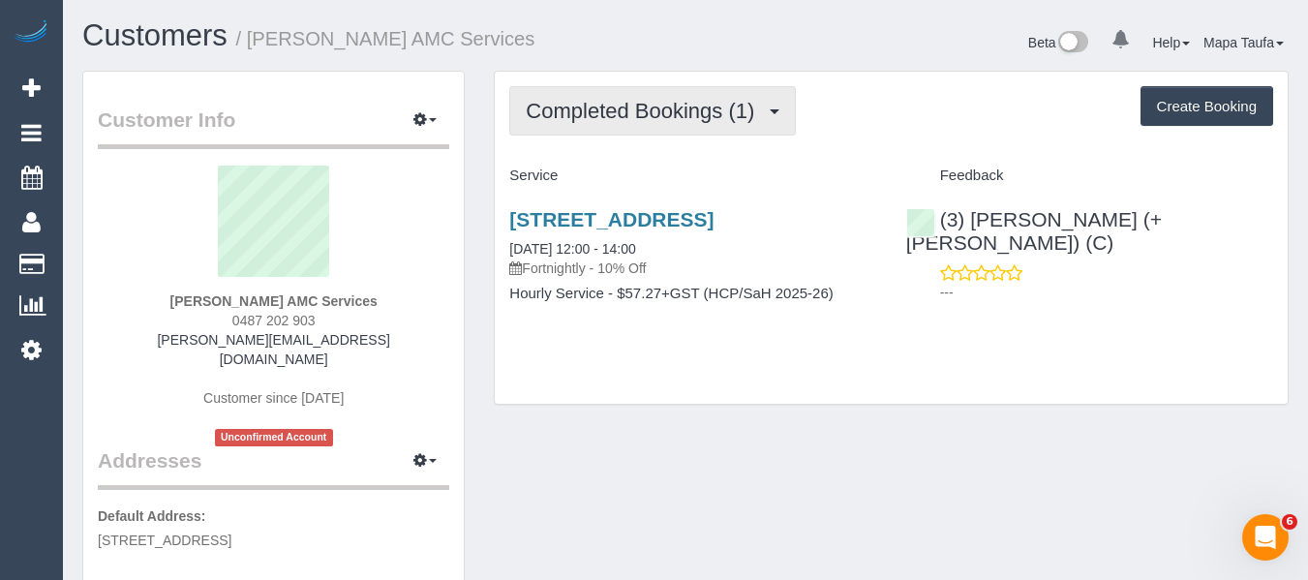
click at [679, 112] on span "Completed Bookings (1)" at bounding box center [645, 111] width 238 height 24
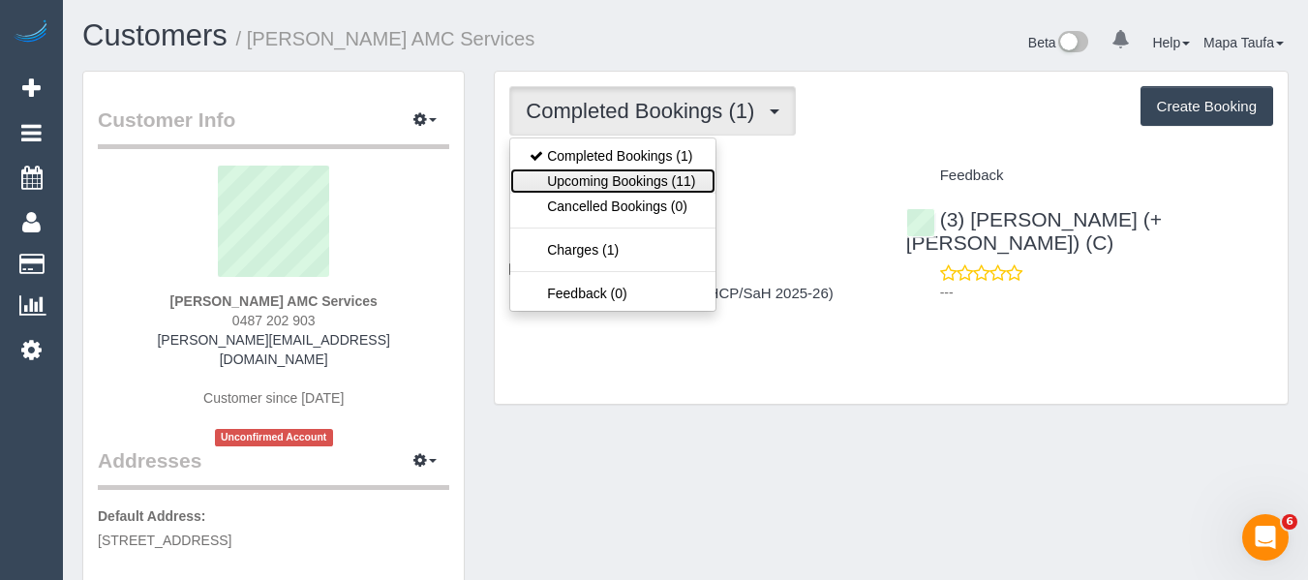
click at [646, 171] on link "Upcoming Bookings (11)" at bounding box center [612, 180] width 204 height 25
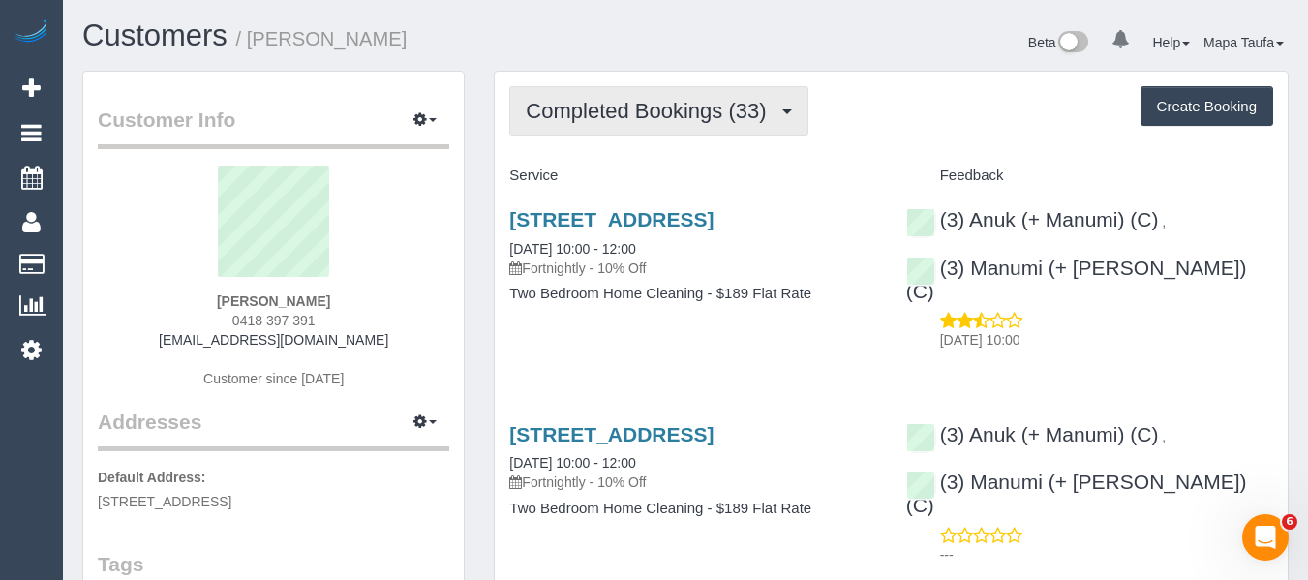
click at [565, 120] on span "Completed Bookings (33)" at bounding box center [651, 111] width 250 height 24
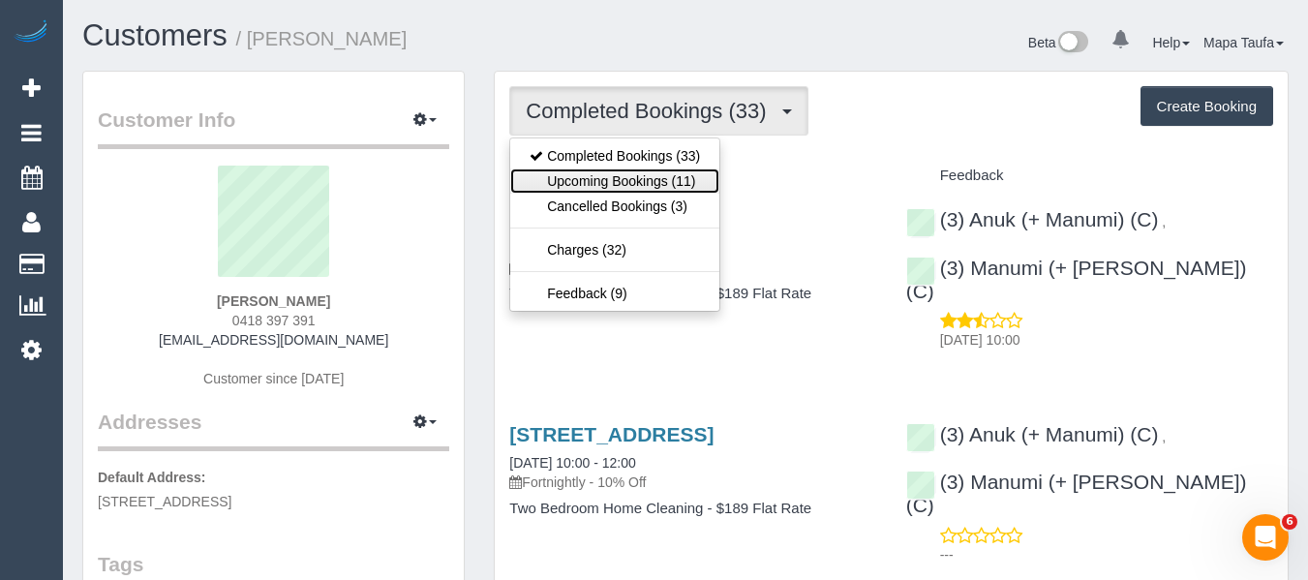
click at [608, 183] on link "Upcoming Bookings (11)" at bounding box center [614, 180] width 209 height 25
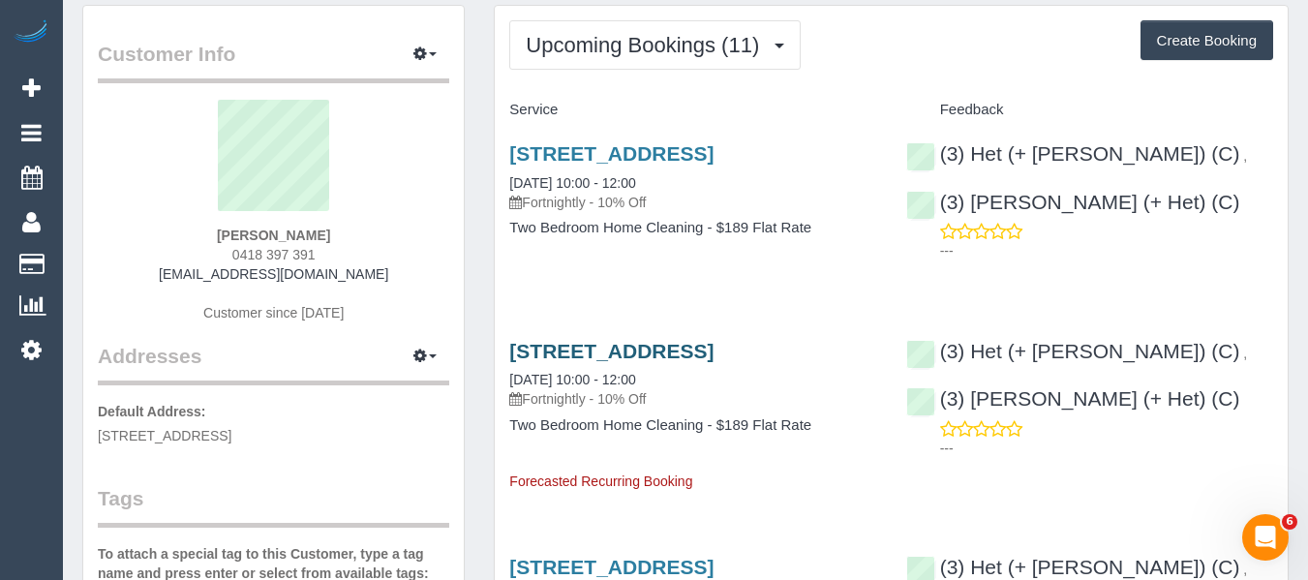
scroll to position [97, 0]
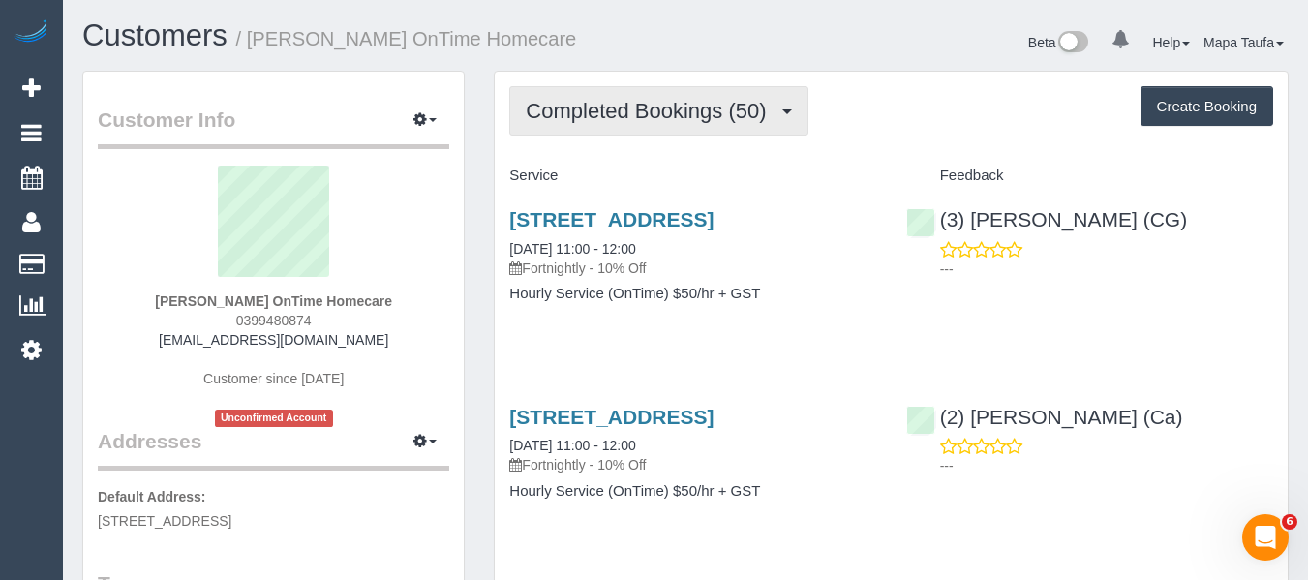
click at [613, 101] on span "Completed Bookings (50)" at bounding box center [651, 111] width 250 height 24
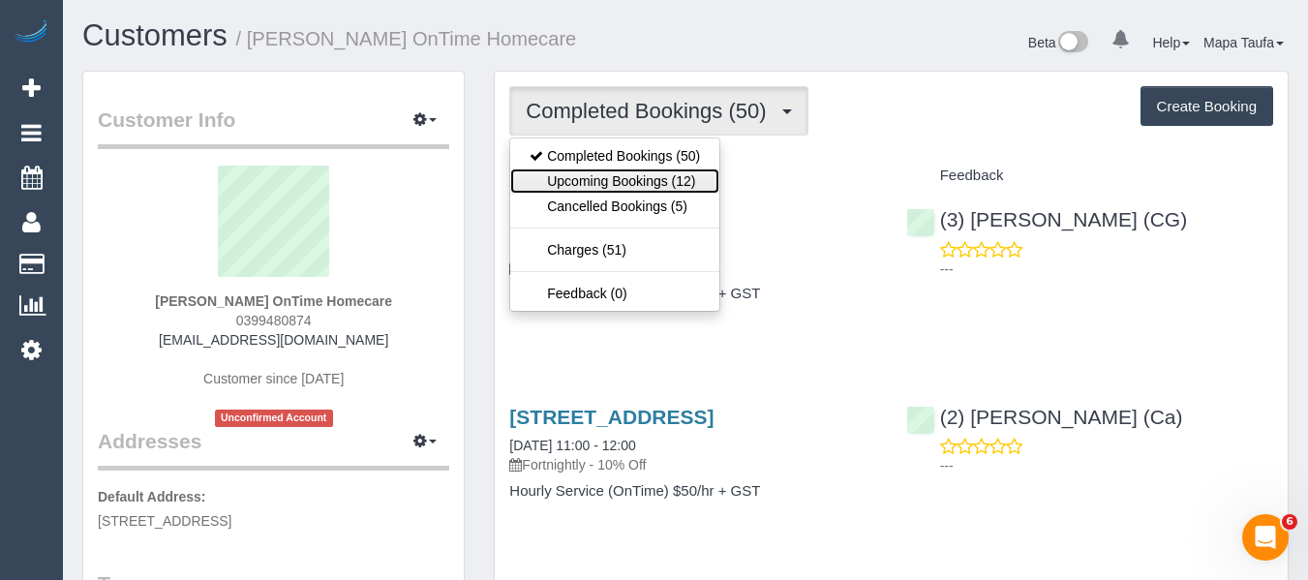
click at [634, 178] on link "Upcoming Bookings (12)" at bounding box center [614, 180] width 209 height 25
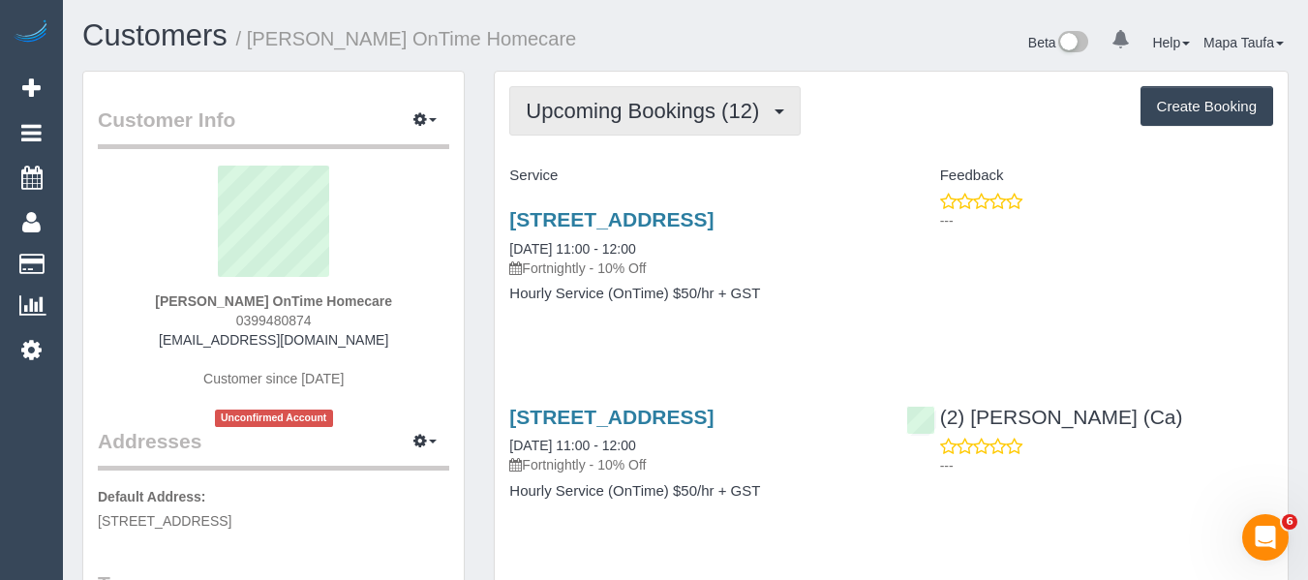
click at [656, 120] on span "Upcoming Bookings (12)" at bounding box center [647, 111] width 243 height 24
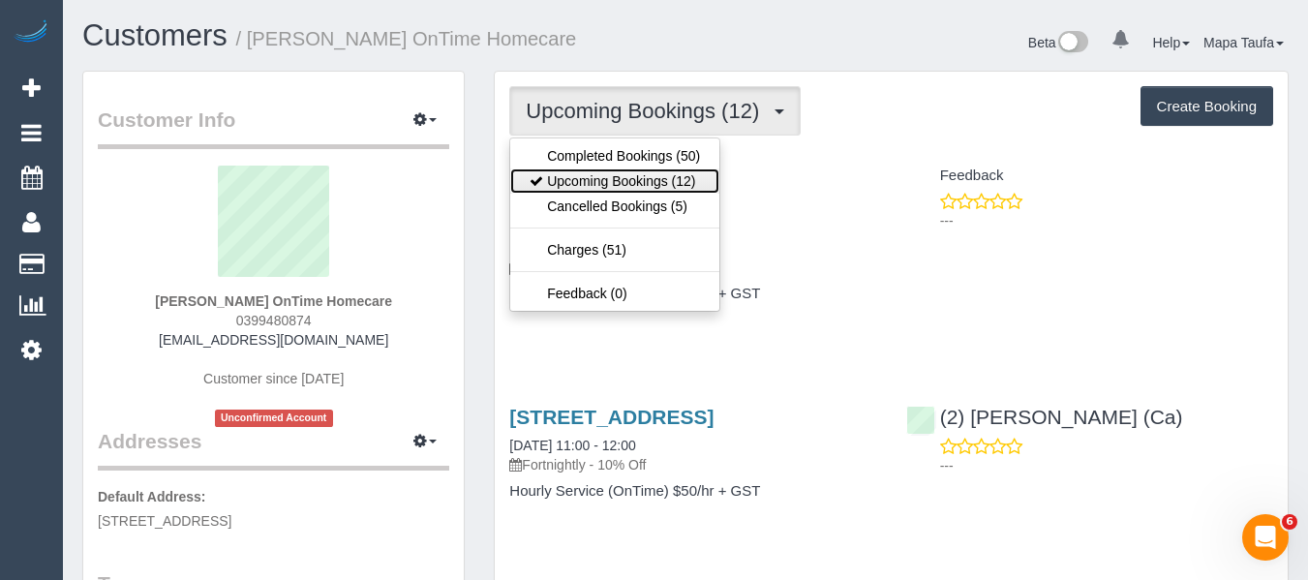
click at [649, 169] on link "Upcoming Bookings (12)" at bounding box center [614, 180] width 209 height 25
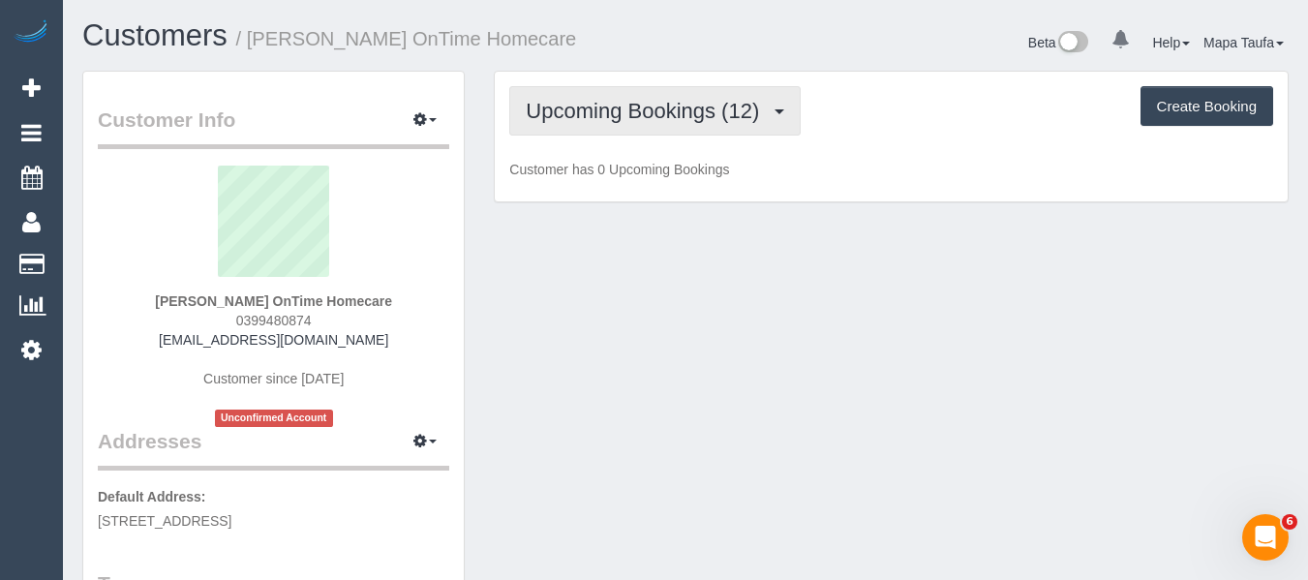
click at [641, 121] on span "Upcoming Bookings (12)" at bounding box center [647, 111] width 243 height 24
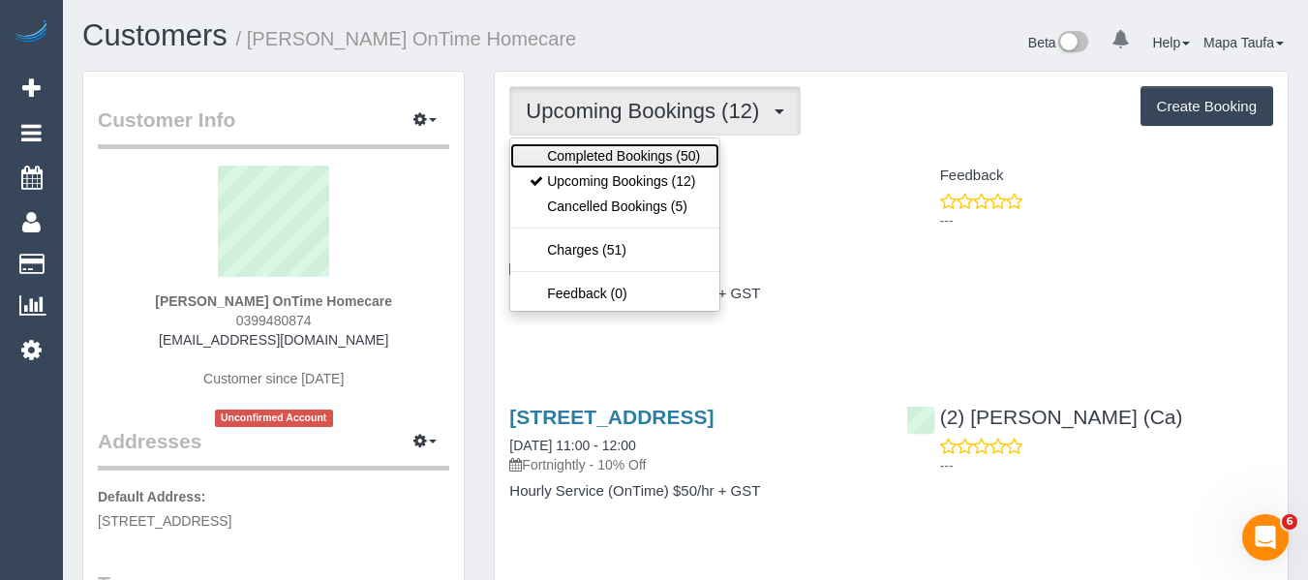
click at [629, 145] on link "Completed Bookings (50)" at bounding box center [614, 155] width 209 height 25
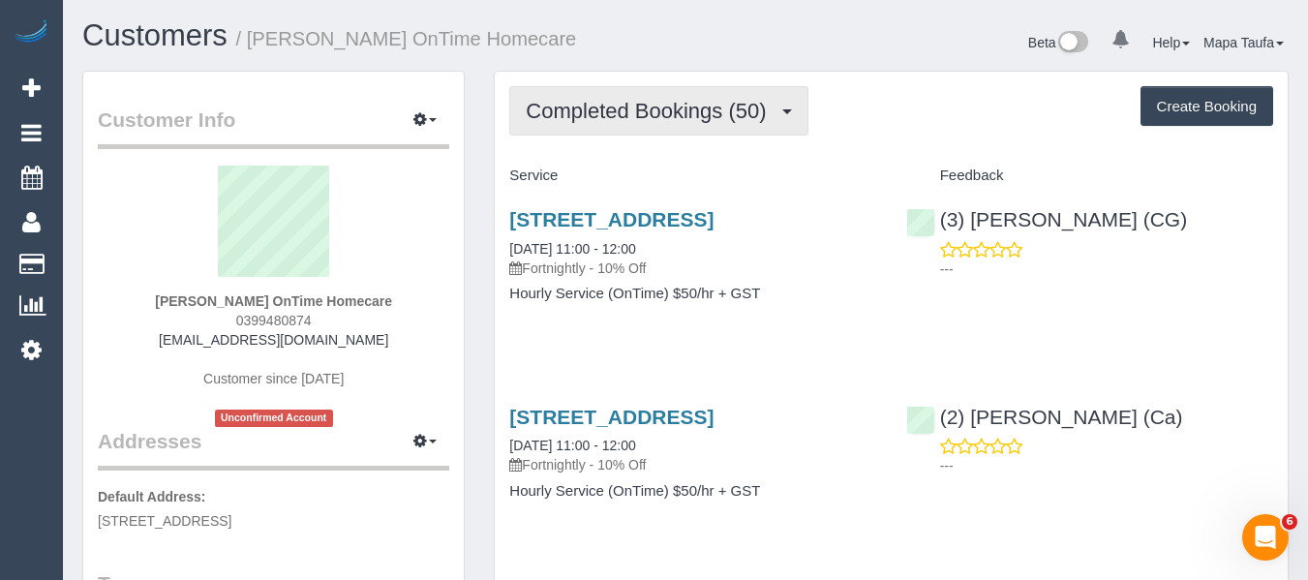
drag, startPoint x: 632, startPoint y: 124, endPoint x: 620, endPoint y: 156, distance: 34.3
click at [631, 125] on button "Completed Bookings (50)" at bounding box center [658, 110] width 298 height 49
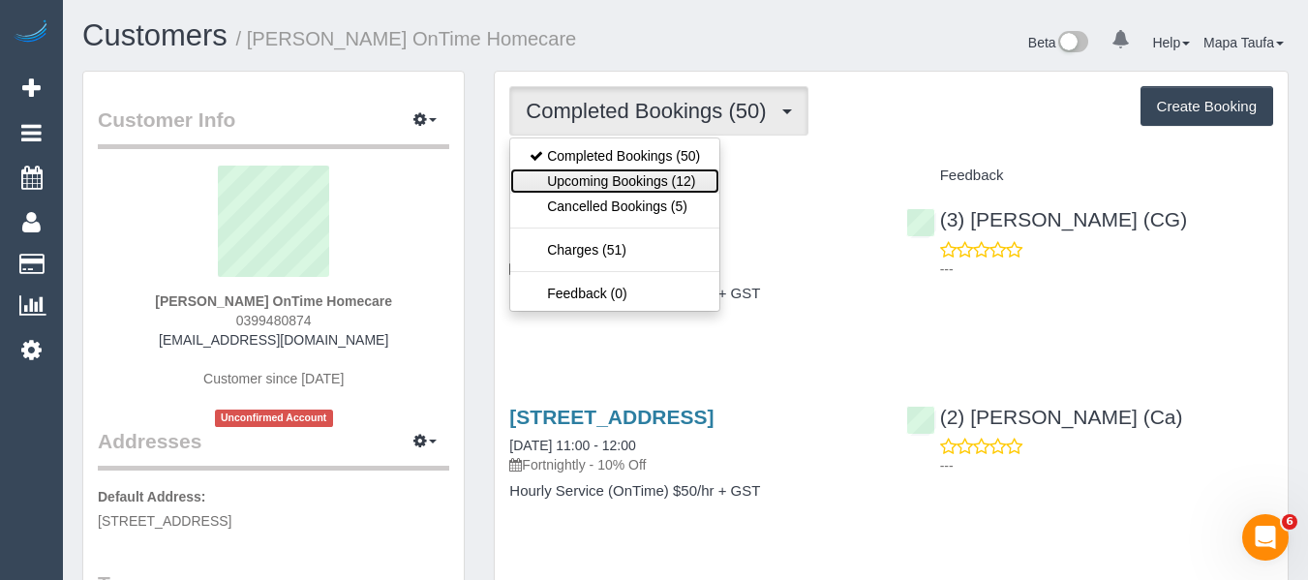
click at [616, 168] on link "Upcoming Bookings (12)" at bounding box center [614, 180] width 209 height 25
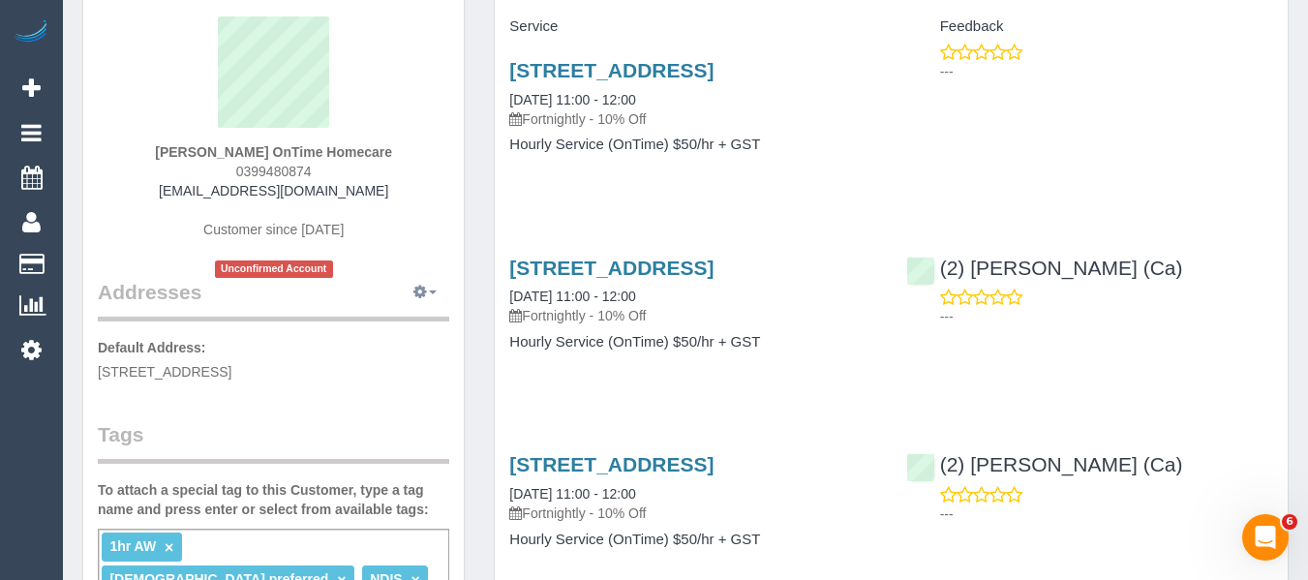
scroll to position [97, 0]
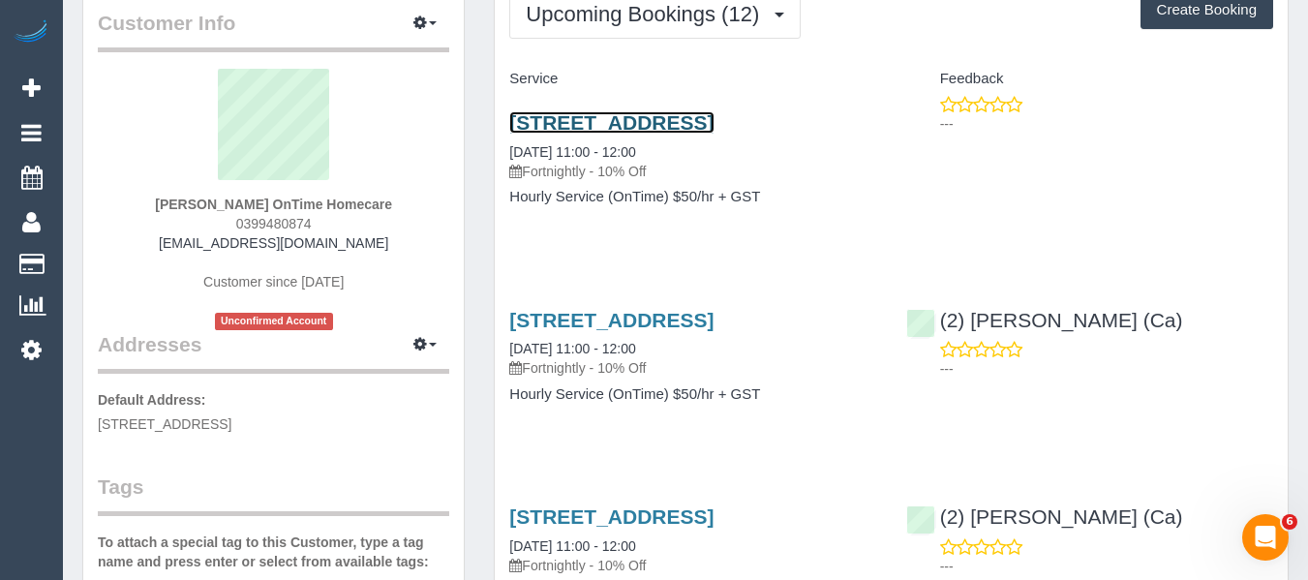
click at [714, 124] on link "228 Civic Parade, Altona, VIC 3018" at bounding box center [611, 122] width 204 height 22
drag, startPoint x: 194, startPoint y: 202, endPoint x: 261, endPoint y: 202, distance: 67.8
click at [261, 202] on div "Liberata Comito OnTime Homecare 0399480874 liberata.ontimehomecare@fake.com Cus…" at bounding box center [273, 199] width 351 height 261
copy strong "Liberata Comito"
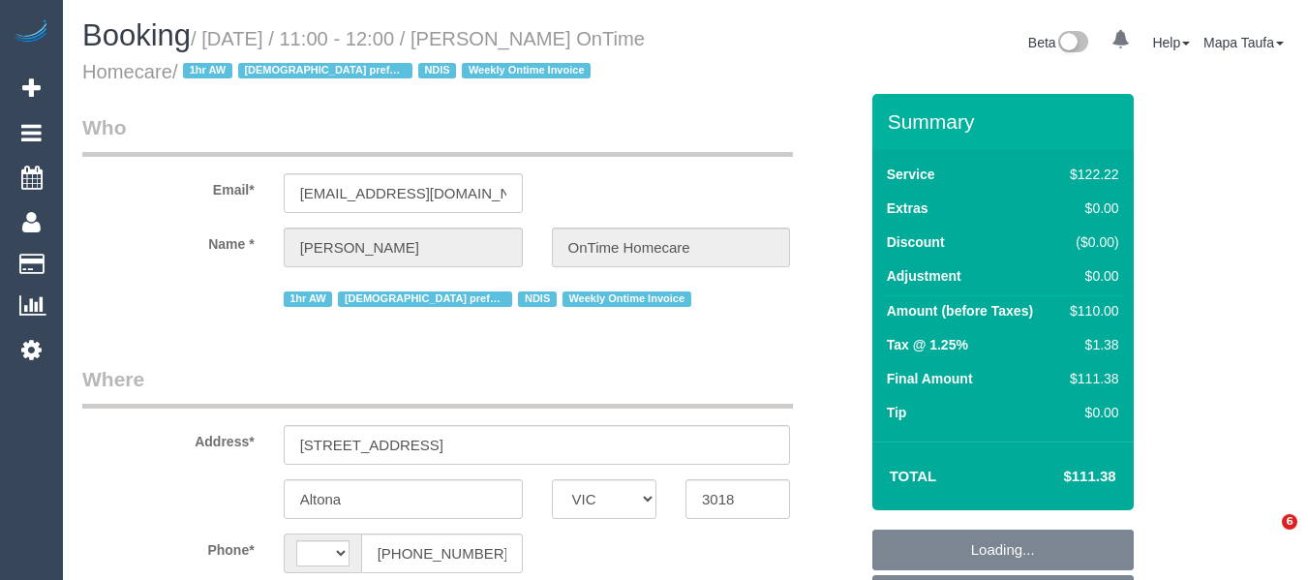
select select "VIC"
select select "string:AU"
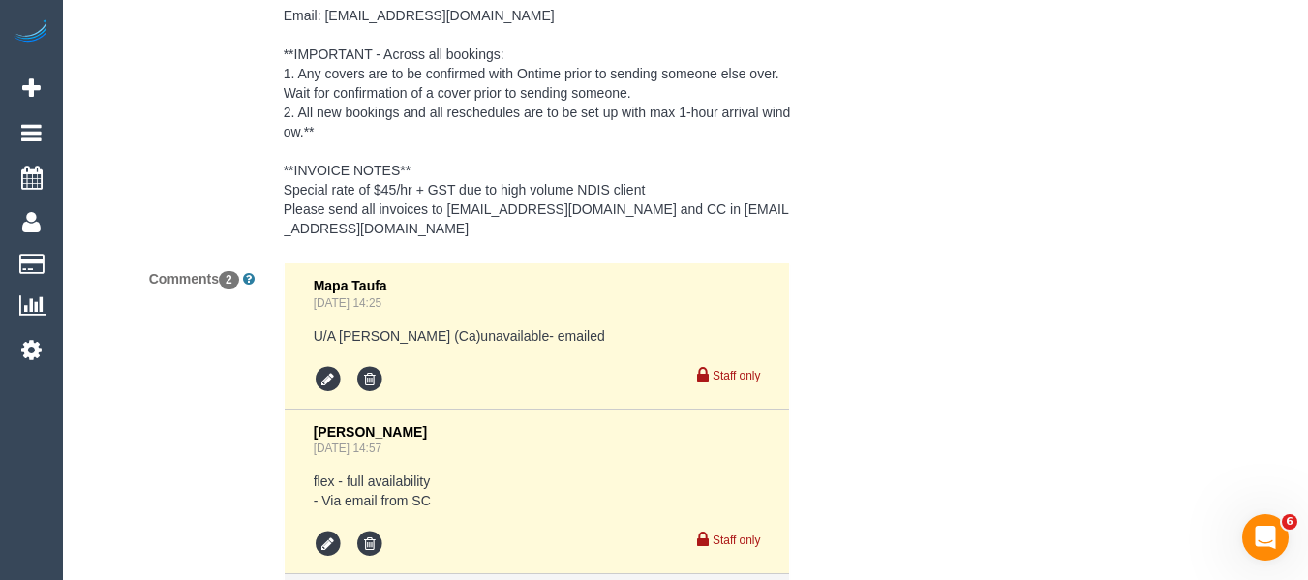
select select "object:1105"
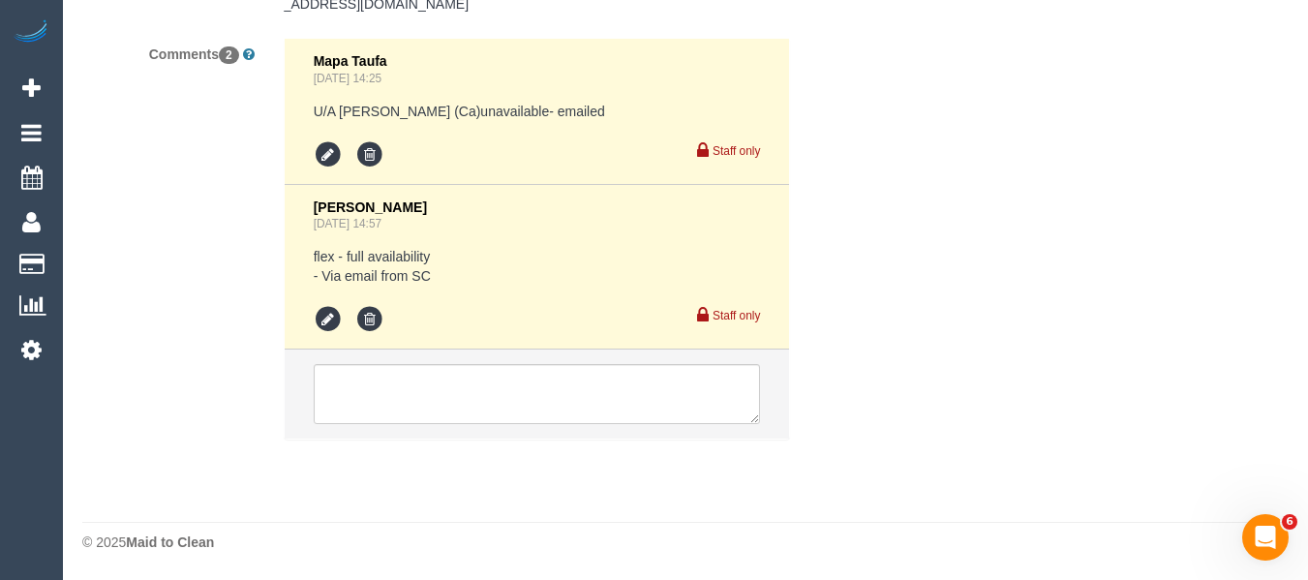
select select "number:28"
select select "number:14"
select select "number:19"
select select "number:22"
select select "number:35"
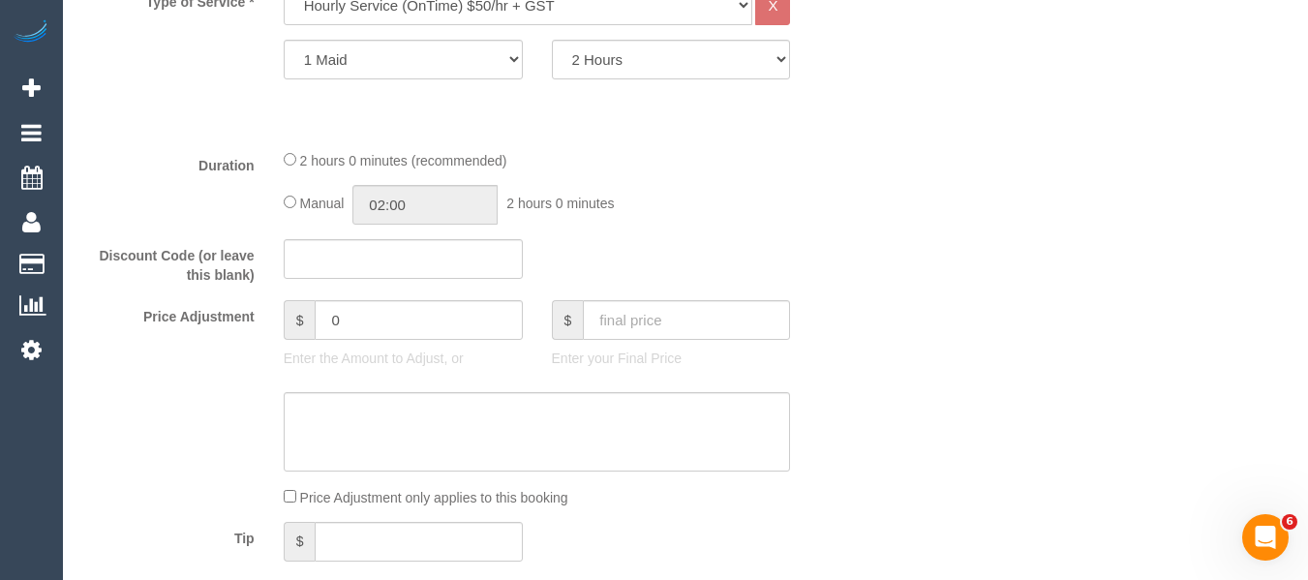
scroll to position [573, 0]
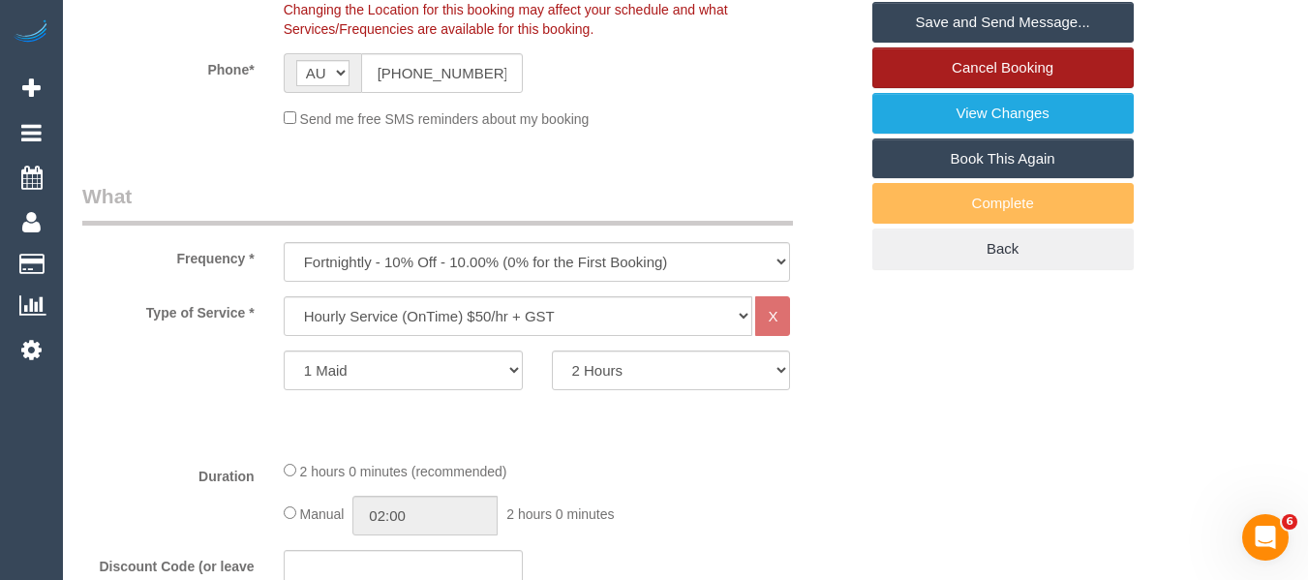
click at [1024, 69] on link "Cancel Booking" at bounding box center [1002, 67] width 261 height 41
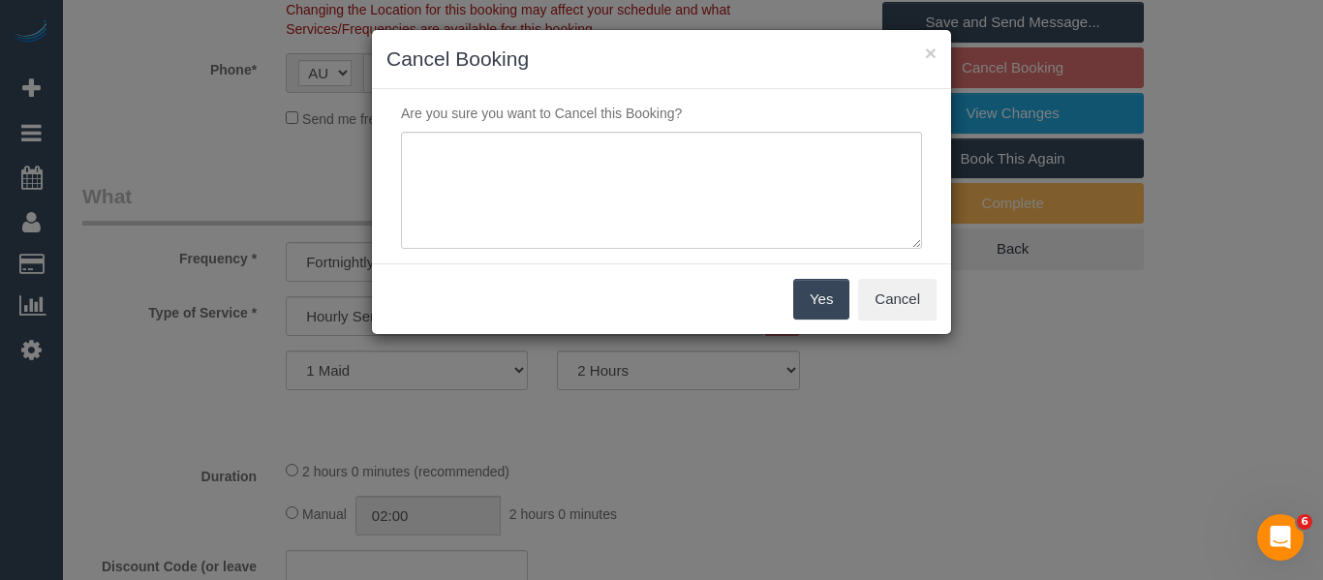
click at [633, 124] on div "Are you sure you want to Cancel this Booking?" at bounding box center [661, 176] width 579 height 174
click at [611, 152] on textarea at bounding box center [661, 191] width 521 height 118
type textarea "service not needed via email -MT"
click at [826, 307] on button "Yes" at bounding box center [821, 299] width 56 height 41
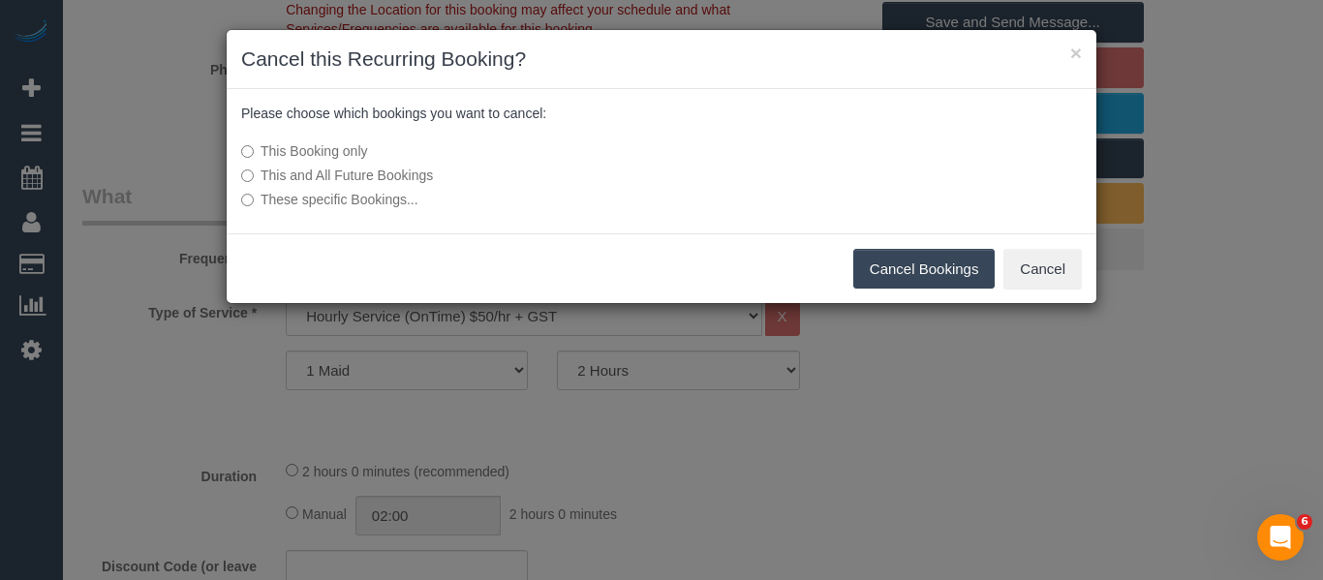
click at [959, 269] on button "Cancel Bookings" at bounding box center [924, 269] width 142 height 41
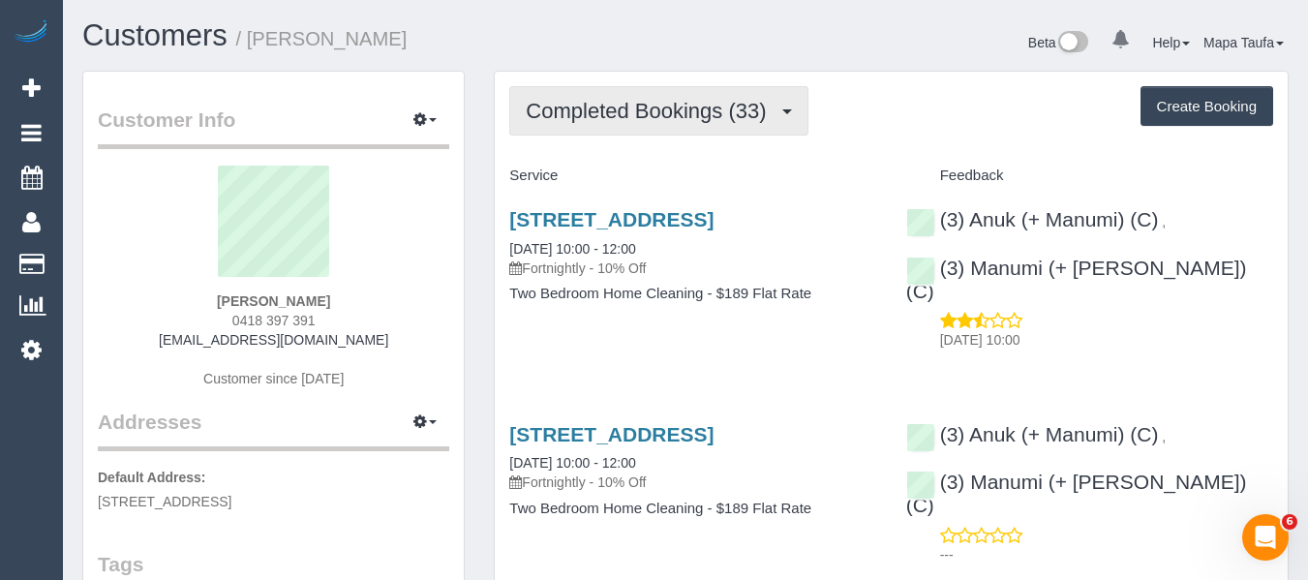
drag, startPoint x: 687, startPoint y: 106, endPoint x: 688, endPoint y: 137, distance: 31.0
click at [688, 107] on span "Completed Bookings (33)" at bounding box center [651, 111] width 250 height 24
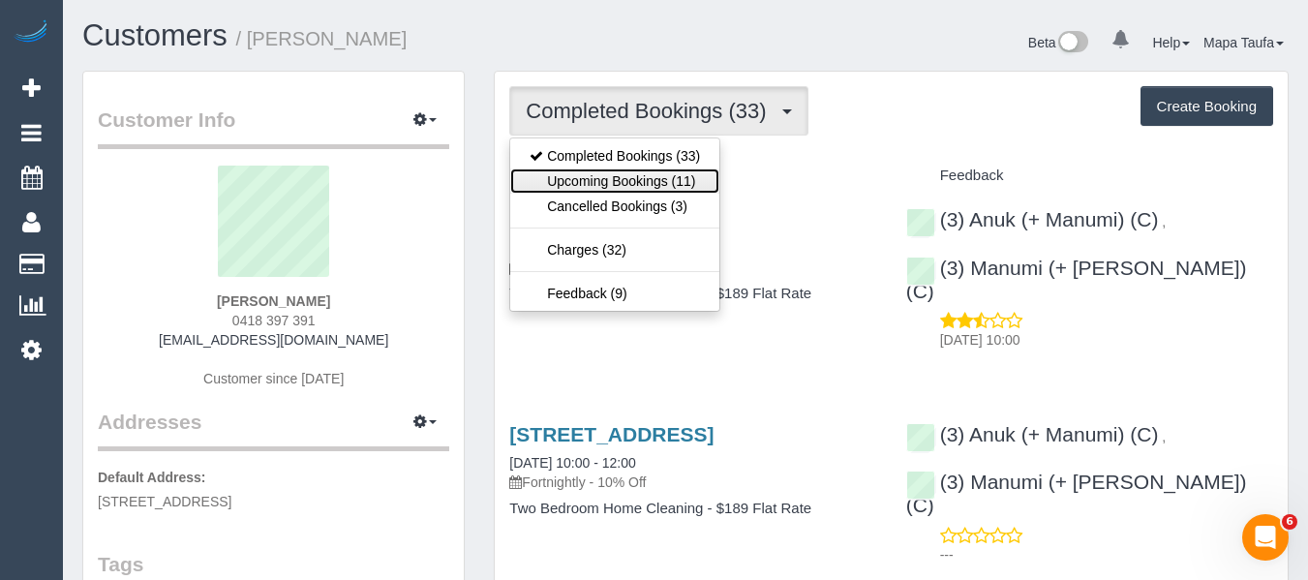
click at [678, 172] on link "Upcoming Bookings (11)" at bounding box center [614, 180] width 209 height 25
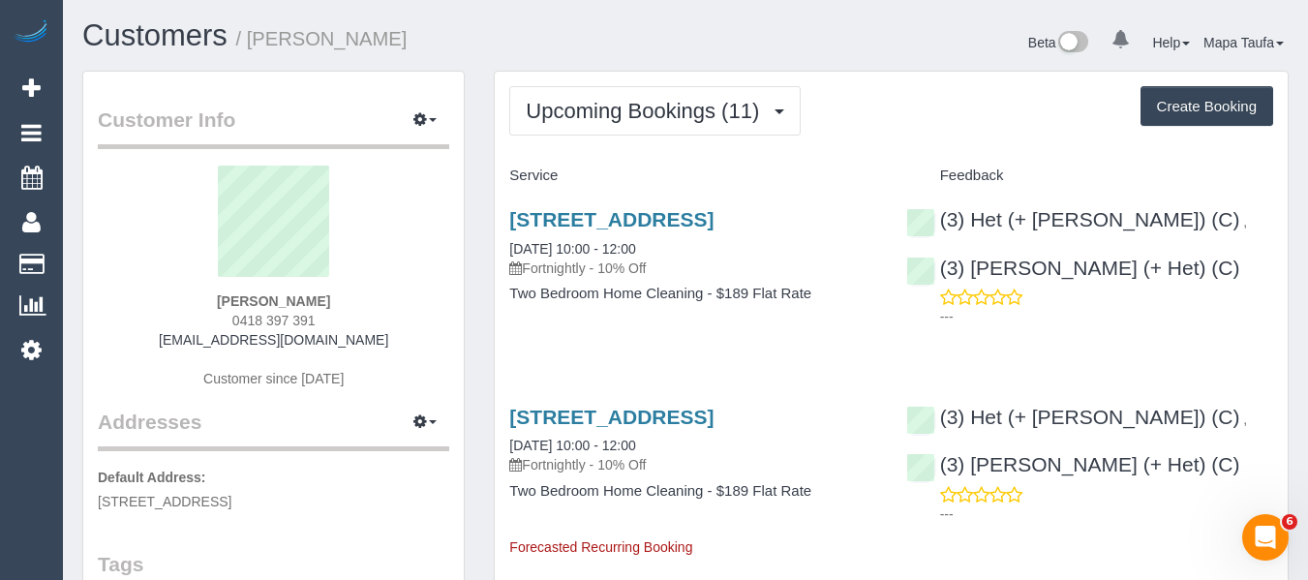
drag, startPoint x: 330, startPoint y: 303, endPoint x: 153, endPoint y: 303, distance: 177.2
click at [167, 295] on div "Elisha Howard 0418 397 391 elishahoward@hotmail.com Customer since 2024" at bounding box center [273, 287] width 351 height 242
copy strong "Elisha Howard"
drag, startPoint x: 1166, startPoint y: 262, endPoint x: 971, endPoint y: 261, distance: 194.6
click at [976, 267] on div "(3) Het (+ Ronak) (C) , (3) Ronak (+ Het) (C) ---" at bounding box center [1090, 263] width 396 height 143
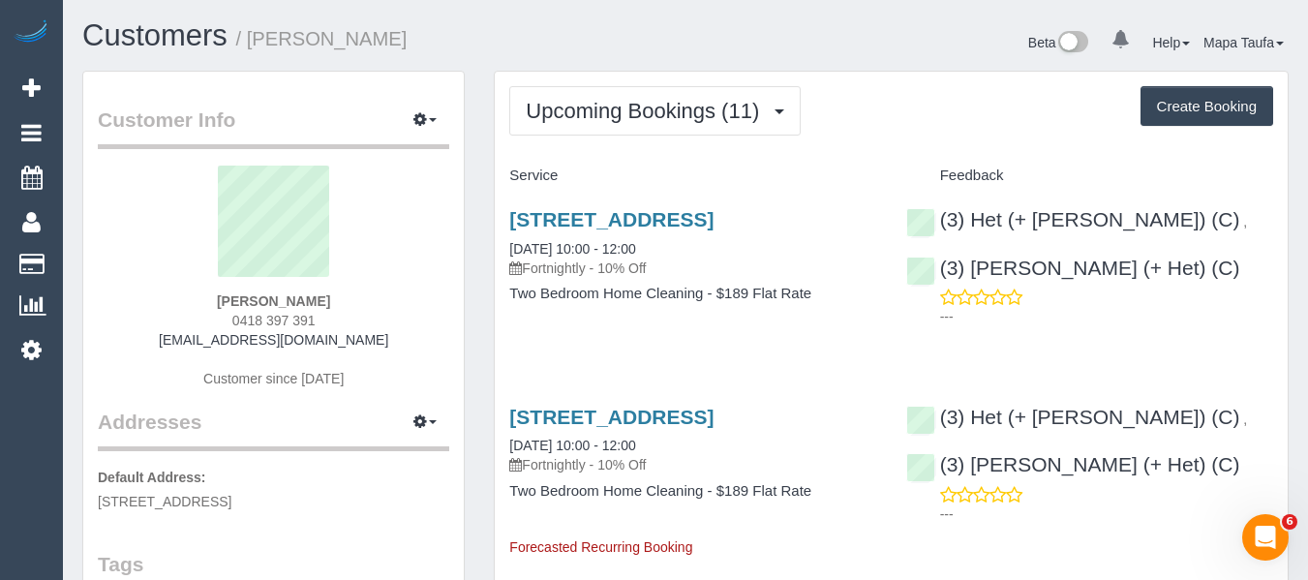
copy link "Ronak (+ Het) (C)"
click at [599, 219] on link "16 Albion Street, Caulfield South, VIC 3162" at bounding box center [611, 219] width 204 height 22
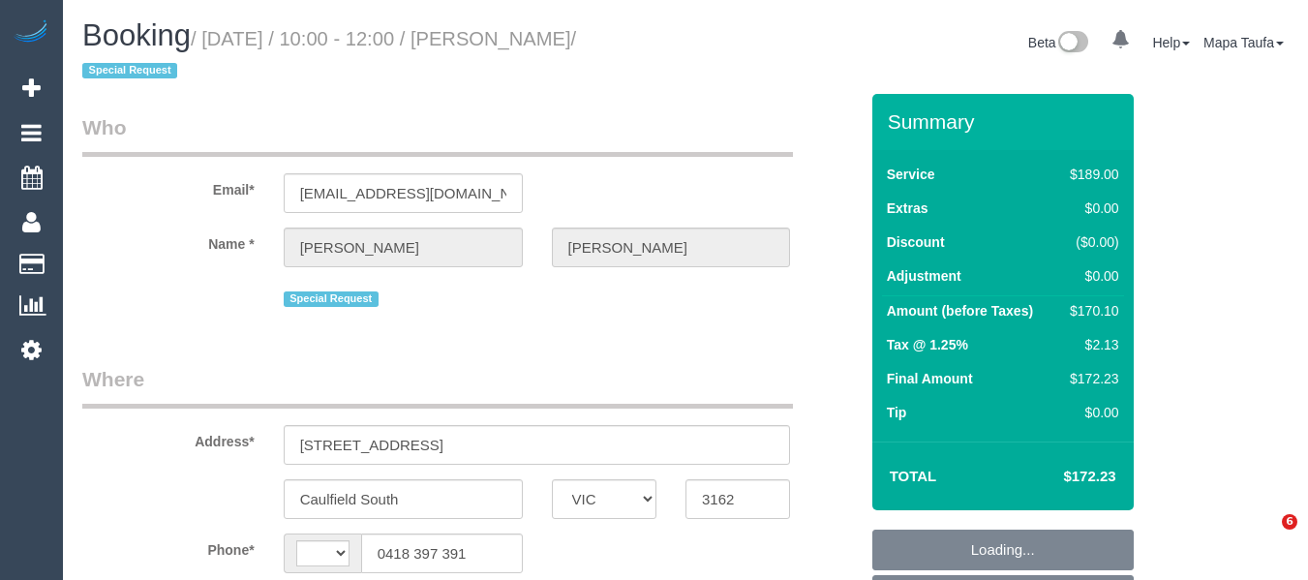
select select "VIC"
select select "object:298"
select select "string:AU"
select select "string:stripe-pm_1P8C0W2GScqysDRVnNkbz5gt"
select select "number:27"
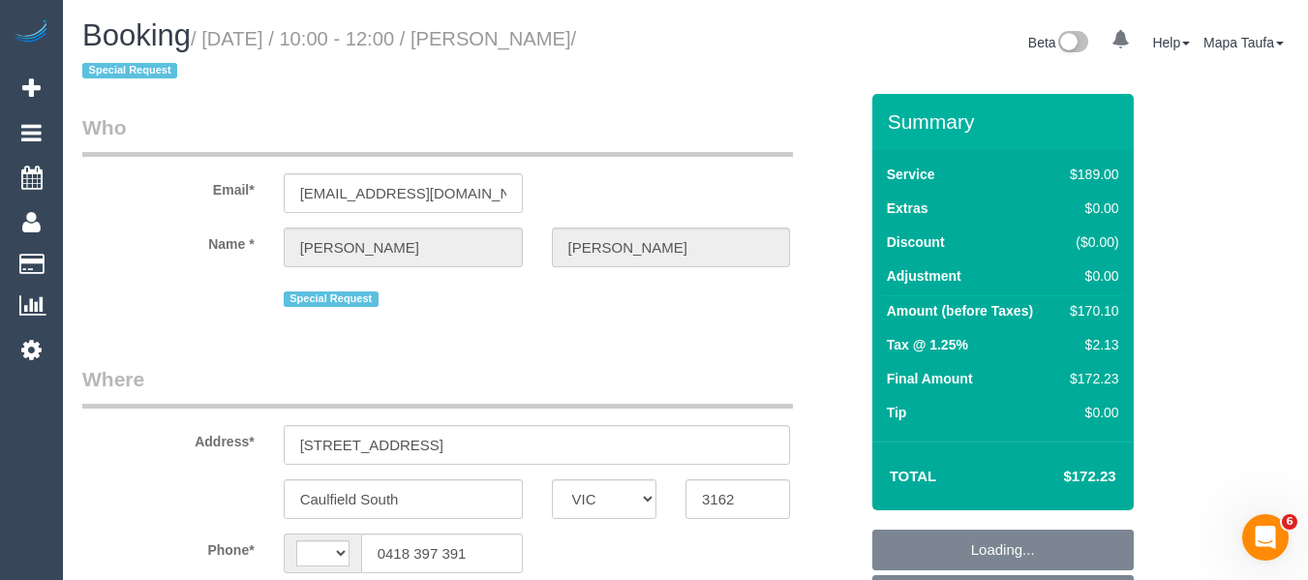
select select "number:14"
select select "number:19"
select select "number:24"
select select "number:11"
select select "object:1380"
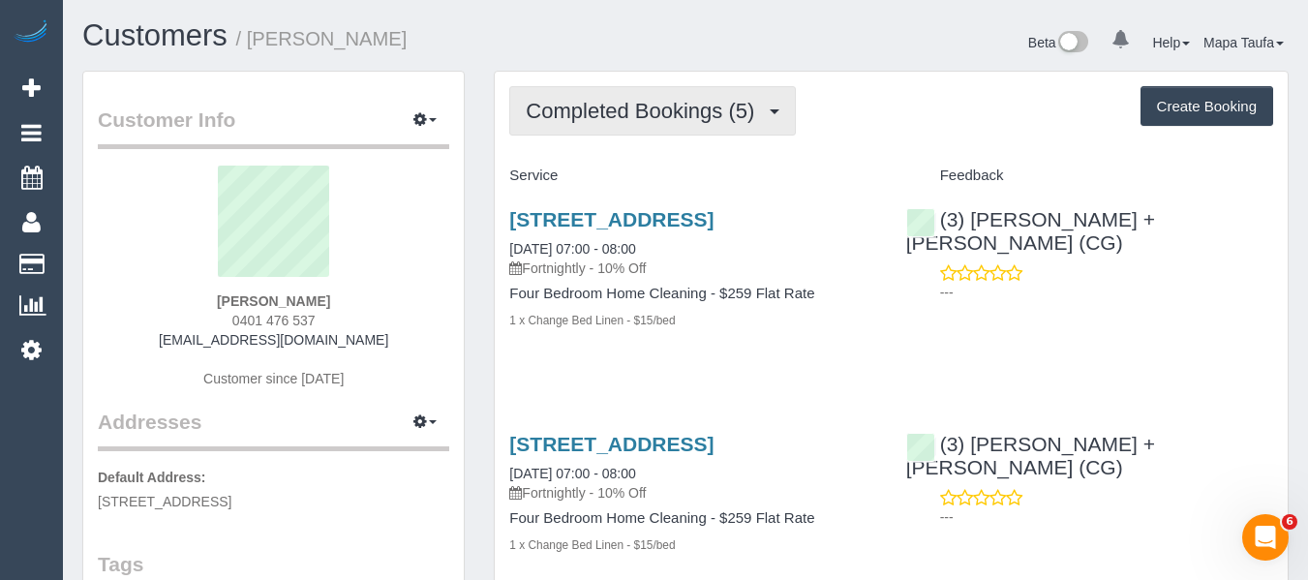
click at [544, 112] on span "Completed Bookings (5)" at bounding box center [645, 111] width 238 height 24
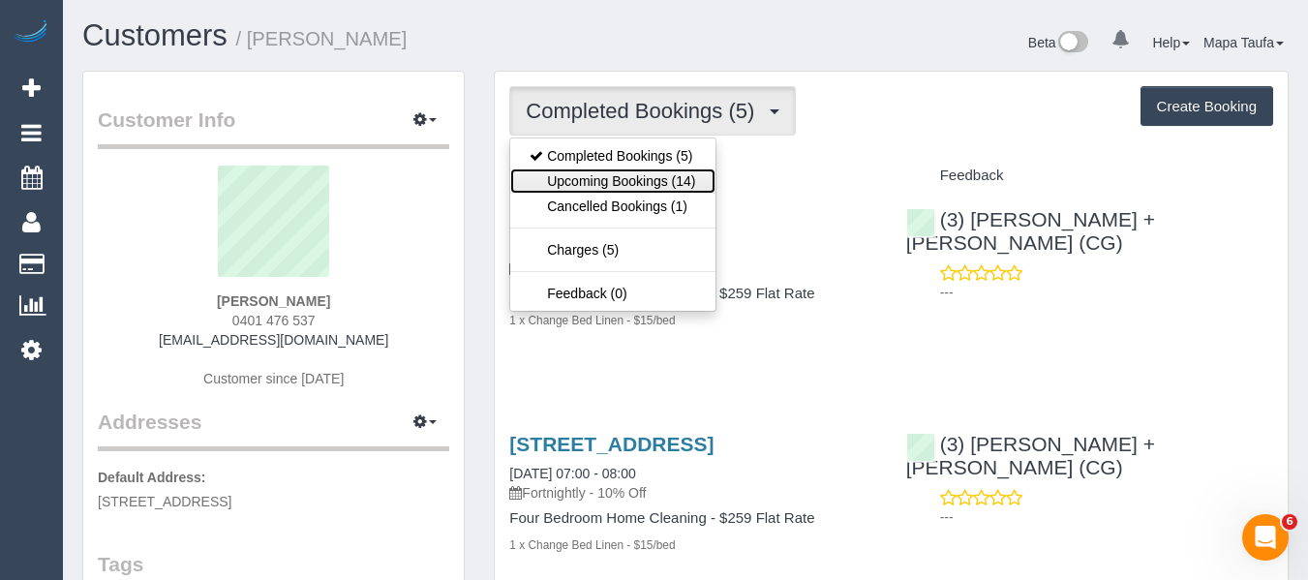
click at [571, 185] on link "Upcoming Bookings (14)" at bounding box center [612, 180] width 204 height 25
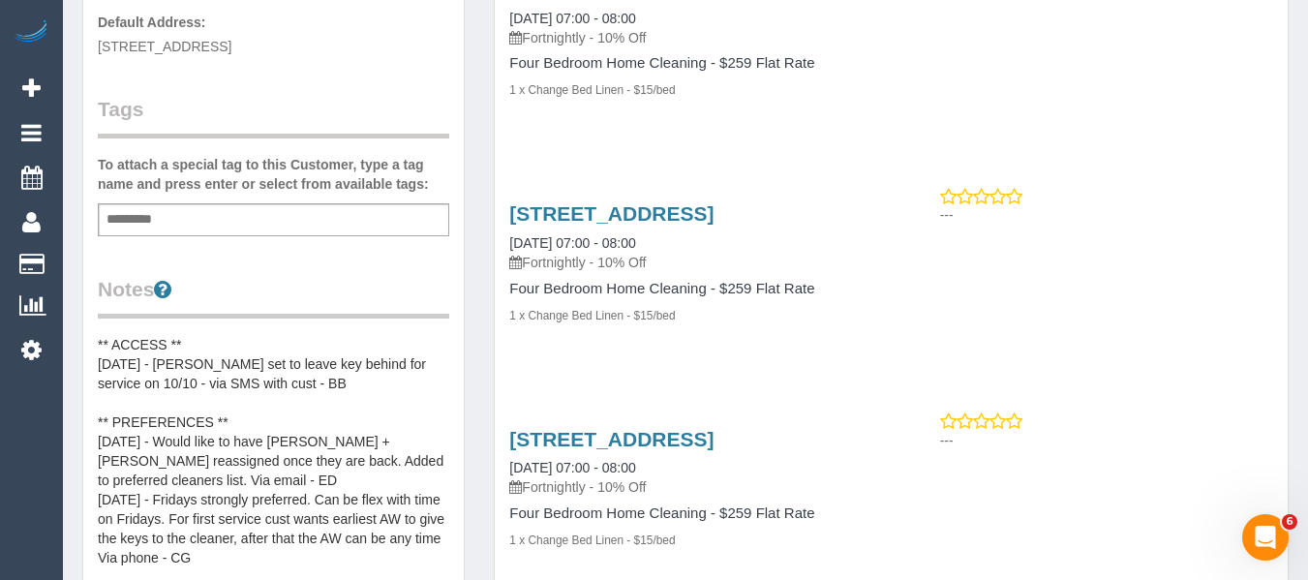
scroll to position [484, 0]
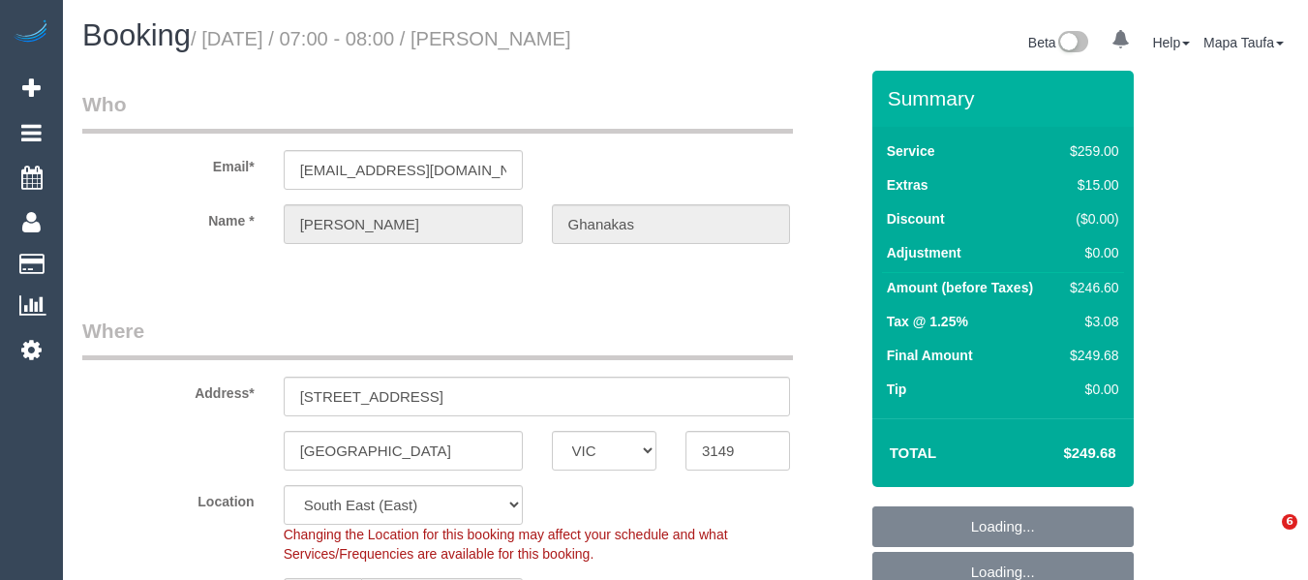
select select "VIC"
select select "number:28"
select select "number:14"
select select "number:19"
select select "number:36"
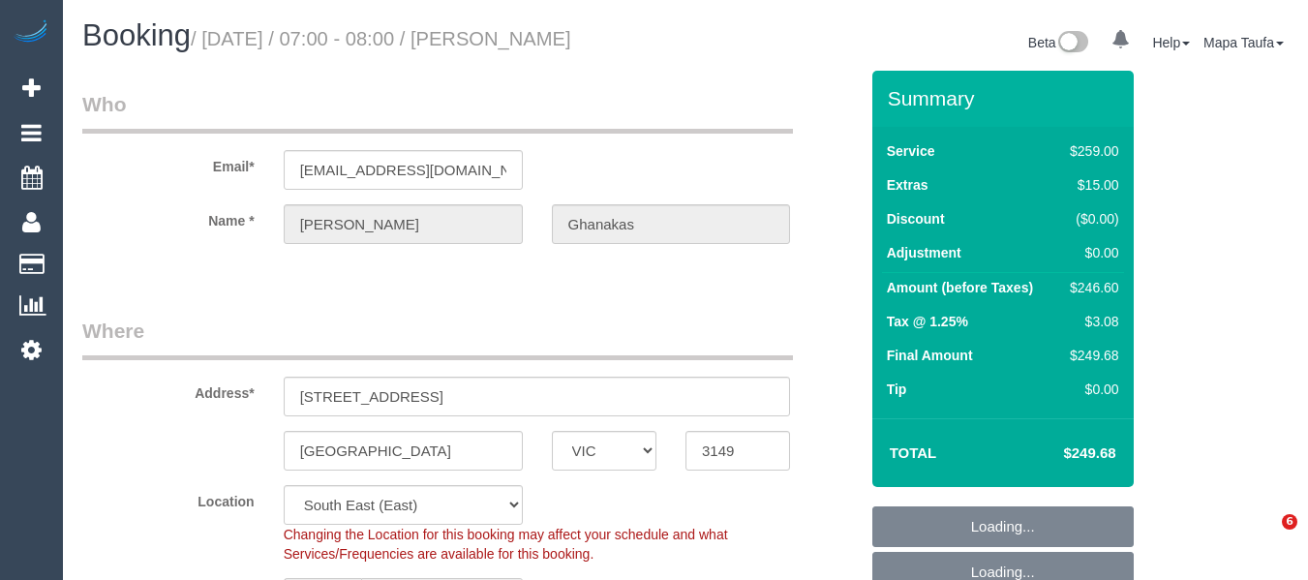
select select "number:35"
select select "29247"
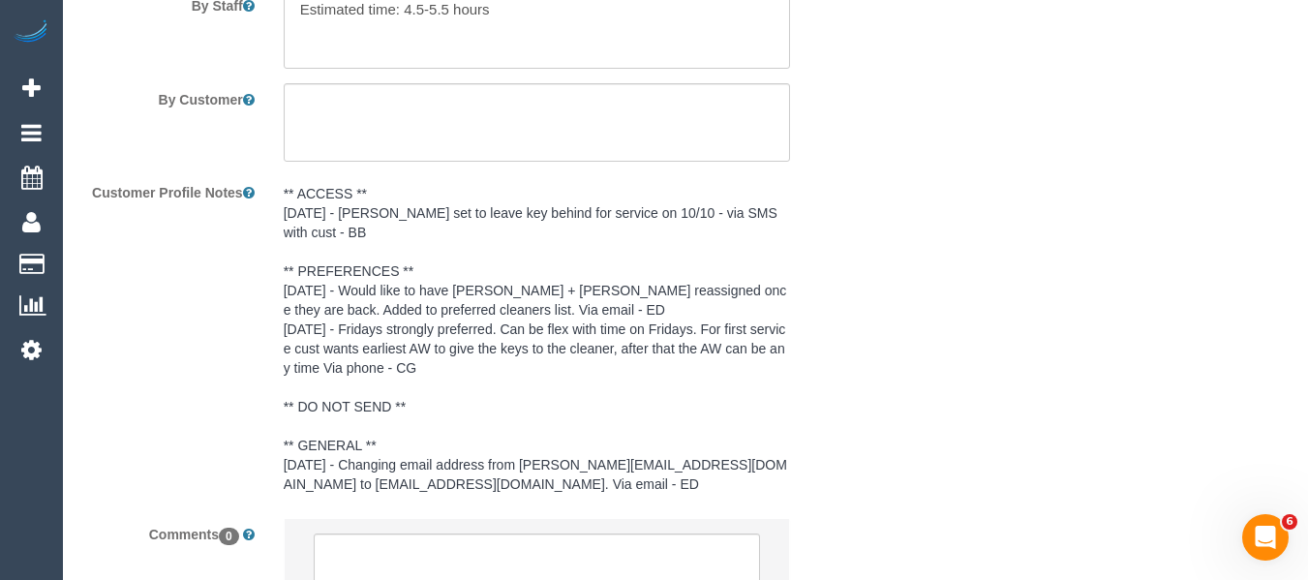
scroll to position [3703, 0]
